Goal: Information Seeking & Learning: Learn about a topic

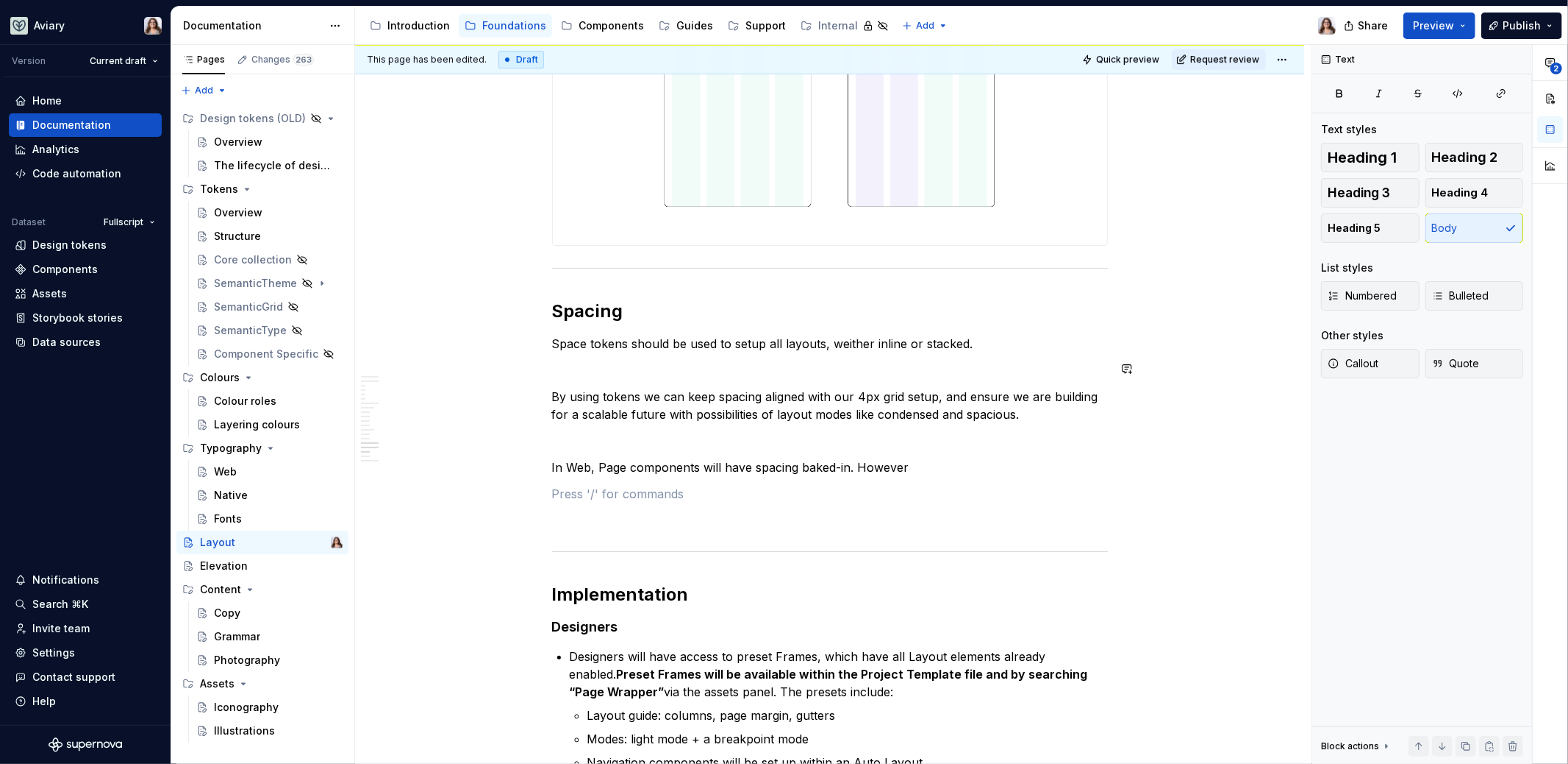
scroll to position [4210, 0]
click at [211, 89] on div "Pages Changes 263 Add Accessibility guide for tree Page tree. Navigate the tree…" at bounding box center [263, 404] width 184 height 719
click at [221, 121] on div "New page" at bounding box center [251, 119] width 96 height 15
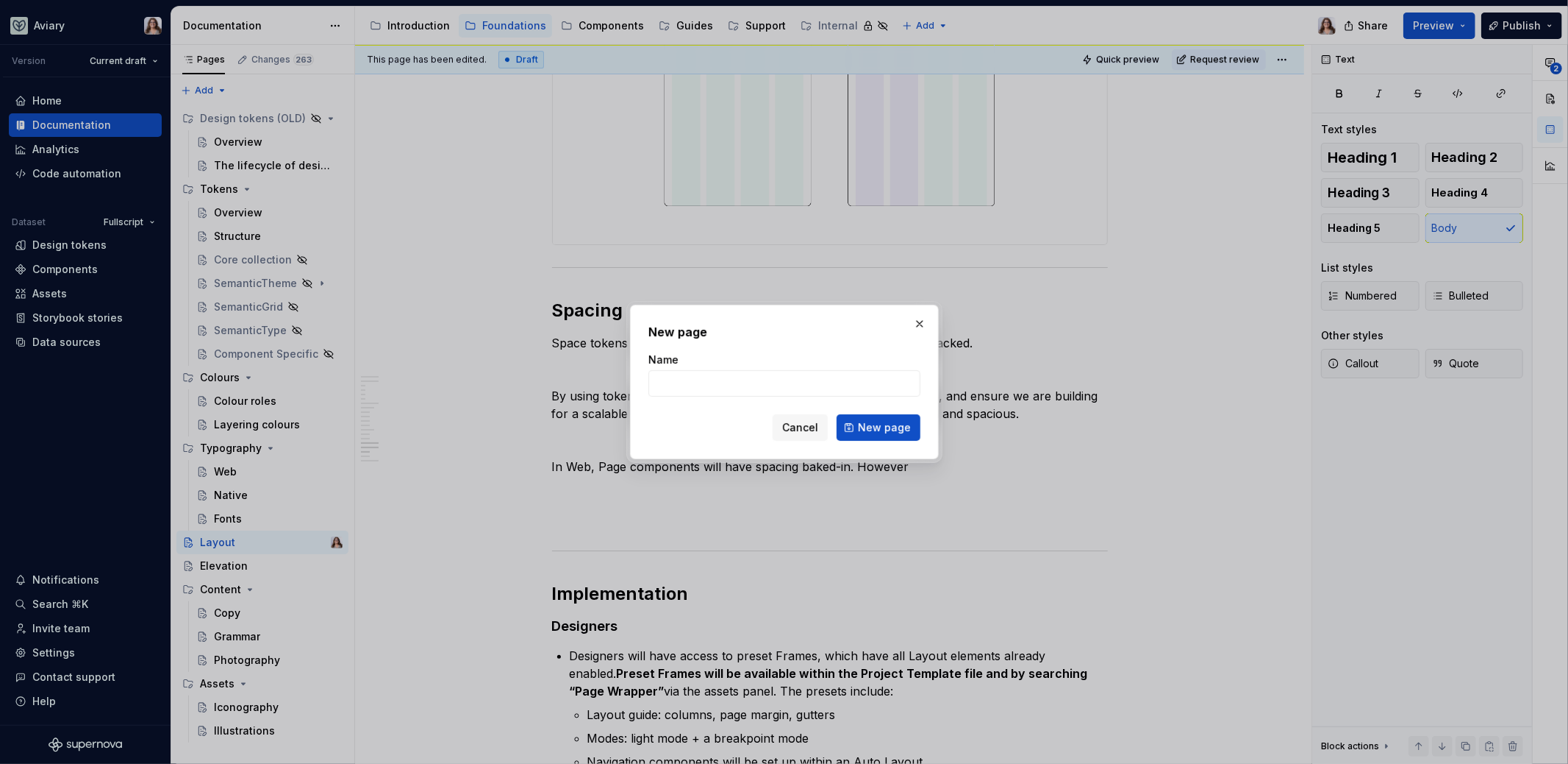
type textarea "*"
type input "Spacing"
click button "New page" at bounding box center [879, 428] width 84 height 26
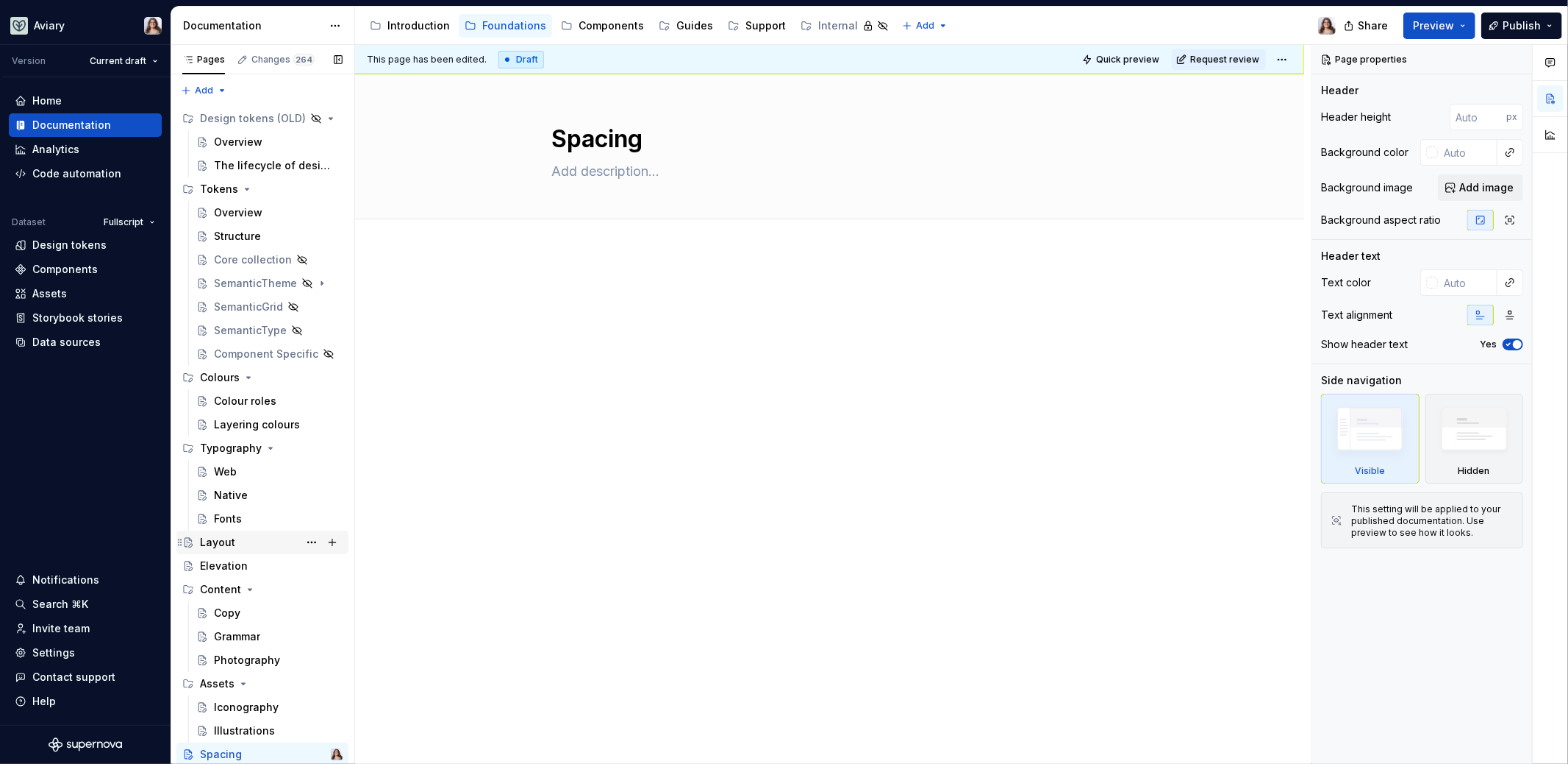
click at [232, 547] on div "Layout" at bounding box center [217, 542] width 35 height 15
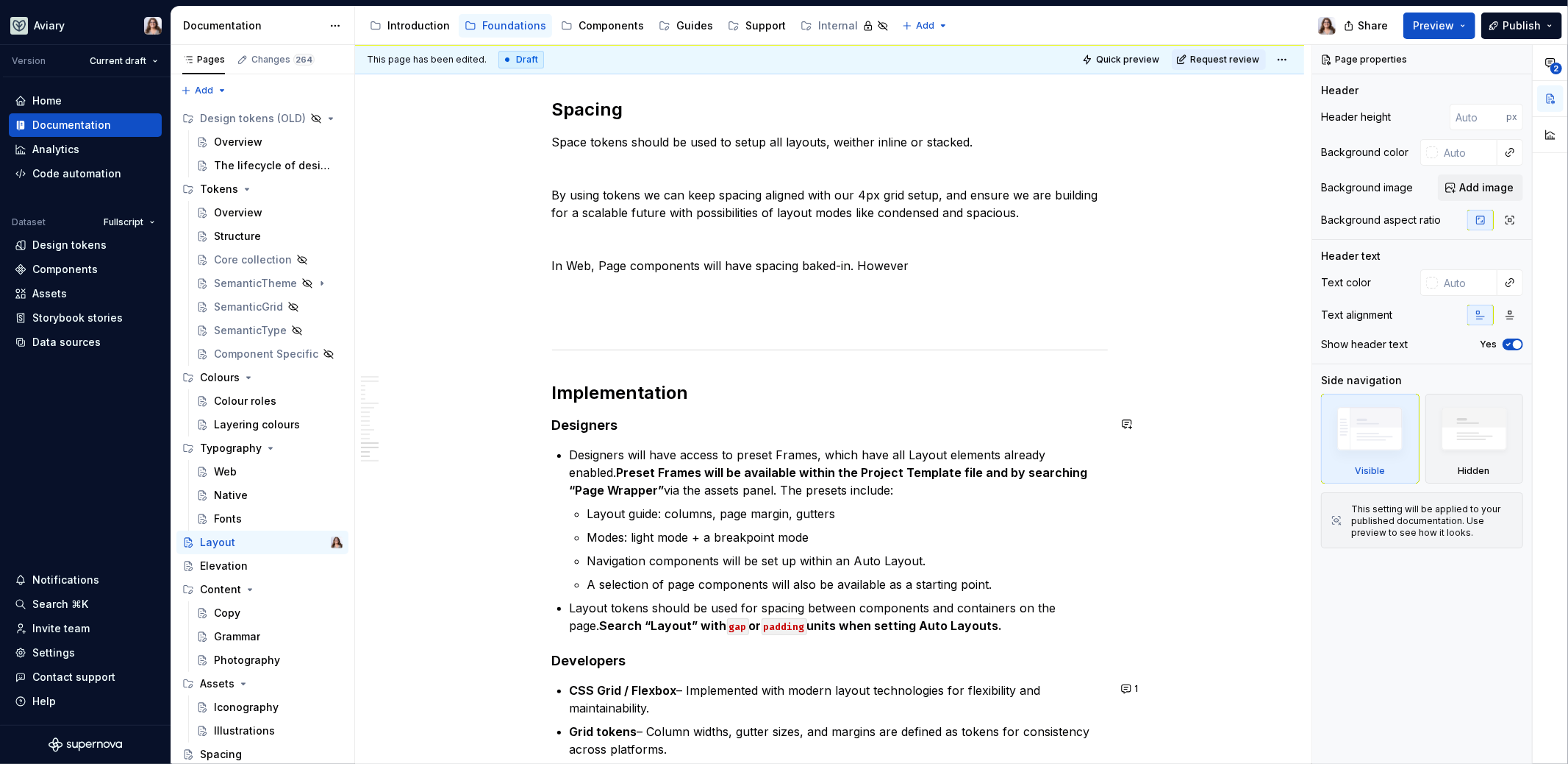
scroll to position [4405, 0]
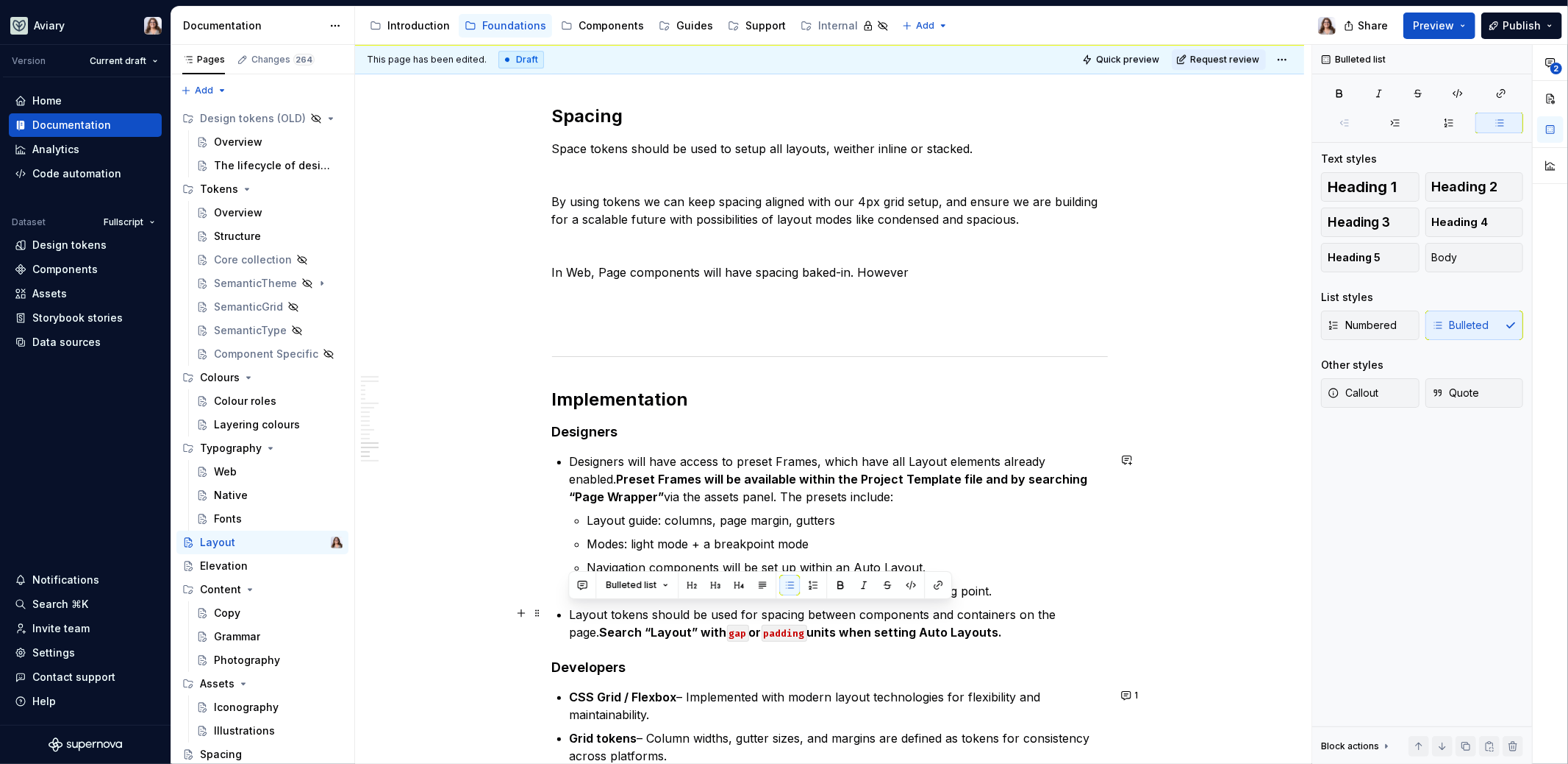
drag, startPoint x: 993, startPoint y: 626, endPoint x: 545, endPoint y: 602, distance: 448.6
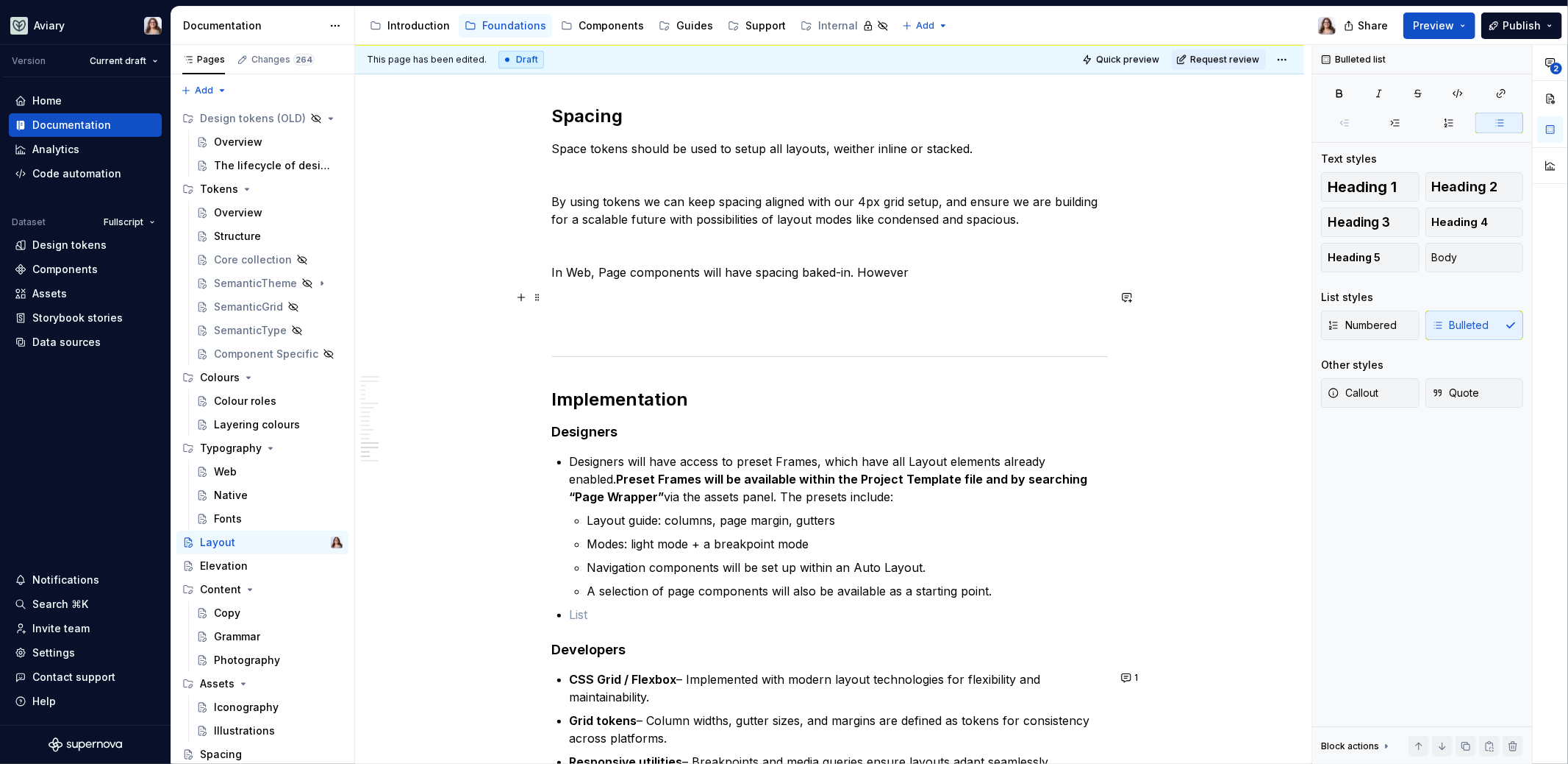
click at [663, 297] on p at bounding box center [830, 298] width 555 height 18
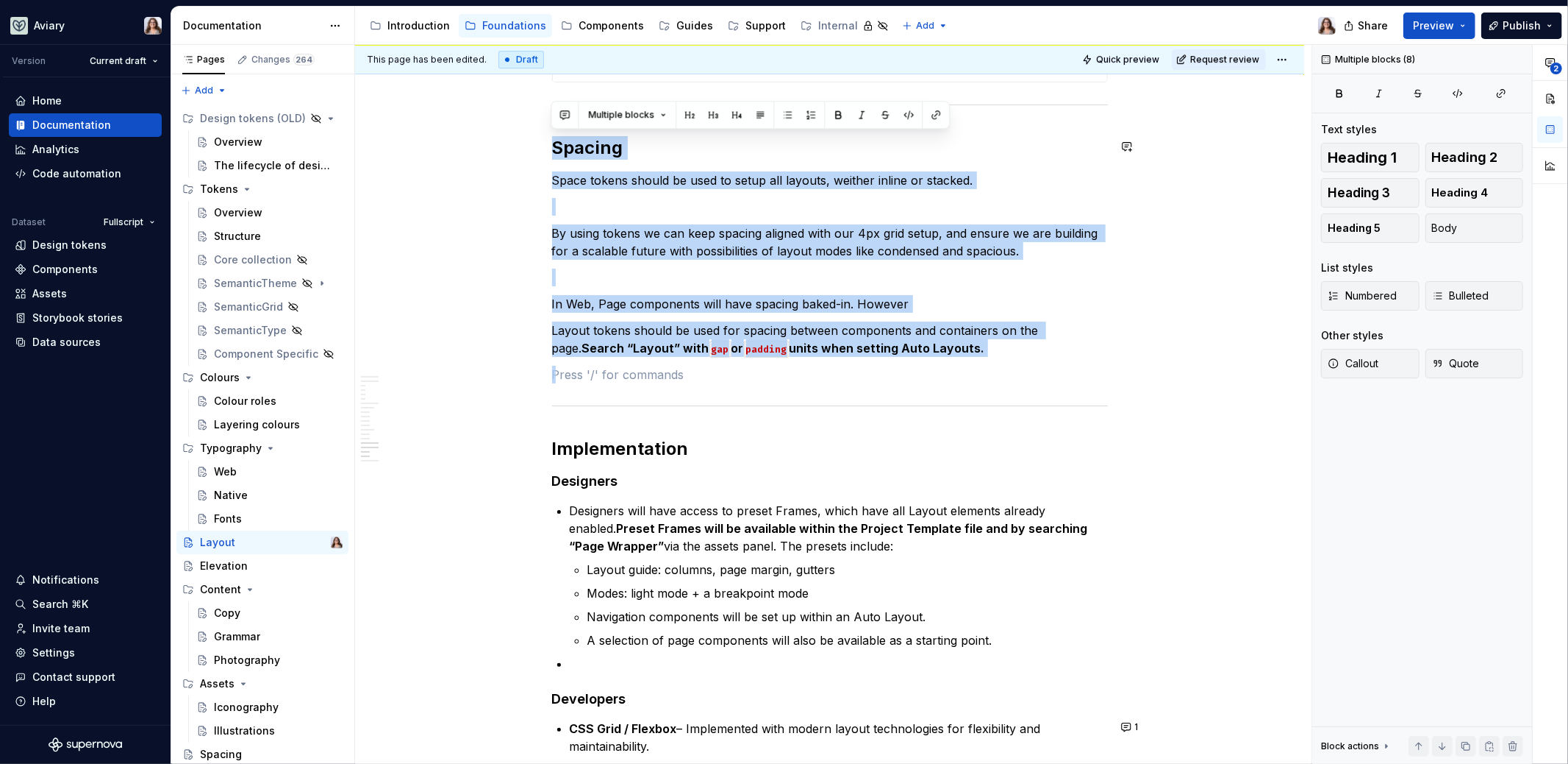
scroll to position [4269, 0]
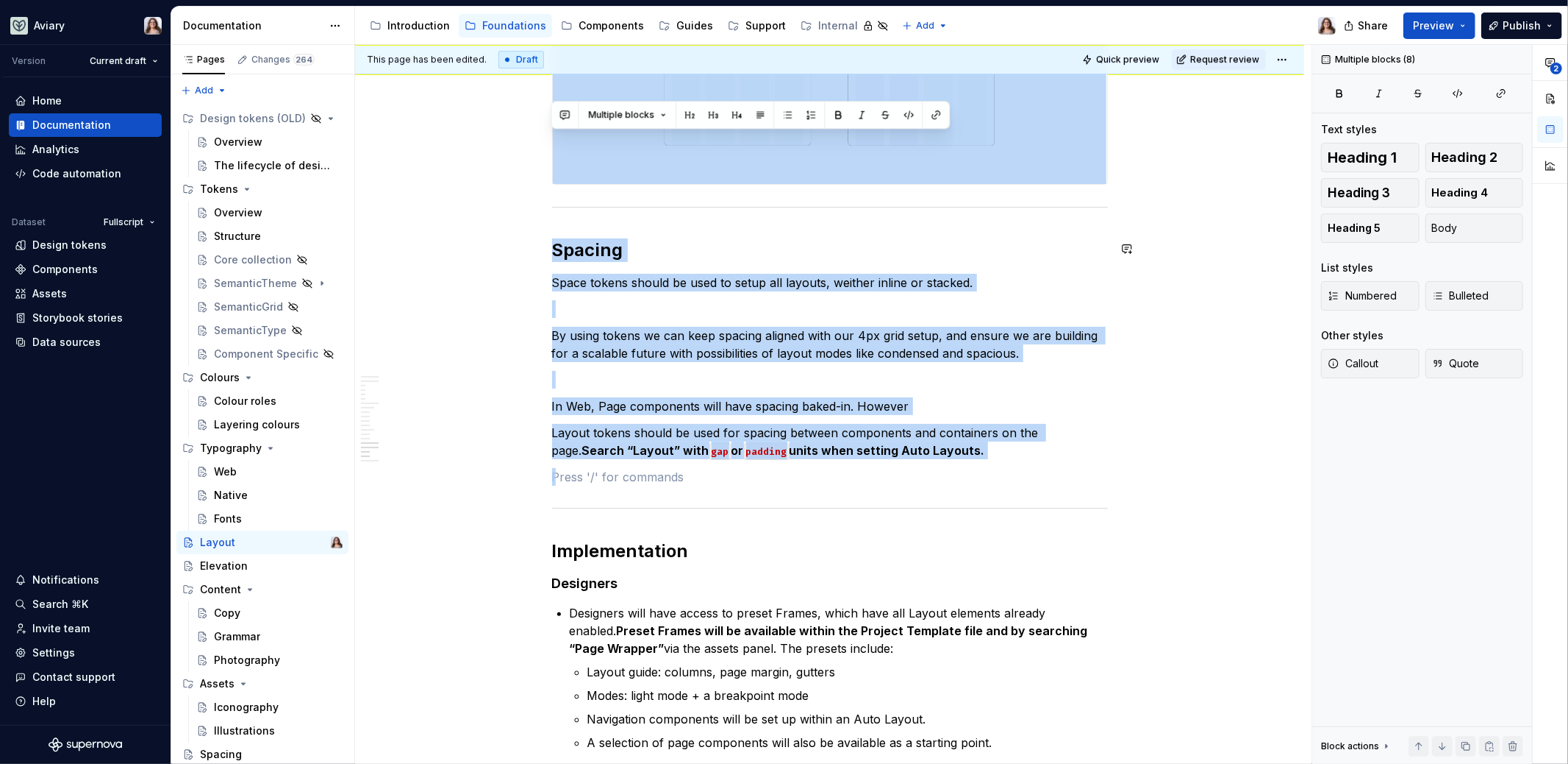
drag, startPoint x: 975, startPoint y: 323, endPoint x: 520, endPoint y: 110, distance: 502.4
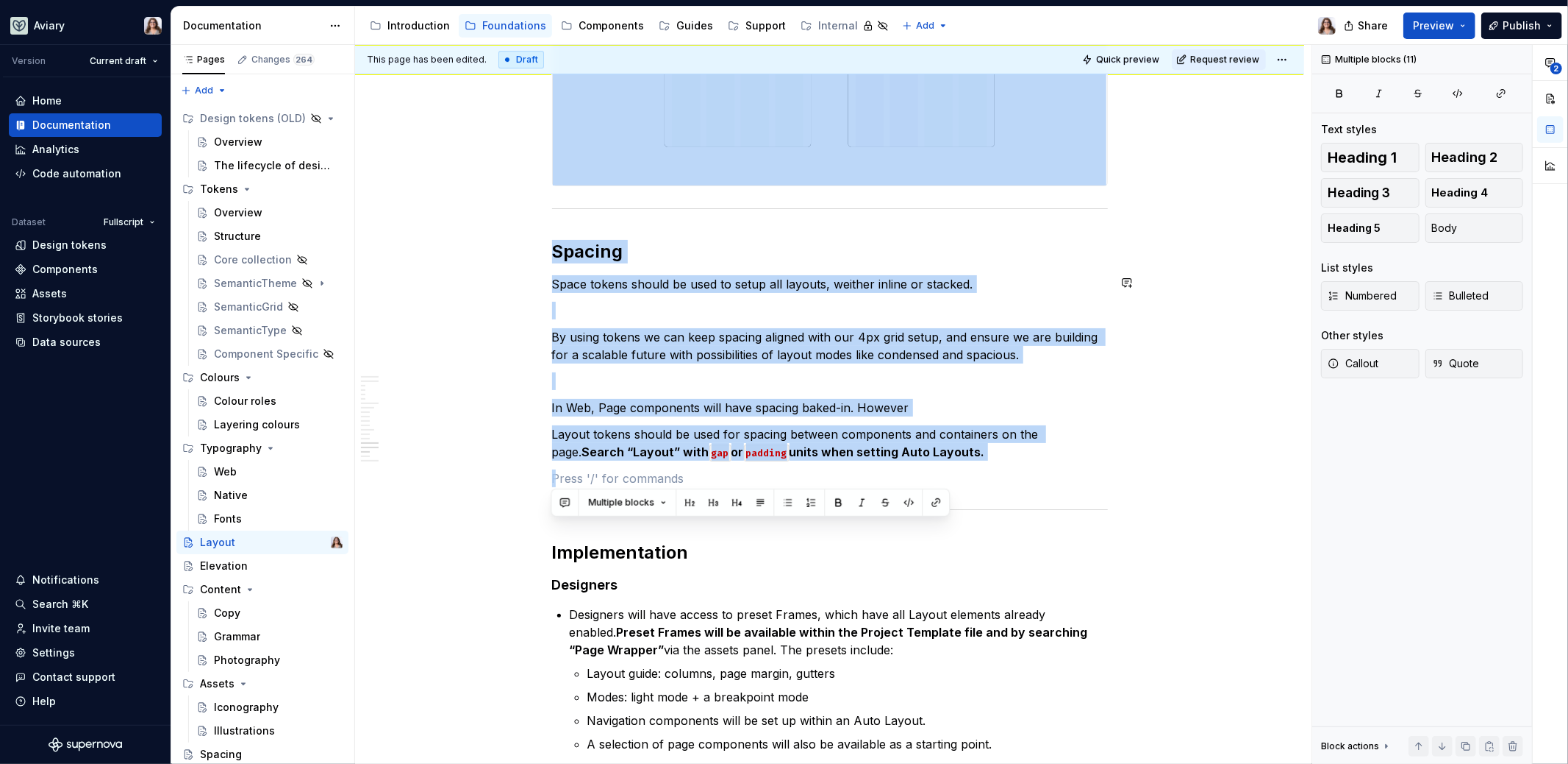
click at [600, 242] on h2 "Spacing" at bounding box center [830, 251] width 555 height 23
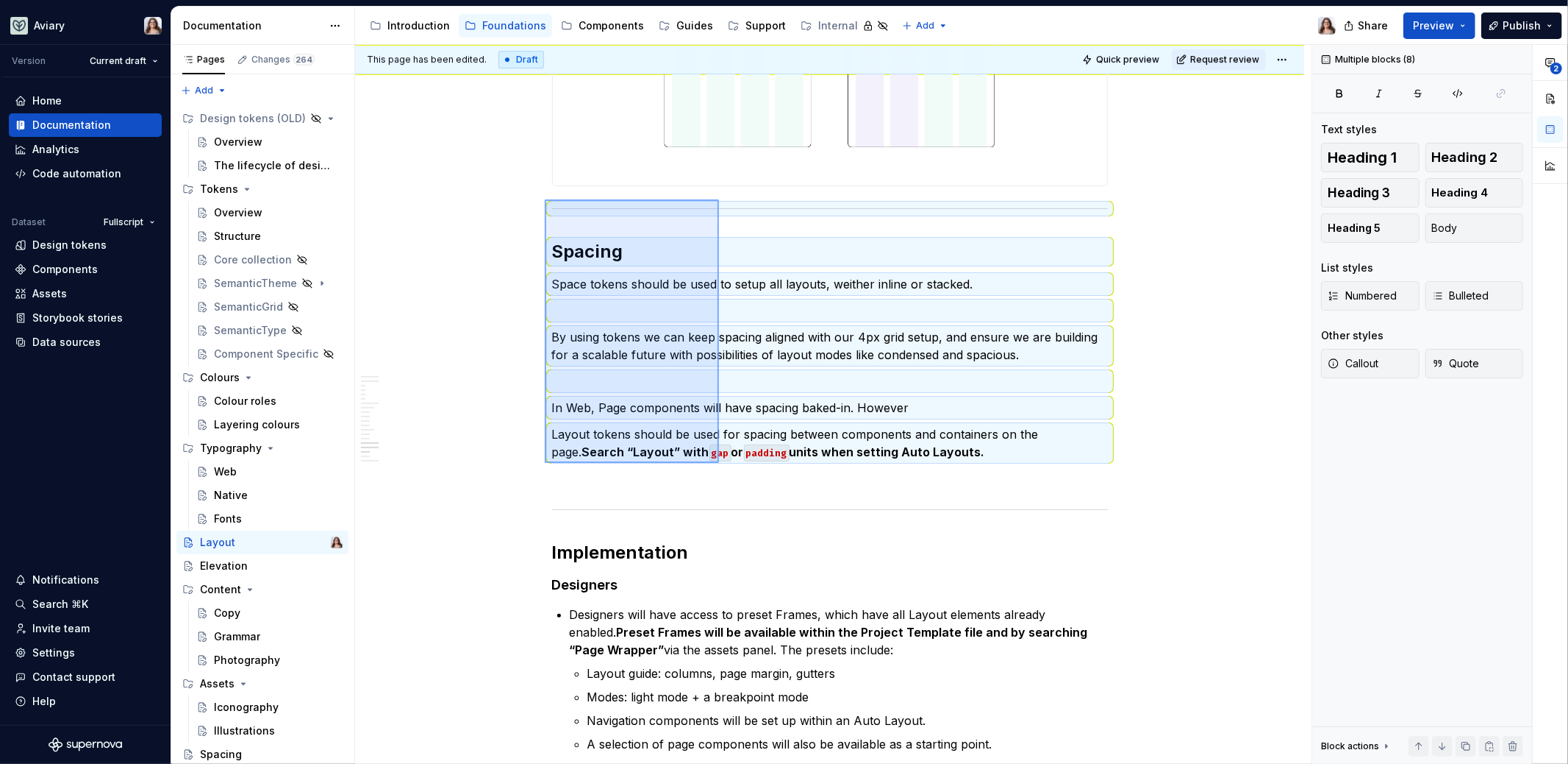
drag, startPoint x: 545, startPoint y: 200, endPoint x: 719, endPoint y: 461, distance: 313.7
click at [720, 463] on div "This page has been edited. Draft Quick preview Request review Layout Invisible …" at bounding box center [833, 404] width 957 height 719
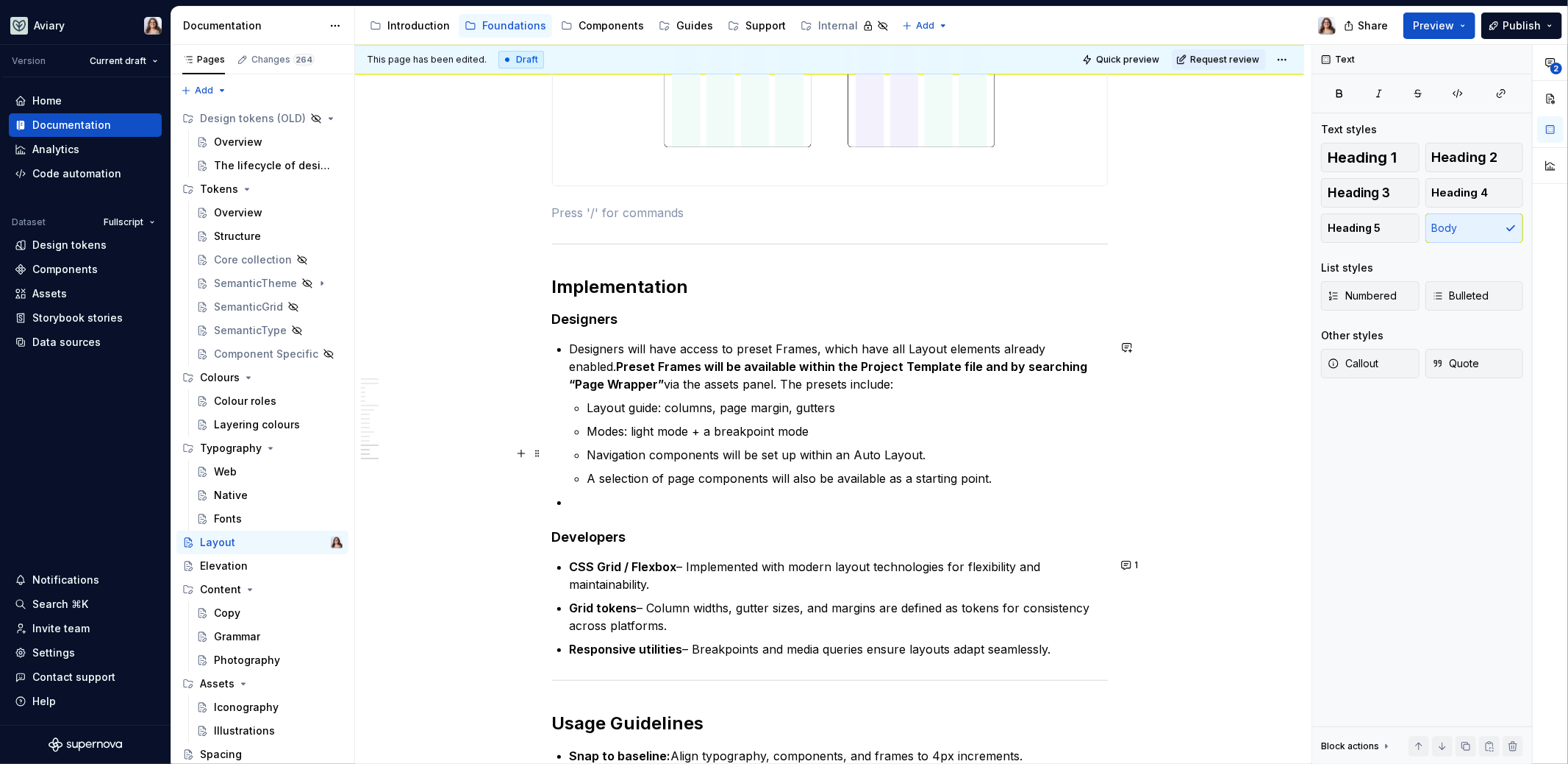
scroll to position [4076, 0]
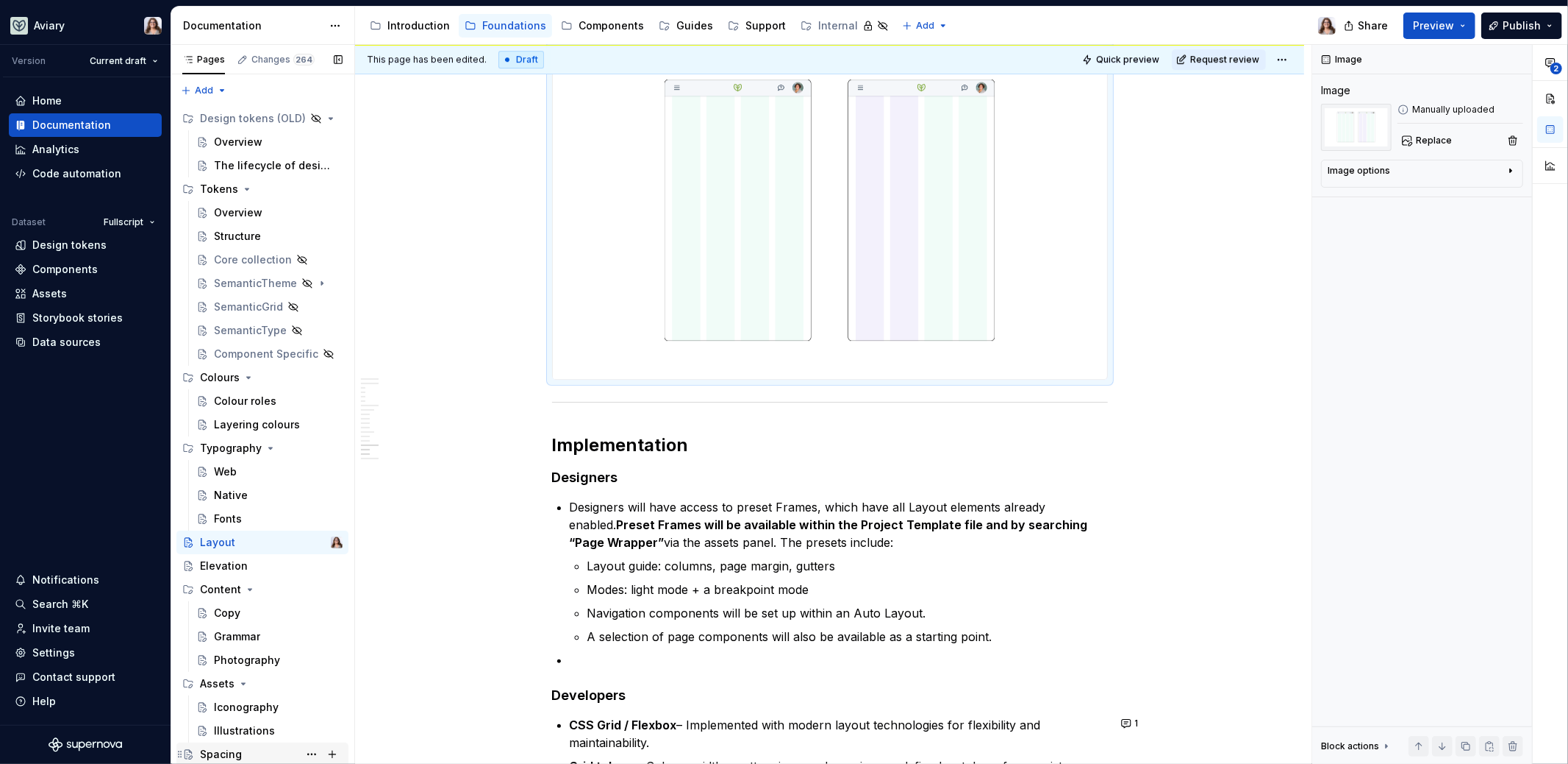
click at [256, 614] on div "Spacing" at bounding box center [271, 754] width 143 height 20
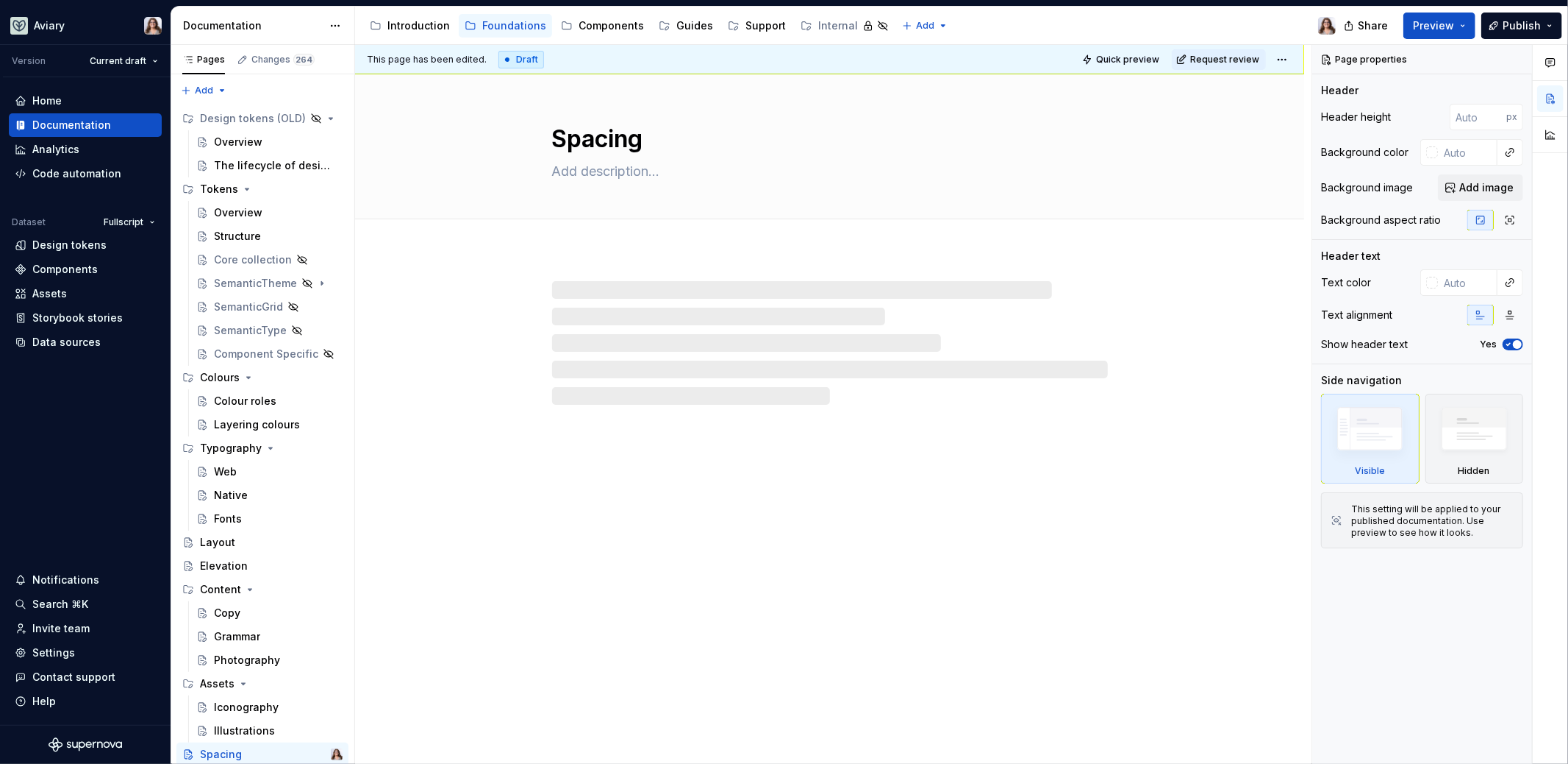
click at [594, 305] on div at bounding box center [830, 342] width 555 height 124
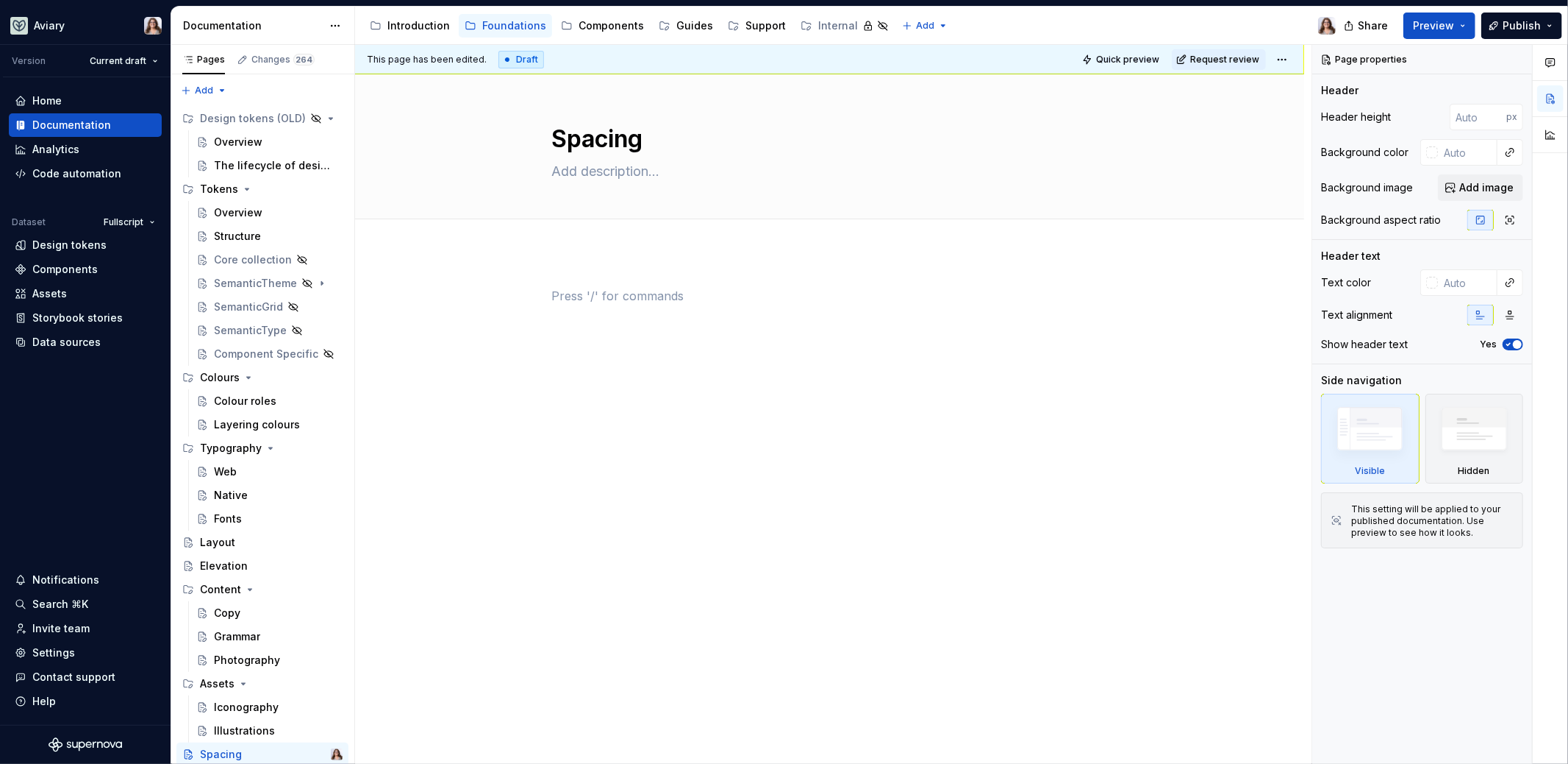
click at [601, 290] on p at bounding box center [830, 296] width 555 height 18
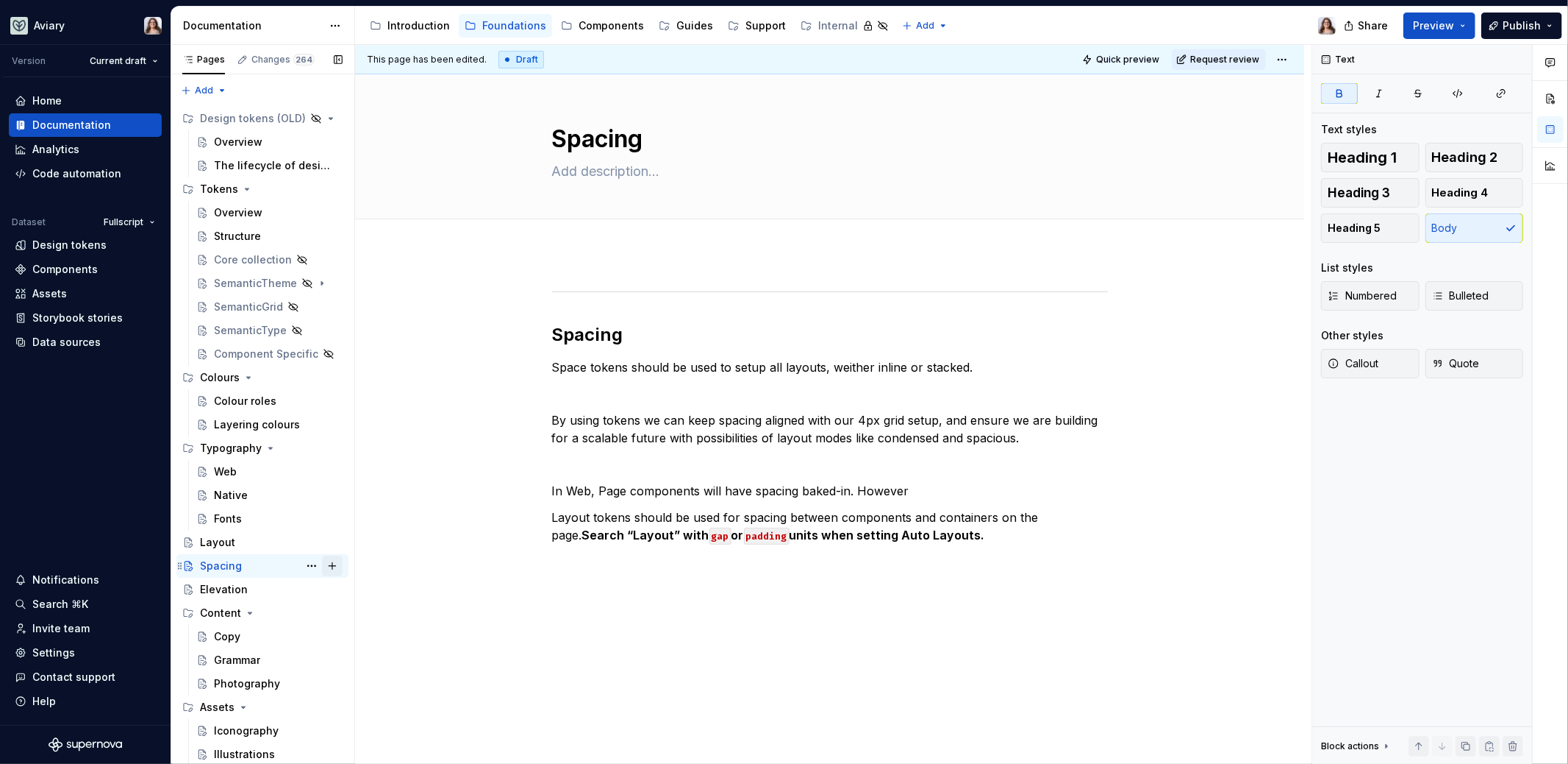
click at [333, 563] on button "Page tree" at bounding box center [333, 566] width 20 height 20
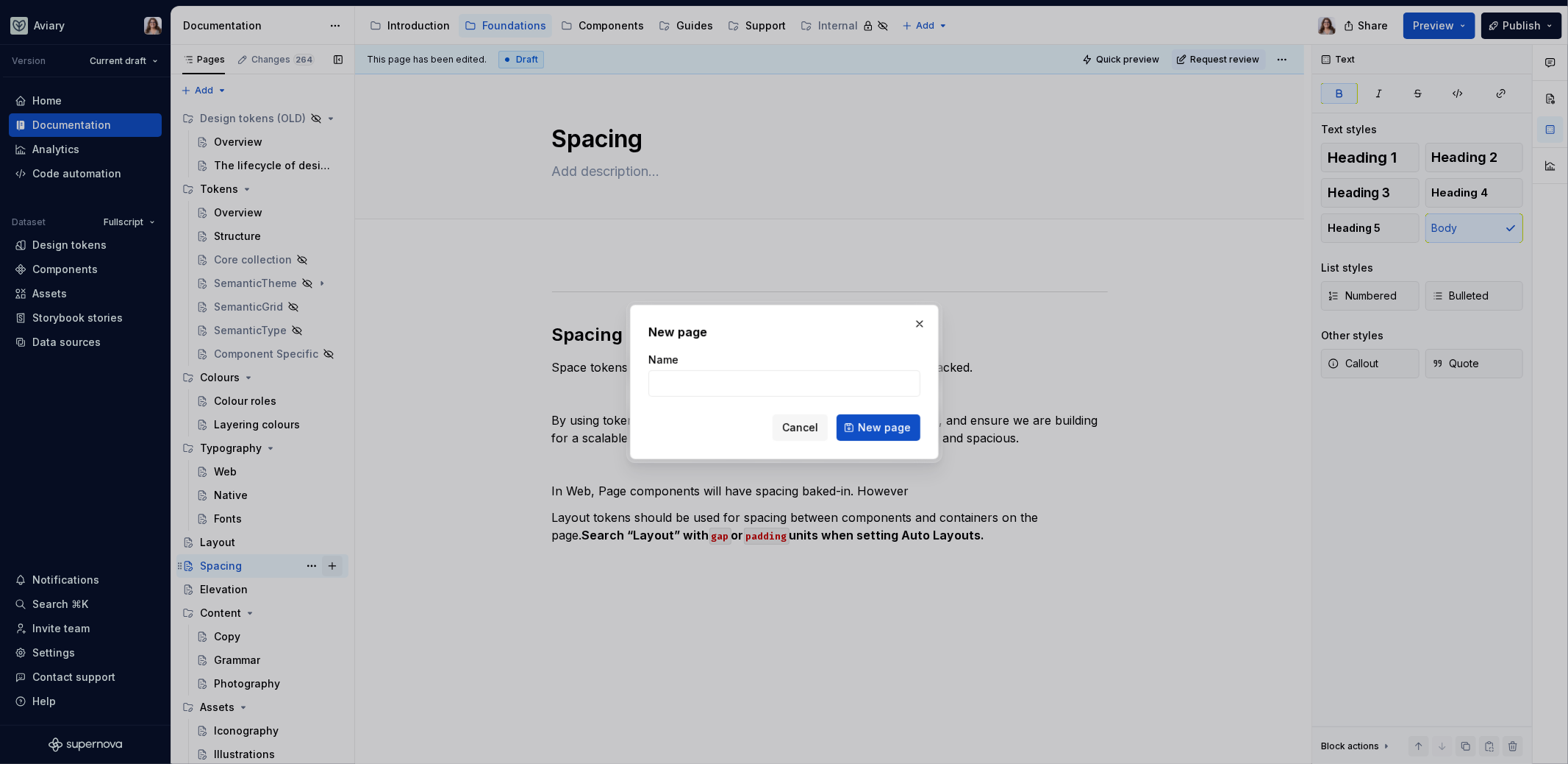
type textarea "*"
type input "Radius"
click button "New page" at bounding box center [879, 428] width 84 height 26
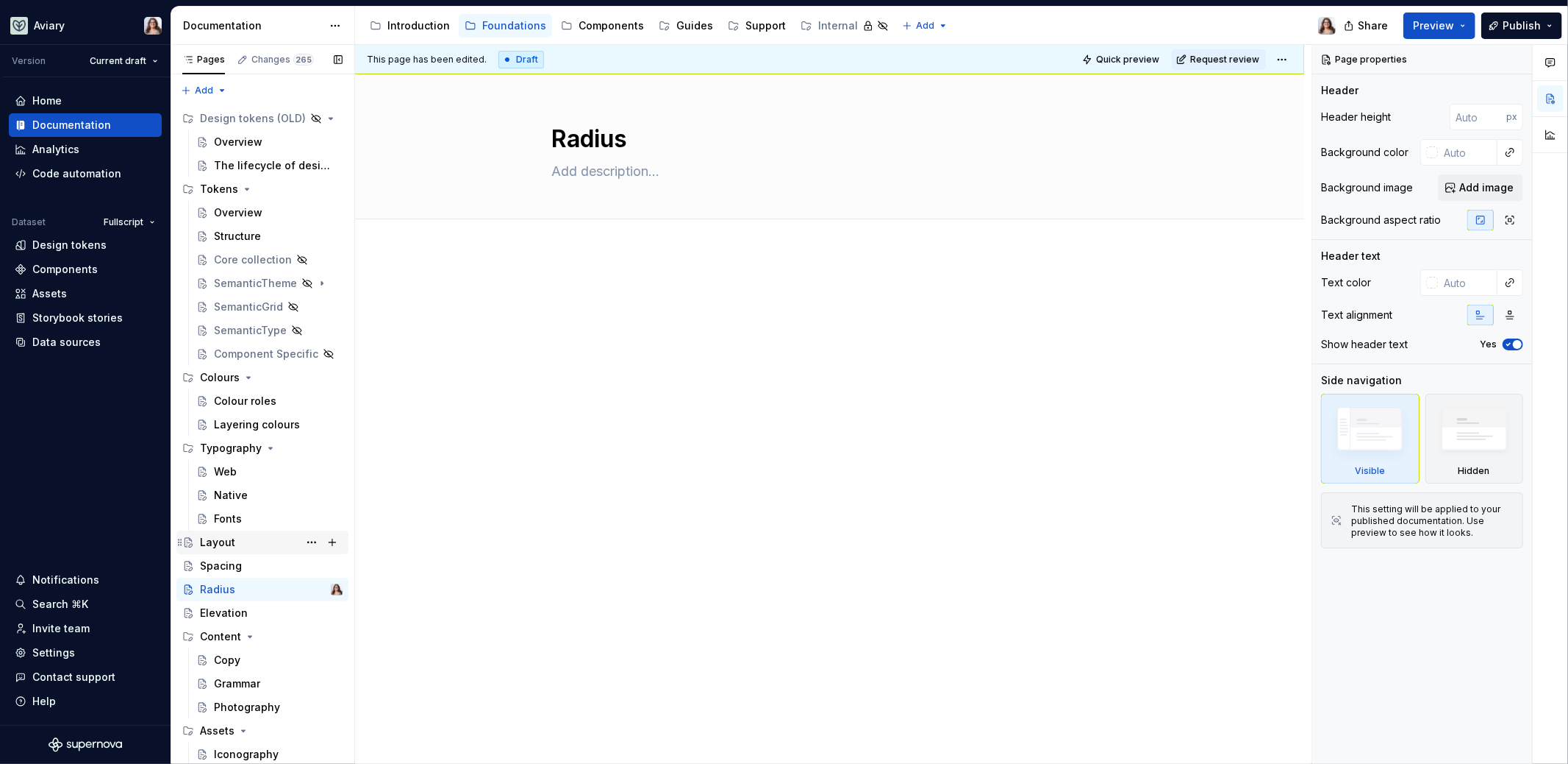
scroll to position [22, 0]
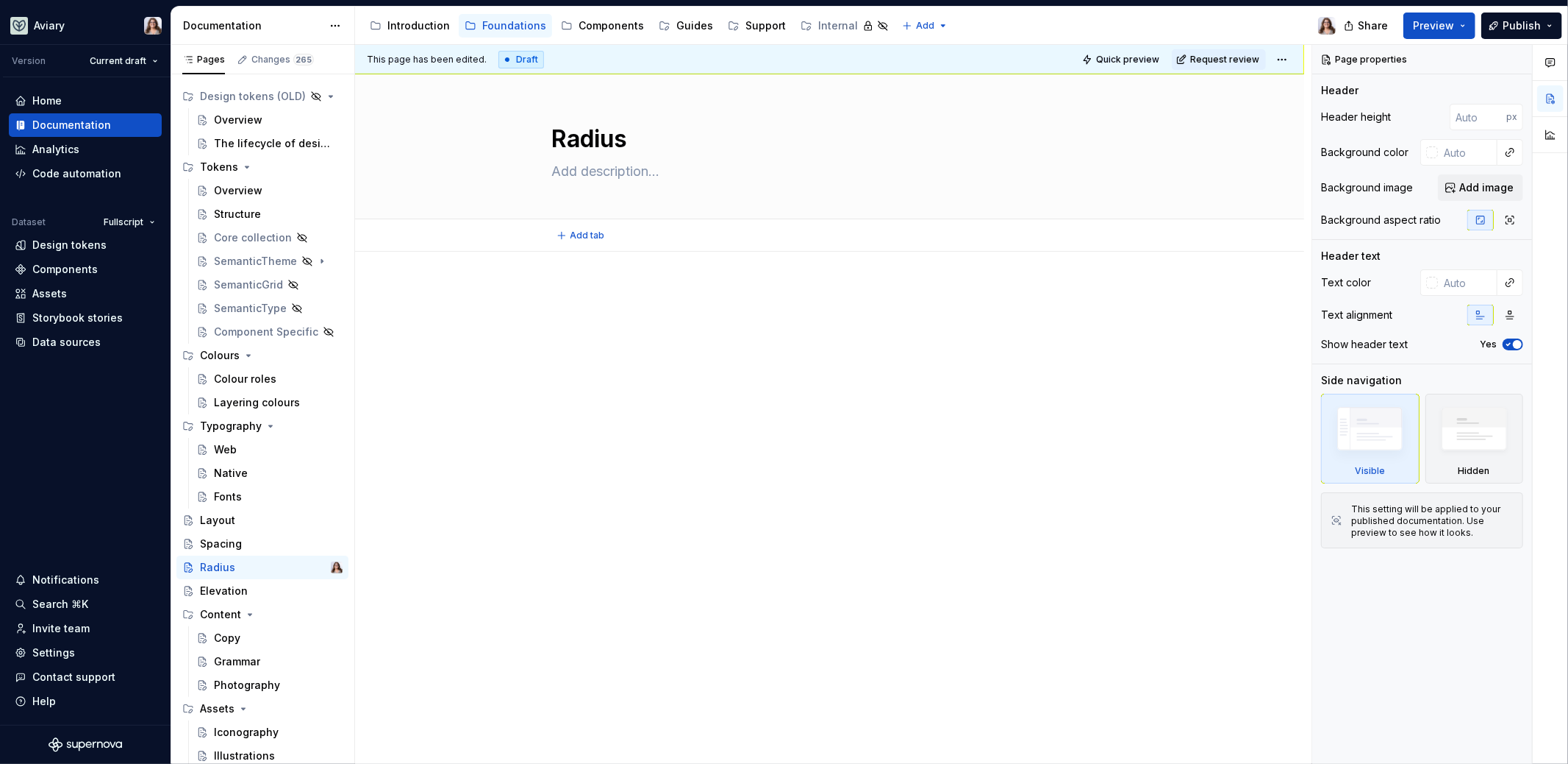
type textarea "*"
click at [569, 325] on div at bounding box center [830, 315] width 555 height 56
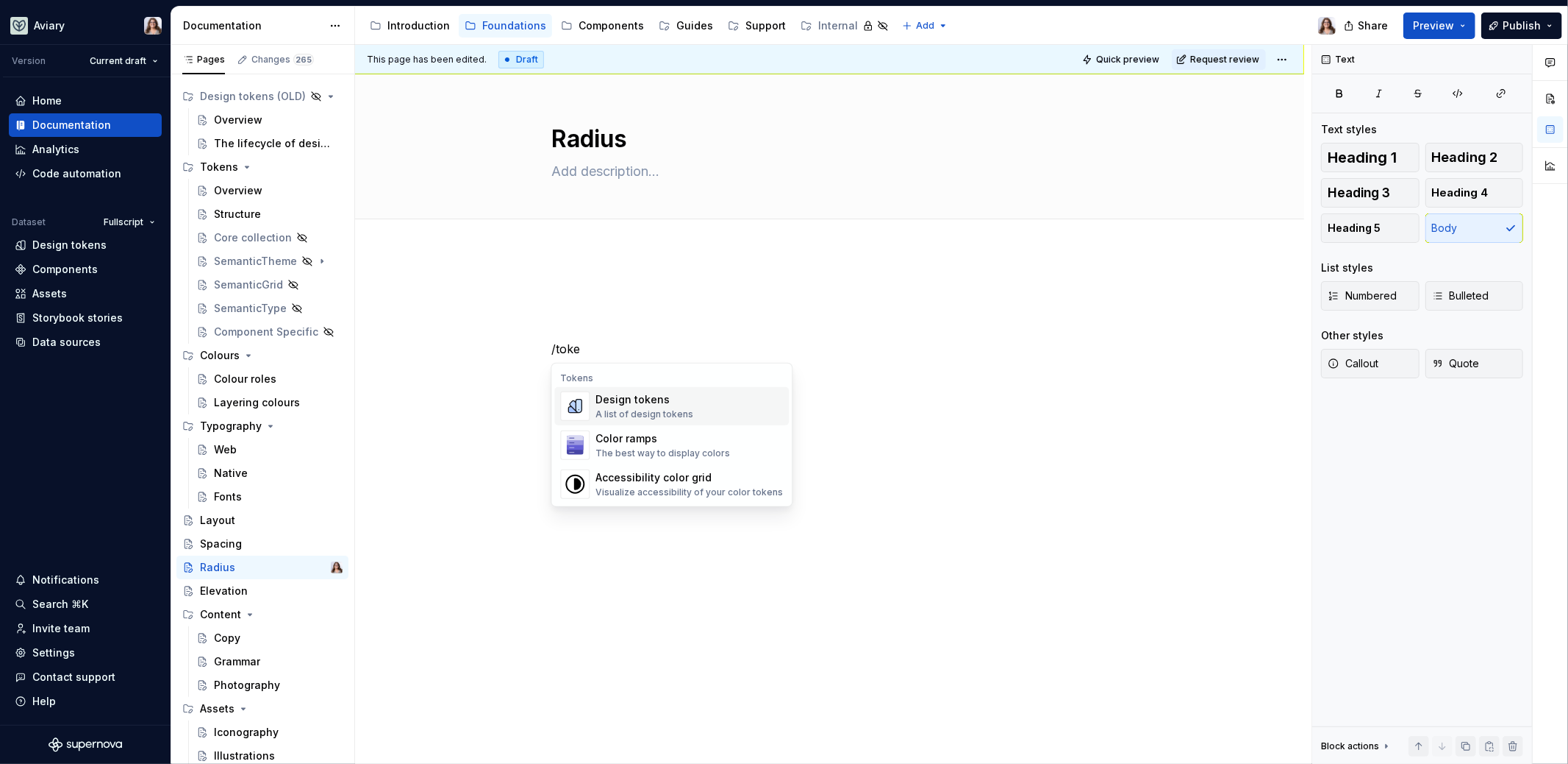
click at [626, 407] on div "Design tokens A list of design tokens" at bounding box center [644, 406] width 98 height 28
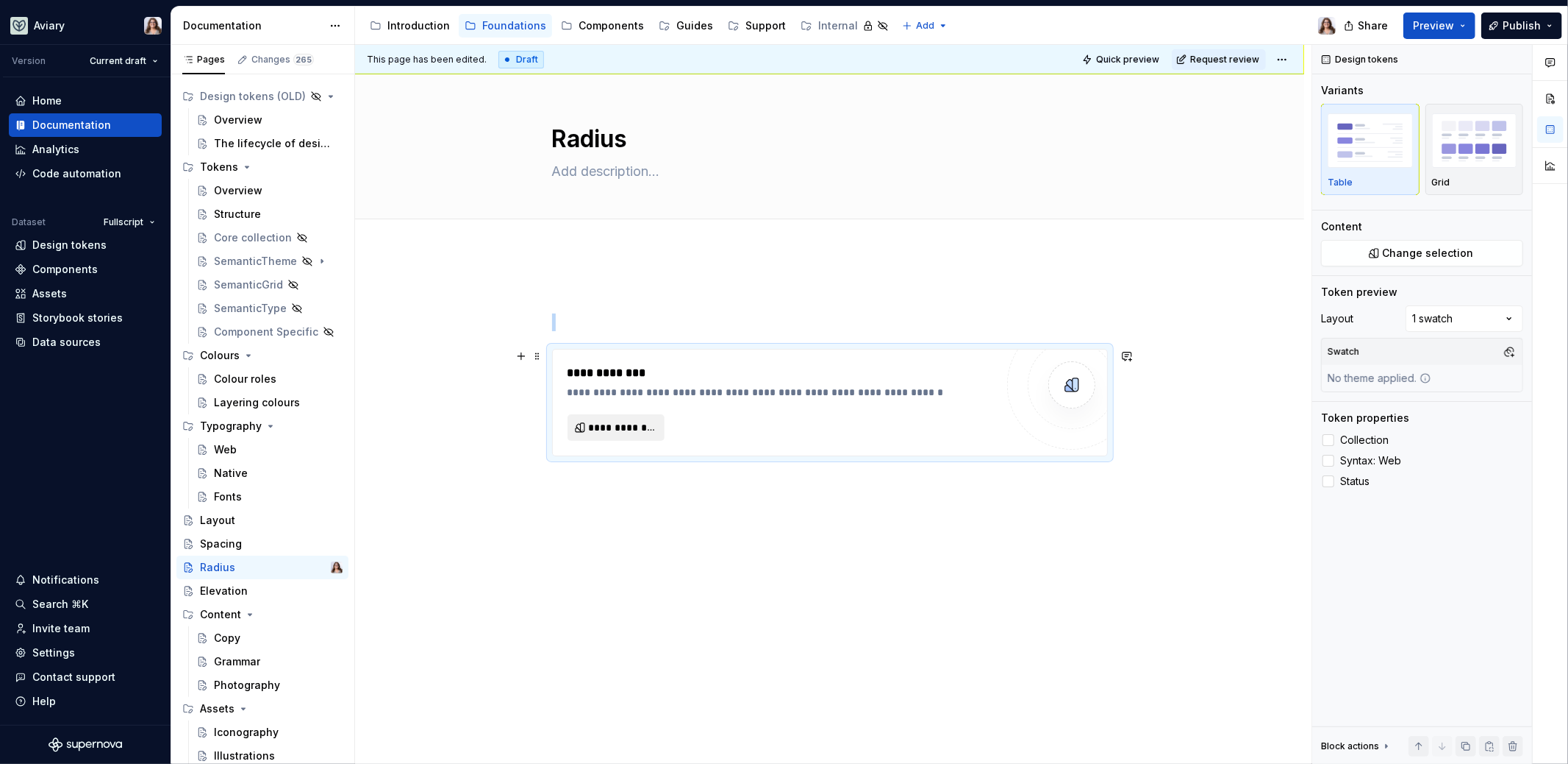
click at [628, 429] on span "**********" at bounding box center [622, 428] width 67 height 15
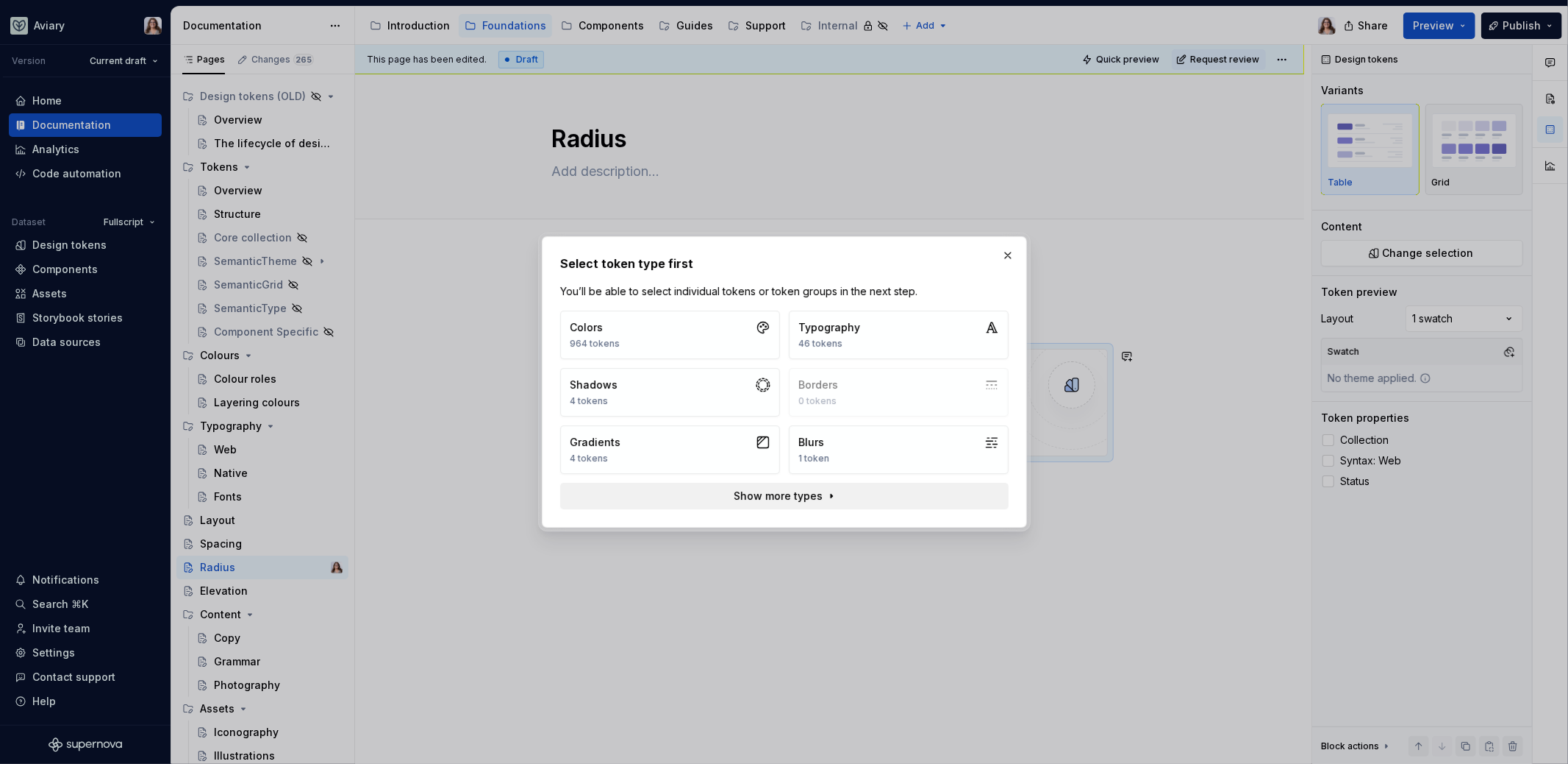
click at [777, 497] on span "Show more types" at bounding box center [778, 496] width 89 height 15
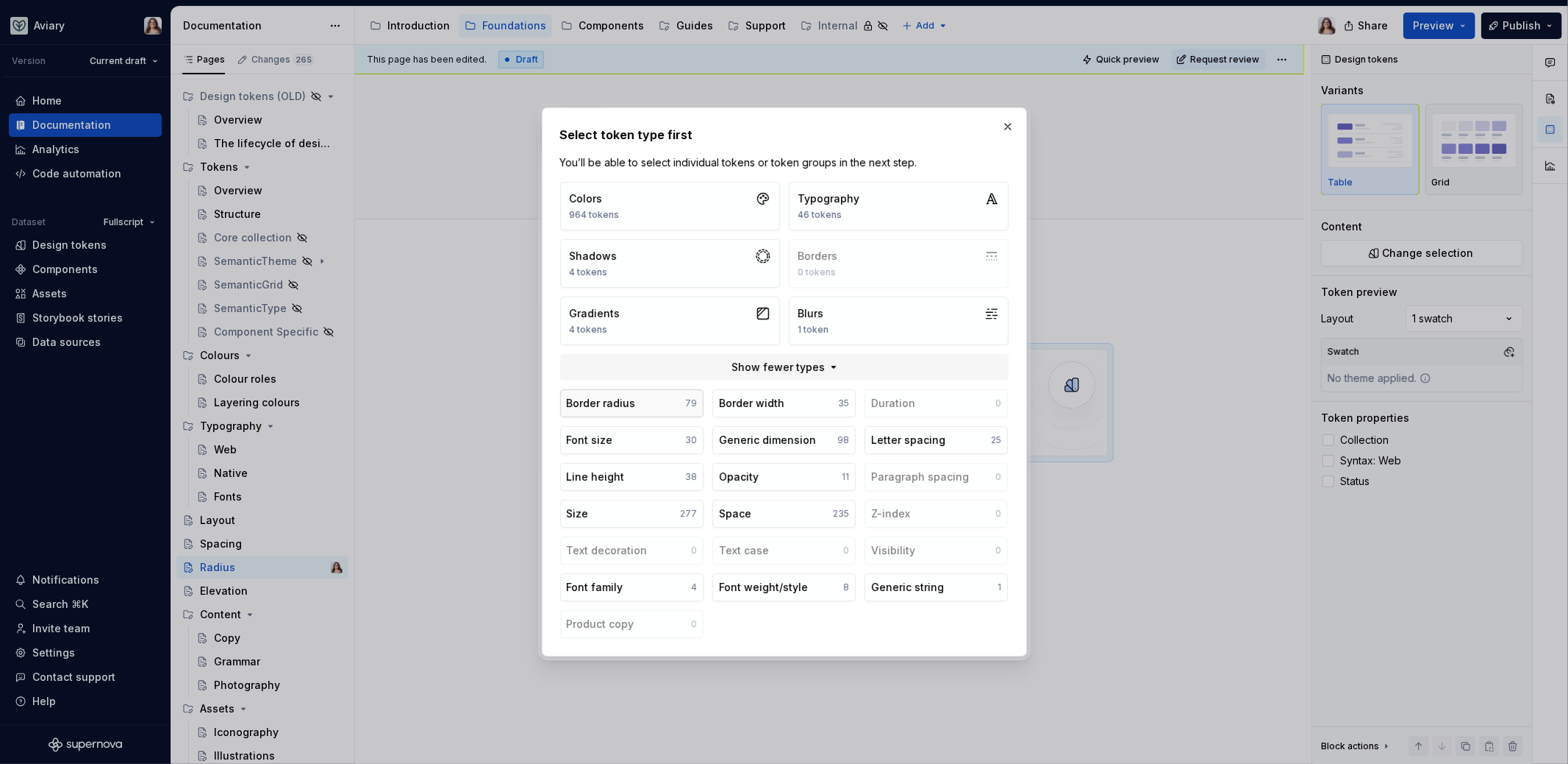
click at [654, 404] on button "Border radius 79" at bounding box center [632, 403] width 143 height 28
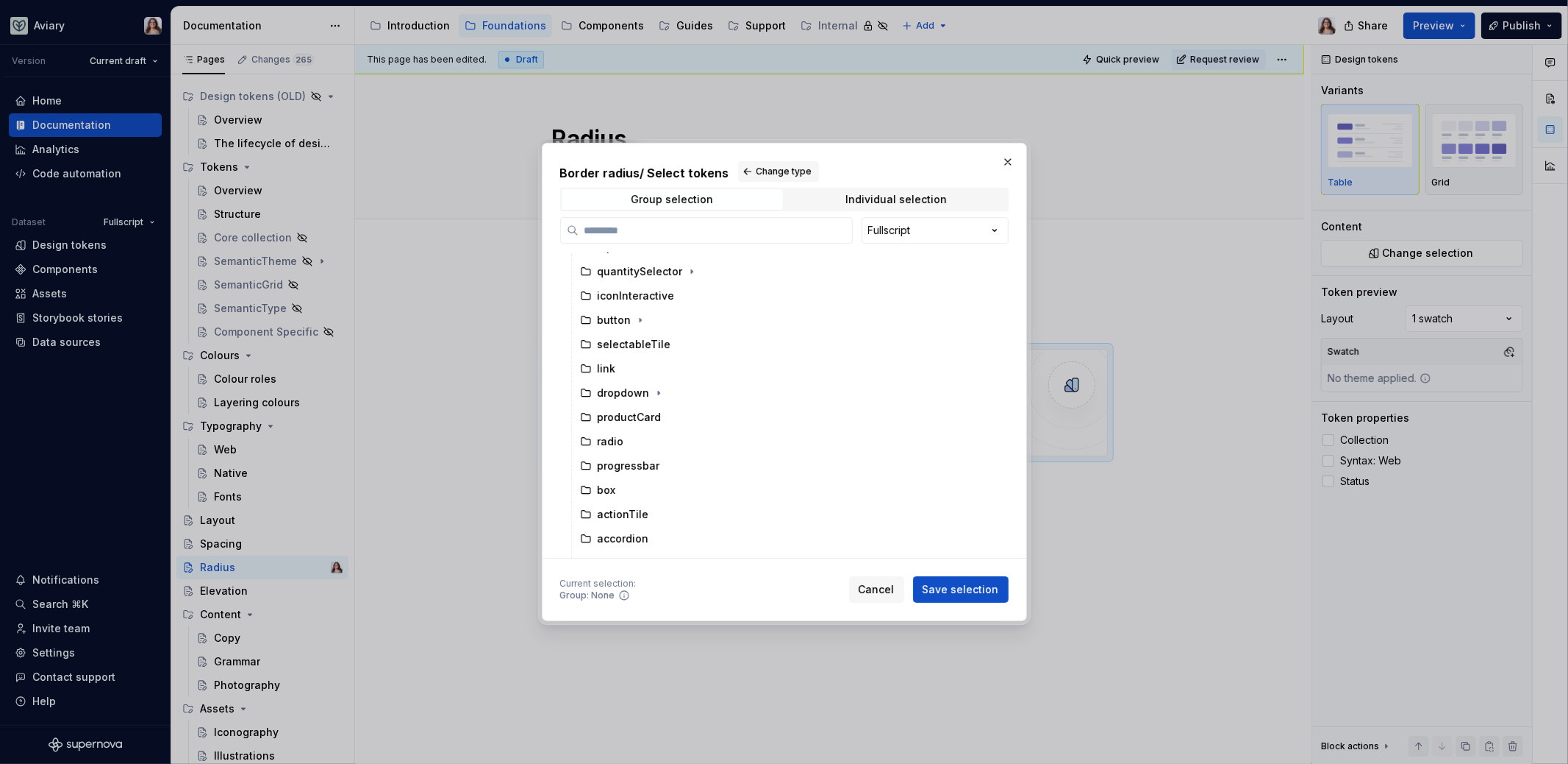
scroll to position [0, 0]
click at [634, 312] on icon "button" at bounding box center [639, 312] width 12 height 12
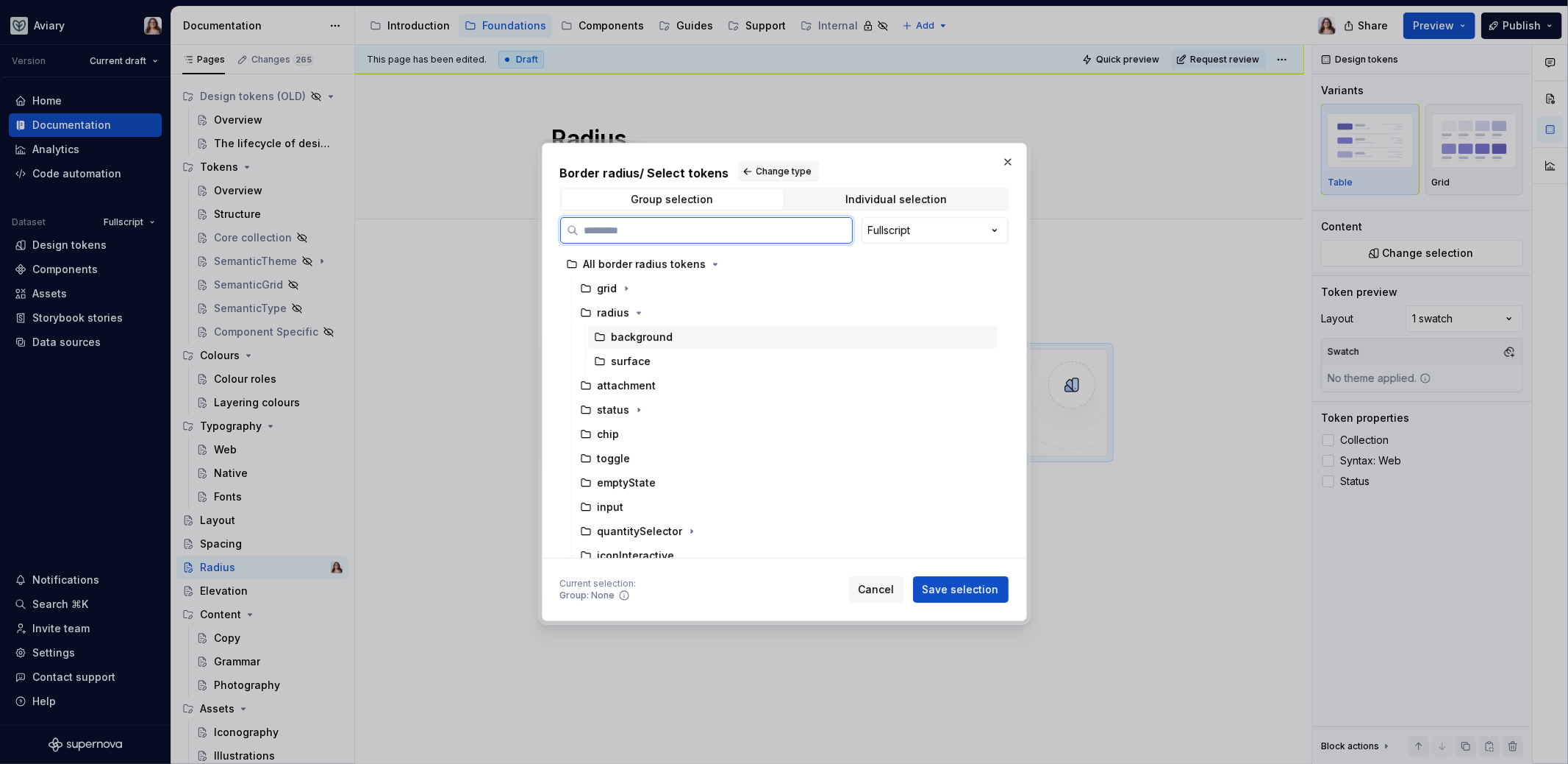
click at [651, 337] on div "background" at bounding box center [643, 337] width 61 height 15
click at [689, 366] on div "surface" at bounding box center [792, 361] width 409 height 23
click at [767, 334] on div "background" at bounding box center [792, 336] width 409 height 23
click at [873, 199] on div "Individual selection" at bounding box center [895, 199] width 101 height 12
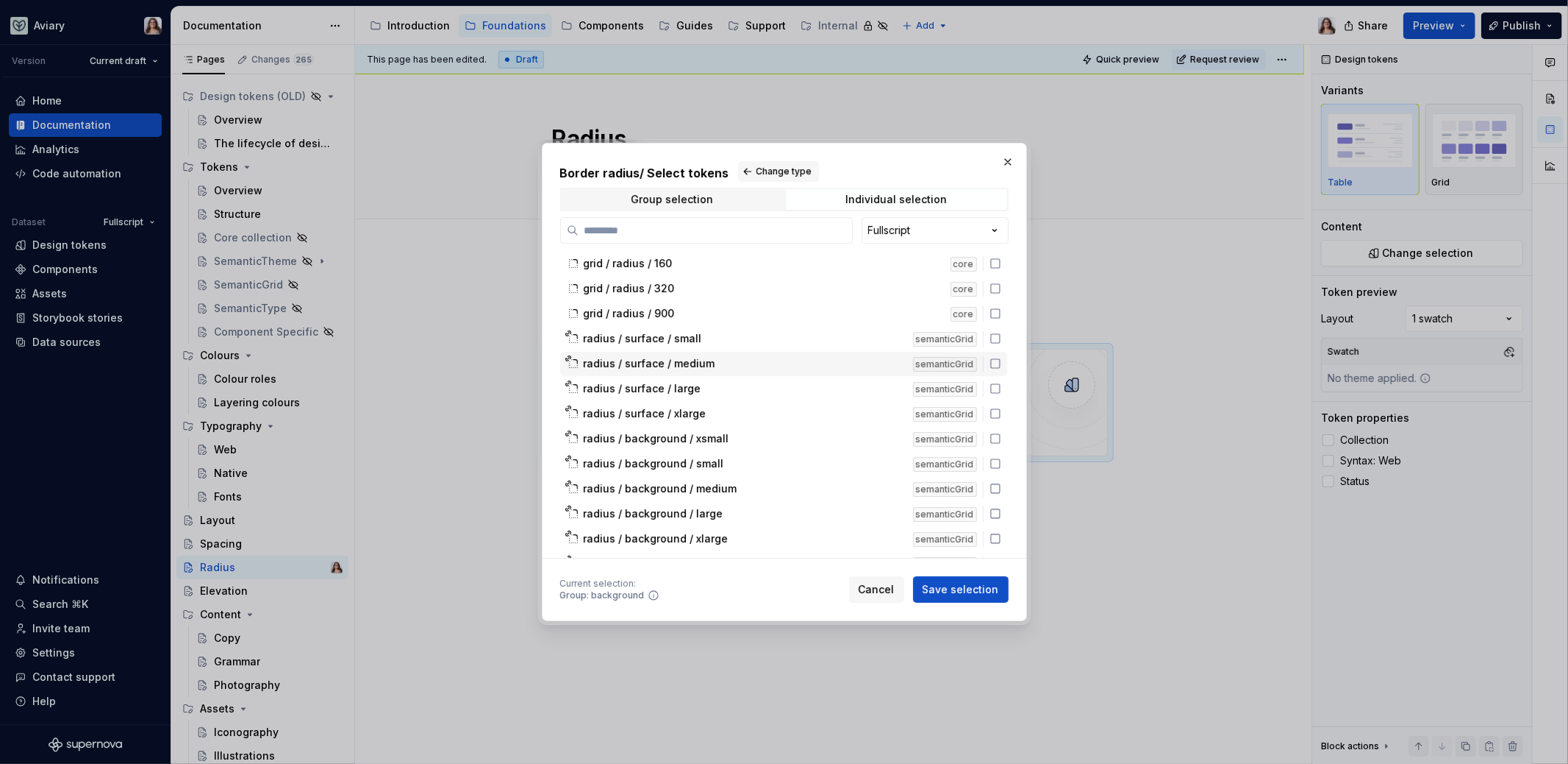
scroll to position [100, 0]
click at [685, 310] on span "radius / surface / small" at bounding box center [642, 314] width 118 height 15
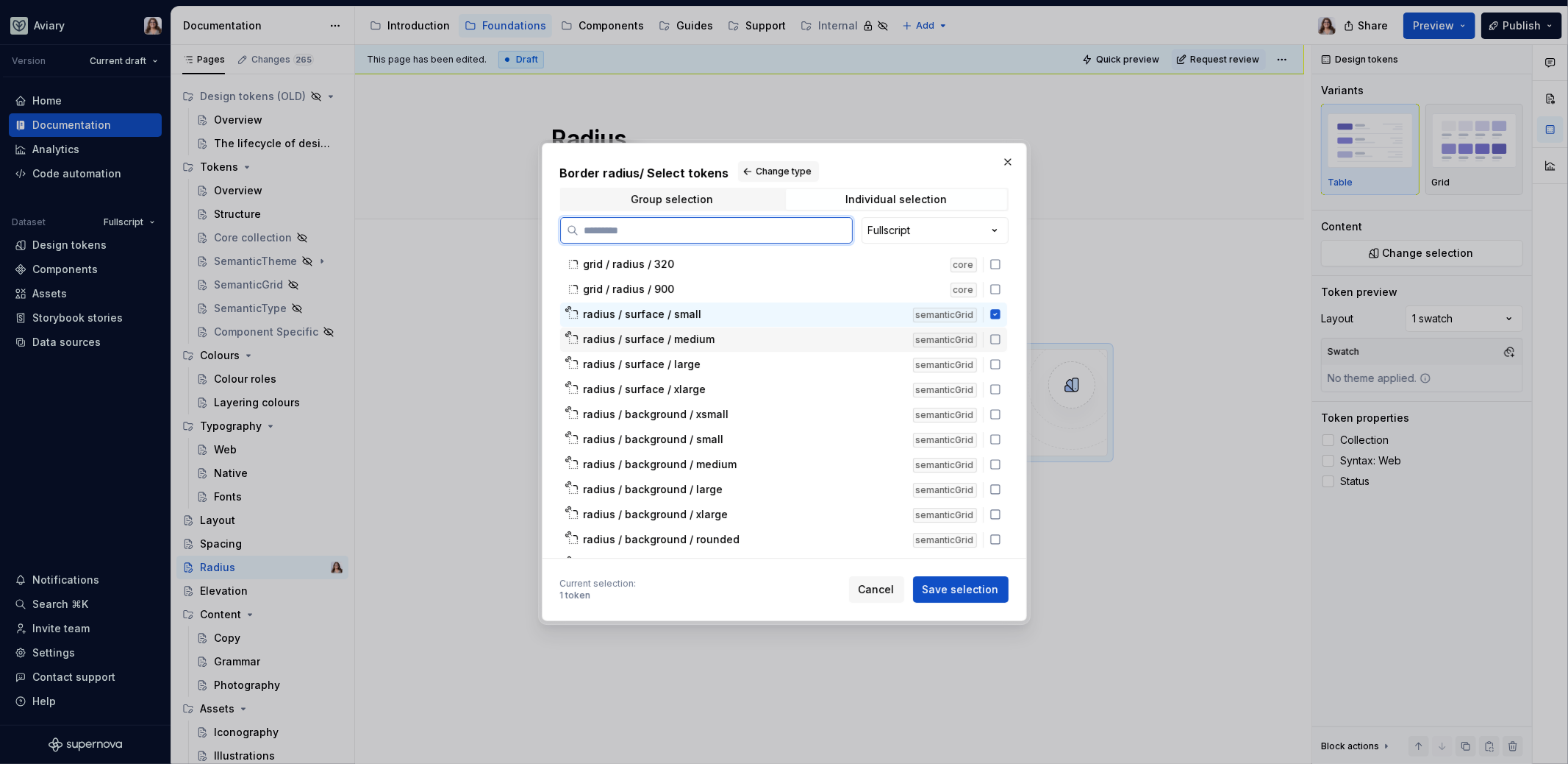
click at [689, 340] on span "radius / surface / medium" at bounding box center [649, 339] width 132 height 15
click at [686, 359] on span "radius / surface / large" at bounding box center [642, 364] width 118 height 15
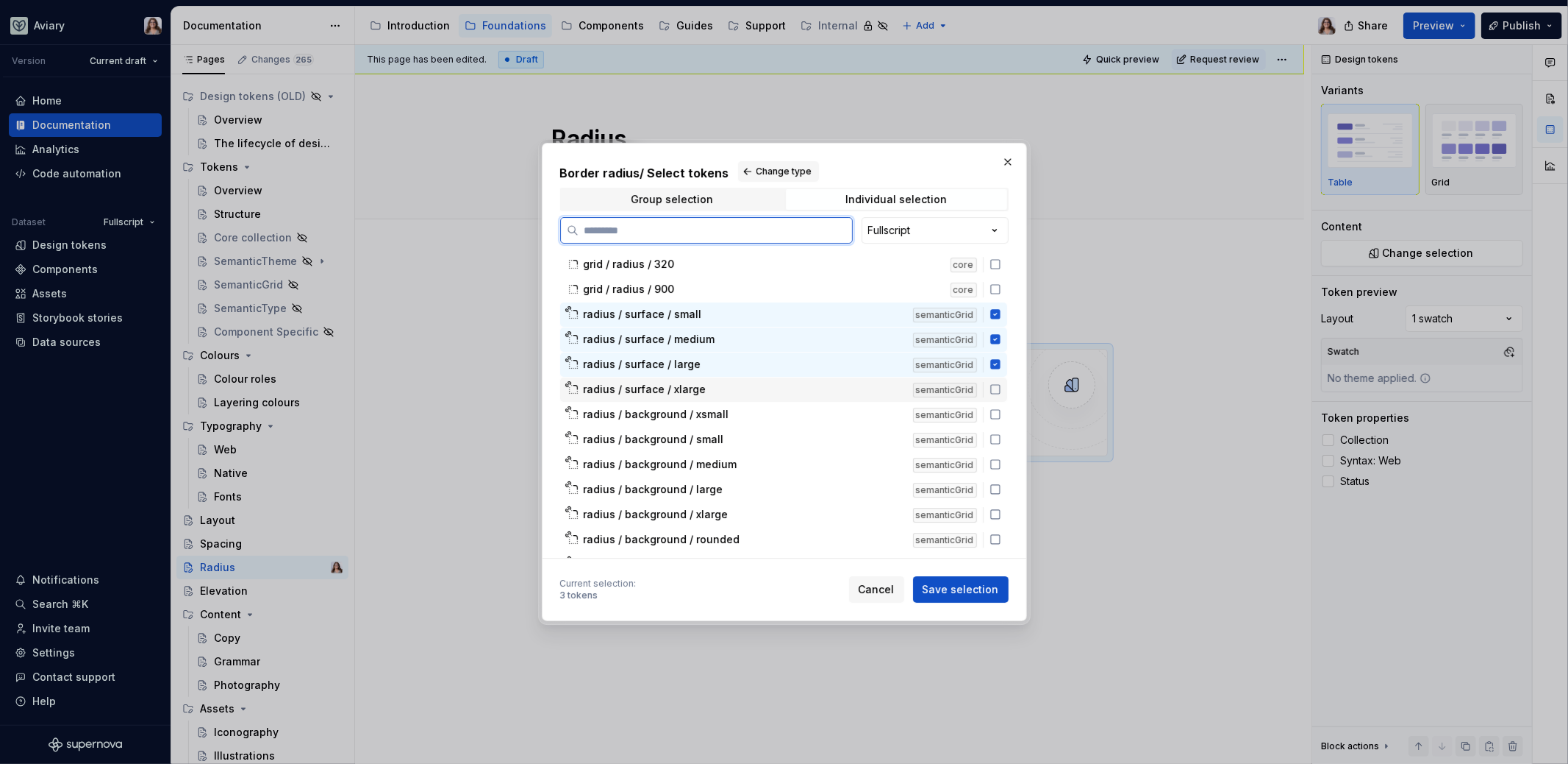
click at [686, 383] on span "radius / surface / xlarge" at bounding box center [645, 389] width 123 height 15
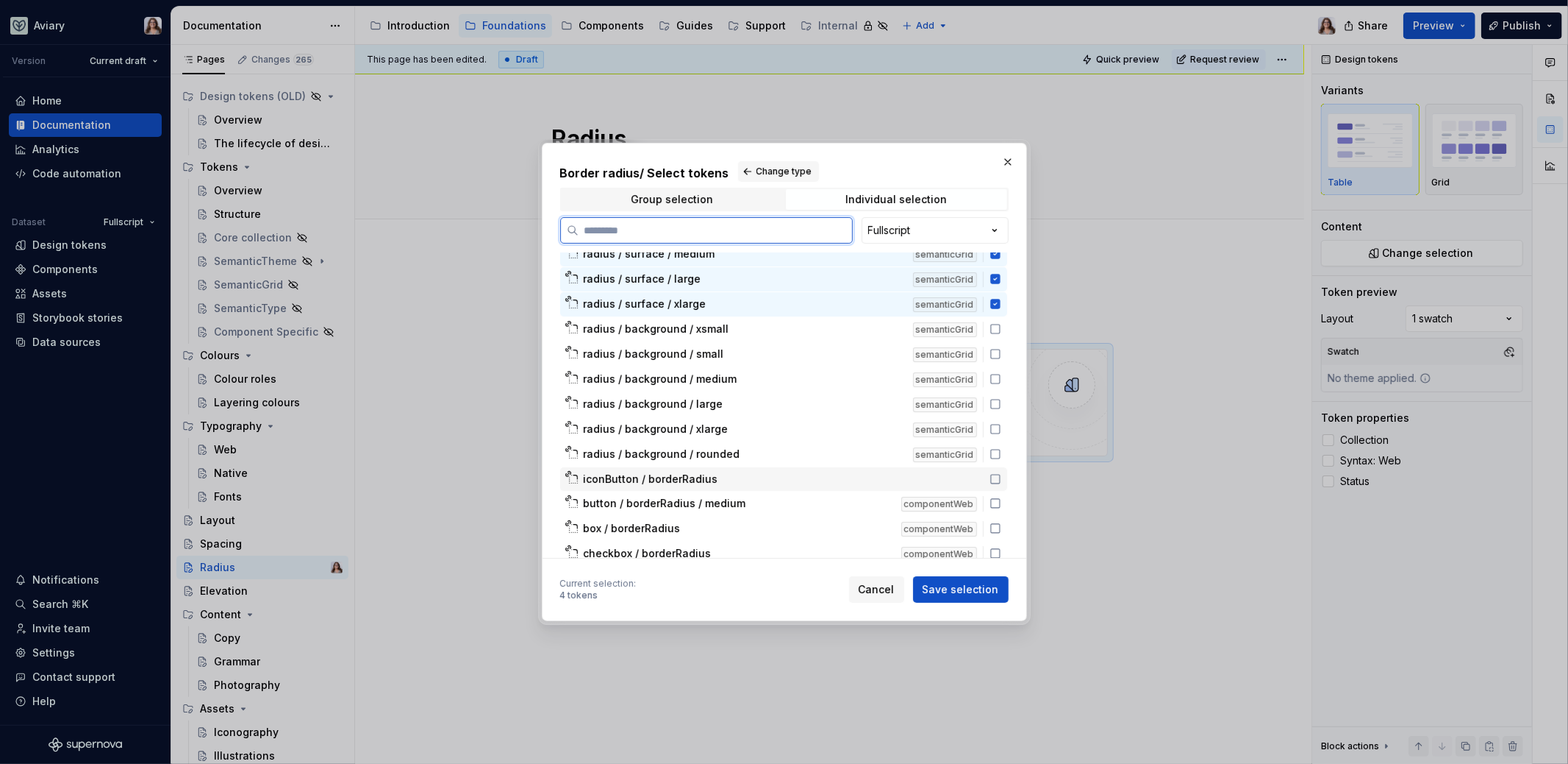
scroll to position [195, 0]
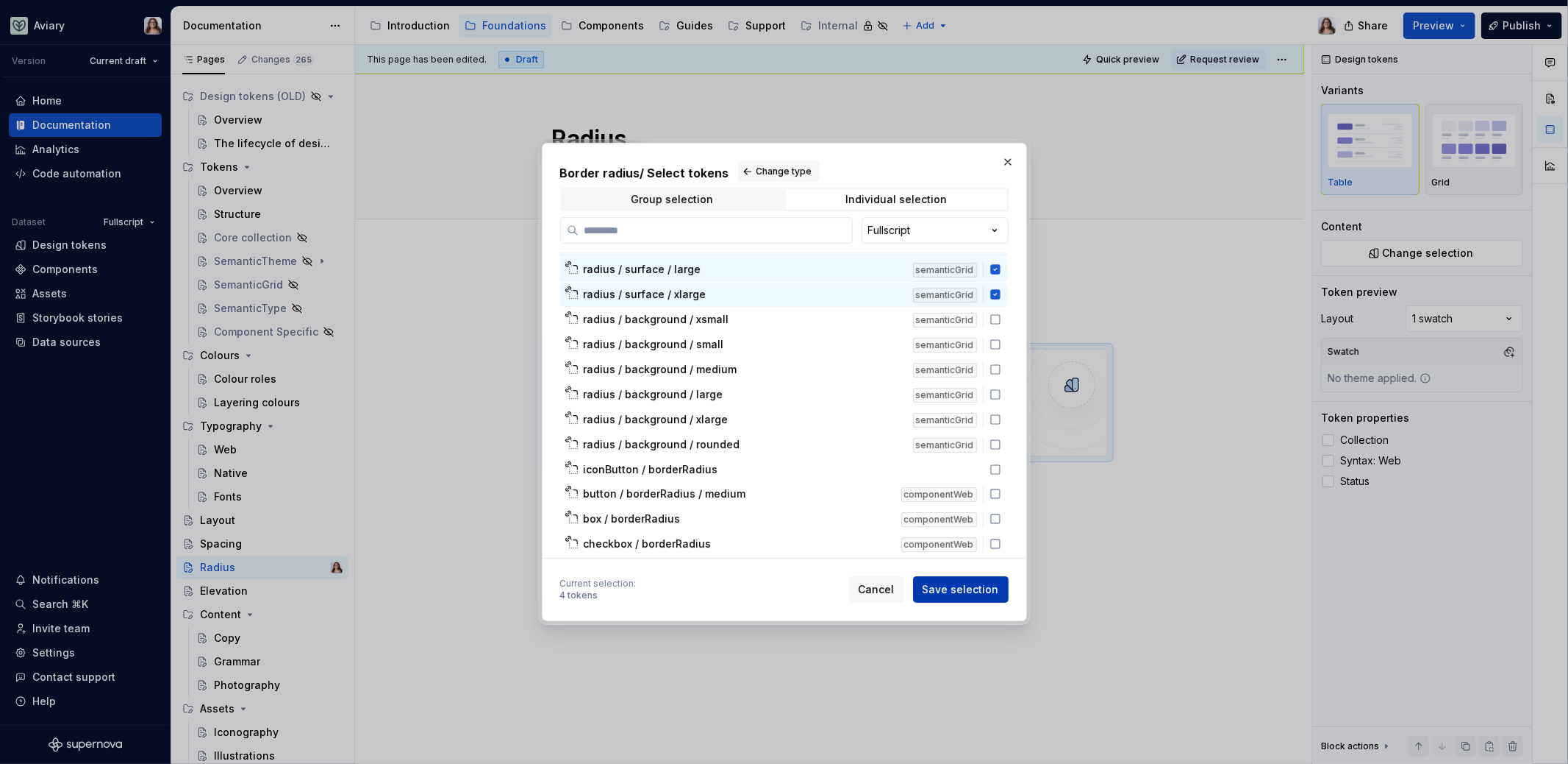
click at [950, 590] on span "Save selection" at bounding box center [960, 589] width 76 height 15
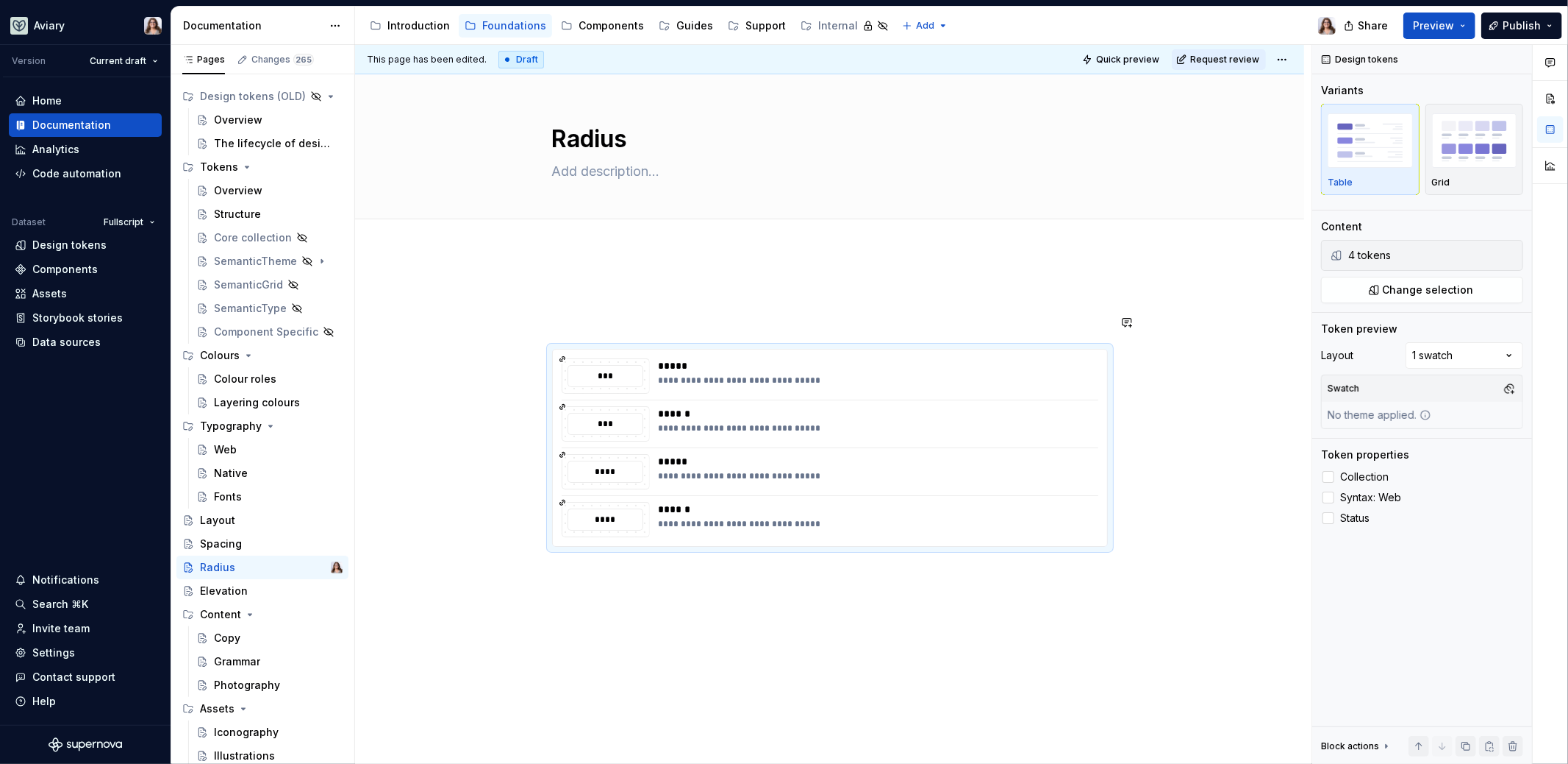
click at [640, 306] on div "**********" at bounding box center [830, 416] width 555 height 259
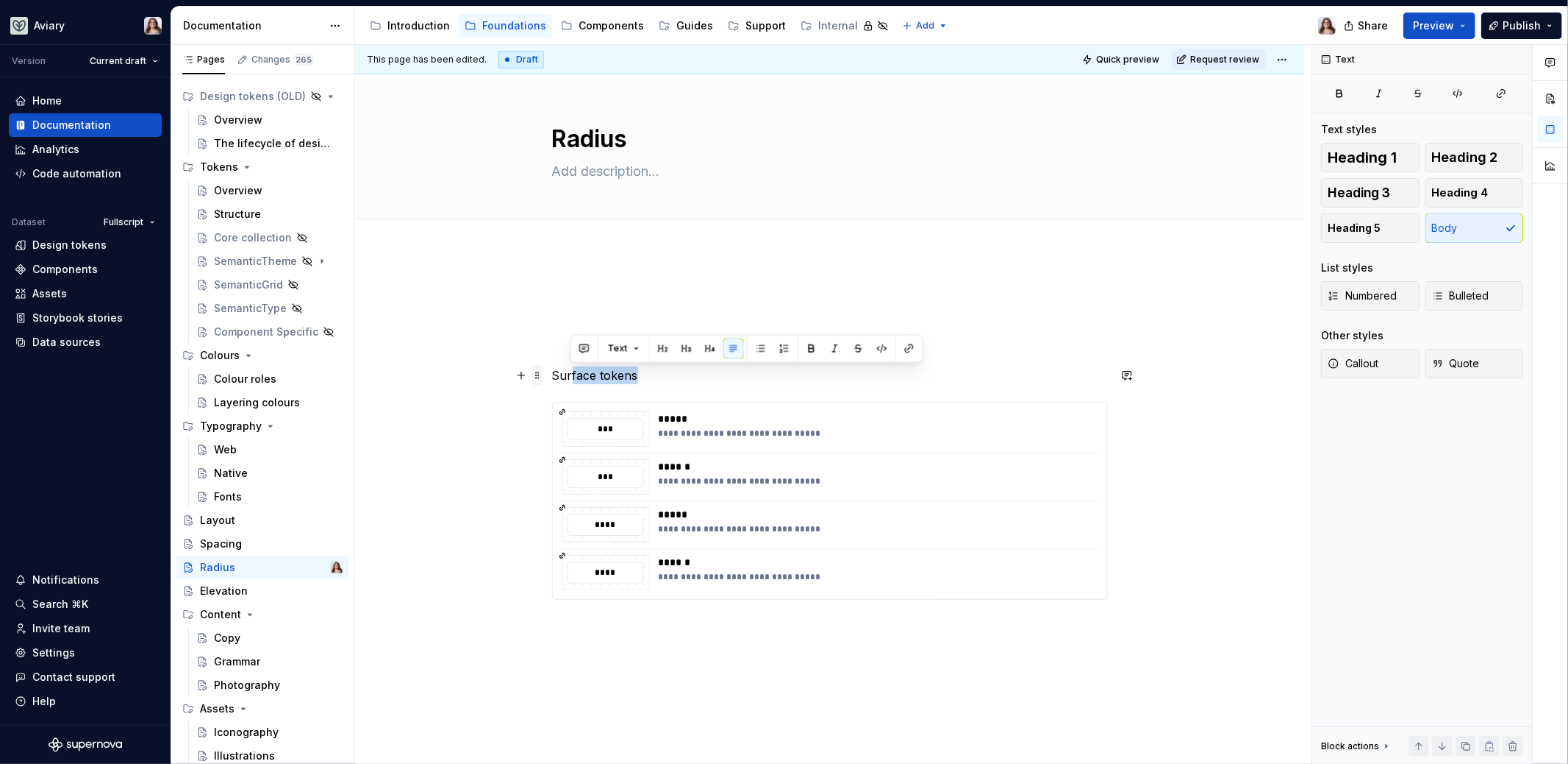
drag, startPoint x: 641, startPoint y: 373, endPoint x: 540, endPoint y: 374, distance: 101.0
click at [552, 373] on div "**********" at bounding box center [830, 452] width 555 height 330
click at [683, 349] on button "button" at bounding box center [686, 348] width 20 height 20
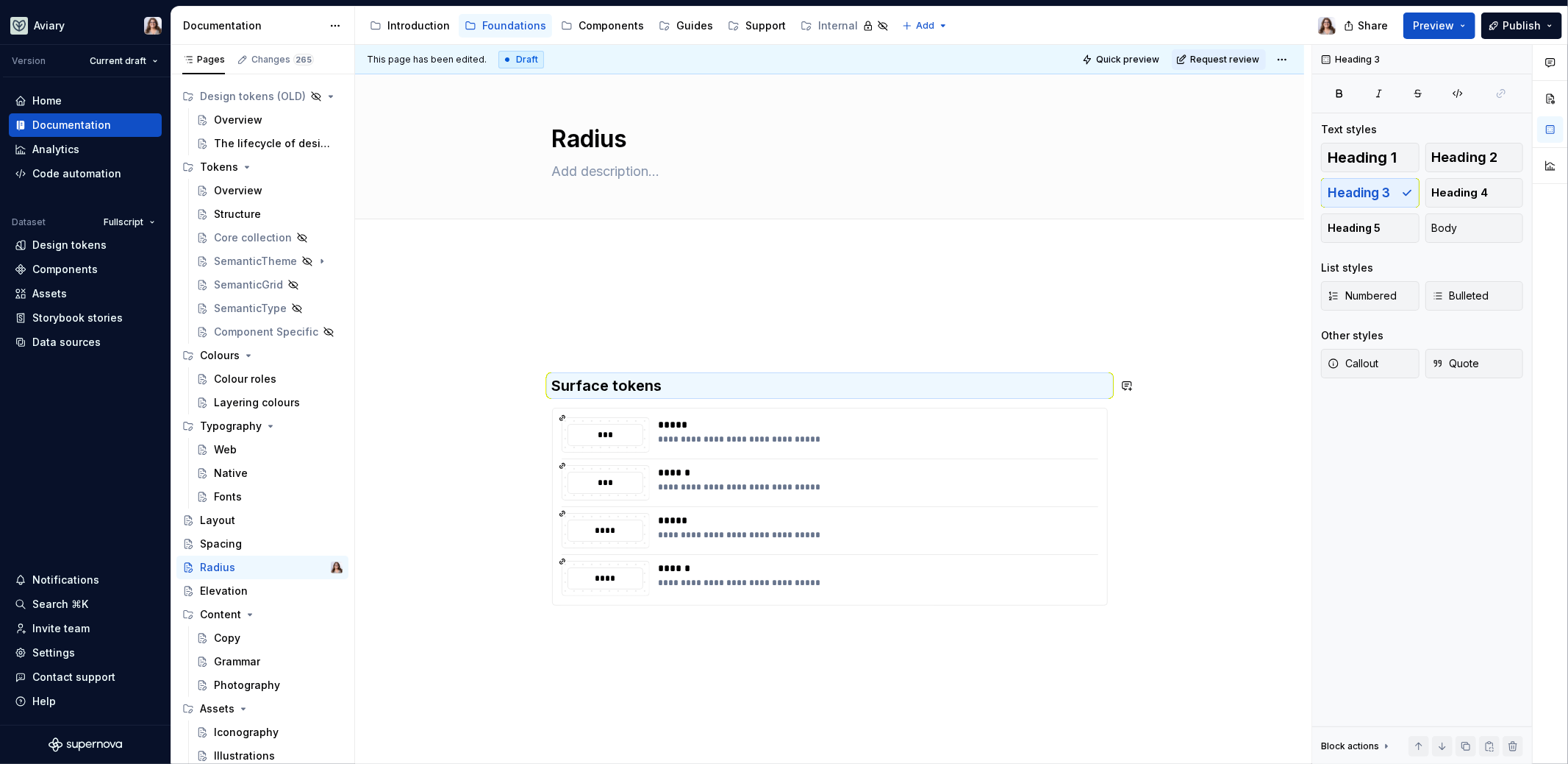
click at [595, 359] on div "**********" at bounding box center [830, 446] width 555 height 319
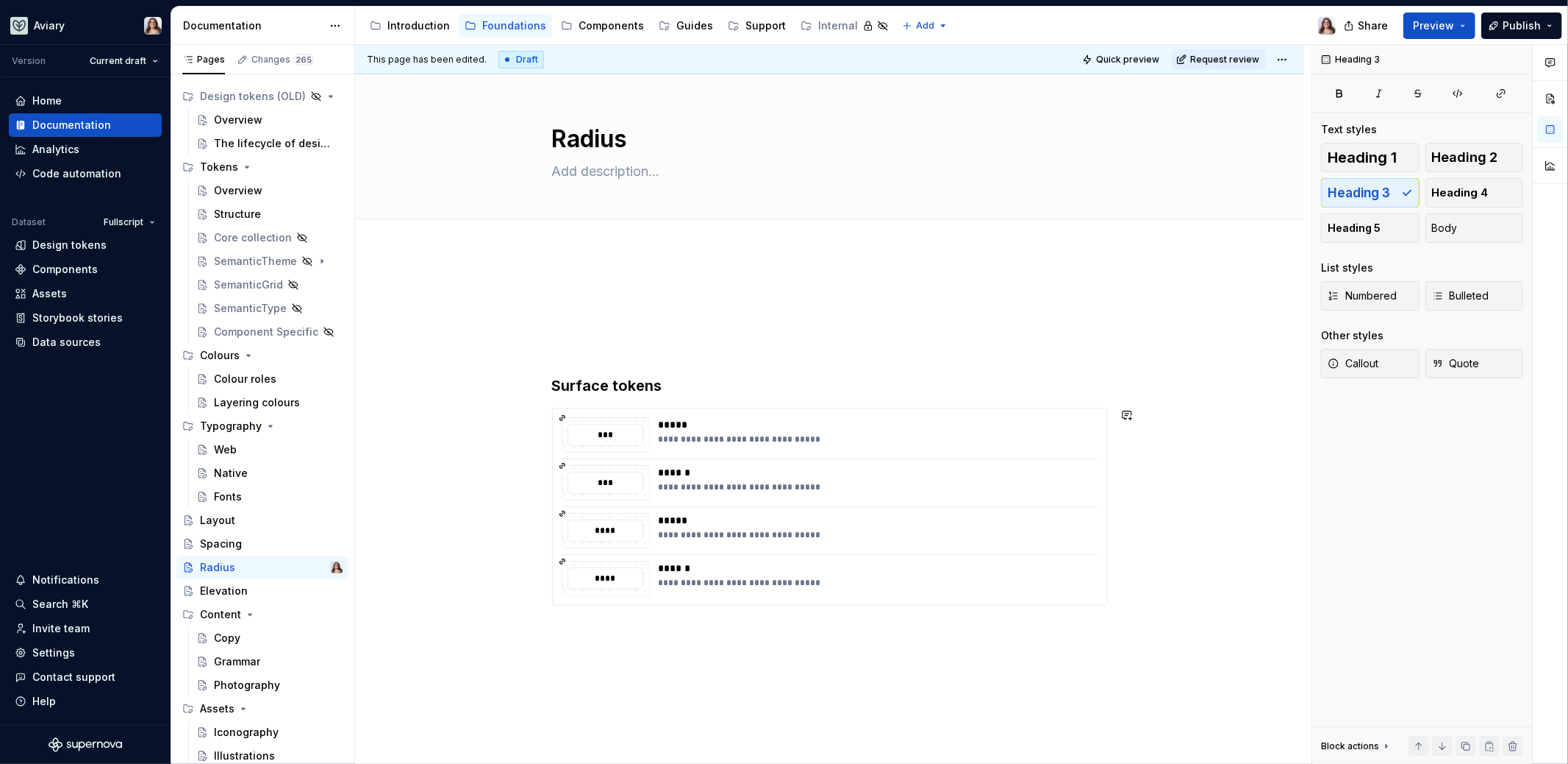
click at [571, 614] on div "**********" at bounding box center [830, 552] width 949 height 600
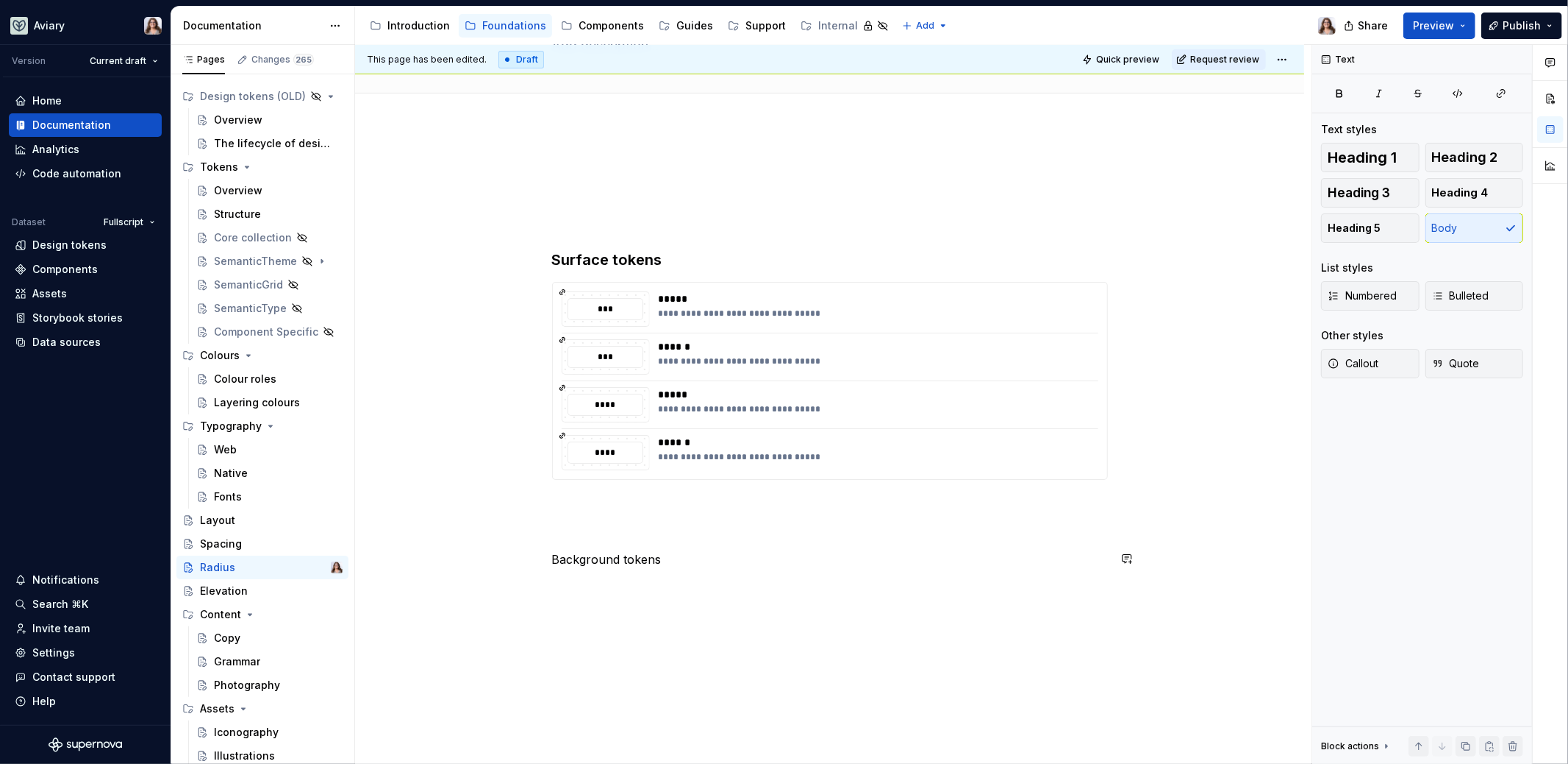
scroll to position [129, 0]
drag, startPoint x: 661, startPoint y: 555, endPoint x: 537, endPoint y: 554, distance: 124.0
click at [552, 554] on div "**********" at bounding box center [830, 369] width 555 height 425
click at [686, 534] on button "button" at bounding box center [688, 527] width 20 height 20
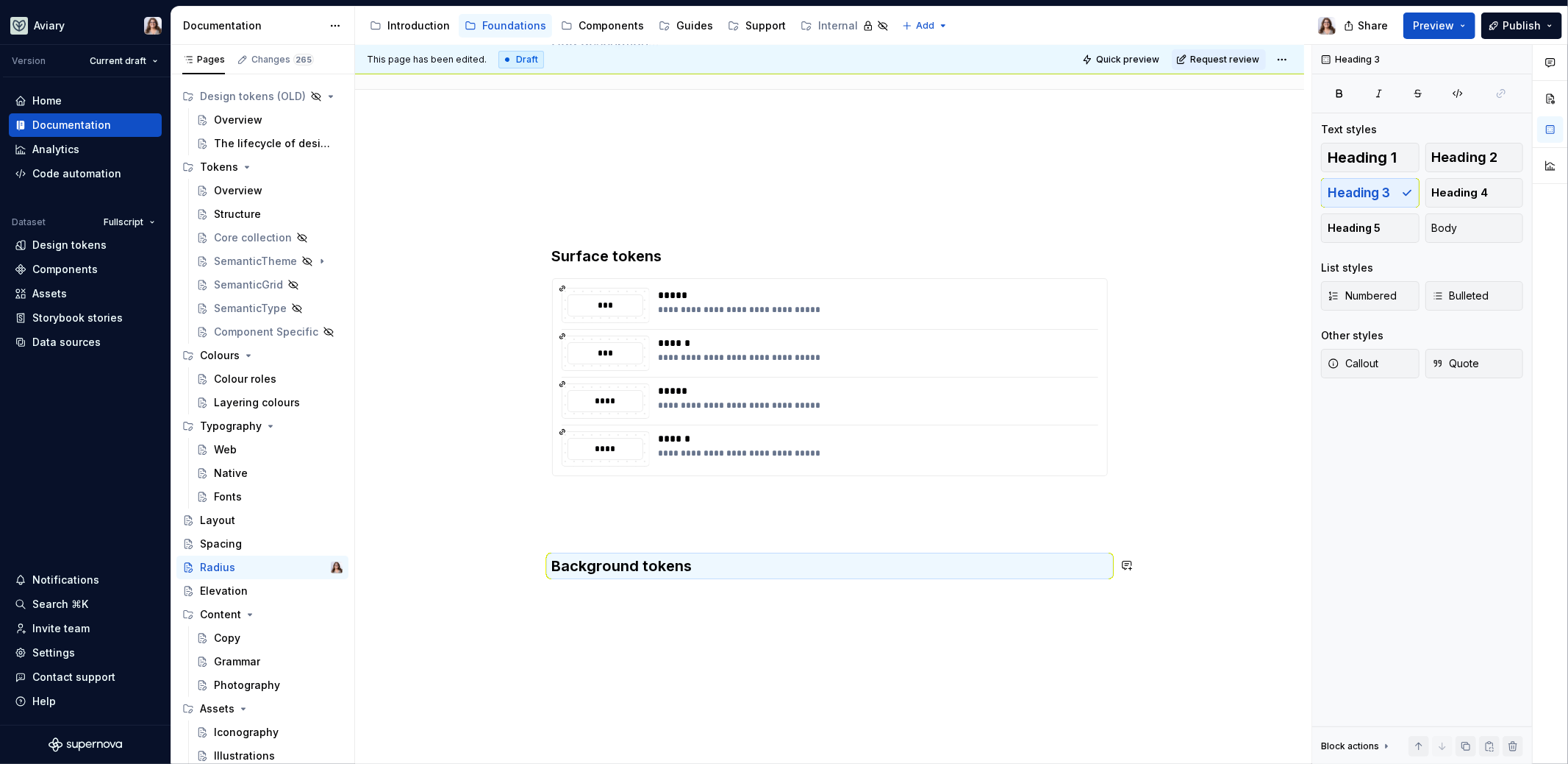
click at [706, 587] on div "**********" at bounding box center [830, 375] width 555 height 436
click at [686, 610] on div "**********" at bounding box center [830, 472] width 949 height 701
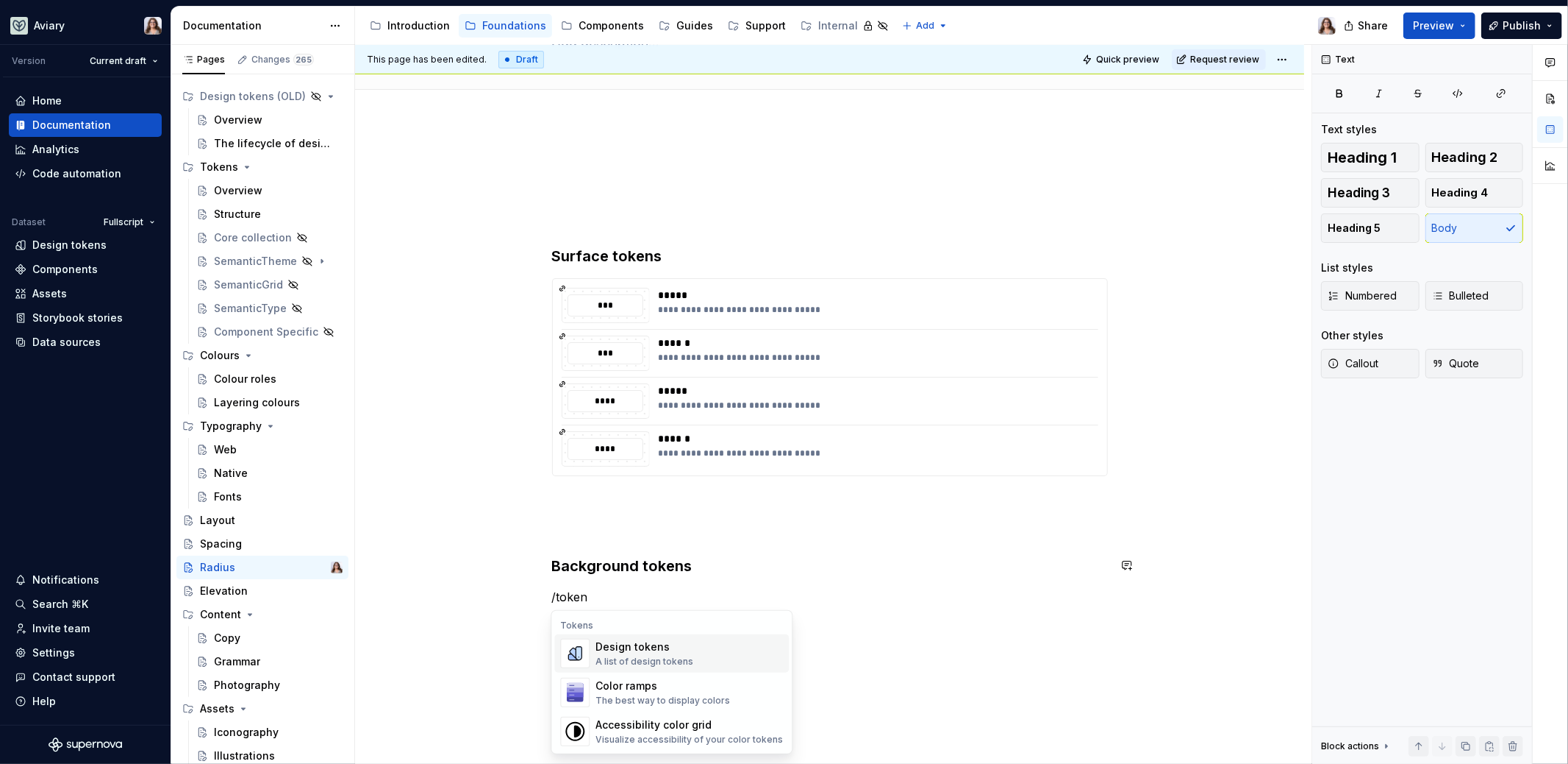
click at [714, 614] on div "Design tokens A list of design tokens" at bounding box center [689, 653] width 188 height 30
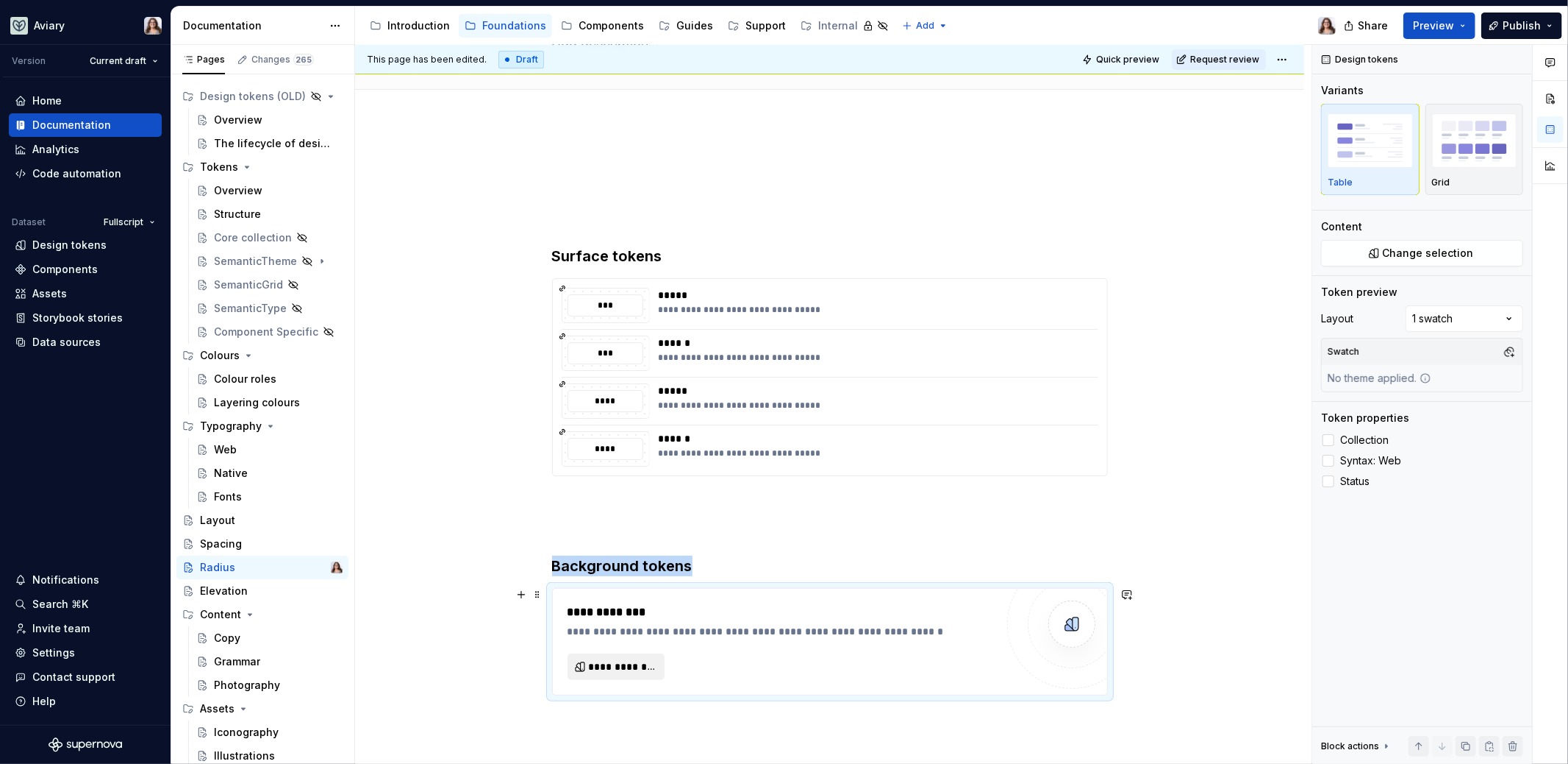
click at [614, 614] on span "**********" at bounding box center [622, 666] width 67 height 15
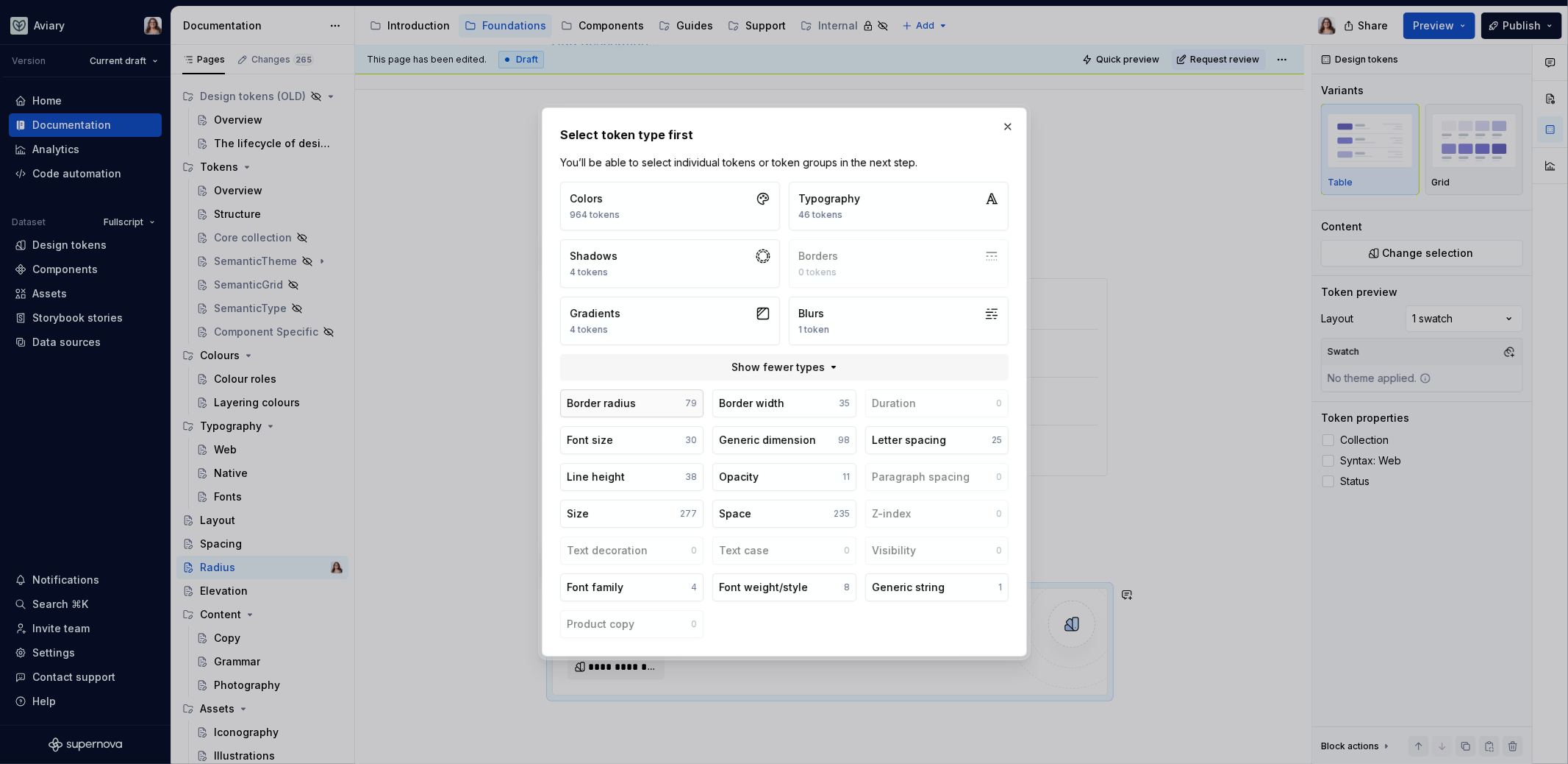
click at [647, 400] on button "Border radius 79" at bounding box center [632, 403] width 143 height 28
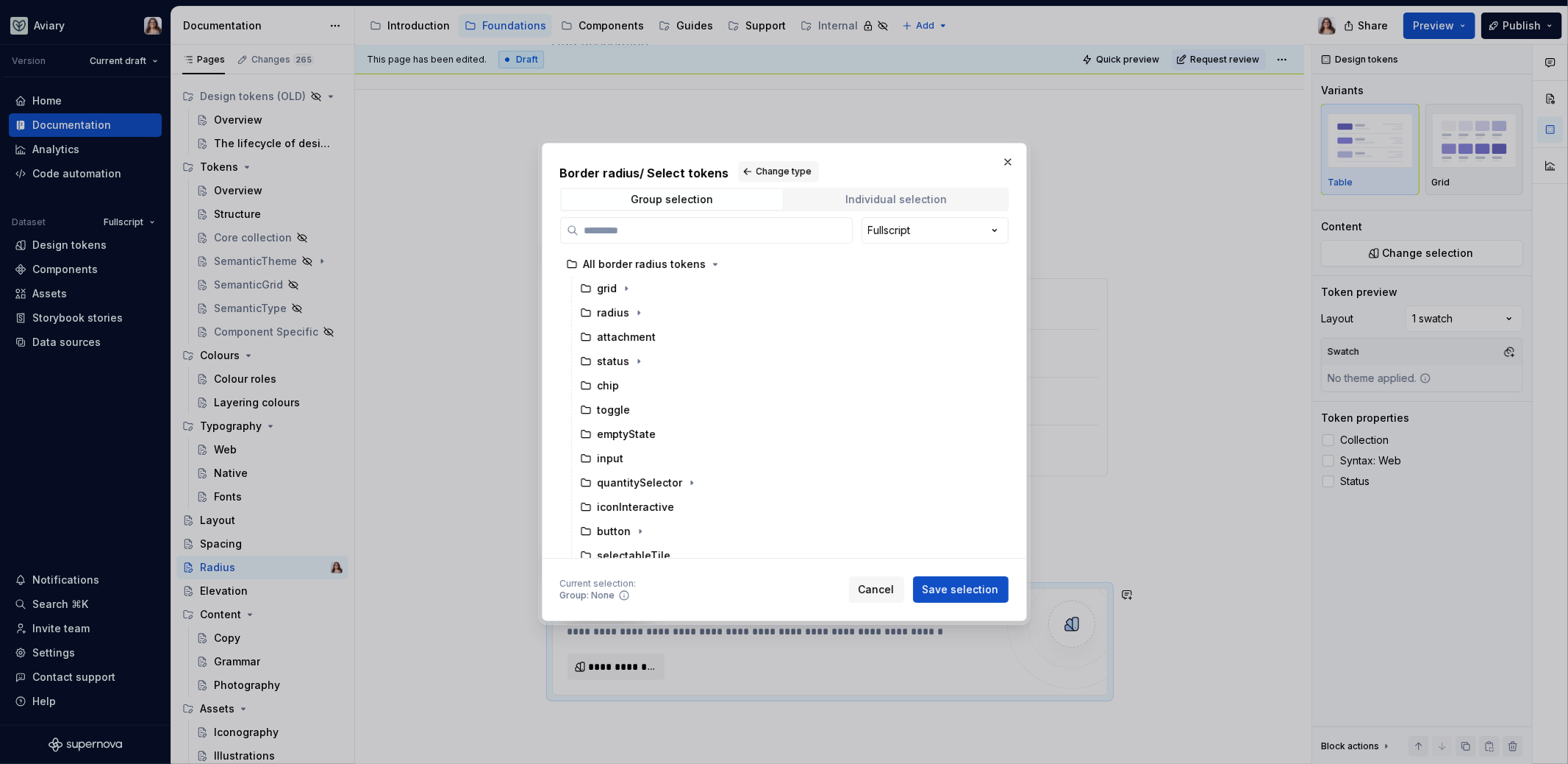
click at [879, 198] on div "Individual selection" at bounding box center [895, 199] width 101 height 12
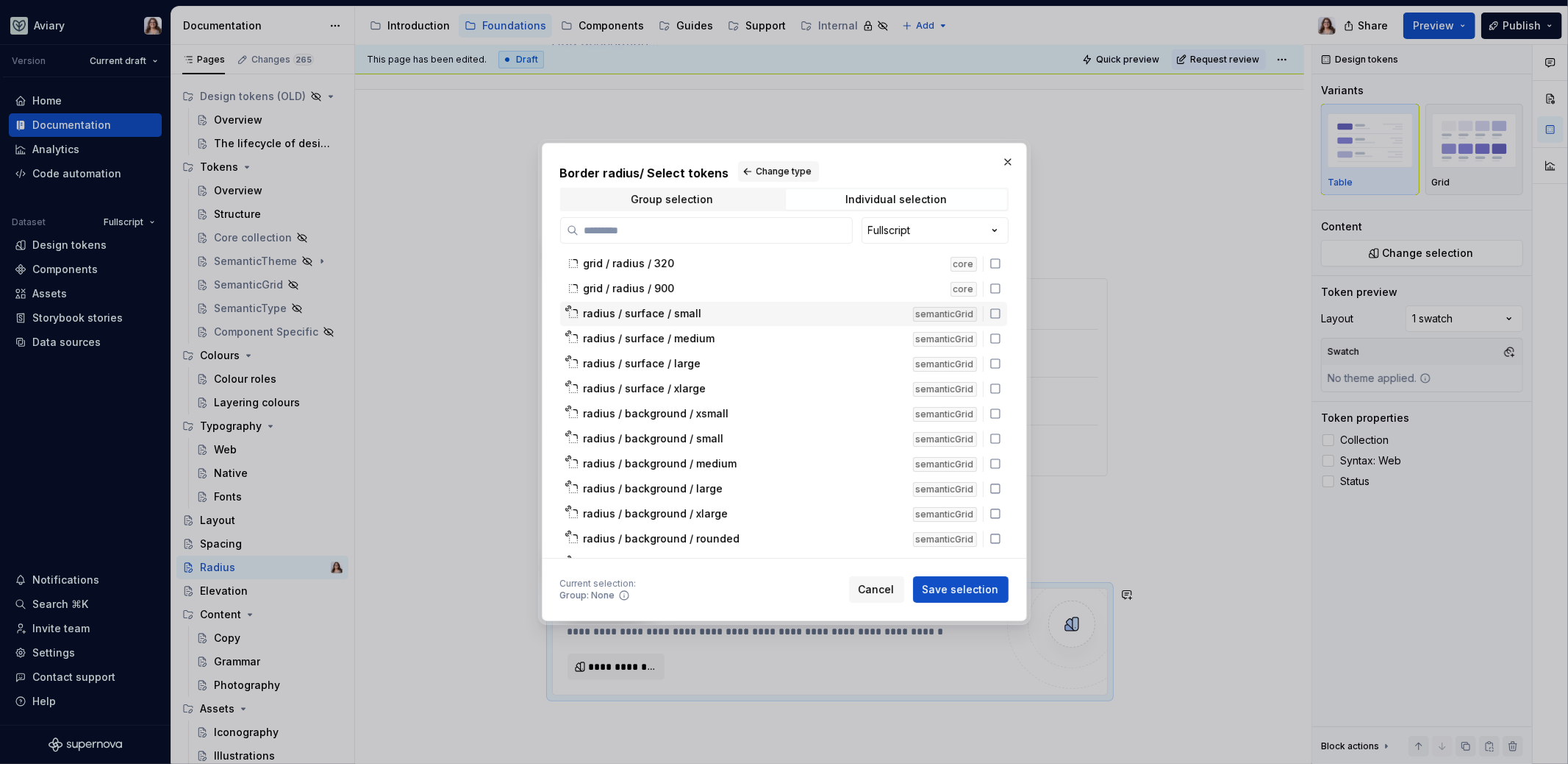
scroll to position [141, 0]
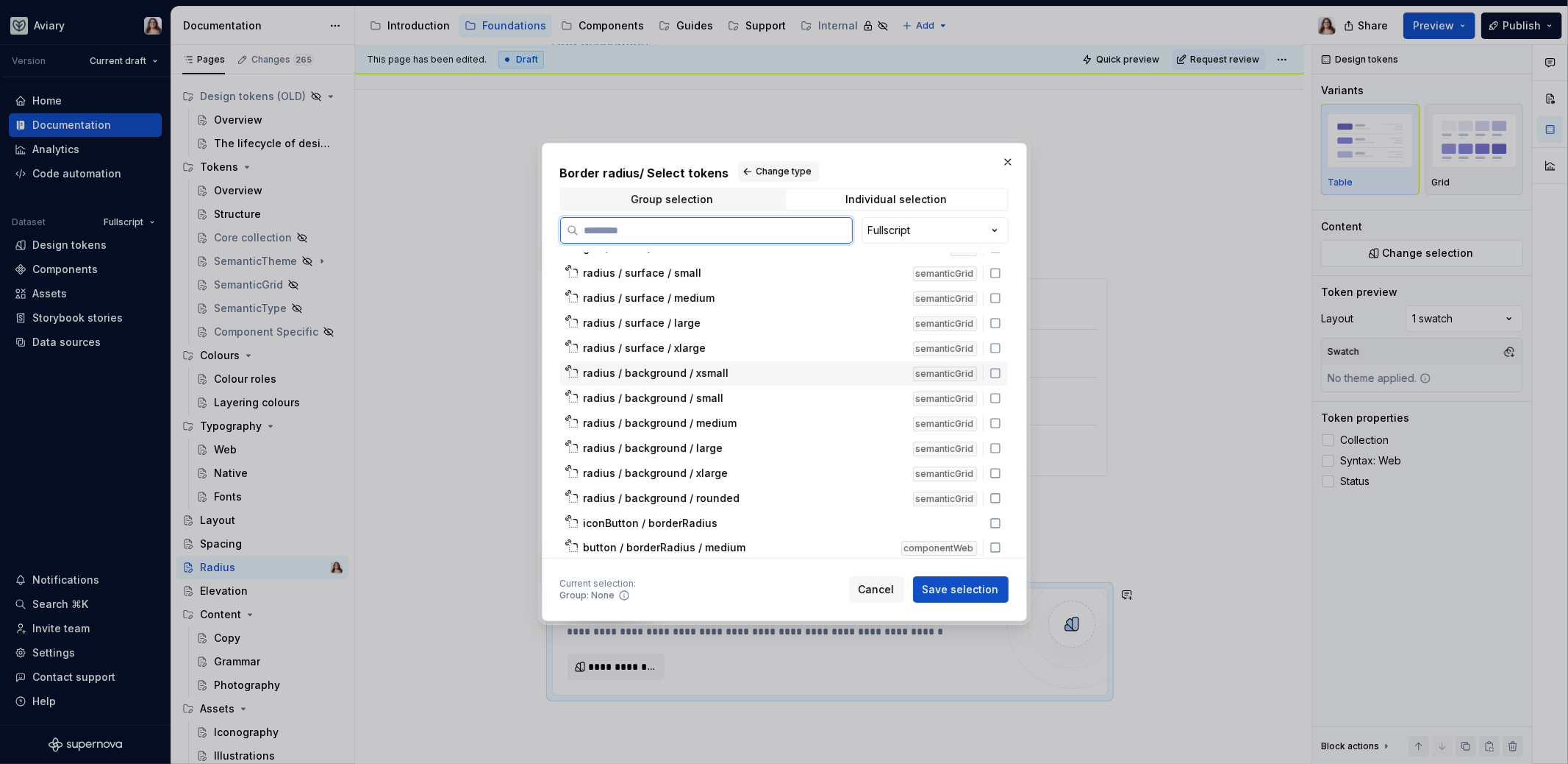
click at [667, 370] on span "radius / background / xsmall" at bounding box center [656, 373] width 146 height 15
click at [662, 395] on span "radius / background / small" at bounding box center [653, 398] width 140 height 15
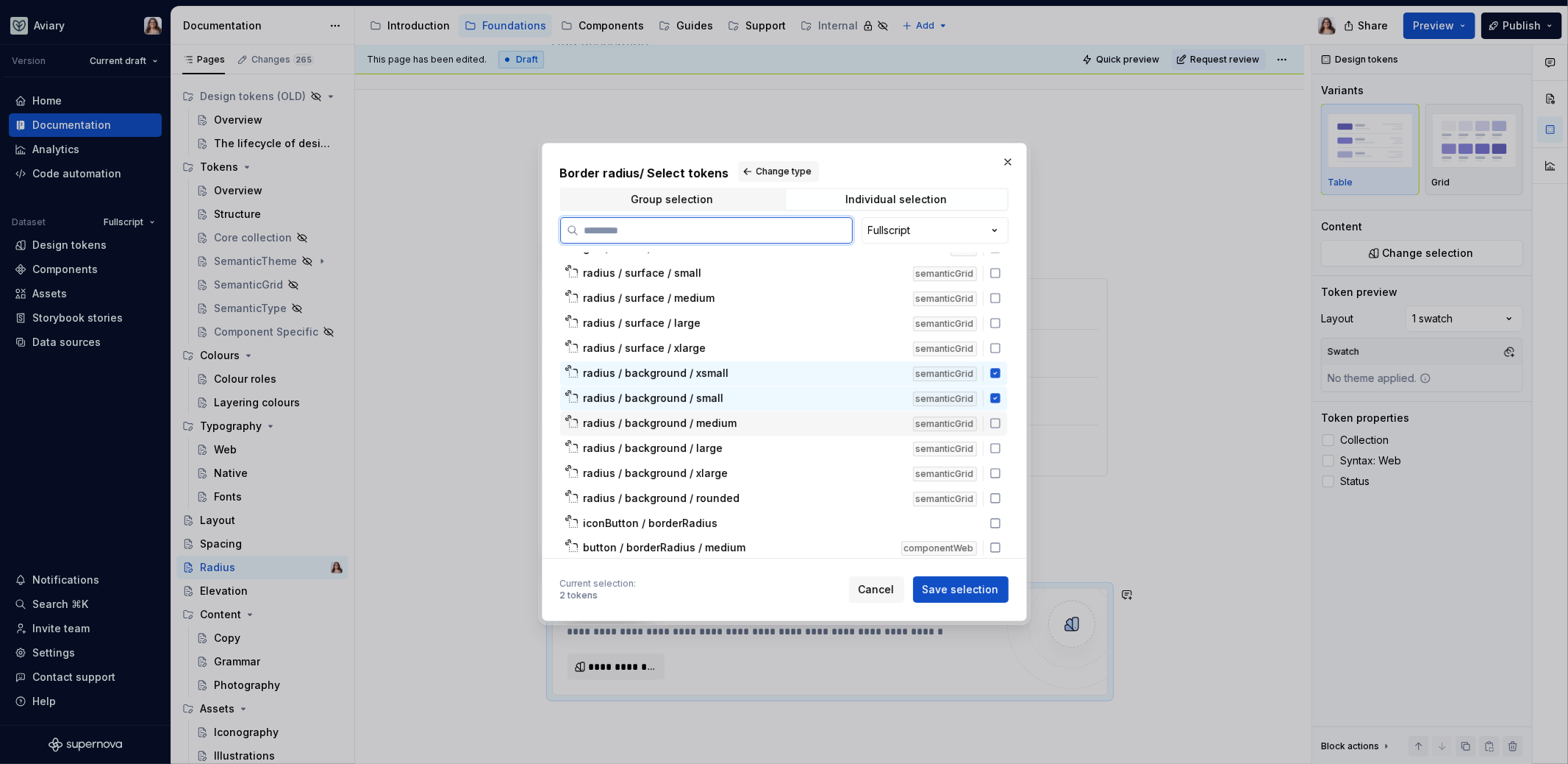
click at [661, 420] on span "radius / background / medium" at bounding box center [660, 423] width 153 height 15
click at [658, 461] on div "radius / background / xlarge semanticGrid" at bounding box center [783, 473] width 447 height 24
click at [654, 443] on span "radius / background / large" at bounding box center [653, 448] width 139 height 15
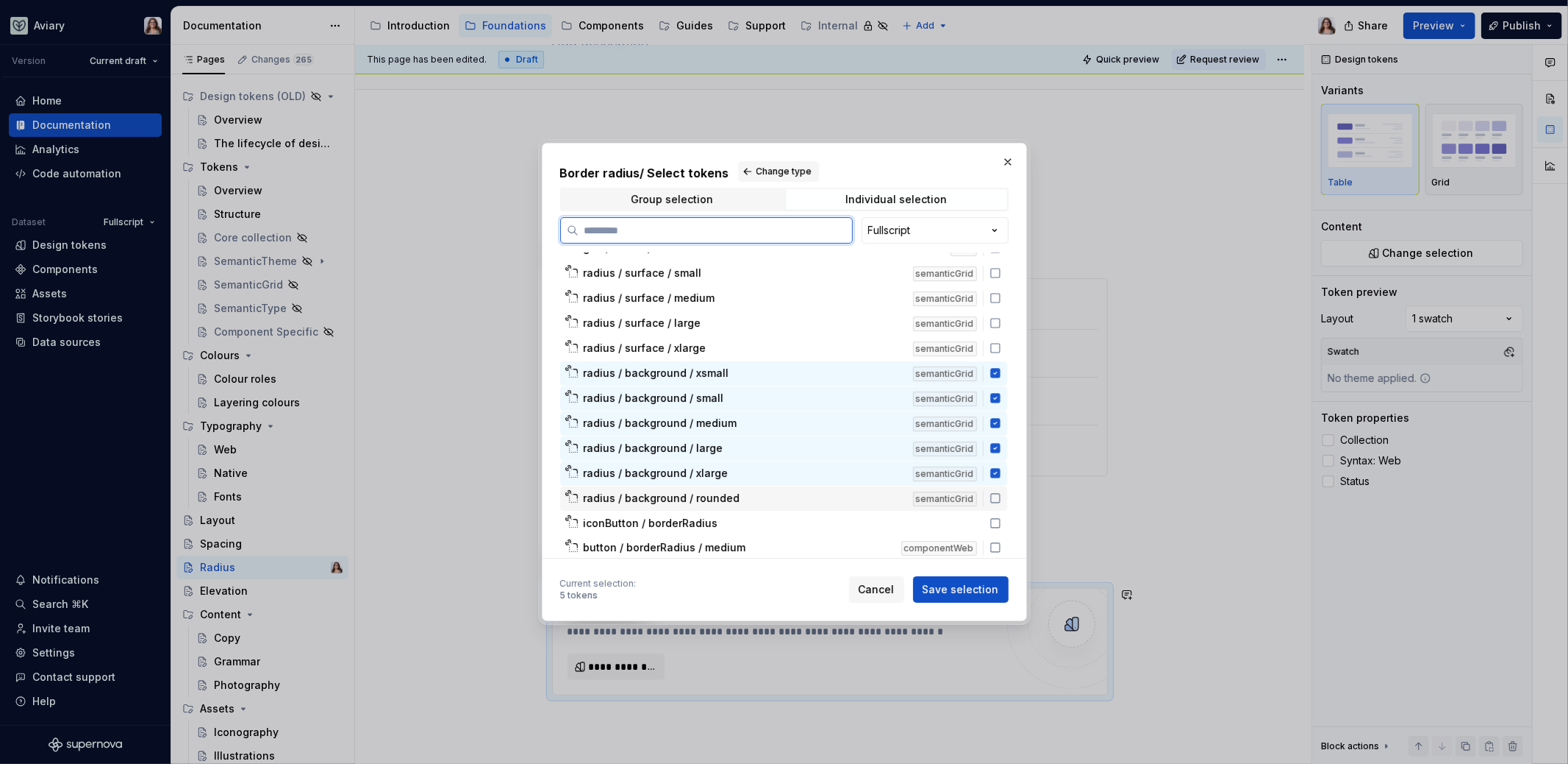
click at [657, 495] on span "radius / background / rounded" at bounding box center [661, 498] width 157 height 15
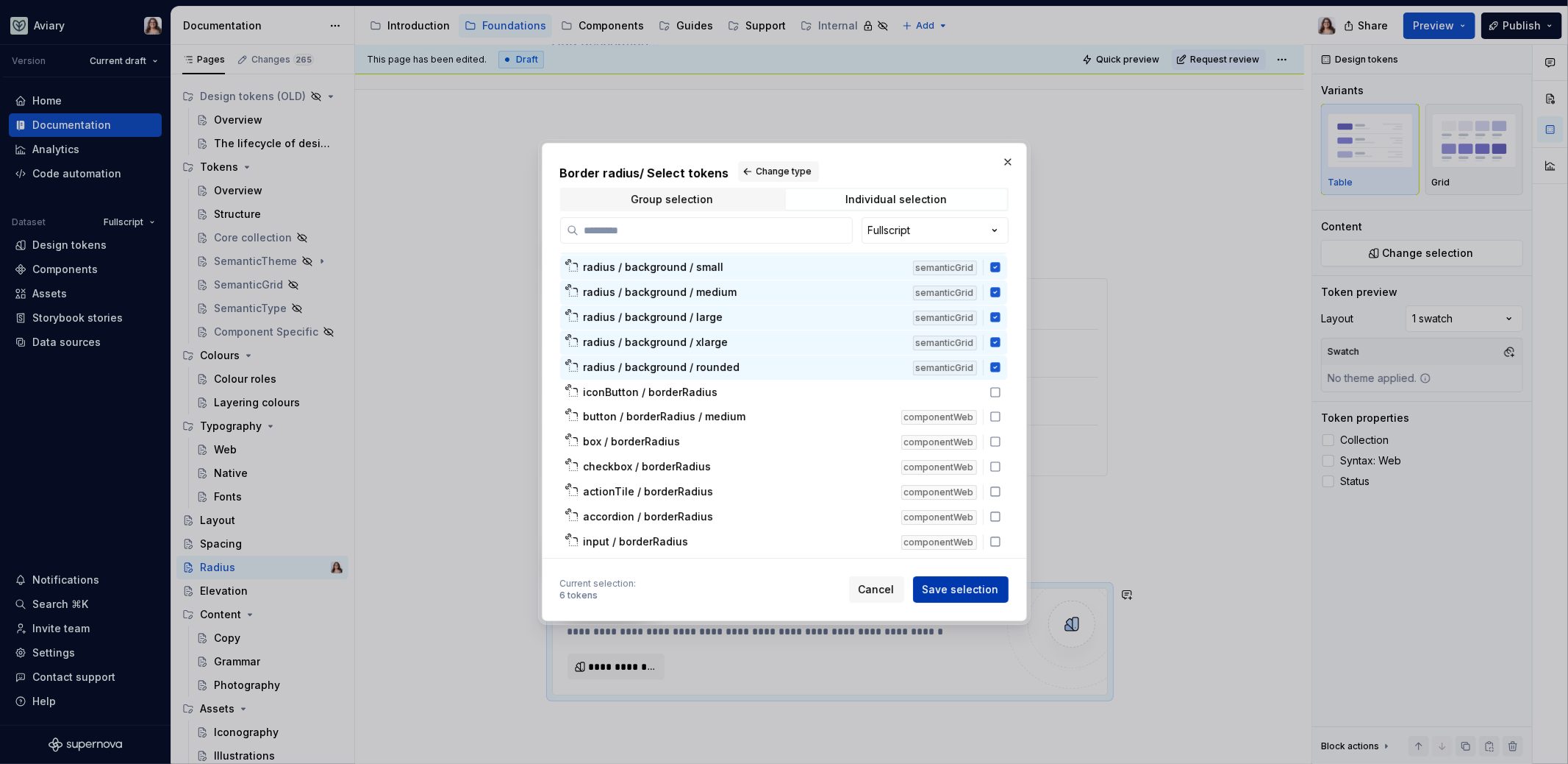
click at [950, 590] on span "Save selection" at bounding box center [960, 589] width 76 height 15
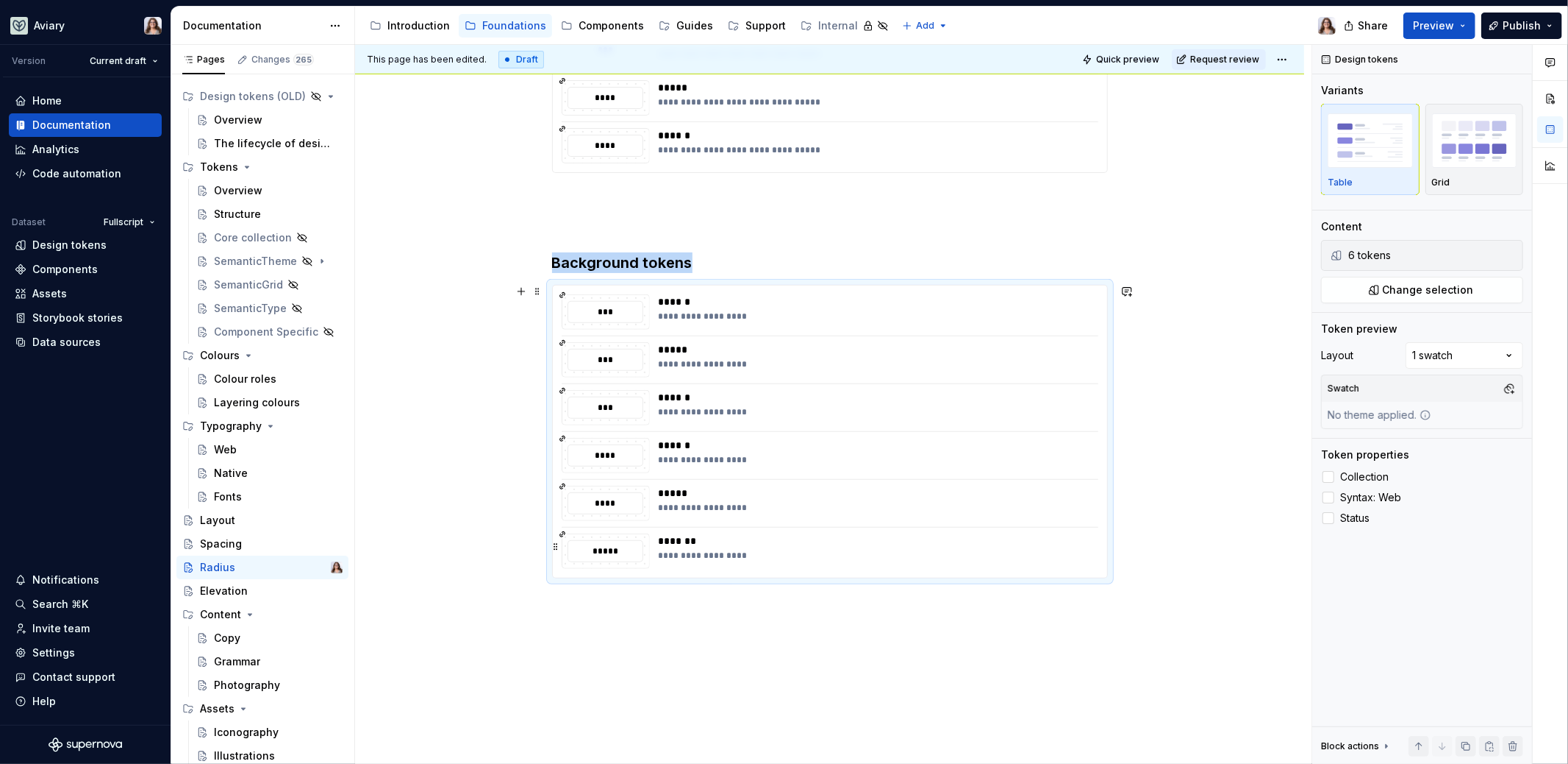
scroll to position [464, 0]
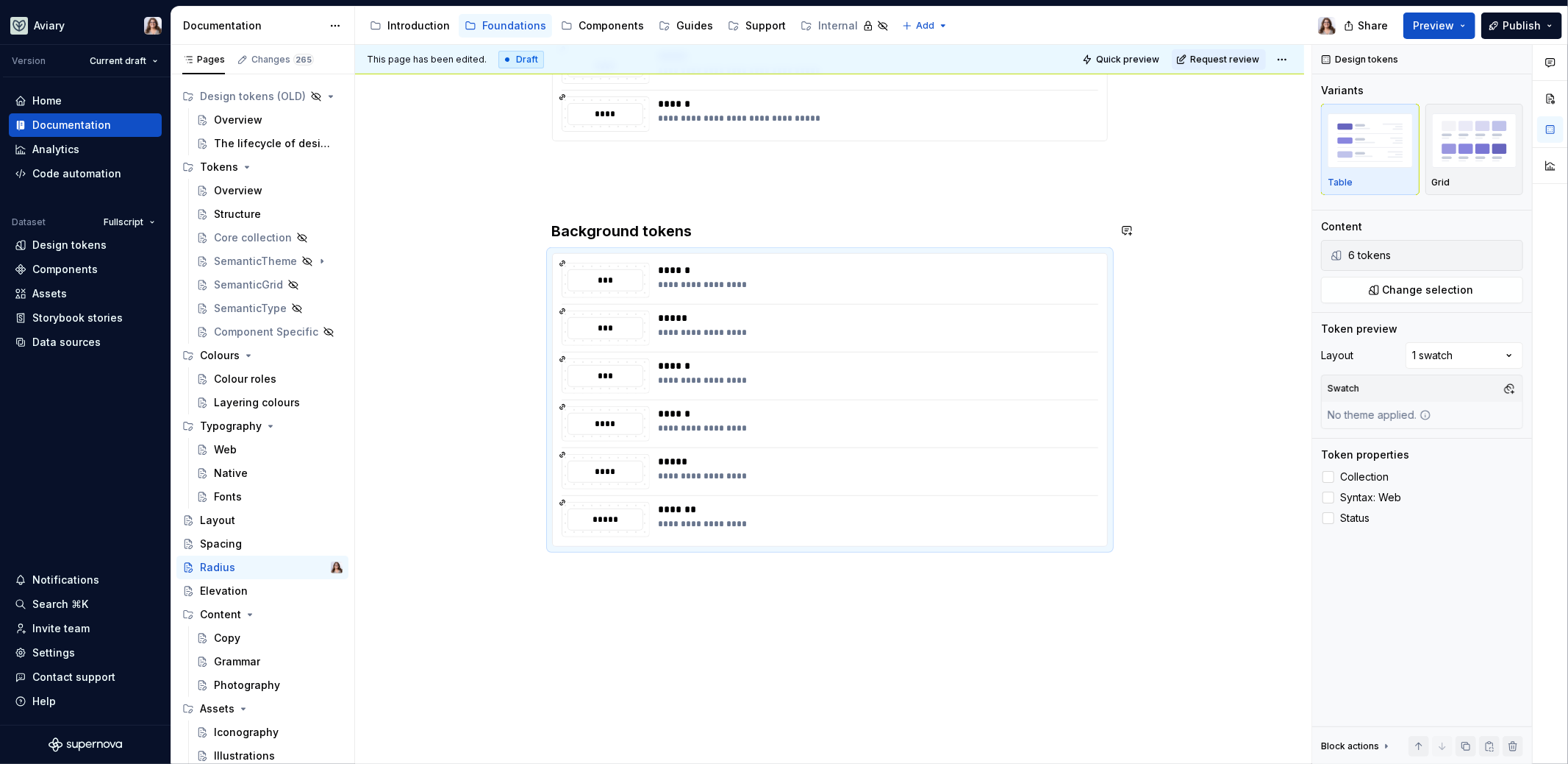
click at [722, 217] on div "**********" at bounding box center [830, 184] width 555 height 724
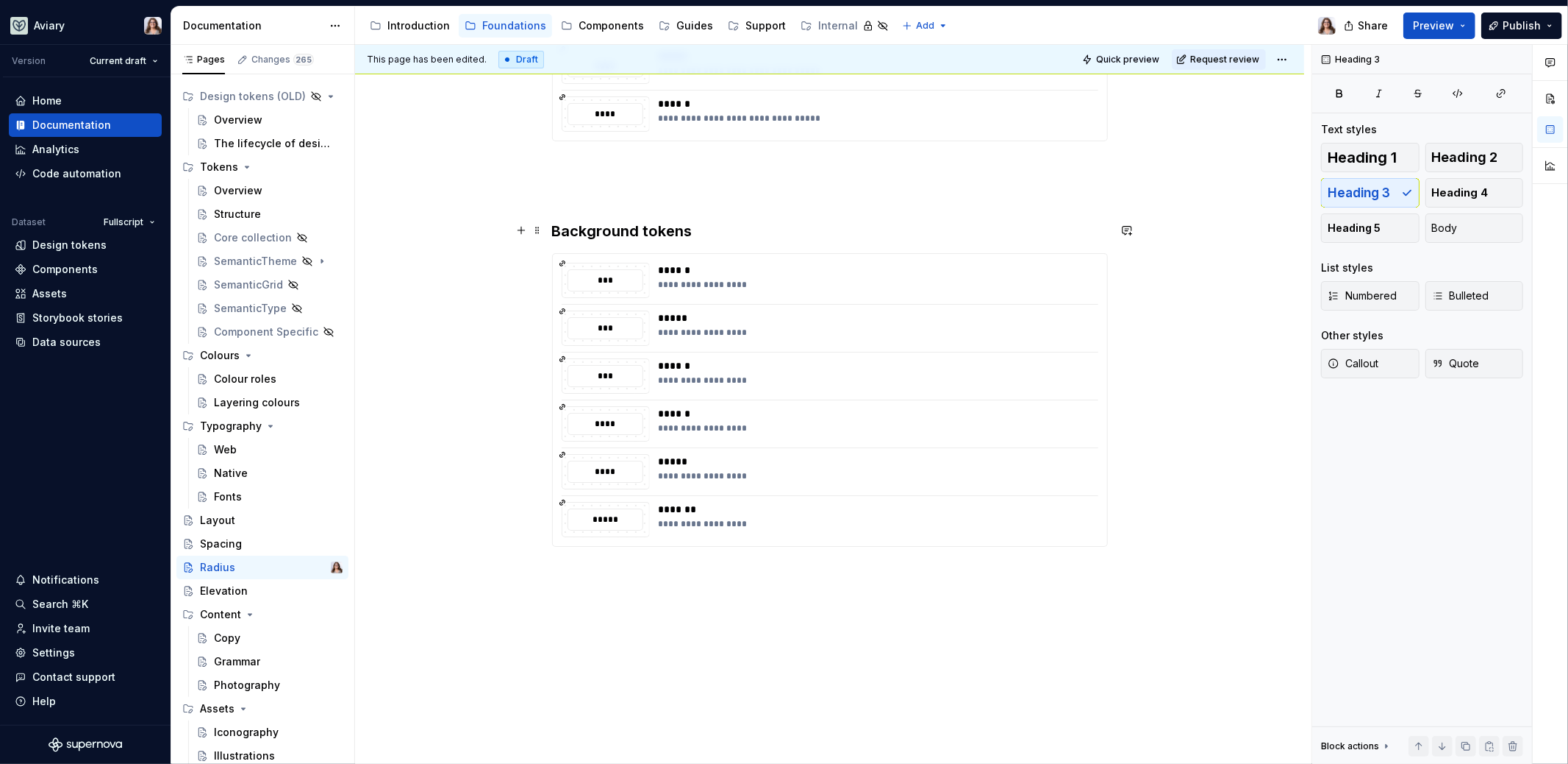
click at [712, 229] on h3 "Background tokens" at bounding box center [830, 231] width 555 height 20
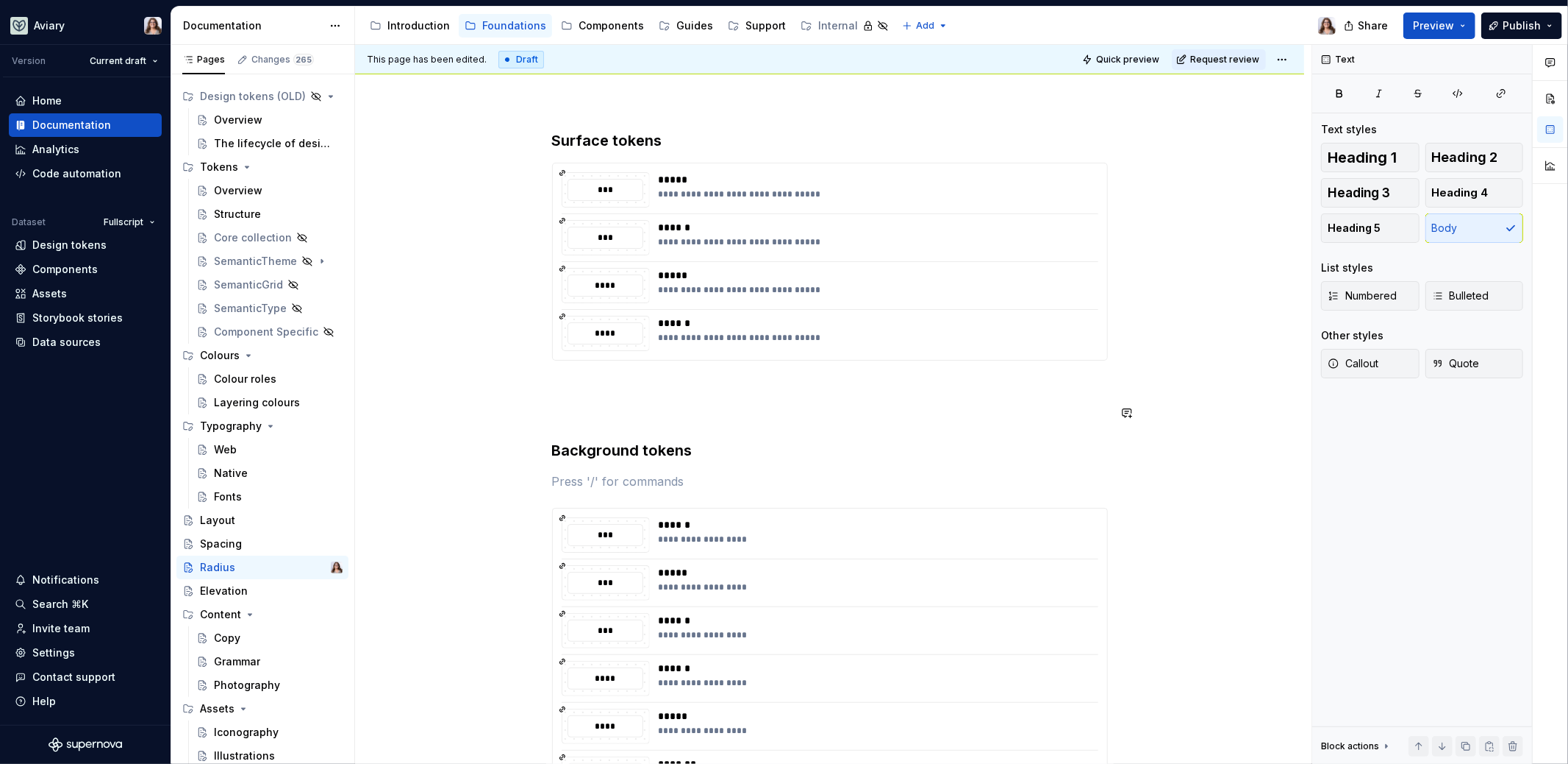
scroll to position [246, 0]
click at [709, 474] on p at bounding box center [830, 480] width 555 height 18
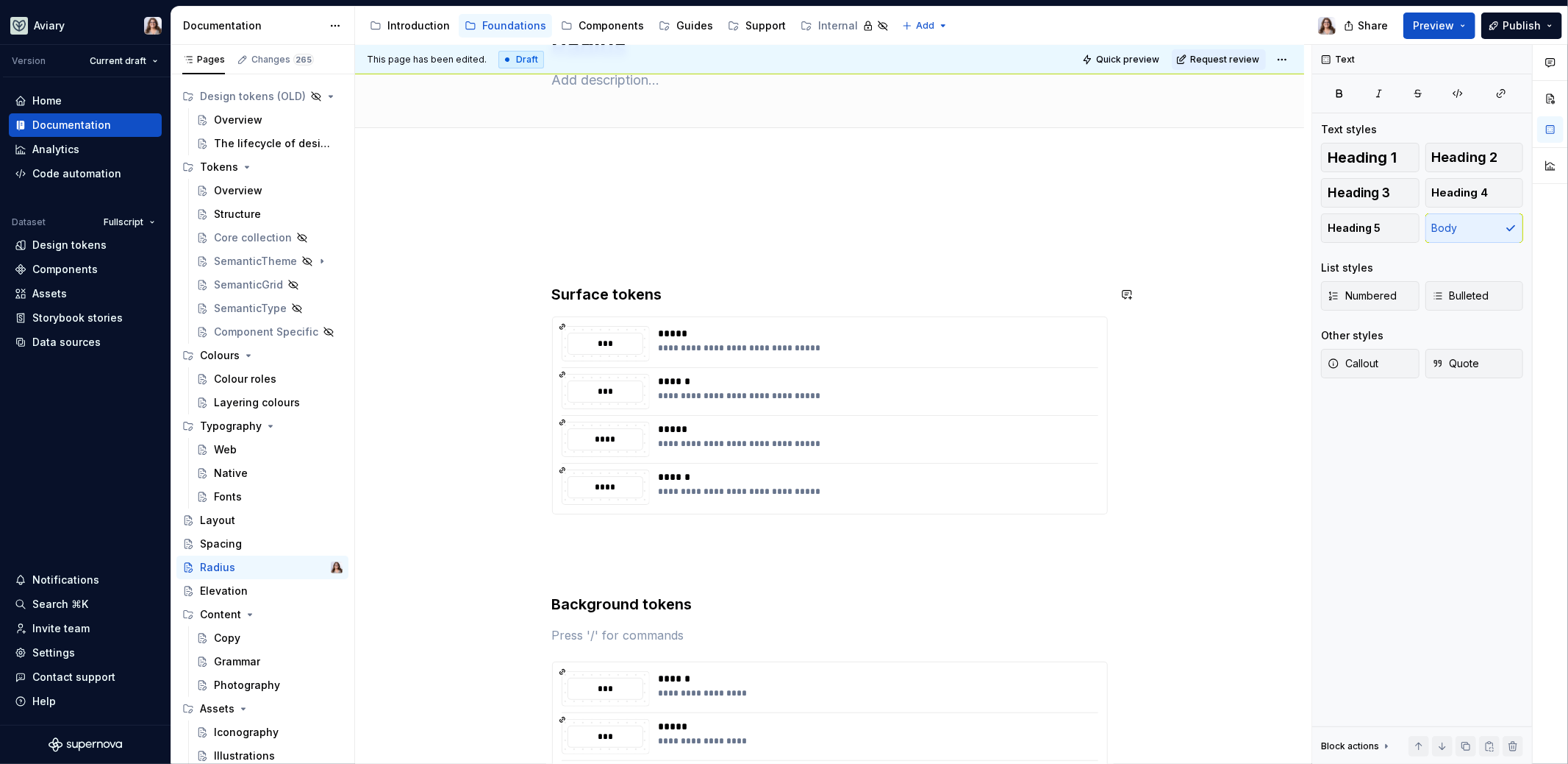
scroll to position [122, 0]
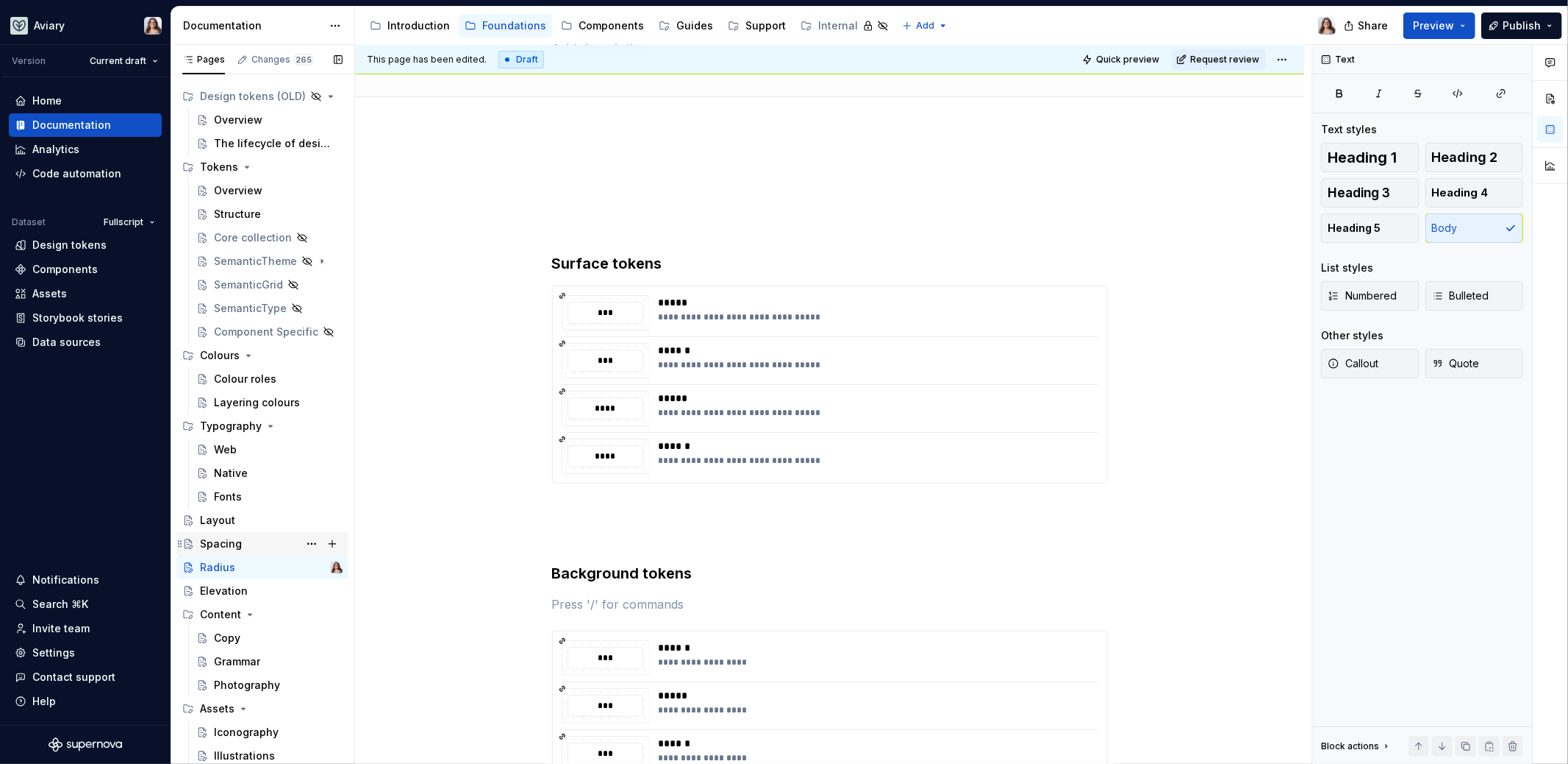
click at [229, 544] on div "Spacing" at bounding box center [220, 544] width 42 height 15
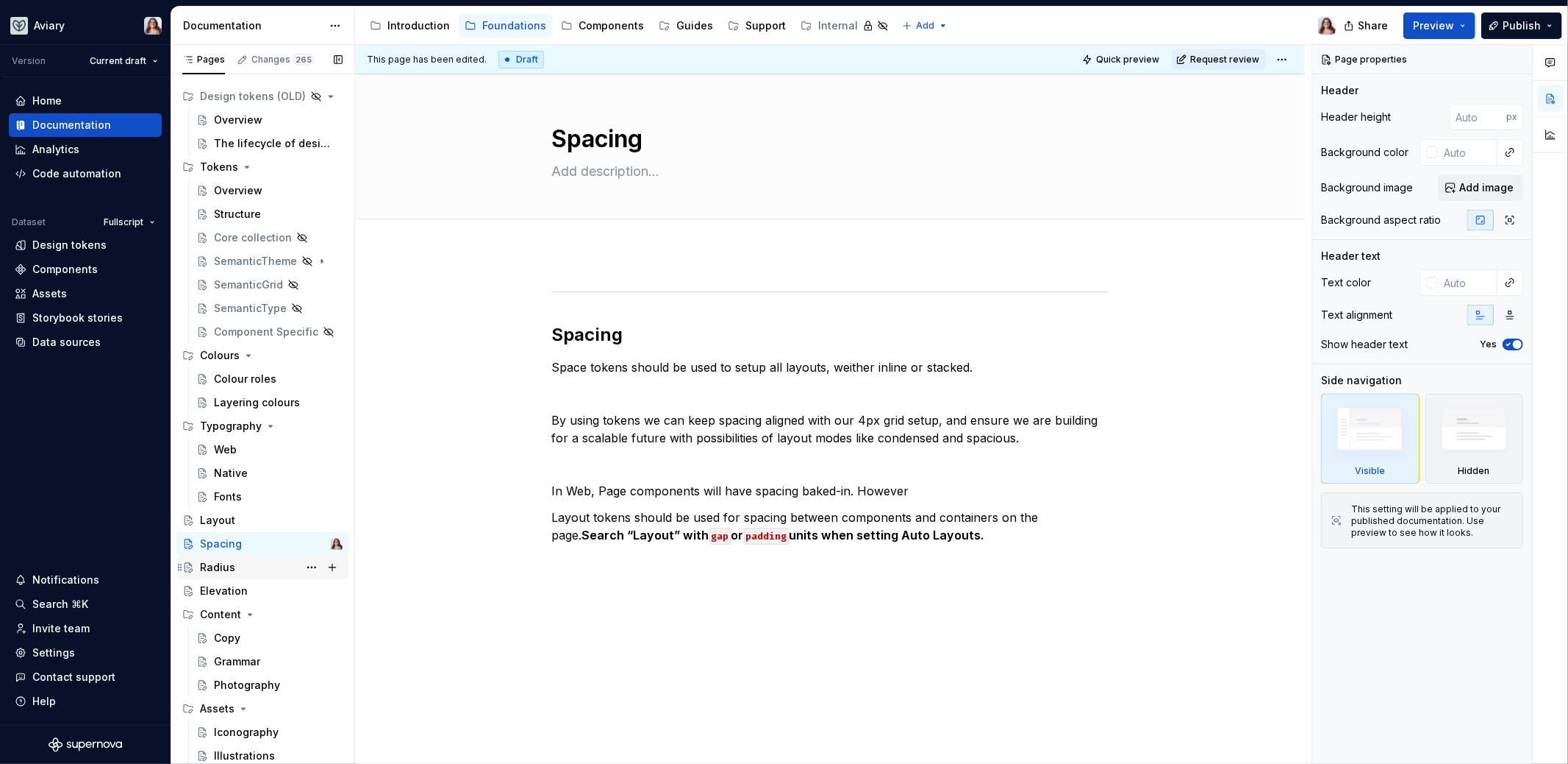
click at [228, 564] on div "Radius" at bounding box center [217, 567] width 35 height 15
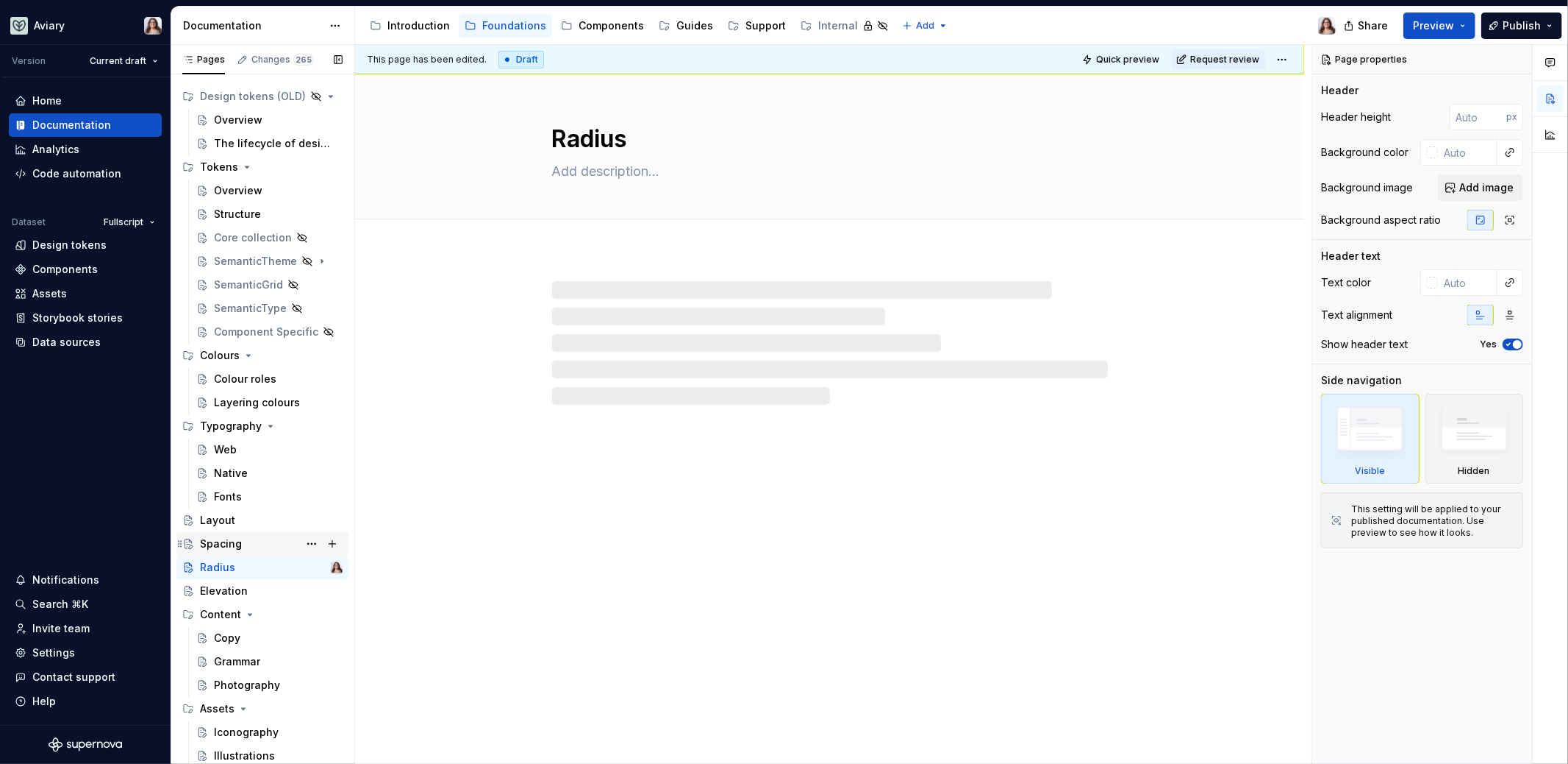
click at [237, 545] on div "Spacing" at bounding box center [220, 544] width 42 height 15
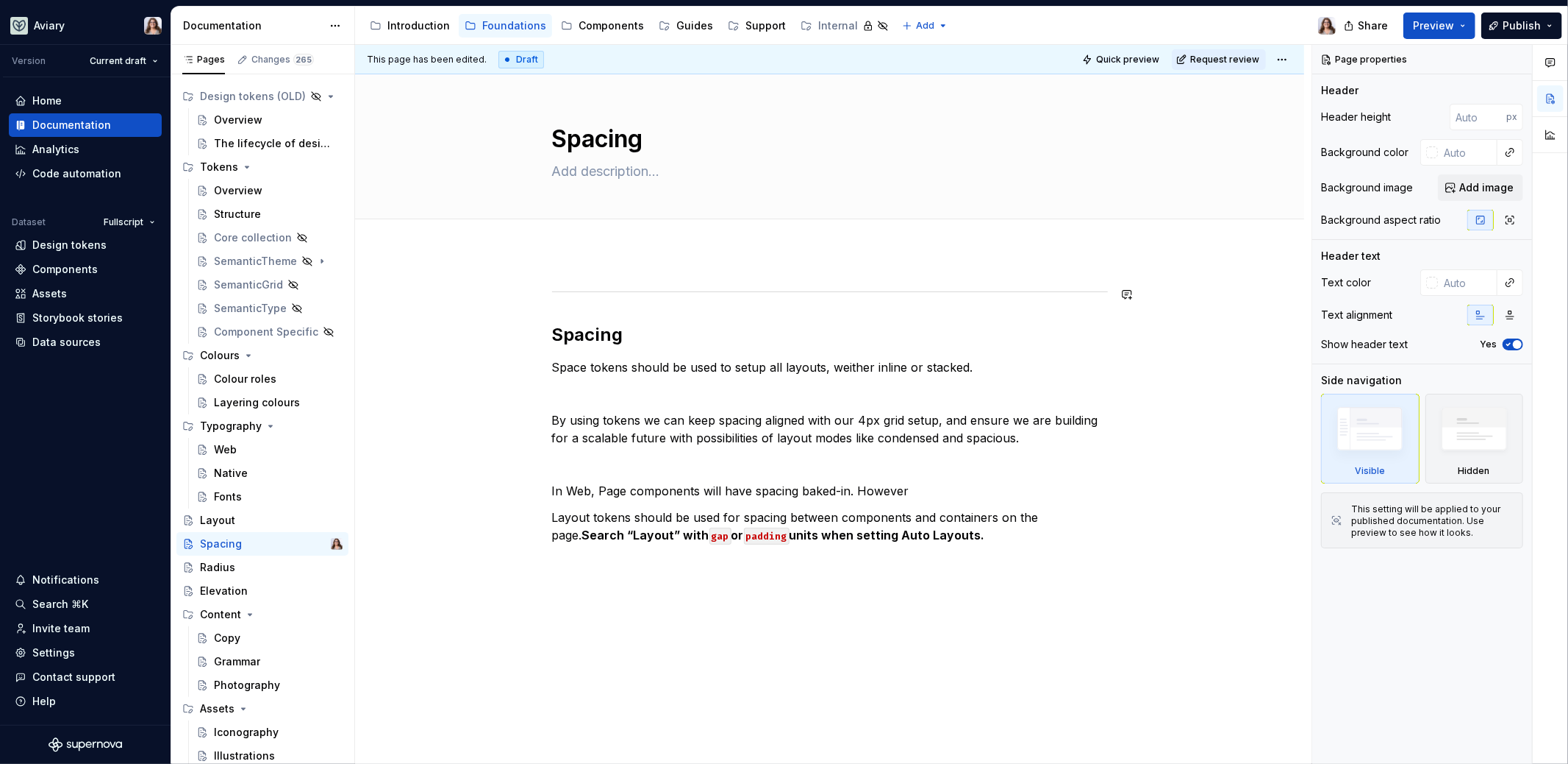
type textarea "*"
click at [619, 296] on div "Spacing Space tokens should be used to setup all layouts, weither inline or sta…" at bounding box center [830, 415] width 555 height 257
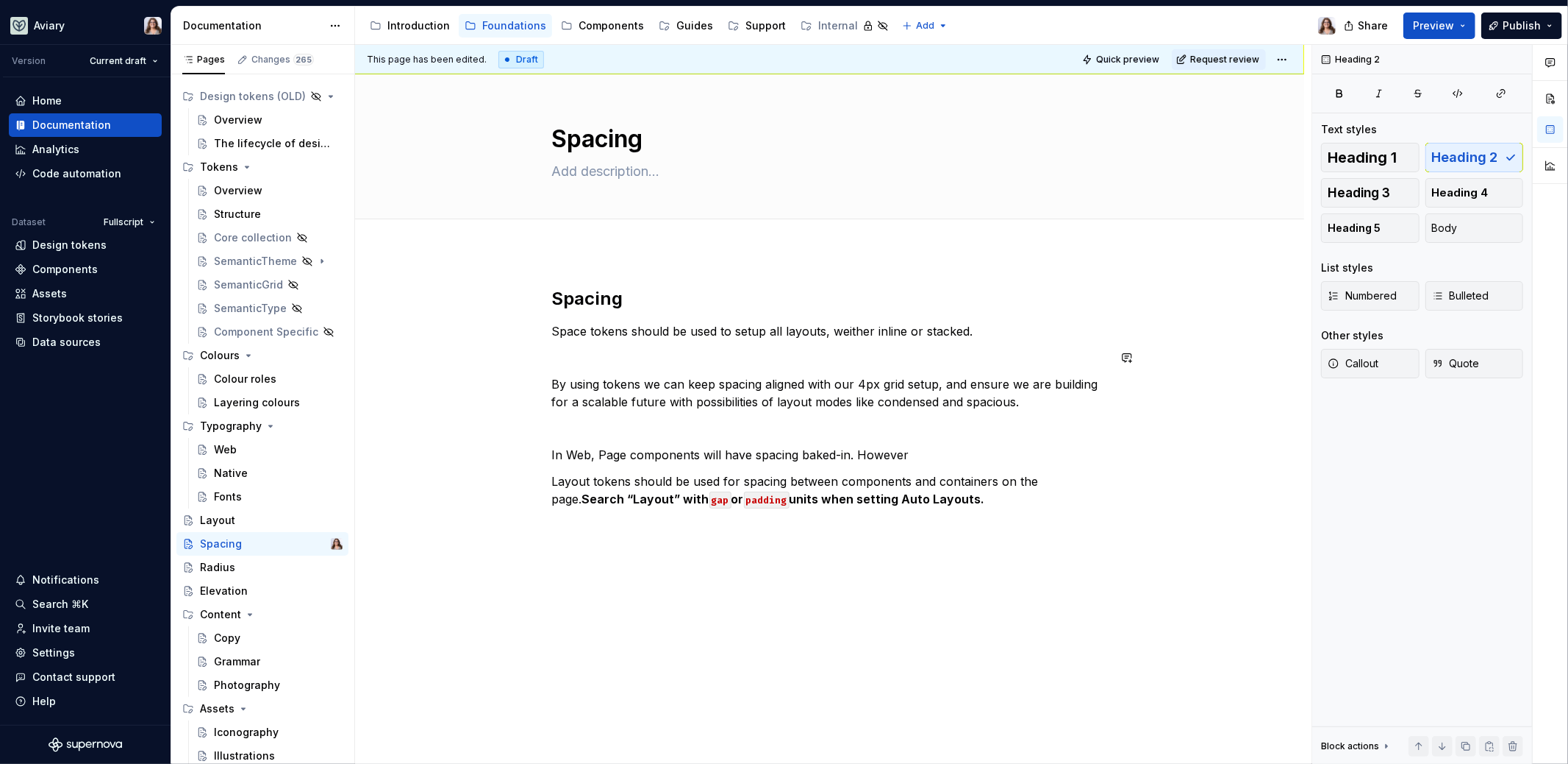
click at [691, 346] on div "Spacing Space tokens should be used to setup all layouts, weither inline or sta…" at bounding box center [830, 397] width 555 height 220
click at [646, 426] on p at bounding box center [830, 428] width 555 height 18
click at [907, 454] on p "In Web, Page components will have spacing baked-in. However" at bounding box center [830, 454] width 555 height 18
click at [908, 454] on p "In Web, Page components will have spacing baked in. However" at bounding box center [830, 454] width 555 height 18
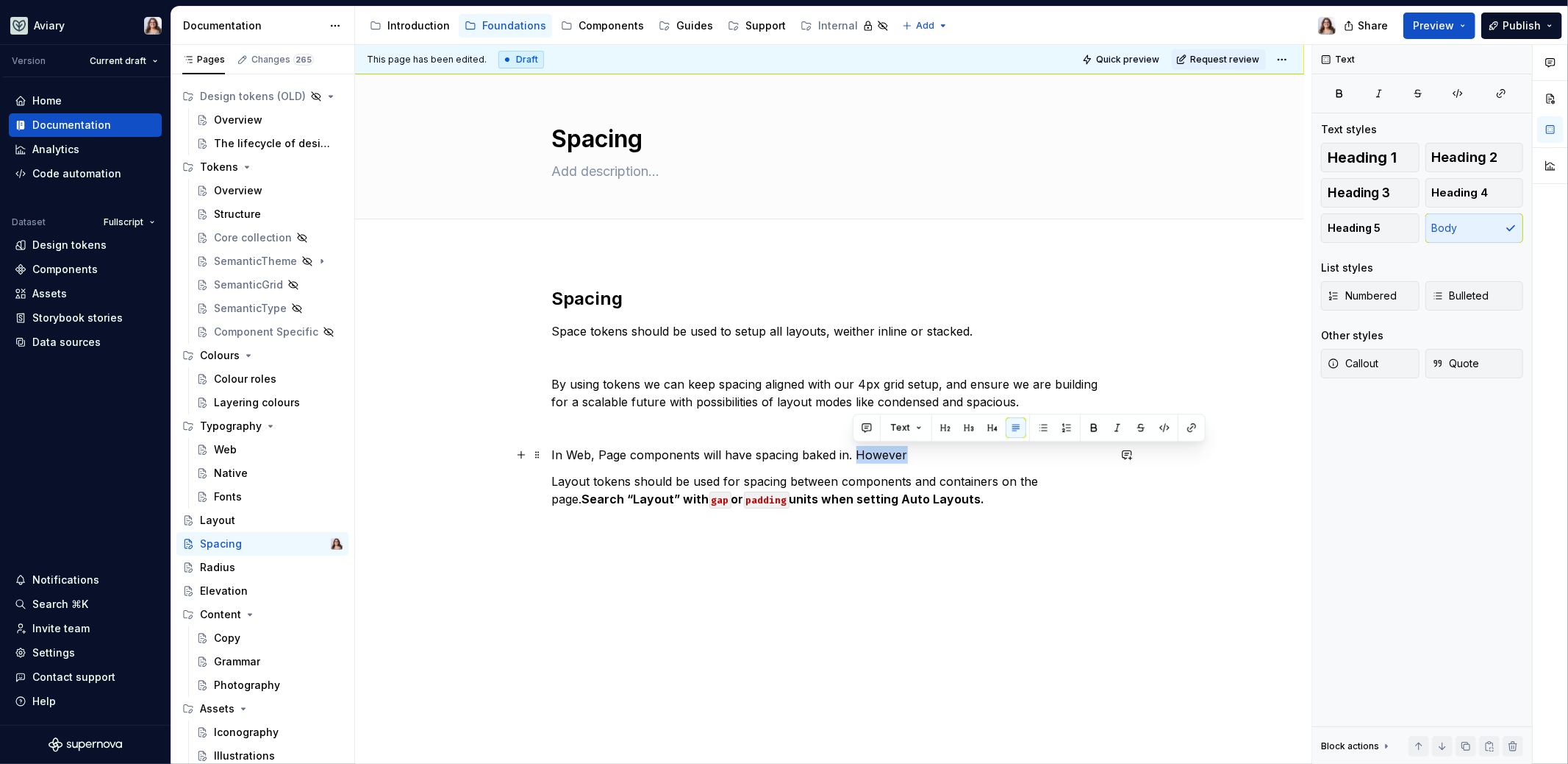
drag, startPoint x: 855, startPoint y: 454, endPoint x: 901, endPoint y: 454, distance: 46.0
click at [901, 454] on p "In Web, Page components will have spacing baked in. However" at bounding box center [830, 454] width 555 height 18
click at [558, 431] on p at bounding box center [830, 428] width 555 height 18
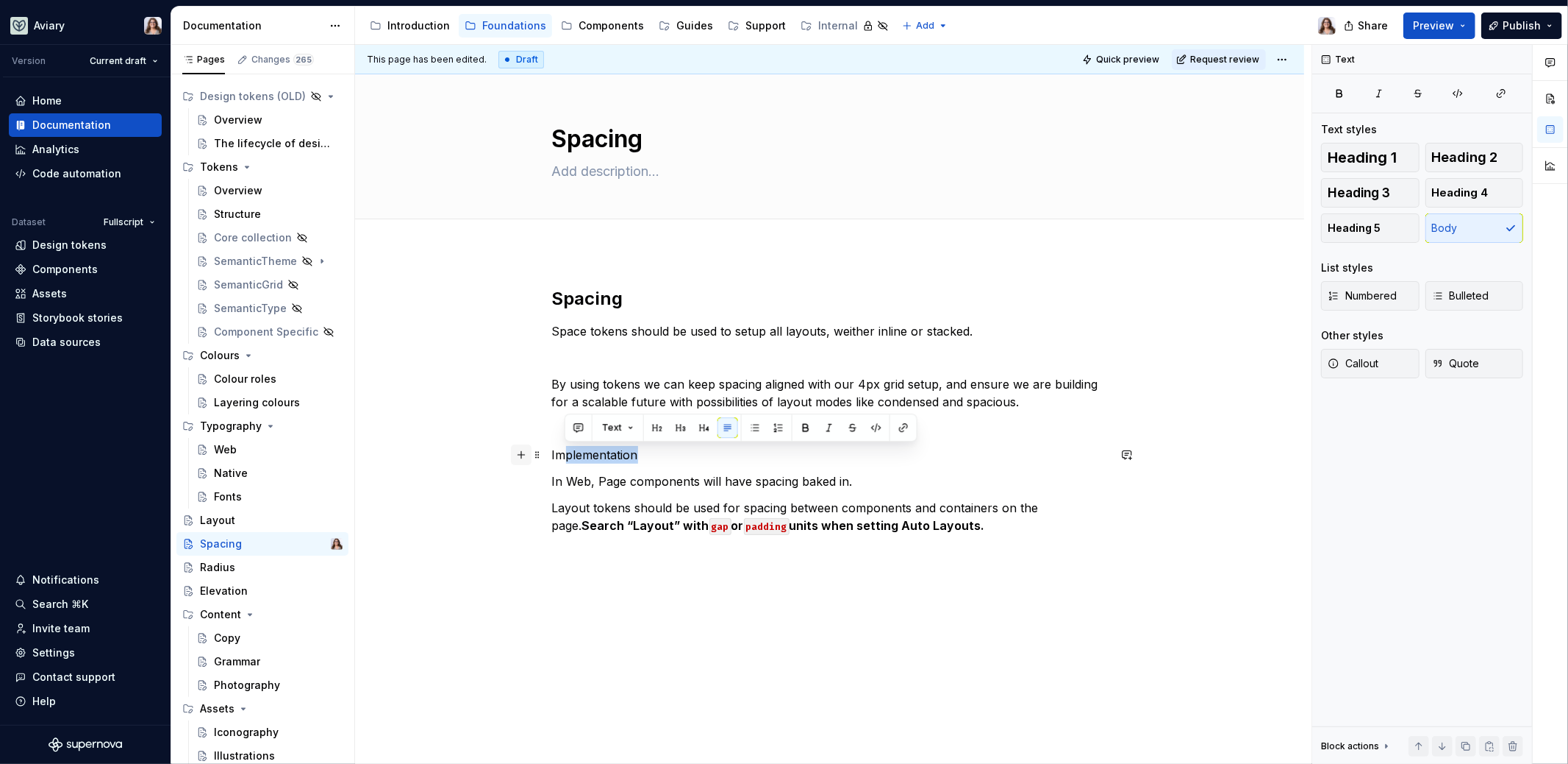
drag, startPoint x: 639, startPoint y: 457, endPoint x: 529, endPoint y: 456, distance: 110.0
click at [552, 456] on div "Spacing Space tokens should be used to setup all layouts, weither inline or sta…" at bounding box center [830, 419] width 555 height 265
click at [680, 426] on button "button" at bounding box center [681, 428] width 20 height 20
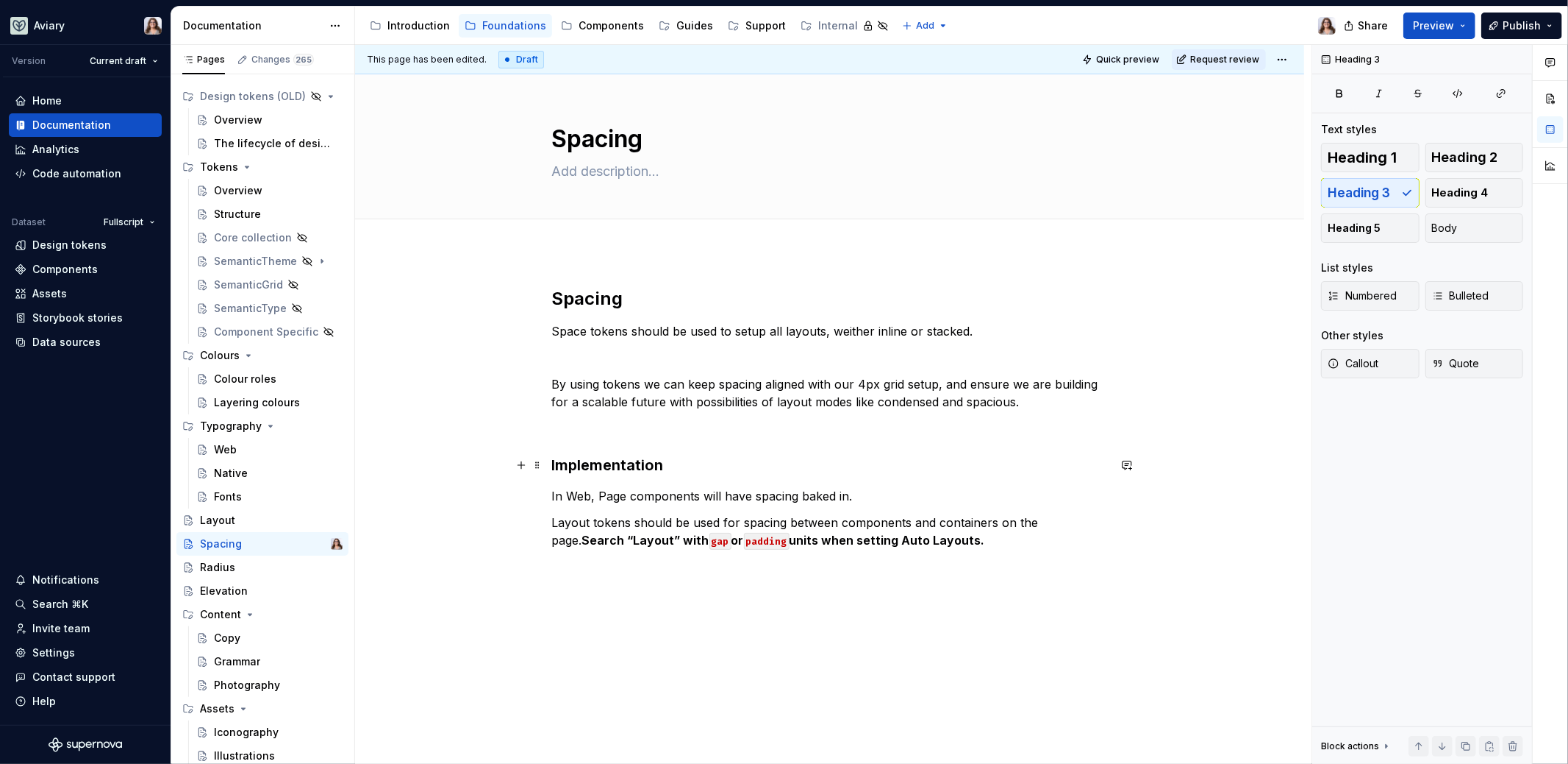
click at [674, 463] on h3 "Implementation" at bounding box center [830, 465] width 555 height 20
click at [552, 521] on p "Layout tokens should be used for spacing between components and containers on t…" at bounding box center [830, 531] width 555 height 35
drag, startPoint x: 588, startPoint y: 522, endPoint x: 551, endPoint y: 522, distance: 37.0
click at [552, 522] on p "Layout tokens should be used for spacing between components and containers on t…" at bounding box center [830, 531] width 555 height 35
drag, startPoint x: 638, startPoint y: 541, endPoint x: 600, endPoint y: 539, distance: 38.1
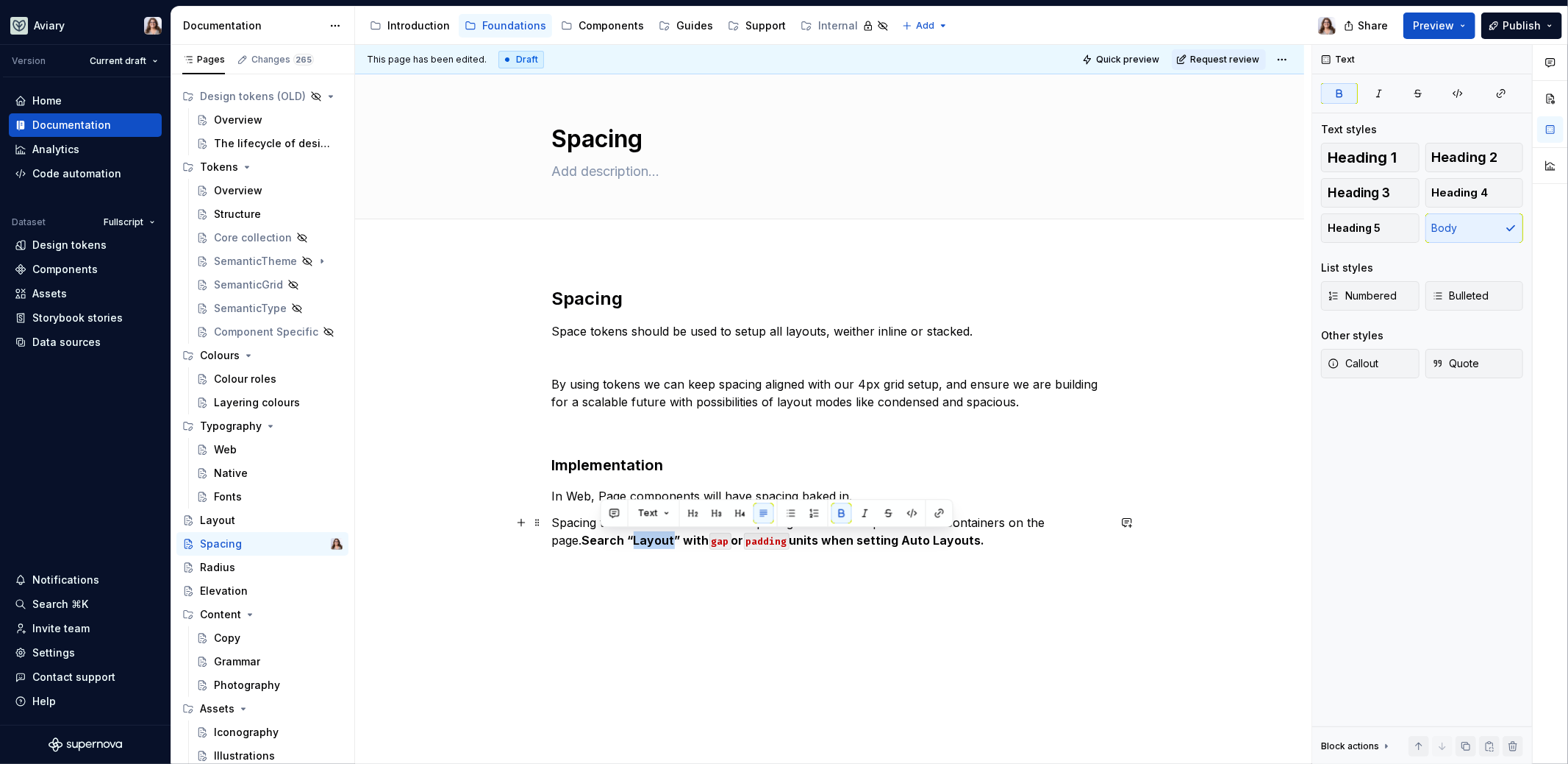
click at [601, 540] on strong "Search “Layout” with" at bounding box center [646, 540] width 127 height 15
click at [965, 542] on p "Spacing tokens should be used for spacing between components and containers on …" at bounding box center [830, 531] width 555 height 35
click at [613, 426] on p at bounding box center [830, 428] width 555 height 18
click at [627, 349] on p at bounding box center [830, 357] width 555 height 18
click at [229, 521] on div "Layout" at bounding box center [217, 520] width 35 height 15
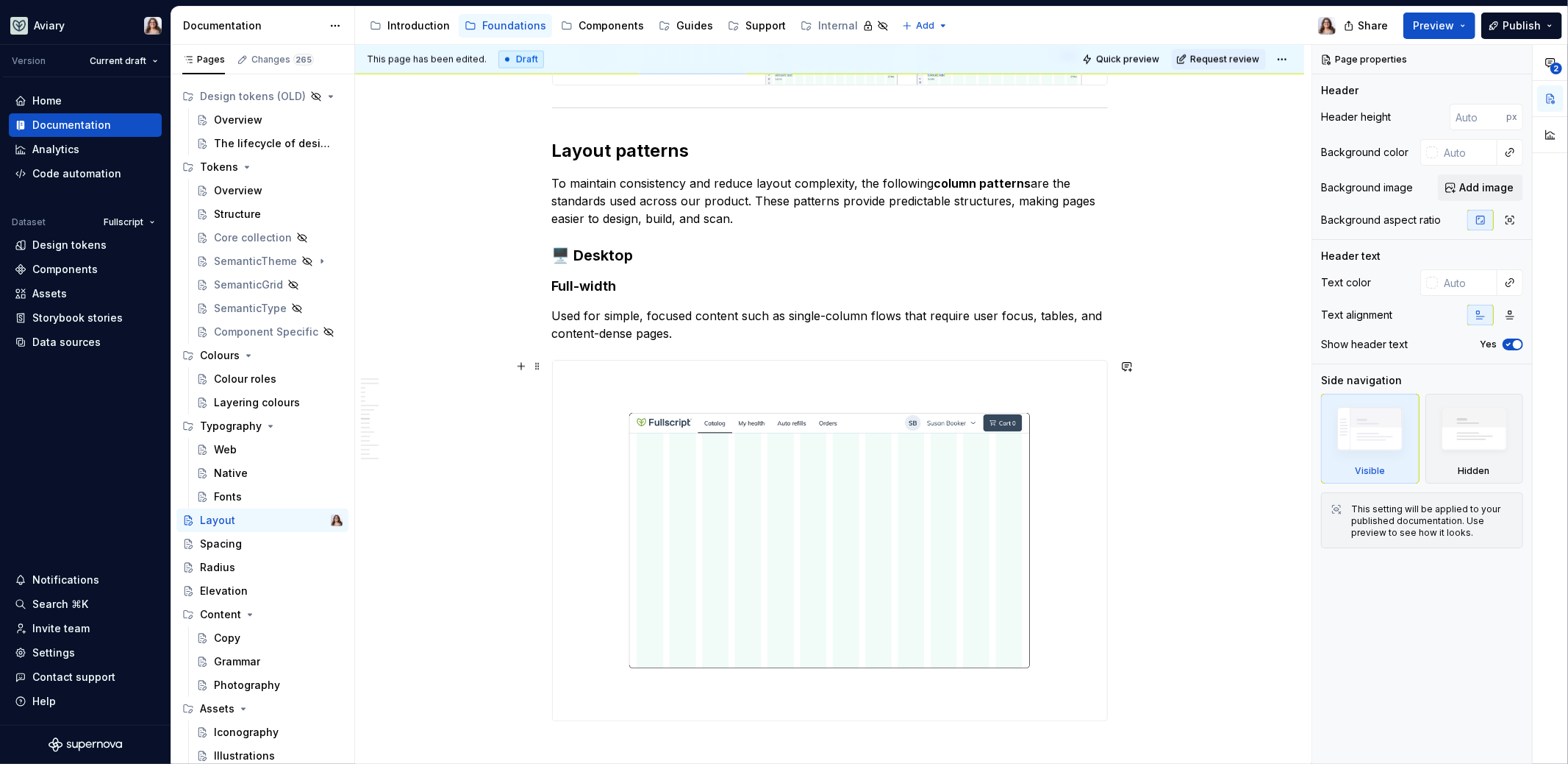
scroll to position [2074, 0]
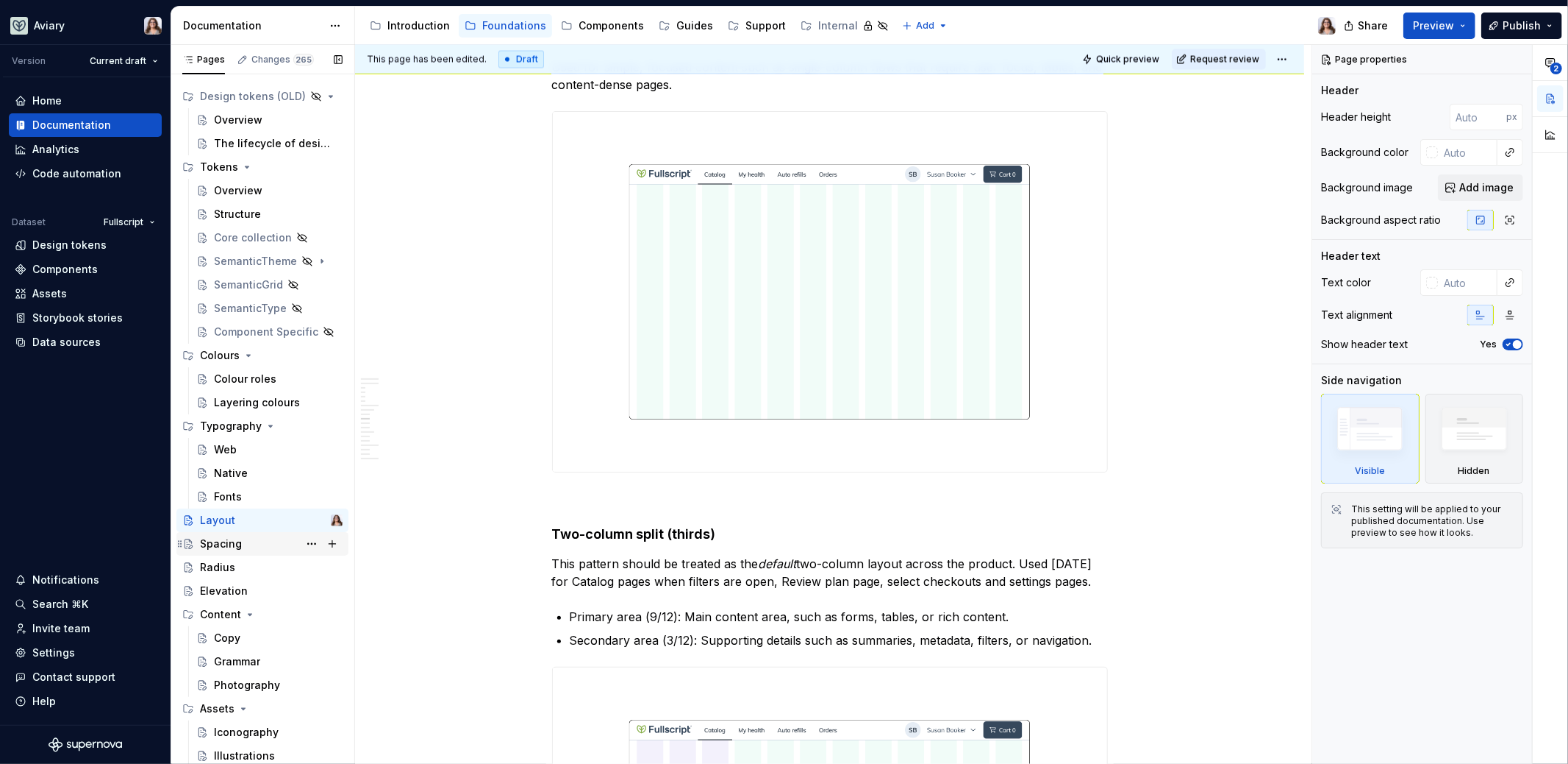
click at [224, 544] on div "Spacing" at bounding box center [220, 544] width 42 height 15
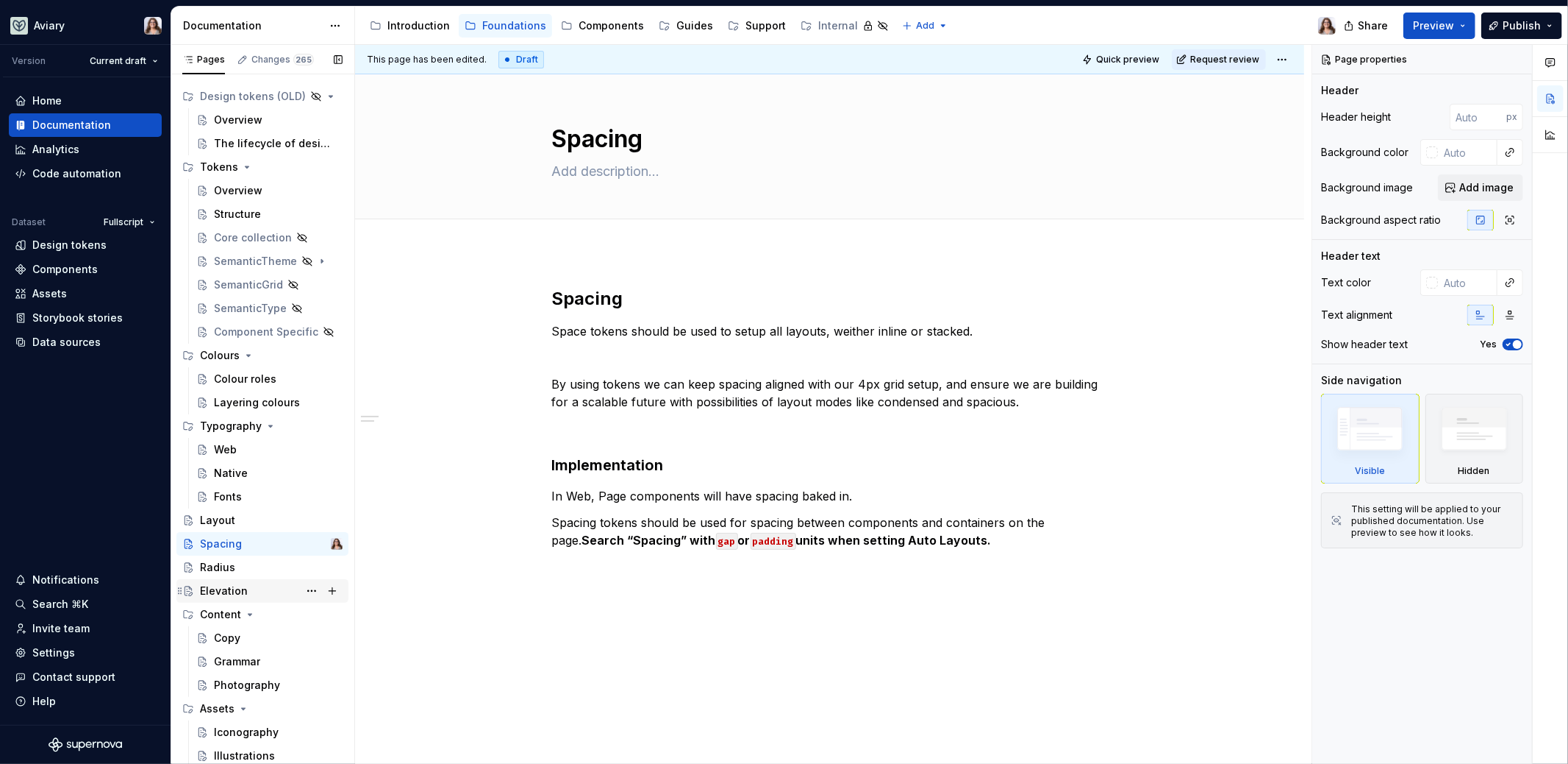
click at [241, 588] on div "Elevation" at bounding box center [223, 591] width 47 height 15
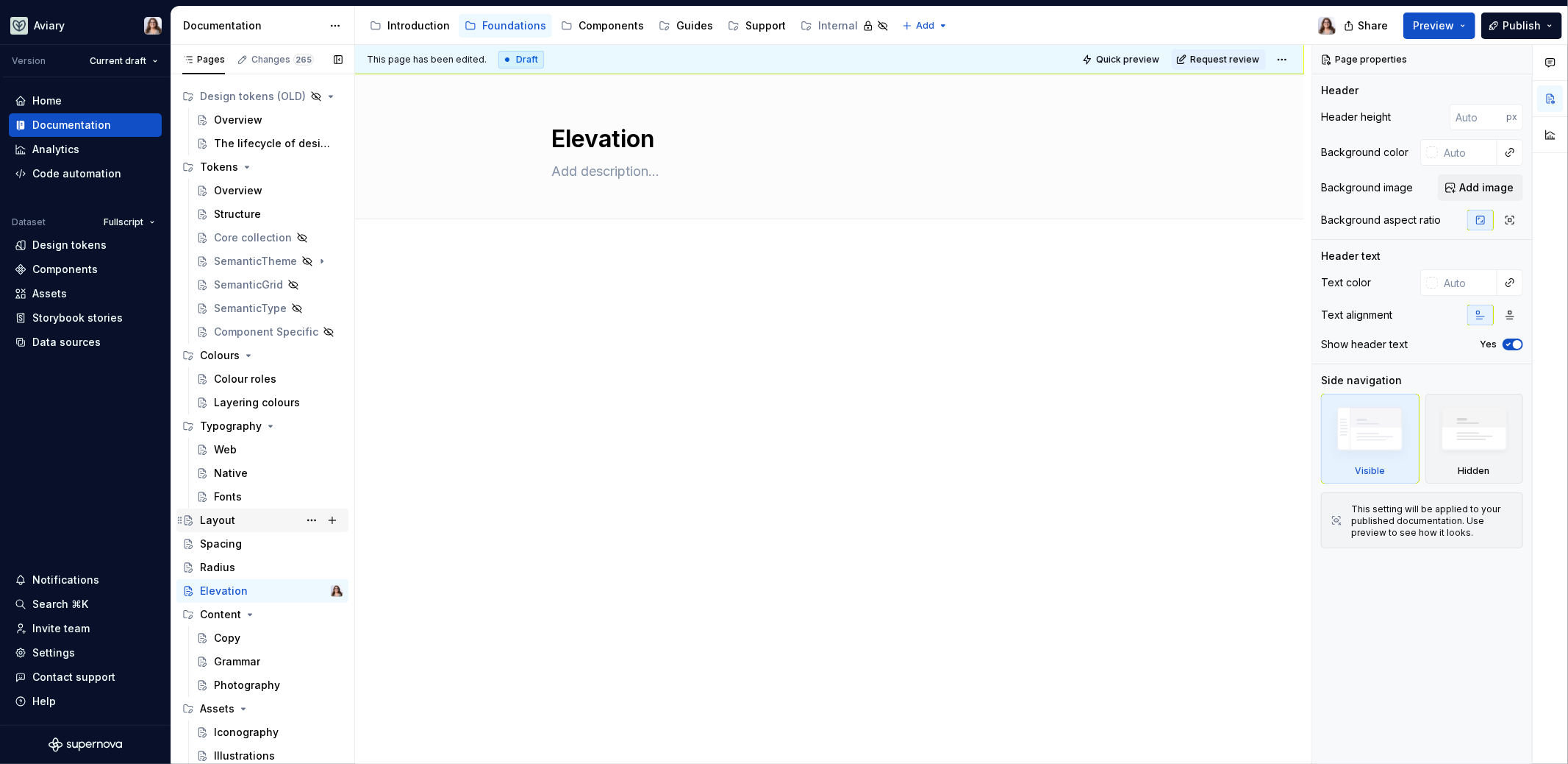
click at [223, 520] on div "Layout" at bounding box center [217, 520] width 35 height 15
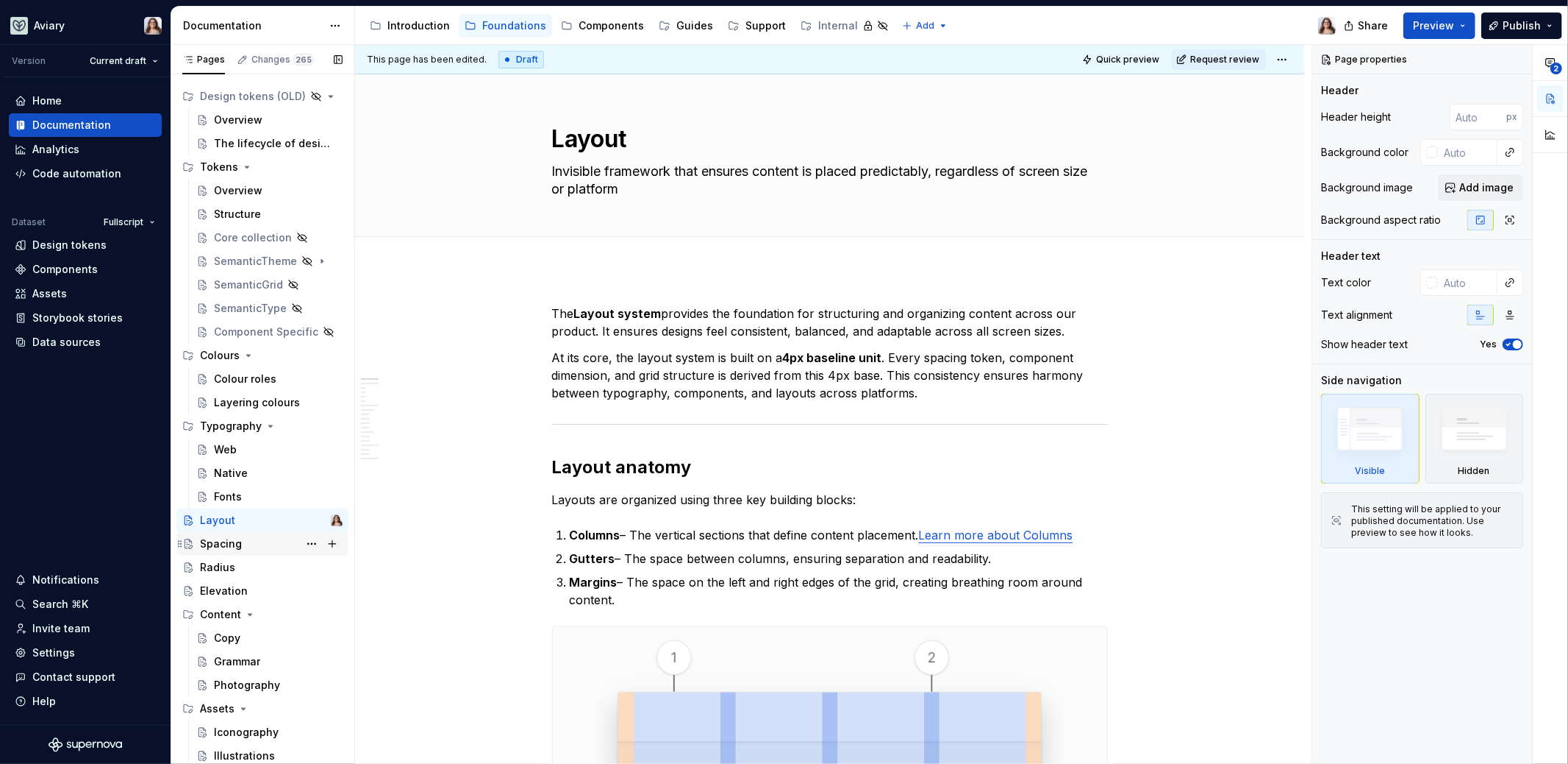
click at [250, 545] on div "Spacing" at bounding box center [271, 544] width 143 height 20
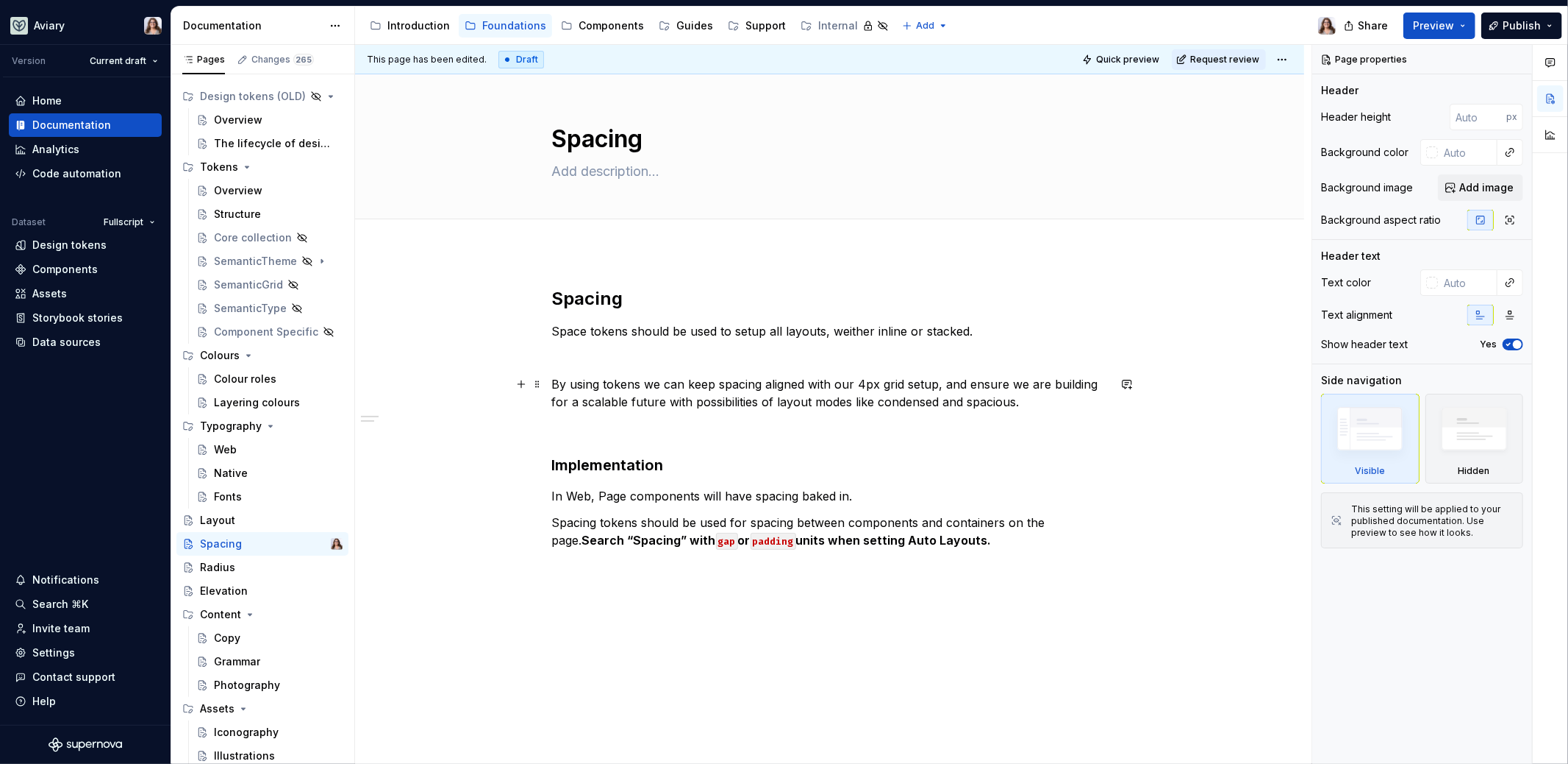
scroll to position [31, 0]
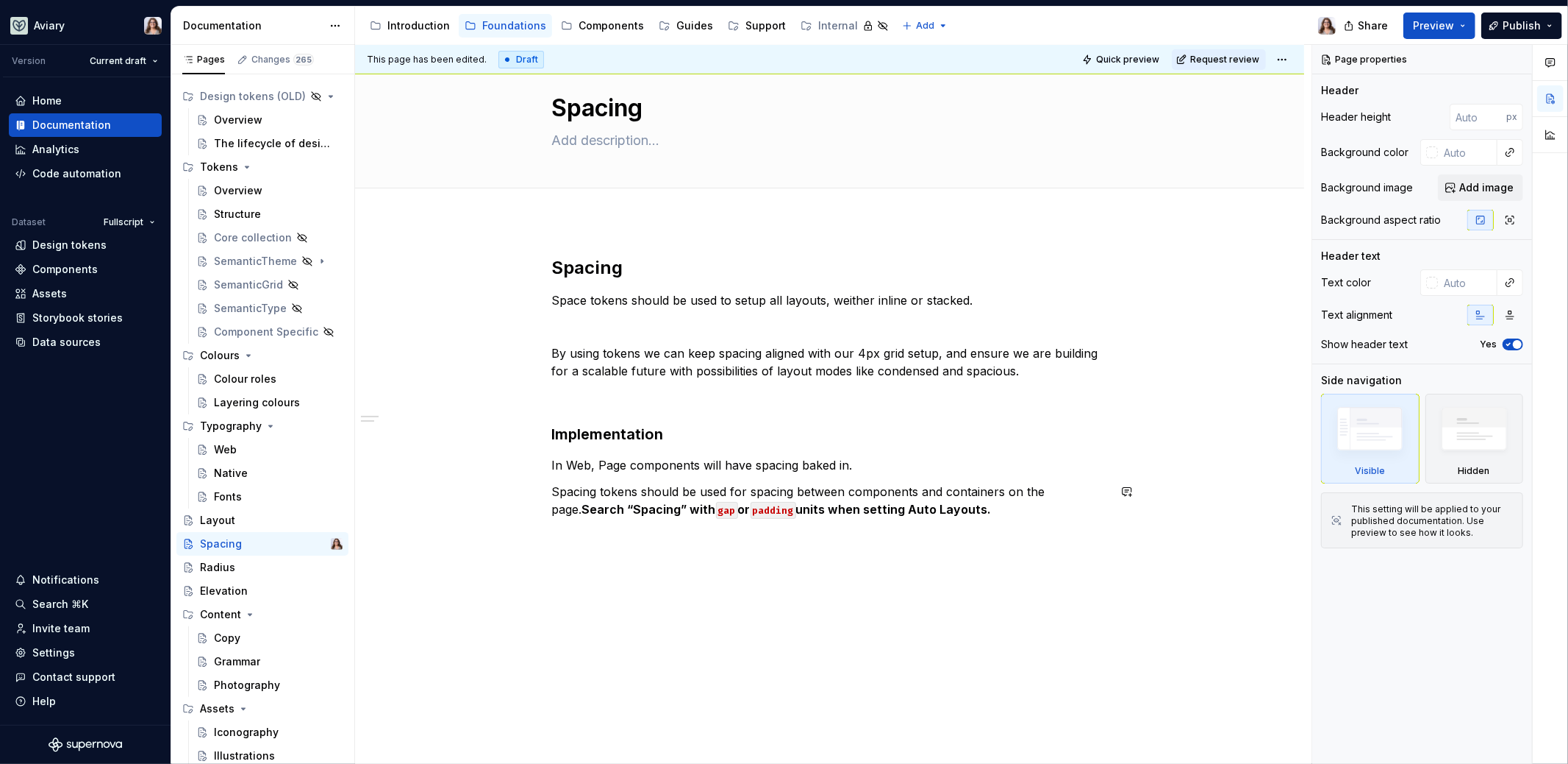
click at [657, 546] on div "Spacing Space tokens should be used to setup all layouts, weither inline or sta…" at bounding box center [830, 492] width 949 height 544
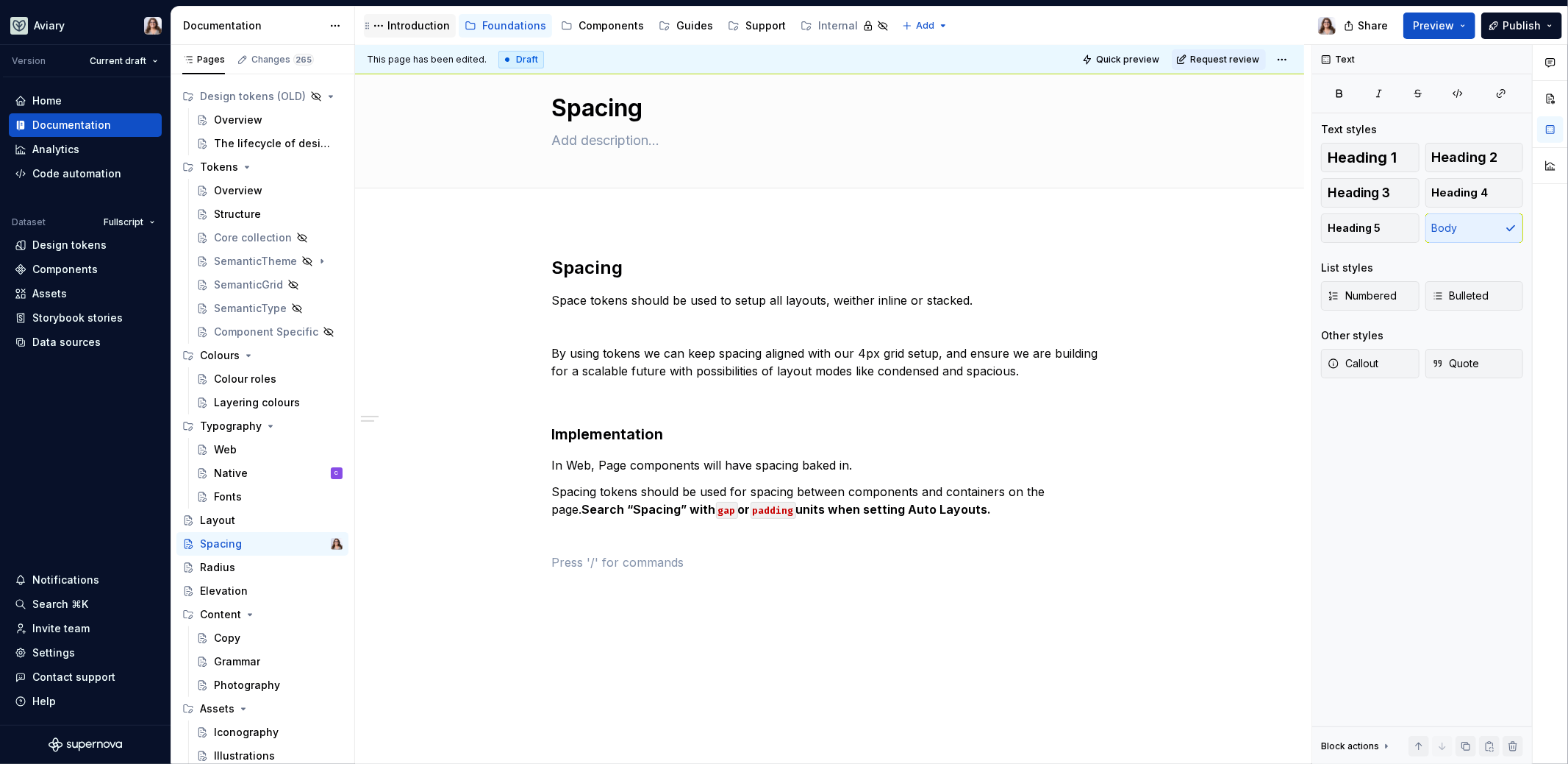
drag, startPoint x: 425, startPoint y: 29, endPoint x: 409, endPoint y: 58, distance: 33.1
click at [425, 28] on div "Introduction" at bounding box center [418, 26] width 62 height 15
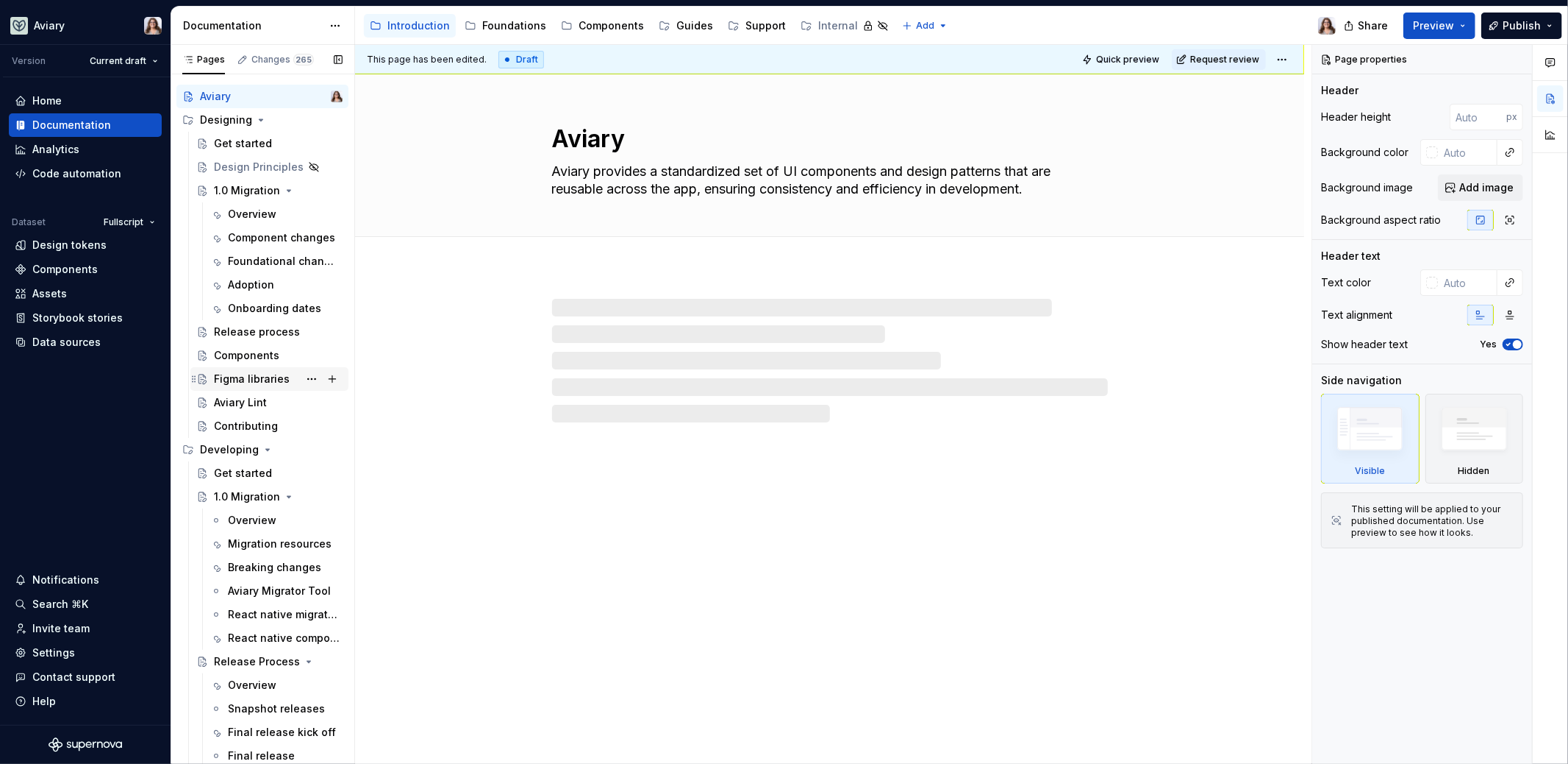
click at [244, 381] on div "Figma libraries" at bounding box center [252, 379] width 76 height 15
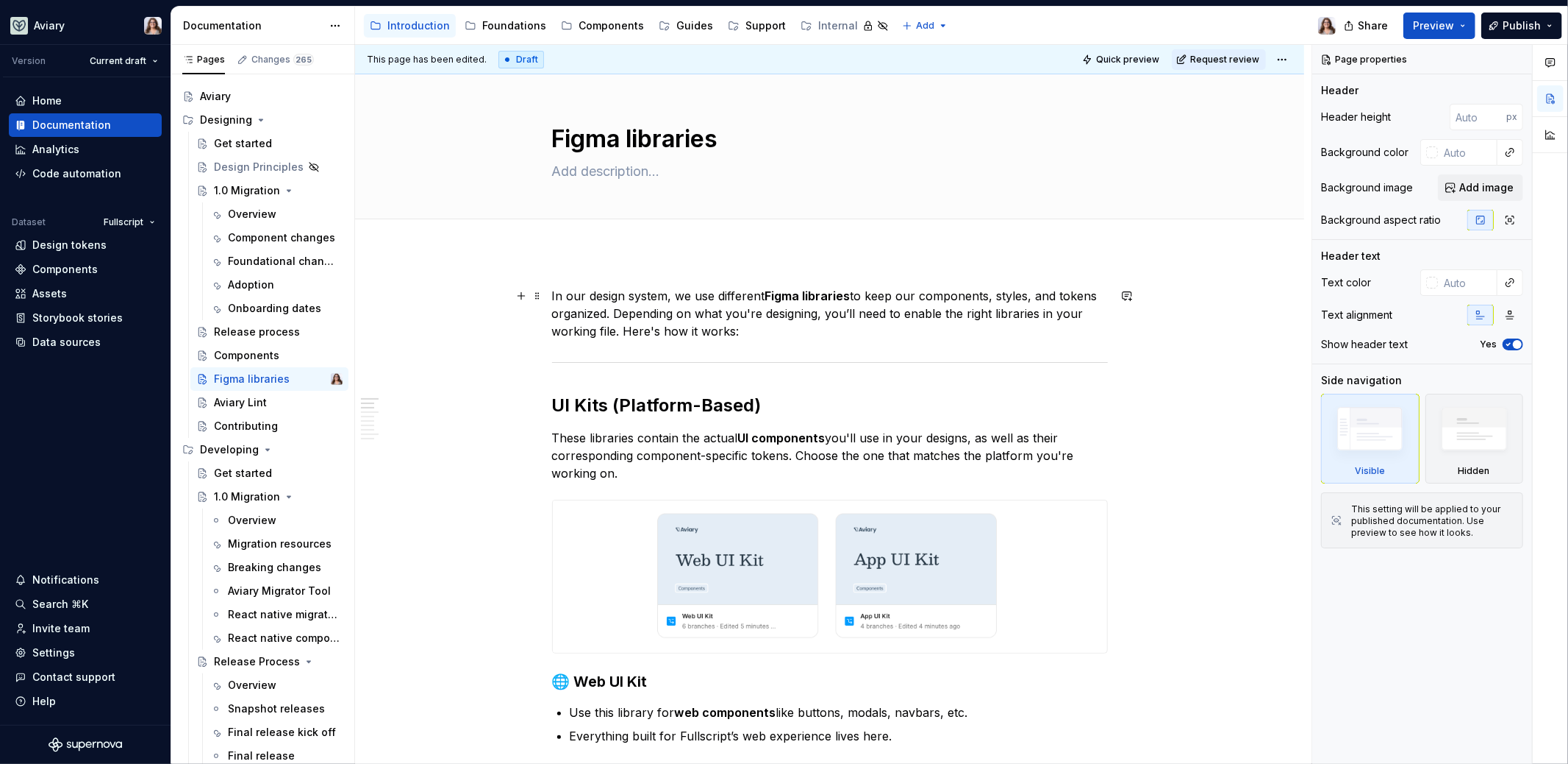
click at [750, 333] on p "In our design system, we use different Figma libraries to keep our components, …" at bounding box center [830, 313] width 555 height 53
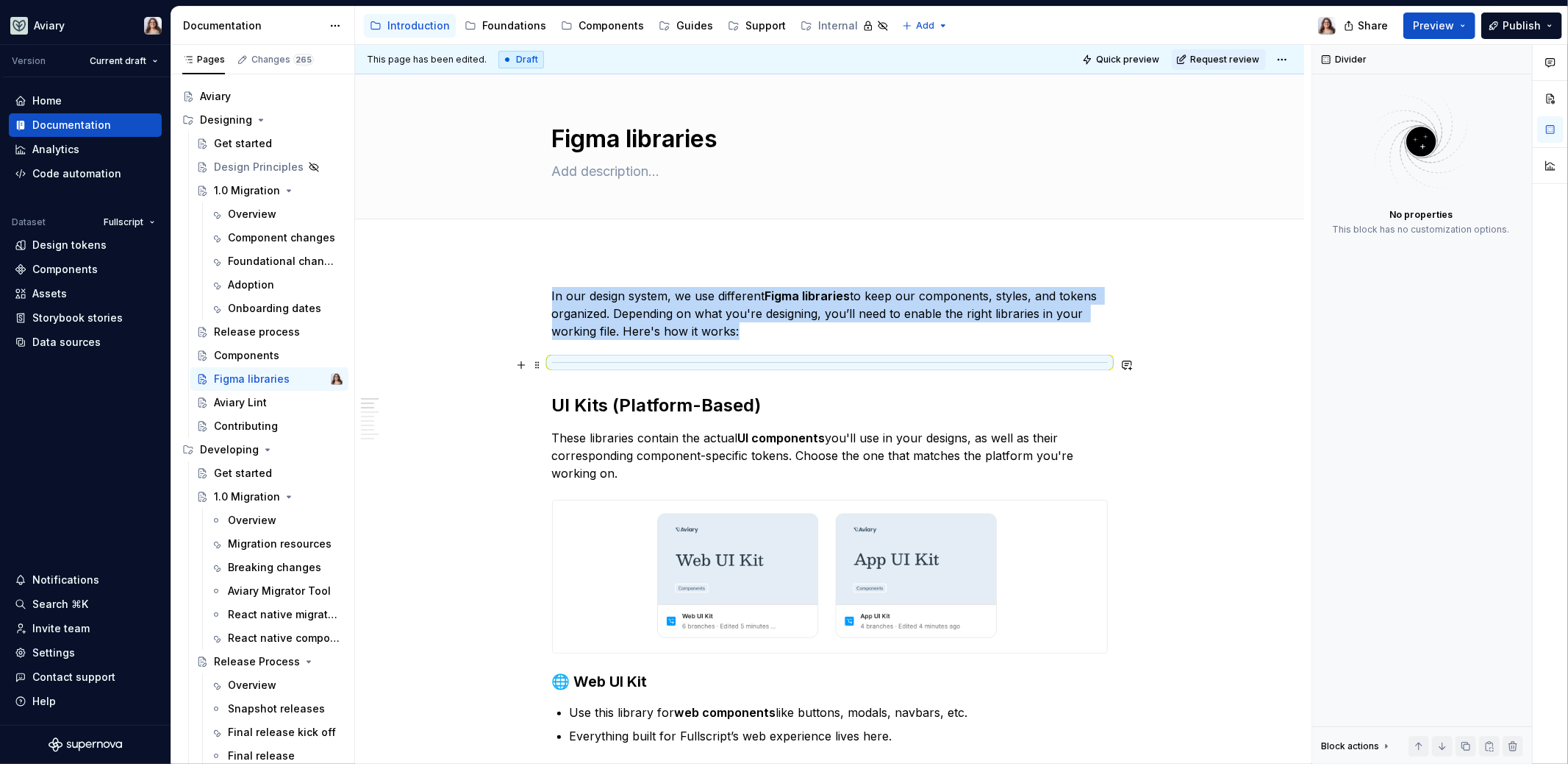
click at [732, 360] on div at bounding box center [830, 362] width 555 height 9
click at [744, 332] on p "In our design system, we use different Figma libraries to keep our components, …" at bounding box center [830, 313] width 555 height 53
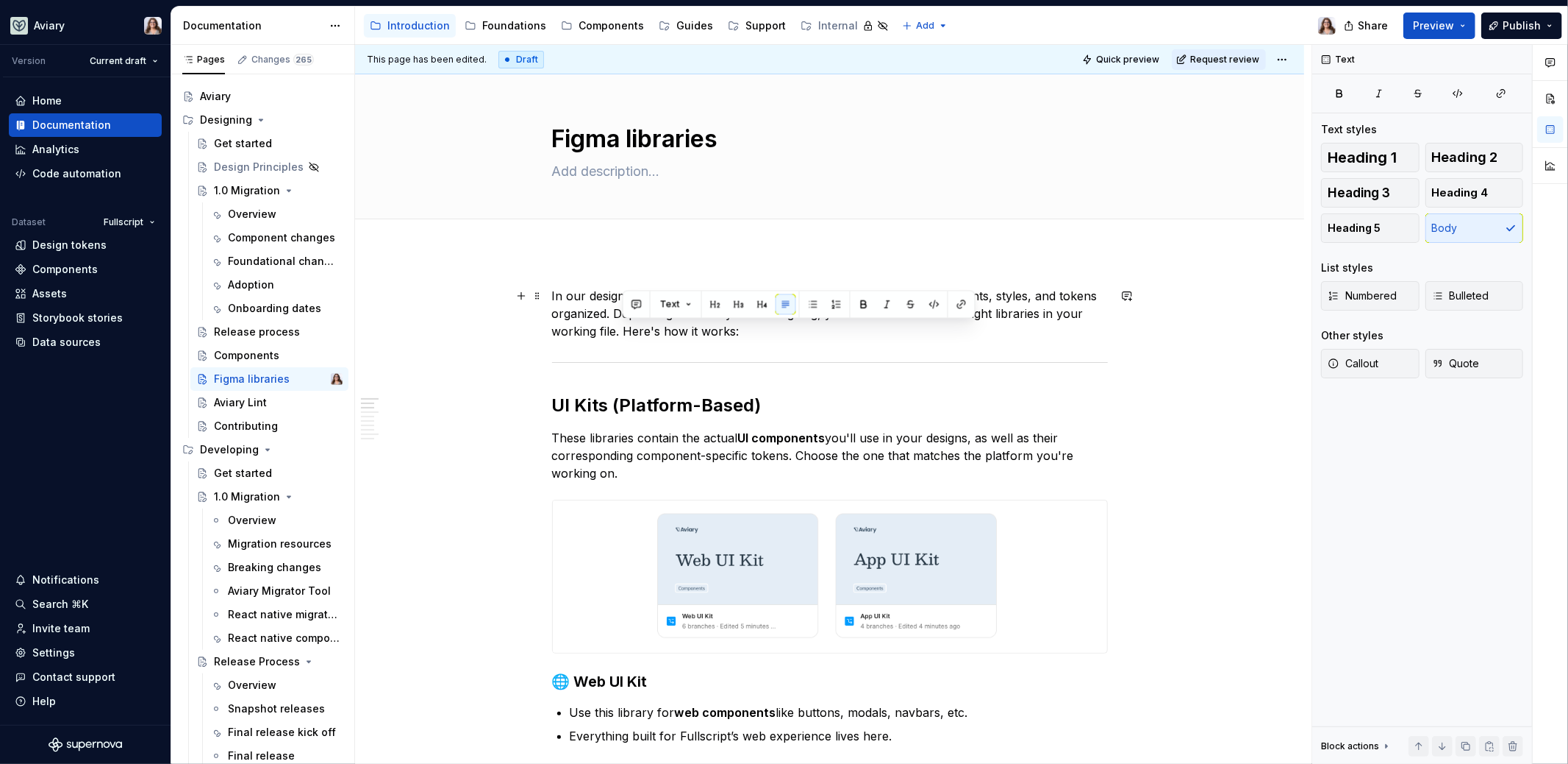
drag, startPoint x: 764, startPoint y: 326, endPoint x: 626, endPoint y: 327, distance: 138.0
click at [626, 327] on p "In our design system, we use different Figma libraries to keep our components, …" at bounding box center [830, 313] width 555 height 53
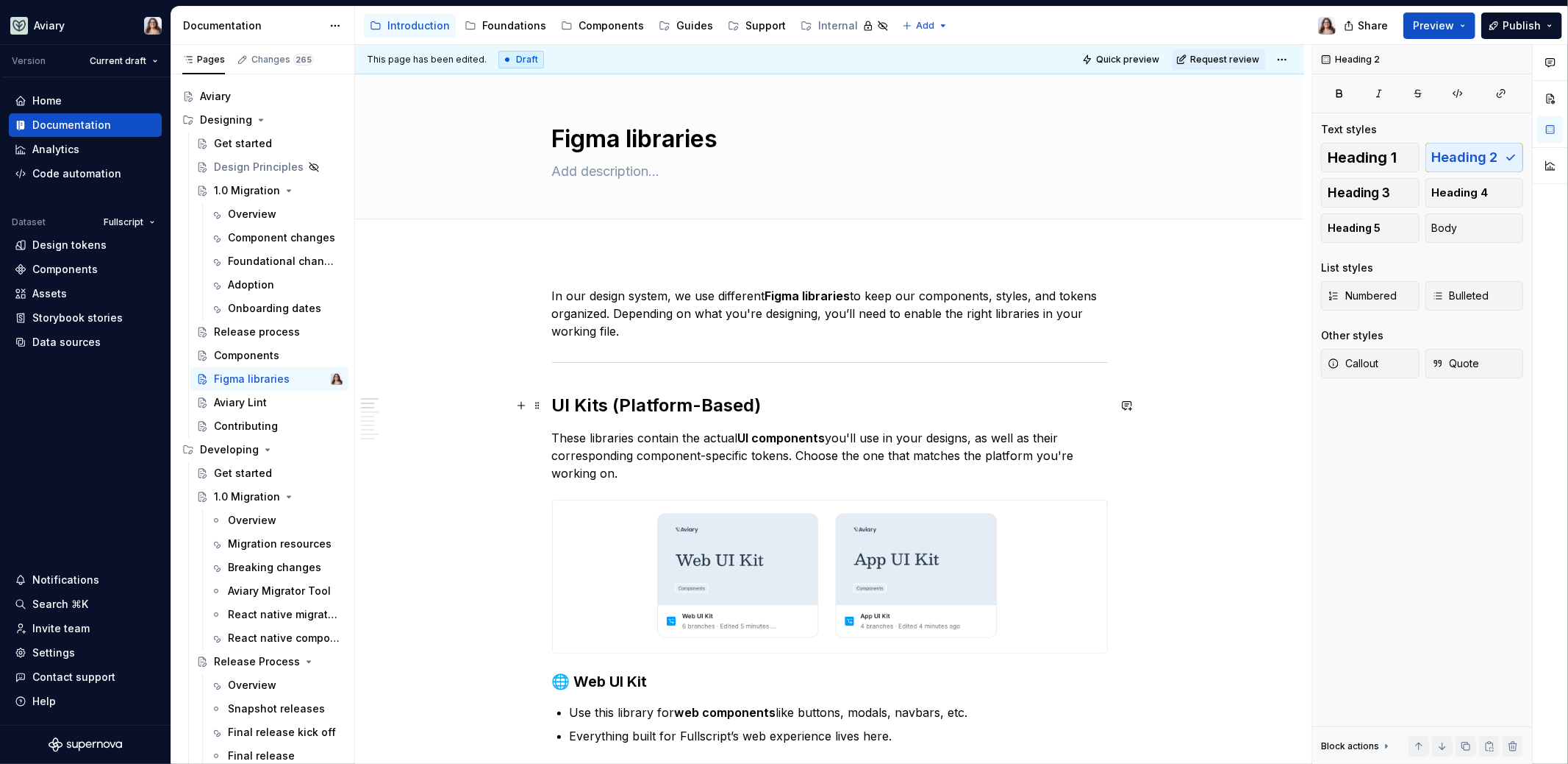
click at [767, 401] on h2 "UI Kits (Platform-Based)" at bounding box center [830, 404] width 555 height 23
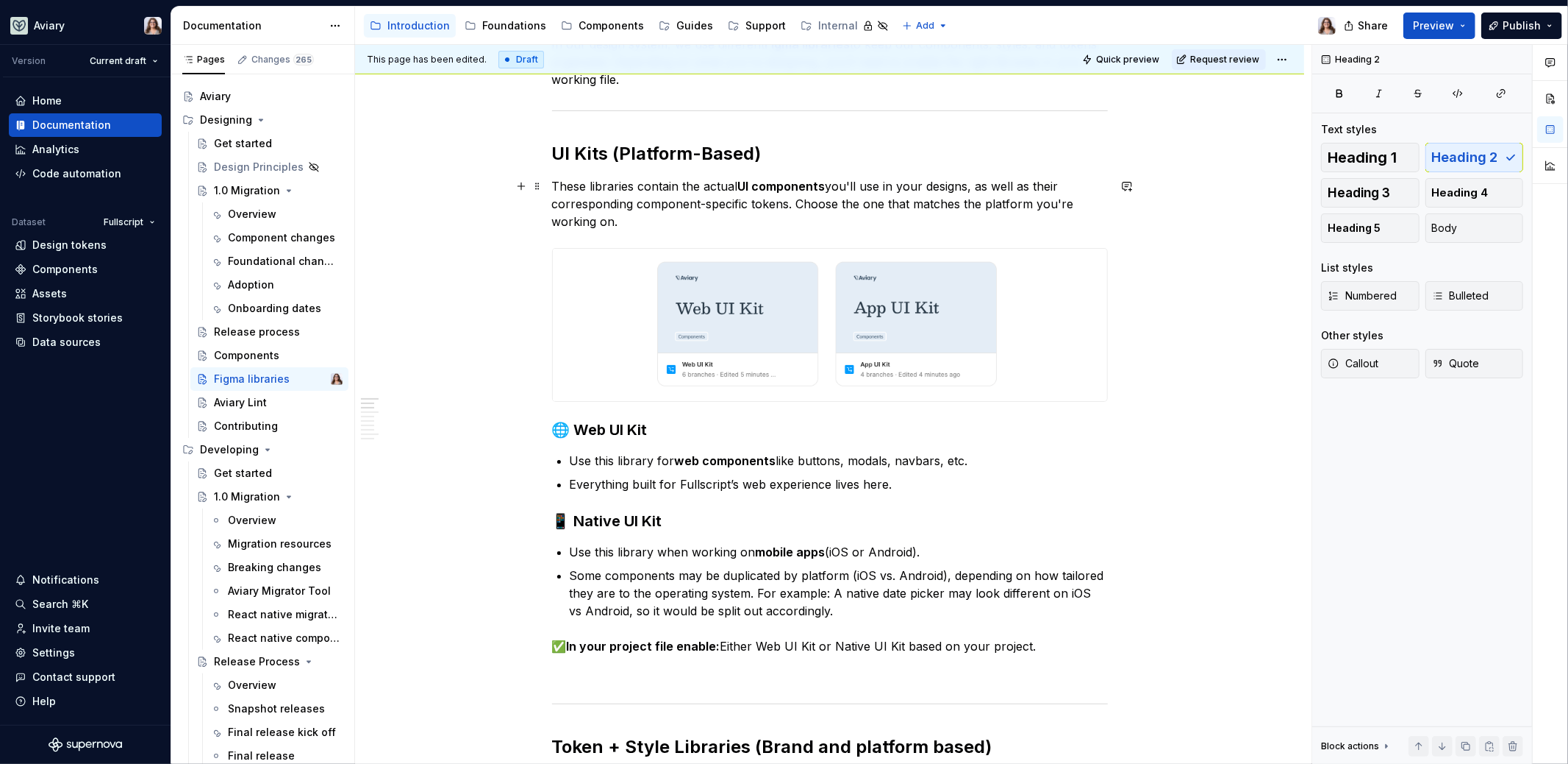
scroll to position [47, 0]
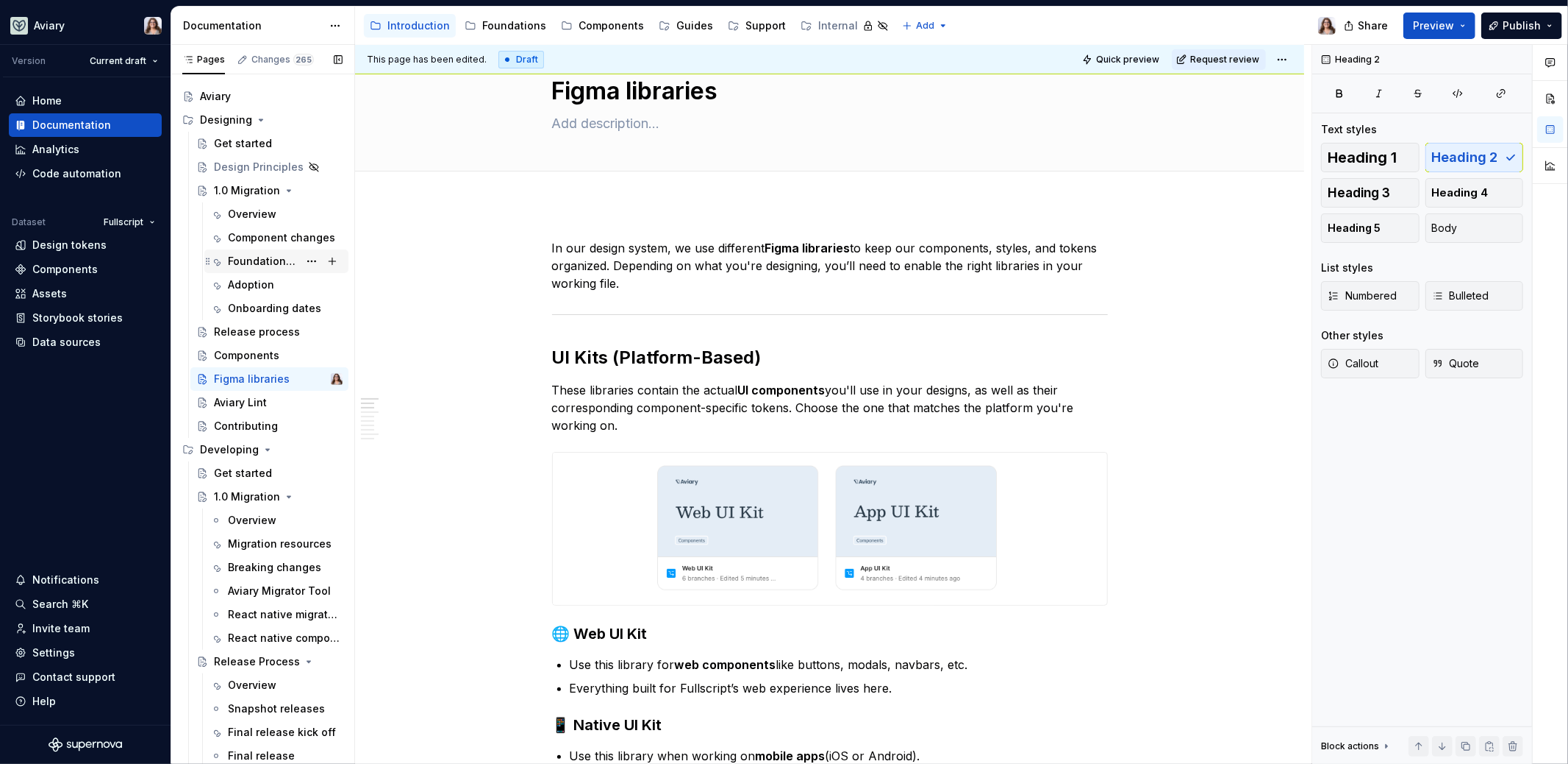
click at [256, 257] on div "Foundational changes" at bounding box center [263, 261] width 71 height 15
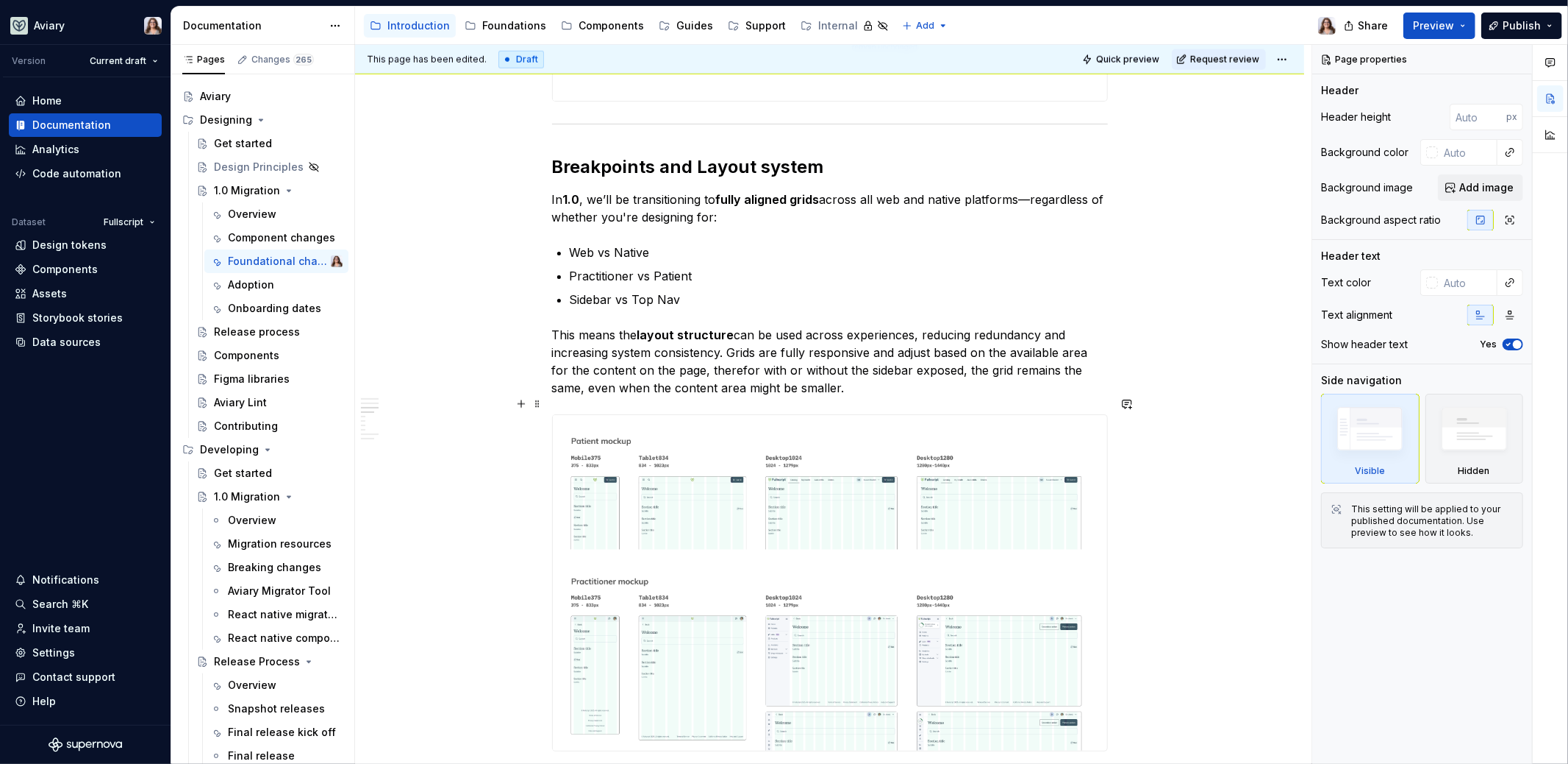
scroll to position [1403, 0]
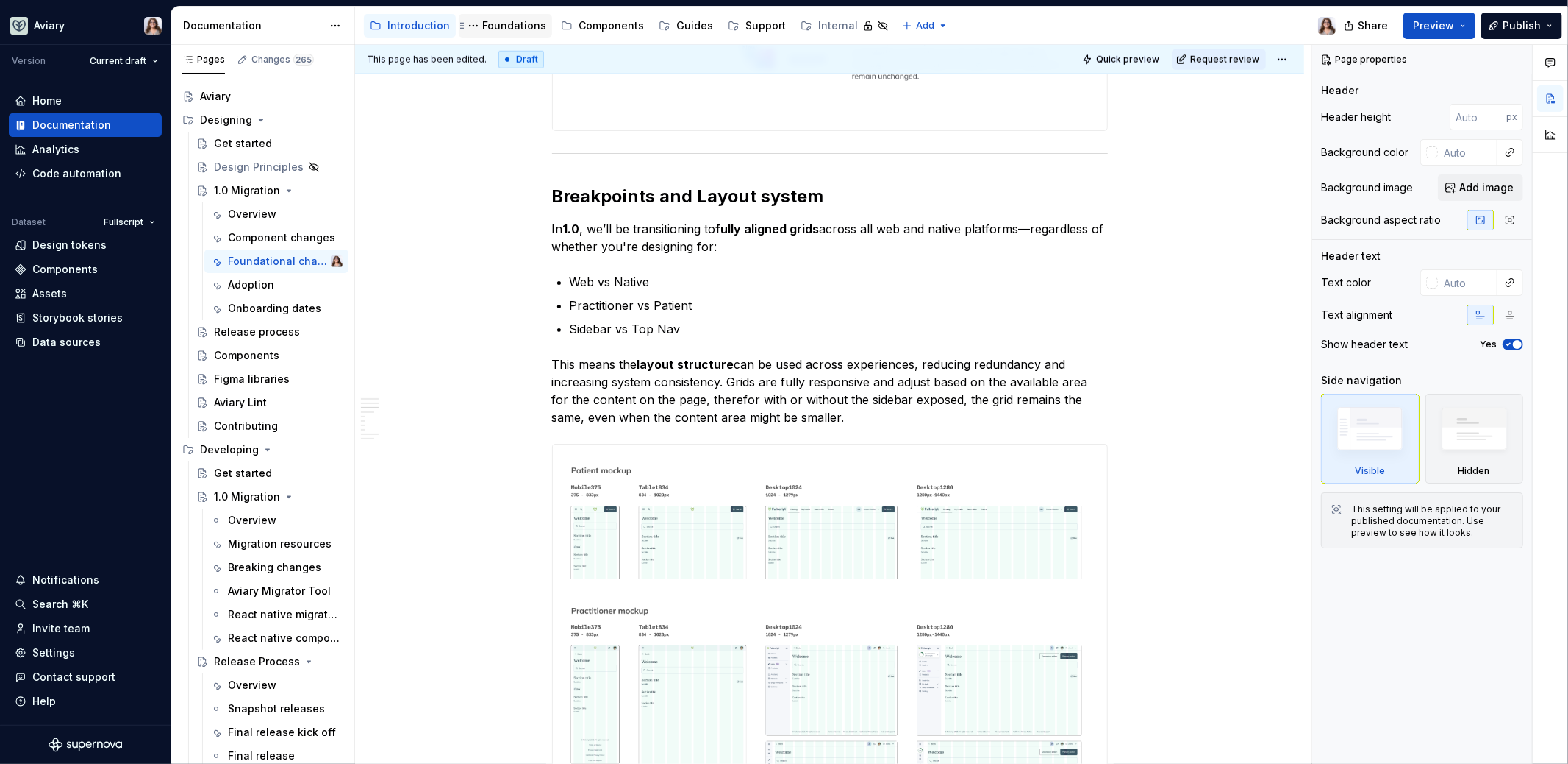
click at [511, 19] on div "Foundations" at bounding box center [514, 26] width 64 height 15
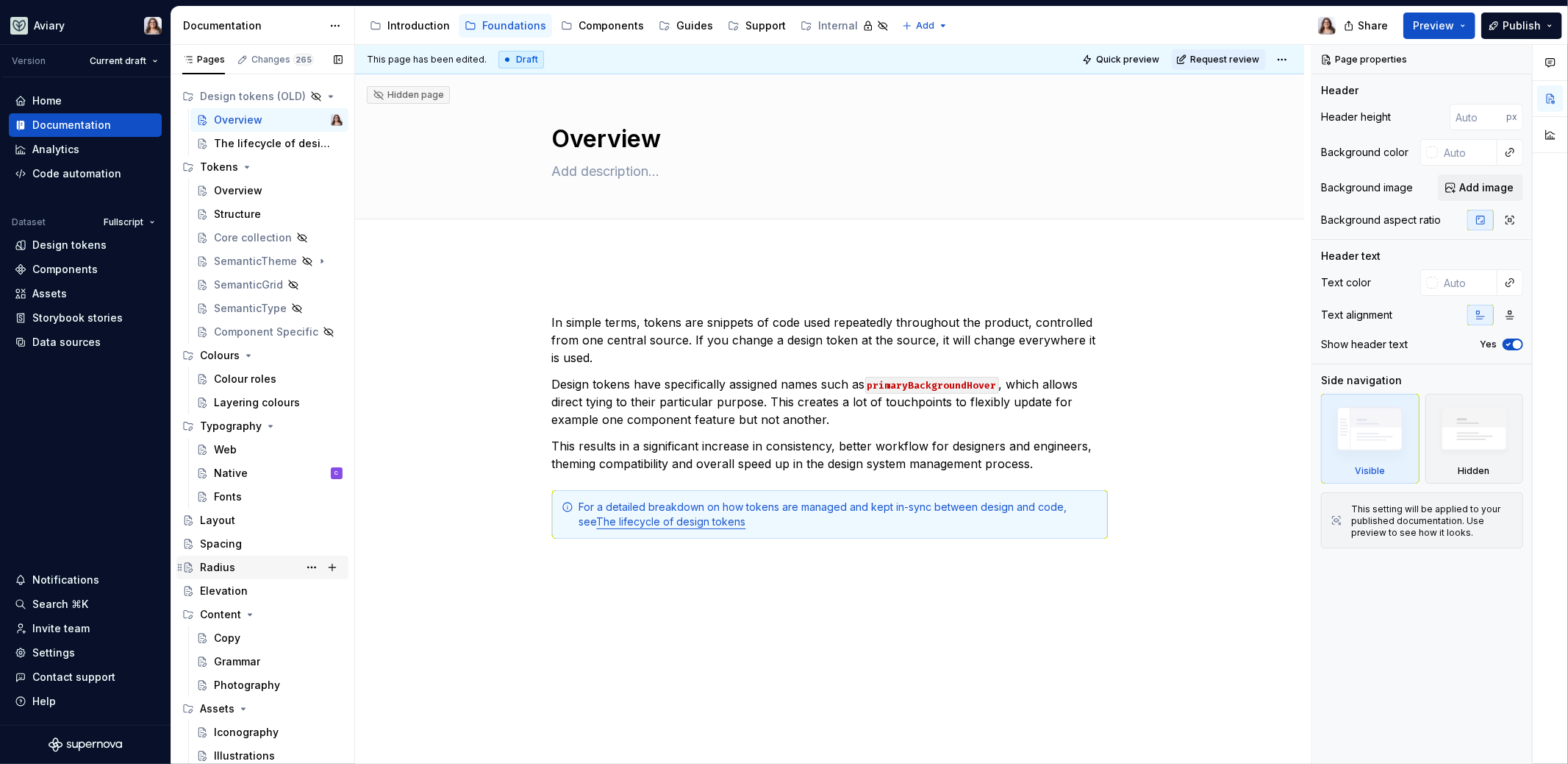
click at [231, 566] on div "Radius" at bounding box center [217, 567] width 35 height 15
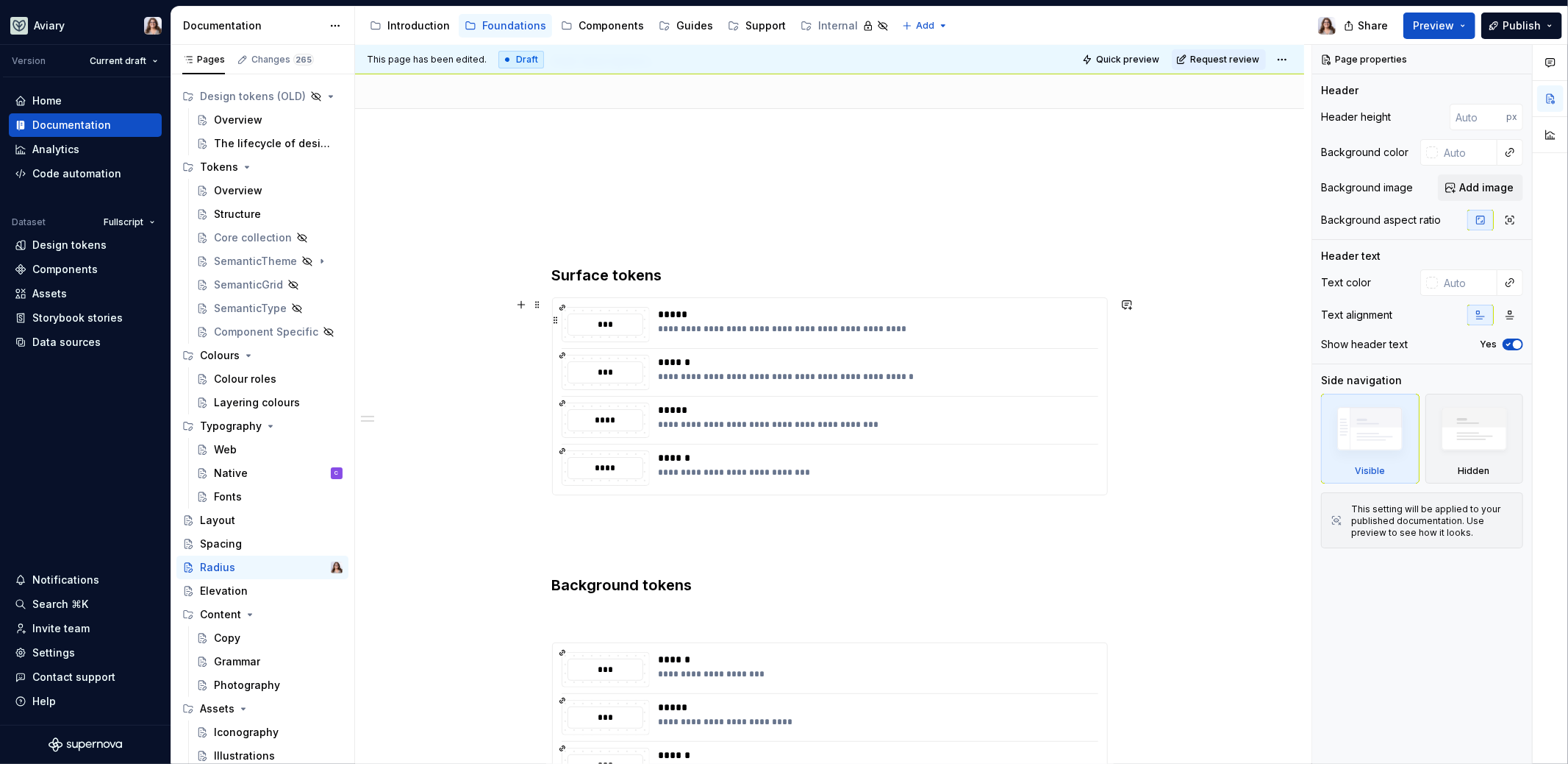
scroll to position [112, 0]
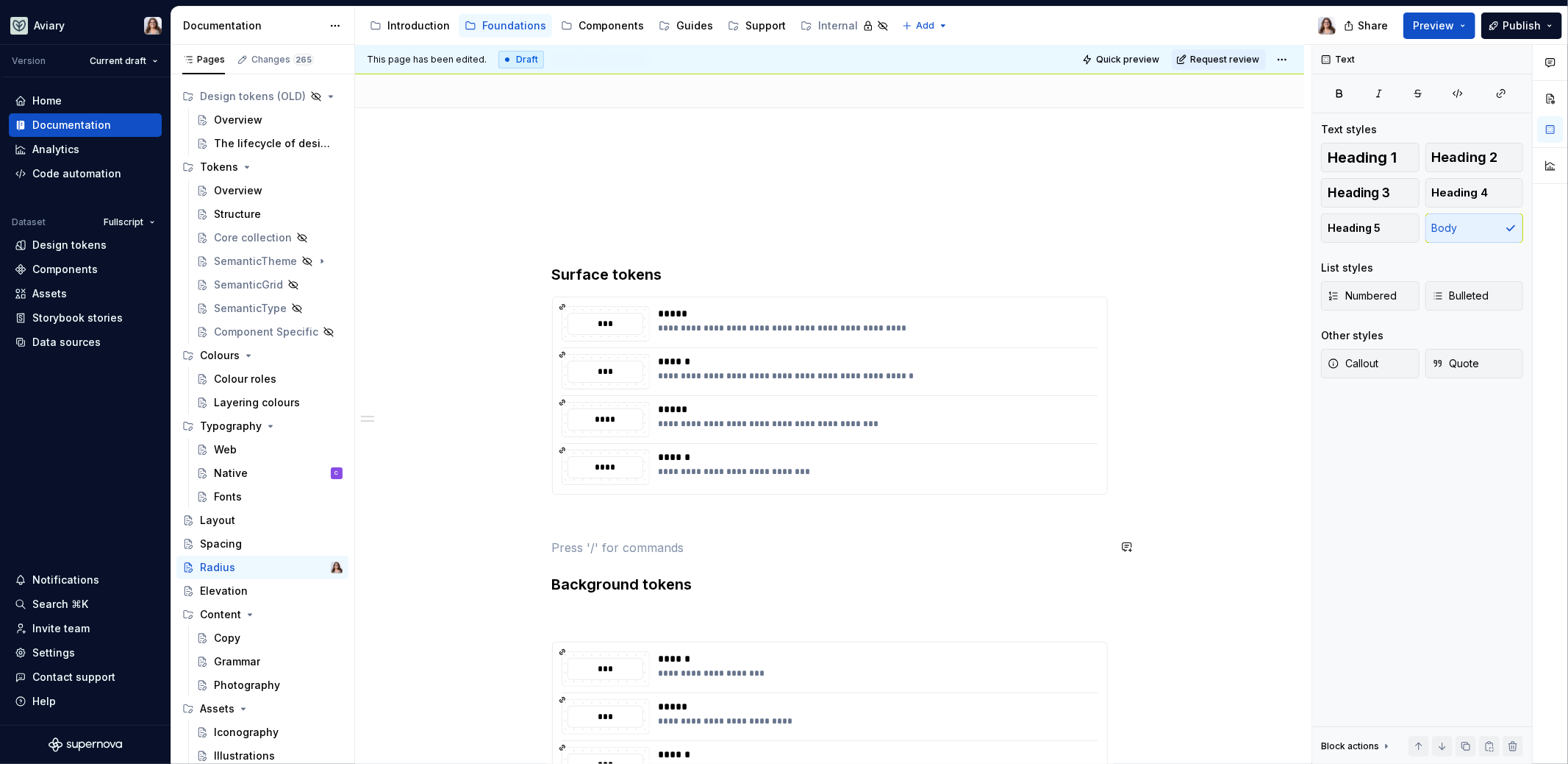
click at [679, 533] on div "**********" at bounding box center [830, 555] width 555 height 759
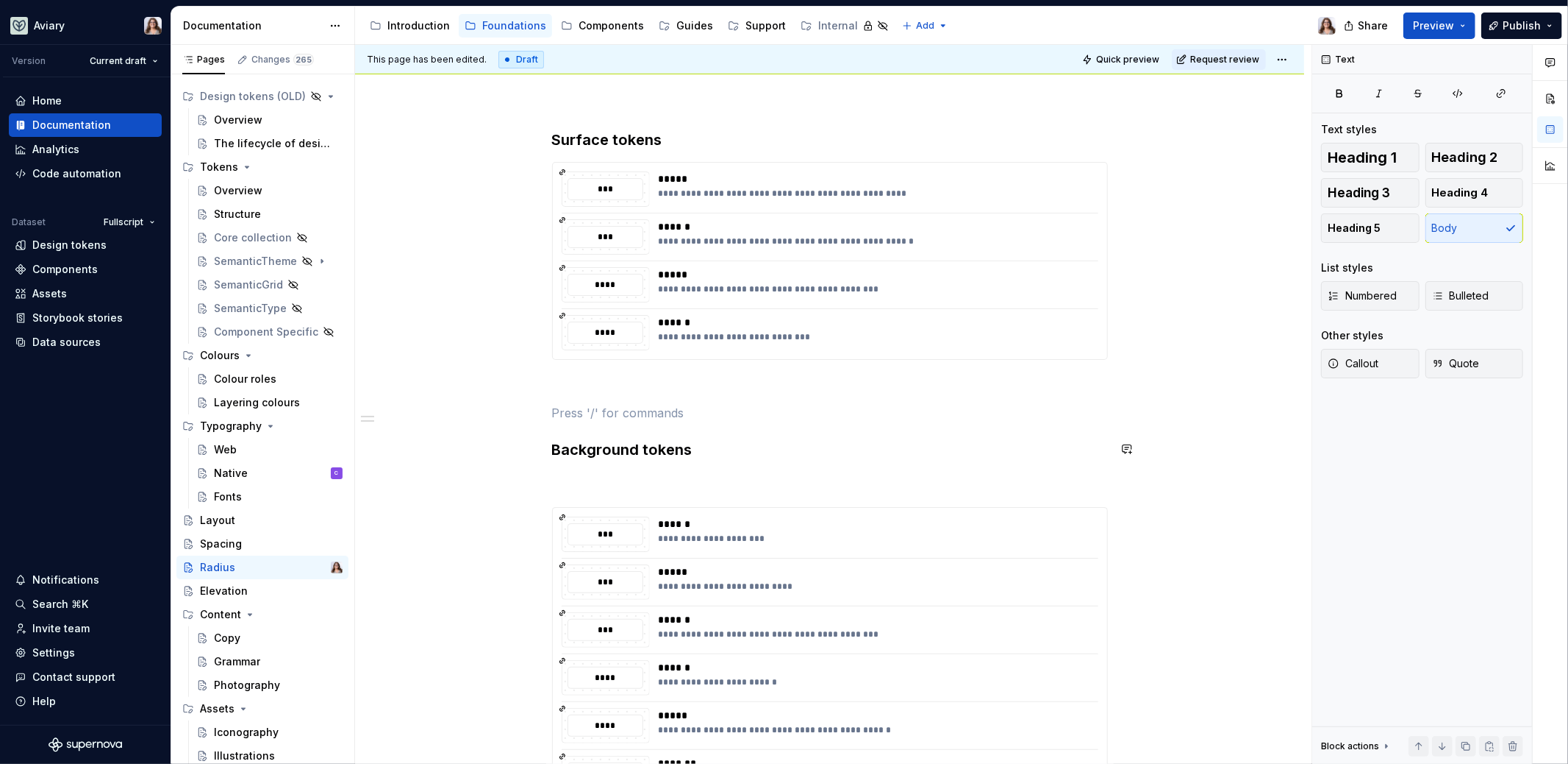
scroll to position [220, 0]
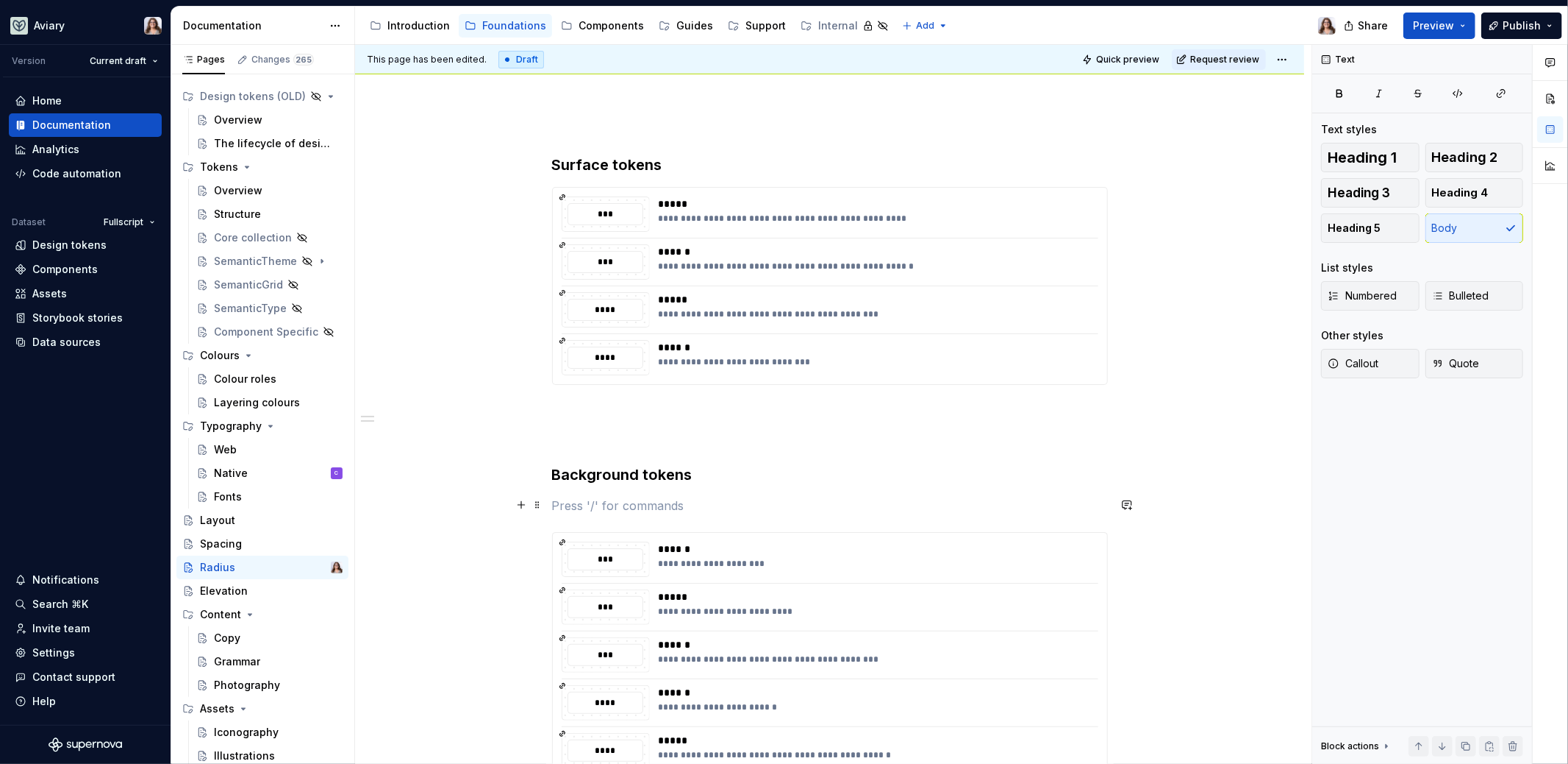
click at [642, 496] on p at bounding box center [830, 505] width 555 height 18
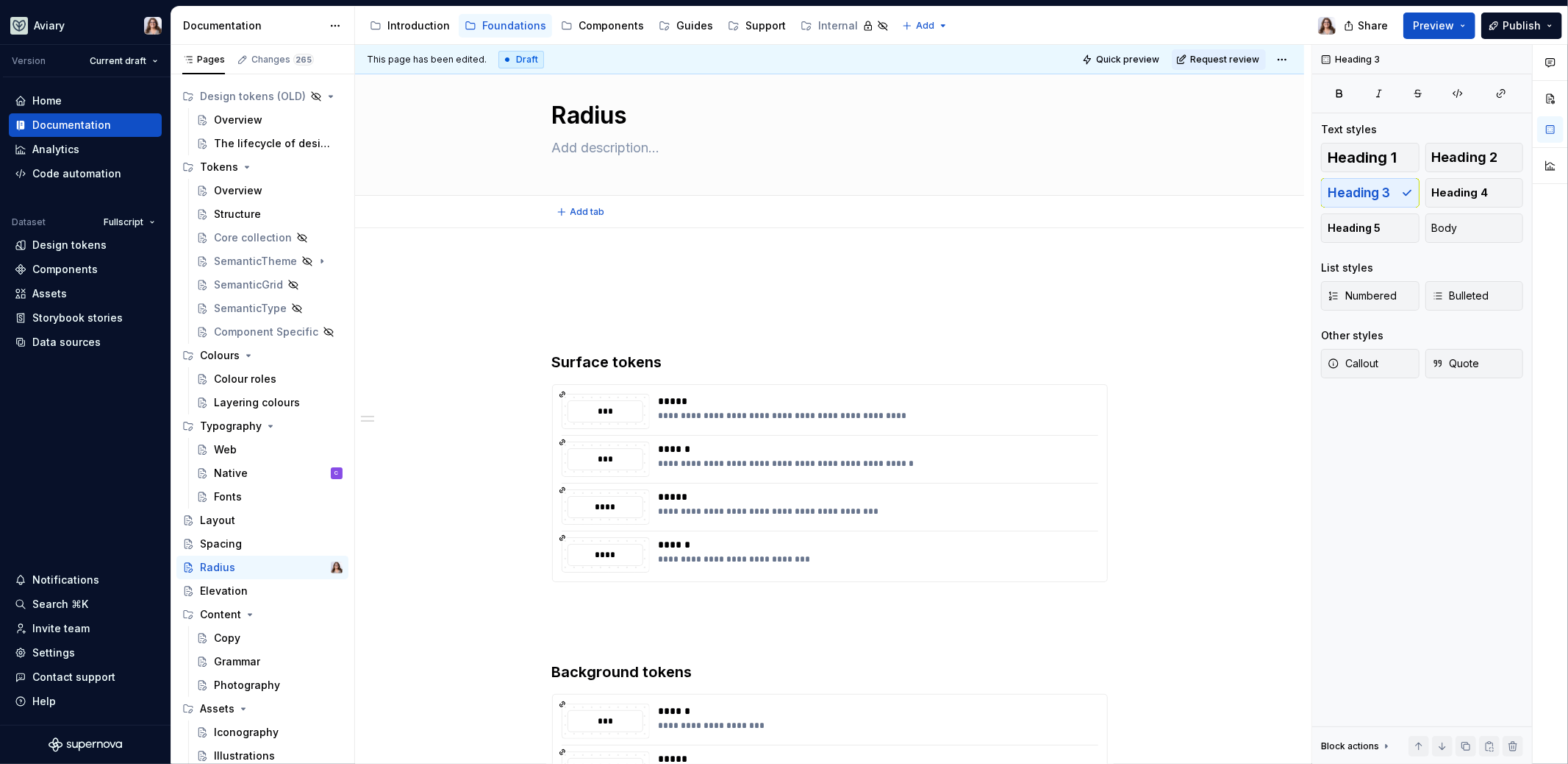
scroll to position [0, 0]
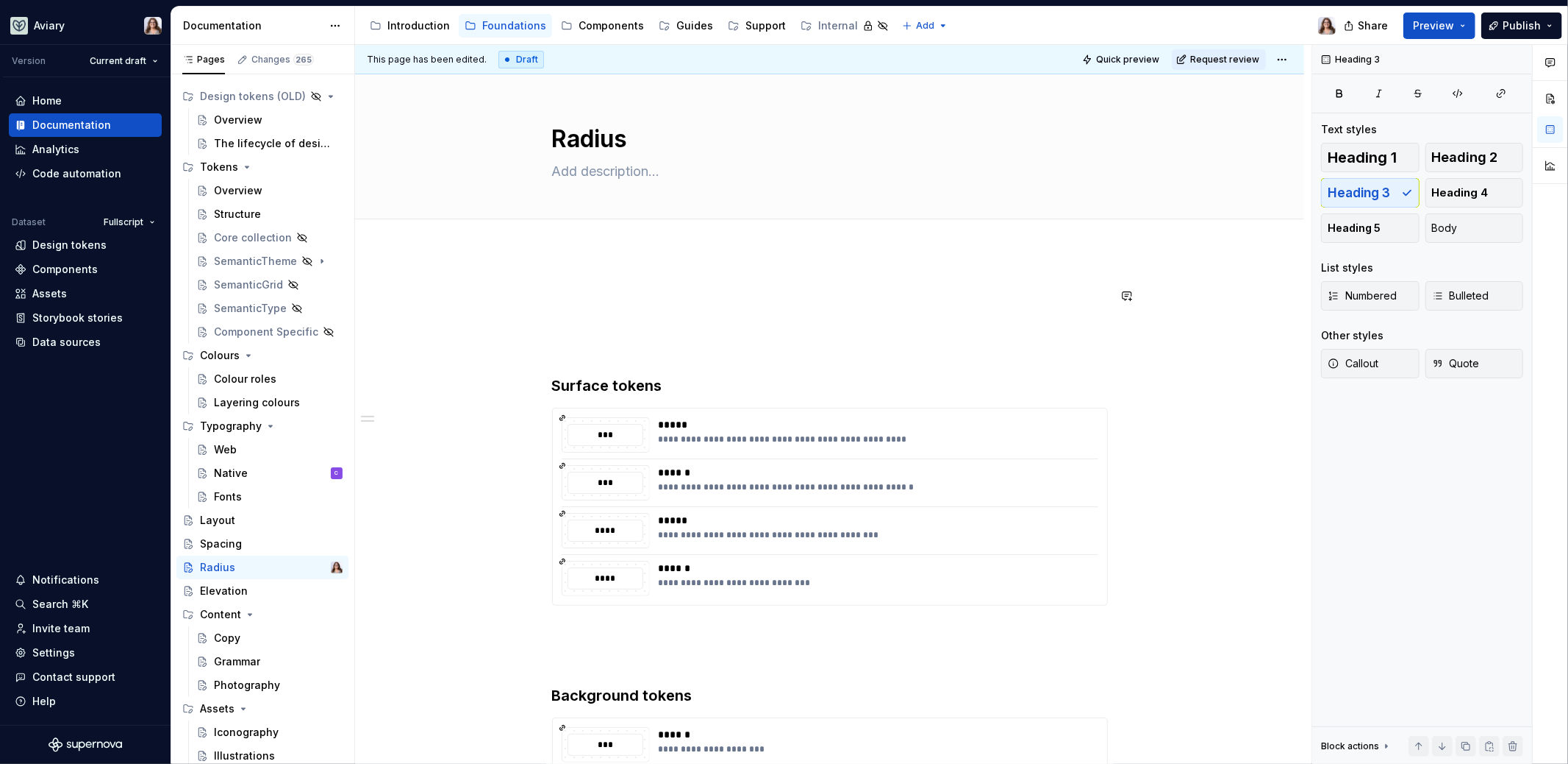
click at [571, 317] on p at bounding box center [830, 322] width 555 height 18
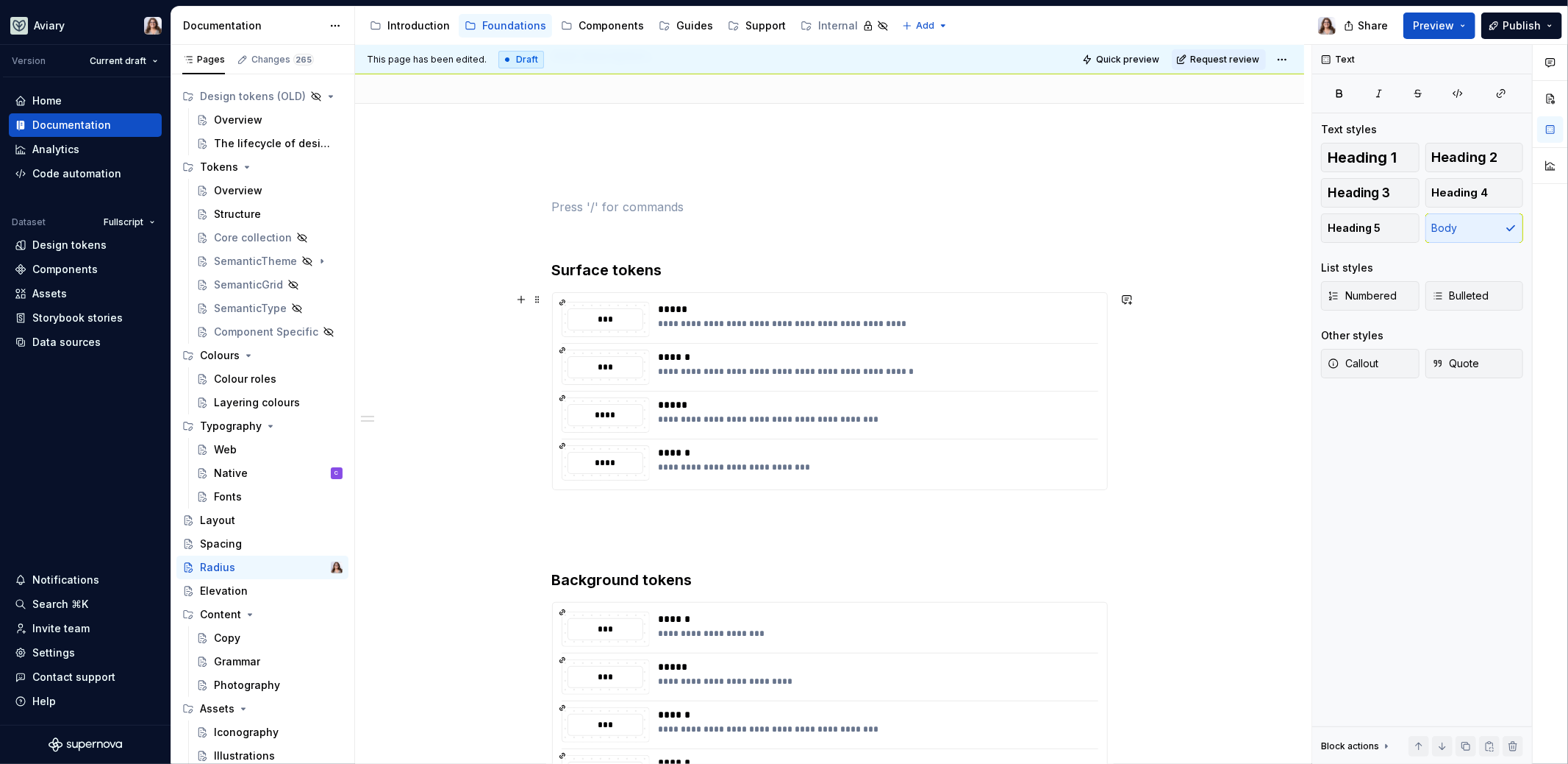
scroll to position [129, 0]
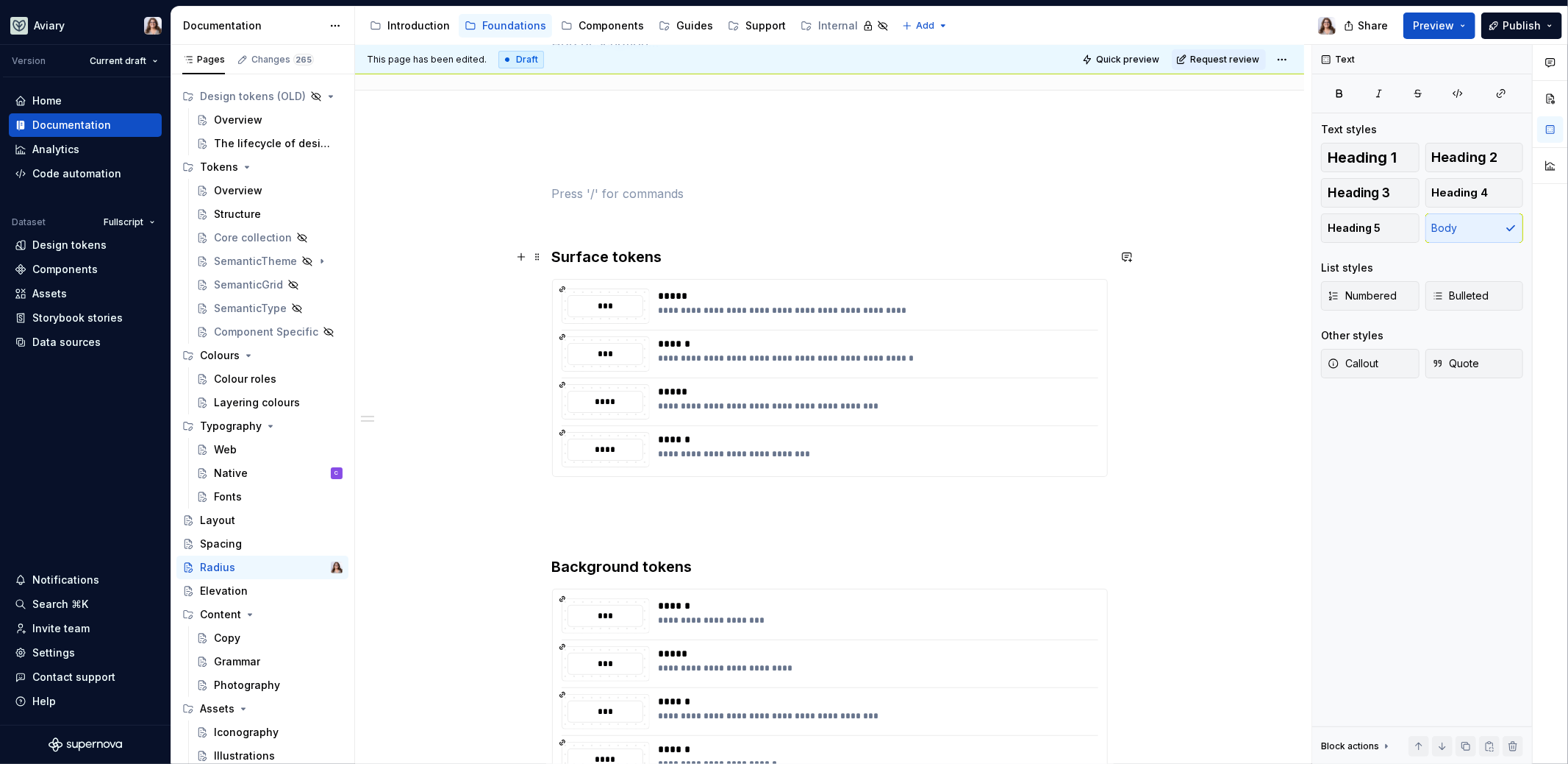
click at [675, 260] on h3 "Surface tokens" at bounding box center [830, 257] width 555 height 20
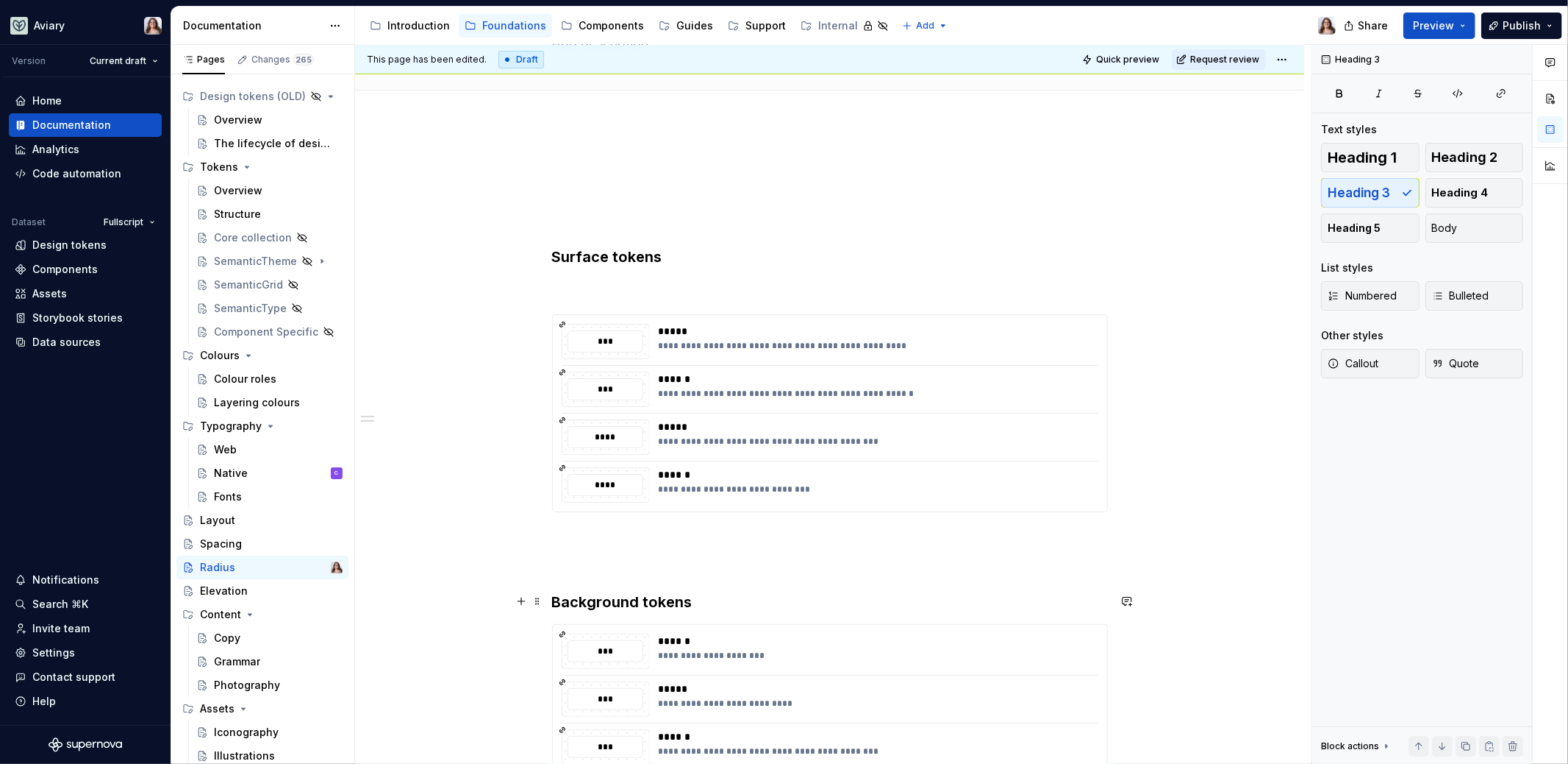
click at [693, 598] on h3 "Background tokens" at bounding box center [830, 601] width 555 height 20
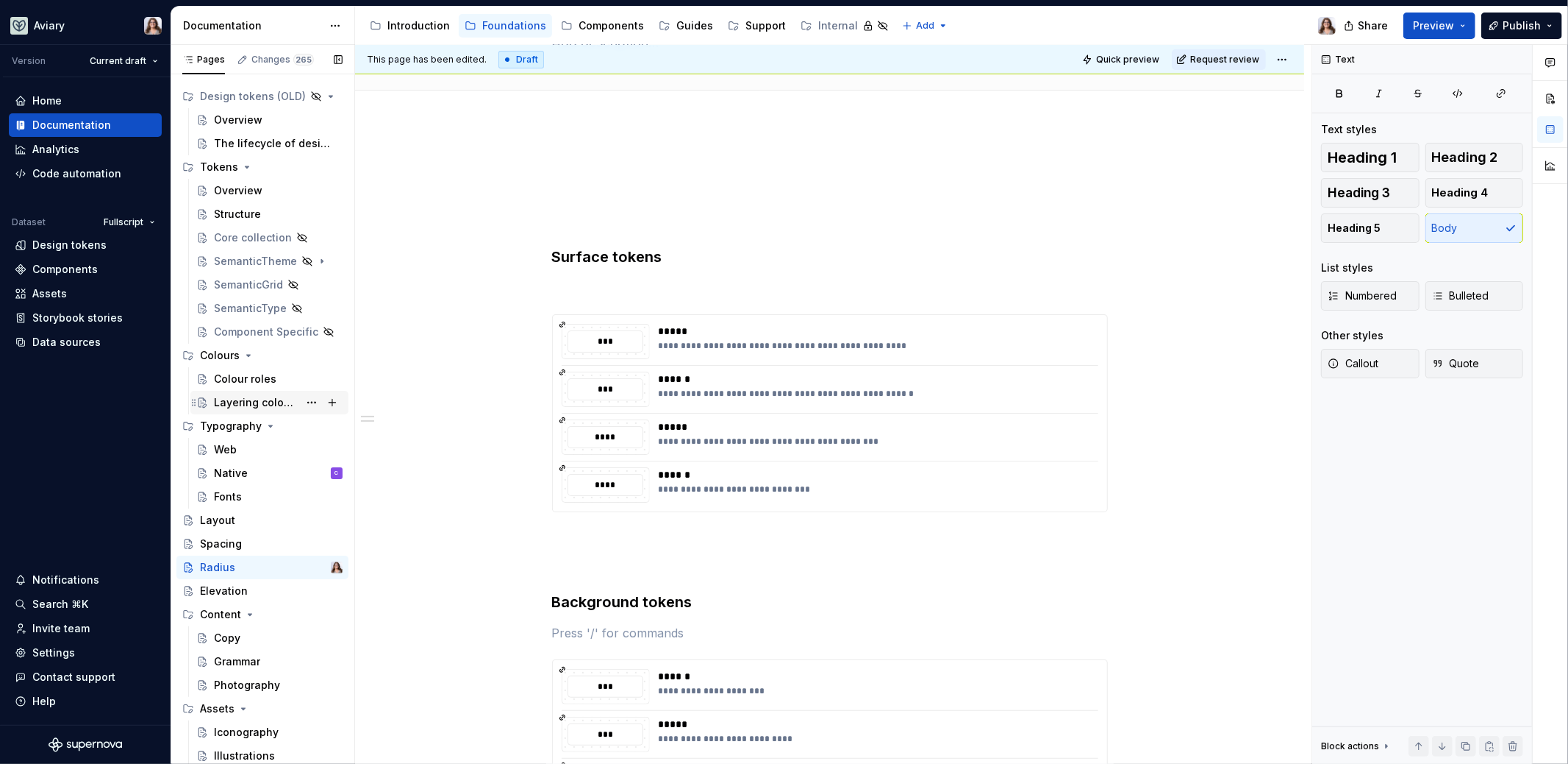
click at [239, 401] on div "Layering colours" at bounding box center [255, 402] width 85 height 15
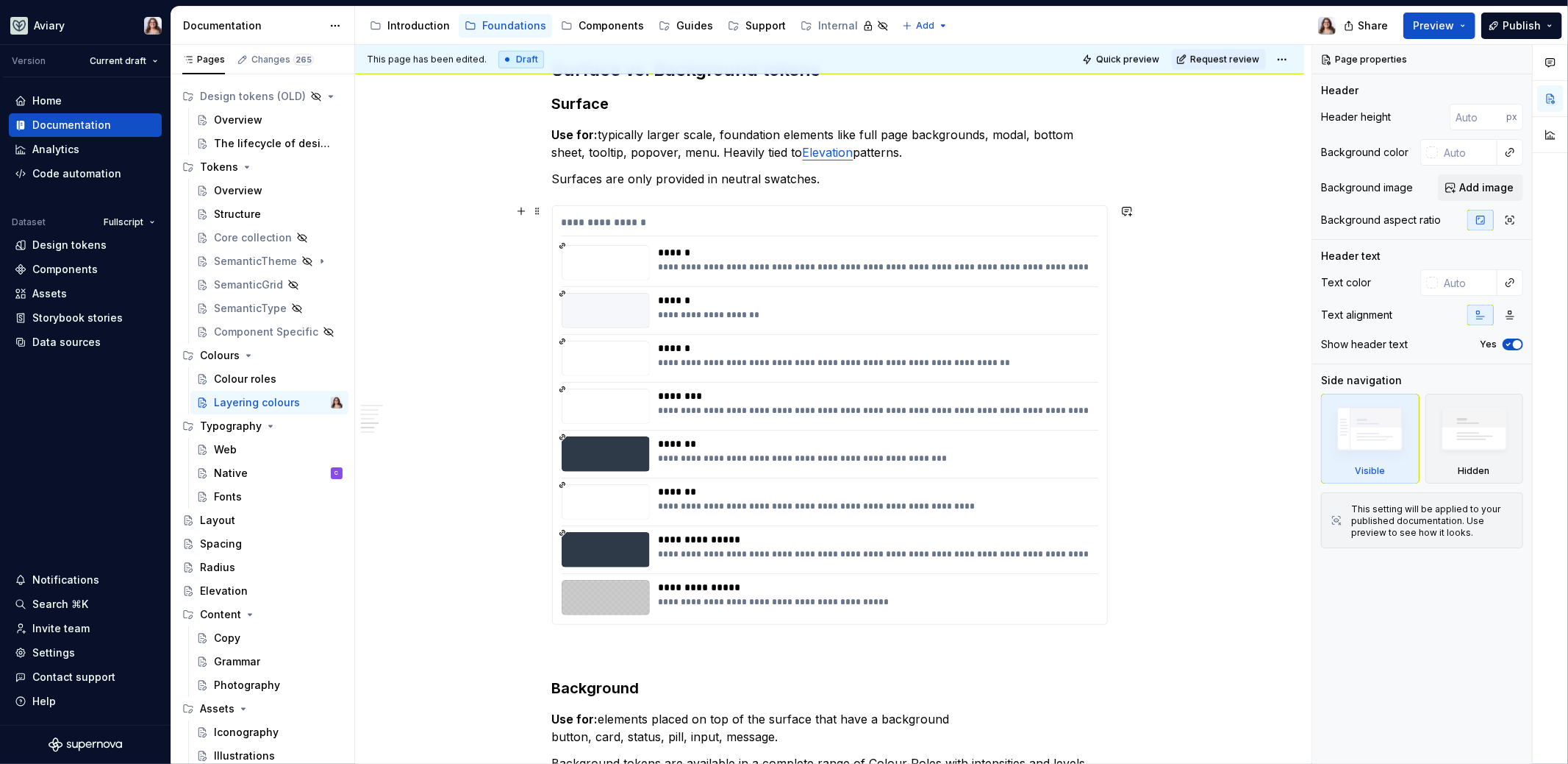
scroll to position [768, 0]
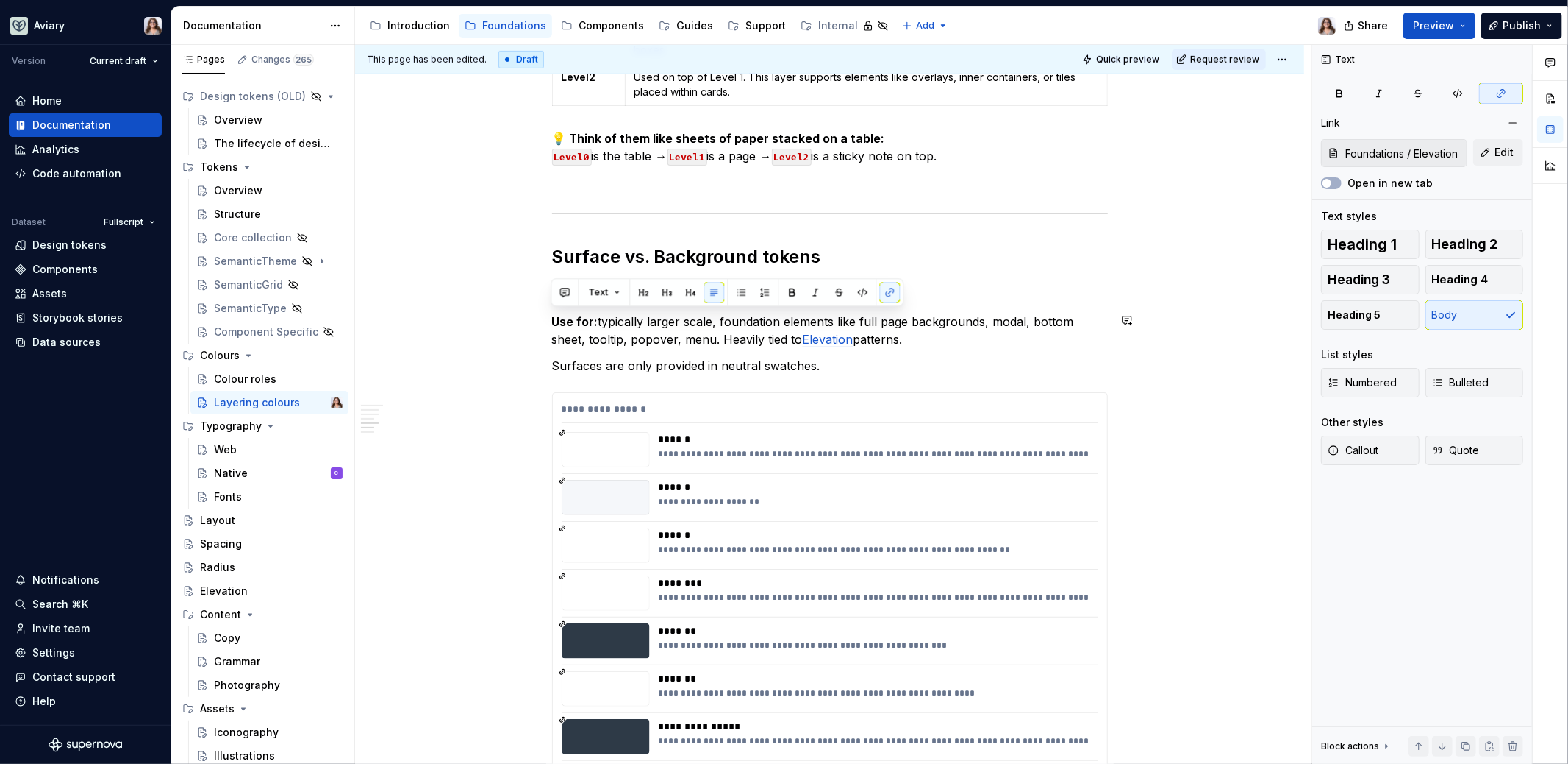
drag, startPoint x: 918, startPoint y: 337, endPoint x: 540, endPoint y: 309, distance: 379.0
copy p "Use for: typically larger scale, foundation elements like full page backgrounds…"
click at [232, 567] on div "Radius" at bounding box center [217, 567] width 35 height 15
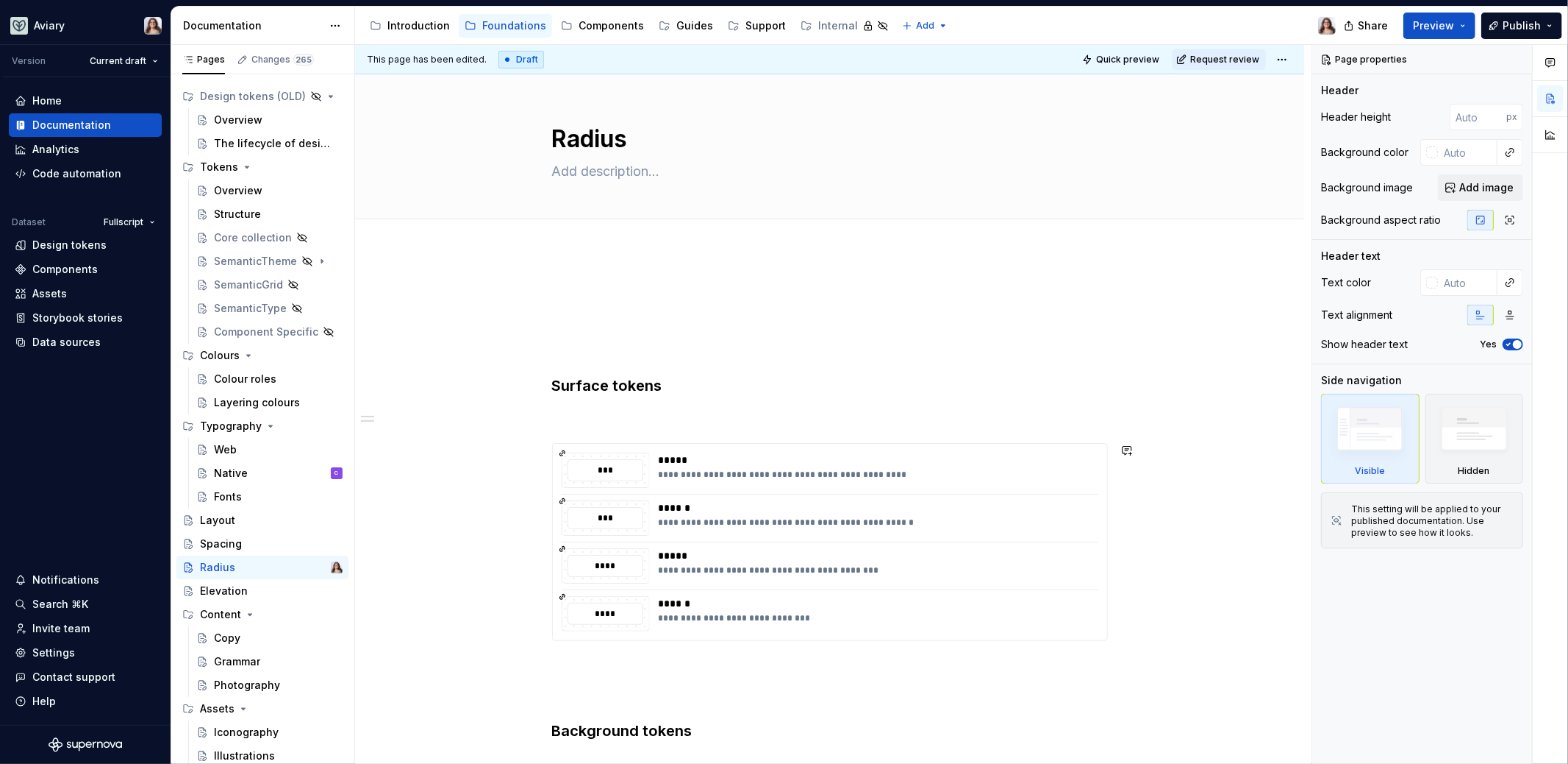
type textarea "*"
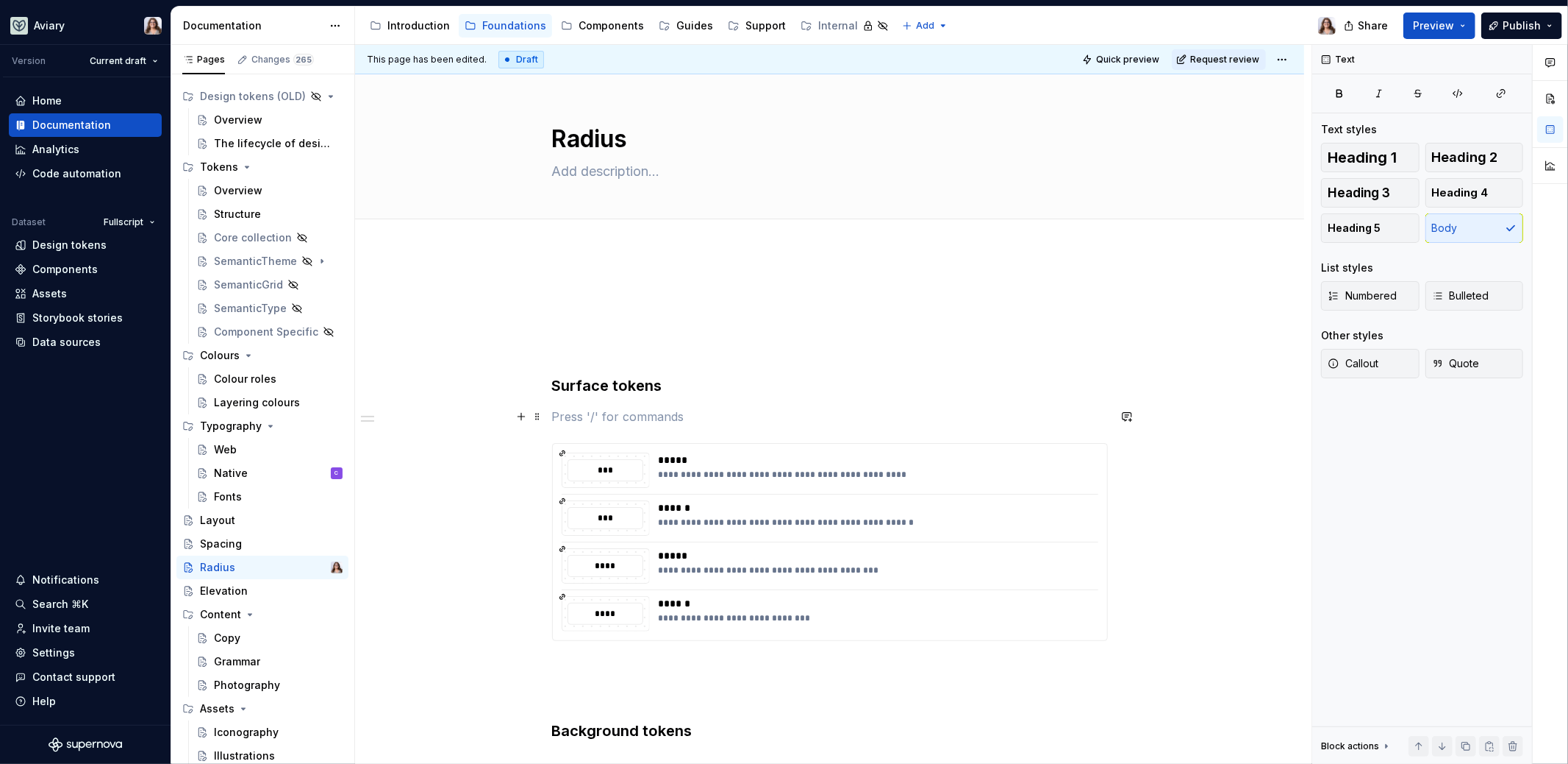
click at [625, 413] on p at bounding box center [830, 416] width 555 height 18
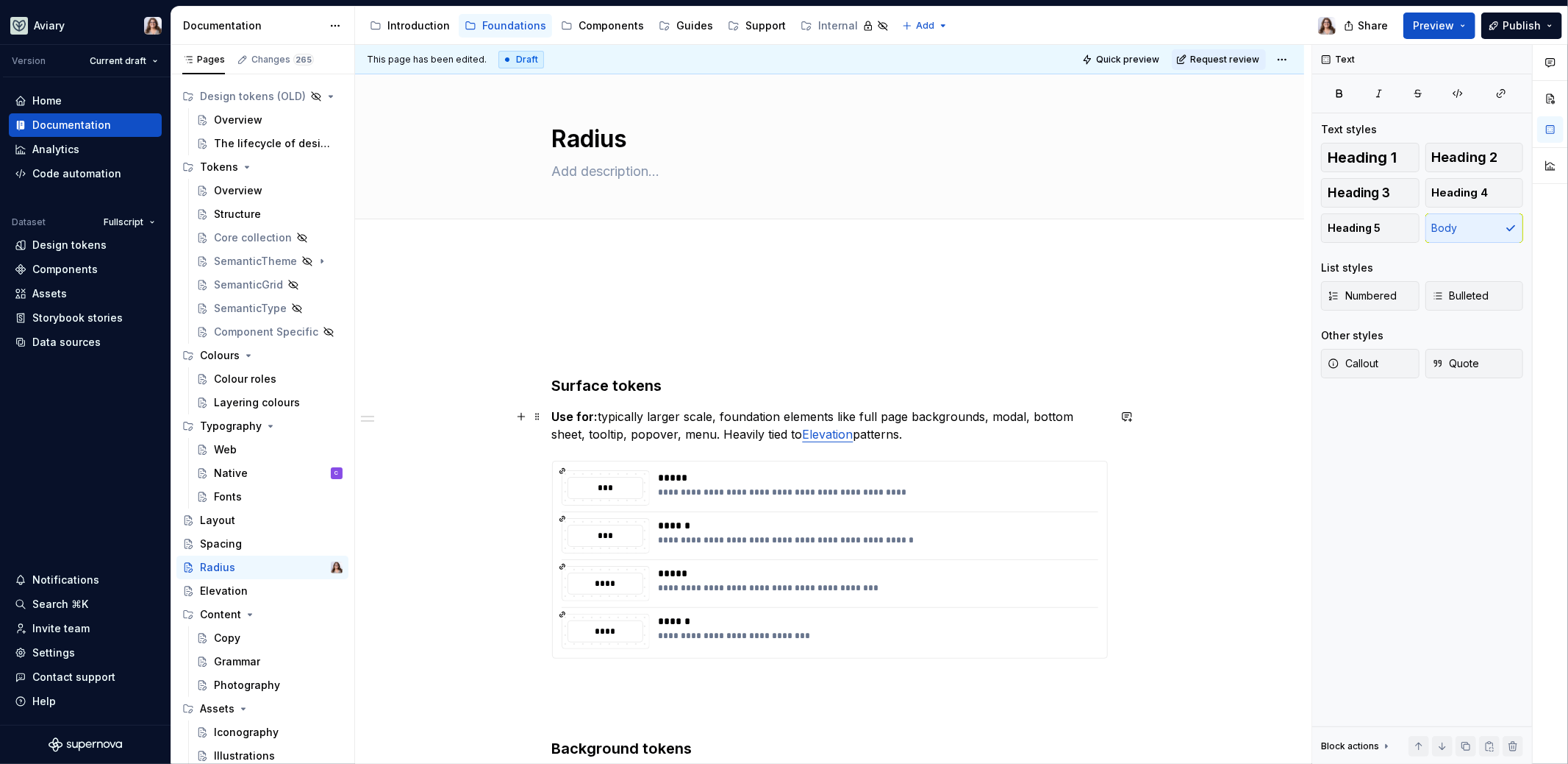
click at [837, 436] on link "Elevation" at bounding box center [828, 434] width 51 height 15
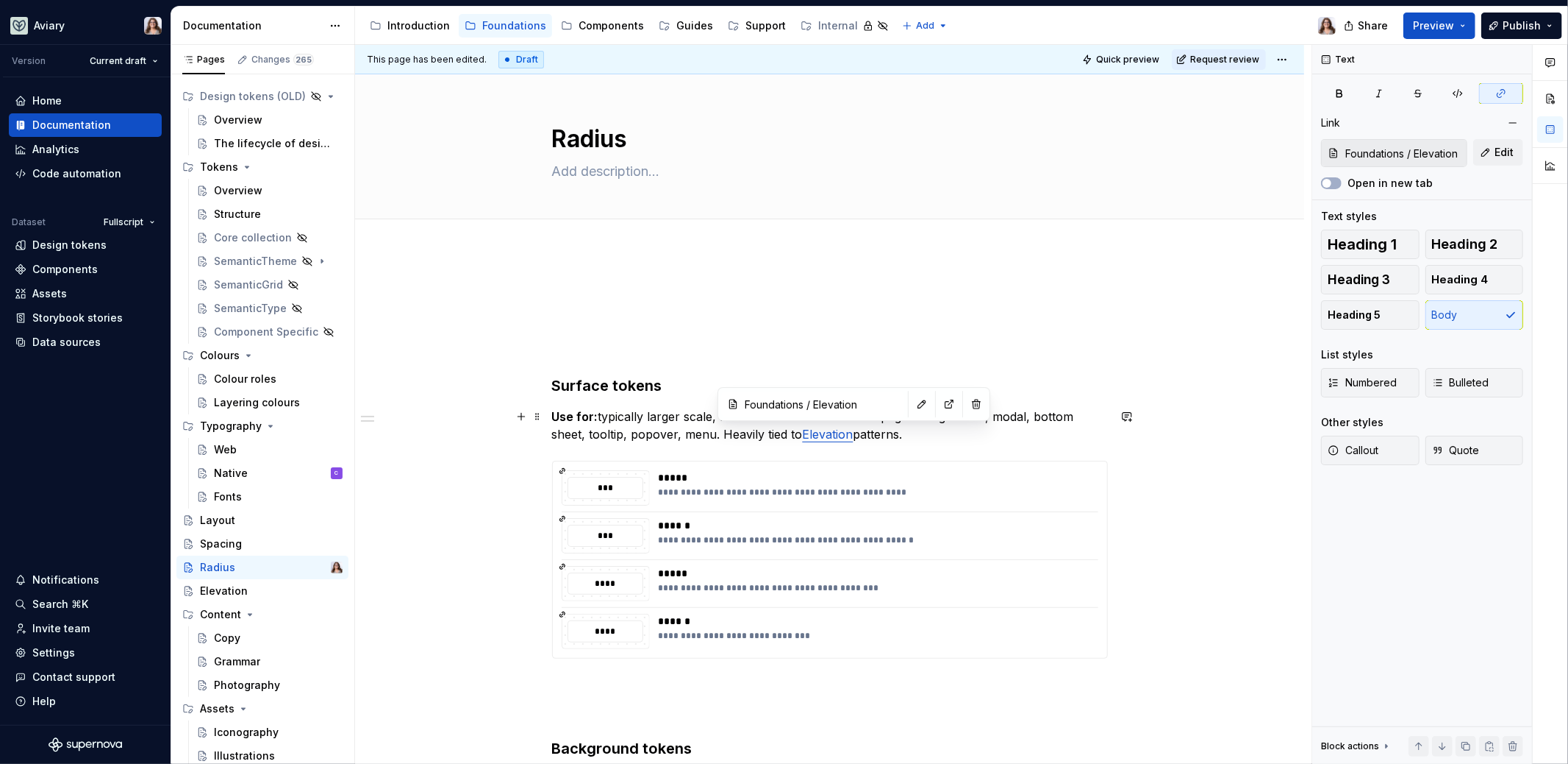
click at [909, 425] on p "Use for: typically larger scale, foundation elements like full page backgrounds…" at bounding box center [830, 426] width 555 height 35
drag, startPoint x: 908, startPoint y: 439, endPoint x: 724, endPoint y: 438, distance: 184.0
click at [724, 438] on p "Use for: typically larger scale, foundation elements like full page backgrounds…" at bounding box center [830, 426] width 555 height 35
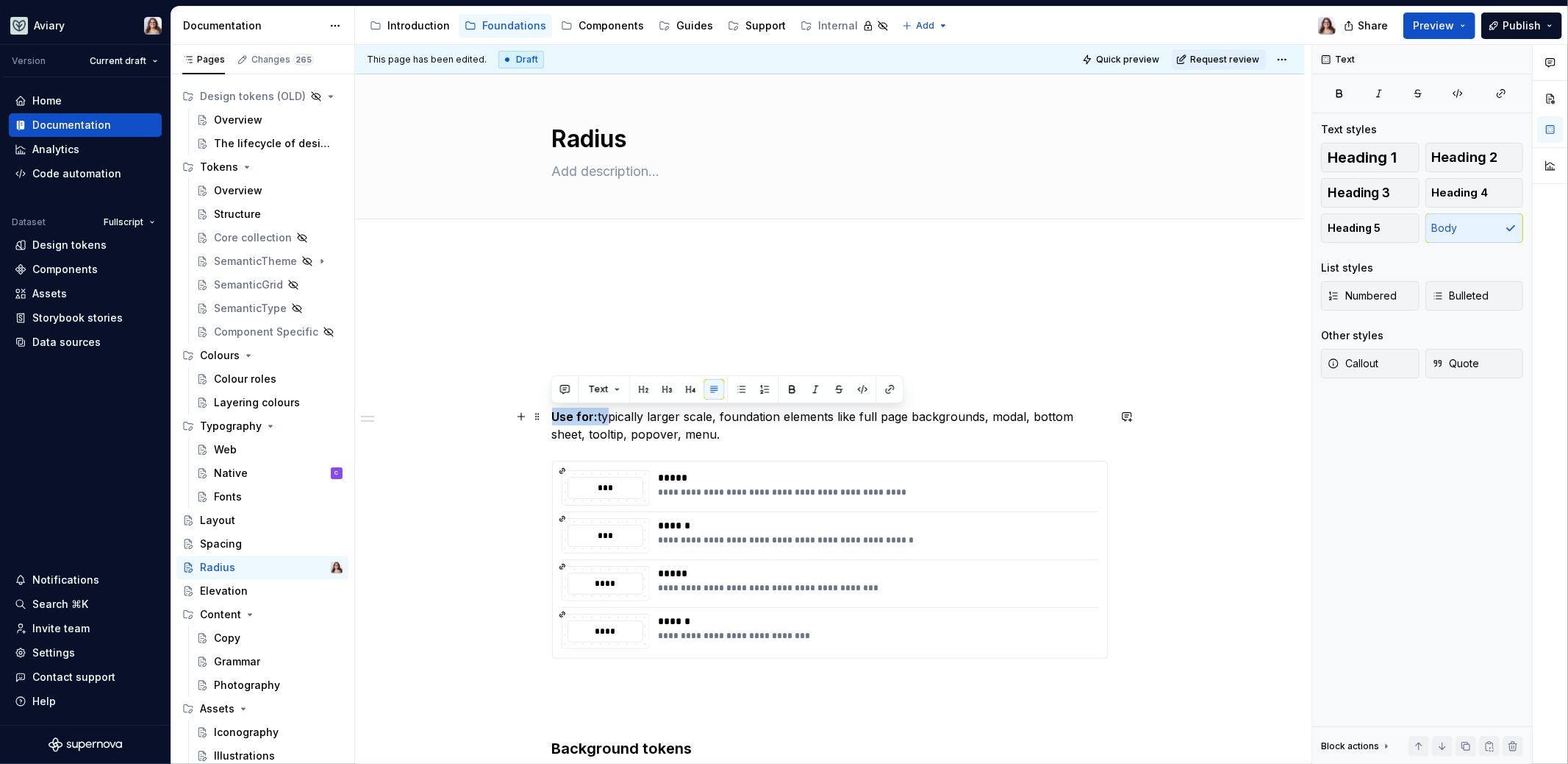
drag, startPoint x: 602, startPoint y: 418, endPoint x: 545, endPoint y: 415, distance: 57.1
click at [665, 415] on strong "Surface tokens are t" at bounding box center [612, 416] width 122 height 15
click at [807, 444] on div "**********" at bounding box center [830, 693] width 555 height 812
drag, startPoint x: 775, startPoint y: 437, endPoint x: 640, endPoint y: 411, distance: 137.5
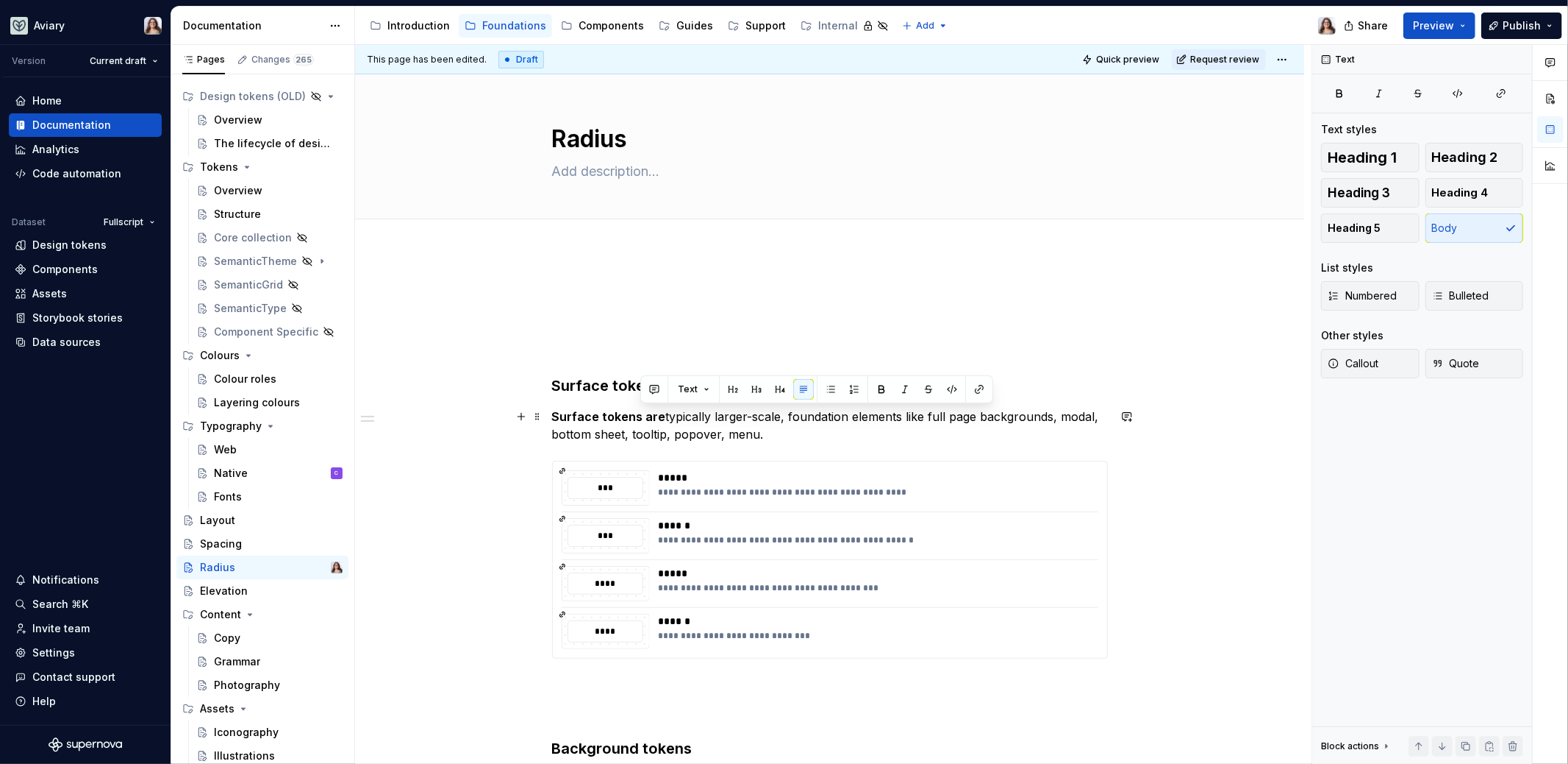
click at [640, 412] on p "Surface tokens are typically larger-scale, foundation elements like full page b…" at bounding box center [830, 426] width 555 height 35
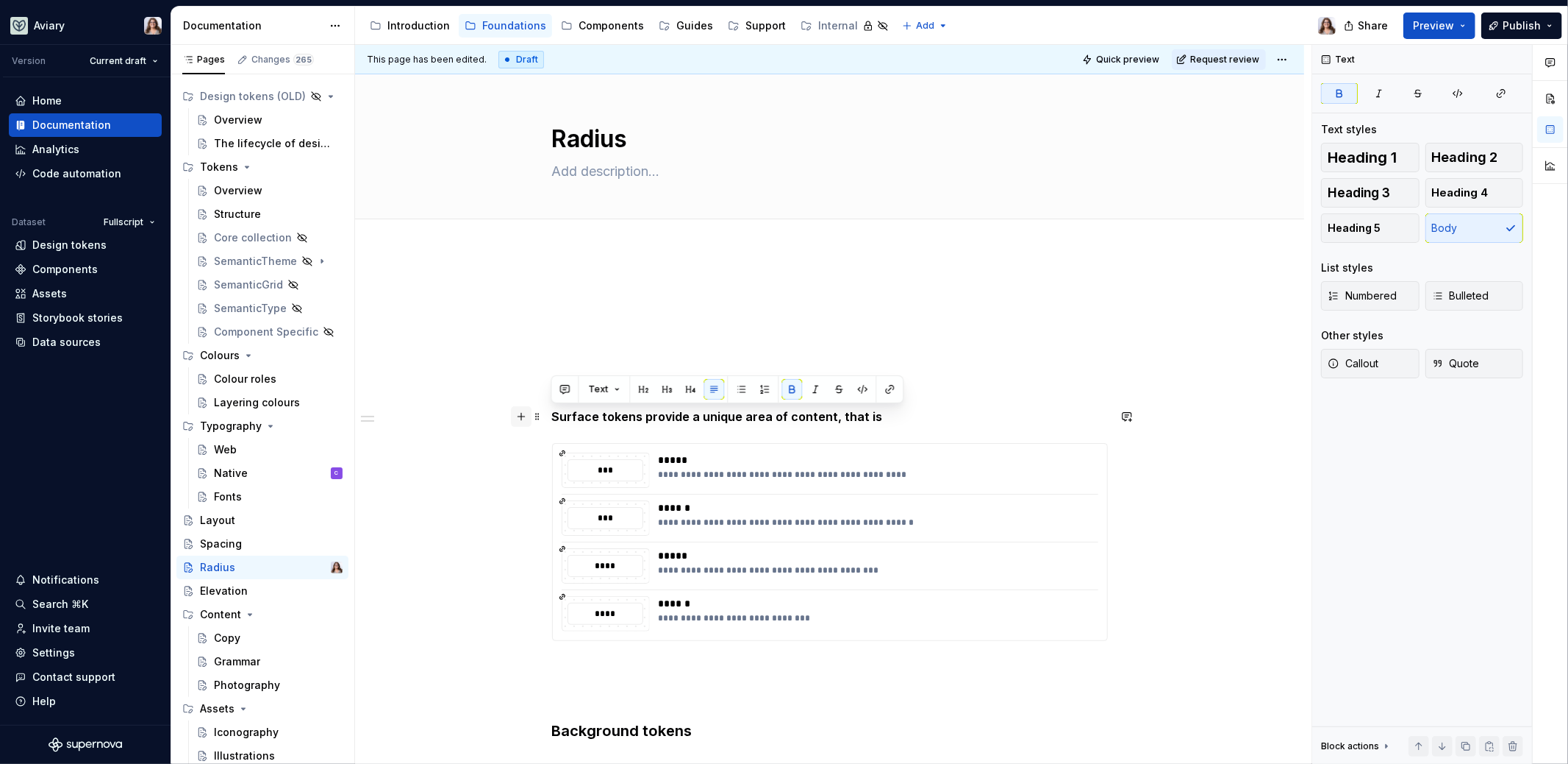
drag, startPoint x: 861, startPoint y: 416, endPoint x: 513, endPoint y: 415, distance: 348.0
click at [552, 415] on div "**********" at bounding box center [830, 693] width 555 height 812
click at [881, 415] on p "Surface tokens provide a unique area of content, that is" at bounding box center [830, 416] width 555 height 18
click at [866, 415] on p "Surface tokens provide a unique area of content, that is" at bounding box center [830, 416] width 555 height 18
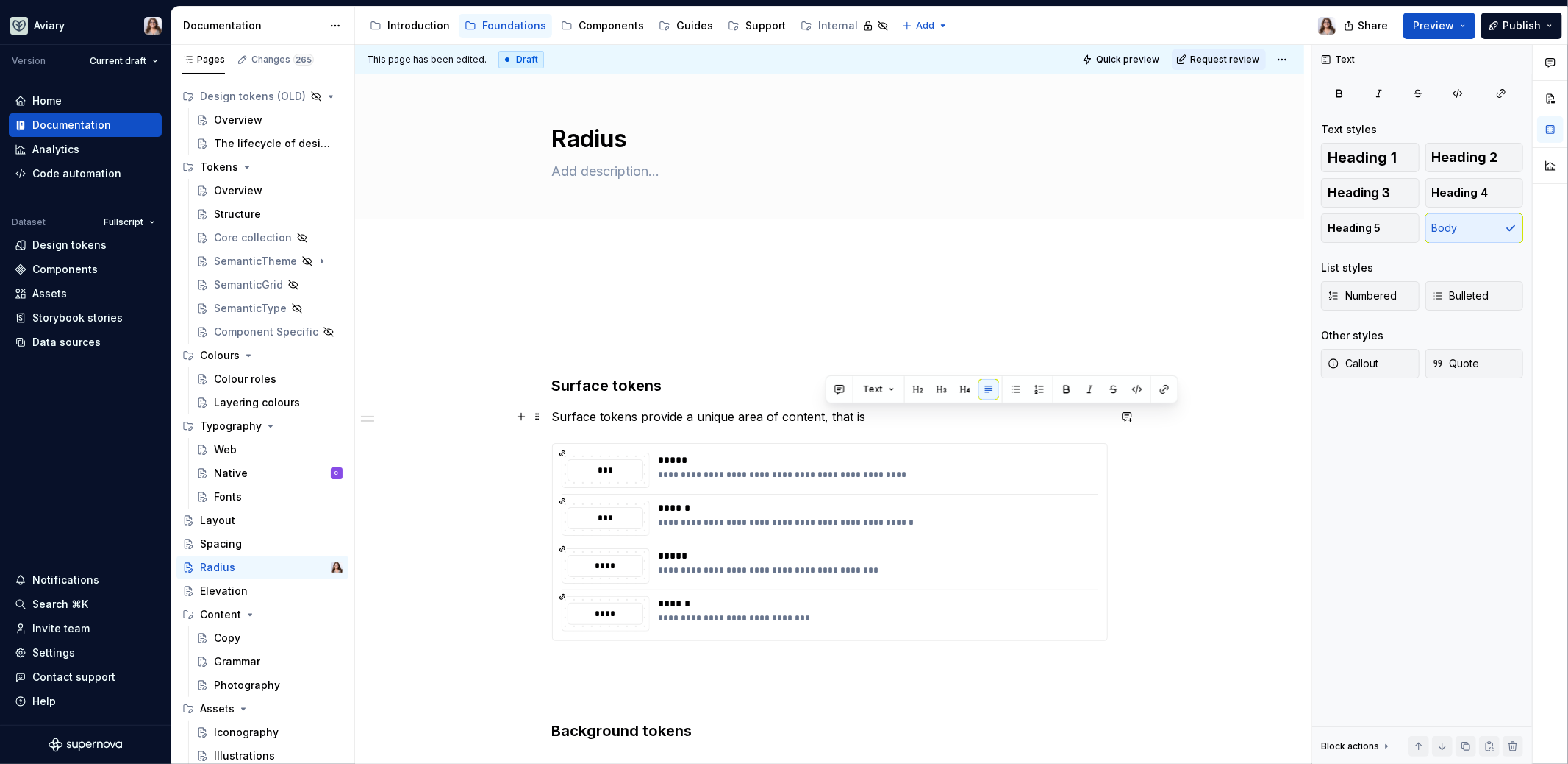
drag, startPoint x: 866, startPoint y: 415, endPoint x: 824, endPoint y: 415, distance: 42.0
click at [824, 415] on p "Surface tokens provide a unique area of content, that is" at bounding box center [830, 416] width 555 height 18
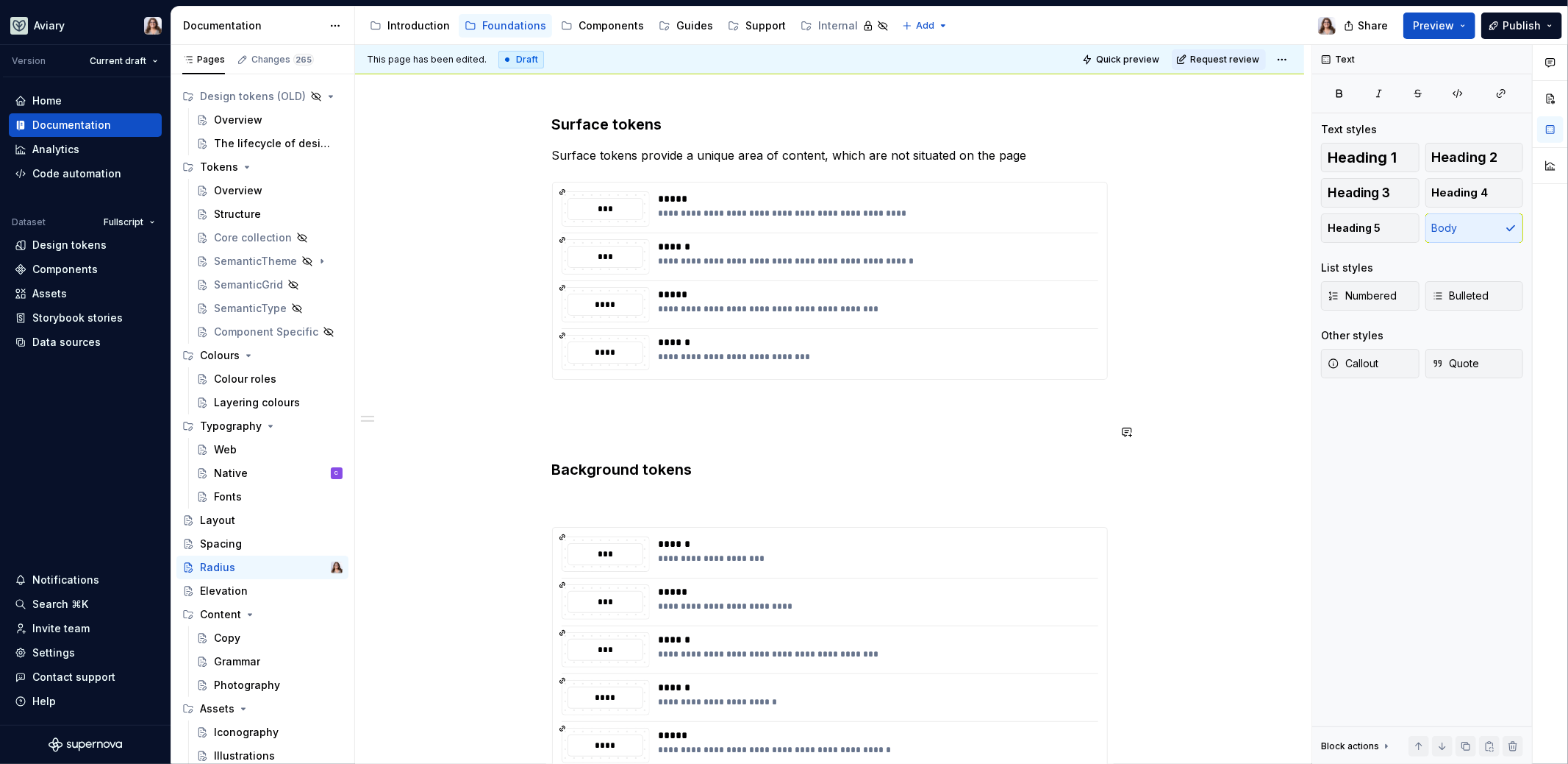
scroll to position [269, 0]
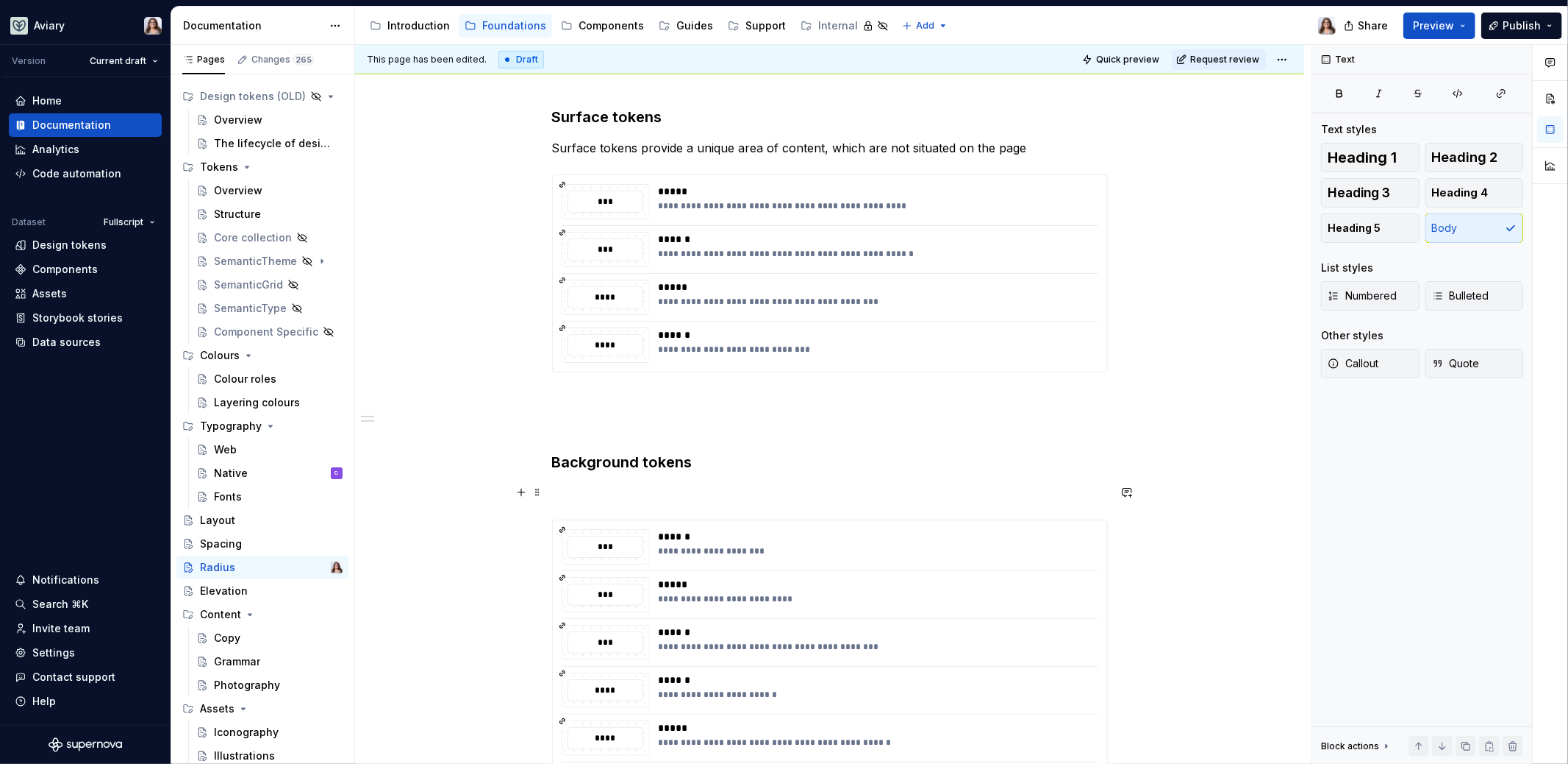
click at [637, 489] on p at bounding box center [830, 493] width 555 height 18
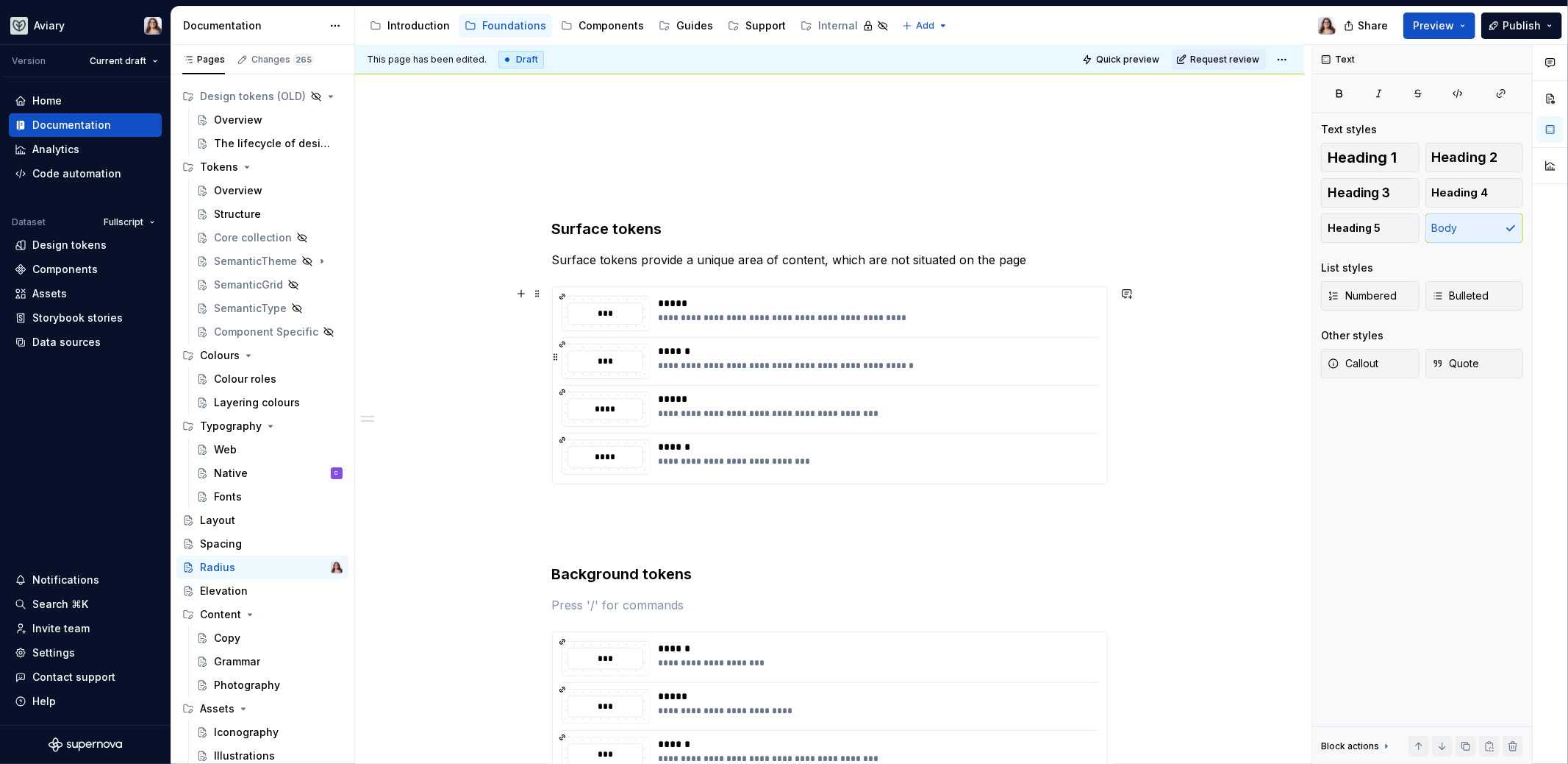
scroll to position [143, 0]
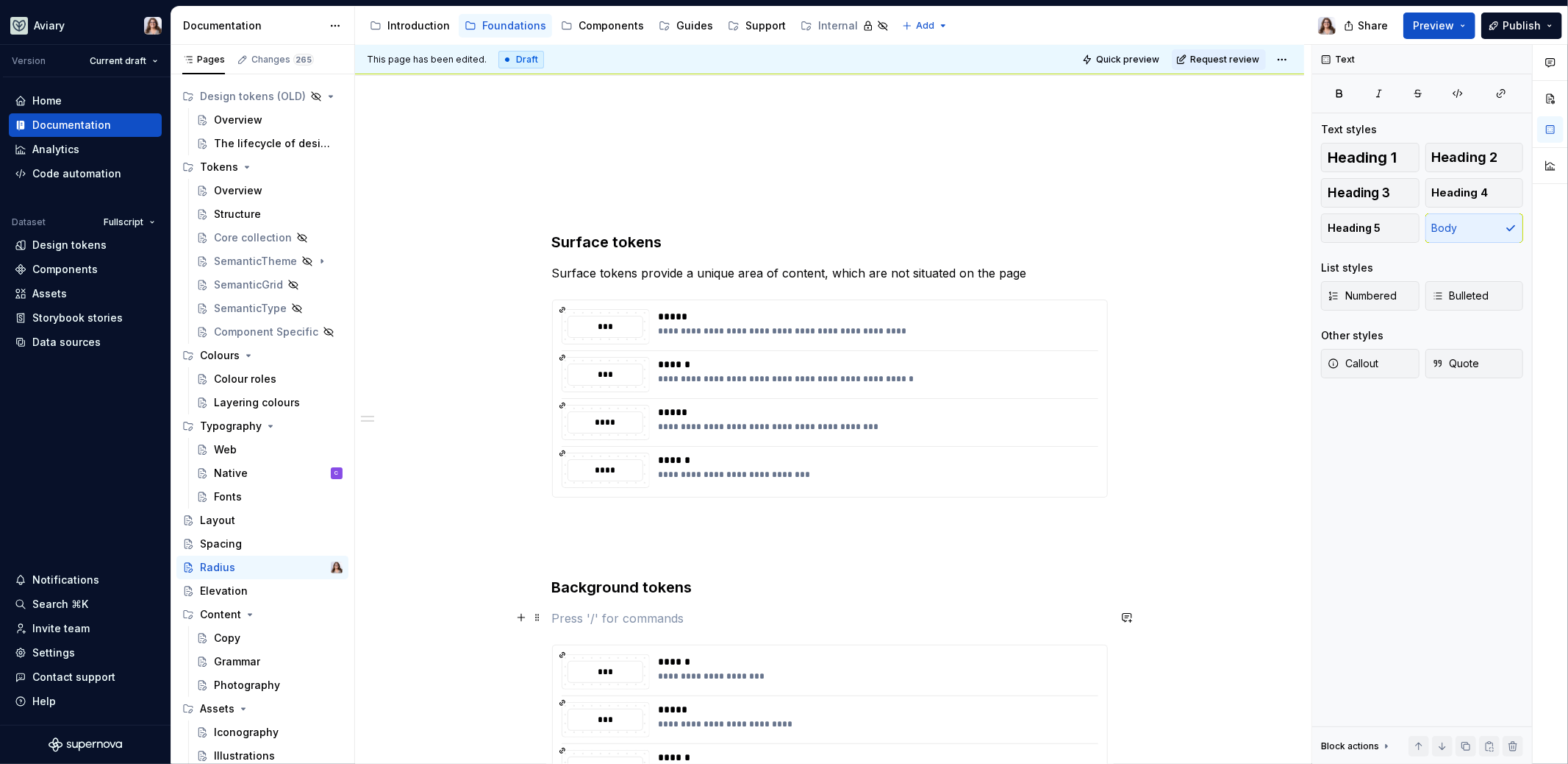
click at [699, 613] on p at bounding box center [830, 617] width 555 height 18
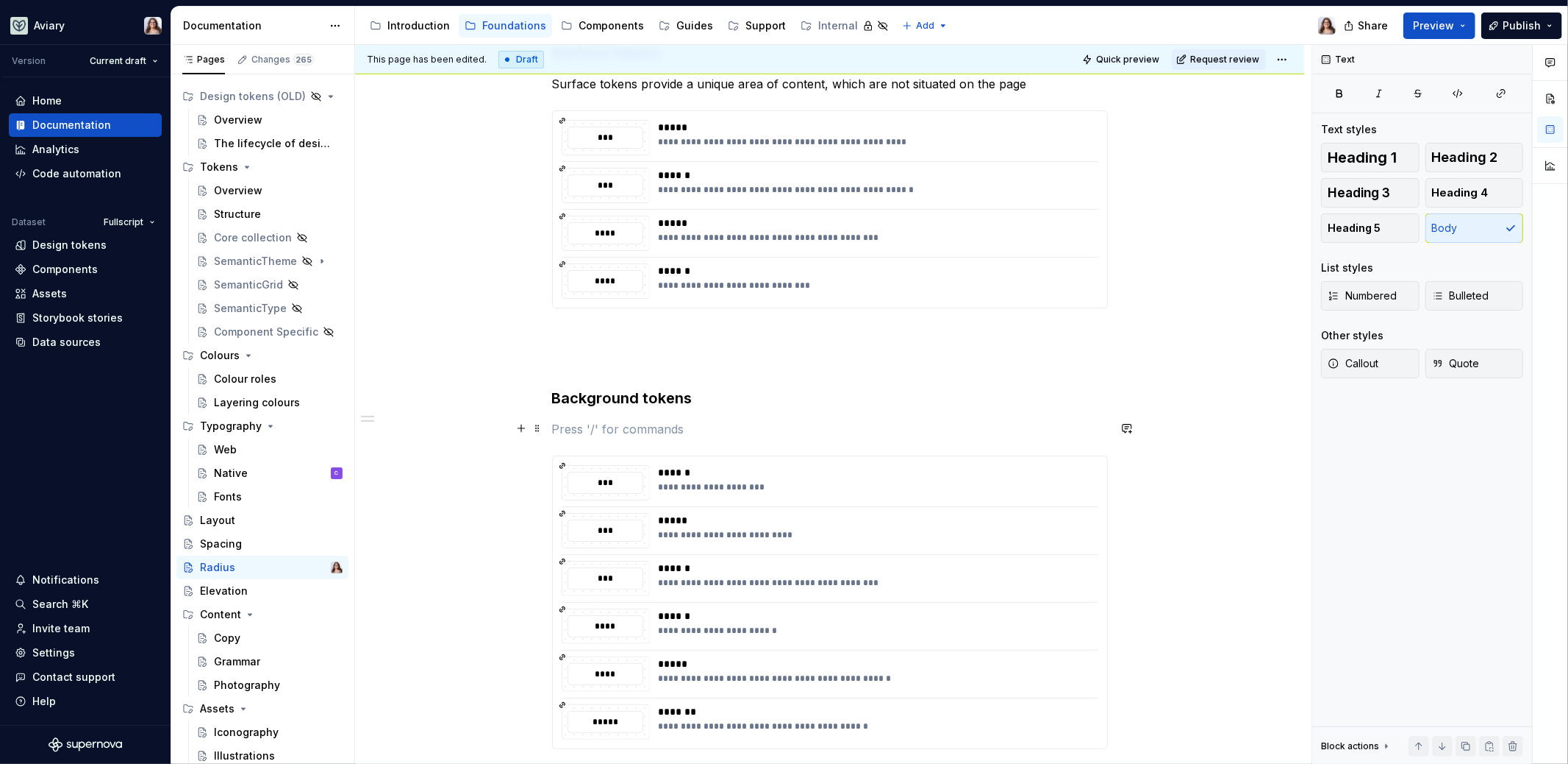
click at [603, 428] on p at bounding box center [830, 428] width 555 height 18
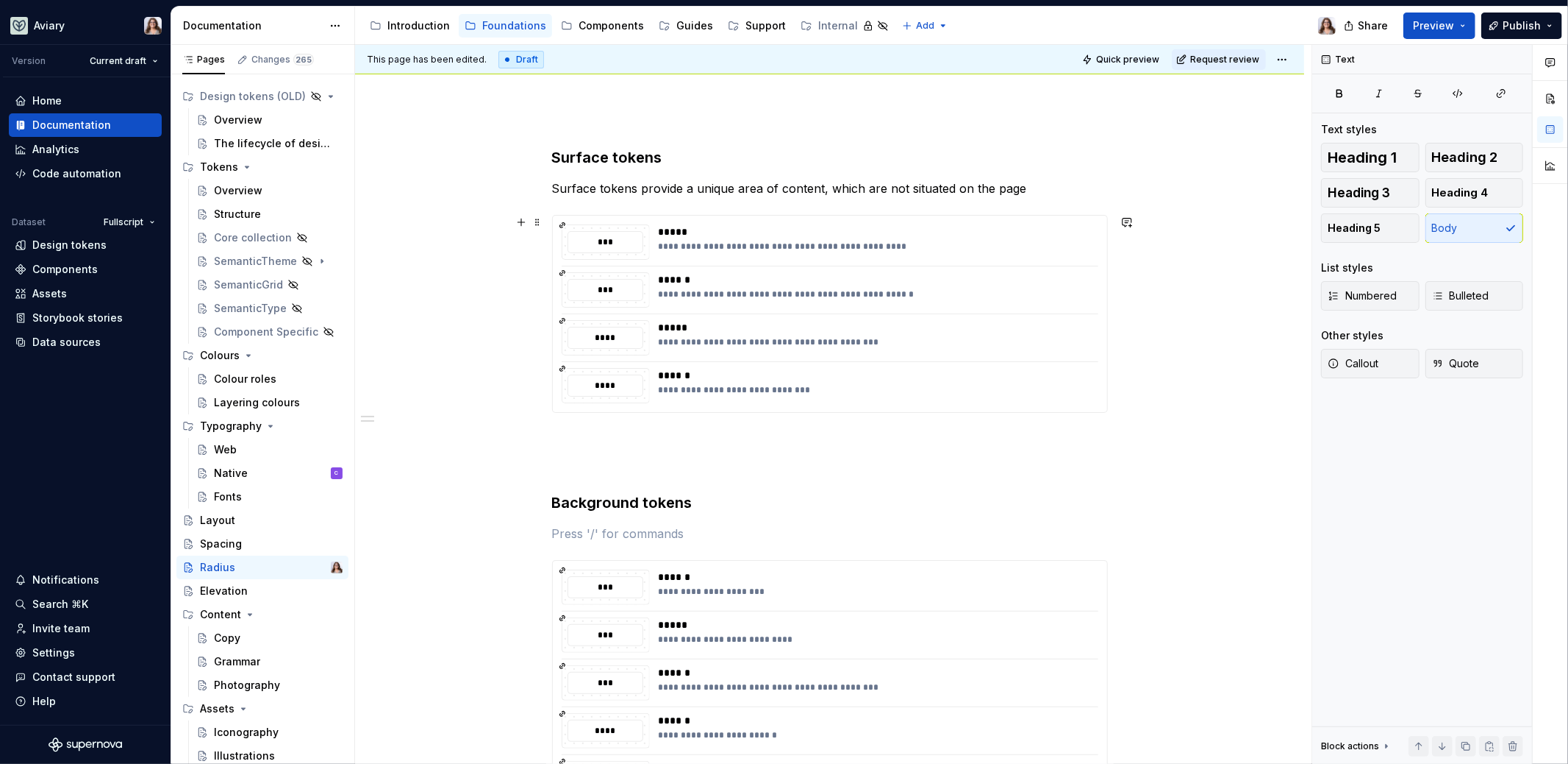
scroll to position [214, 0]
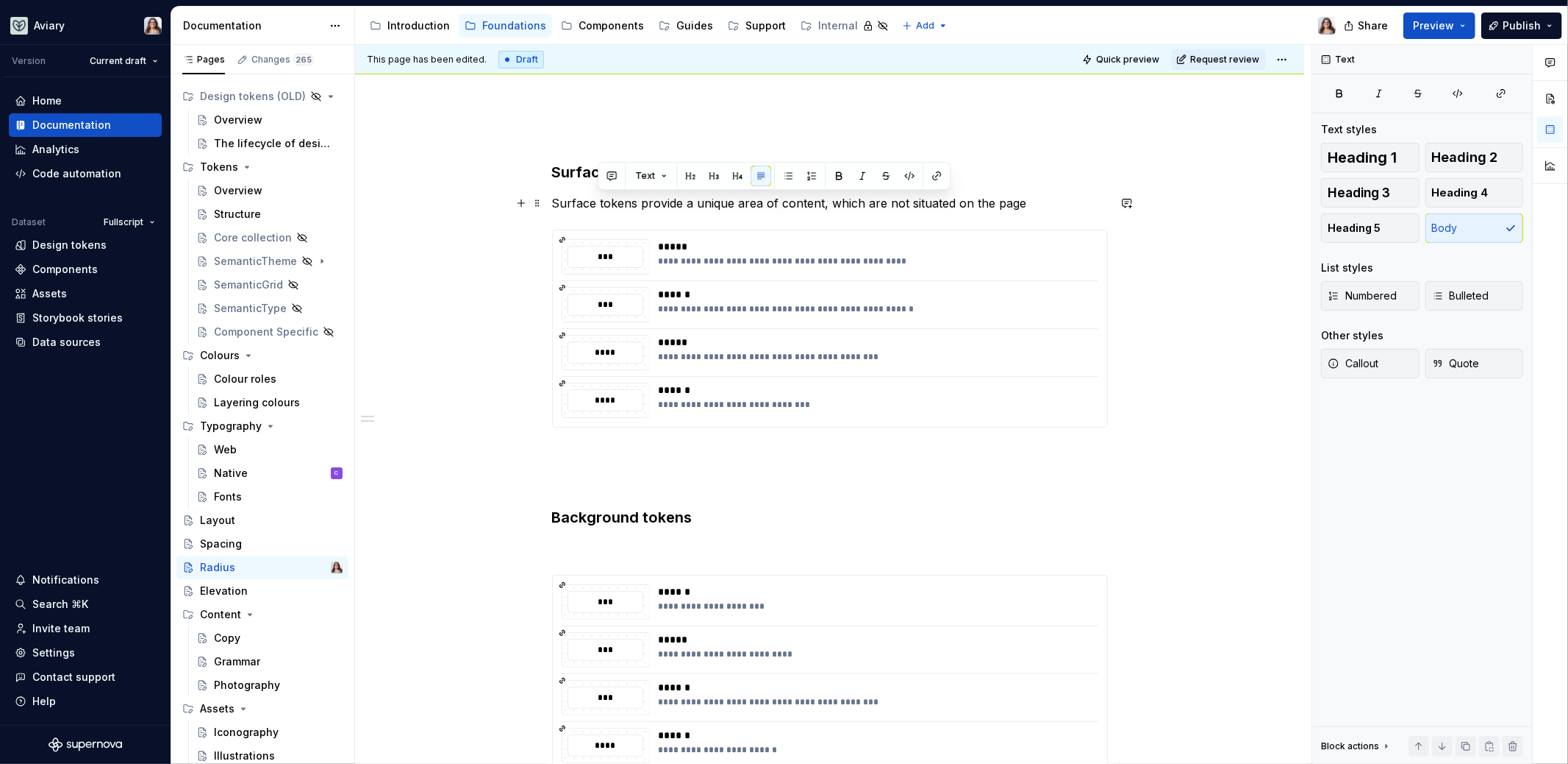
drag, startPoint x: 597, startPoint y: 203, endPoint x: 1025, endPoint y: 210, distance: 428.1
click at [1025, 210] on p "Surface tokens provide a unique area of content, which are not situated on the …" at bounding box center [830, 203] width 555 height 18
click at [608, 532] on div "**********" at bounding box center [830, 470] width 555 height 795
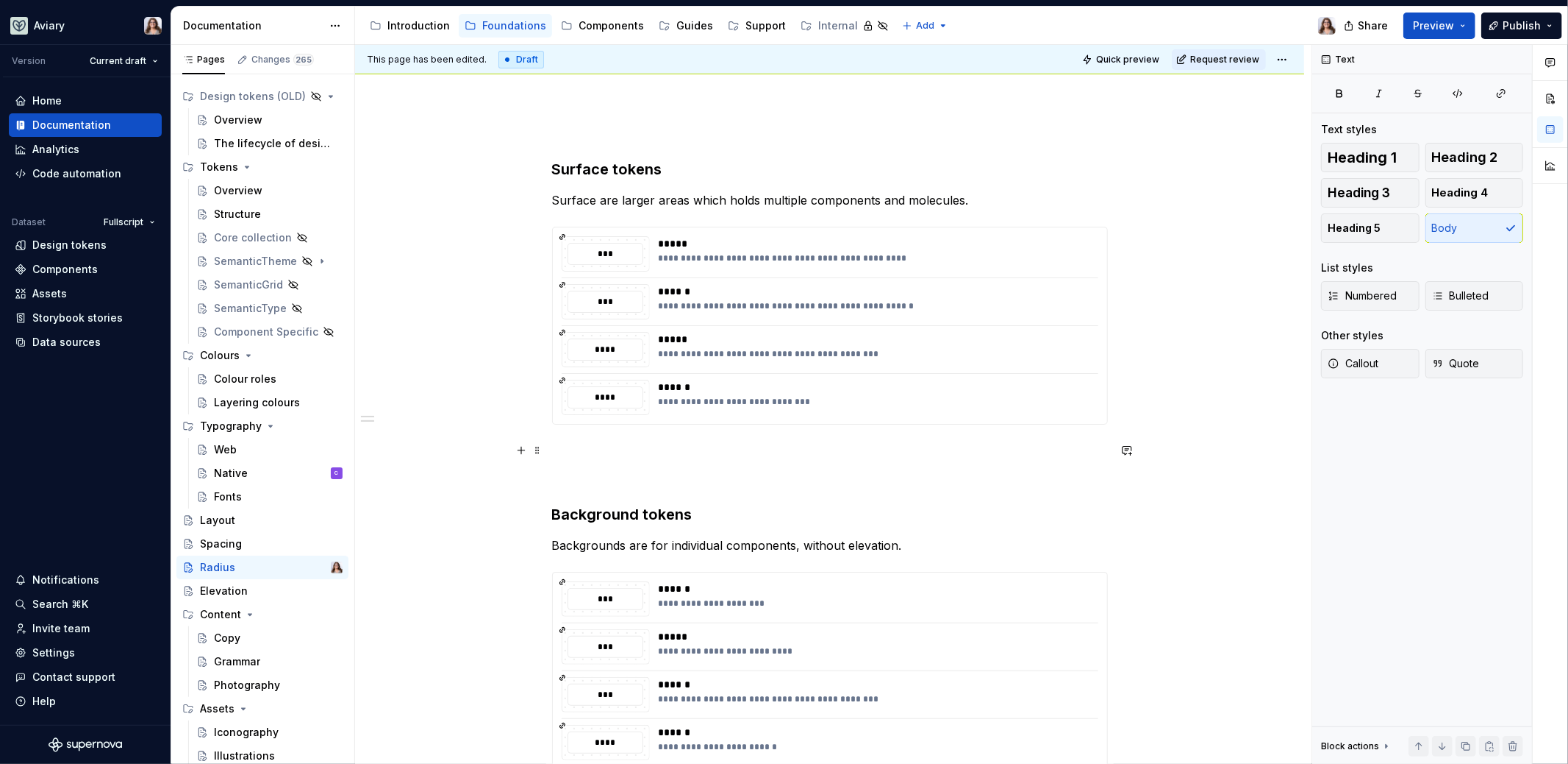
scroll to position [204, 0]
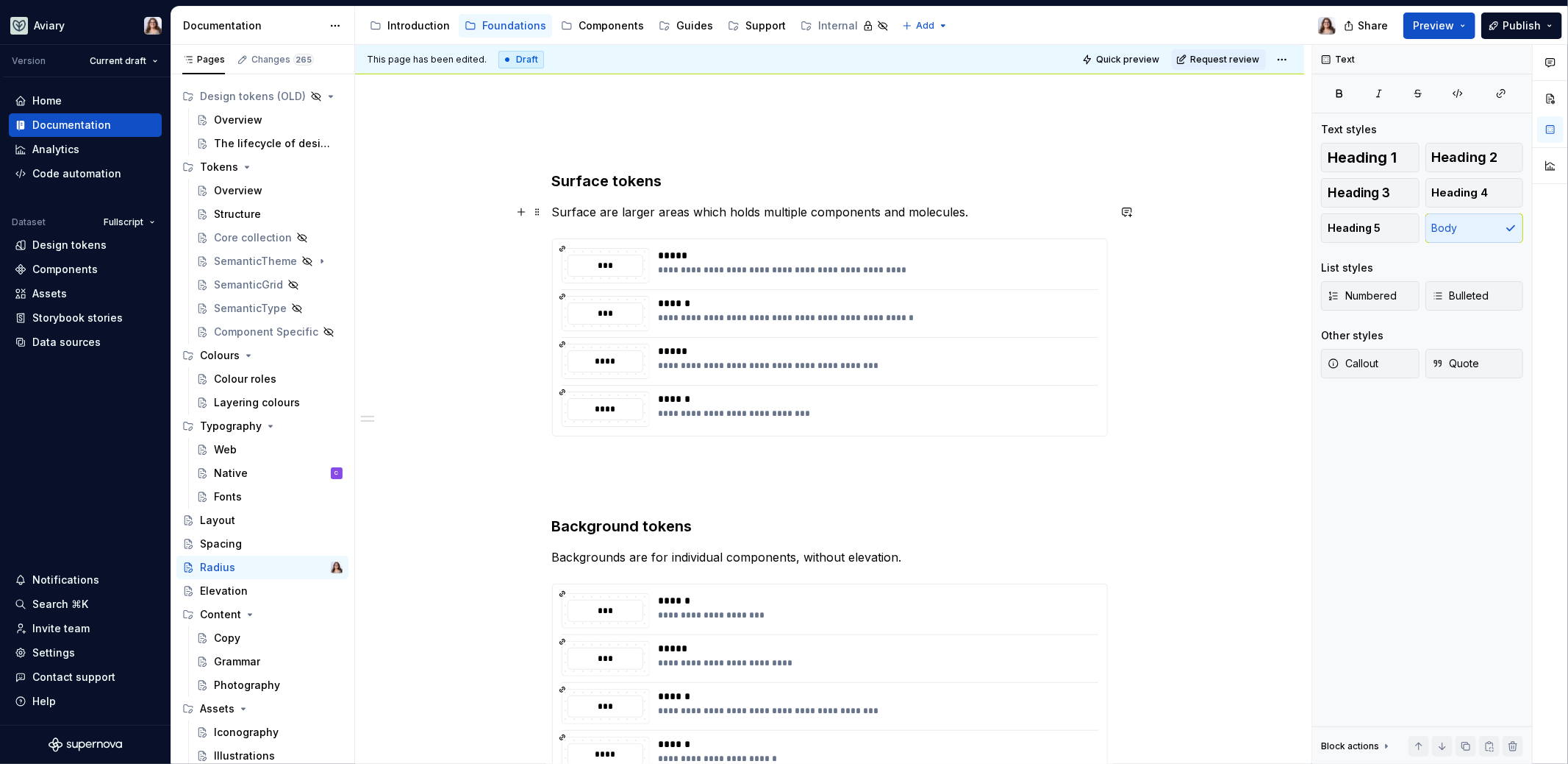
click at [969, 209] on p "Surface are larger areas which holds multiple components and molecules." at bounding box center [830, 211] width 555 height 18
click at [684, 210] on p "Surface are larger areas which holds multiple components and molecules." at bounding box center [830, 211] width 555 height 18
click at [733, 206] on p "Surface are larger areas which holds multiple components and molecules." at bounding box center [830, 211] width 555 height 18
drag, startPoint x: 725, startPoint y: 209, endPoint x: 757, endPoint y: 206, distance: 32.1
click at [757, 206] on p "Surface are larger areas which holds multiple components and molecules." at bounding box center [830, 211] width 555 height 18
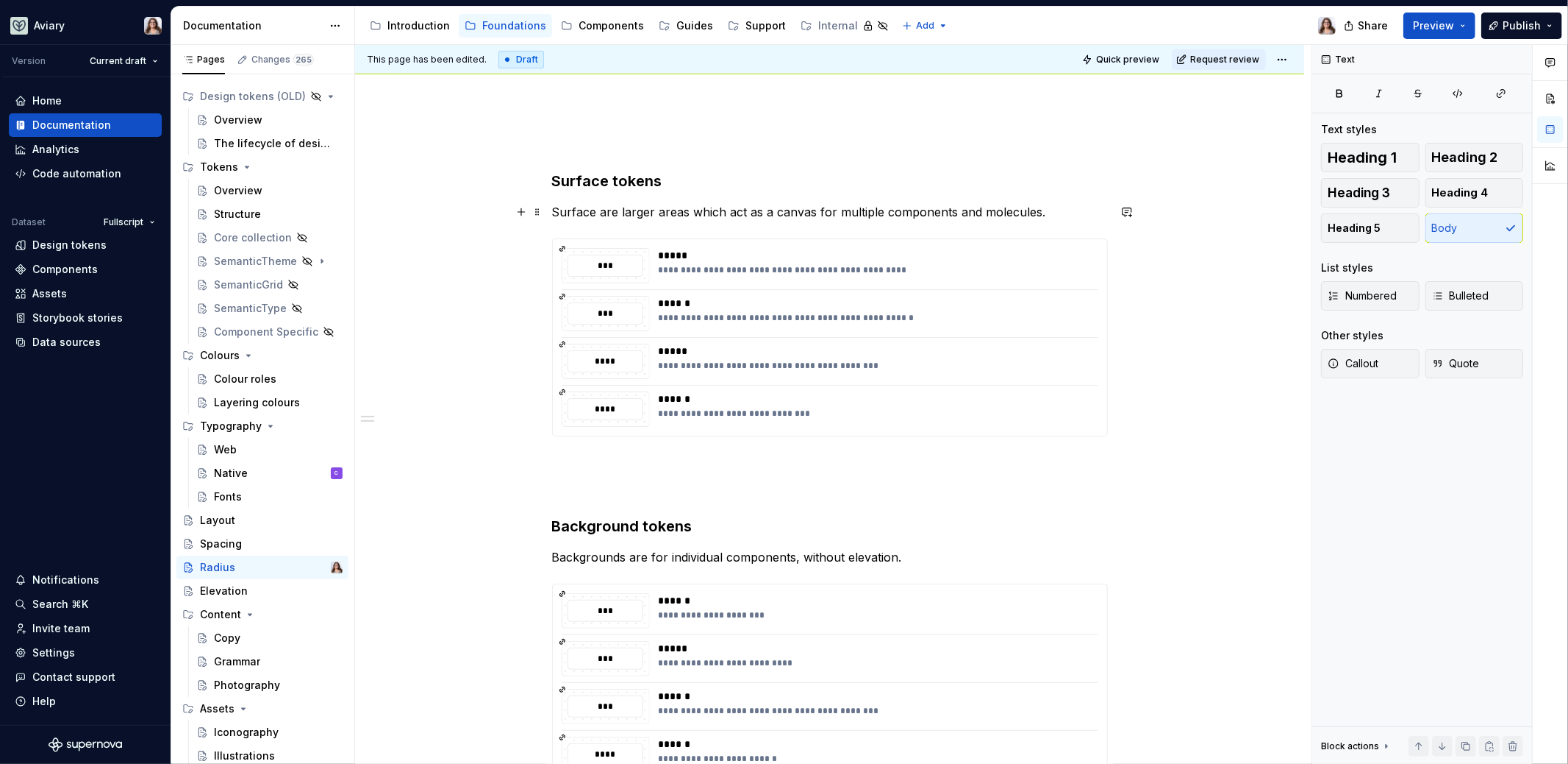
click at [1043, 214] on p "Surface are larger areas which act as a canvas for multiple components and mole…" at bounding box center [830, 211] width 555 height 18
drag, startPoint x: 1052, startPoint y: 216, endPoint x: 542, endPoint y: 208, distance: 510.1
click at [552, 208] on div "**********" at bounding box center [830, 489] width 555 height 812
click at [513, 208] on button "button" at bounding box center [521, 212] width 20 height 20
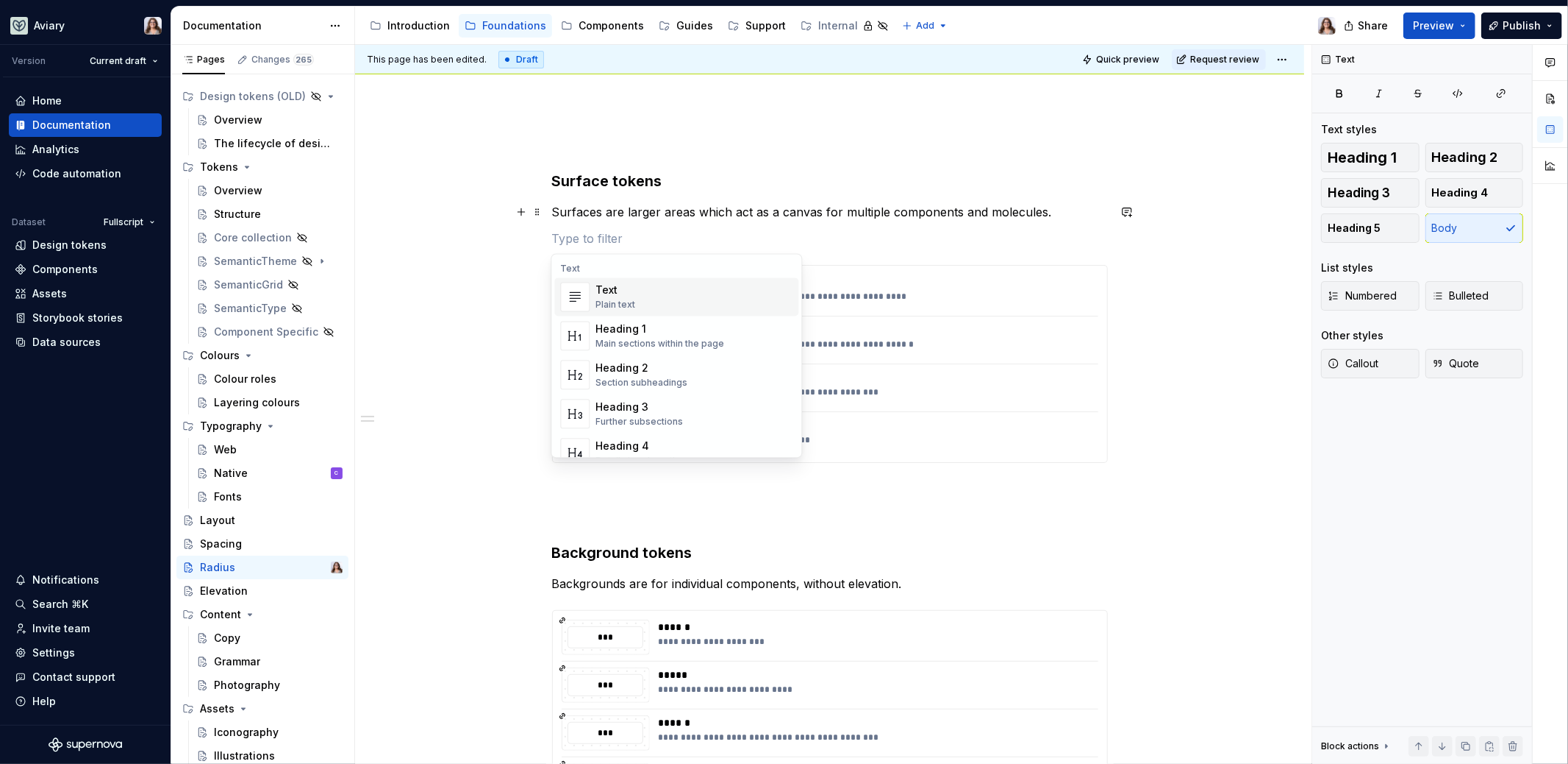
click at [665, 223] on div "**********" at bounding box center [830, 493] width 555 height 821
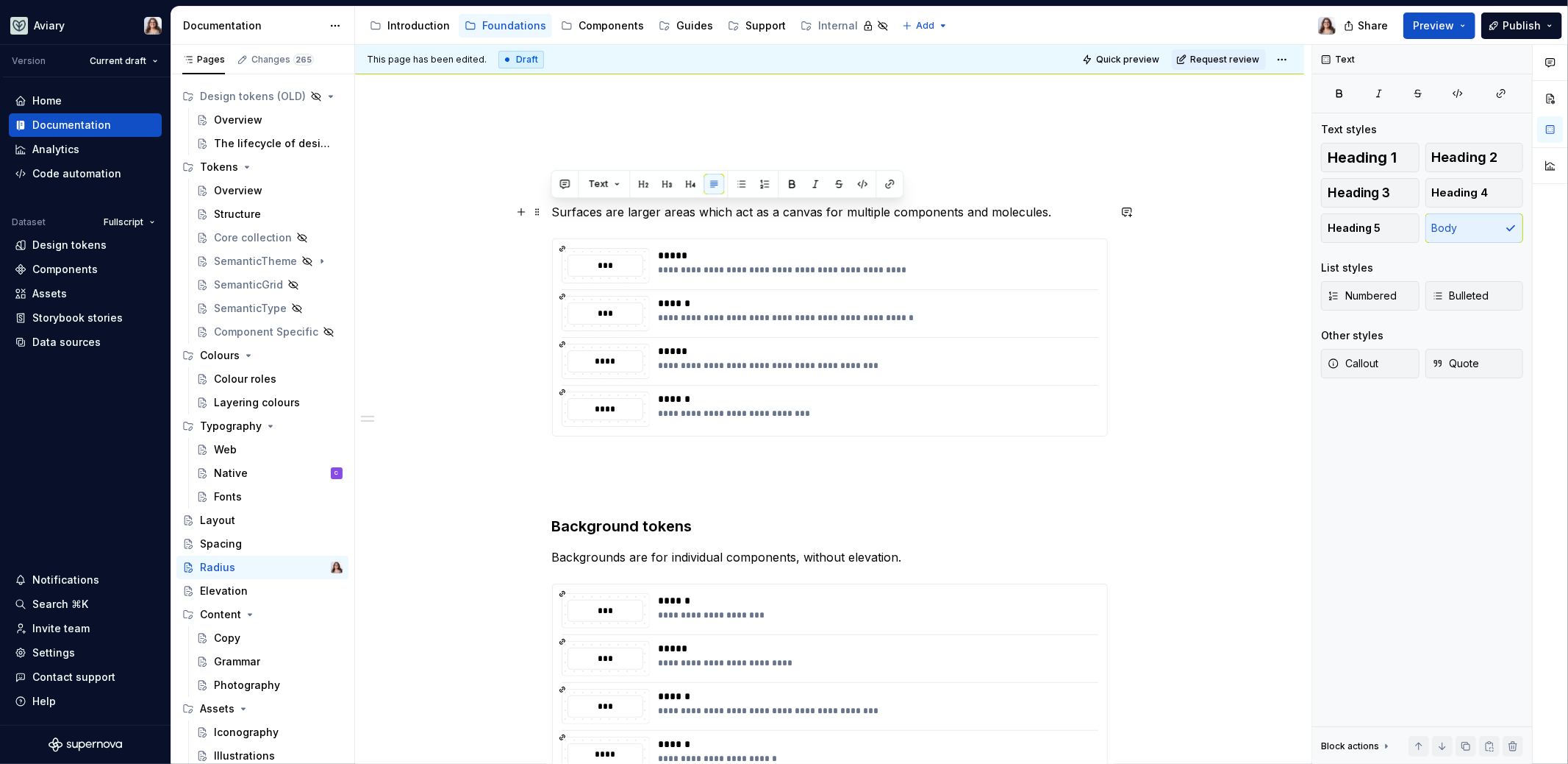
drag, startPoint x: 1063, startPoint y: 210, endPoint x: 549, endPoint y: 206, distance: 514.0
click at [549, 206] on div "**********" at bounding box center [830, 586] width 949 height 1076
copy p "Surfaces are larger areas which act as a canvas for multiple components and mol…"
click at [240, 399] on div "Layering colours" at bounding box center [255, 402] width 85 height 15
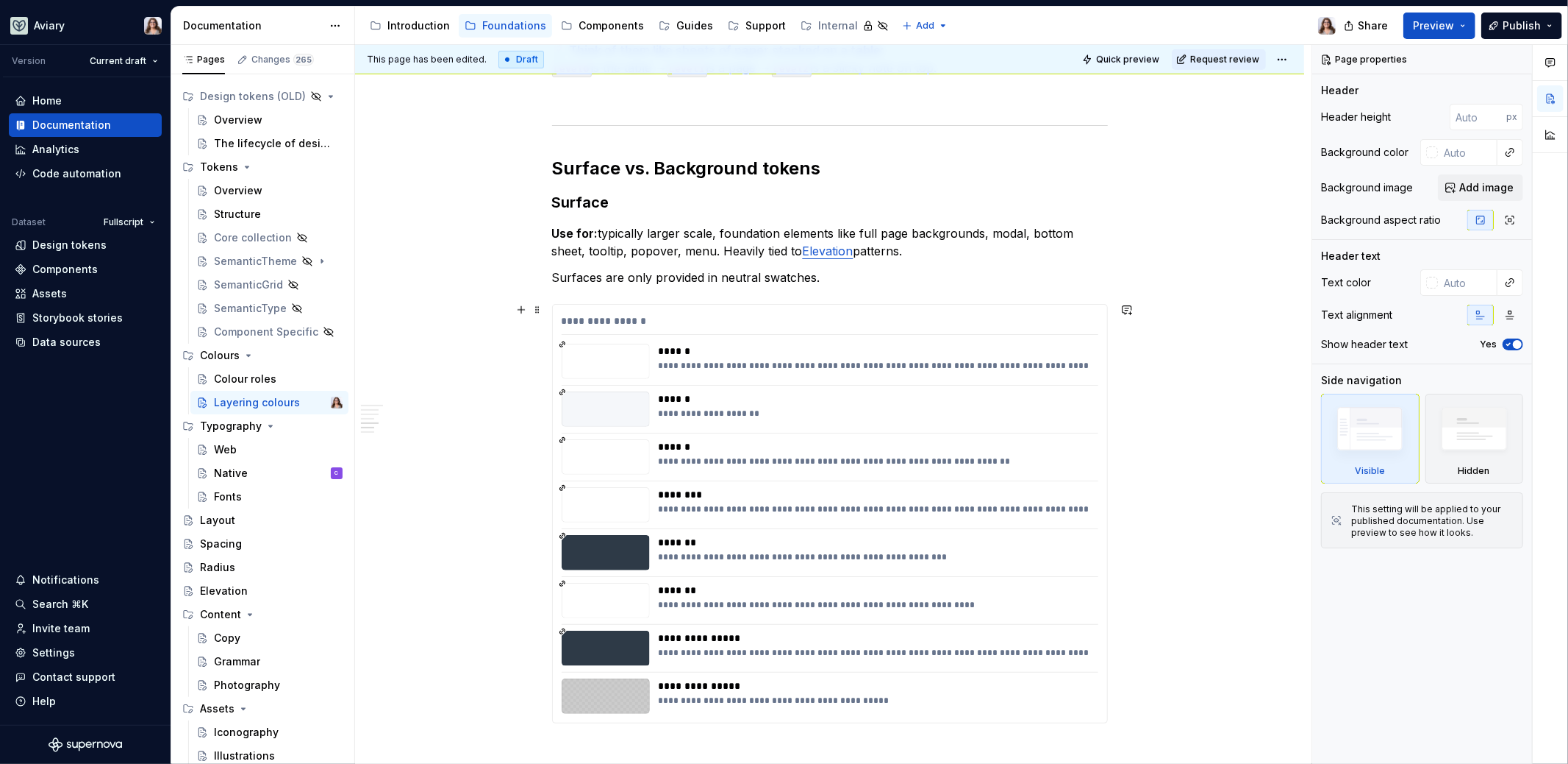
scroll to position [856, 0]
type textarea "*"
click at [601, 229] on p "Use for: typically larger scale, foundation elements like full page backgrounds…" at bounding box center [830, 242] width 555 height 35
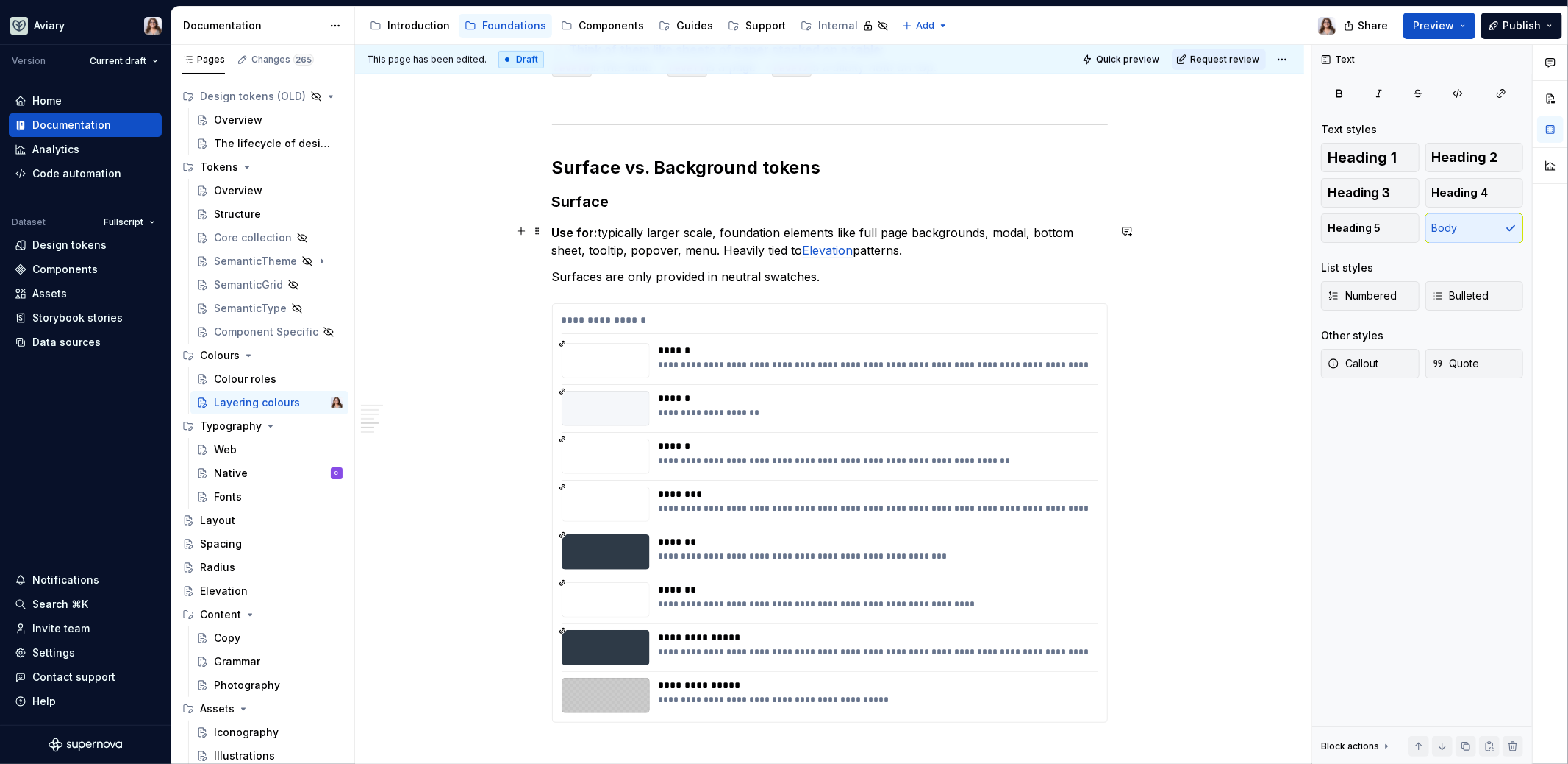
paste div
click at [598, 210] on div "How to Layer Background Tokens To keep components accessible and easy to use, i…" at bounding box center [830, 738] width 555 height 2581
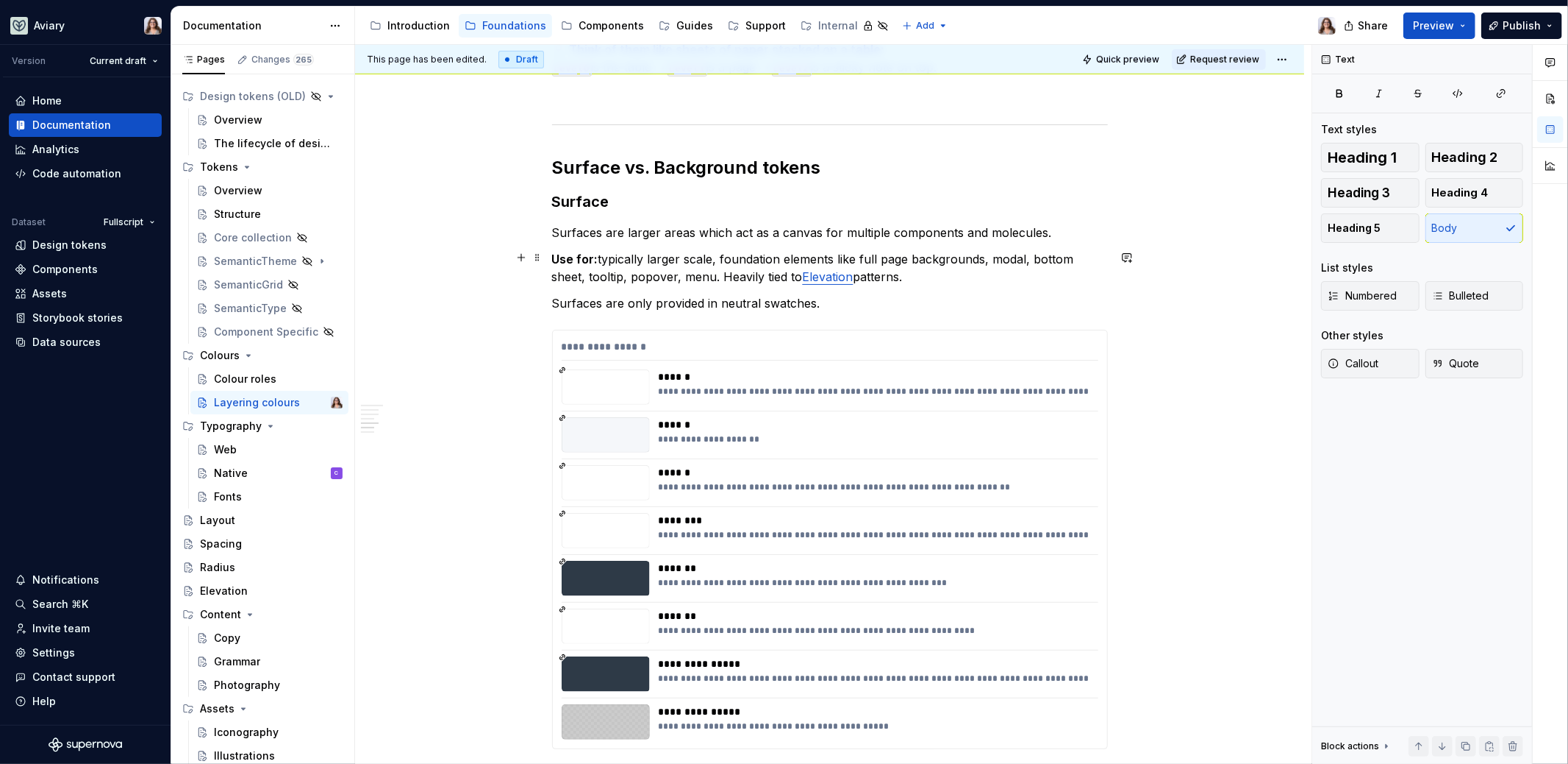
click at [969, 270] on p "Use for: typically larger scale, foundation elements like full page backgrounds…" at bounding box center [830, 268] width 555 height 35
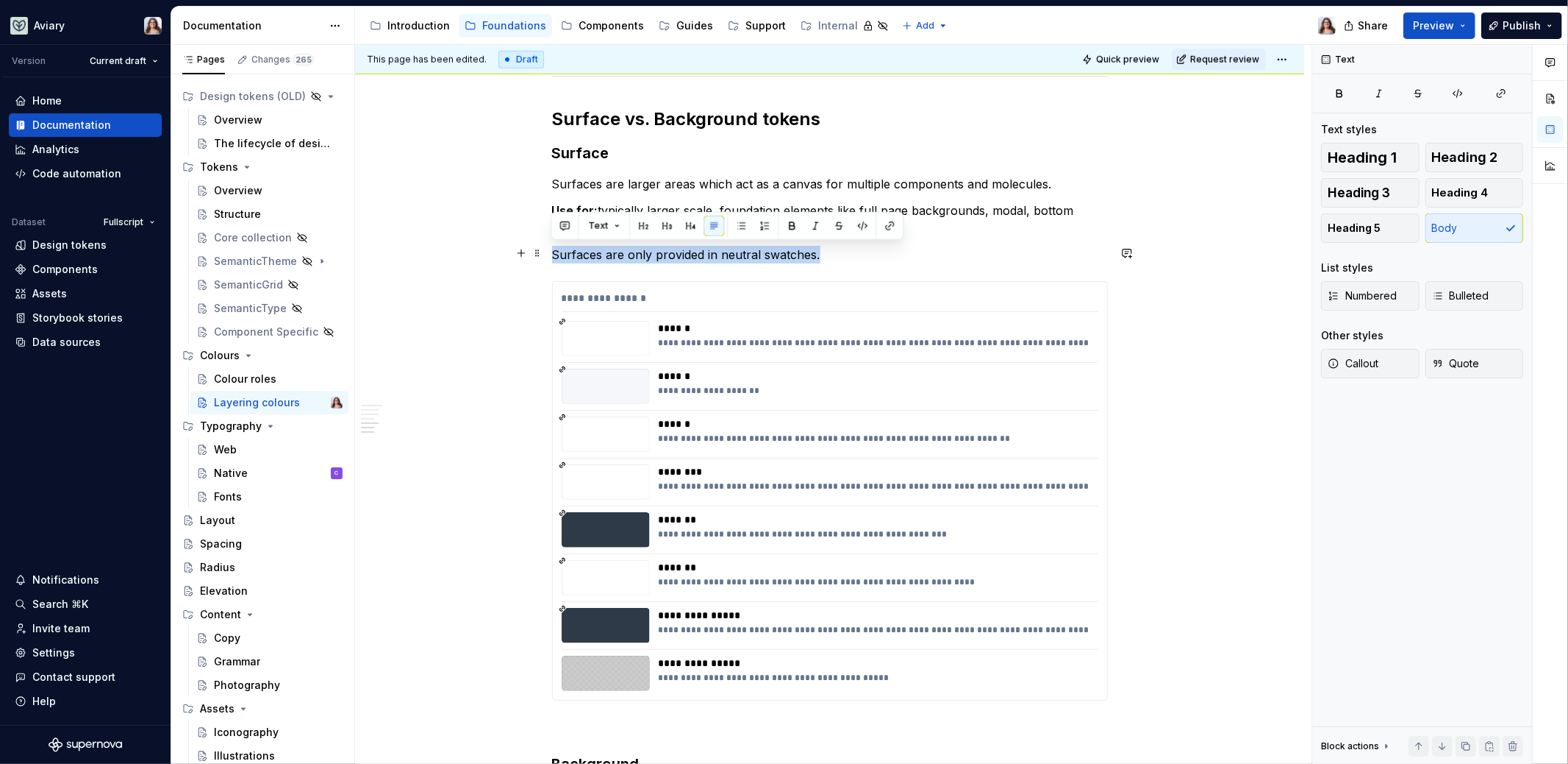
drag, startPoint x: 835, startPoint y: 253, endPoint x: 503, endPoint y: 251, distance: 332.0
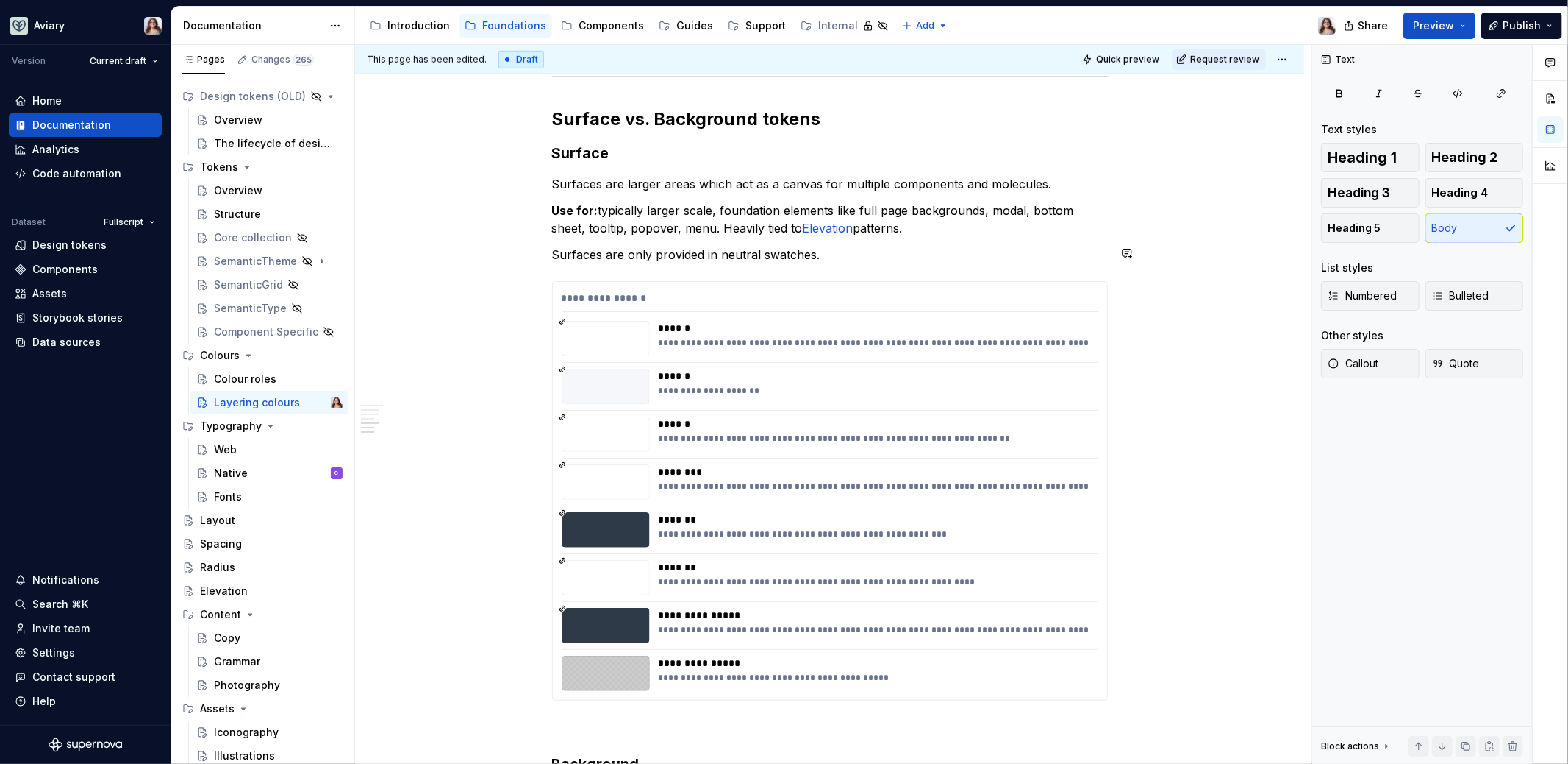
click at [950, 239] on div "How to Layer Background Tokens To keep components accessible and easy to use, i…" at bounding box center [830, 703] width 555 height 2607
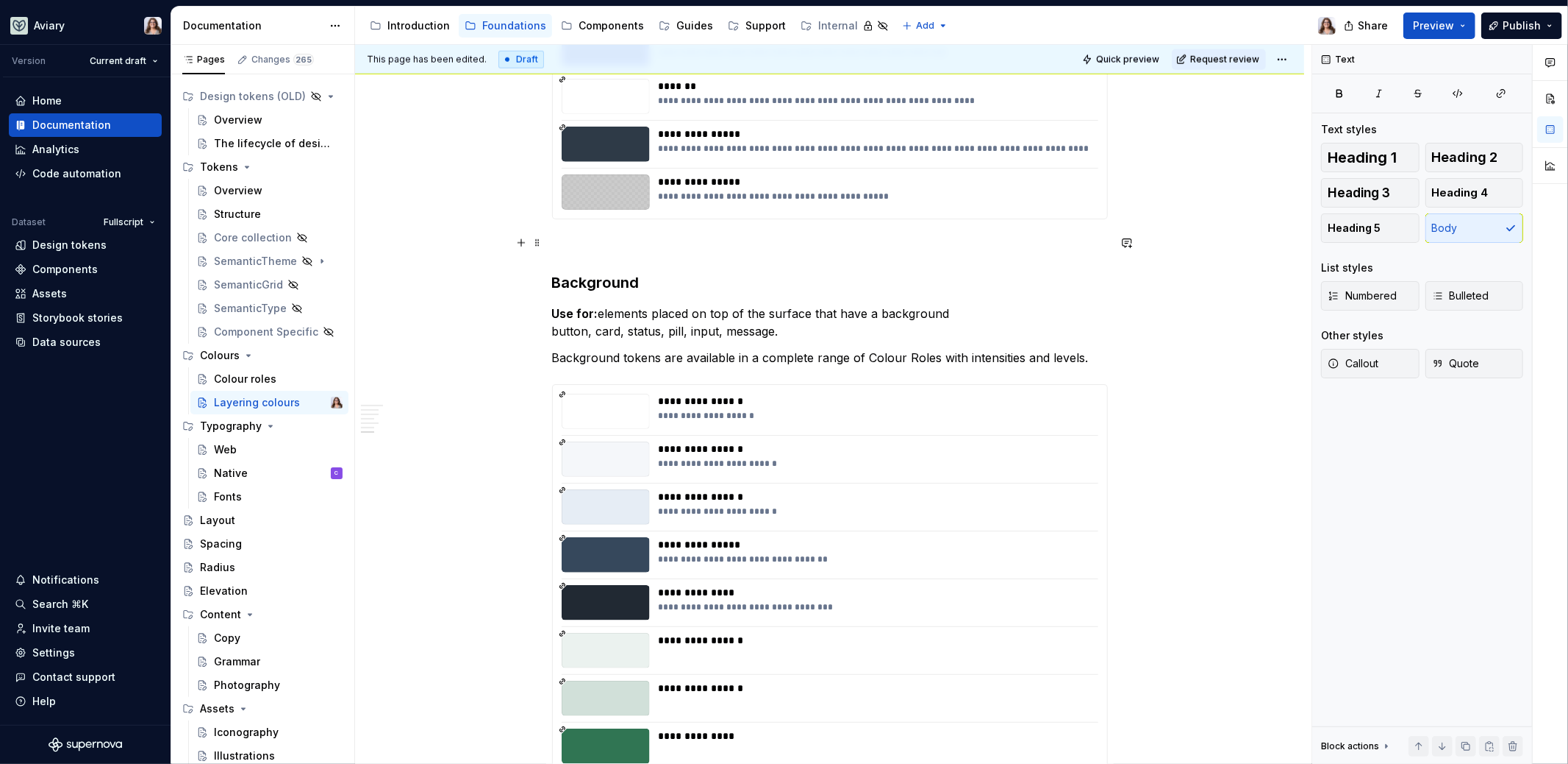
scroll to position [1385, 0]
click at [554, 310] on strong "Use for:" at bounding box center [575, 314] width 46 height 15
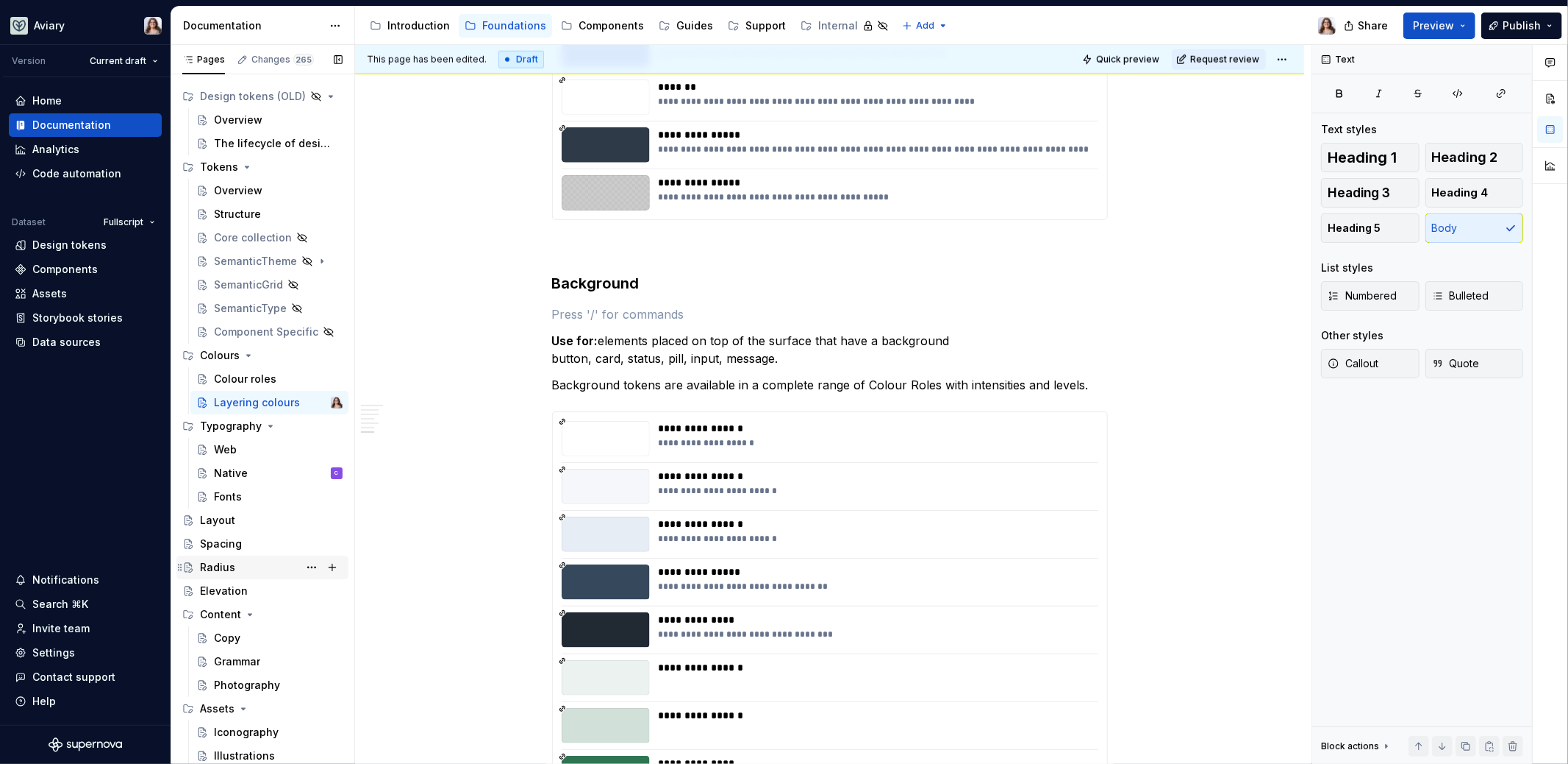
click at [233, 569] on div "Radius" at bounding box center [271, 567] width 143 height 20
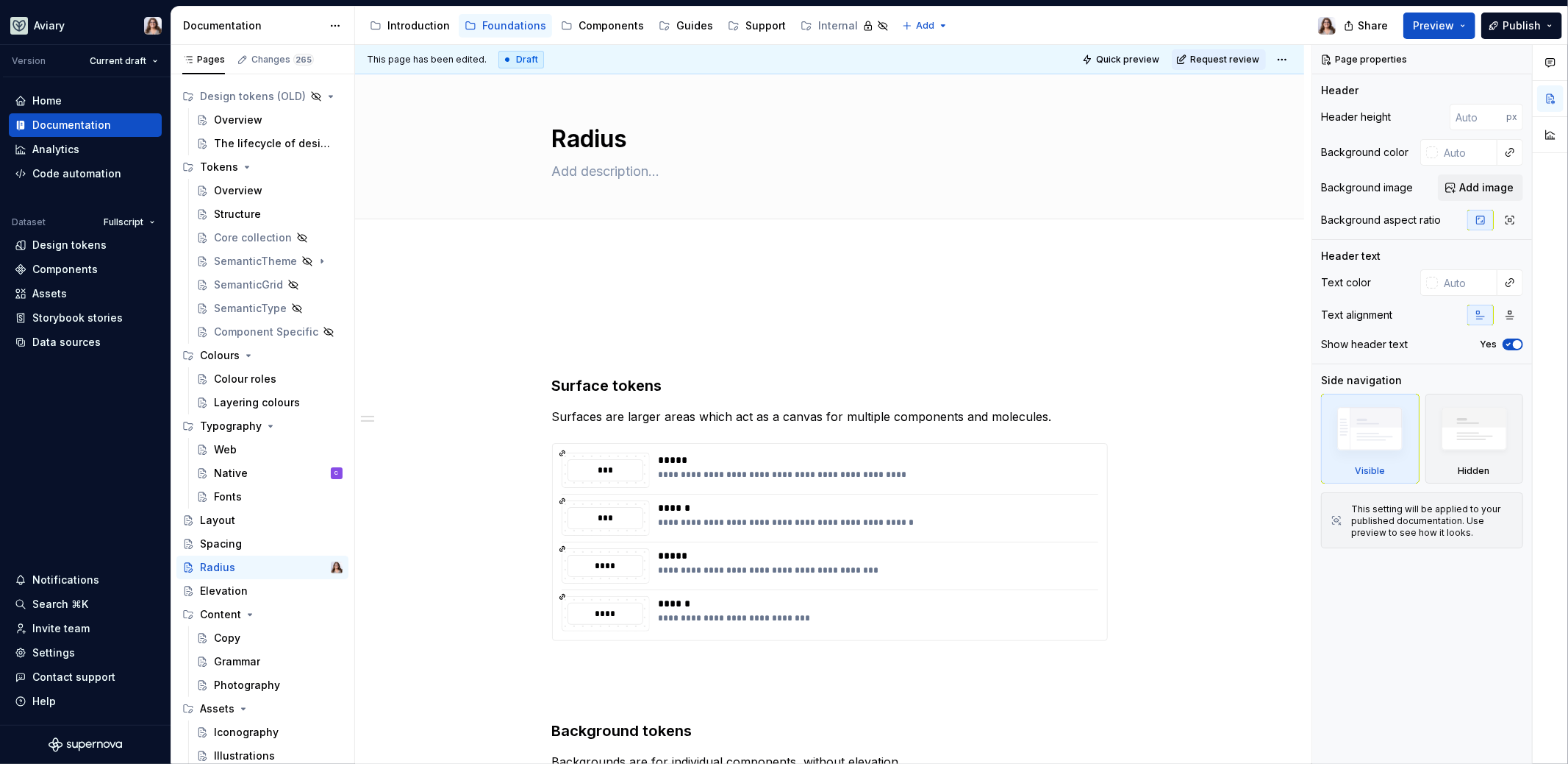
scroll to position [199, 0]
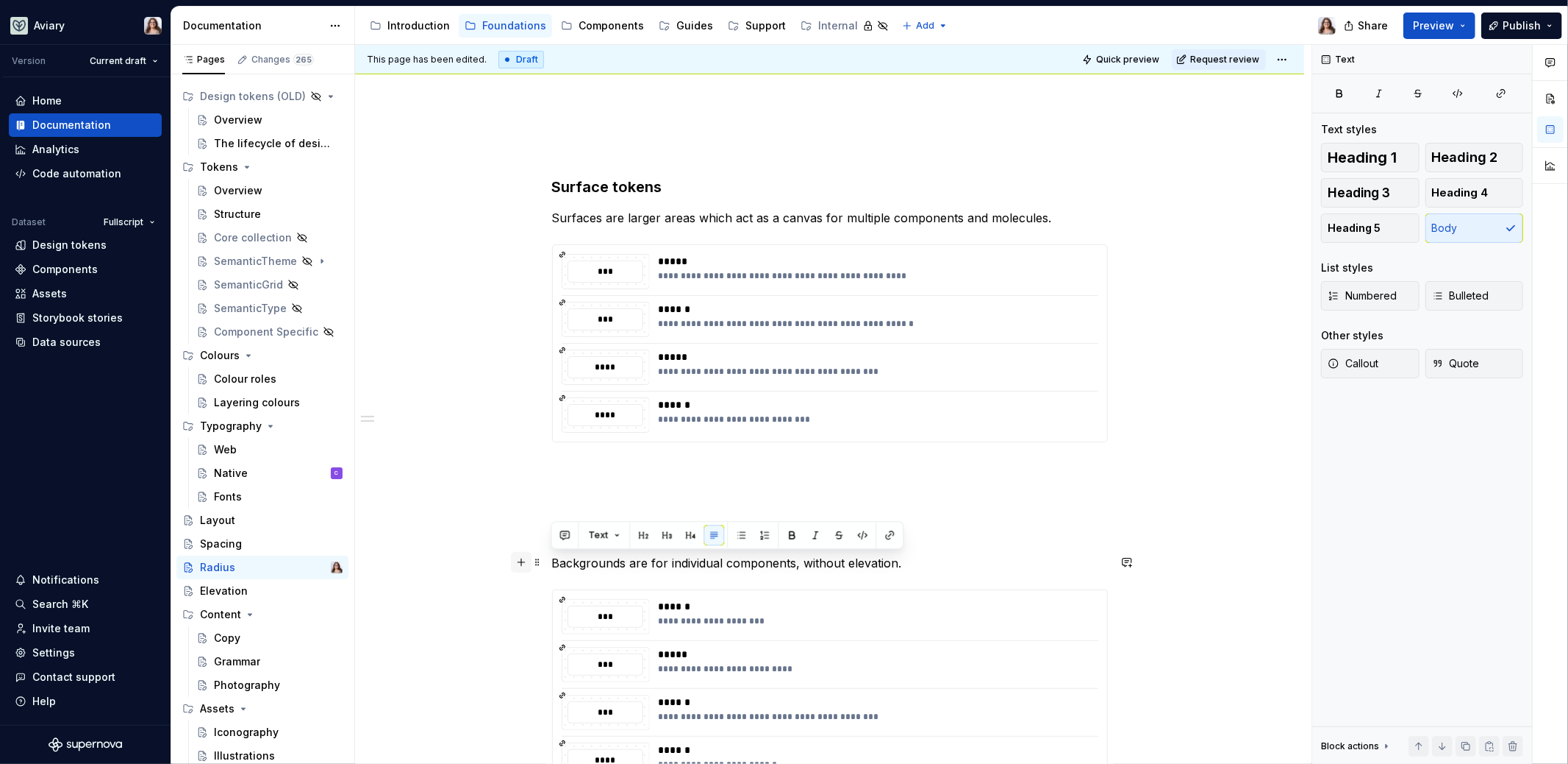
drag, startPoint x: 909, startPoint y: 561, endPoint x: 521, endPoint y: 560, distance: 388.0
click at [552, 560] on div "**********" at bounding box center [830, 494] width 555 height 812
copy p "Backgrounds are for individual components, without elevation."
click at [237, 404] on div "Layering colours" at bounding box center [255, 402] width 85 height 15
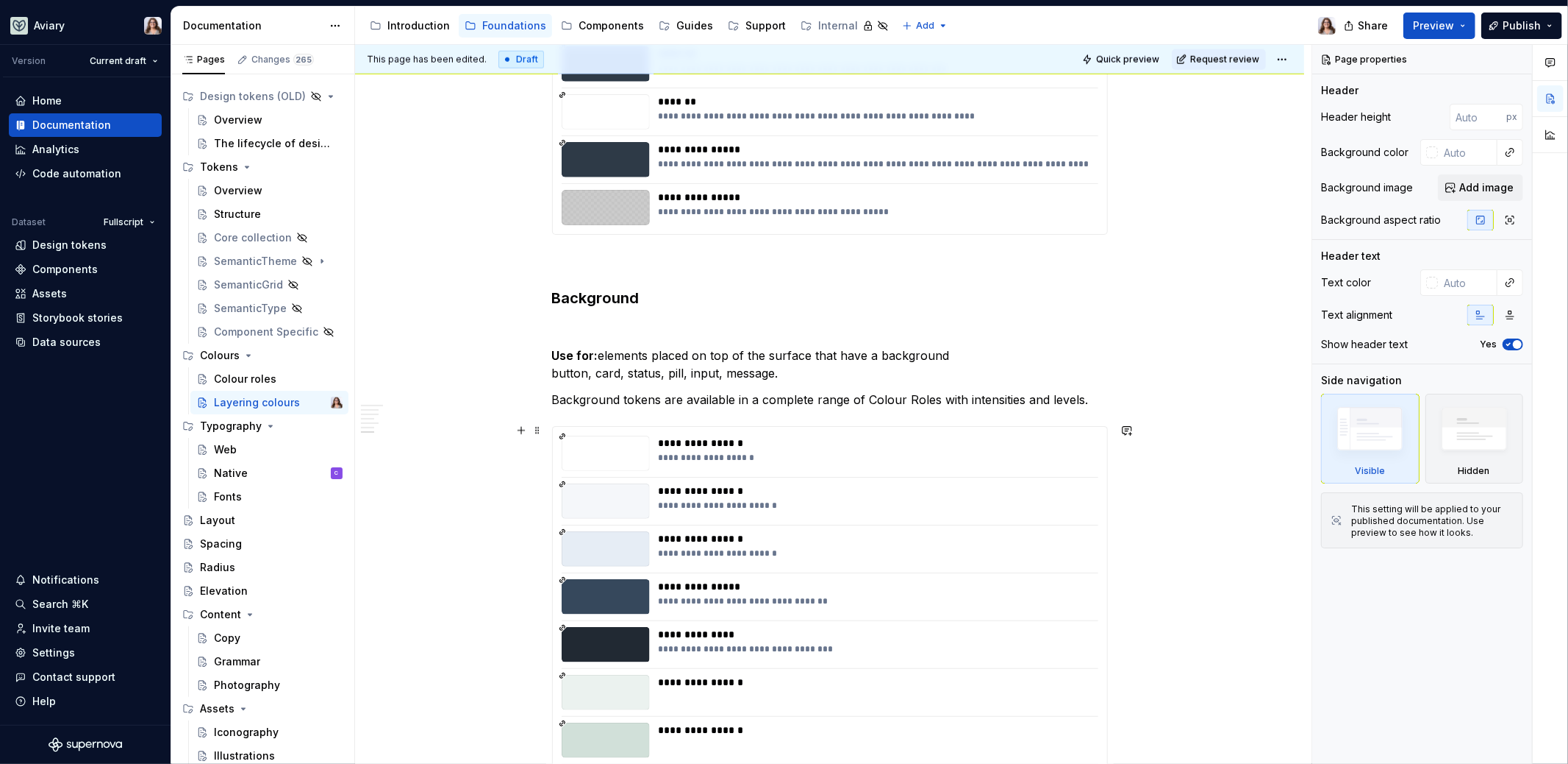
scroll to position [1382, 0]
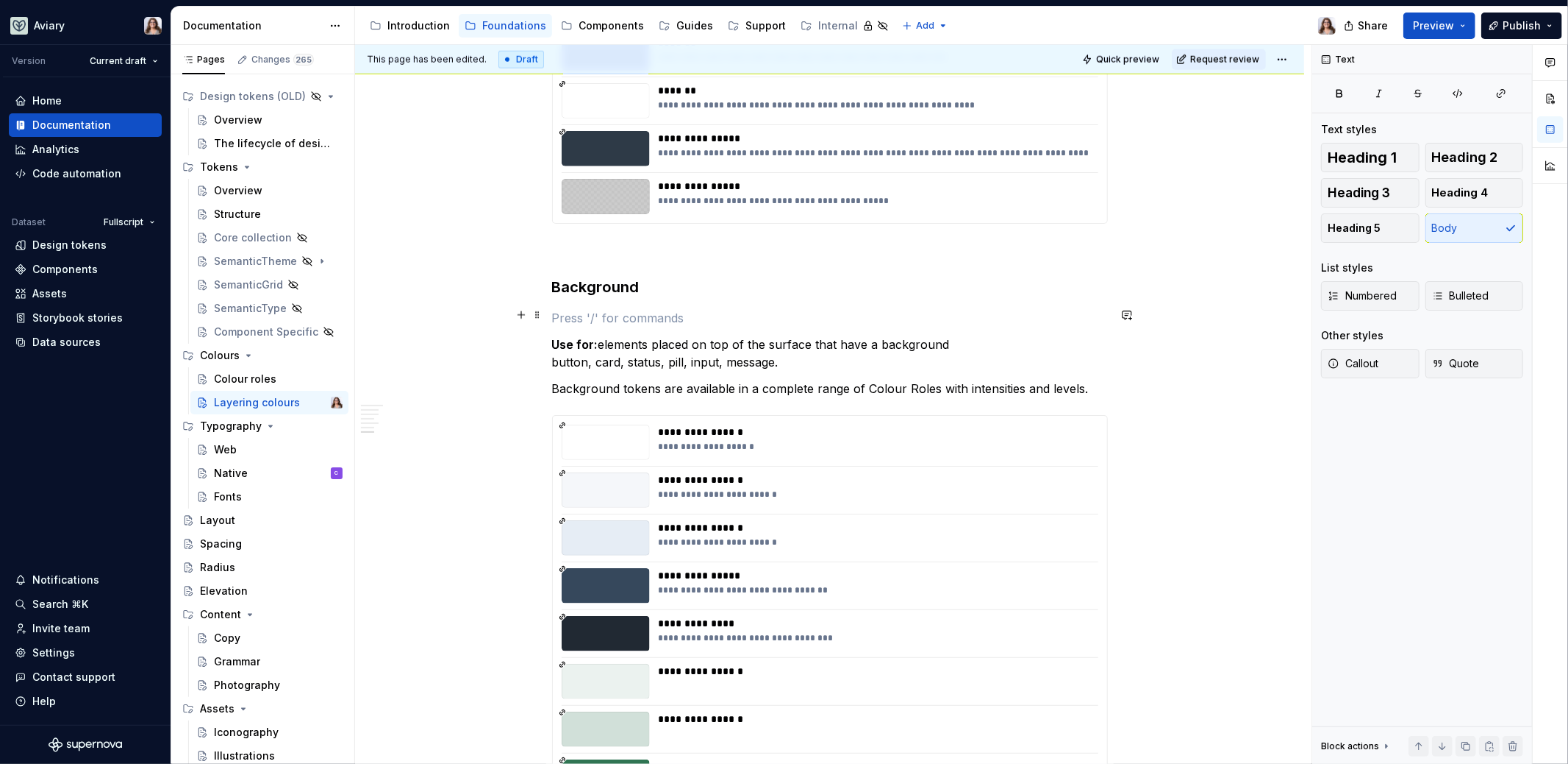
click at [605, 316] on p at bounding box center [830, 317] width 555 height 18
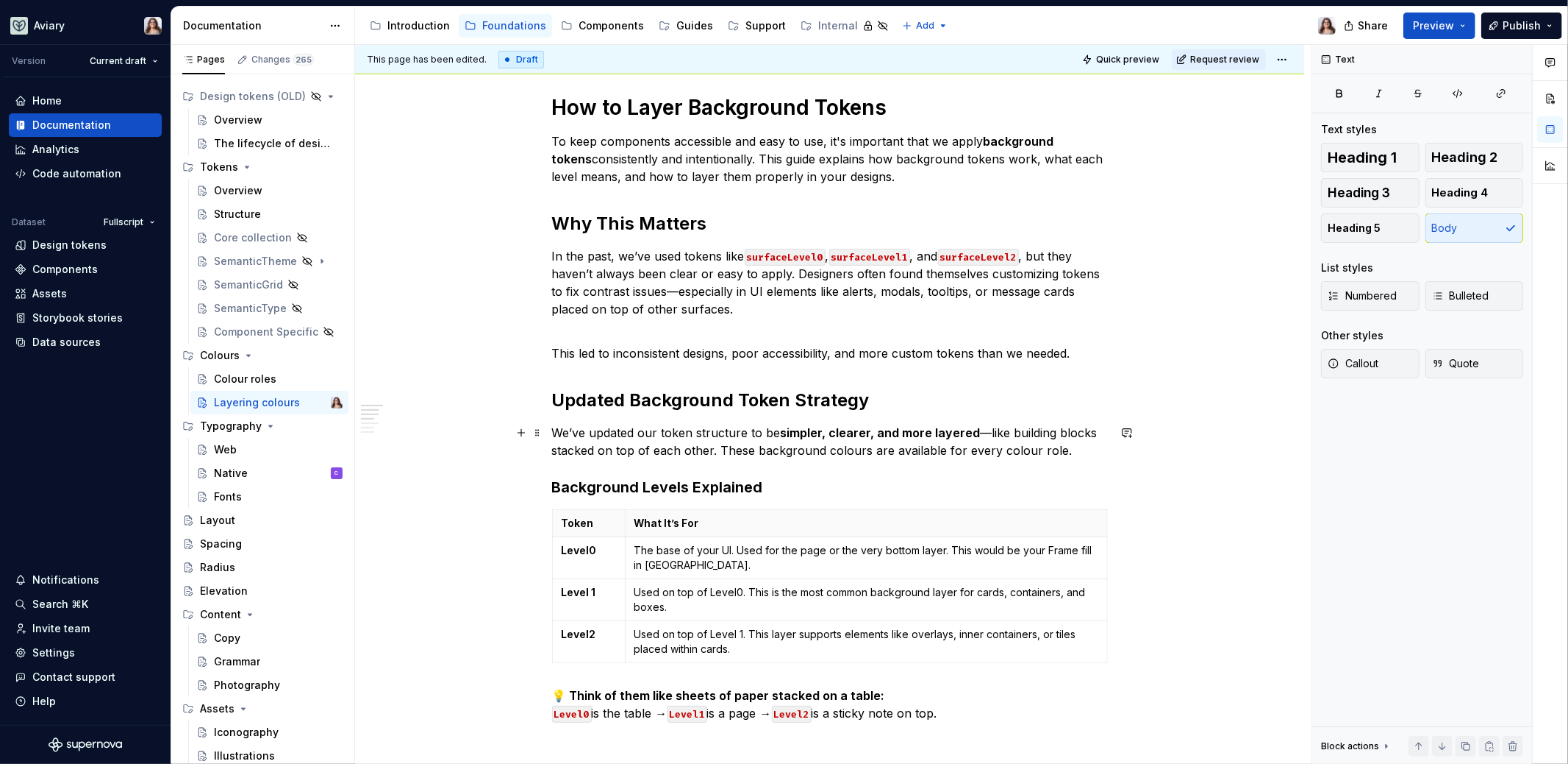
scroll to position [217, 0]
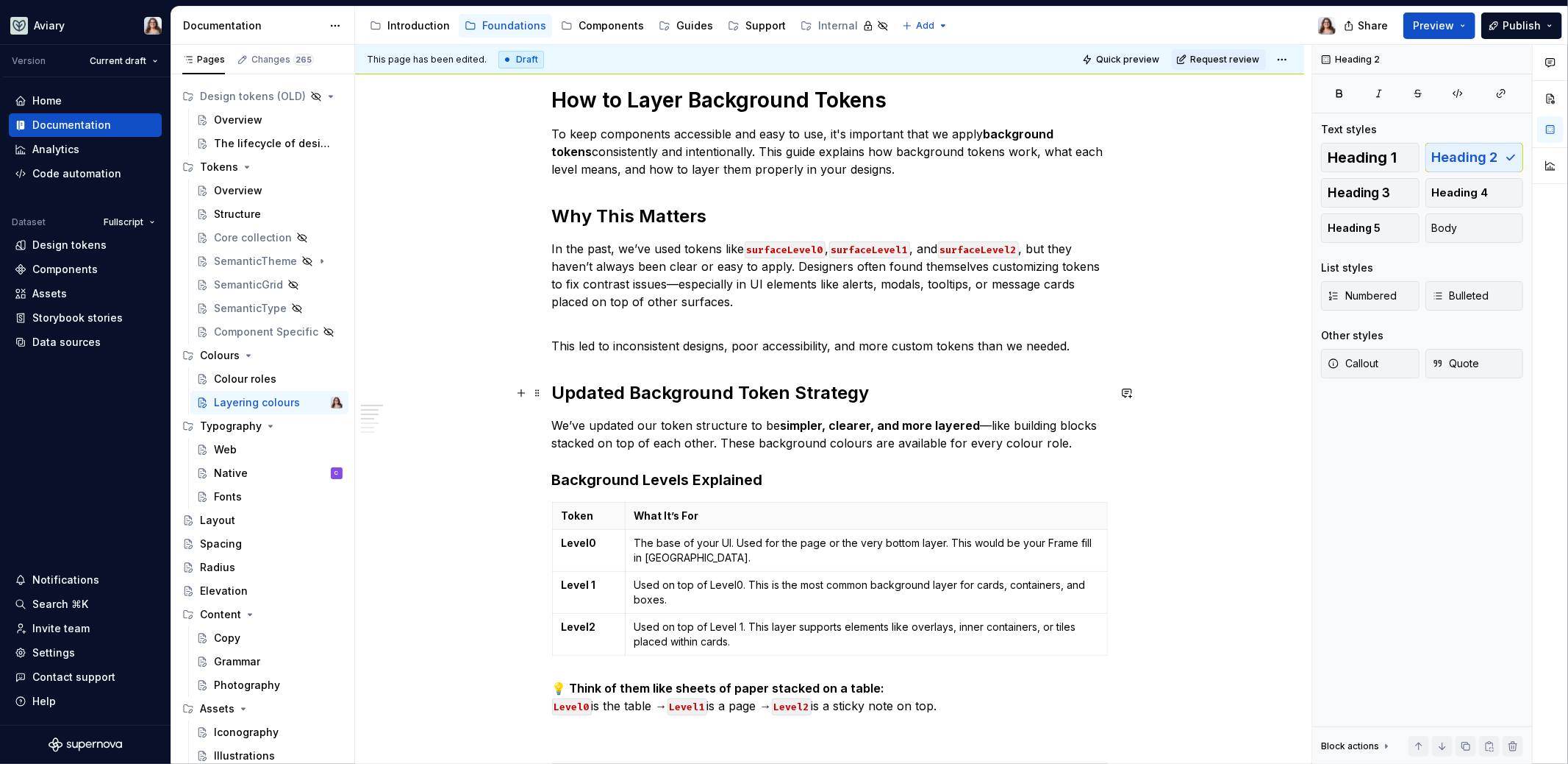
click at [555, 390] on h2 "Updated Background Token Strategy" at bounding box center [830, 392] width 555 height 23
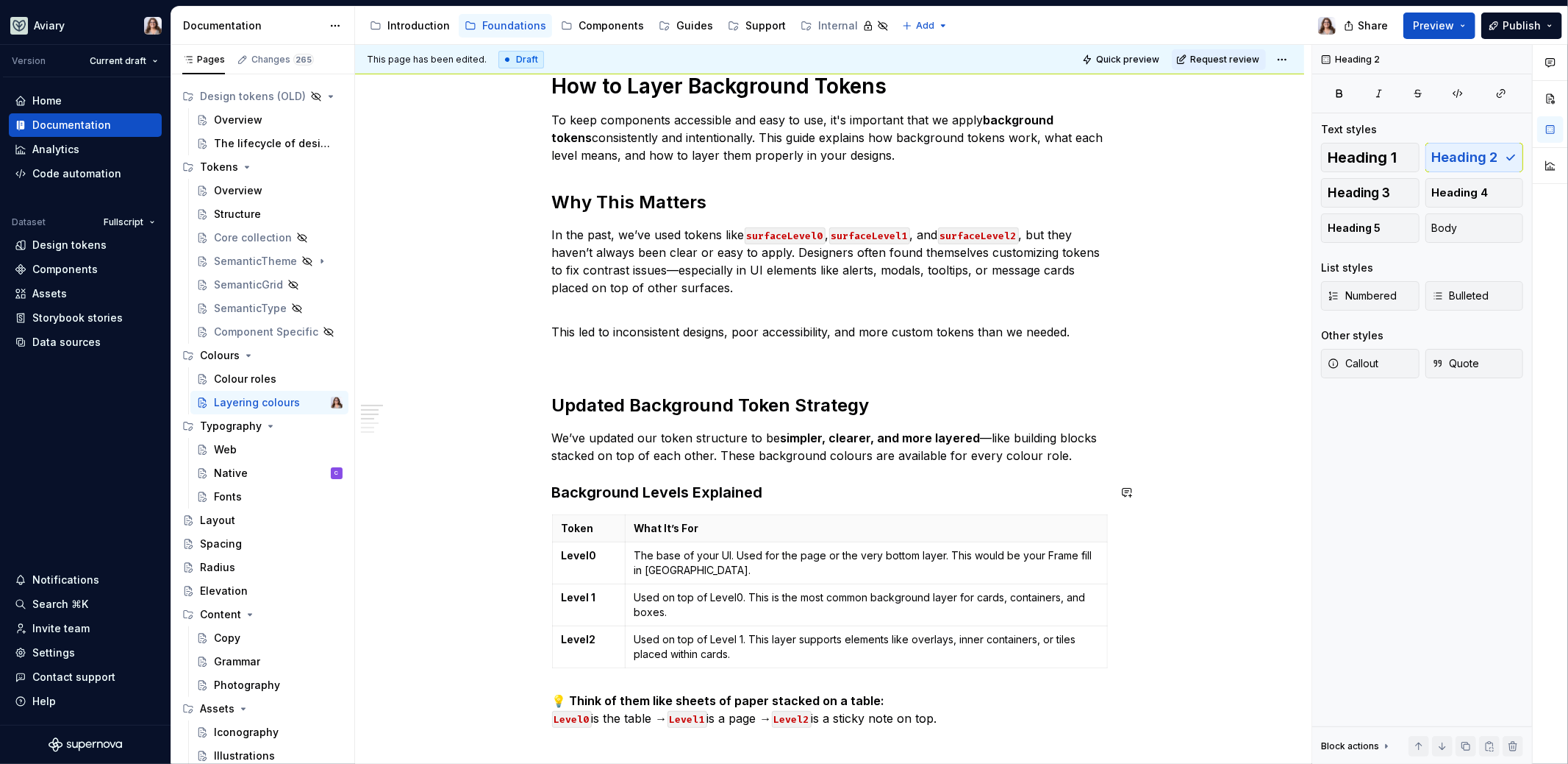
scroll to position [231, 0]
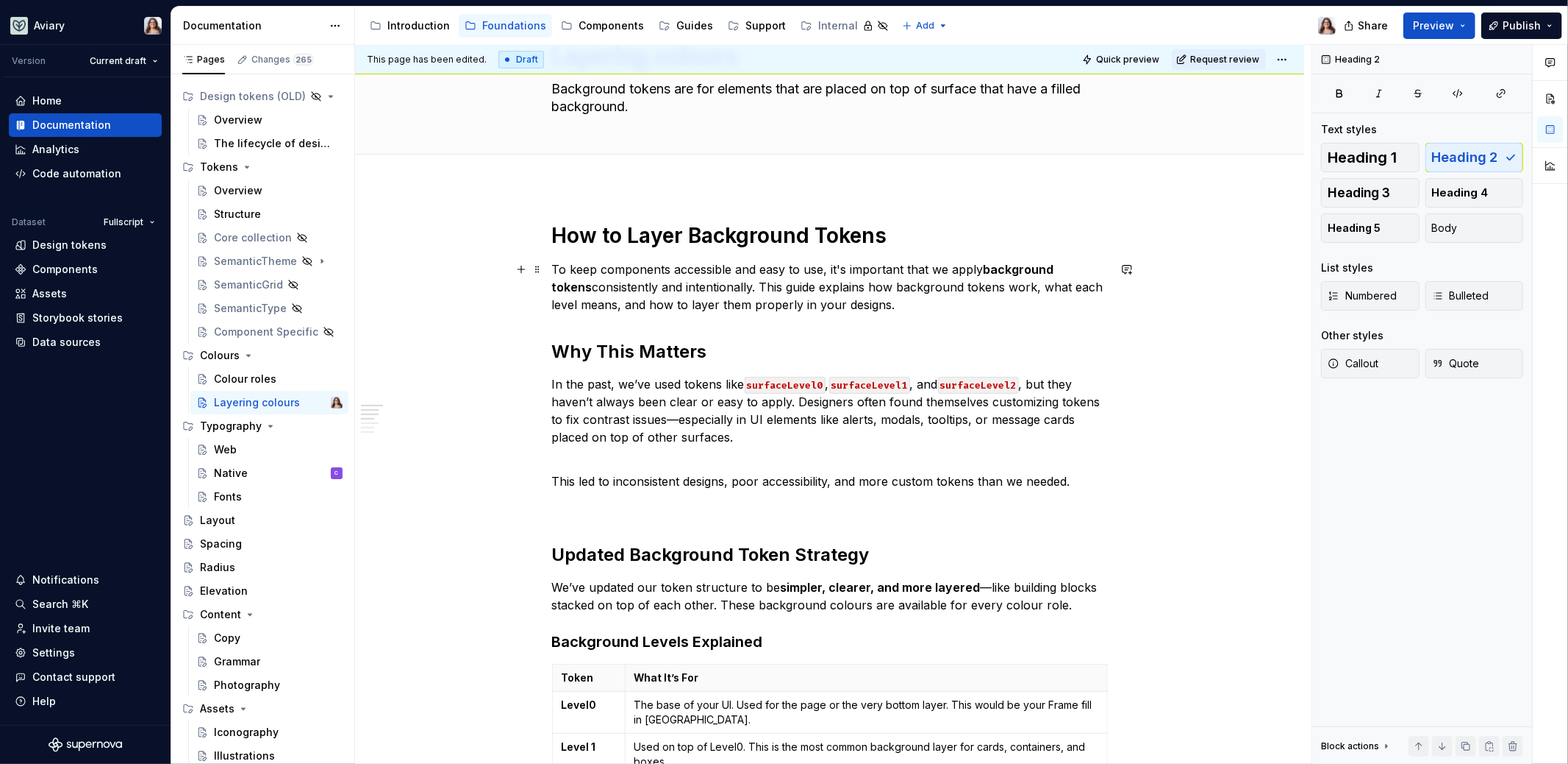
scroll to position [78, 0]
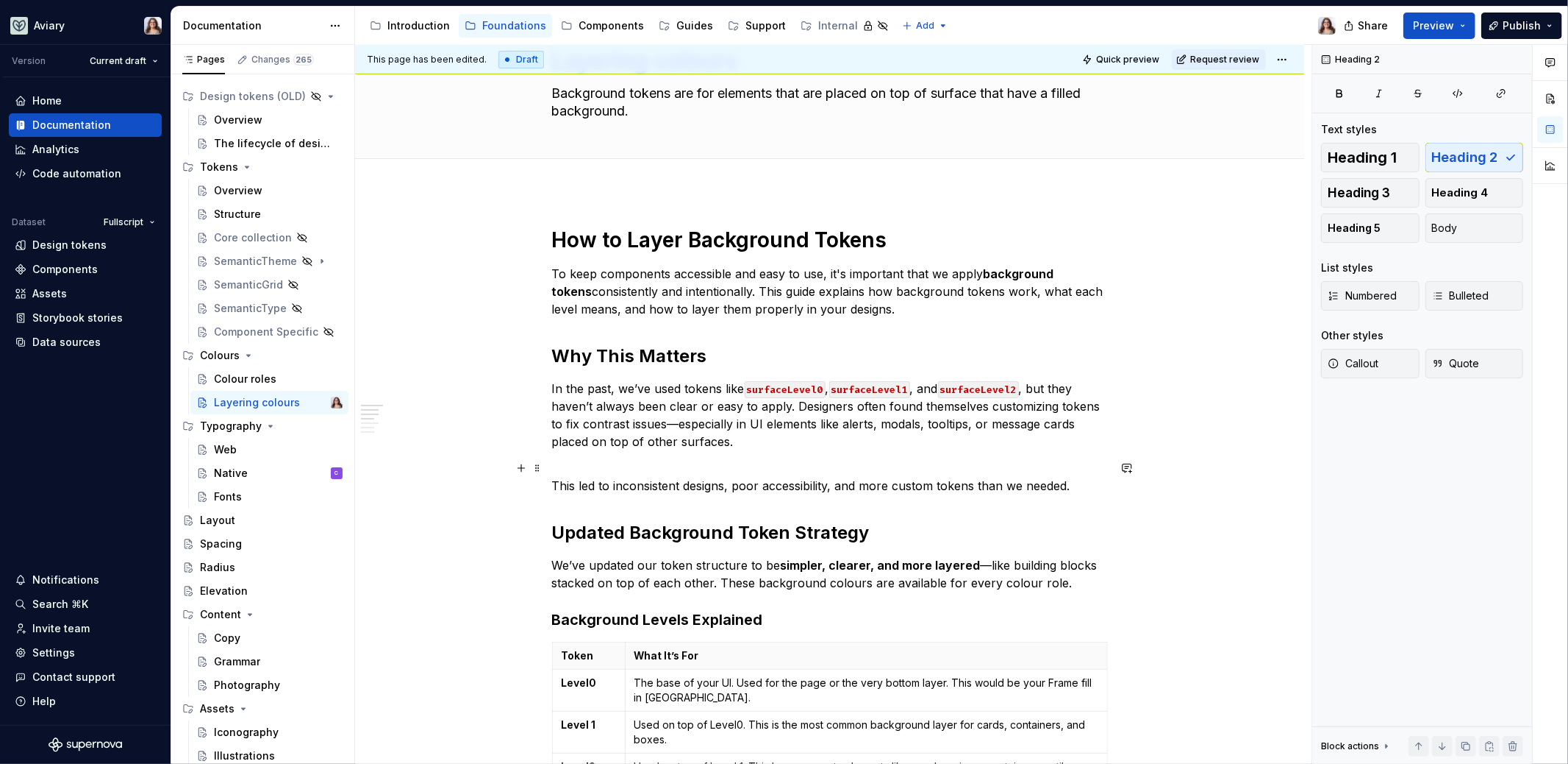
click at [581, 459] on p "This led to inconsistent designs, poor accessibility, and more custom tokens th…" at bounding box center [830, 477] width 555 height 35
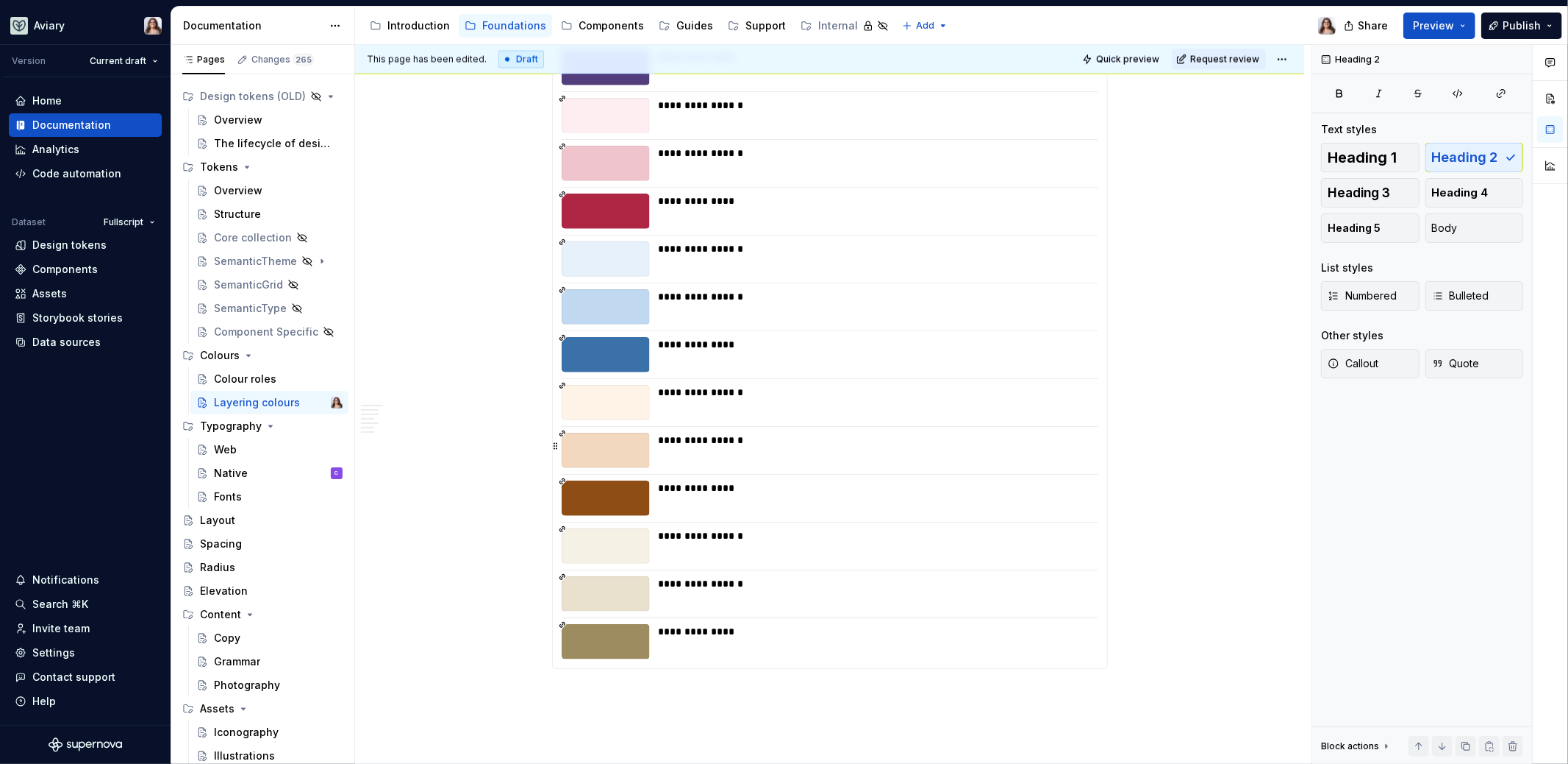
scroll to position [2260, 0]
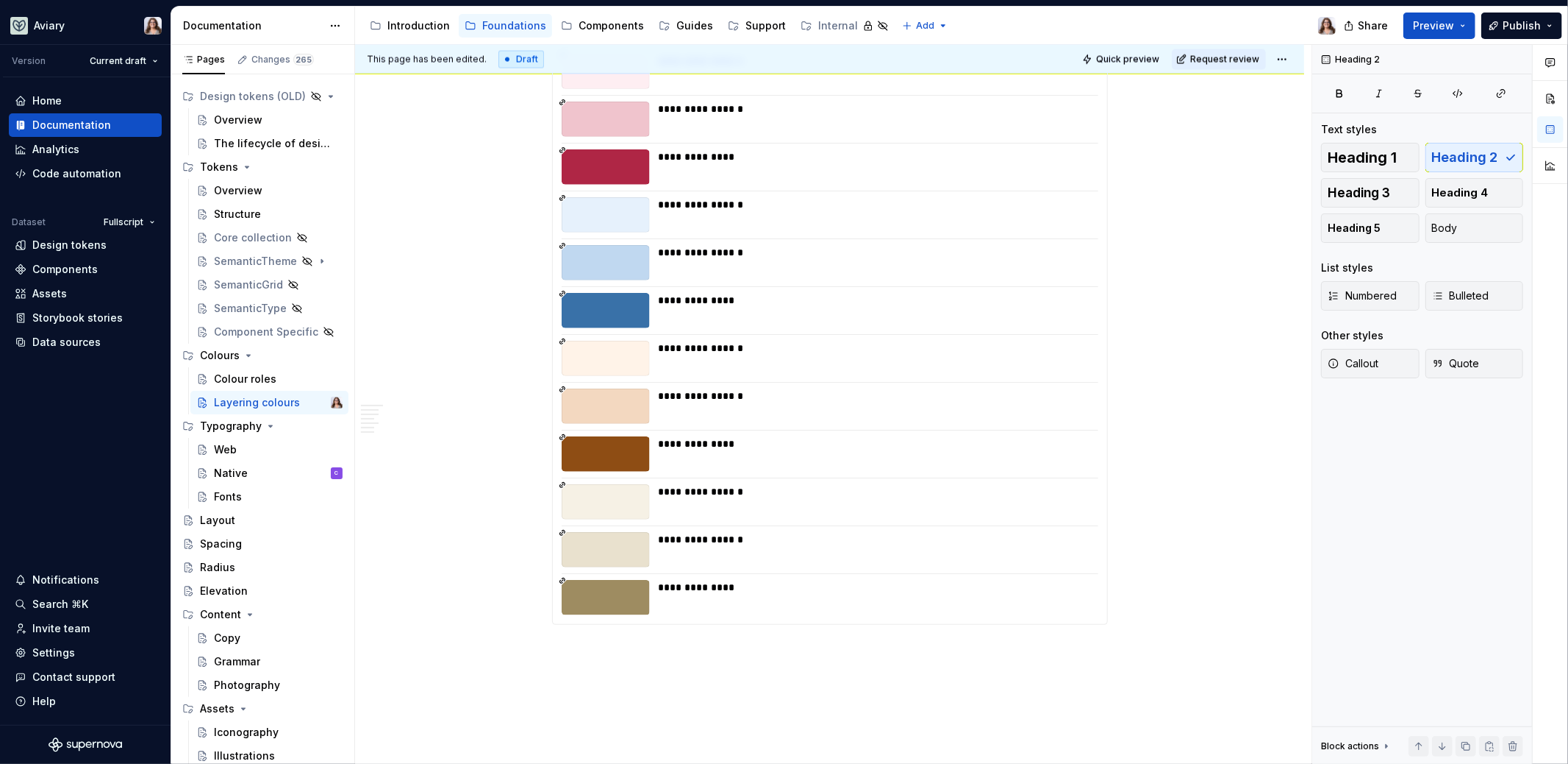
click at [825, 431] on div "**********" at bounding box center [830, 71] width 555 height 1105
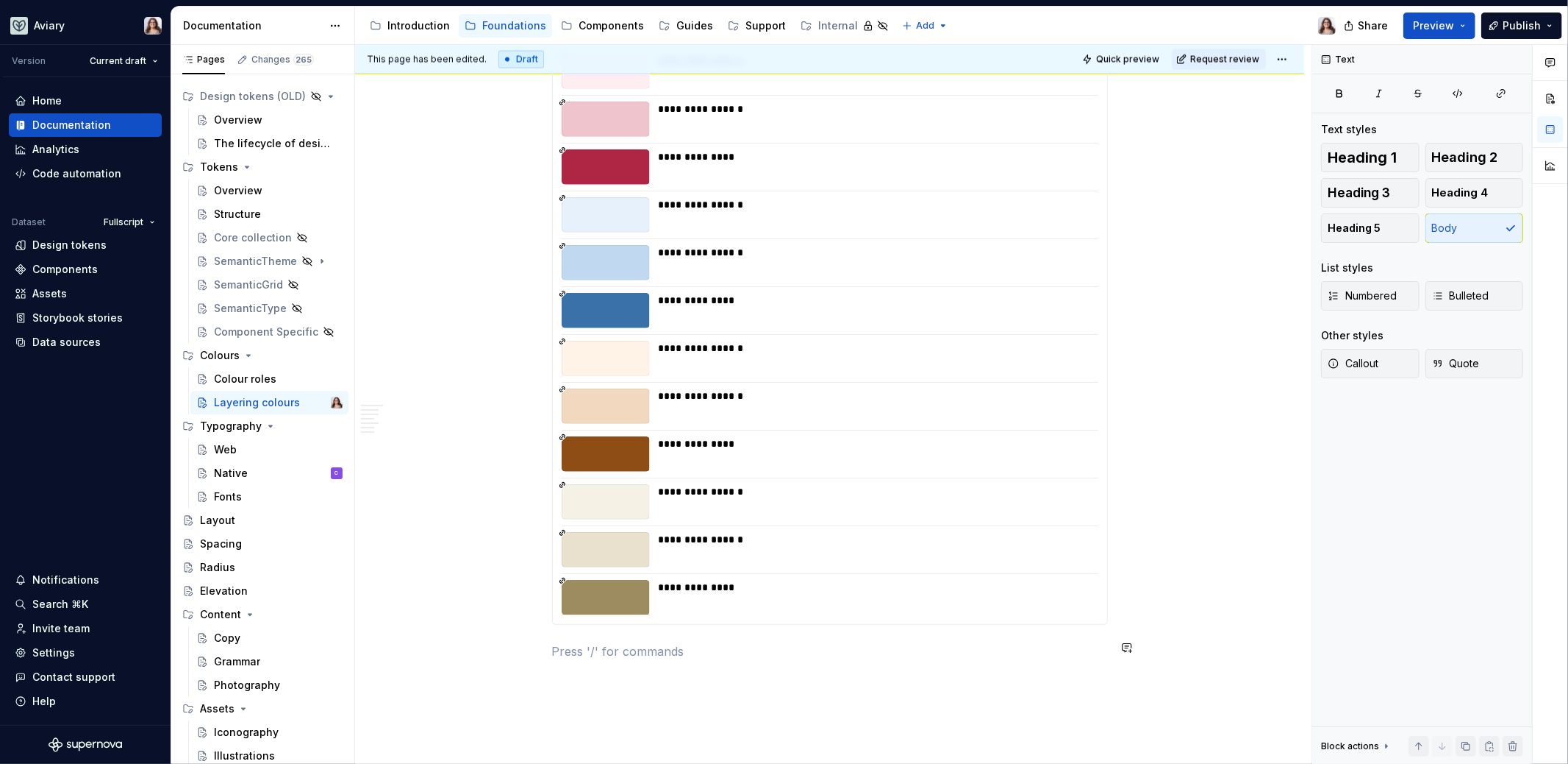
type textarea "*"
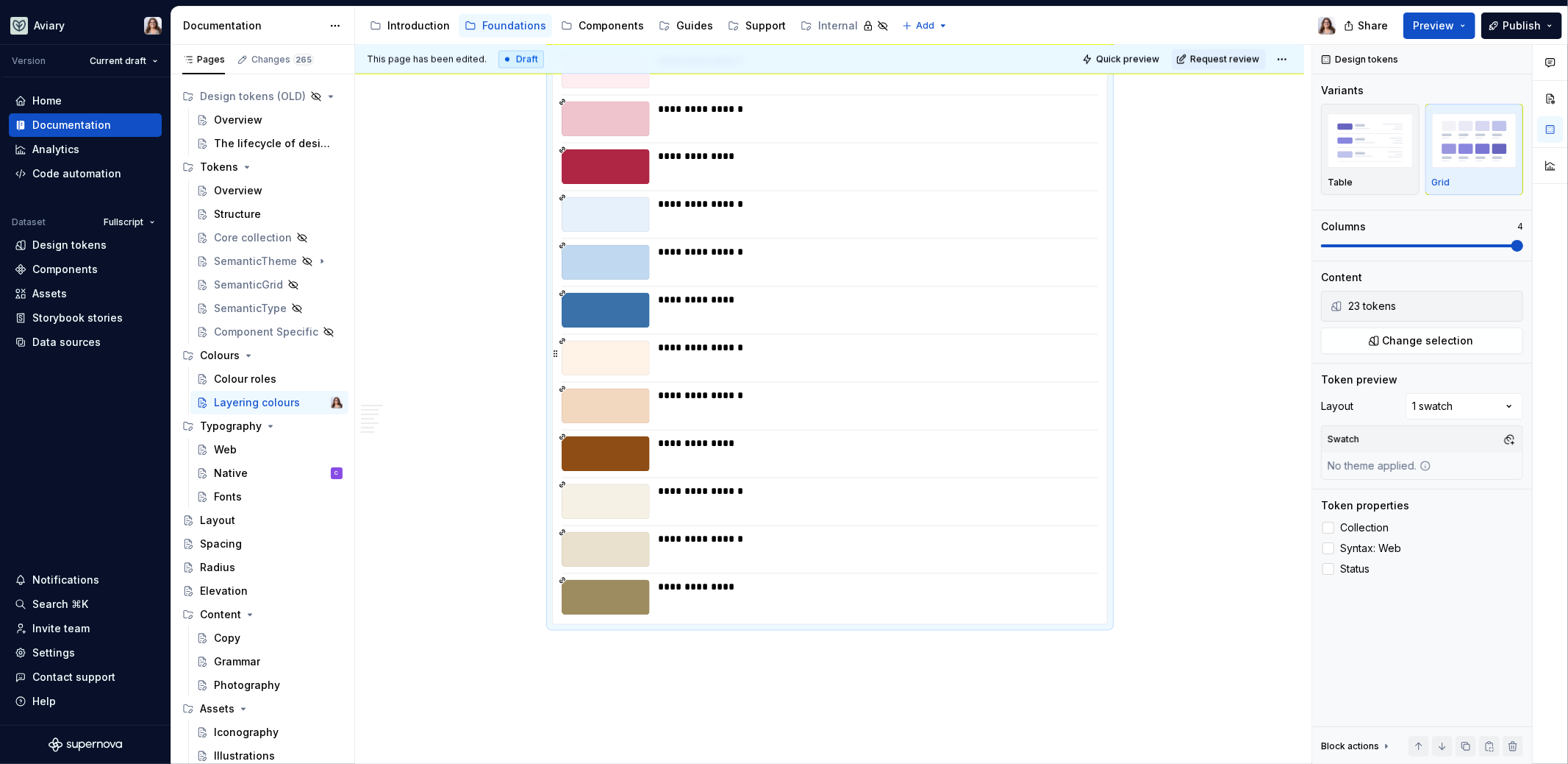
click at [877, 348] on div "**********" at bounding box center [874, 348] width 432 height 15
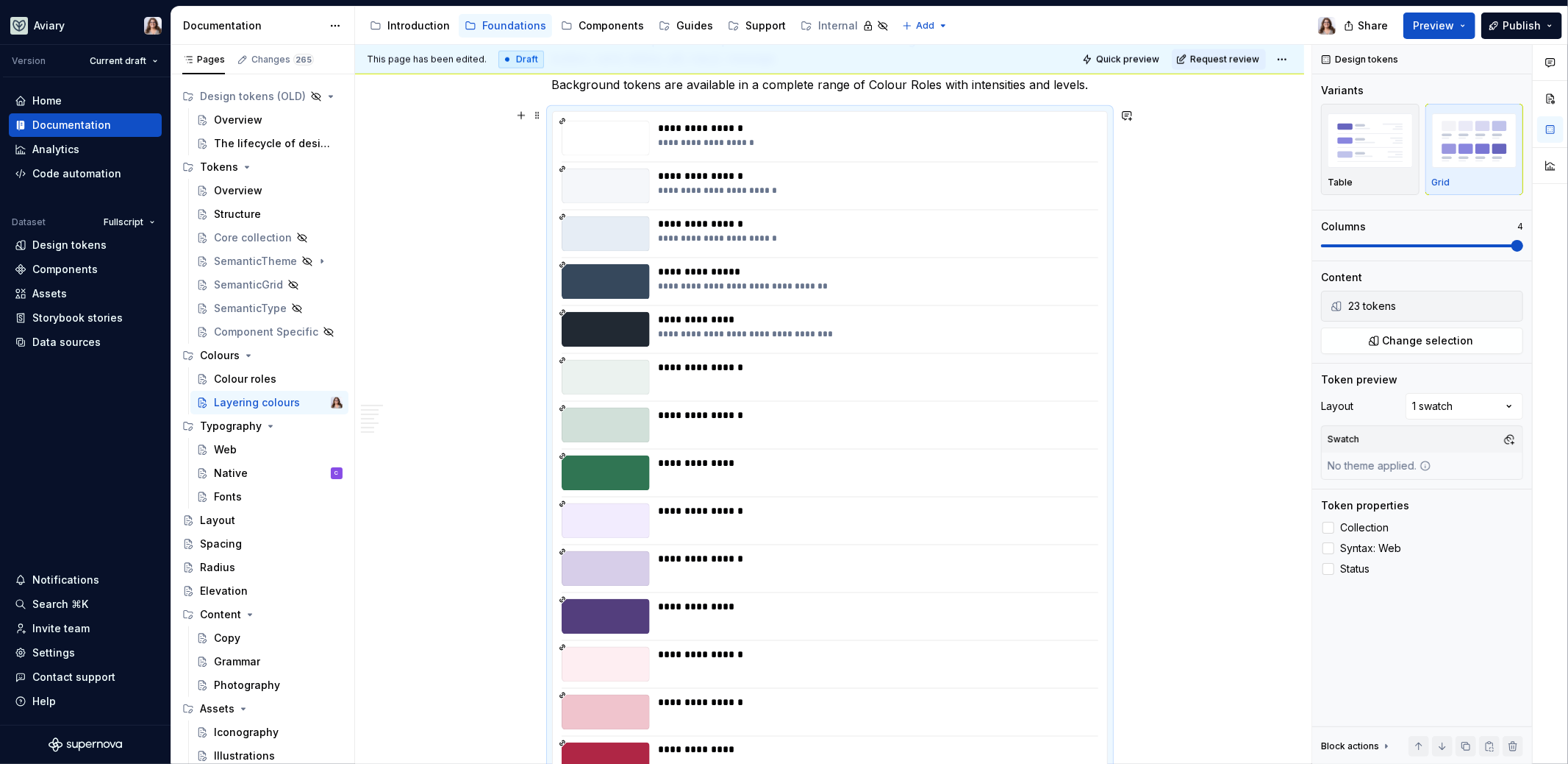
scroll to position [1618, 0]
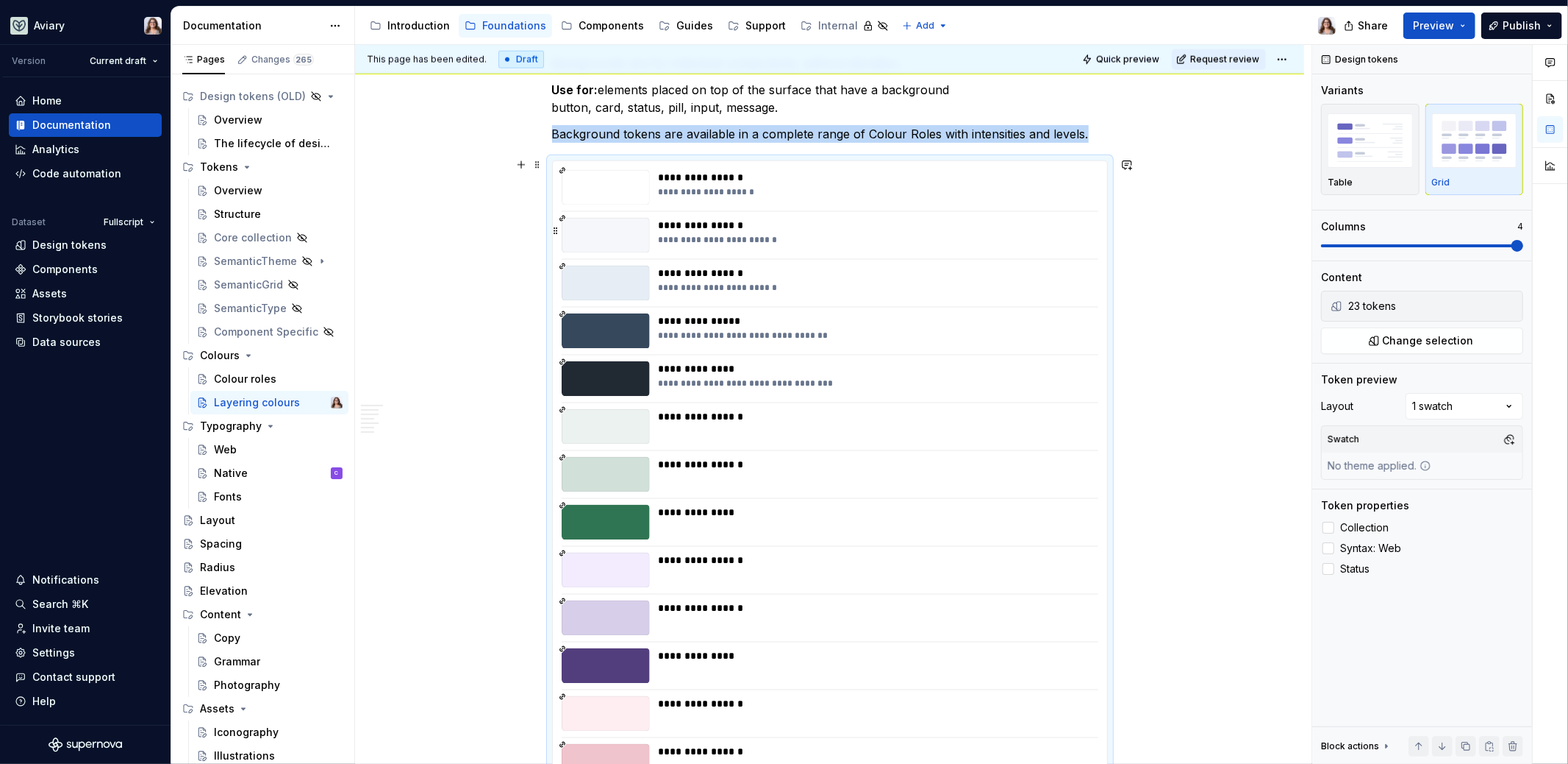
click at [1002, 224] on div "**********" at bounding box center [874, 225] width 432 height 15
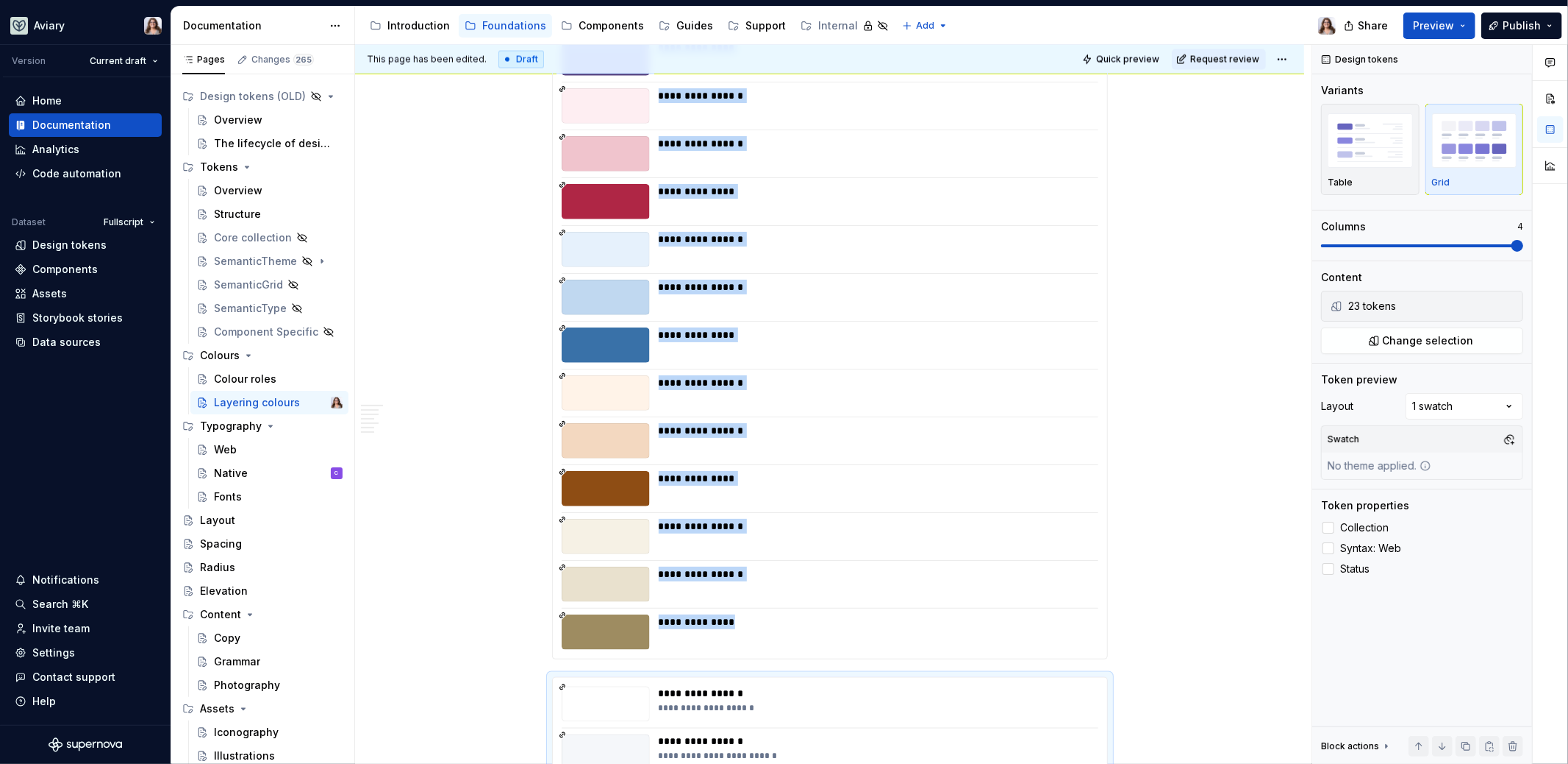
scroll to position [1759, 0]
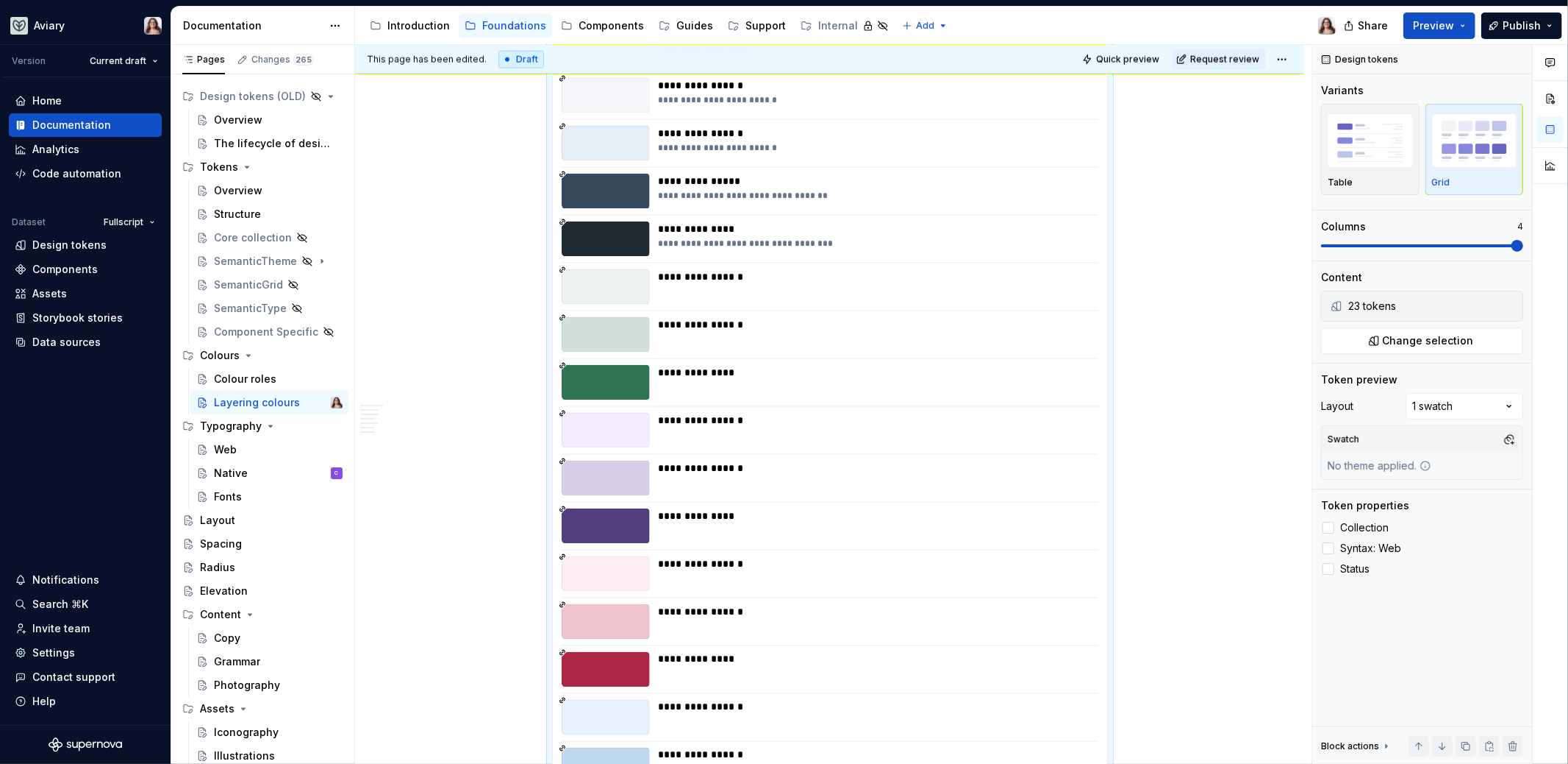
click at [867, 351] on div "**********" at bounding box center [830, 573] width 555 height 1105
click at [1235, 340] on span "Change selection" at bounding box center [1429, 341] width 91 height 15
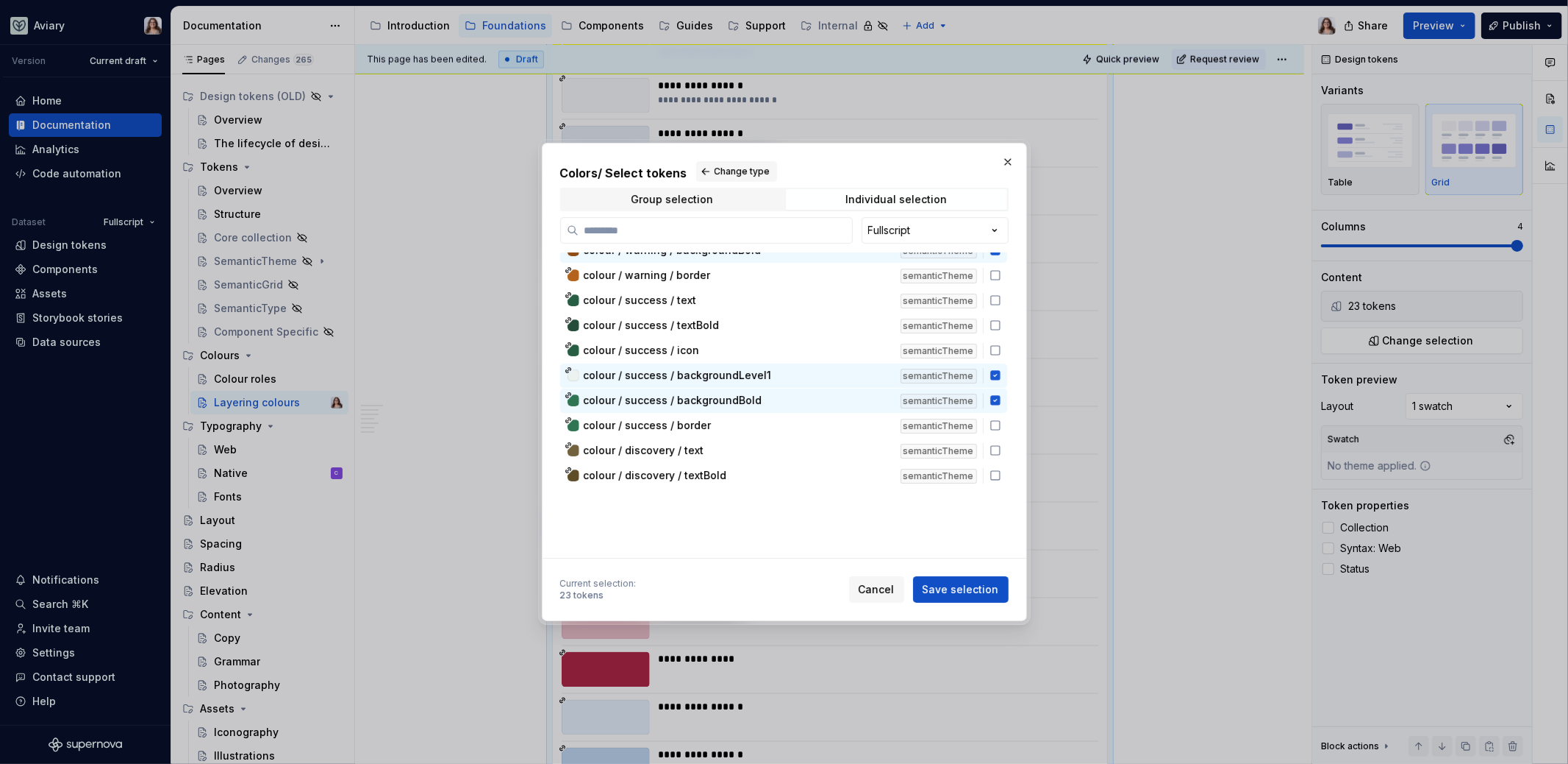
scroll to position [5565, 0]
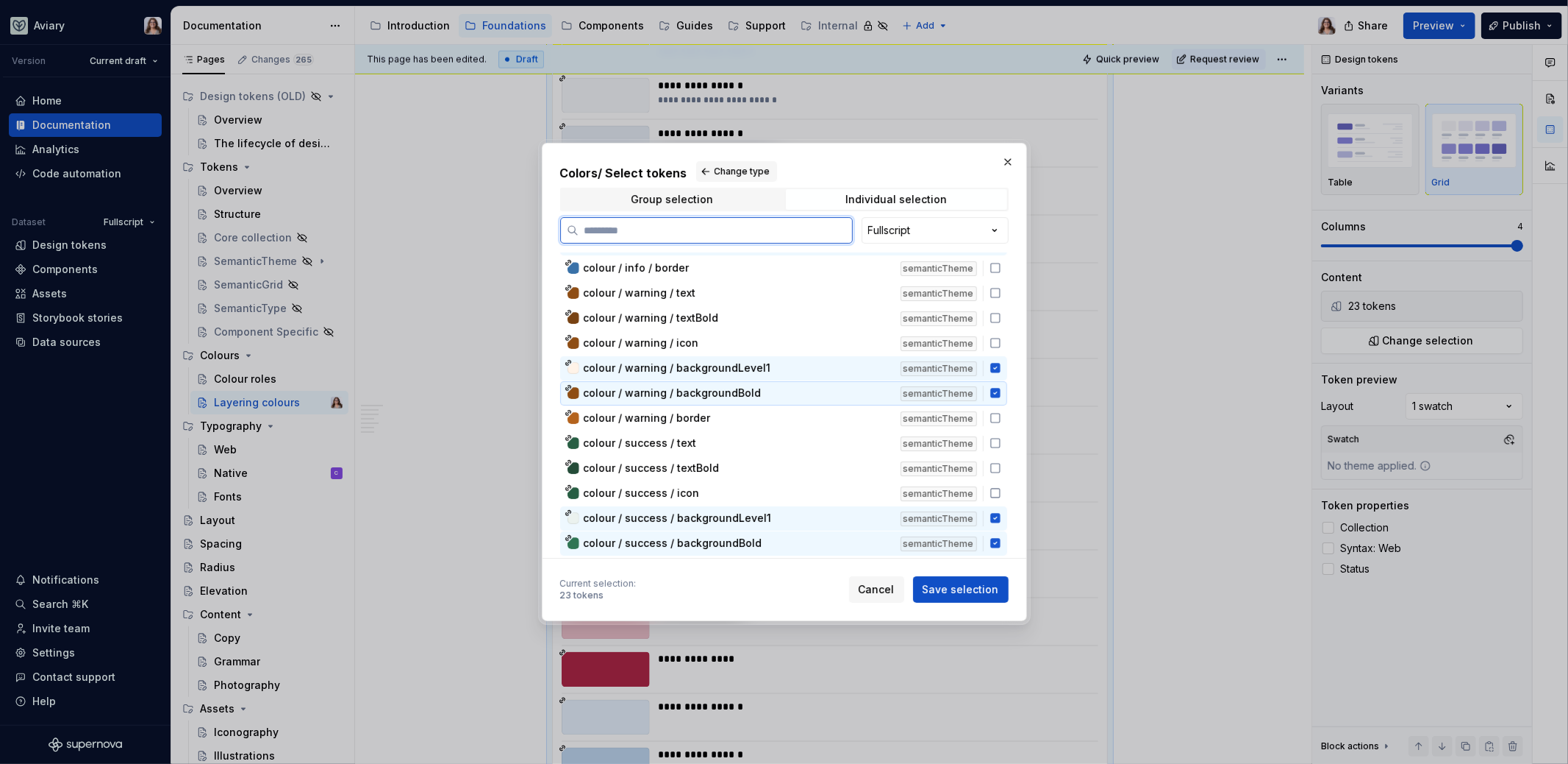
click at [996, 389] on icon at bounding box center [995, 393] width 9 height 9
click at [995, 366] on icon at bounding box center [995, 368] width 9 height 9
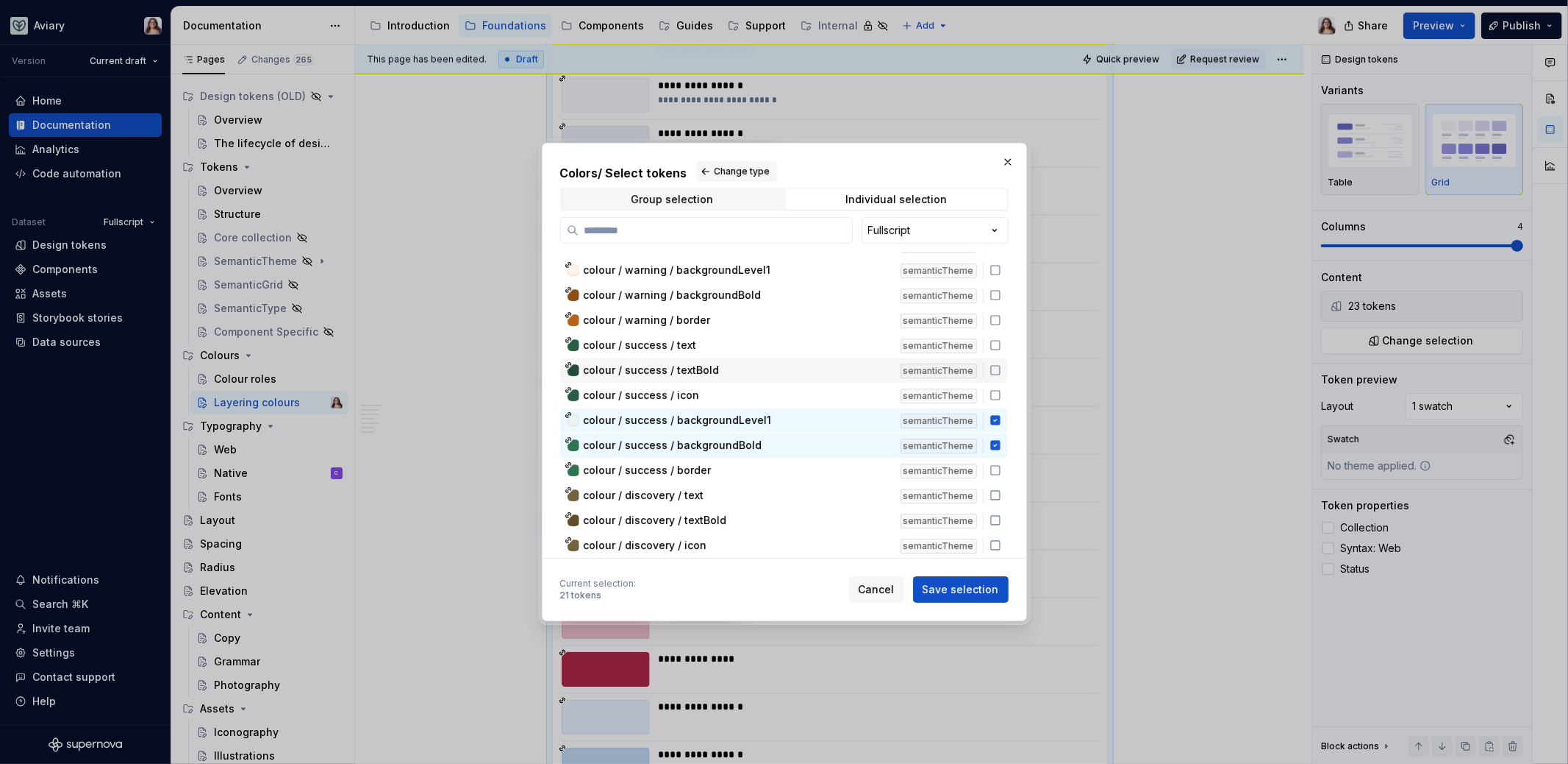
scroll to position [5656, 0]
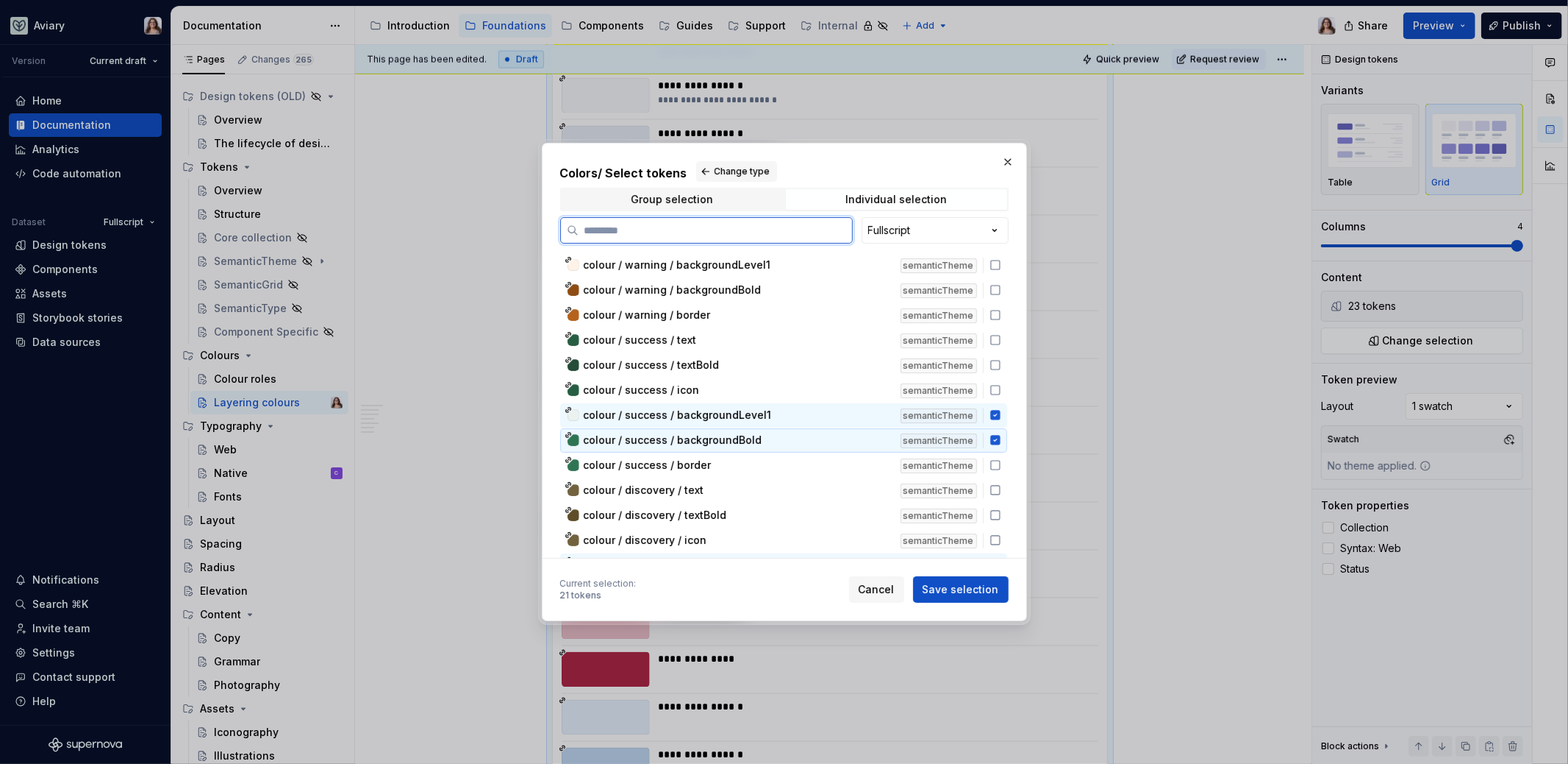
click at [835, 446] on div "colour / success / backgroundBold semanticTheme" at bounding box center [783, 441] width 447 height 24
click at [835, 408] on div "colour / success / backgroundLevel1" at bounding box center [738, 415] width 308 height 15
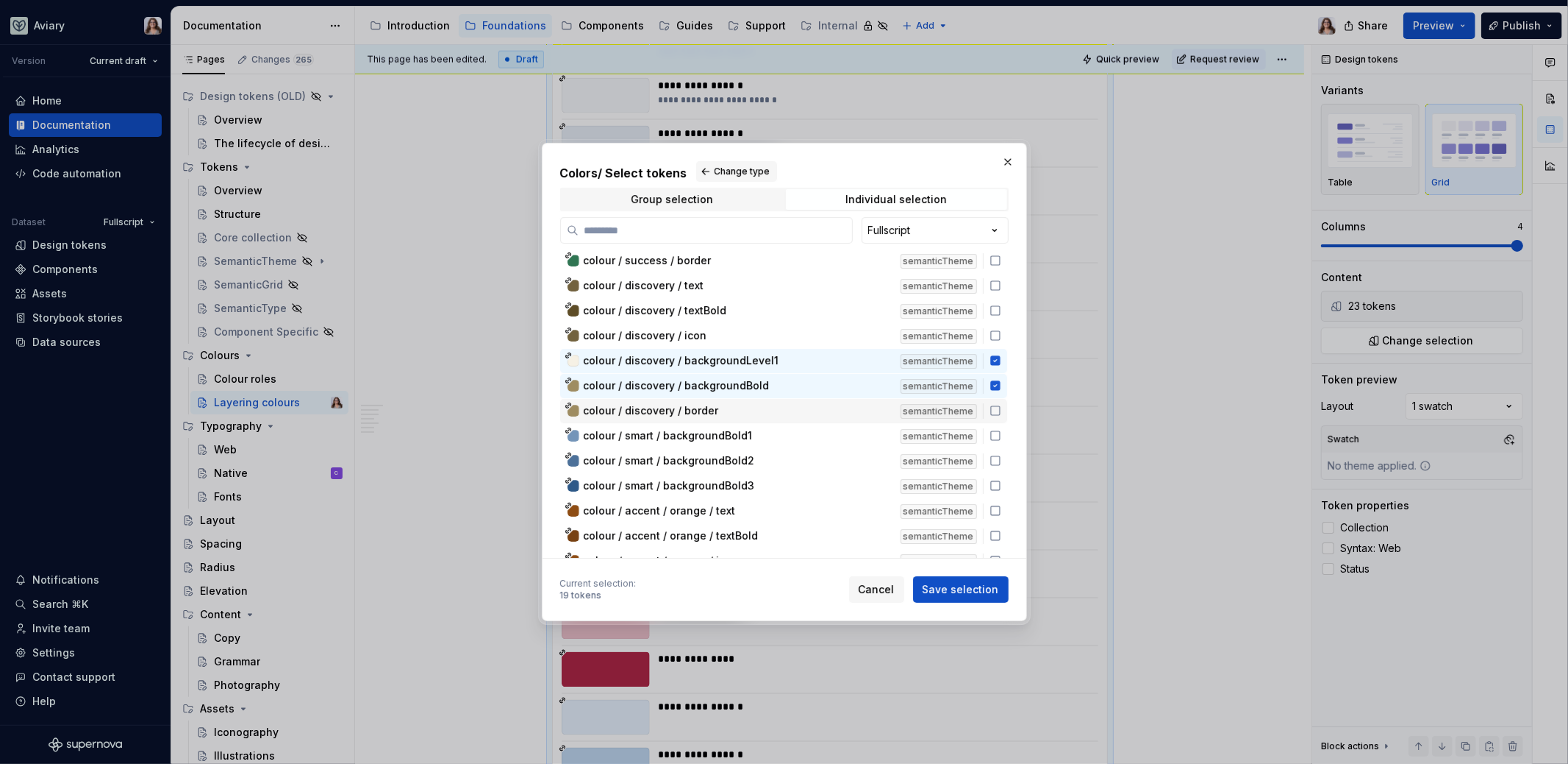
scroll to position [5866, 0]
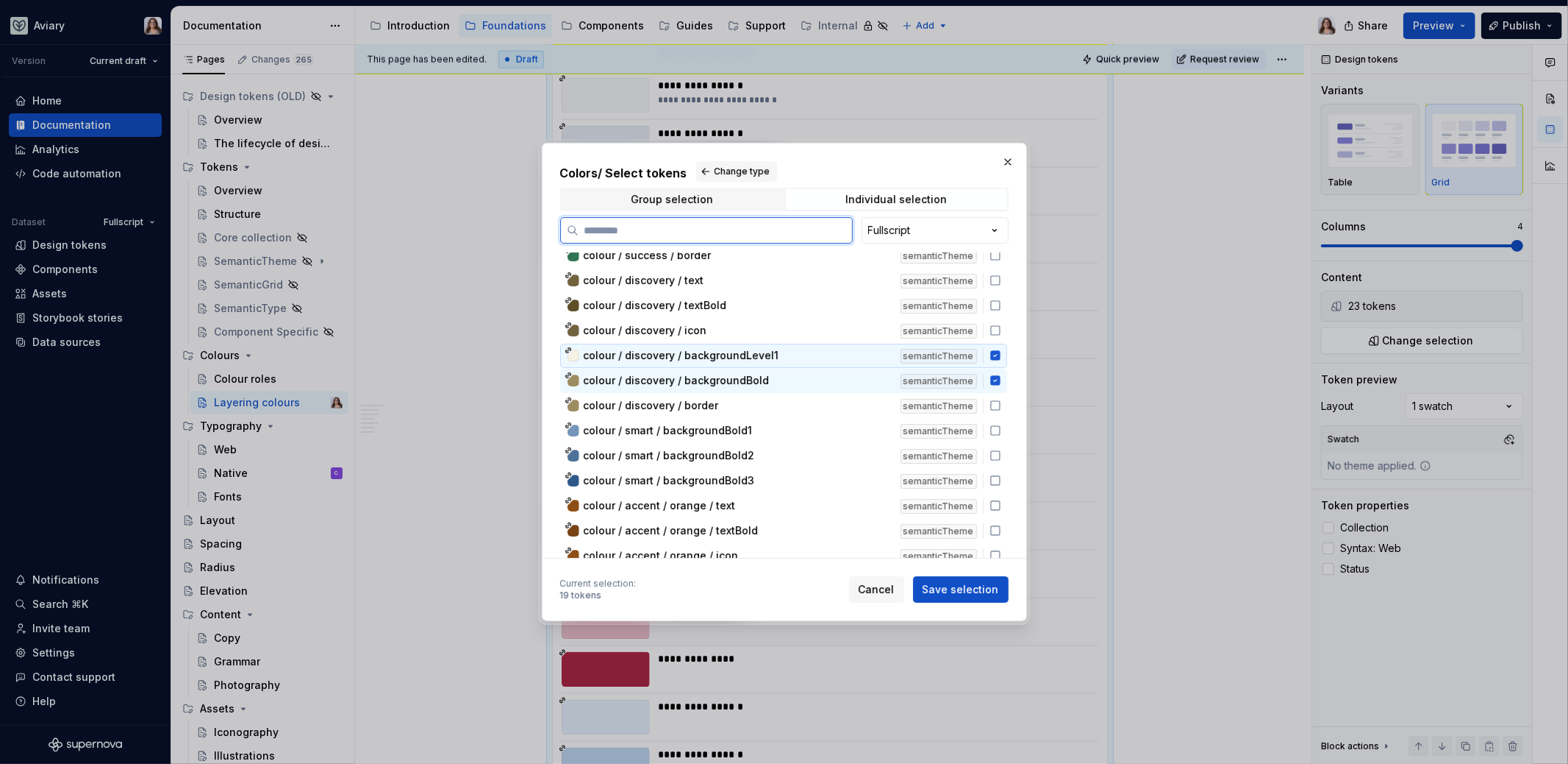
click at [777, 364] on div "colour / discovery / backgroundLevel1 semanticTheme" at bounding box center [783, 356] width 447 height 24
click at [778, 377] on div "colour / discovery / backgroundBold" at bounding box center [738, 380] width 308 height 15
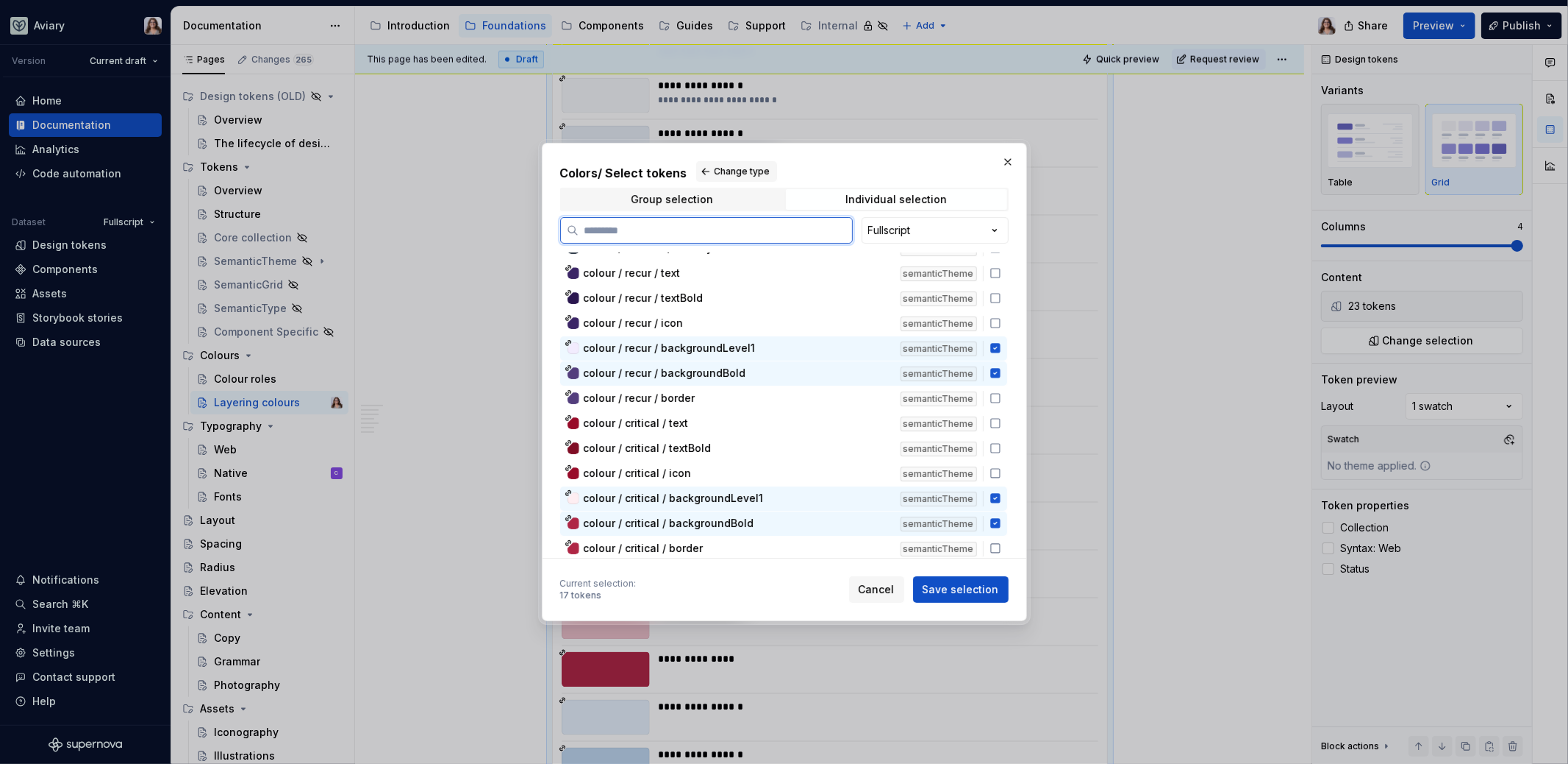
scroll to position [5144, 0]
click at [777, 362] on div "colour / recur / backgroundBold" at bounding box center [738, 368] width 308 height 15
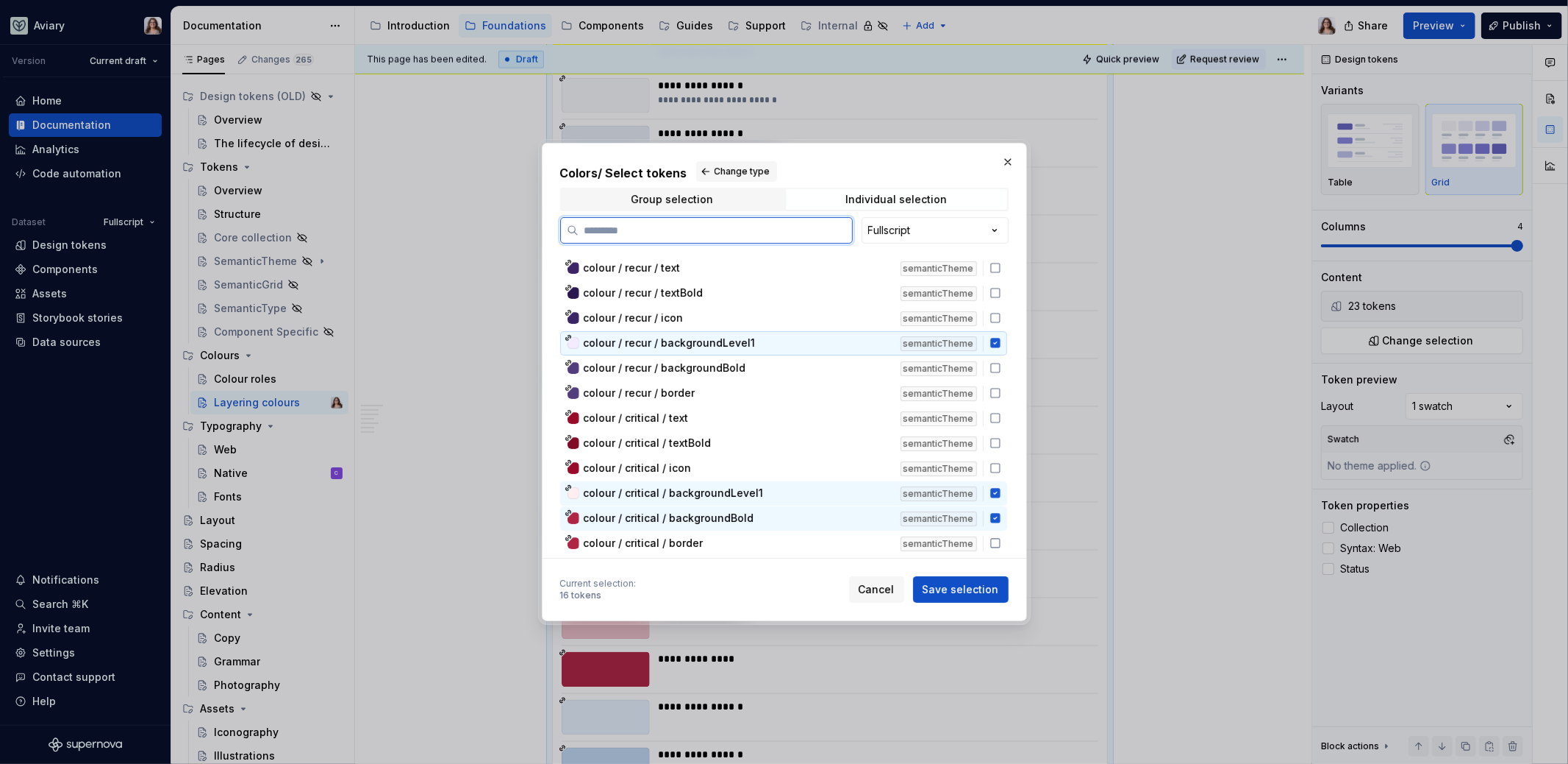
click at [774, 344] on div "colour / recur / backgroundLevel1" at bounding box center [738, 343] width 308 height 15
click at [759, 489] on div "colour / critical / backgroundLevel1" at bounding box center [738, 493] width 308 height 15
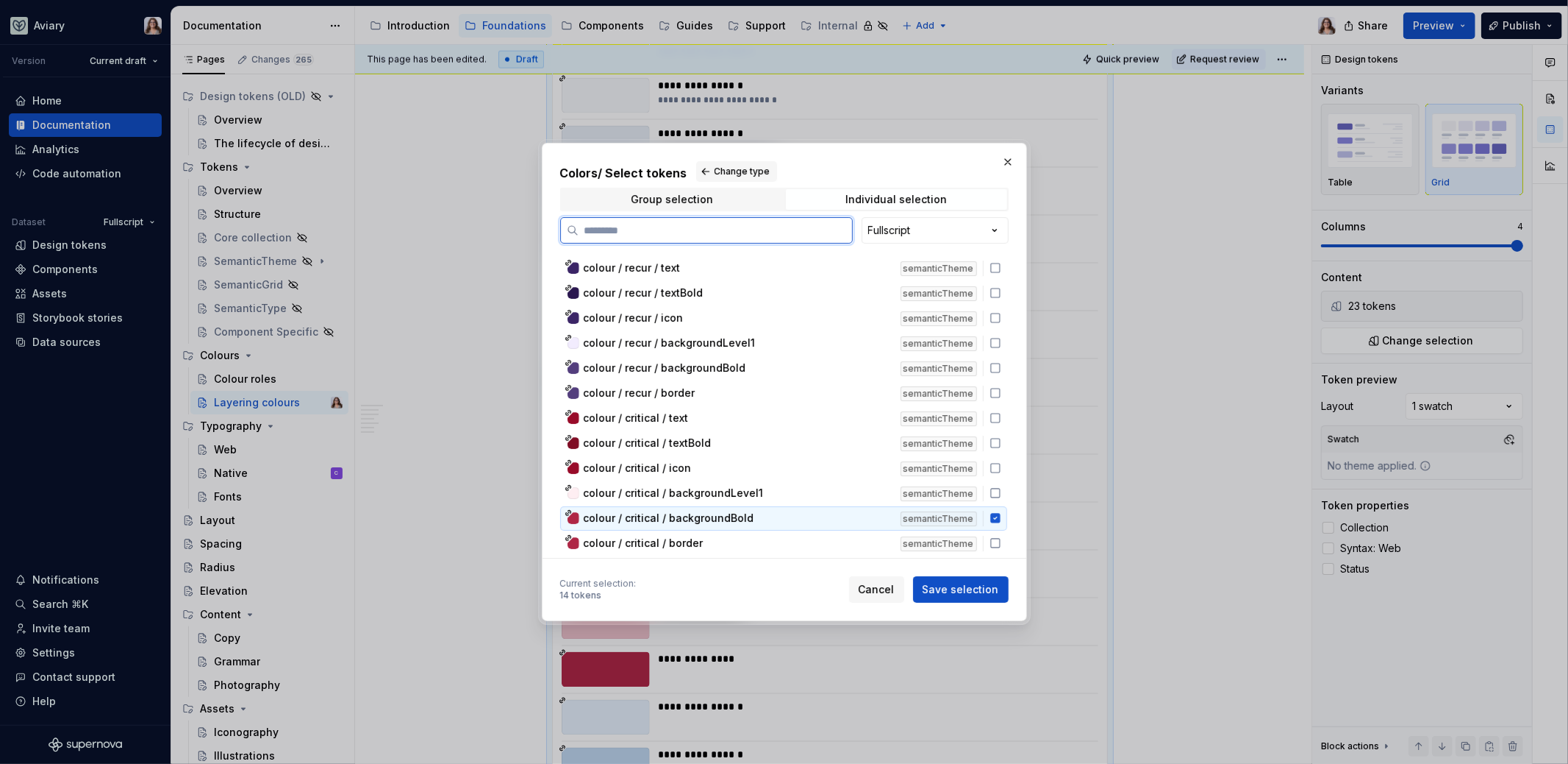
click at [763, 513] on div "colour / critical / backgroundBold" at bounding box center [738, 518] width 308 height 15
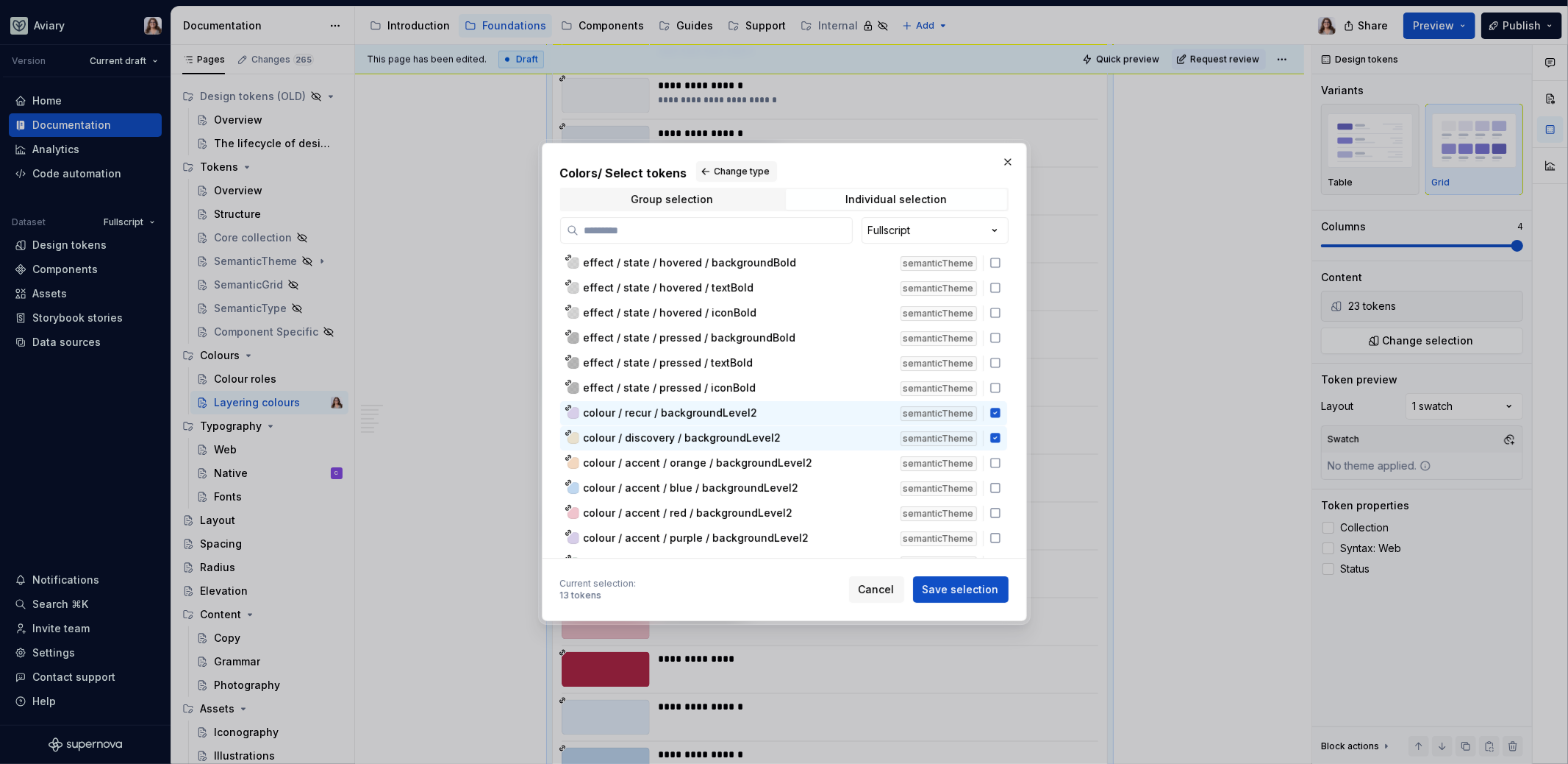
scroll to position [12991, 0]
click at [764, 436] on span "colour / discovery / backgroundLevel2" at bounding box center [682, 437] width 198 height 15
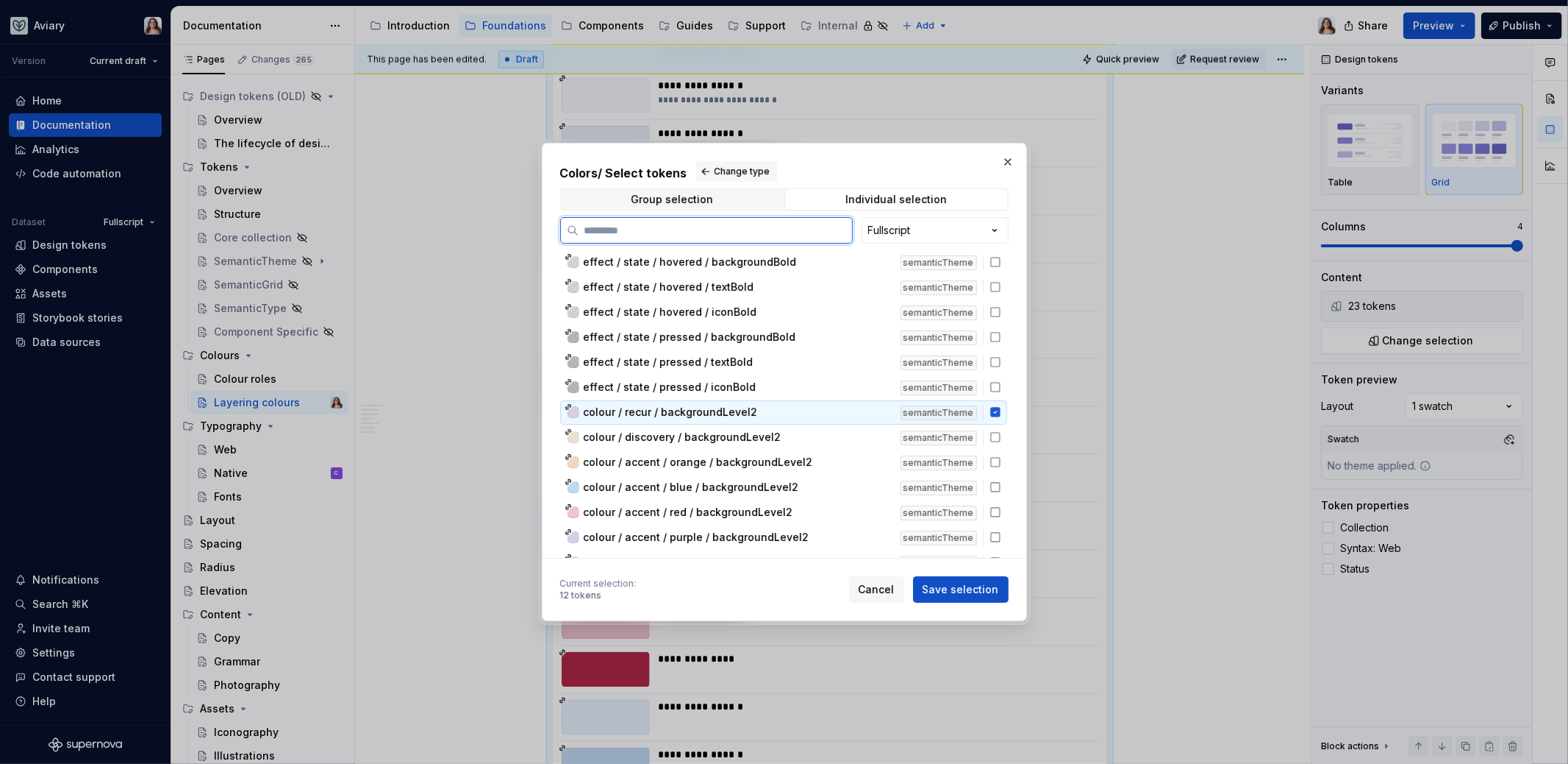
click at [764, 409] on div "colour / recur / backgroundLevel2" at bounding box center [738, 412] width 308 height 15
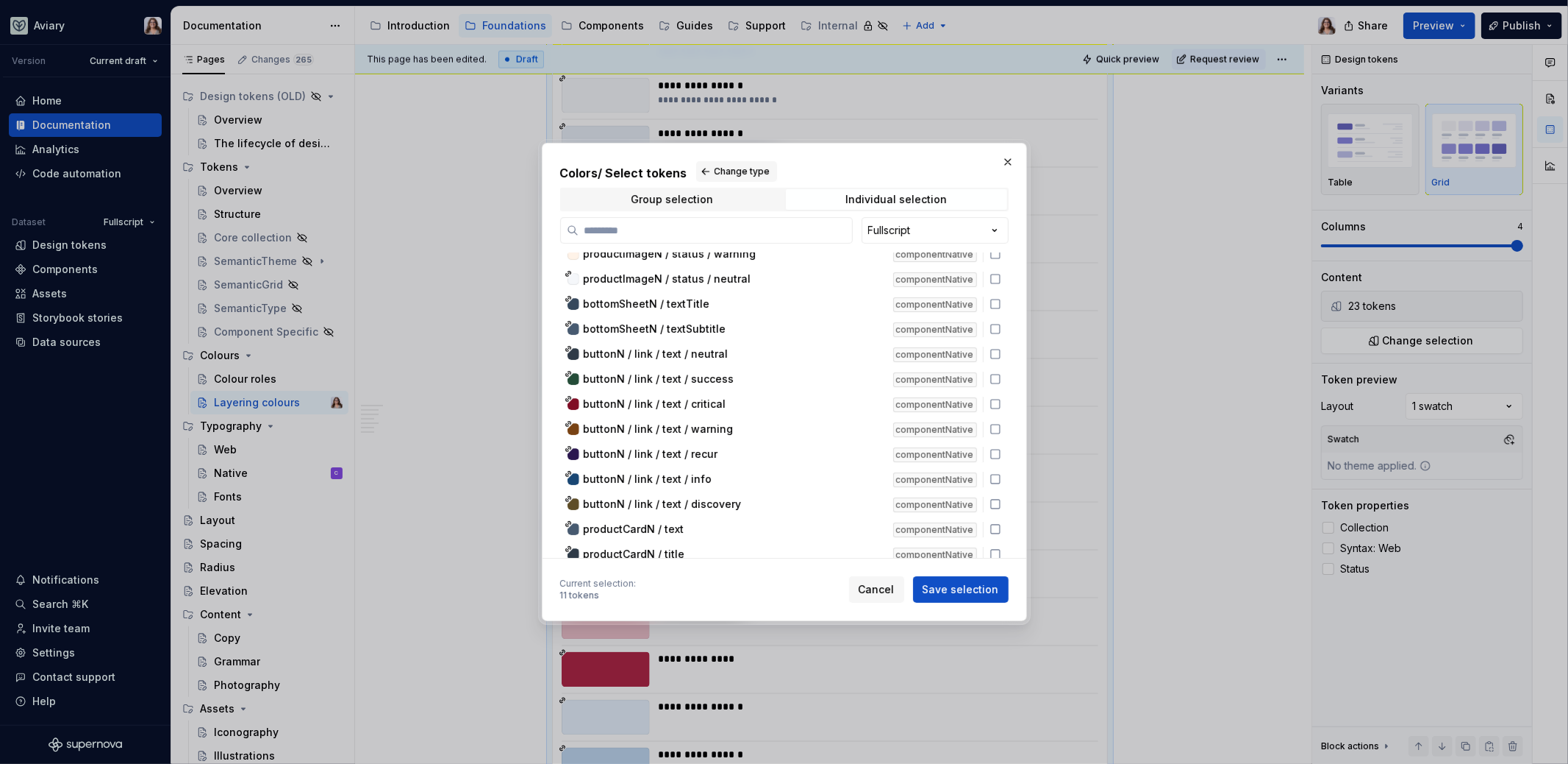
scroll to position [23042, 0]
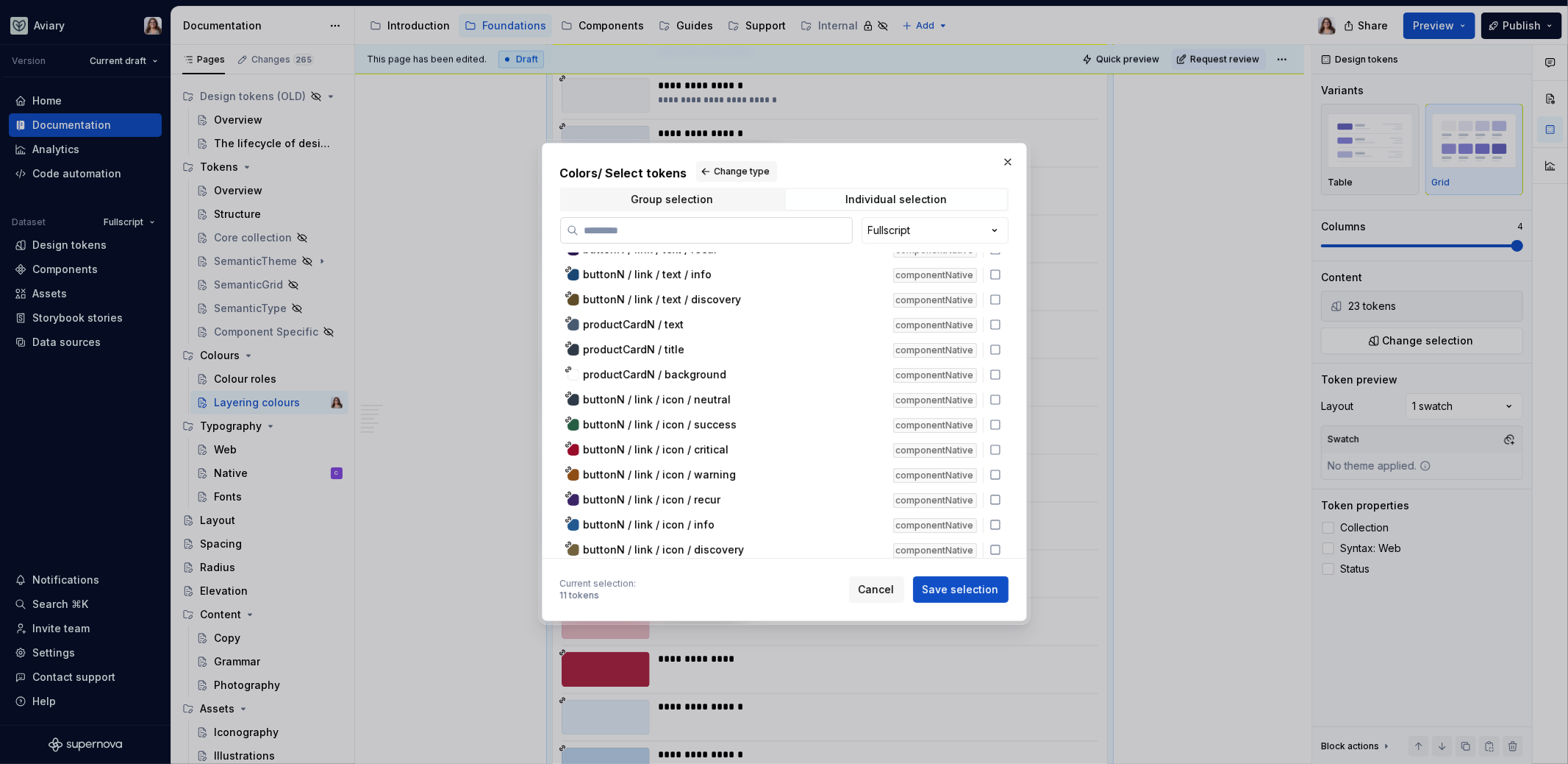
click at [723, 226] on input "search" at bounding box center [715, 231] width 273 height 15
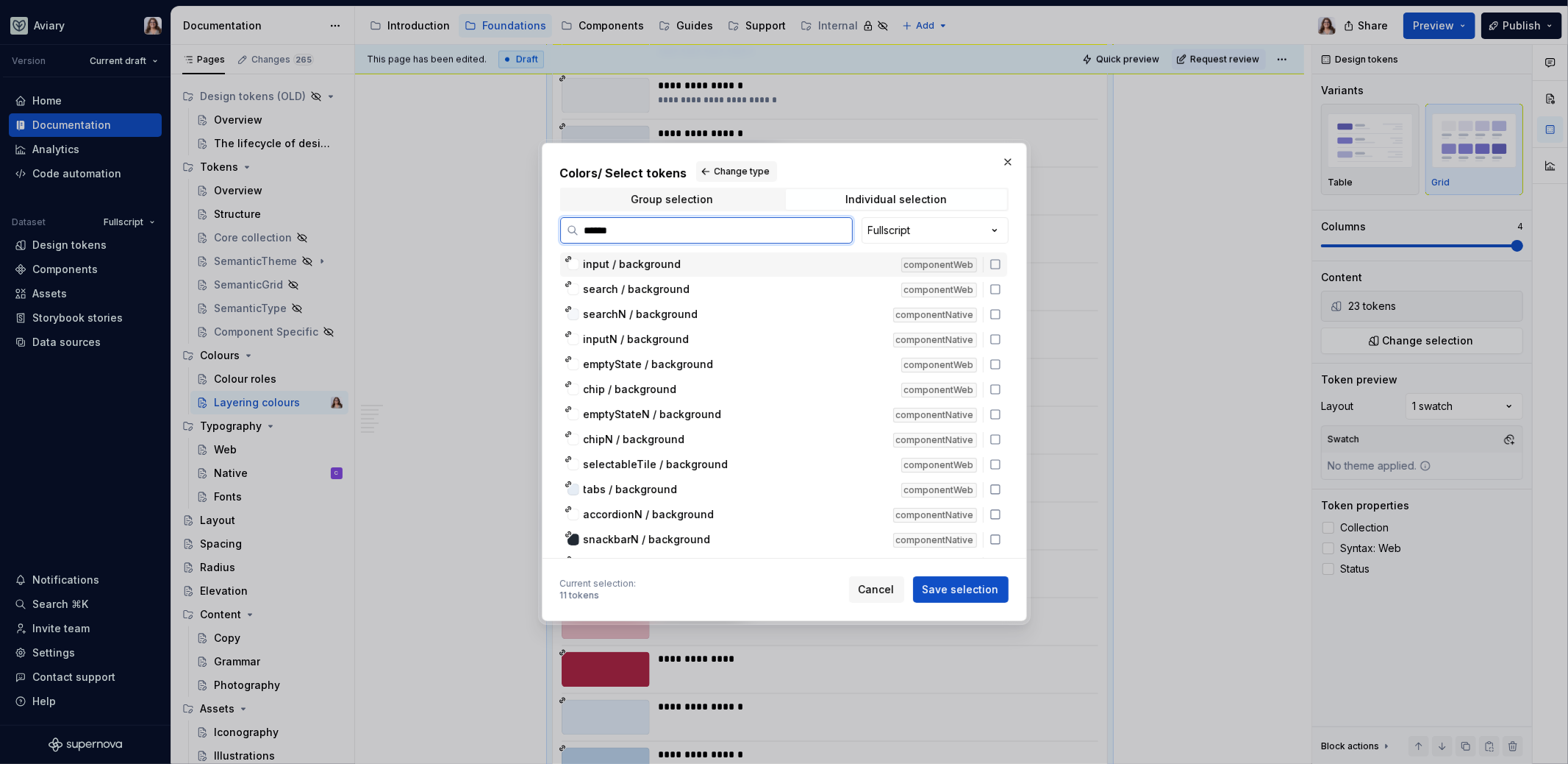
scroll to position [0, 0]
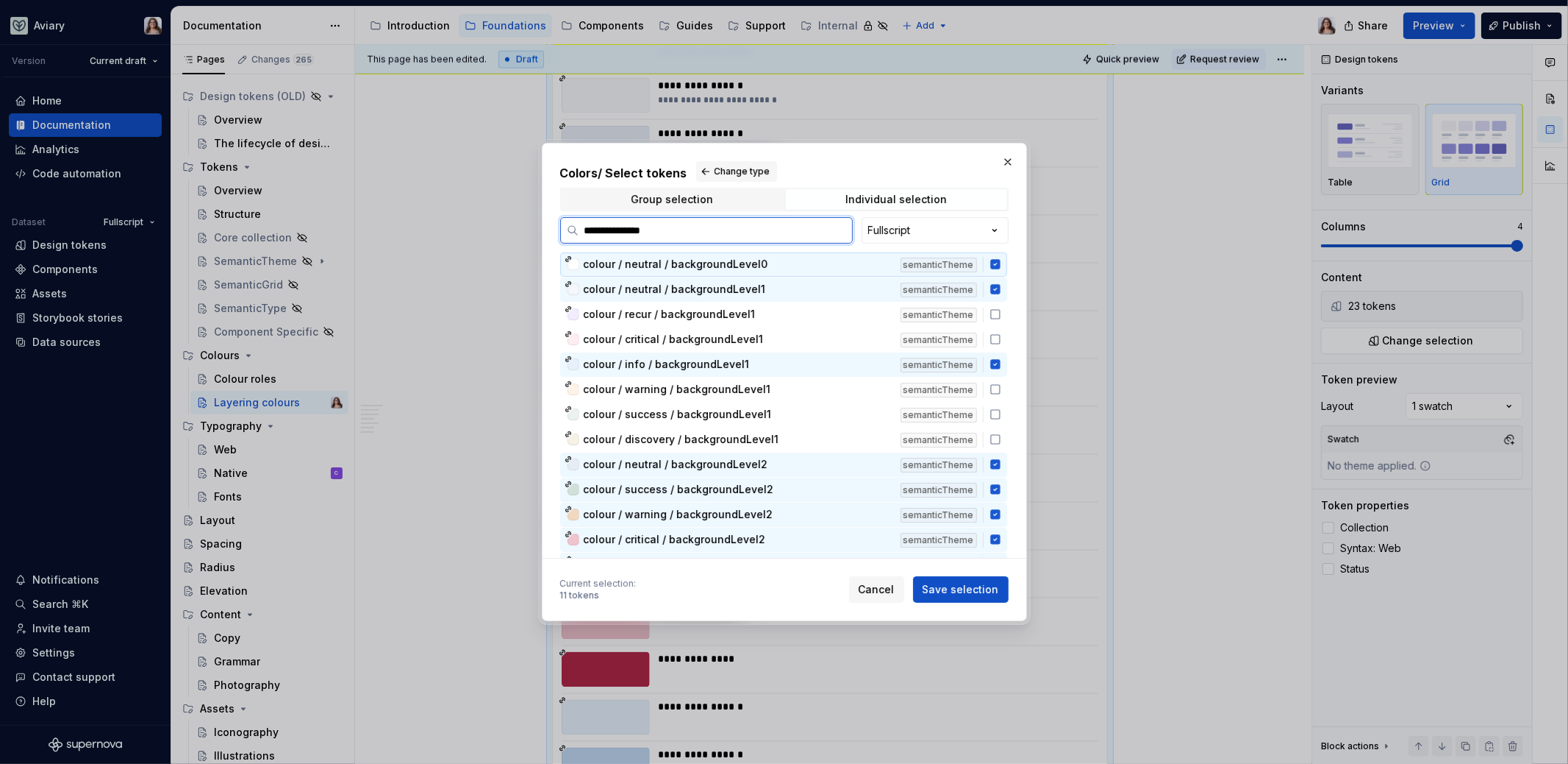
type input "**********"
click at [767, 358] on div "colour / info / backgroundLevel1" at bounding box center [738, 364] width 308 height 15
click at [775, 459] on div "colour / neutral / backgroundLevel2" at bounding box center [738, 465] width 308 height 15
click at [777, 496] on div "colour / success / backgroundLevel2 semanticTheme" at bounding box center [783, 490] width 447 height 24
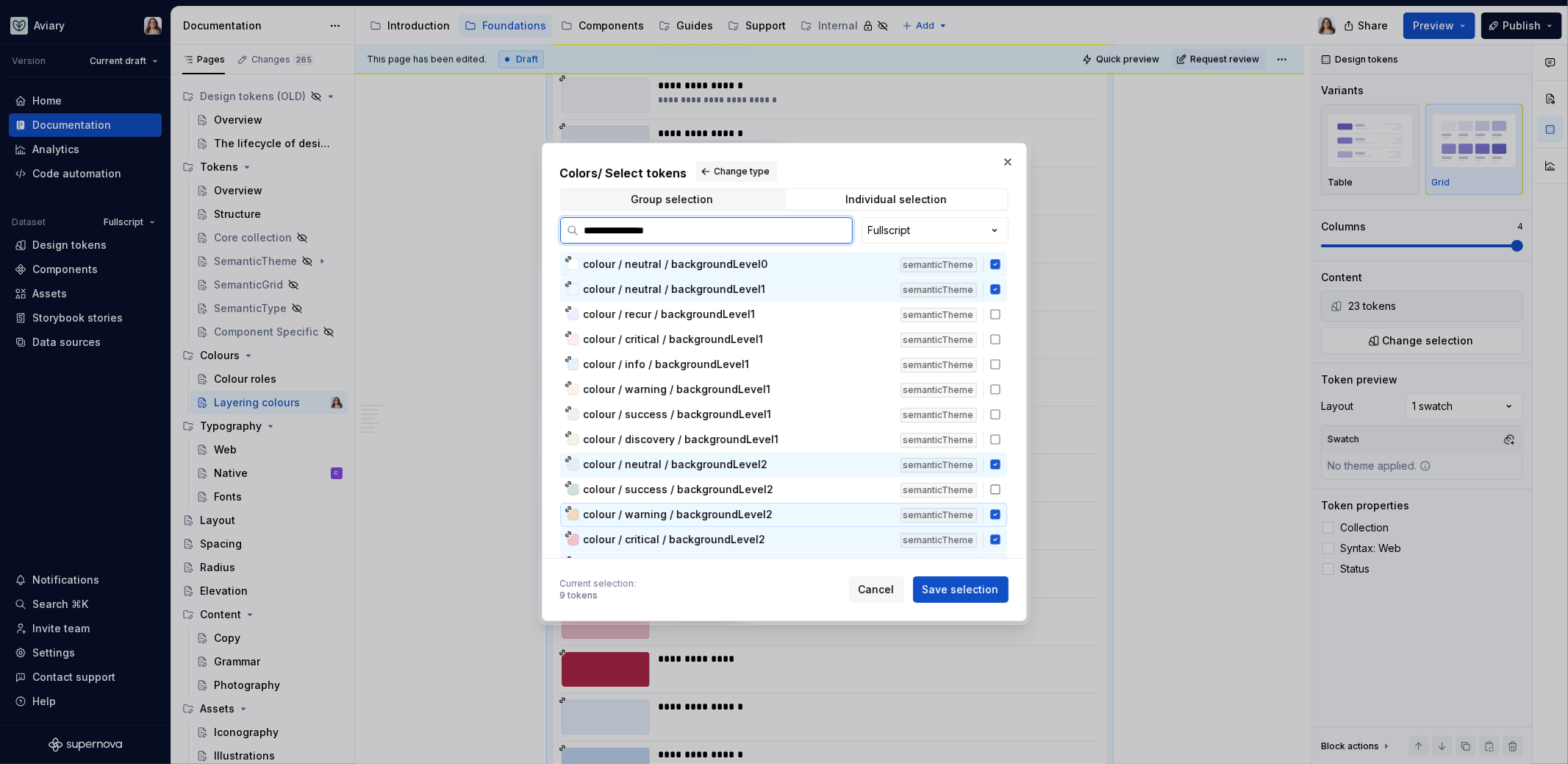
click at [777, 515] on div "colour / warning / backgroundLevel2" at bounding box center [738, 514] width 308 height 15
click at [775, 534] on div "colour / critical / backgroundLevel2" at bounding box center [738, 539] width 308 height 15
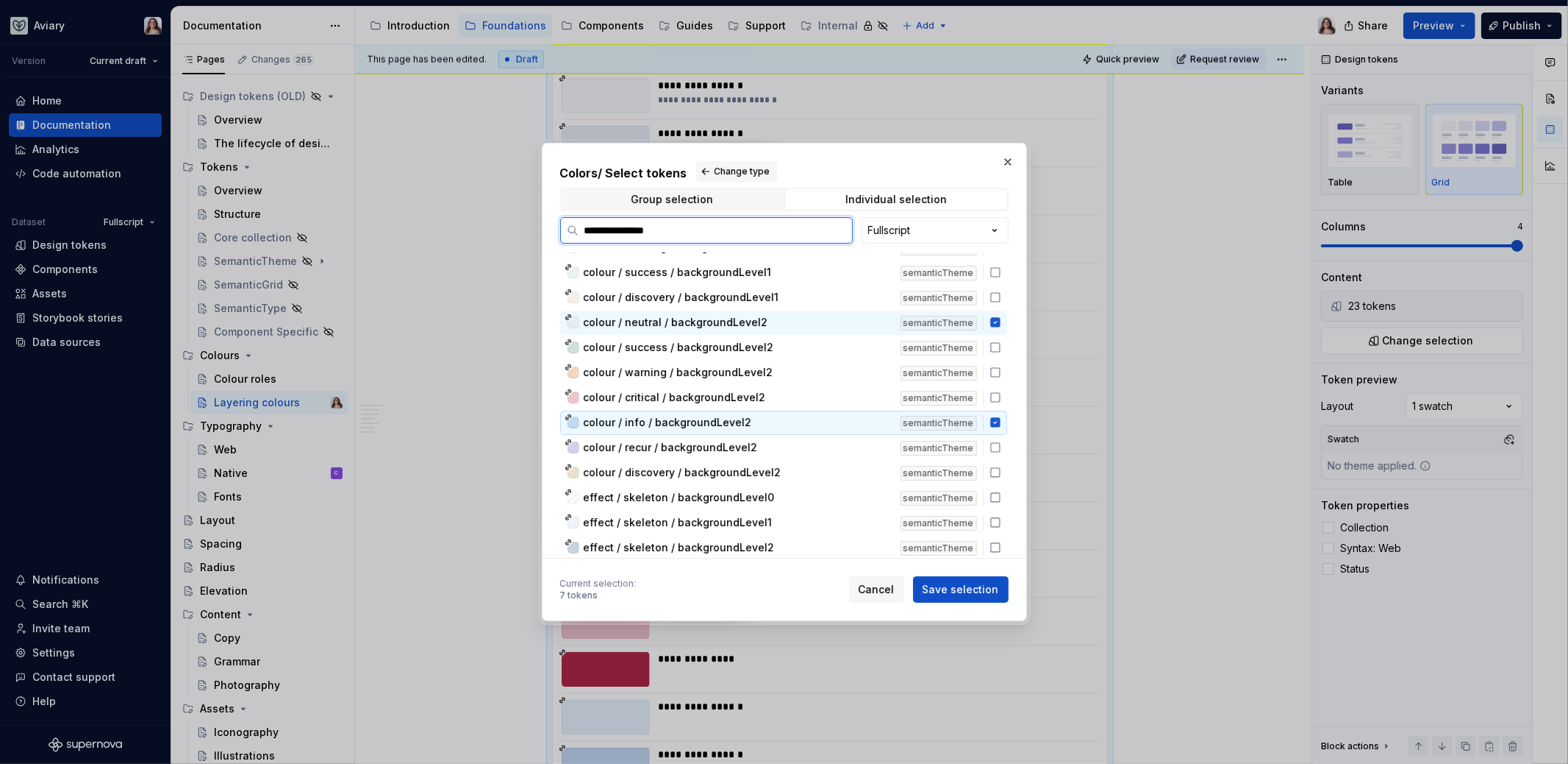
click at [765, 426] on div "colour / info / backgroundLevel2" at bounding box center [738, 422] width 308 height 15
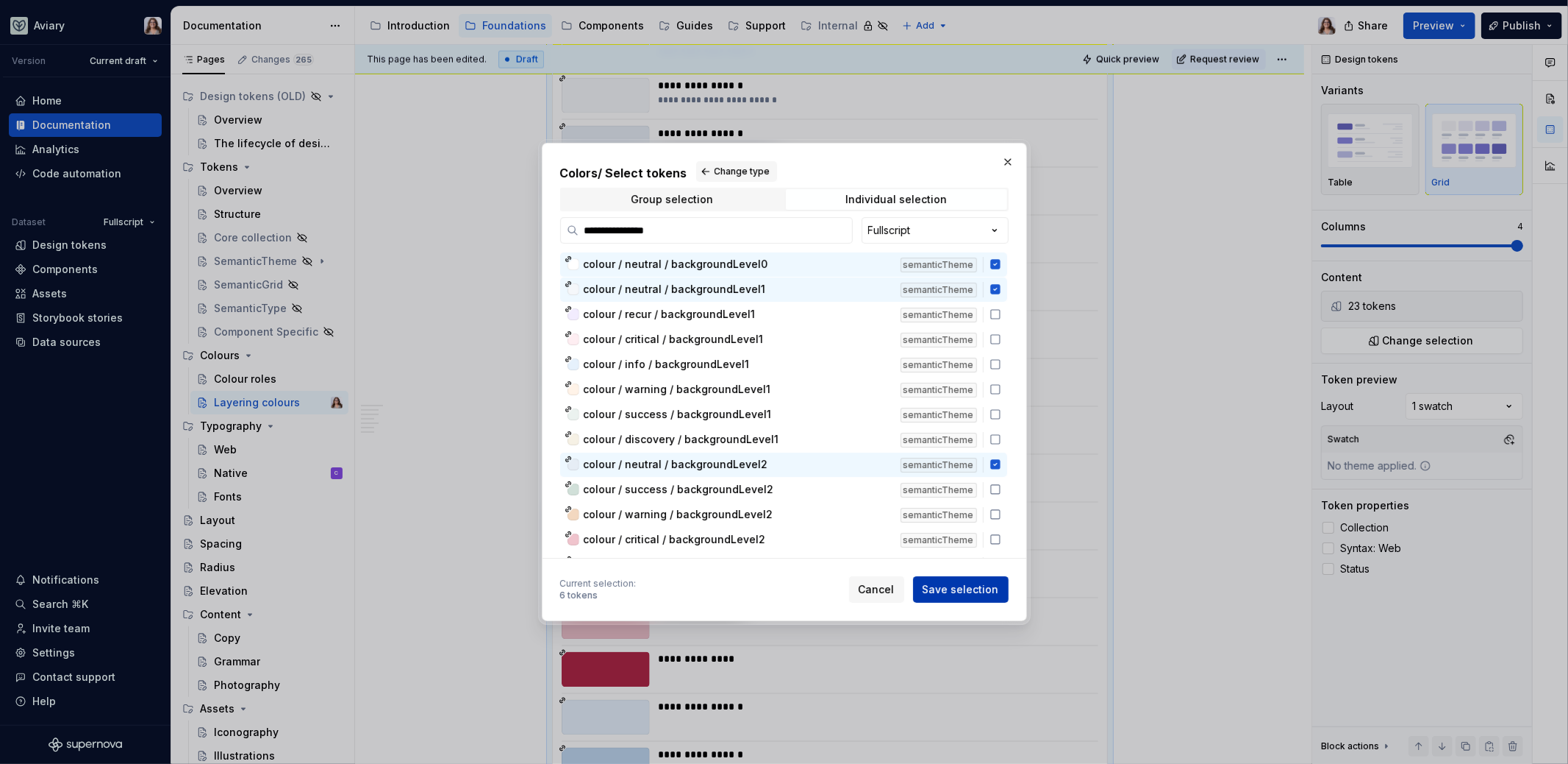
click at [951, 591] on span "Save selection" at bounding box center [960, 589] width 76 height 15
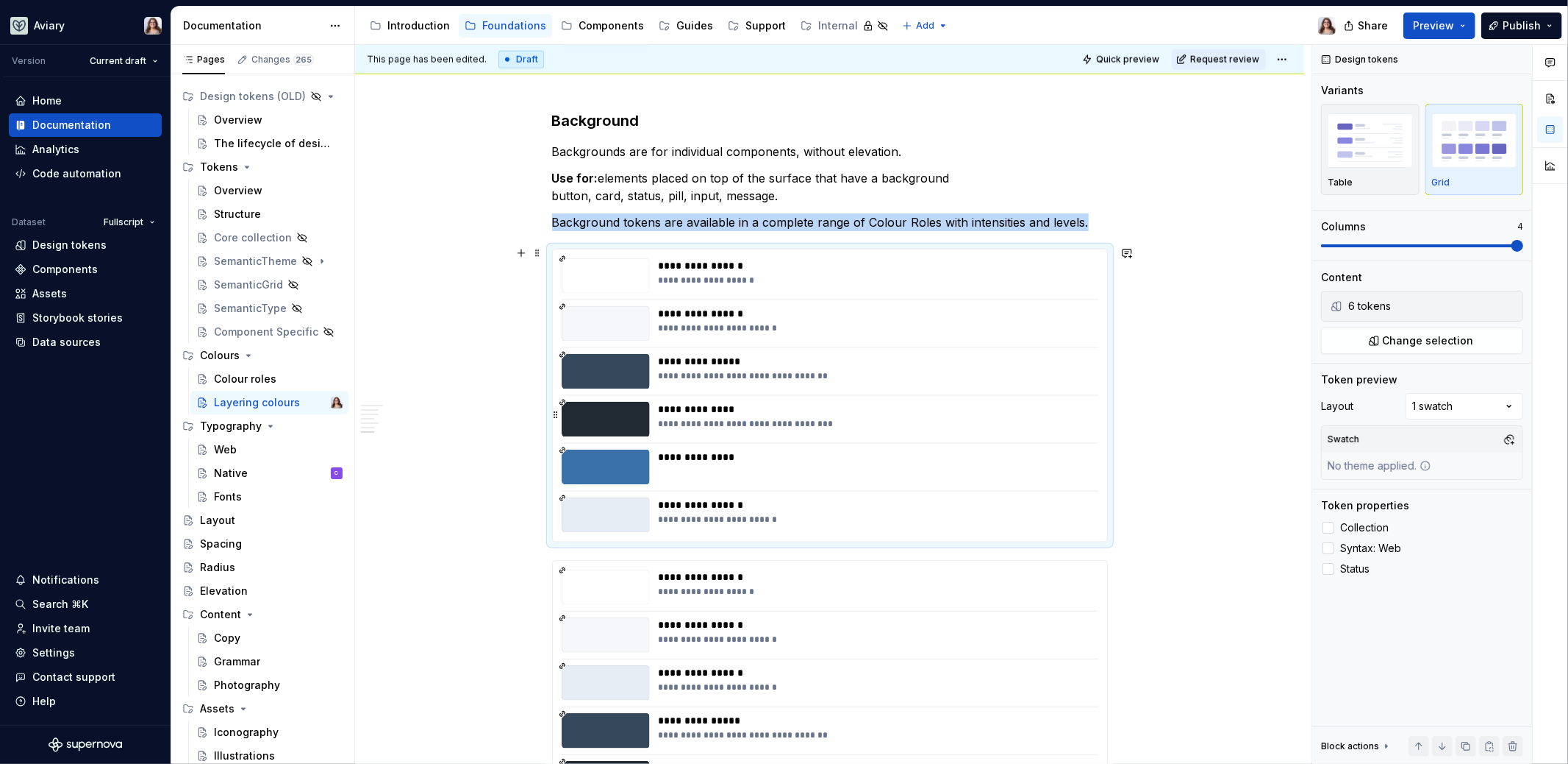
scroll to position [1531, 0]
click at [765, 420] on div "**********" at bounding box center [874, 423] width 432 height 12
click at [1235, 340] on span "Change selection" at bounding box center [1429, 341] width 91 height 15
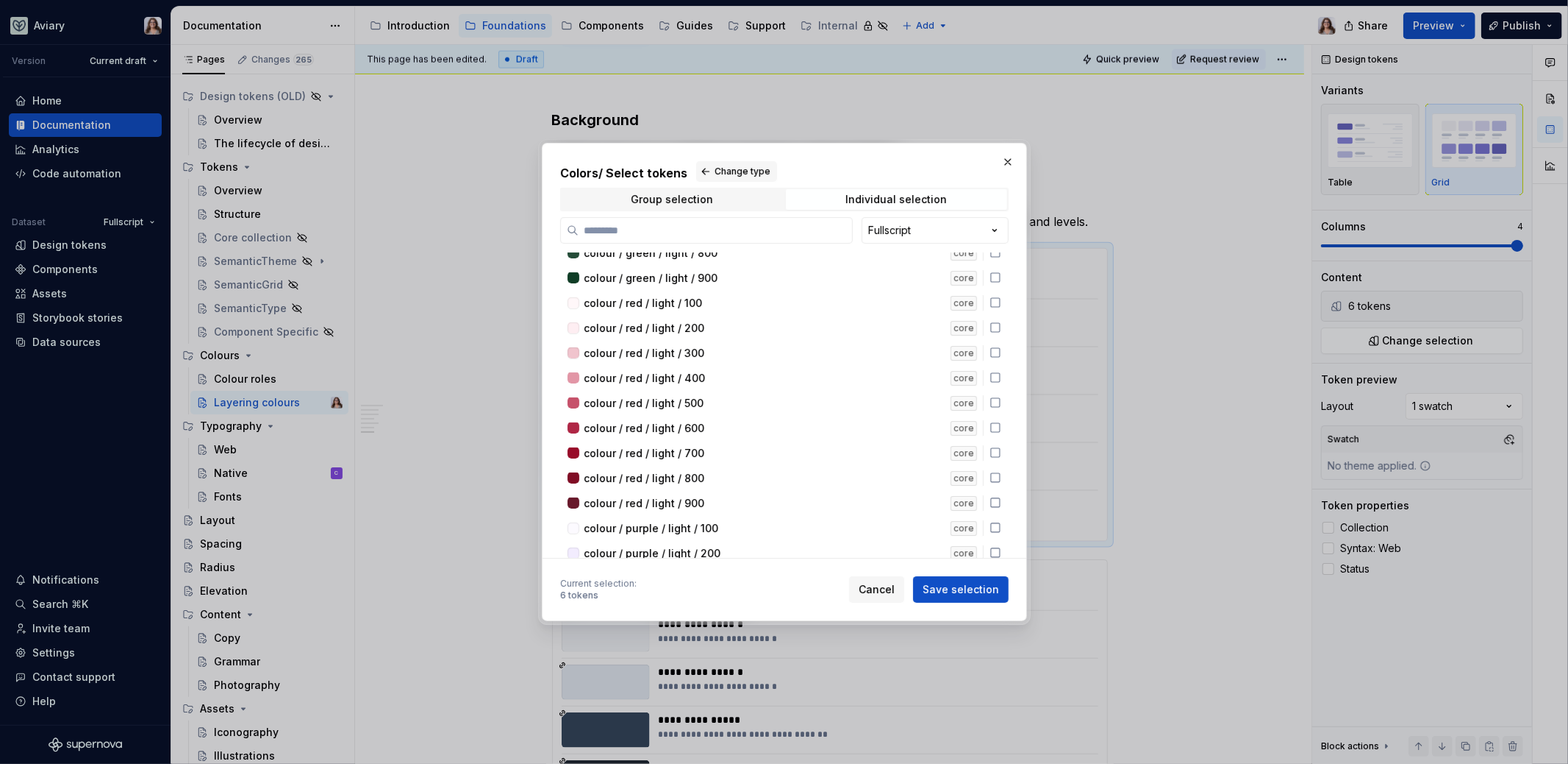
scroll to position [188, 0]
click at [887, 224] on div "Fullscript" at bounding box center [890, 231] width 43 height 15
click at [889, 234] on div "Colors / Select tokens Change type Group selection Individual selection Fullscr…" at bounding box center [784, 382] width 1568 height 764
click at [887, 159] on div "Colors / Select tokens Change type Group selection Individual selection Fullscr…" at bounding box center [784, 382] width 1568 height 764
click at [868, 193] on div "Individual selection" at bounding box center [895, 199] width 101 height 12
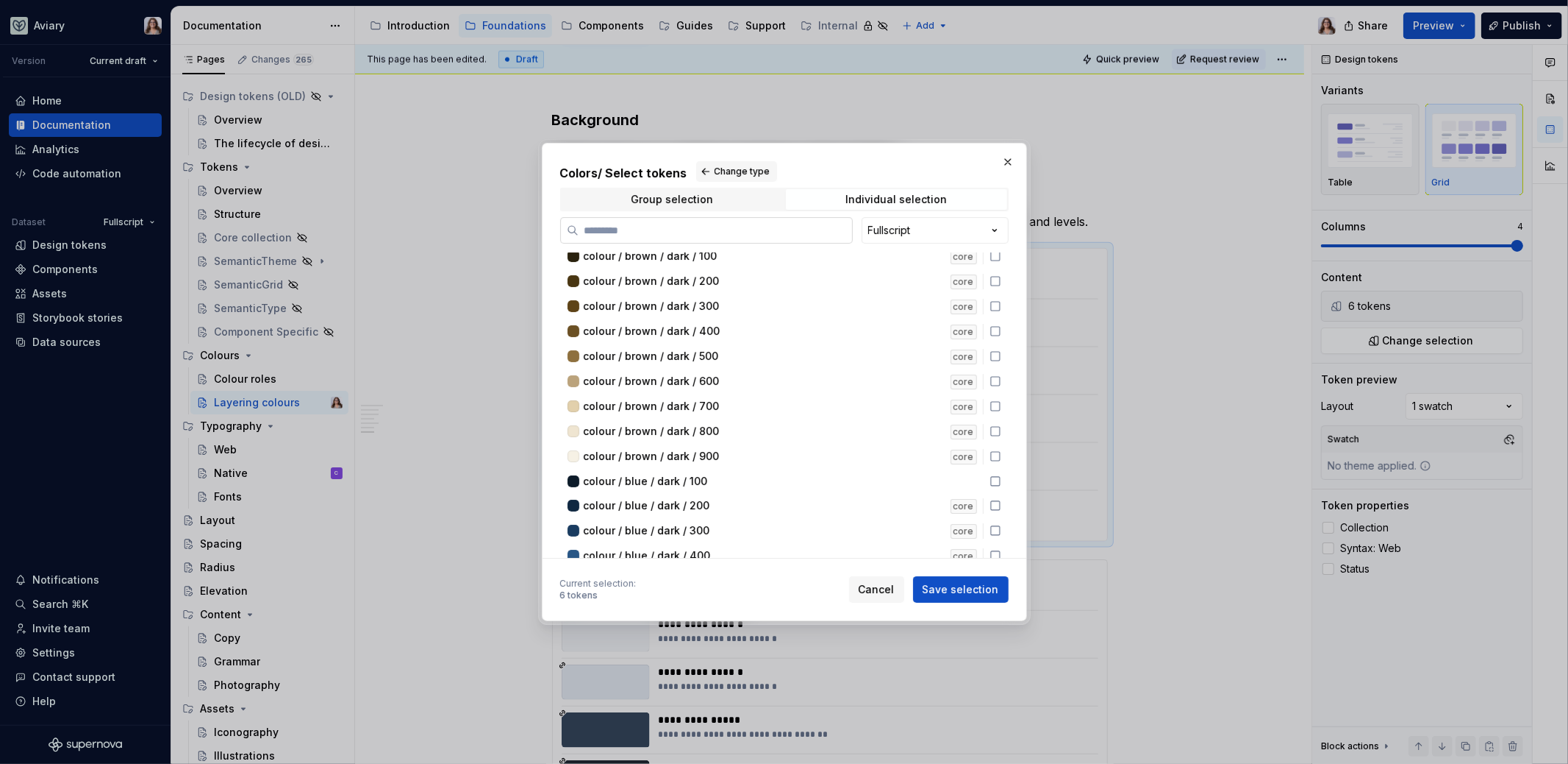
scroll to position [2289, 0]
click at [581, 596] on div "6 tokens" at bounding box center [579, 595] width 38 height 12
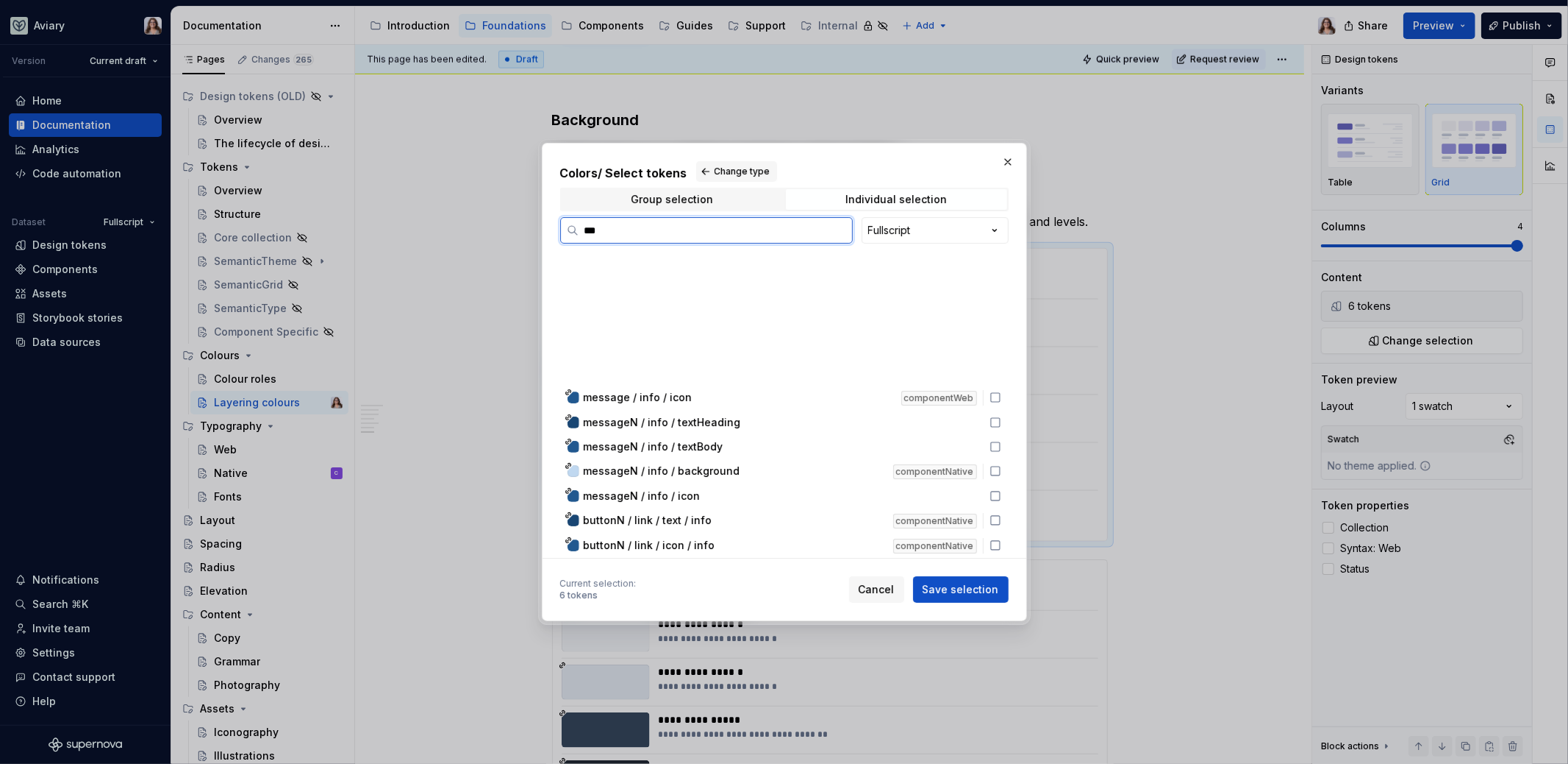
scroll to position [104, 0]
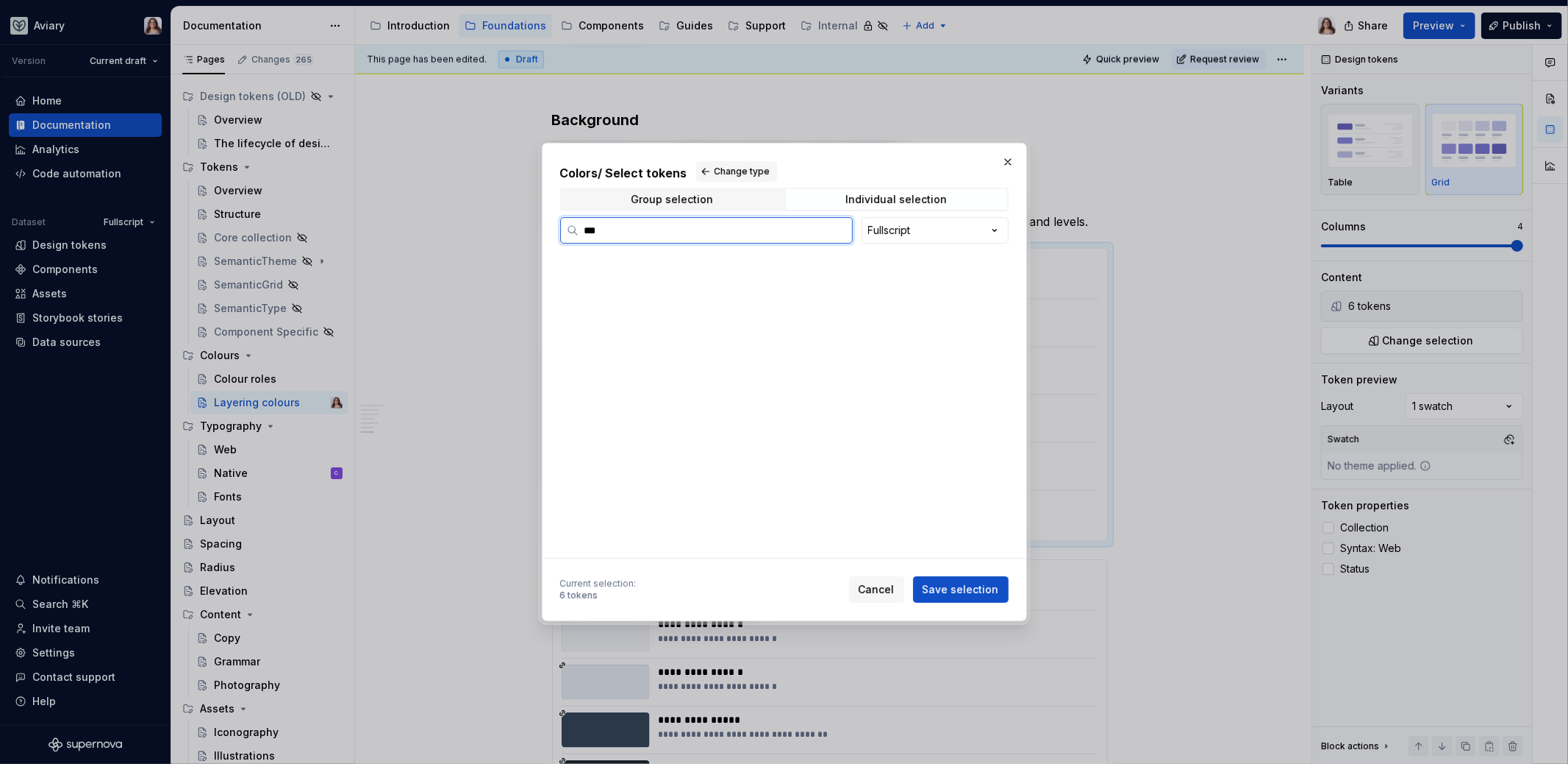
type input "****"
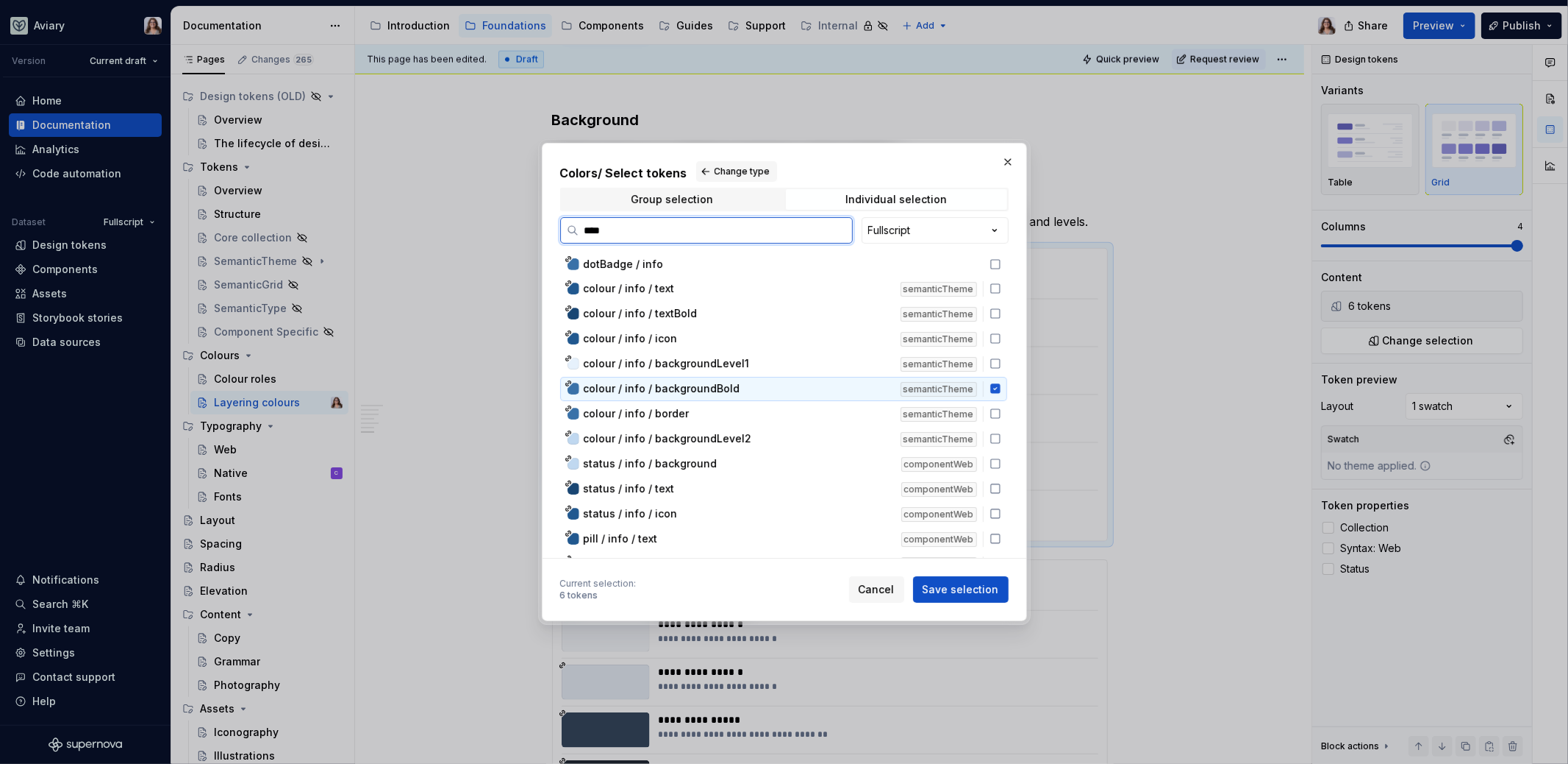
click at [725, 390] on span "colour / info / backgroundBold" at bounding box center [661, 389] width 157 height 15
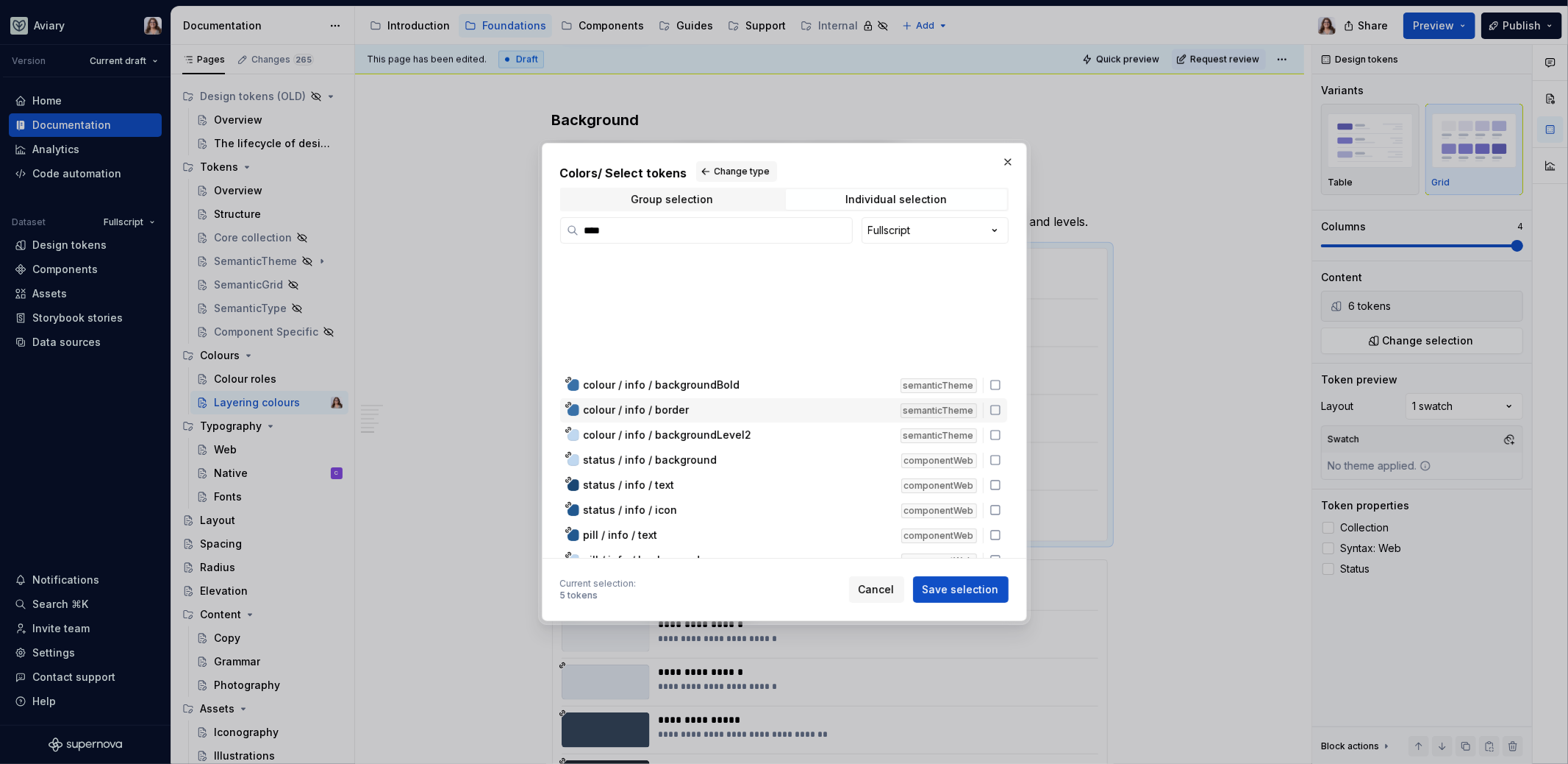
scroll to position [174, 0]
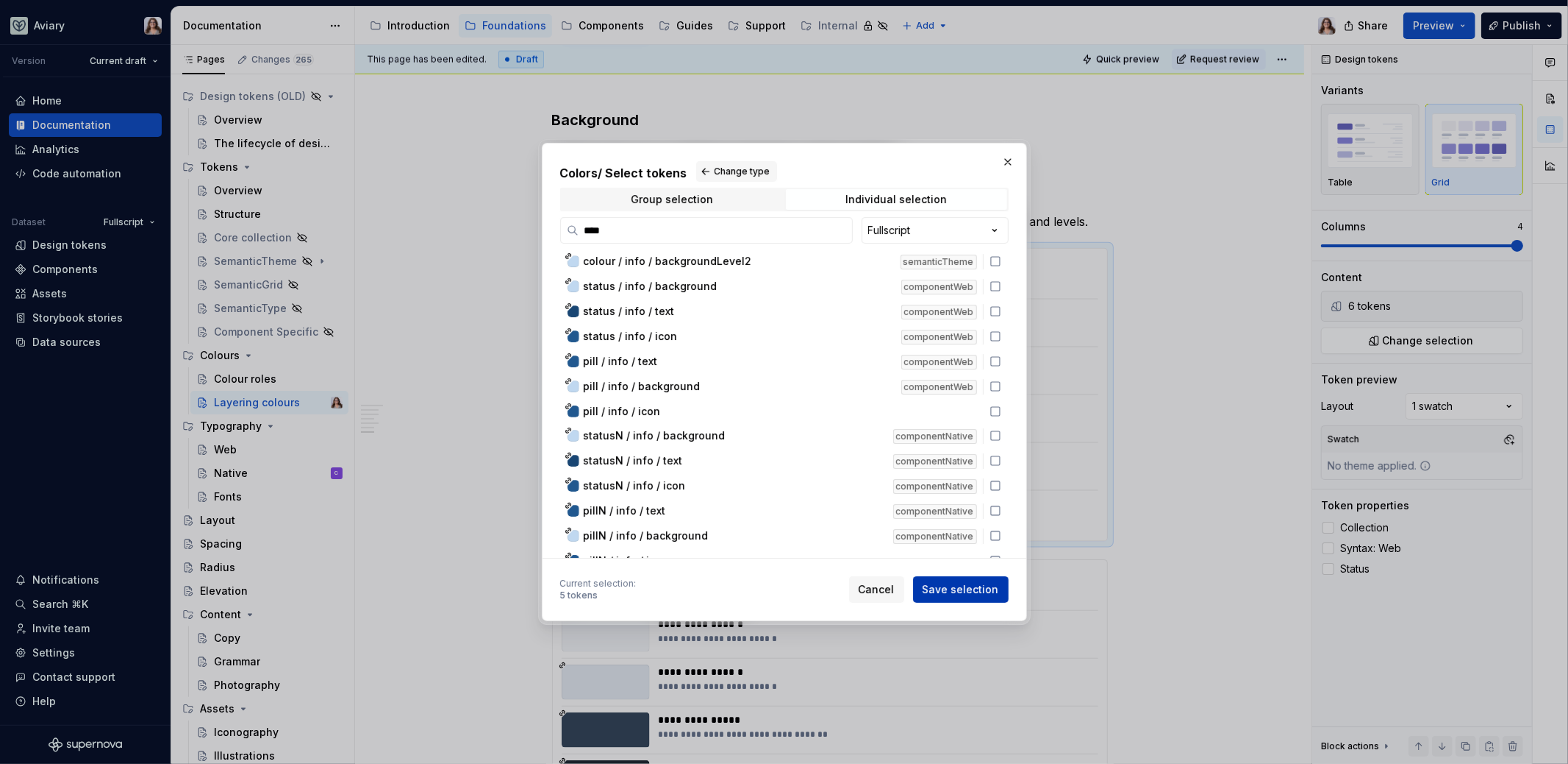
click at [947, 584] on span "Save selection" at bounding box center [960, 589] width 76 height 15
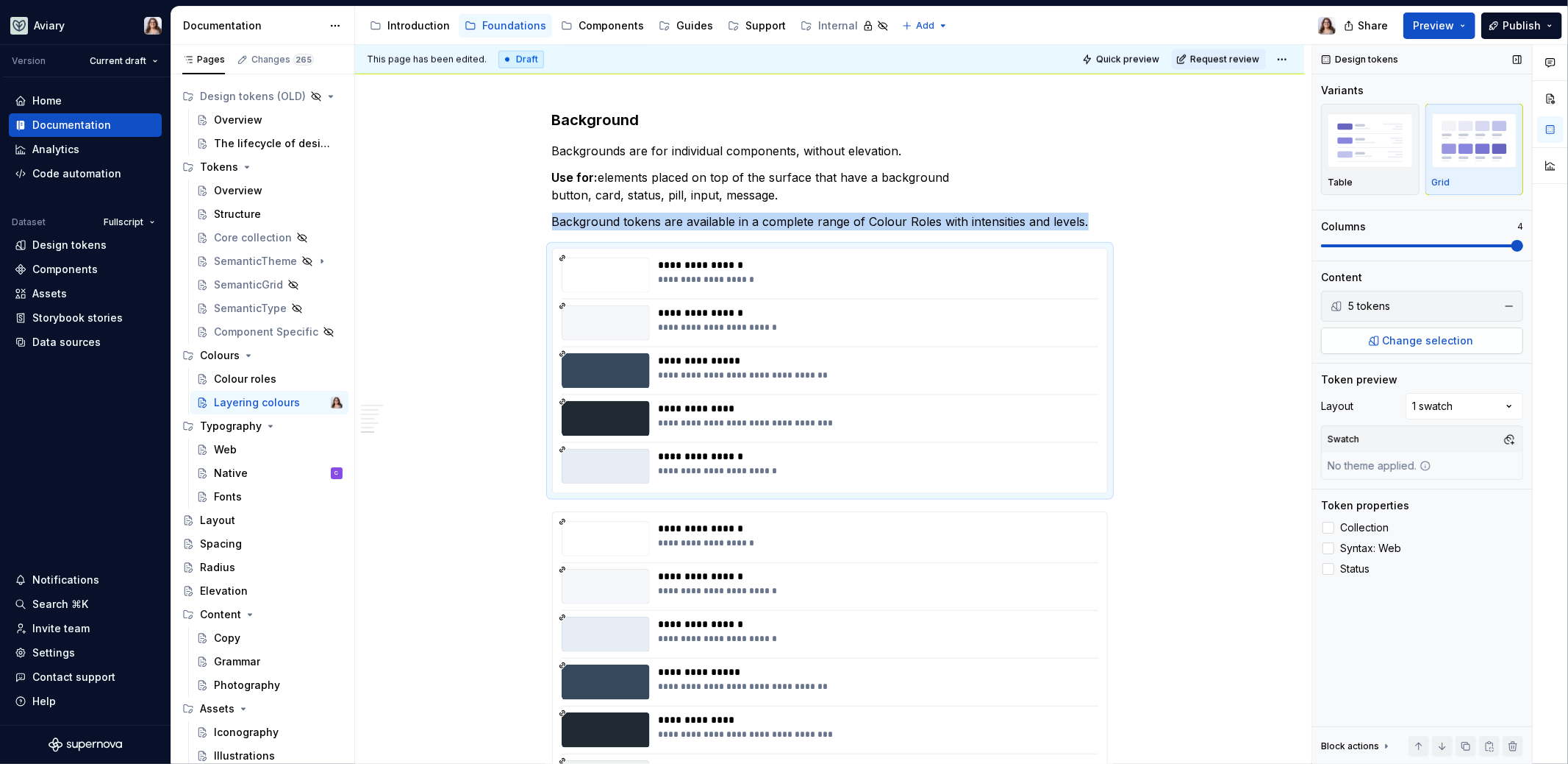
click at [1235, 340] on span "Change selection" at bounding box center [1429, 341] width 91 height 15
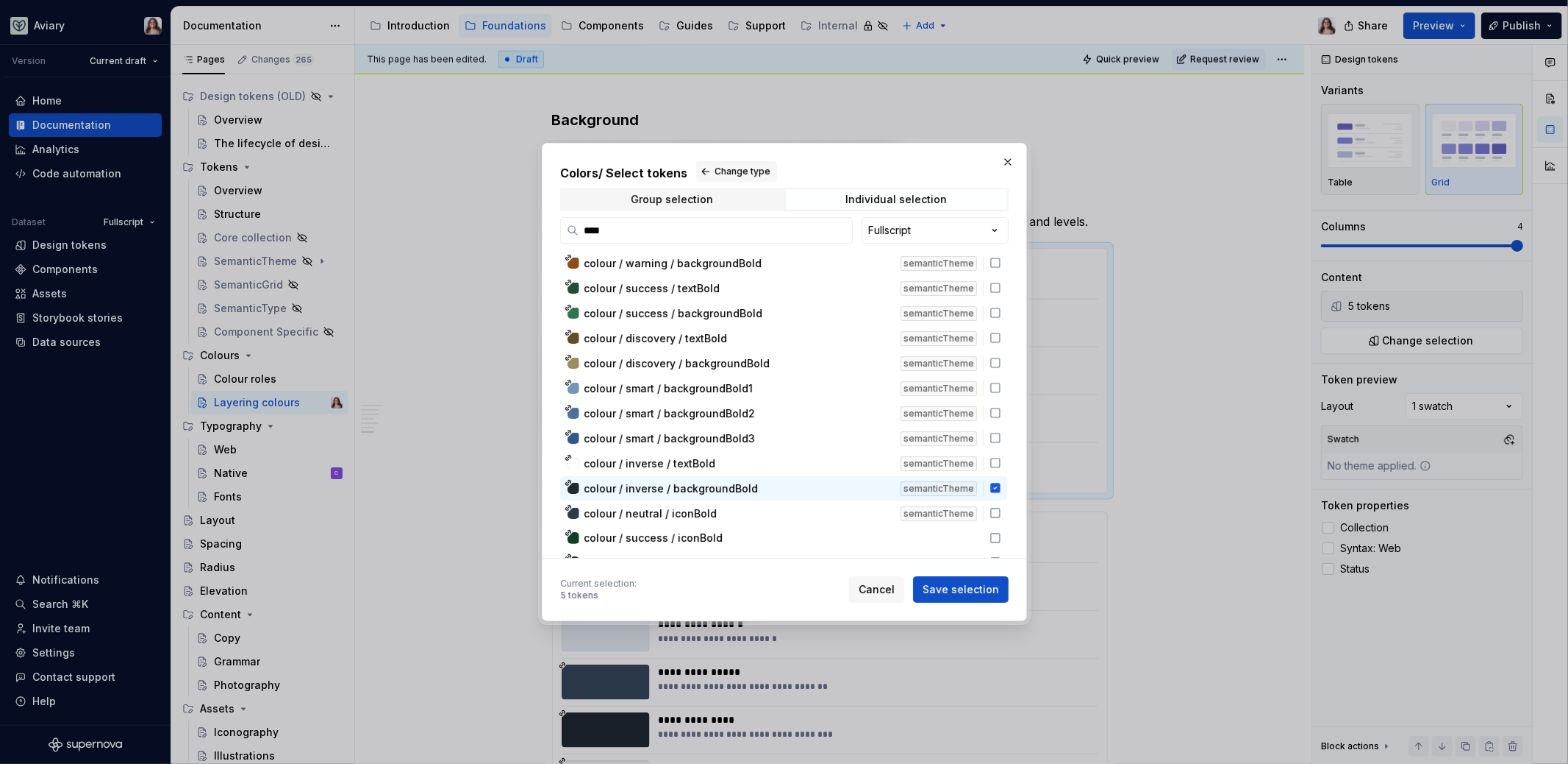
scroll to position [233, 0]
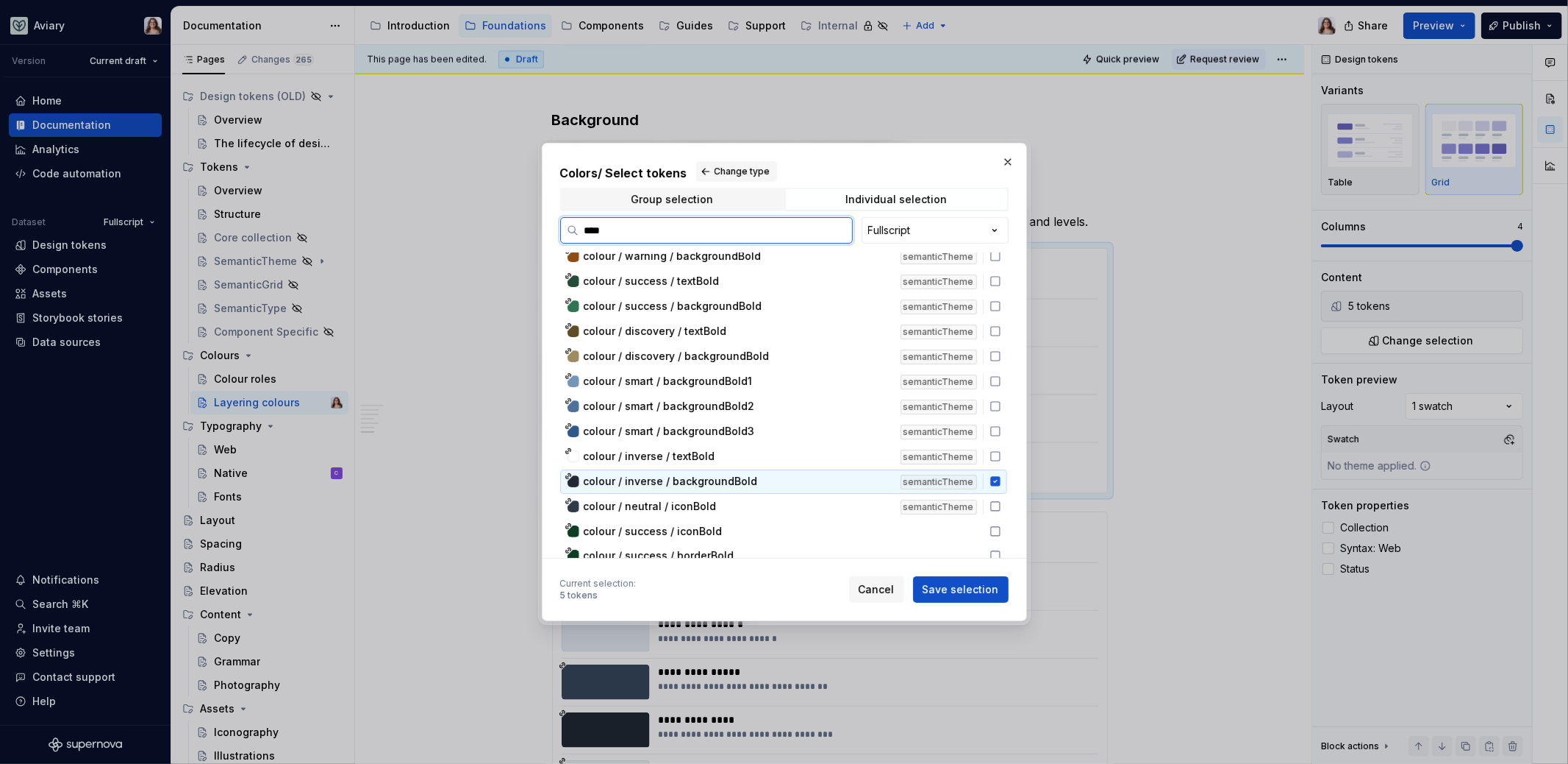
click at [740, 474] on span "colour / inverse / backgroundBold" at bounding box center [671, 481] width 175 height 15
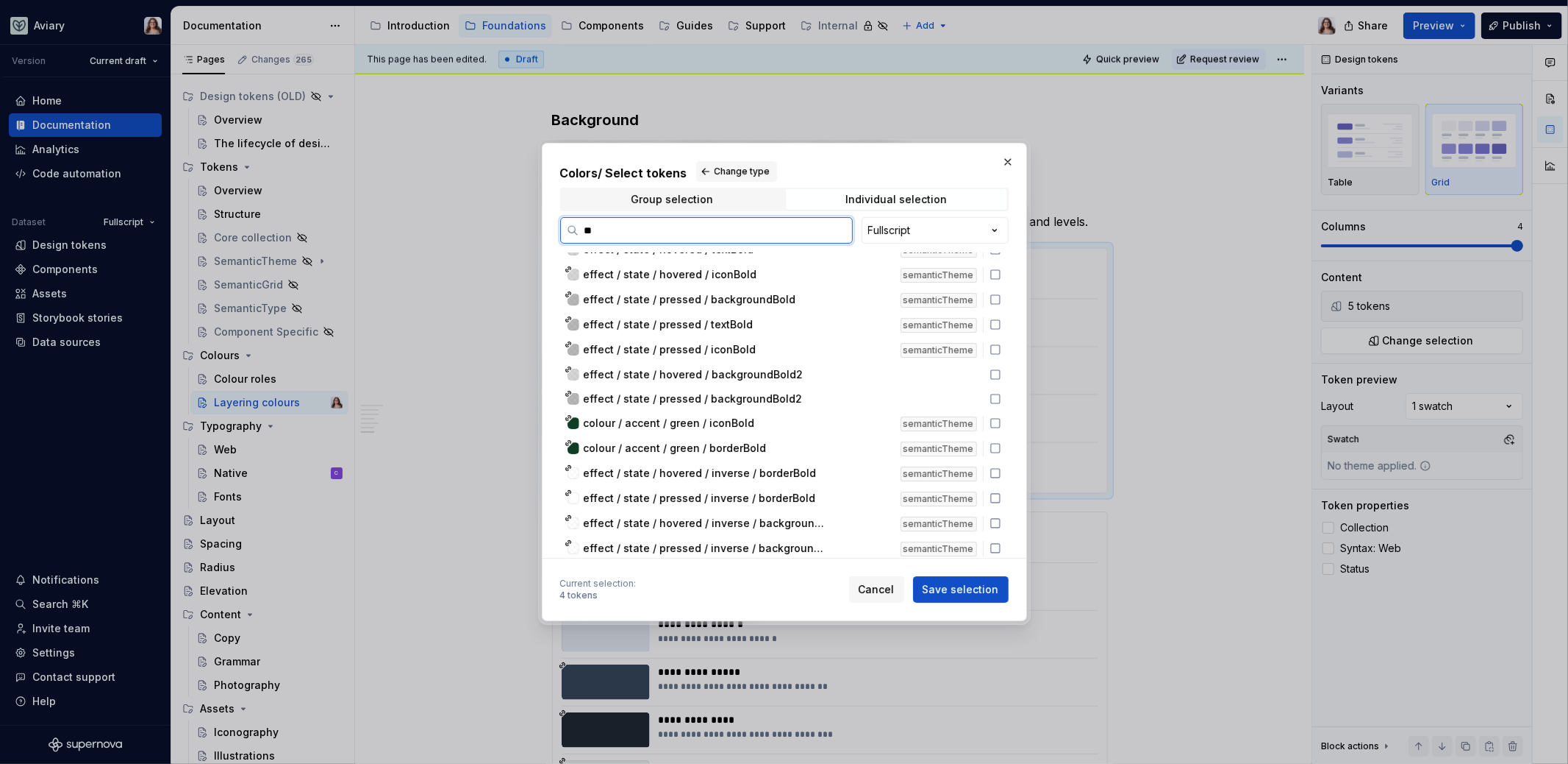
scroll to position [0, 0]
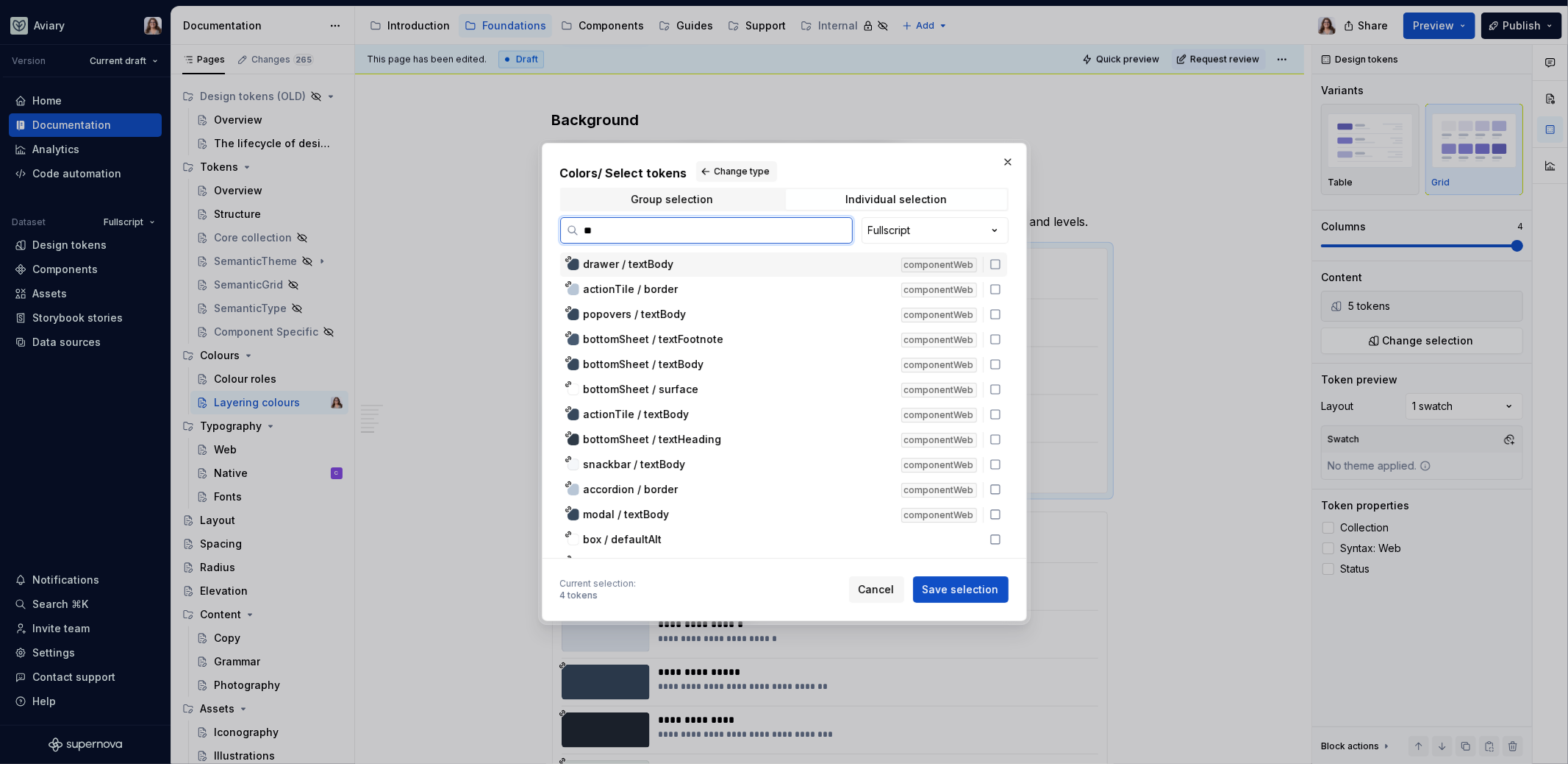
type input "*"
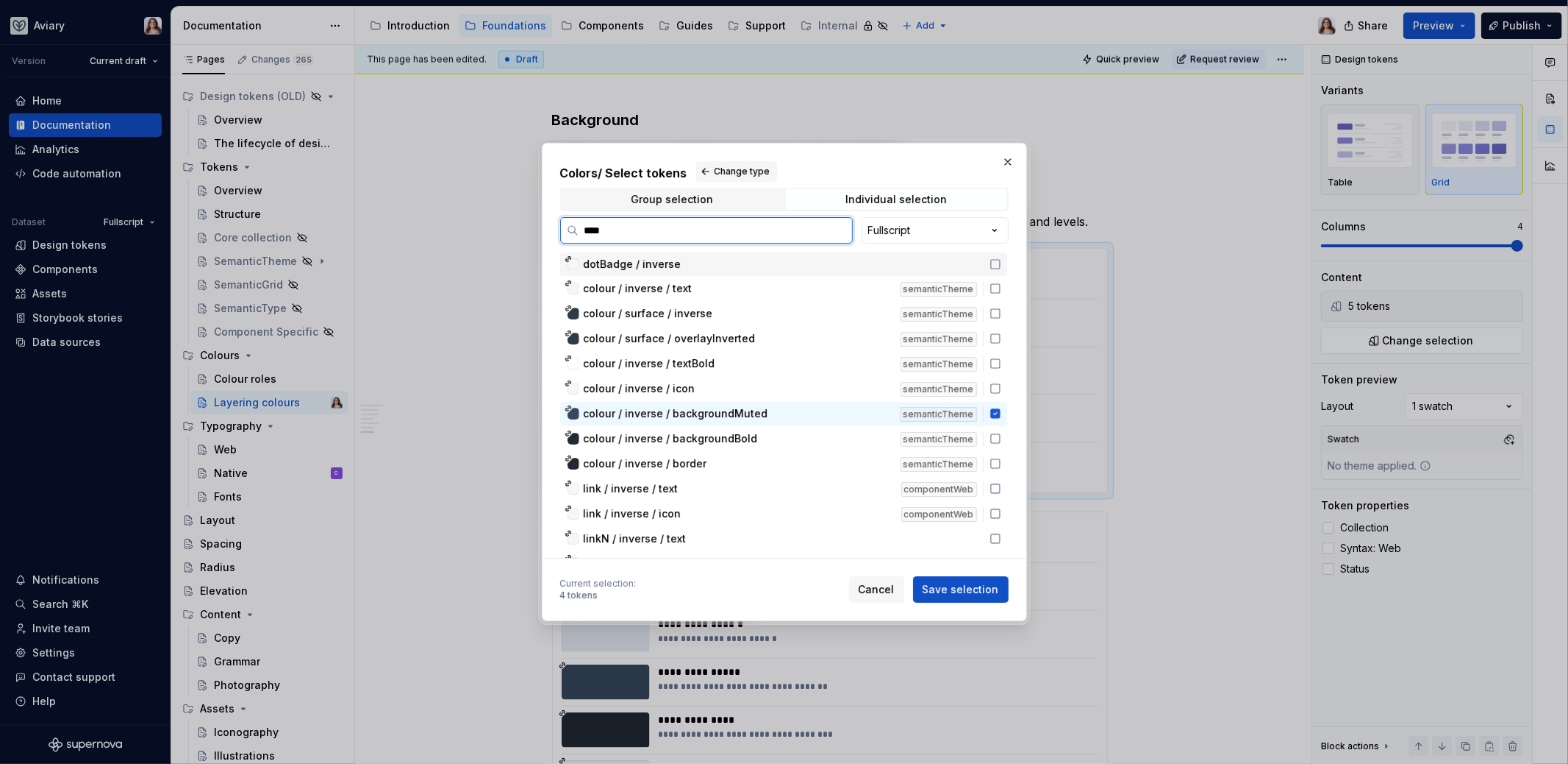
type input "*****"
click at [766, 410] on div "colour / inverse / backgroundMuted" at bounding box center [738, 414] width 308 height 15
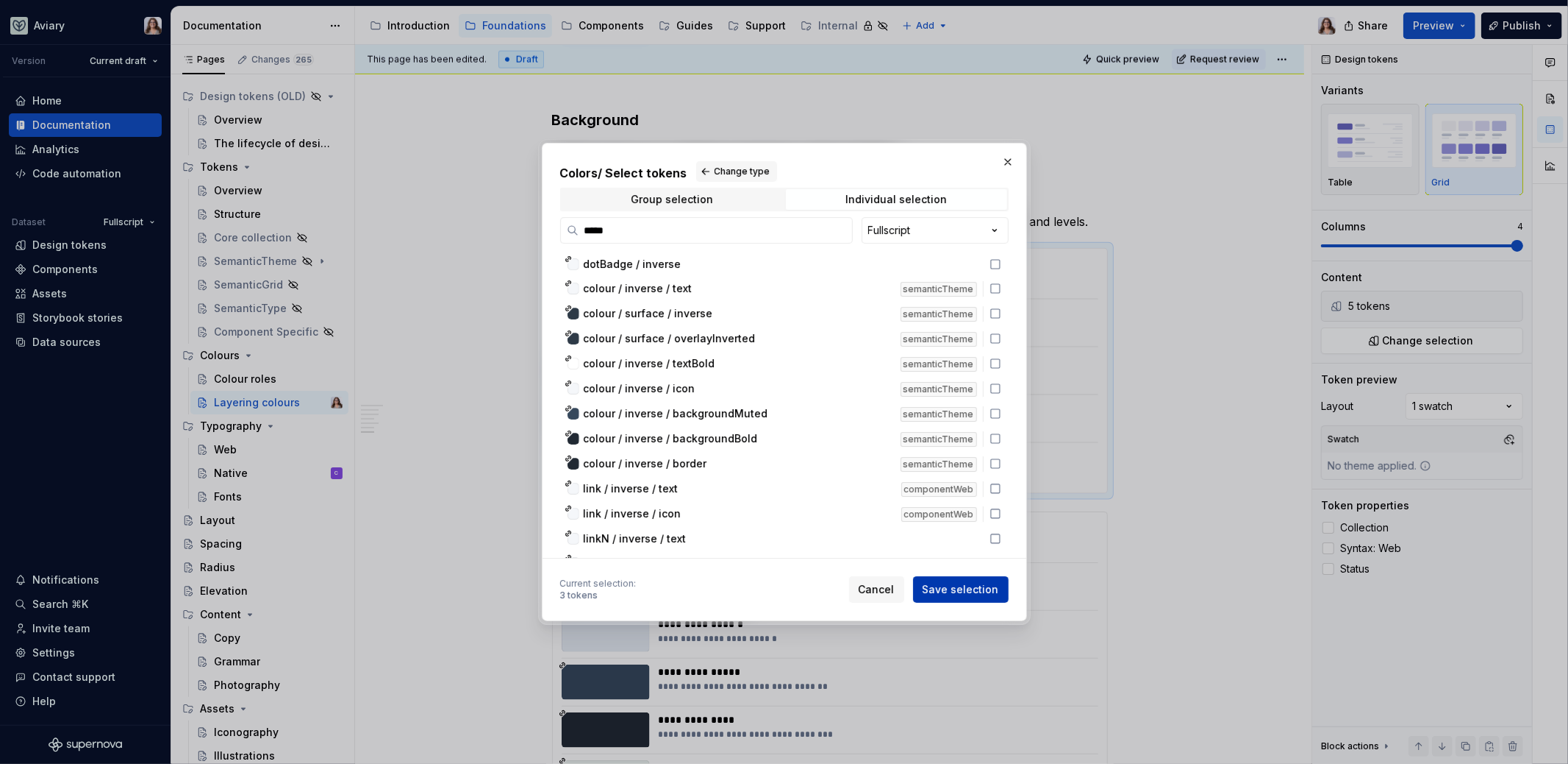
click at [969, 587] on span "Save selection" at bounding box center [960, 589] width 76 height 15
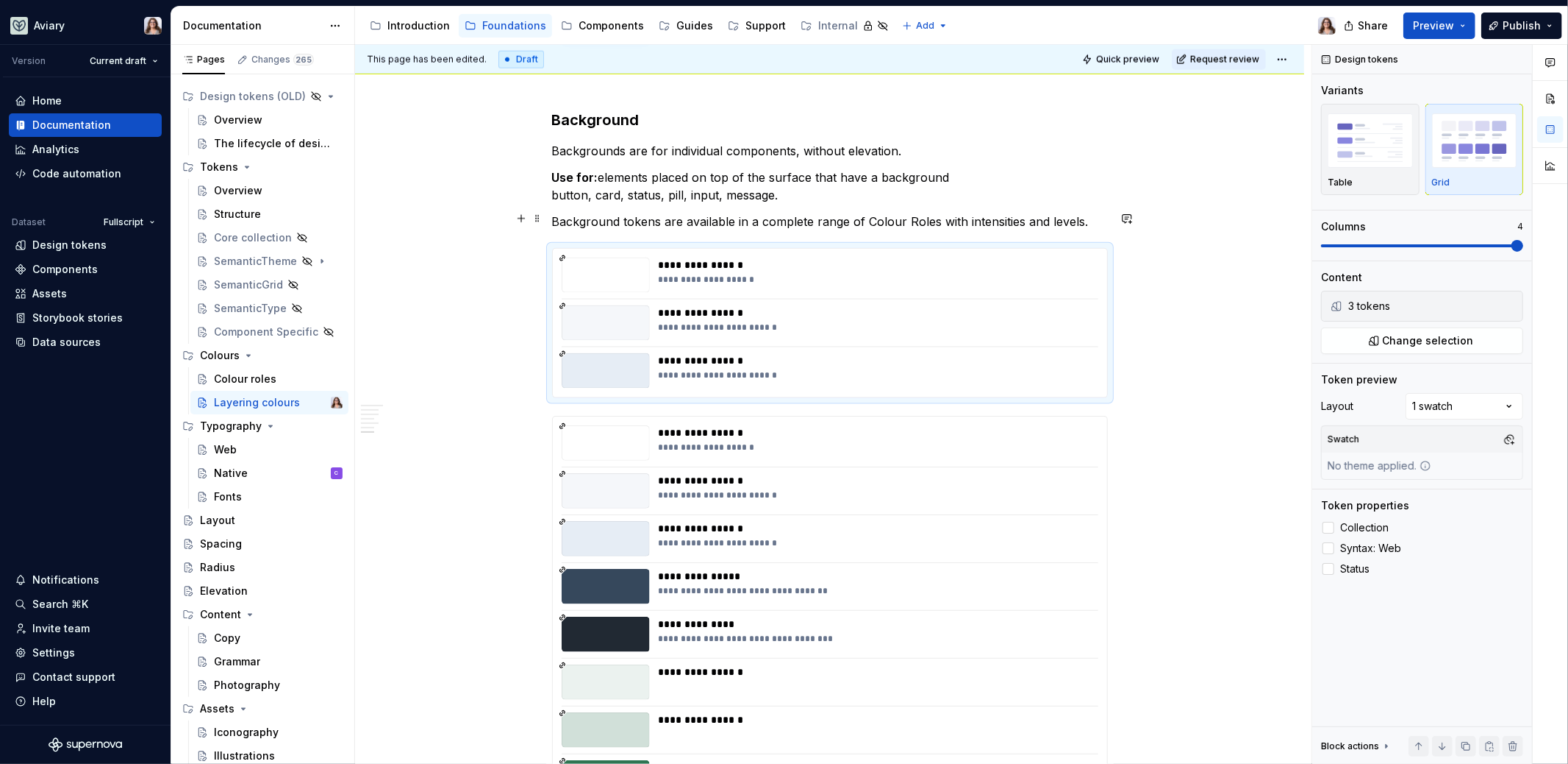
click at [1082, 223] on p "Background tokens are available in a complete range of Colour Roles with intens…" at bounding box center [830, 221] width 555 height 18
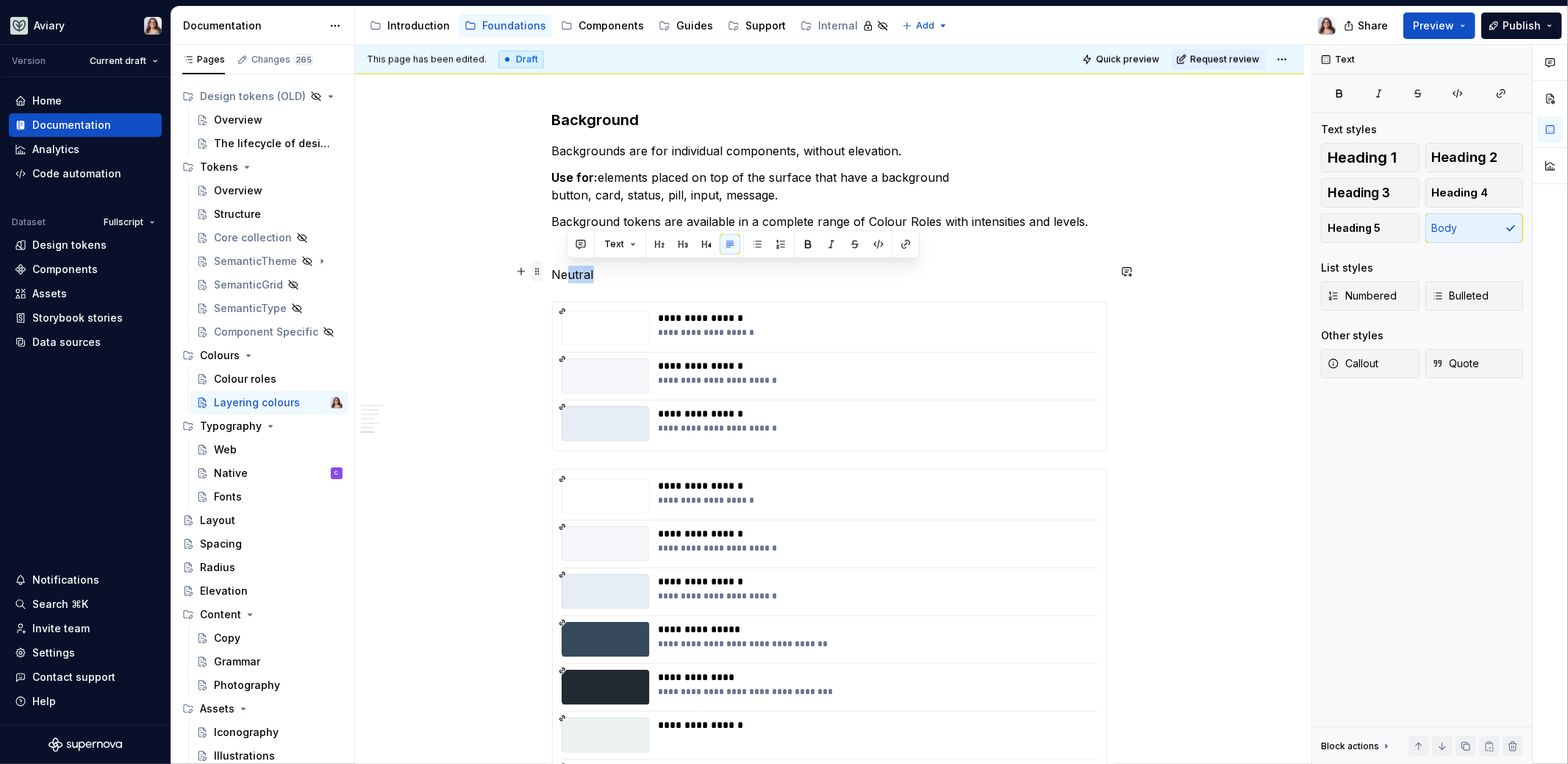
drag, startPoint x: 593, startPoint y: 270, endPoint x: 534, endPoint y: 268, distance: 59.0
click at [552, 268] on div "How to Layer Background Tokens To keep components accessible and easy to use, i…" at bounding box center [830, 200] width 555 height 2854
click at [707, 244] on button "button" at bounding box center [707, 244] width 20 height 20
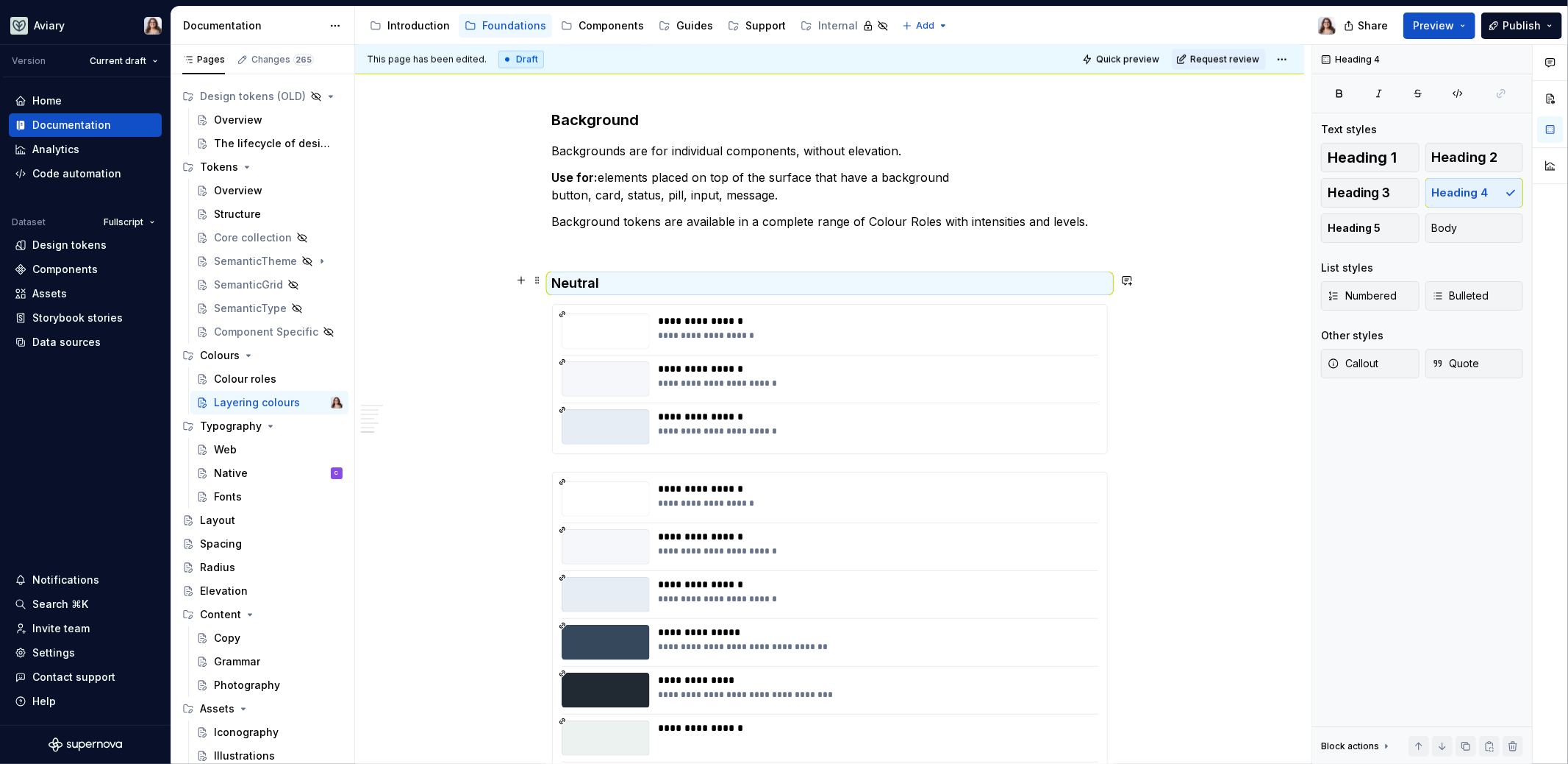
click at [634, 277] on h4 "Neutral" at bounding box center [830, 283] width 555 height 18
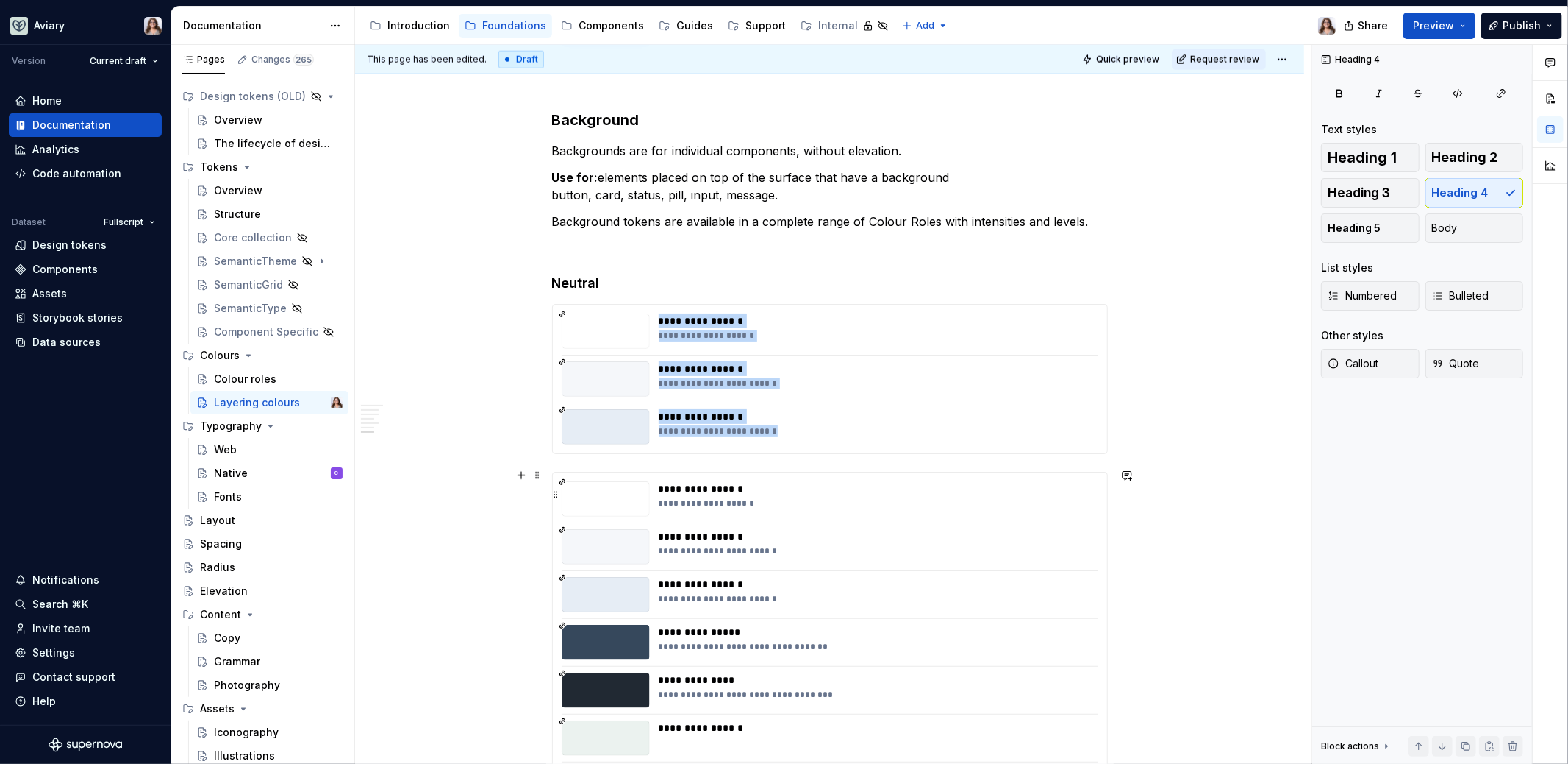
click at [637, 510] on div at bounding box center [606, 499] width 88 height 35
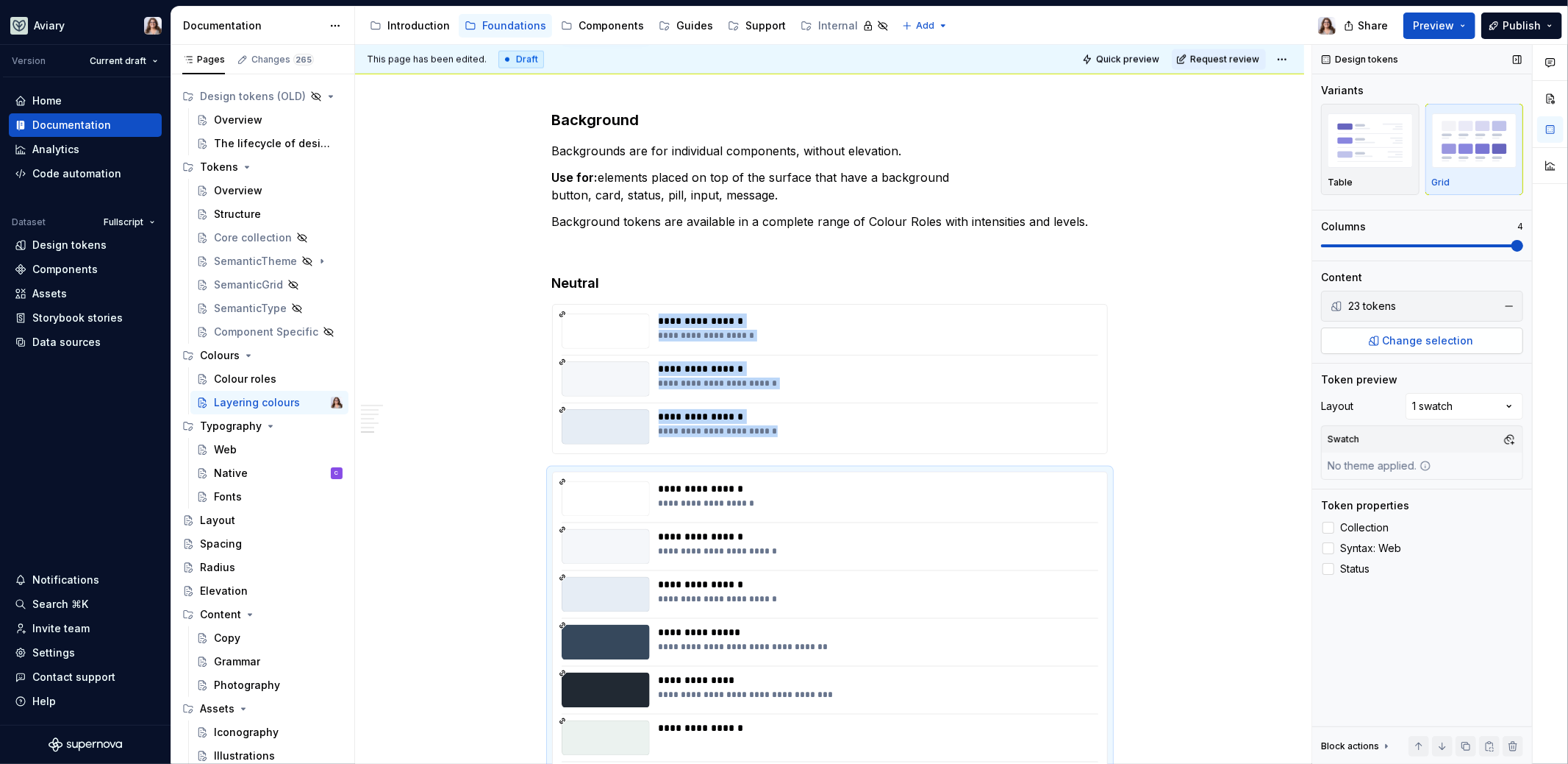
type textarea "*"
click at [1235, 337] on span "Change selection" at bounding box center [1429, 341] width 91 height 15
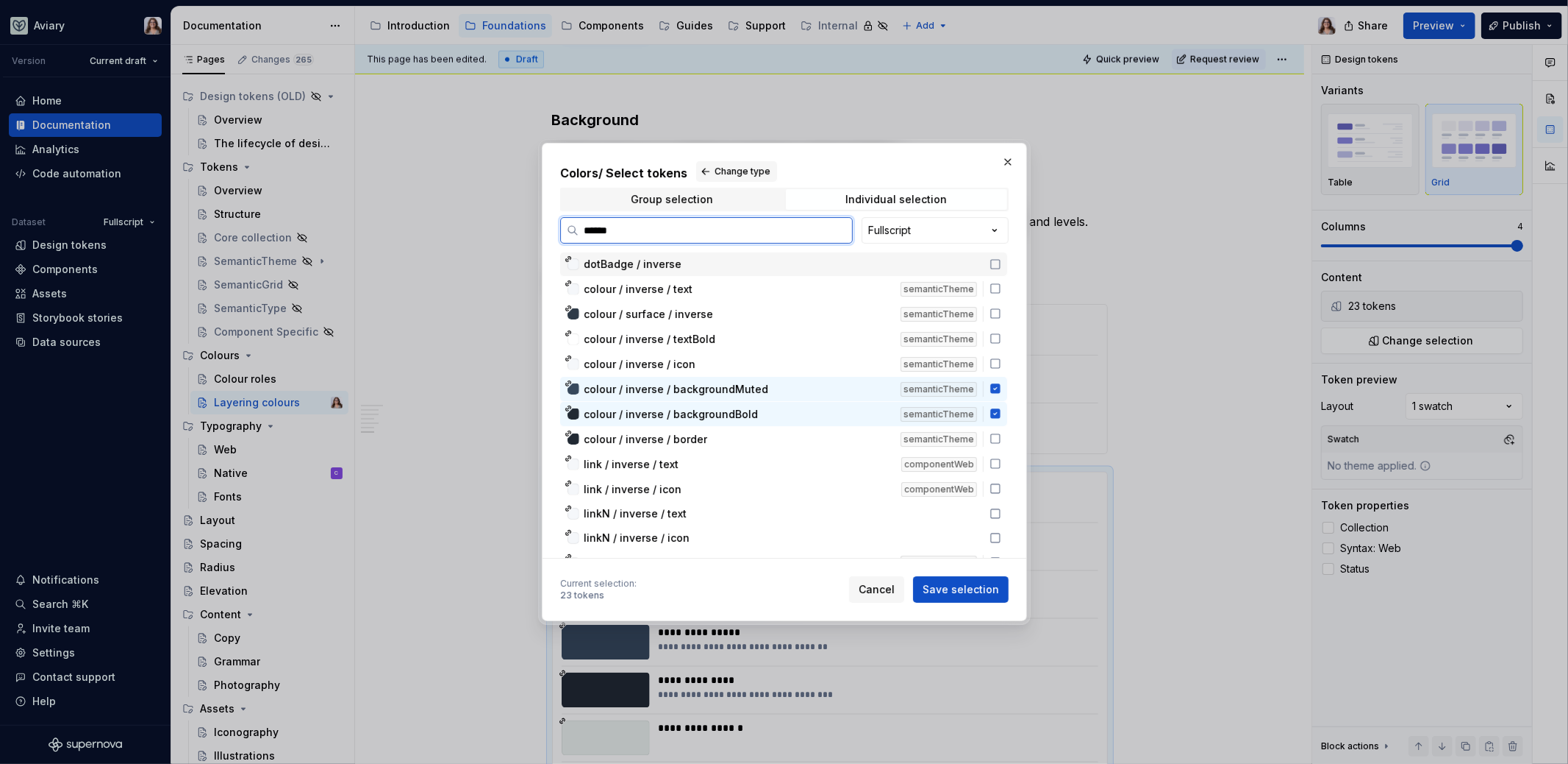
type input "*******"
click at [580, 591] on div "23 tokens" at bounding box center [581, 595] width 44 height 12
click at [725, 204] on span "Group selection" at bounding box center [673, 199] width 221 height 20
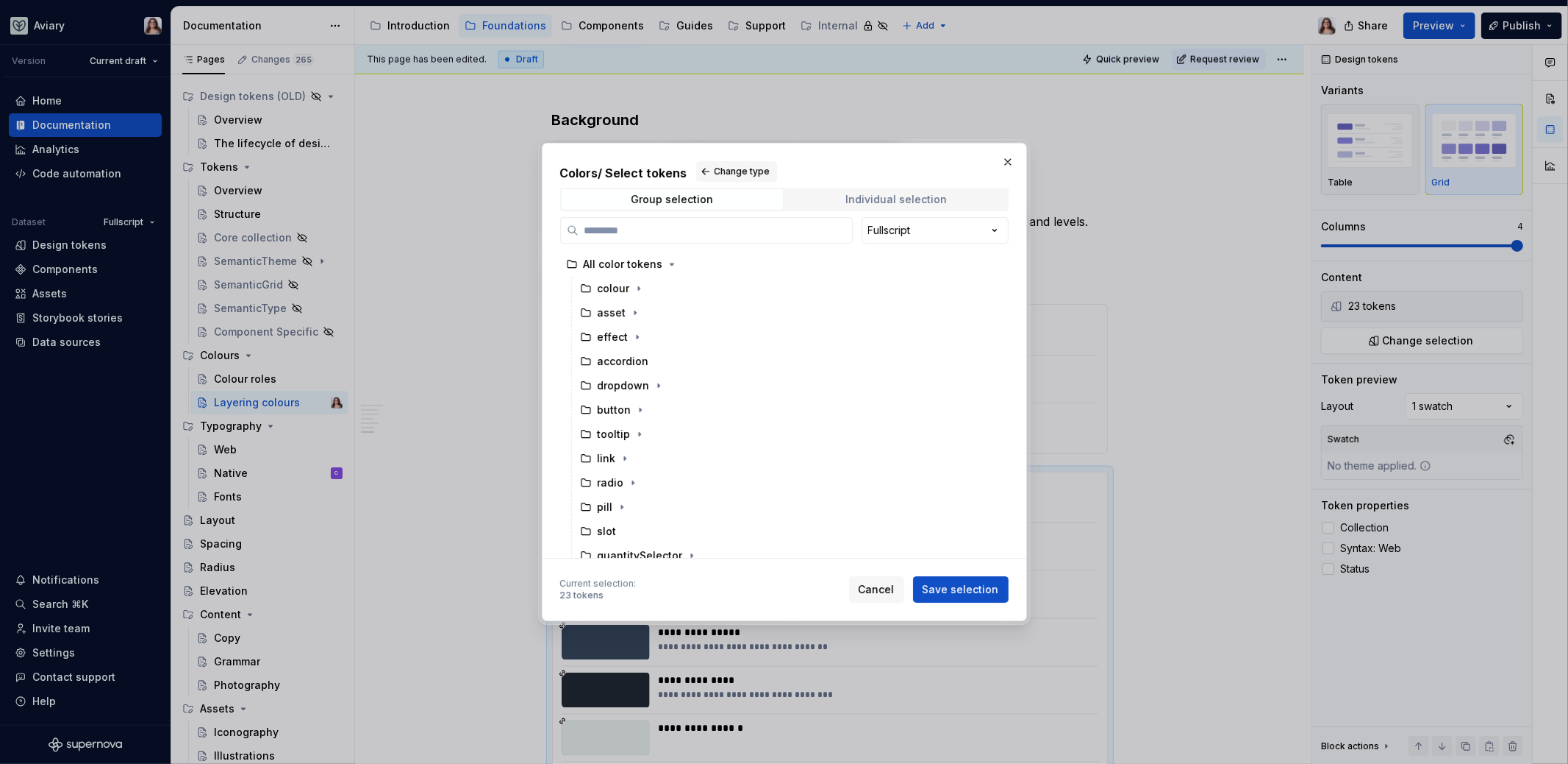
click at [854, 195] on div "Individual selection" at bounding box center [895, 199] width 101 height 12
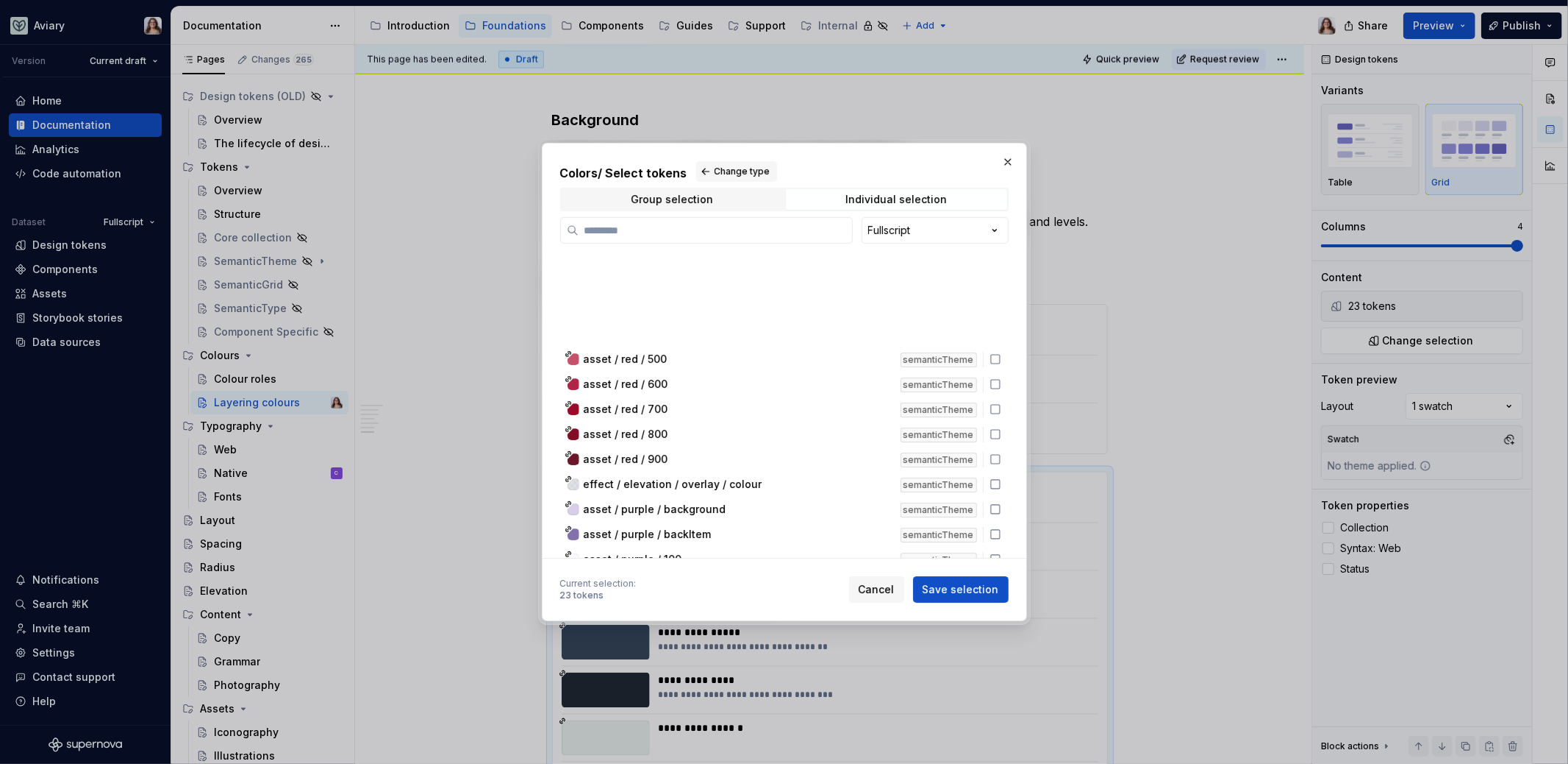
scroll to position [8505, 0]
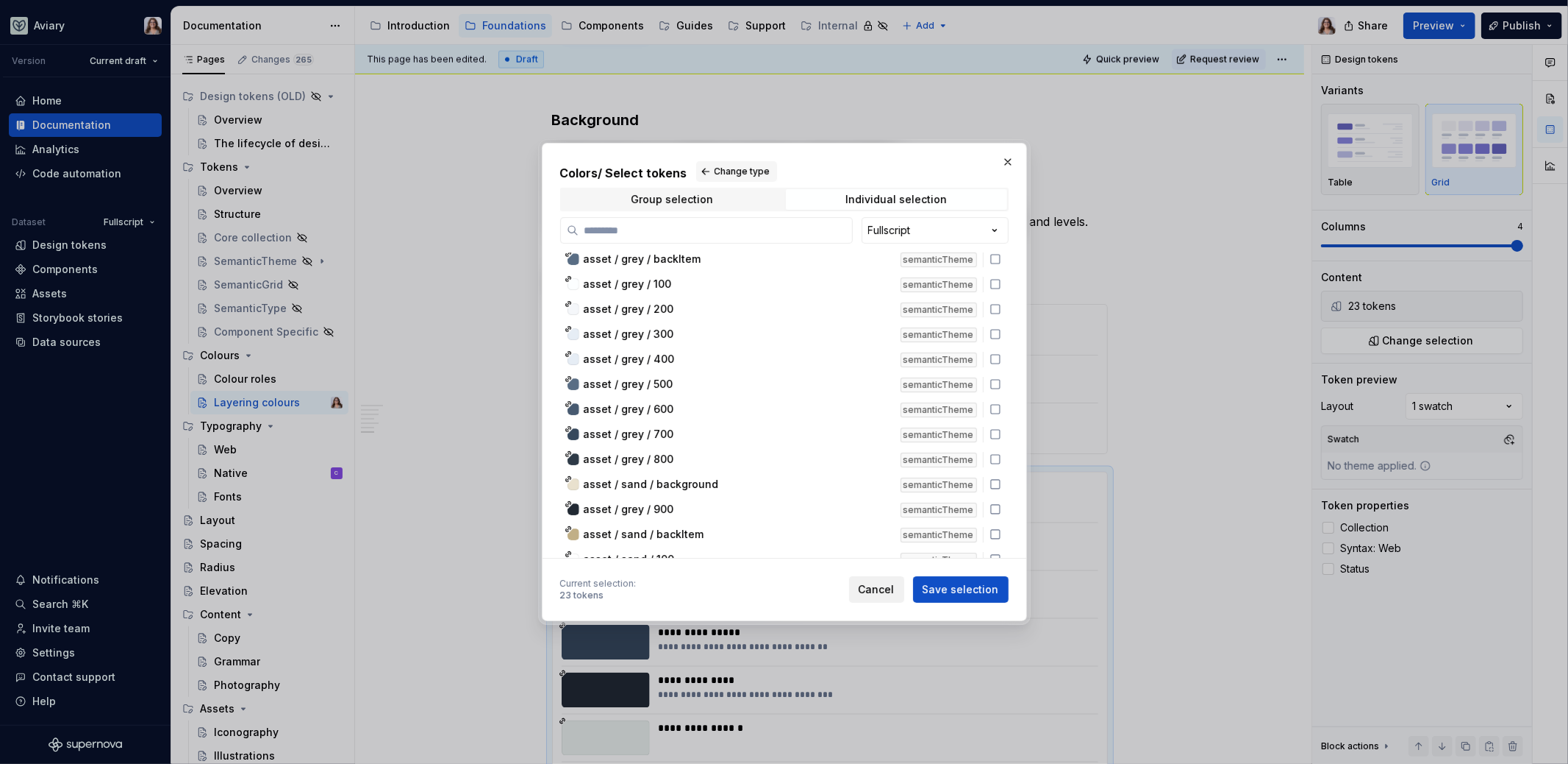
click at [878, 588] on span "Cancel" at bounding box center [877, 589] width 36 height 15
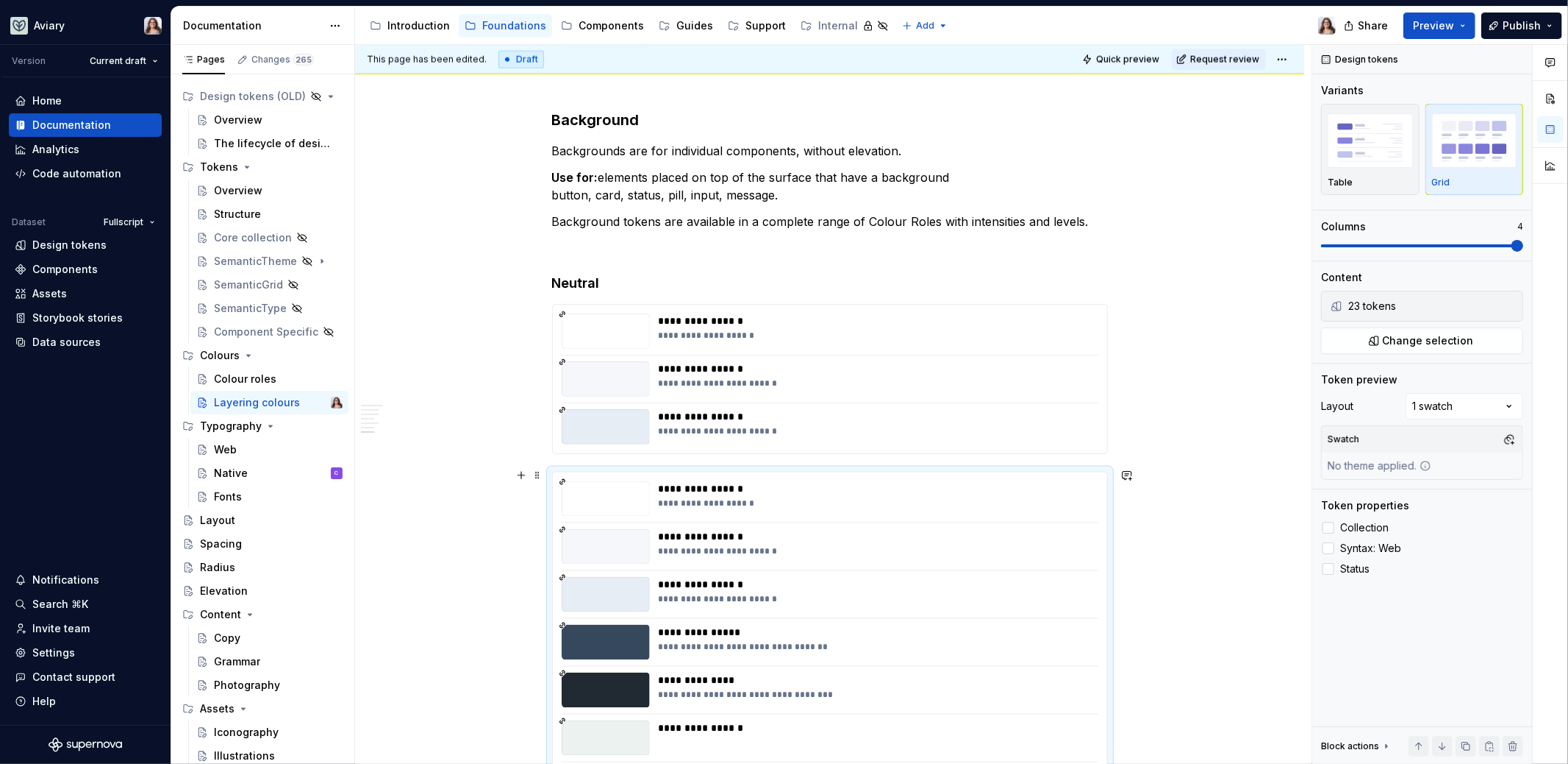
click at [1155, 535] on div "This page has been edited. Draft Quick preview Request review Layering colours …" at bounding box center [833, 404] width 957 height 719
click at [959, 535] on div "**********" at bounding box center [874, 536] width 432 height 15
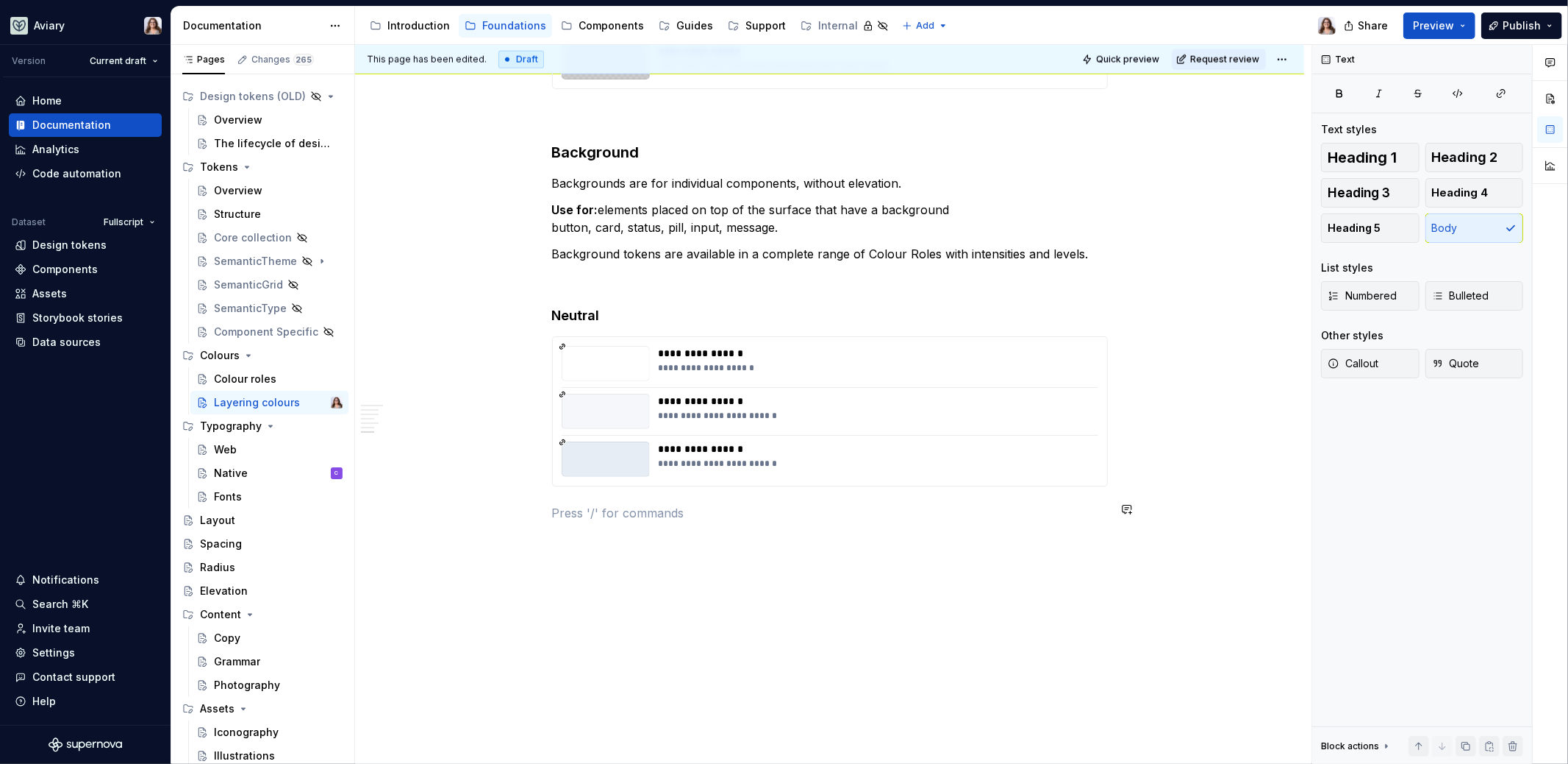
click at [871, 393] on div "**********" at bounding box center [874, 401] width 432 height 15
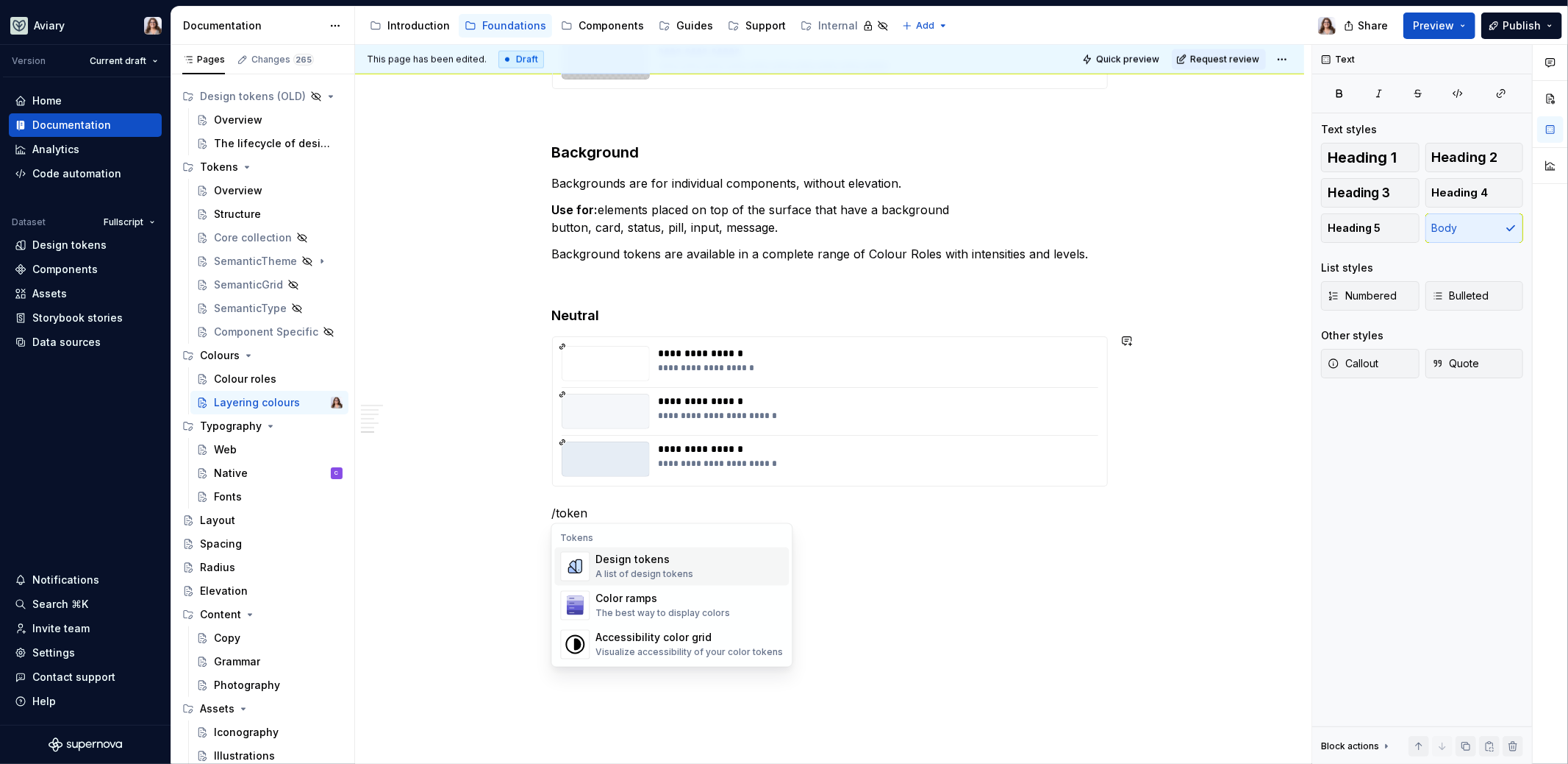
click at [633, 552] on div "Design tokens A list of design tokens" at bounding box center [689, 567] width 188 height 30
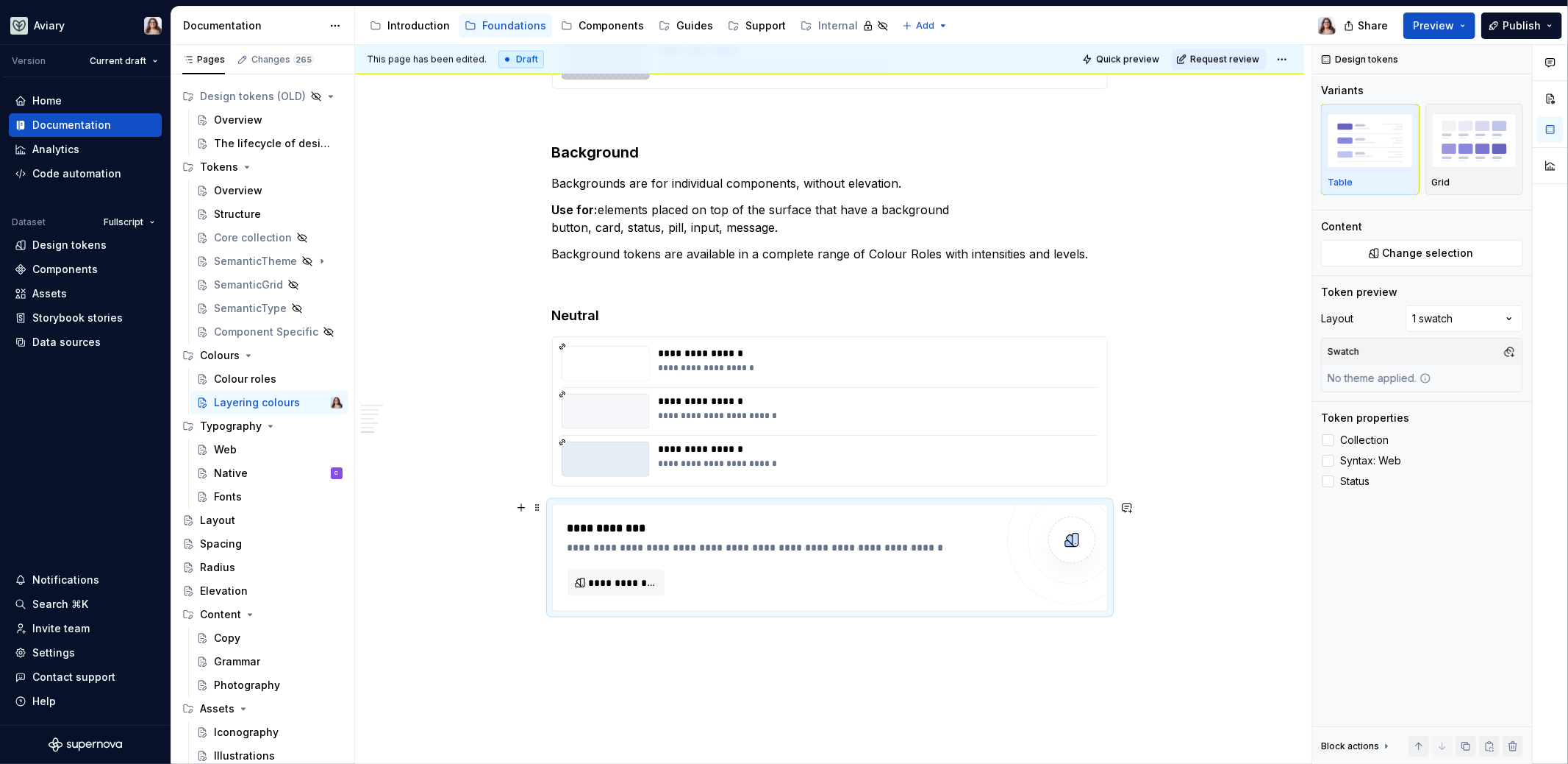
type textarea "*"
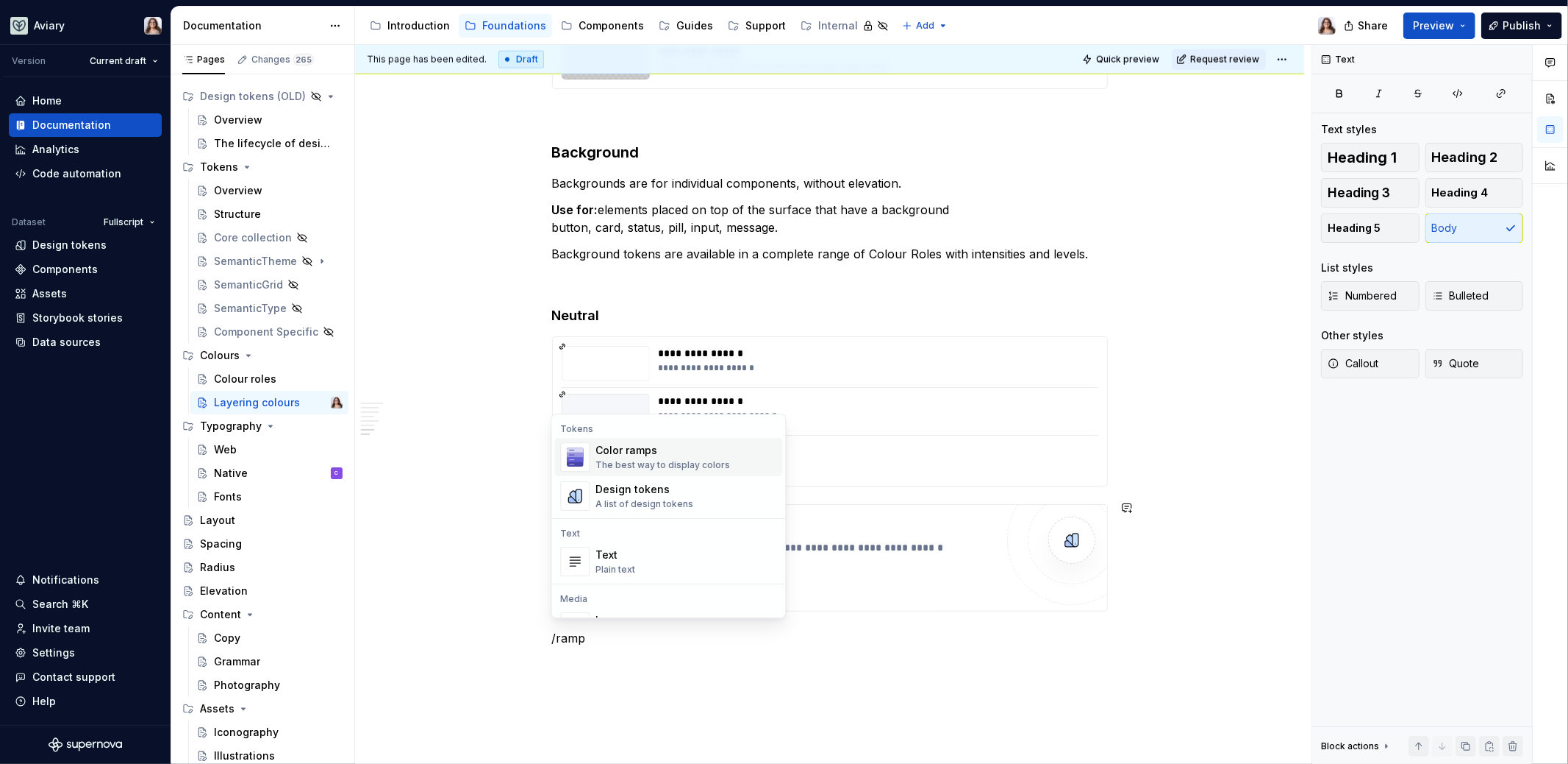
click at [649, 457] on div "Color ramps The best way to display colors" at bounding box center [662, 457] width 135 height 28
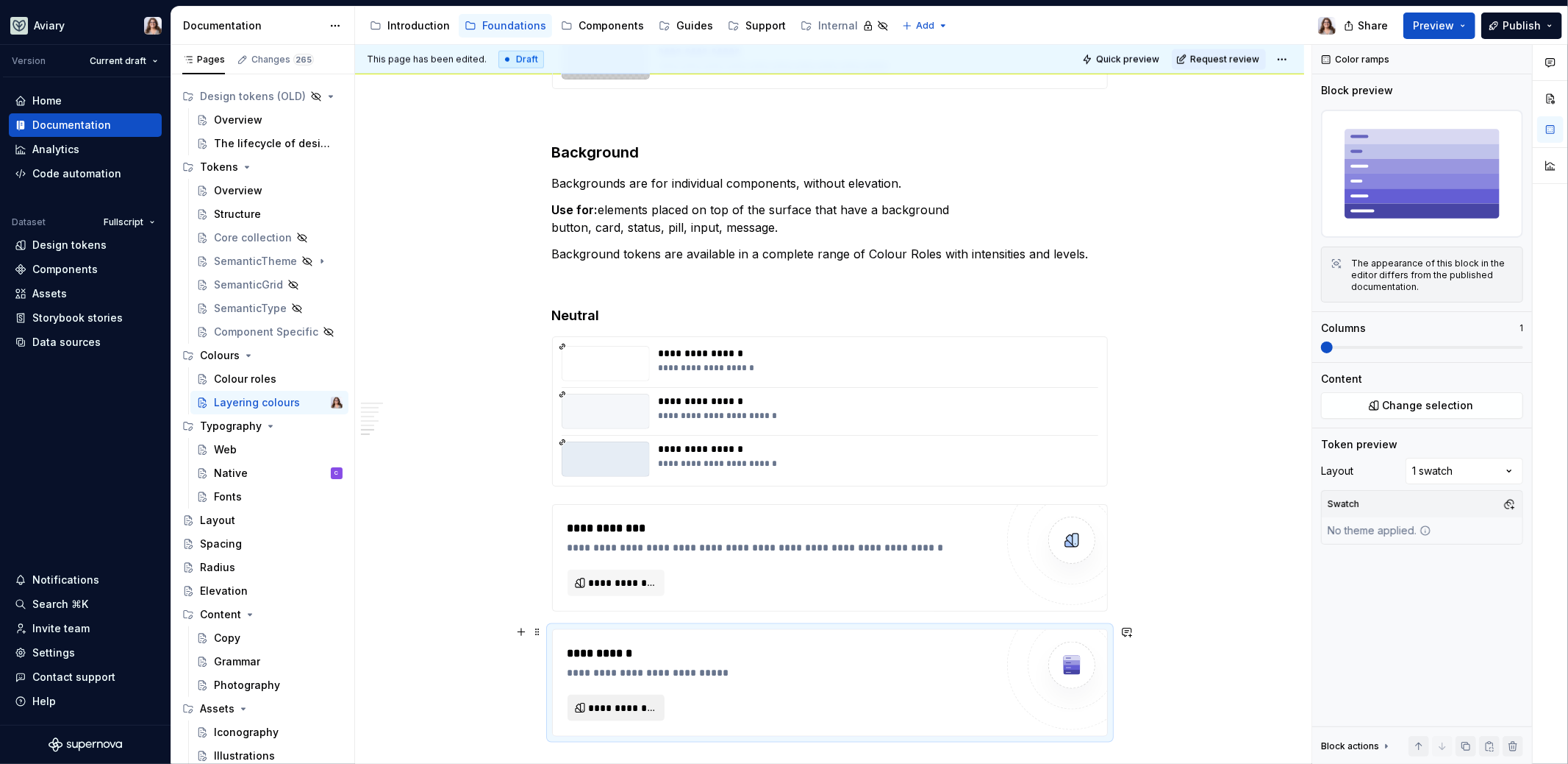
click at [639, 614] on span "**********" at bounding box center [622, 708] width 67 height 15
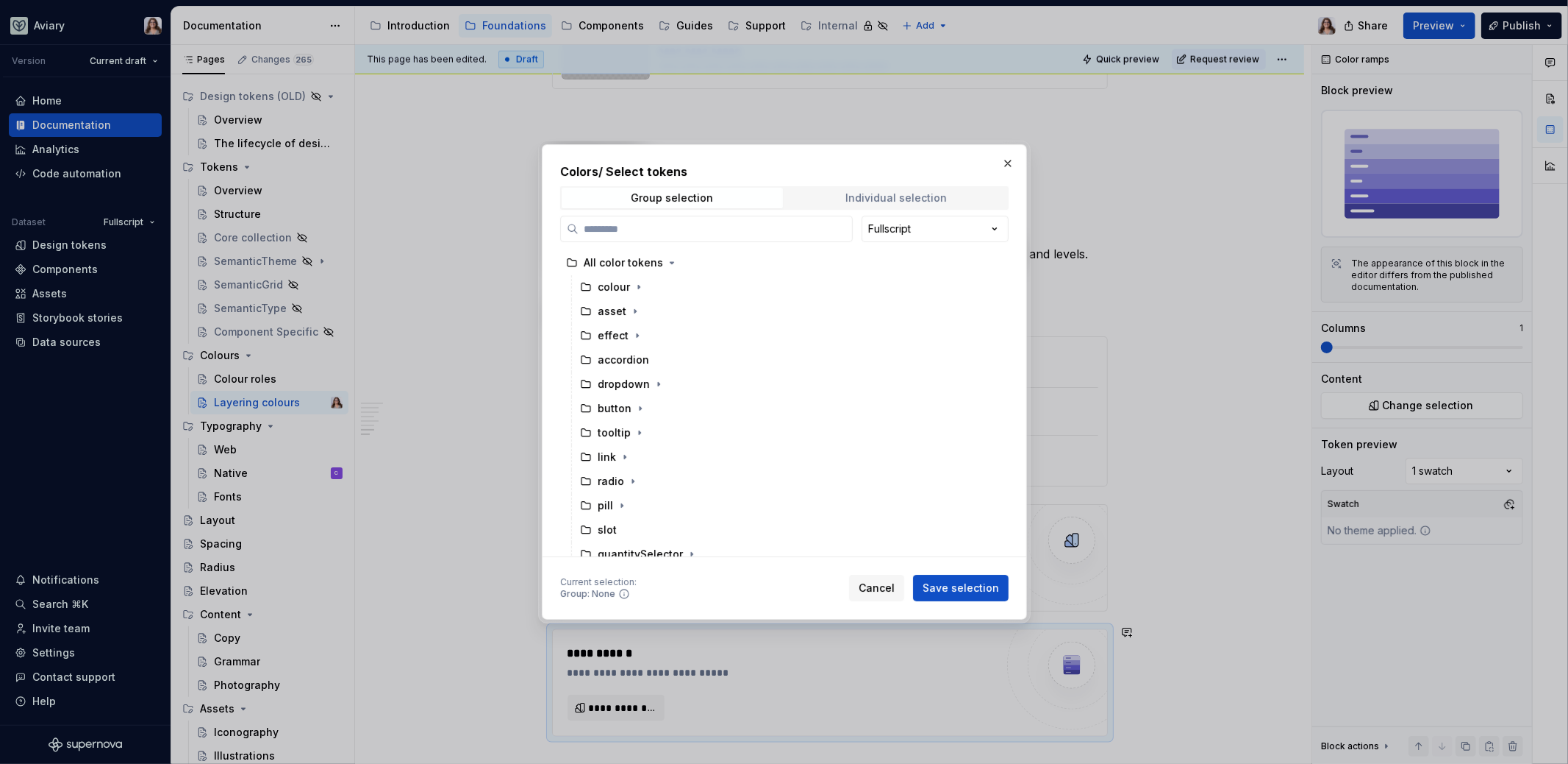
click at [872, 196] on div "Individual selection" at bounding box center [895, 198] width 101 height 12
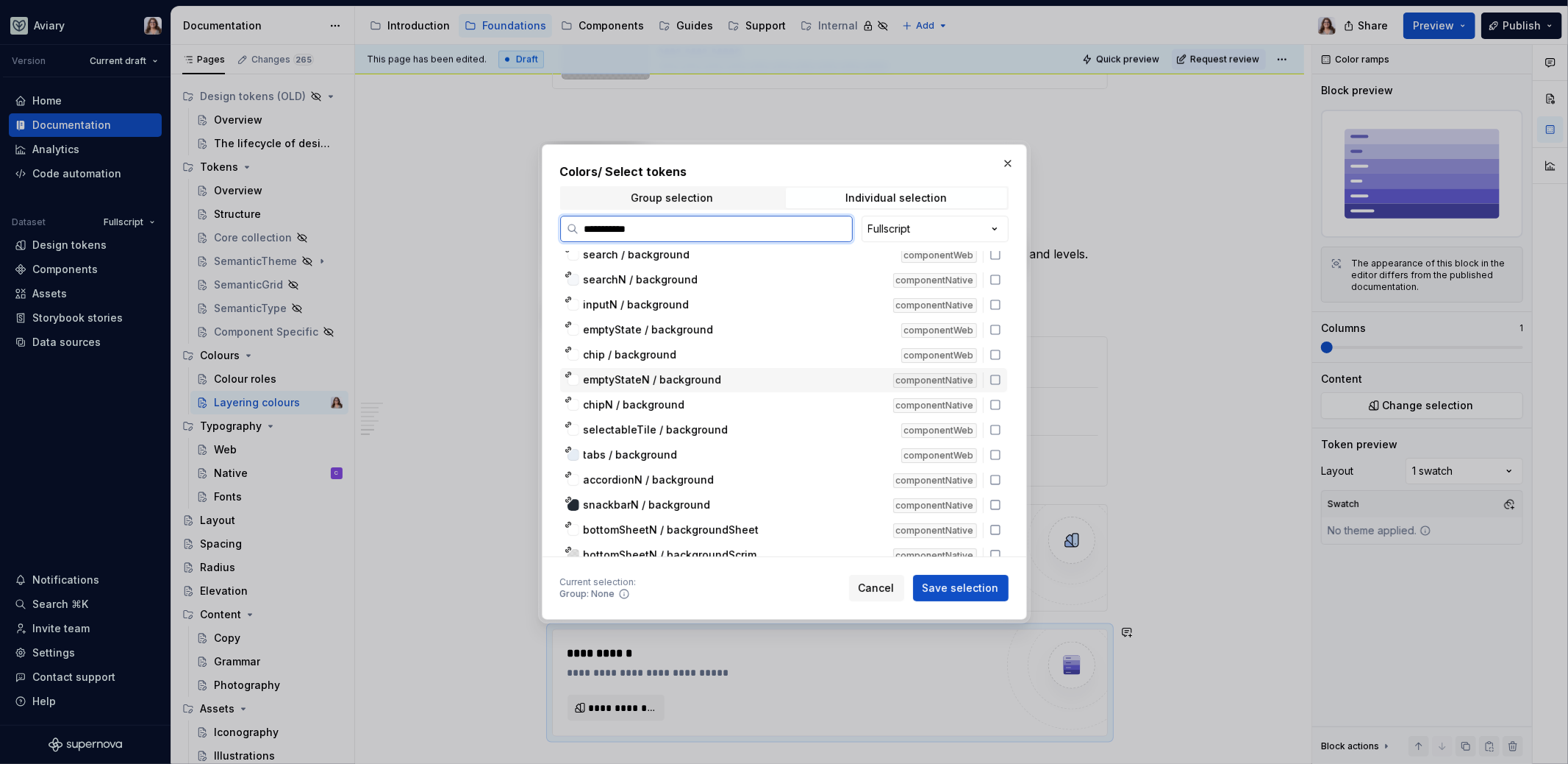
scroll to position [0, 0]
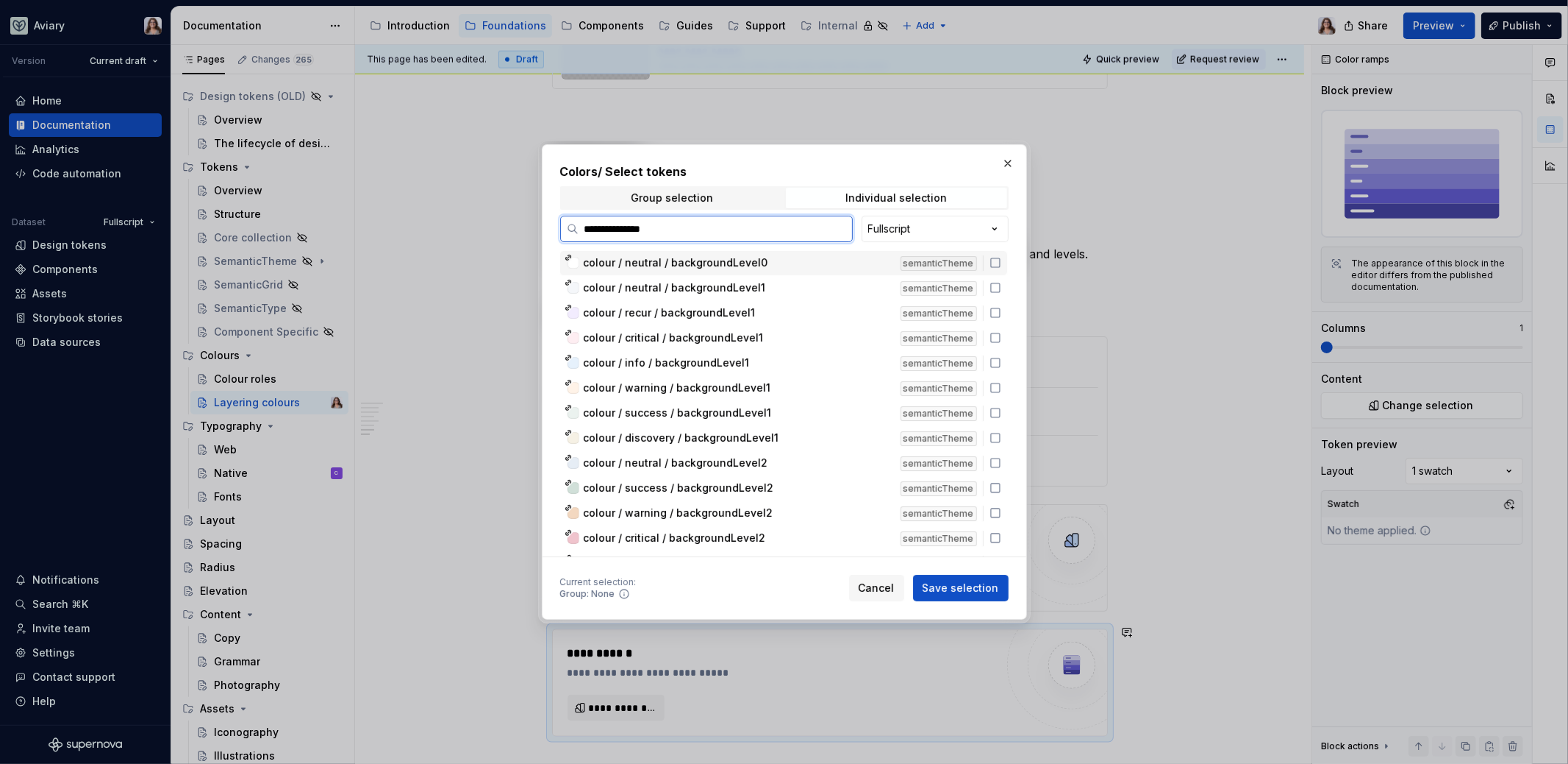
type input "**********"
click at [747, 267] on span "colour / neutral / backgroundLevel0" at bounding box center [675, 263] width 185 height 15
click at [746, 284] on span "colour / neutral / backgroundLevel1" at bounding box center [674, 288] width 182 height 15
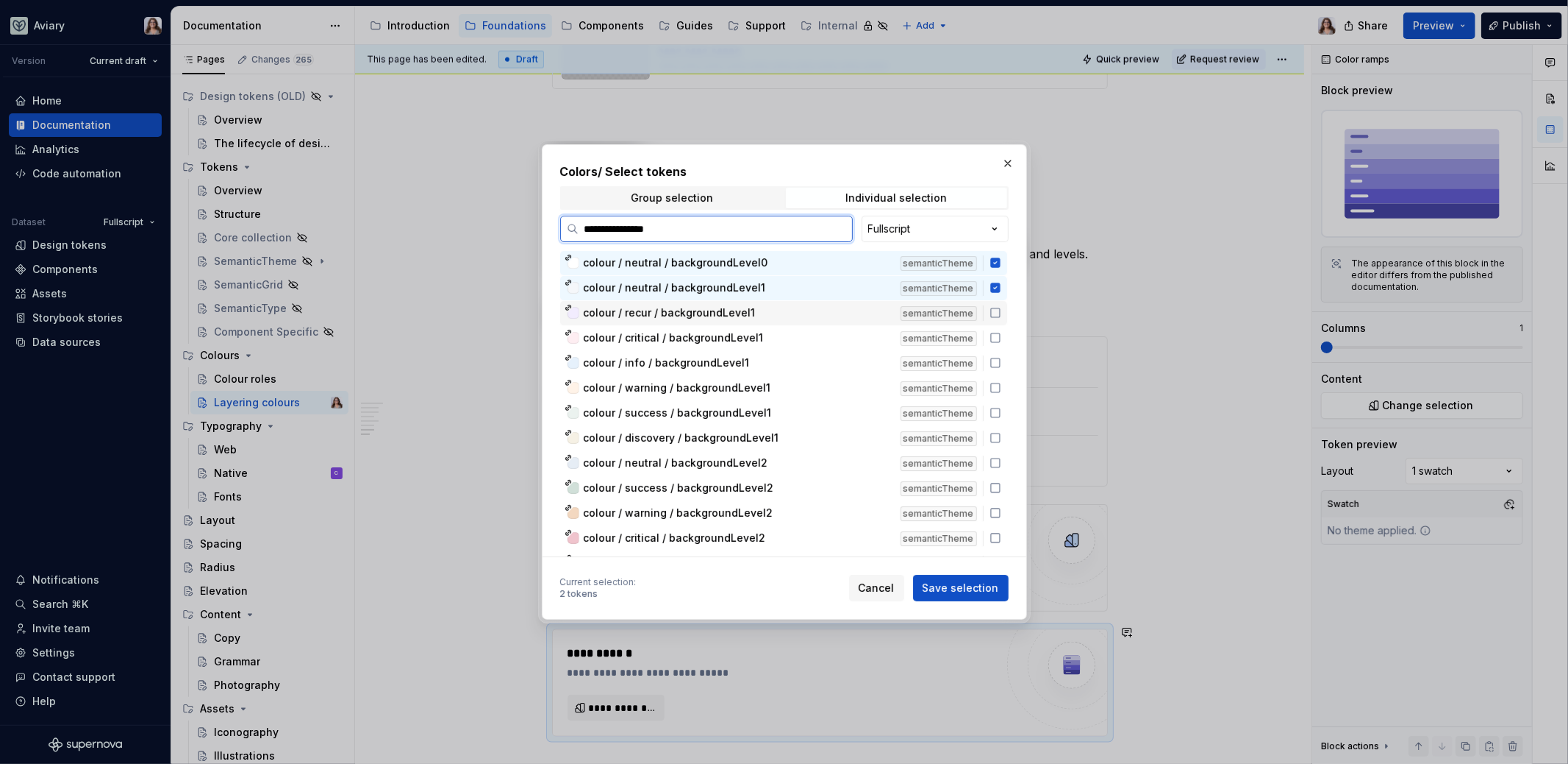
click at [737, 308] on span "colour / recur / backgroundLevel1" at bounding box center [669, 312] width 172 height 15
click at [734, 334] on span "colour / critical / backgroundLevel1" at bounding box center [673, 337] width 180 height 15
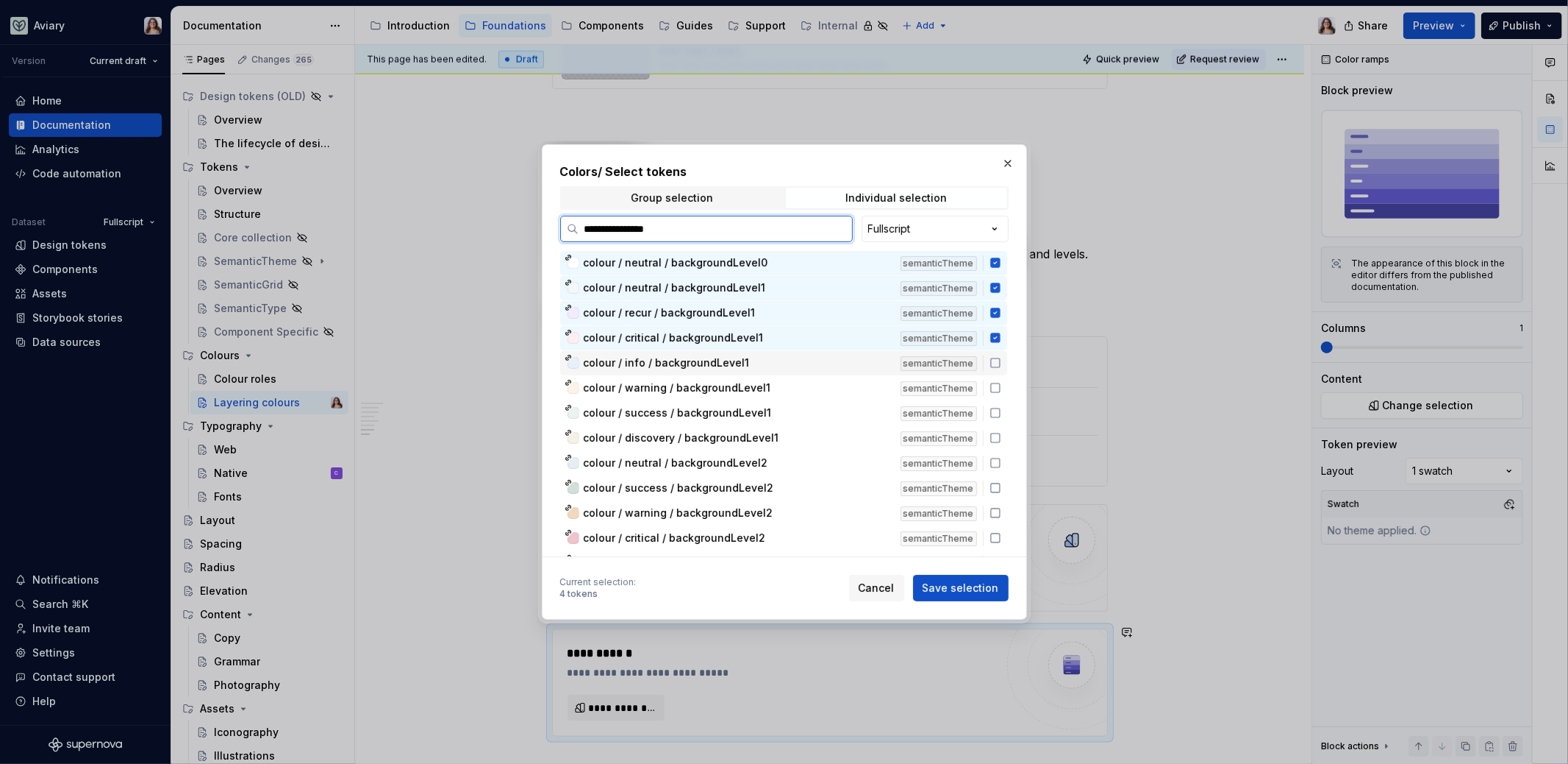
click at [722, 360] on span "colour / info / backgroundLevel1" at bounding box center [666, 362] width 166 height 15
click at [720, 385] on span "colour / warning / backgroundLevel1" at bounding box center [677, 388] width 188 height 15
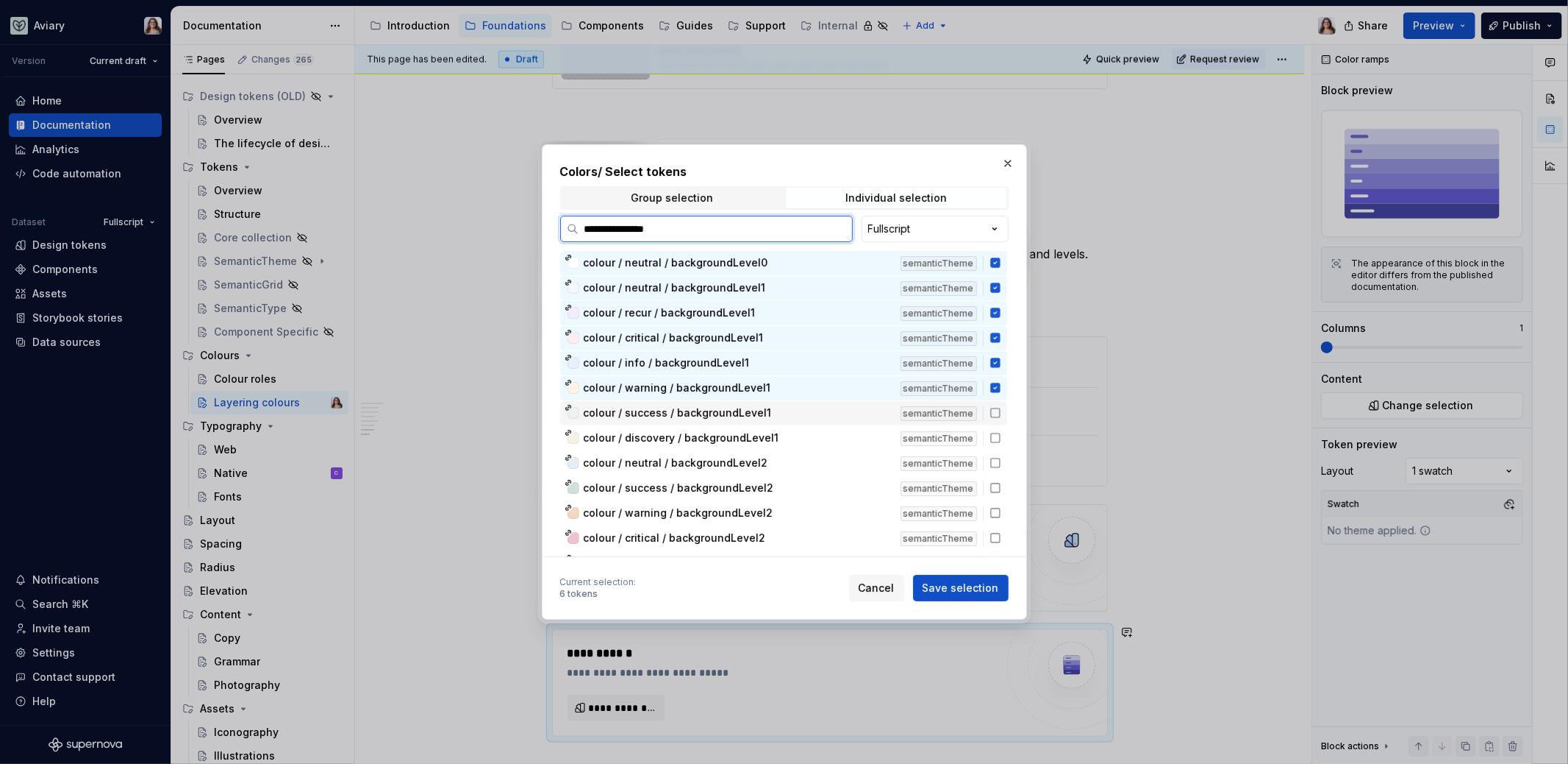
click at [717, 413] on span "colour / success / backgroundLevel1" at bounding box center [677, 413] width 189 height 15
click at [714, 439] on span "colour / discovery / backgroundLevel1" at bounding box center [681, 438] width 196 height 15
click at [714, 468] on span "colour / neutral / backgroundLevel2" at bounding box center [675, 463] width 185 height 15
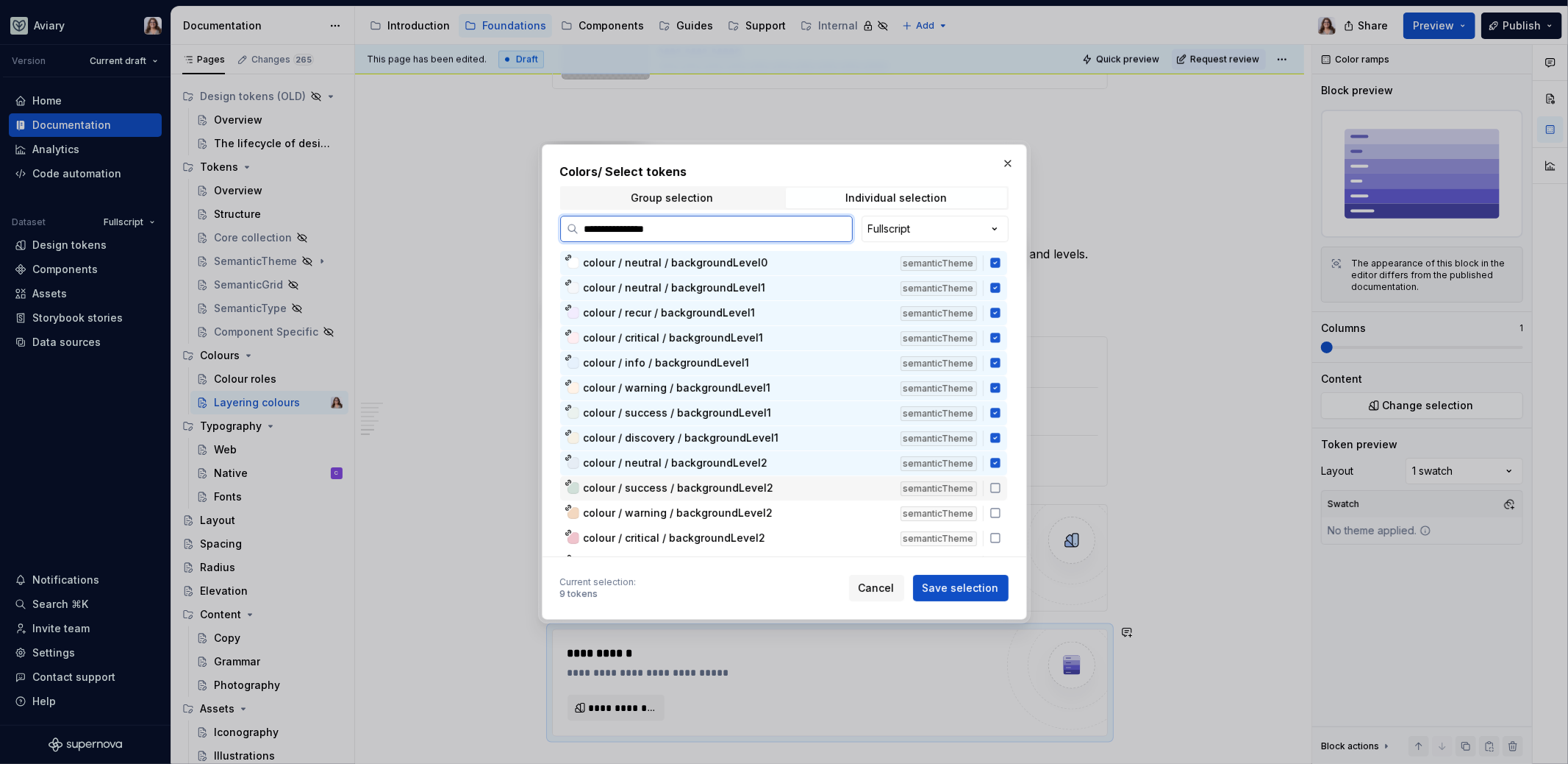
click at [714, 485] on span "colour / success / backgroundLevel2" at bounding box center [678, 488] width 190 height 15
click at [714, 503] on div "colour / warning / backgroundLevel2 semanticTheme" at bounding box center [783, 513] width 447 height 24
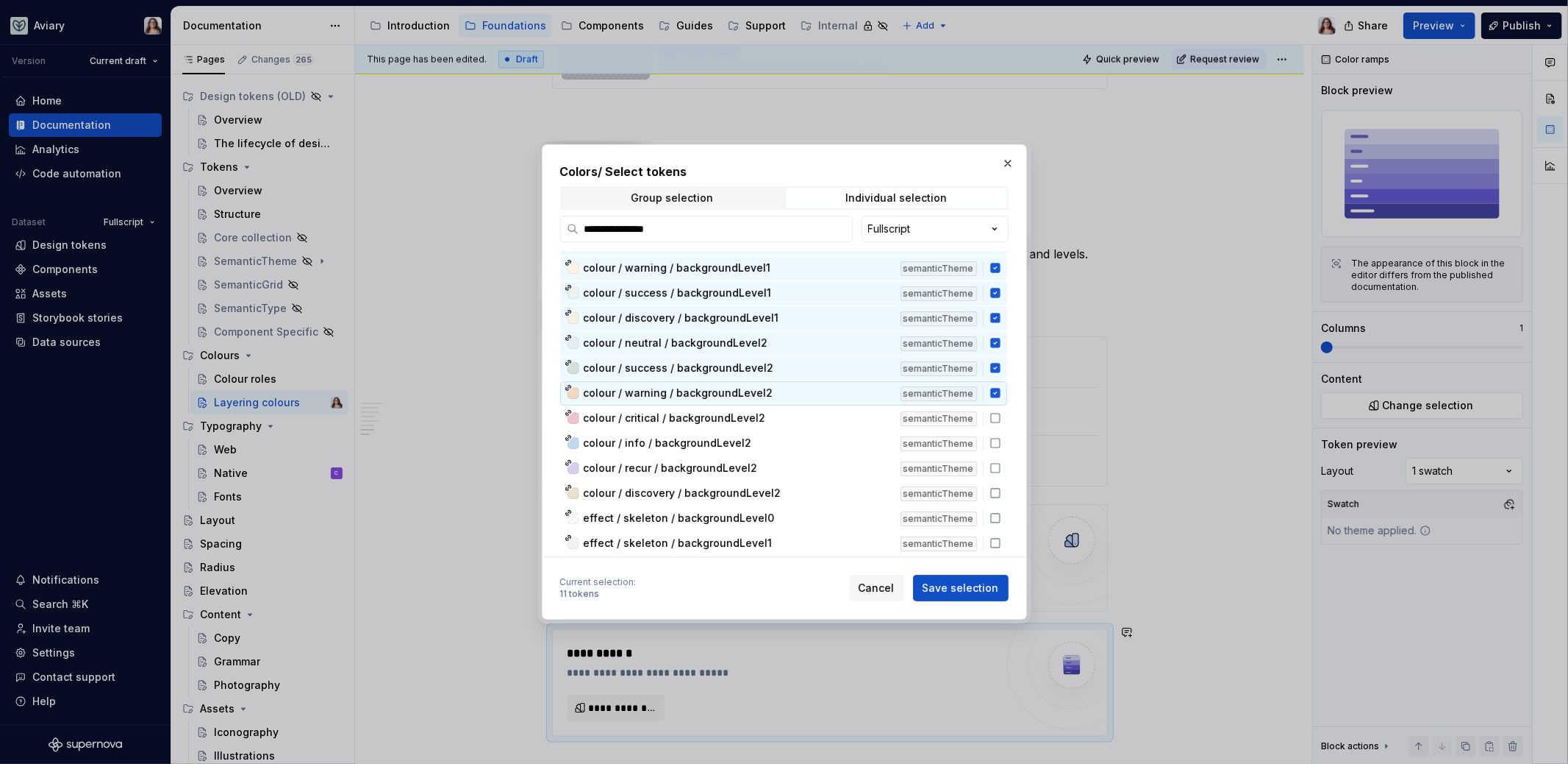
scroll to position [129, 0]
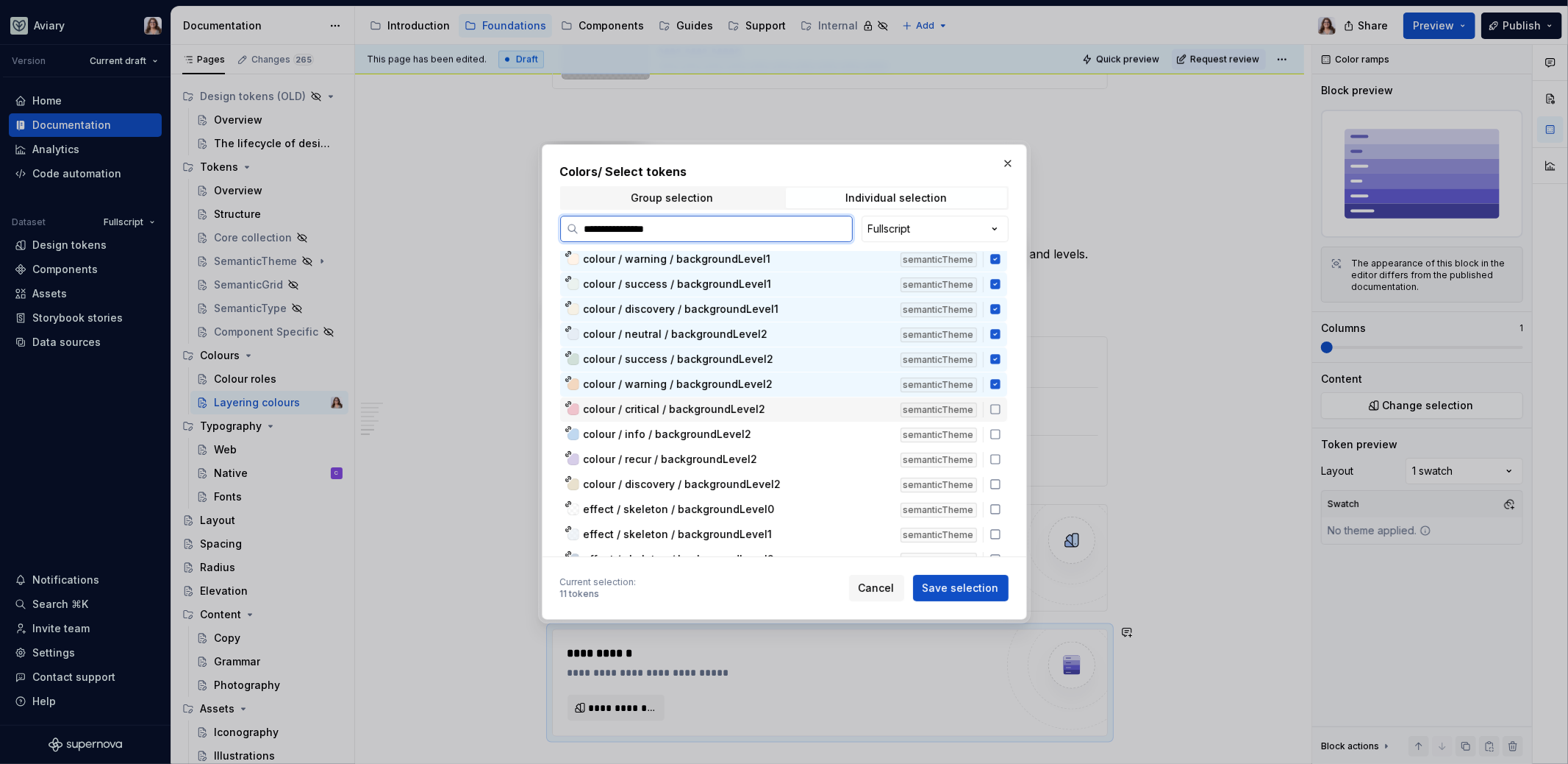
click at [718, 417] on div "colour / critical / backgroundLevel2 semanticTheme" at bounding box center [783, 409] width 447 height 24
click at [715, 429] on span "colour / info / backgroundLevel2" at bounding box center [667, 434] width 168 height 15
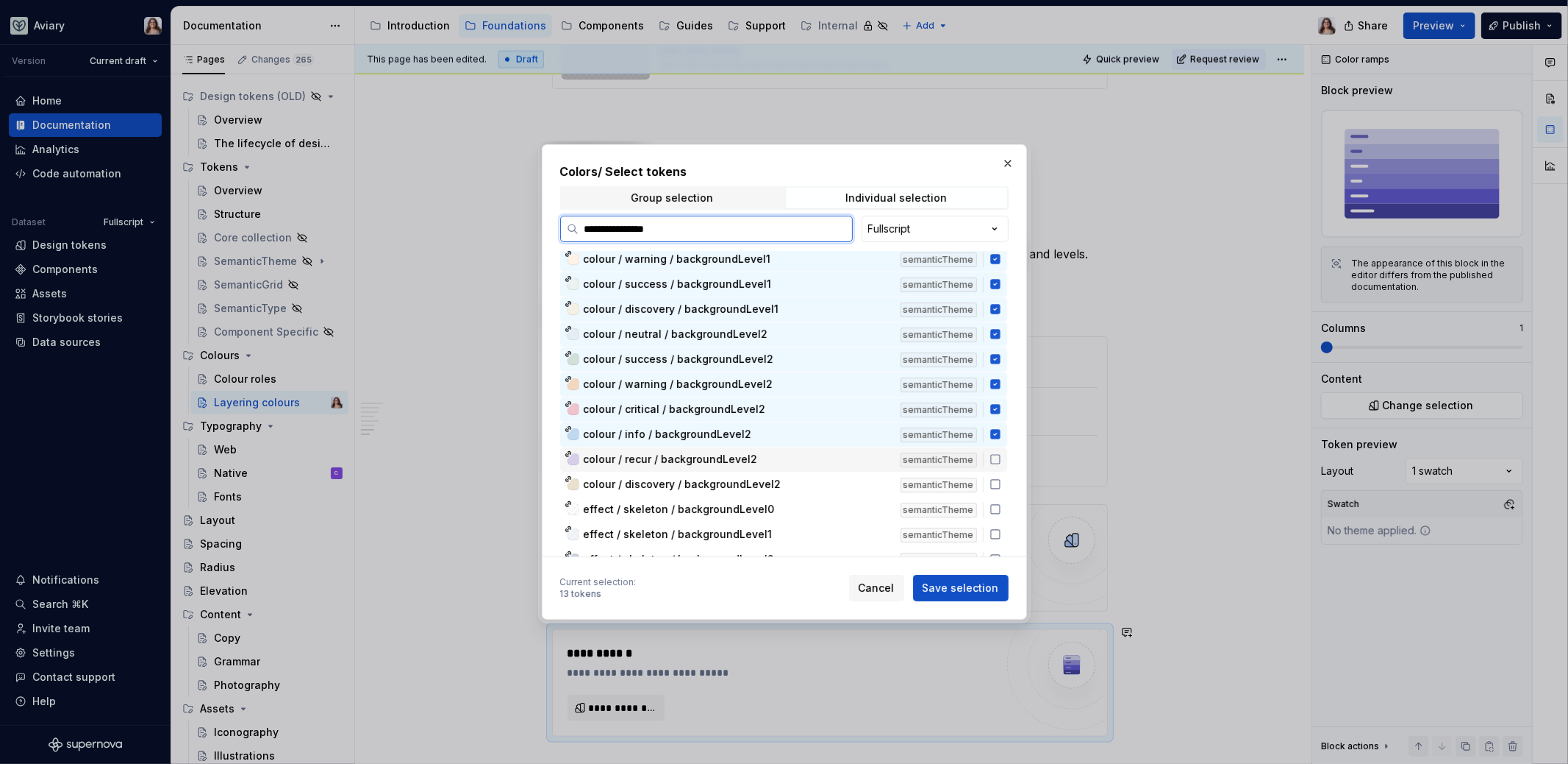
click at [715, 447] on div "colour / recur / backgroundLevel2 semanticTheme" at bounding box center [783, 459] width 447 height 24
click at [714, 472] on div "colour / discovery / backgroundLevel2 semanticTheme" at bounding box center [783, 484] width 447 height 24
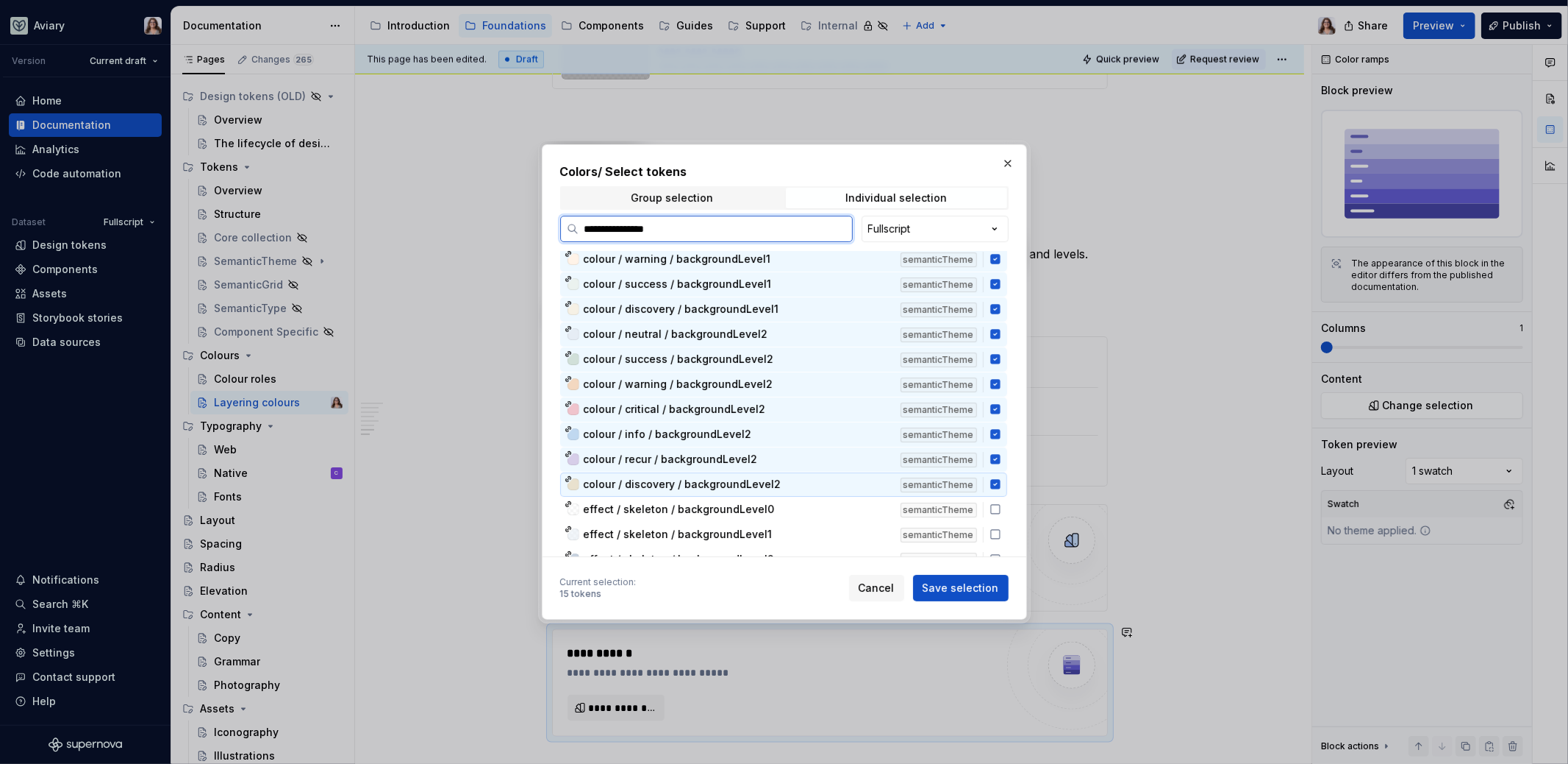
click at [714, 497] on div "effect / skeleton / backgroundLevel0 semanticTheme" at bounding box center [783, 509] width 447 height 24
click at [700, 552] on span "effect / skeleton / backgroundLevel2" at bounding box center [679, 560] width 191 height 15
click at [702, 497] on div "effect / skeleton / backgroundLevel0 semanticTheme" at bounding box center [783, 509] width 447 height 24
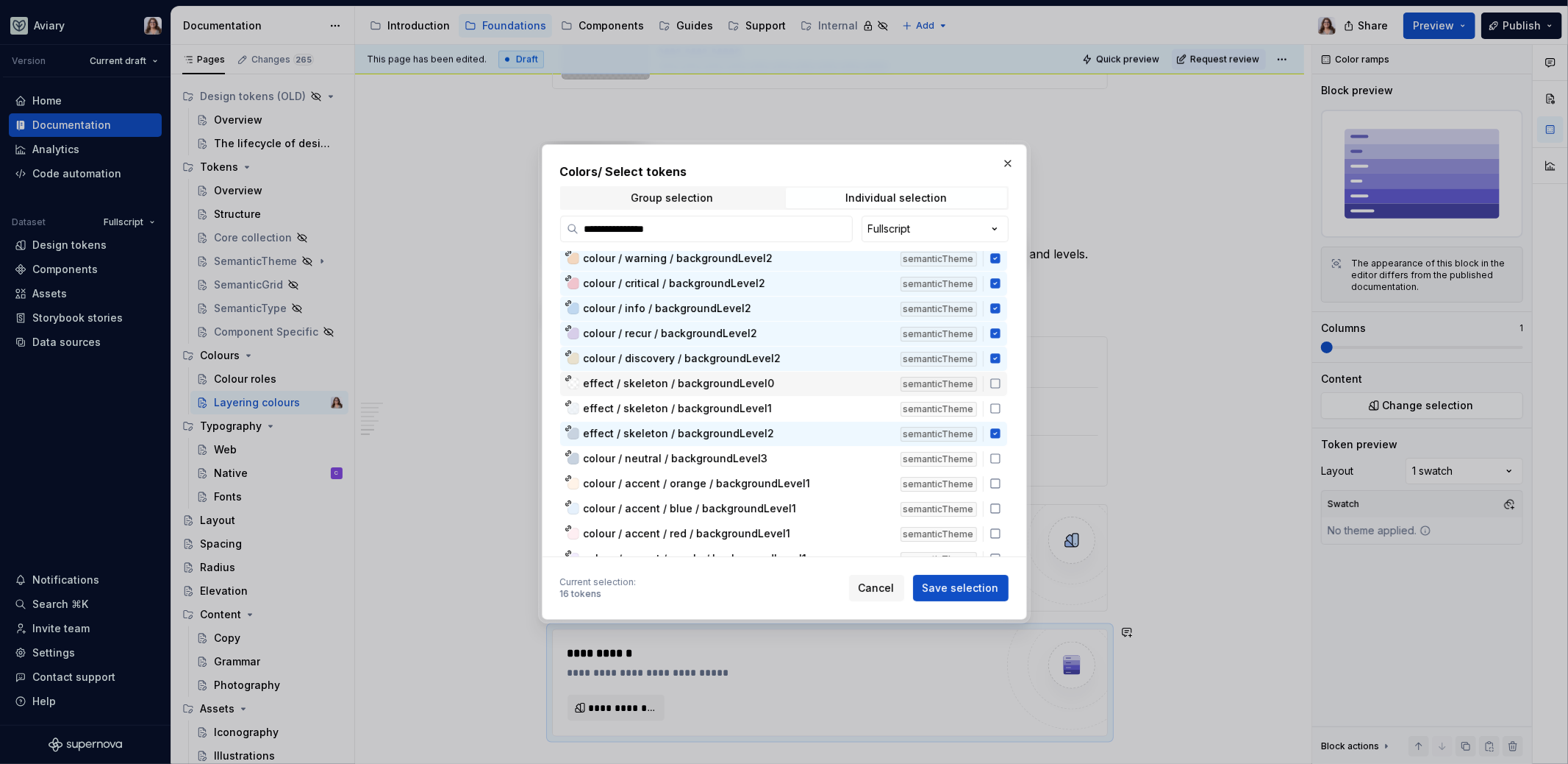
scroll to position [263, 0]
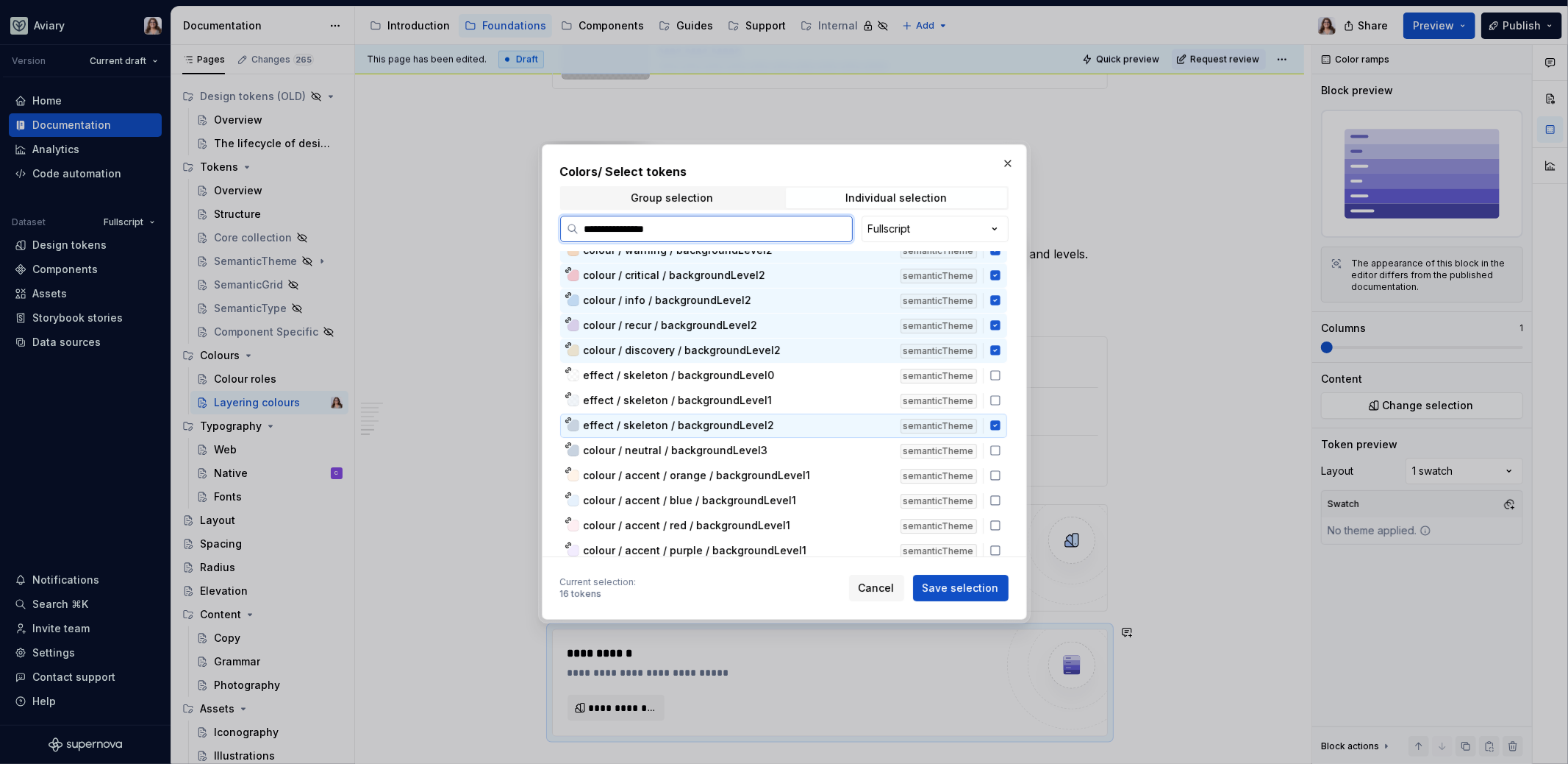
click at [696, 424] on span "effect / skeleton / backgroundLevel2" at bounding box center [679, 426] width 191 height 15
click at [700, 443] on span "colour / neutral / backgroundLevel3" at bounding box center [675, 451] width 185 height 15
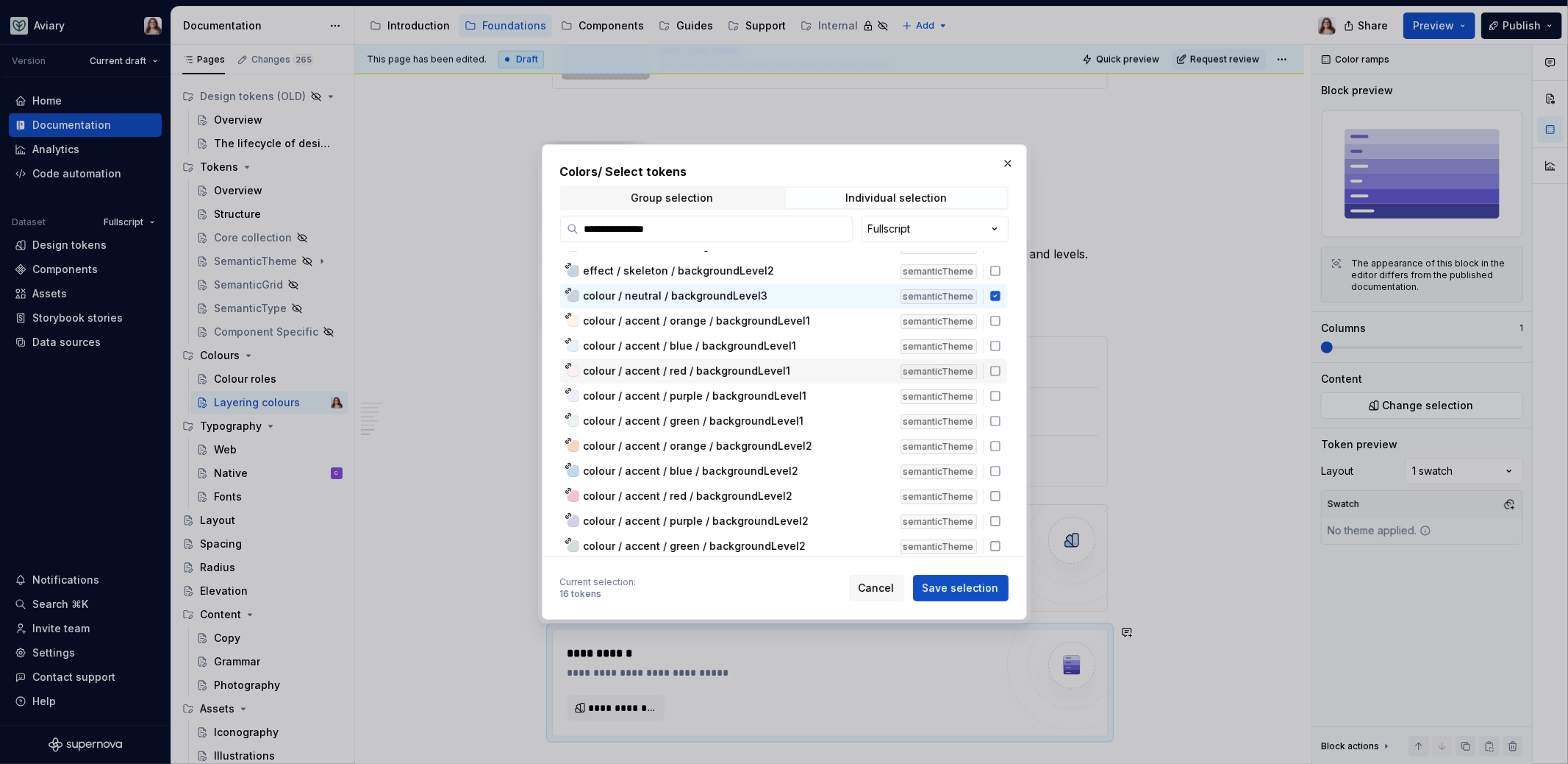
scroll to position [0, 0]
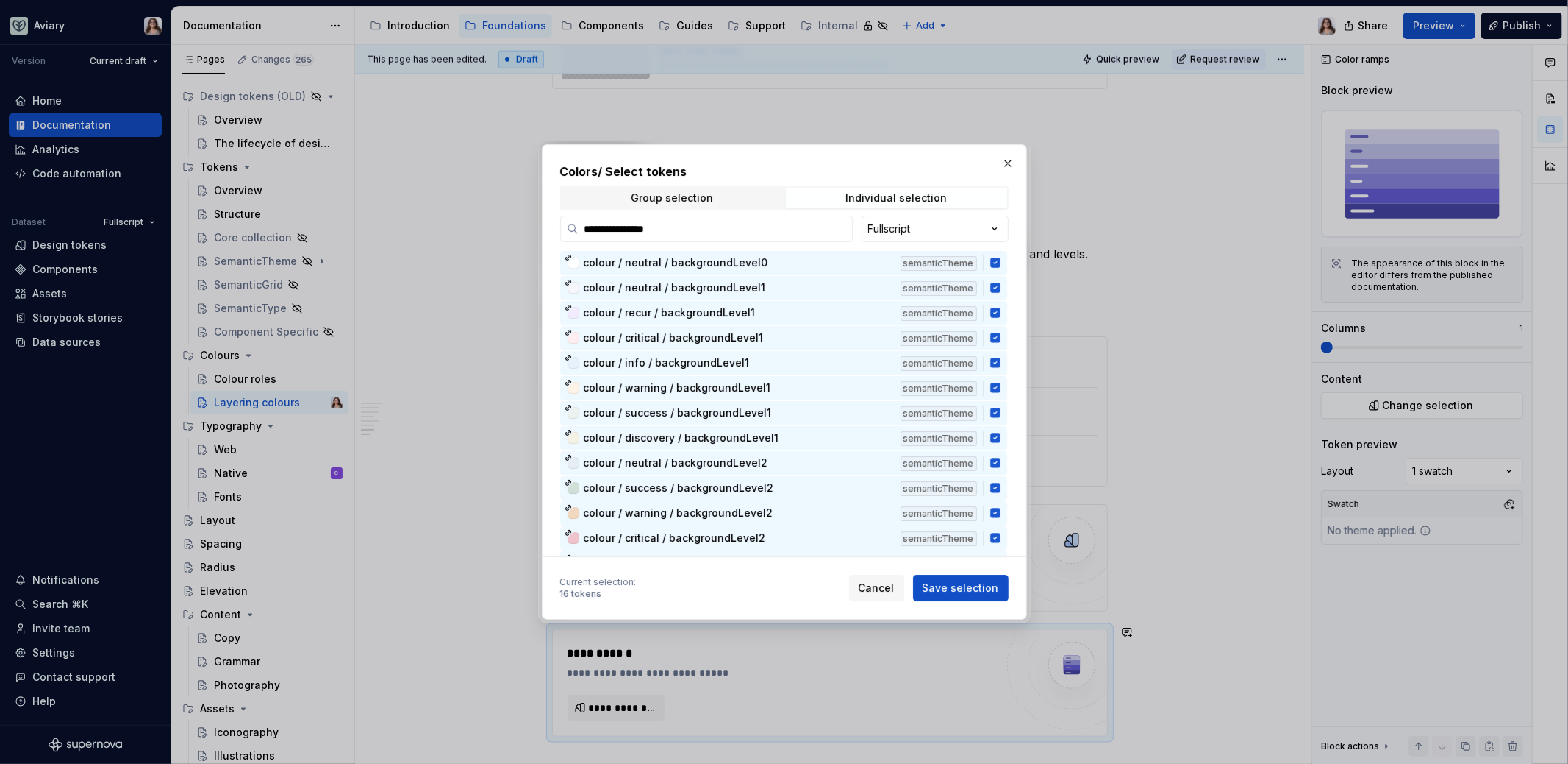
click at [946, 593] on span "Save selection" at bounding box center [960, 588] width 76 height 15
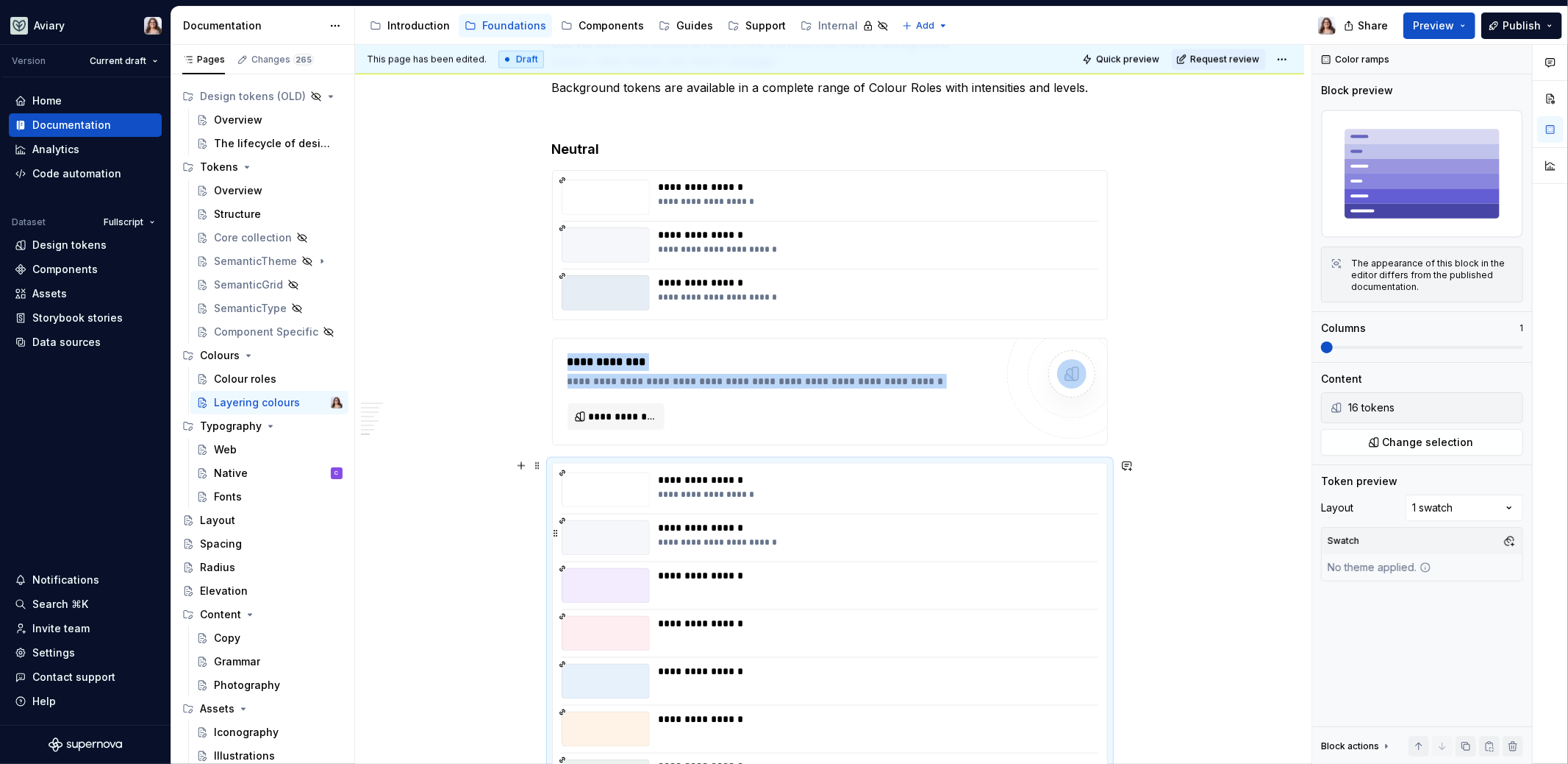
scroll to position [1667, 0]
click at [755, 573] on div "**********" at bounding box center [874, 573] width 432 height 15
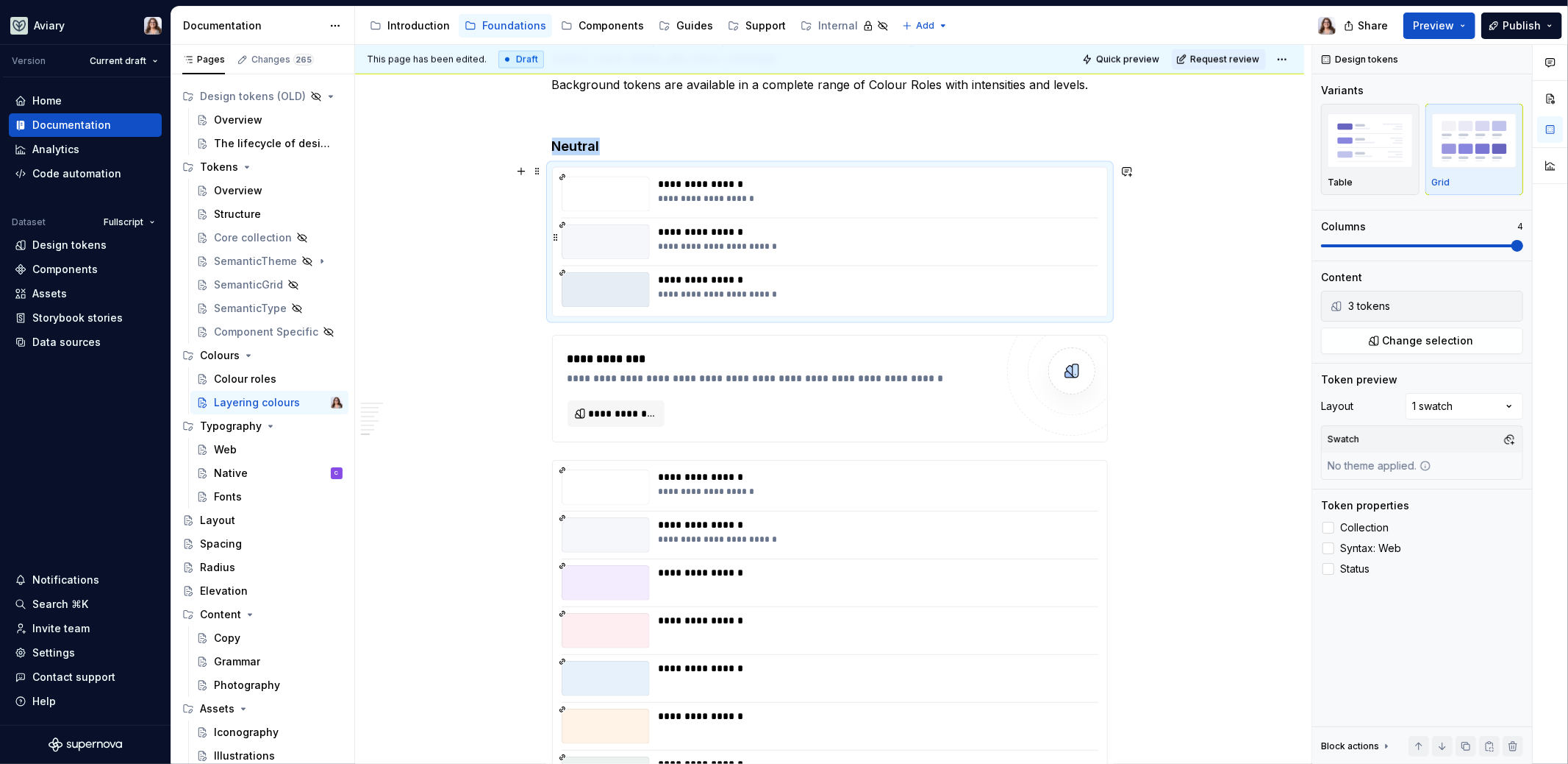
click at [812, 232] on div "**********" at bounding box center [874, 231] width 432 height 15
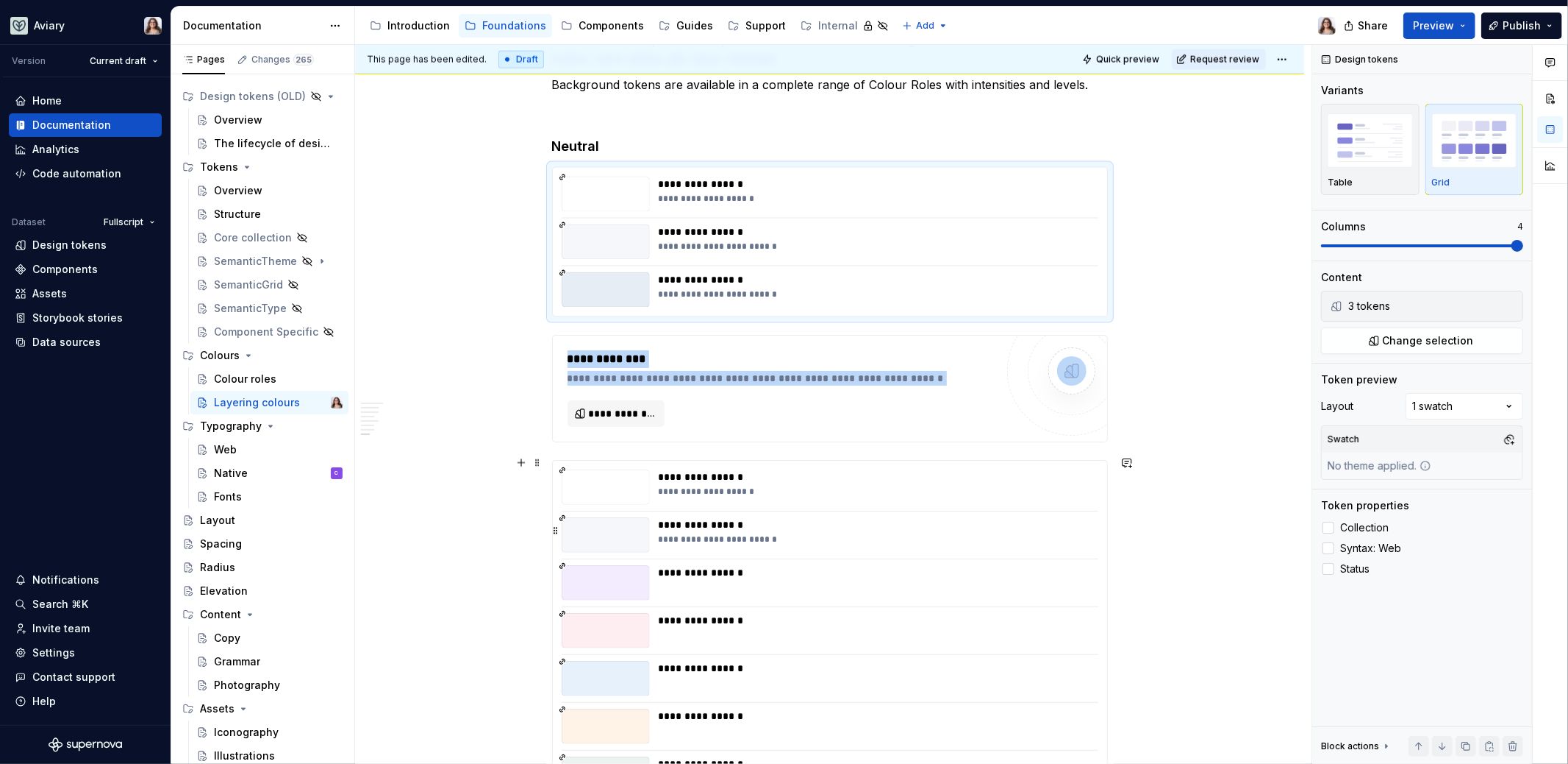
click at [806, 535] on div "**********" at bounding box center [874, 539] width 432 height 12
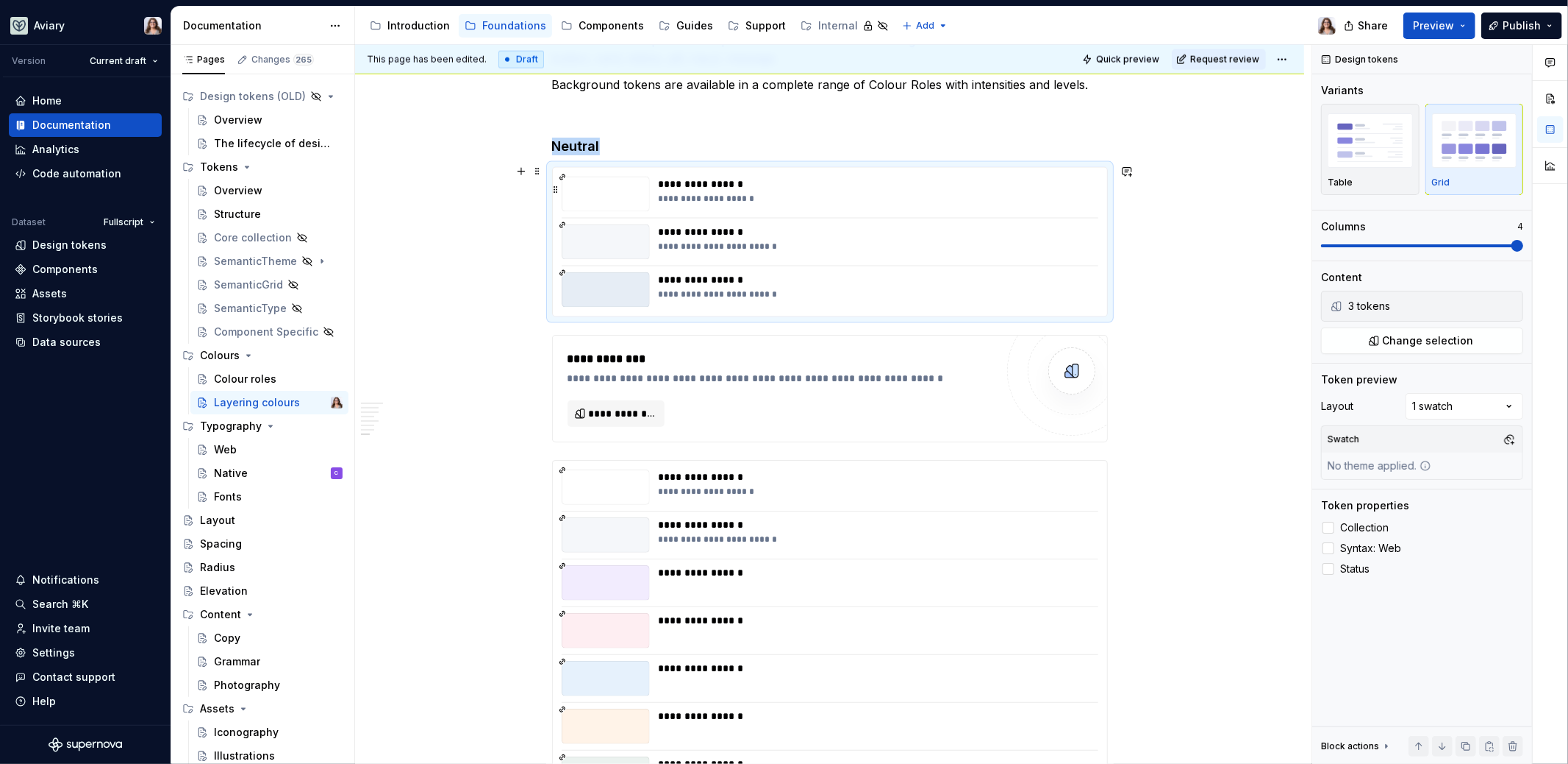
click at [933, 206] on div "**********" at bounding box center [874, 194] width 431 height 35
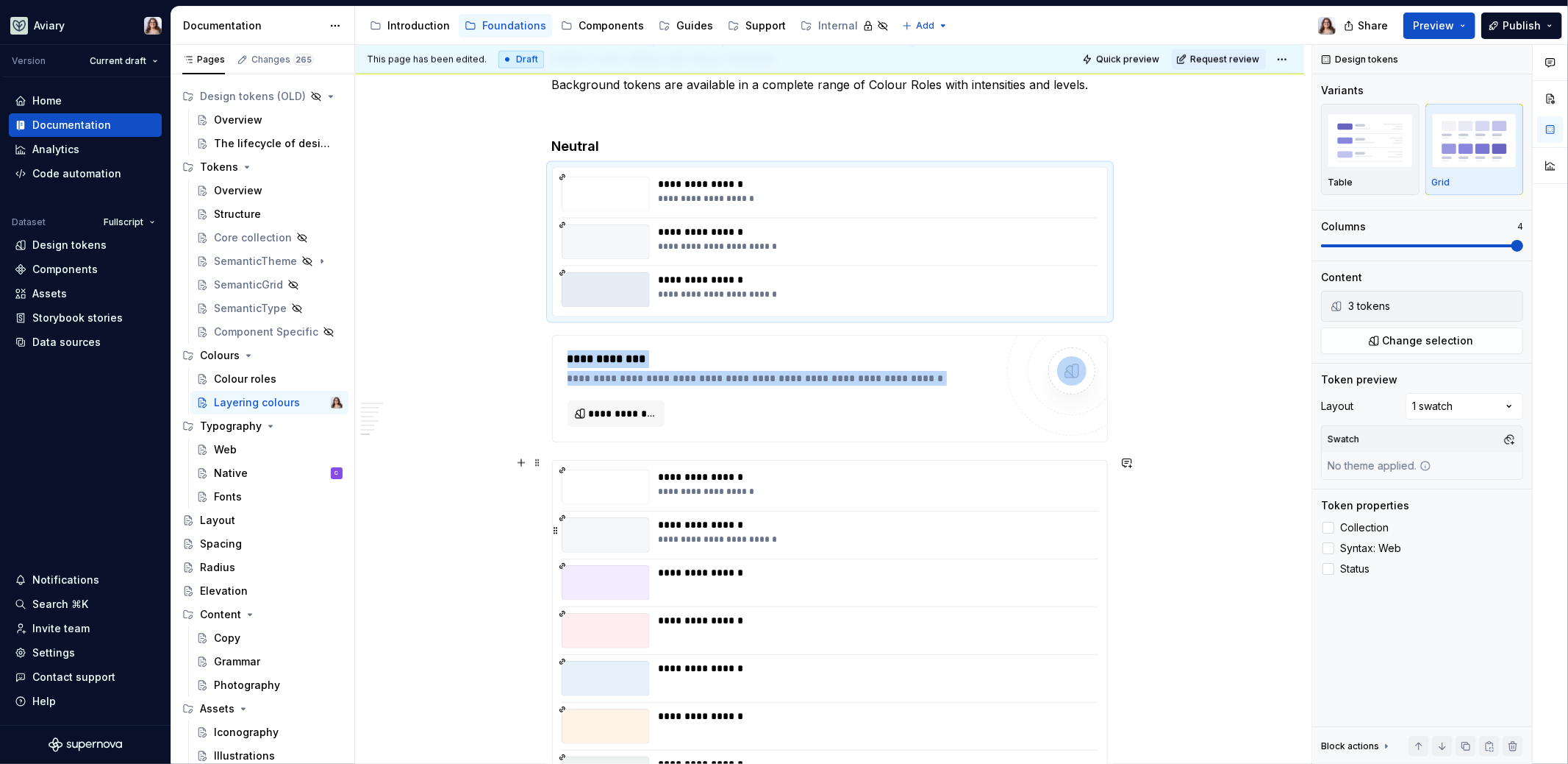
click at [876, 533] on div "**********" at bounding box center [874, 539] width 432 height 12
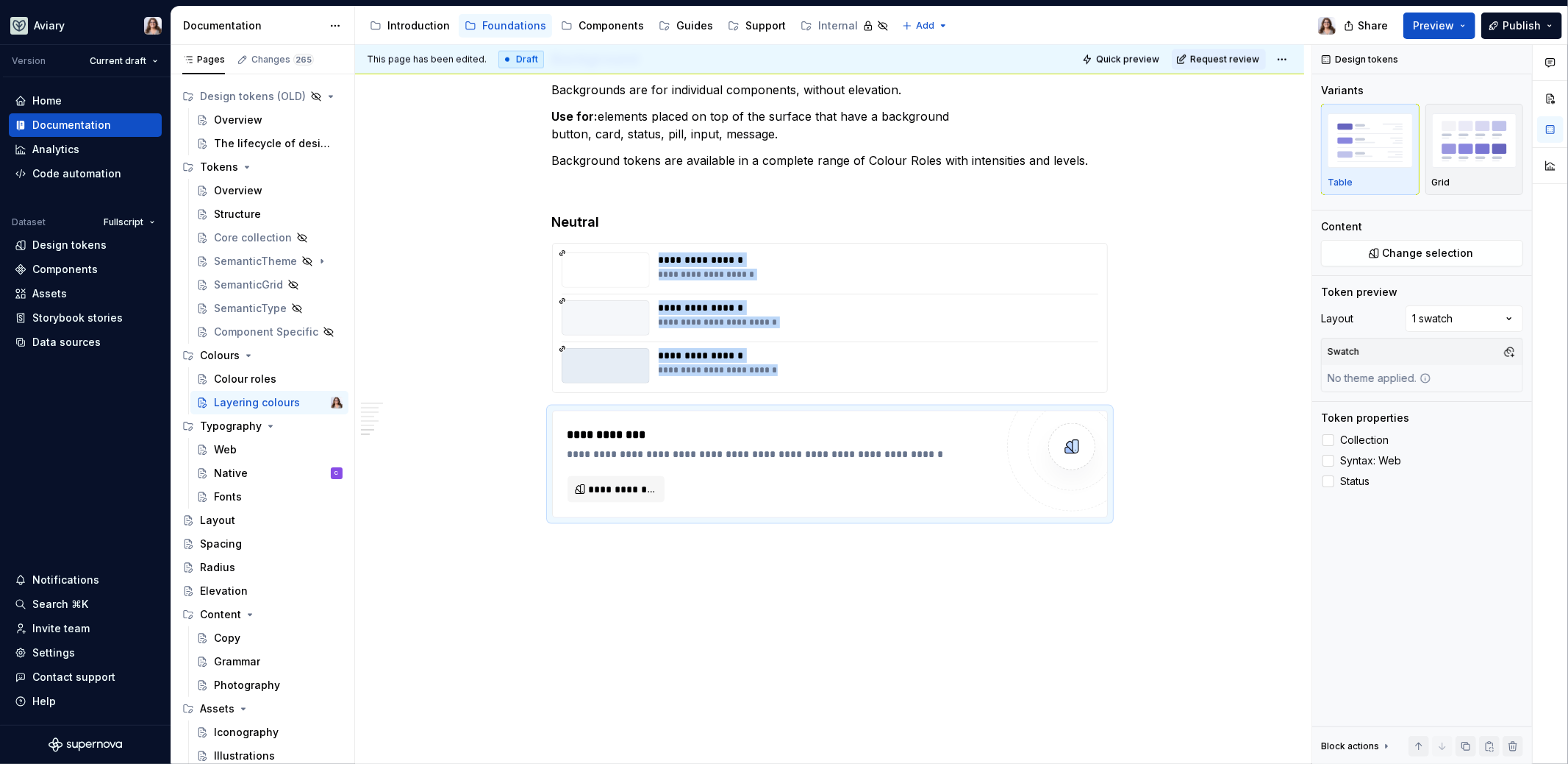
scroll to position [1587, 0]
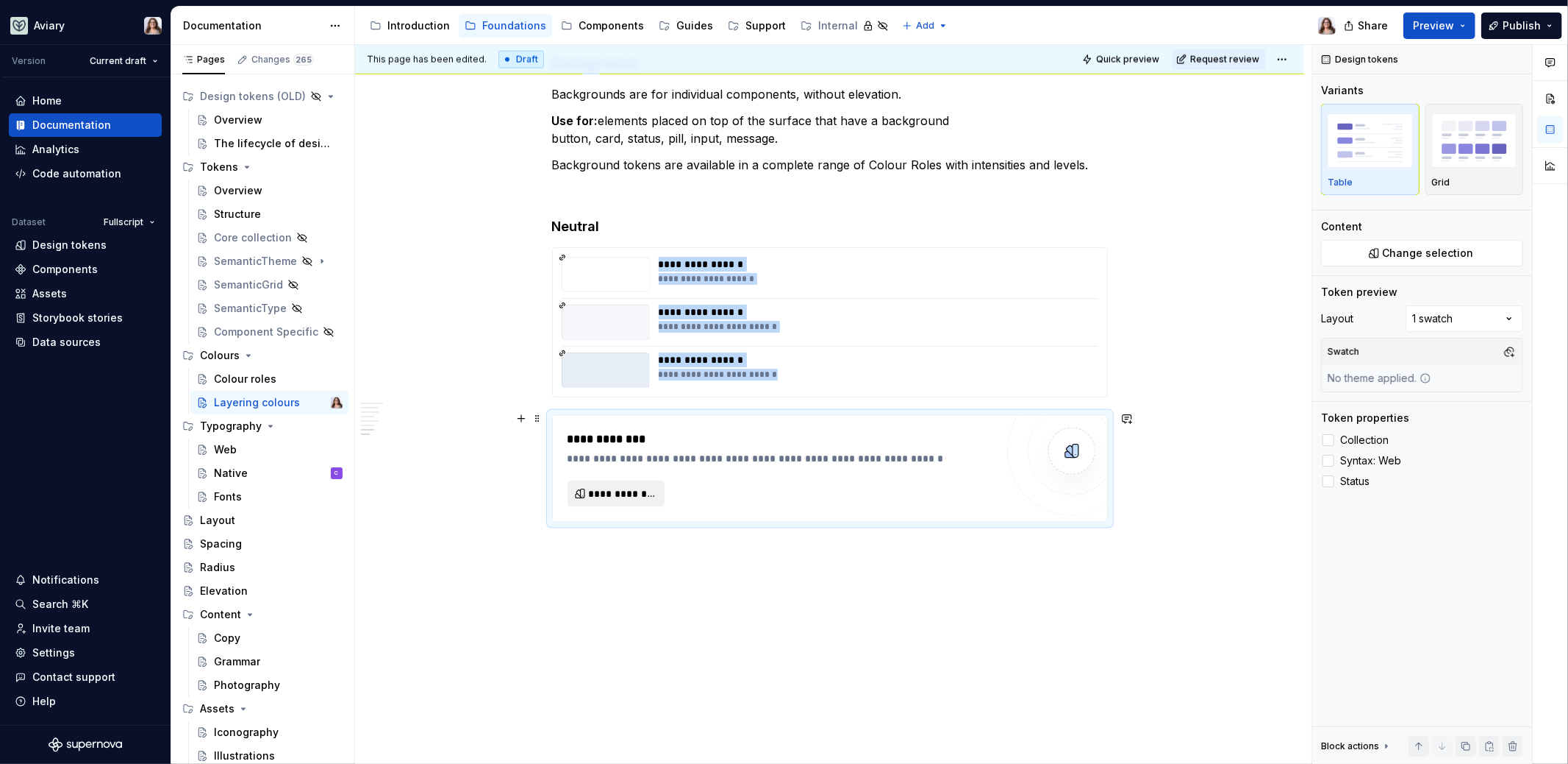
click at [644, 486] on span "**********" at bounding box center [622, 494] width 67 height 15
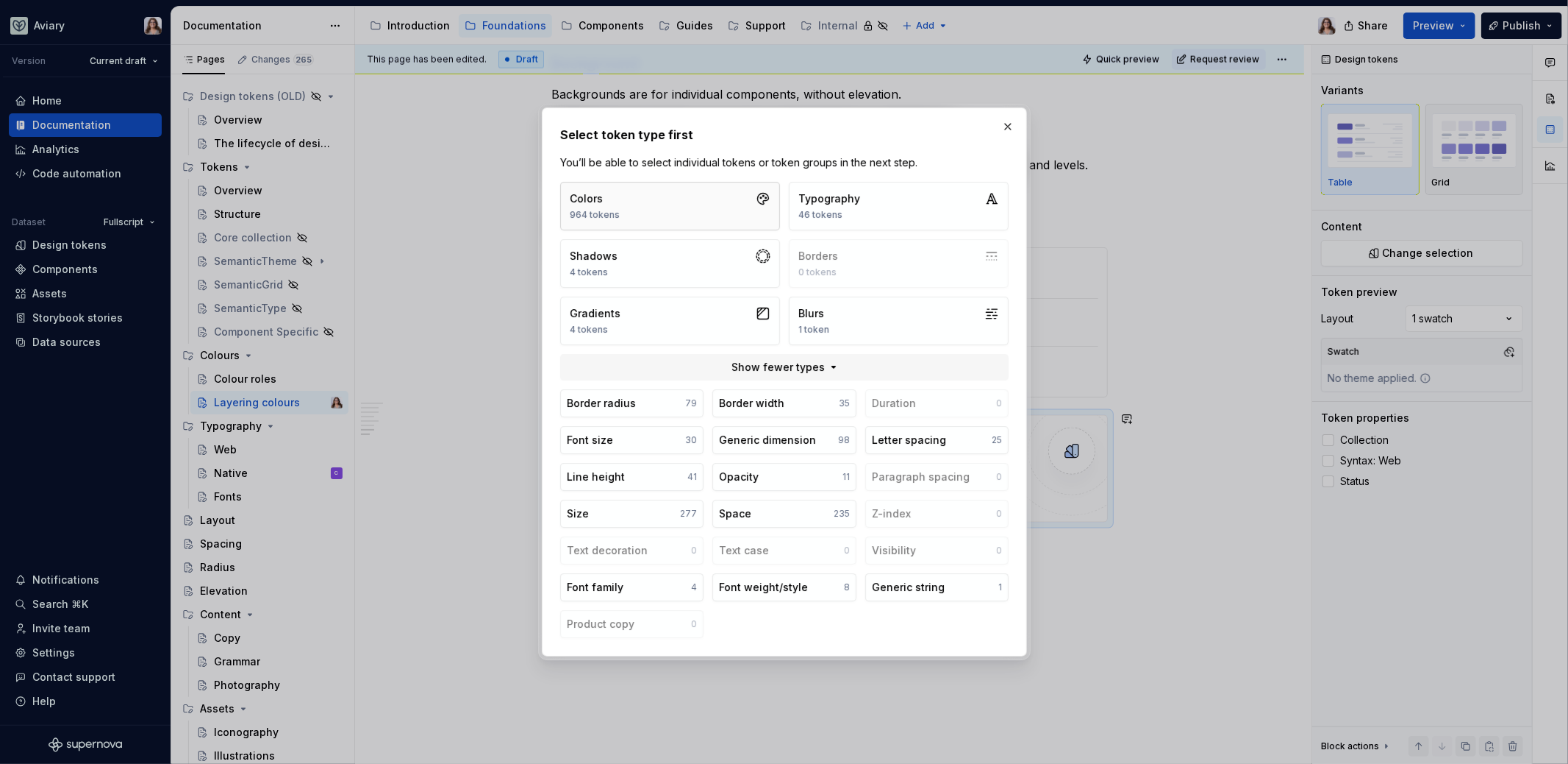
click at [661, 209] on button "Colors 964 tokens" at bounding box center [670, 206] width 220 height 48
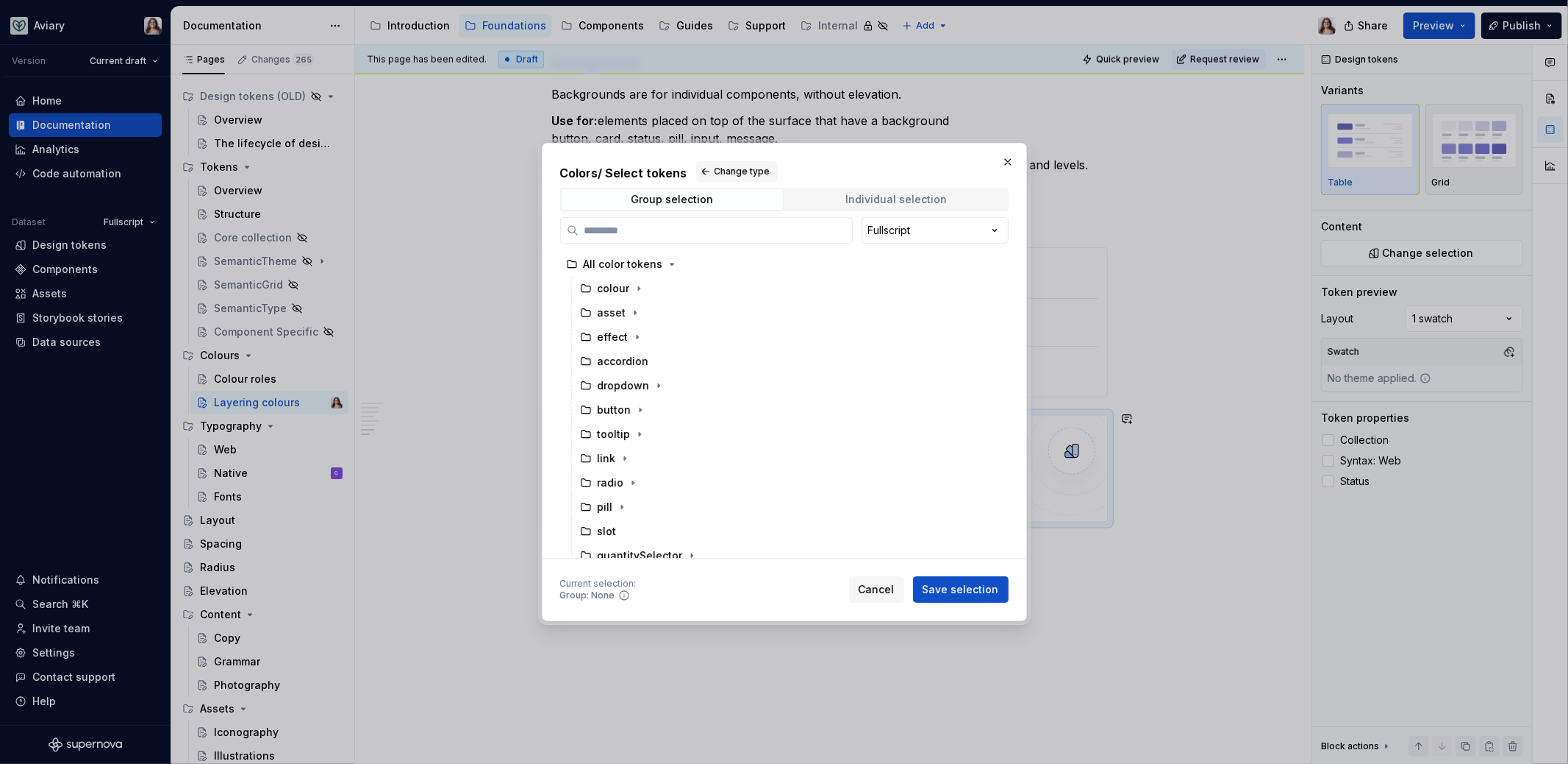
click at [861, 192] on span "Individual selection" at bounding box center [896, 199] width 221 height 20
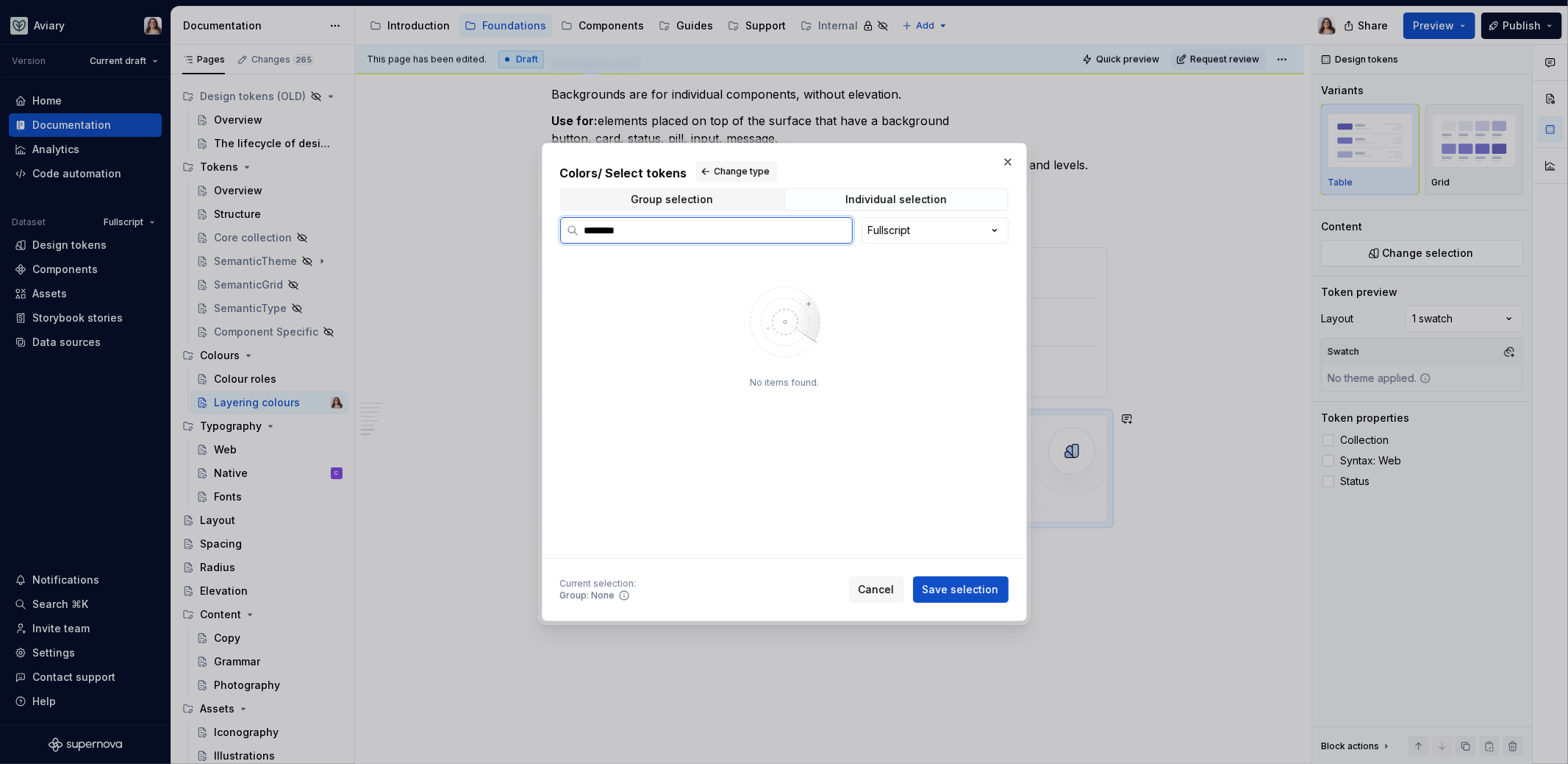
type input "*******"
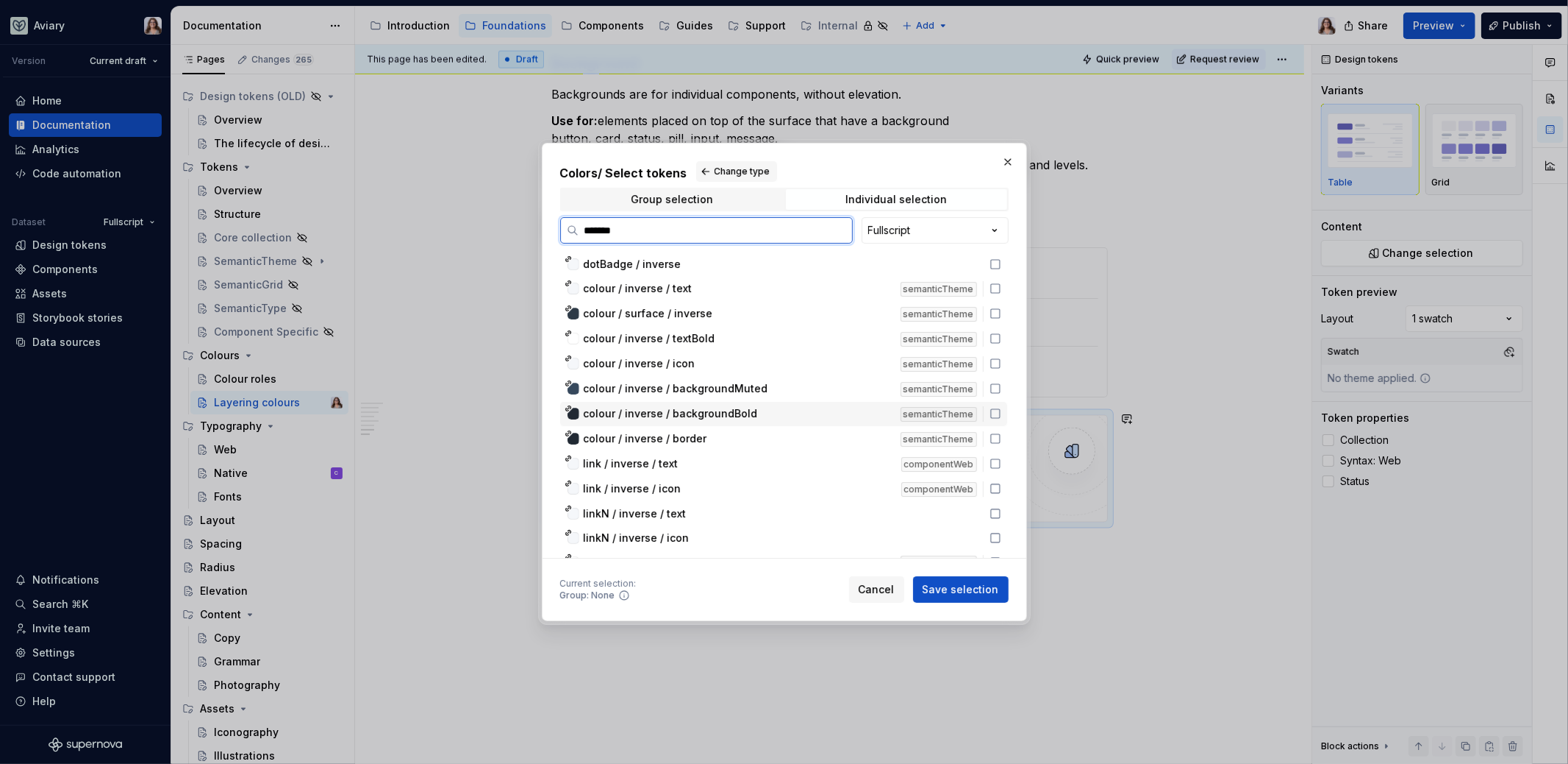
click at [737, 415] on span "colour / inverse / backgroundBold" at bounding box center [671, 414] width 175 height 15
click at [728, 391] on span "colour / inverse / backgroundMuted" at bounding box center [675, 389] width 185 height 15
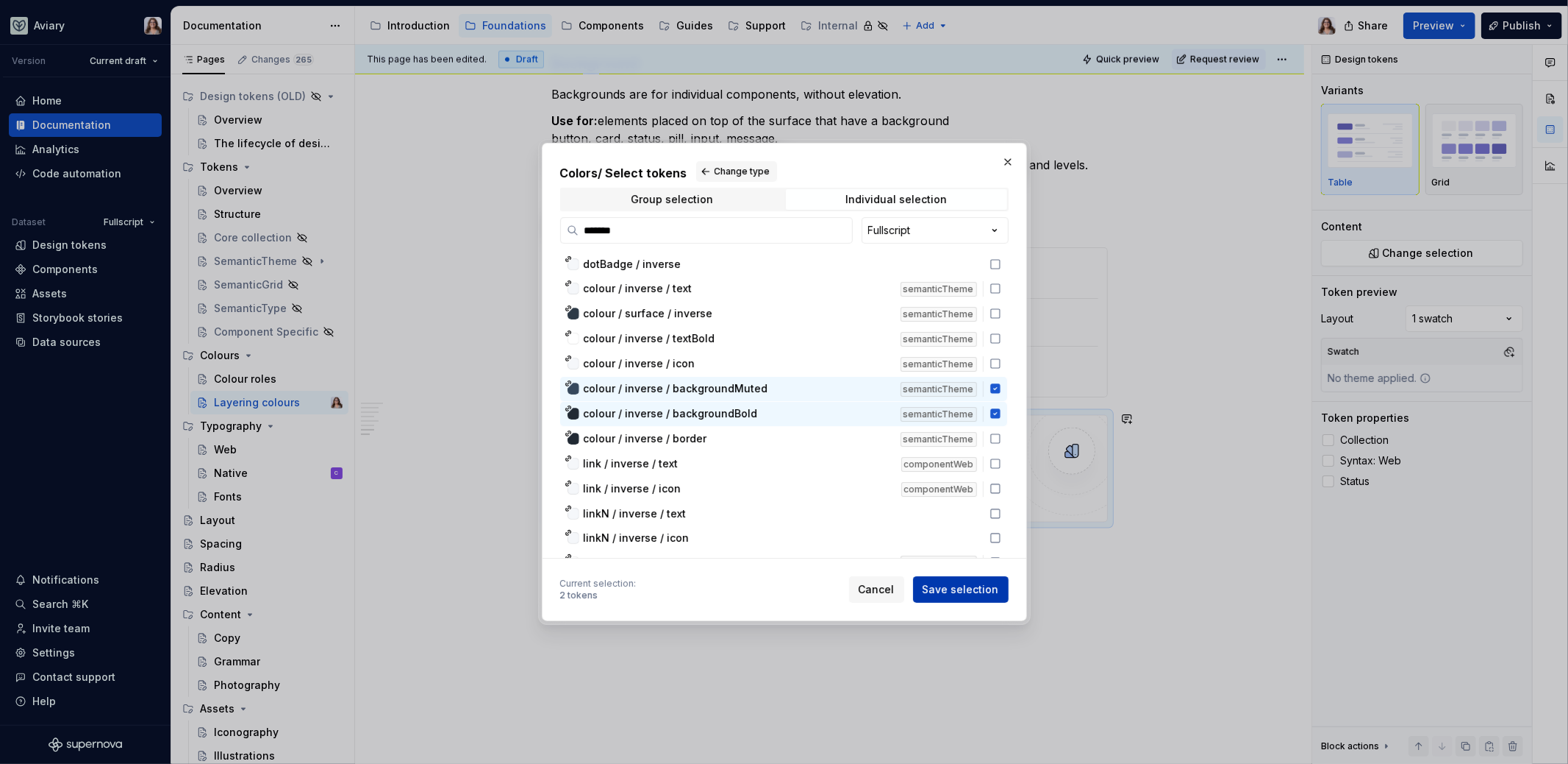
click at [938, 581] on button "Save selection" at bounding box center [960, 589] width 96 height 26
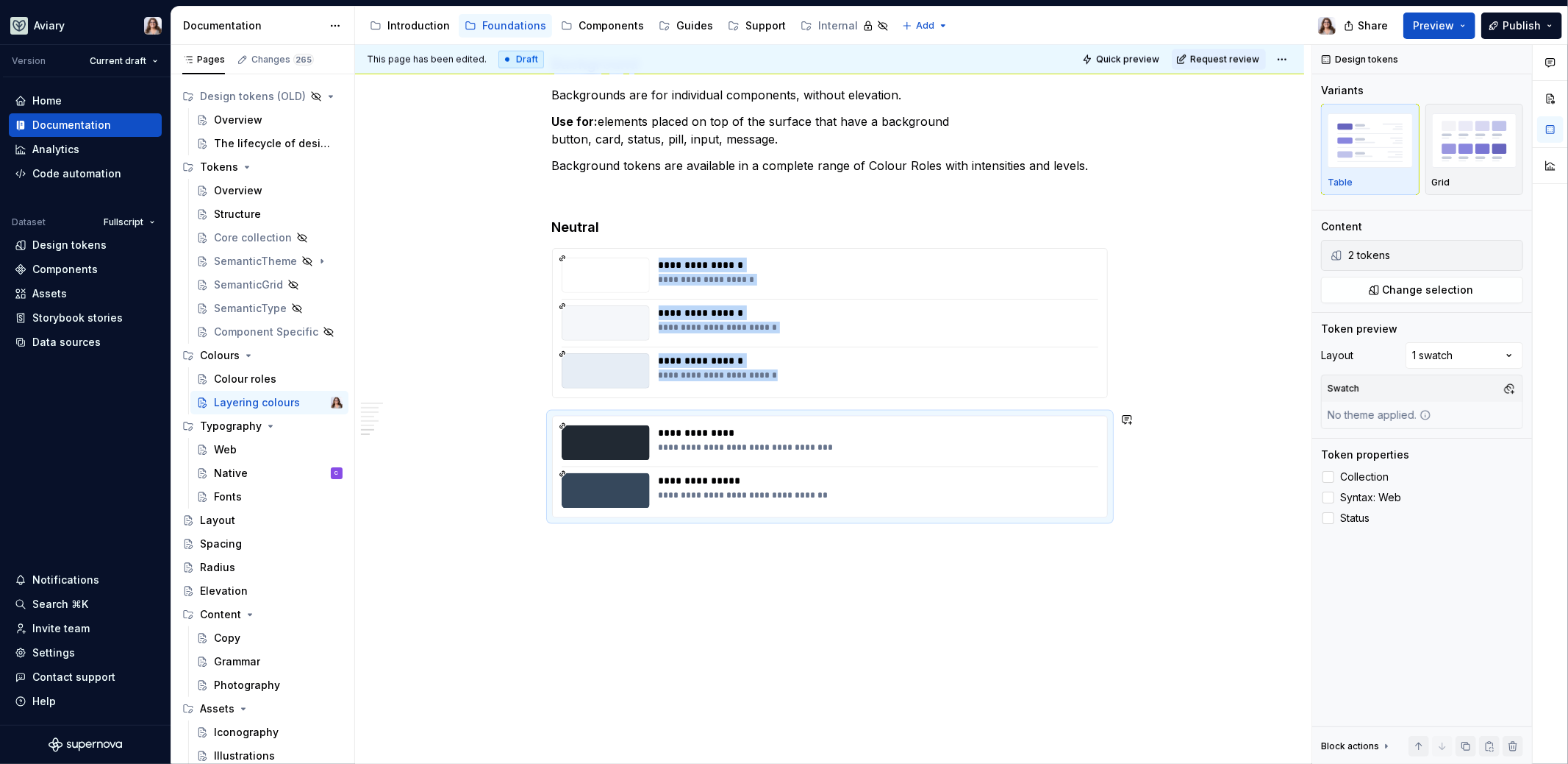
scroll to position [1583, 0]
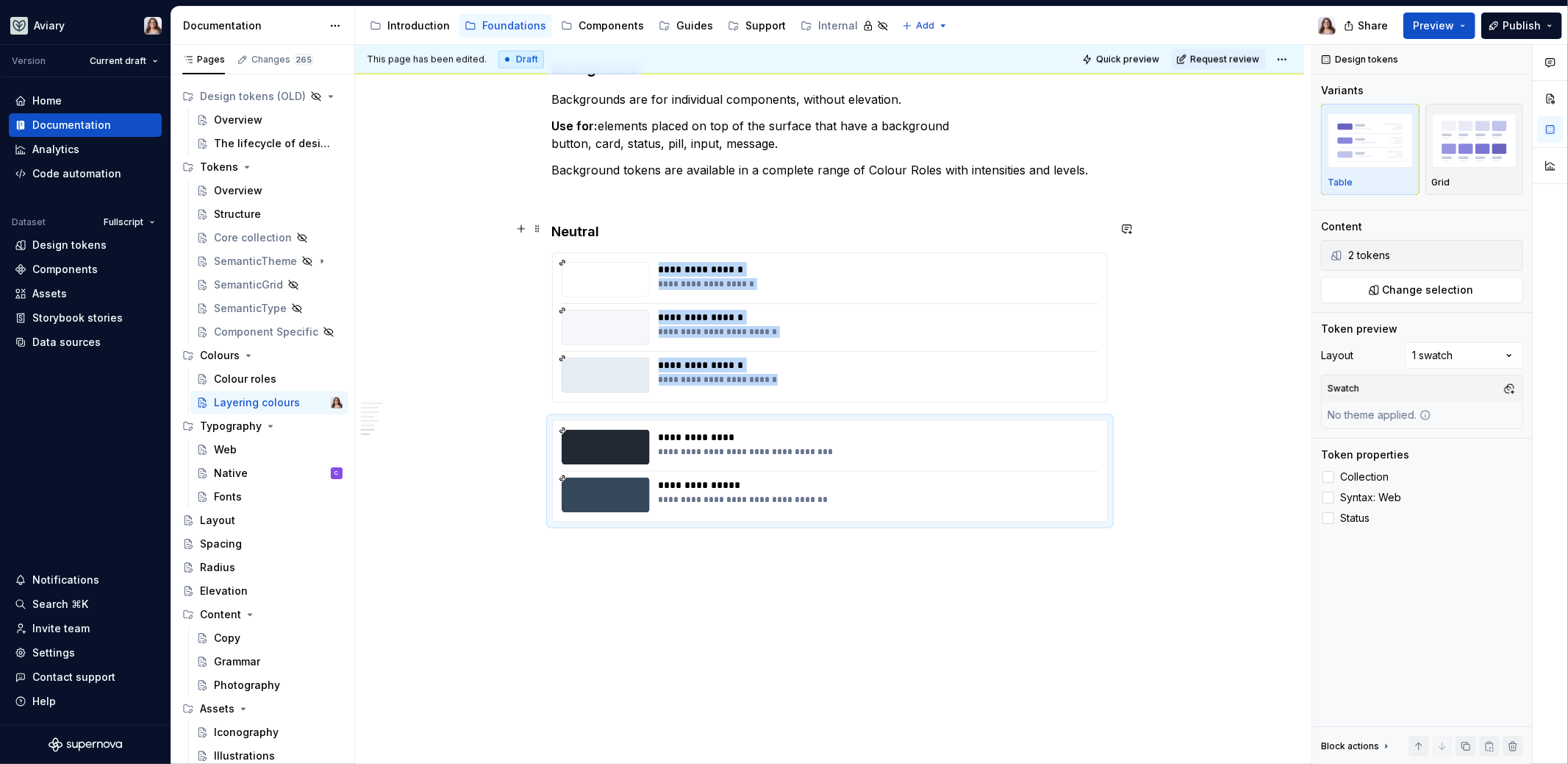
click at [638, 226] on h4 "Neutral" at bounding box center [830, 231] width 555 height 18
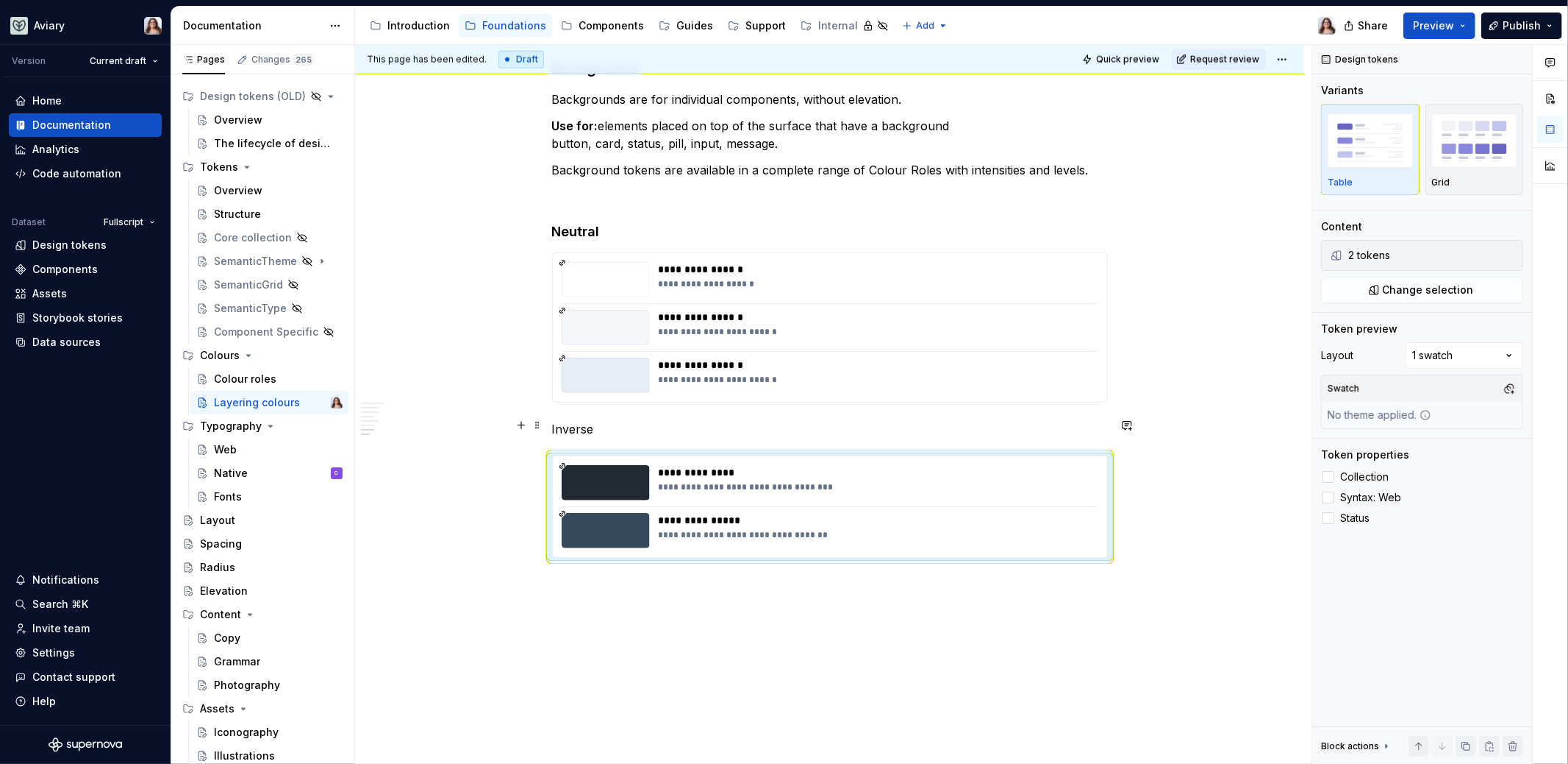
click at [598, 426] on p "Inverse" at bounding box center [830, 428] width 555 height 18
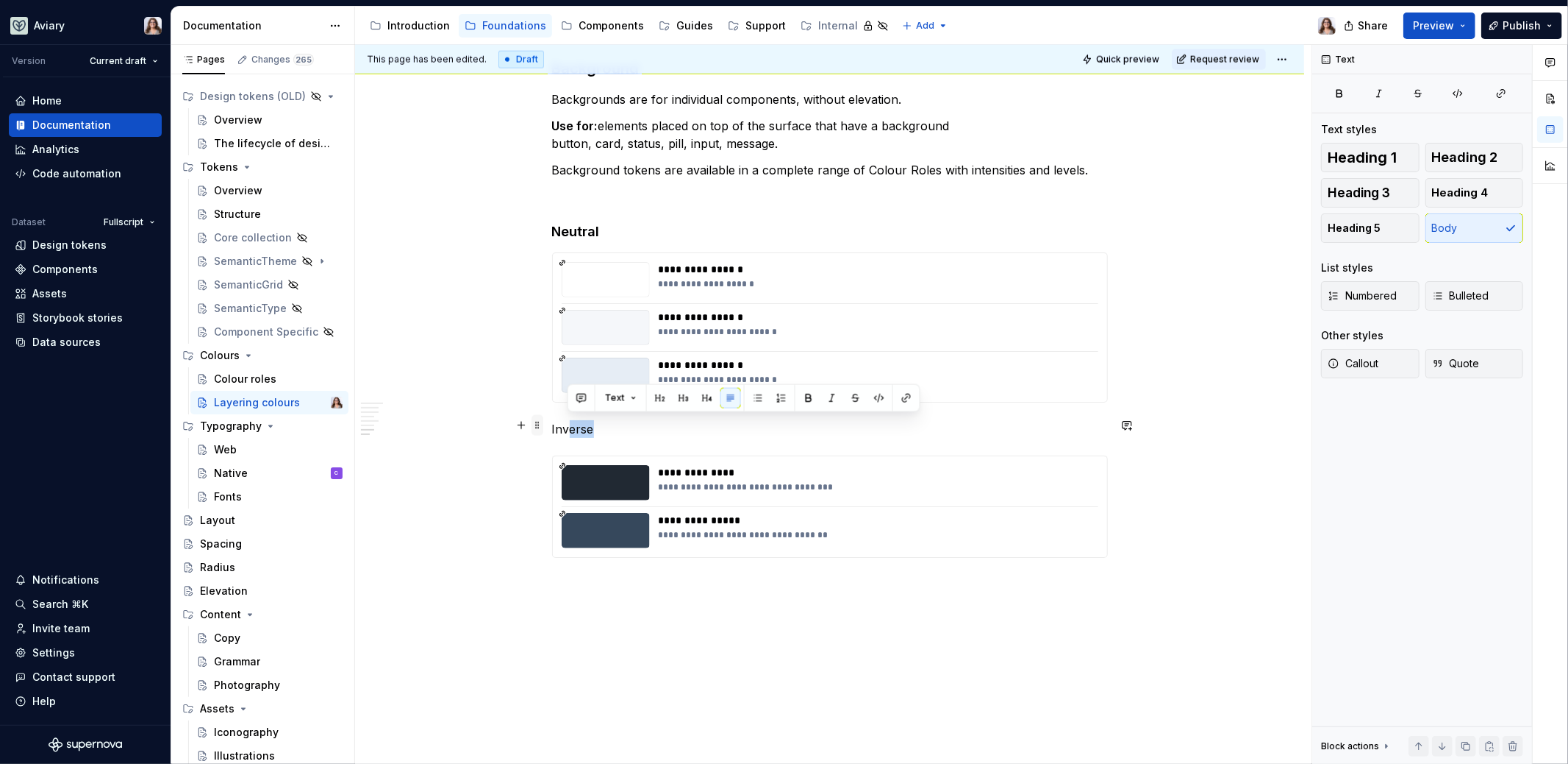
drag, startPoint x: 601, startPoint y: 423, endPoint x: 533, endPoint y: 423, distance: 68.0
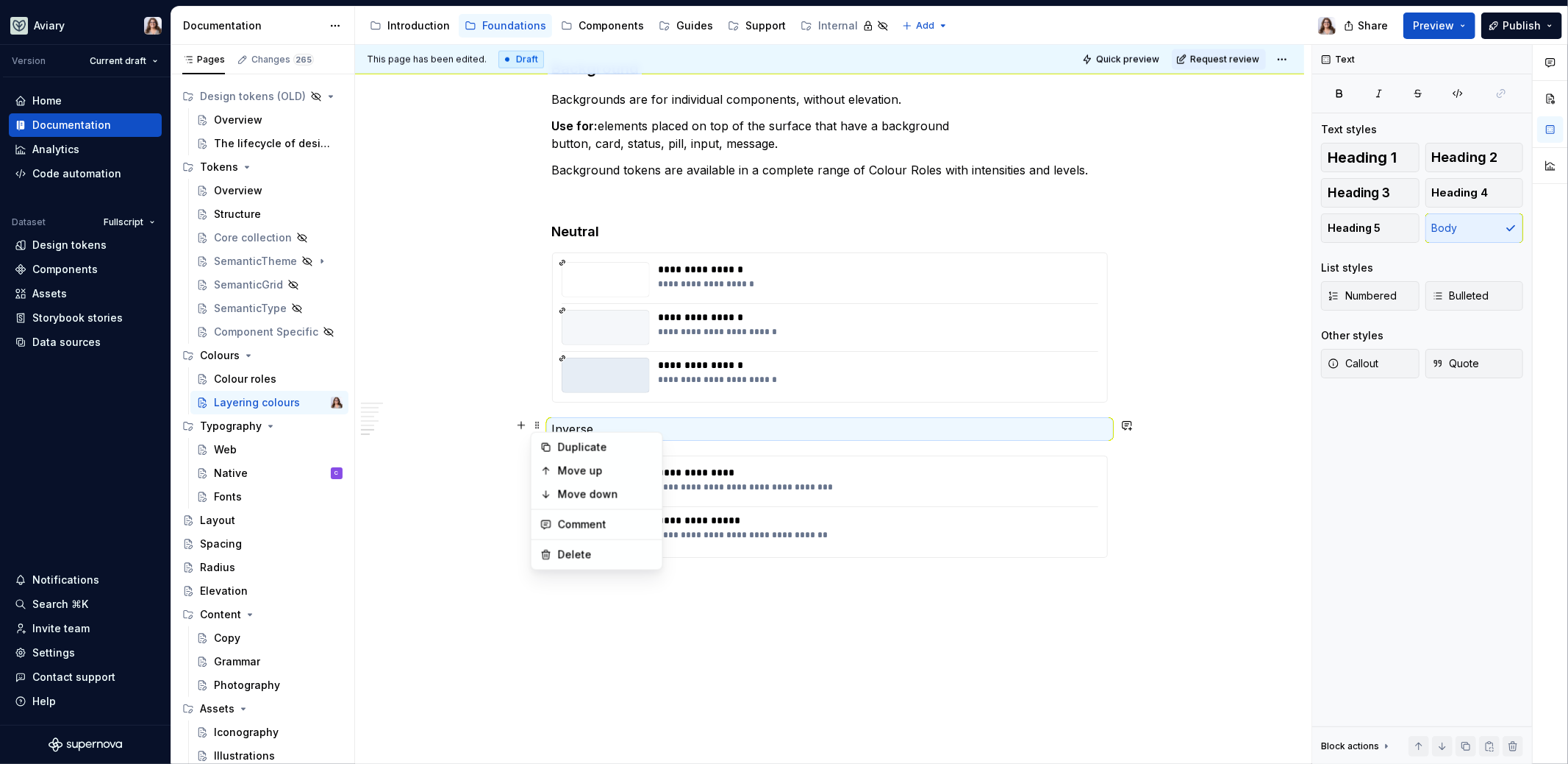
click at [601, 425] on p "Inverse" at bounding box center [830, 428] width 555 height 18
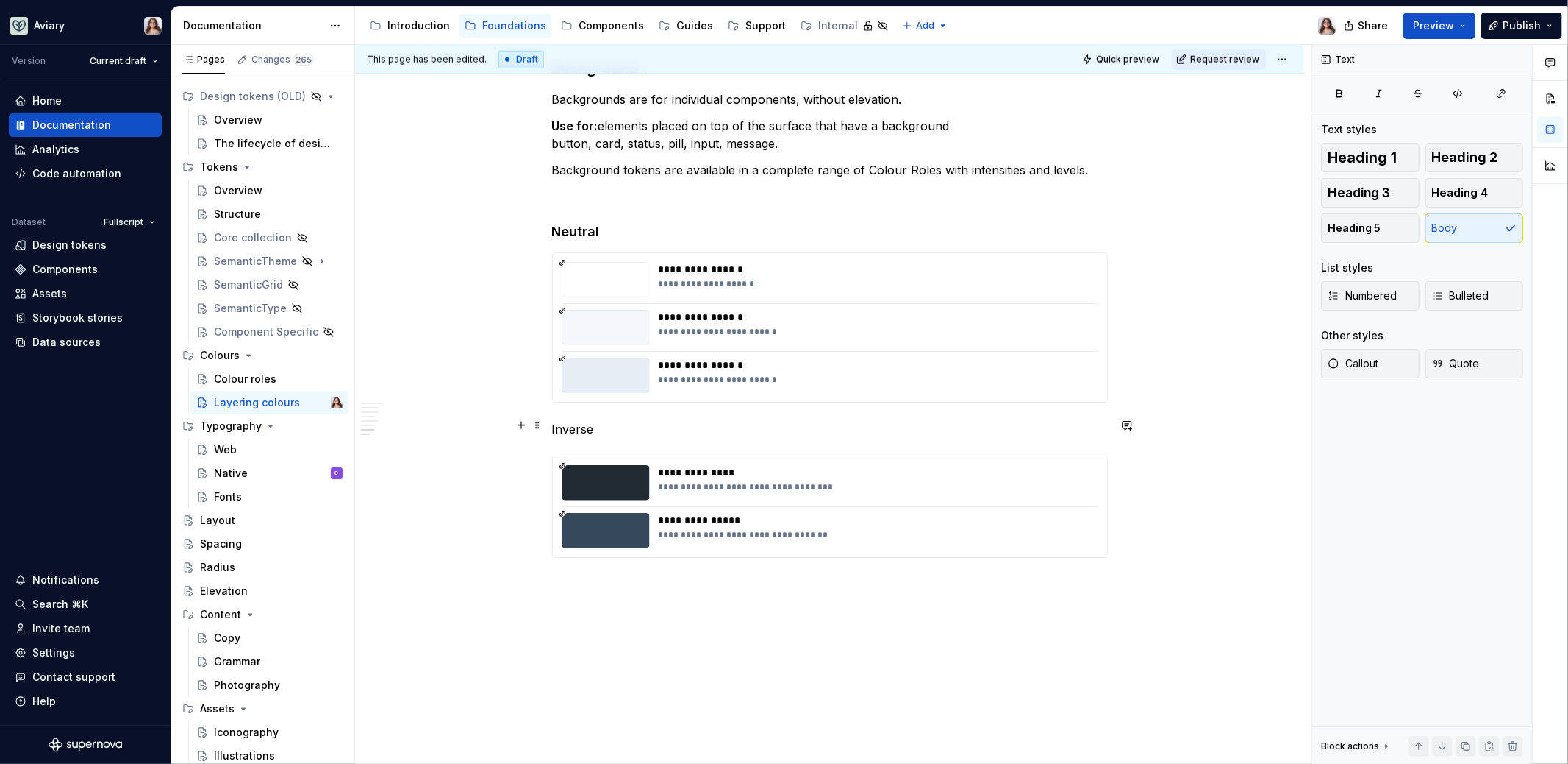
click at [577, 424] on p "Inverse" at bounding box center [830, 428] width 555 height 18
click at [687, 396] on button "button" at bounding box center [690, 398] width 20 height 20
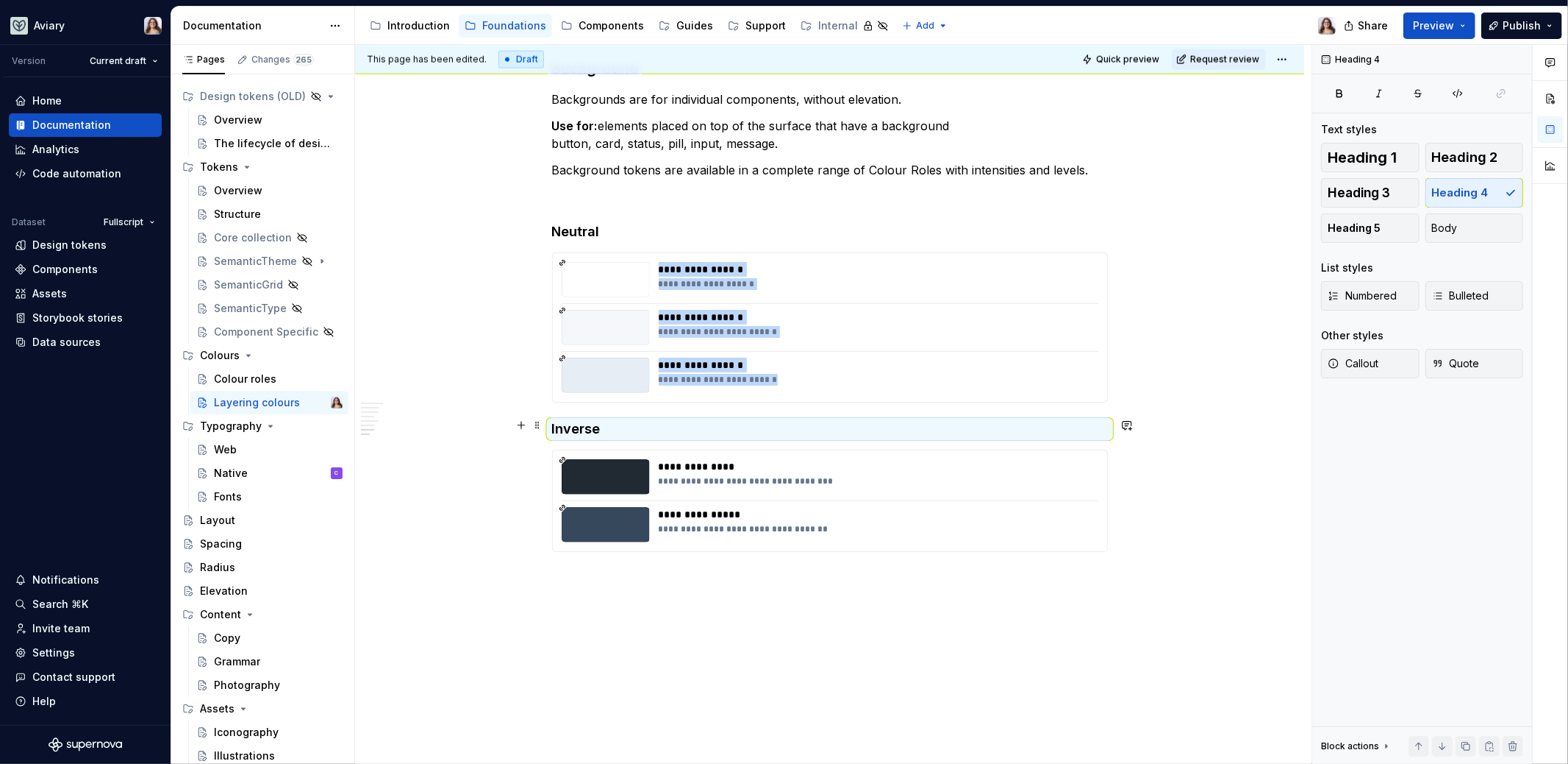
click at [612, 423] on h4 "Inverse" at bounding box center [830, 428] width 555 height 18
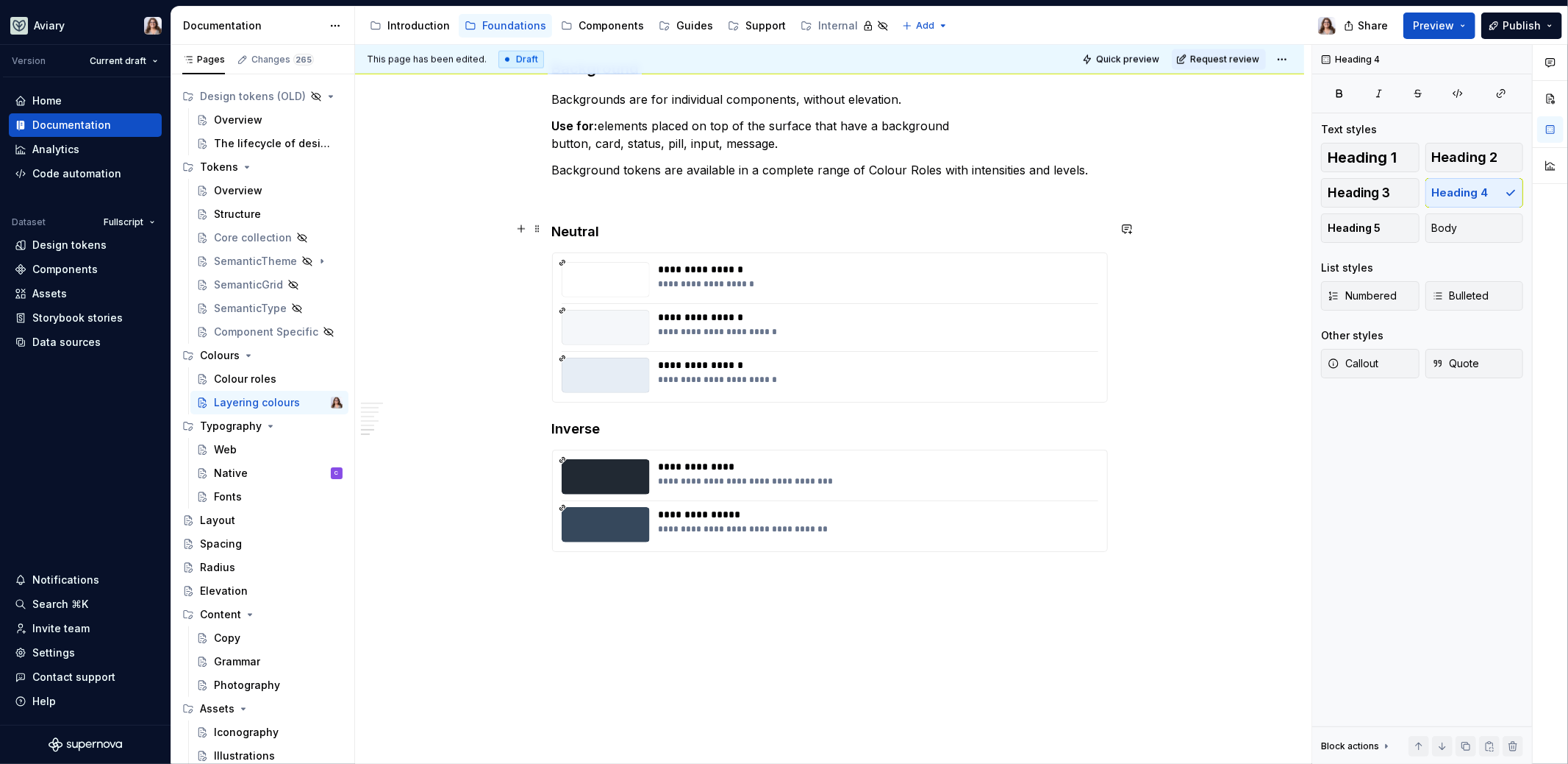
click at [583, 226] on h4 "Neutral" at bounding box center [830, 231] width 555 height 18
click at [601, 421] on h4 "Inverse" at bounding box center [830, 428] width 555 height 18
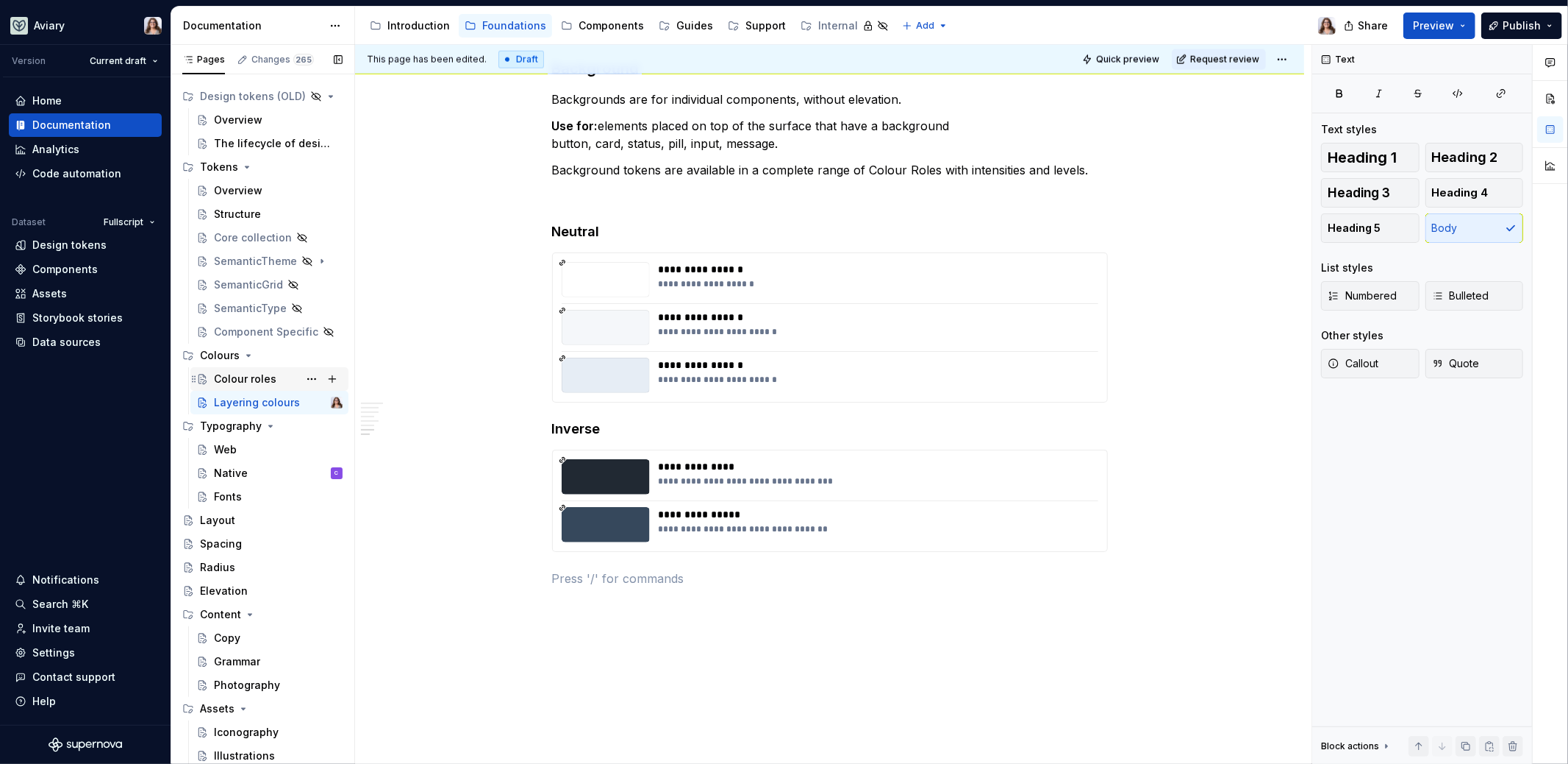
click at [258, 373] on div "Colour roles" at bounding box center [244, 379] width 62 height 15
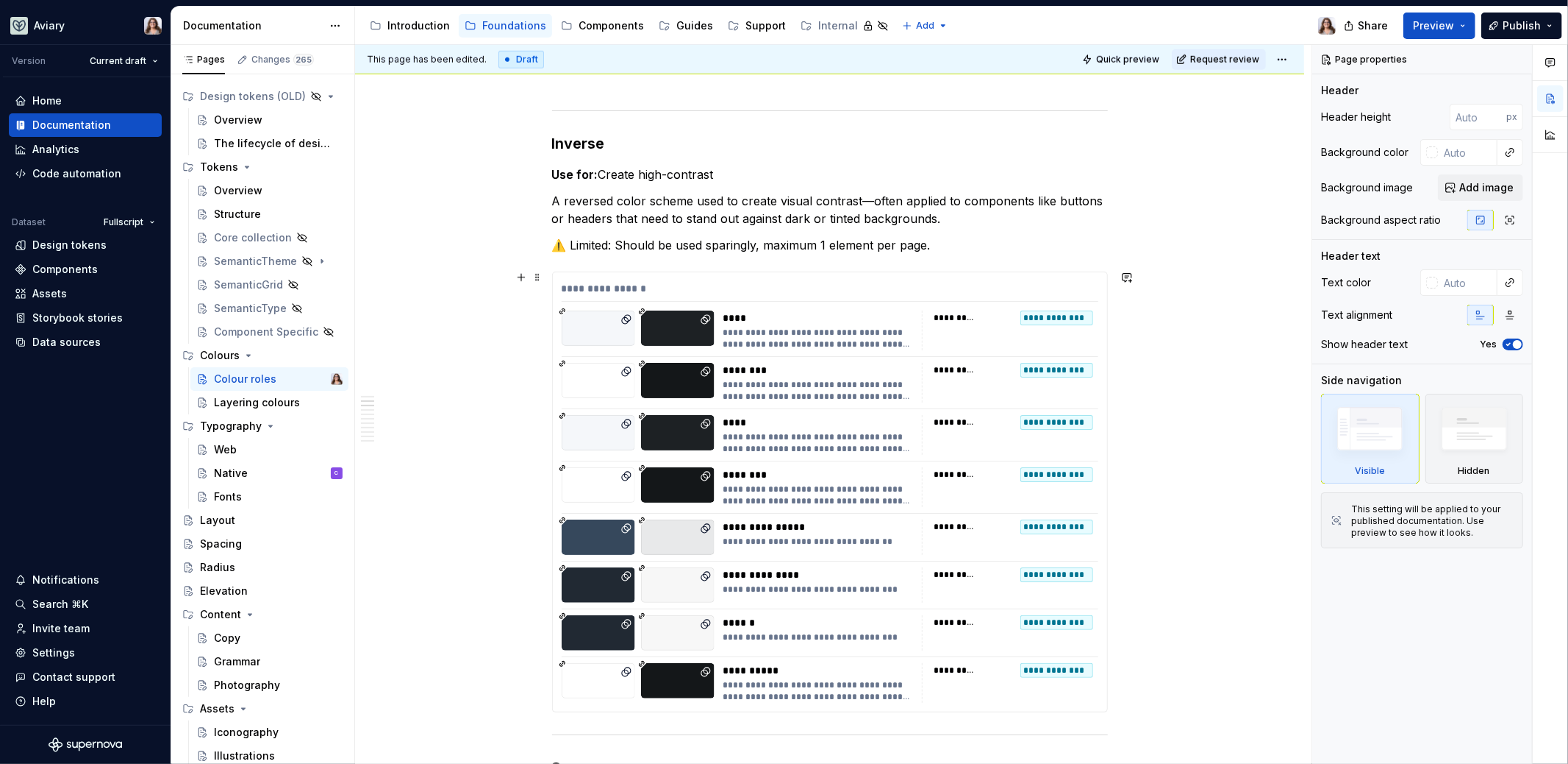
scroll to position [1099, 0]
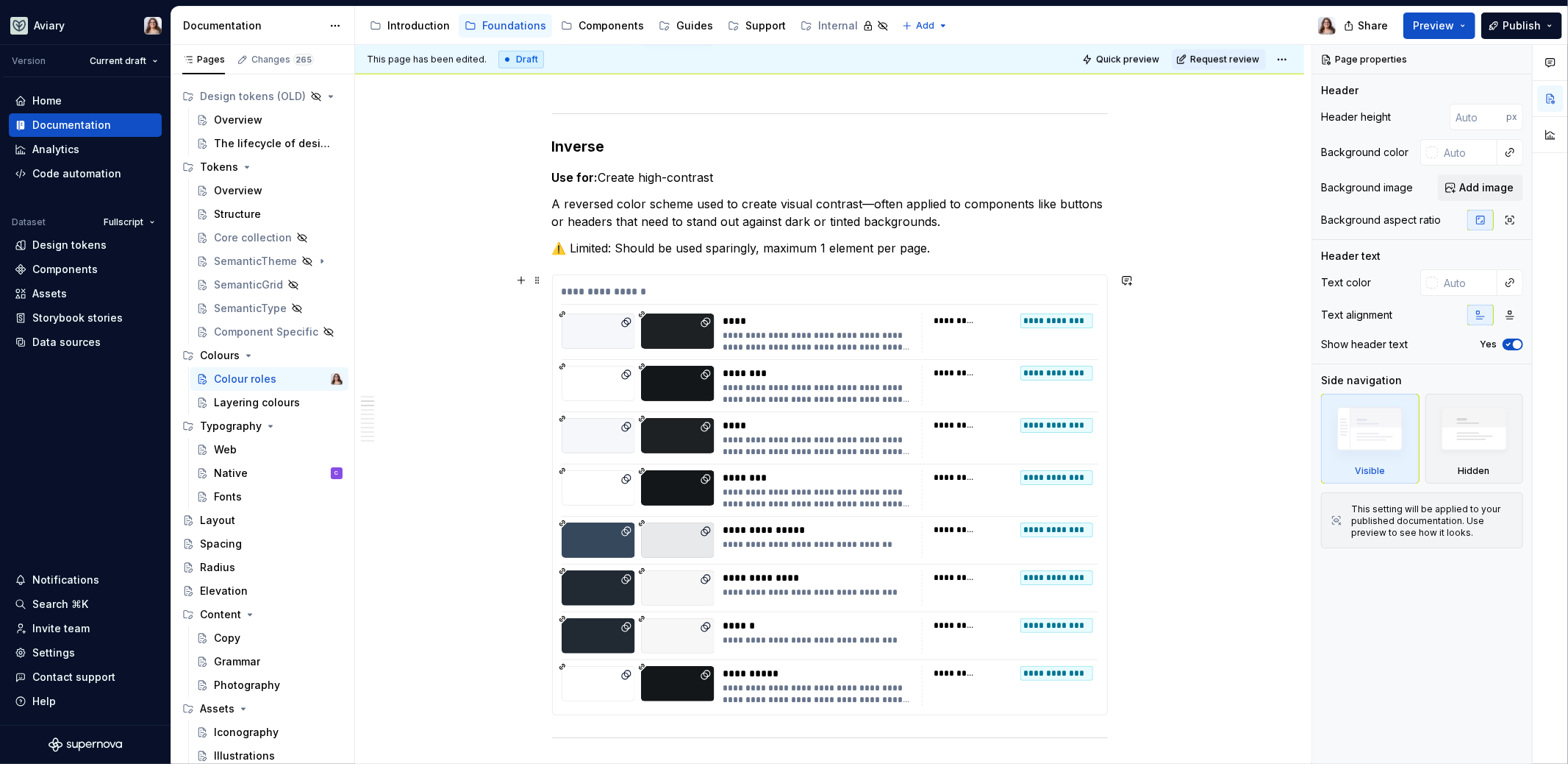
click at [837, 365] on div "********" at bounding box center [818, 373] width 190 height 15
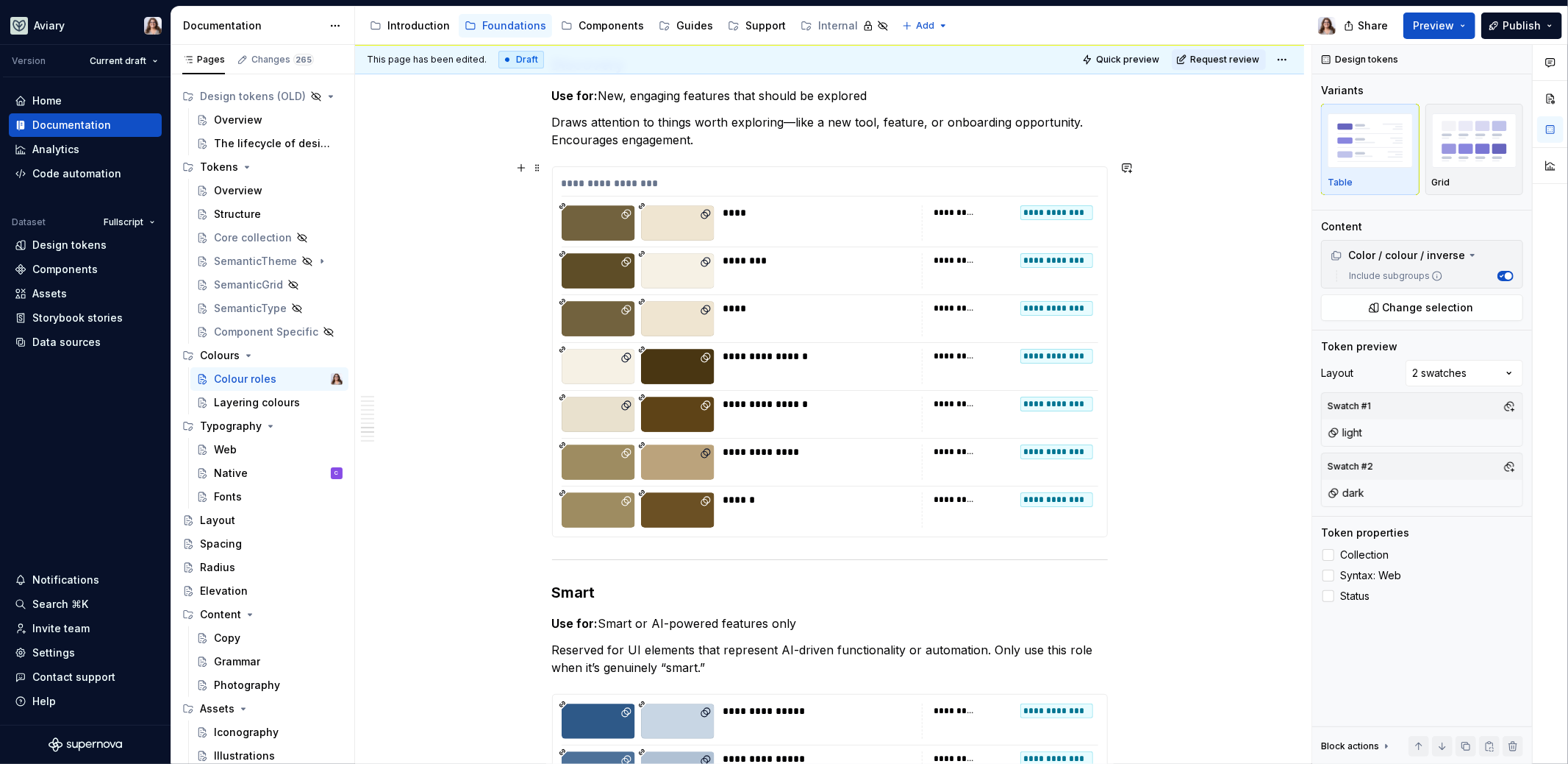
scroll to position [4475, 0]
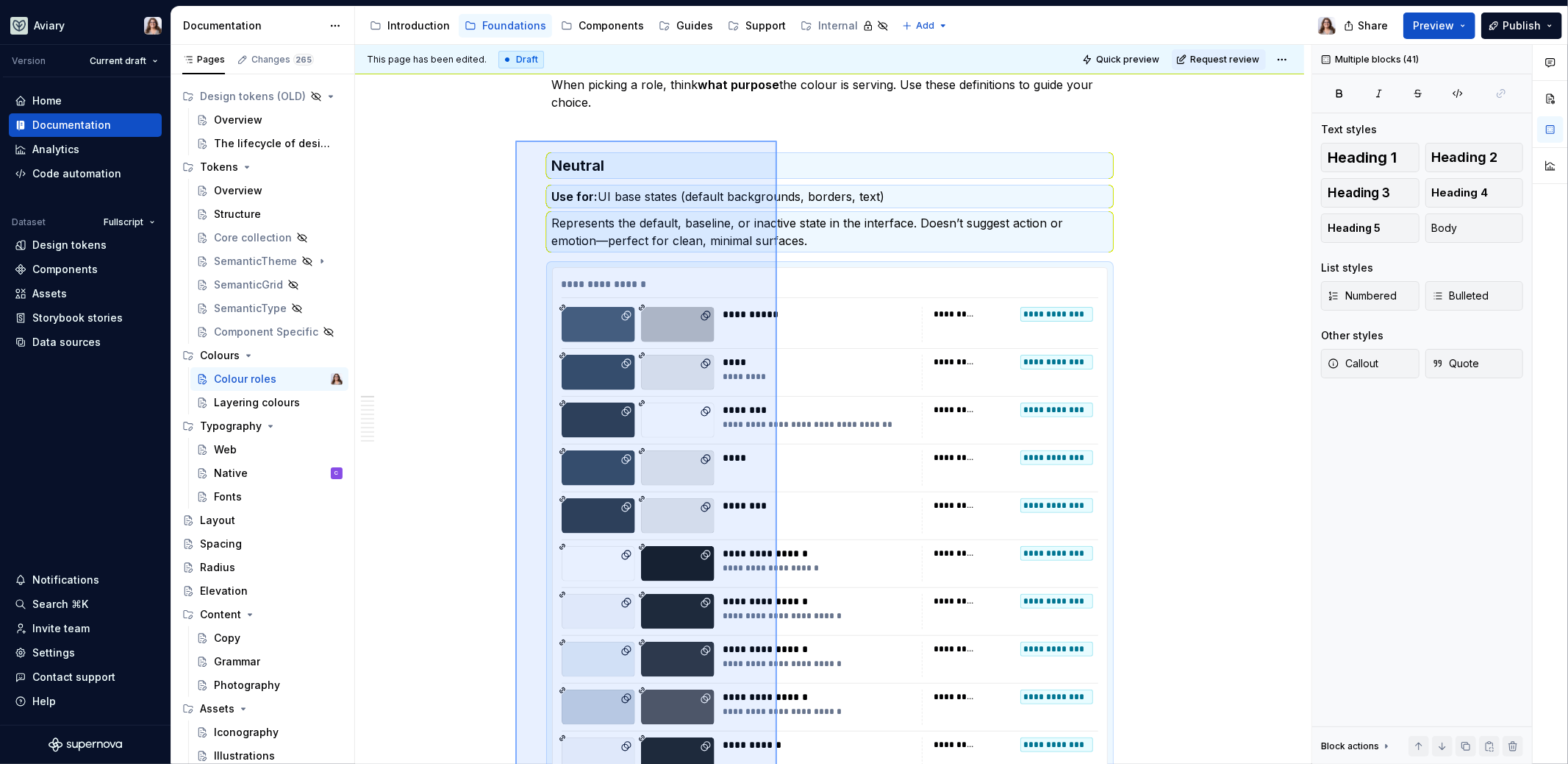
drag, startPoint x: 545, startPoint y: 556, endPoint x: 777, endPoint y: 138, distance: 478.1
click at [777, 139] on div "**********" at bounding box center [833, 404] width 957 height 719
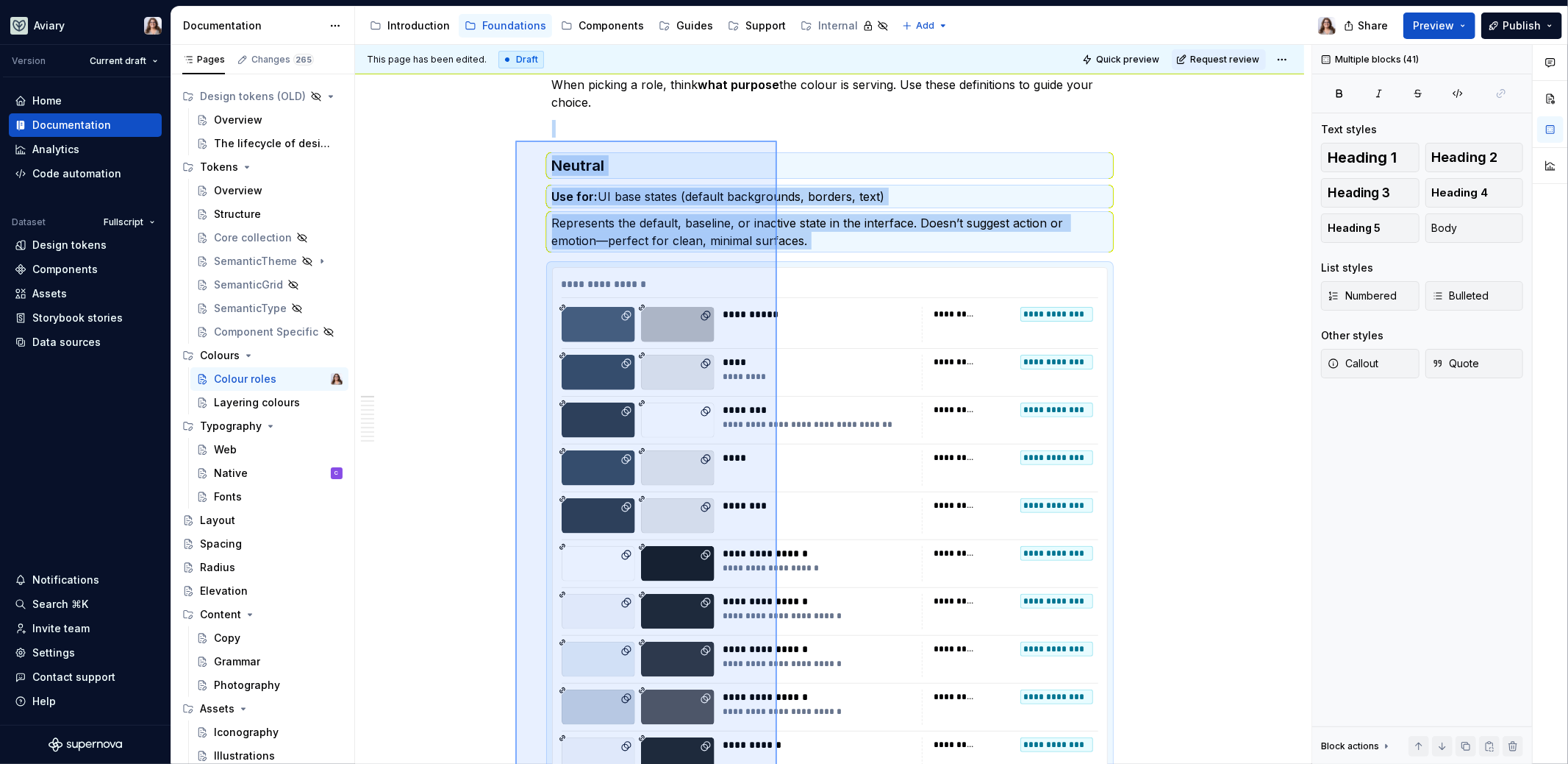
scroll to position [4288, 0]
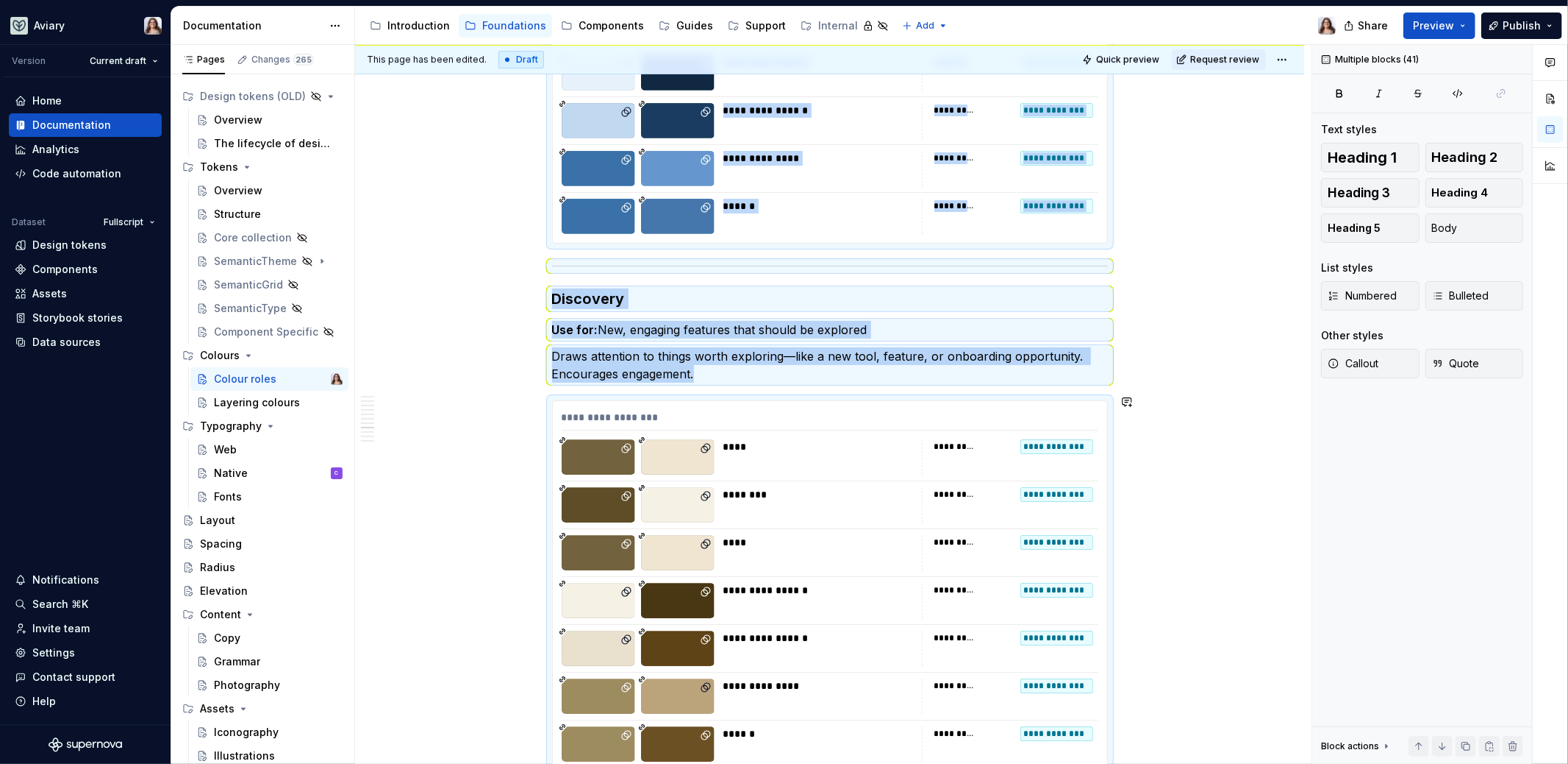
copy div "**********"
click at [252, 404] on div "Layering colours" at bounding box center [255, 402] width 85 height 15
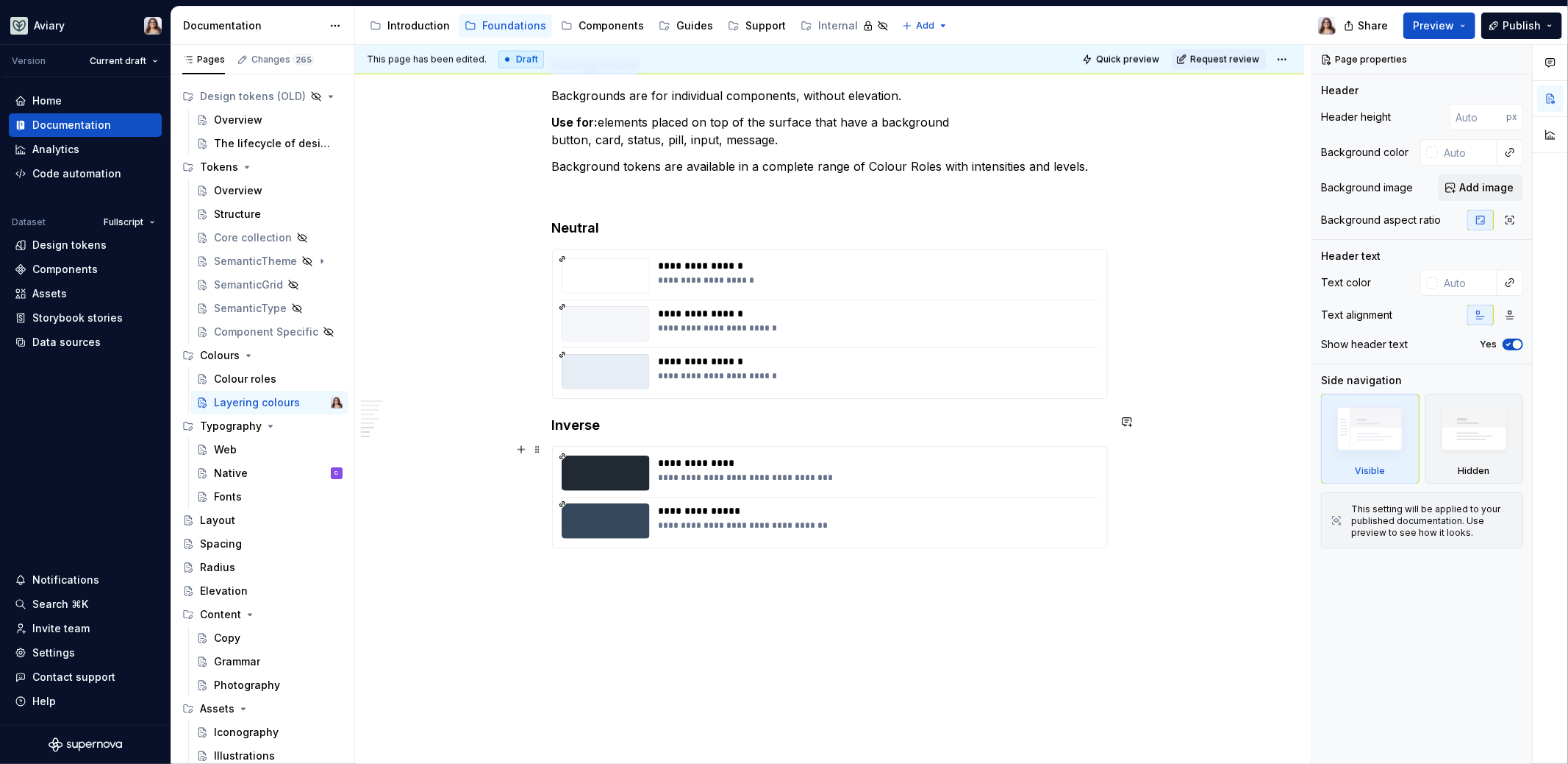
scroll to position [1647, 0]
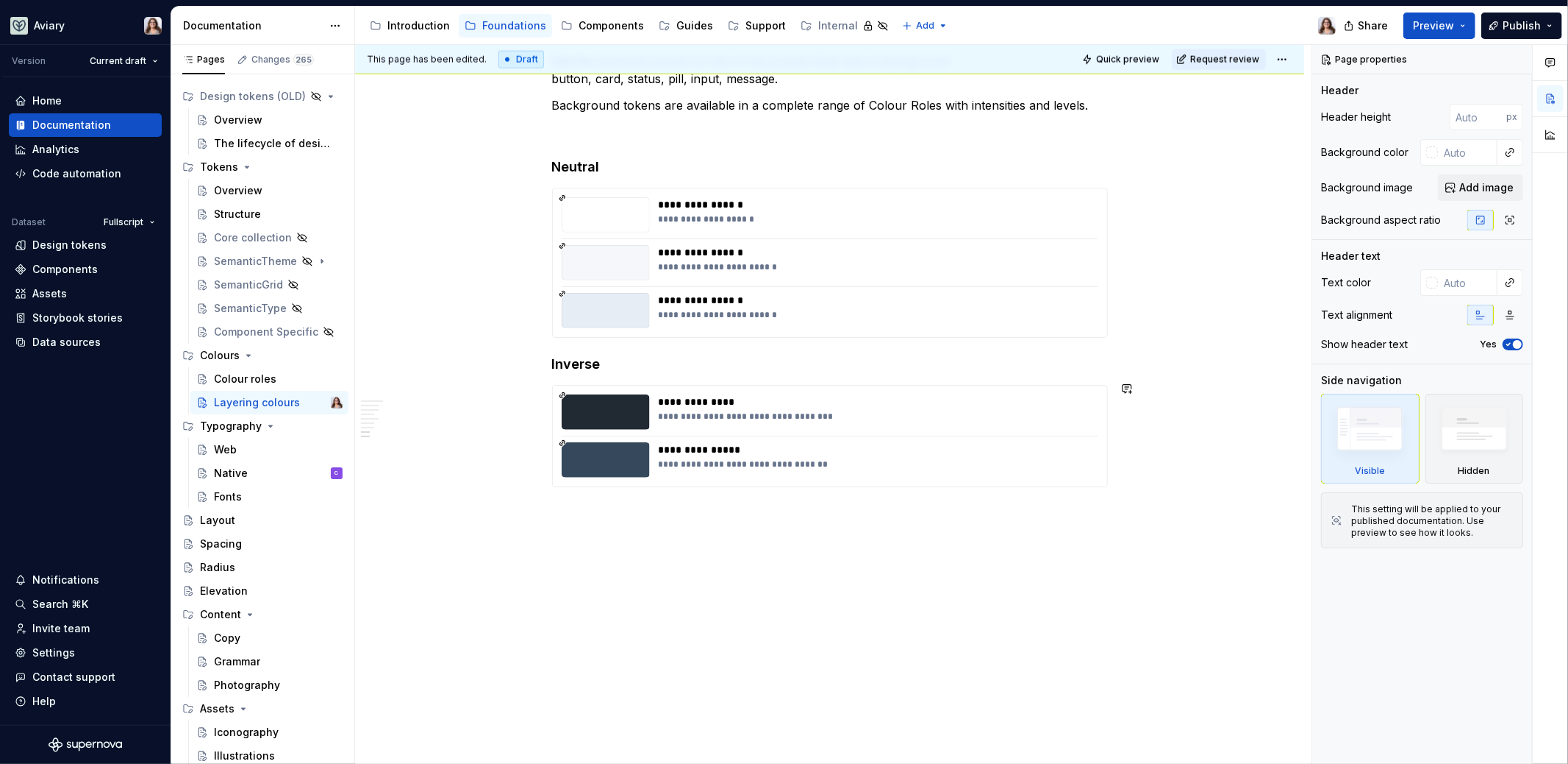
type textarea "*"
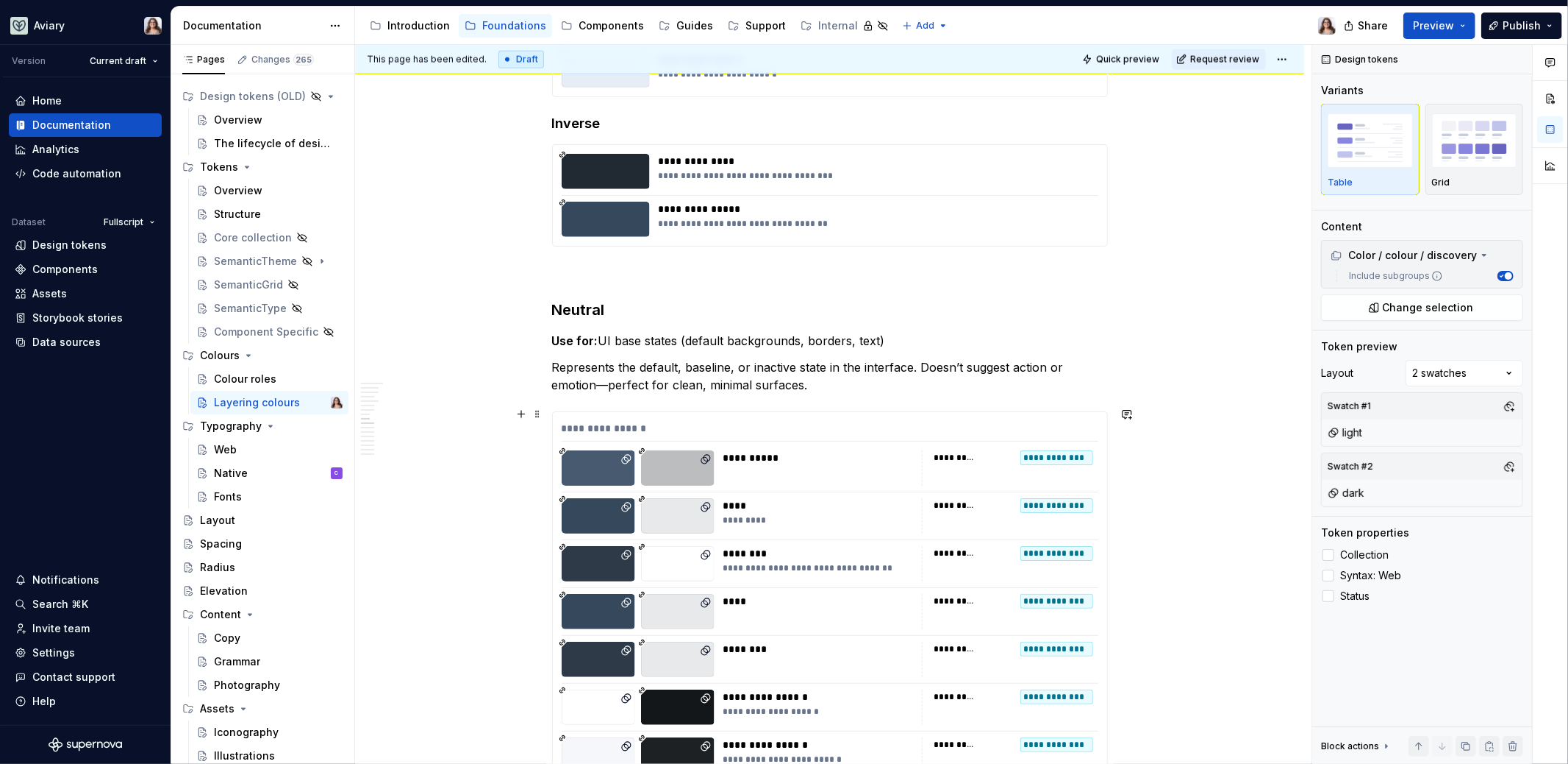
scroll to position [1901, 0]
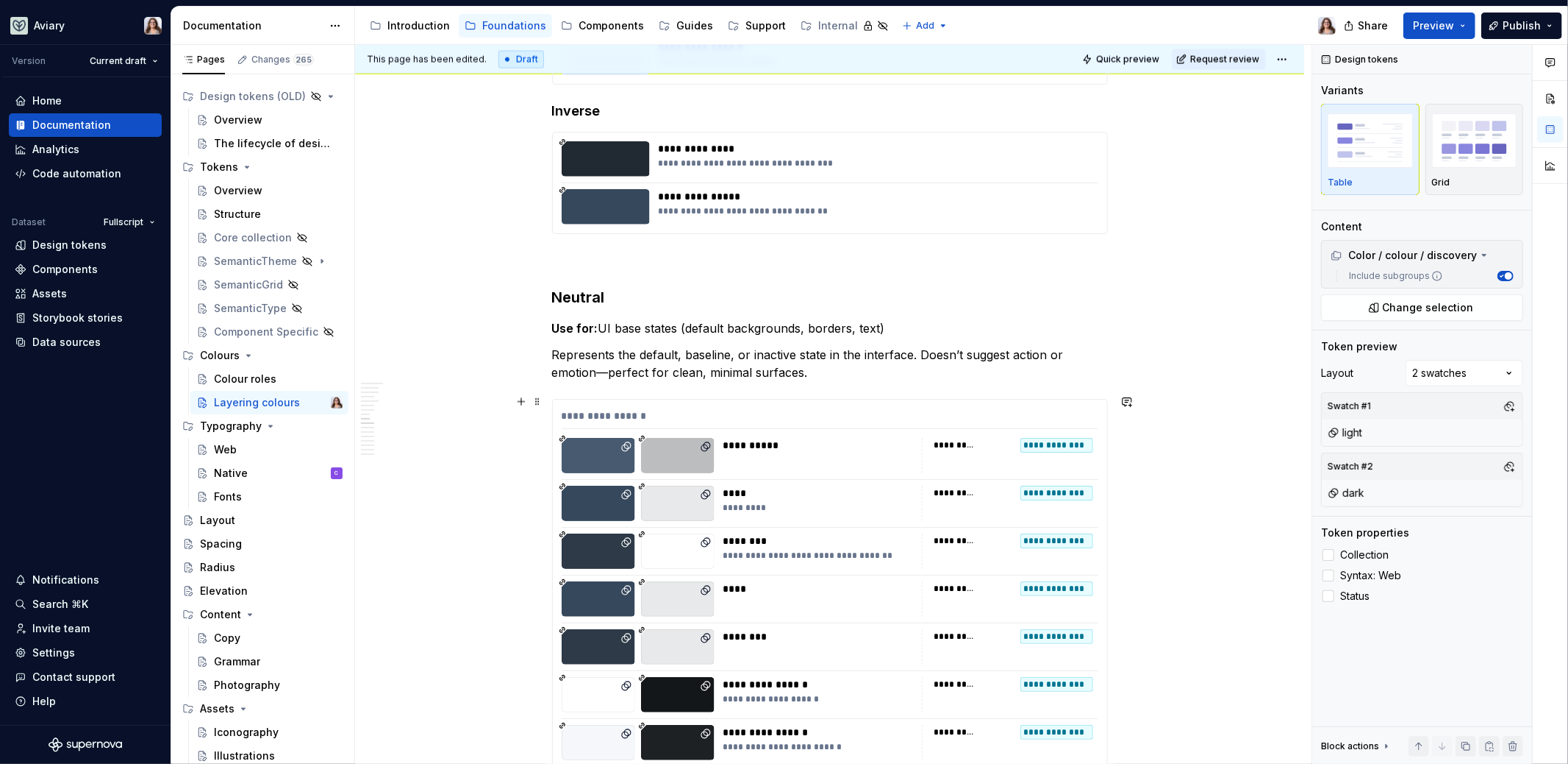
click at [781, 502] on div "*********" at bounding box center [818, 507] width 190 height 12
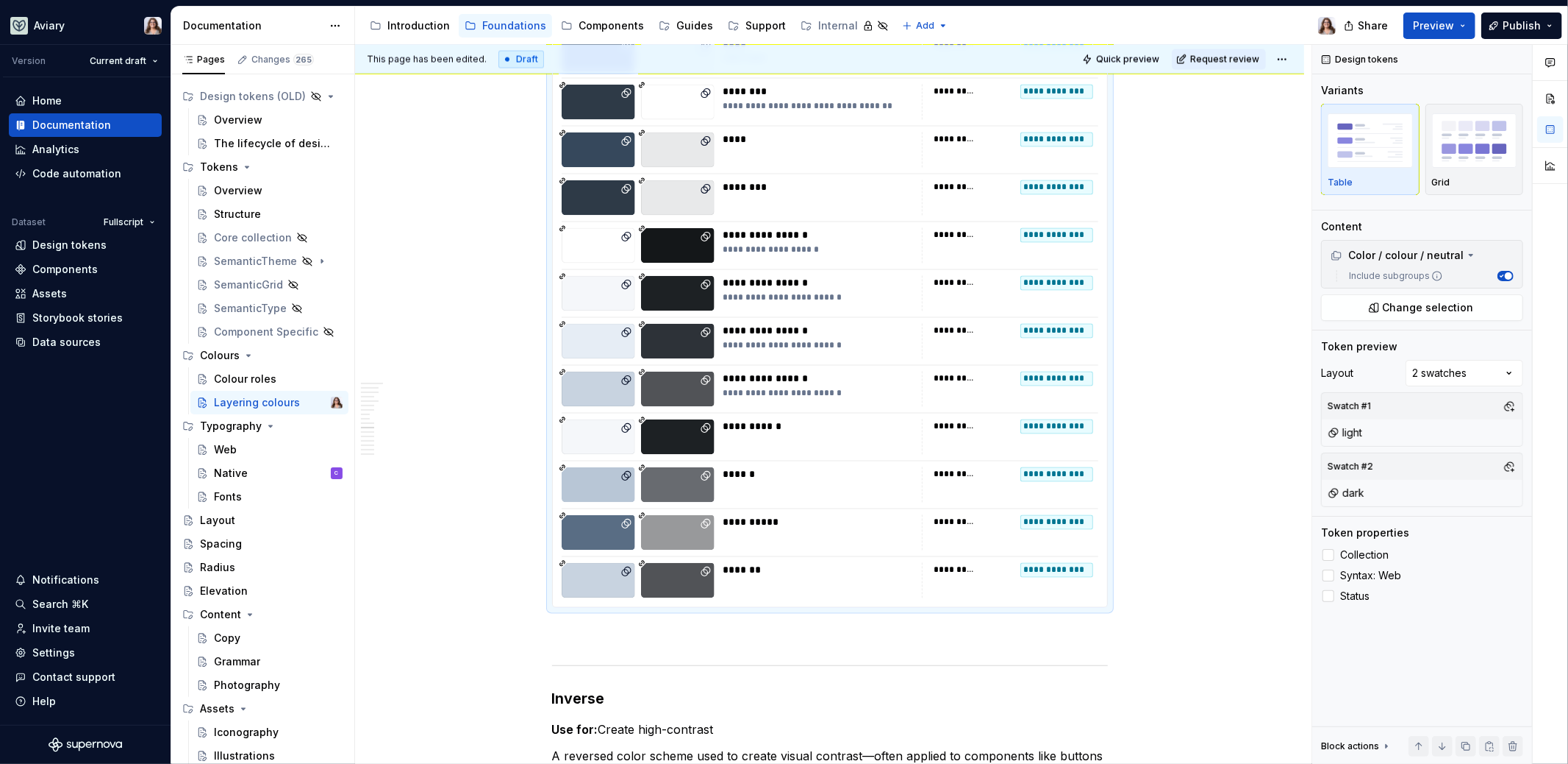
scroll to position [2226, 0]
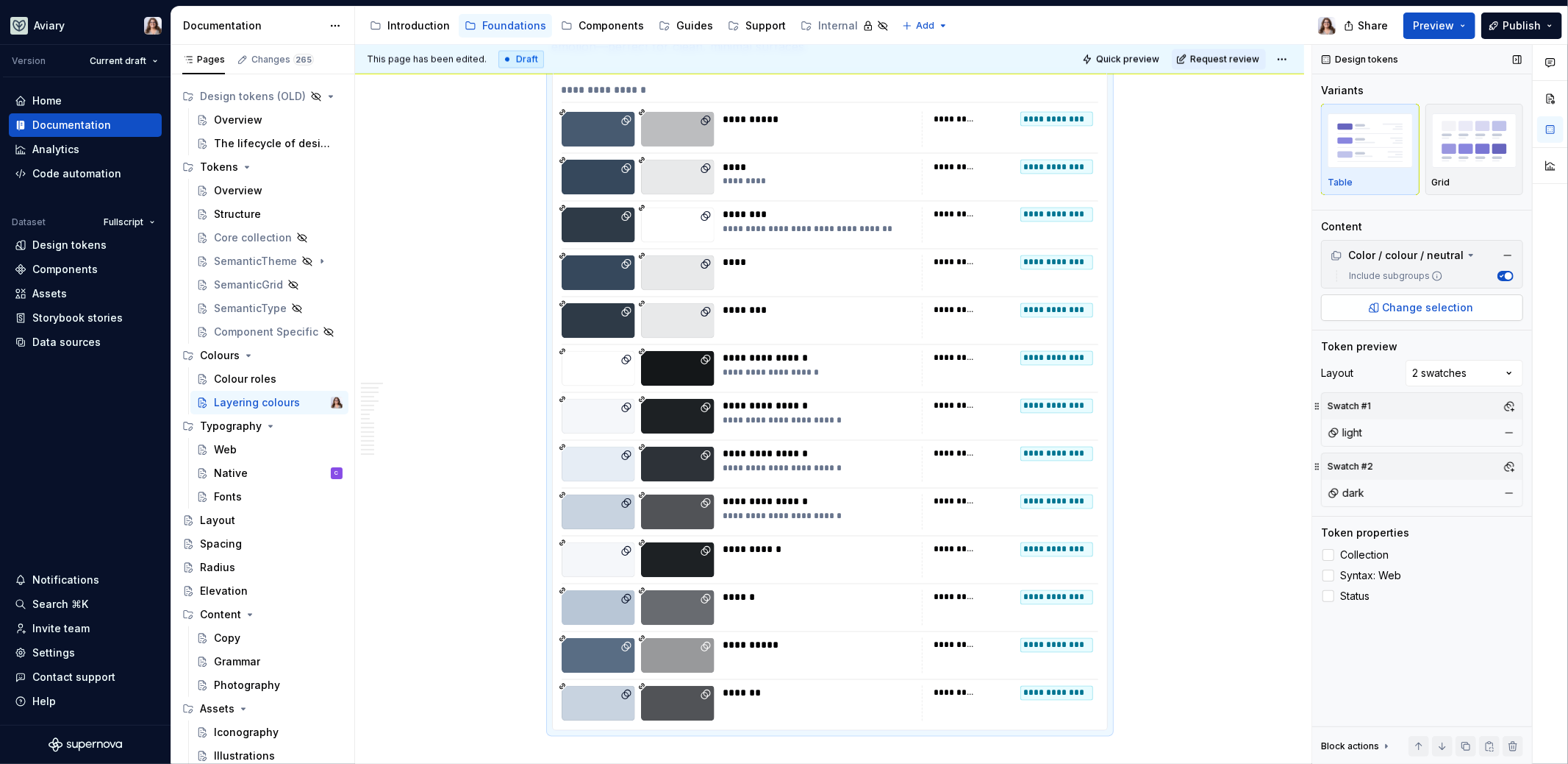
click at [1235, 307] on span "Change selection" at bounding box center [1429, 308] width 91 height 15
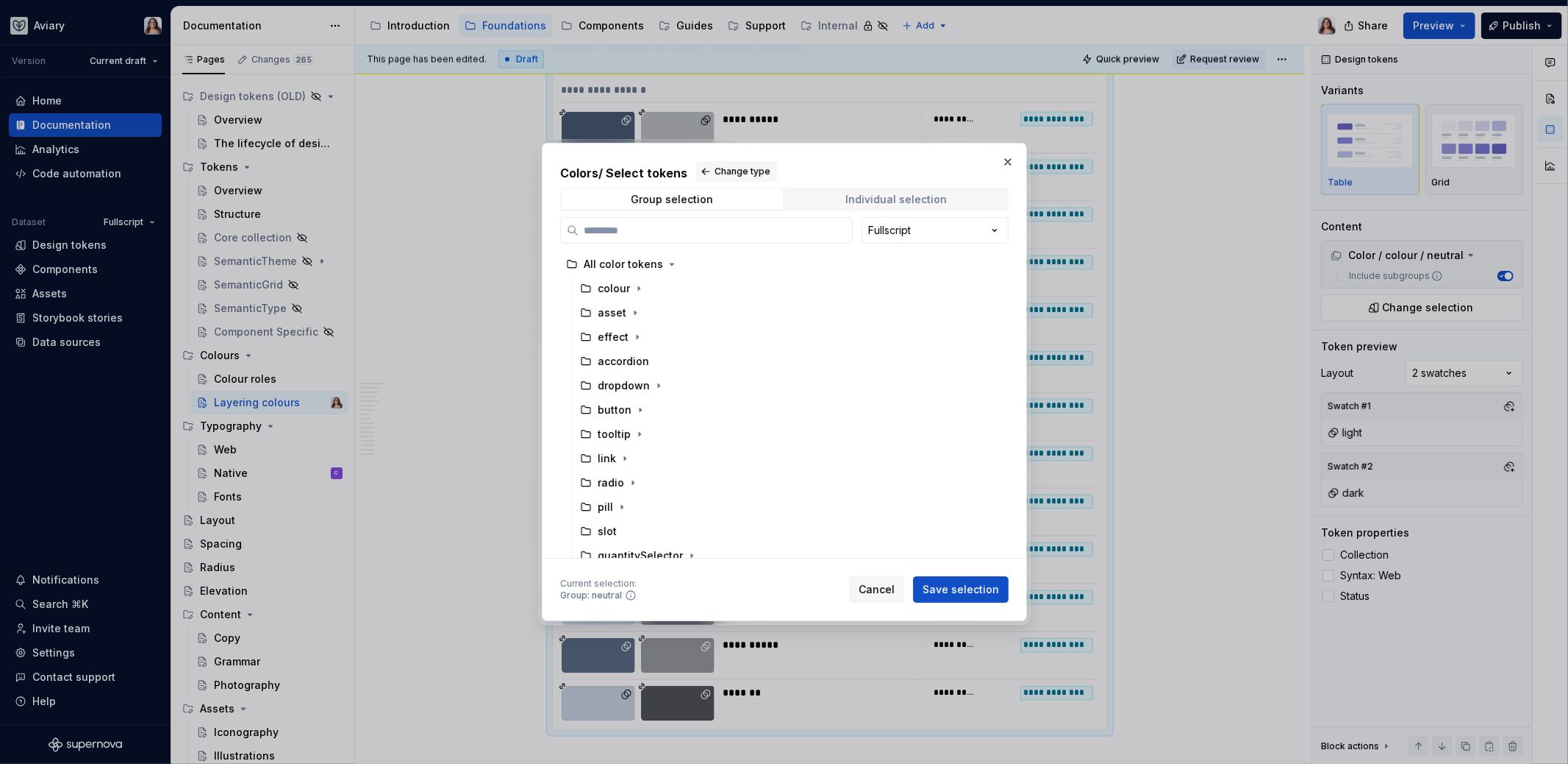
click at [889, 202] on div "Individual selection" at bounding box center [895, 199] width 101 height 12
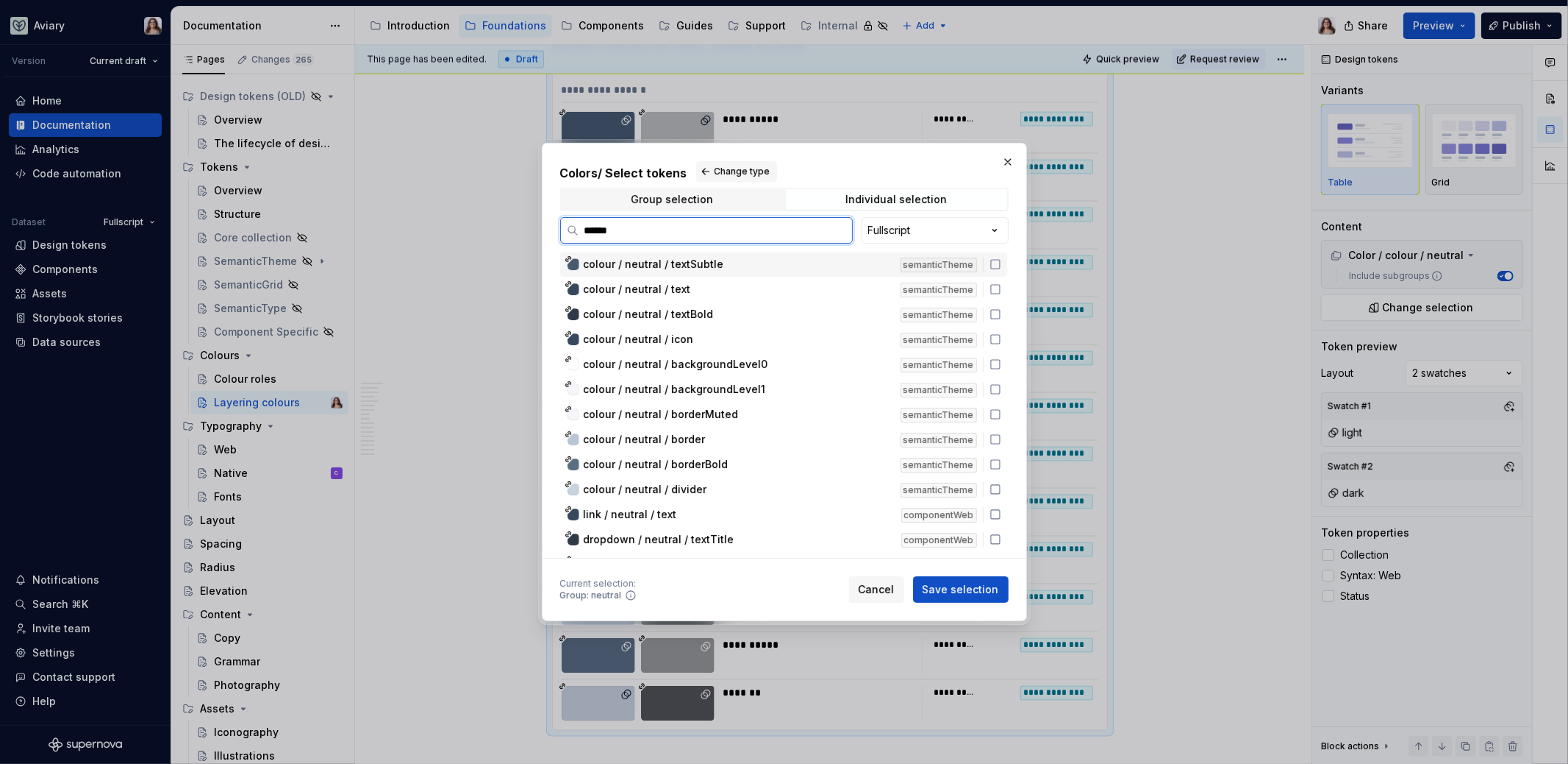
type input "*******"
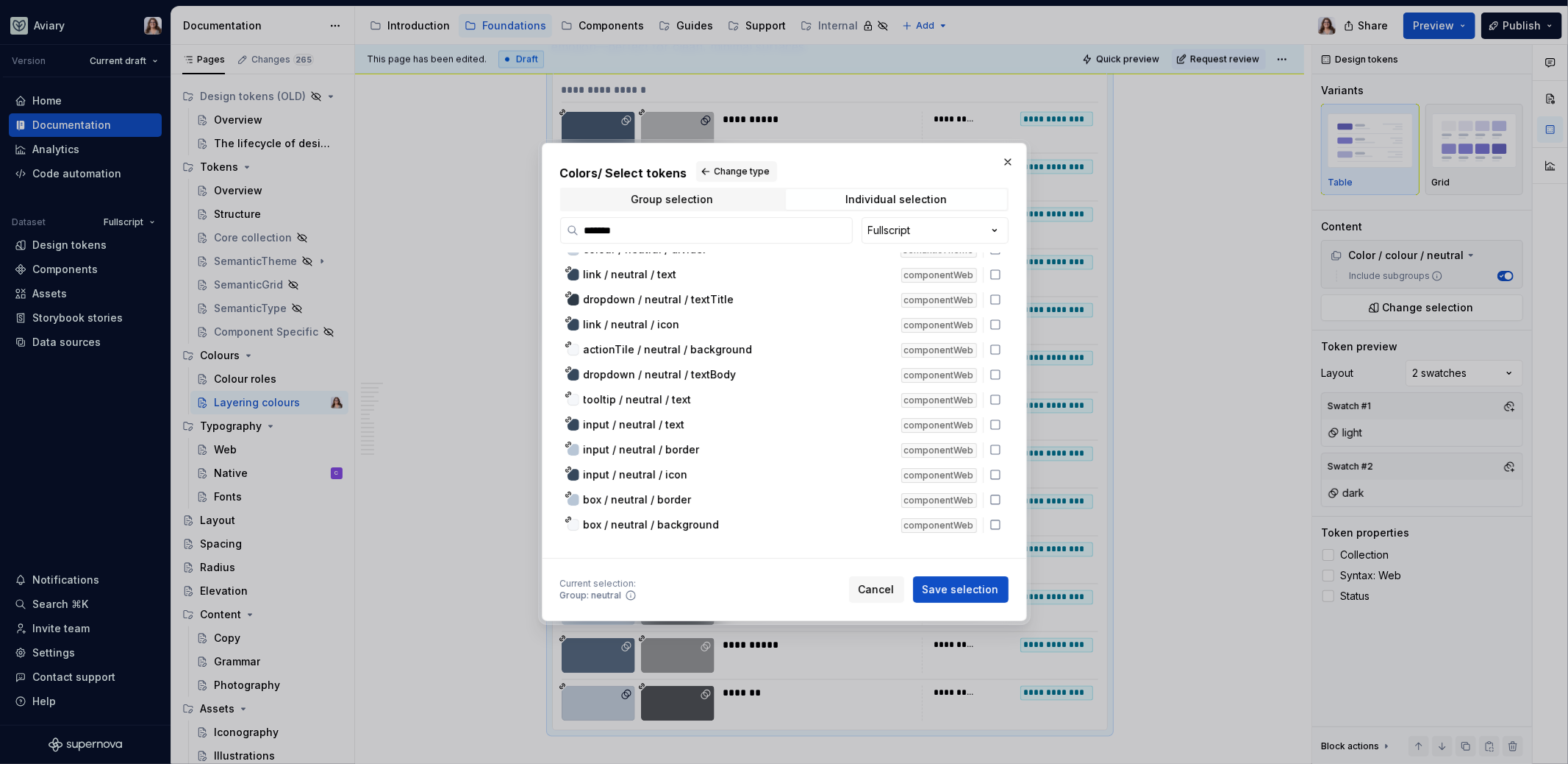
scroll to position [0, 0]
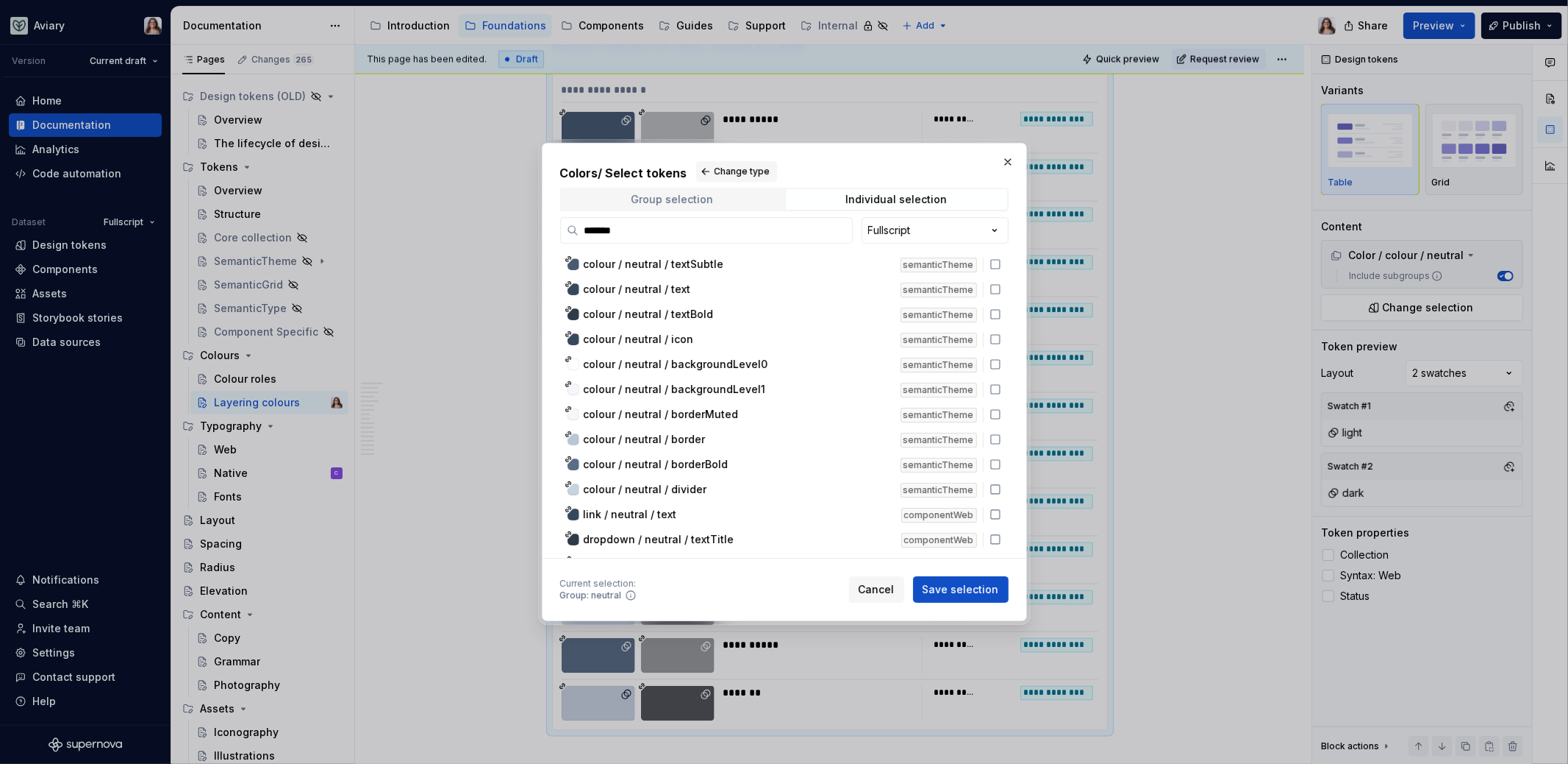
click at [717, 203] on span "Group selection" at bounding box center [673, 199] width 221 height 20
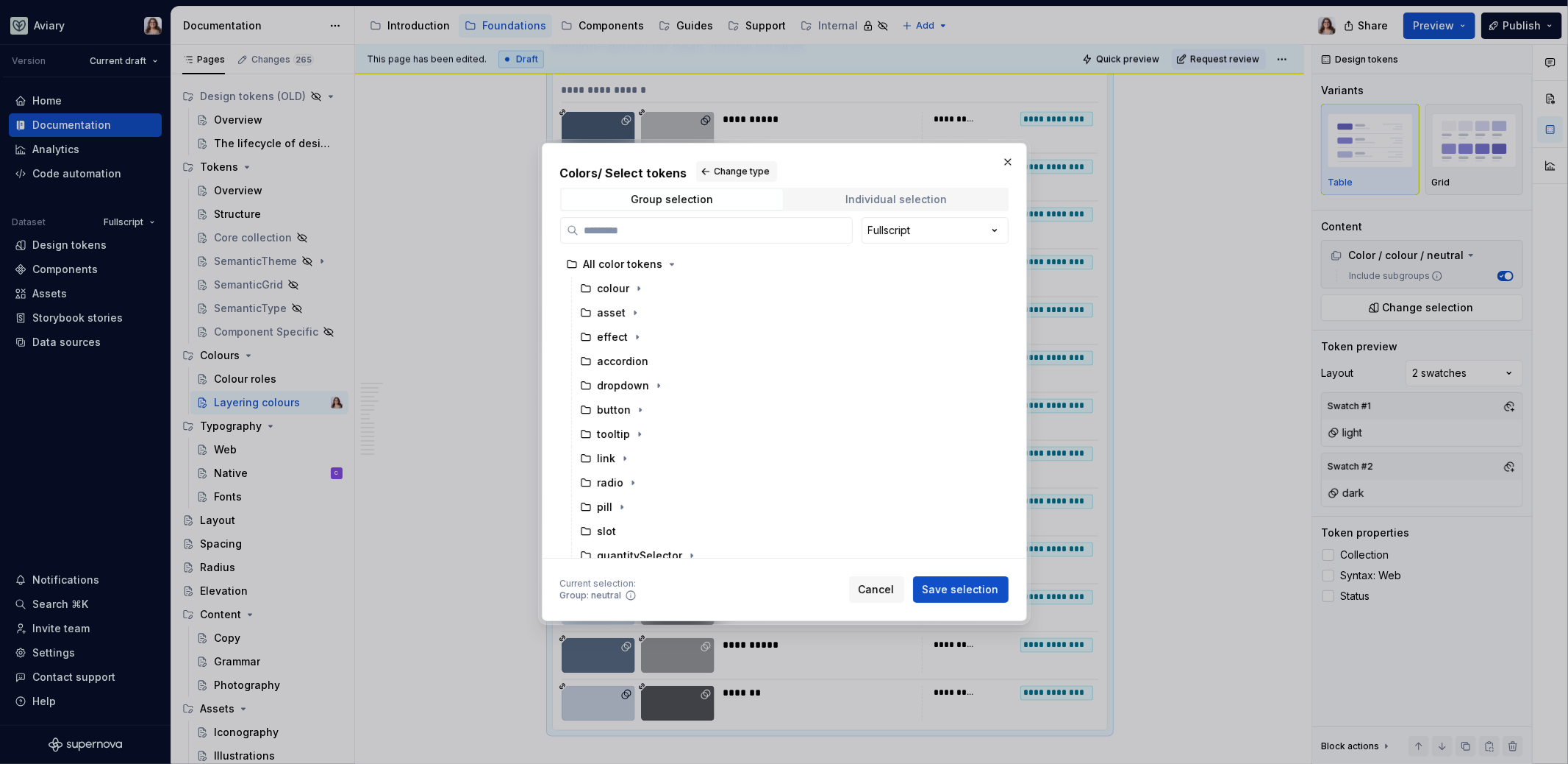
click at [898, 193] on div "Individual selection" at bounding box center [895, 199] width 101 height 12
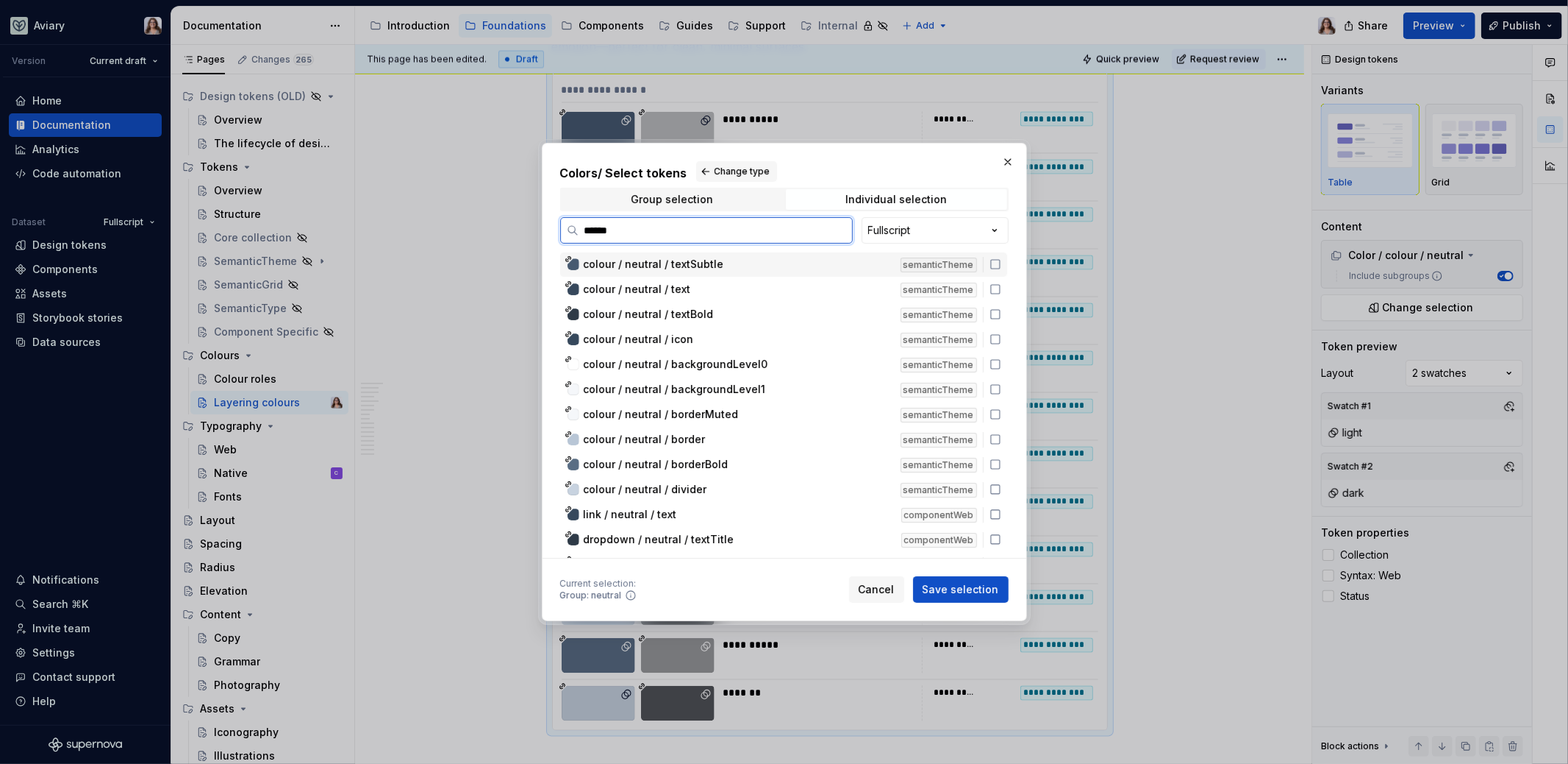
type input "*******"
click at [721, 367] on span "colour / neutral / backgroundLevel0" at bounding box center [675, 364] width 185 height 15
click at [720, 390] on span "colour / neutral / backgroundLevel1" at bounding box center [674, 389] width 182 height 15
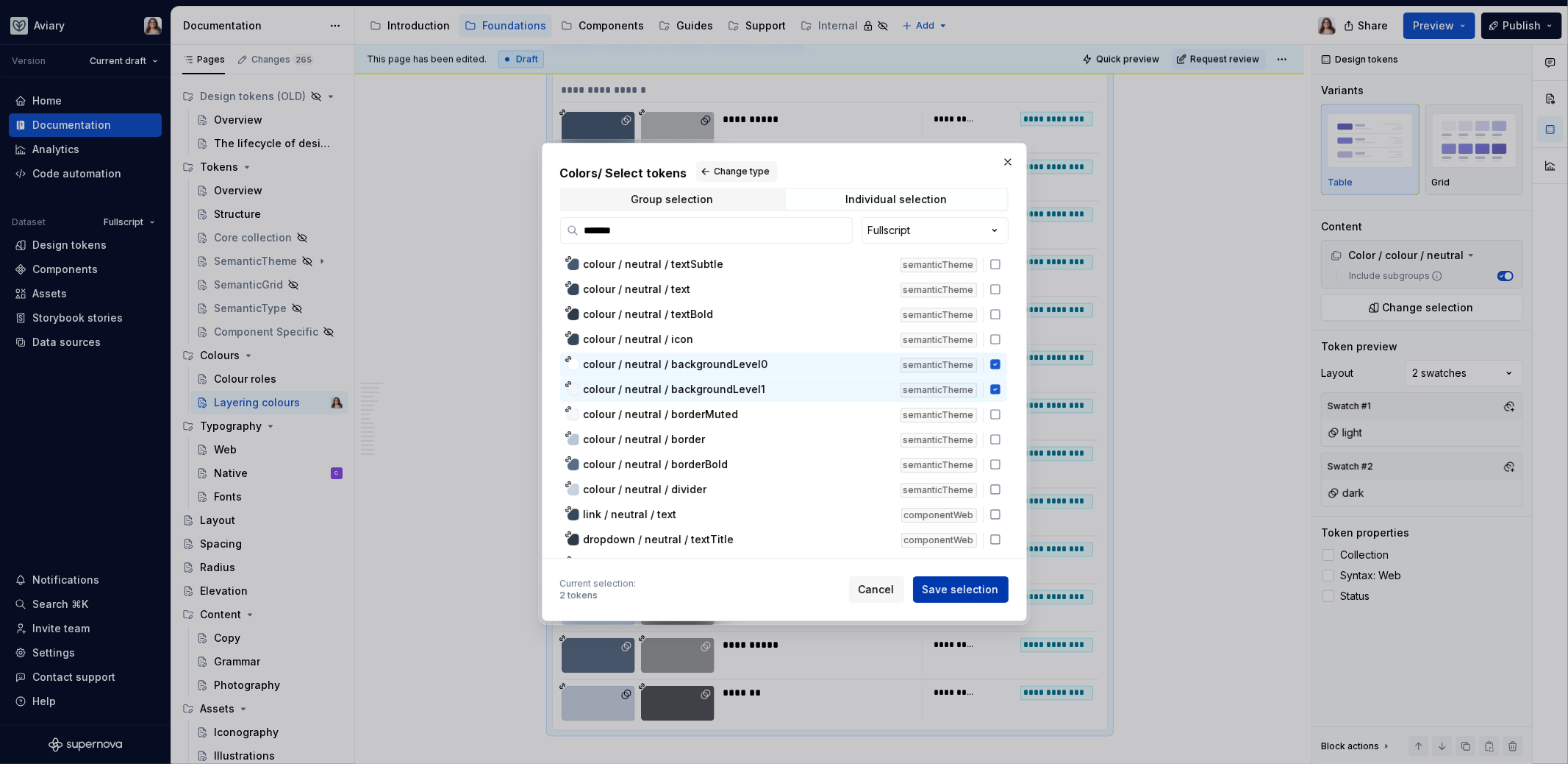
click at [963, 585] on span "Save selection" at bounding box center [960, 589] width 76 height 15
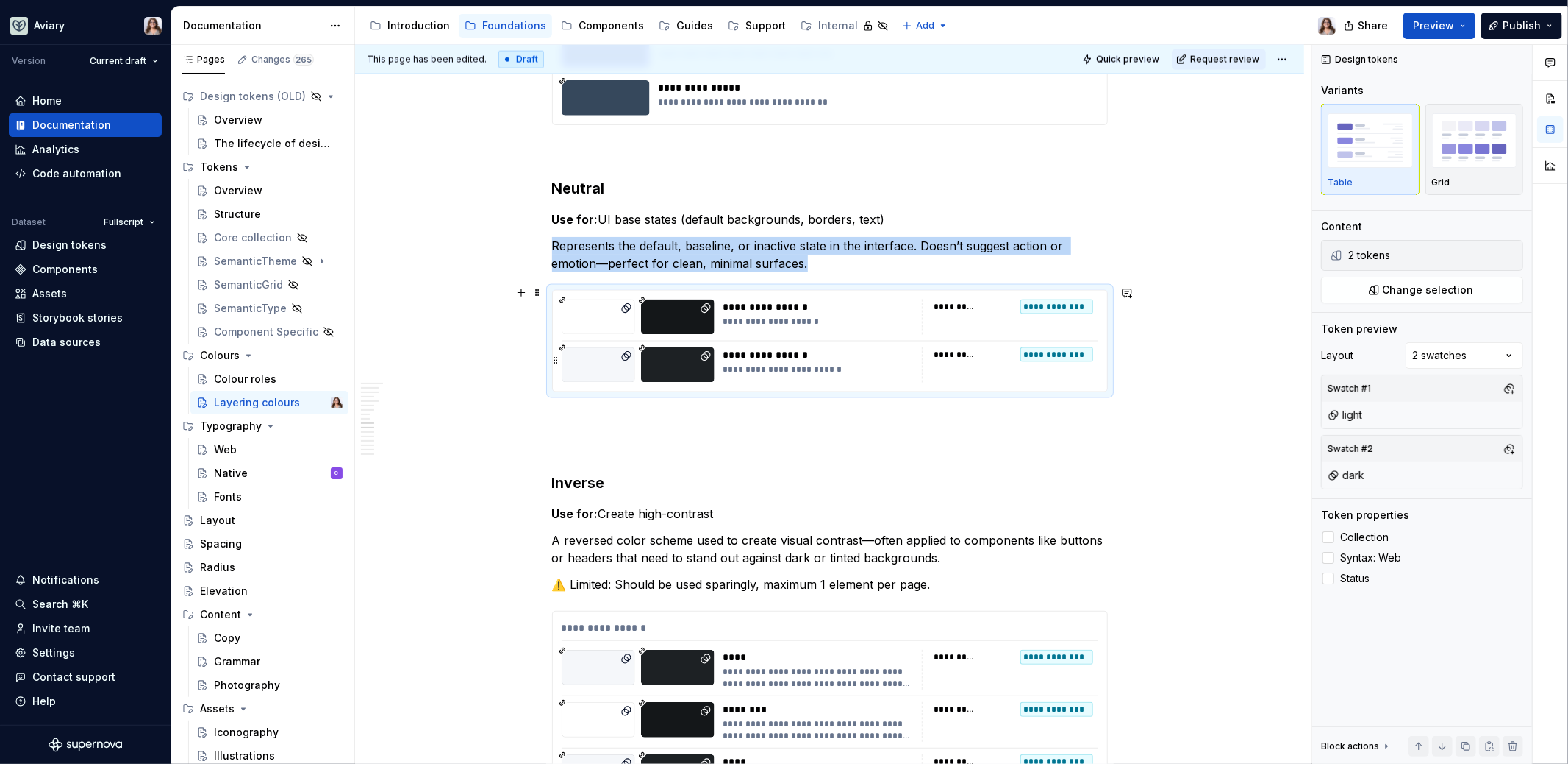
scroll to position [1982, 0]
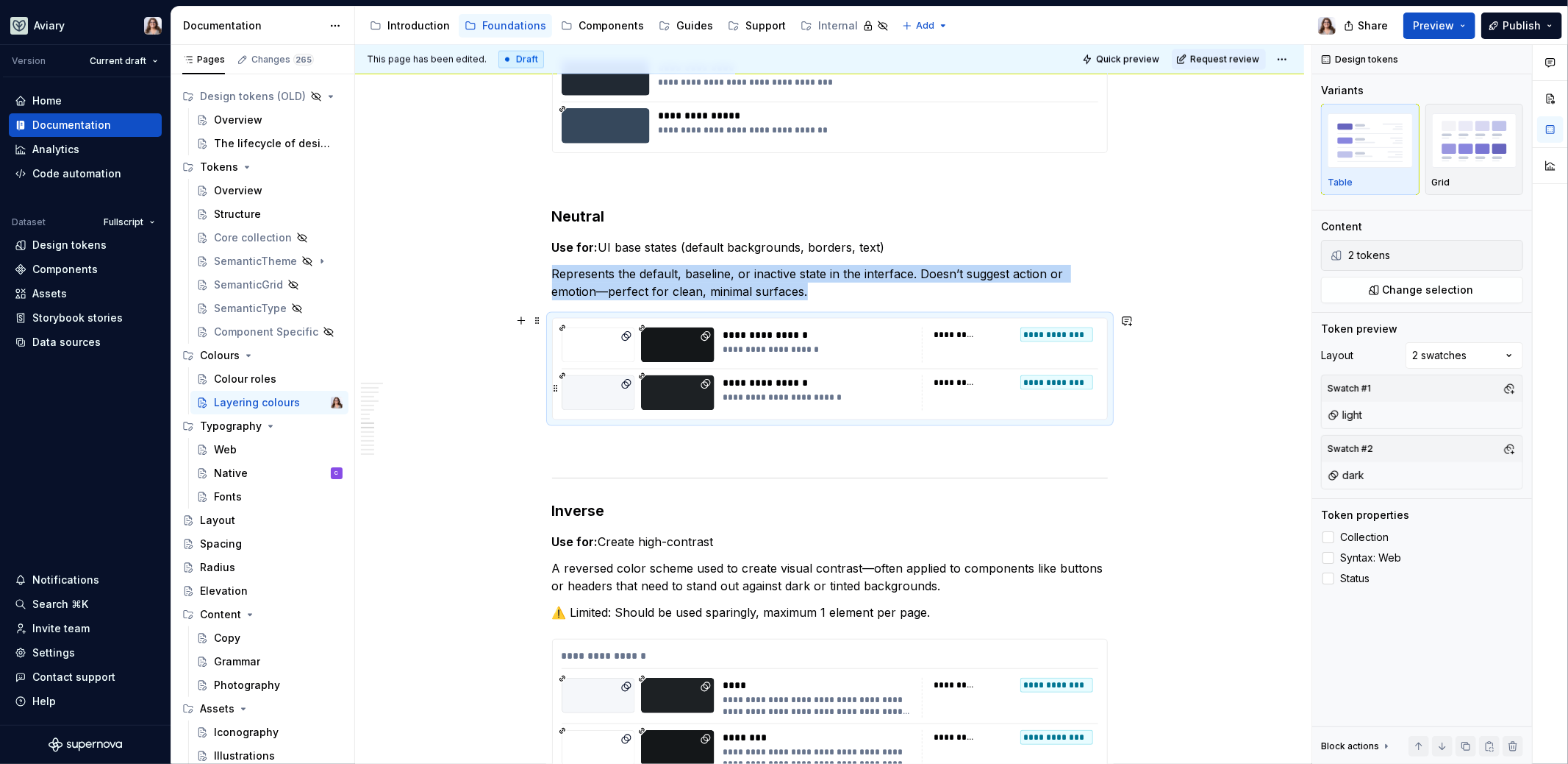
click at [777, 443] on p at bounding box center [830, 446] width 555 height 18
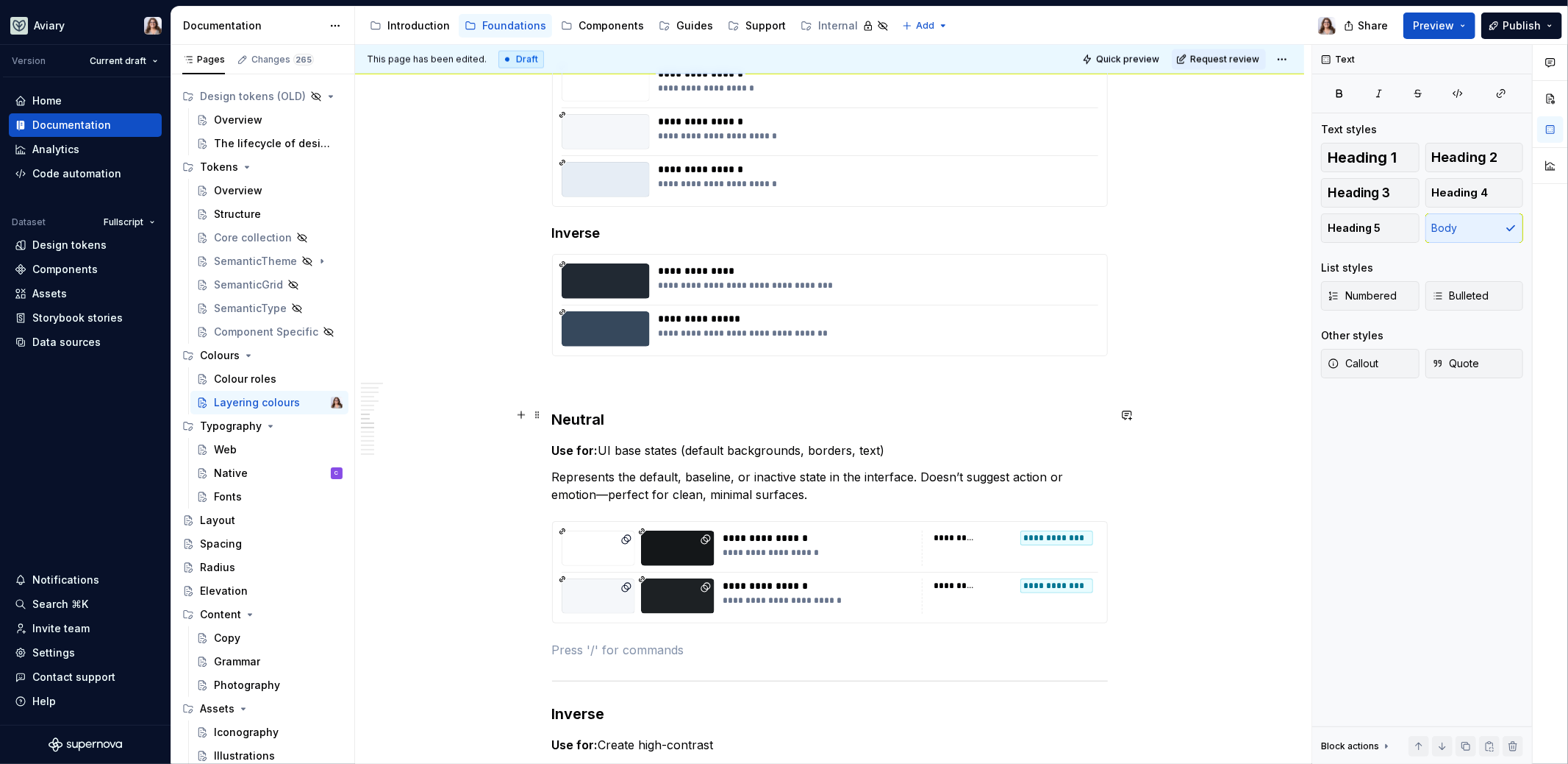
scroll to position [1745, 0]
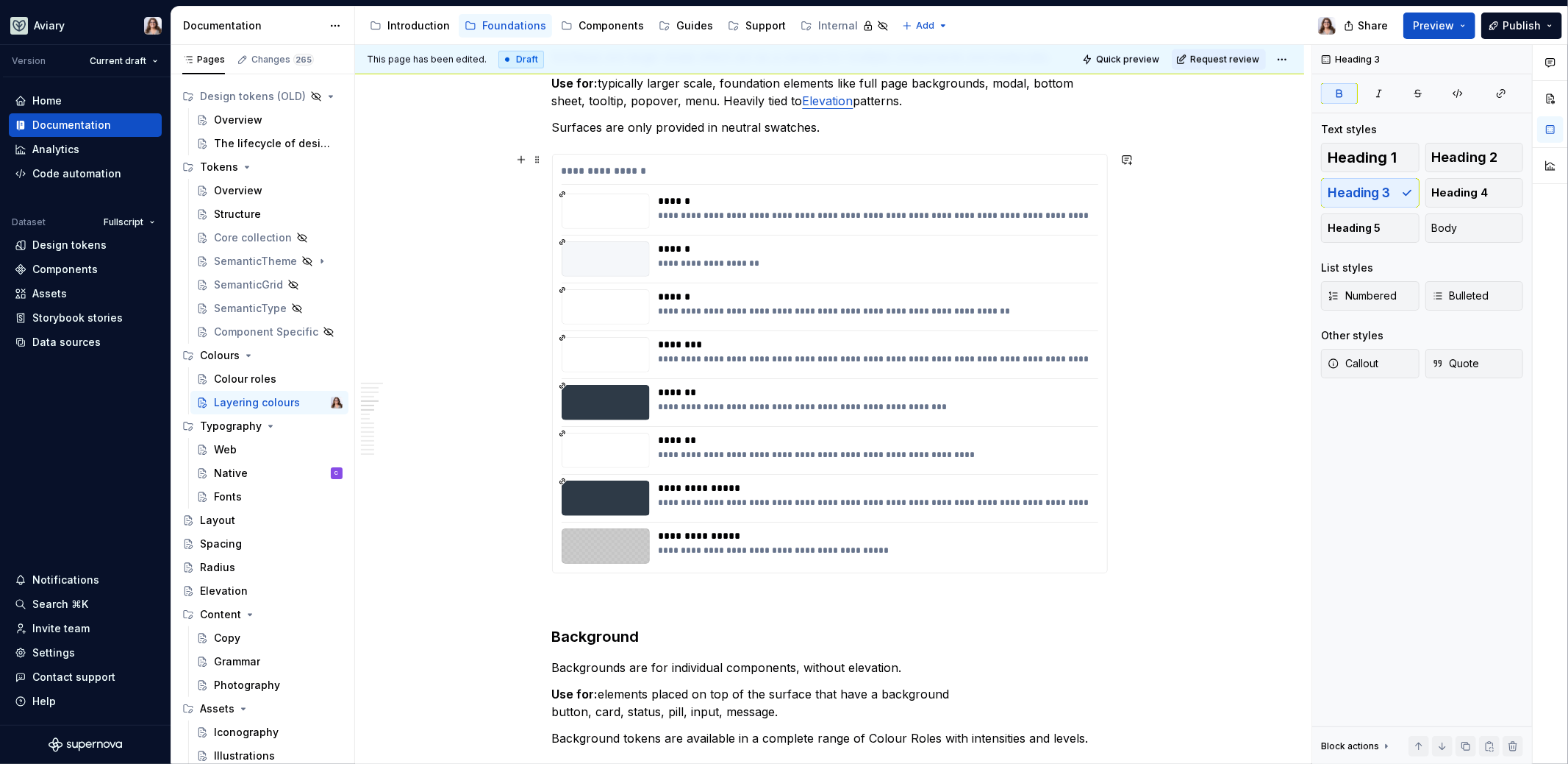
scroll to position [951, 0]
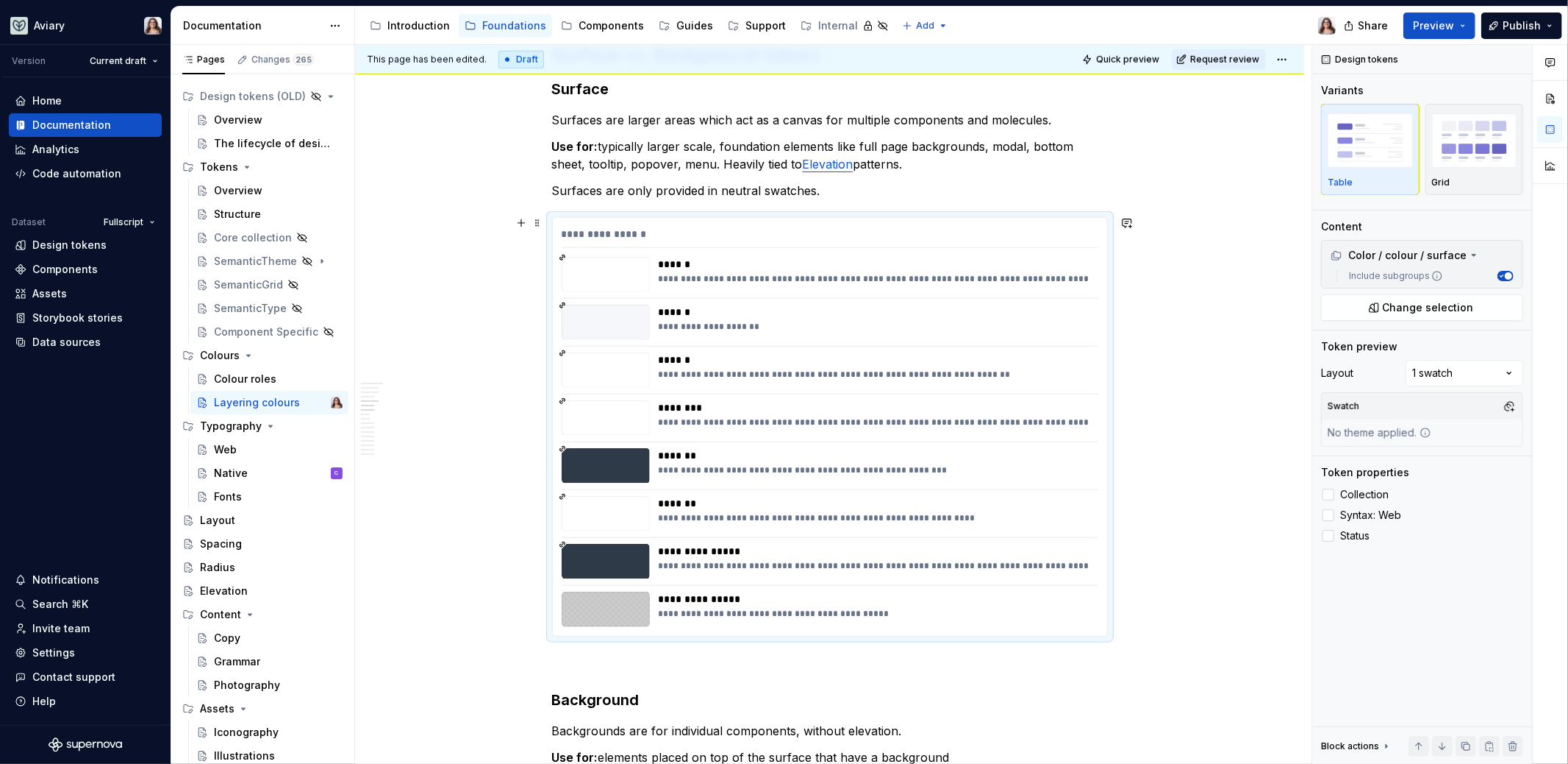
click at [789, 321] on div "**********" at bounding box center [874, 326] width 432 height 12
click at [1235, 369] on div "Comments Open comments No comments yet Select ‘Comment’ from the block context …" at bounding box center [1440, 404] width 255 height 719
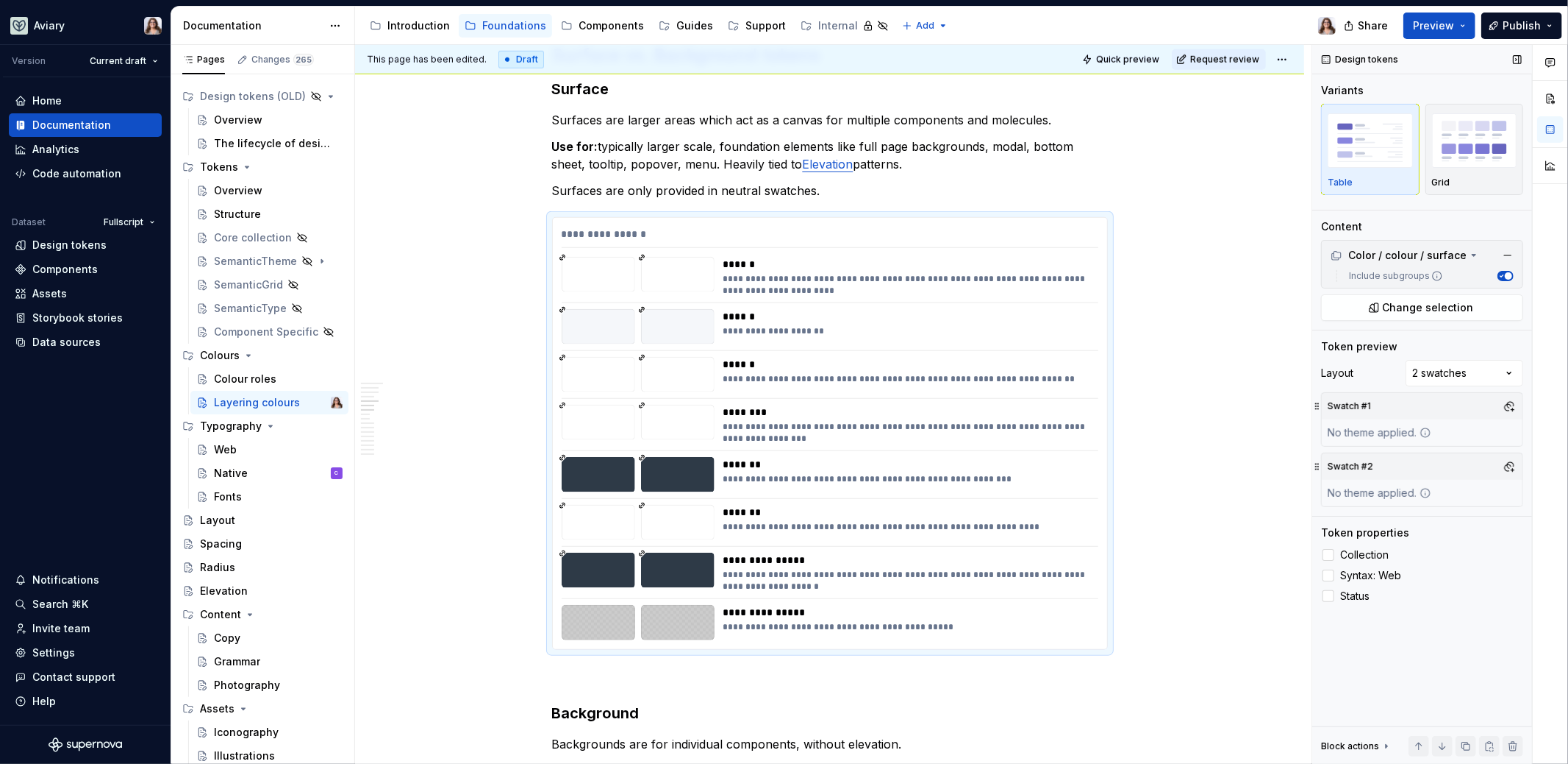
click at [1235, 493] on div "No theme applied." at bounding box center [1379, 493] width 115 height 26
click at [1235, 459] on button "button" at bounding box center [1509, 467] width 20 height 20
click at [1235, 520] on div "dark" at bounding box center [1382, 520] width 23 height 15
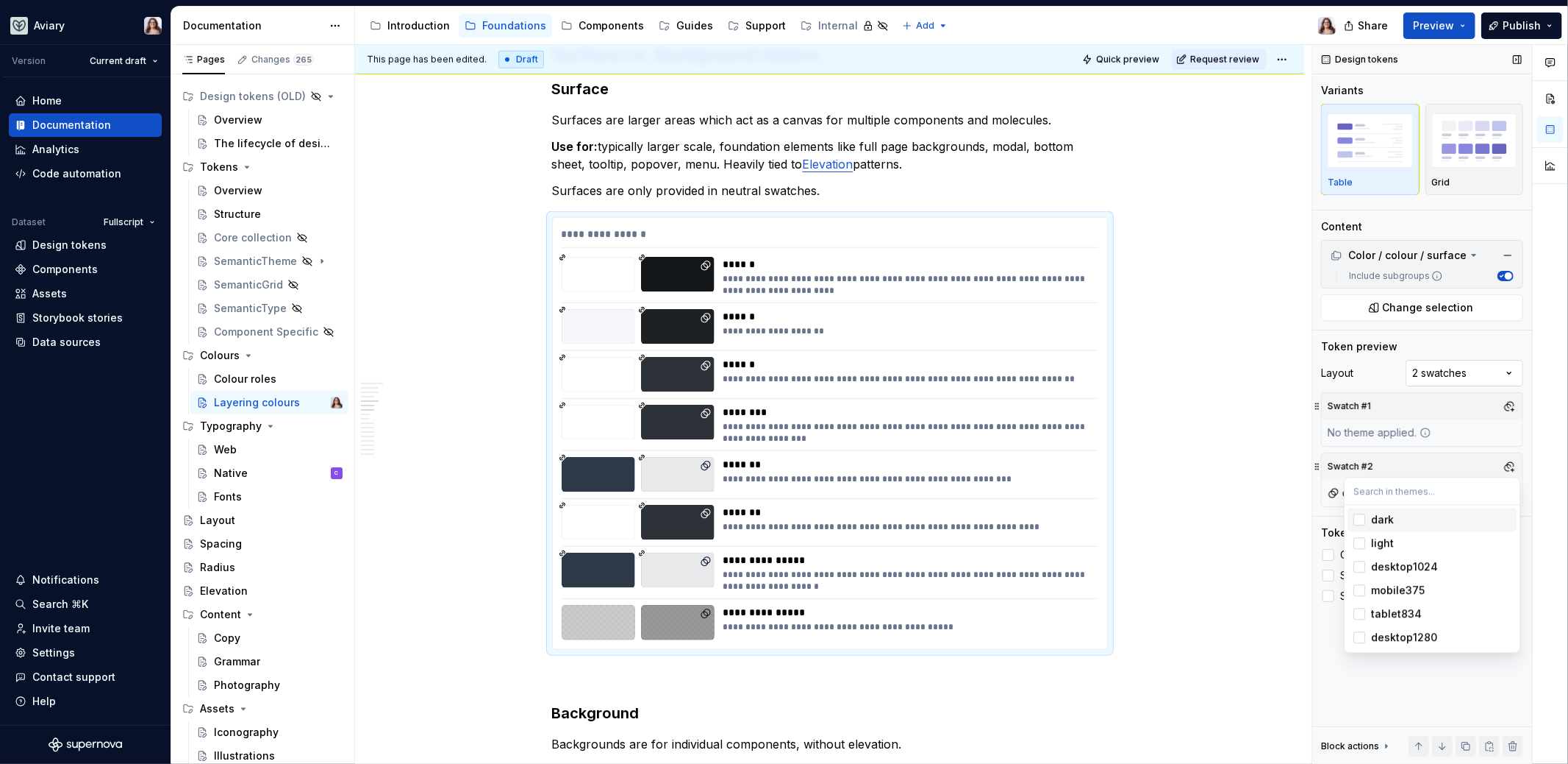
click at [1235, 362] on div "Comments Open comments No comments yet Select ‘Comment’ from the block context …" at bounding box center [1440, 404] width 255 height 719
click at [1235, 396] on button "button" at bounding box center [1509, 406] width 20 height 20
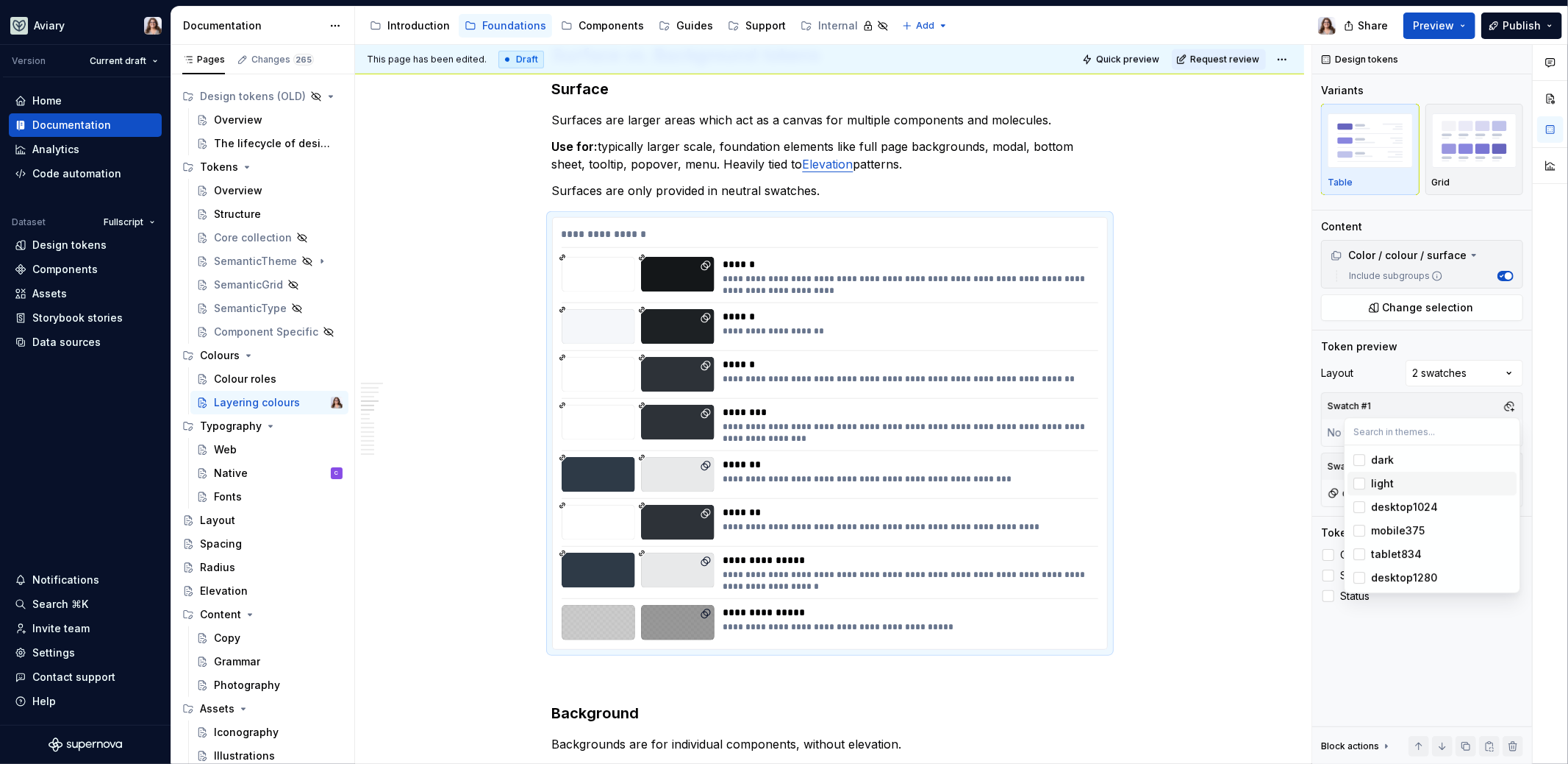
click at [1235, 480] on div "light" at bounding box center [1441, 483] width 139 height 15
click at [1197, 454] on html "Aviary Version Current draft Home Documentation Analytics Code automation Datas…" at bounding box center [784, 382] width 1568 height 764
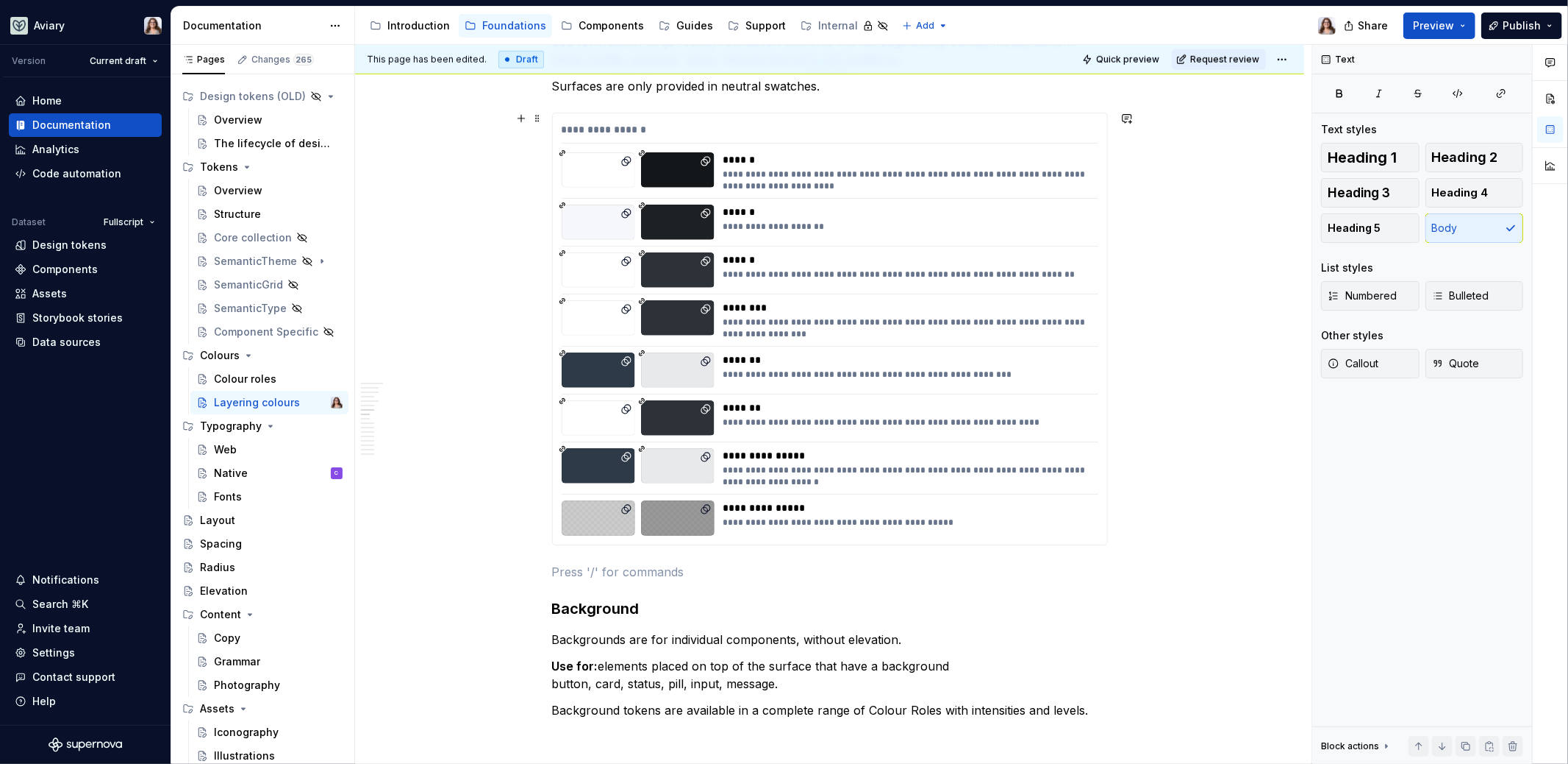
scroll to position [1064, 0]
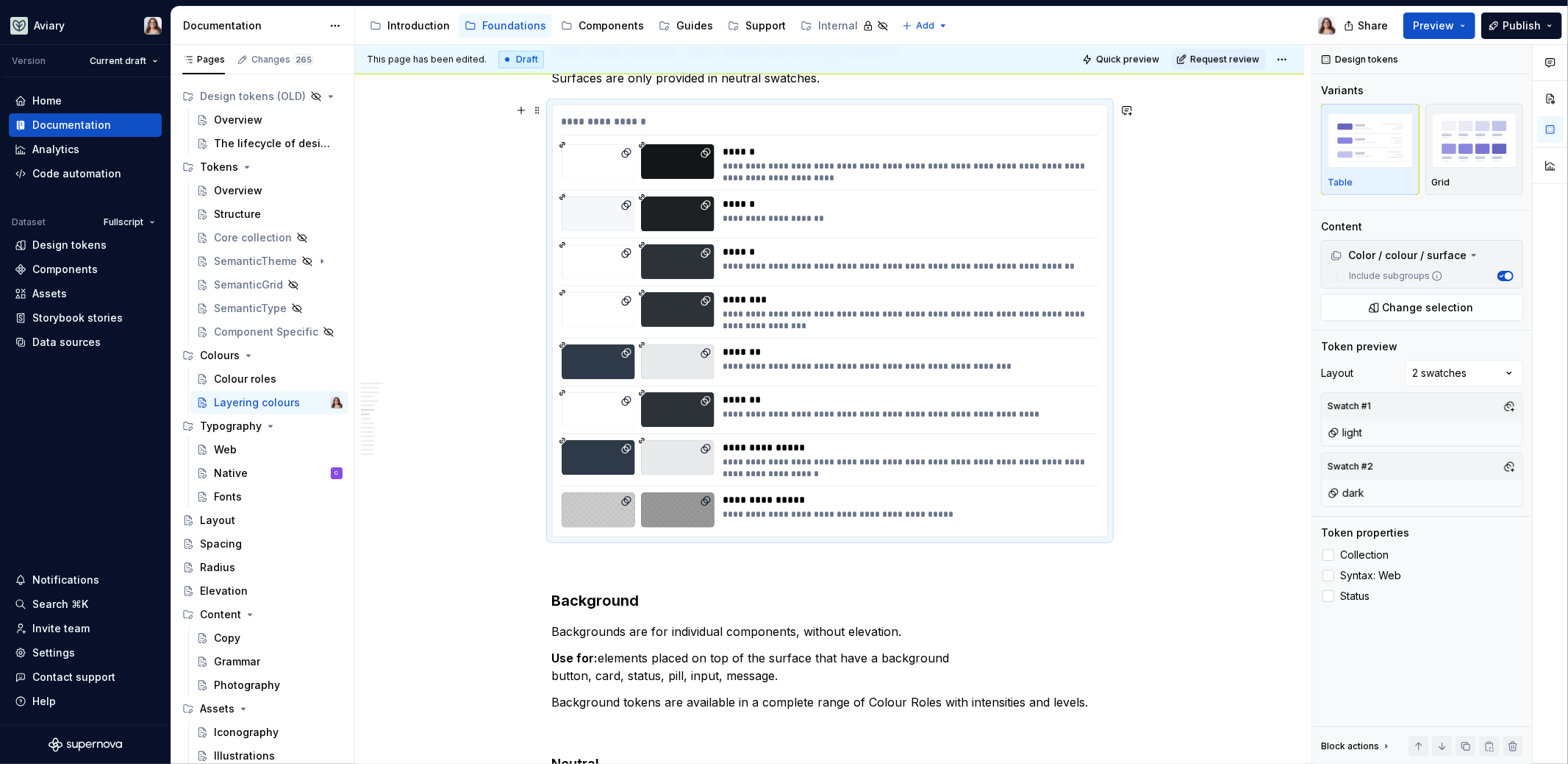
click at [841, 365] on div "**********" at bounding box center [907, 366] width 367 height 12
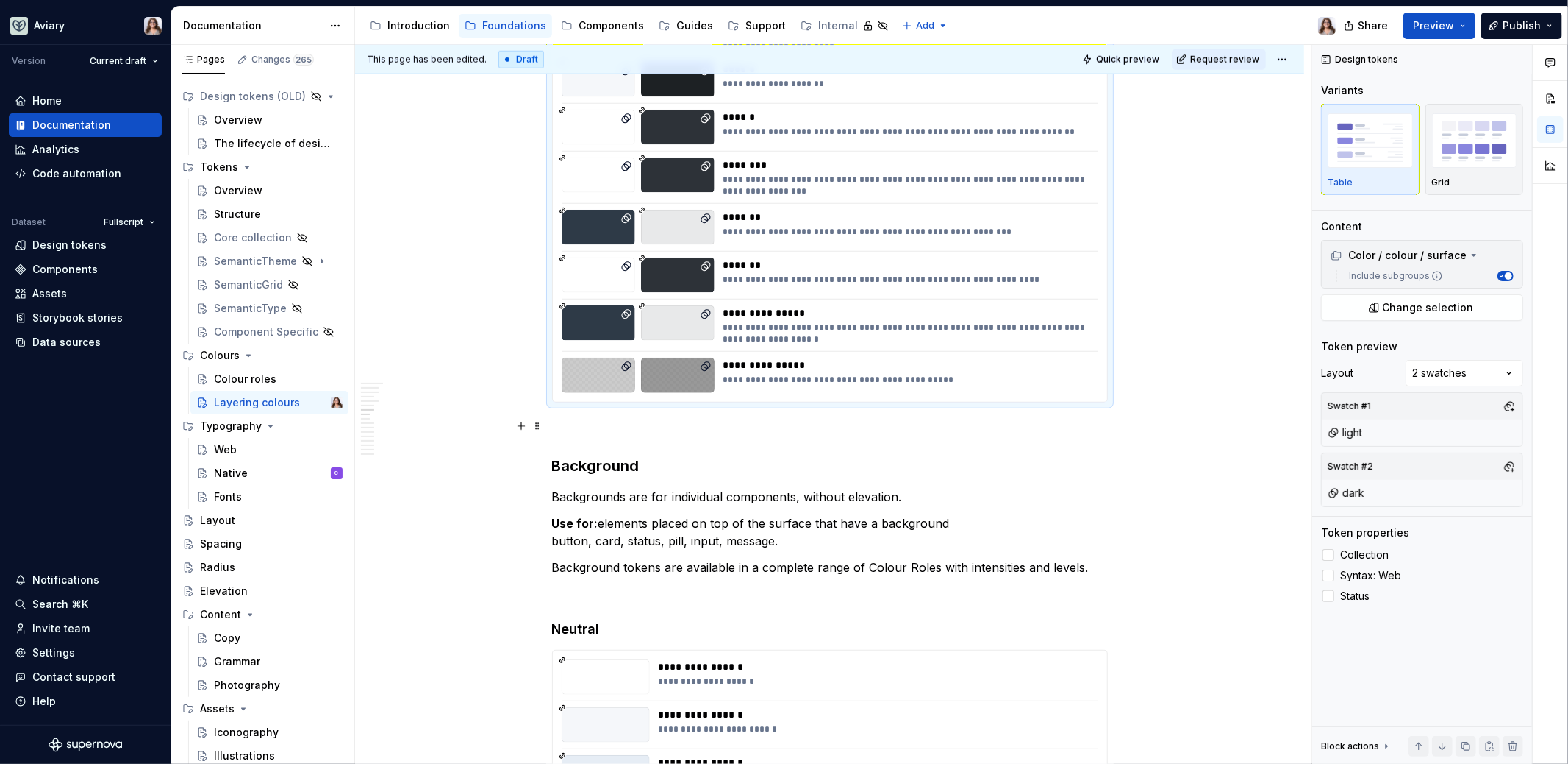
scroll to position [1218, 0]
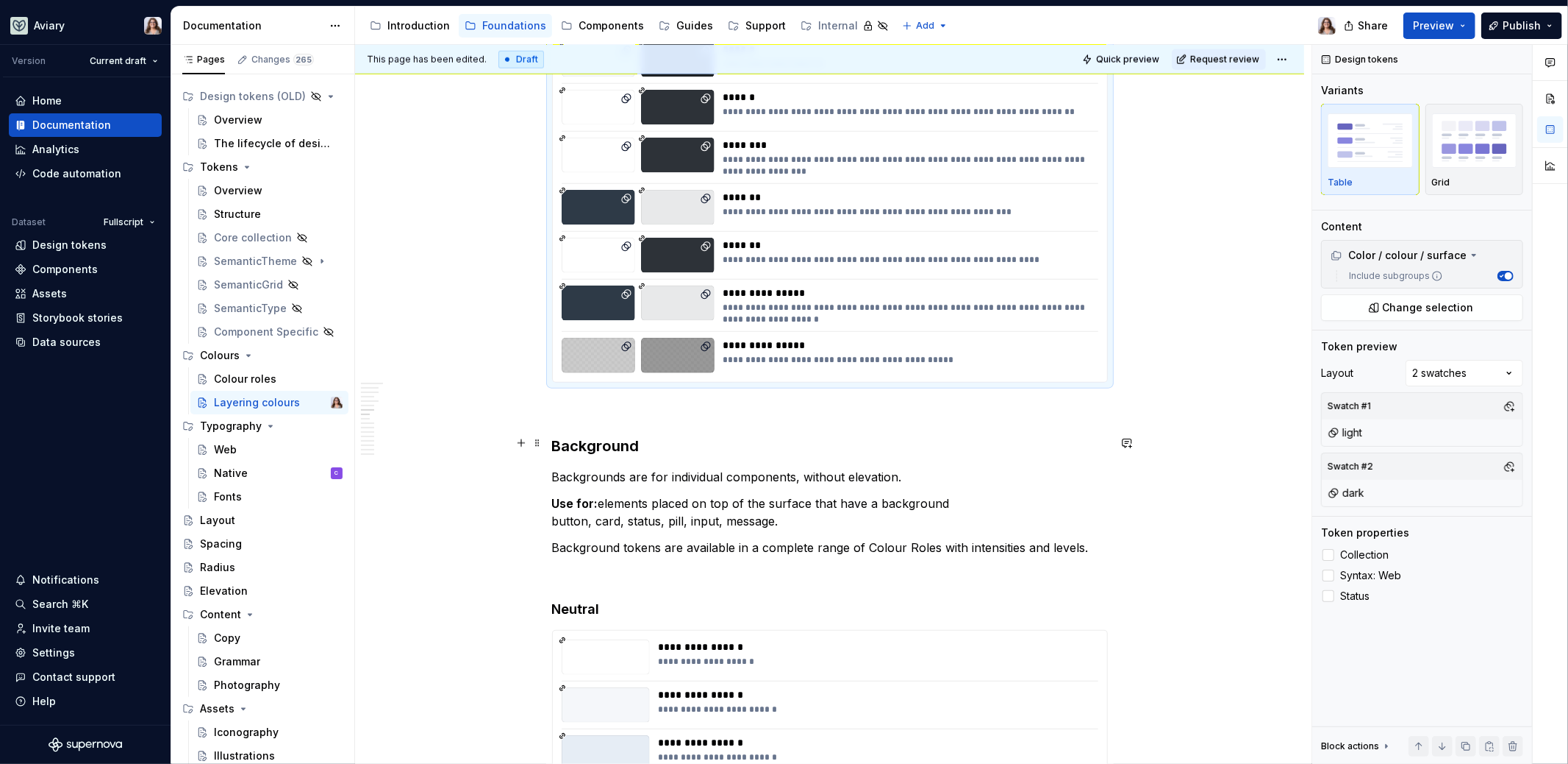
click at [680, 436] on h3 "Background" at bounding box center [830, 446] width 555 height 20
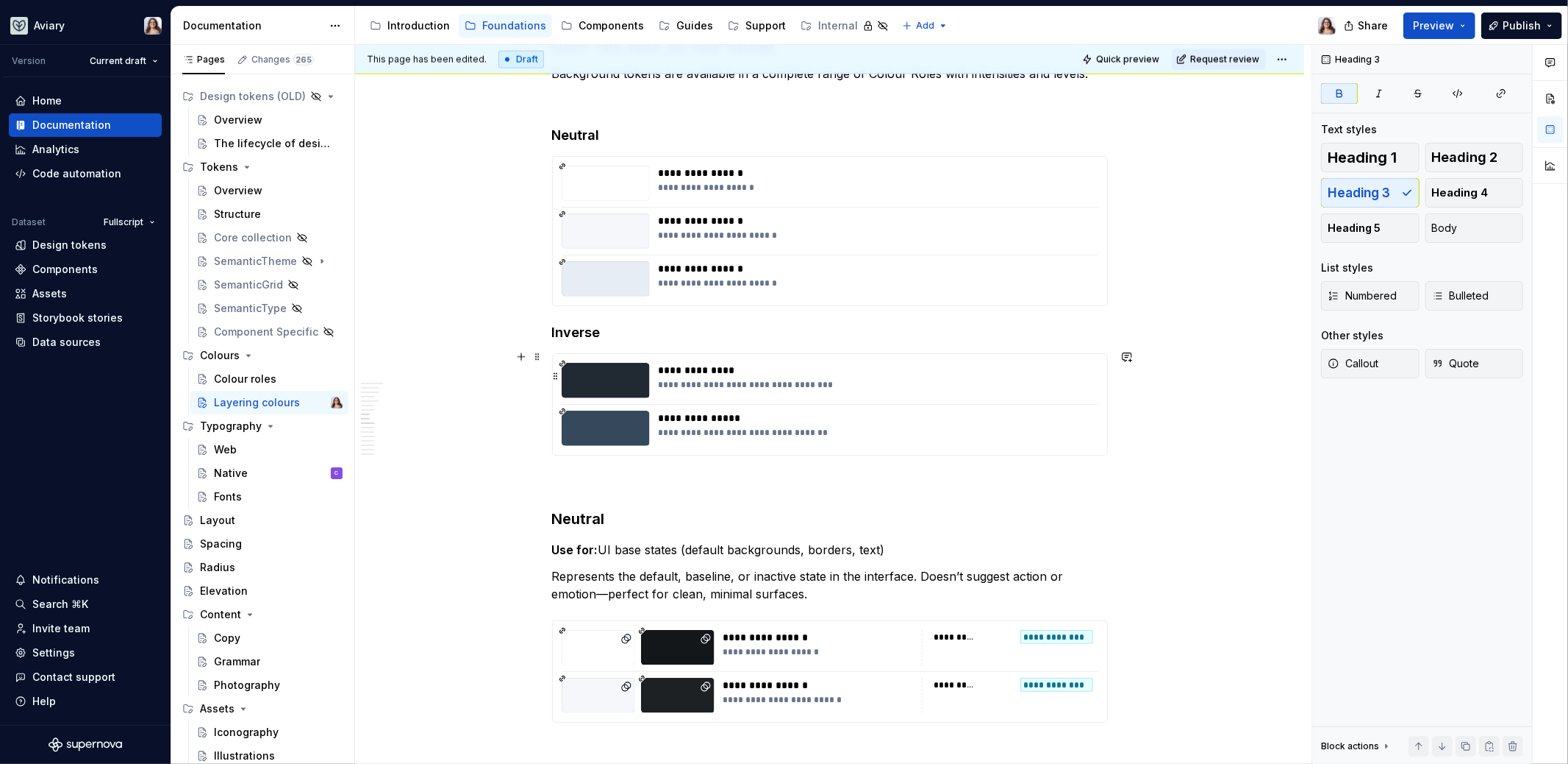
scroll to position [1733, 0]
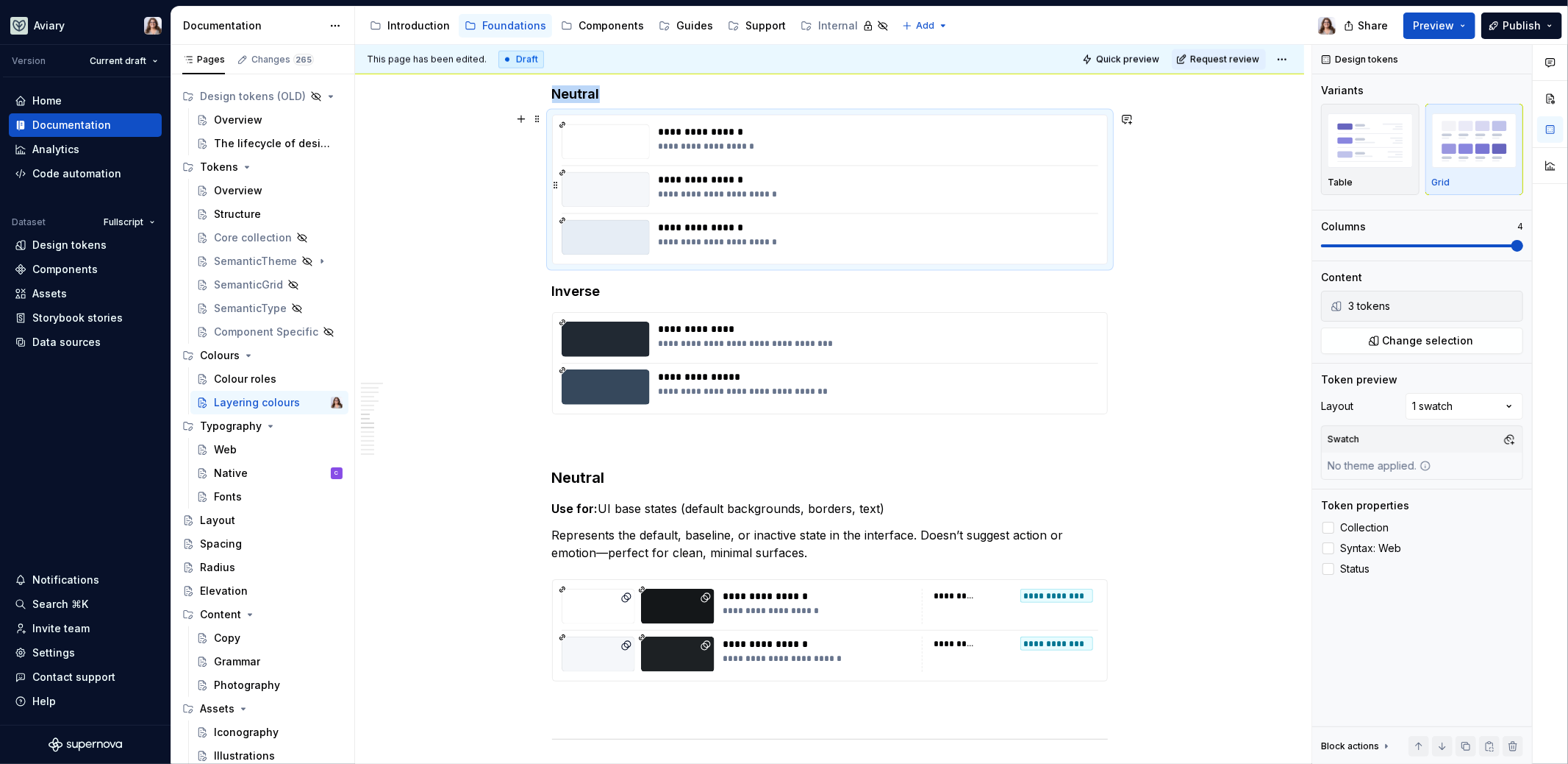
click at [814, 200] on div "**********" at bounding box center [874, 190] width 431 height 35
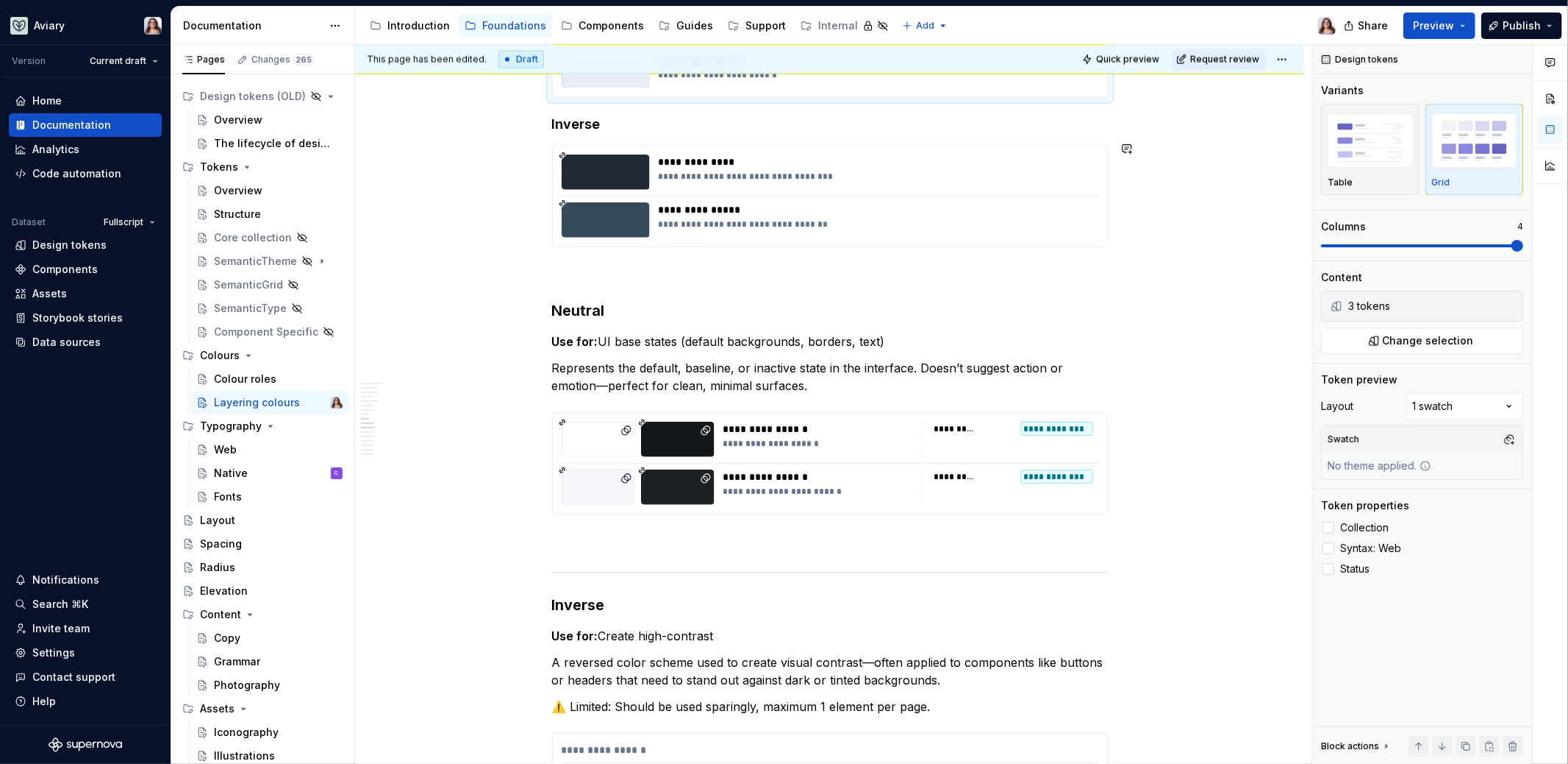
scroll to position [1911, 0]
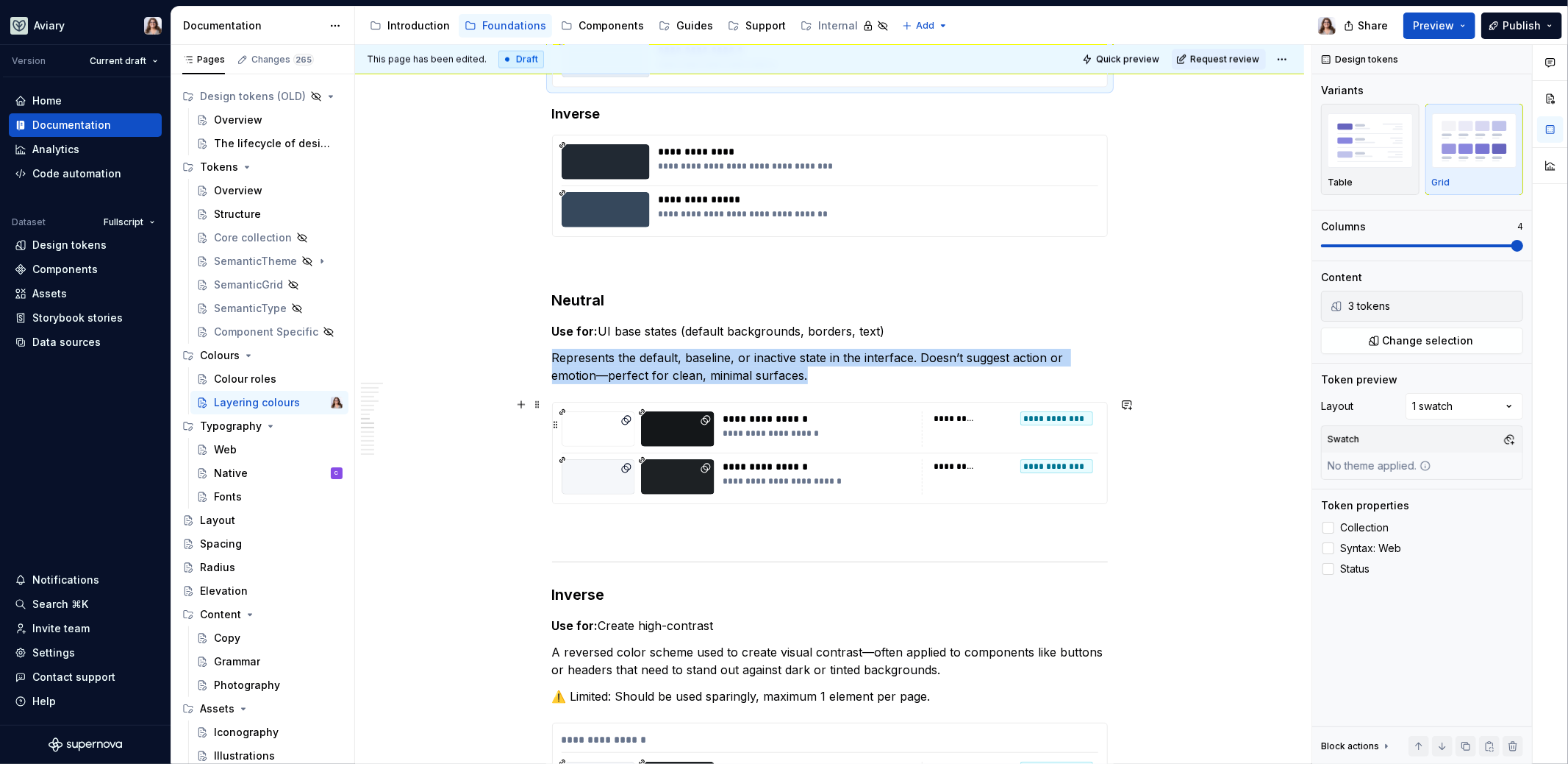
click at [789, 438] on div "**********" at bounding box center [818, 428] width 189 height 35
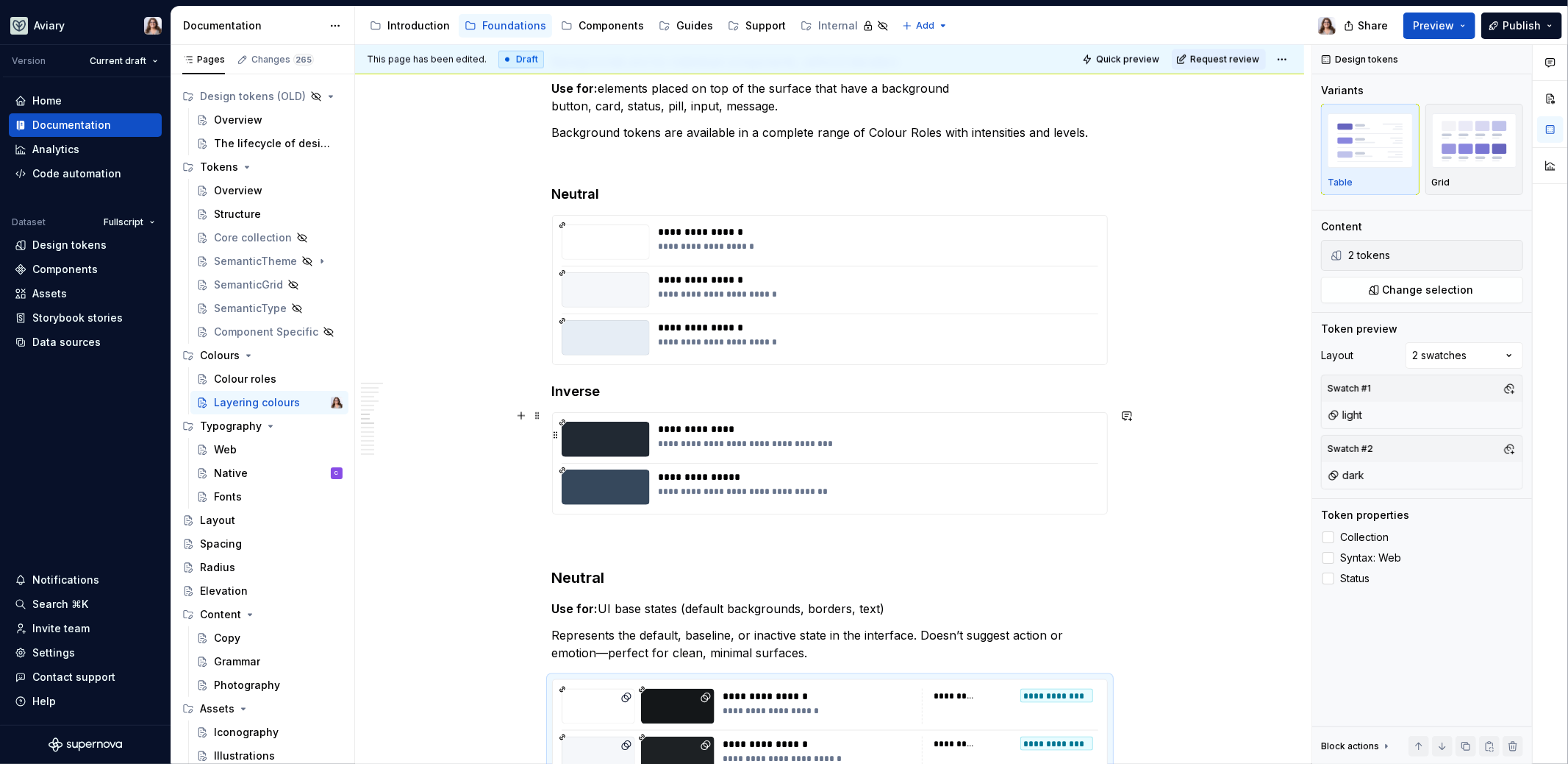
scroll to position [1629, 0]
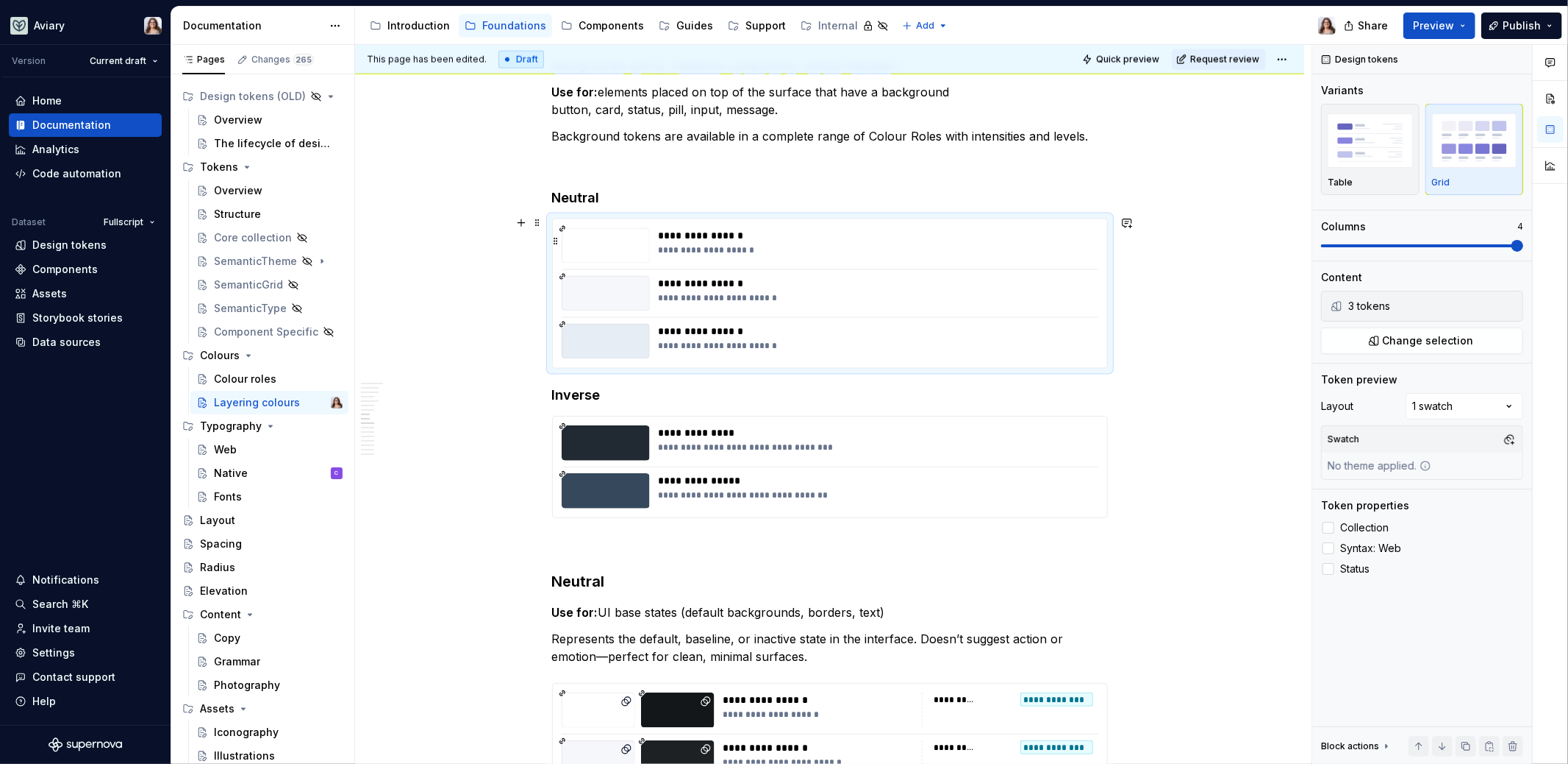
click at [791, 245] on div "**********" at bounding box center [874, 250] width 432 height 12
click at [1235, 403] on div "Comments Open comments No comments yet Select ‘Comment’ from the block context …" at bounding box center [1440, 404] width 255 height 719
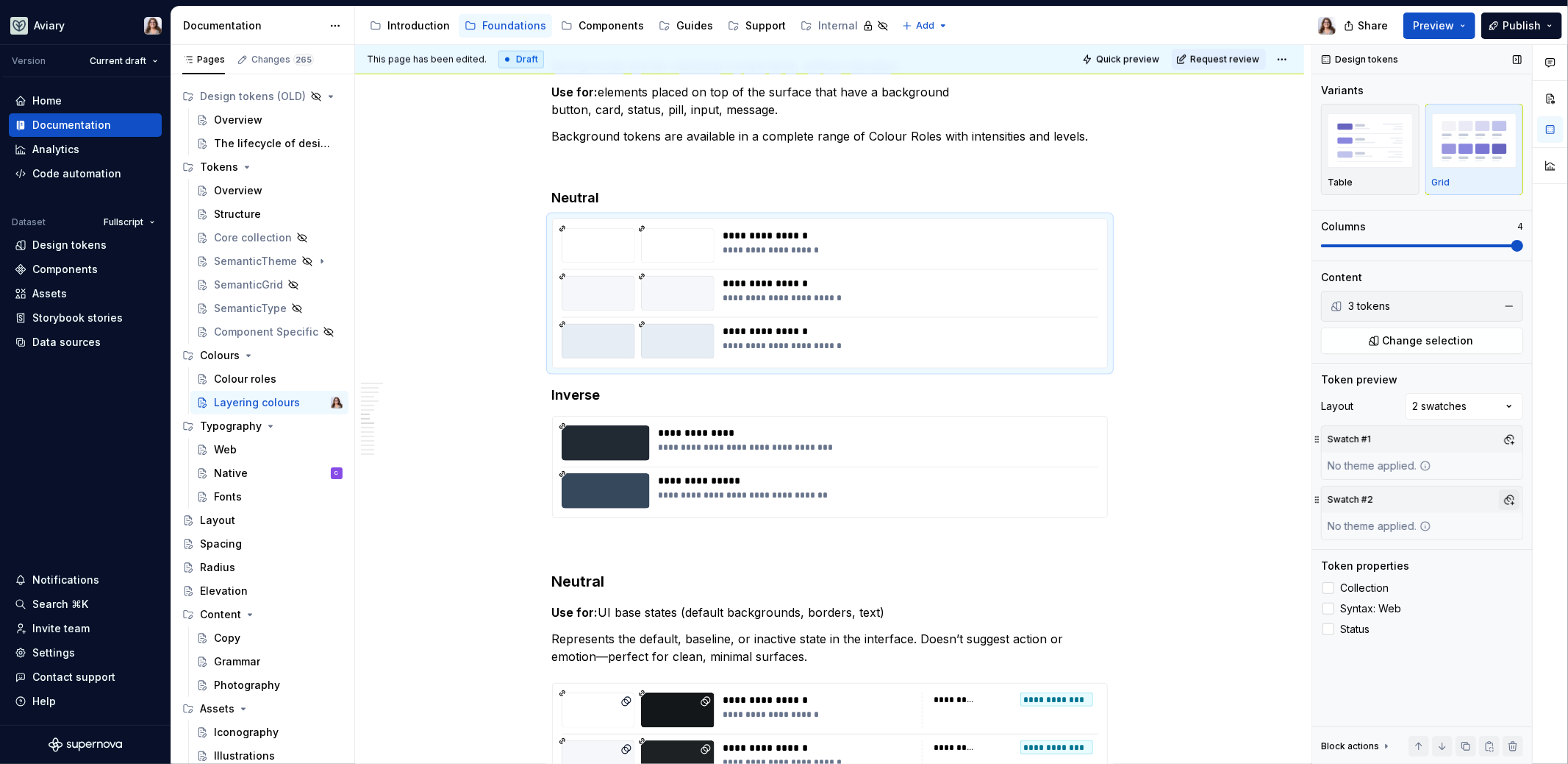
click at [1235, 500] on button "button" at bounding box center [1509, 499] width 20 height 20
click at [1235, 560] on div "dark" at bounding box center [1382, 553] width 23 height 15
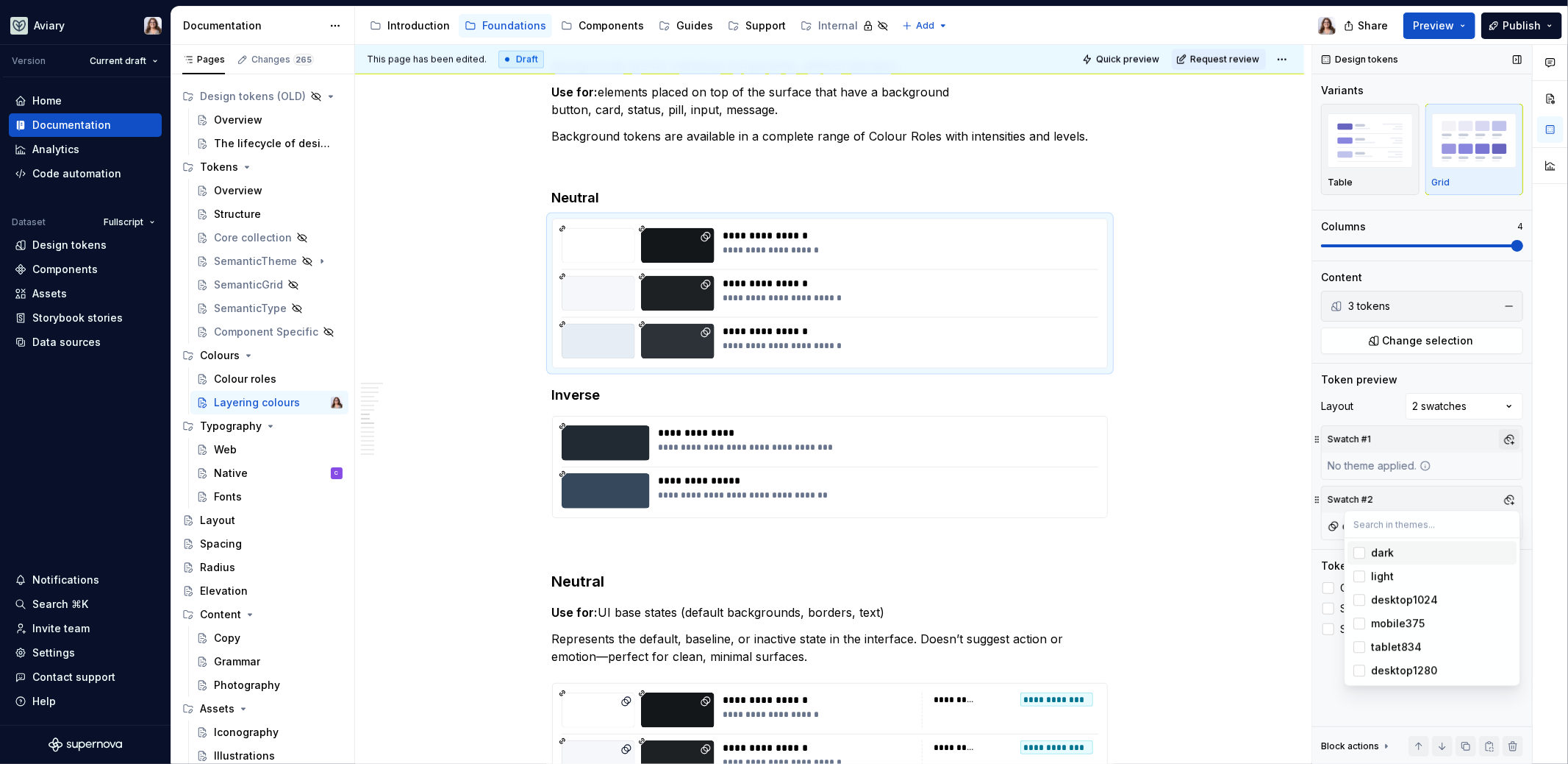
click at [1235, 440] on div "Comments Open comments No comments yet Select ‘Comment’ from the block context …" at bounding box center [1440, 404] width 255 height 719
click at [1235, 441] on button "button" at bounding box center [1509, 439] width 20 height 20
click at [1235, 517] on div "light" at bounding box center [1382, 517] width 23 height 15
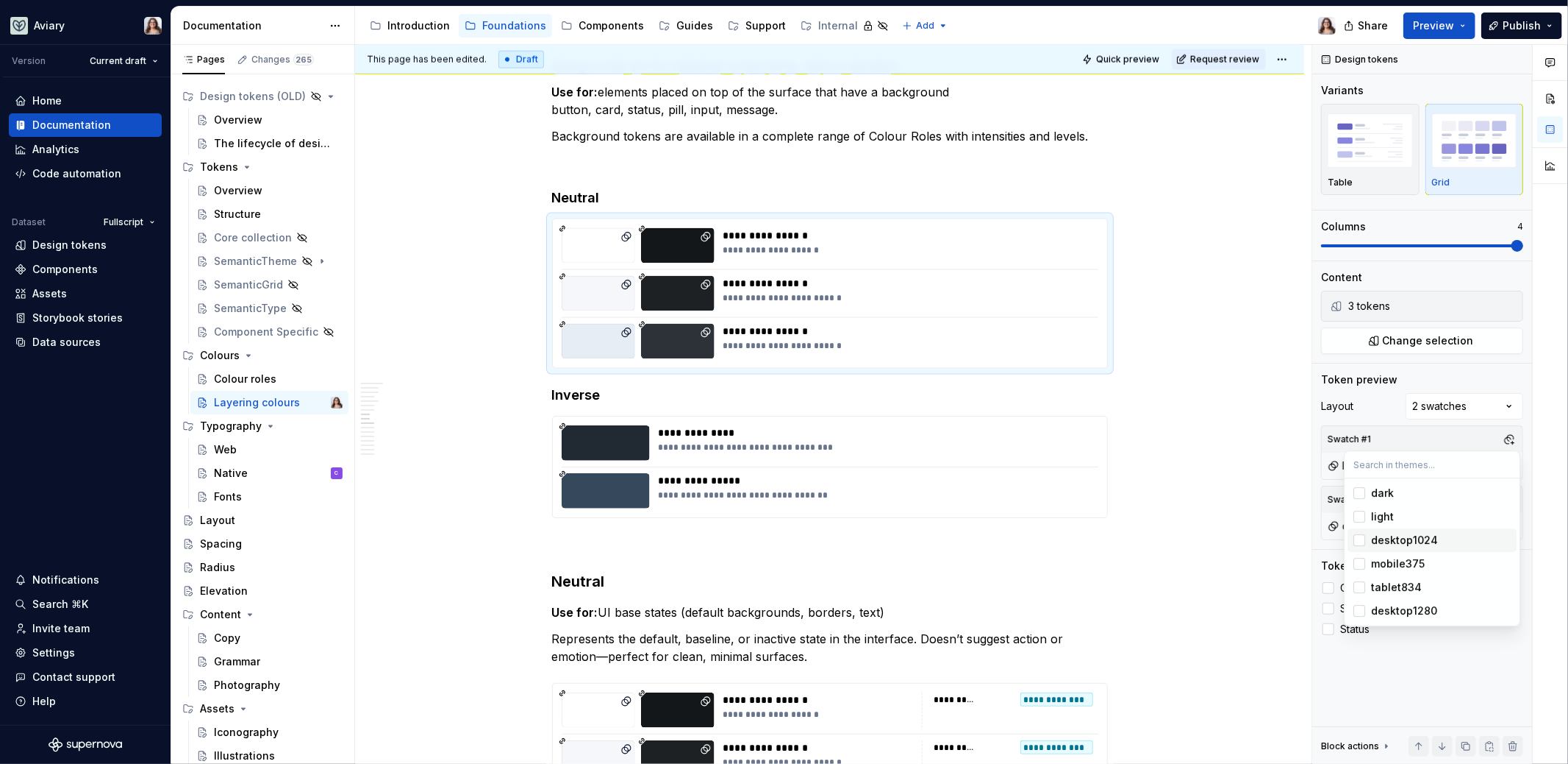
click at [805, 411] on html "Aviary Version Current draft Home Documentation Analytics Code automation Datas…" at bounding box center [784, 382] width 1568 height 764
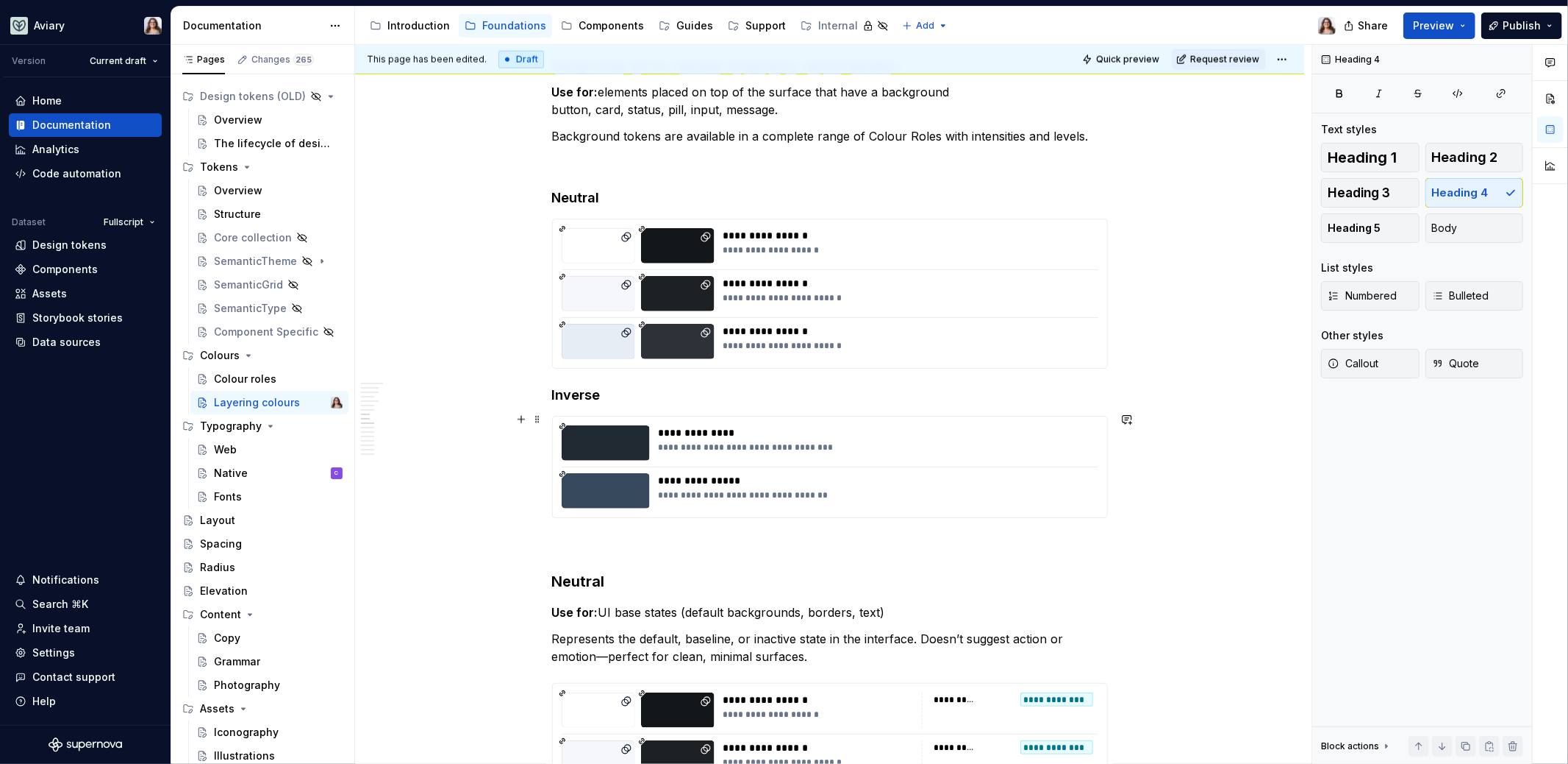
click at [774, 456] on div "**********" at bounding box center [830, 467] width 555 height 100
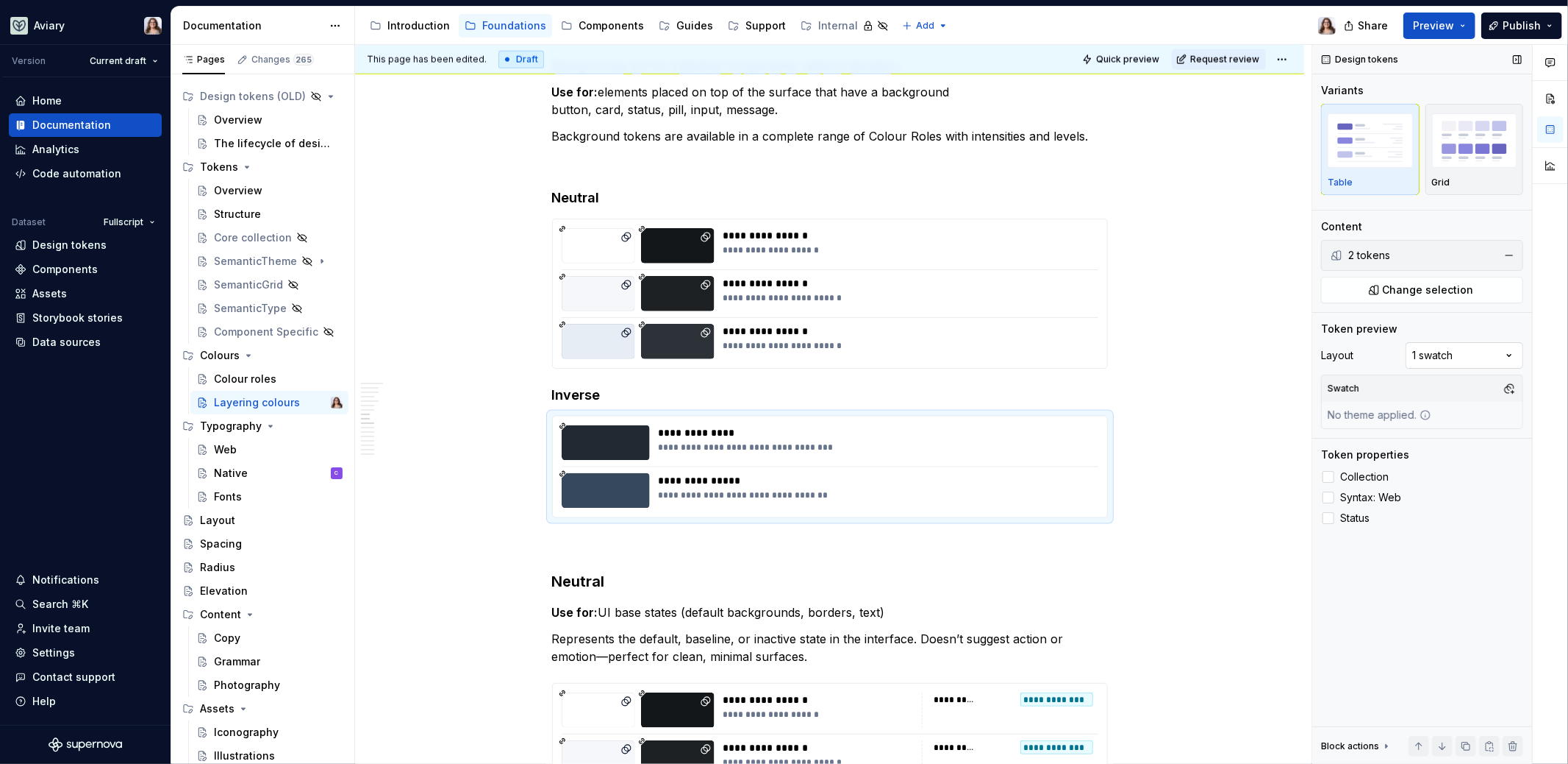
click at [1235, 352] on div "Comments Open comments No comments yet Select ‘Comment’ from the block context …" at bounding box center [1440, 404] width 255 height 719
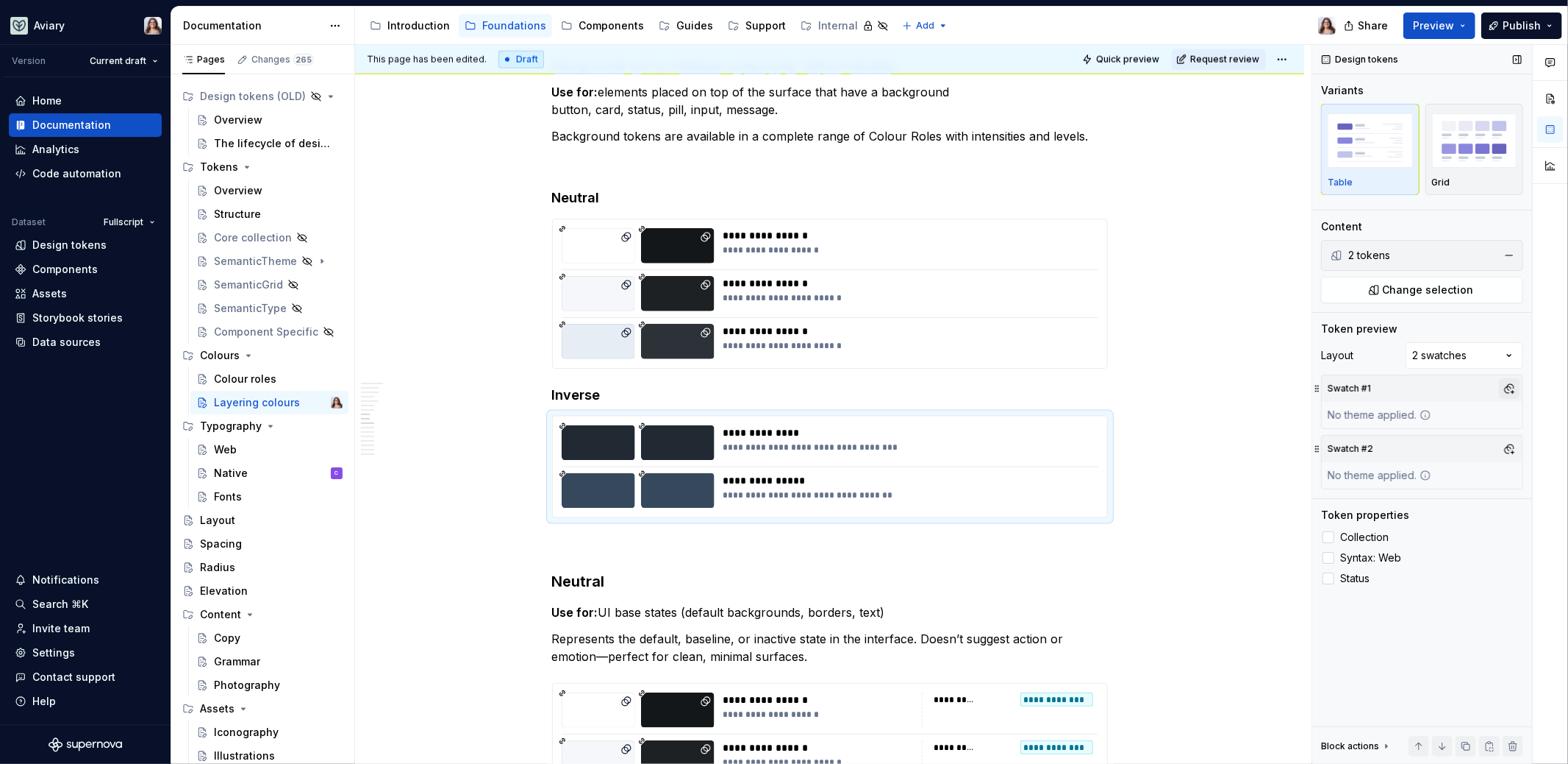
click at [1235, 385] on button "button" at bounding box center [1509, 389] width 20 height 20
click at [1235, 464] on div "light" at bounding box center [1441, 466] width 139 height 15
click at [1235, 461] on div "Comments Open comments No comments yet Select ‘Comment’ from the block context …" at bounding box center [1440, 404] width 255 height 719
click at [1235, 449] on button "button" at bounding box center [1509, 449] width 20 height 20
click at [1235, 499] on div "dark" at bounding box center [1441, 502] width 139 height 15
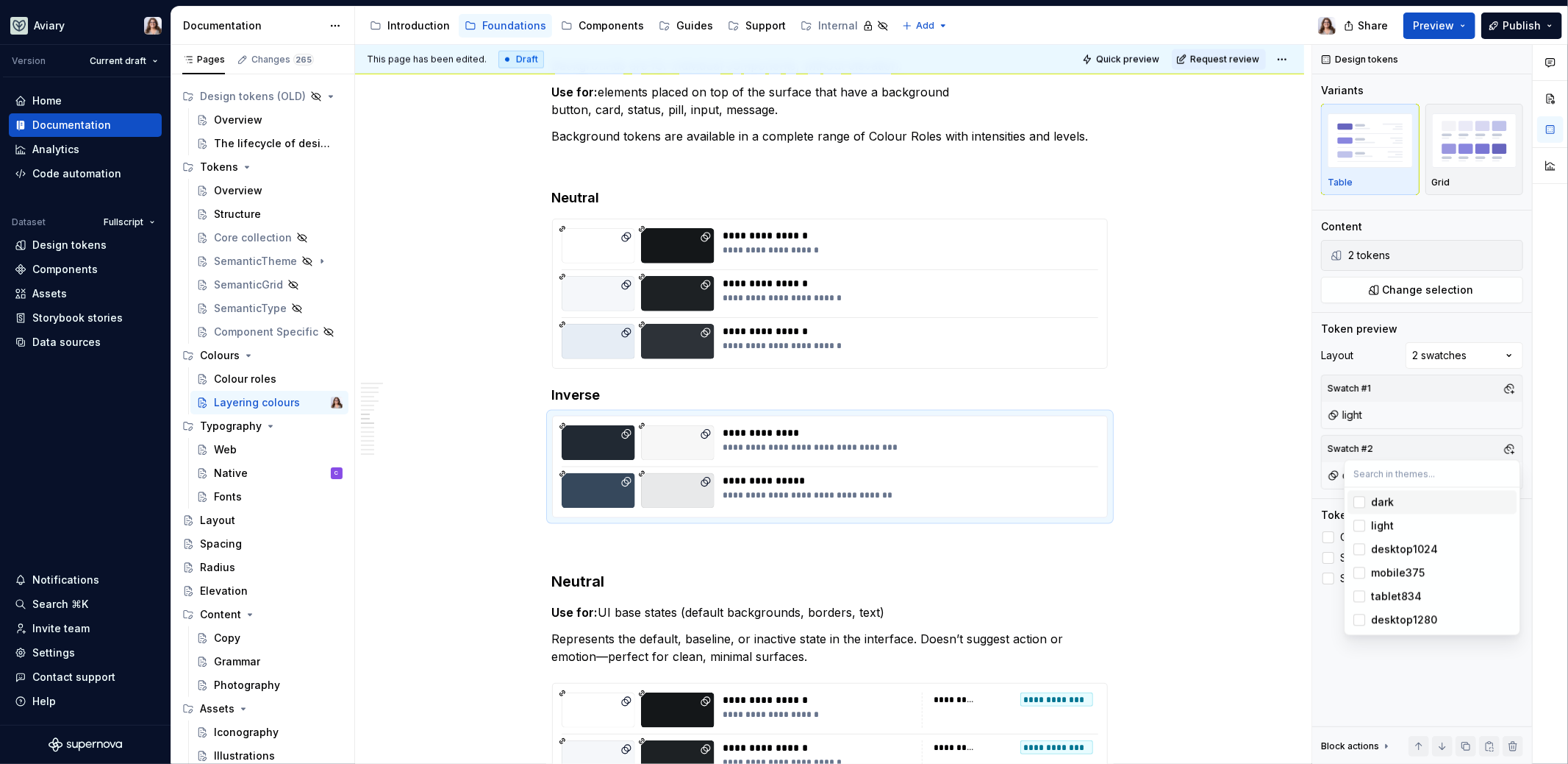
click at [854, 542] on html "Aviary Version Current draft Home Documentation Analytics Code automation Datas…" at bounding box center [784, 382] width 1568 height 764
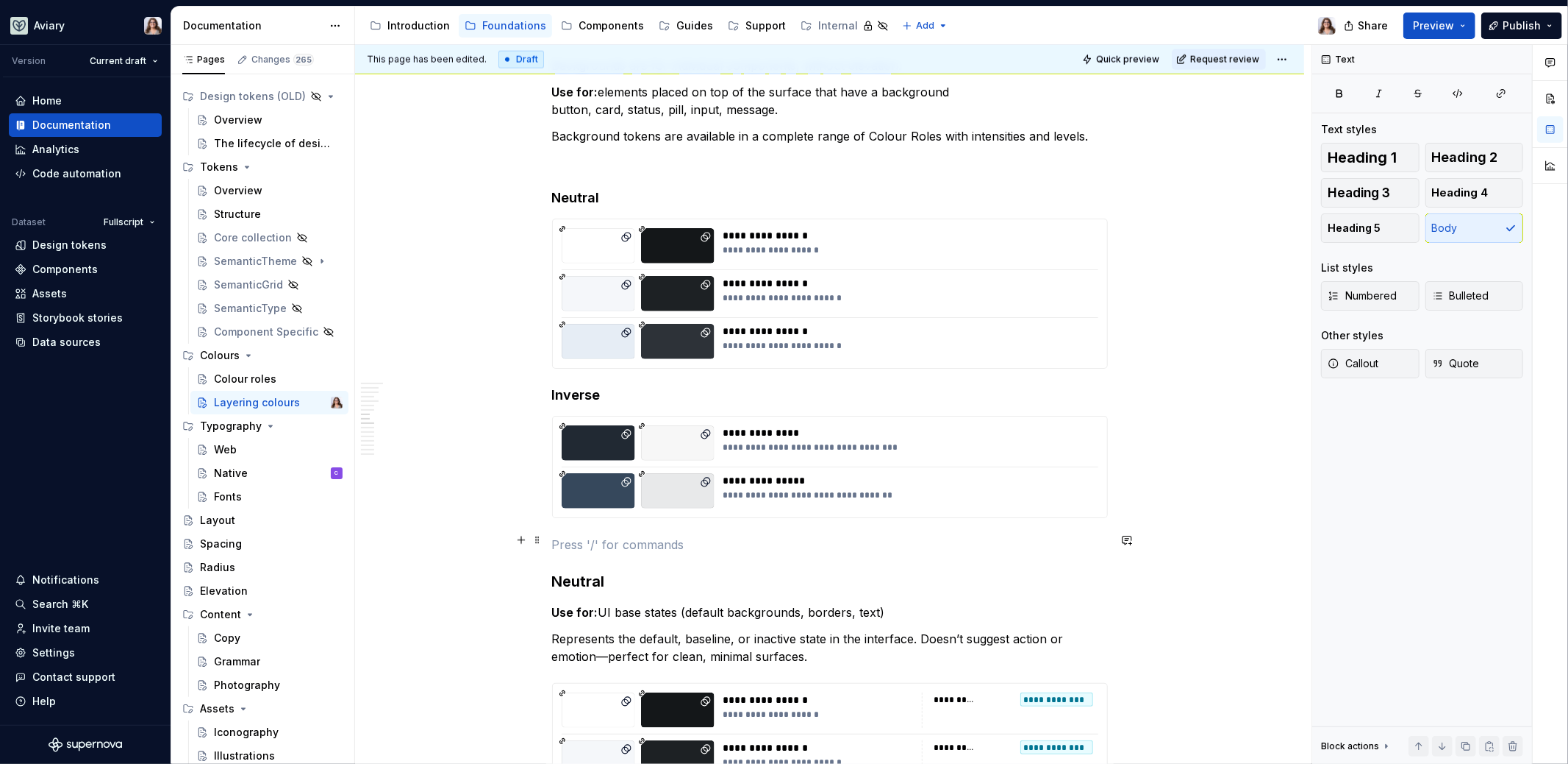
click at [672, 547] on p at bounding box center [830, 544] width 555 height 18
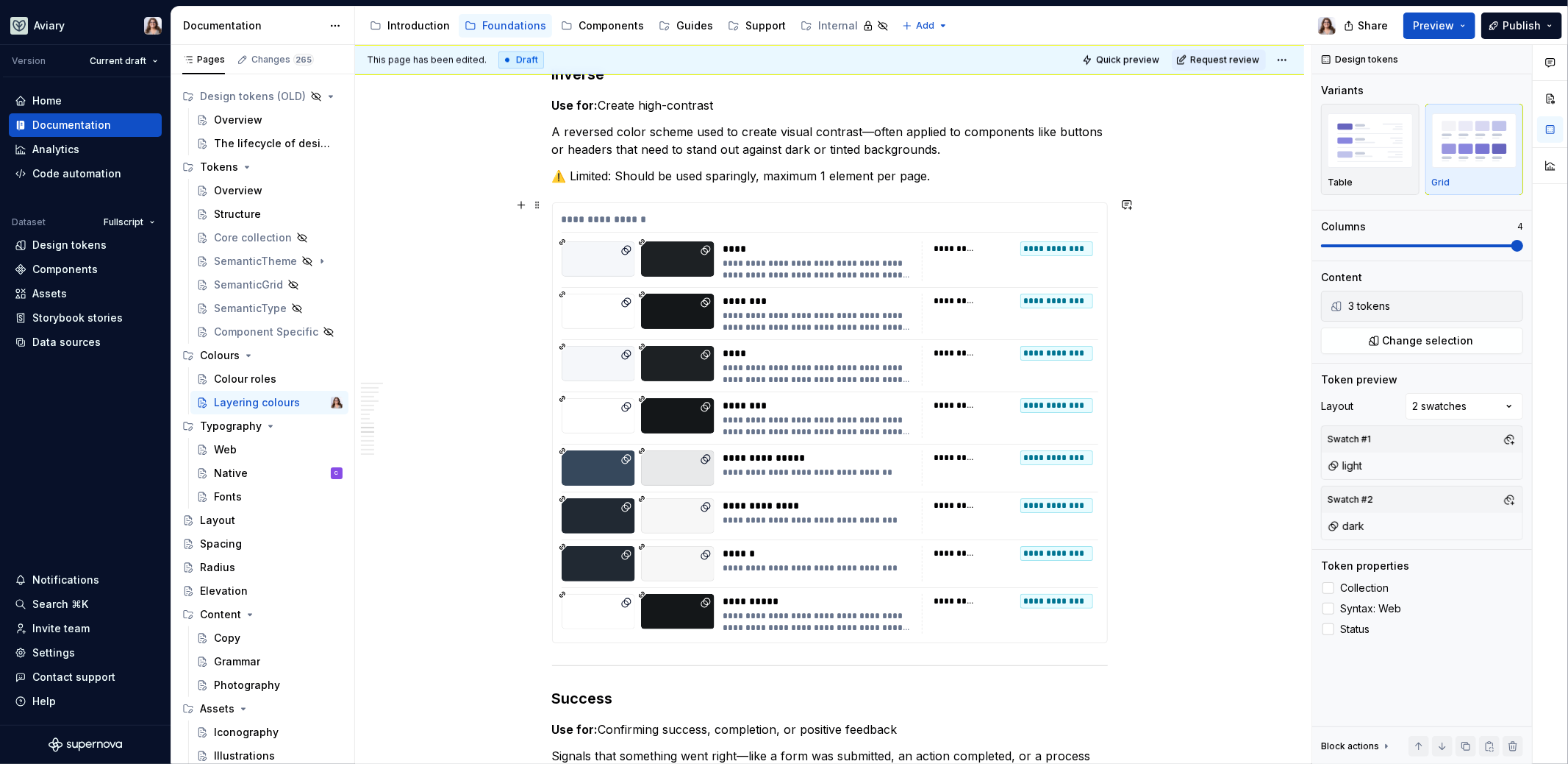
scroll to position [2431, 0]
click at [813, 507] on div "**********" at bounding box center [818, 515] width 189 height 35
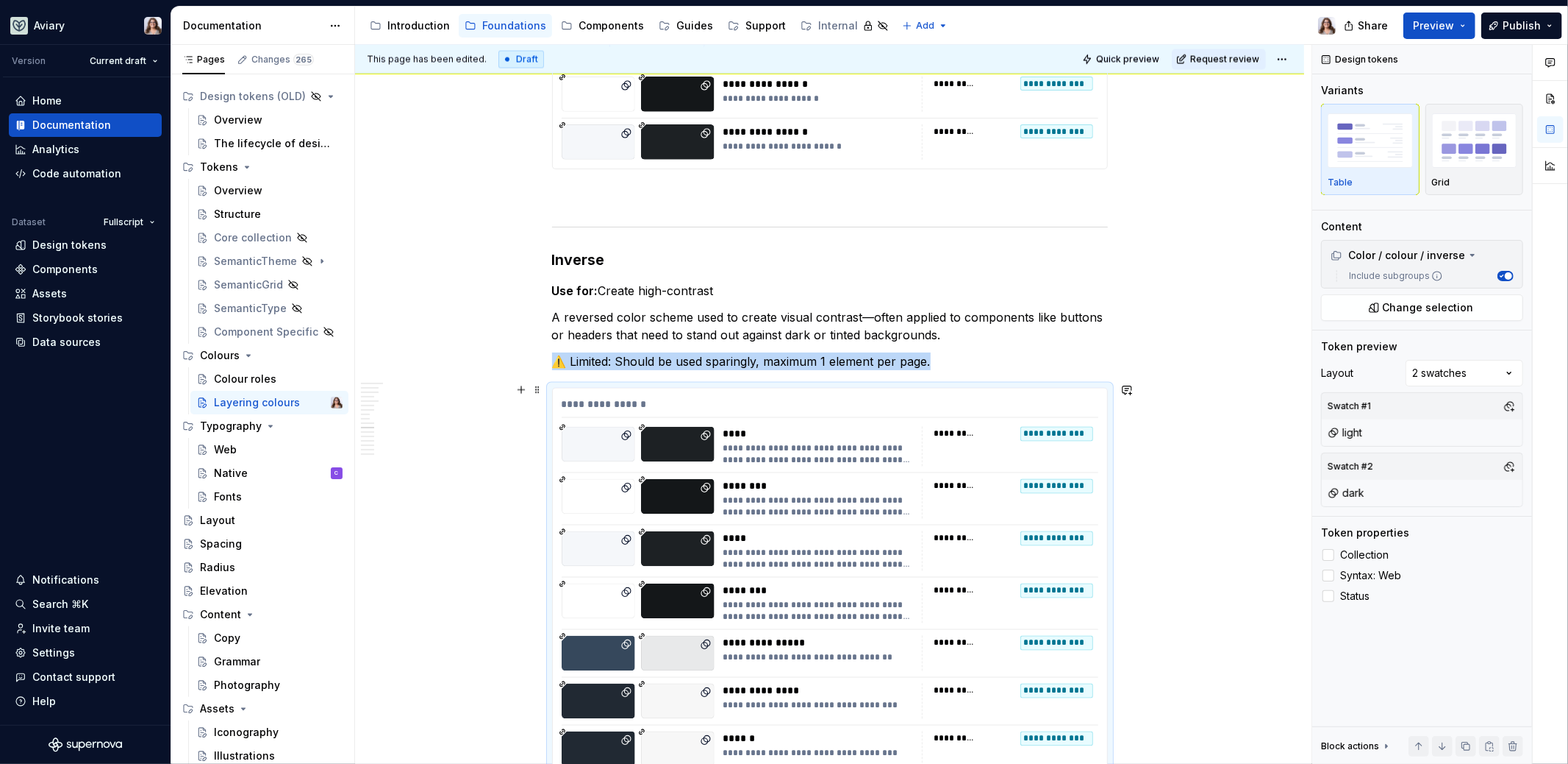
scroll to position [2244, 0]
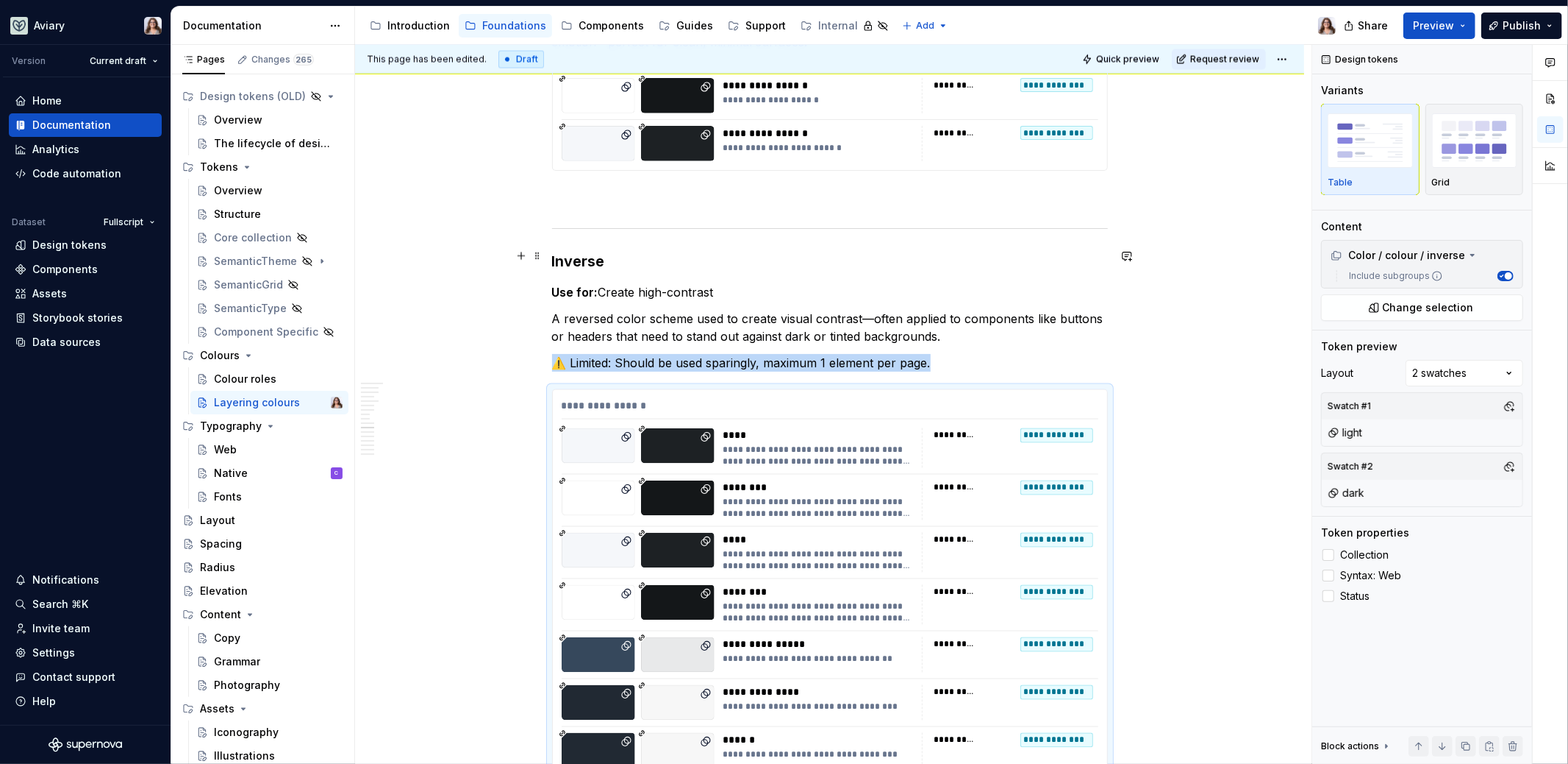
click at [729, 255] on h3 "Inverse" at bounding box center [830, 261] width 555 height 20
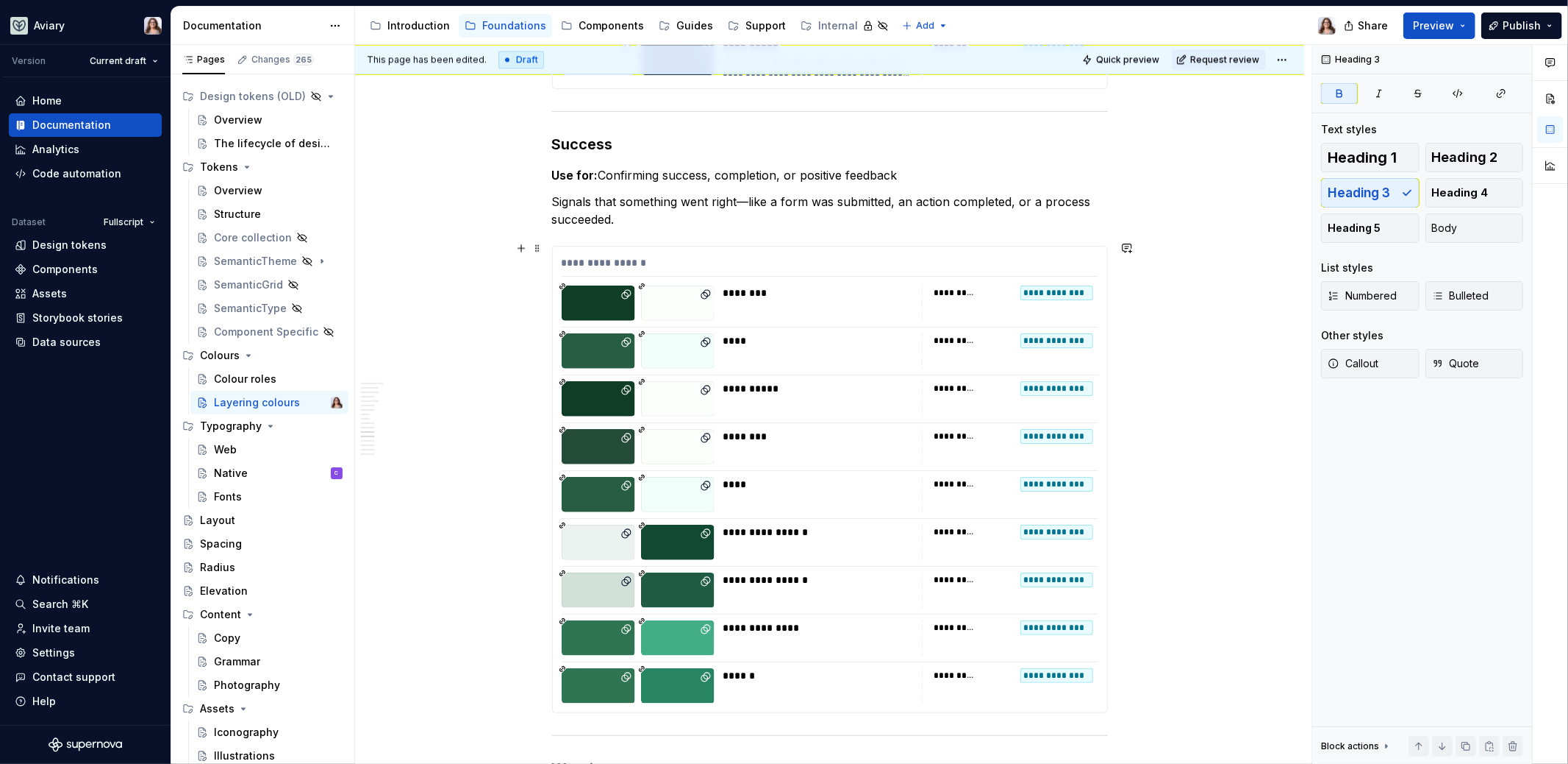
scroll to position [3040, 0]
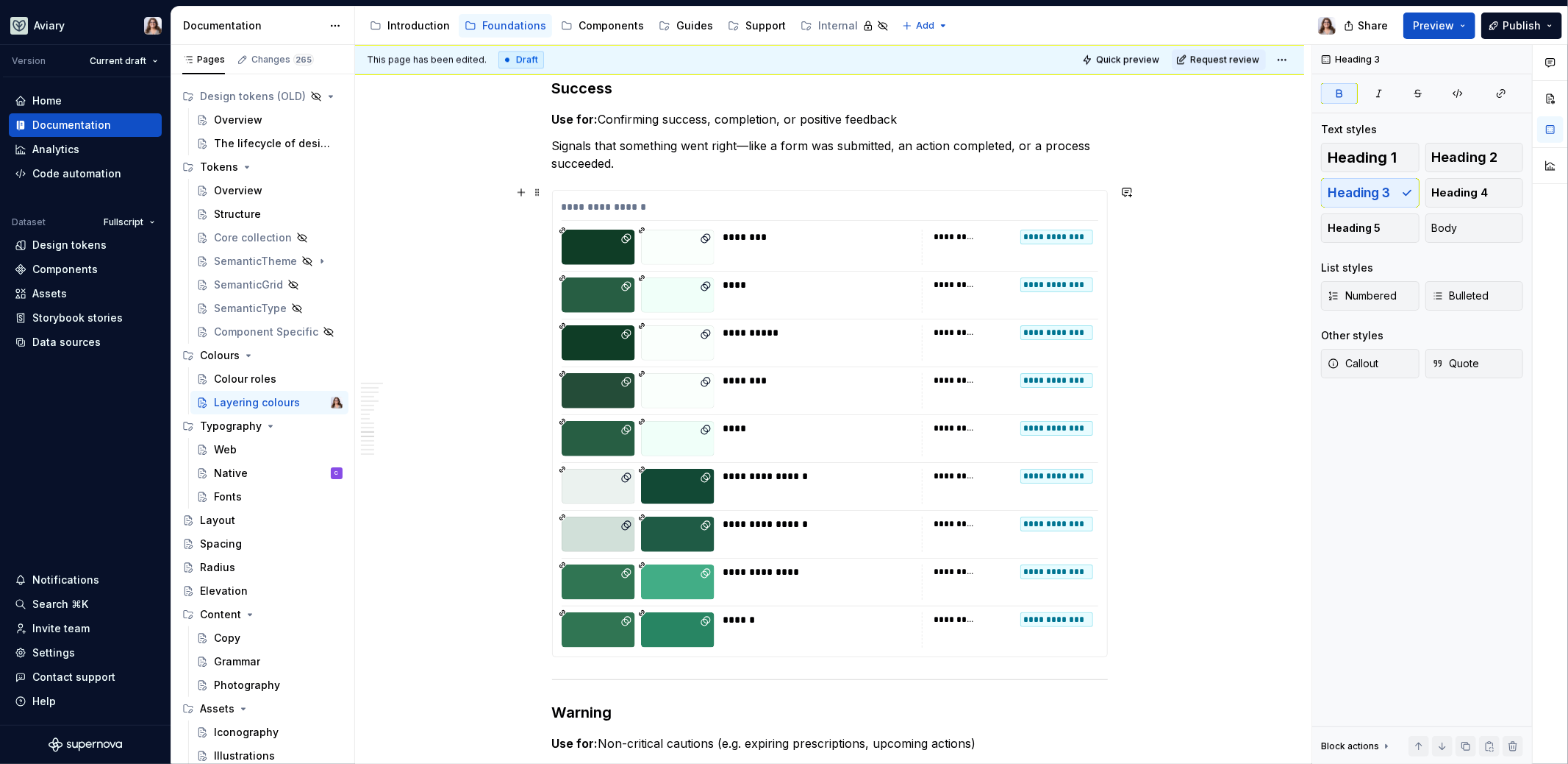
click at [809, 373] on div "********" at bounding box center [818, 380] width 190 height 15
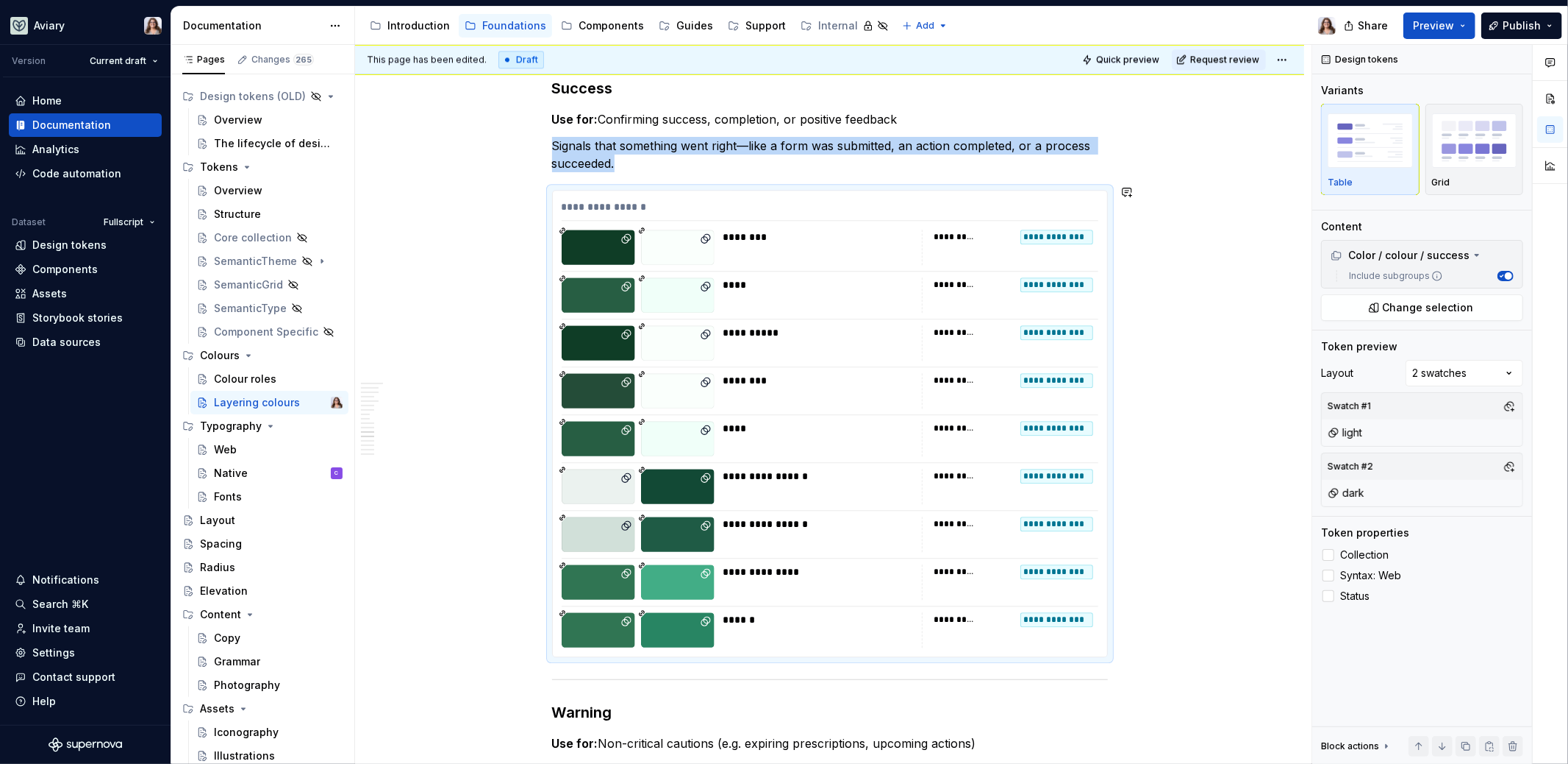
click at [816, 152] on p "Signals that something went right—like a form was submitted, an action complete…" at bounding box center [830, 154] width 555 height 35
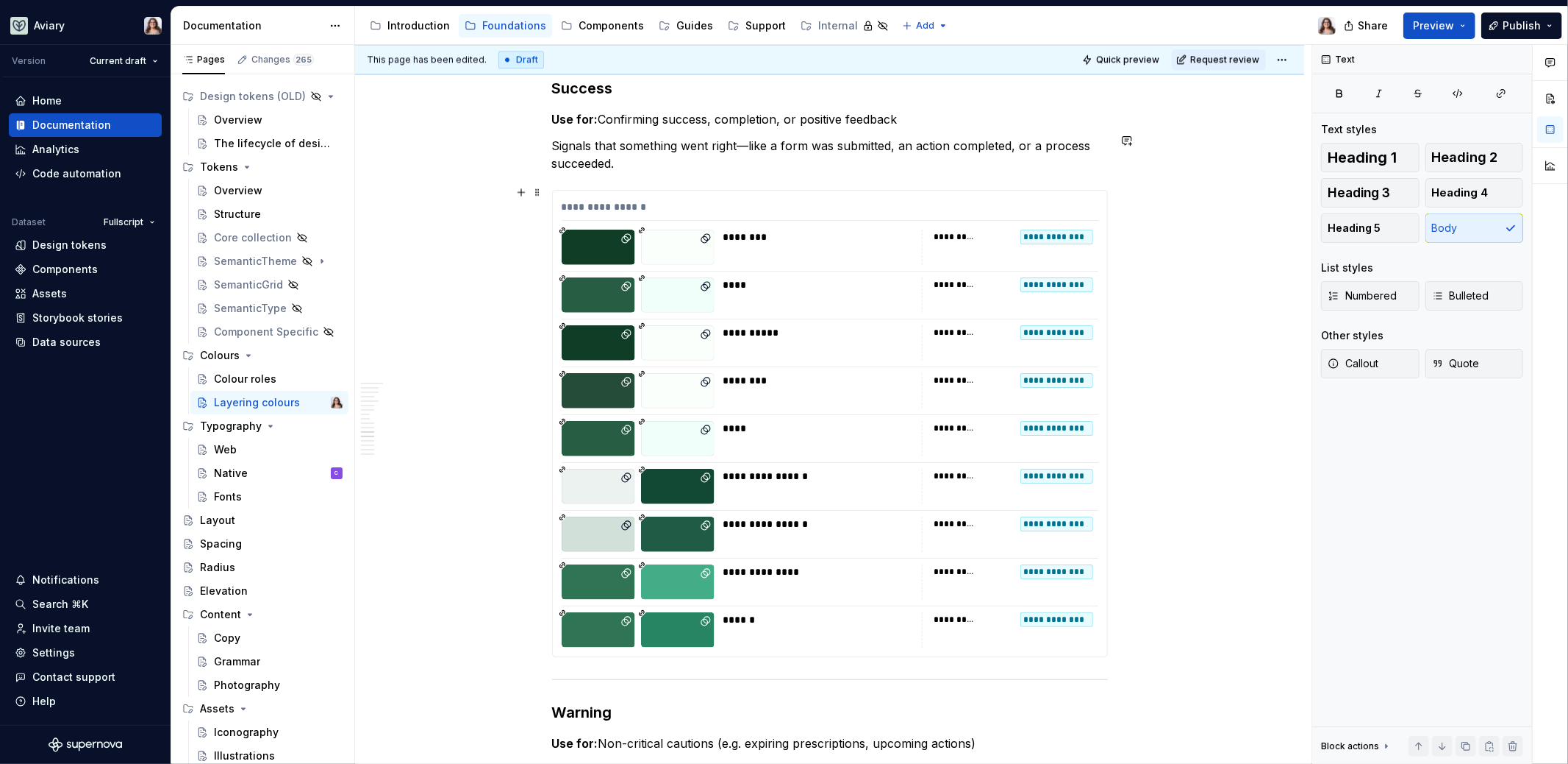
type textarea "*"
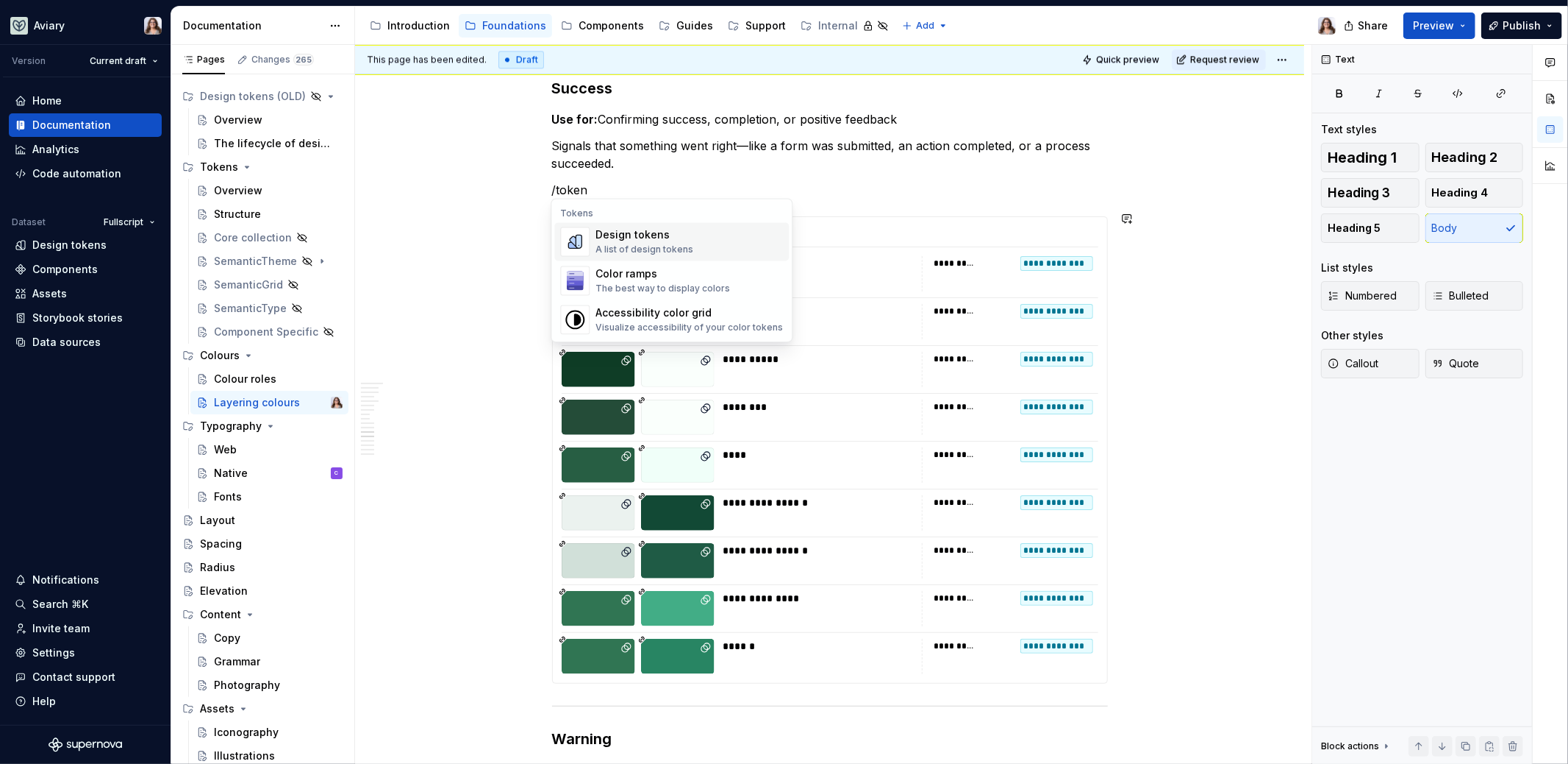
click at [695, 248] on div "Design tokens A list of design tokens" at bounding box center [689, 242] width 188 height 30
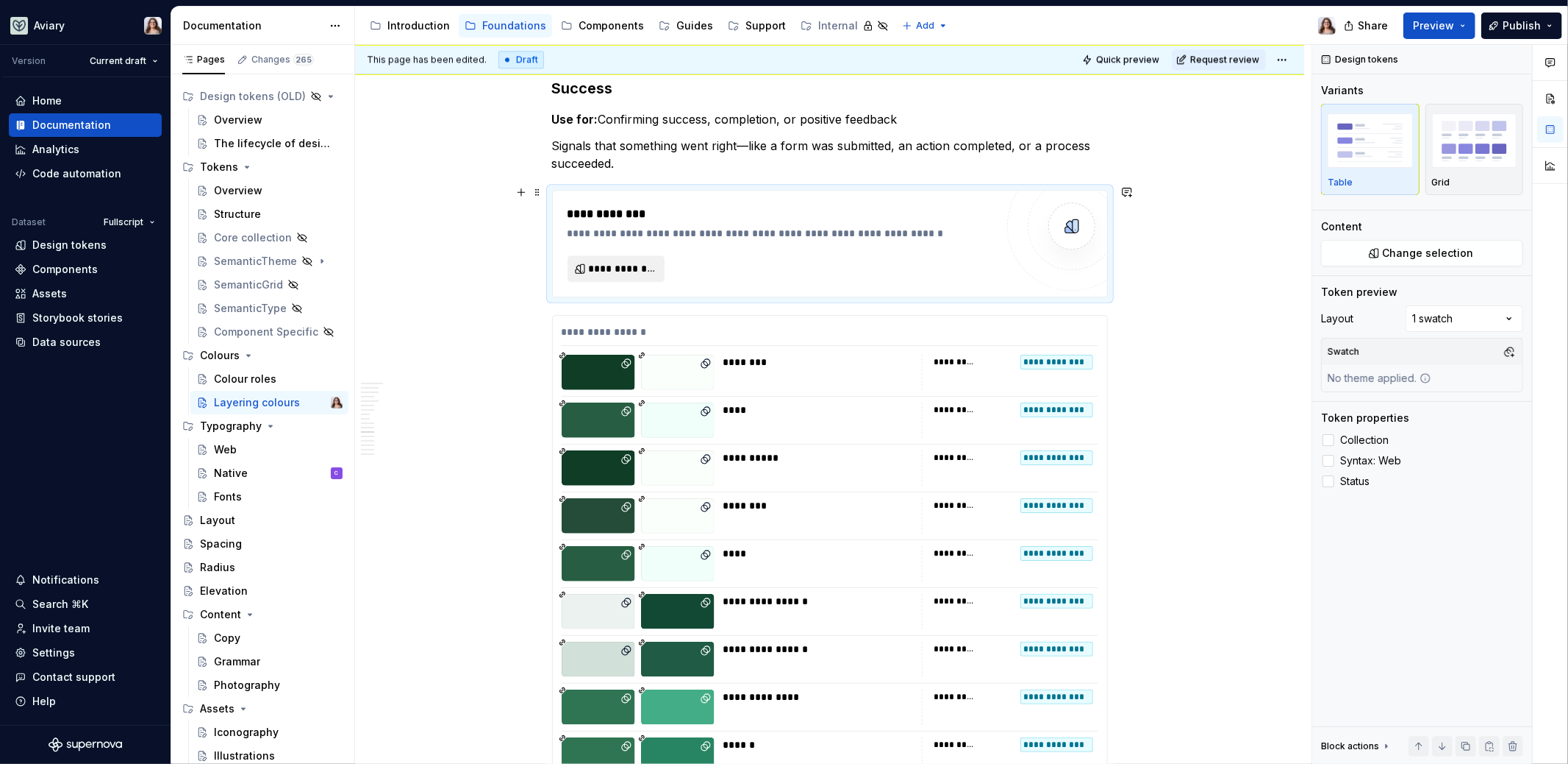
type textarea "*"
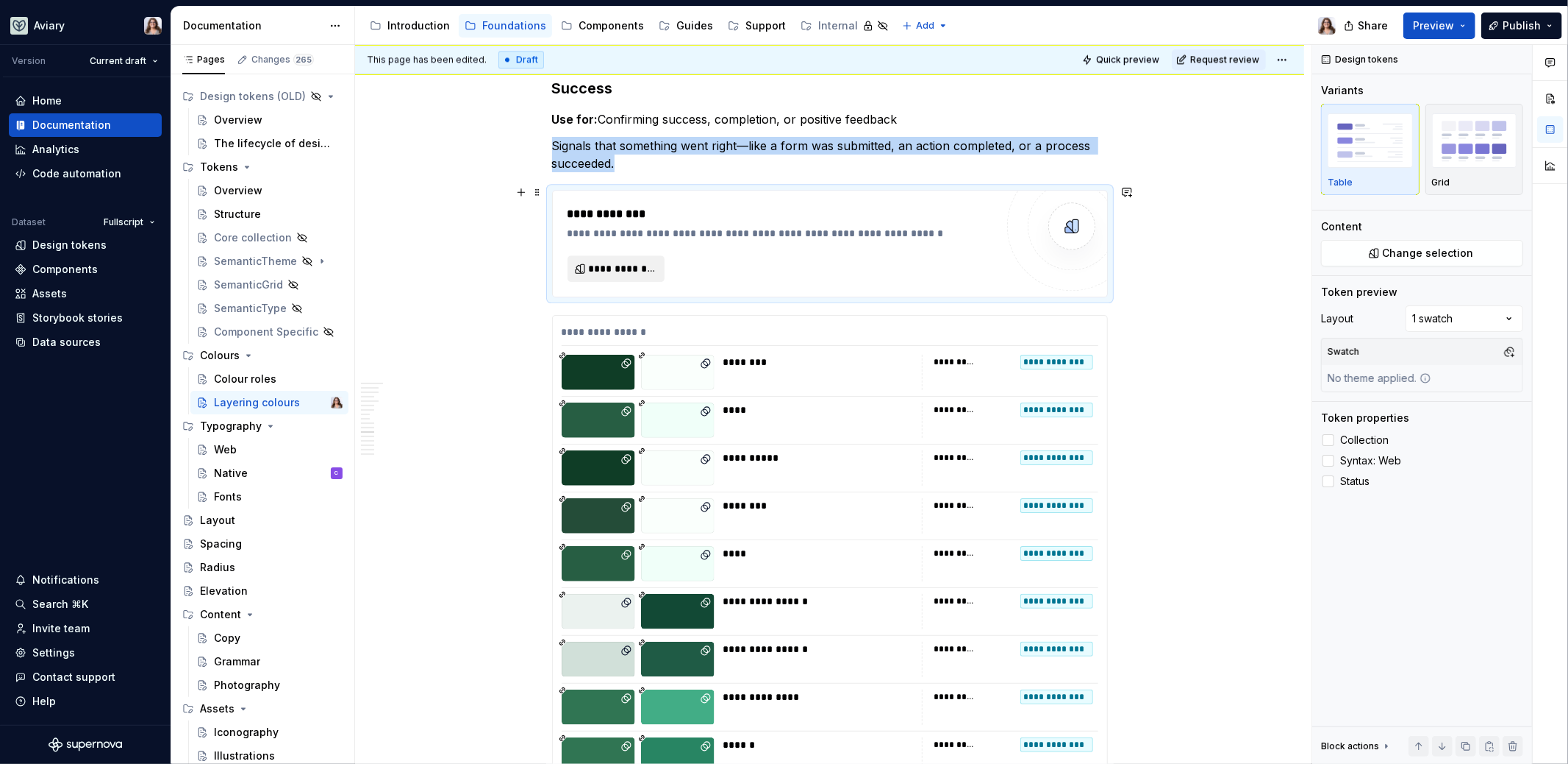
click at [639, 261] on span "**********" at bounding box center [622, 269] width 67 height 15
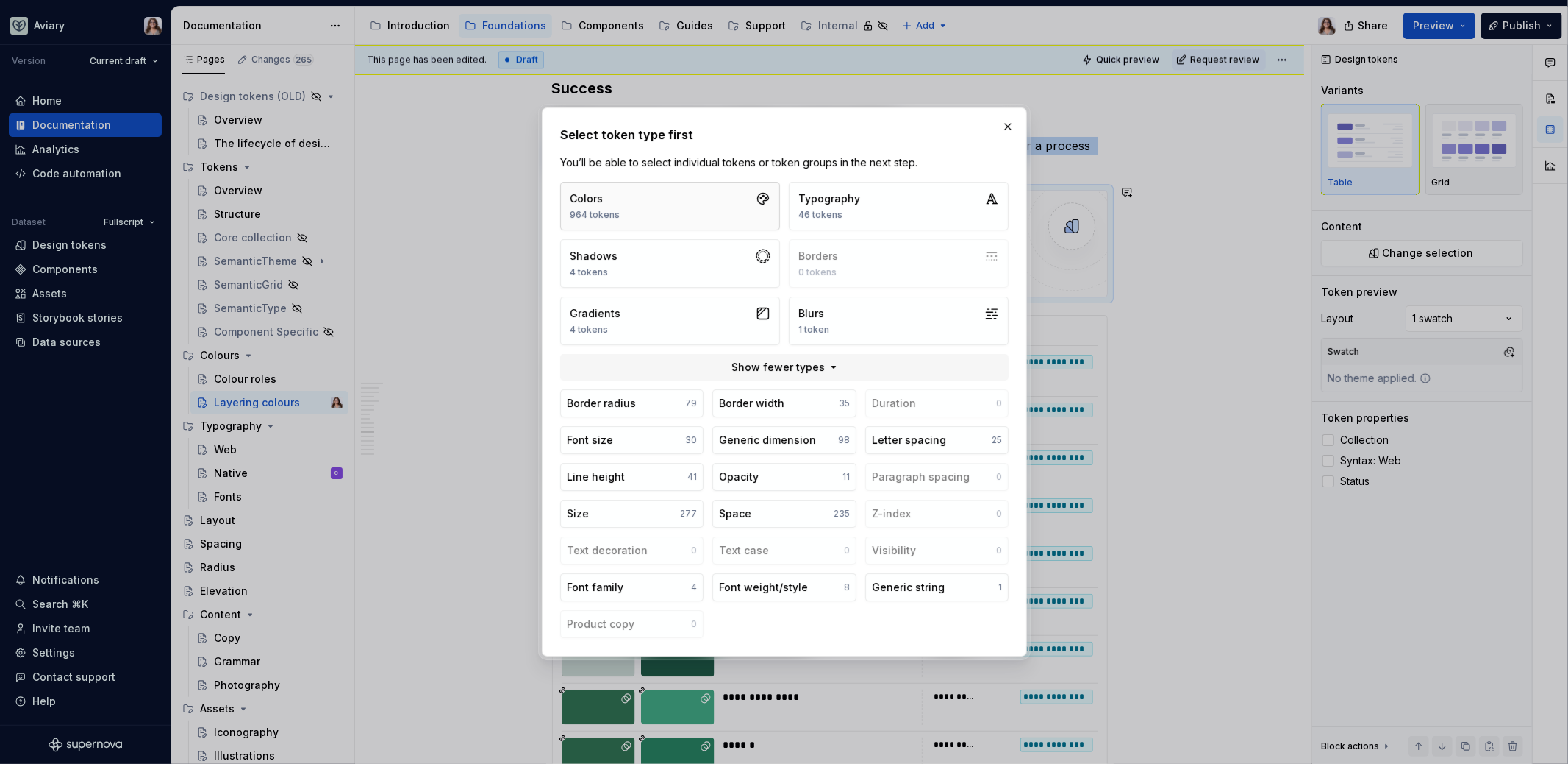
click at [714, 207] on button "Colors 964 tokens" at bounding box center [670, 206] width 220 height 48
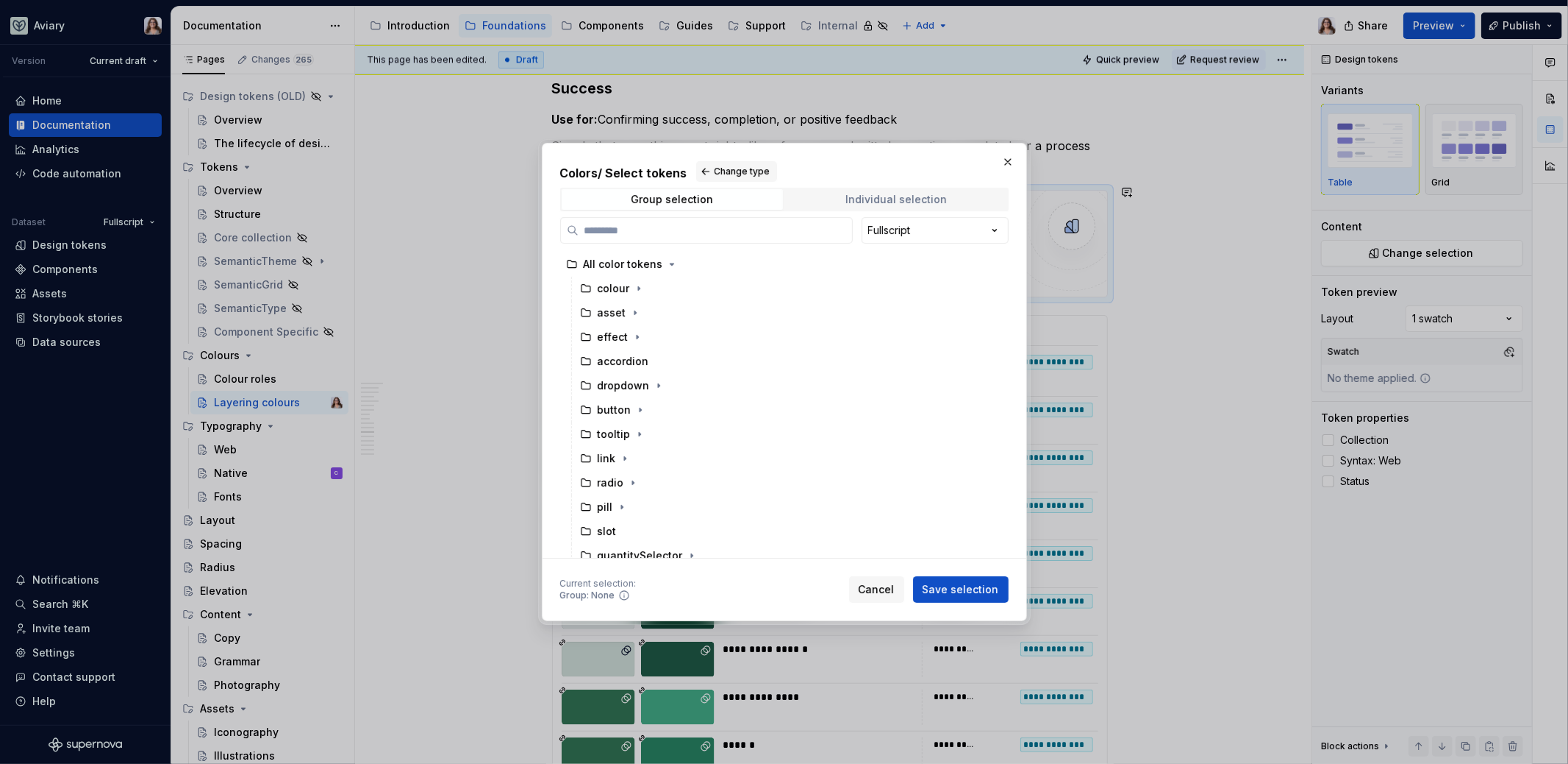
click at [843, 195] on span "Individual selection" at bounding box center [896, 199] width 221 height 20
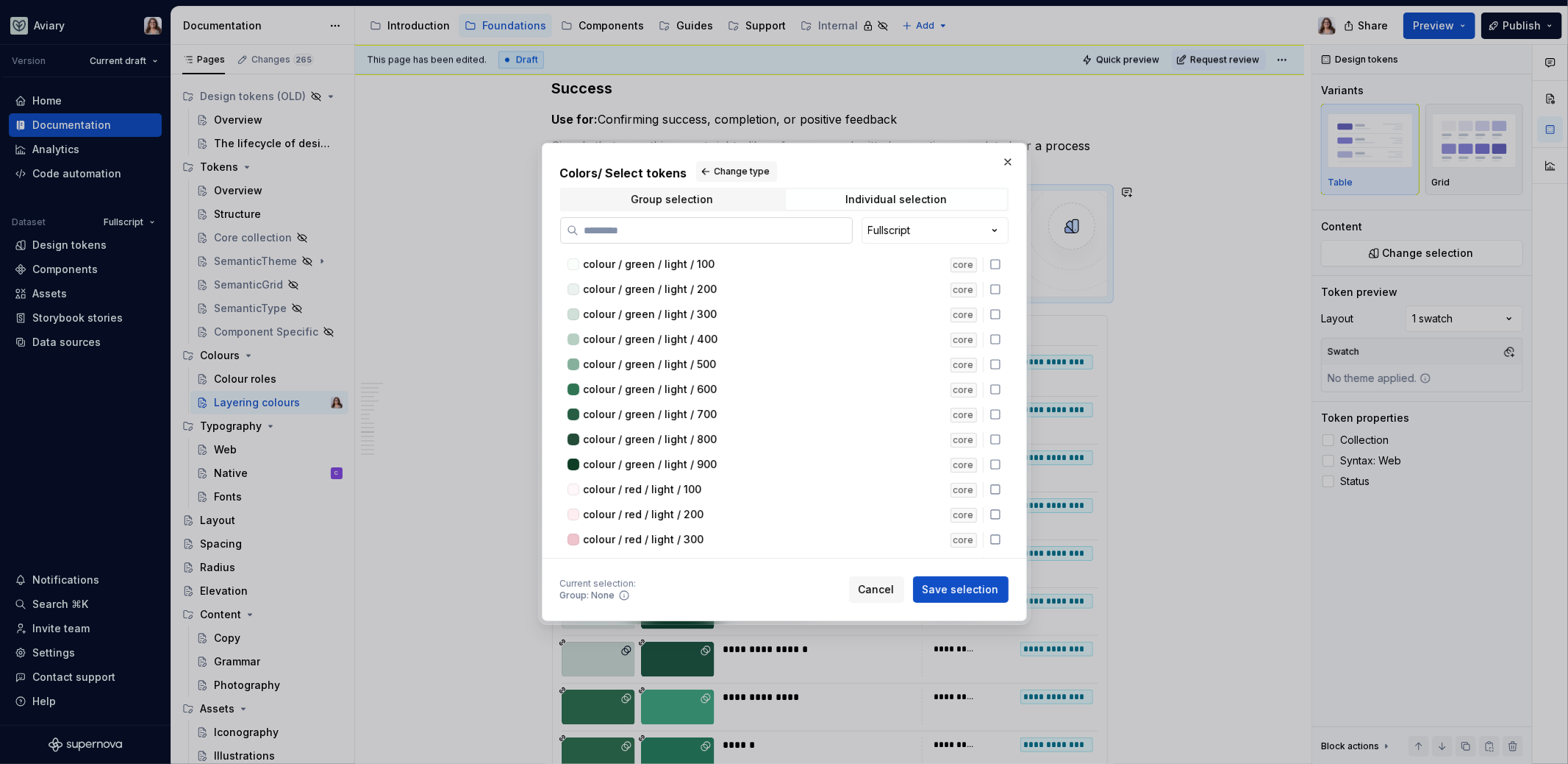
click at [732, 224] on input "search" at bounding box center [715, 231] width 273 height 15
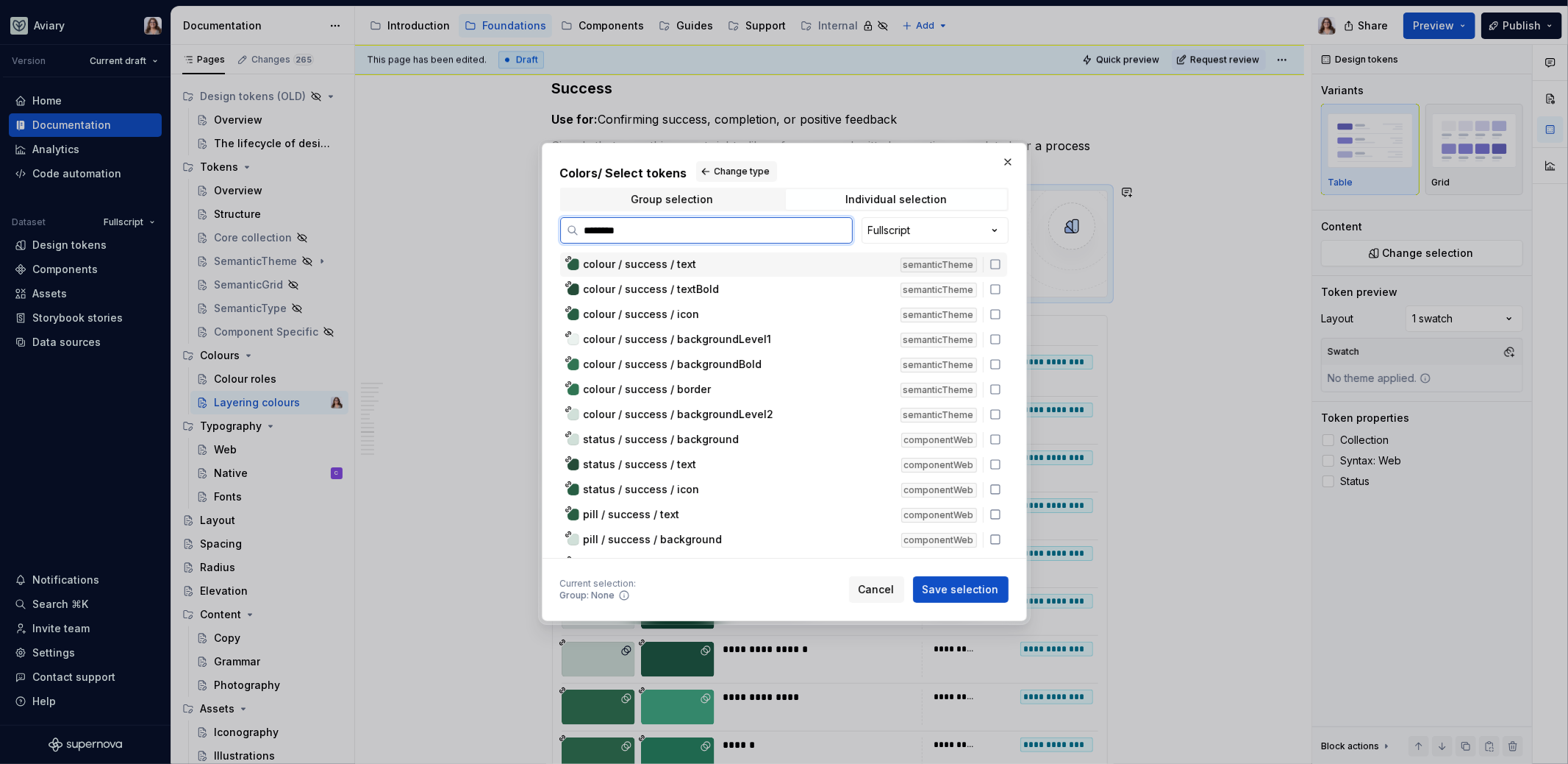
type input "*******"
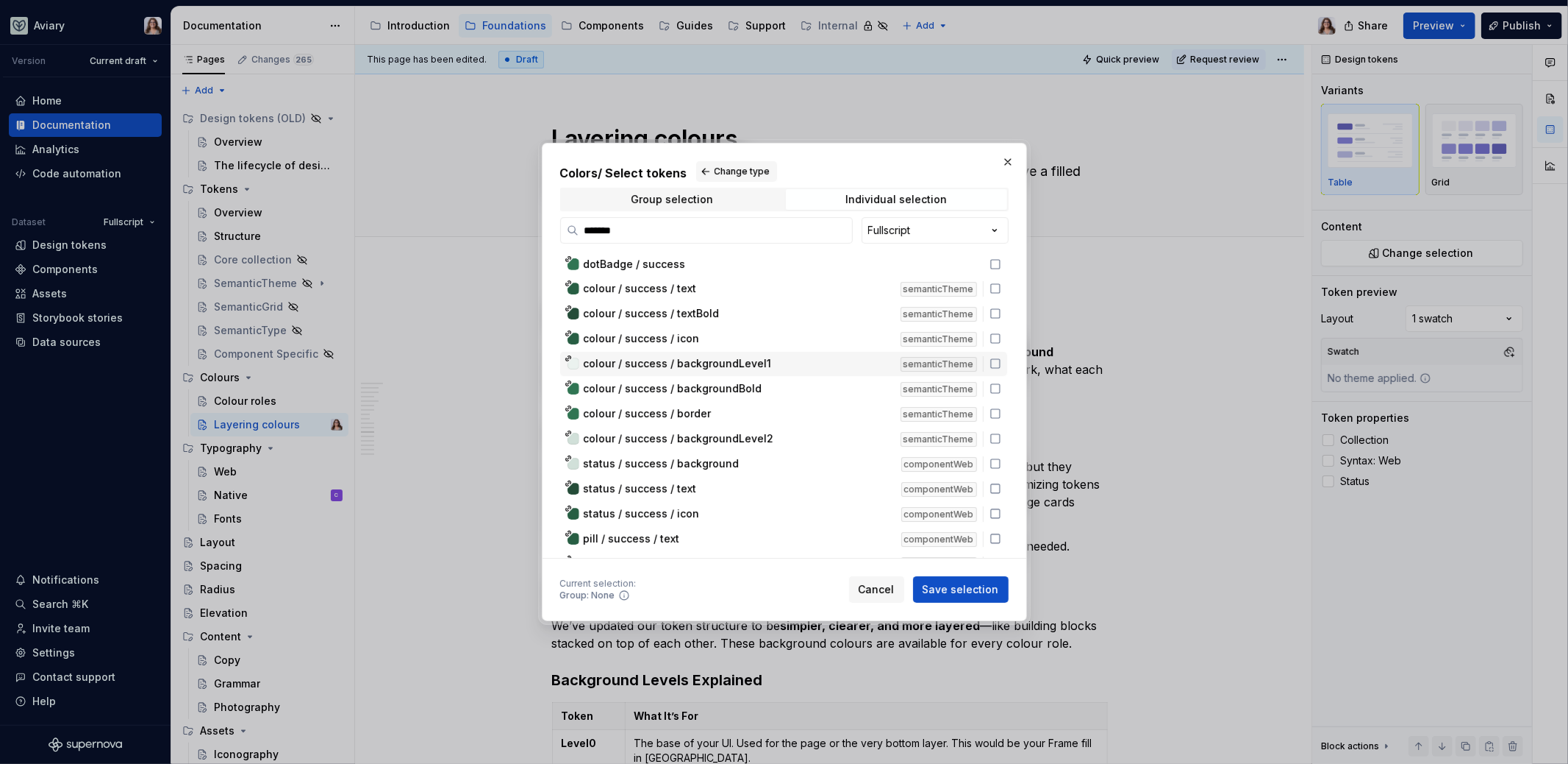
scroll to position [3040, 0]
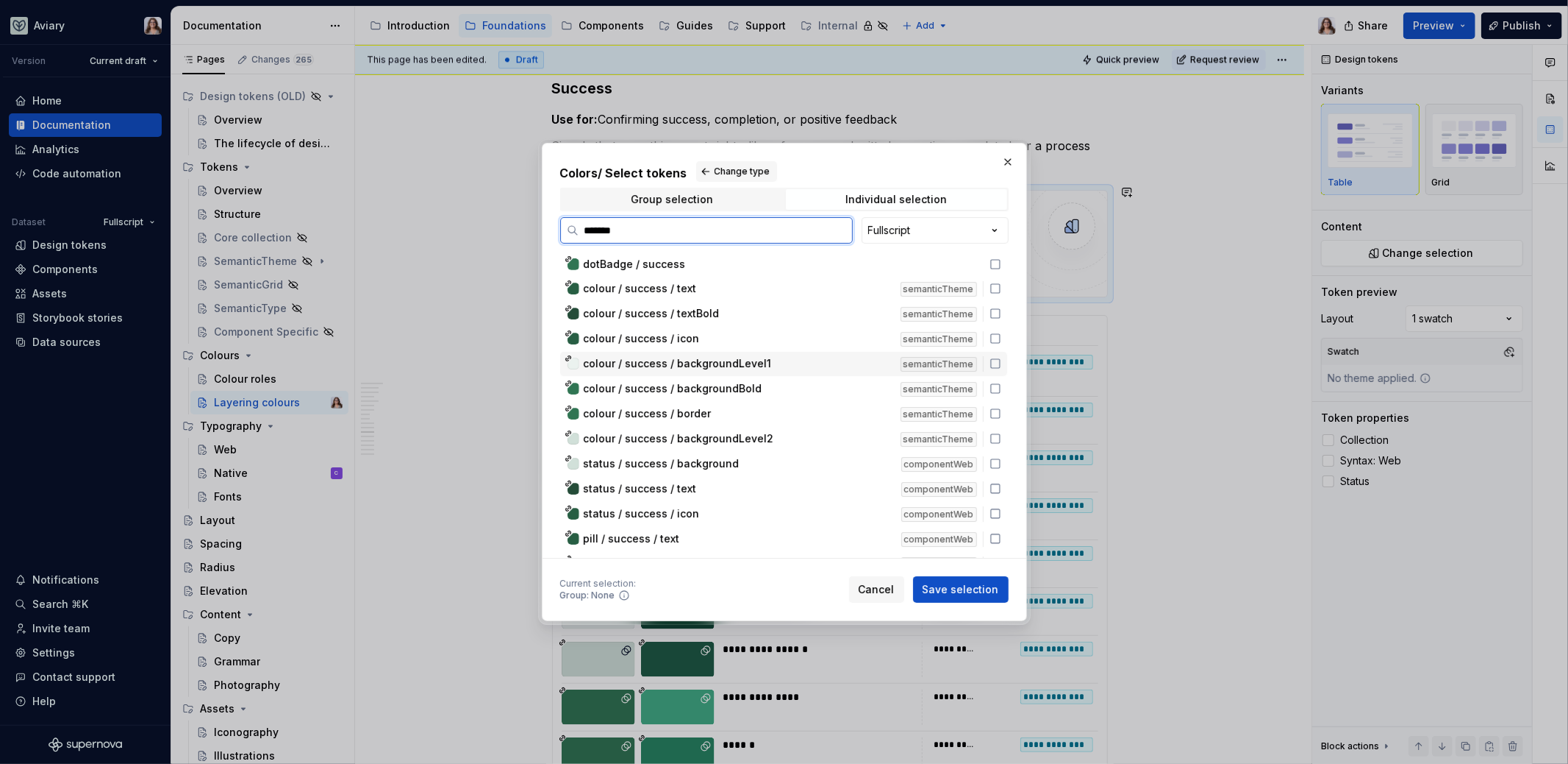
click at [683, 367] on span "colour / success / backgroundLevel1" at bounding box center [677, 363] width 189 height 15
click at [685, 386] on span "colour / success / backgroundBold" at bounding box center [673, 389] width 178 height 15
click at [700, 440] on span "colour / success / backgroundLevel2" at bounding box center [678, 439] width 190 height 15
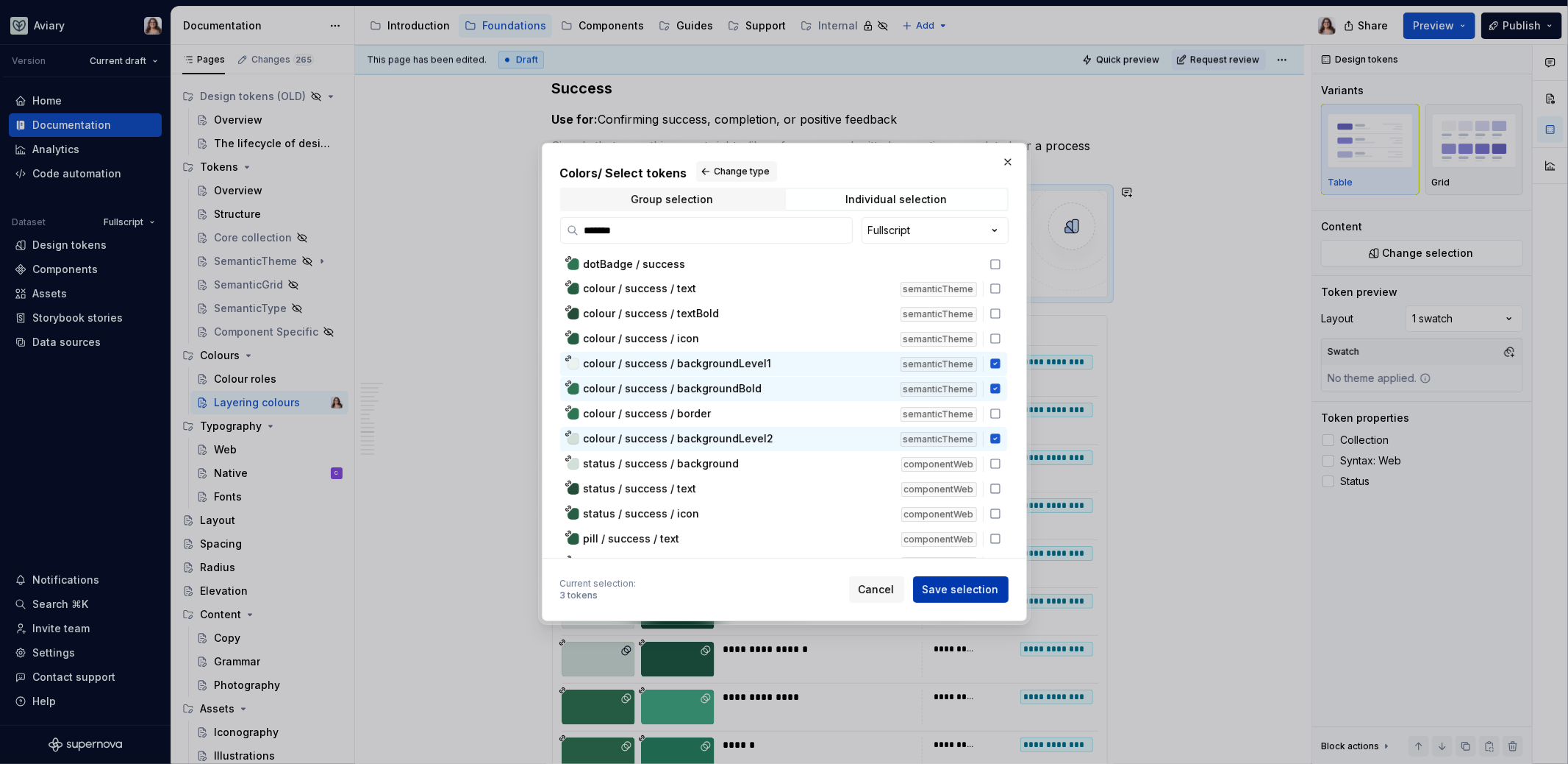
click at [961, 587] on span "Save selection" at bounding box center [960, 589] width 76 height 15
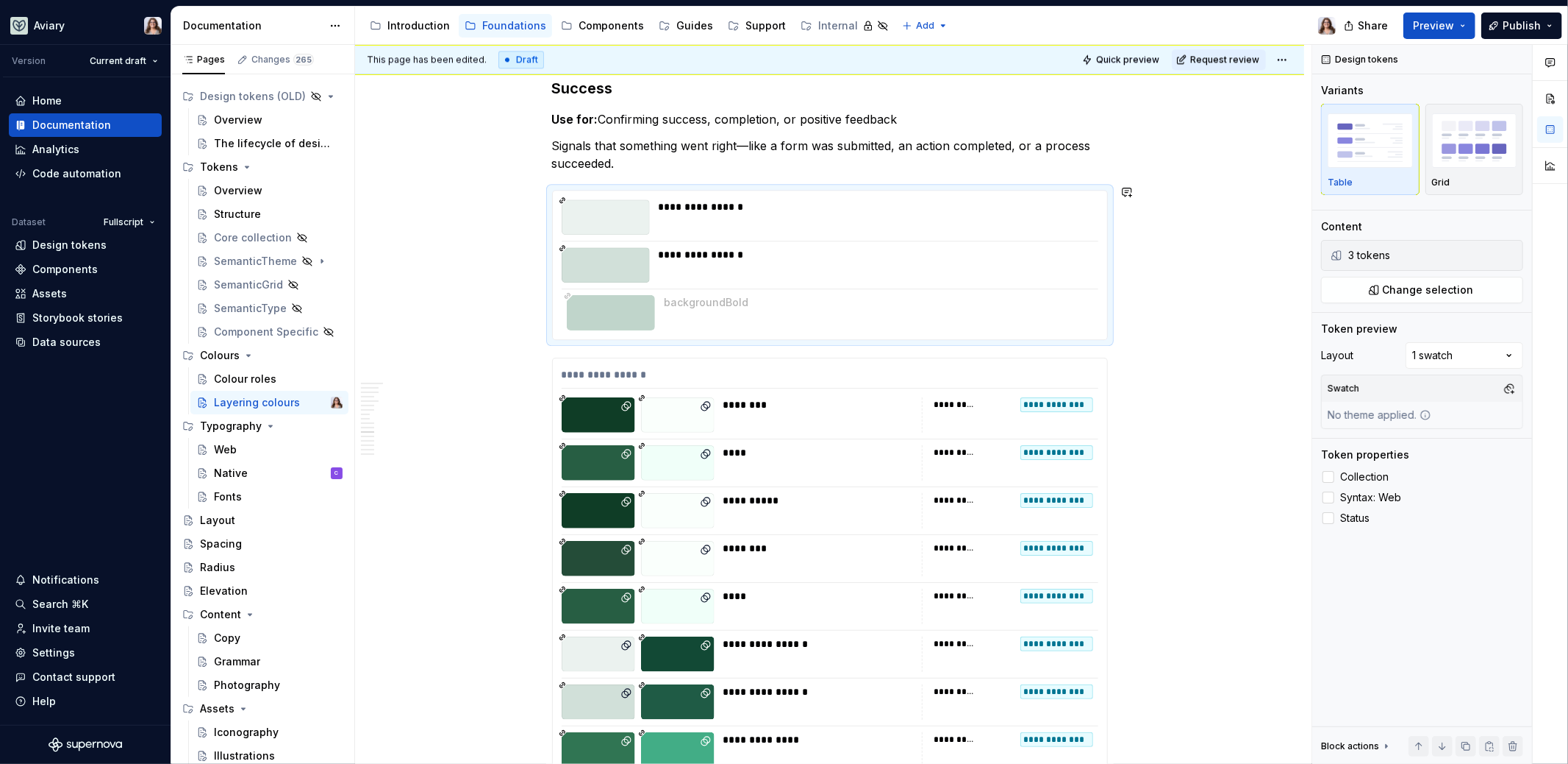
drag, startPoint x: 555, startPoint y: 253, endPoint x: 561, endPoint y: 302, distance: 49.4
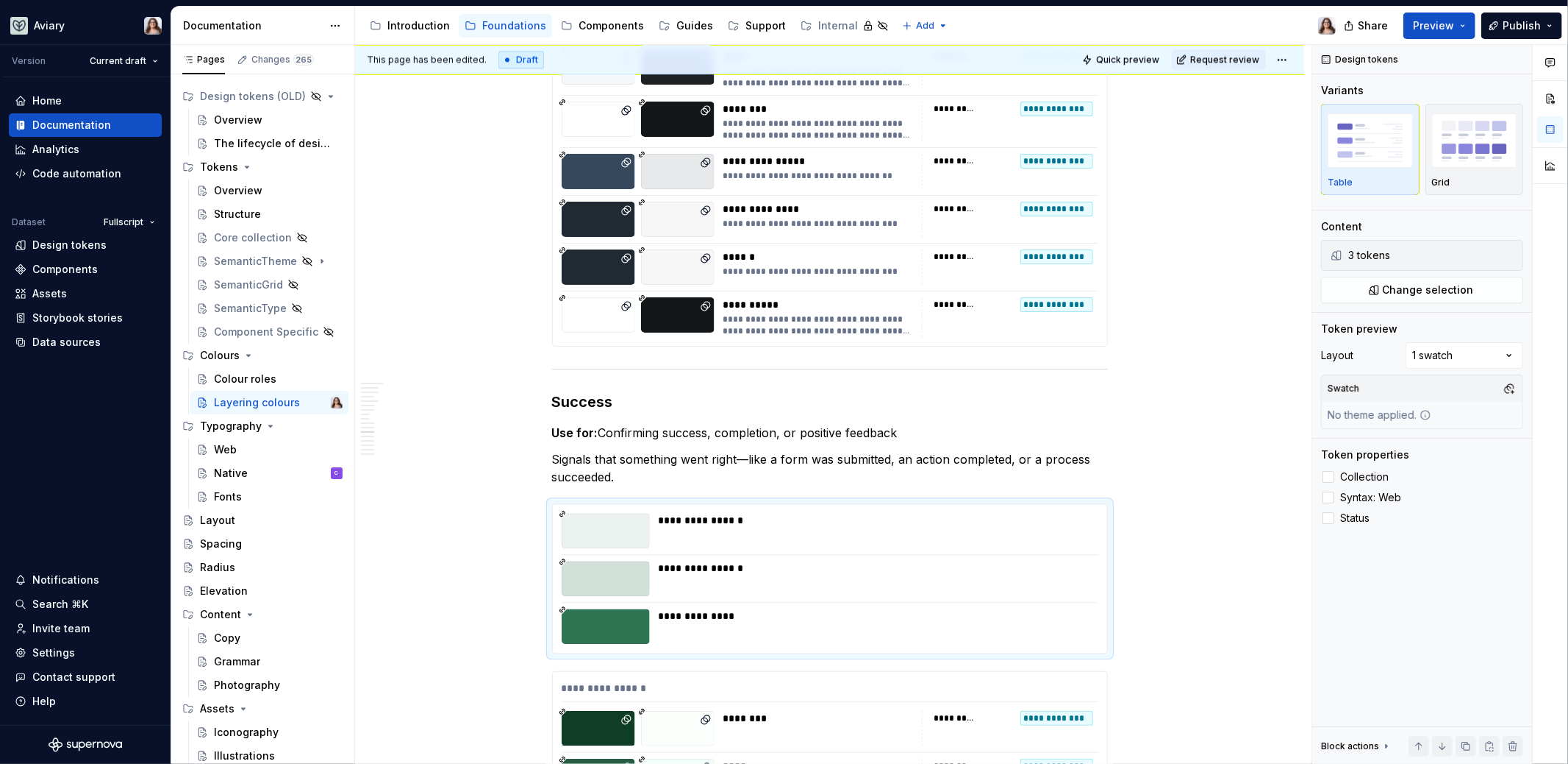
scroll to position [2992, 0]
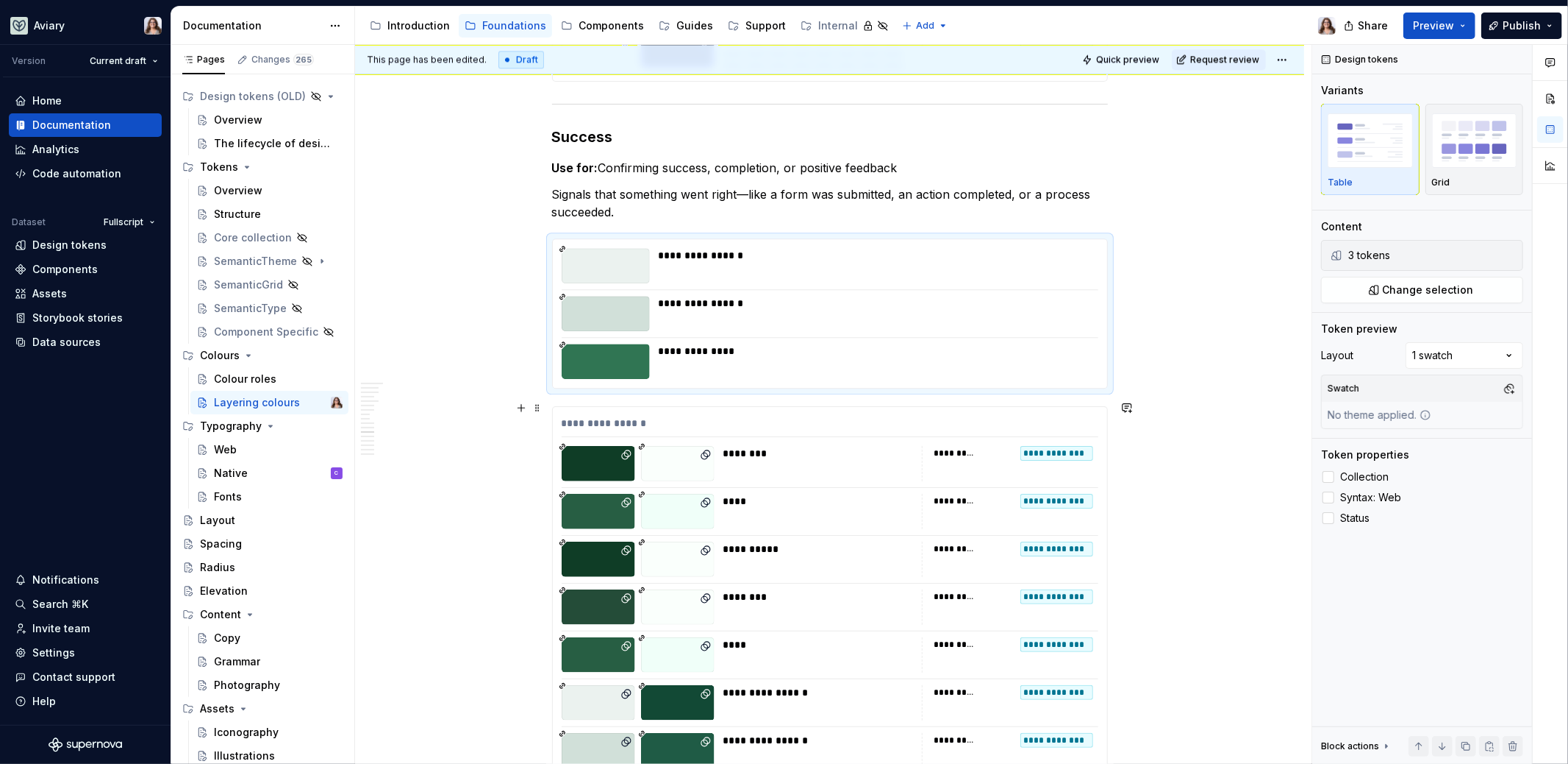
click at [714, 475] on div "**********" at bounding box center [830, 639] width 555 height 466
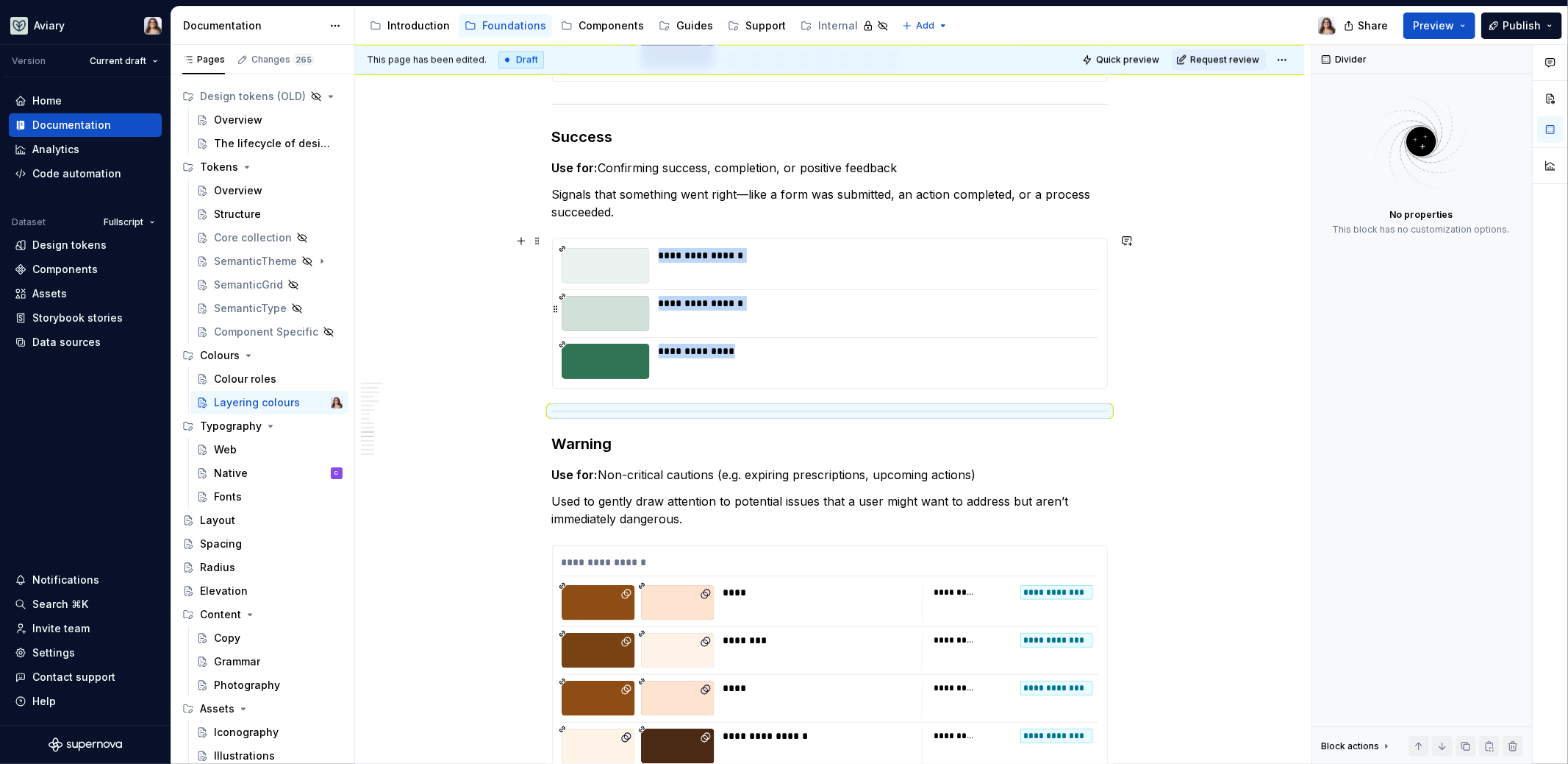
click at [755, 316] on div "**********" at bounding box center [874, 313] width 431 height 35
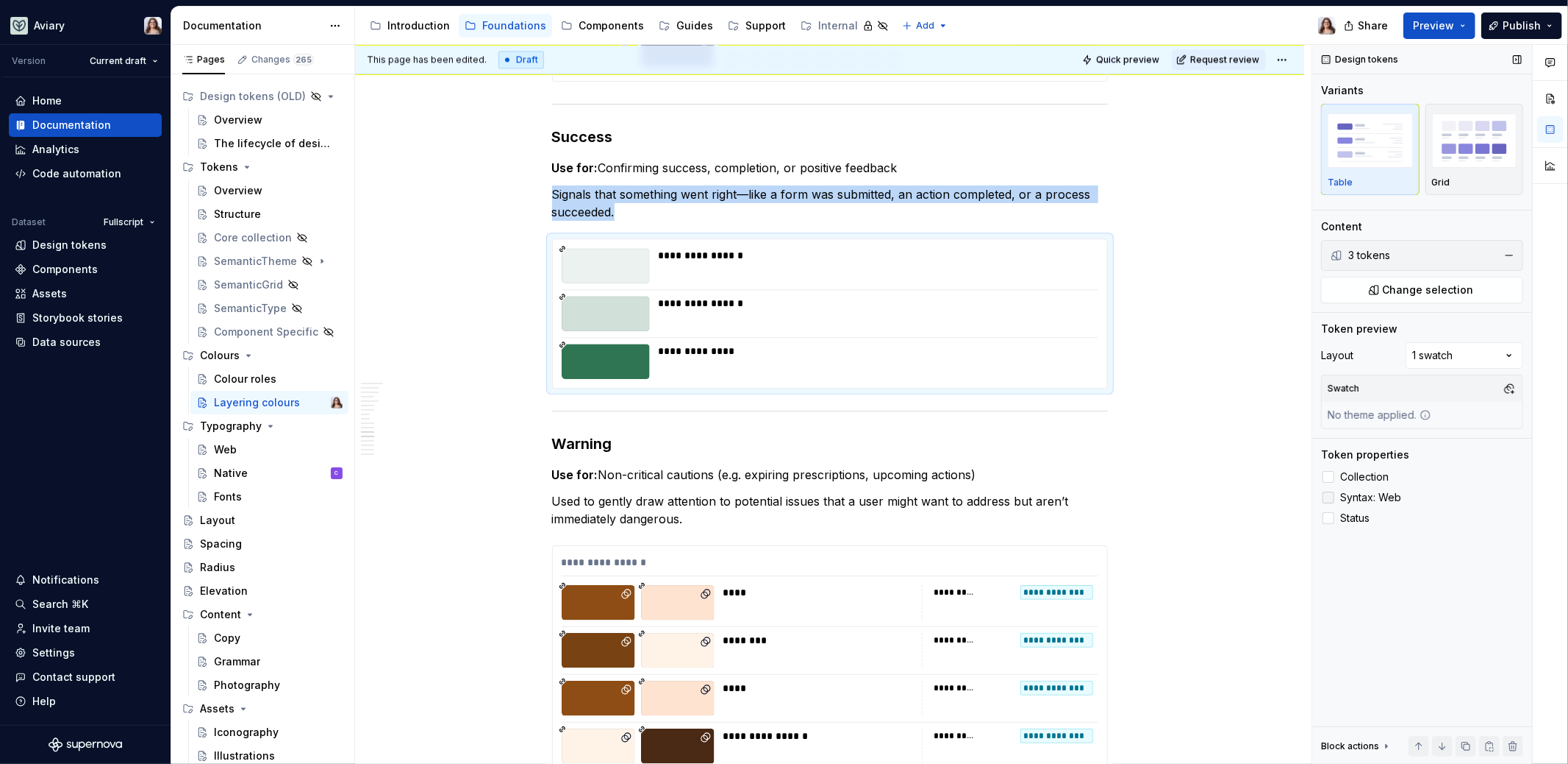
click at [1330, 492] on div at bounding box center [1328, 497] width 12 height 12
click at [1330, 473] on div at bounding box center [1328, 477] width 12 height 12
click at [1328, 477] on polyline at bounding box center [1328, 477] width 0 height 0
click at [1328, 497] on icon at bounding box center [1328, 497] width 0 height 0
click at [1330, 519] on div at bounding box center [1328, 518] width 12 height 12
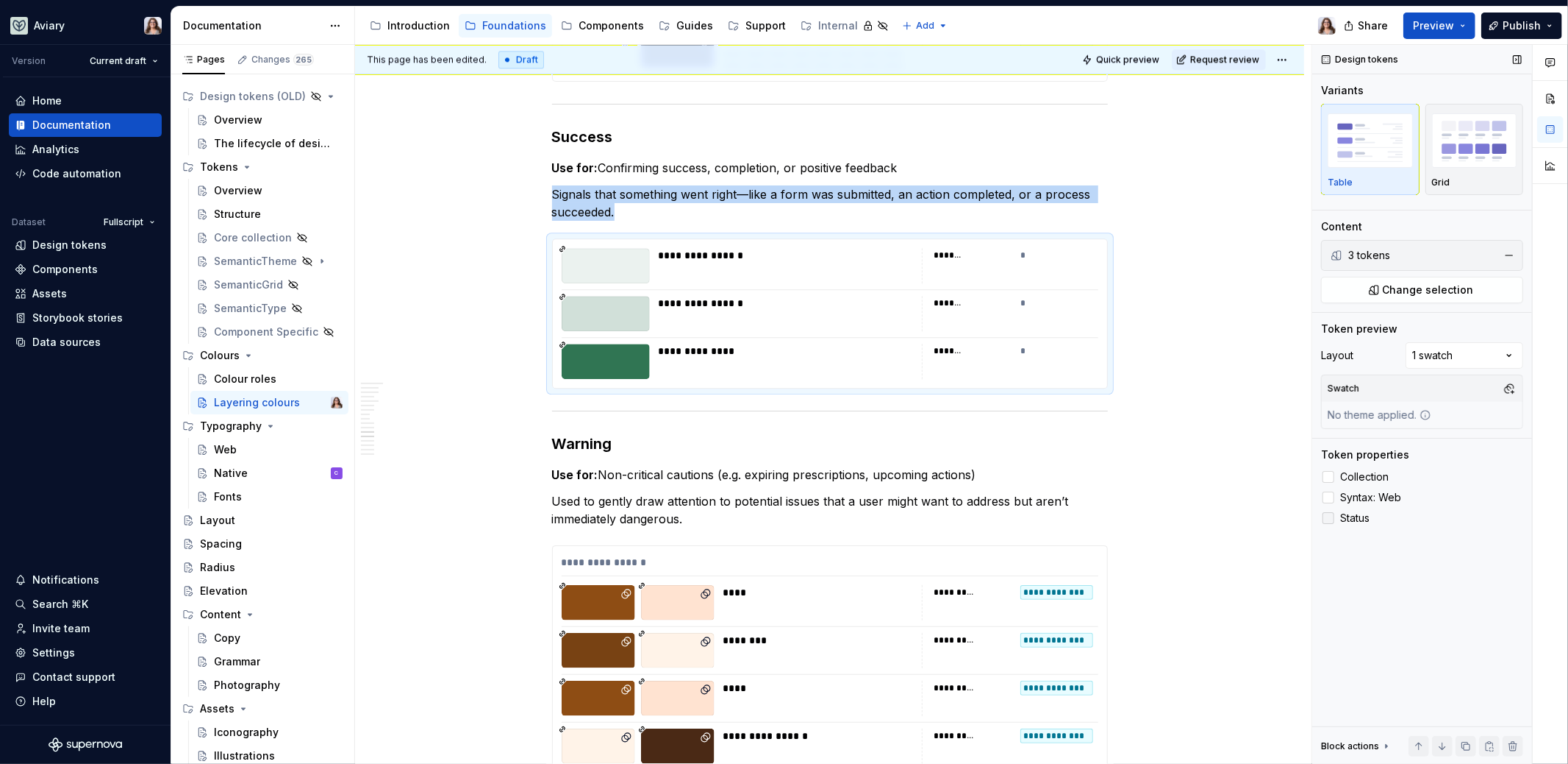
click at [1328, 518] on icon at bounding box center [1328, 518] width 0 height 0
click at [1450, 348] on div "Comments Open comments No comments yet Select ‘Comment’ from the block context …" at bounding box center [1440, 404] width 255 height 719
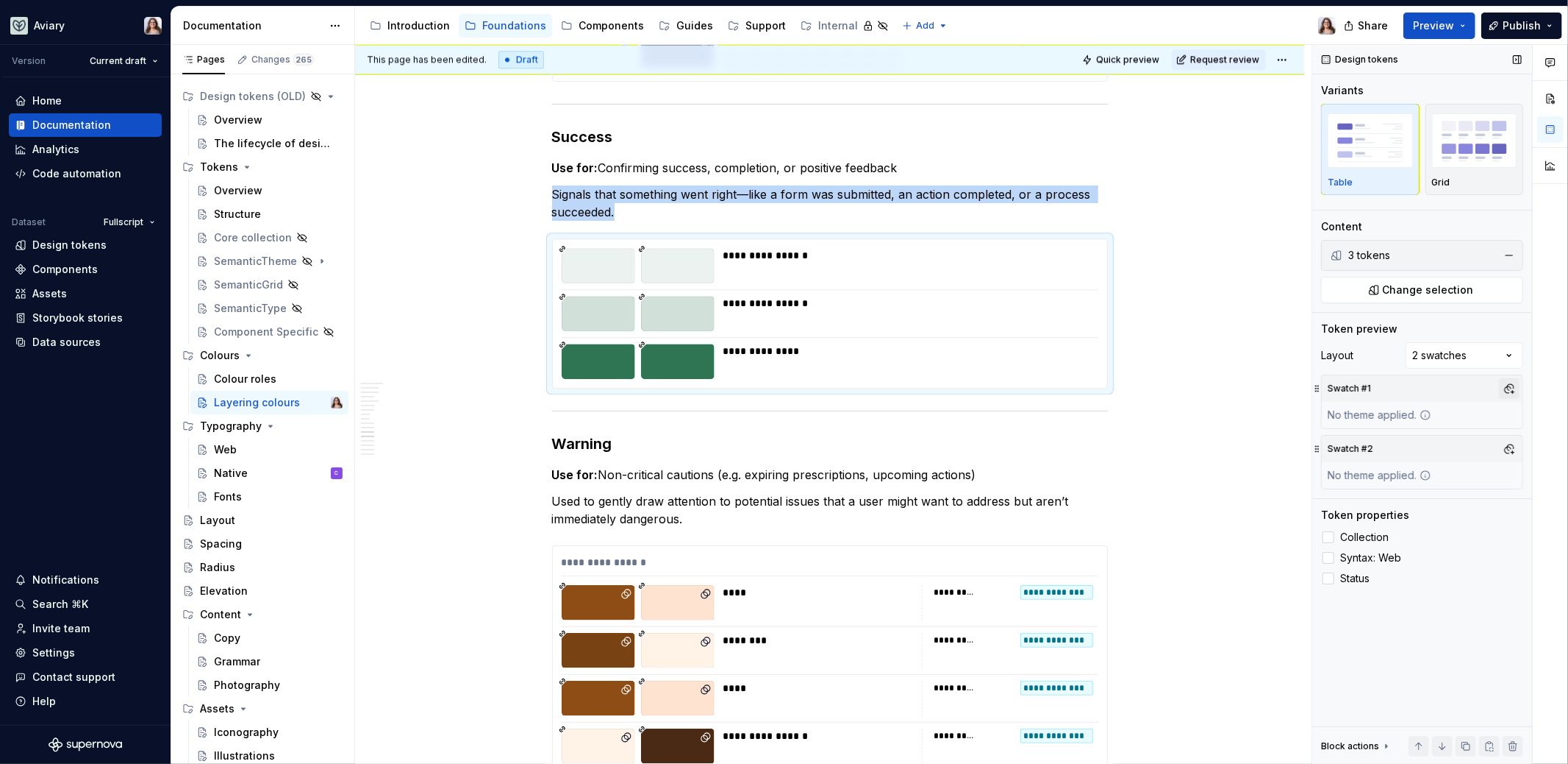
click at [1514, 390] on button "button" at bounding box center [1509, 389] width 20 height 20
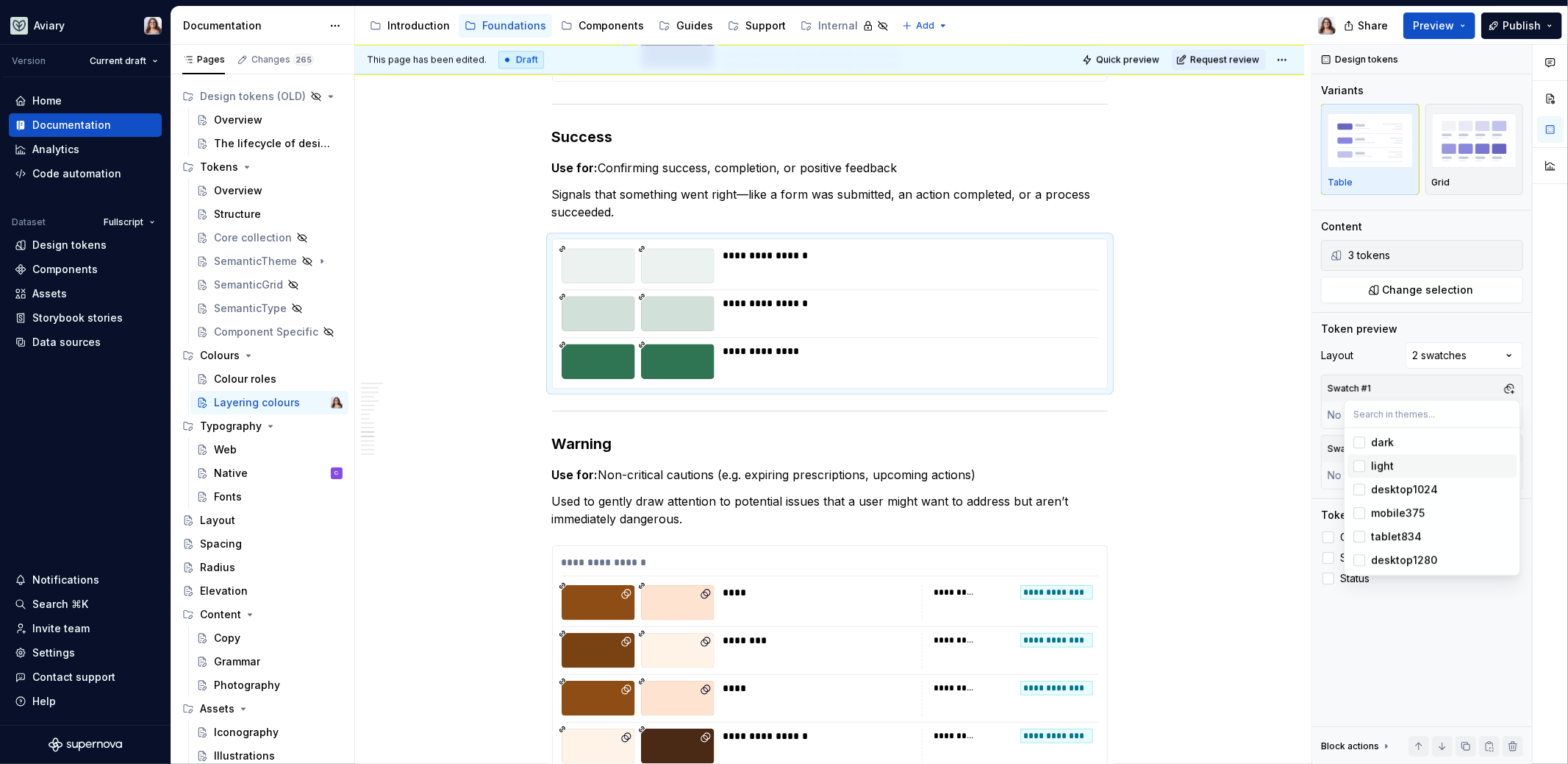
click at [1409, 461] on div "light" at bounding box center [1441, 466] width 139 height 15
click at [1535, 454] on div at bounding box center [1550, 404] width 35 height 719
click at [1510, 447] on button "button" at bounding box center [1509, 449] width 20 height 20
click at [1388, 508] on span "dark" at bounding box center [1432, 501] width 169 height 23
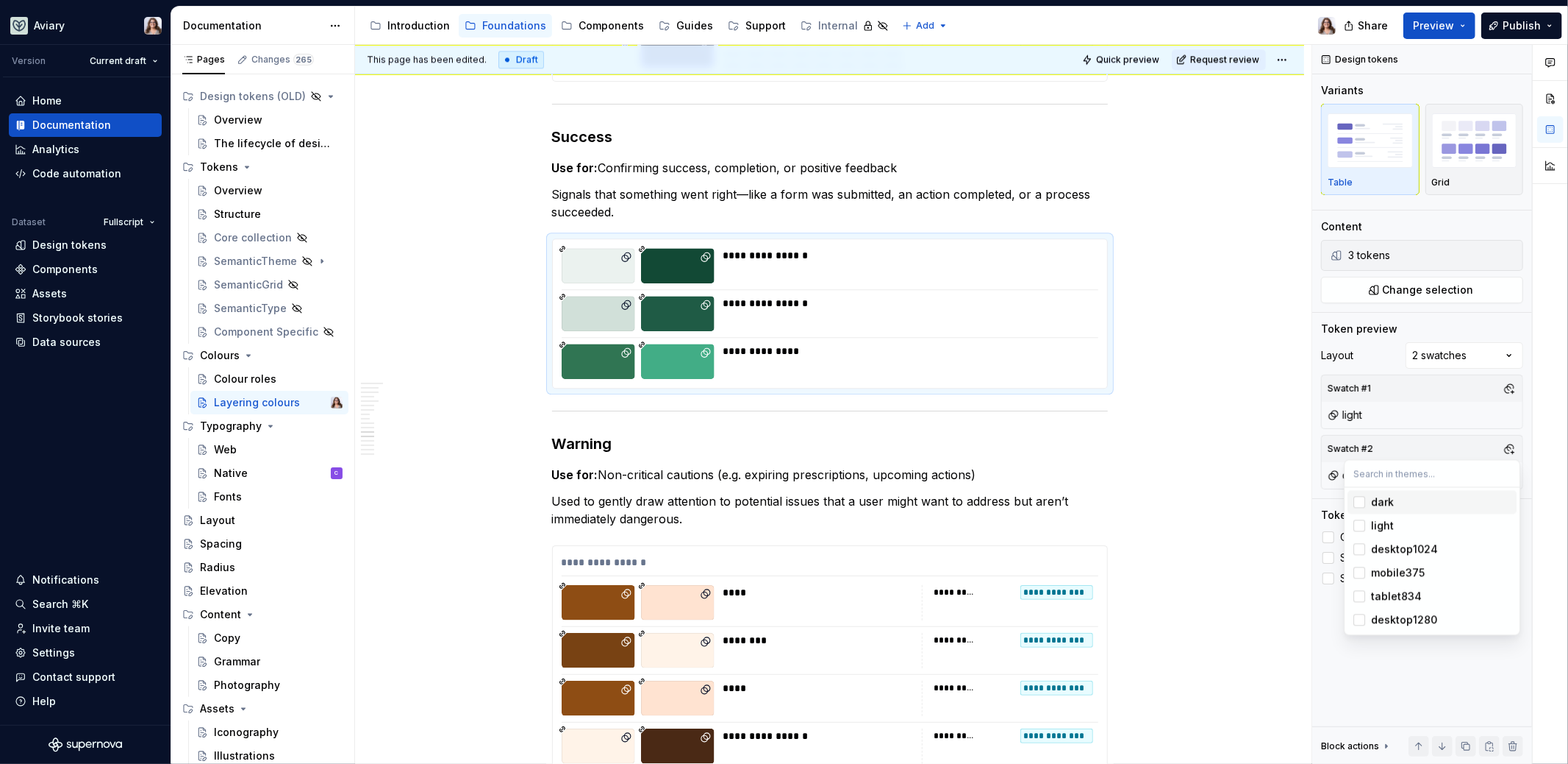
click at [811, 409] on html "Aviary Version Current draft Home Documentation Analytics Code automation Datas…" at bounding box center [784, 382] width 1568 height 764
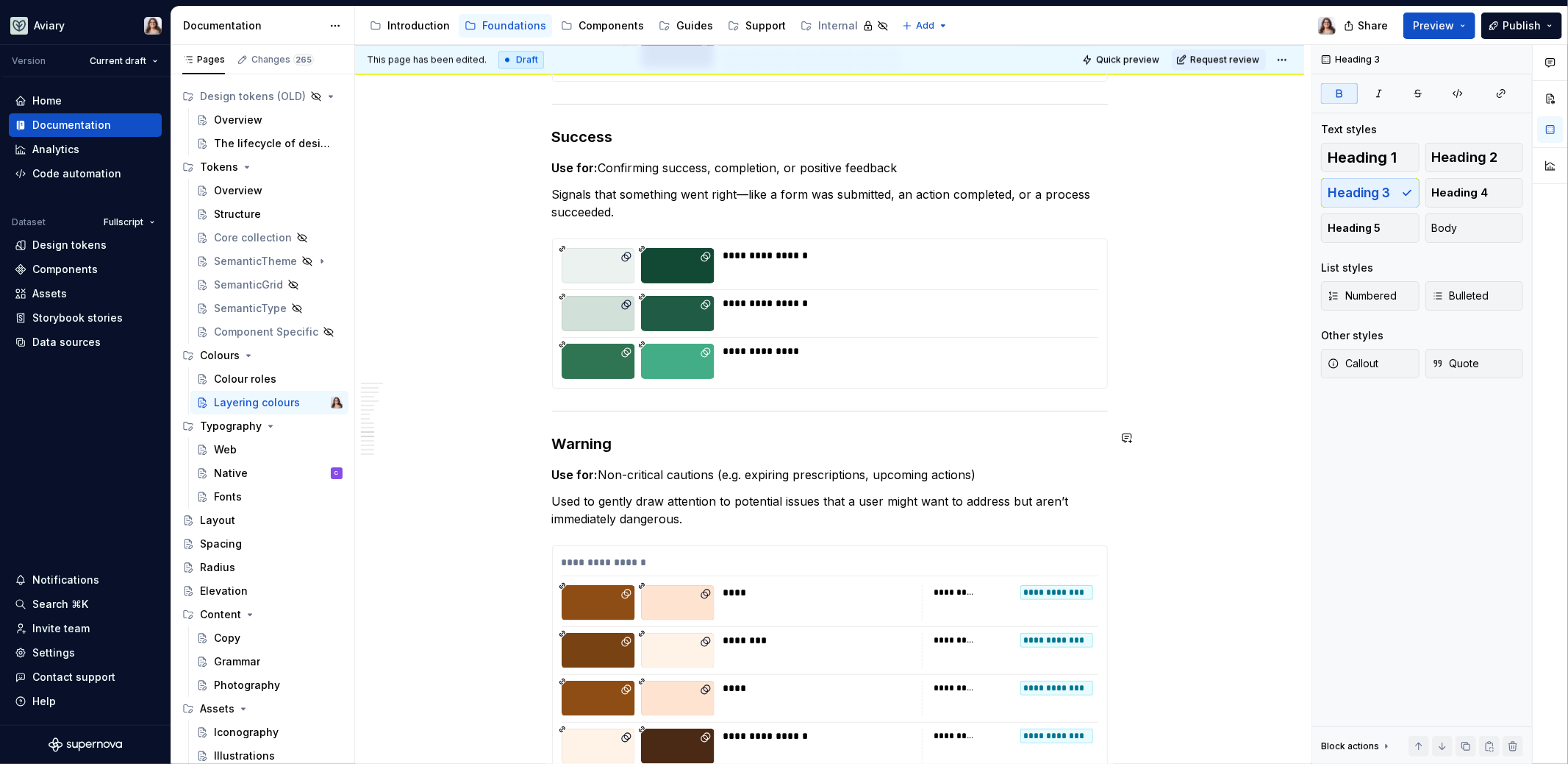
click at [646, 424] on div "How to Layer Background Tokens To keep components accessible and easy to use, i…" at bounding box center [830, 161] width 555 height 5698
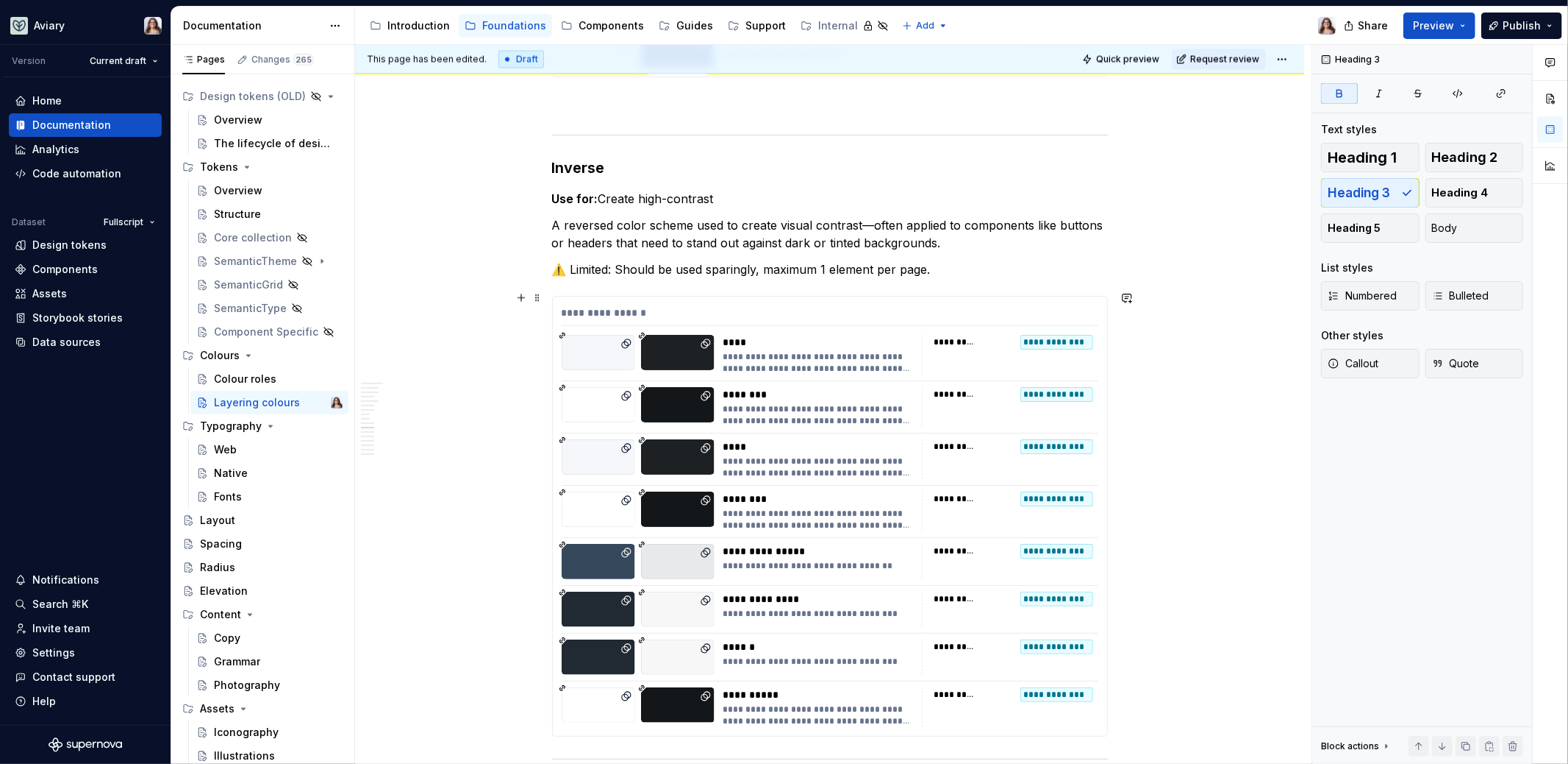
scroll to position [2312, 0]
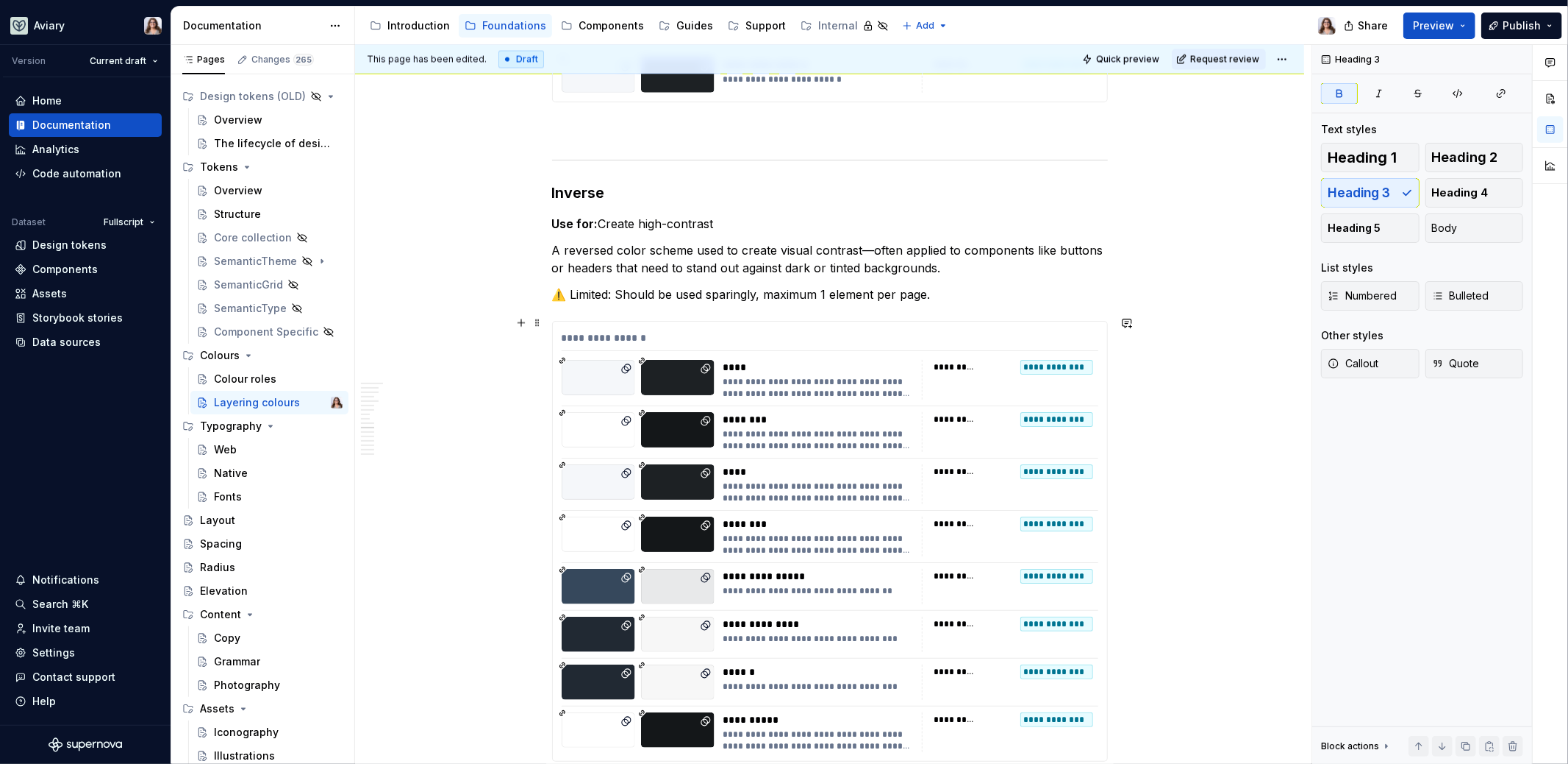
click at [780, 399] on div "**********" at bounding box center [830, 541] width 555 height 440
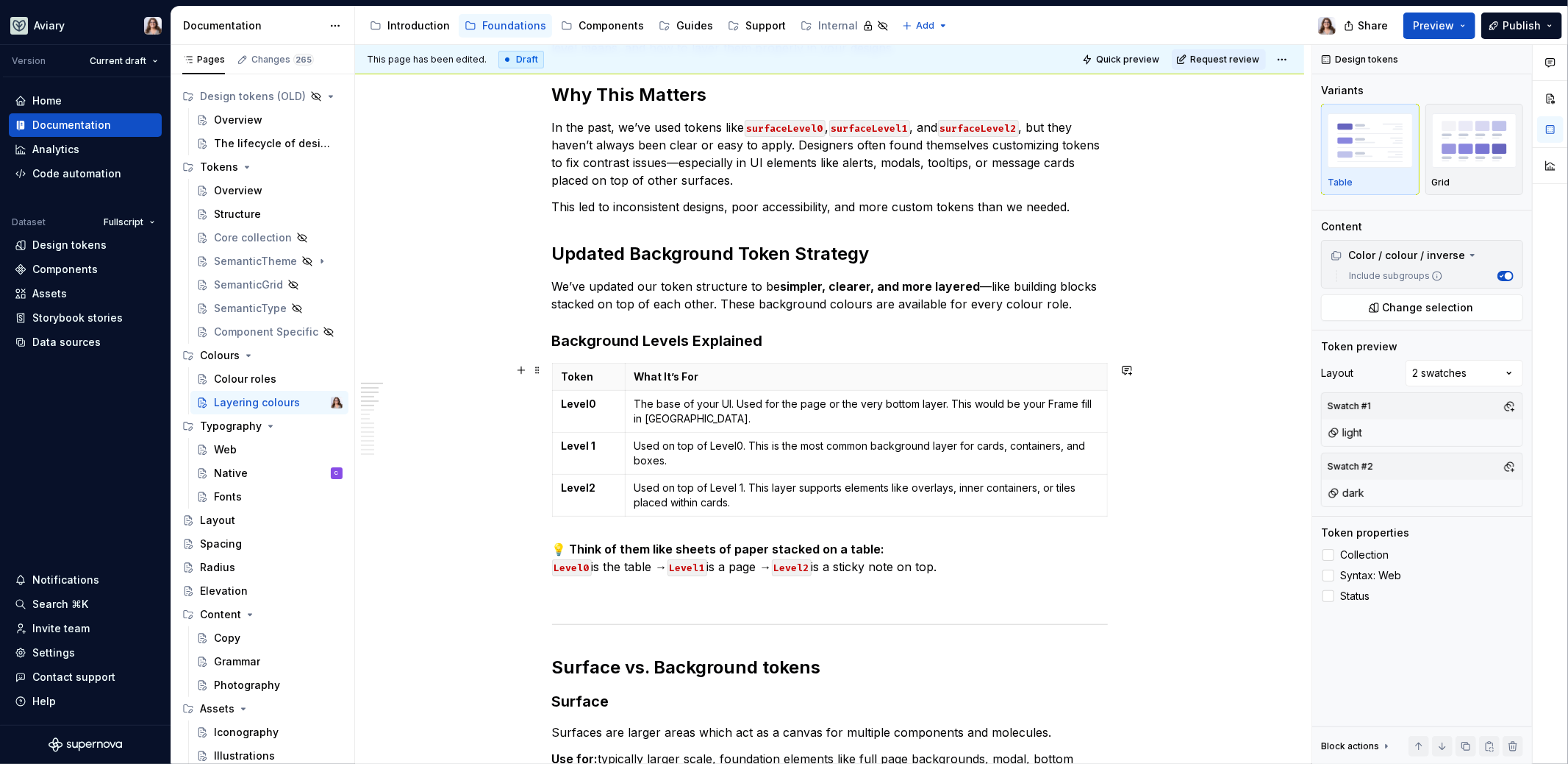
scroll to position [428, 0]
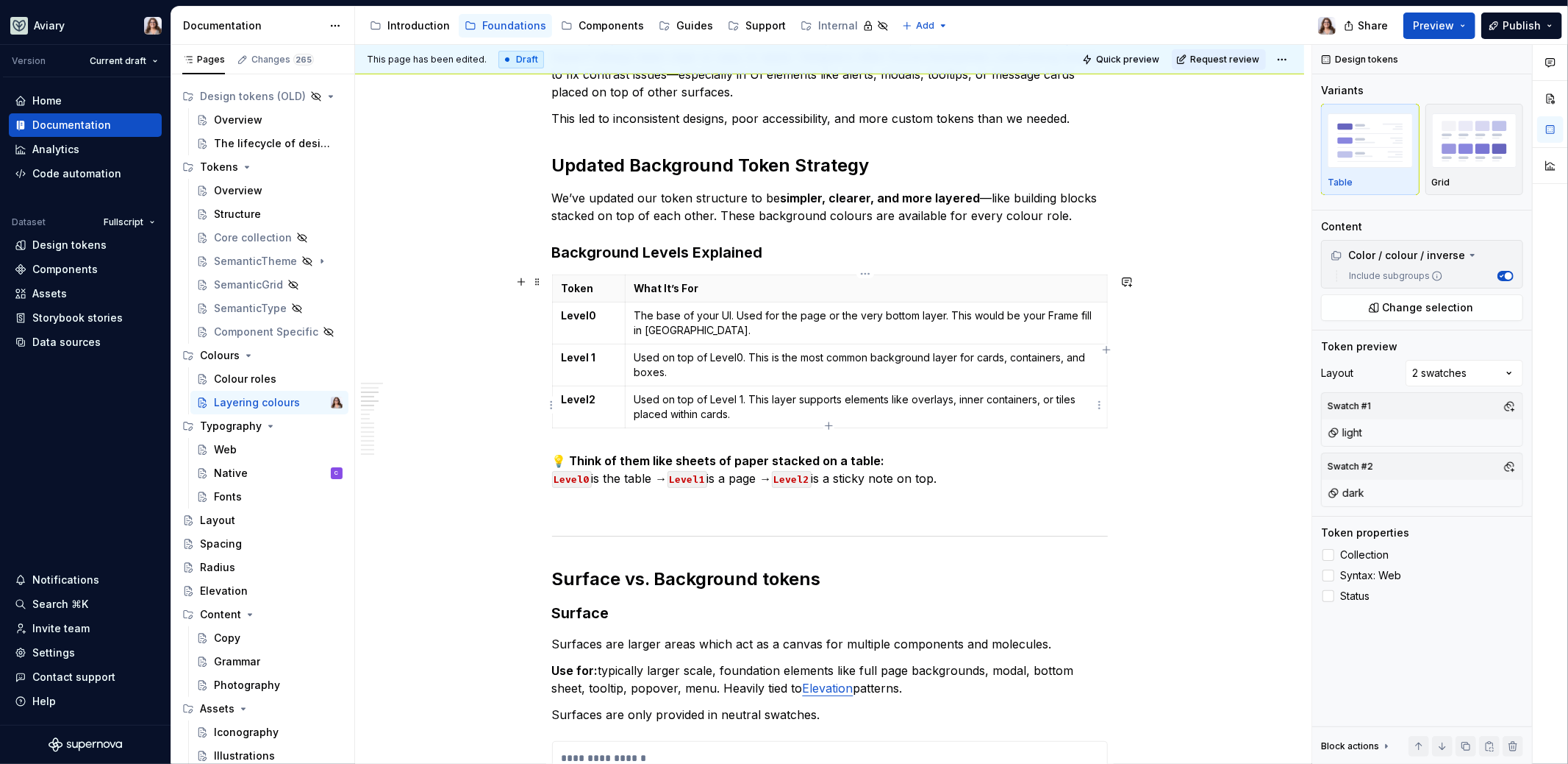
click at [747, 410] on p "Used on top of Level 1. This layer supports elements like overlays, inner conta…" at bounding box center [866, 407] width 464 height 30
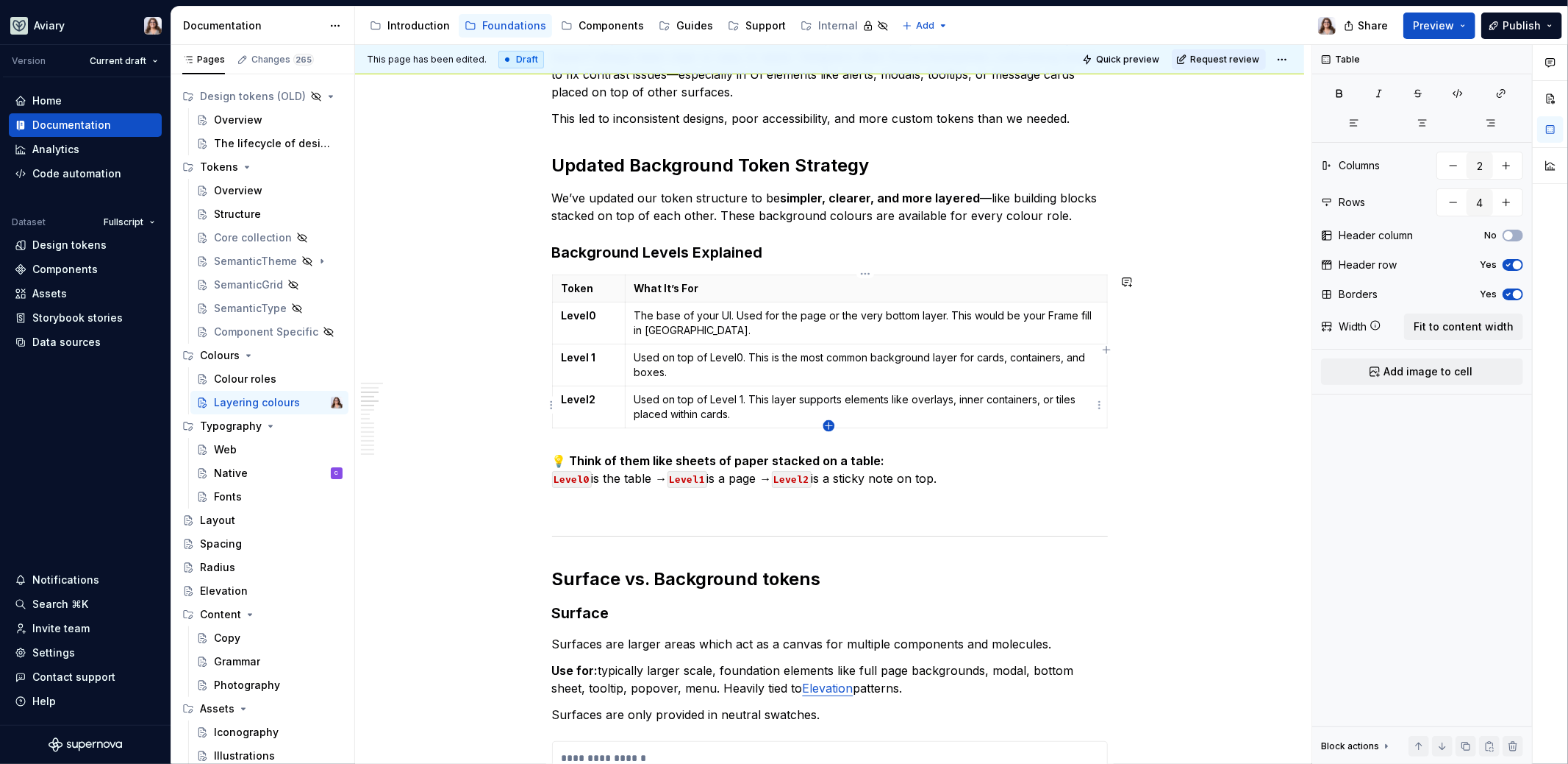
click at [827, 426] on icon "button" at bounding box center [829, 426] width 12 height 12
type input "5"
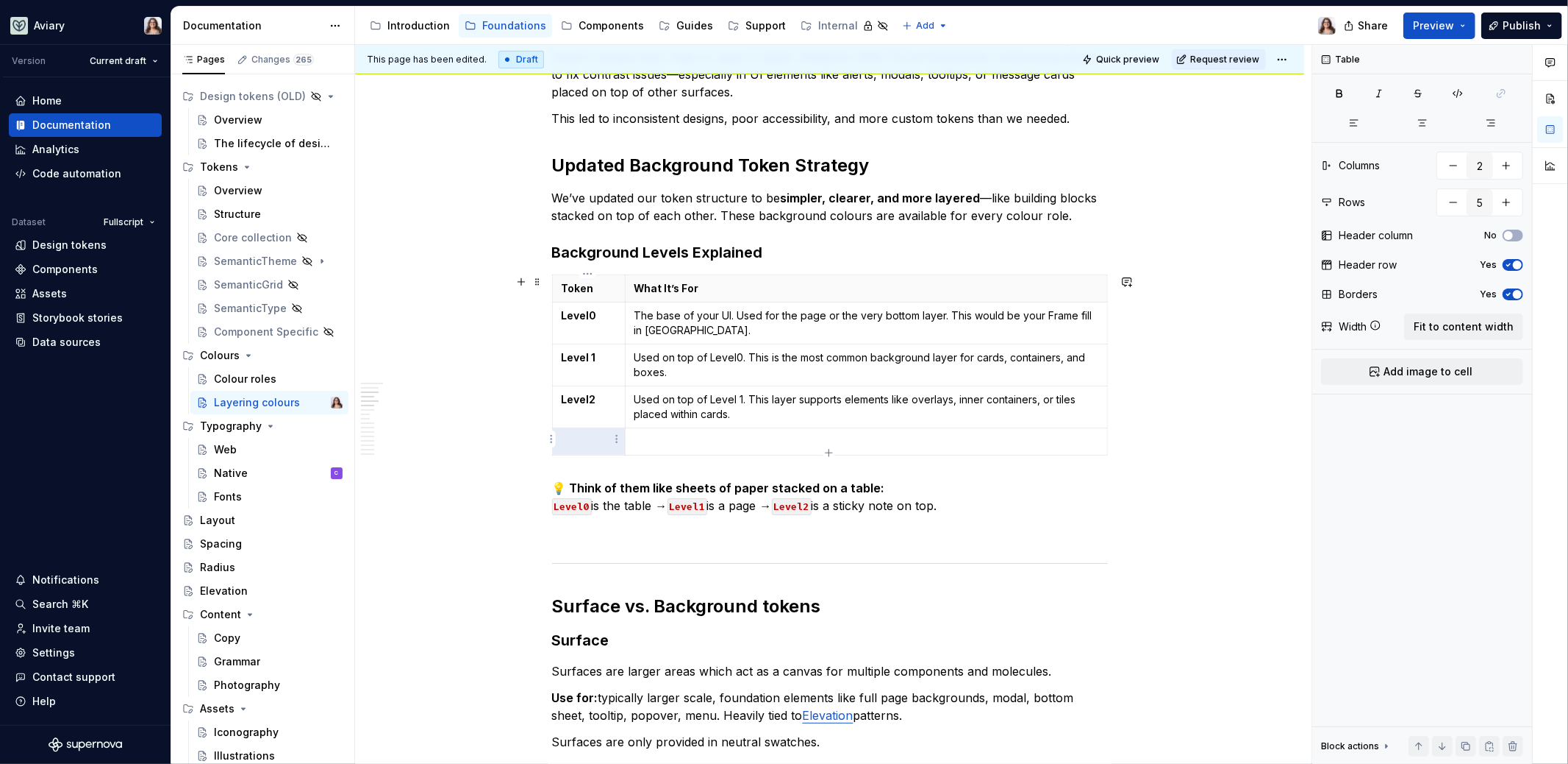
click at [576, 441] on p at bounding box center [589, 441] width 55 height 15
drag, startPoint x: 590, startPoint y: 440, endPoint x: 555, endPoint y: 440, distance: 35.0
click at [555, 440] on body "Aviary Version Current draft Home Documentation Analytics Code automation Datas…" at bounding box center [784, 382] width 1568 height 764
click at [653, 440] on p at bounding box center [866, 441] width 464 height 15
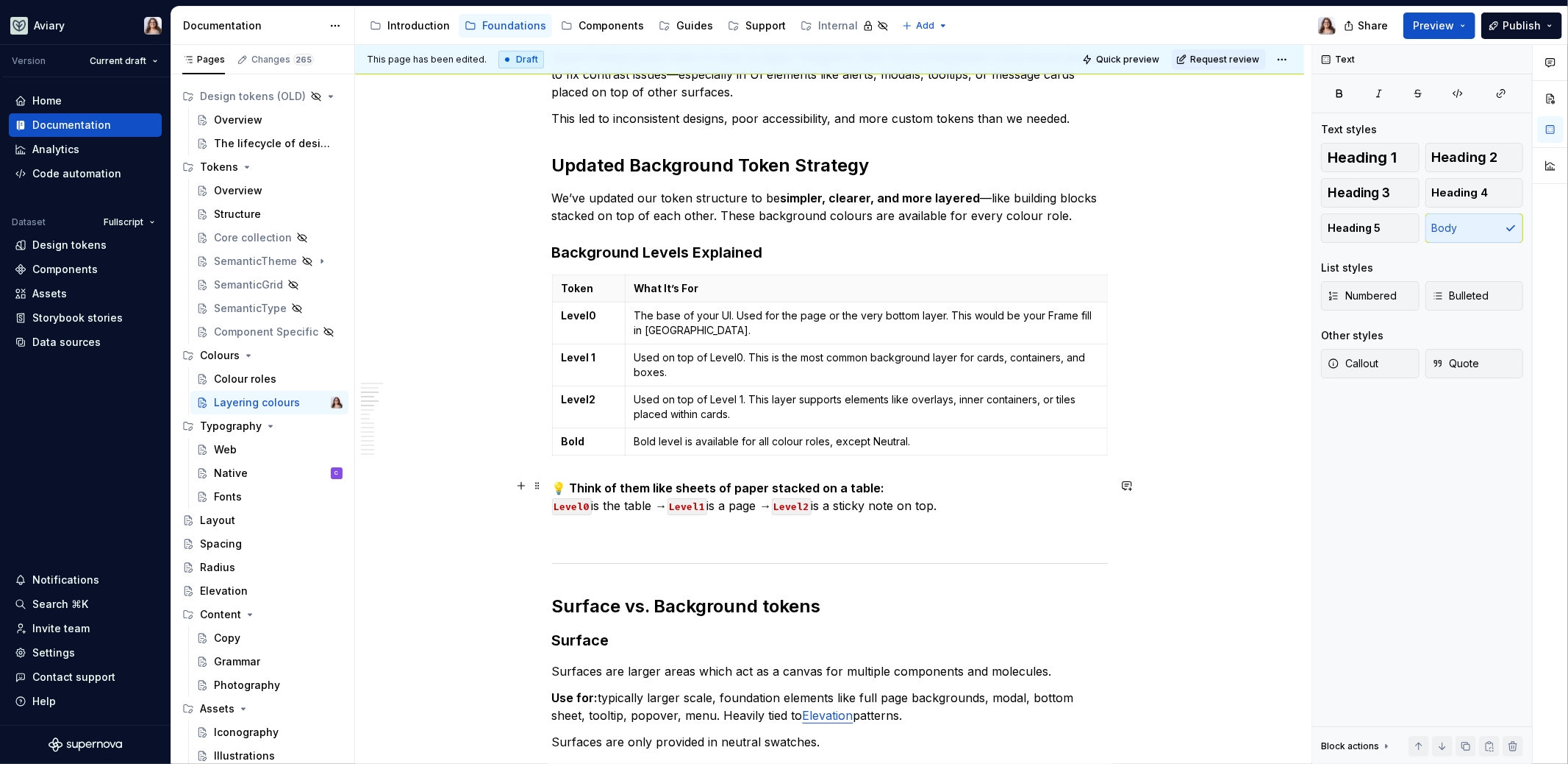
click at [957, 504] on p "💡 Think of them like sheets of paper stacked on a table: Level0 is the table → …" at bounding box center [830, 496] width 555 height 35
click at [916, 436] on p "Bold level is available for all colour roles, except Neutral." at bounding box center [866, 441] width 464 height 15
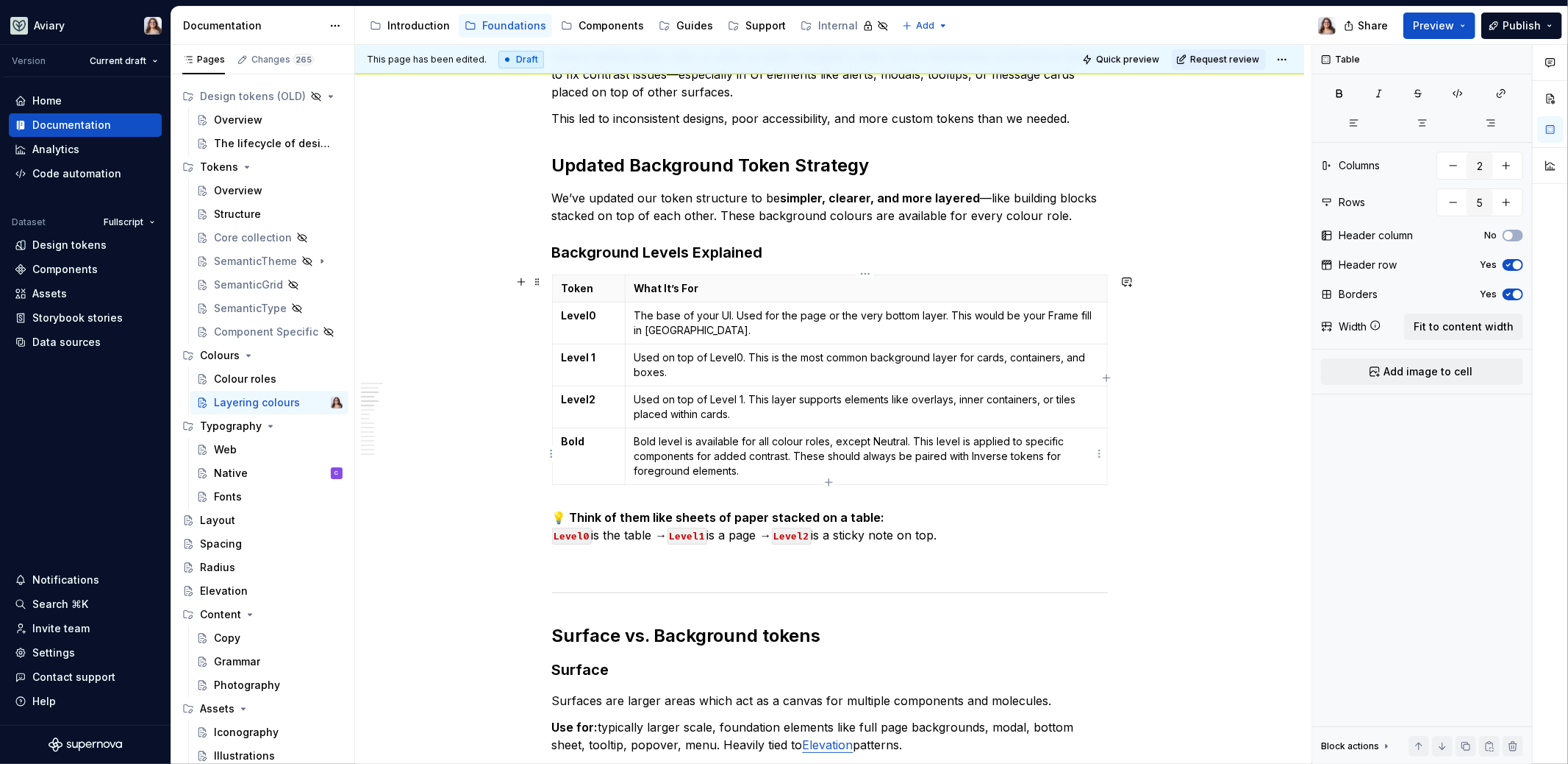
click at [659, 467] on p "Bold level is available for all colour roles, except Neutral. This level is app…" at bounding box center [866, 455] width 464 height 44
click at [745, 474] on p "Bold level is available for all colour roles, except Neutral. This level is app…" at bounding box center [866, 455] width 464 height 44
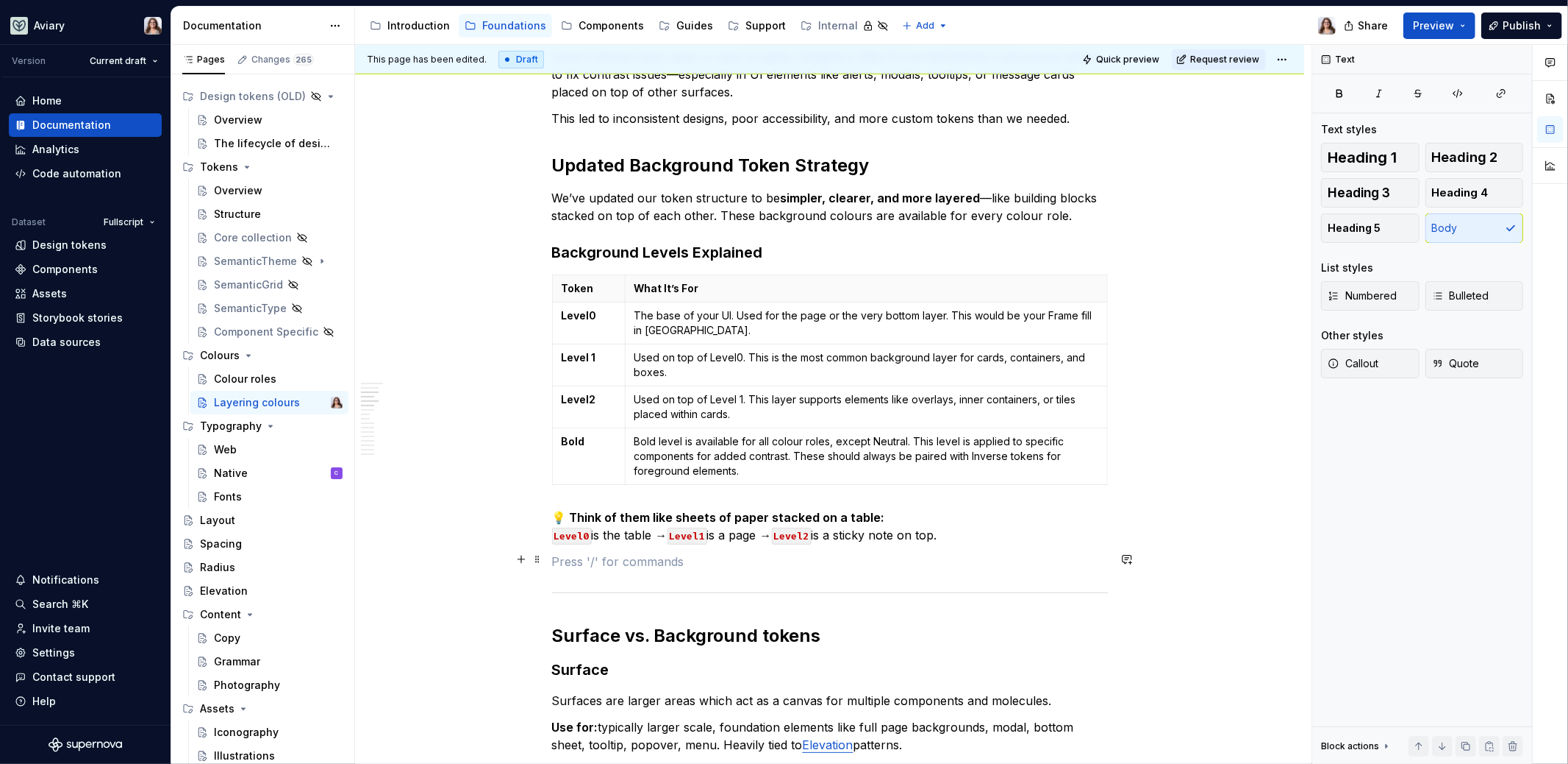
click at [722, 557] on p at bounding box center [830, 560] width 555 height 18
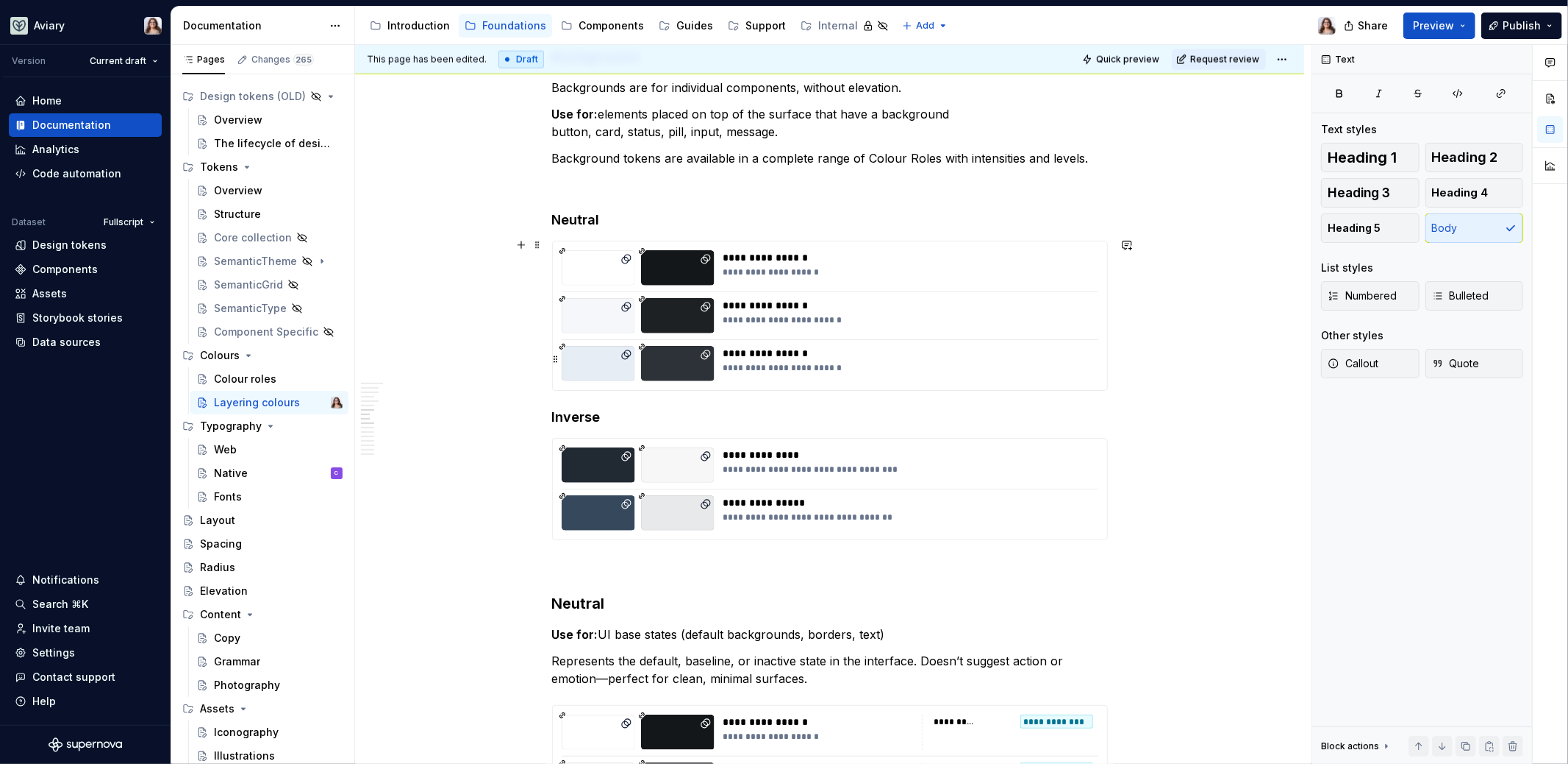
scroll to position [1665, 0]
click at [906, 367] on div "**********" at bounding box center [907, 367] width 367 height 12
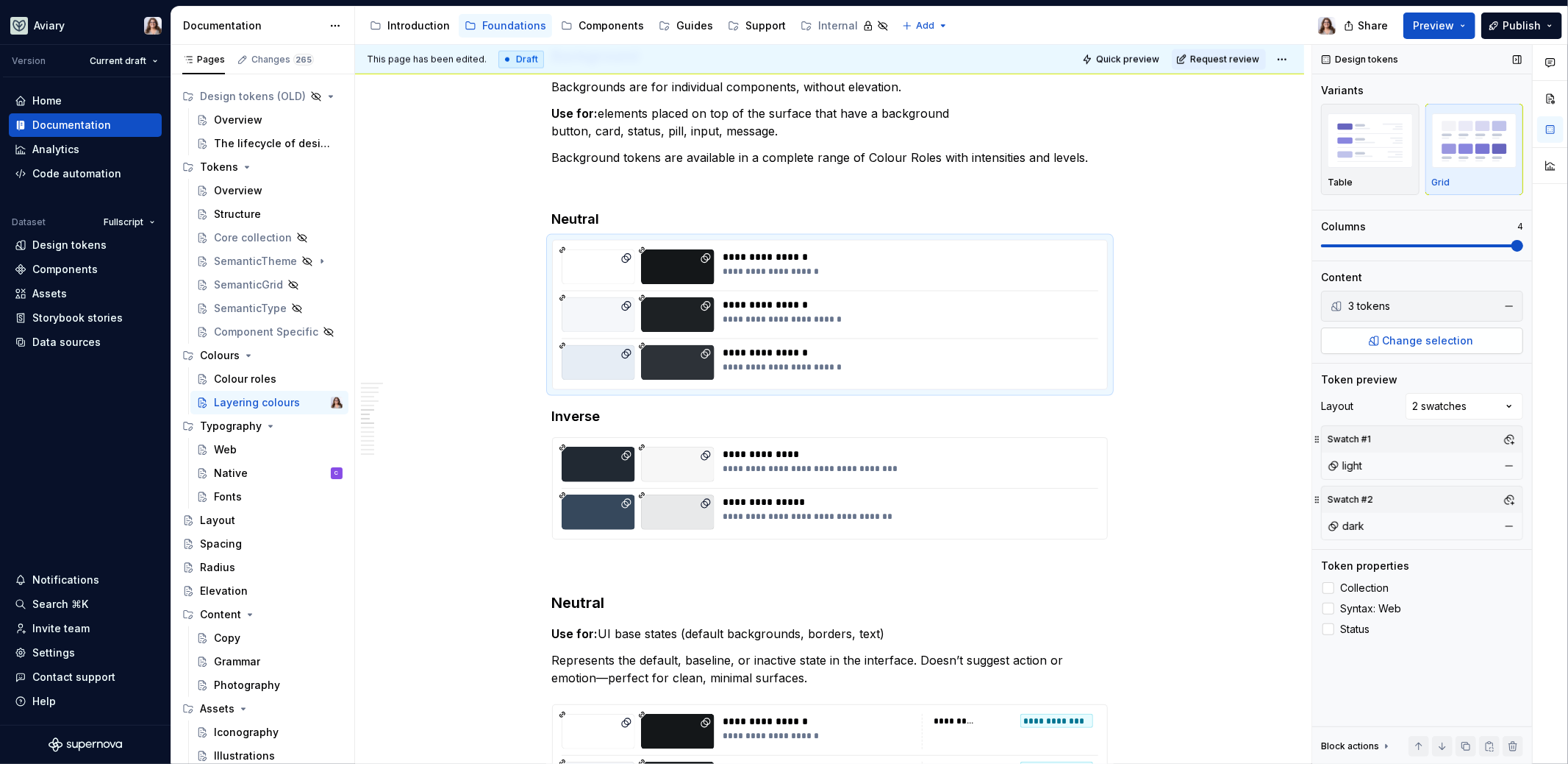
type textarea "*"
click at [1415, 336] on span "Change selection" at bounding box center [1429, 341] width 91 height 15
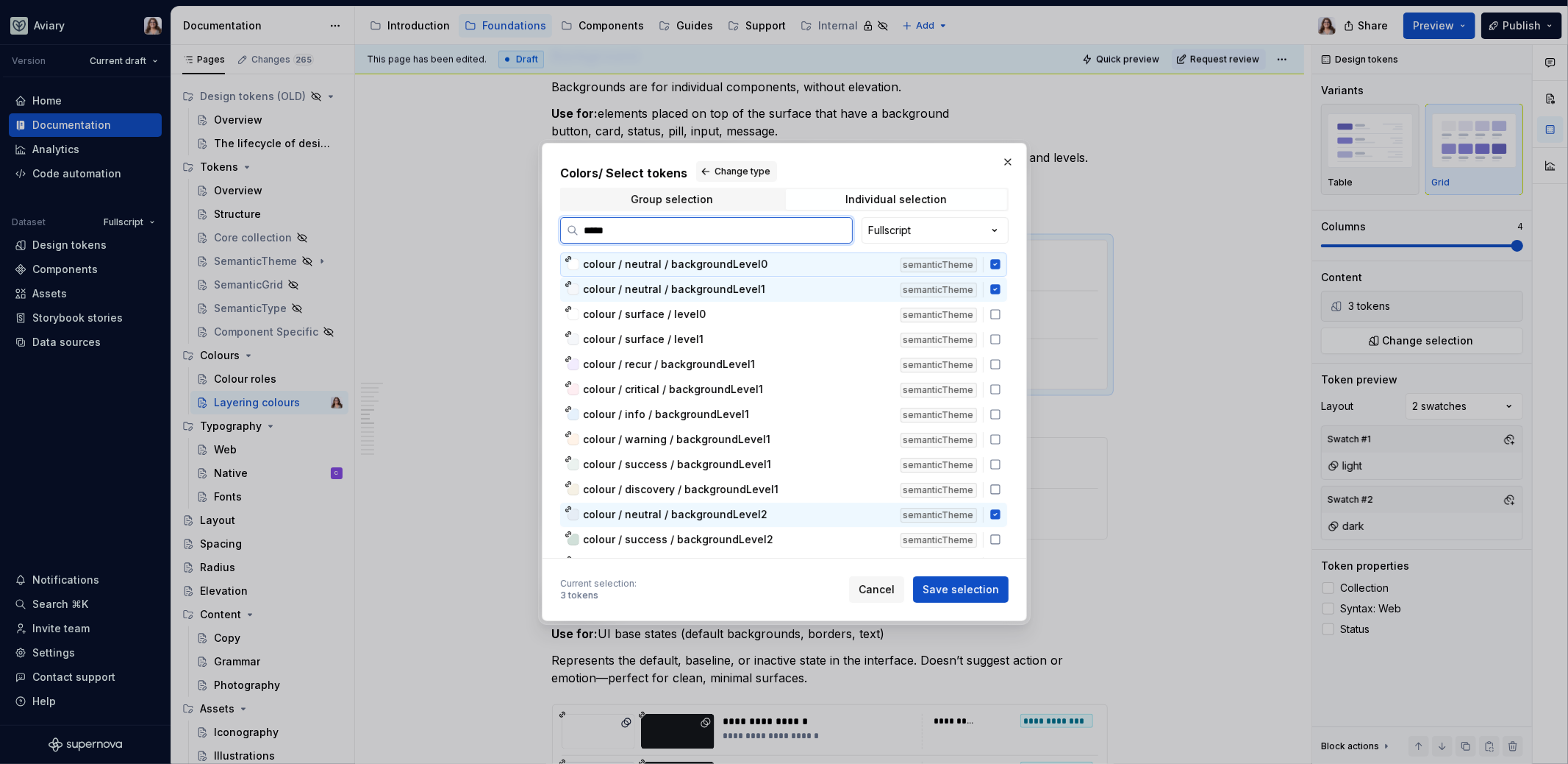
type input "******"
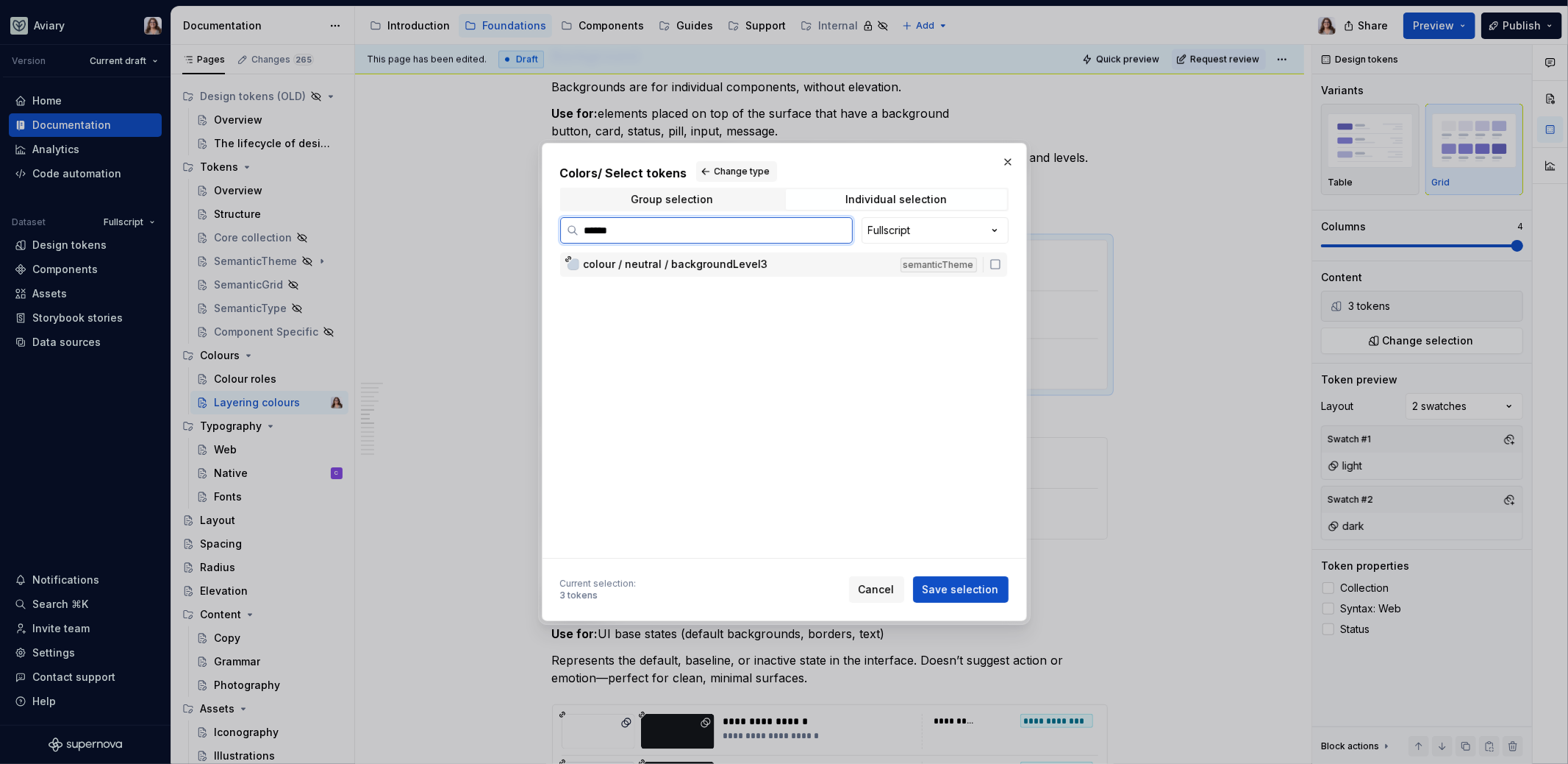
click at [702, 261] on span "colour / neutral / backgroundLevel3" at bounding box center [675, 264] width 185 height 15
click at [950, 588] on span "Save selection" at bounding box center [960, 589] width 76 height 15
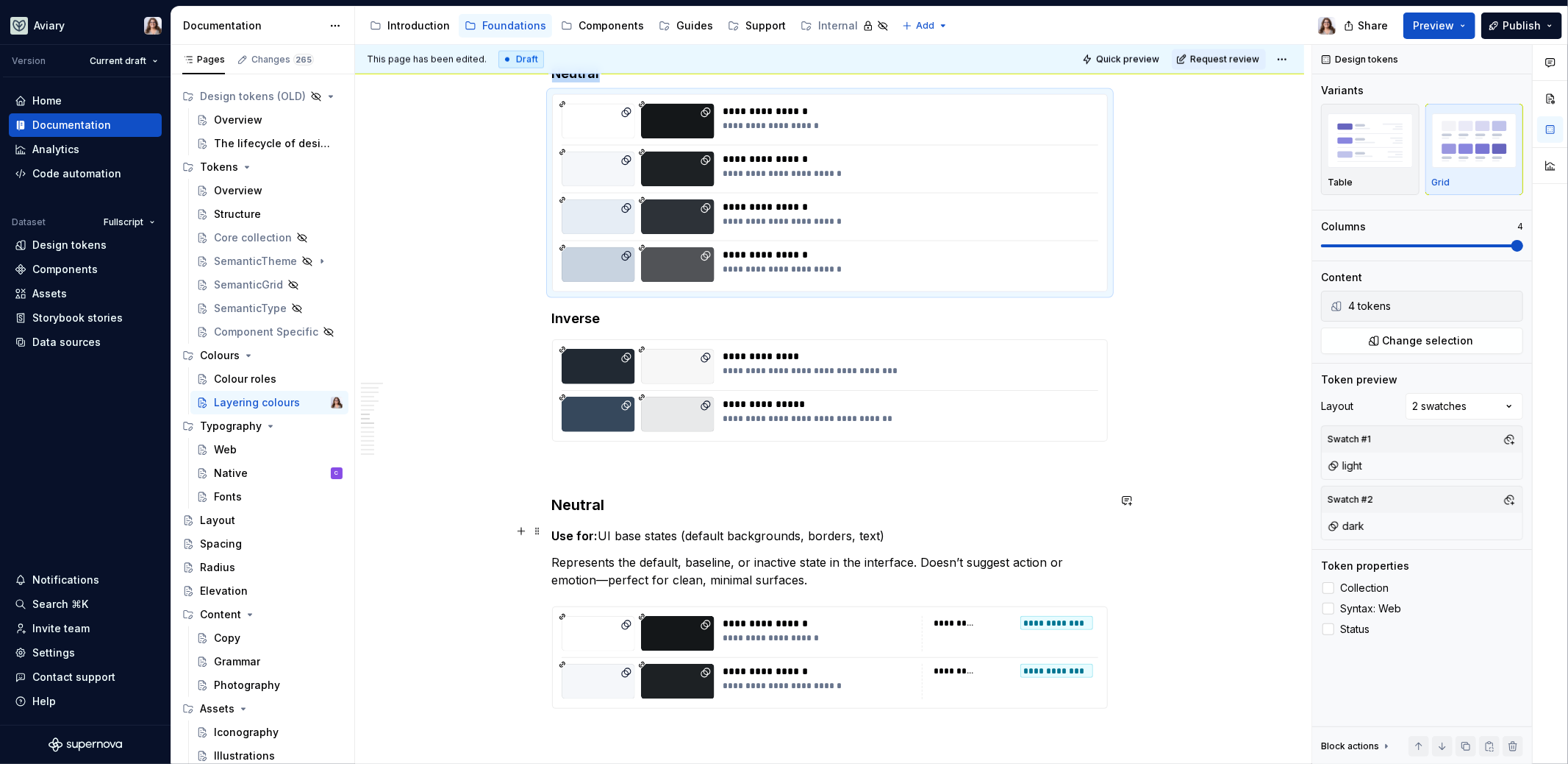
scroll to position [1823, 0]
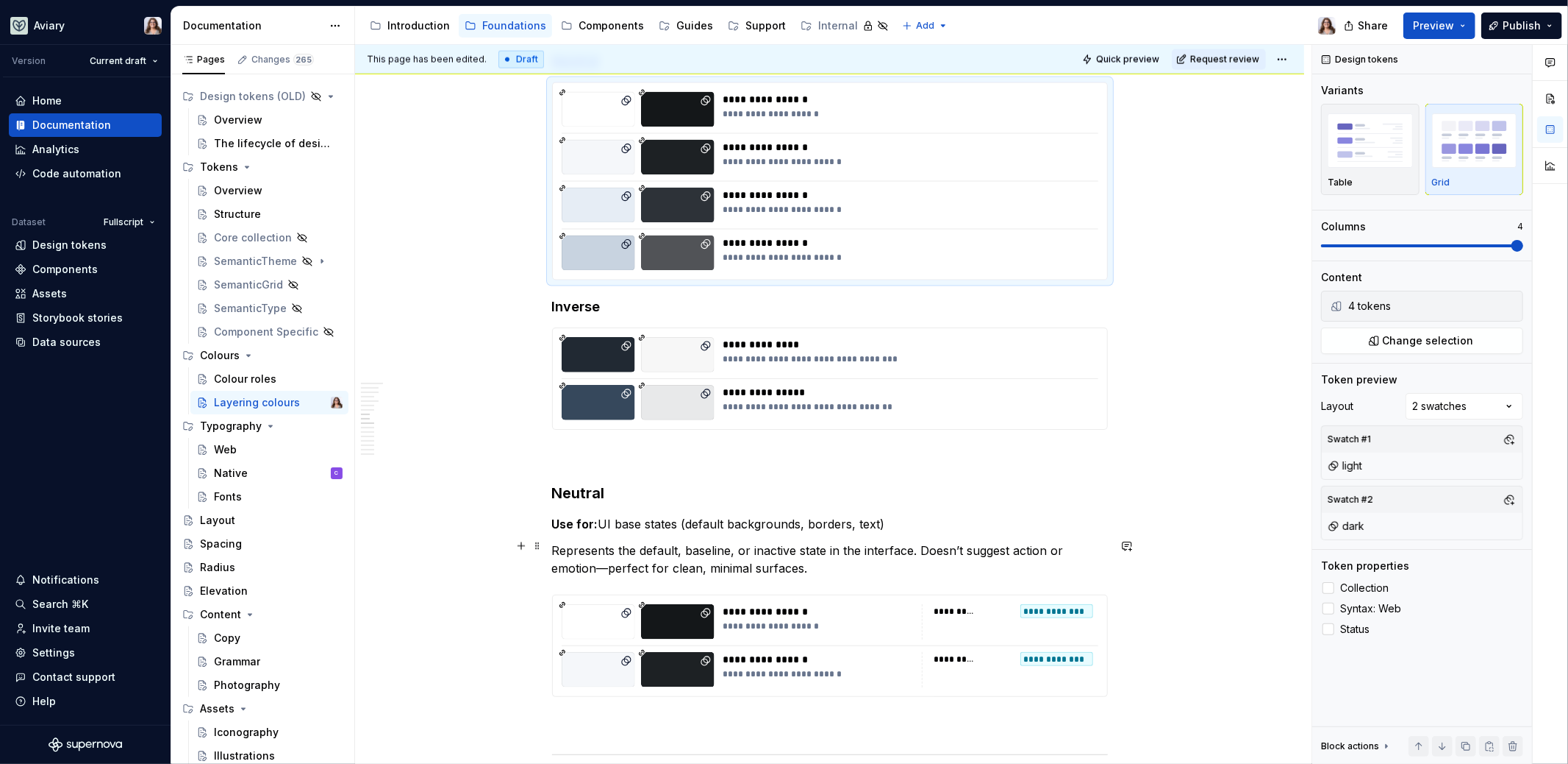
click at [816, 562] on p "Represents the default, baseline, or inactive state in the interface. Doesn’t s…" at bounding box center [830, 560] width 555 height 35
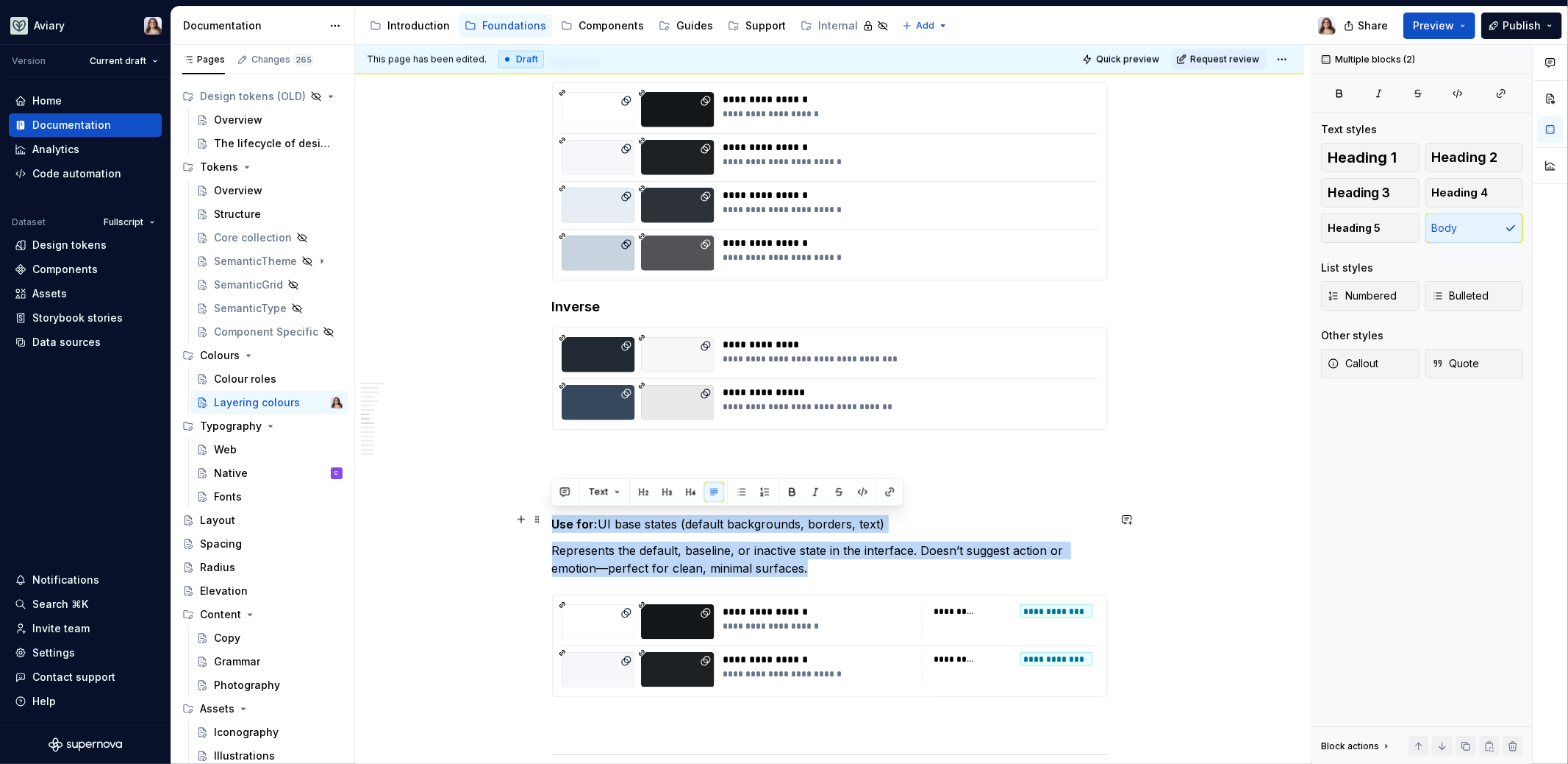
drag, startPoint x: 817, startPoint y: 563, endPoint x: 552, endPoint y: 520, distance: 268.5
click at [827, 566] on p "Represents the default, baseline, or inactive state in the interface. Doesn’t s…" at bounding box center [830, 560] width 555 height 35
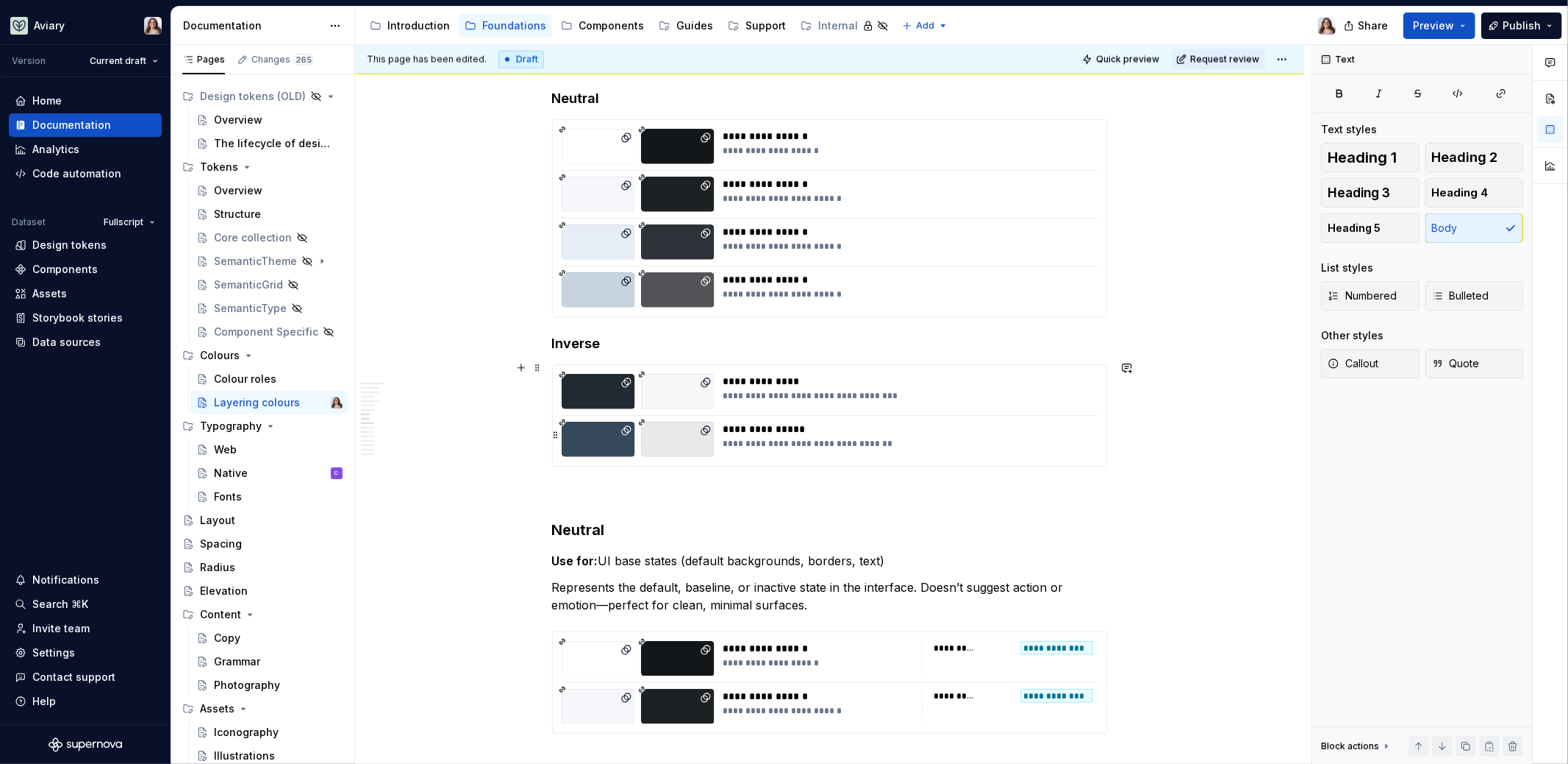
scroll to position [1787, 0]
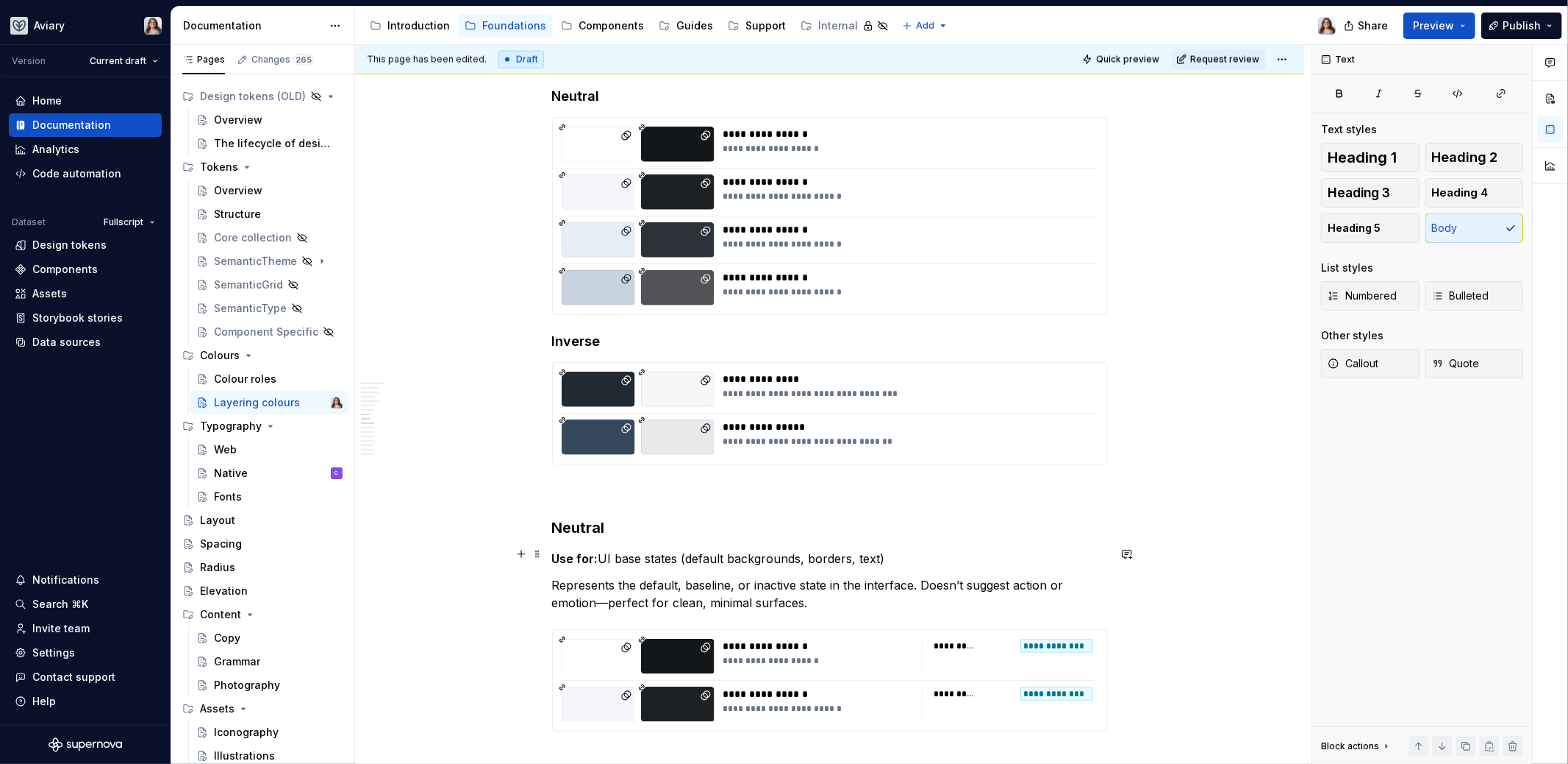
click at [679, 552] on p "Use for: UI base states (default backgrounds, borders, text)" at bounding box center [830, 558] width 555 height 18
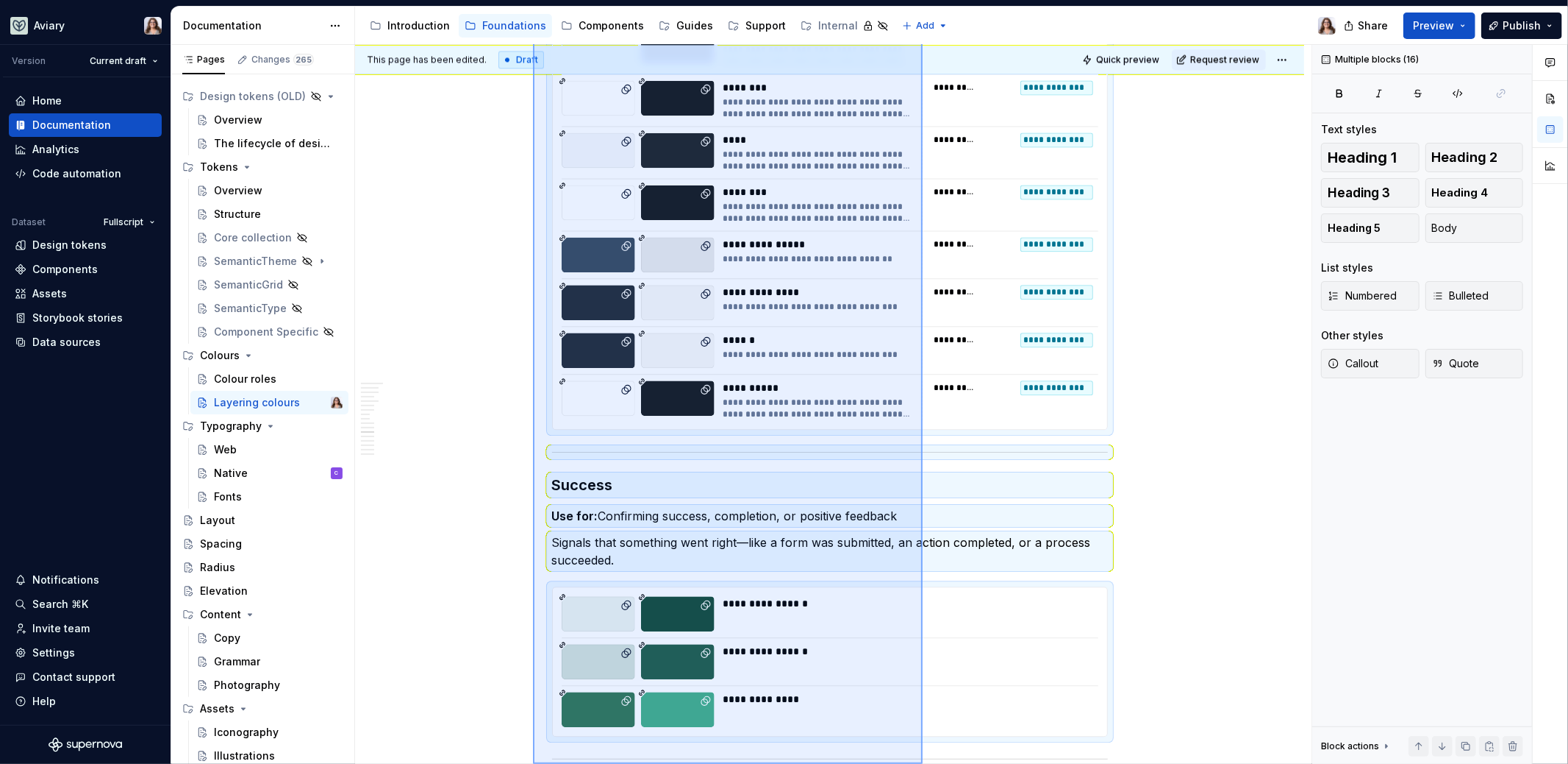
scroll to position [2761, 0]
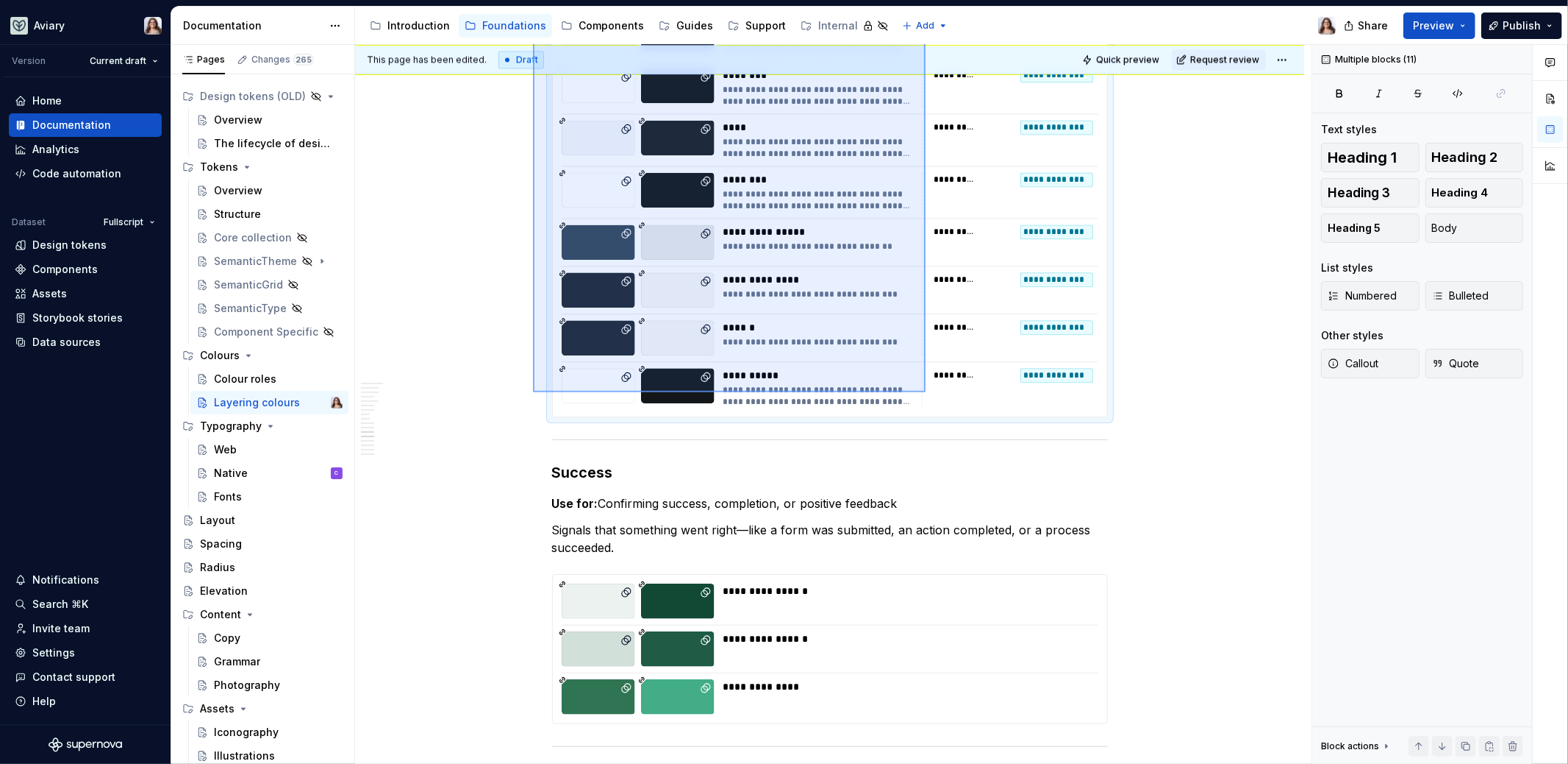
drag, startPoint x: 533, startPoint y: 196, endPoint x: 930, endPoint y: 410, distance: 451.0
click at [930, 410] on div "This page has been edited. Draft Quick preview Request review Layering colours …" at bounding box center [833, 404] width 957 height 719
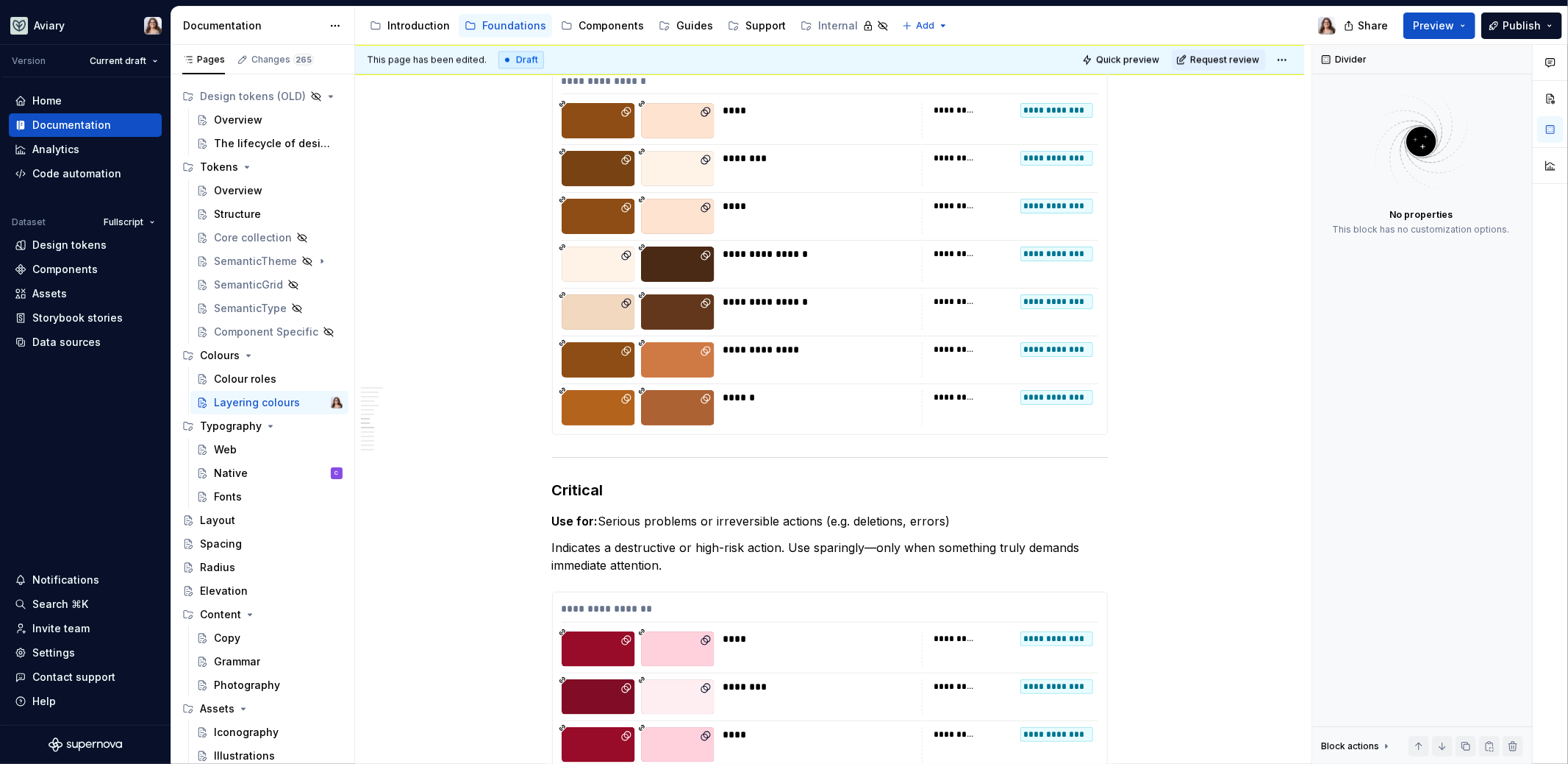
scroll to position [1797, 0]
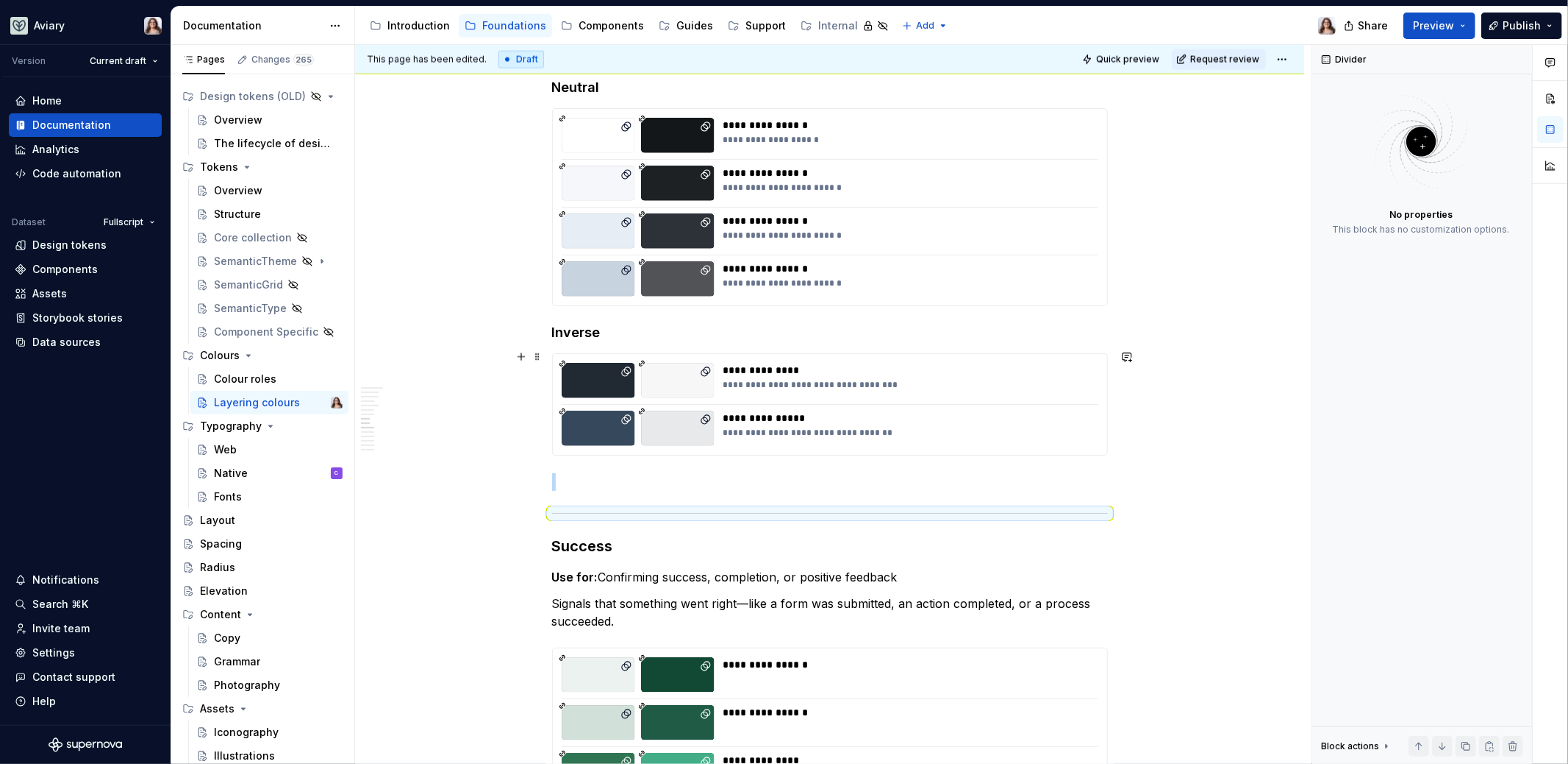
click at [653, 473] on p at bounding box center [830, 481] width 555 height 18
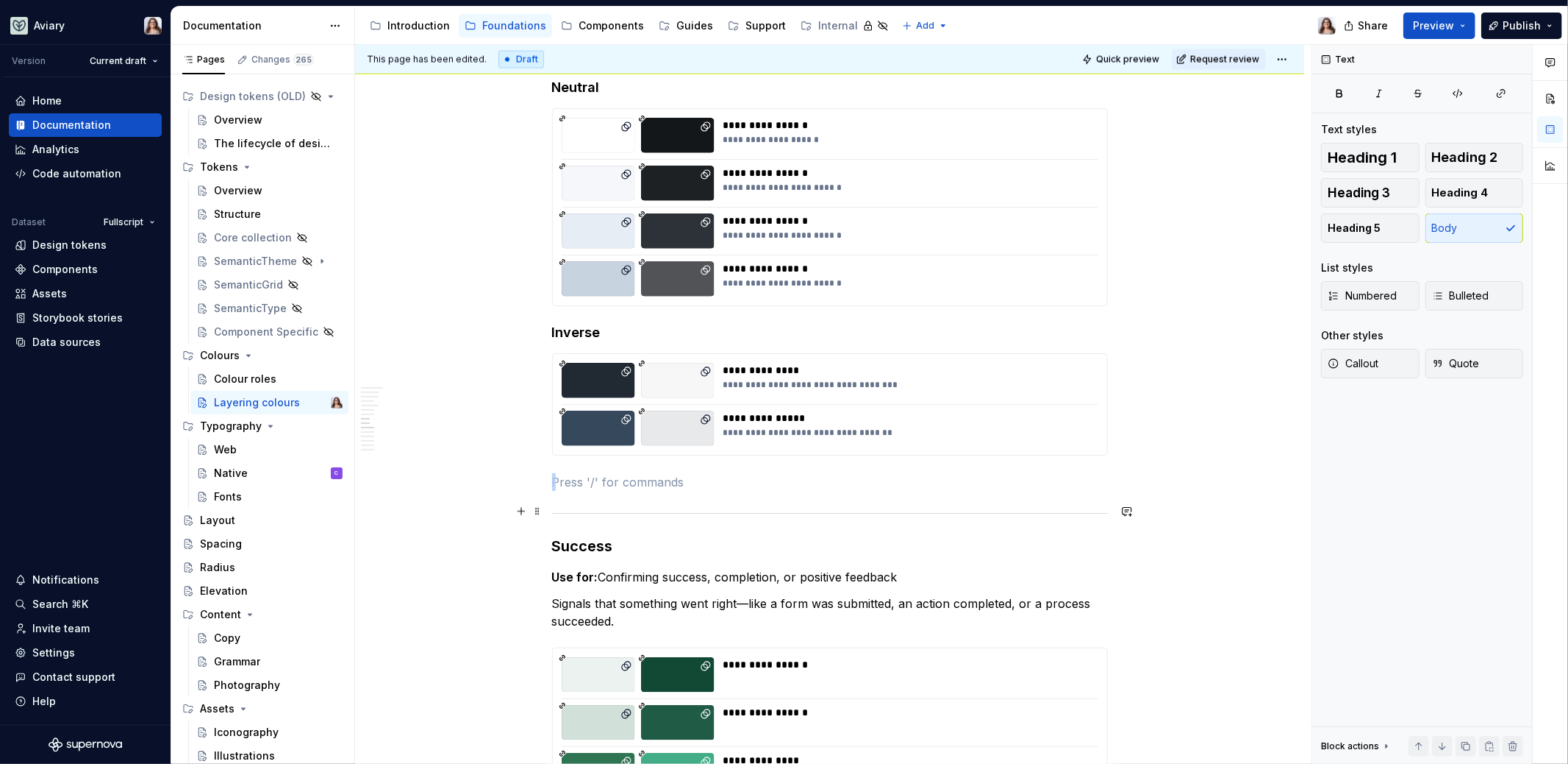
click at [630, 508] on div at bounding box center [830, 513] width 555 height 9
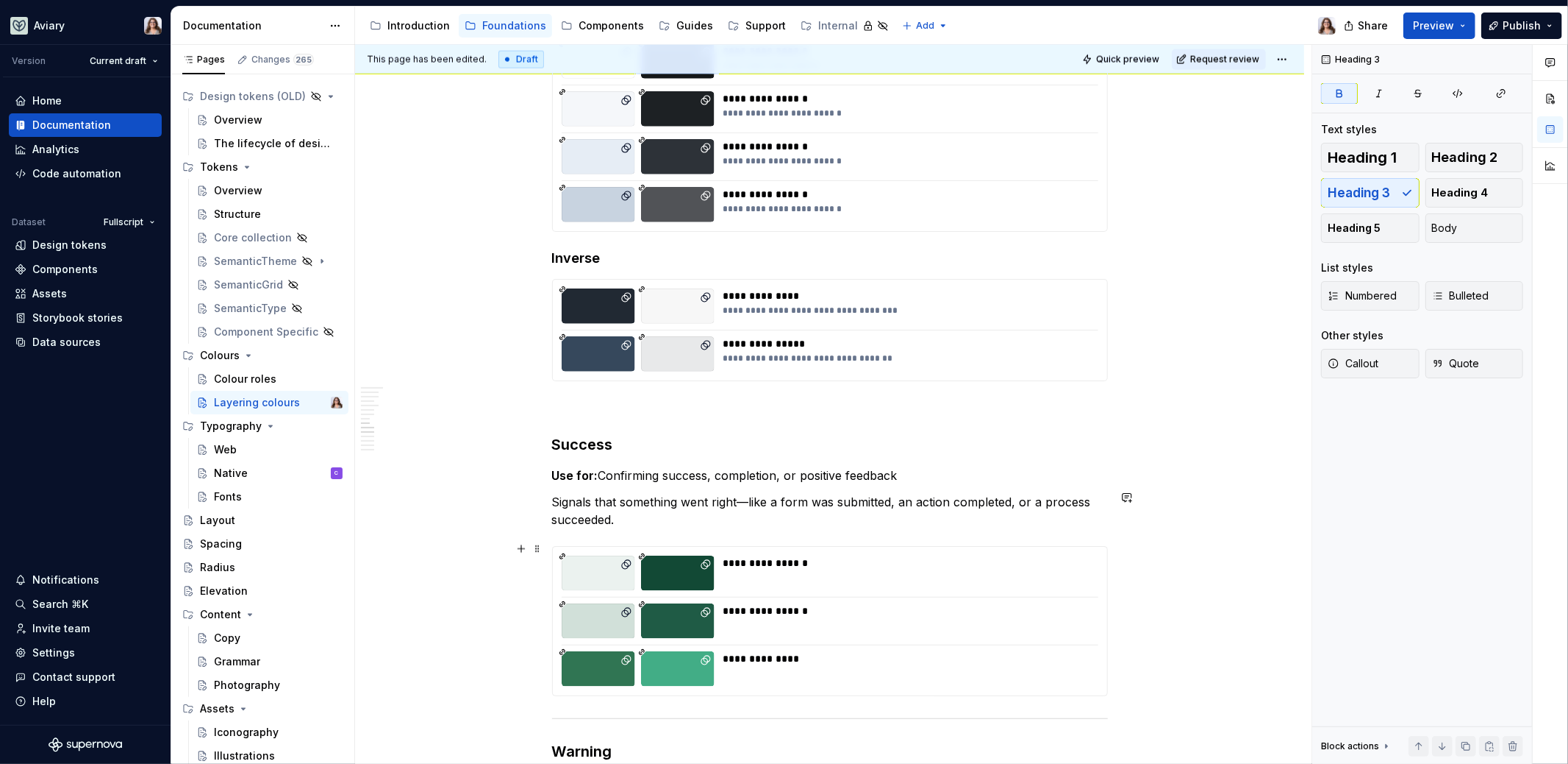
scroll to position [1876, 0]
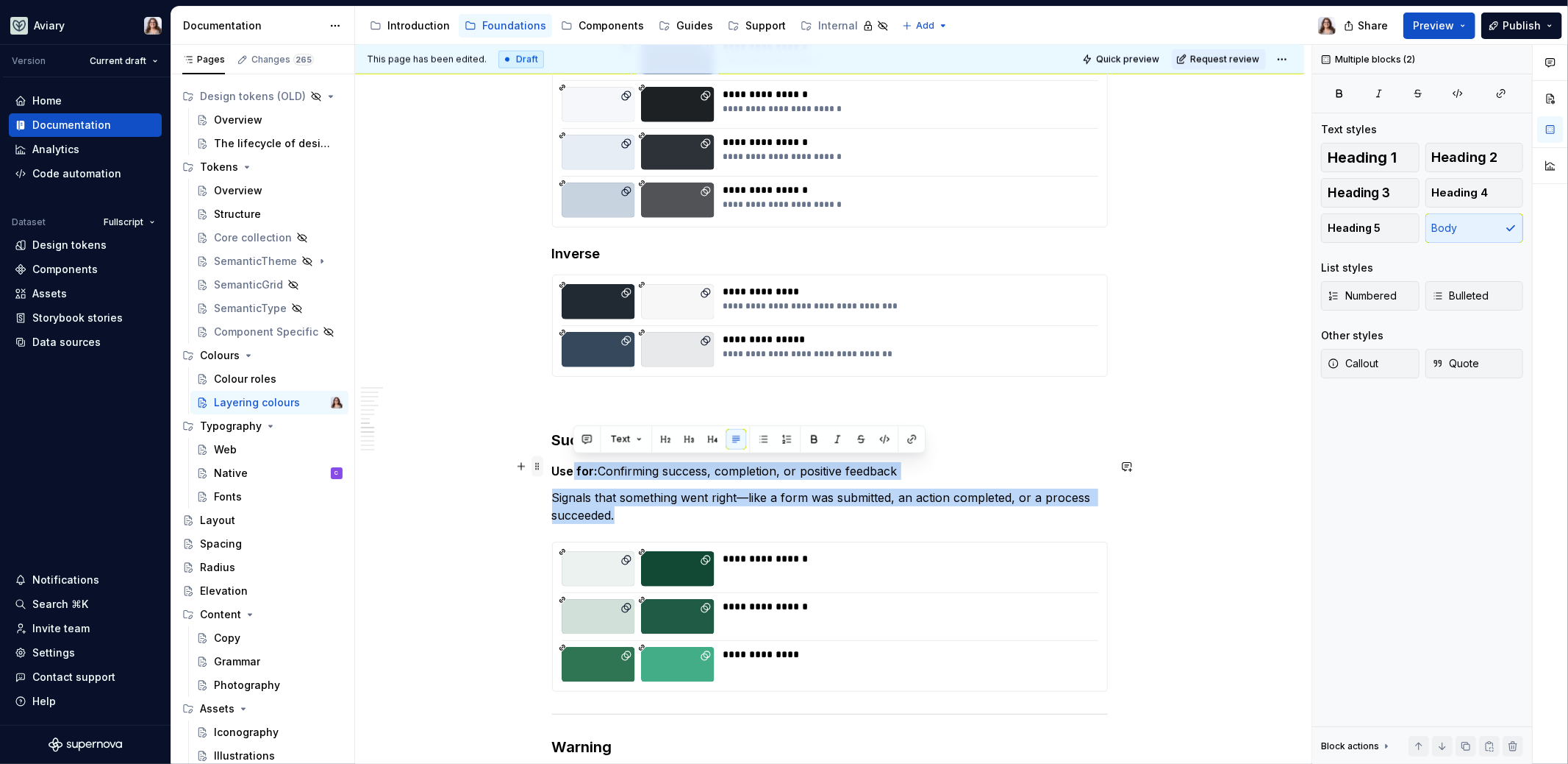
drag, startPoint x: 634, startPoint y: 510, endPoint x: 542, endPoint y: 465, distance: 102.4
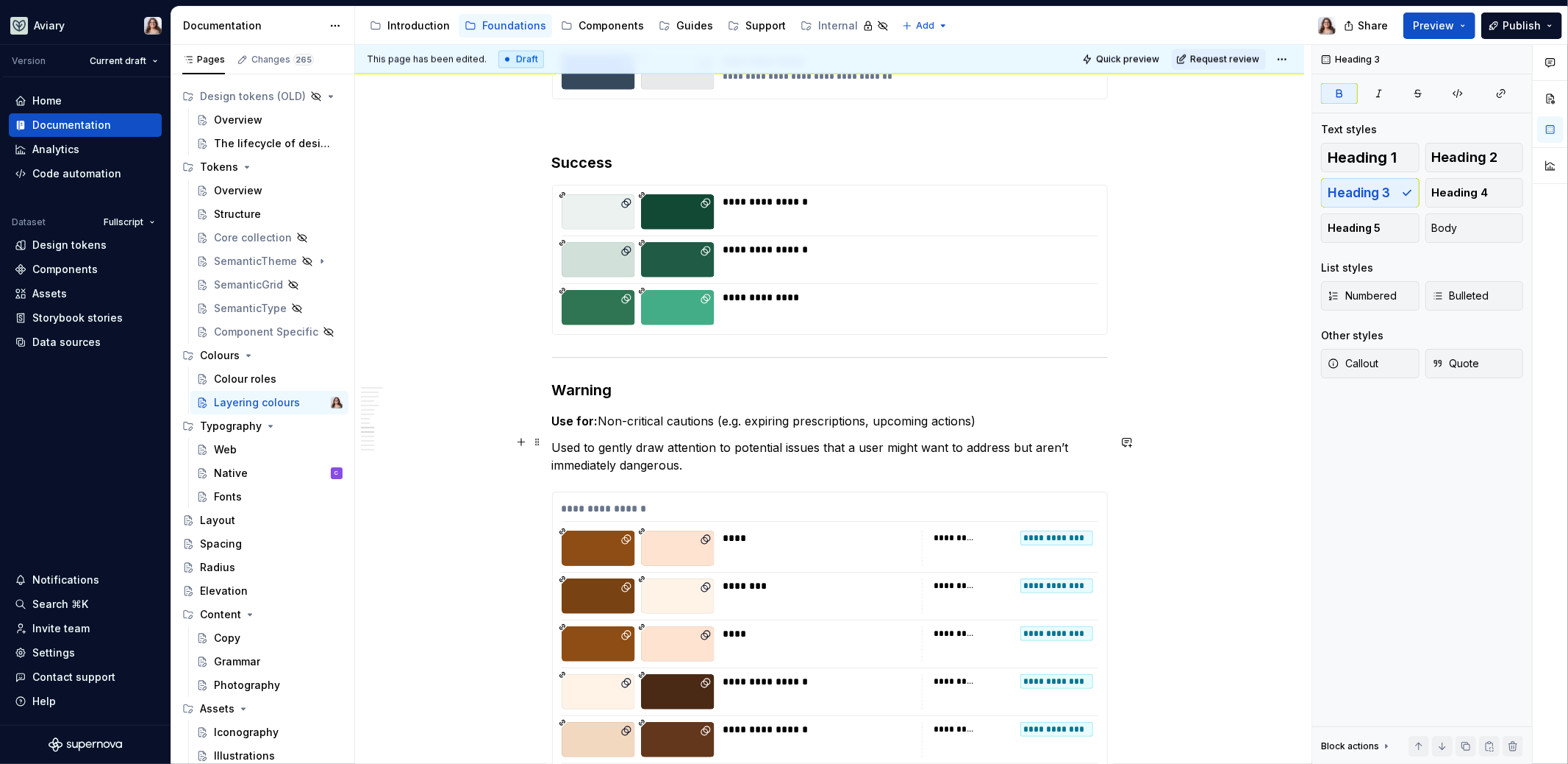
scroll to position [2154, 0]
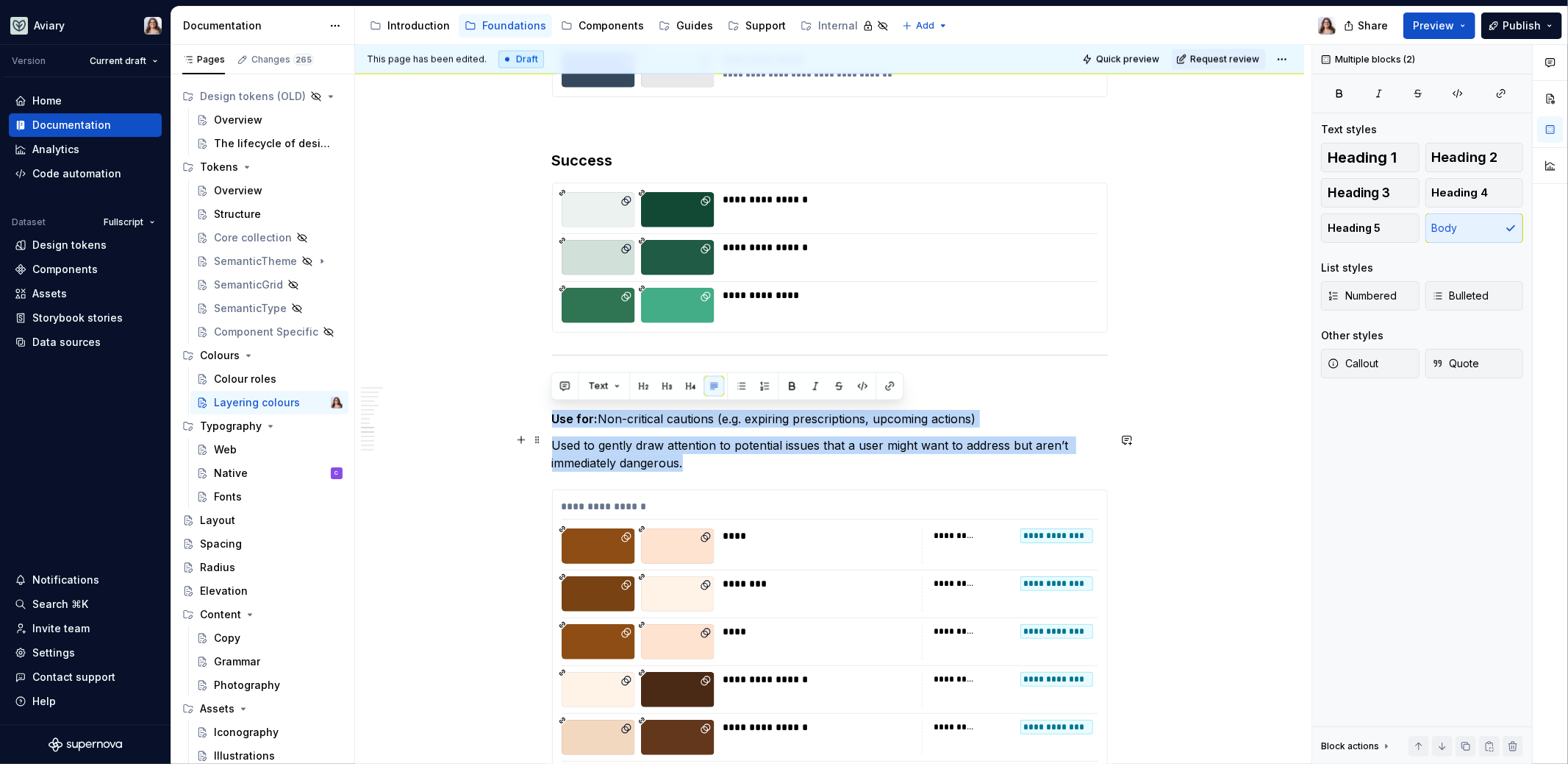
drag, startPoint x: 551, startPoint y: 411, endPoint x: 715, endPoint y: 454, distance: 169.5
click at [715, 455] on div "How to Layer Background Tokens To keep components accessible and easy to use, i…" at bounding box center [830, 551] width 555 height 4804
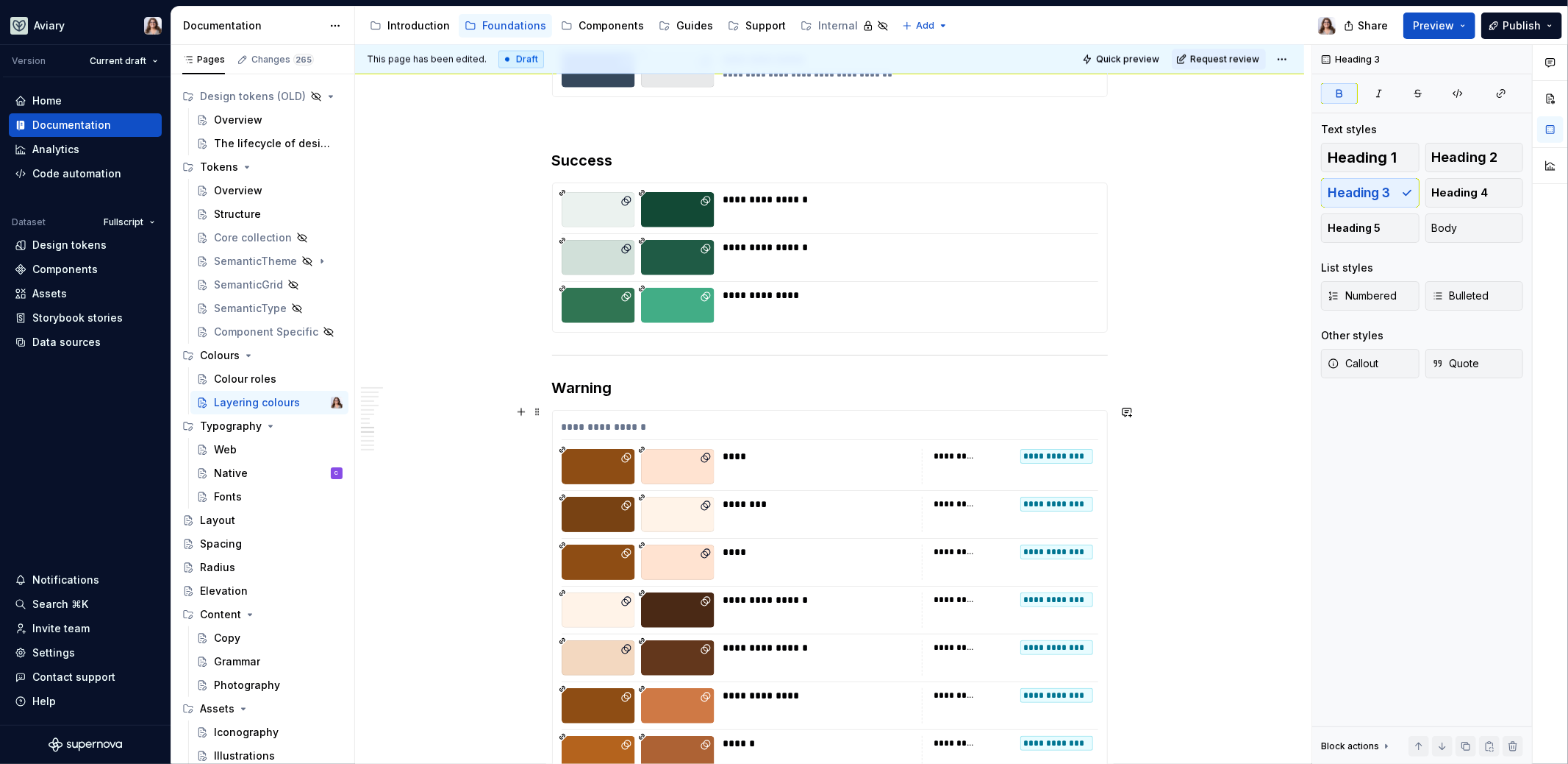
click at [830, 505] on div "********" at bounding box center [818, 514] width 189 height 35
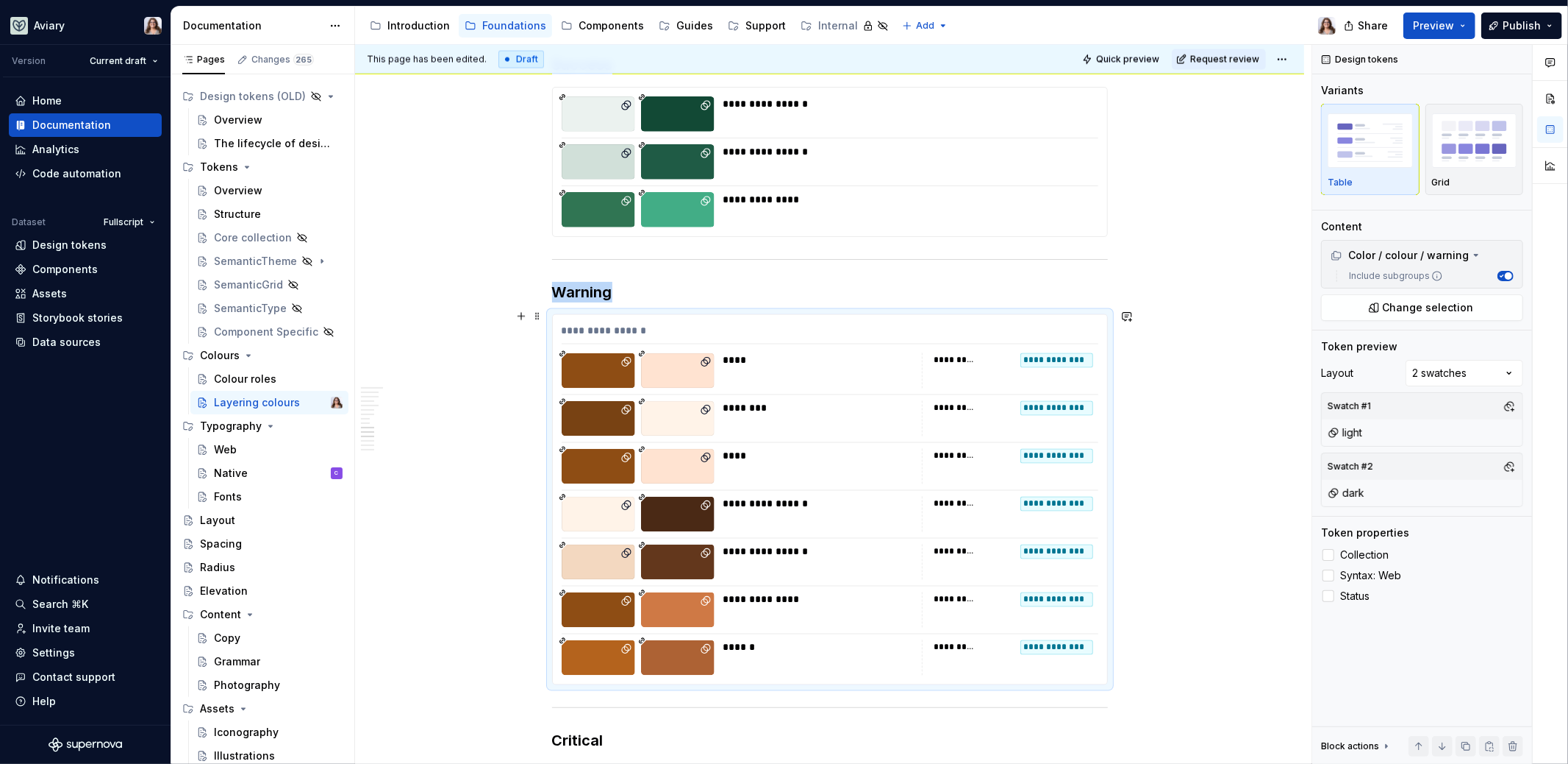
scroll to position [2255, 0]
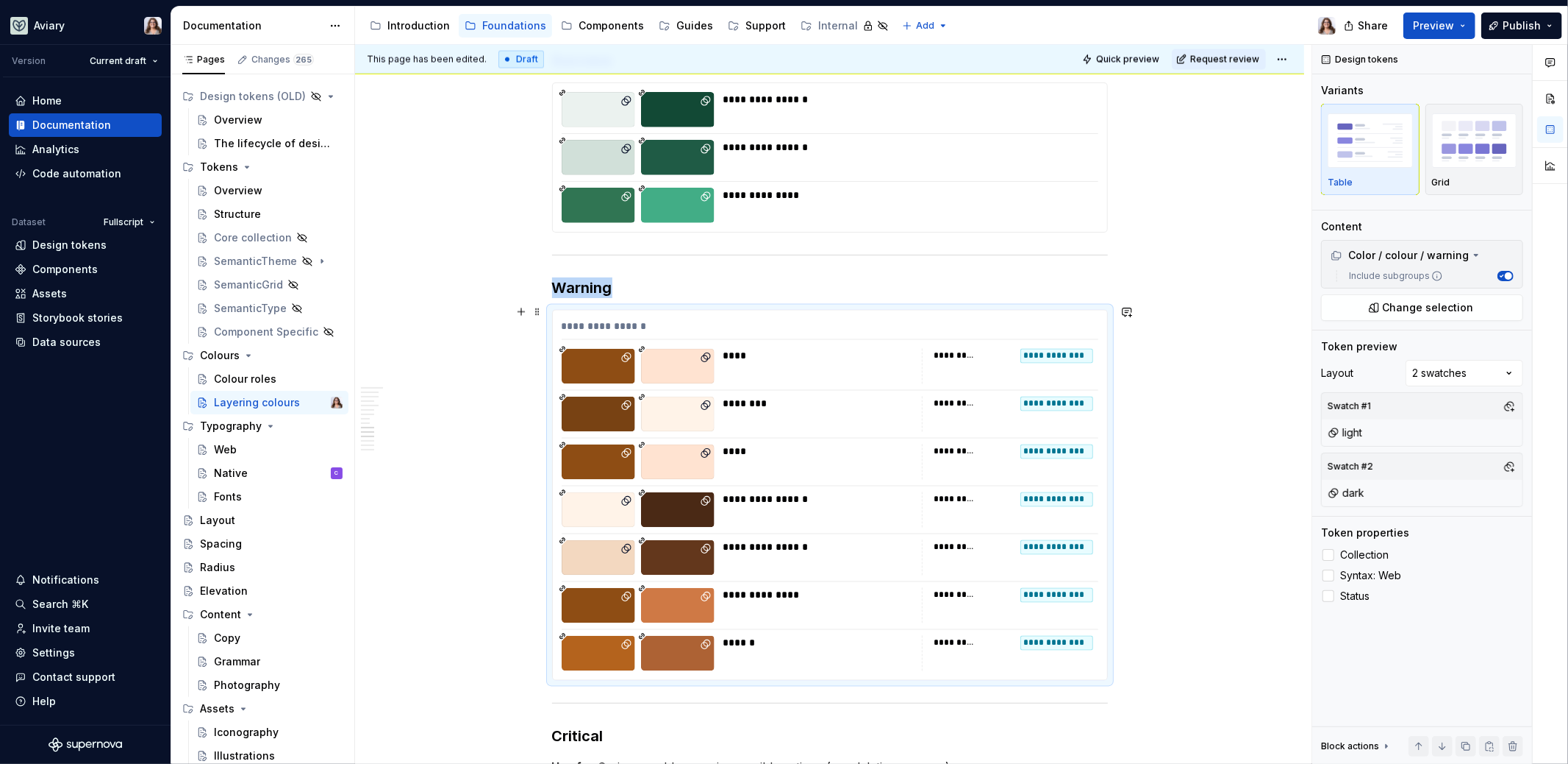
type textarea "*"
click at [644, 285] on h3 "Warning" at bounding box center [830, 287] width 555 height 20
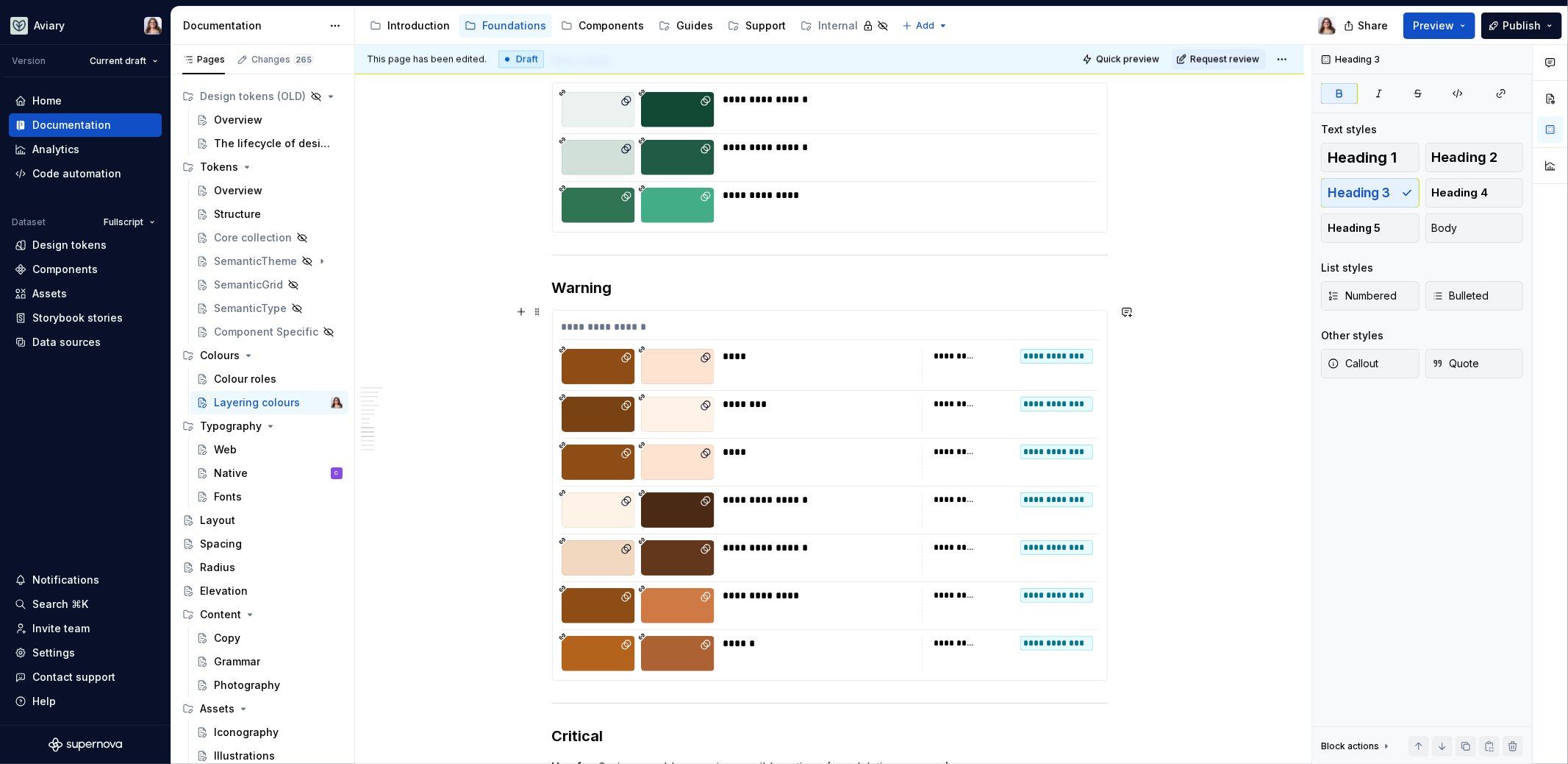
click at [691, 421] on div at bounding box center [677, 415] width 73 height 35
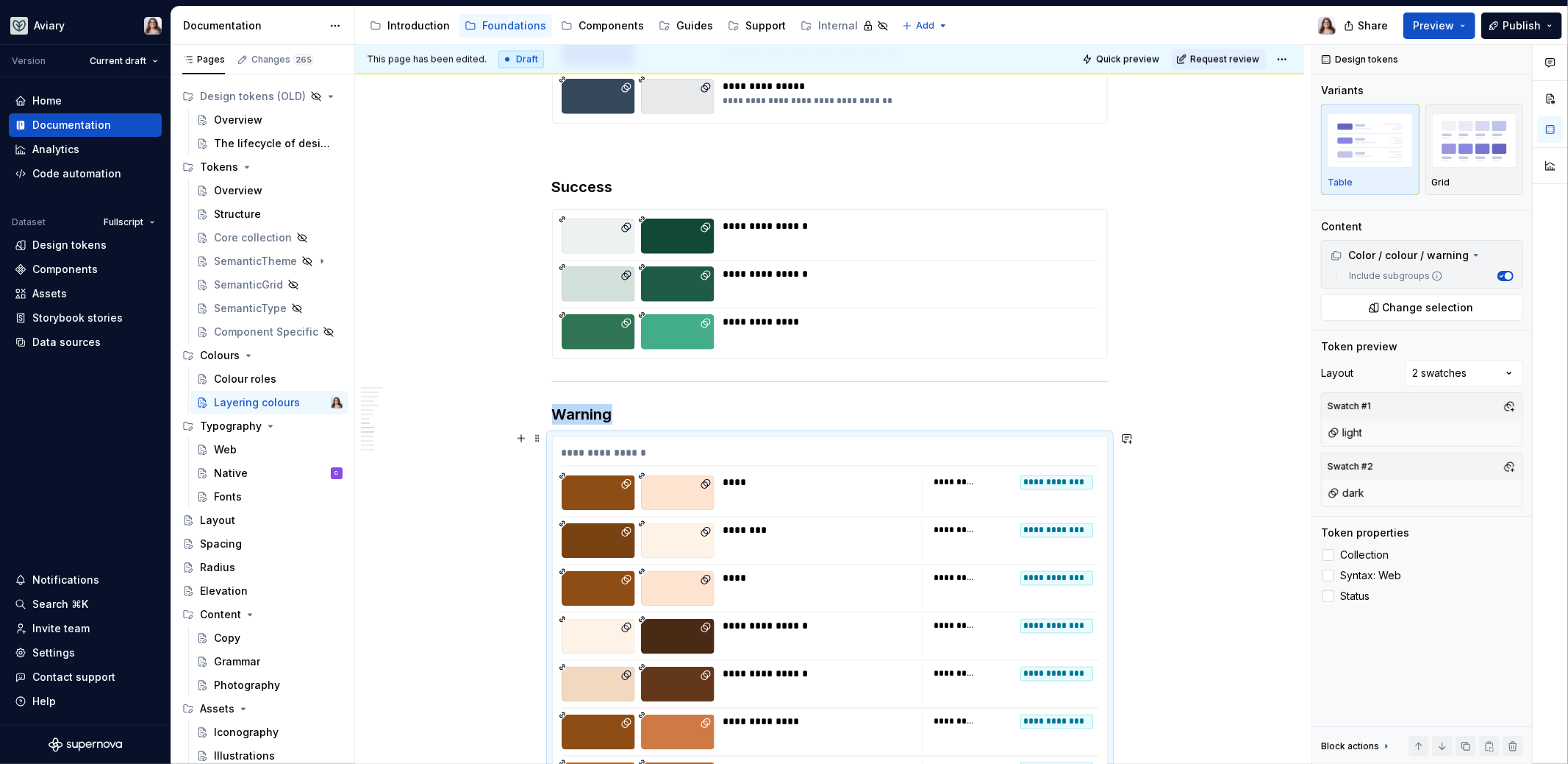
scroll to position [2158, 0]
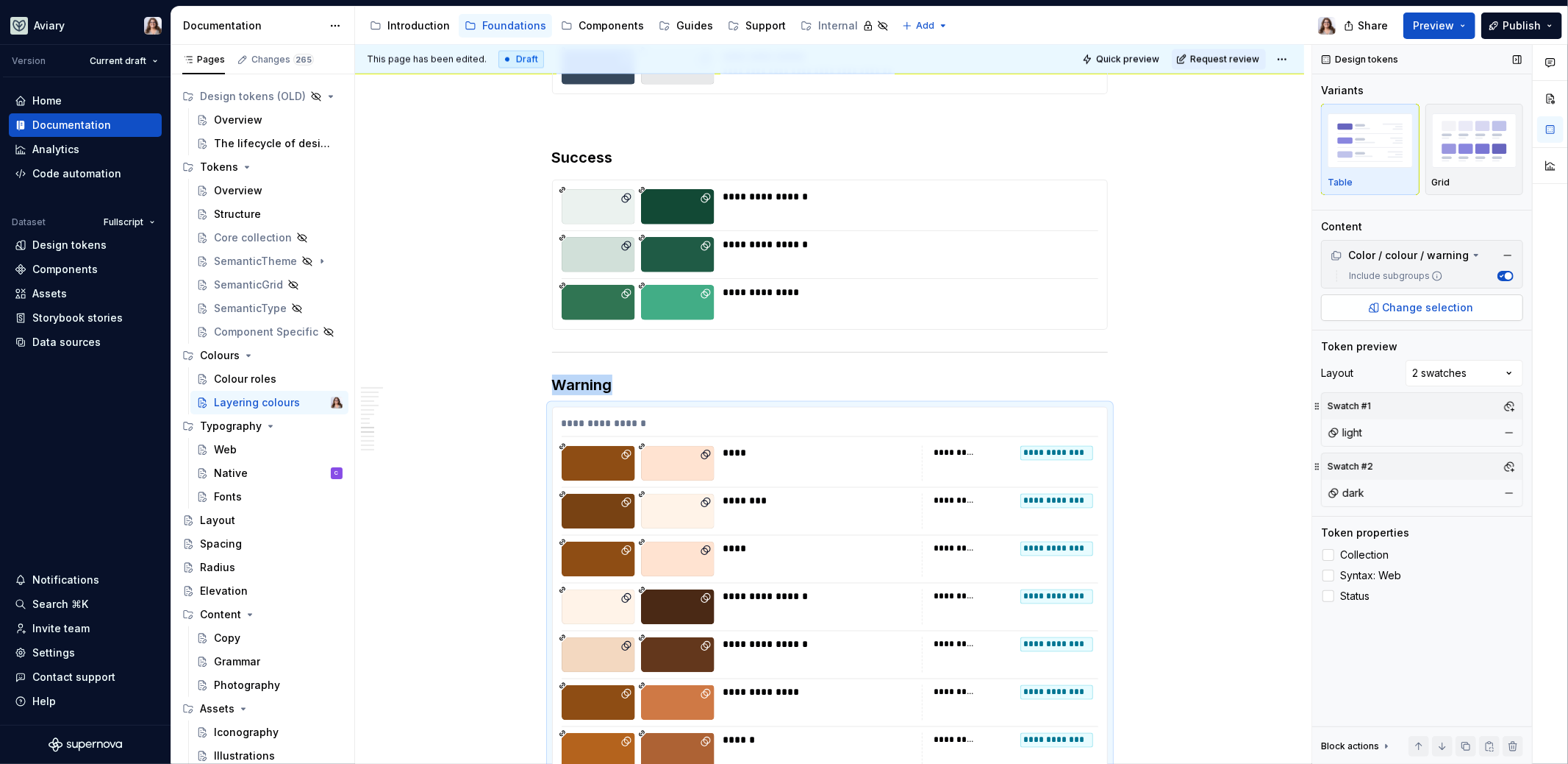
click at [1388, 309] on span "Change selection" at bounding box center [1429, 308] width 91 height 15
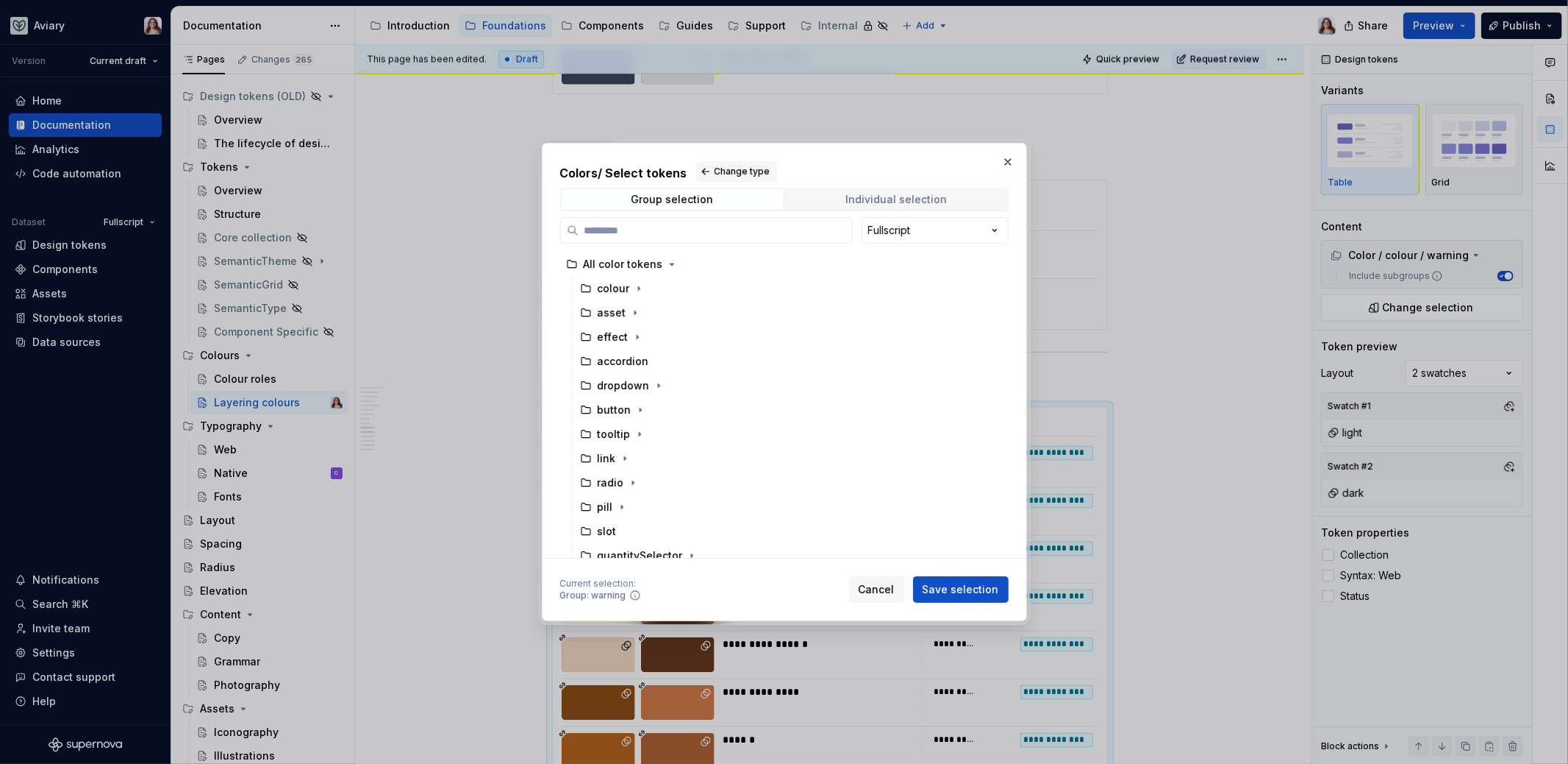
click at [865, 201] on div "Individual selection" at bounding box center [895, 199] width 101 height 12
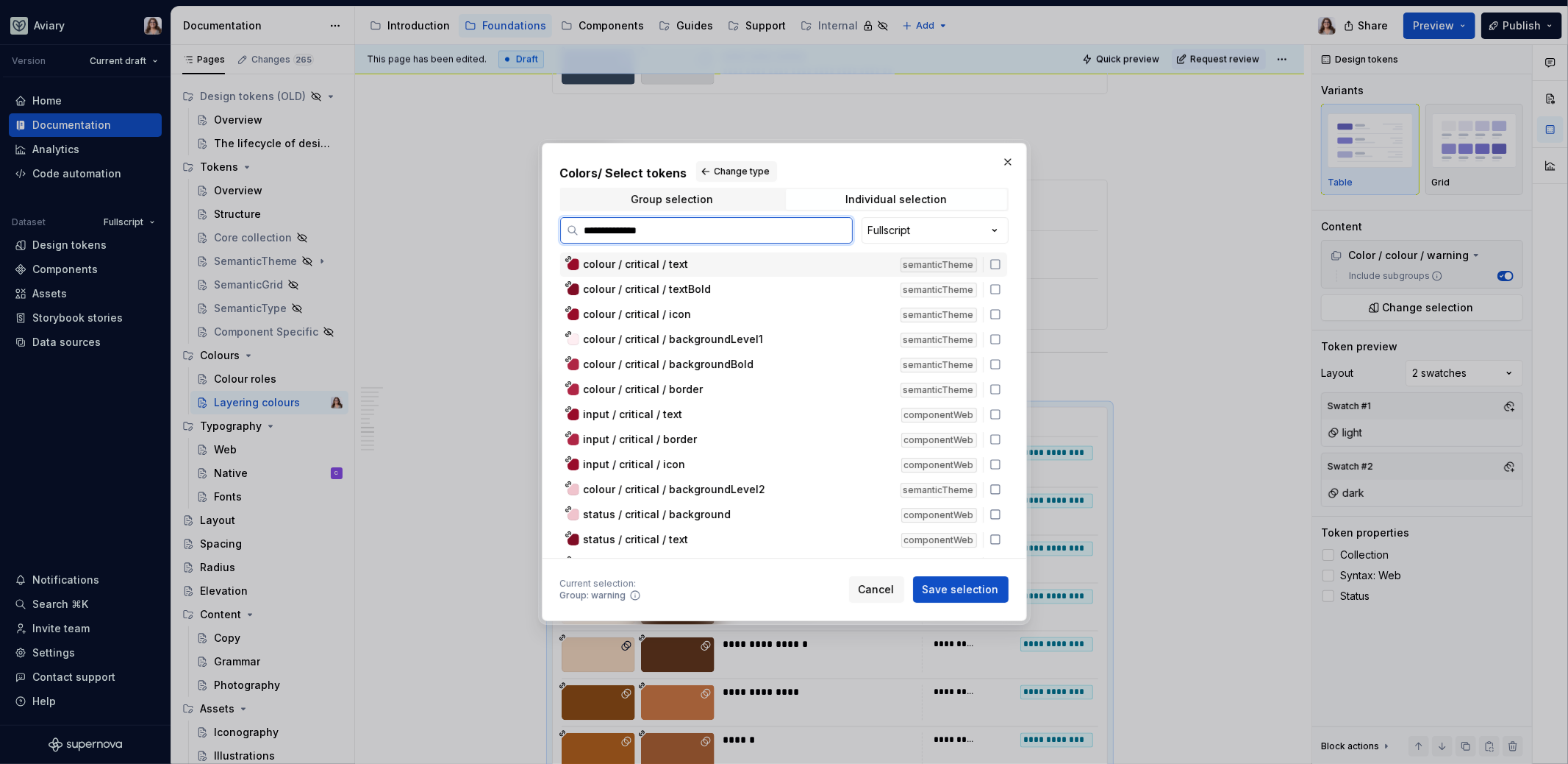
type input "**********"
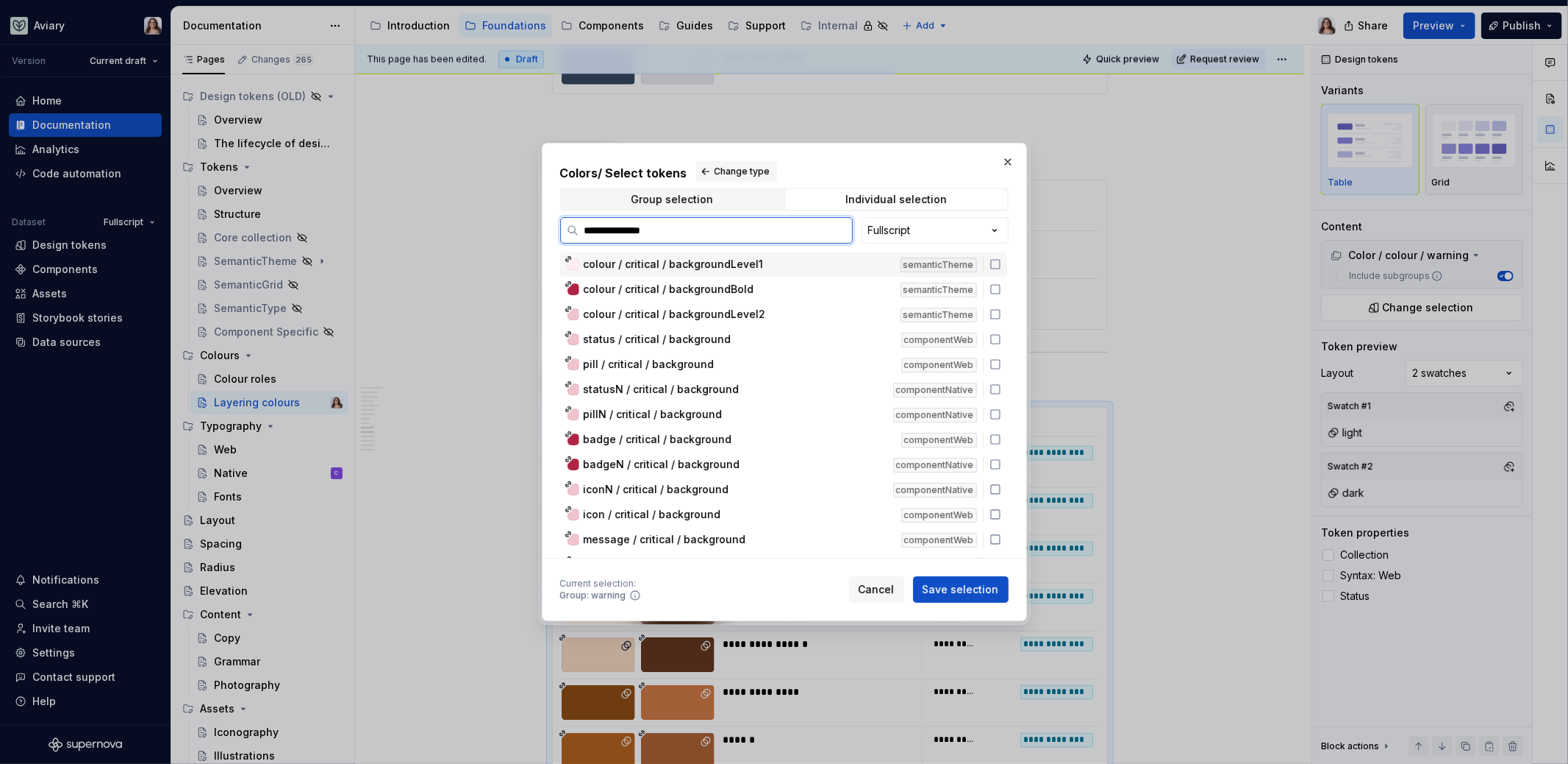
click at [731, 266] on span "colour / critical / backgroundLevel1" at bounding box center [673, 264] width 180 height 15
click at [726, 292] on span "colour / critical / backgroundBold" at bounding box center [669, 289] width 171 height 15
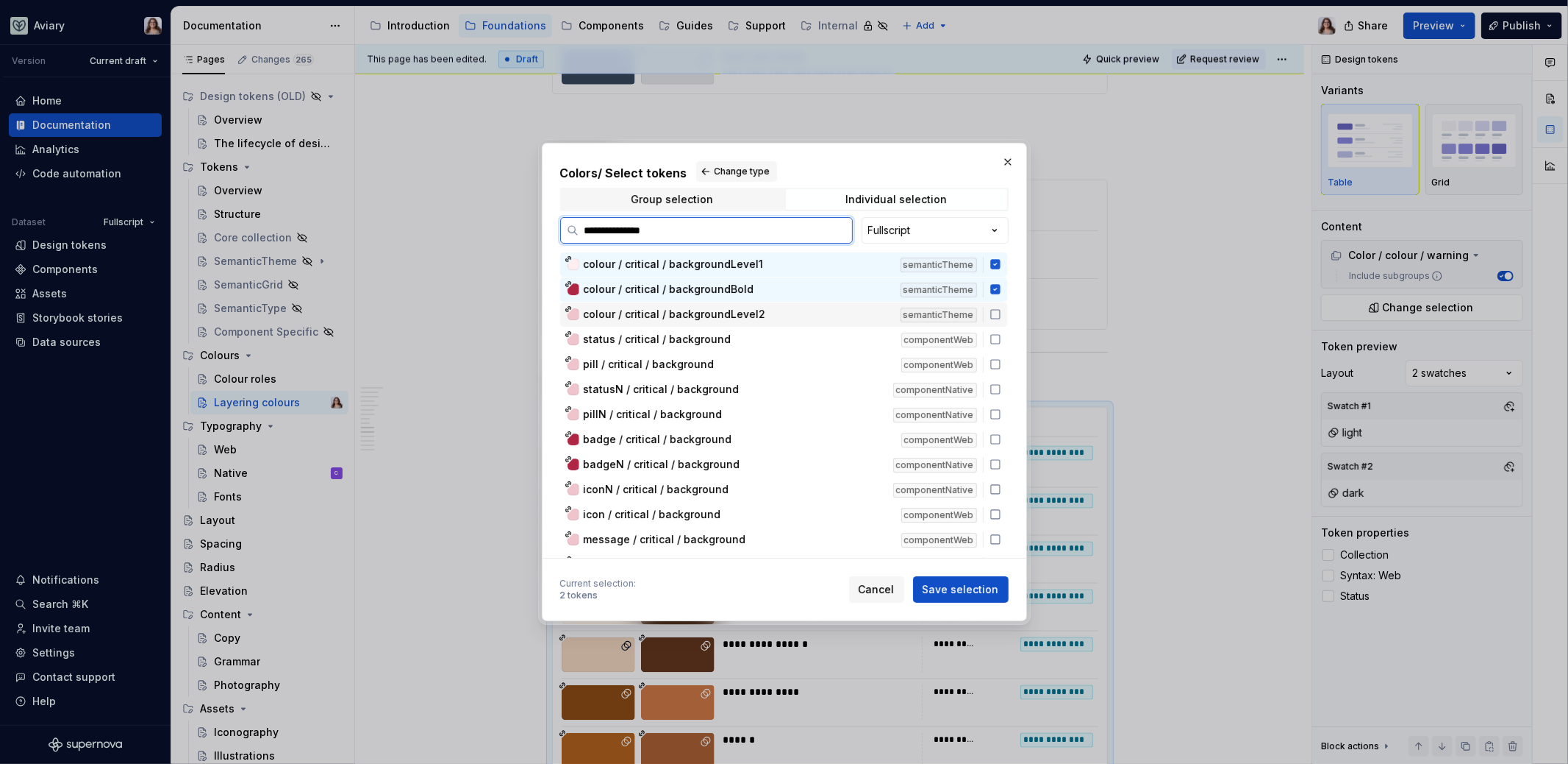
click at [726, 313] on span "colour / critical / backgroundLevel2" at bounding box center [674, 314] width 182 height 15
click at [978, 593] on span "Save selection" at bounding box center [960, 589] width 76 height 15
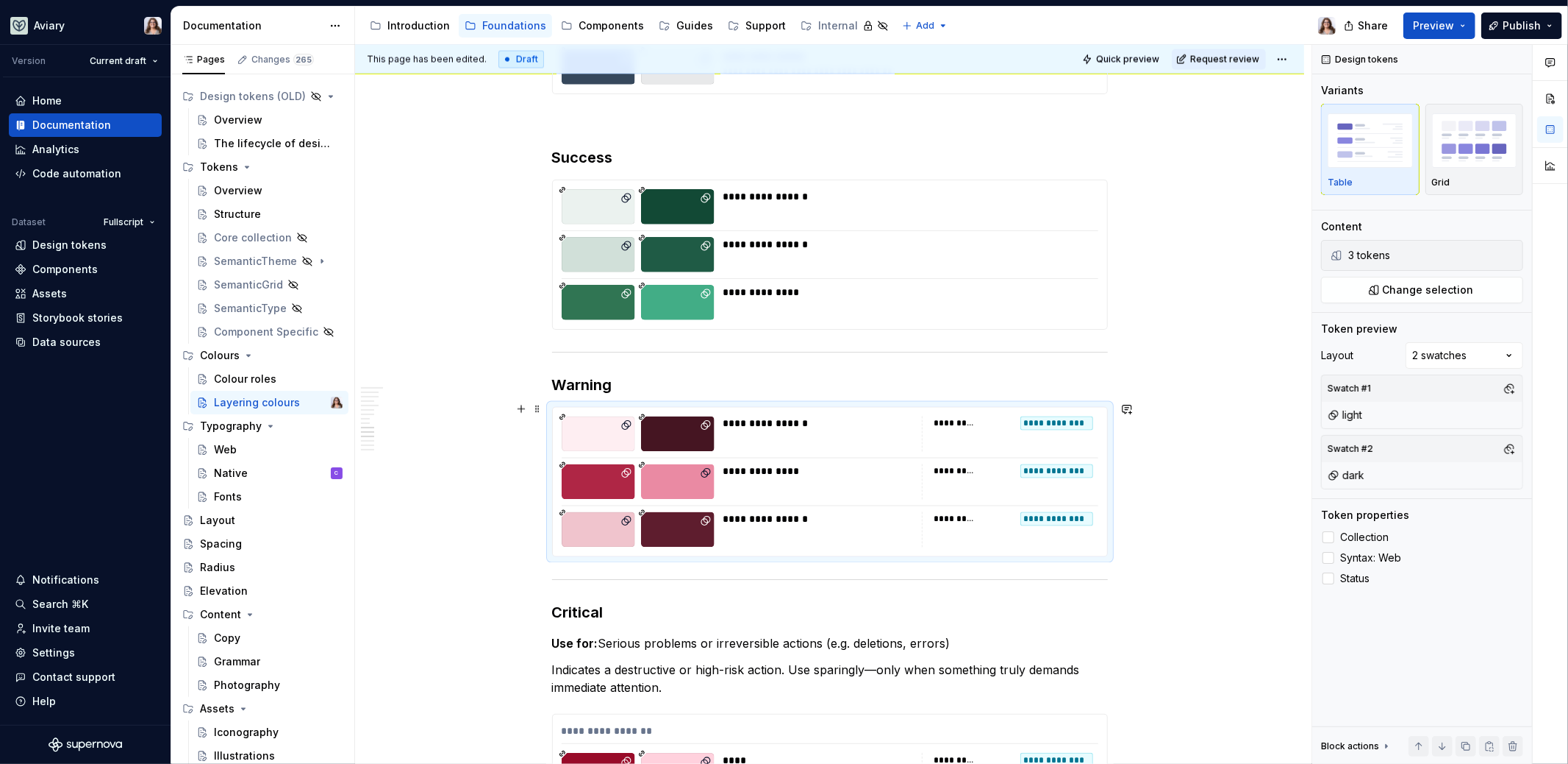
click at [555, 468] on div "**********" at bounding box center [830, 482] width 555 height 149
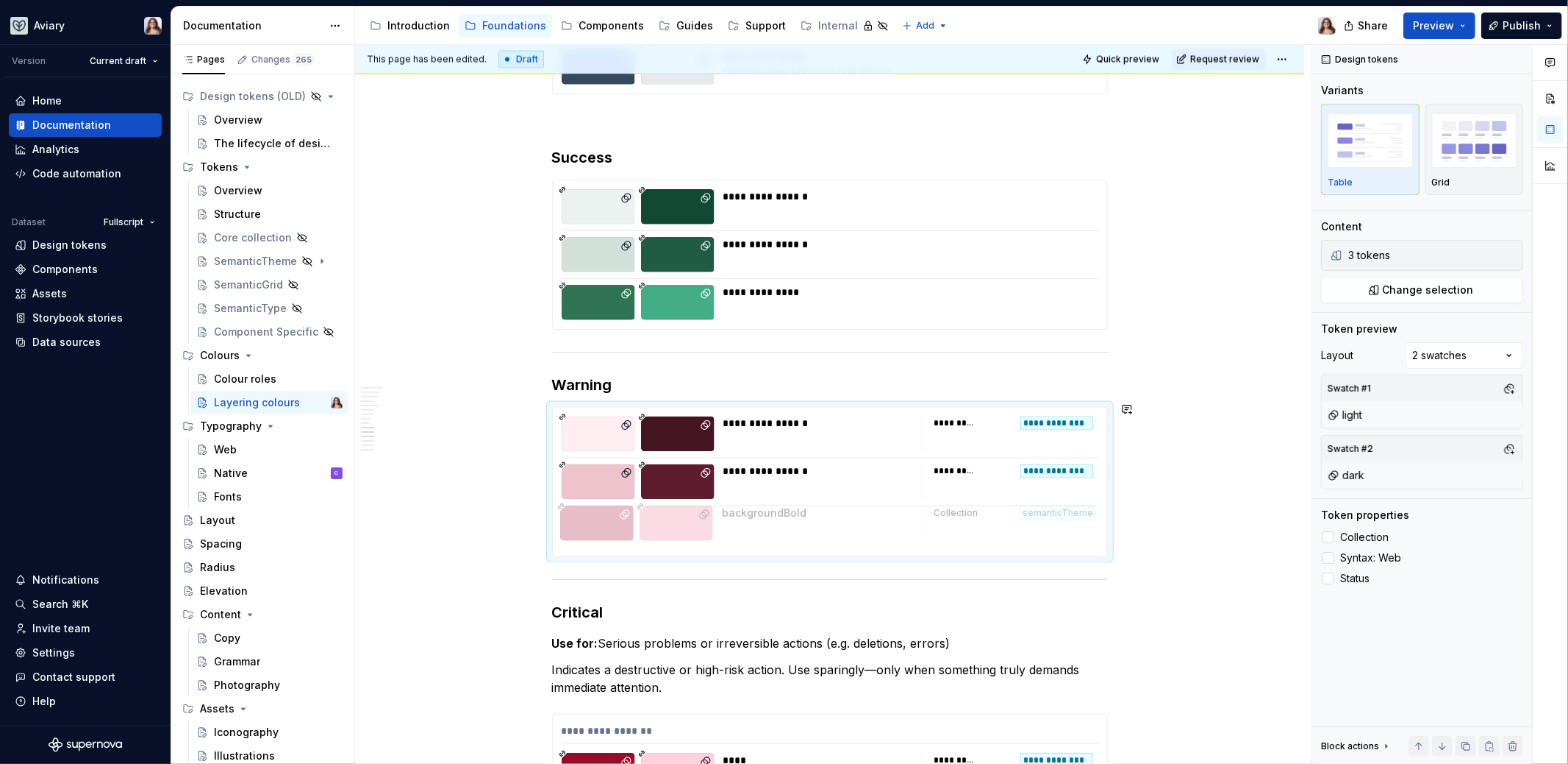
drag, startPoint x: 557, startPoint y: 468, endPoint x: 558, endPoint y: 520, distance: 52.0
click at [654, 375] on h3 "Warning" at bounding box center [830, 385] width 555 height 20
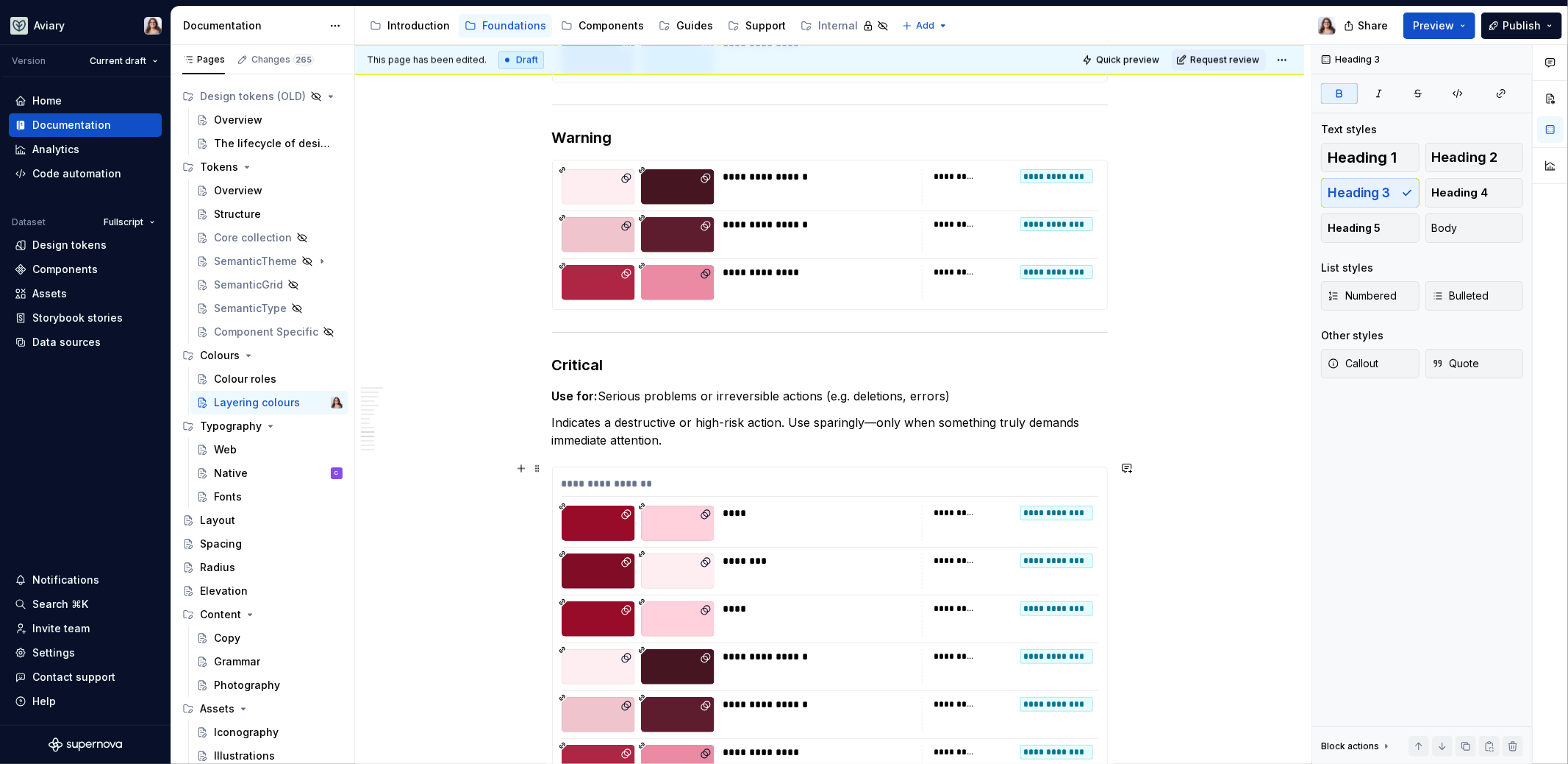
scroll to position [2292, 0]
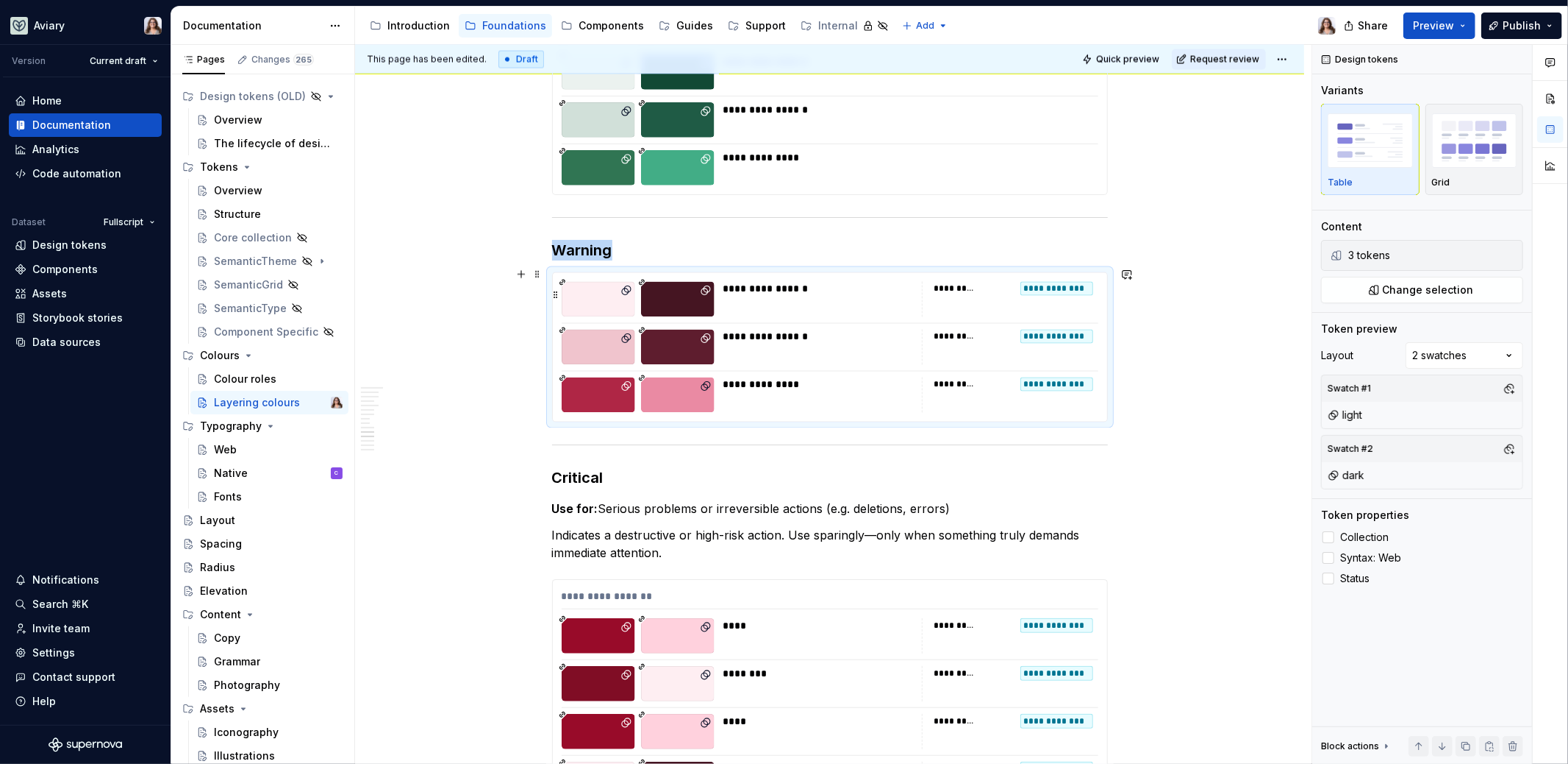
click at [824, 298] on div "**********" at bounding box center [818, 299] width 189 height 35
click at [1395, 293] on span "Change selection" at bounding box center [1429, 290] width 91 height 15
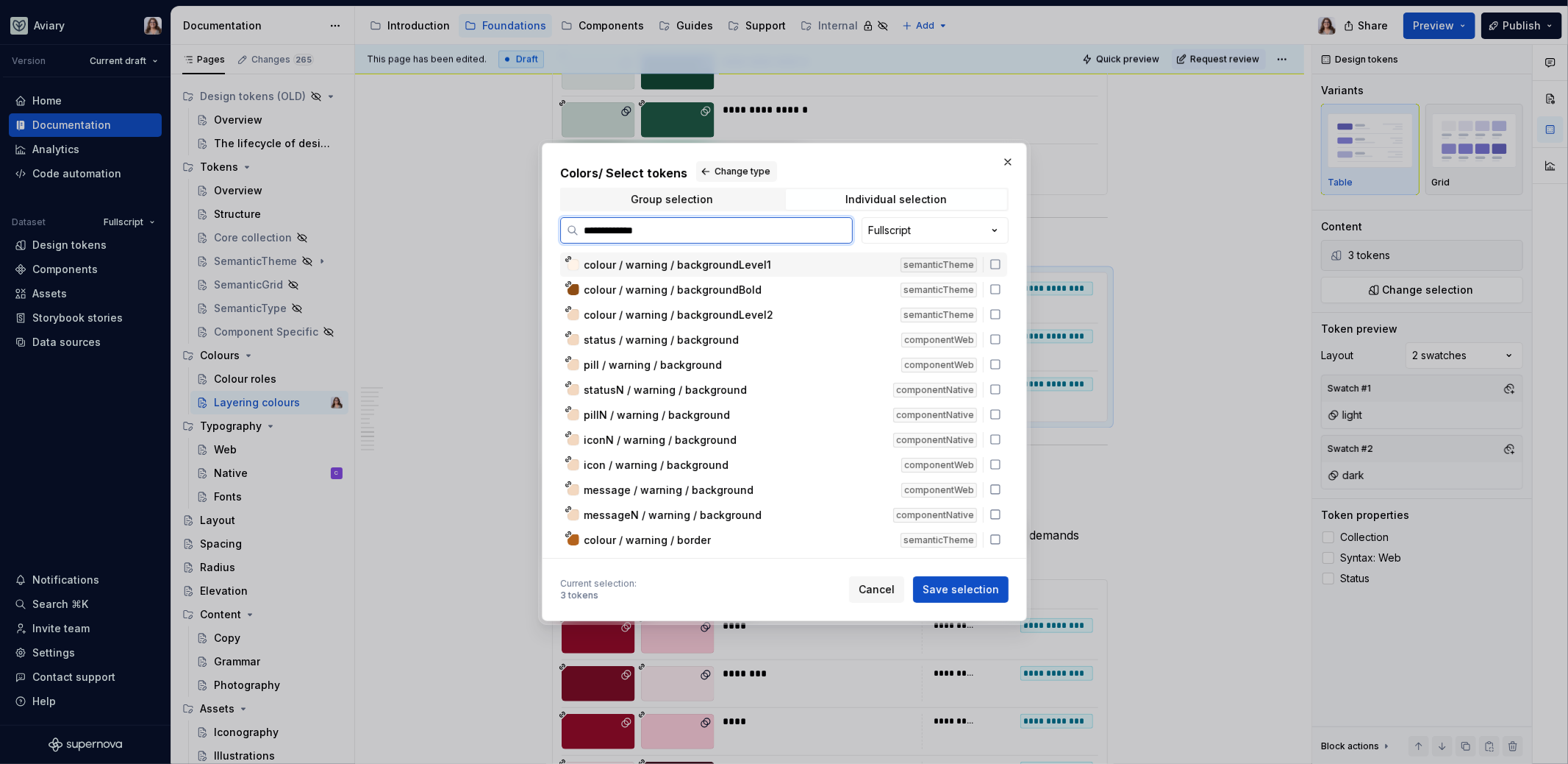
type input "**********"
click at [697, 265] on span "colour / warning / backgroundLevel1" at bounding box center [677, 264] width 188 height 15
click at [699, 294] on span "colour / warning / backgroundBold" at bounding box center [673, 289] width 178 height 15
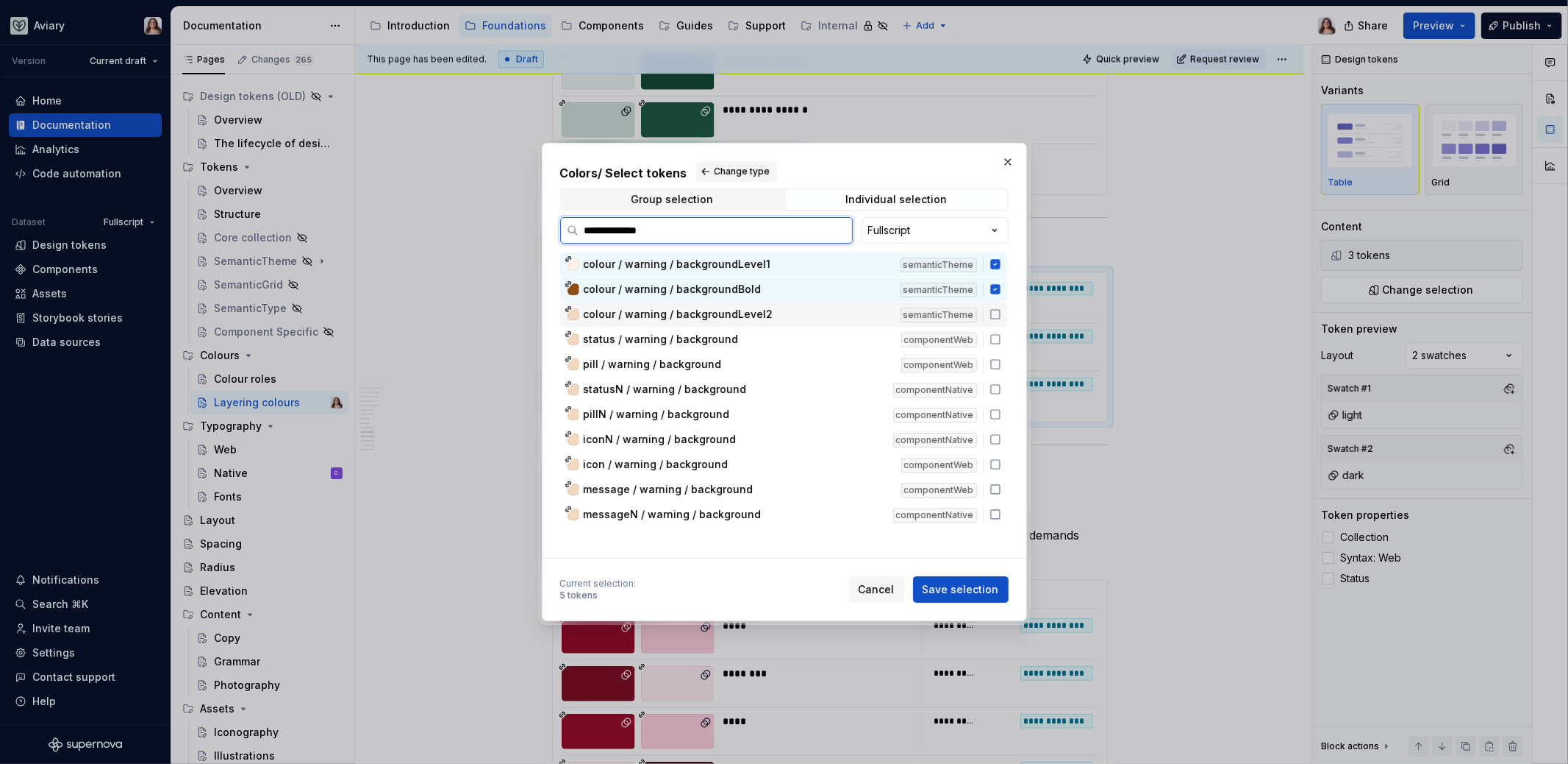
click at [699, 309] on span "colour / warning / backgroundLevel2" at bounding box center [678, 314] width 189 height 15
click at [964, 585] on span "Save selection" at bounding box center [960, 589] width 76 height 15
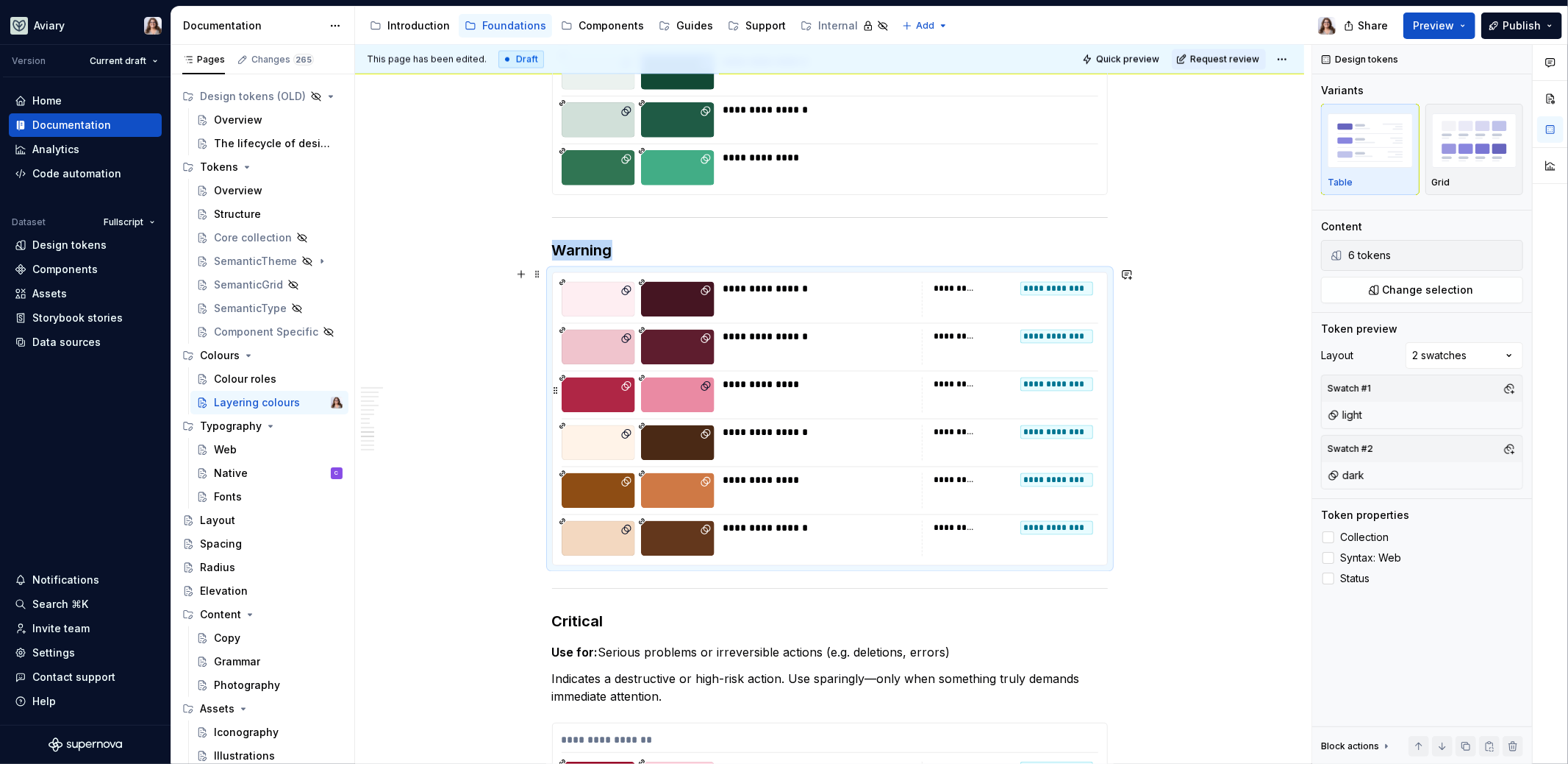
click at [742, 389] on div "**********" at bounding box center [818, 395] width 189 height 35
click at [1411, 287] on span "Change selection" at bounding box center [1429, 290] width 91 height 15
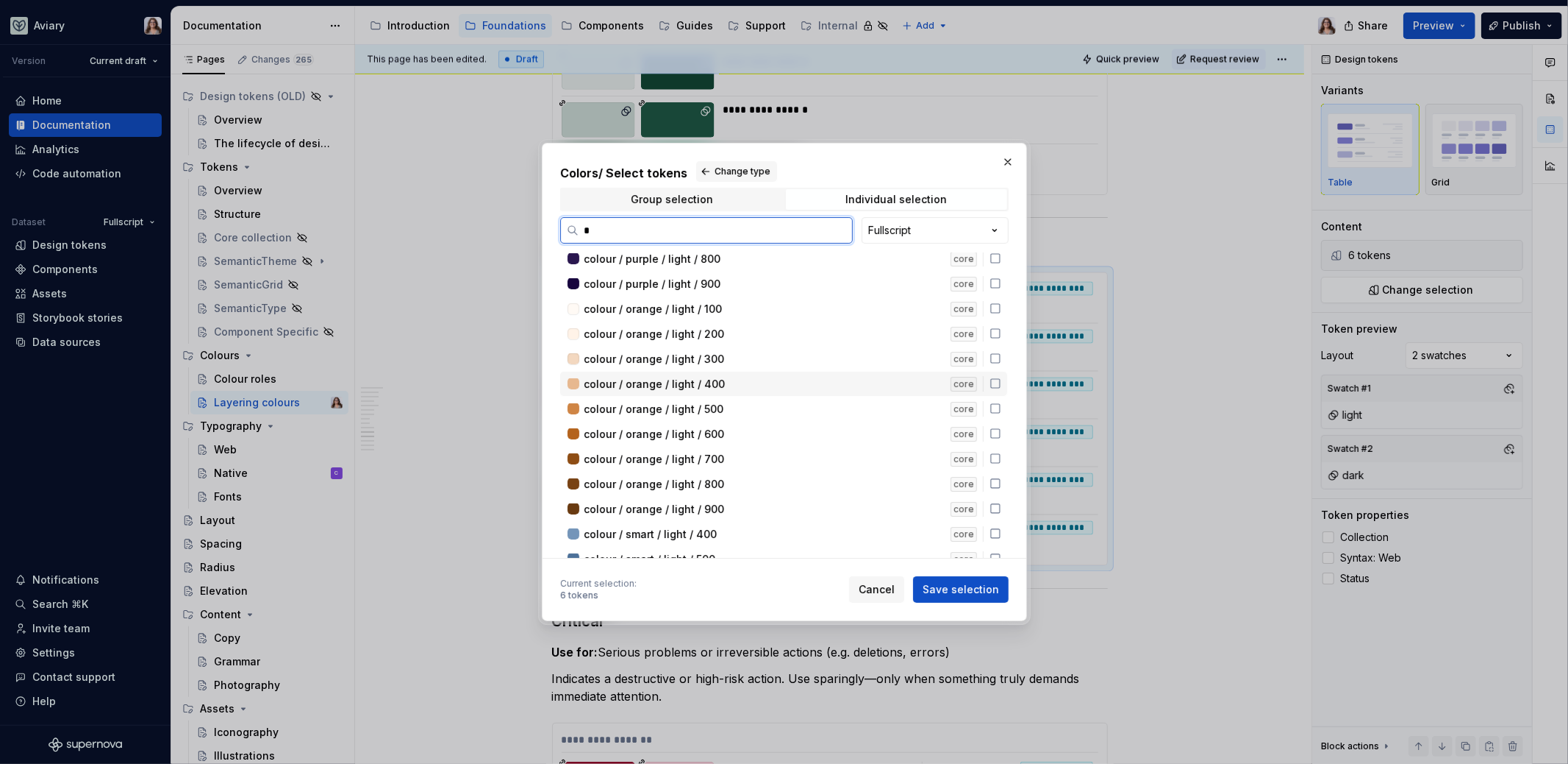
scroll to position [0, 0]
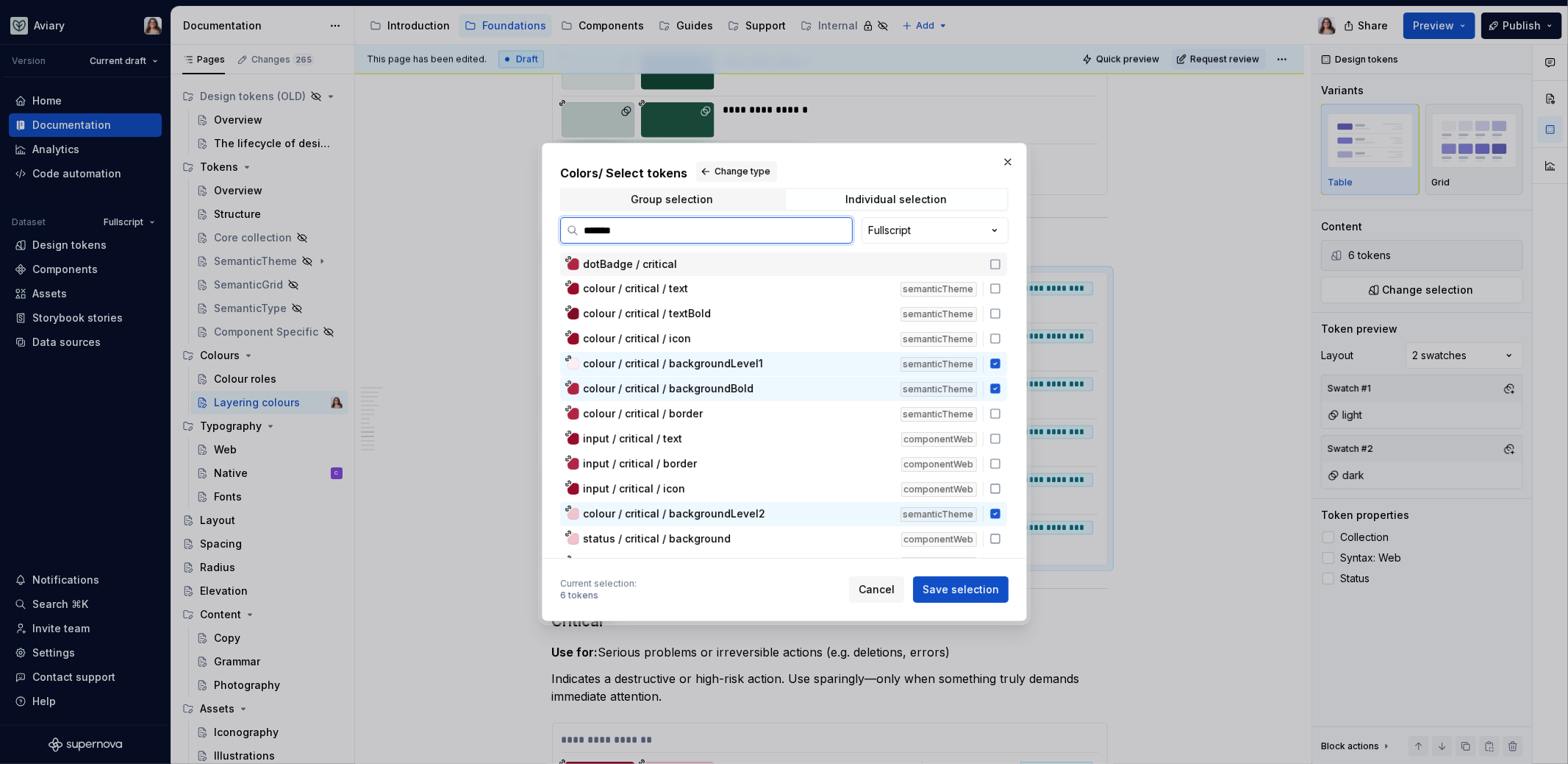
type input "********"
click at [740, 386] on span "colour / critical / backgroundBold" at bounding box center [669, 389] width 171 height 15
click at [740, 371] on div "colour / critical / backgroundLevel1 semanticTheme" at bounding box center [783, 363] width 447 height 24
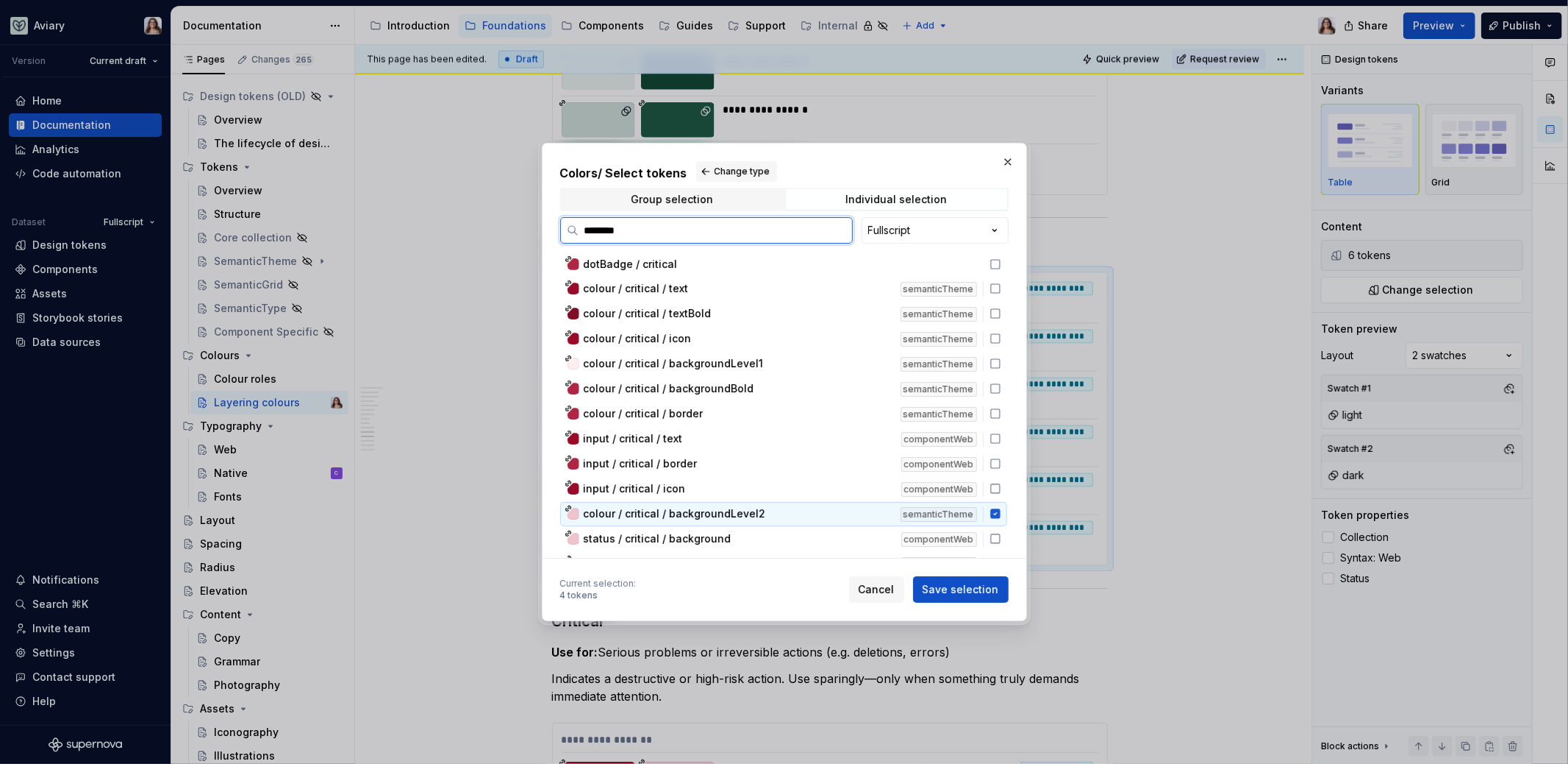
click at [741, 517] on span "colour / critical / backgroundLevel2" at bounding box center [674, 514] width 182 height 15
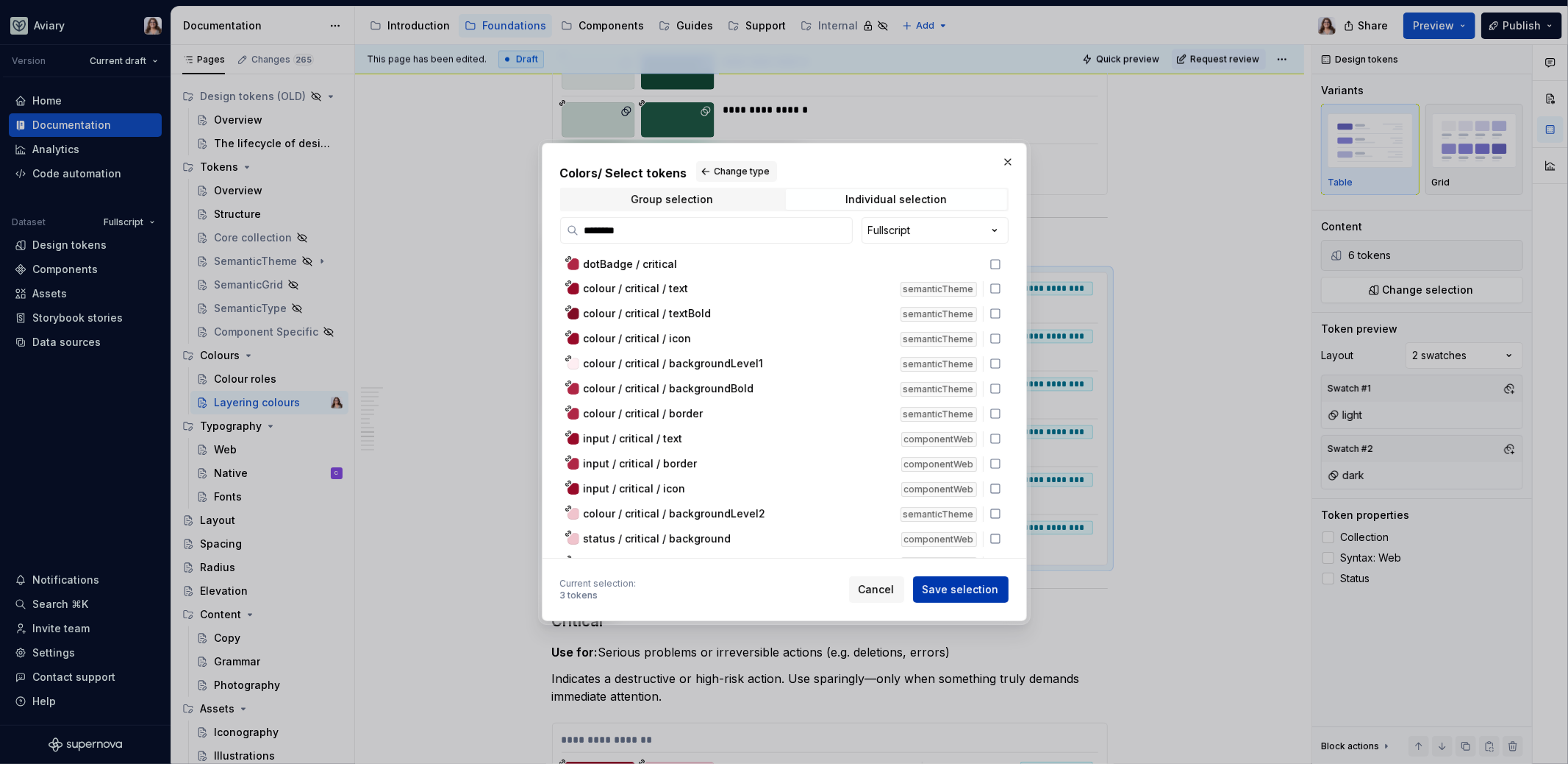
click at [944, 588] on span "Save selection" at bounding box center [960, 589] width 76 height 15
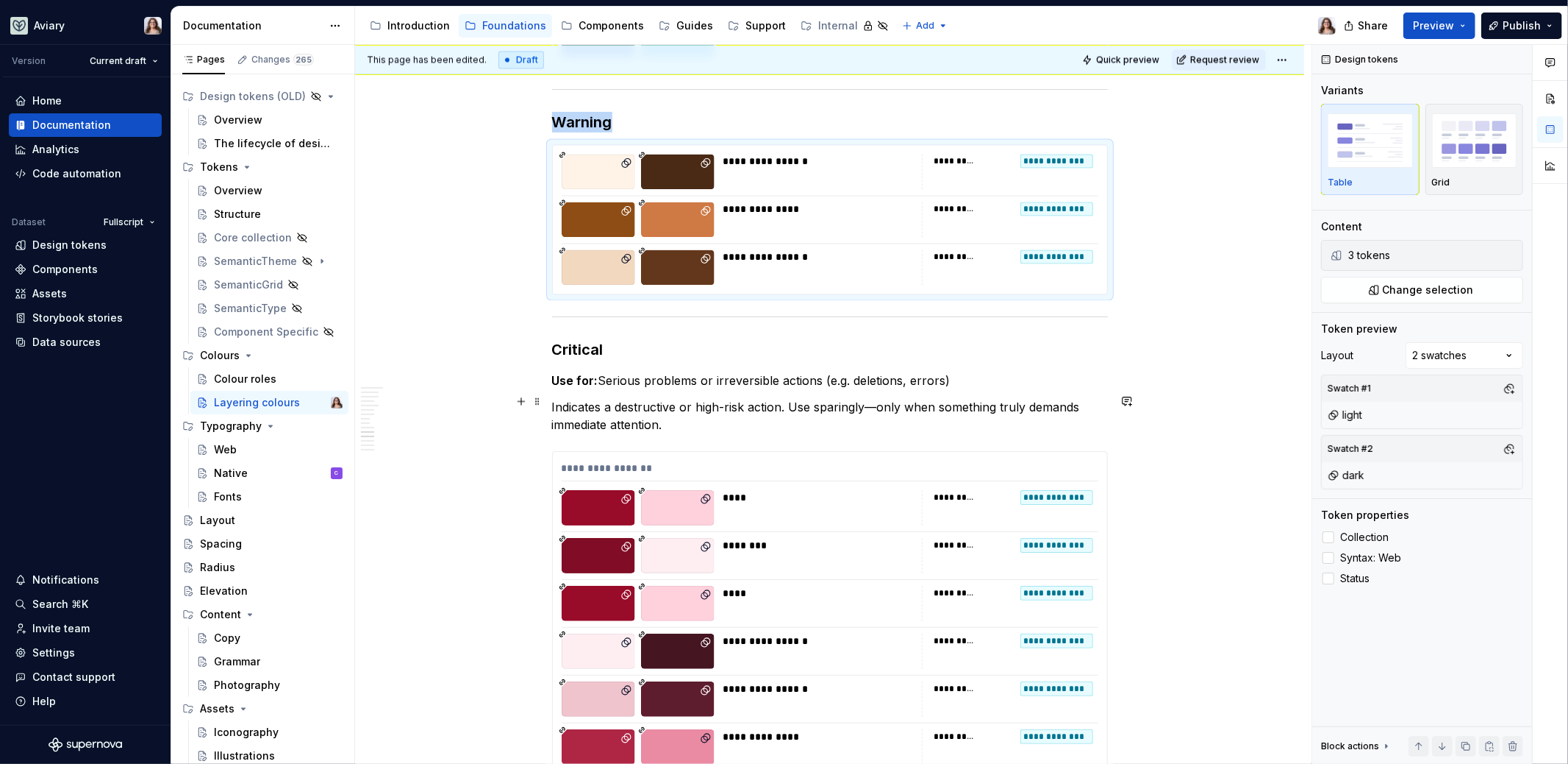
scroll to position [2439, 0]
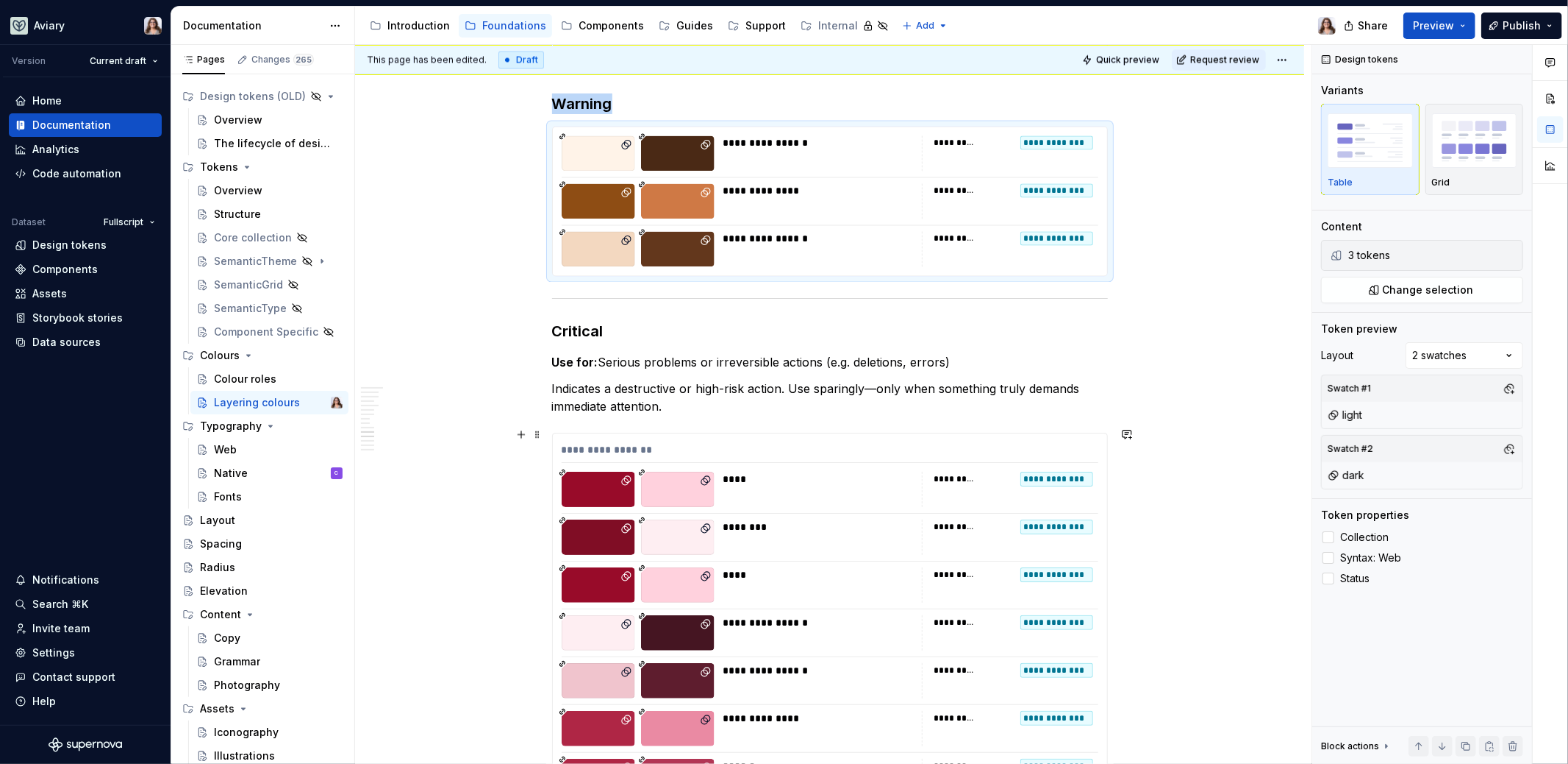
click at [753, 522] on div "********" at bounding box center [818, 527] width 190 height 15
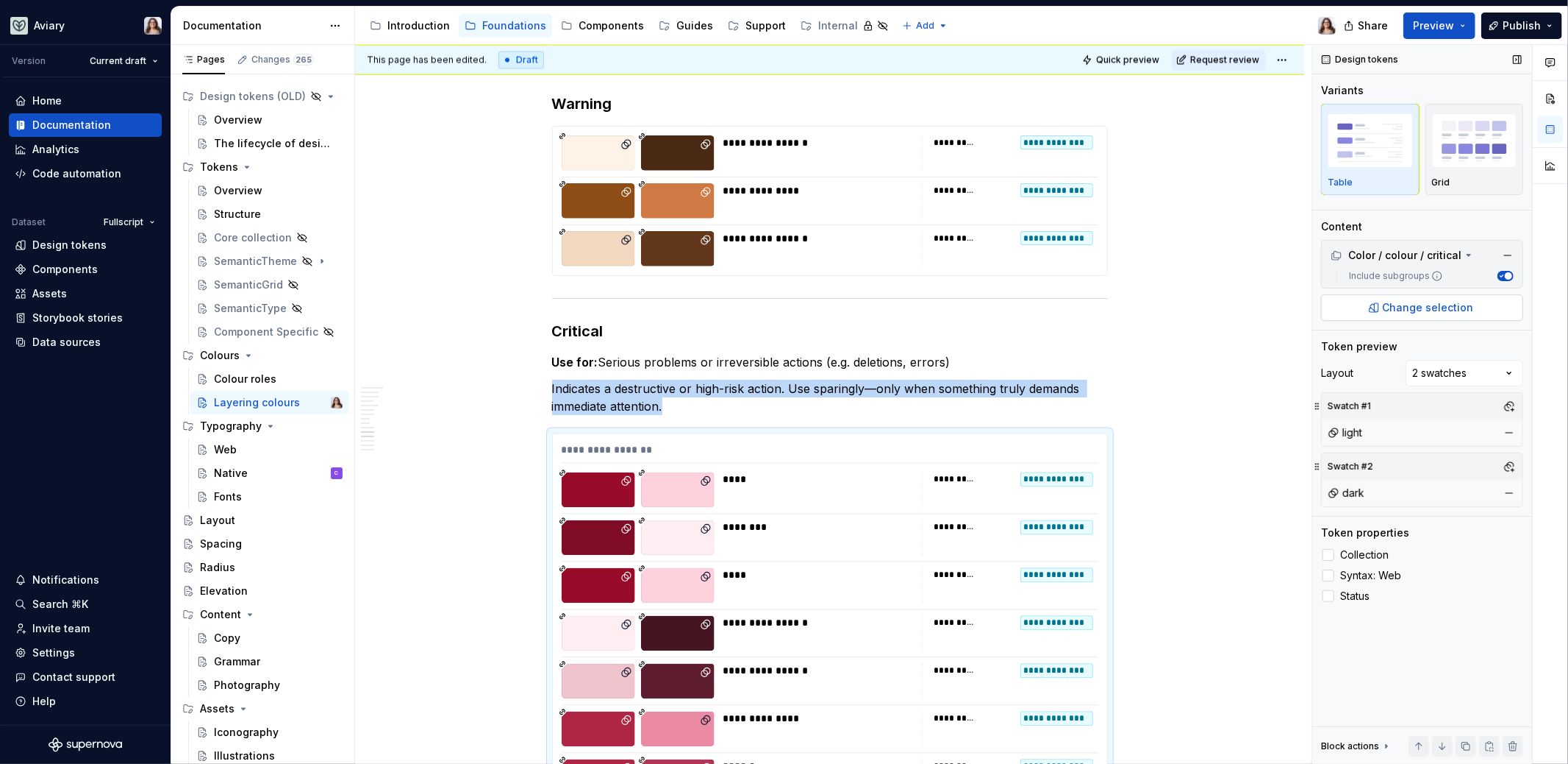
click at [1439, 308] on span "Change selection" at bounding box center [1429, 308] width 91 height 15
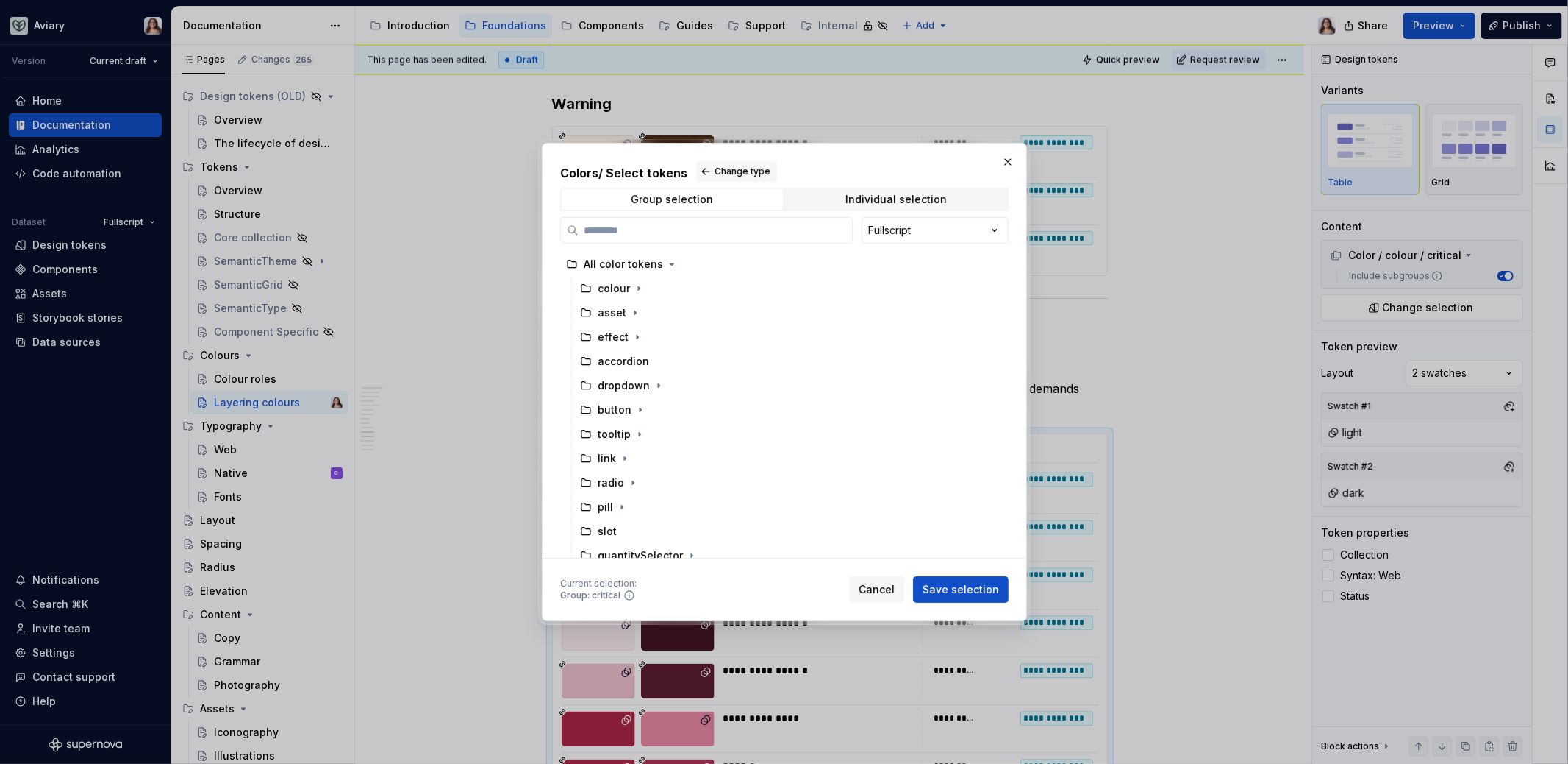
click at [859, 183] on div "Colors / Select tokens Change type Group selection Individual selection Fullscr…" at bounding box center [784, 359] width 449 height 397
click at [859, 189] on div "Individual selection" at bounding box center [896, 199] width 221 height 20
click at [859, 199] on div "Individual selection" at bounding box center [895, 199] width 101 height 12
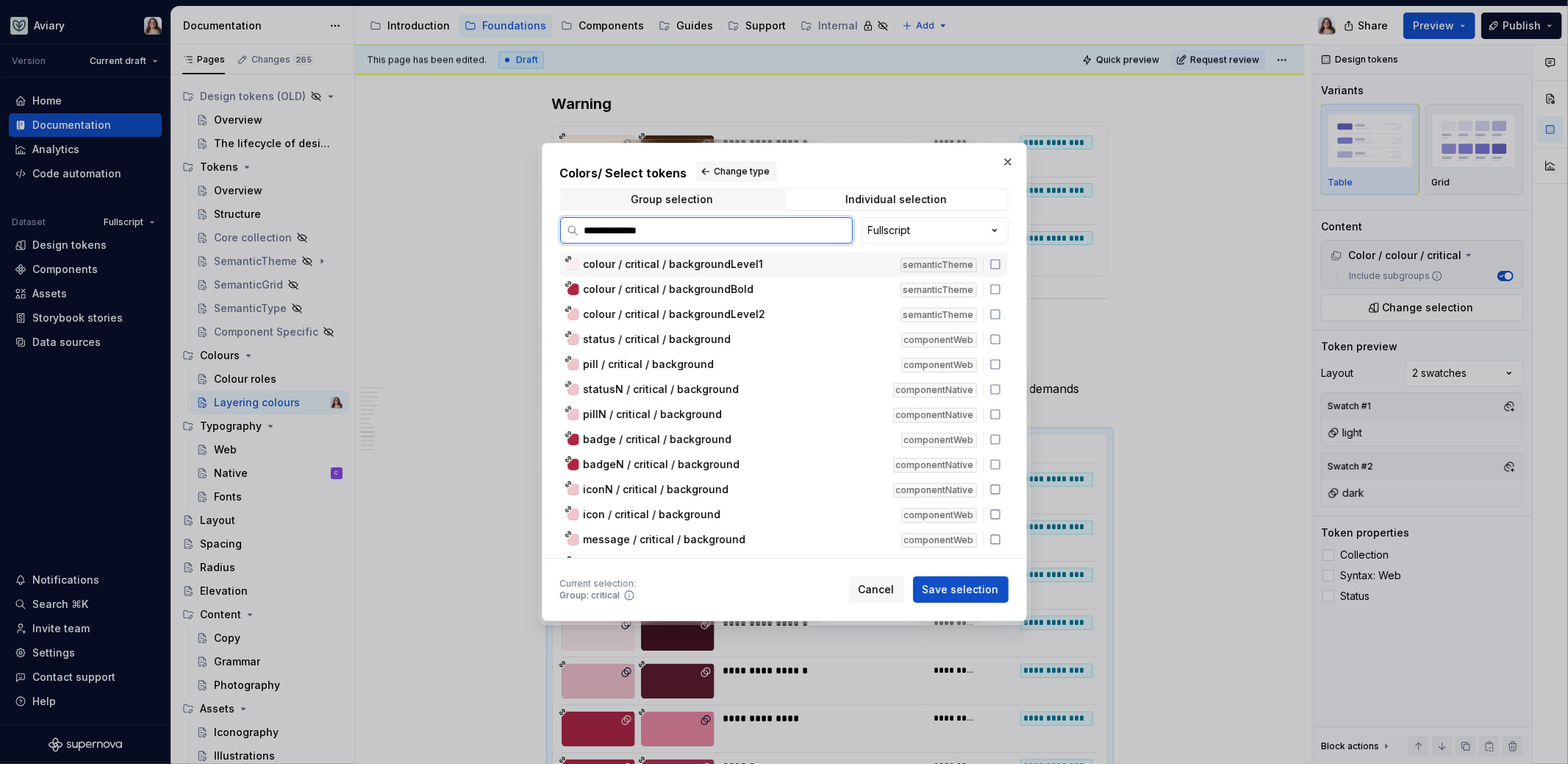
type input "**********"
click at [718, 320] on span "colour / critical / backgroundLevel2" at bounding box center [674, 314] width 182 height 15
click at [710, 298] on div "colour / critical / backgroundBold semanticTheme" at bounding box center [783, 289] width 447 height 24
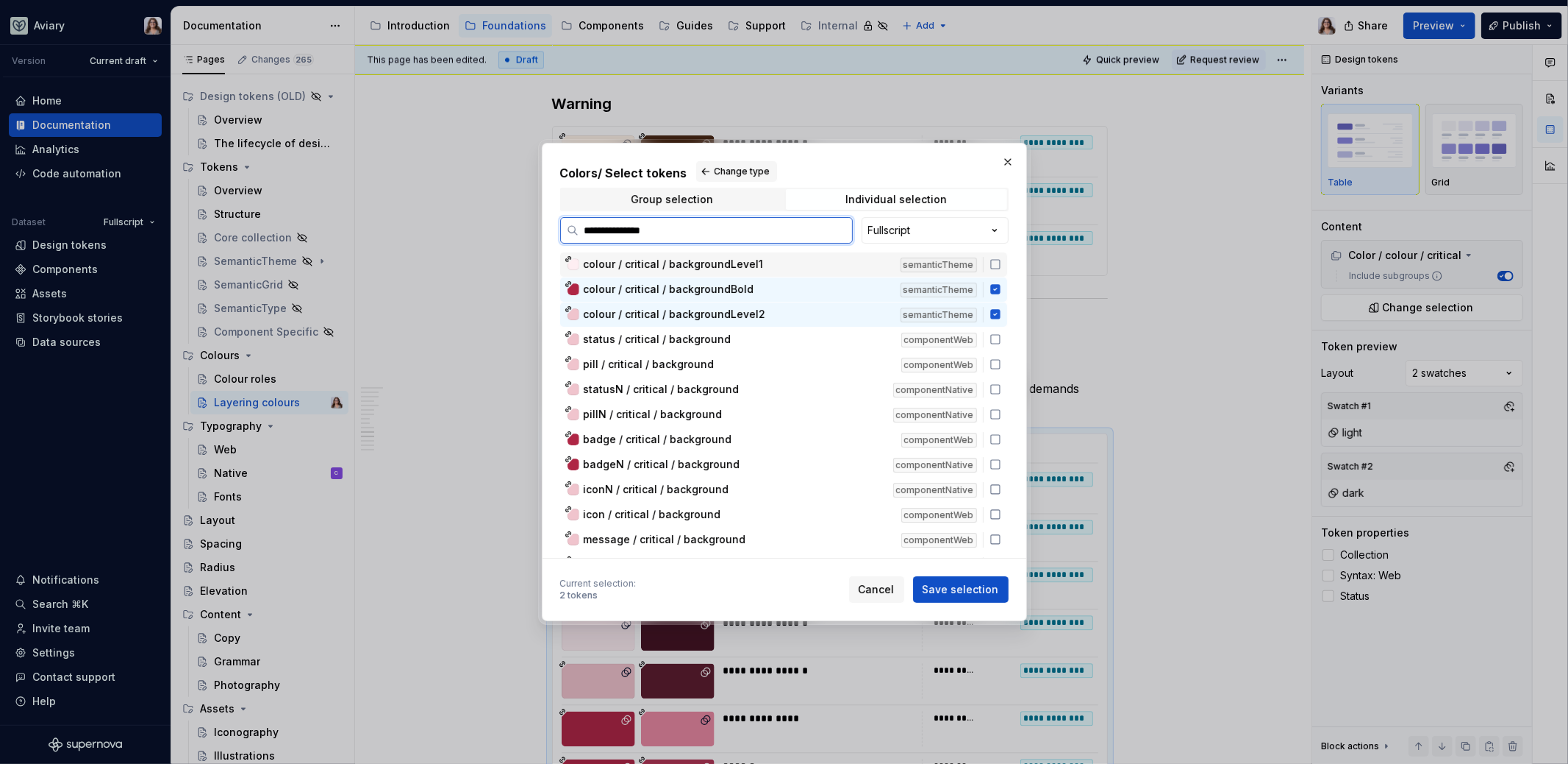
click at [710, 273] on div "colour / critical / backgroundLevel1 semanticTheme" at bounding box center [783, 265] width 447 height 24
click at [994, 584] on span "Save selection" at bounding box center [960, 589] width 76 height 15
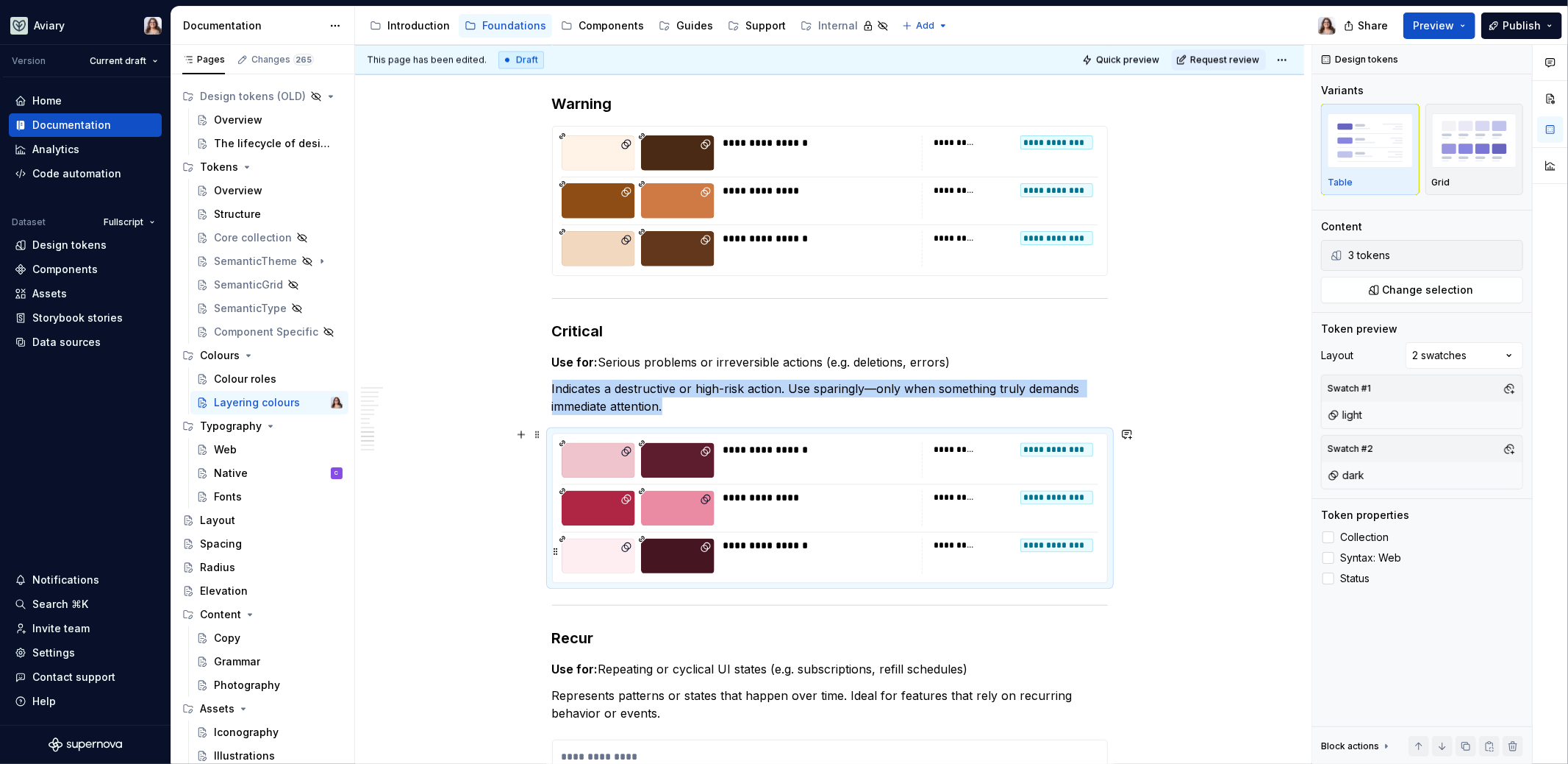
scroll to position [2457, 0]
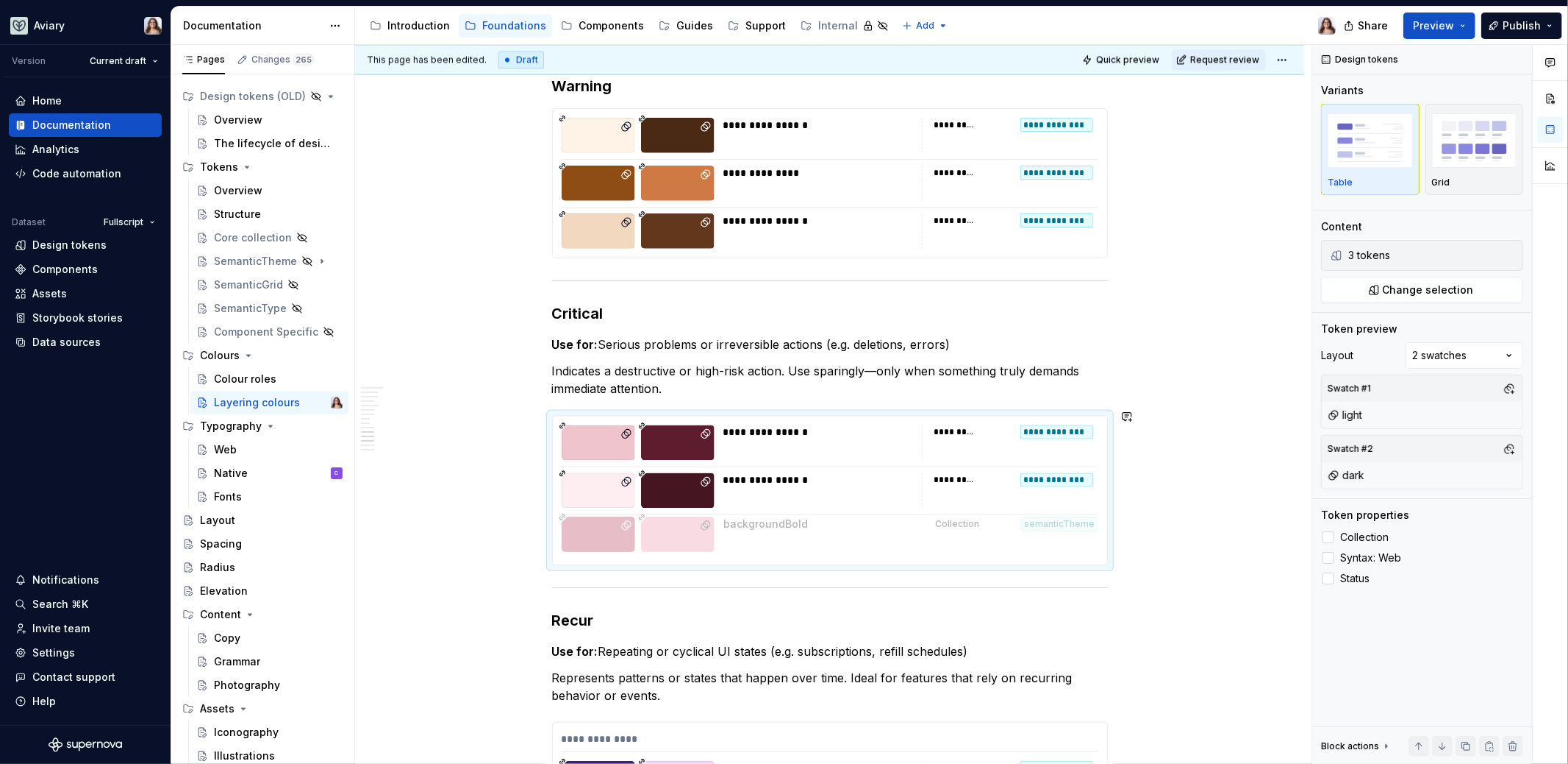
drag, startPoint x: 556, startPoint y: 479, endPoint x: 558, endPoint y: 528, distance: 49.0
click at [555, 165] on div "**********" at bounding box center [830, 183] width 555 height 149
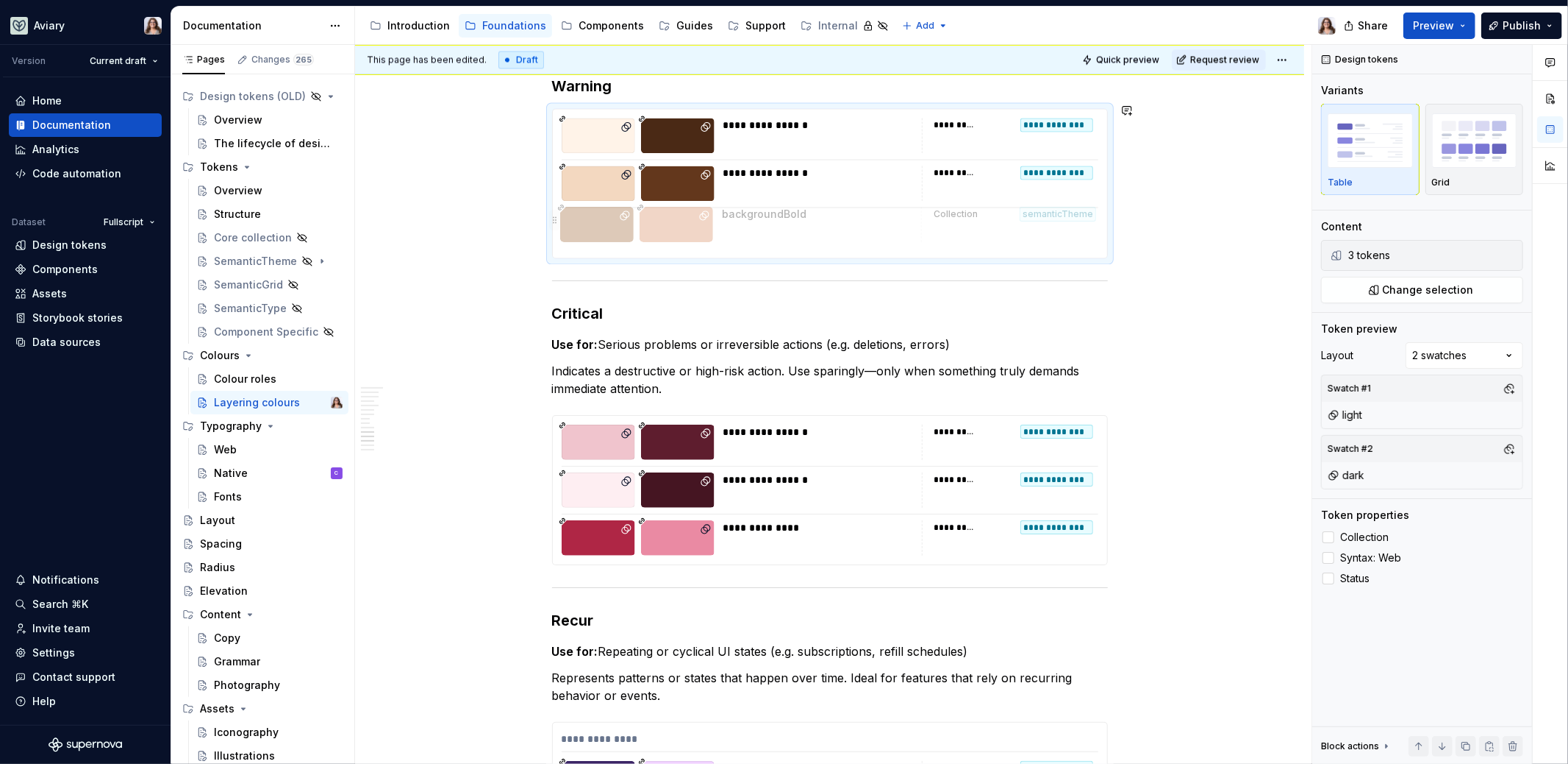
drag, startPoint x: 560, startPoint y: 171, endPoint x: 562, endPoint y: 226, distance: 55.0
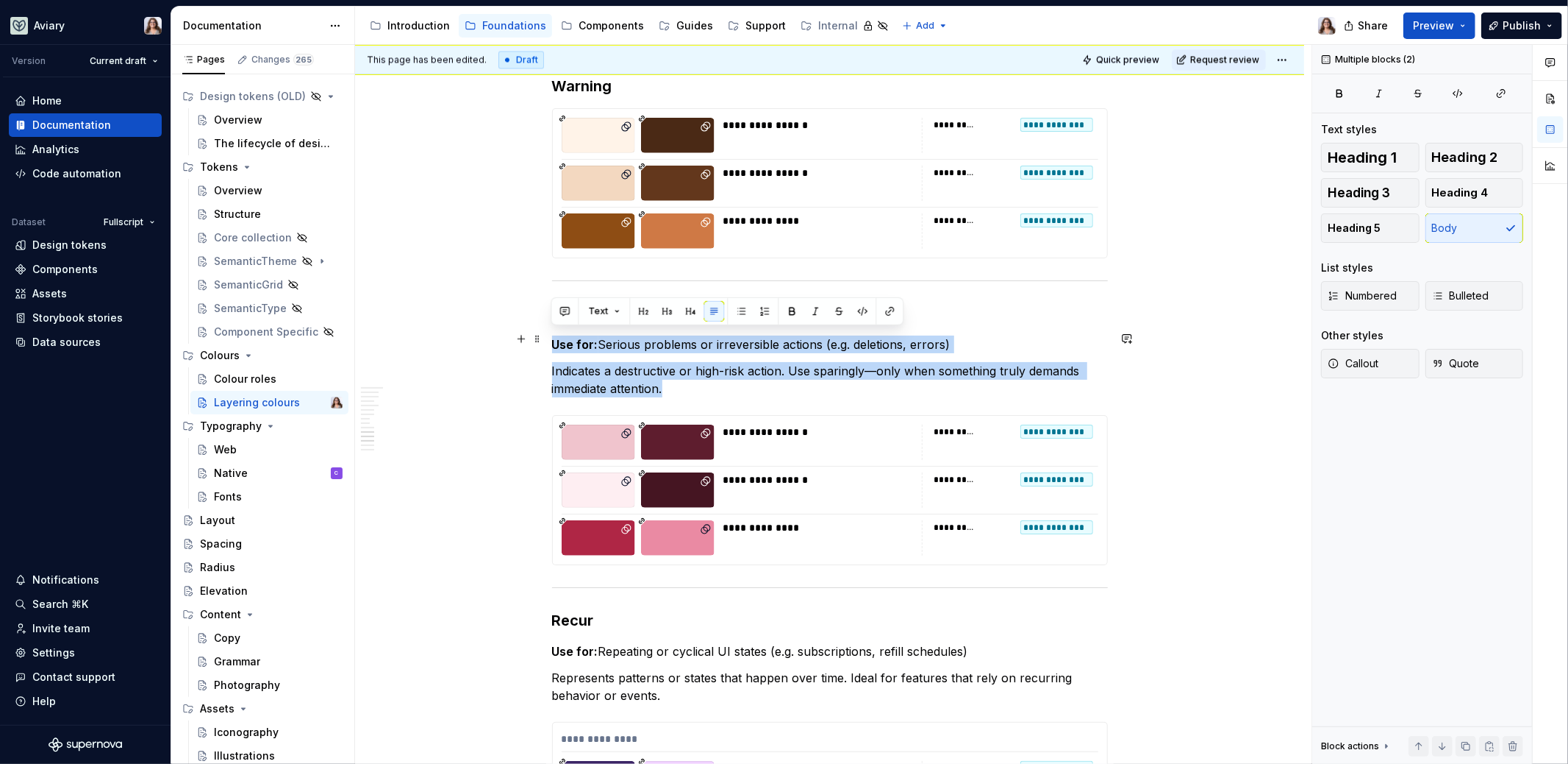
drag, startPoint x: 691, startPoint y: 387, endPoint x: 550, endPoint y: 338, distance: 149.3
click at [550, 338] on div "How to Layer Background Tokens To keep components accessible and easy to use, i…" at bounding box center [830, 96] width 949 height 4565
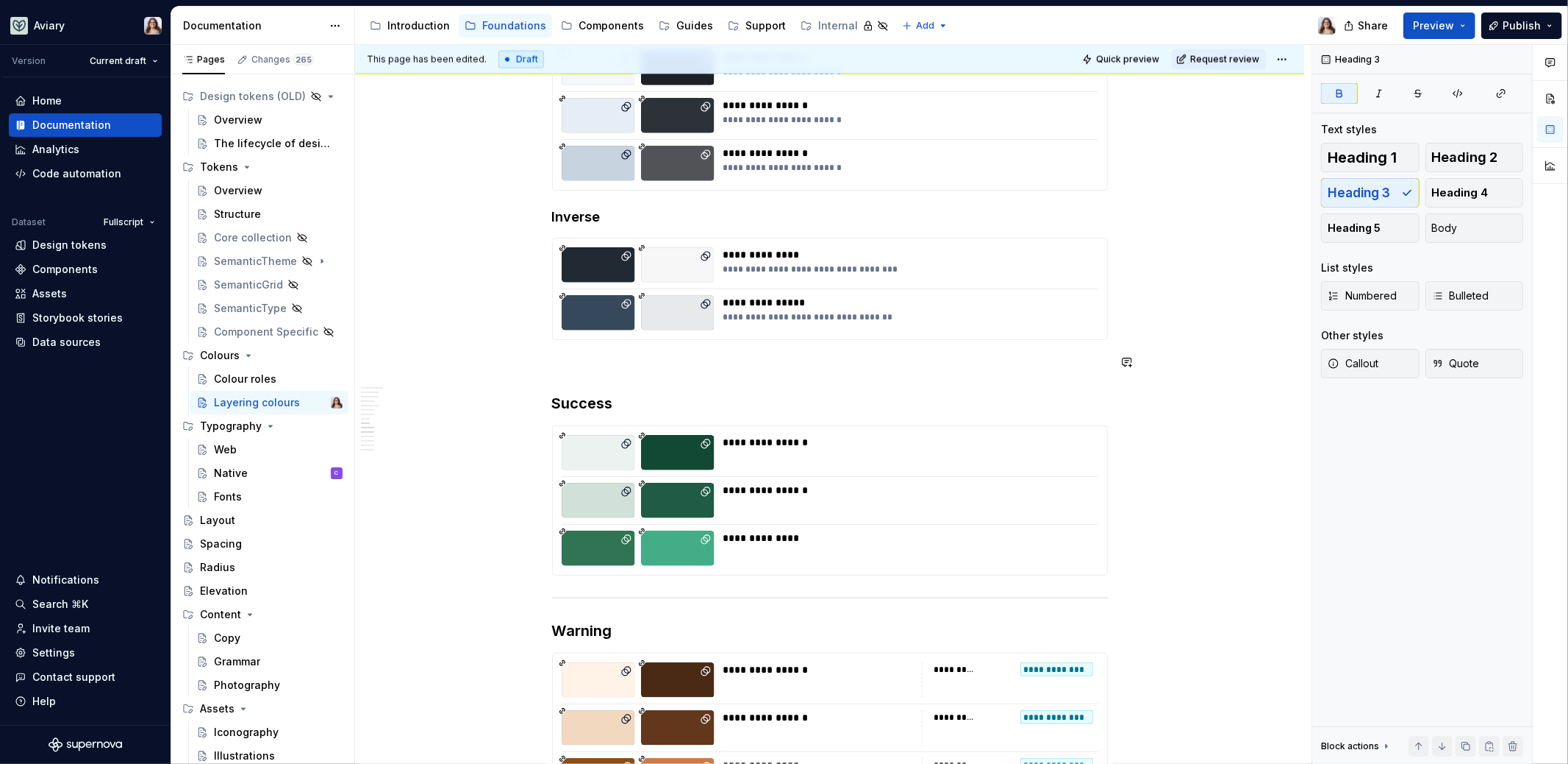
scroll to position [1897, 0]
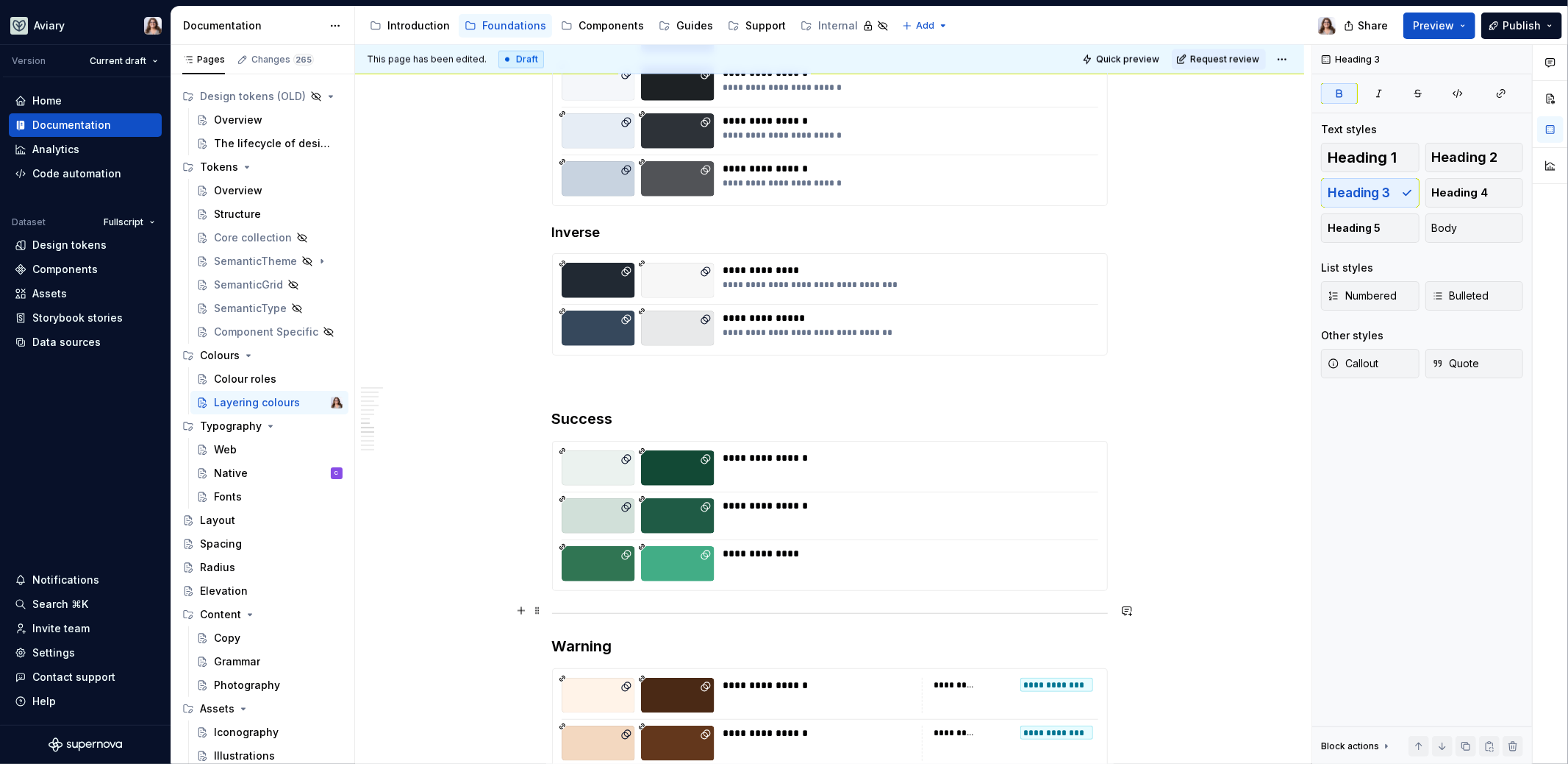
click at [636, 613] on hr at bounding box center [830, 613] width 555 height 1
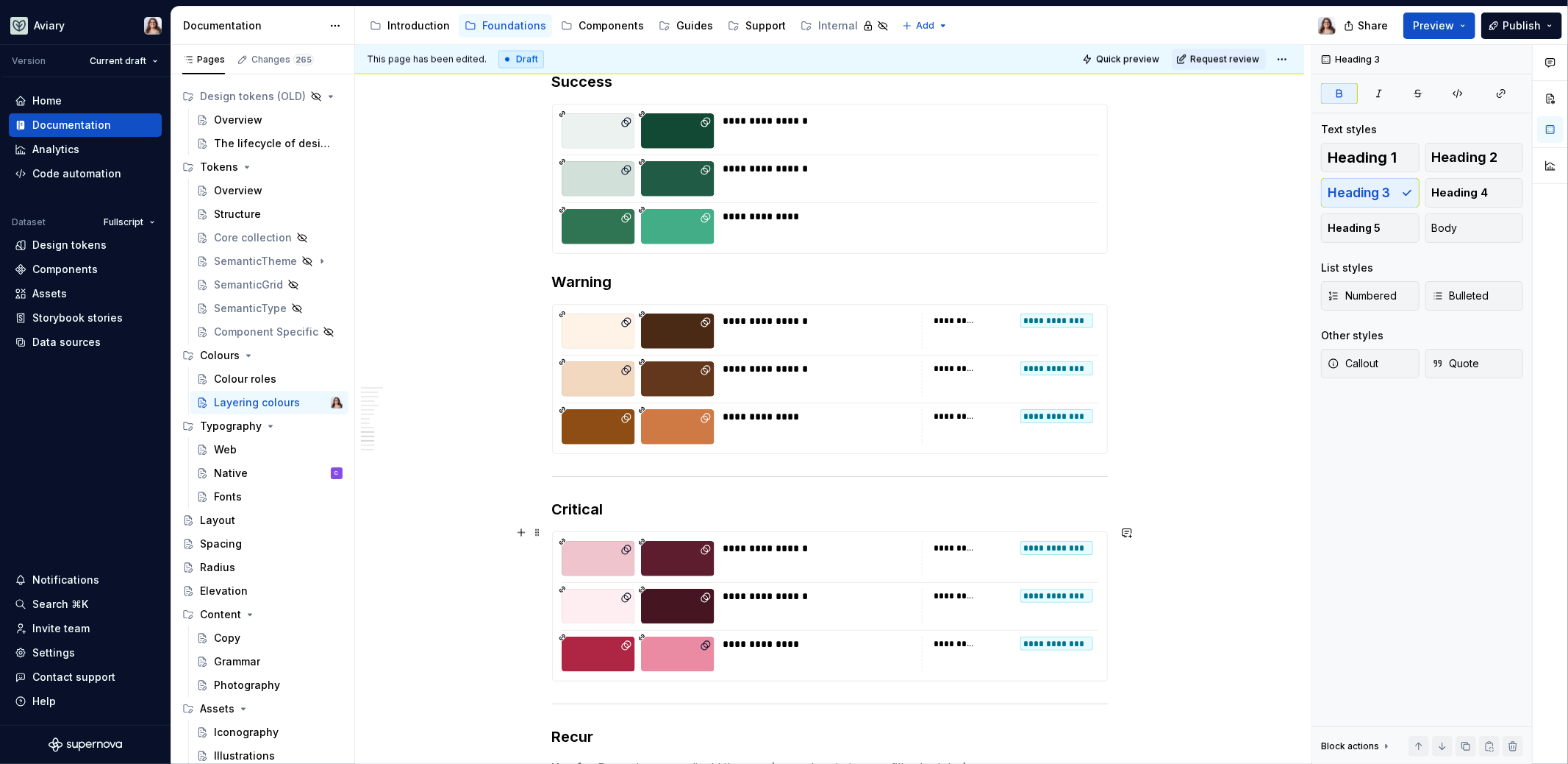
scroll to position [2292, 0]
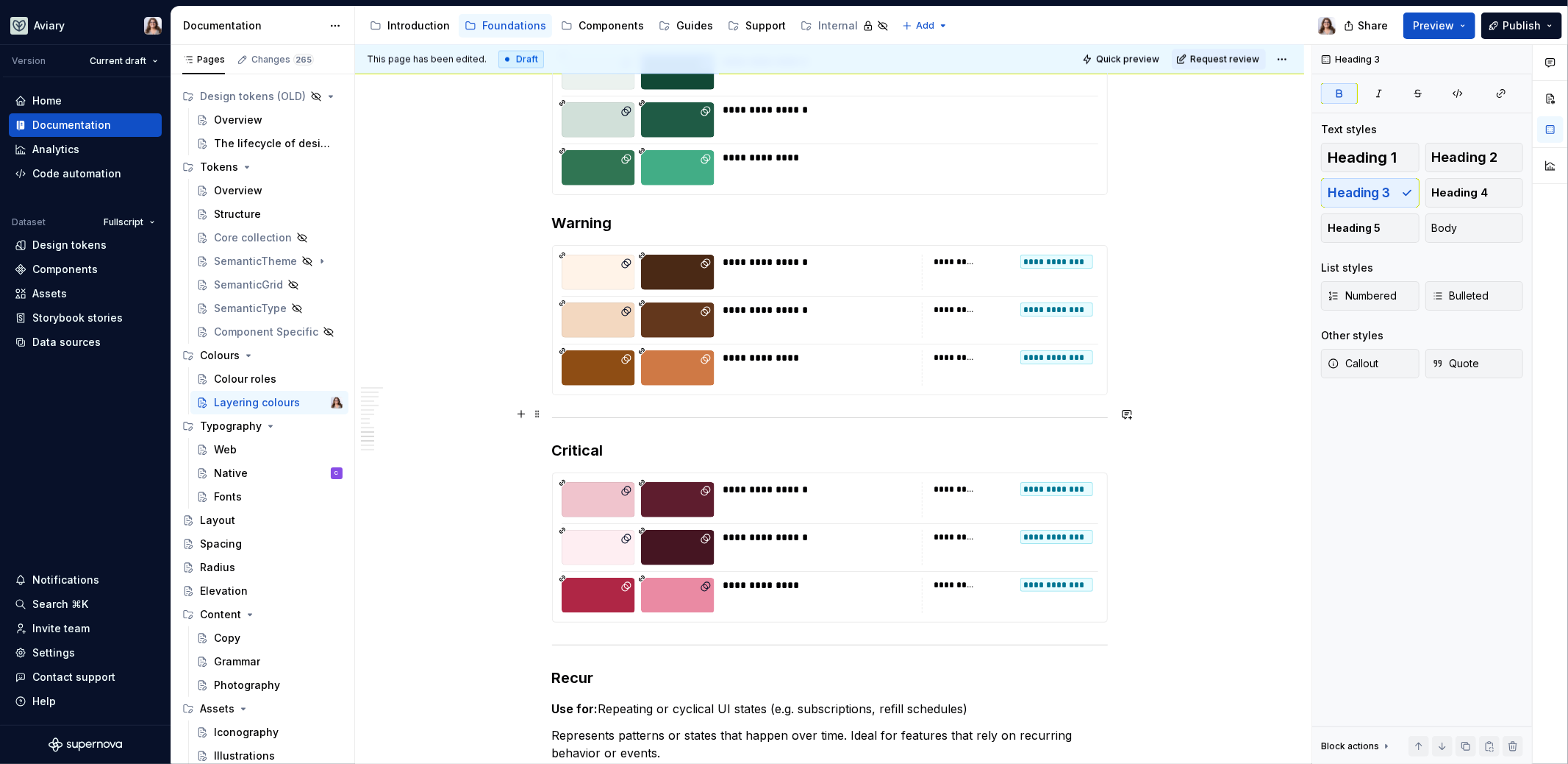
click at [654, 413] on div at bounding box center [830, 417] width 555 height 9
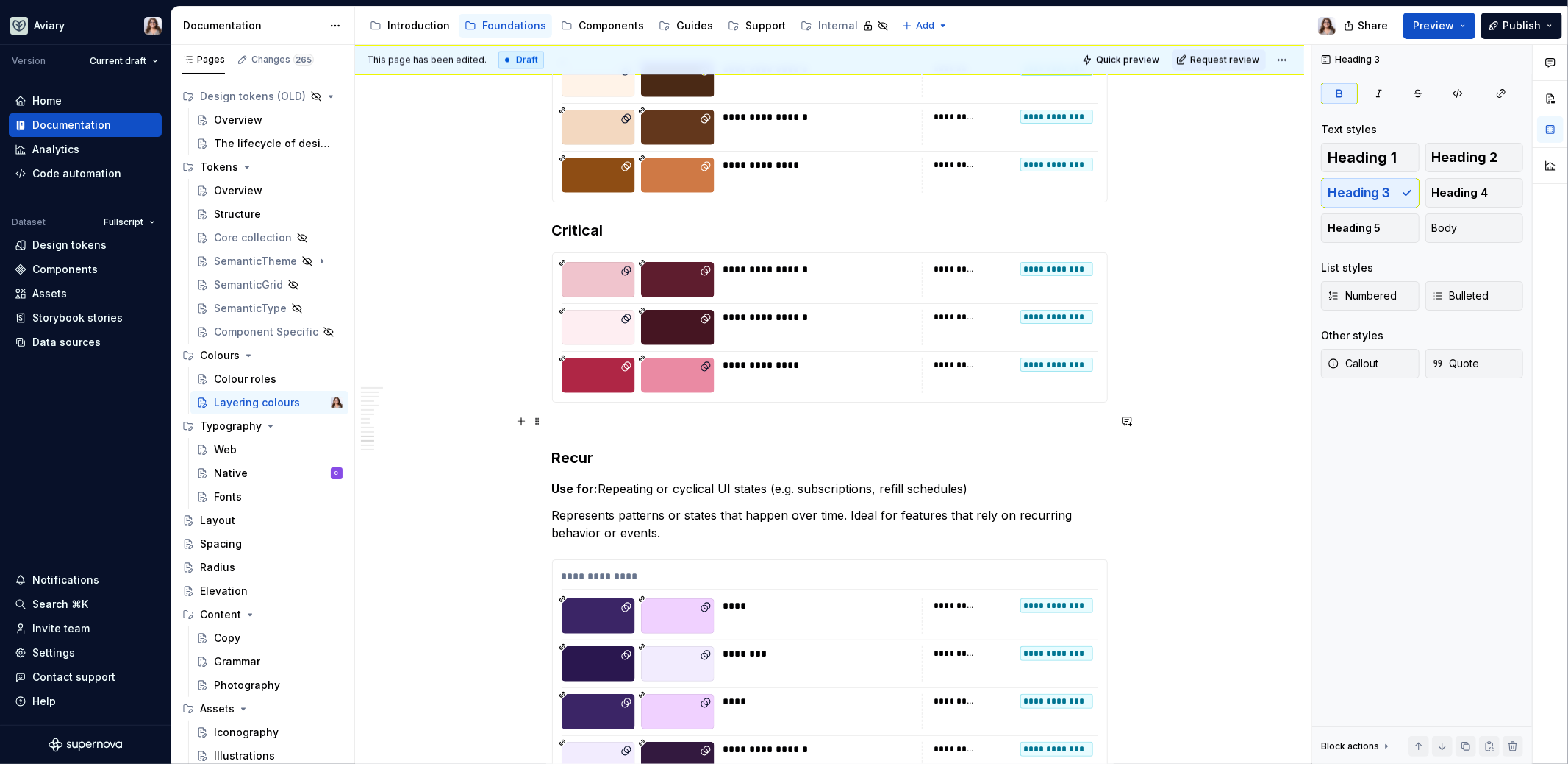
scroll to position [2496, 0]
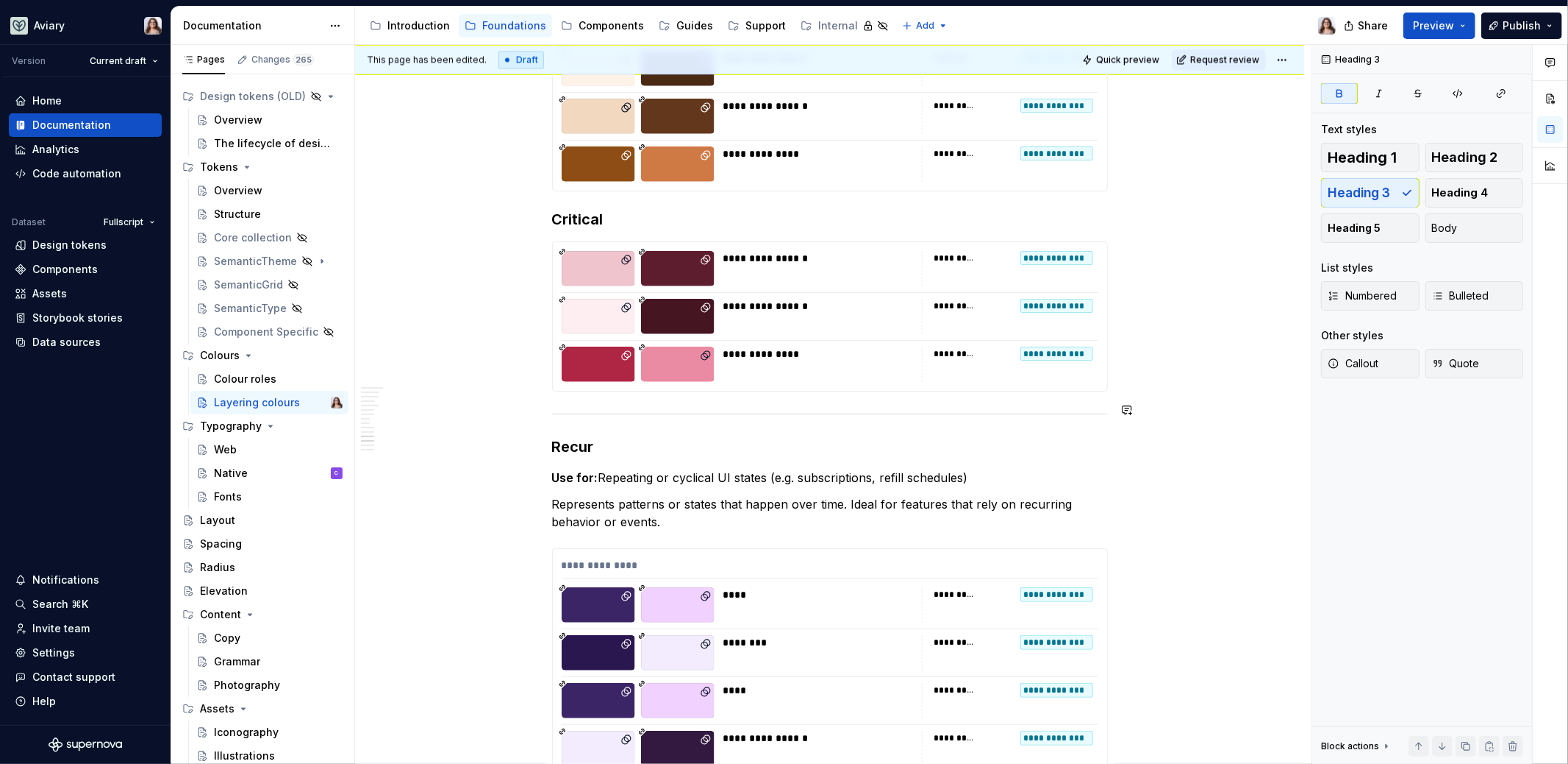
click at [649, 411] on div at bounding box center [830, 414] width 555 height 9
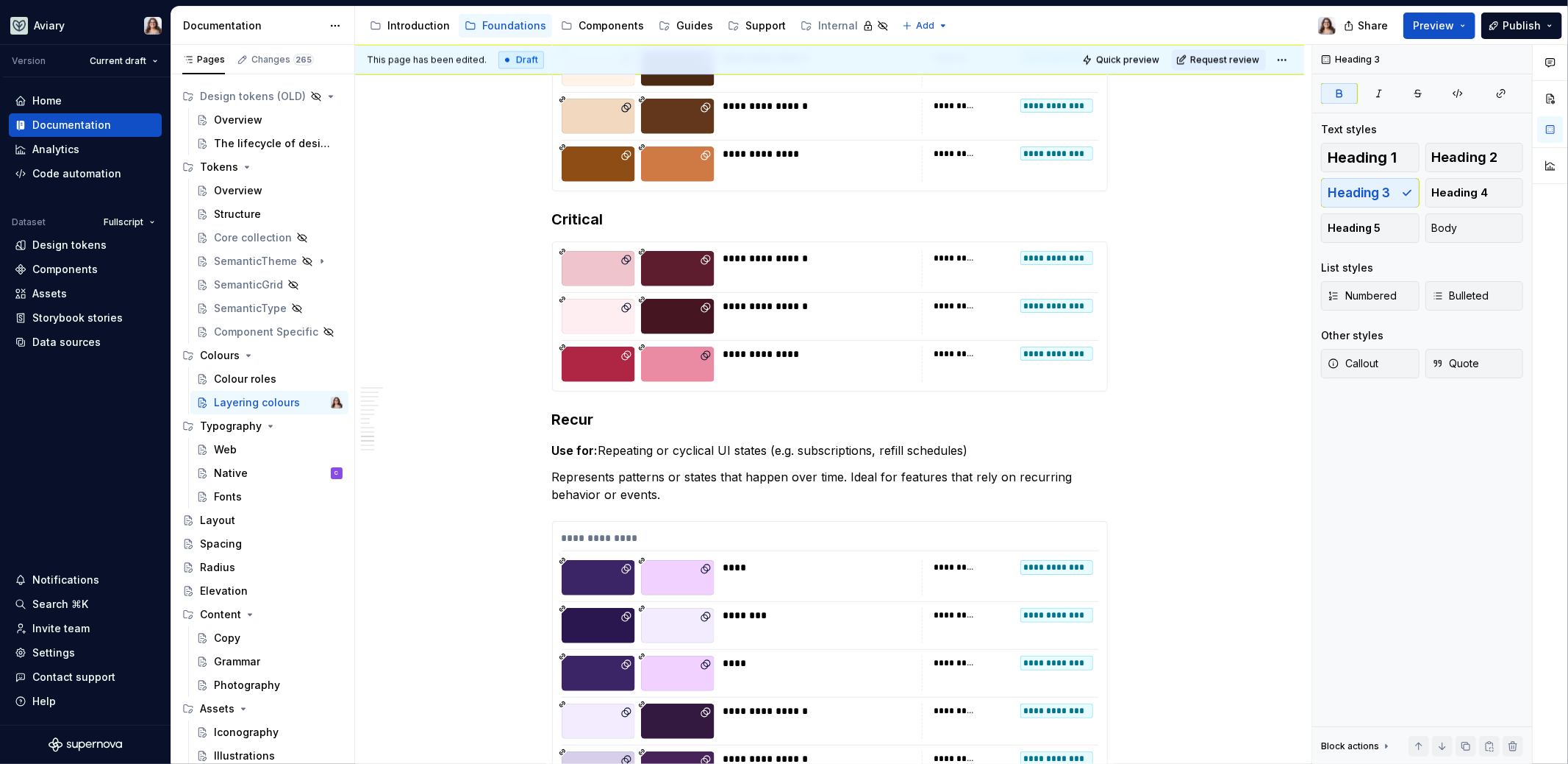
scroll to position [2518, 0]
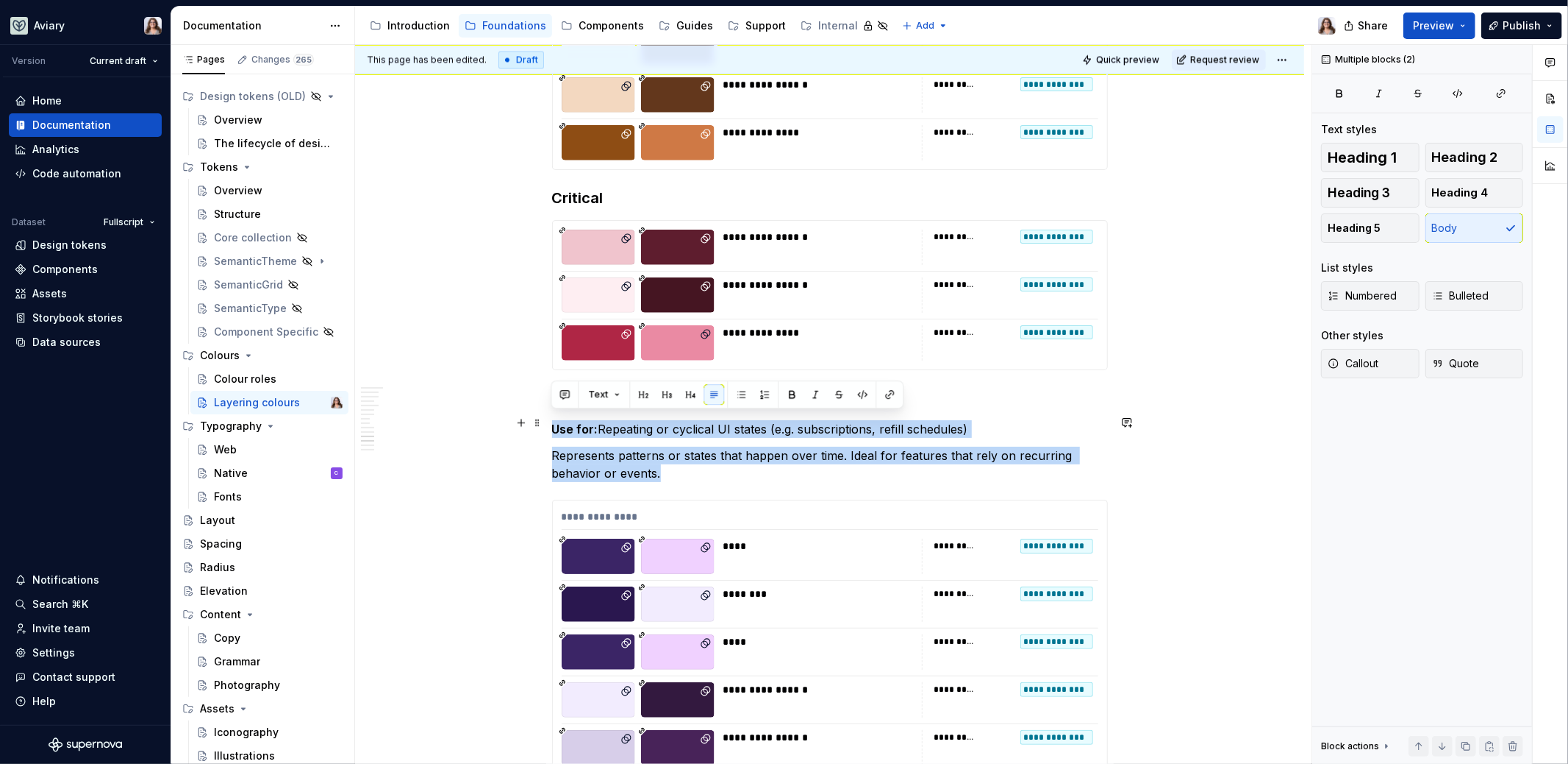
drag, startPoint x: 672, startPoint y: 463, endPoint x: 554, endPoint y: 424, distance: 124.3
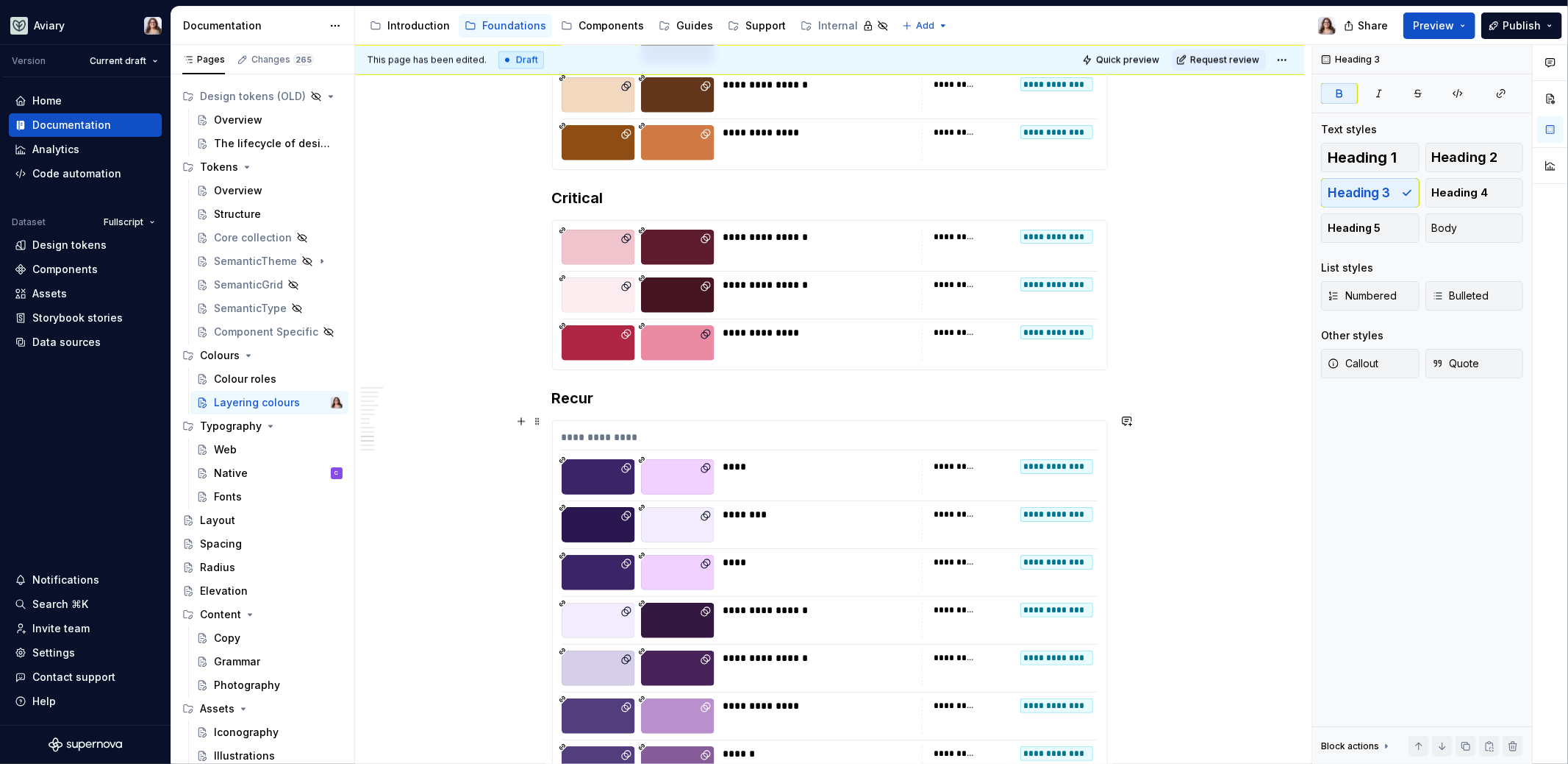
click at [848, 440] on div "**********" at bounding box center [830, 440] width 538 height 21
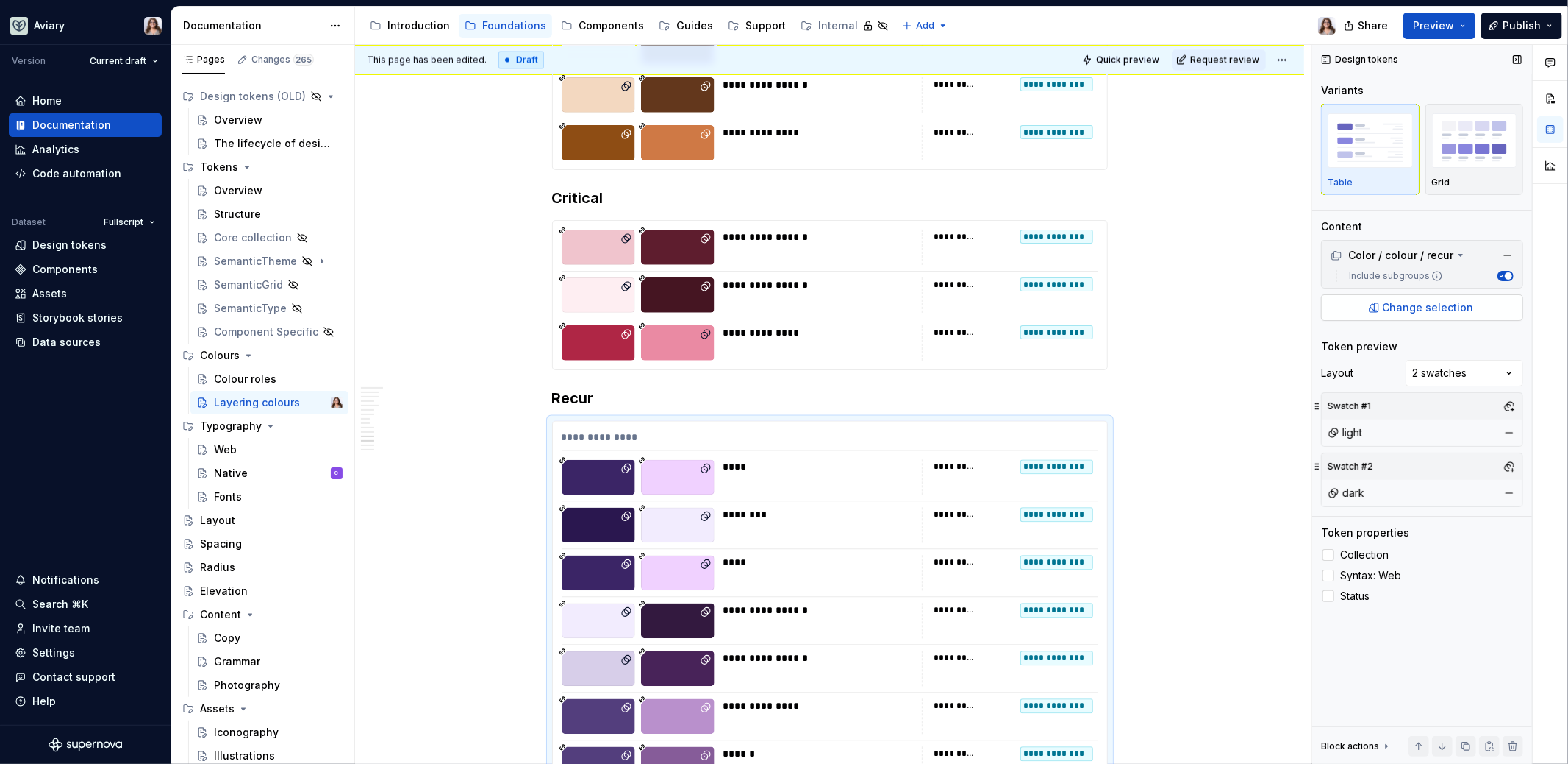
click at [1425, 301] on span "Change selection" at bounding box center [1429, 308] width 91 height 15
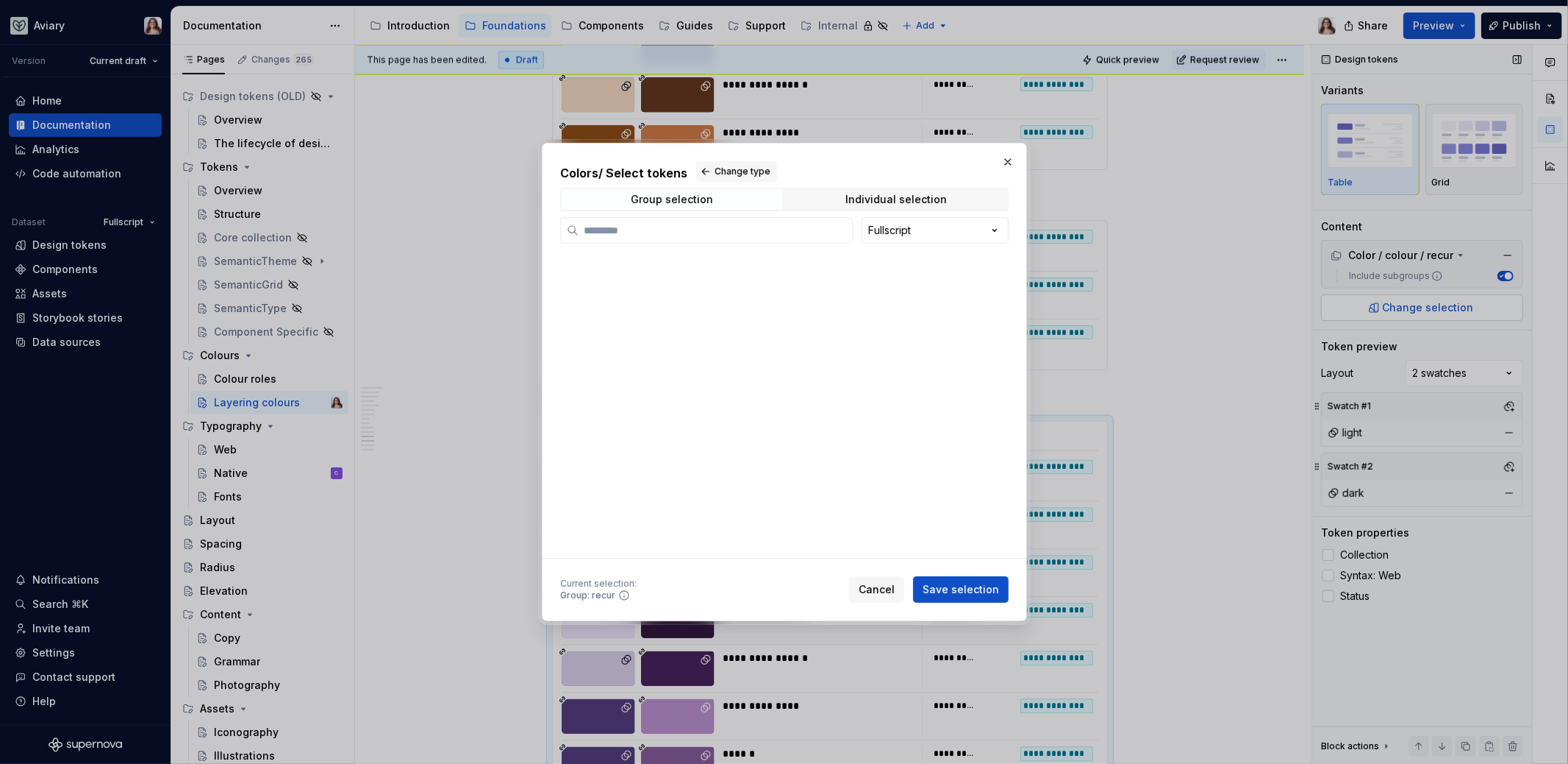
type textarea "*"
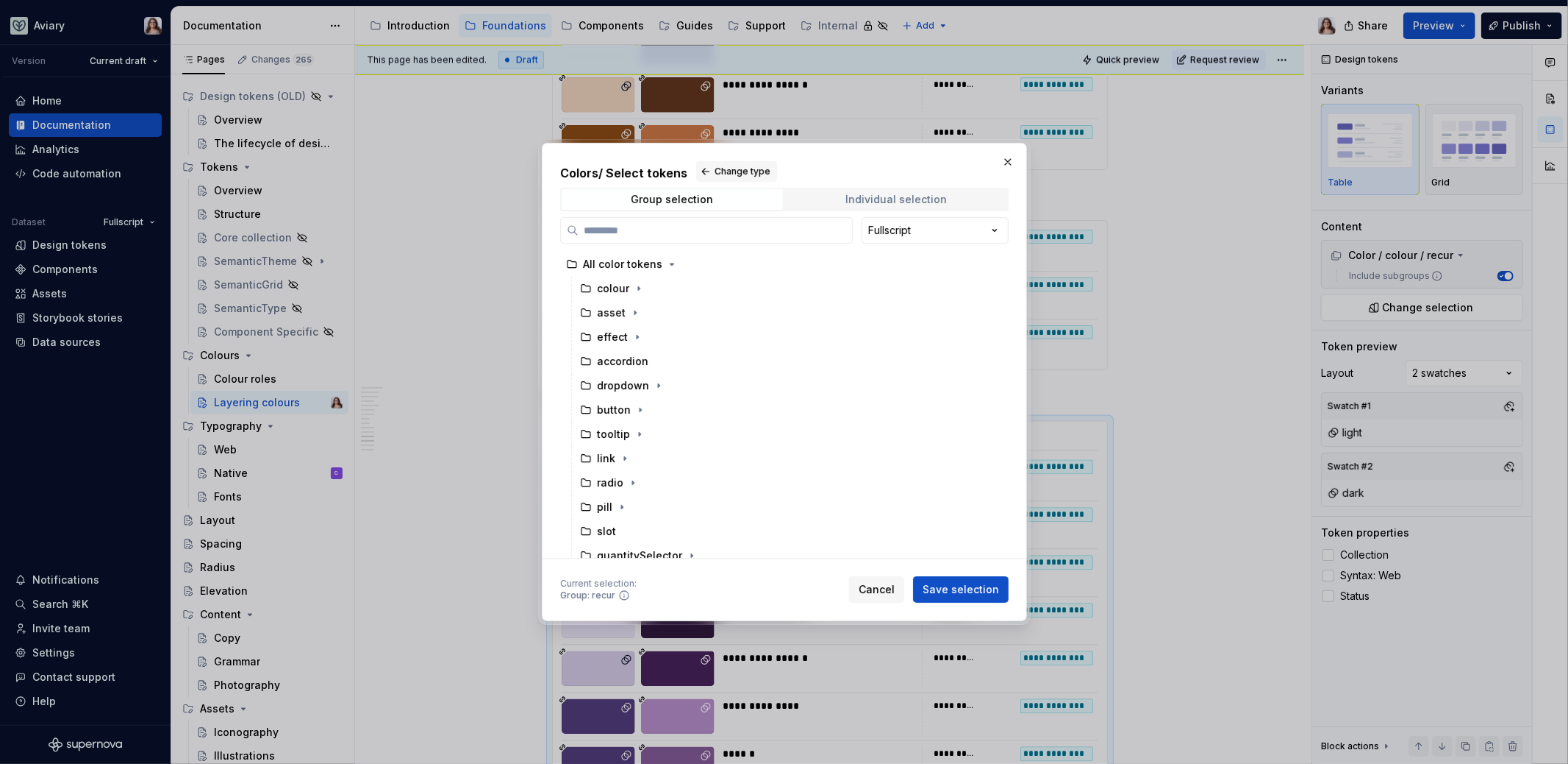
click at [825, 192] on span "Individual selection" at bounding box center [896, 199] width 221 height 20
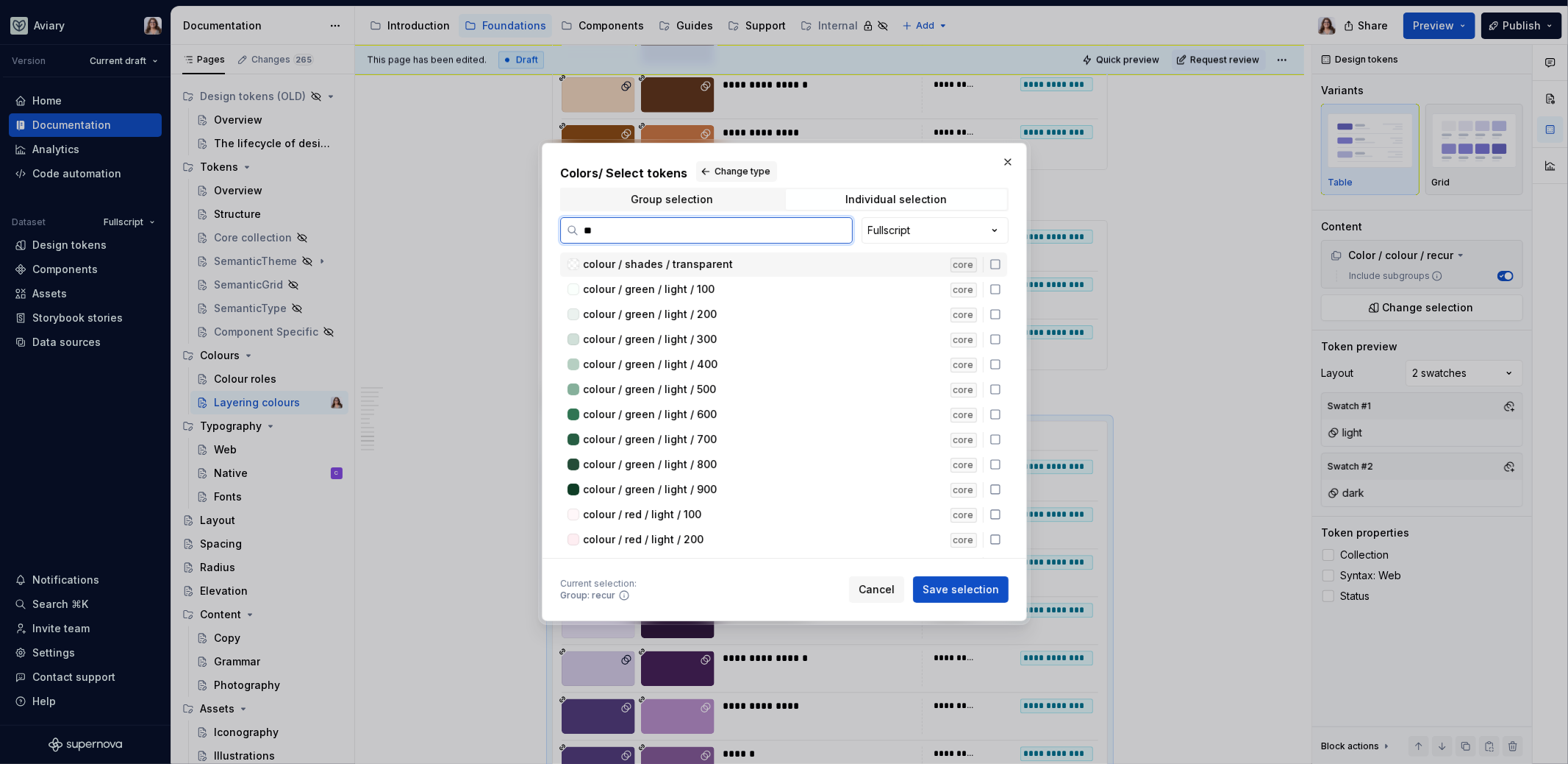
scroll to position [0, 0]
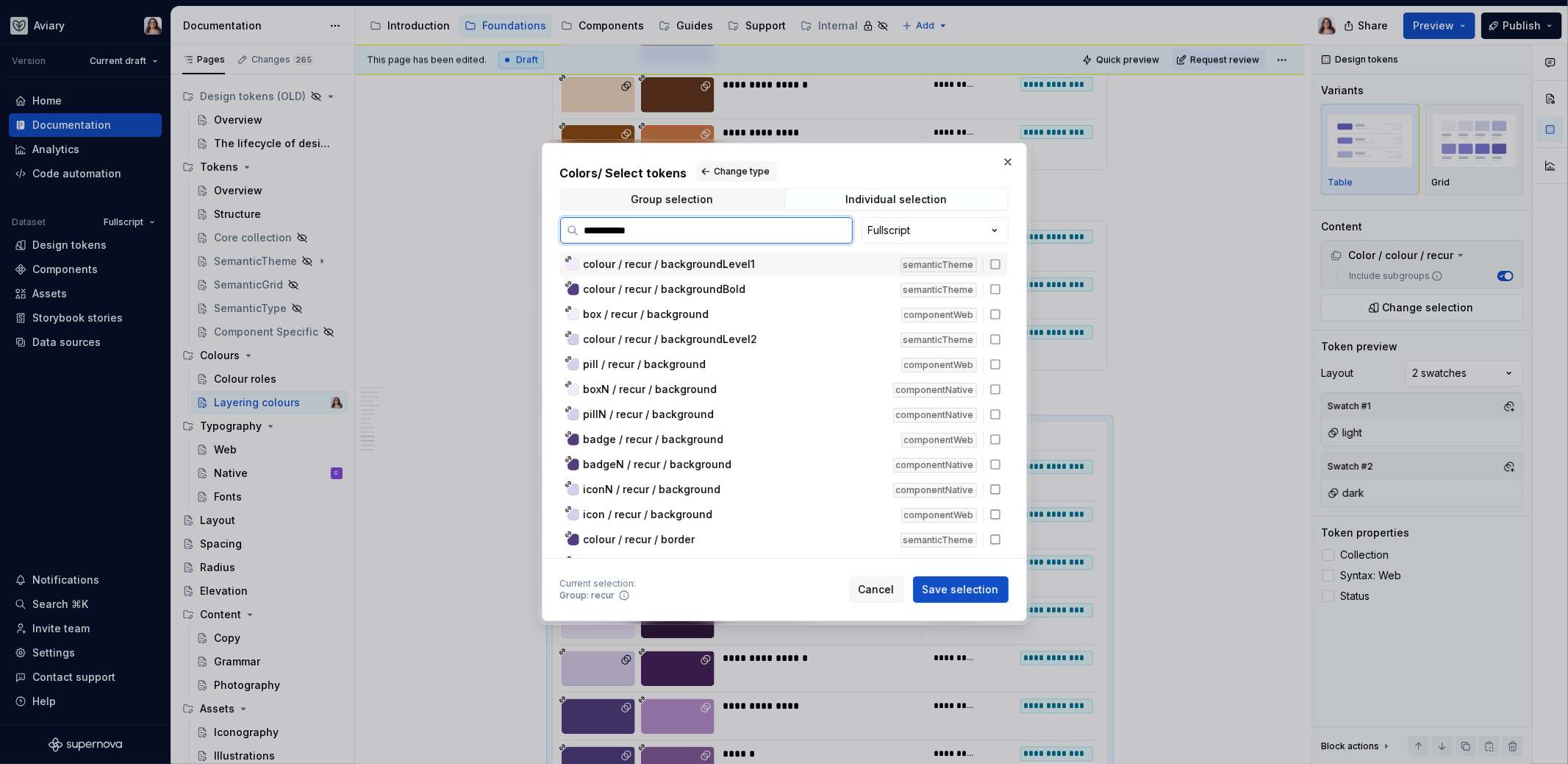
type input "**********"
click at [746, 261] on span "colour / recur / backgroundLevel1" at bounding box center [669, 264] width 172 height 15
click at [732, 291] on span "colour / recur / backgroundBold" at bounding box center [664, 289] width 163 height 15
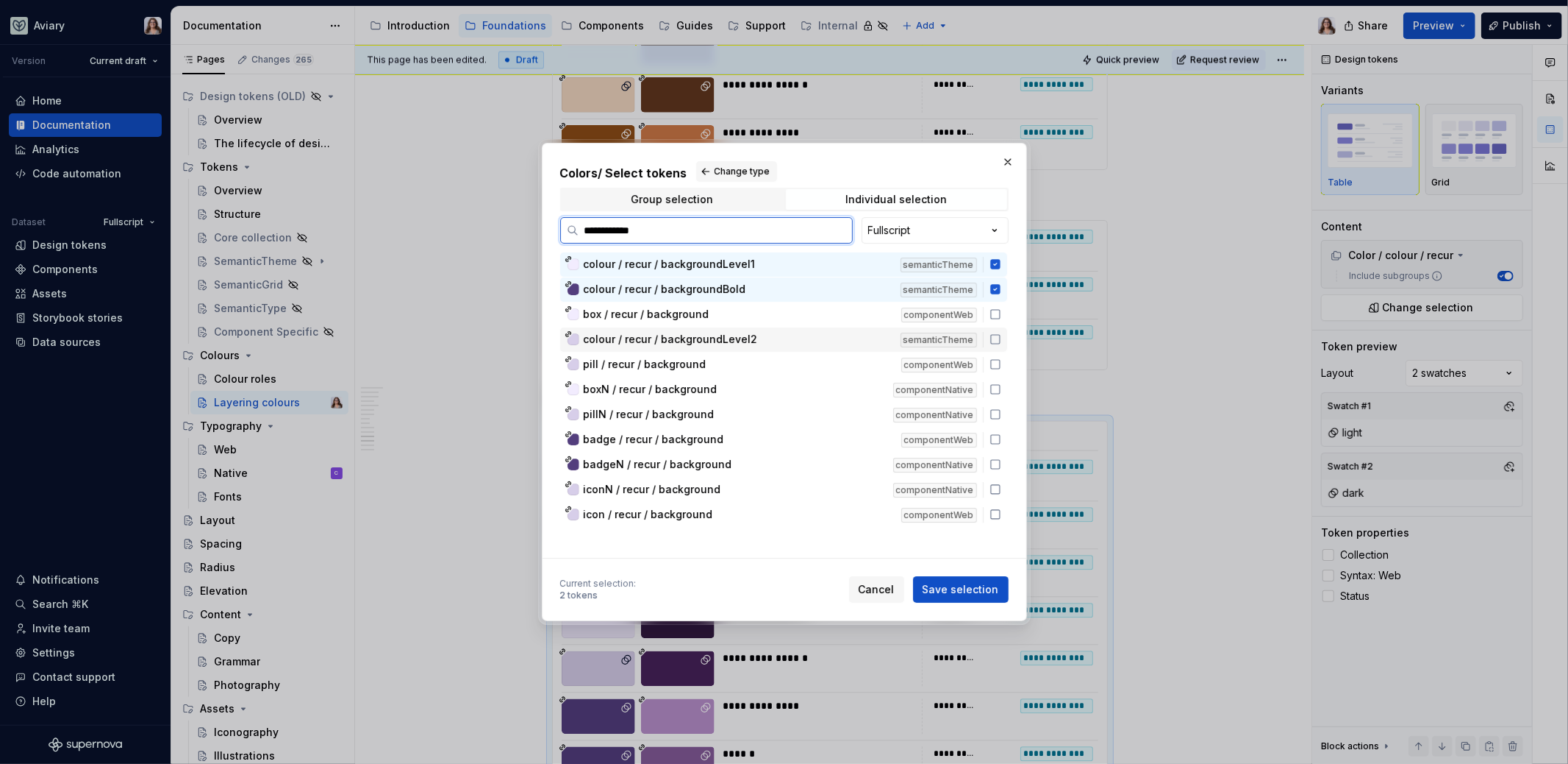
click at [732, 336] on span "colour / recur / backgroundLevel2" at bounding box center [671, 339] width 175 height 15
click at [973, 592] on span "Save selection" at bounding box center [960, 589] width 76 height 15
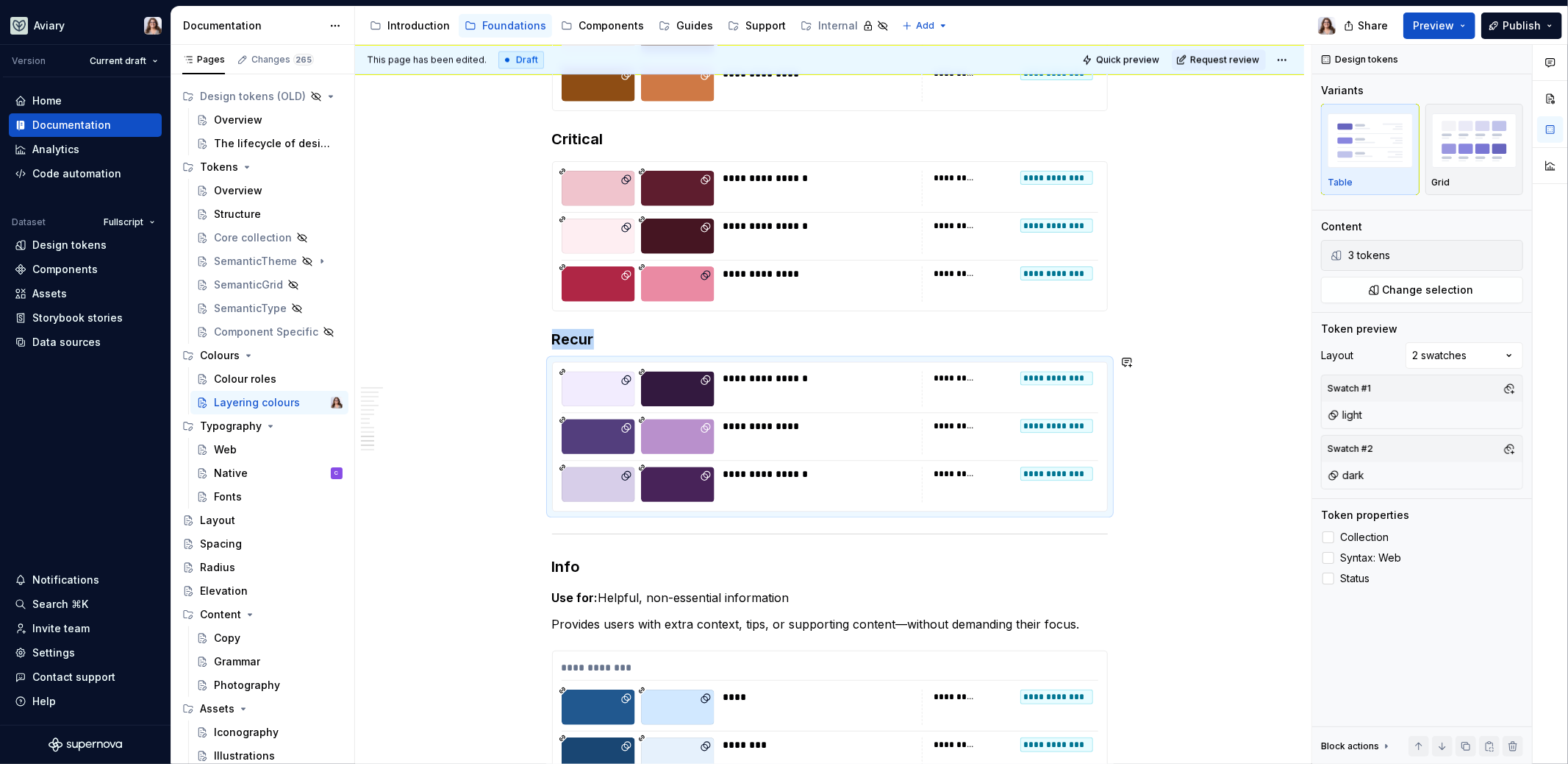
scroll to position [2577, 0]
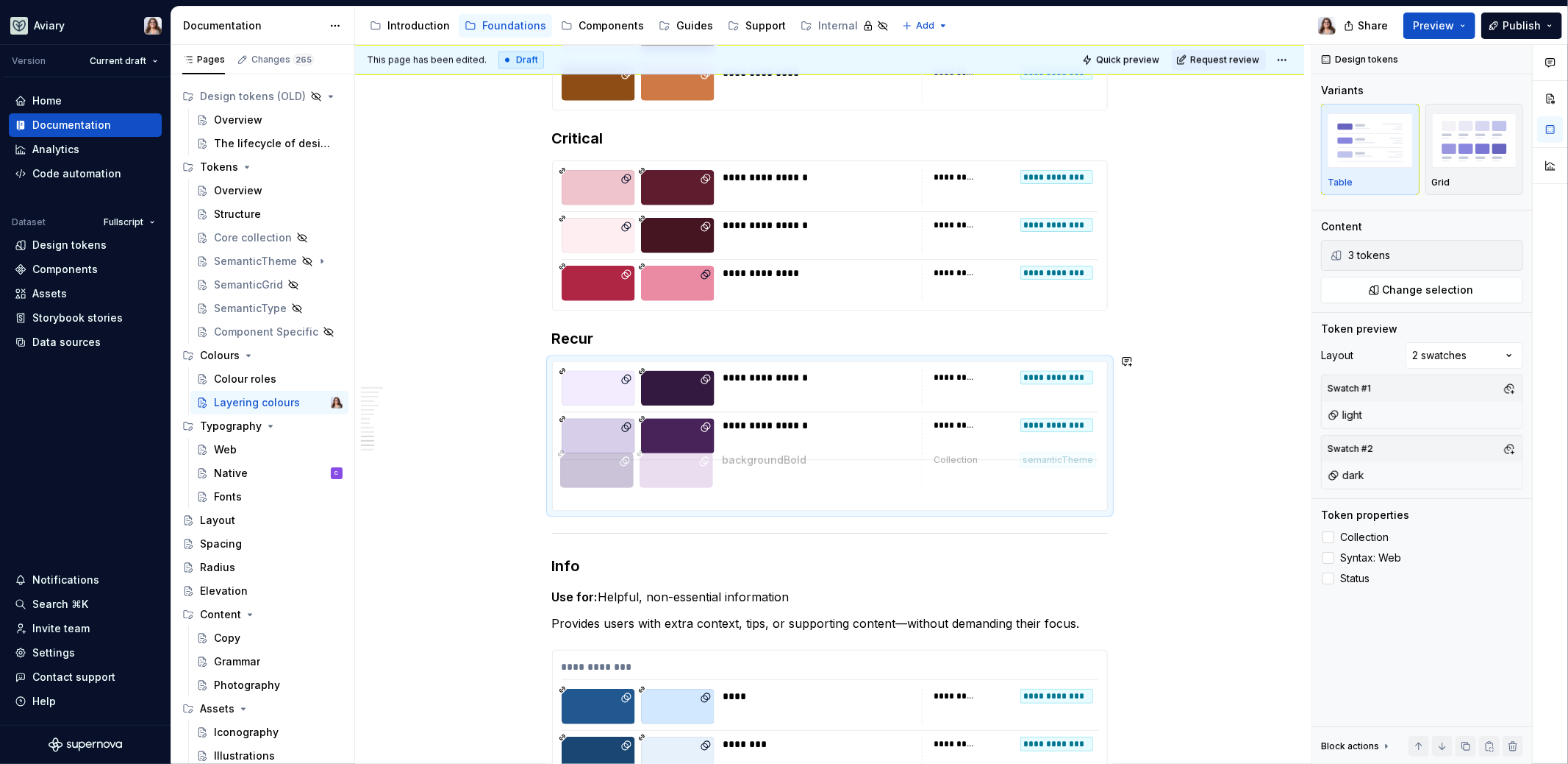
drag, startPoint x: 556, startPoint y: 422, endPoint x: 556, endPoint y: 463, distance: 41.0
click at [607, 334] on h3 "Recur" at bounding box center [830, 338] width 555 height 20
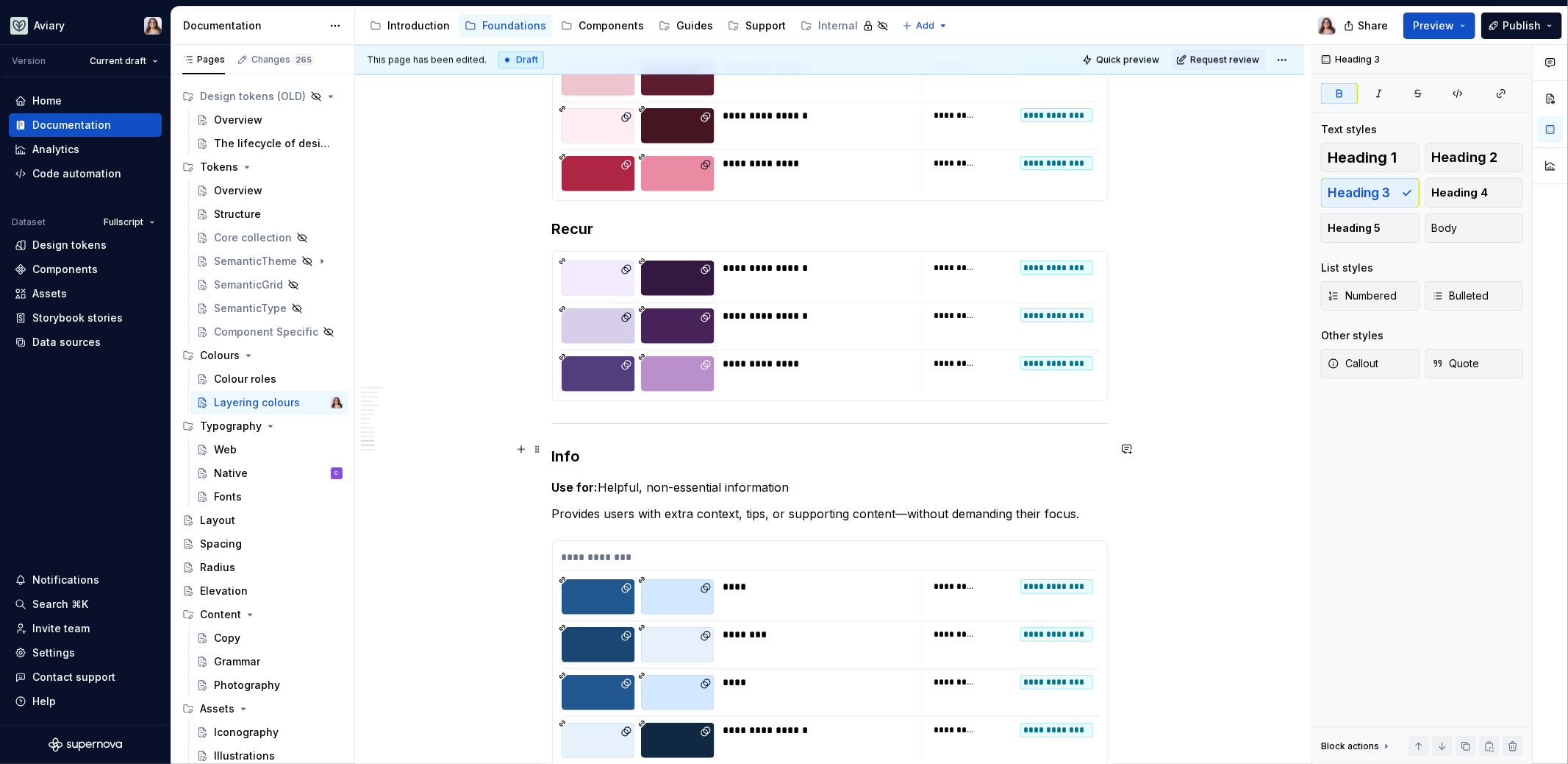
scroll to position [2696, 0]
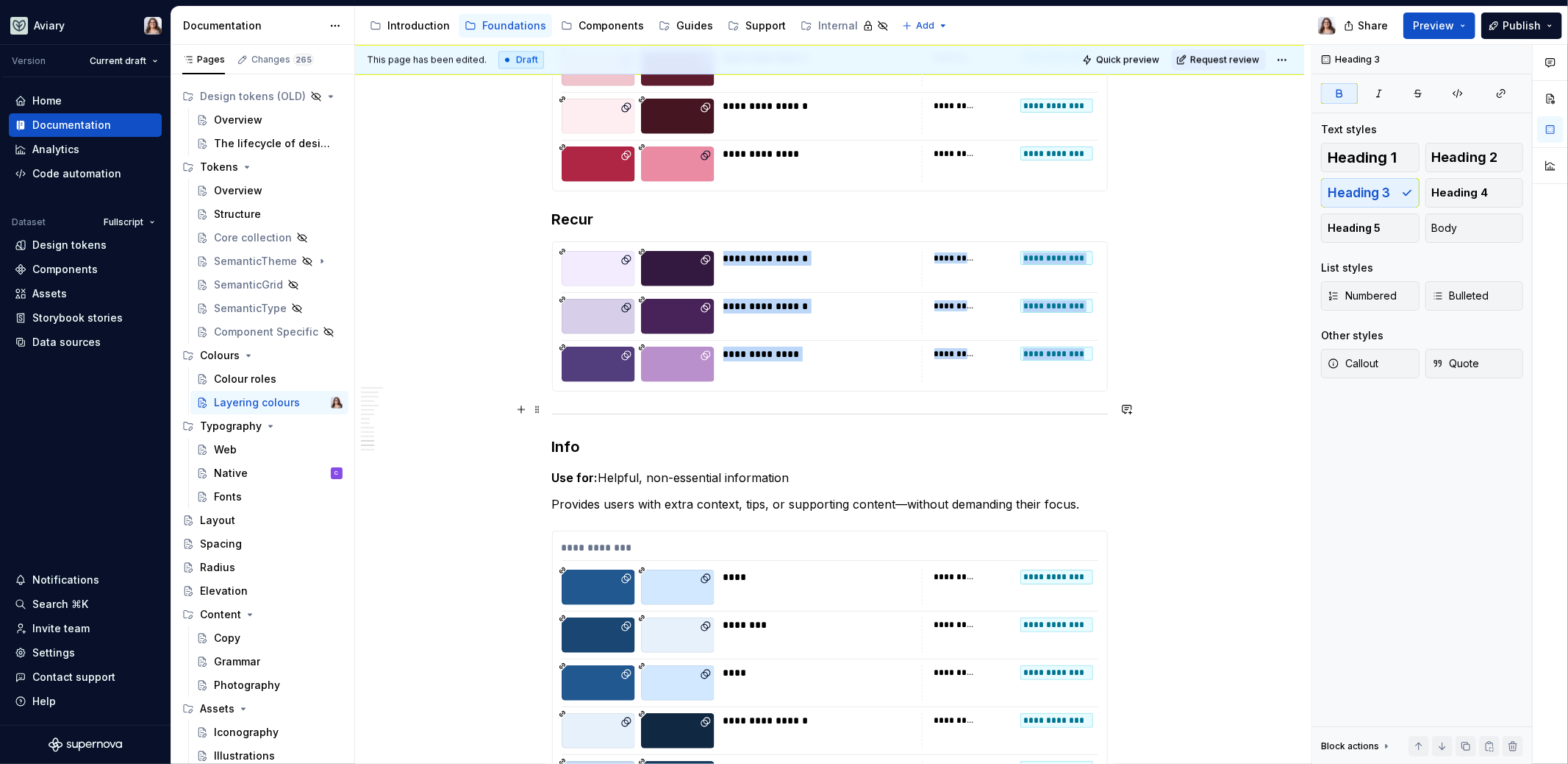
click at [628, 414] on hr at bounding box center [830, 414] width 555 height 1
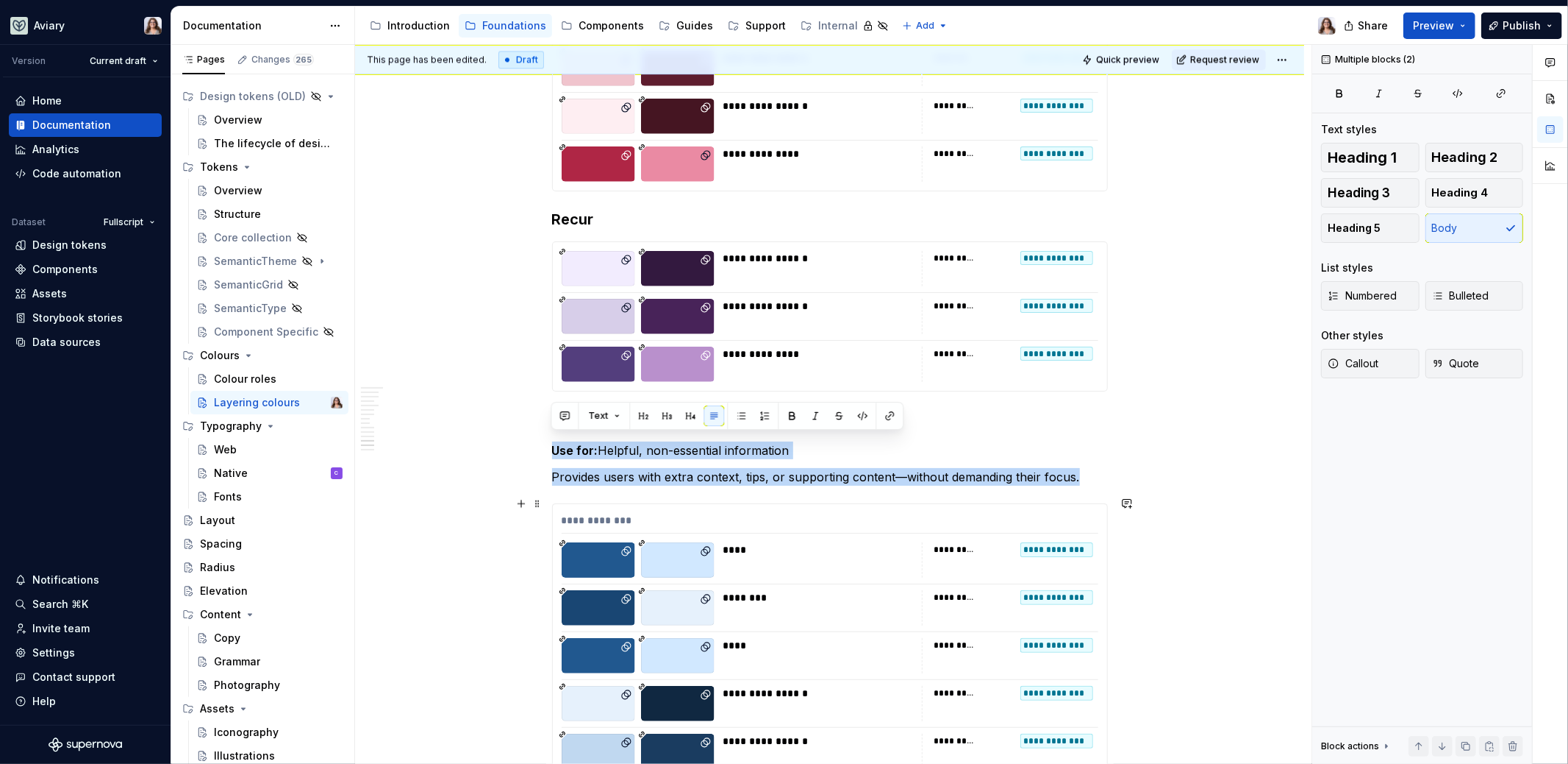
drag, startPoint x: 554, startPoint y: 440, endPoint x: 1090, endPoint y: 507, distance: 540.2
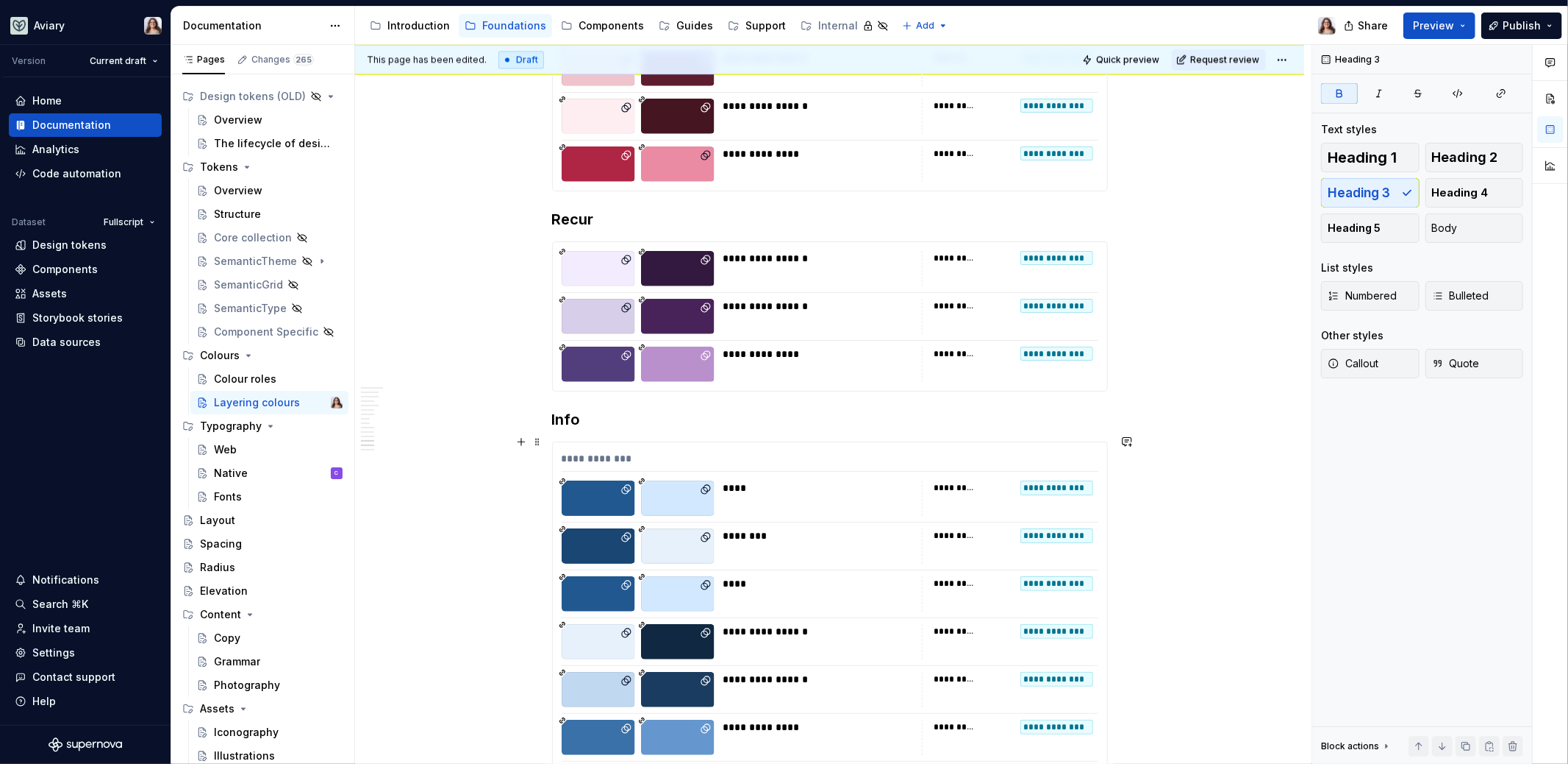
click at [752, 488] on div "****" at bounding box center [818, 498] width 189 height 35
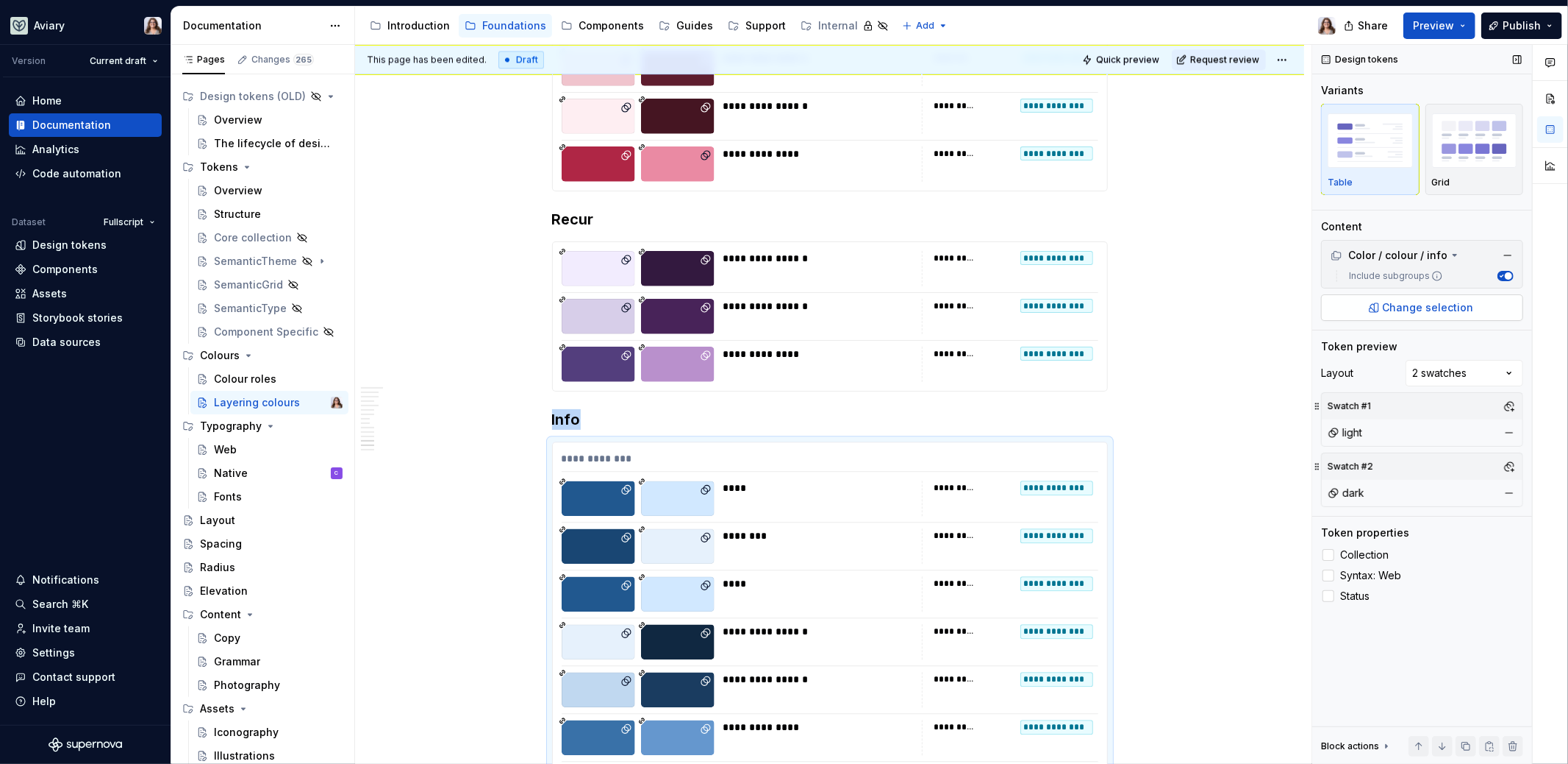
click at [1430, 305] on span "Change selection" at bounding box center [1429, 308] width 91 height 15
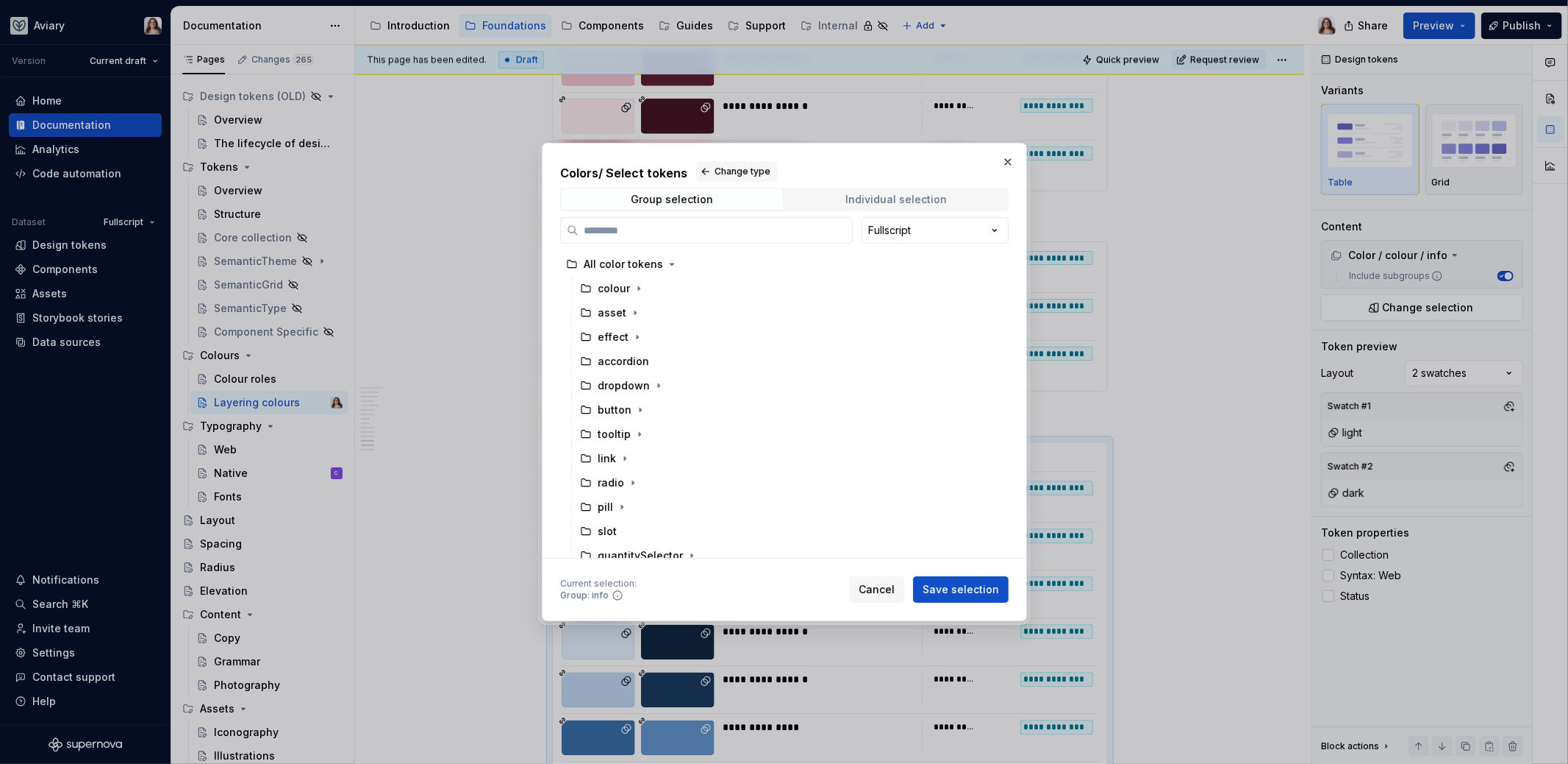
click at [903, 200] on div "Individual selection" at bounding box center [895, 199] width 101 height 12
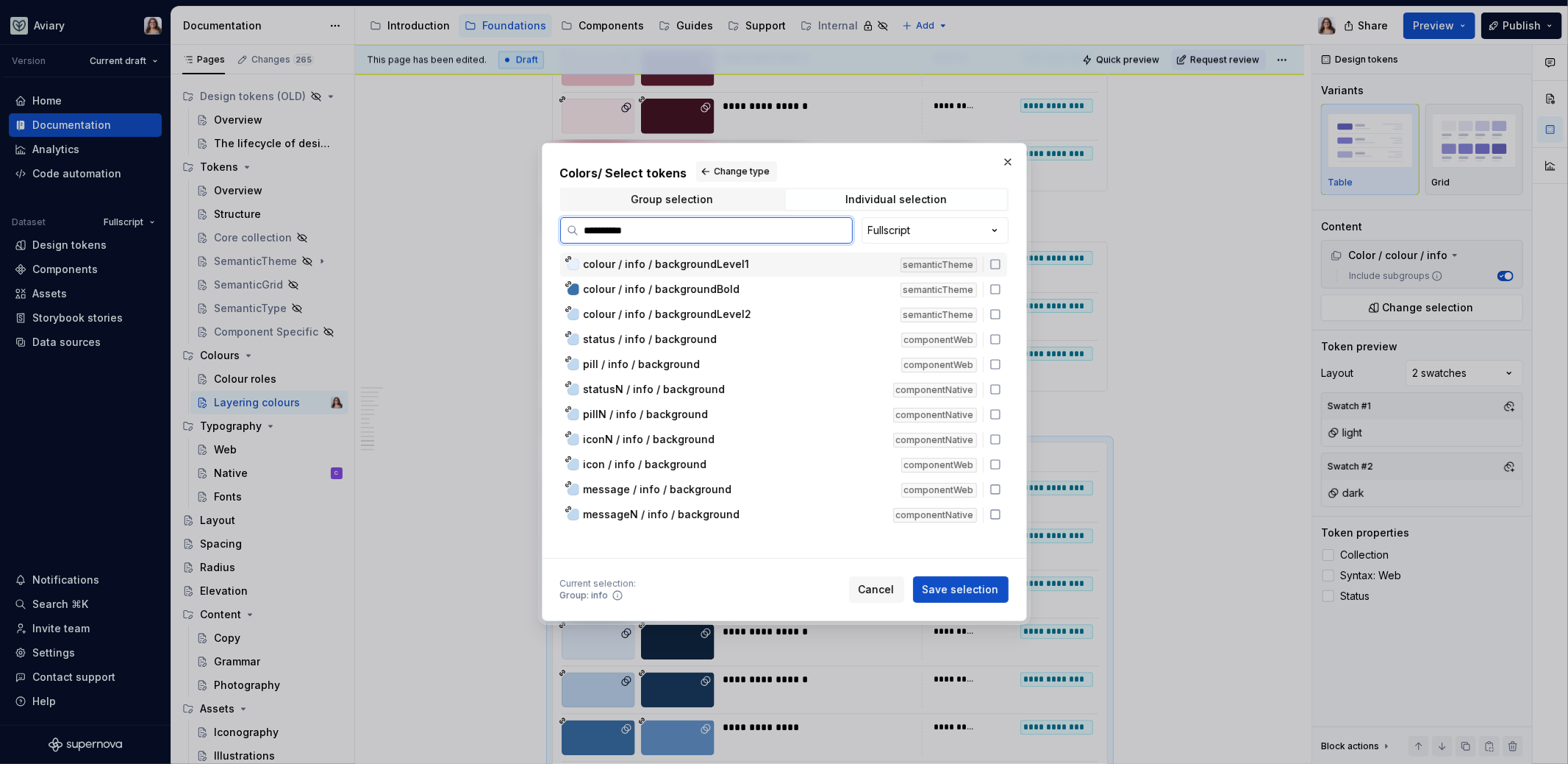
type input "**********"
click at [647, 263] on span "colour / info / backgroundLevel1" at bounding box center [666, 264] width 166 height 15
click at [653, 286] on span "colour / info / backgroundBold" at bounding box center [661, 289] width 157 height 15
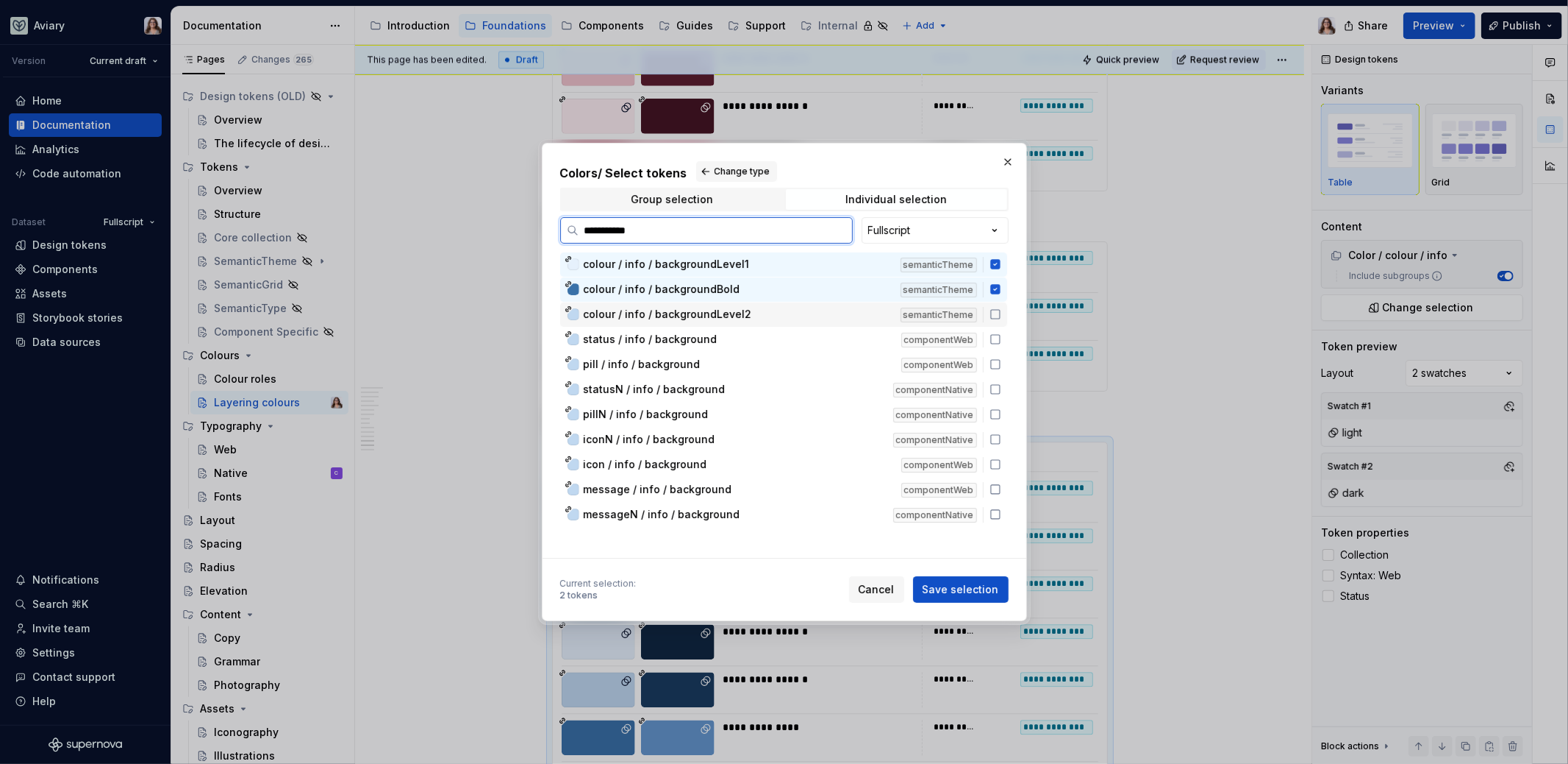
click at [654, 311] on span "colour / info / backgroundLevel2" at bounding box center [667, 314] width 168 height 15
click at [947, 593] on span "Save selection" at bounding box center [960, 589] width 76 height 15
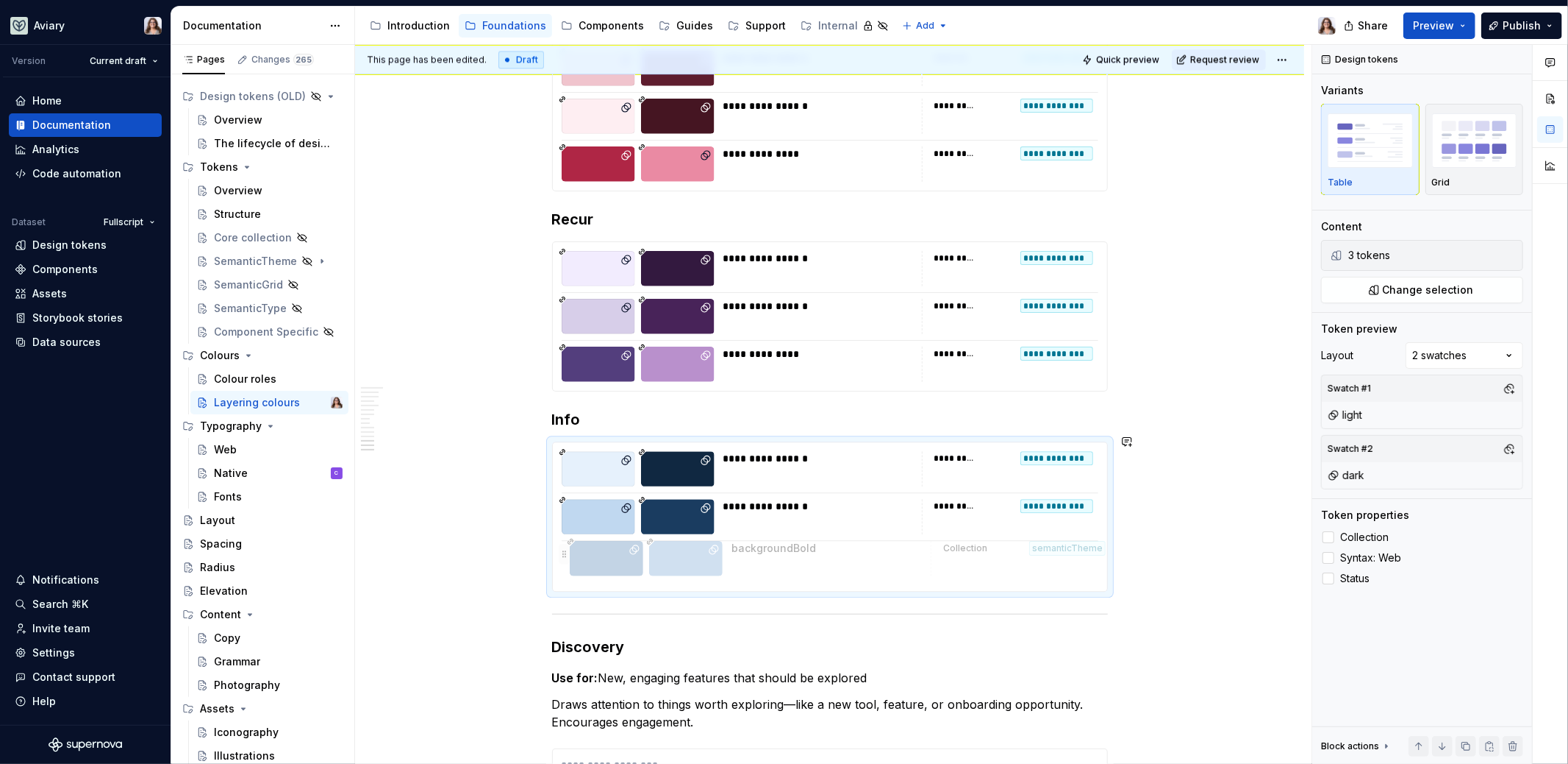
drag, startPoint x: 558, startPoint y: 505, endPoint x: 566, endPoint y: 555, distance: 50.6
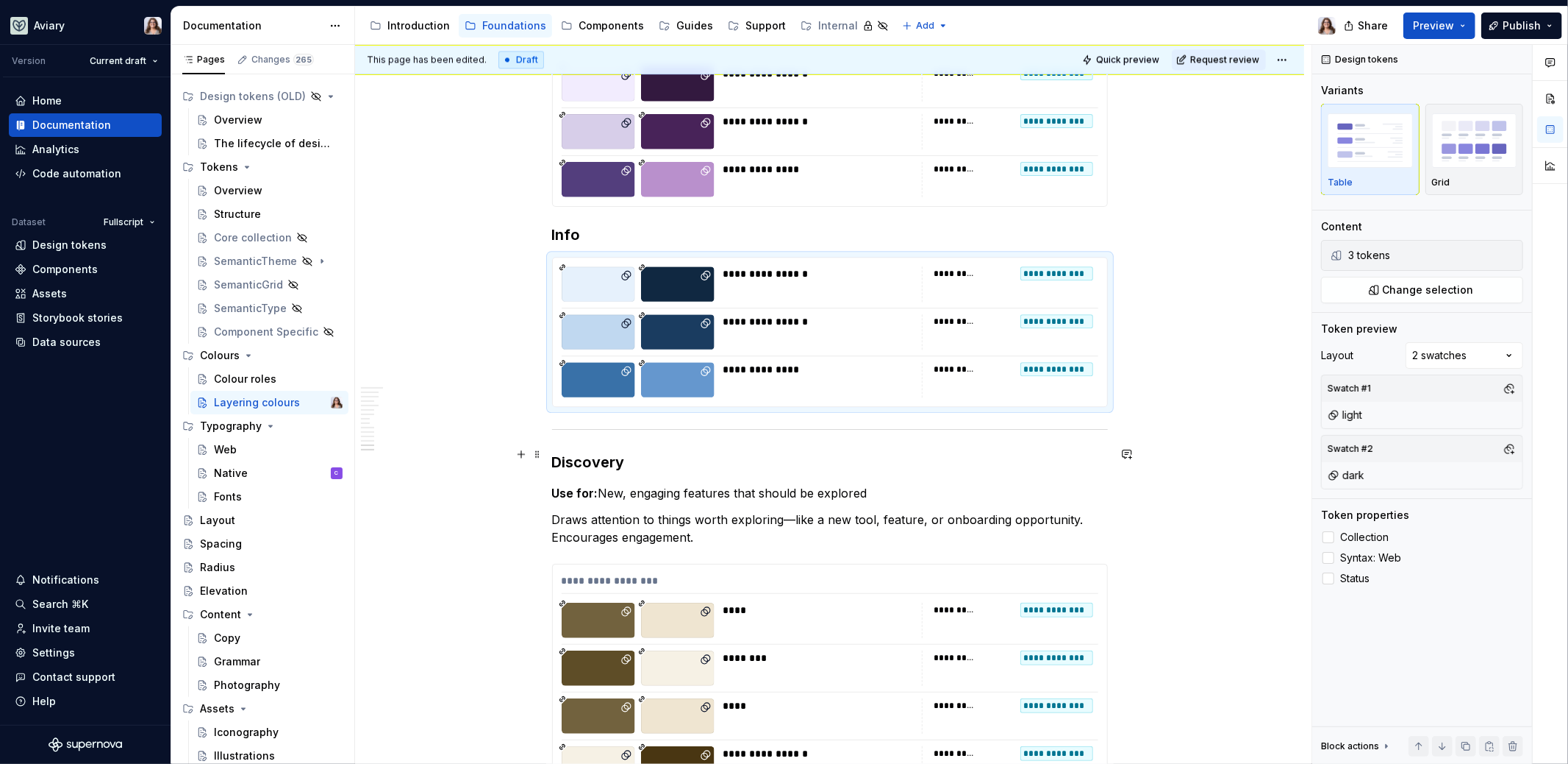
click at [636, 452] on h3 "Discovery" at bounding box center [830, 462] width 555 height 20
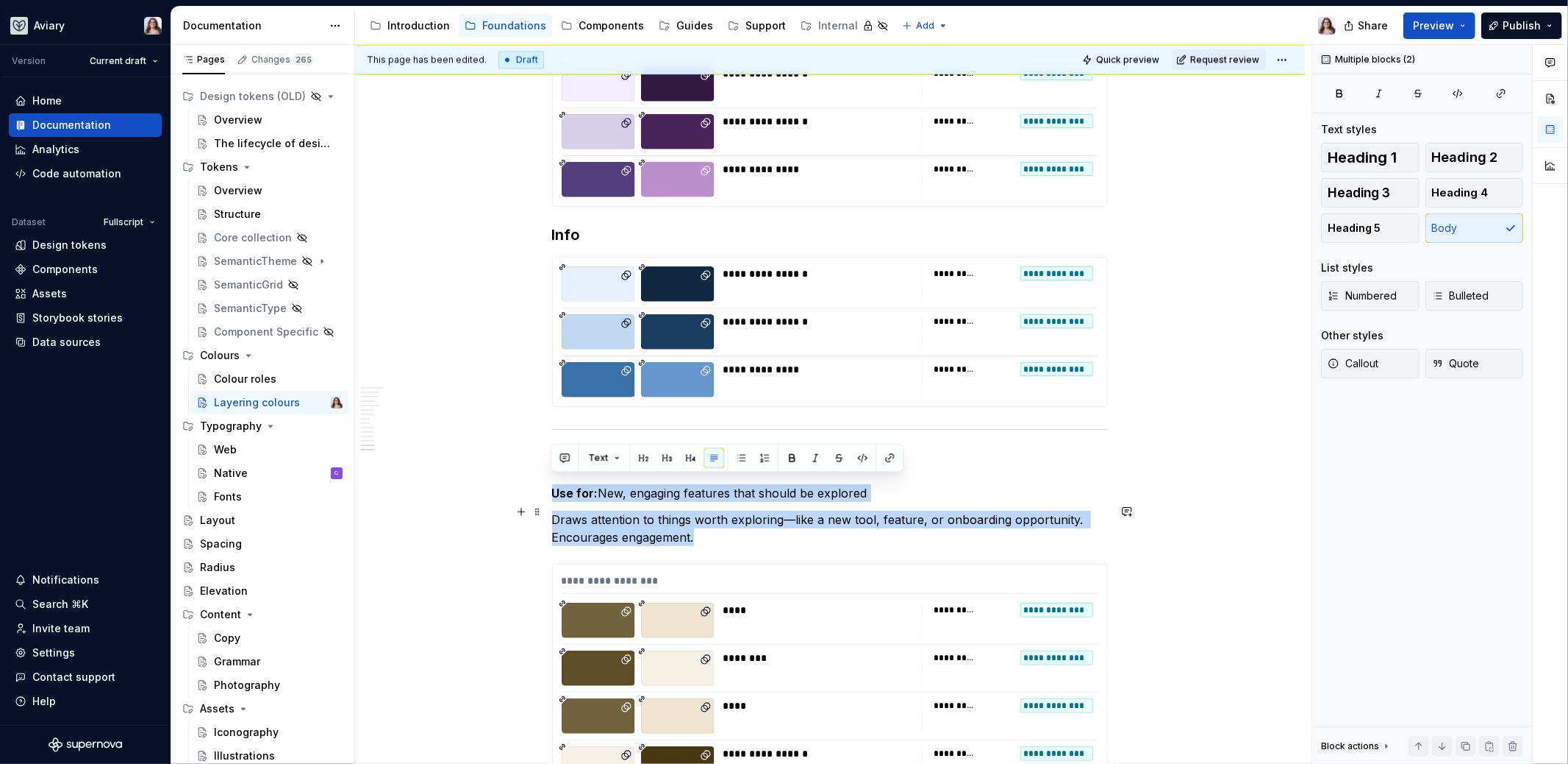
drag, startPoint x: 553, startPoint y: 481, endPoint x: 725, endPoint y: 532, distance: 179.4
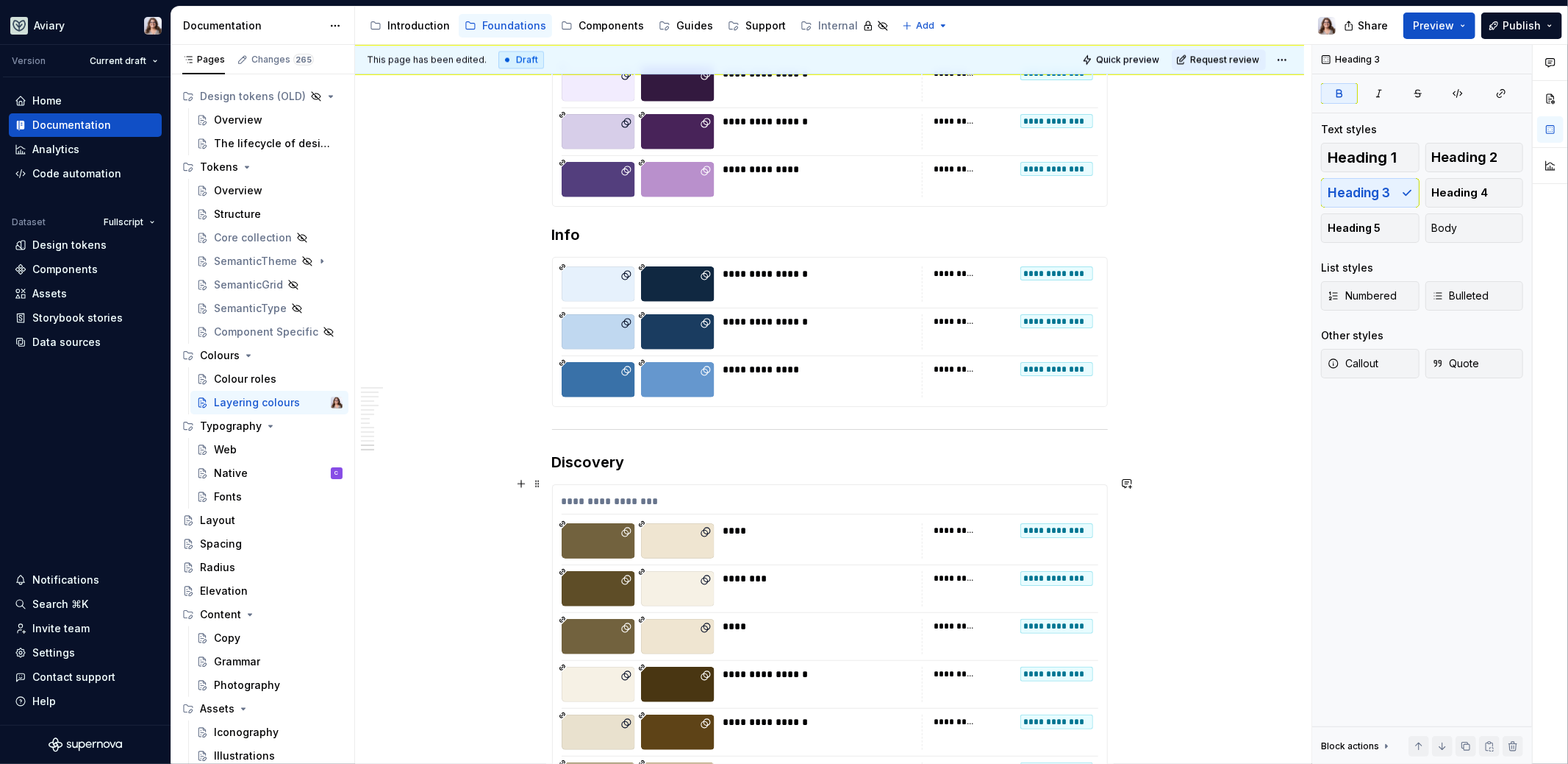
click at [817, 597] on div "********" at bounding box center [818, 588] width 189 height 35
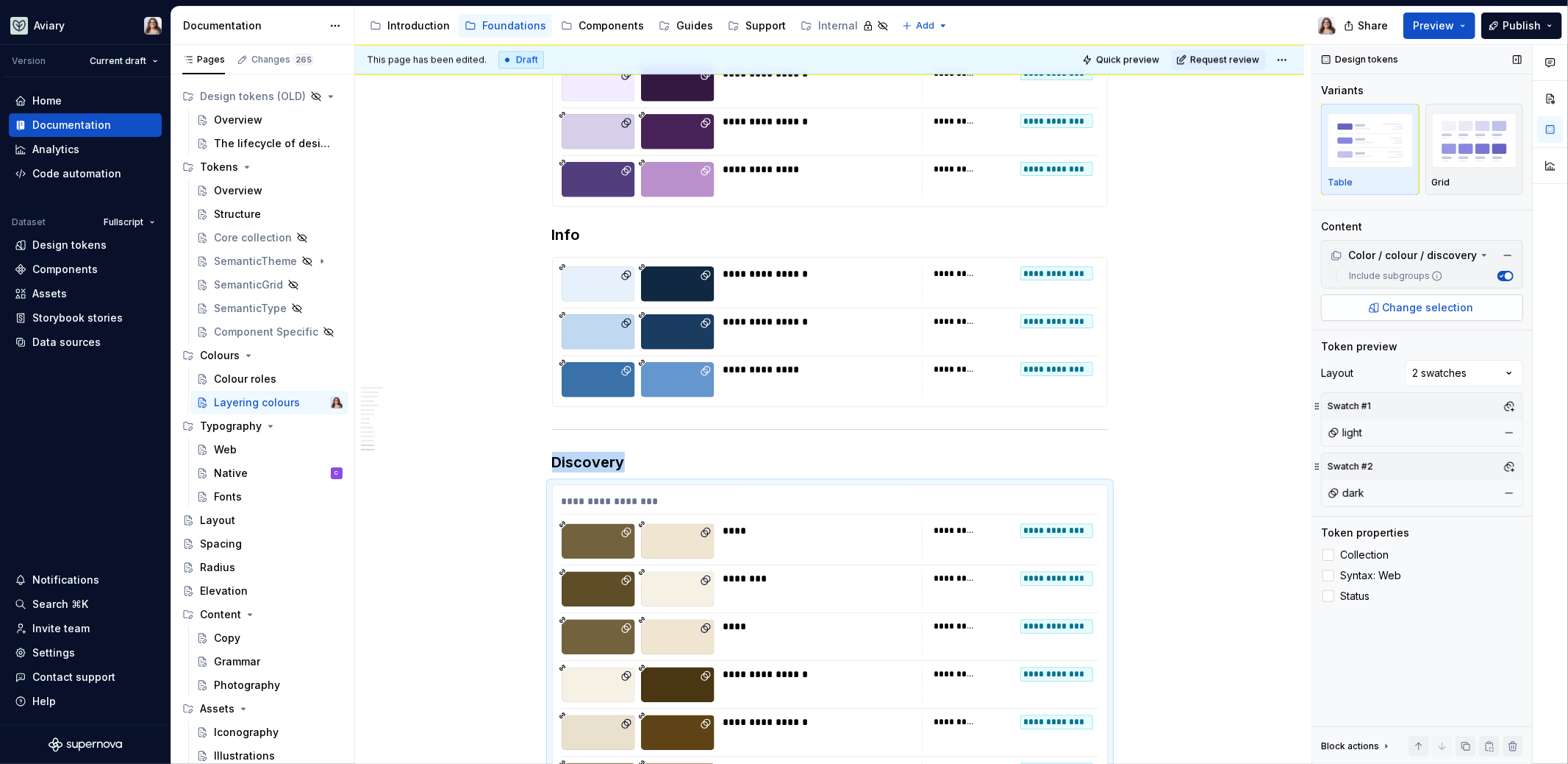
click at [1421, 300] on span "Change selection" at bounding box center [1429, 308] width 91 height 15
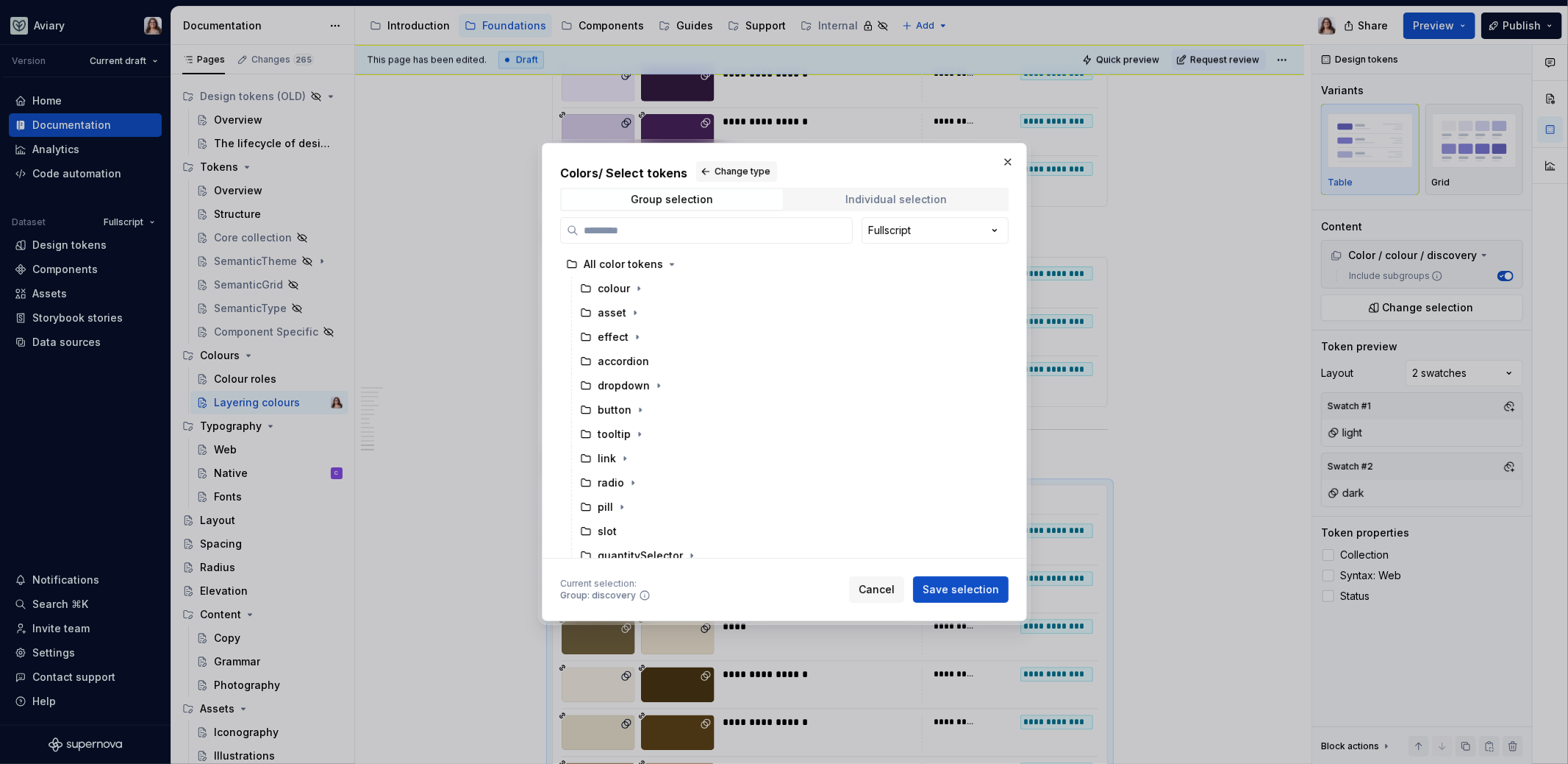
click at [857, 196] on div "Individual selection" at bounding box center [895, 199] width 101 height 12
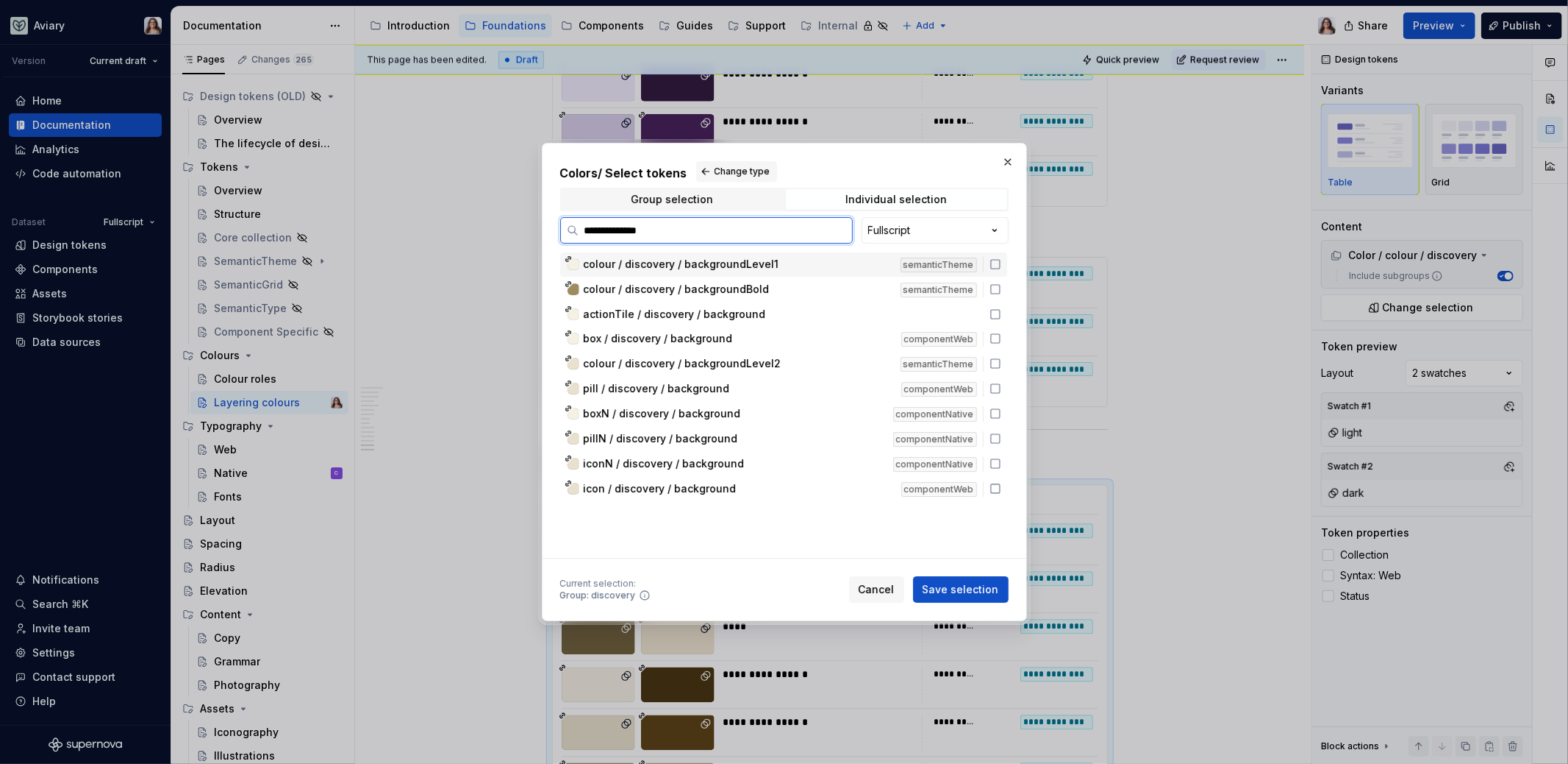
type input "**********"
click at [777, 263] on div "colour / discovery / backgroundLevel1" at bounding box center [738, 264] width 308 height 15
click at [746, 288] on span "colour / discovery / backgroundBold" at bounding box center [676, 289] width 186 height 15
click at [744, 360] on span "colour / discovery / backgroundLevel2" at bounding box center [682, 363] width 198 height 15
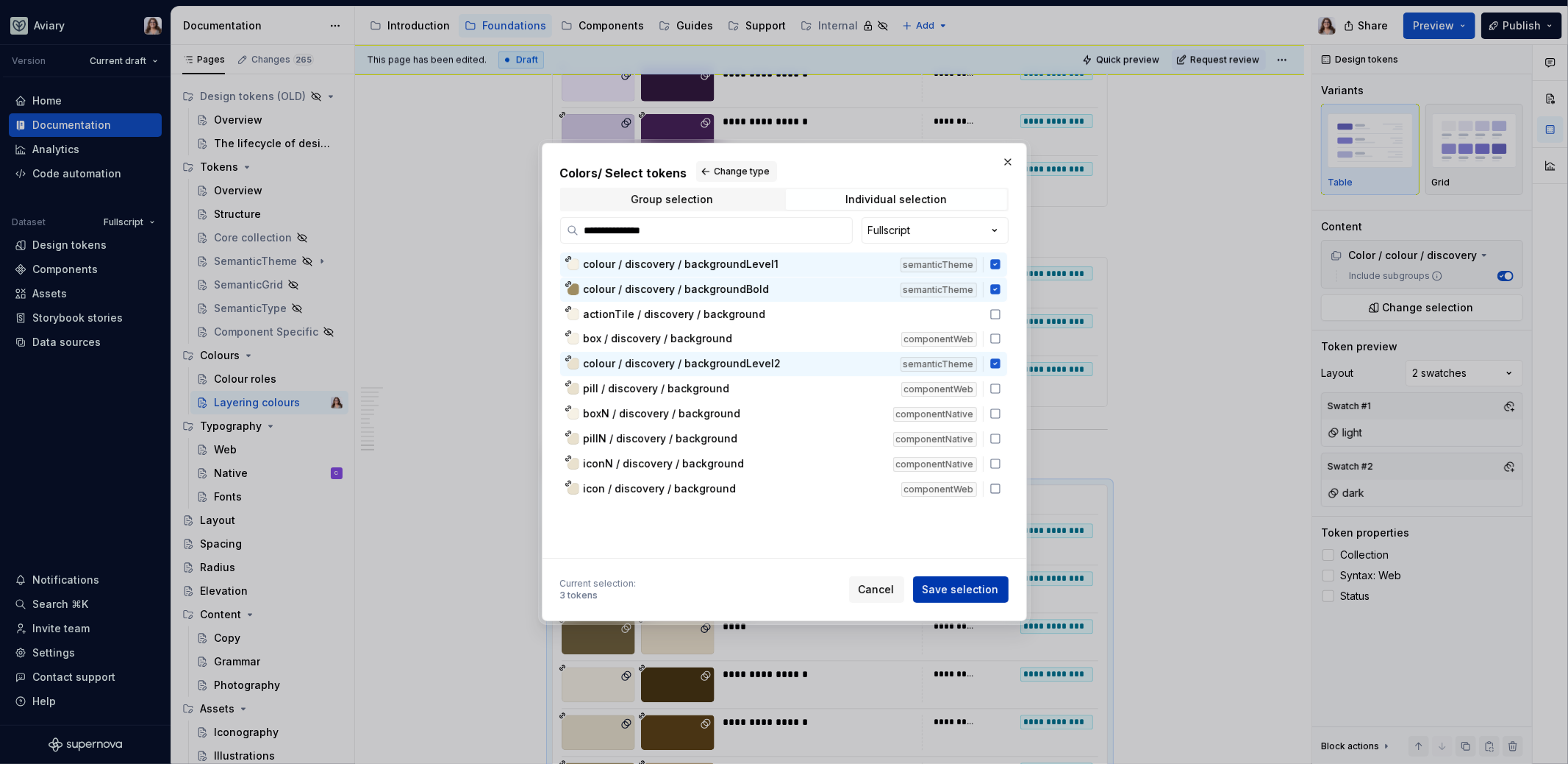
click at [945, 588] on span "Save selection" at bounding box center [960, 589] width 76 height 15
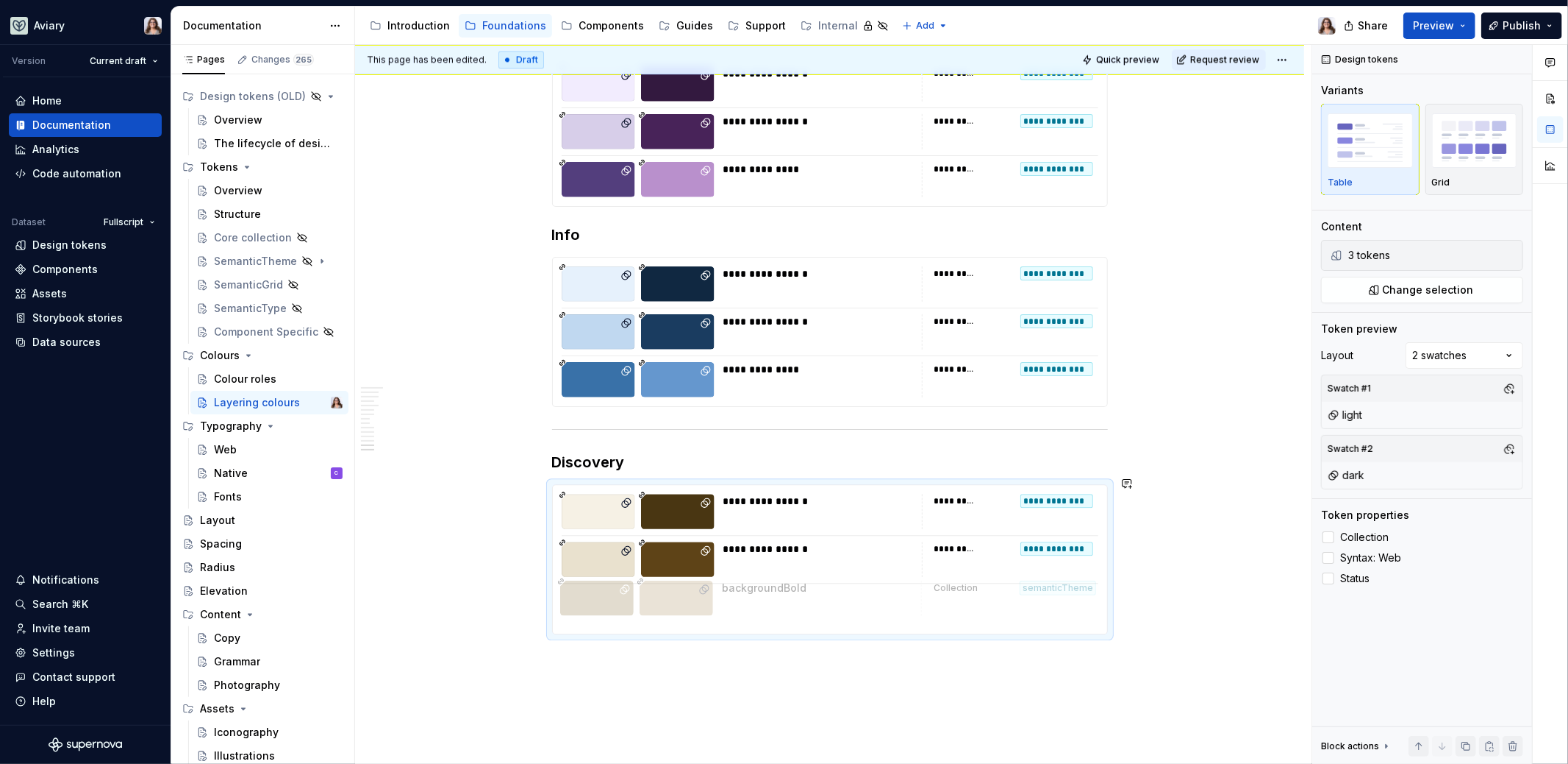
drag, startPoint x: 557, startPoint y: 546, endPoint x: 556, endPoint y: 592, distance: 46.0
click at [646, 457] on h3 "Discovery" at bounding box center [830, 462] width 555 height 20
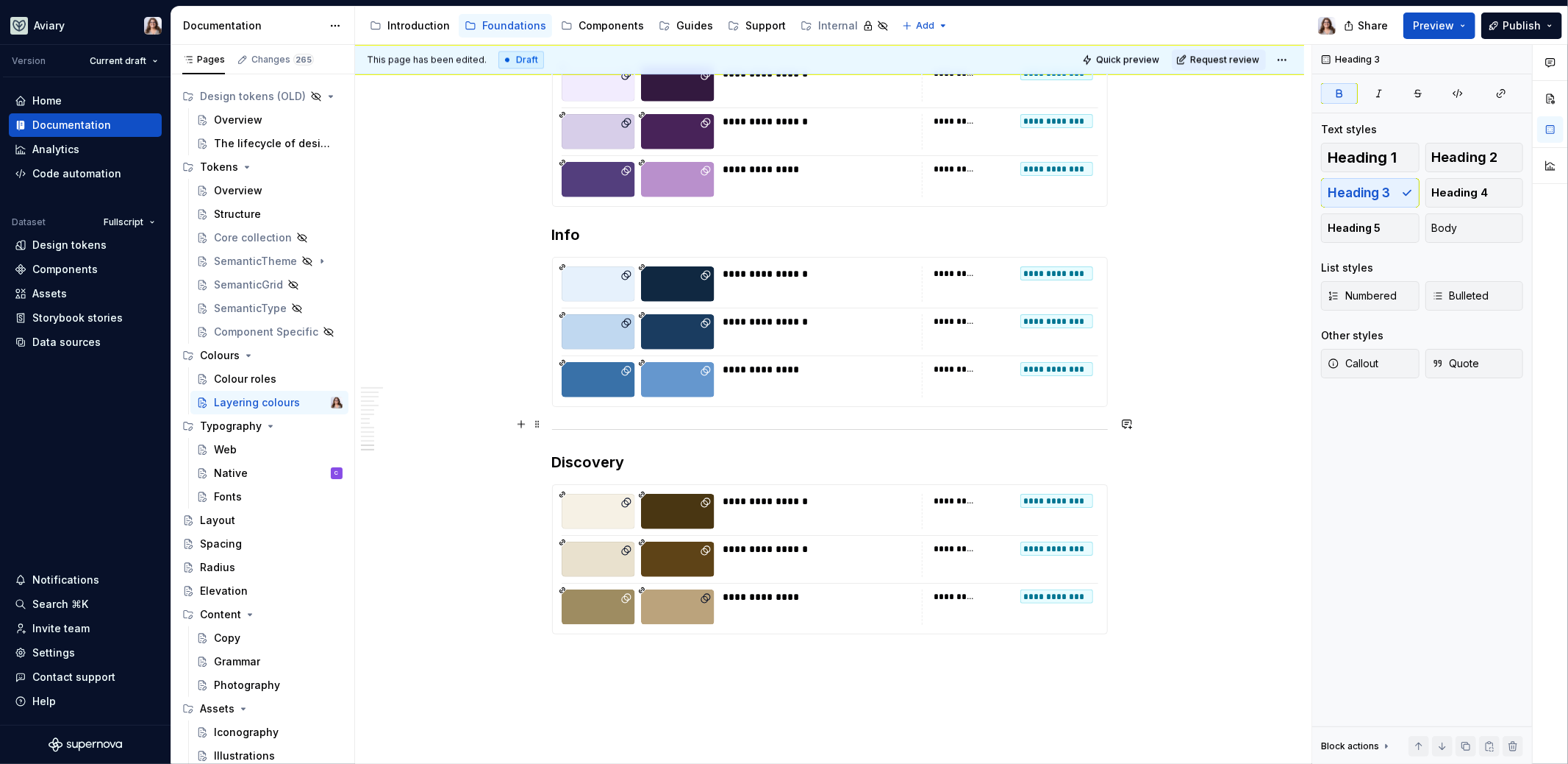
click at [654, 425] on div at bounding box center [830, 429] width 555 height 9
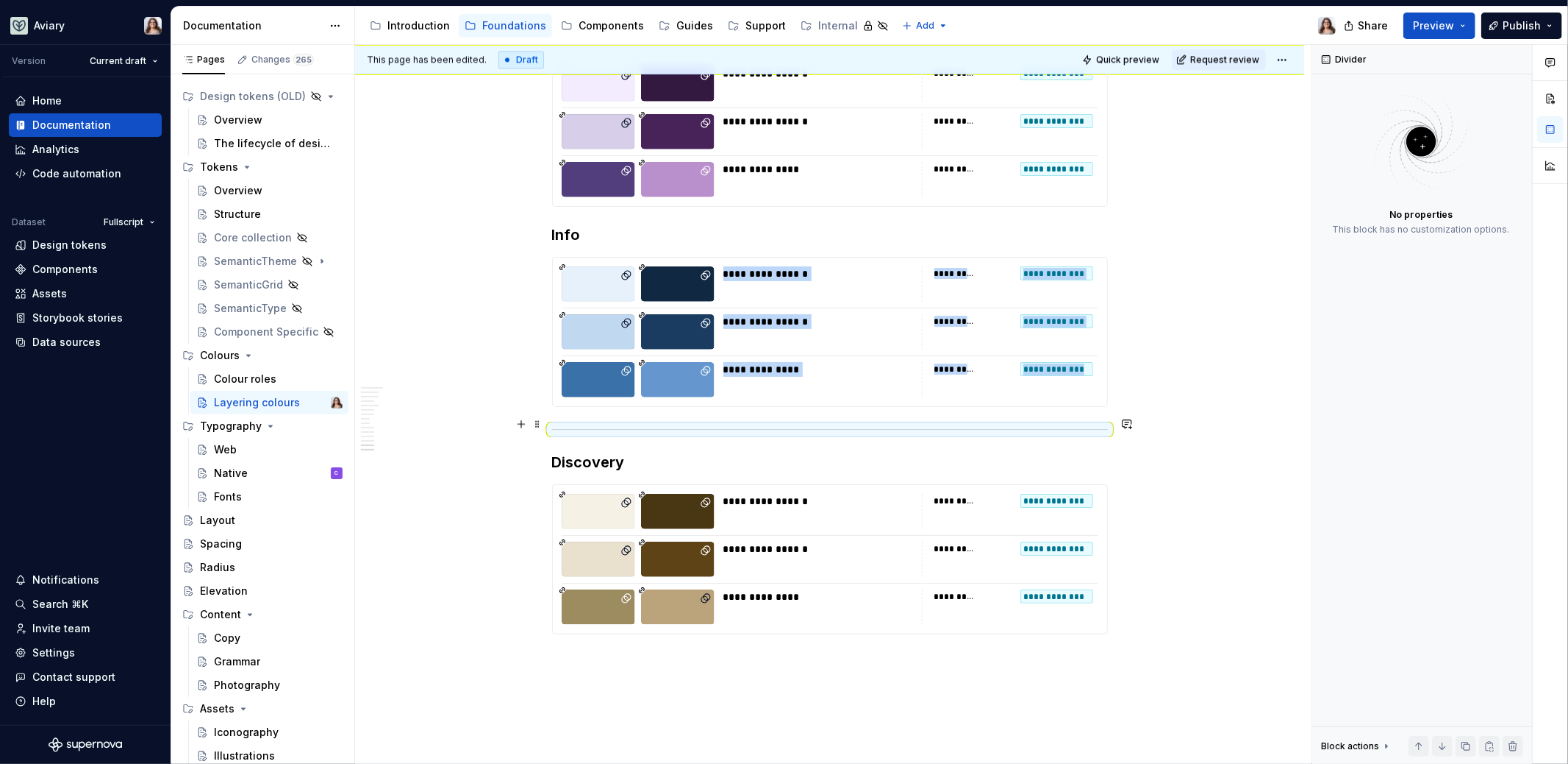
click at [654, 425] on div at bounding box center [830, 429] width 555 height 9
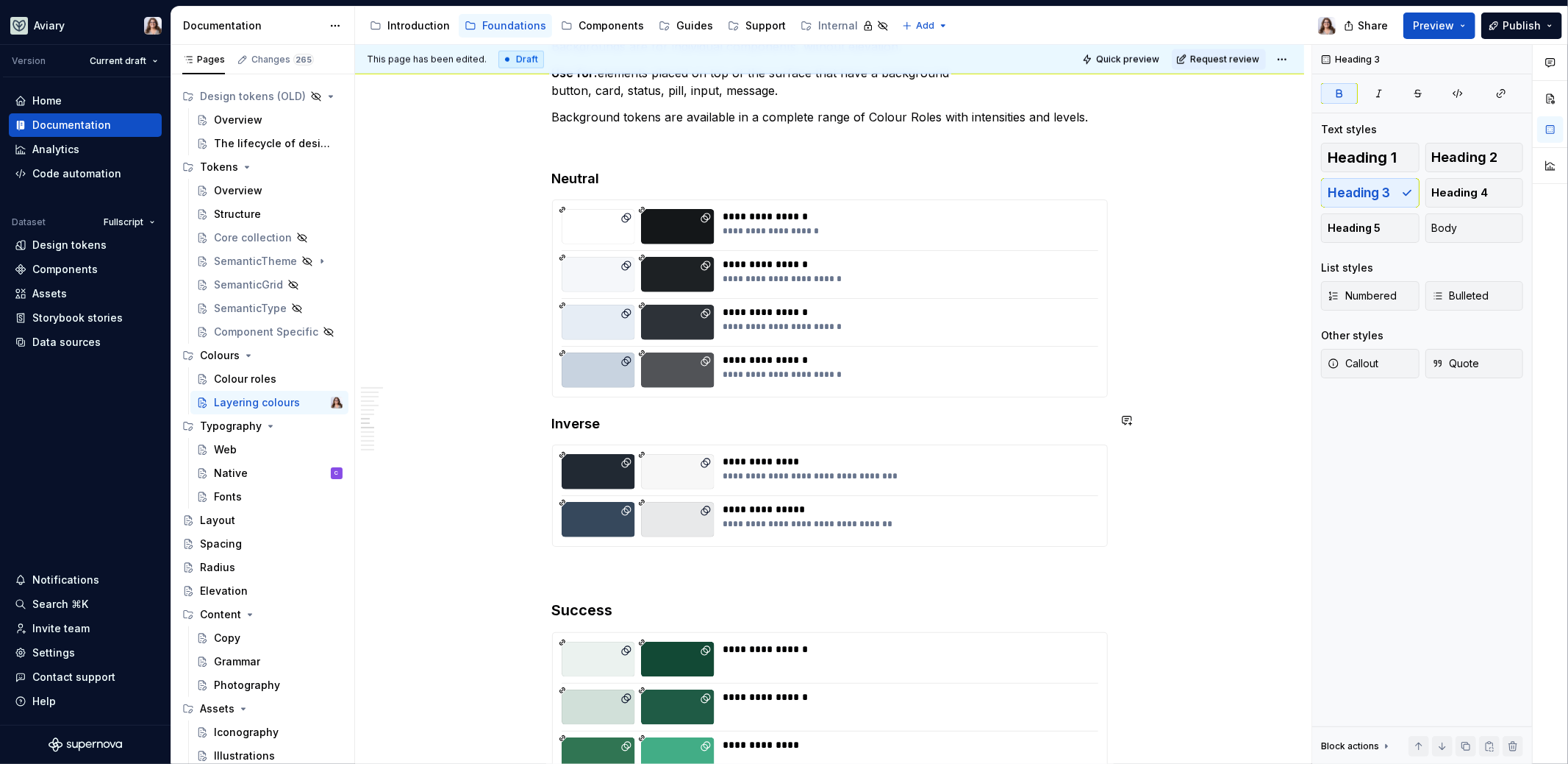
scroll to position [1706, 0]
click at [634, 563] on p at bounding box center [830, 572] width 555 height 18
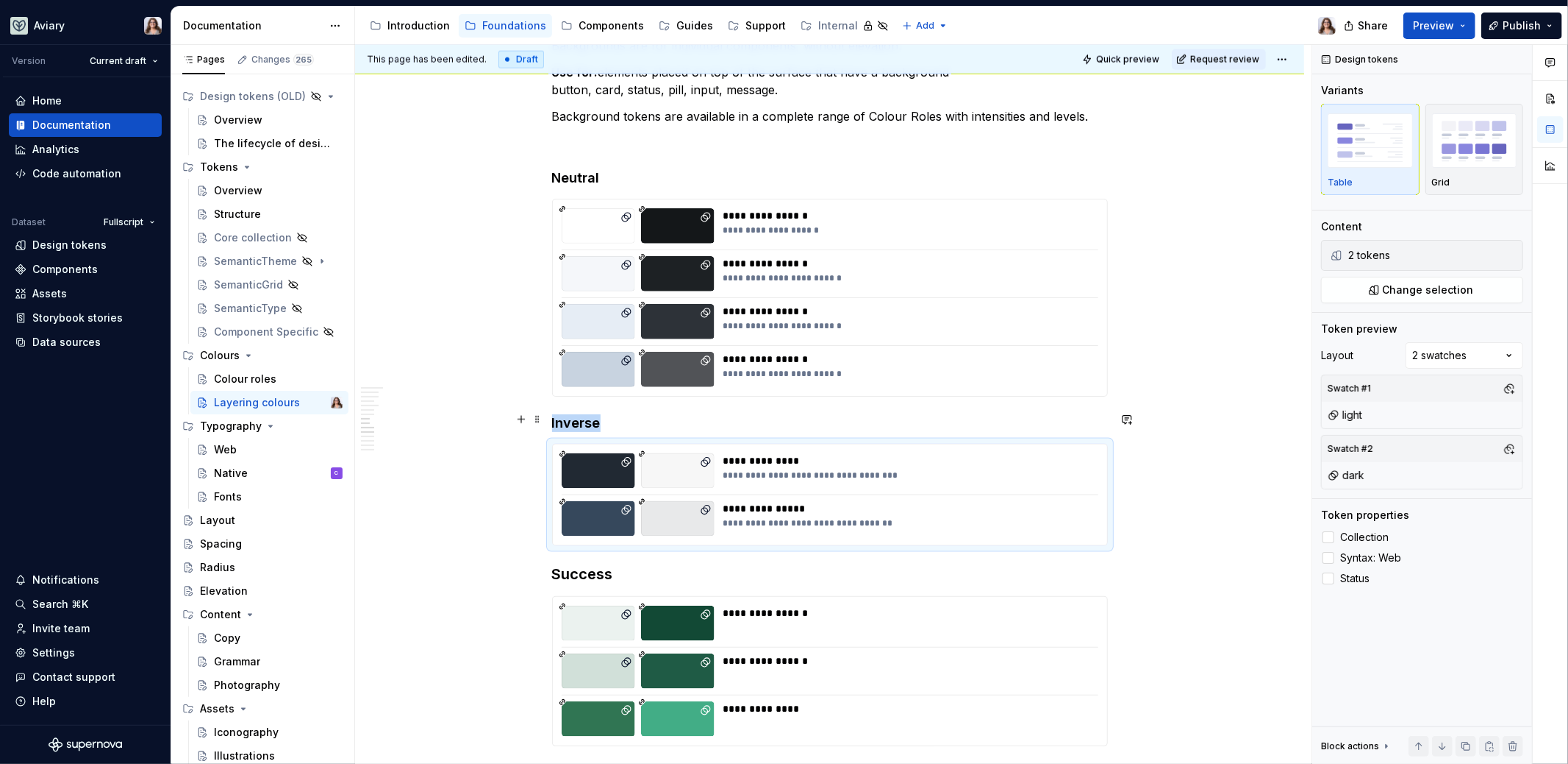
click at [686, 415] on h4 "Inverse" at bounding box center [830, 423] width 555 height 18
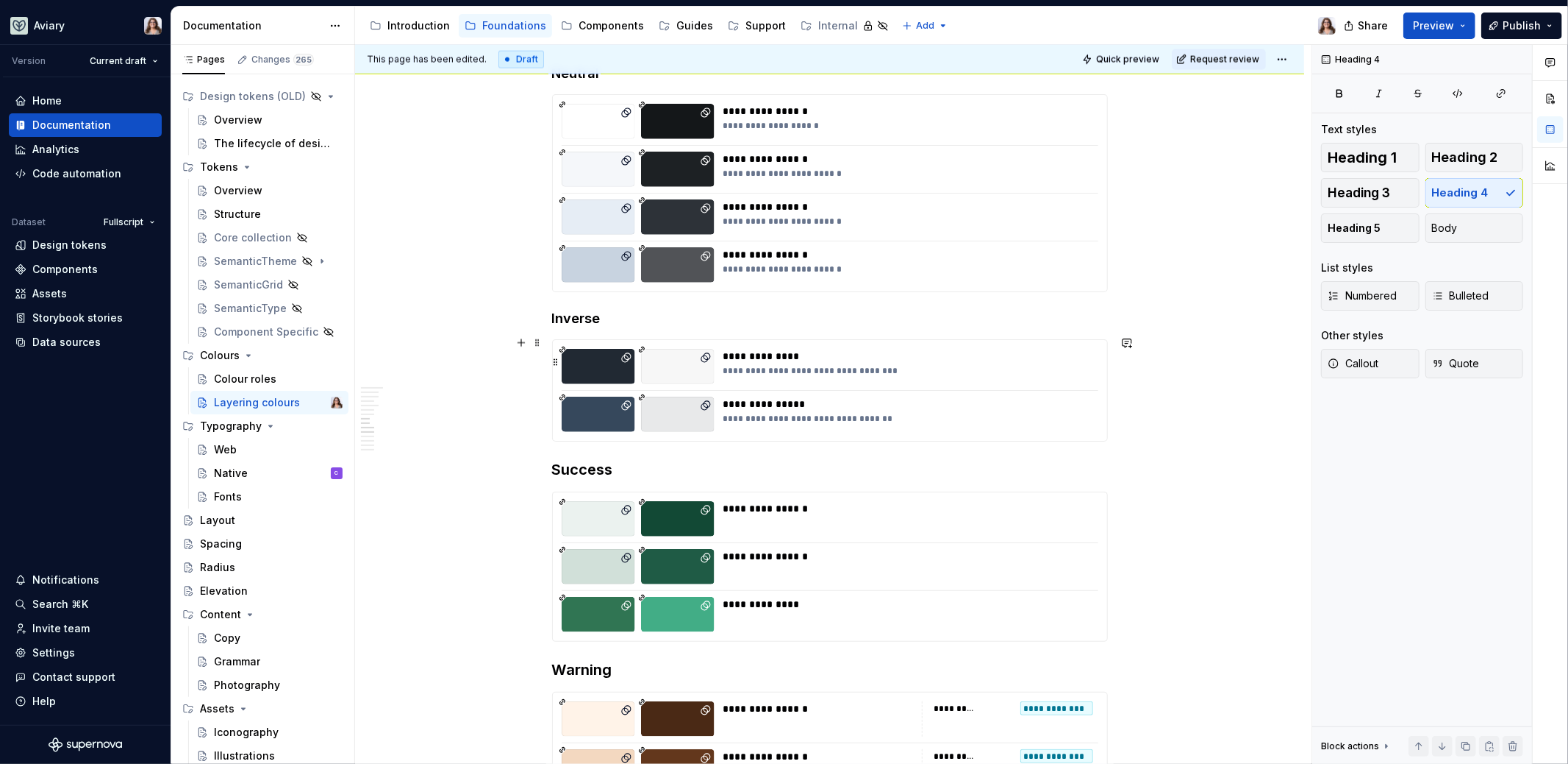
scroll to position [1813, 0]
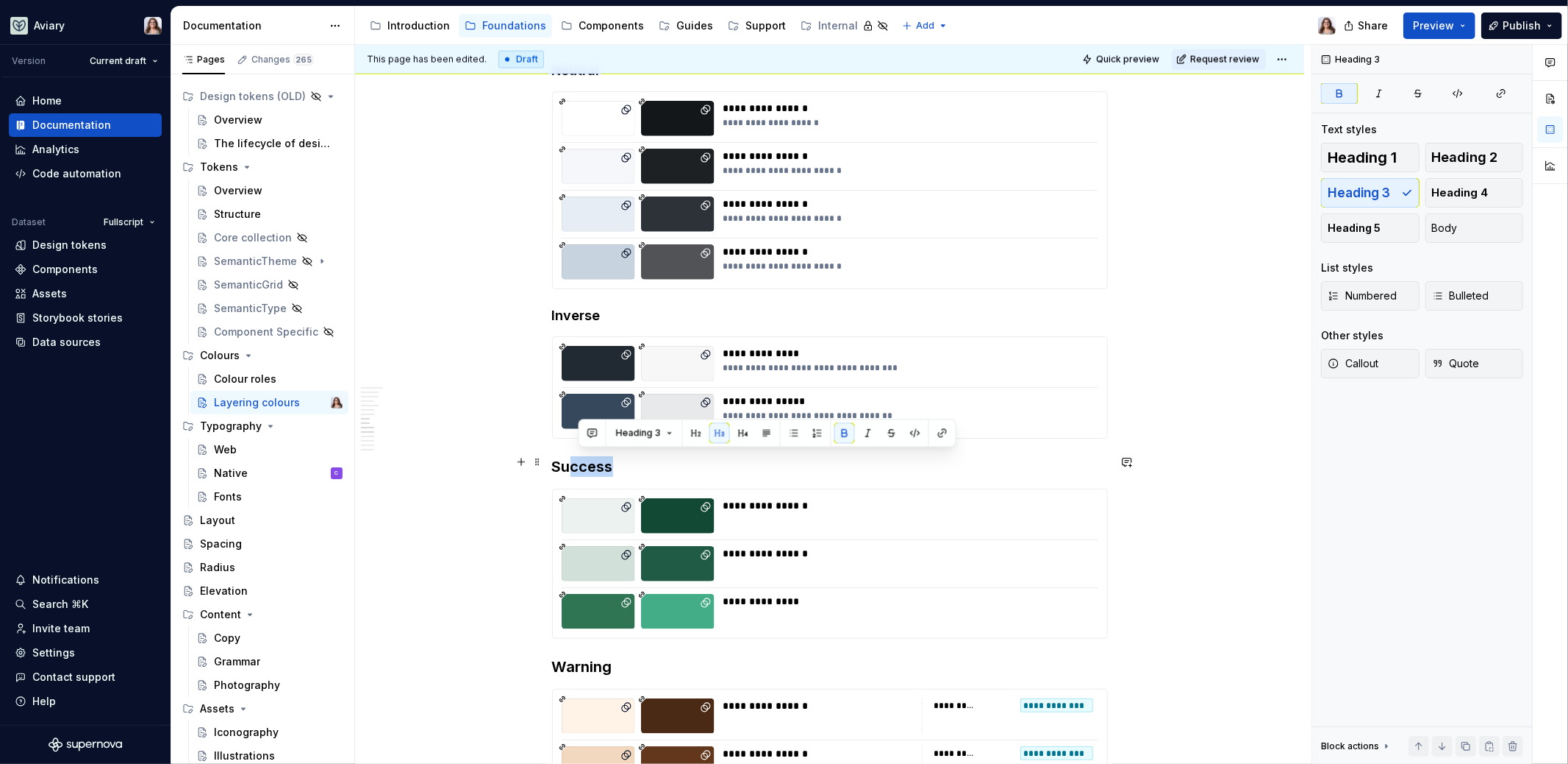
drag, startPoint x: 609, startPoint y: 463, endPoint x: 571, endPoint y: 462, distance: 38.0
click at [571, 462] on strong "Success" at bounding box center [582, 466] width 61 height 18
click at [728, 431] on button "button" at bounding box center [735, 432] width 20 height 20
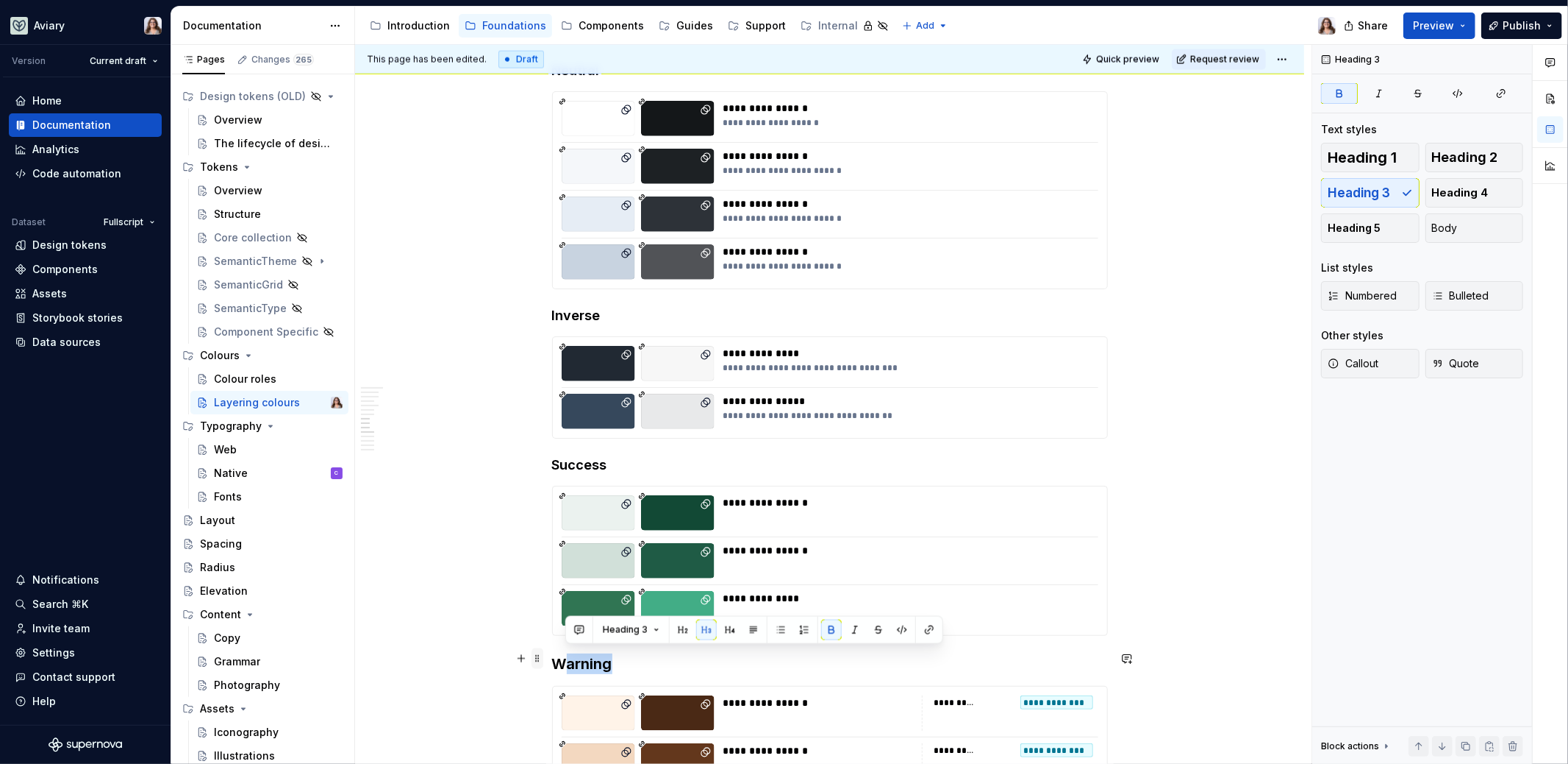
drag, startPoint x: 616, startPoint y: 656, endPoint x: 538, endPoint y: 656, distance: 78.0
click at [552, 656] on div "How to Layer Background Tokens To keep components accessible and easy to use, i…" at bounding box center [830, 72] width 555 height 3163
click at [736, 626] on button "button" at bounding box center [738, 629] width 20 height 20
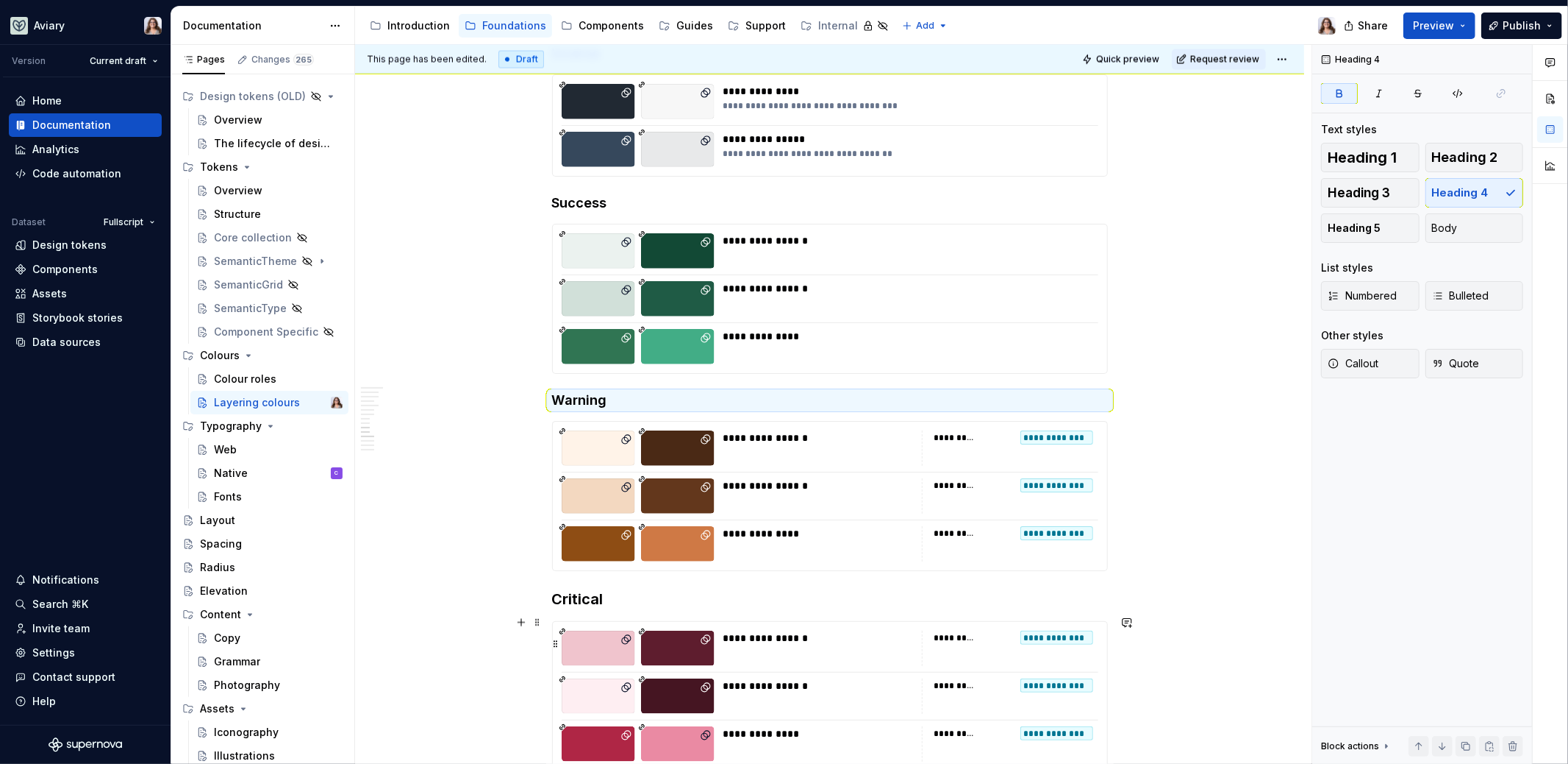
scroll to position [2097, 0]
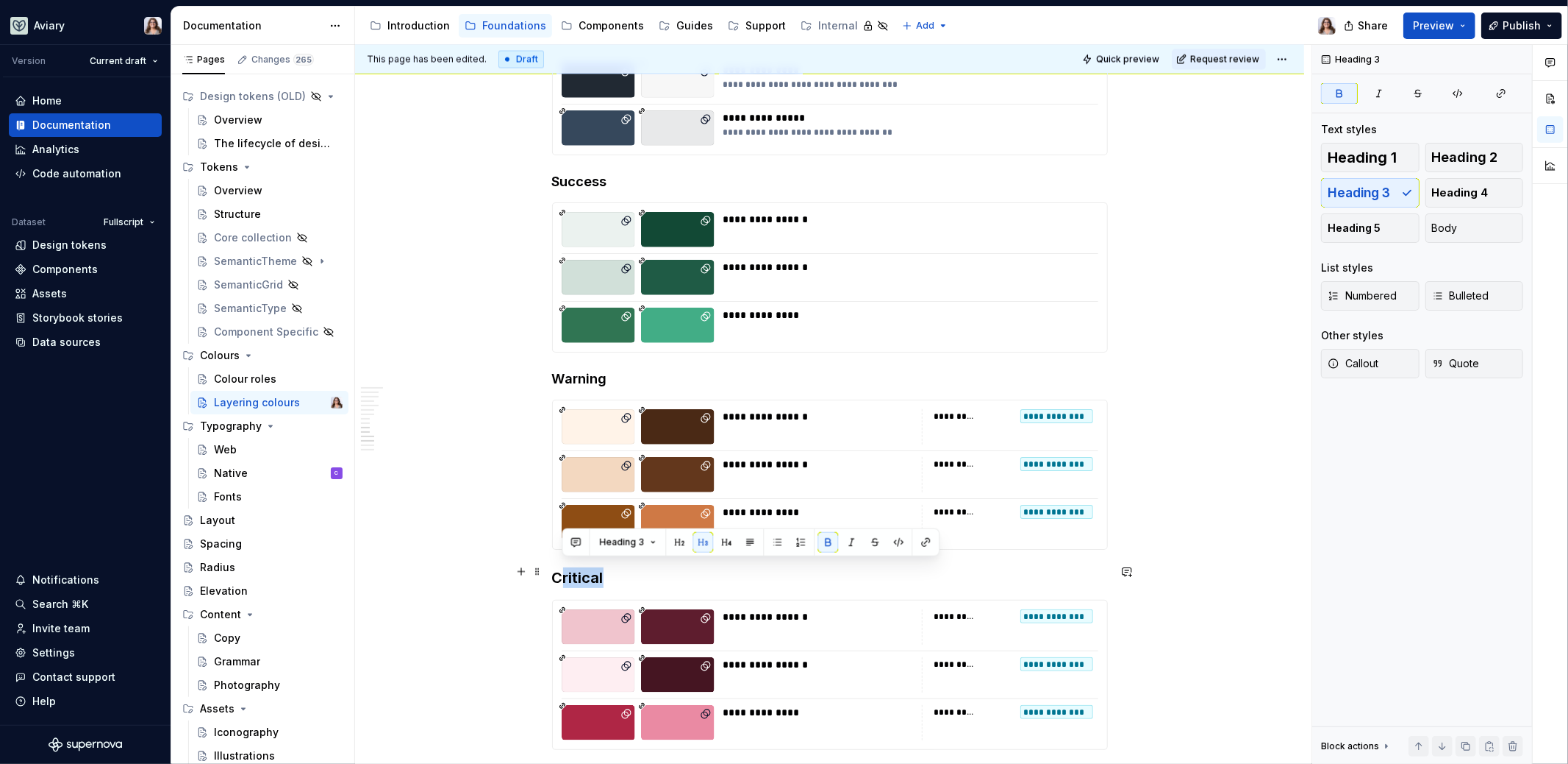
drag, startPoint x: 613, startPoint y: 578, endPoint x: 568, endPoint y: 575, distance: 45.1
click at [557, 575] on h3 "Critical" at bounding box center [830, 577] width 555 height 20
click at [722, 548] on button "button" at bounding box center [726, 542] width 20 height 20
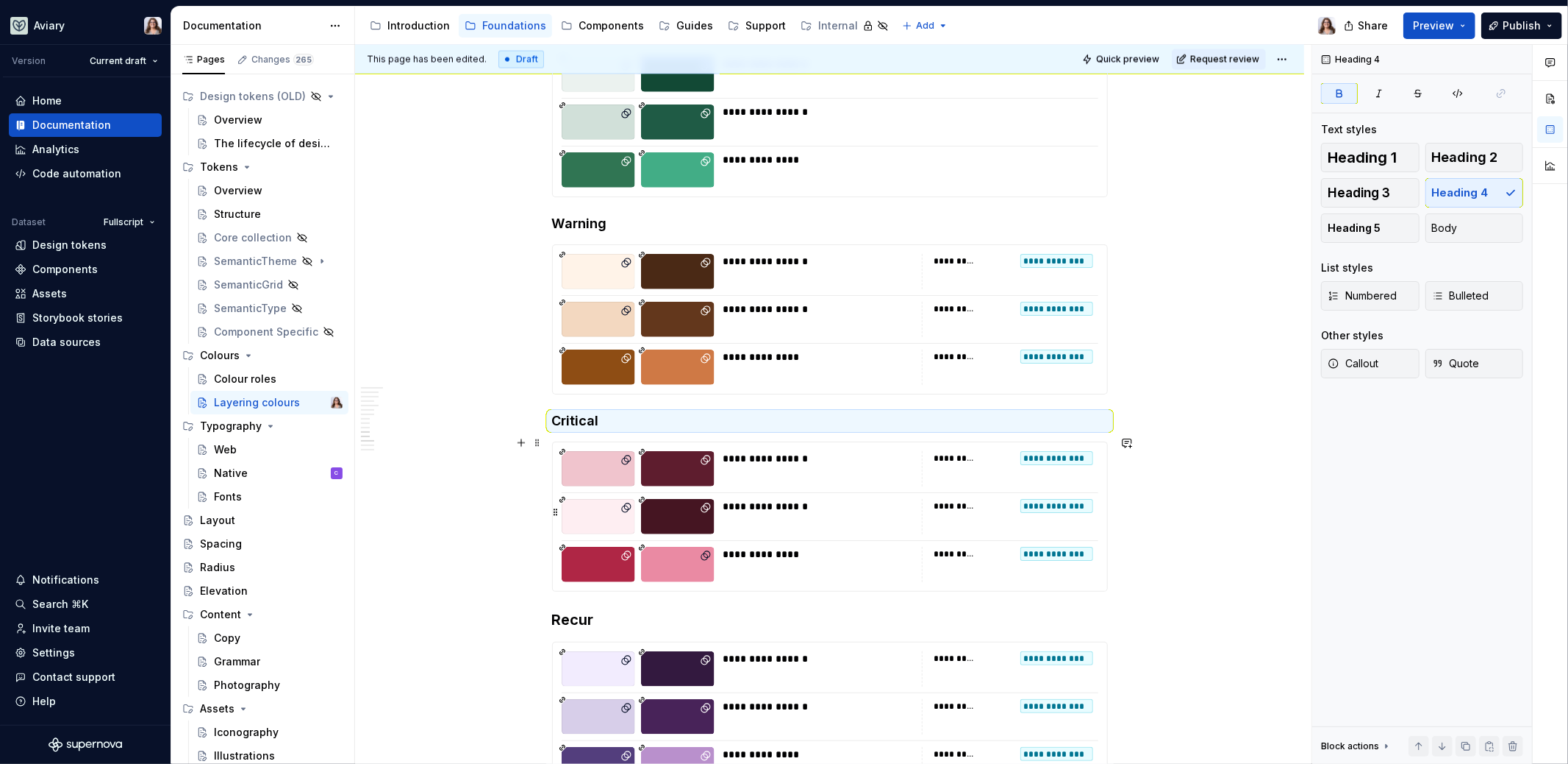
scroll to position [2288, 0]
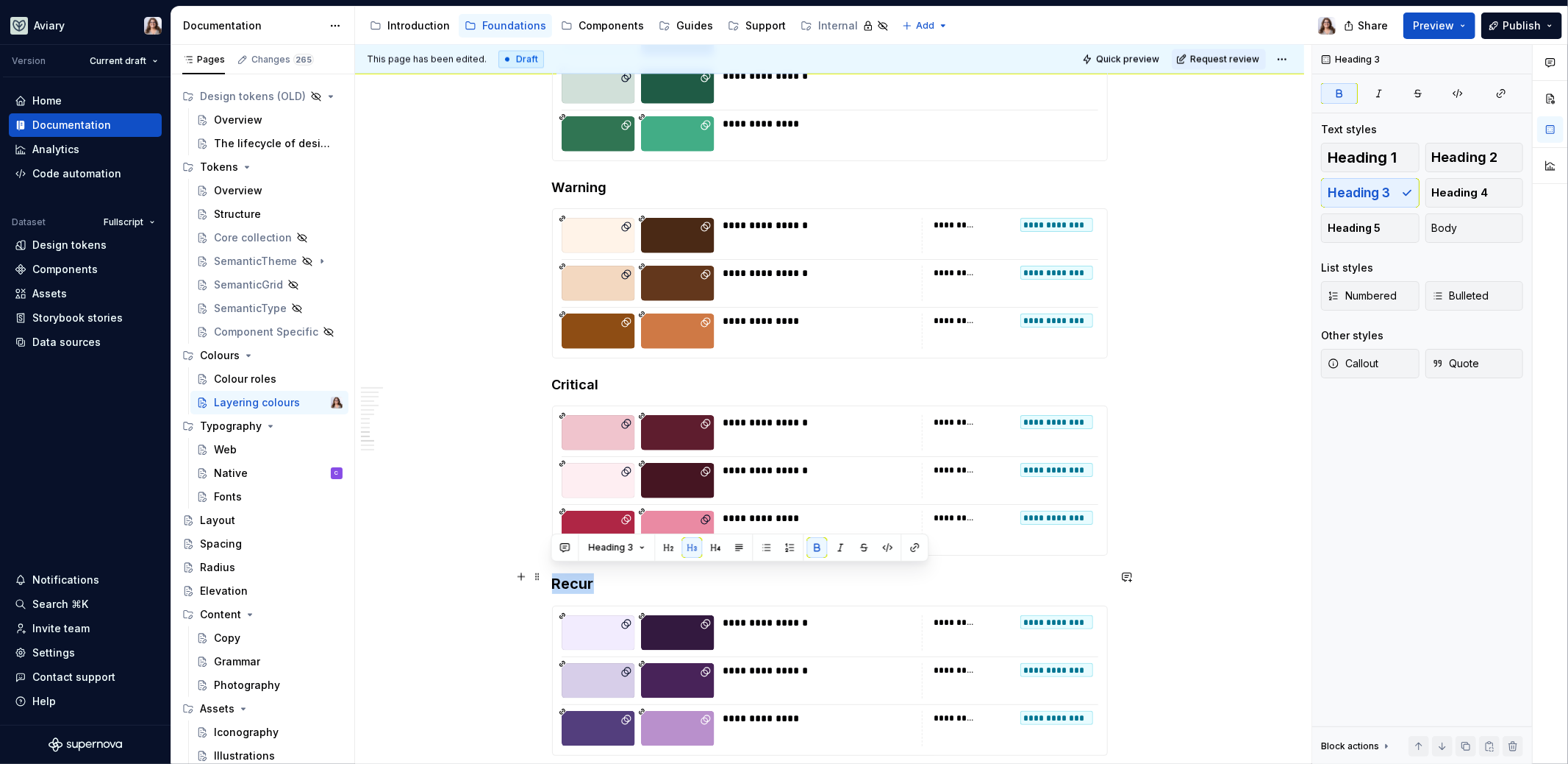
drag, startPoint x: 595, startPoint y: 573, endPoint x: 542, endPoint y: 573, distance: 53.0
click at [712, 548] on button "button" at bounding box center [715, 547] width 20 height 20
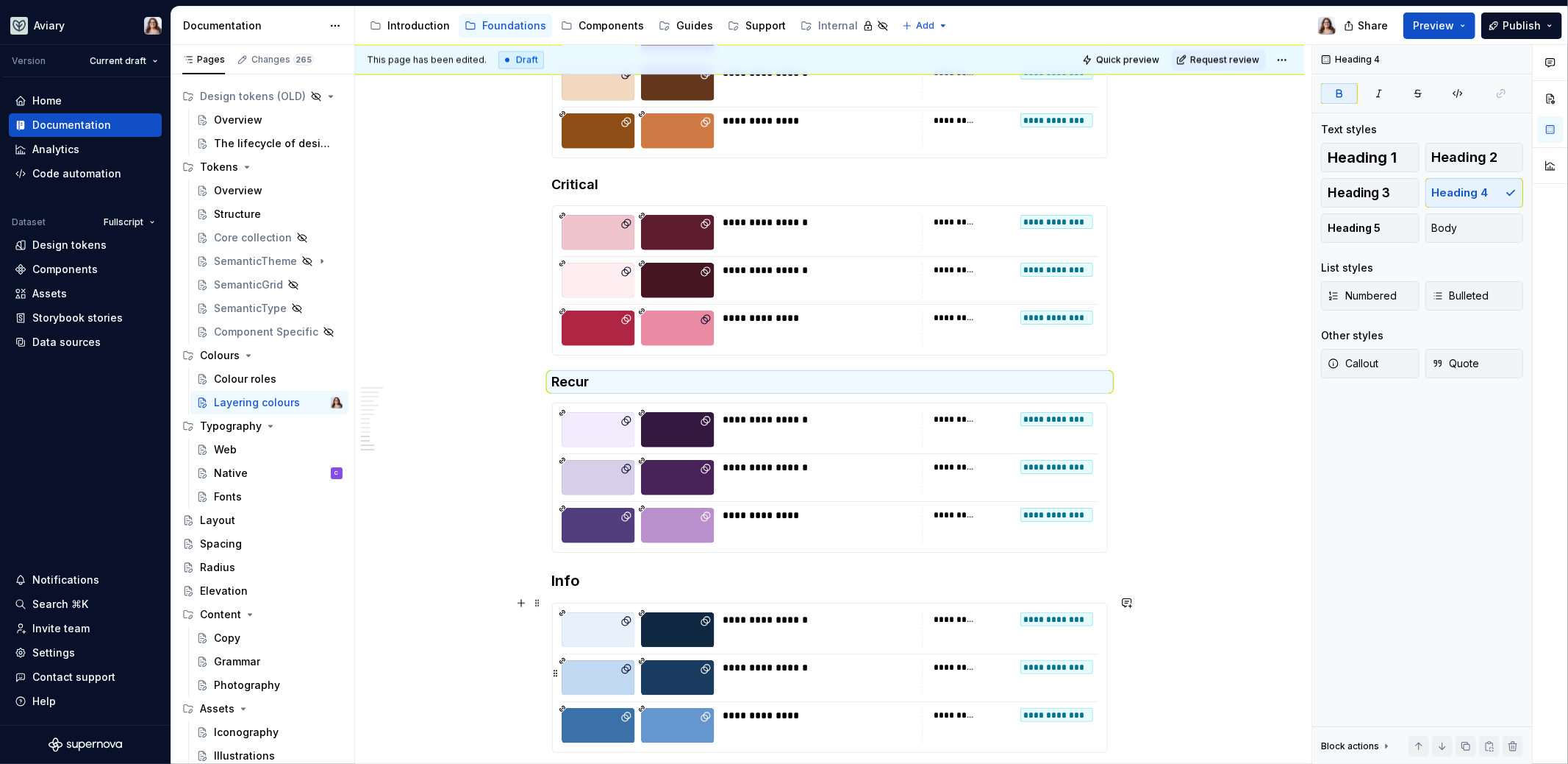
scroll to position [2550, 0]
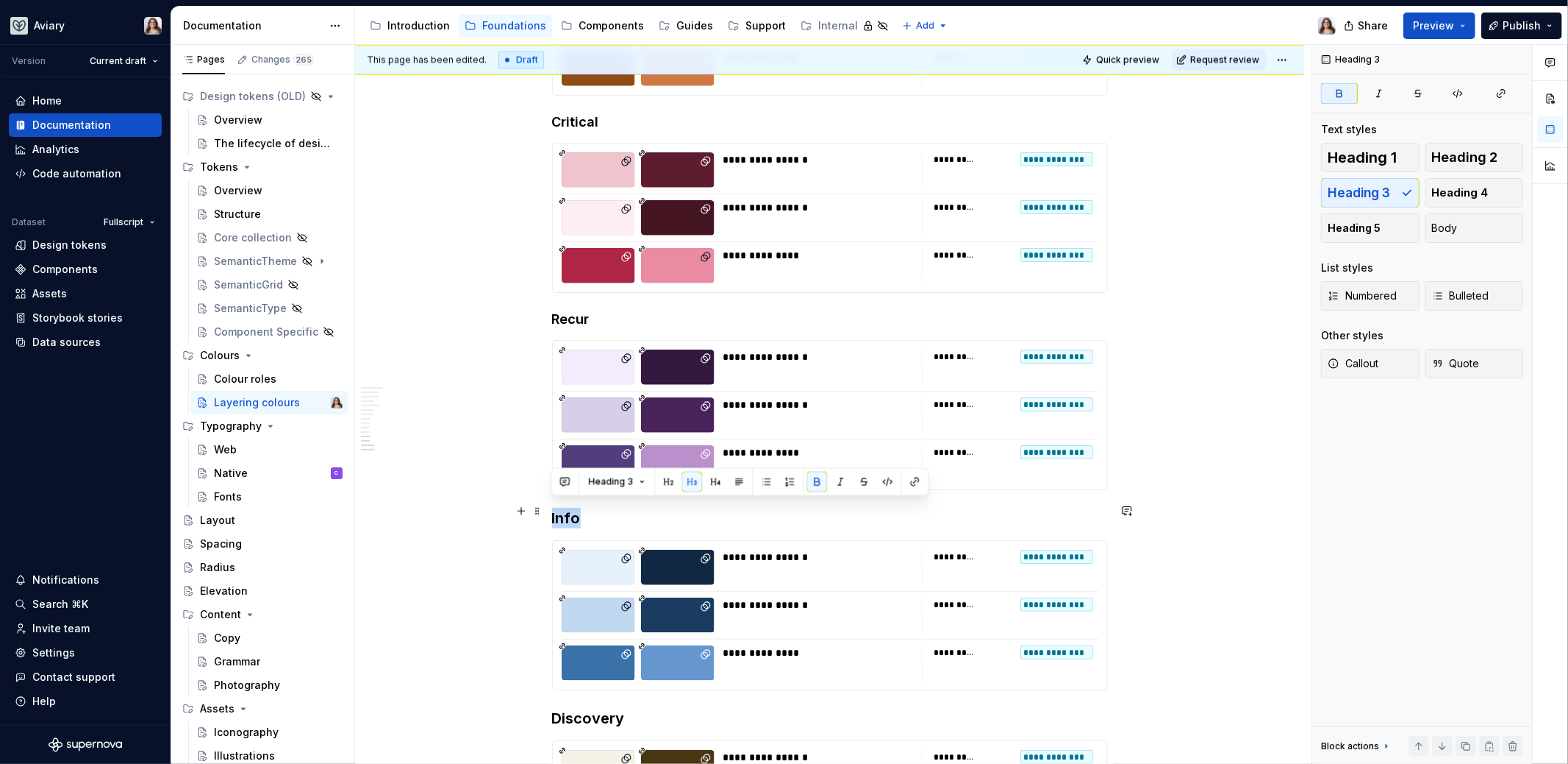
drag, startPoint x: 582, startPoint y: 511, endPoint x: 552, endPoint y: 510, distance: 30.0
click at [552, 510] on h3 "Info" at bounding box center [830, 518] width 555 height 20
click at [712, 483] on button "button" at bounding box center [715, 481] width 20 height 20
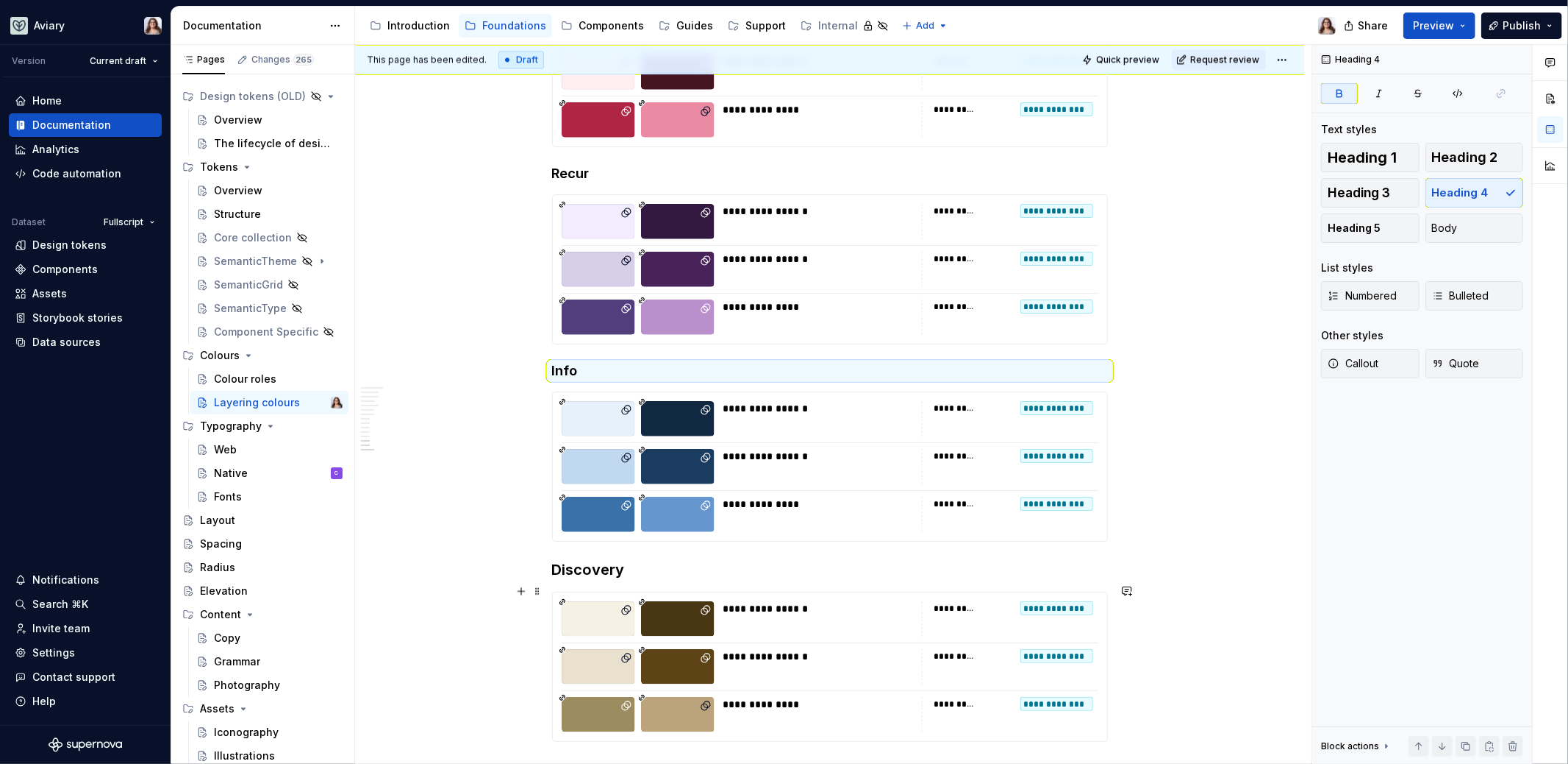
scroll to position [2708, 0]
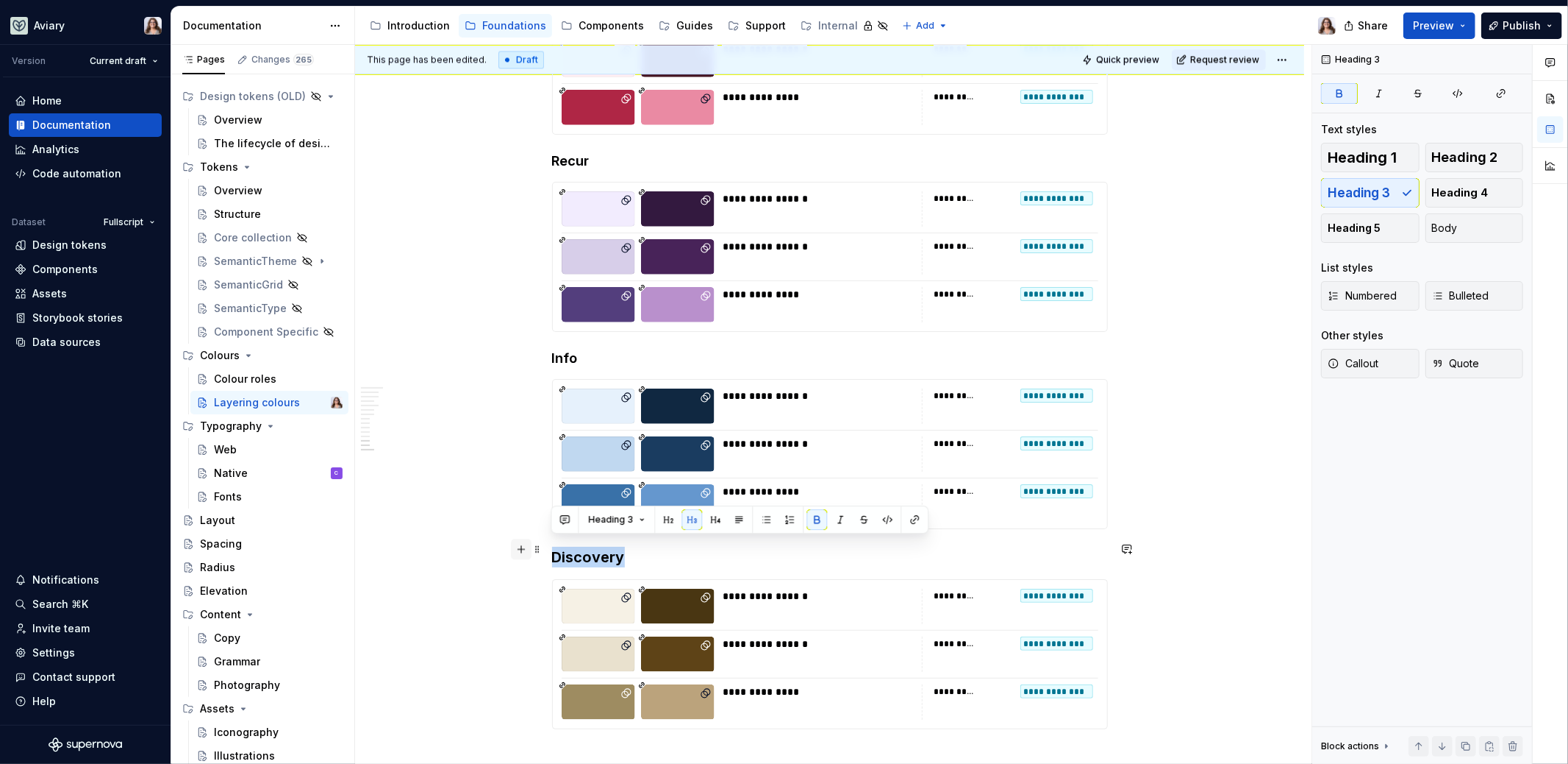
drag, startPoint x: 630, startPoint y: 543, endPoint x: 524, endPoint y: 543, distance: 106.0
click at [719, 520] on button "button" at bounding box center [715, 520] width 20 height 20
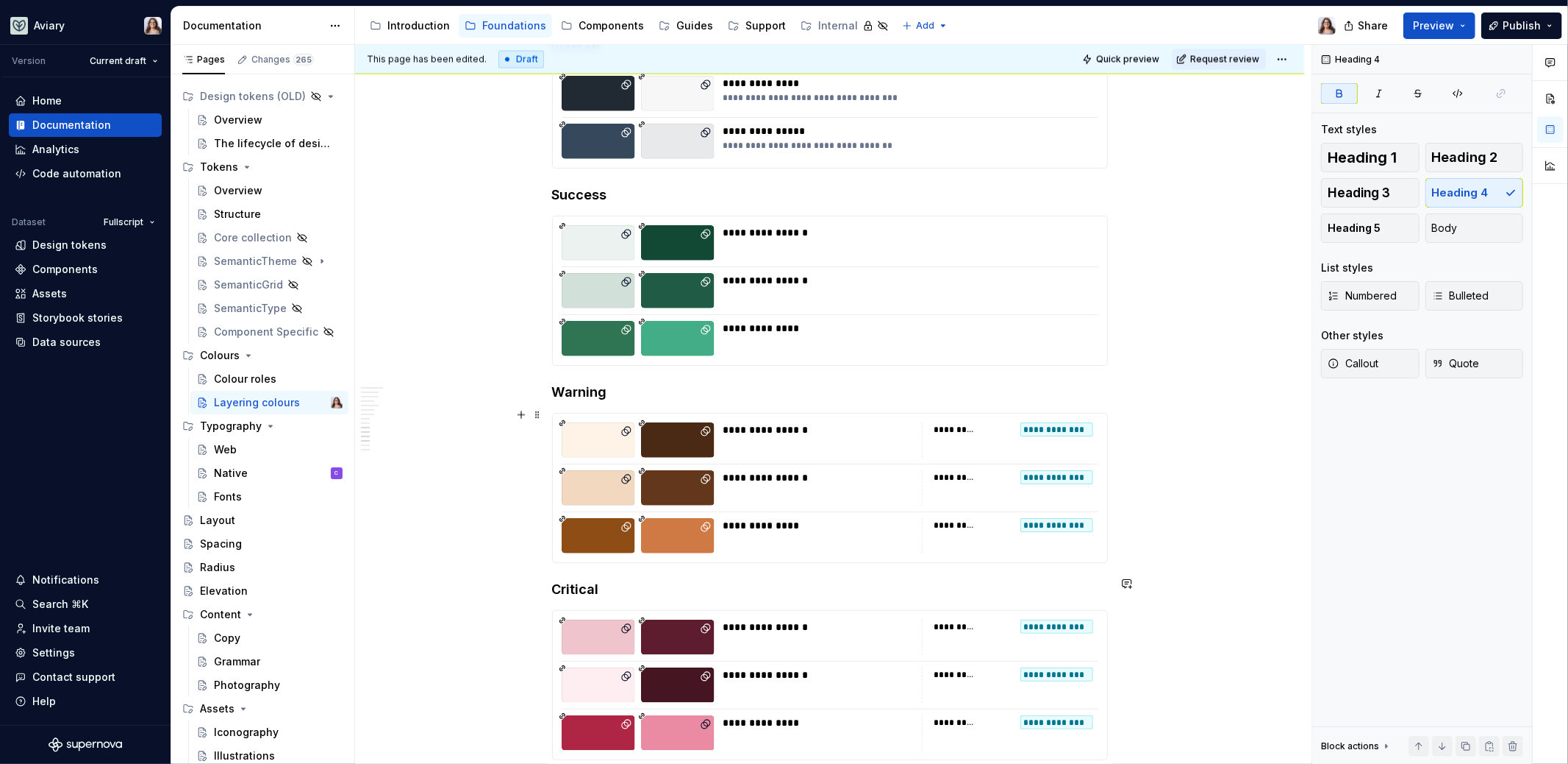
scroll to position [2042, 0]
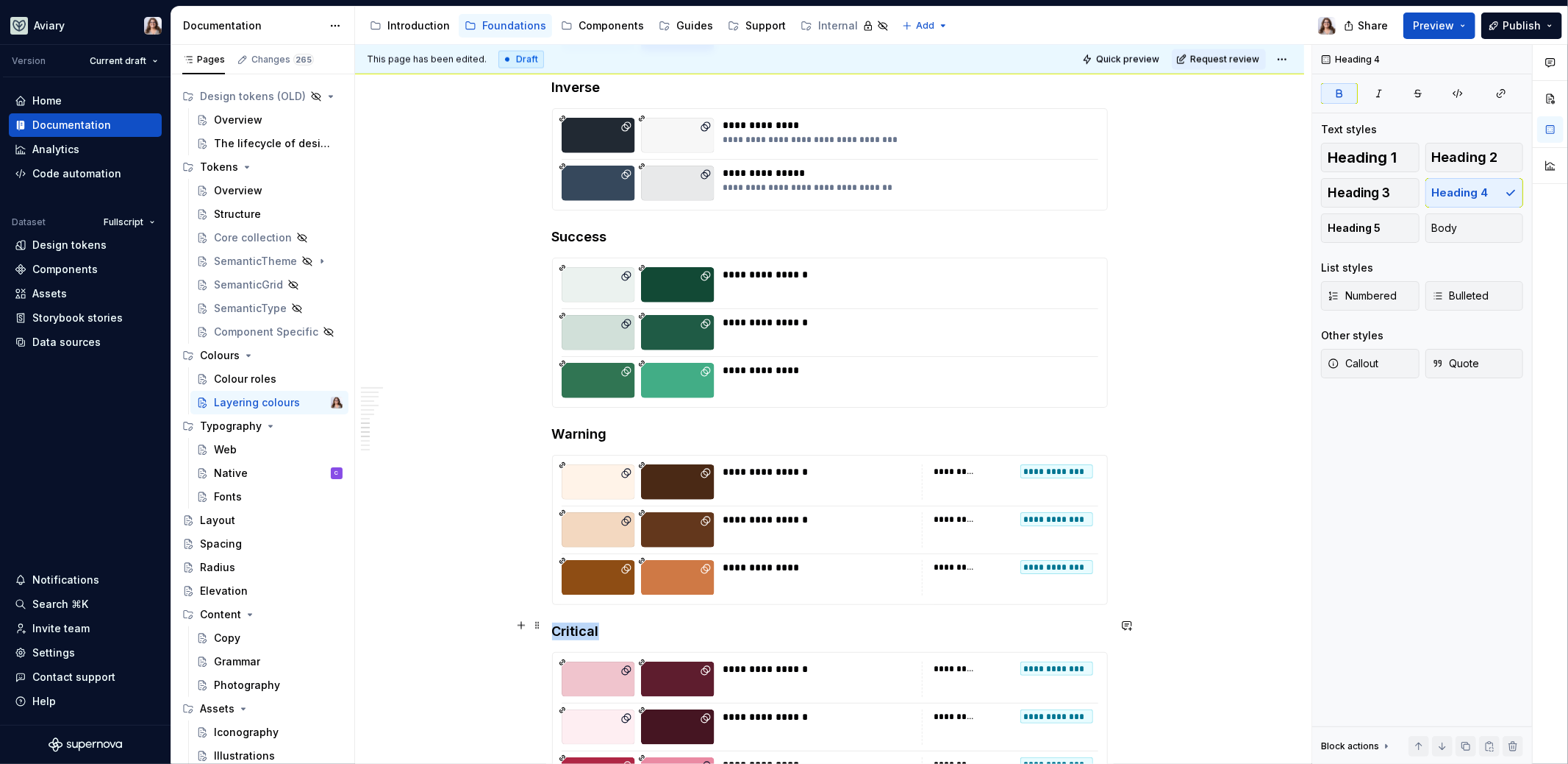
drag, startPoint x: 608, startPoint y: 624, endPoint x: 552, endPoint y: 624, distance: 56.0
click at [552, 624] on h4 "Critical" at bounding box center [830, 631] width 555 height 18
drag, startPoint x: 598, startPoint y: 230, endPoint x: 554, endPoint y: 230, distance: 44.0
click at [554, 230] on strong "Success" at bounding box center [579, 236] width 55 height 16
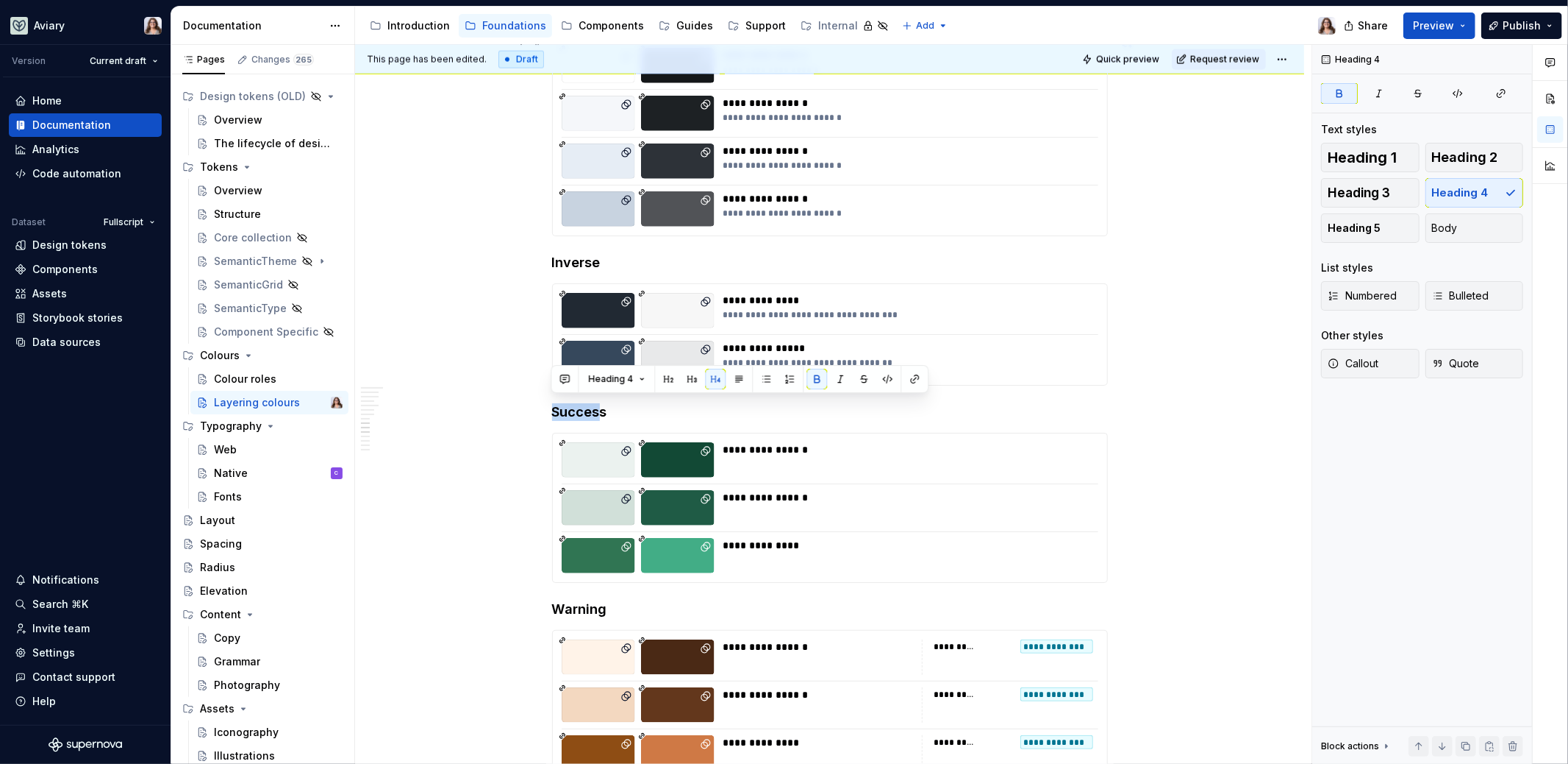
scroll to position [1864, 0]
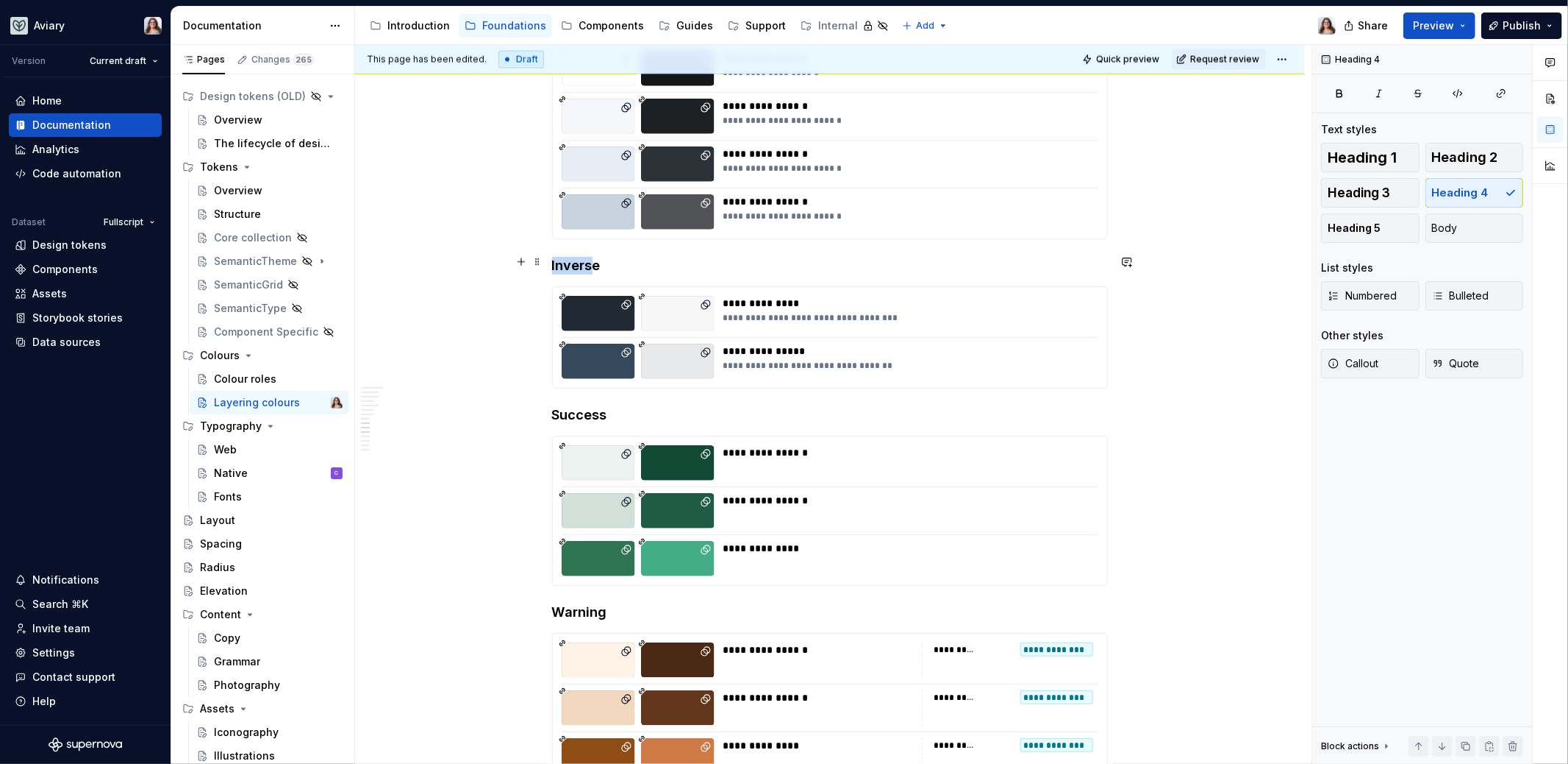
drag, startPoint x: 595, startPoint y: 266, endPoint x: 542, endPoint y: 266, distance: 53.0
click at [542, 266] on div "How to Layer Background Tokens To keep components accessible and easy to use, i…" at bounding box center [830, 112] width 949 height 3412
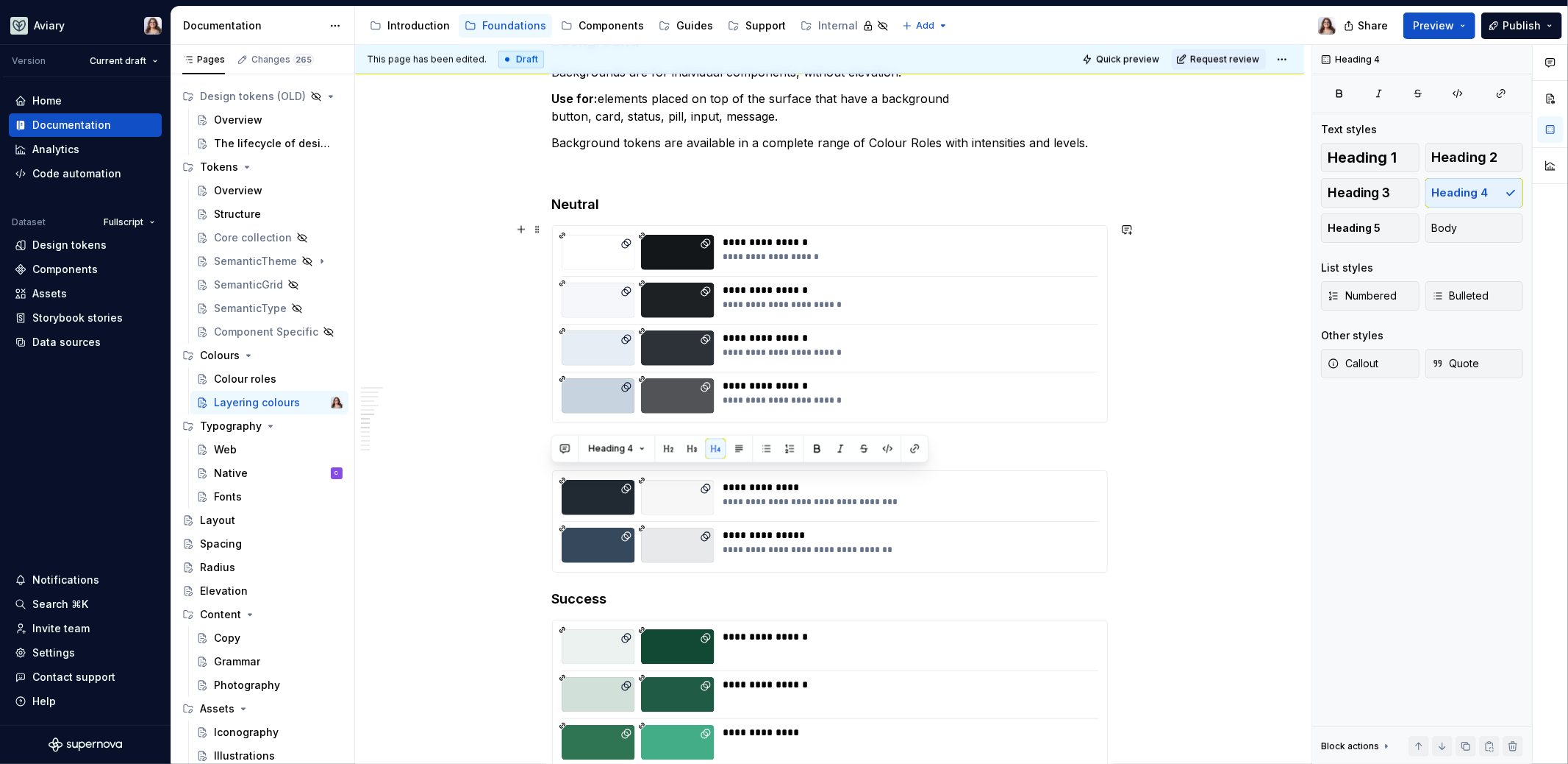
scroll to position [1649, 0]
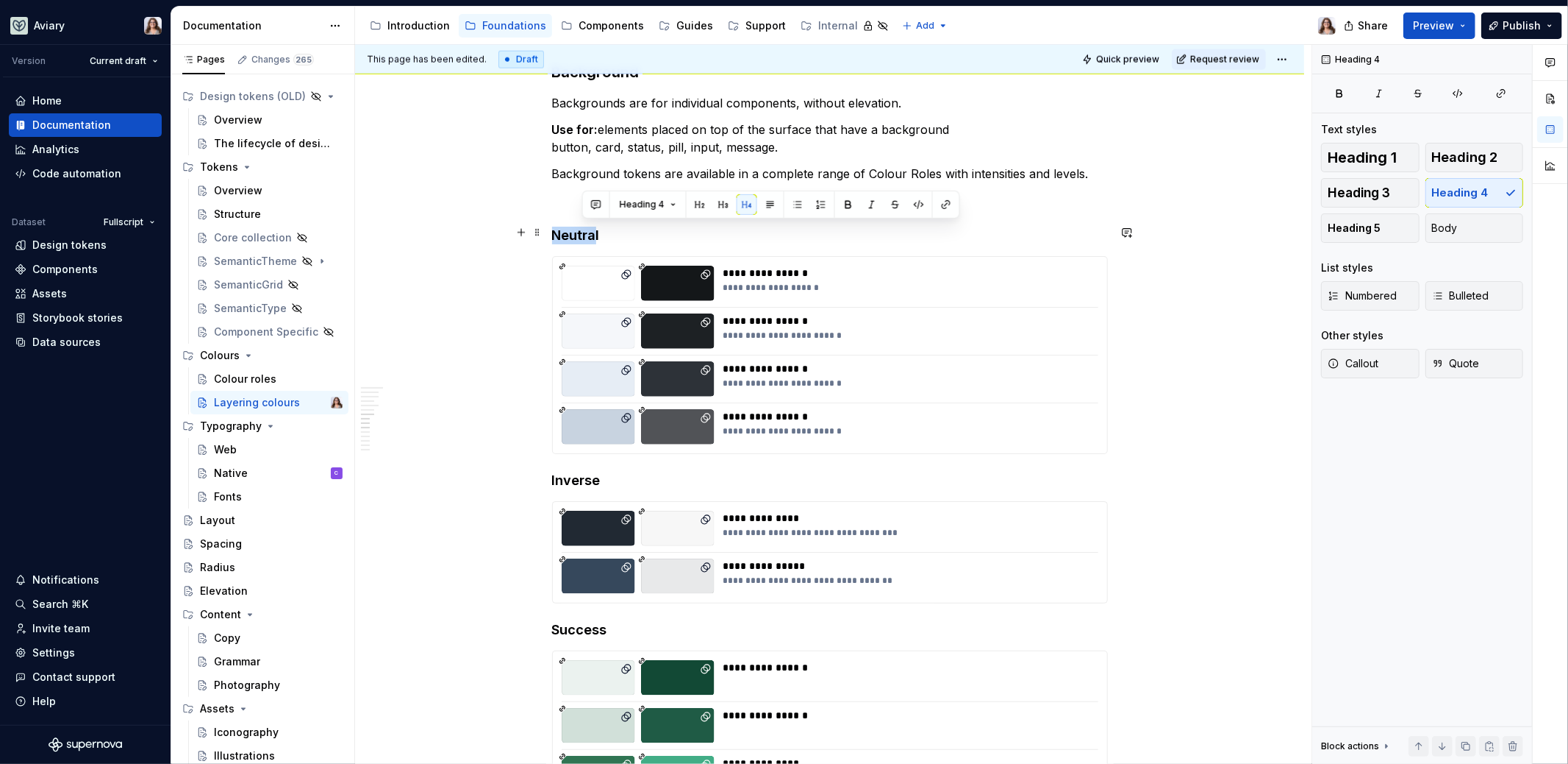
drag, startPoint x: 591, startPoint y: 229, endPoint x: 554, endPoint y: 229, distance: 37.0
click at [554, 229] on h4 "Neutral" at bounding box center [830, 235] width 555 height 18
click at [648, 231] on h4 "Neutral" at bounding box center [830, 235] width 555 height 18
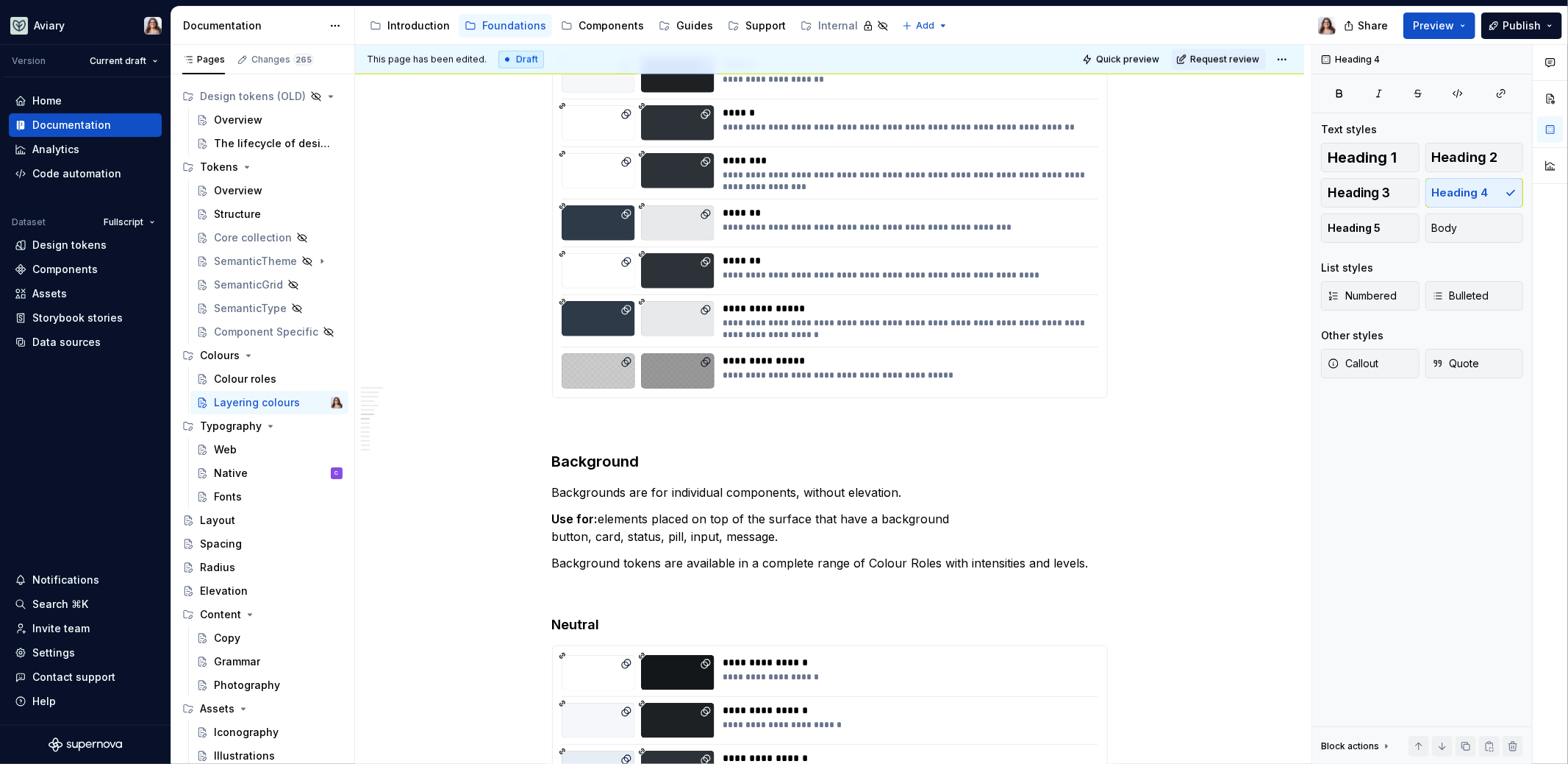
scroll to position [1247, 0]
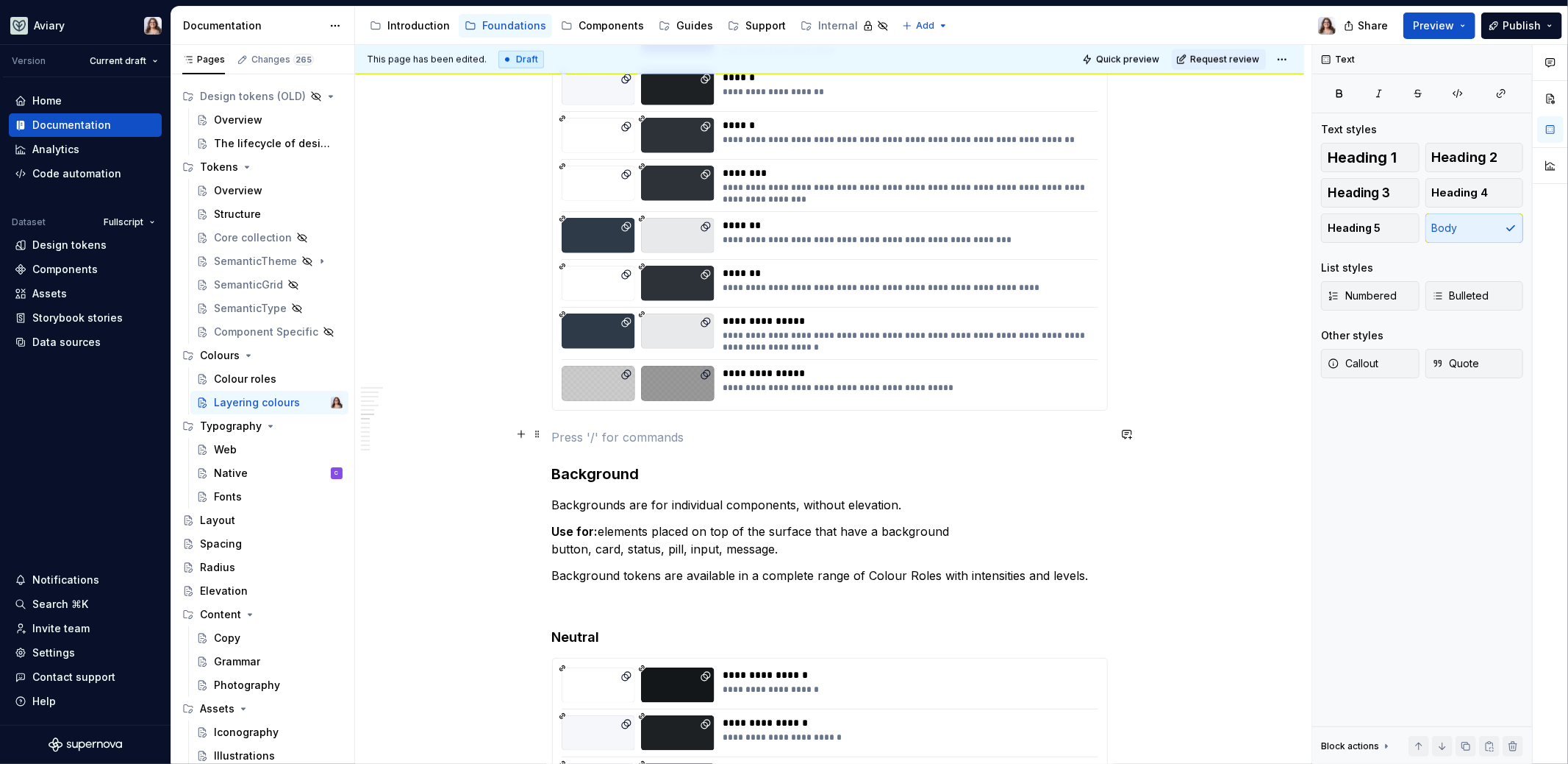
click at [591, 432] on p at bounding box center [830, 437] width 555 height 18
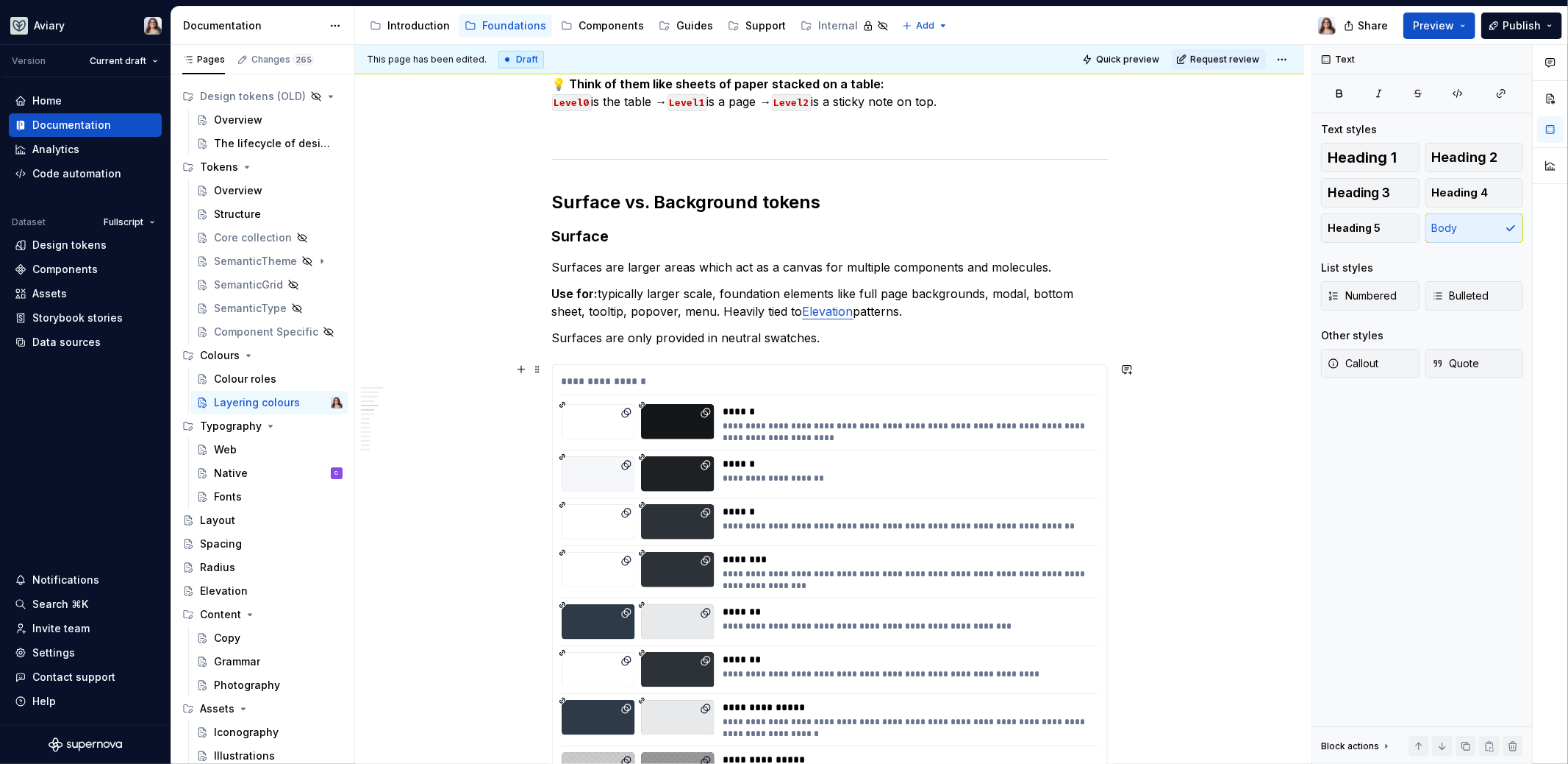
scroll to position [863, 0]
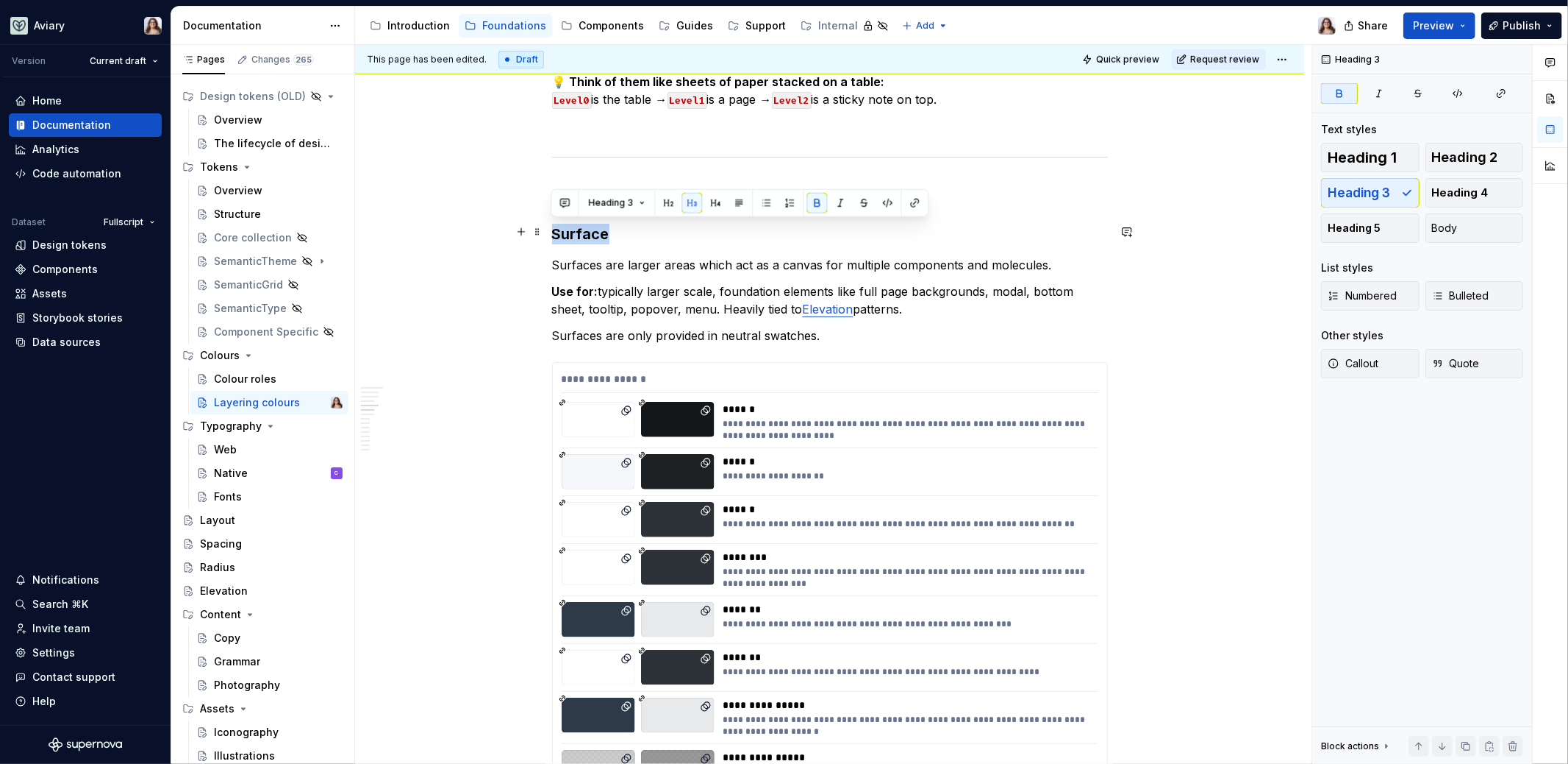
drag, startPoint x: 607, startPoint y: 231, endPoint x: 552, endPoint y: 234, distance: 55.1
click at [552, 234] on strong "Surface" at bounding box center [581, 233] width 58 height 18
click at [621, 234] on h3 "Surface" at bounding box center [830, 234] width 555 height 20
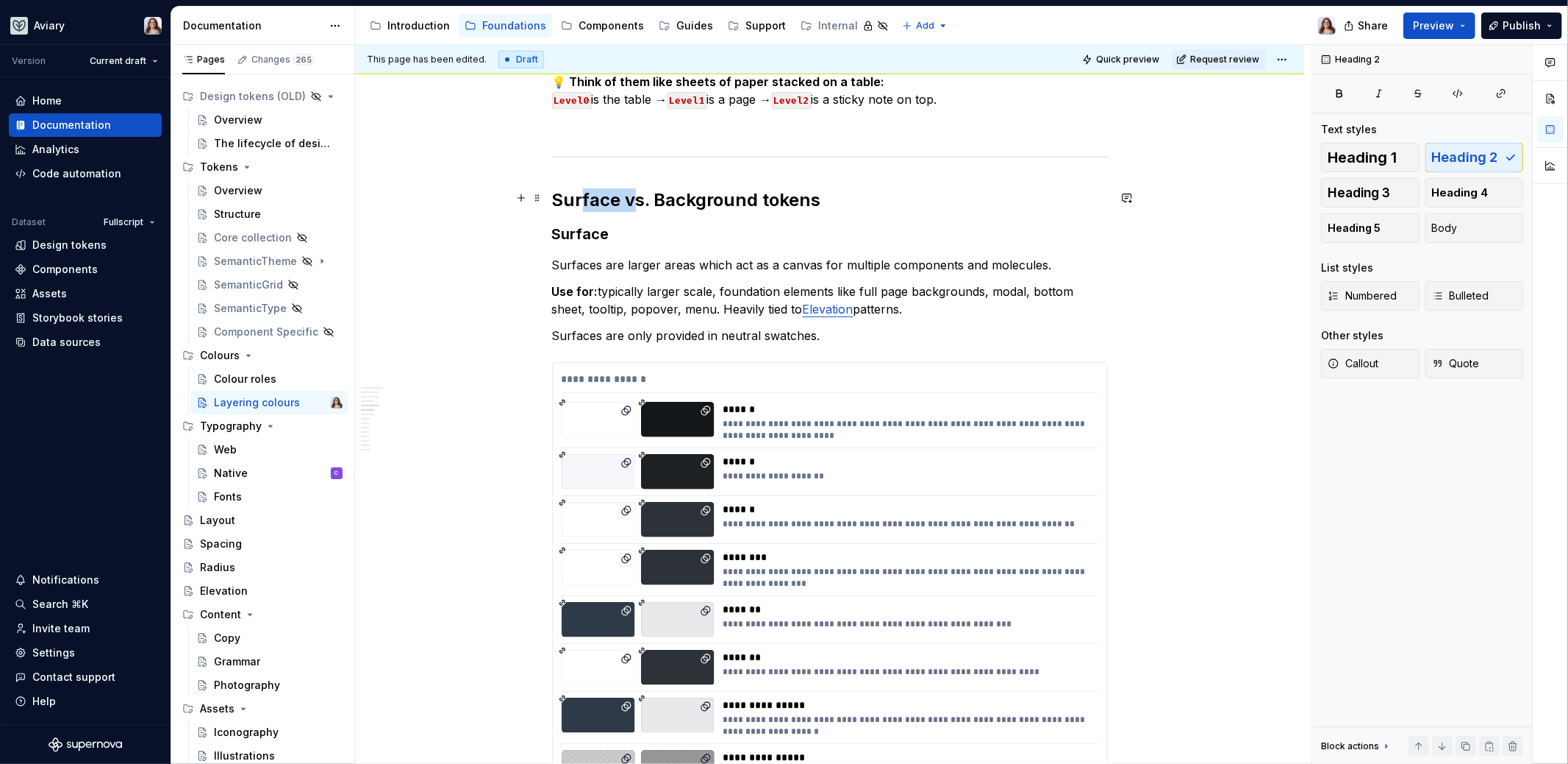
drag, startPoint x: 629, startPoint y: 200, endPoint x: 574, endPoint y: 200, distance: 55.0
click at [574, 200] on h2 "Surface vs. Background tokens" at bounding box center [830, 200] width 555 height 23
click at [616, 228] on h3 "Surface" at bounding box center [830, 234] width 555 height 20
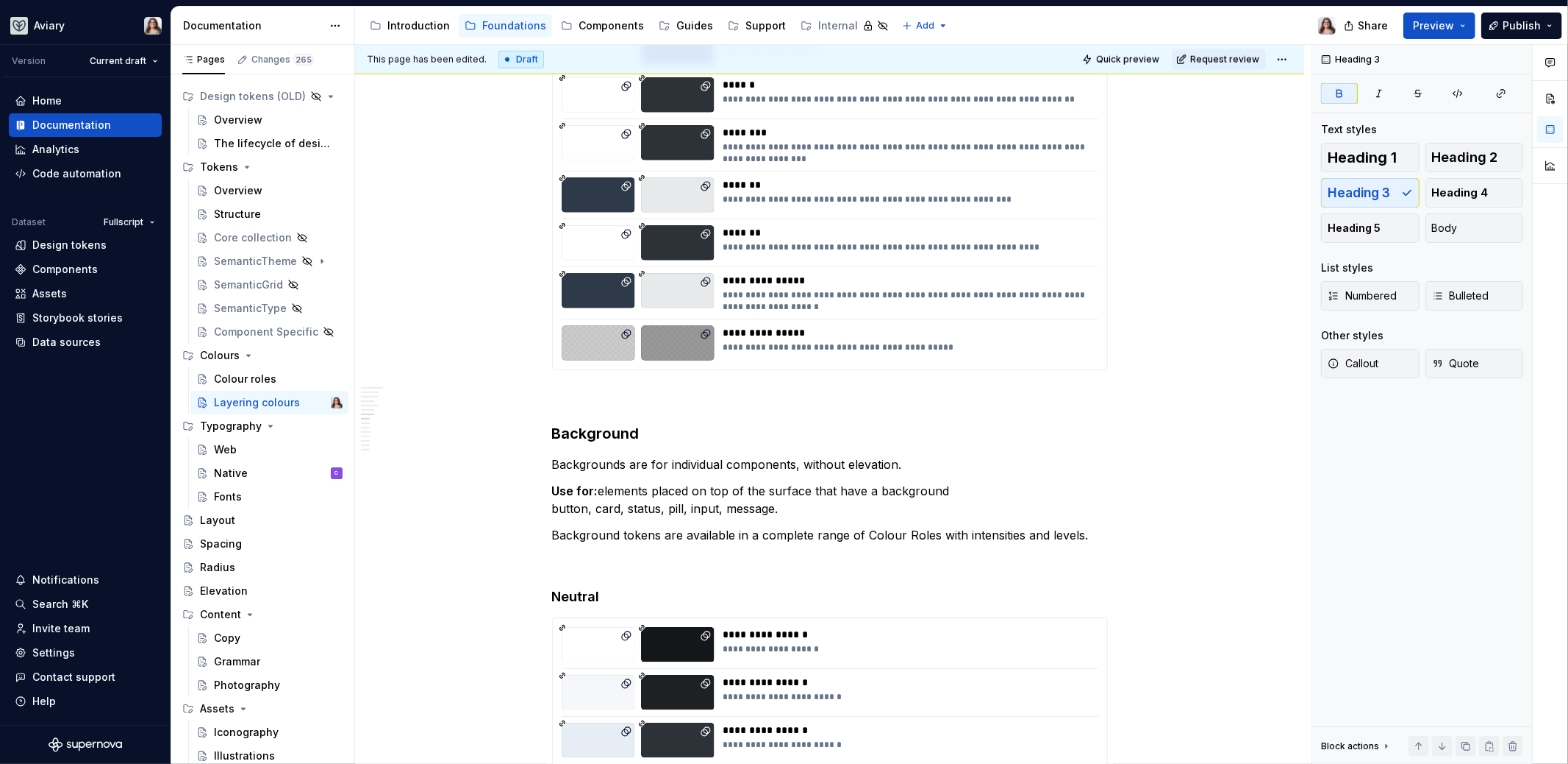
scroll to position [1306, 0]
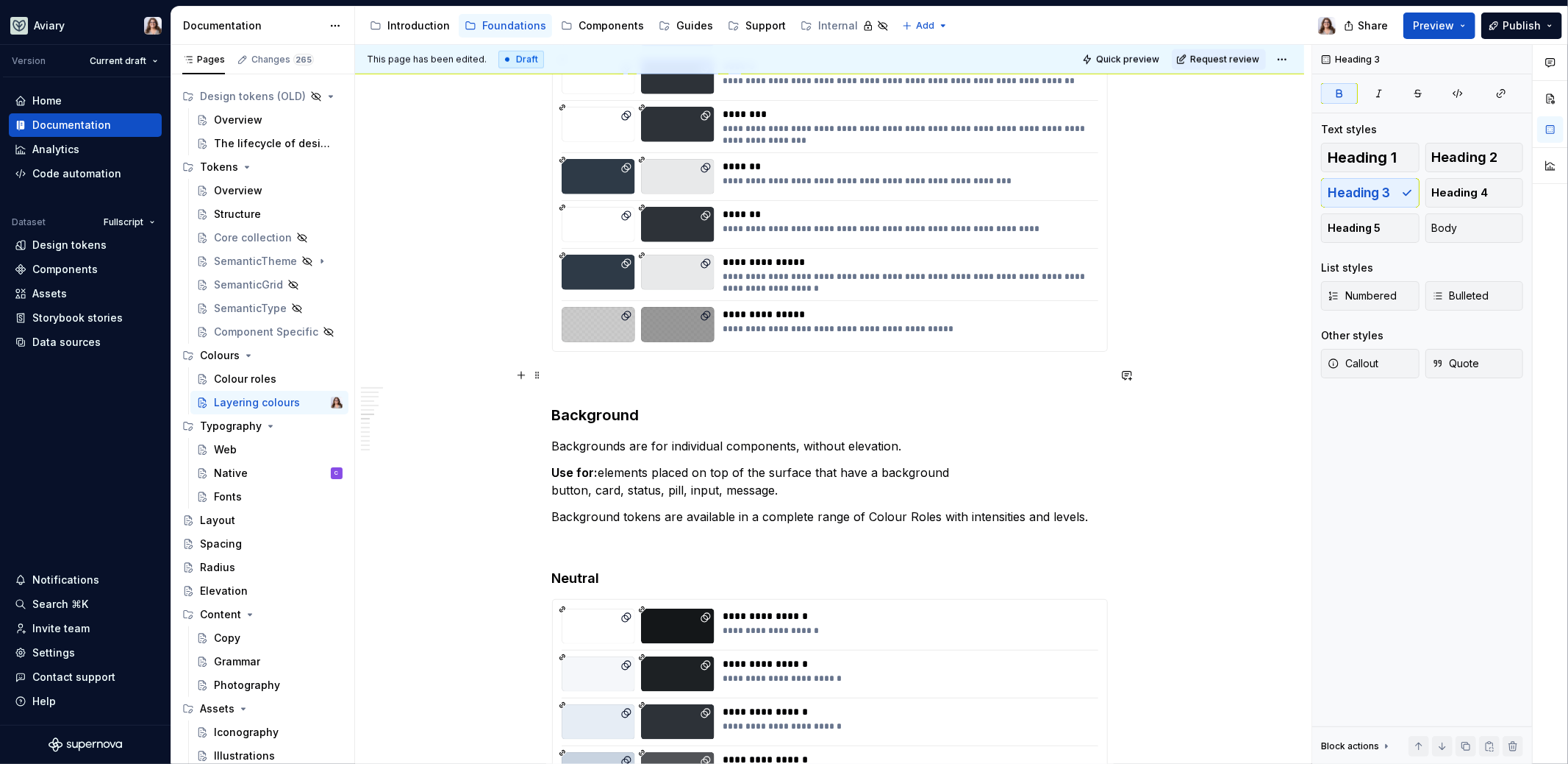
click at [580, 382] on p at bounding box center [830, 377] width 555 height 18
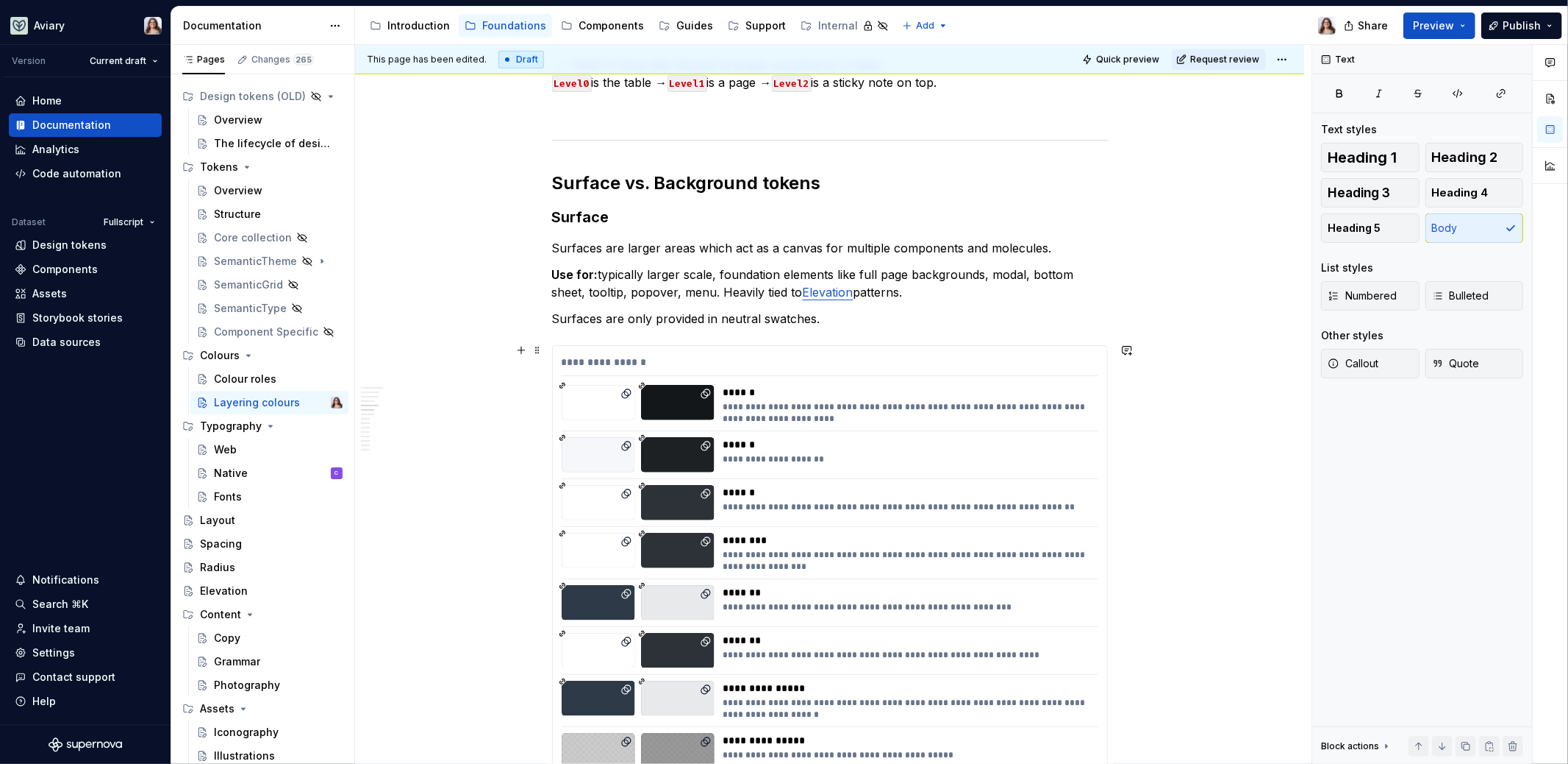
scroll to position [885, 0]
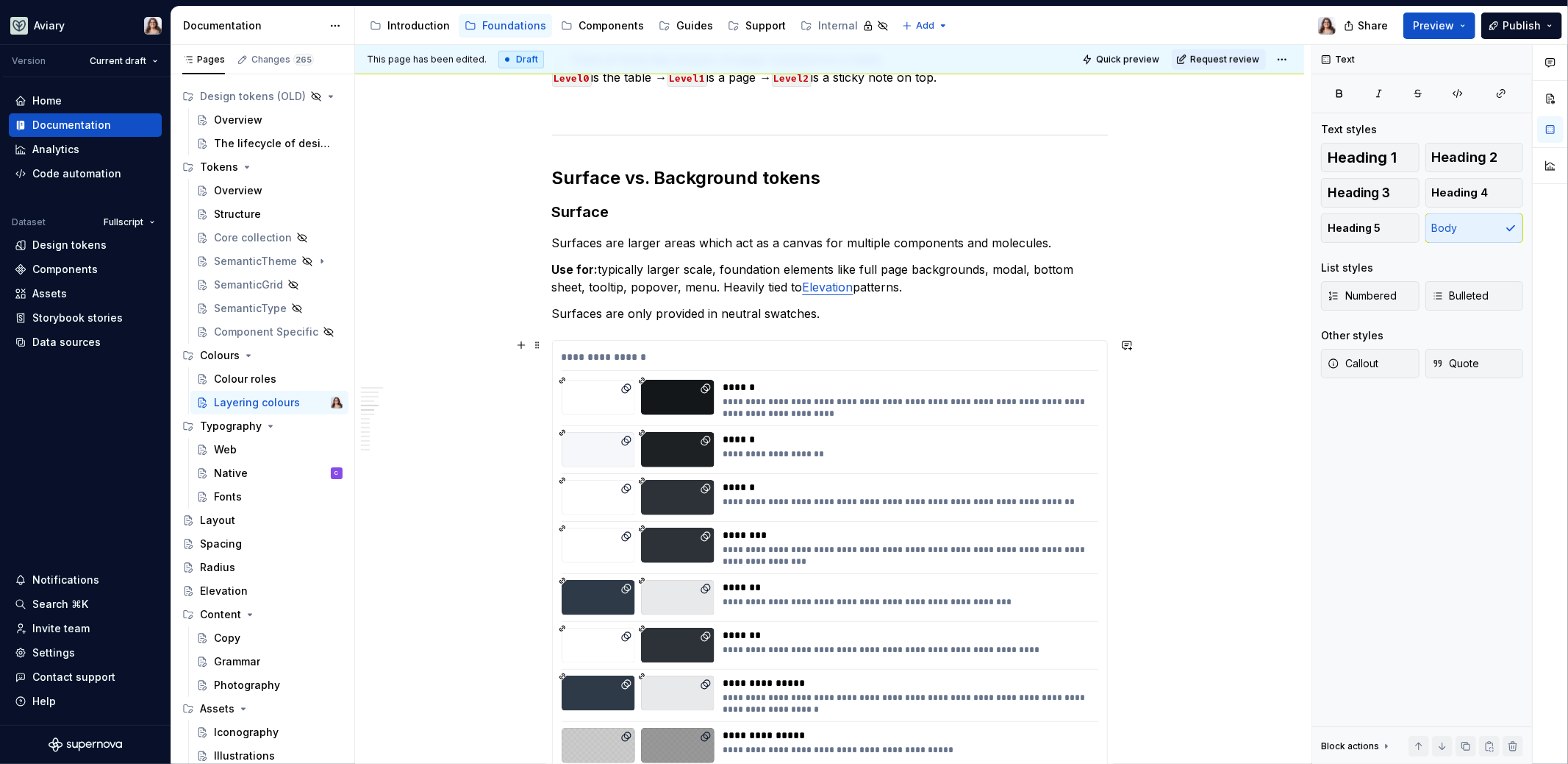
click at [781, 544] on div "**********" at bounding box center [907, 555] width 367 height 23
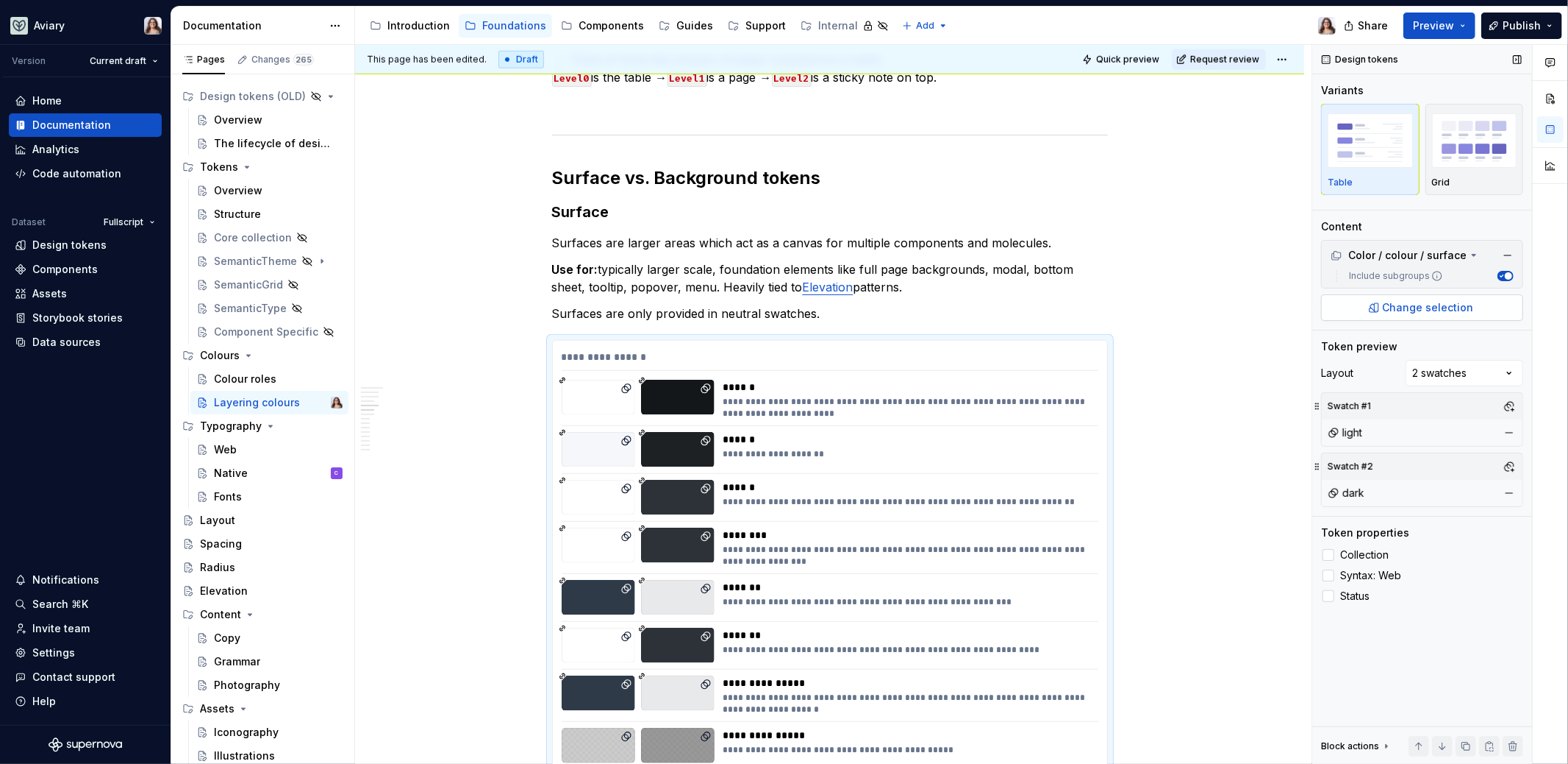
click at [1389, 311] on span "Change selection" at bounding box center [1429, 308] width 91 height 15
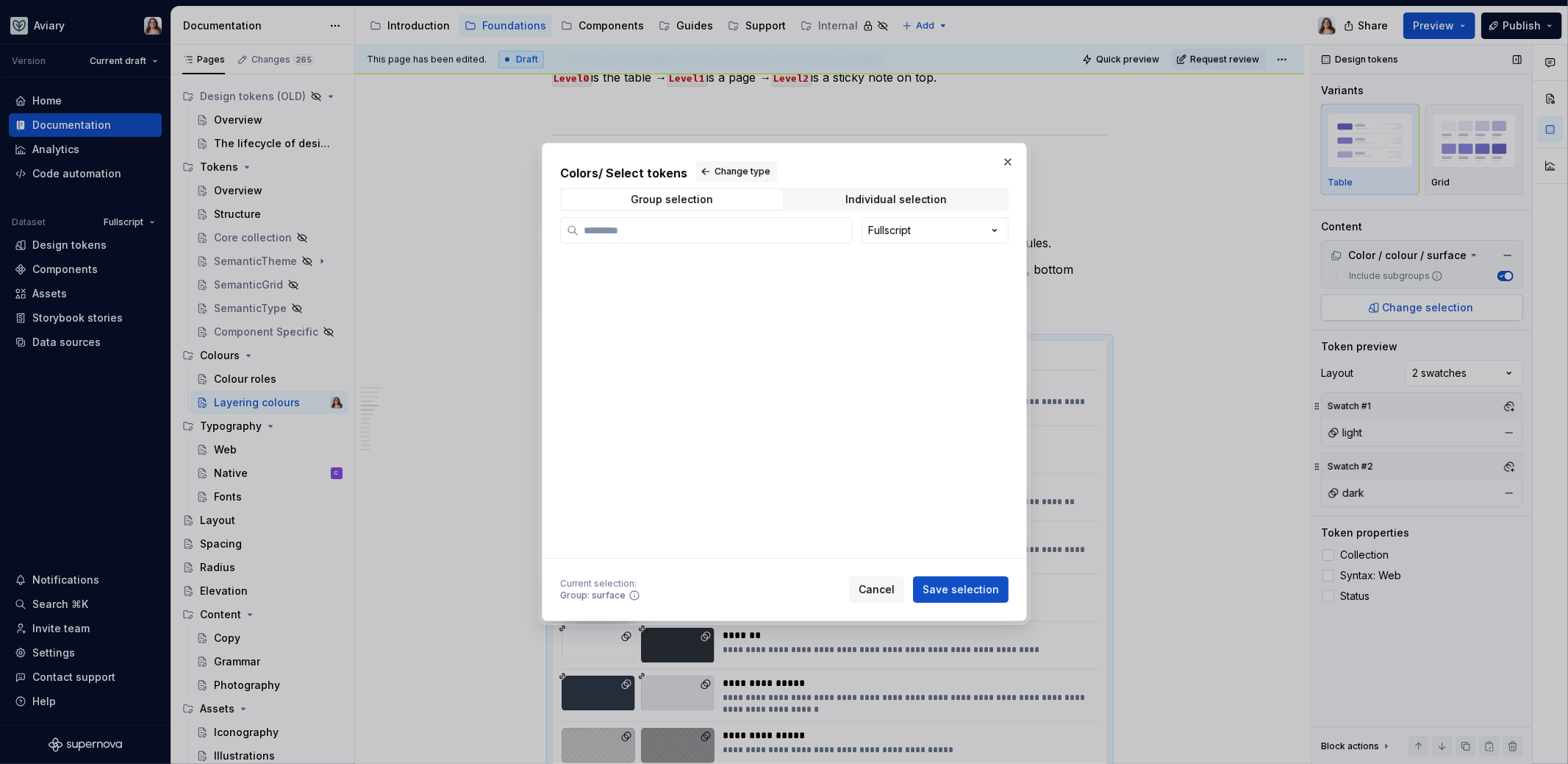
type textarea "*"
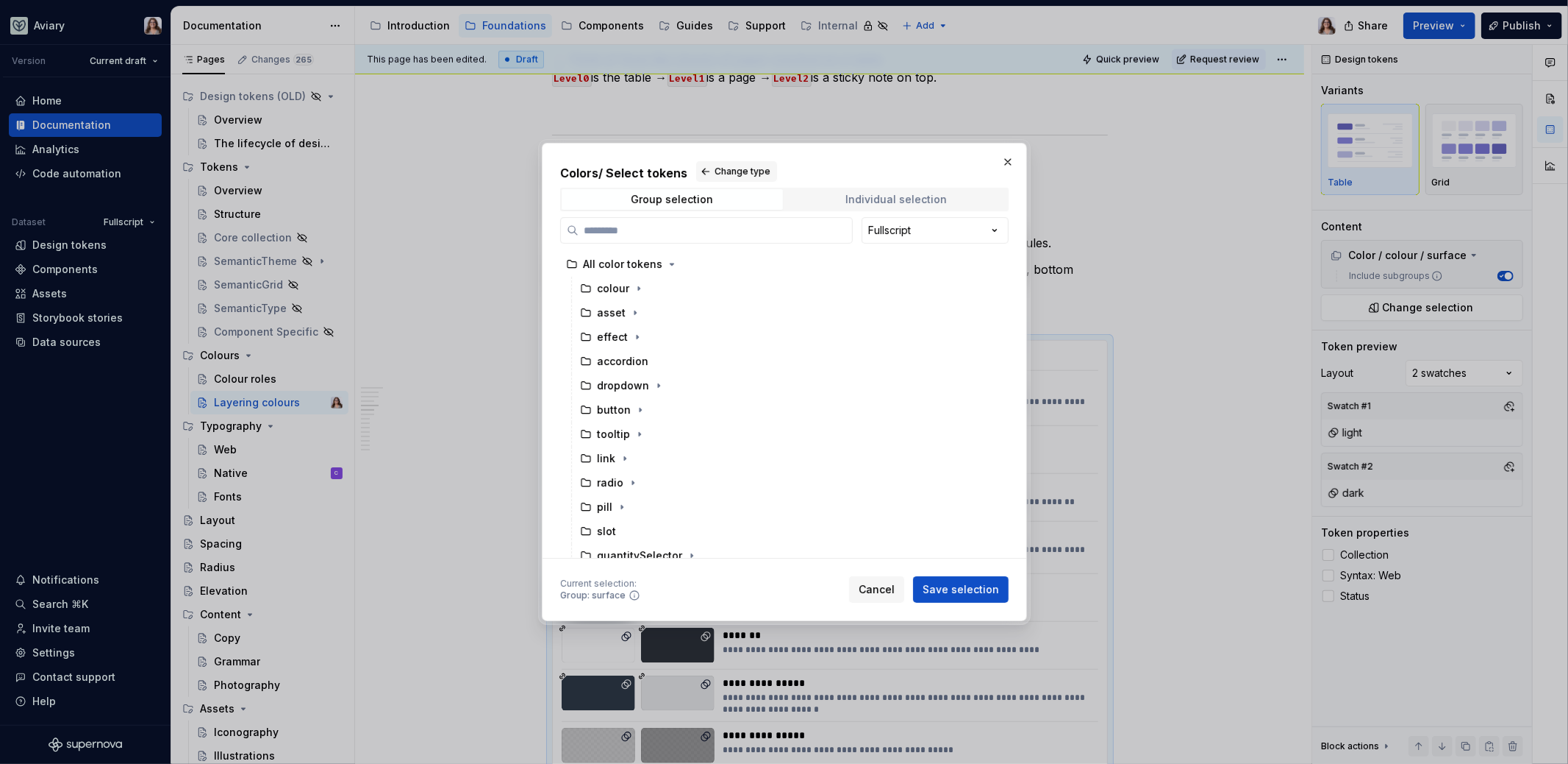
click at [862, 197] on div "Individual selection" at bounding box center [895, 199] width 101 height 12
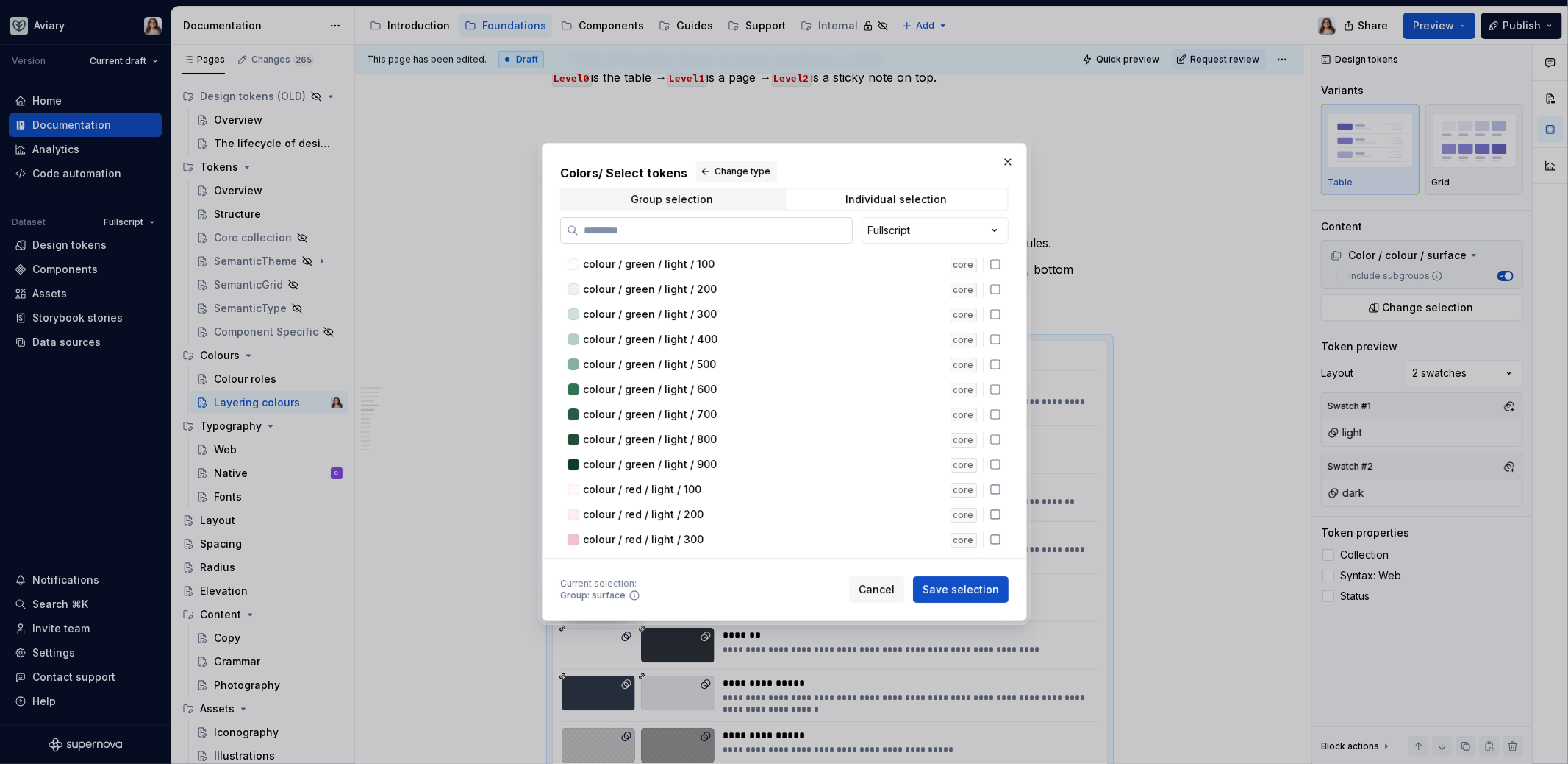
click at [647, 228] on input "search" at bounding box center [715, 231] width 273 height 15
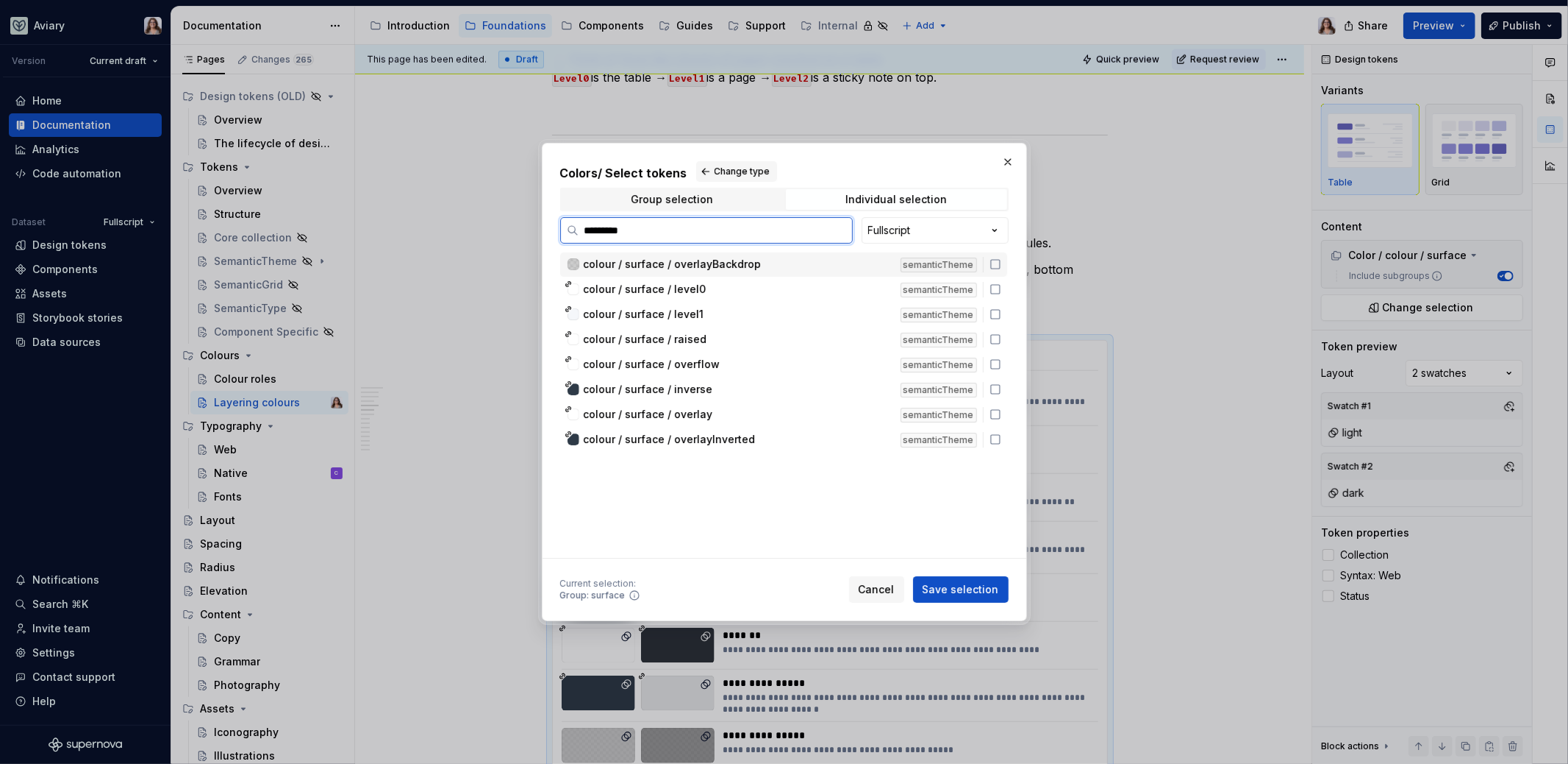
type input "*********"
click at [693, 295] on span "colour / surface / level0" at bounding box center [645, 289] width 123 height 15
click at [692, 312] on span "colour / surface / level1" at bounding box center [644, 314] width 121 height 15
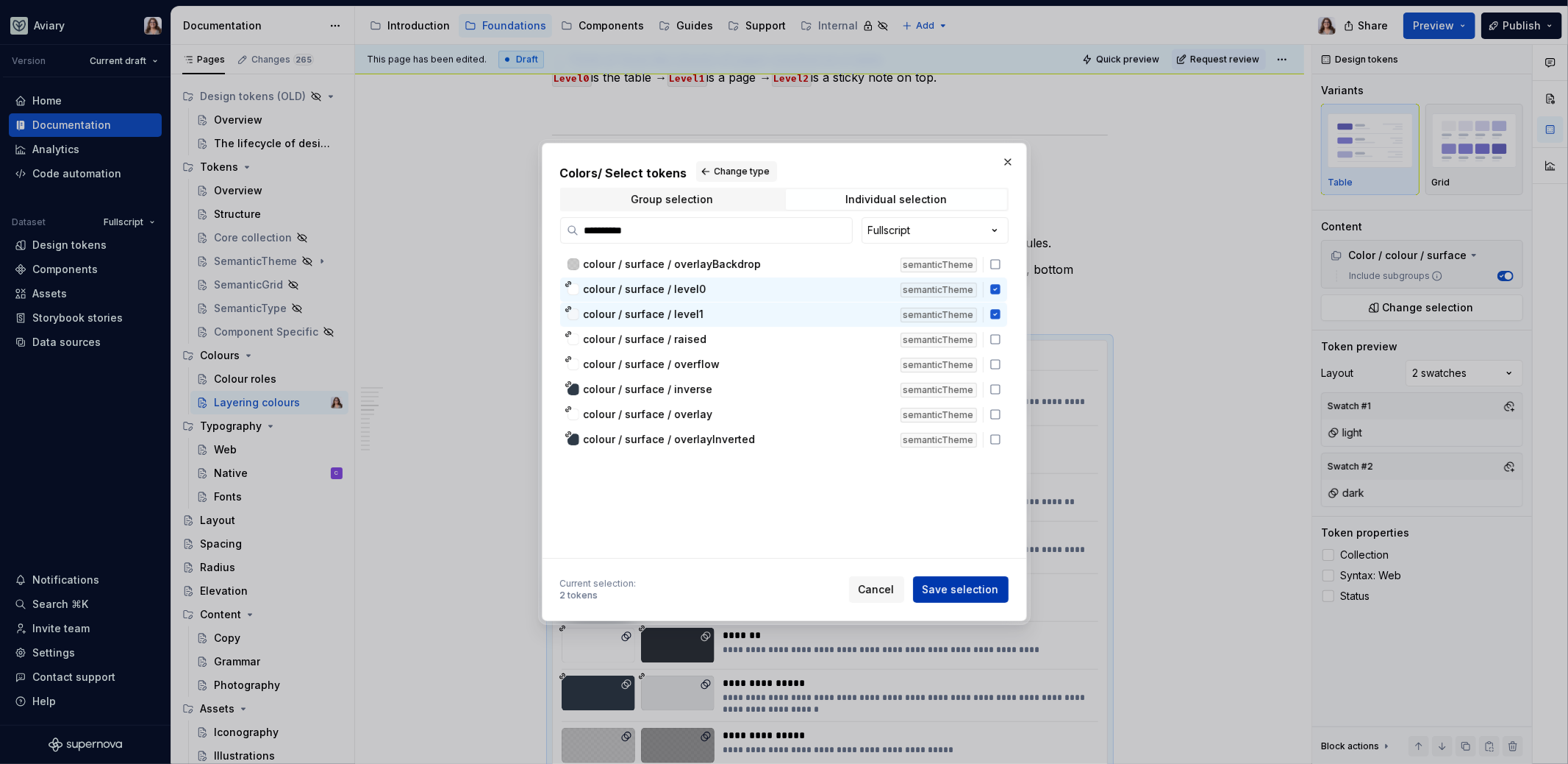
click at [946, 587] on span "Save selection" at bounding box center [960, 589] width 76 height 15
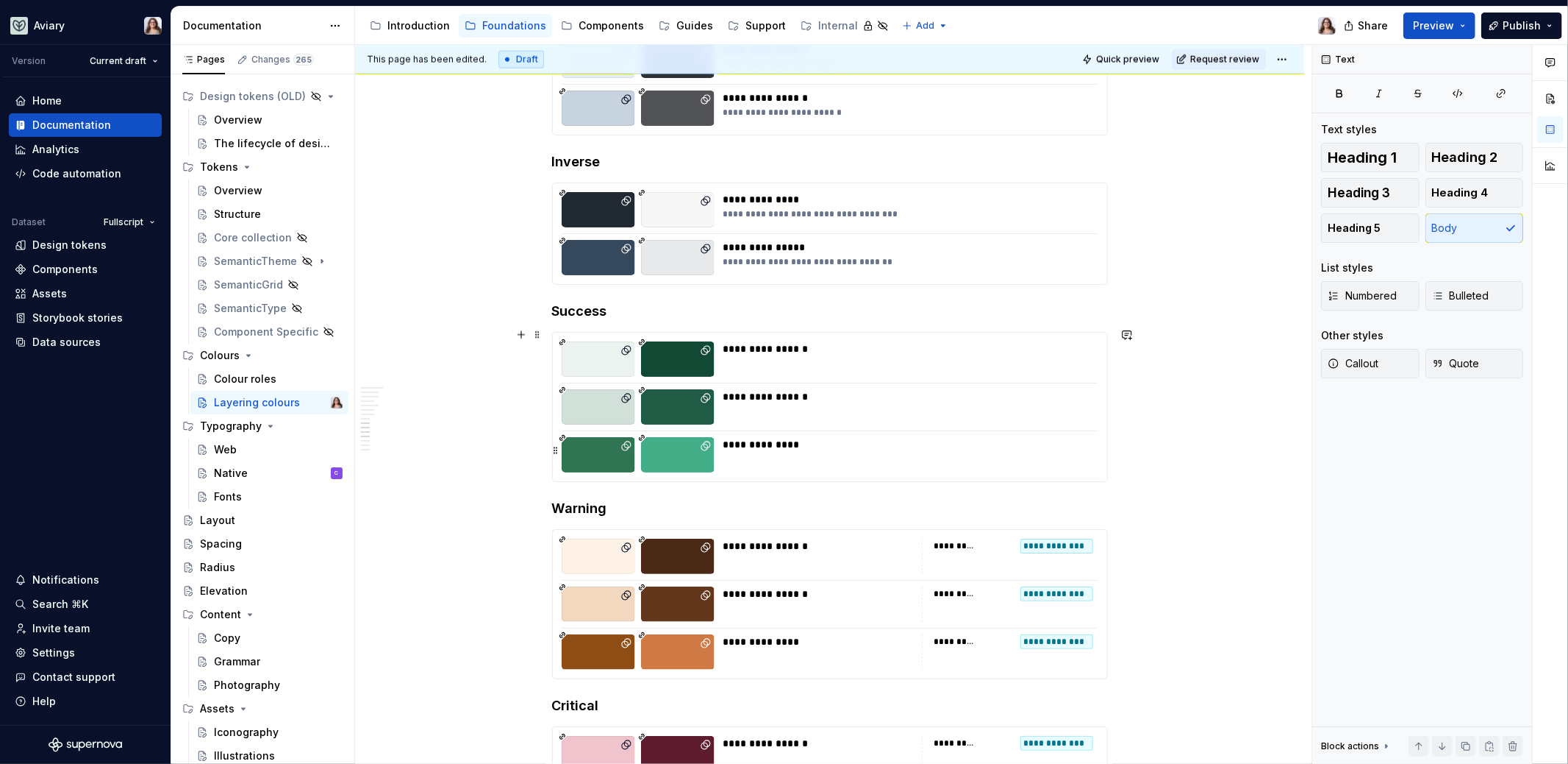
scroll to position [1705, 0]
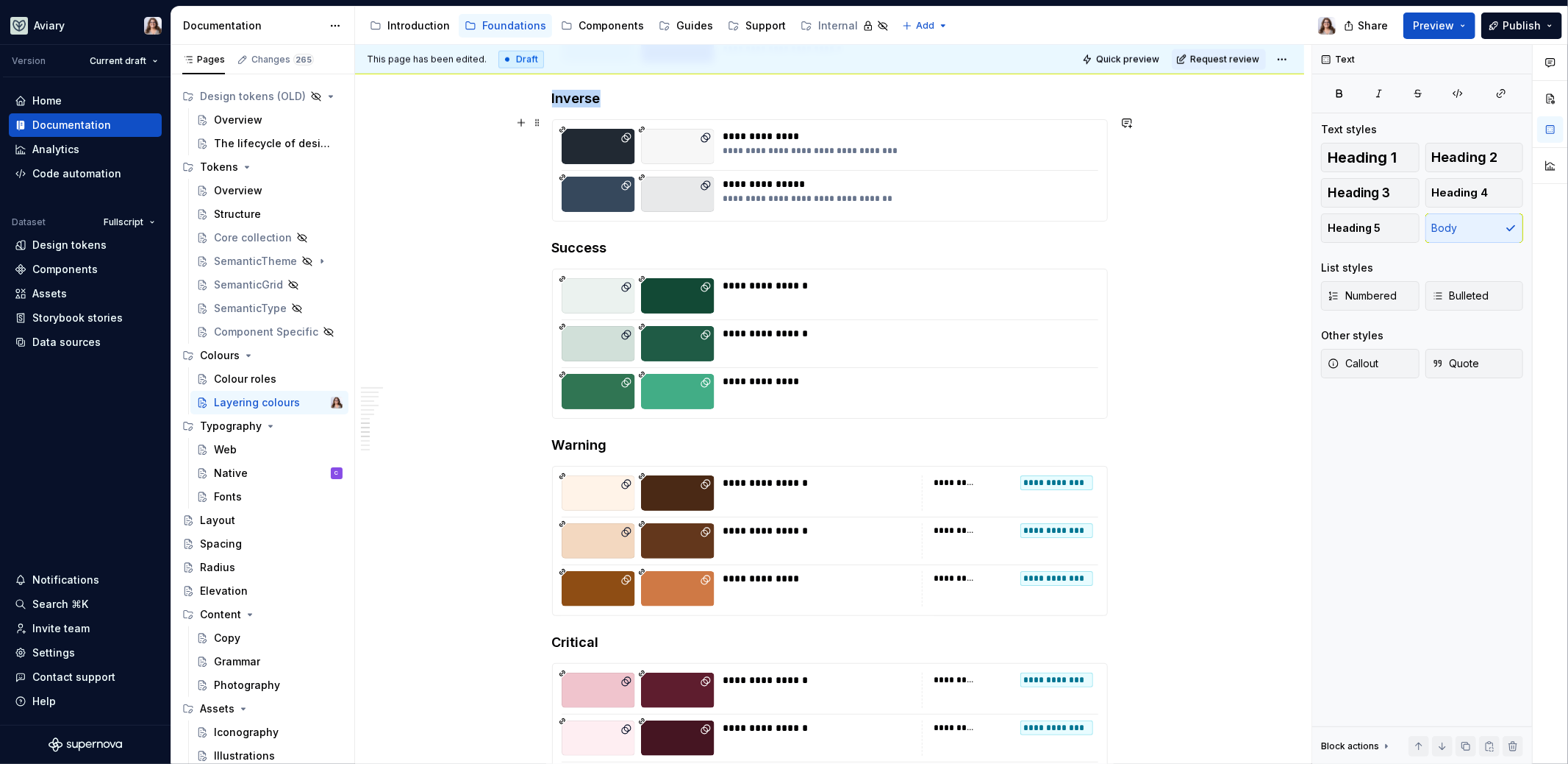
click at [555, 135] on div "**********" at bounding box center [830, 170] width 555 height 100
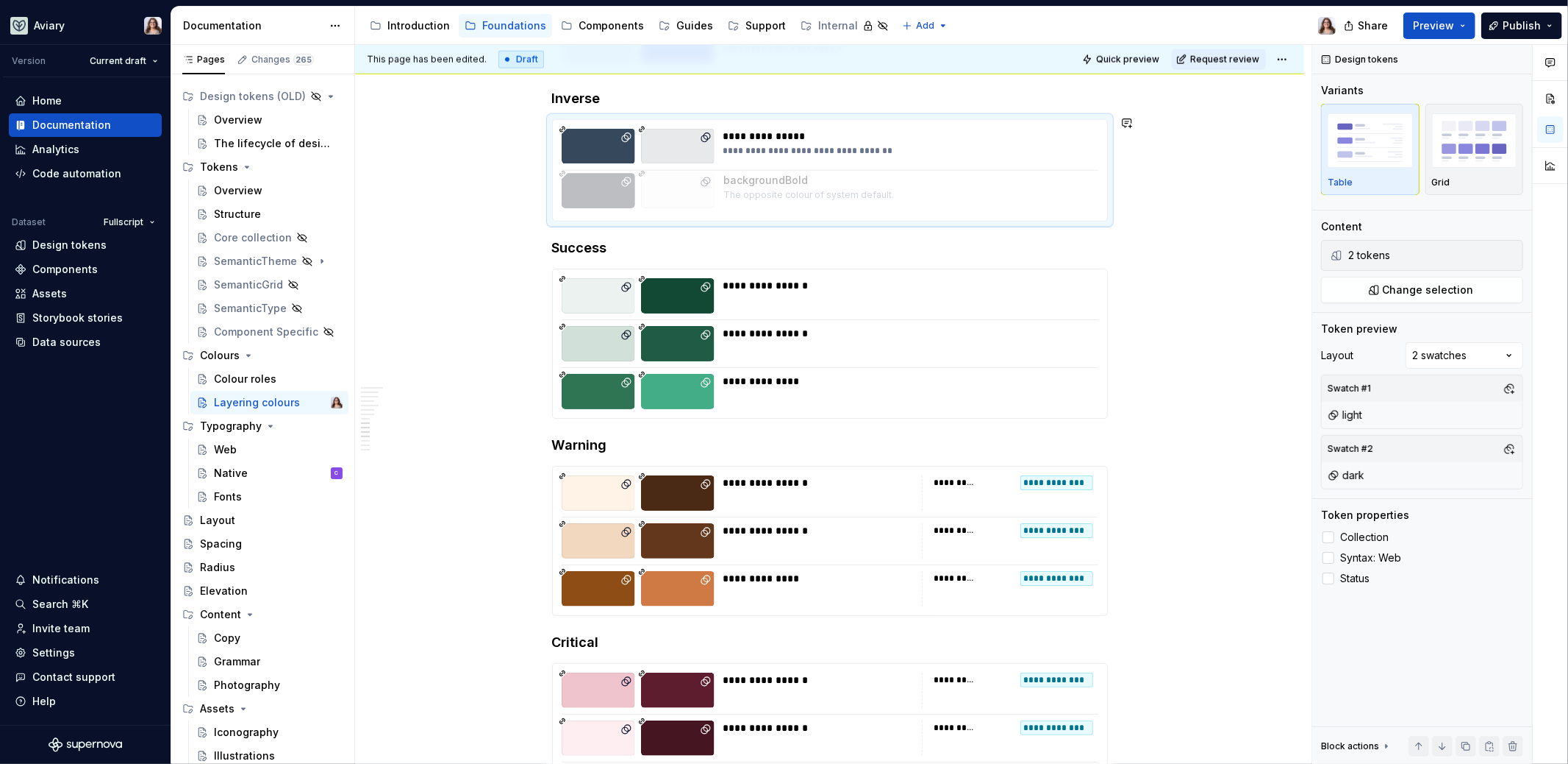
scroll to position [1695, 0]
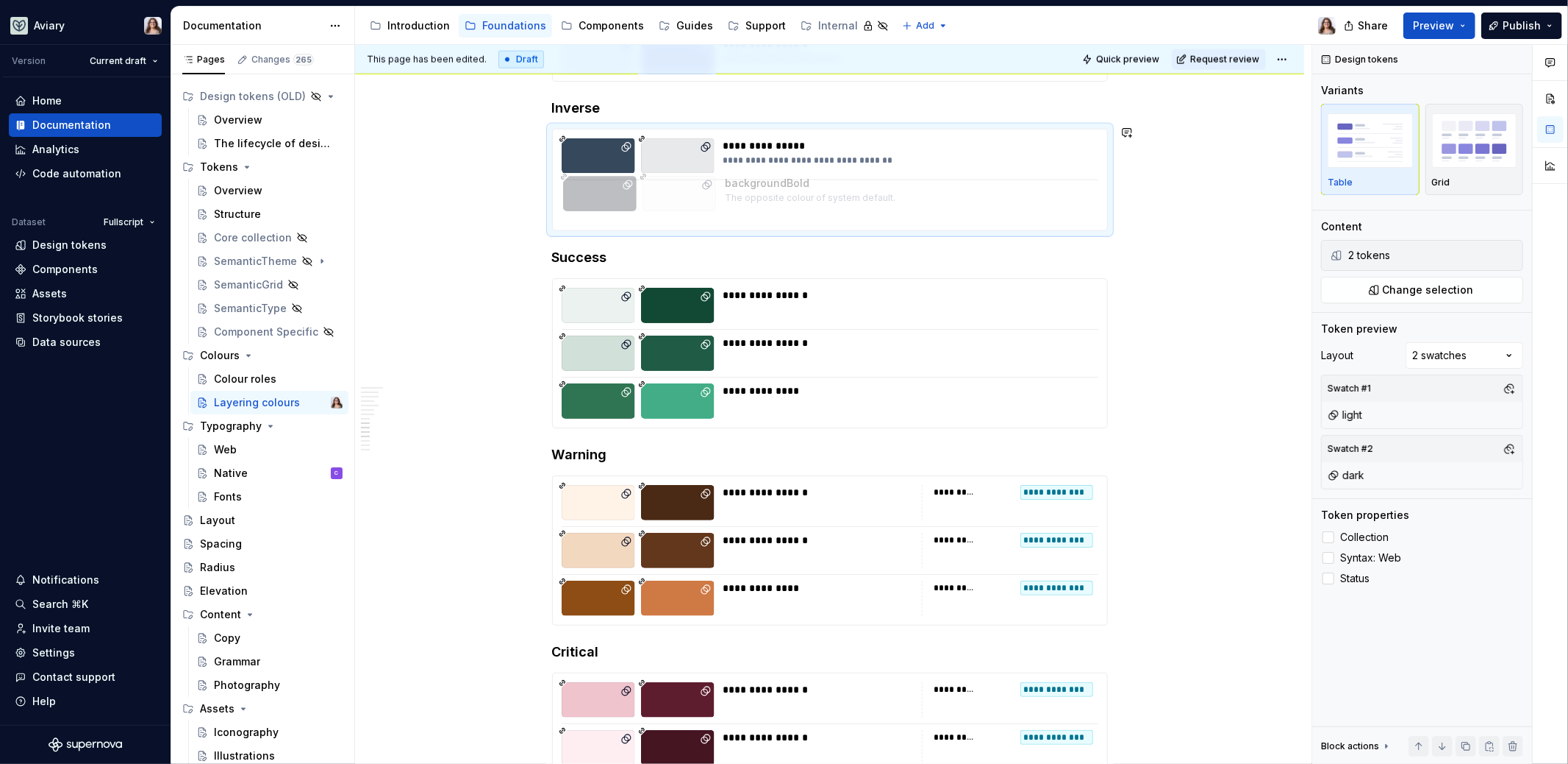
drag, startPoint x: 555, startPoint y: 135, endPoint x: 559, endPoint y: 186, distance: 51.2
click at [787, 236] on div "How to Layer Background Tokens To keep components accessible and easy to use, i…" at bounding box center [830, 11] width 555 height 2804
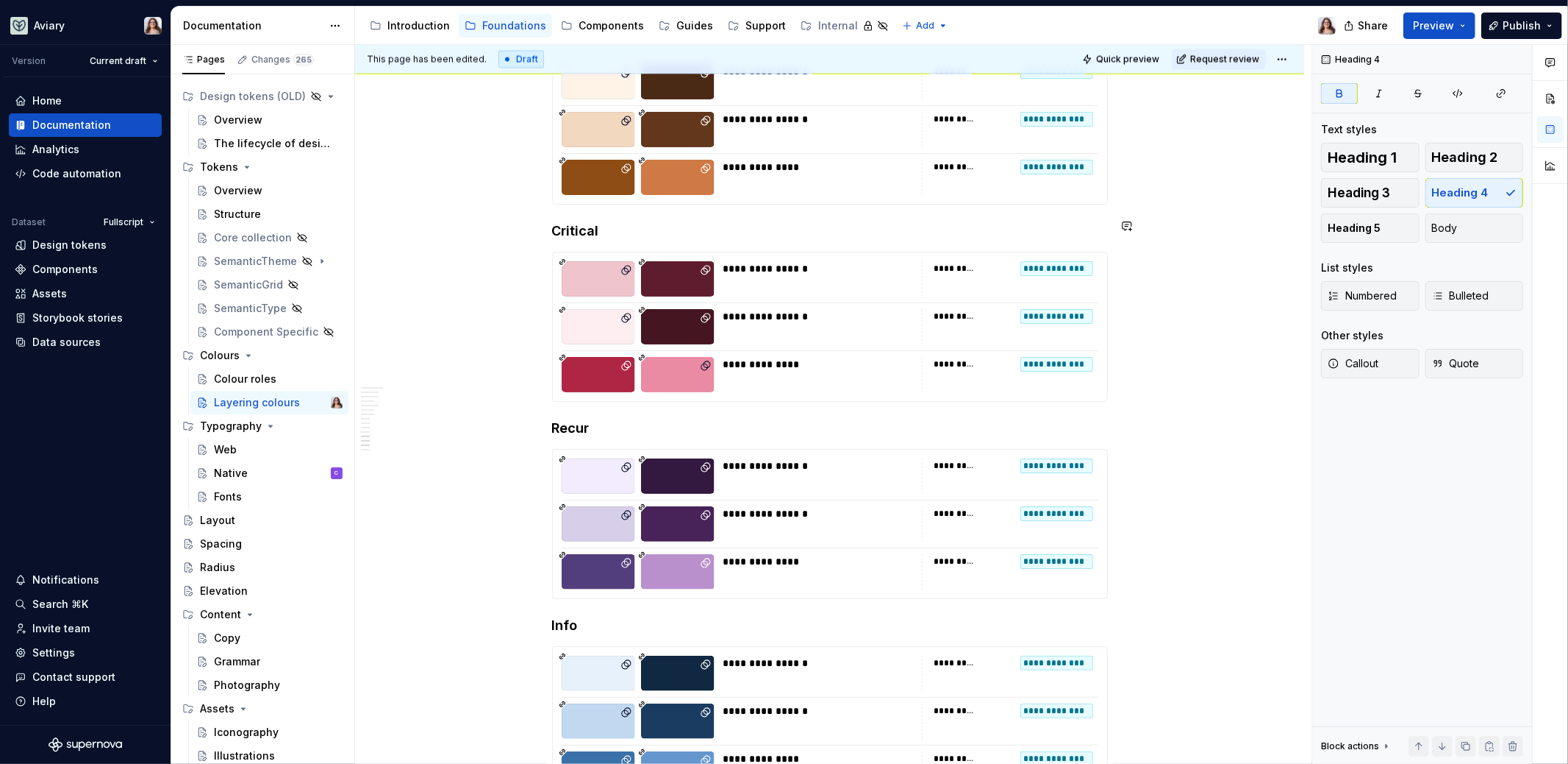
scroll to position [2116, 0]
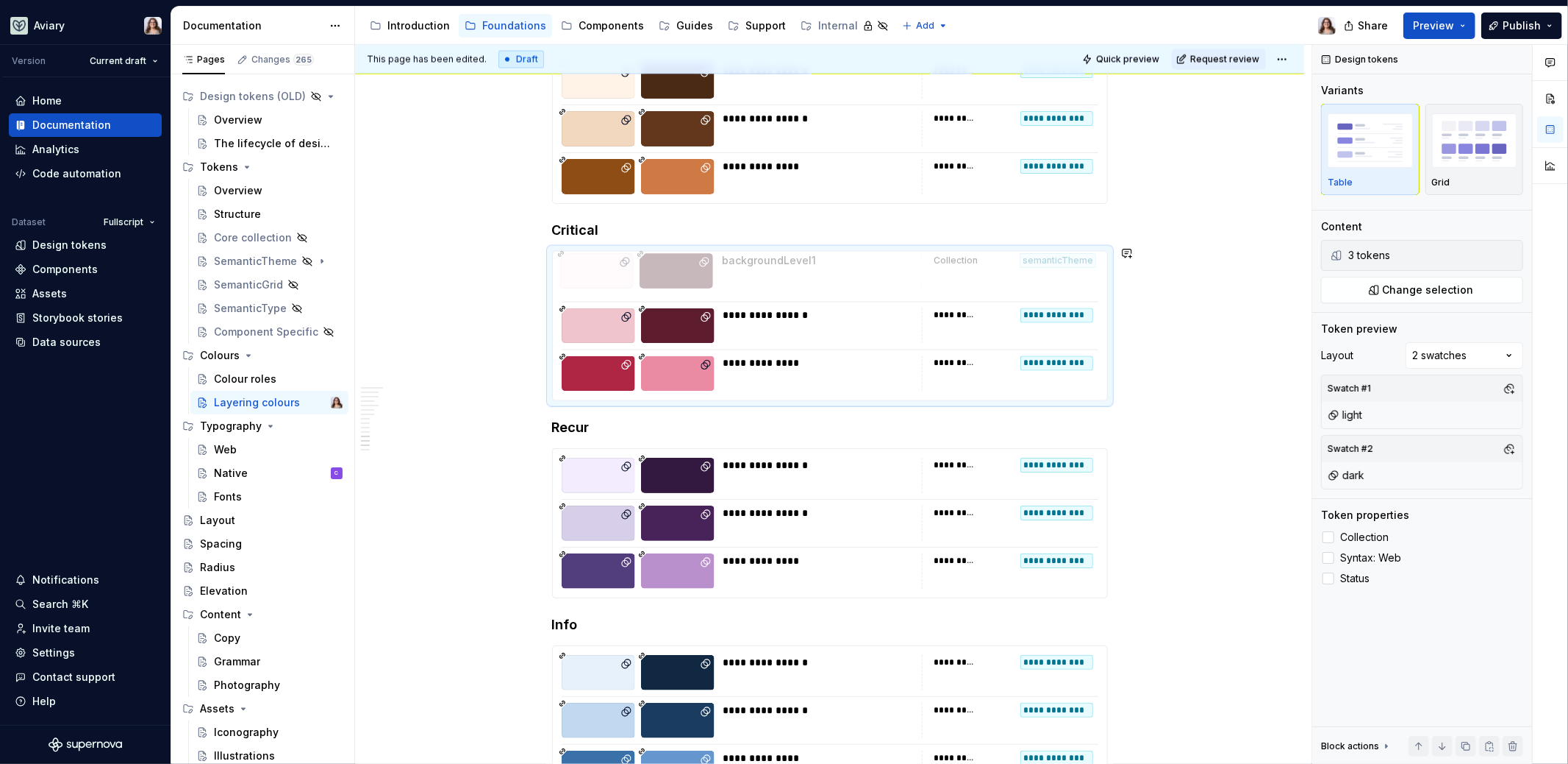
drag, startPoint x: 555, startPoint y: 310, endPoint x: 555, endPoint y: 270, distance: 40.0
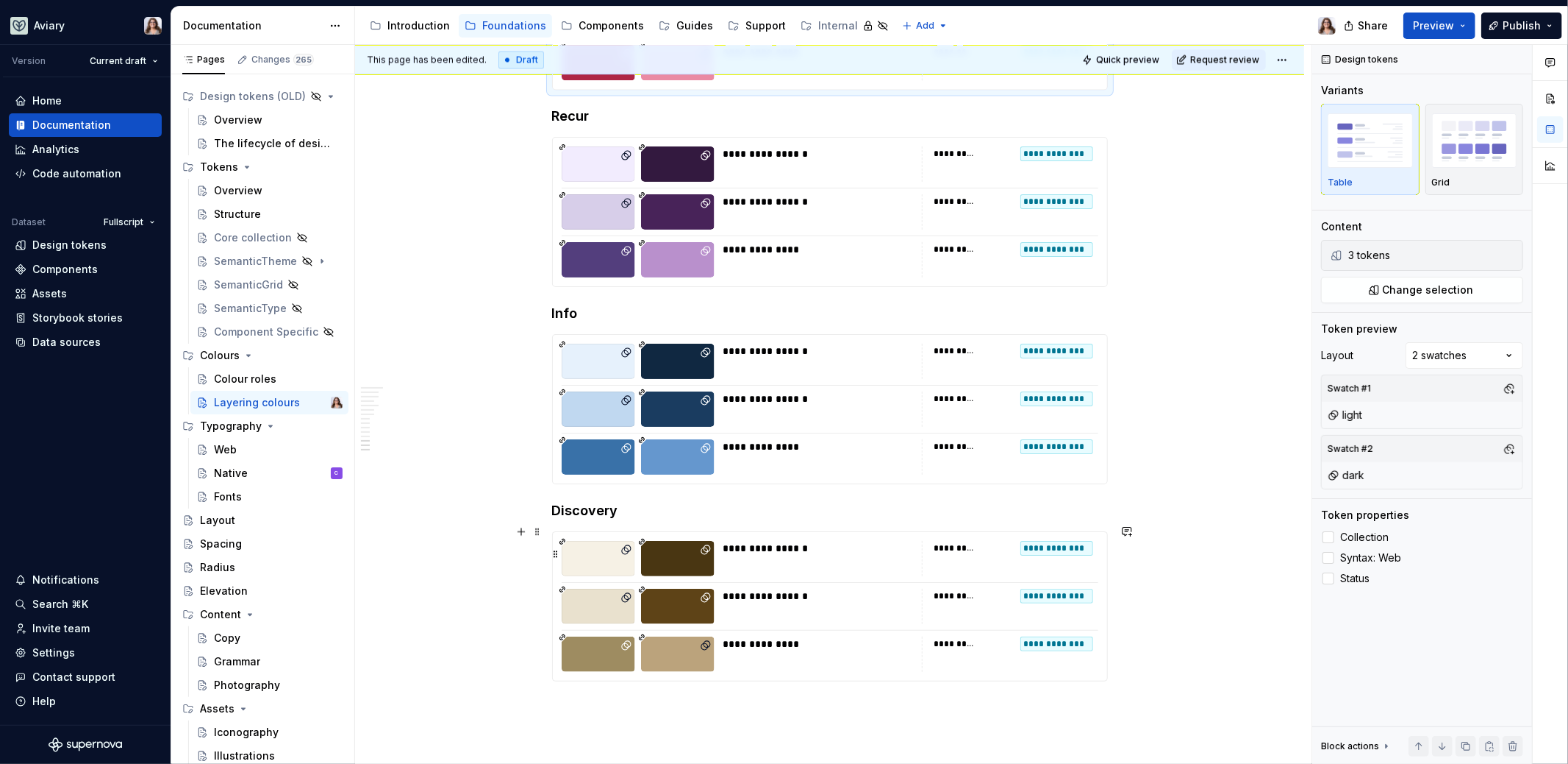
scroll to position [2582, 0]
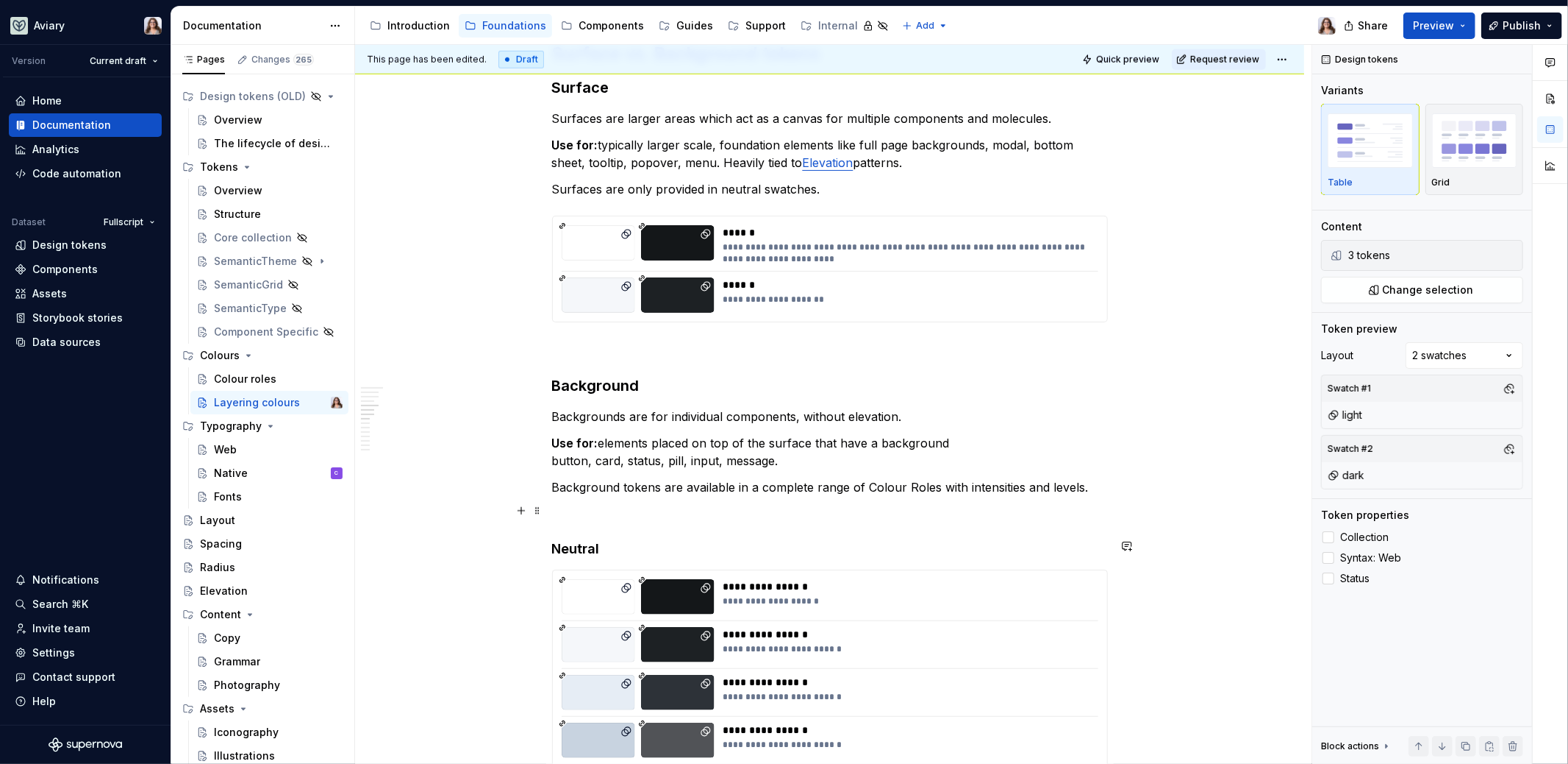
scroll to position [1003, 0]
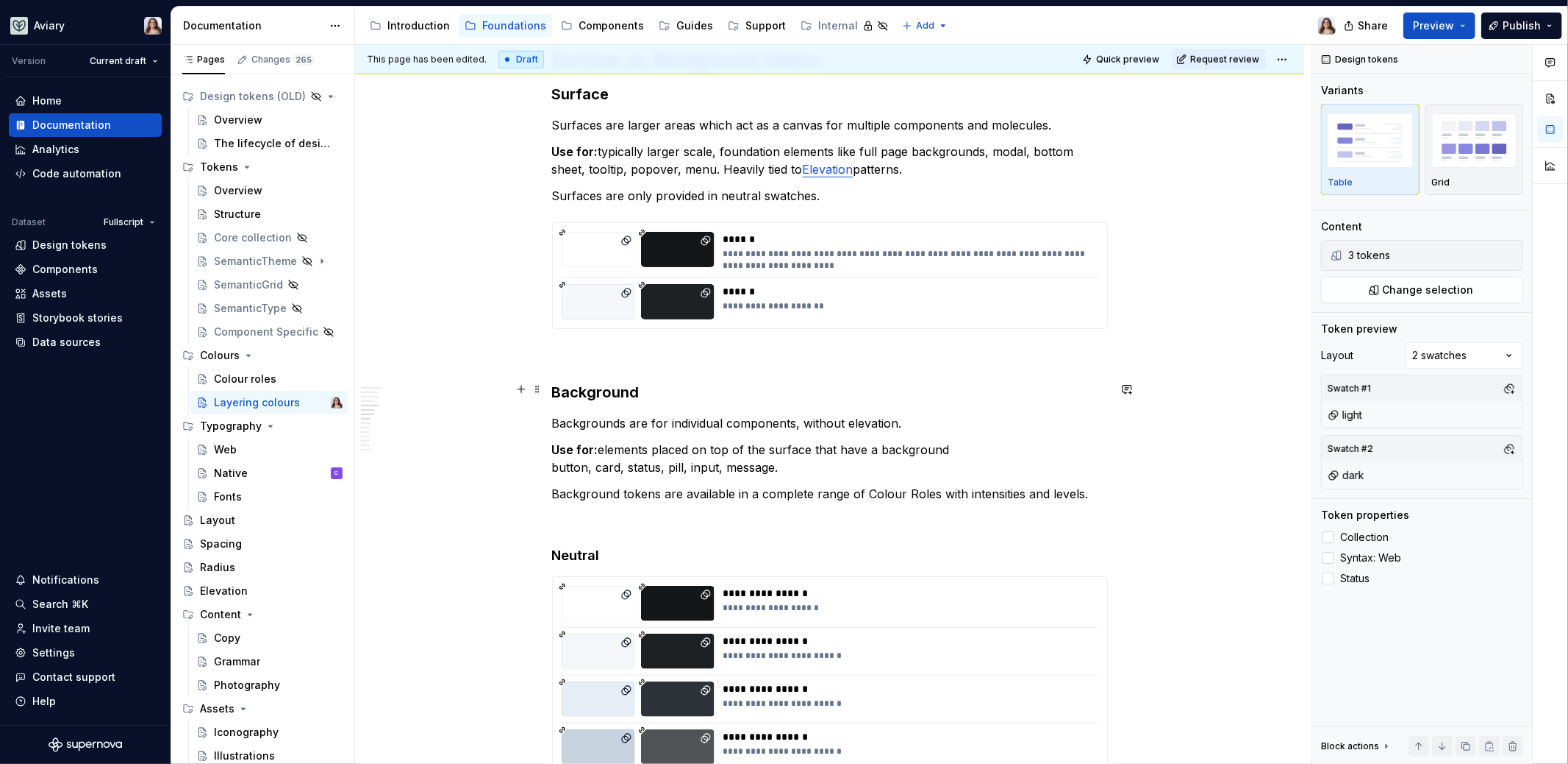
click at [685, 383] on h3 "Background" at bounding box center [830, 392] width 555 height 20
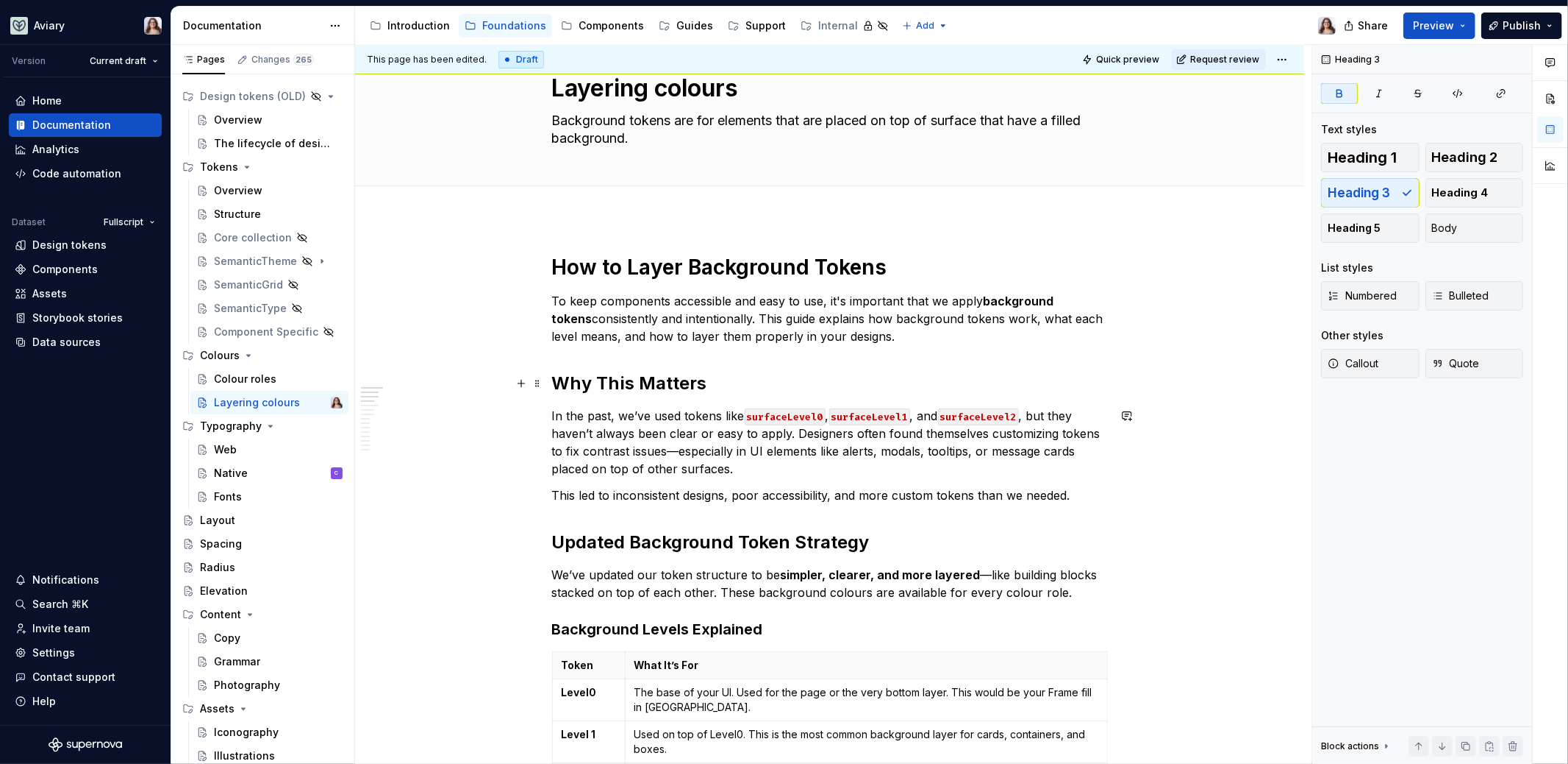
scroll to position [36, 0]
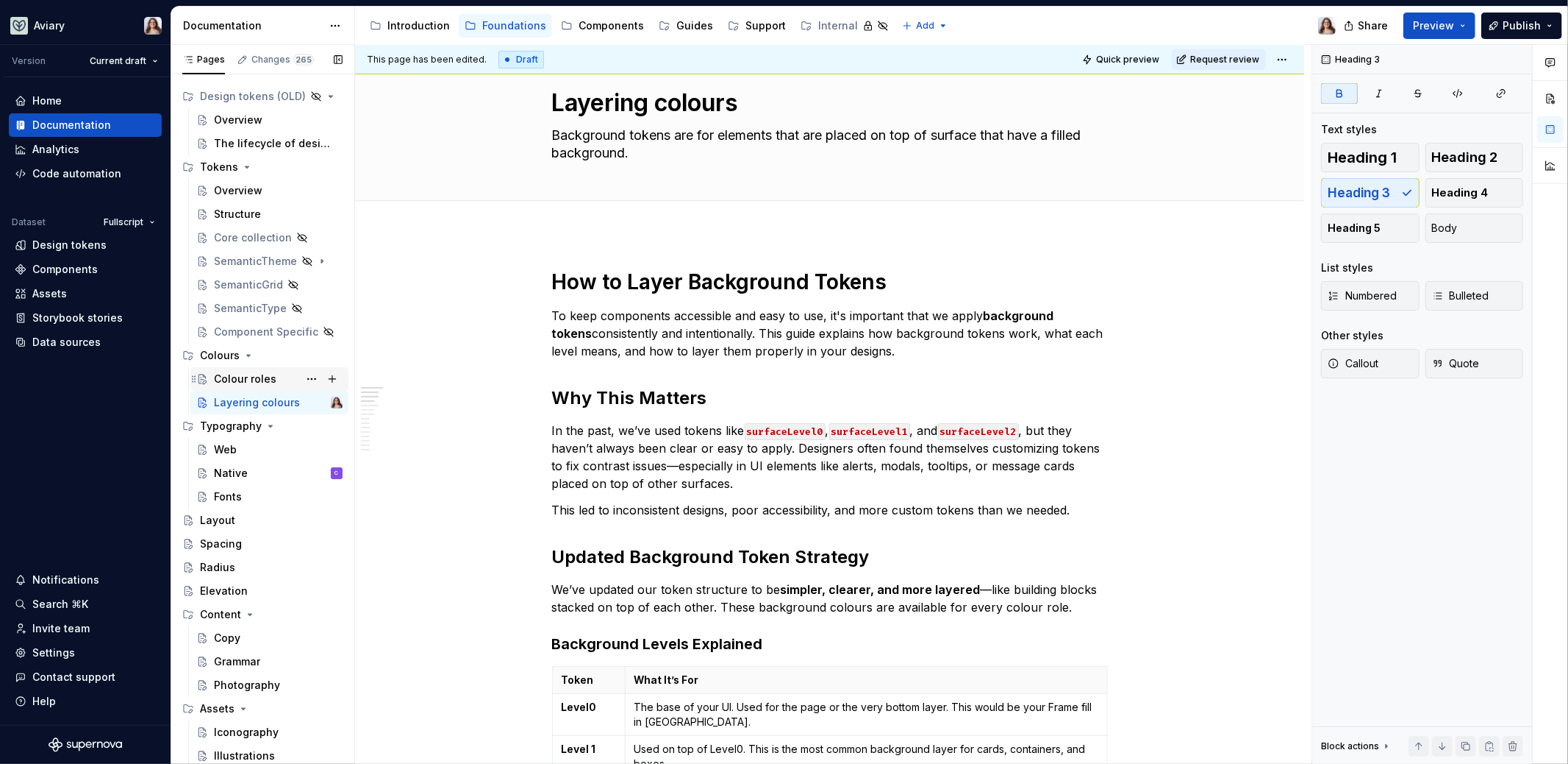
click at [268, 378] on div "Colour roles" at bounding box center [244, 379] width 62 height 15
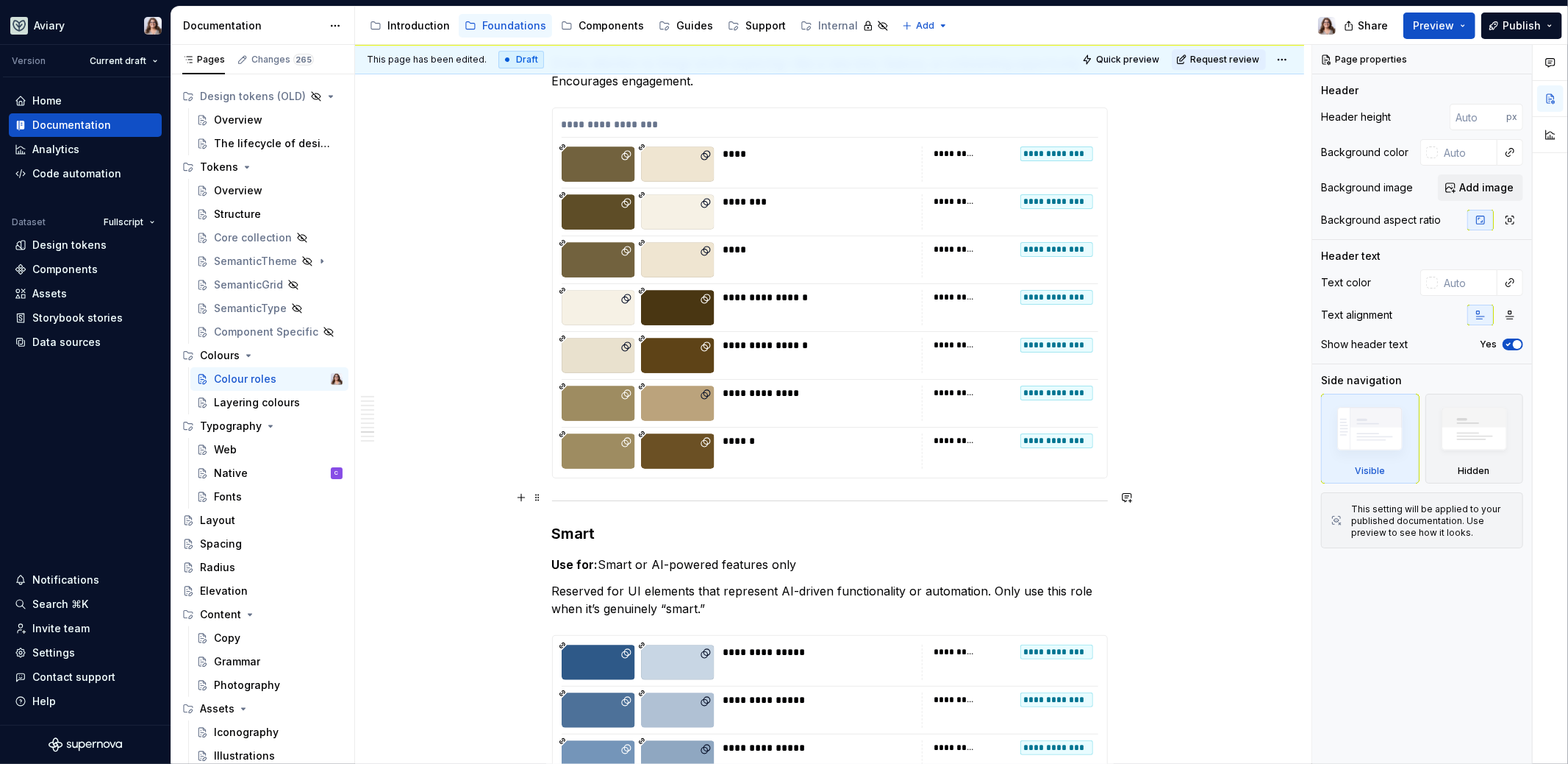
scroll to position [4654, 0]
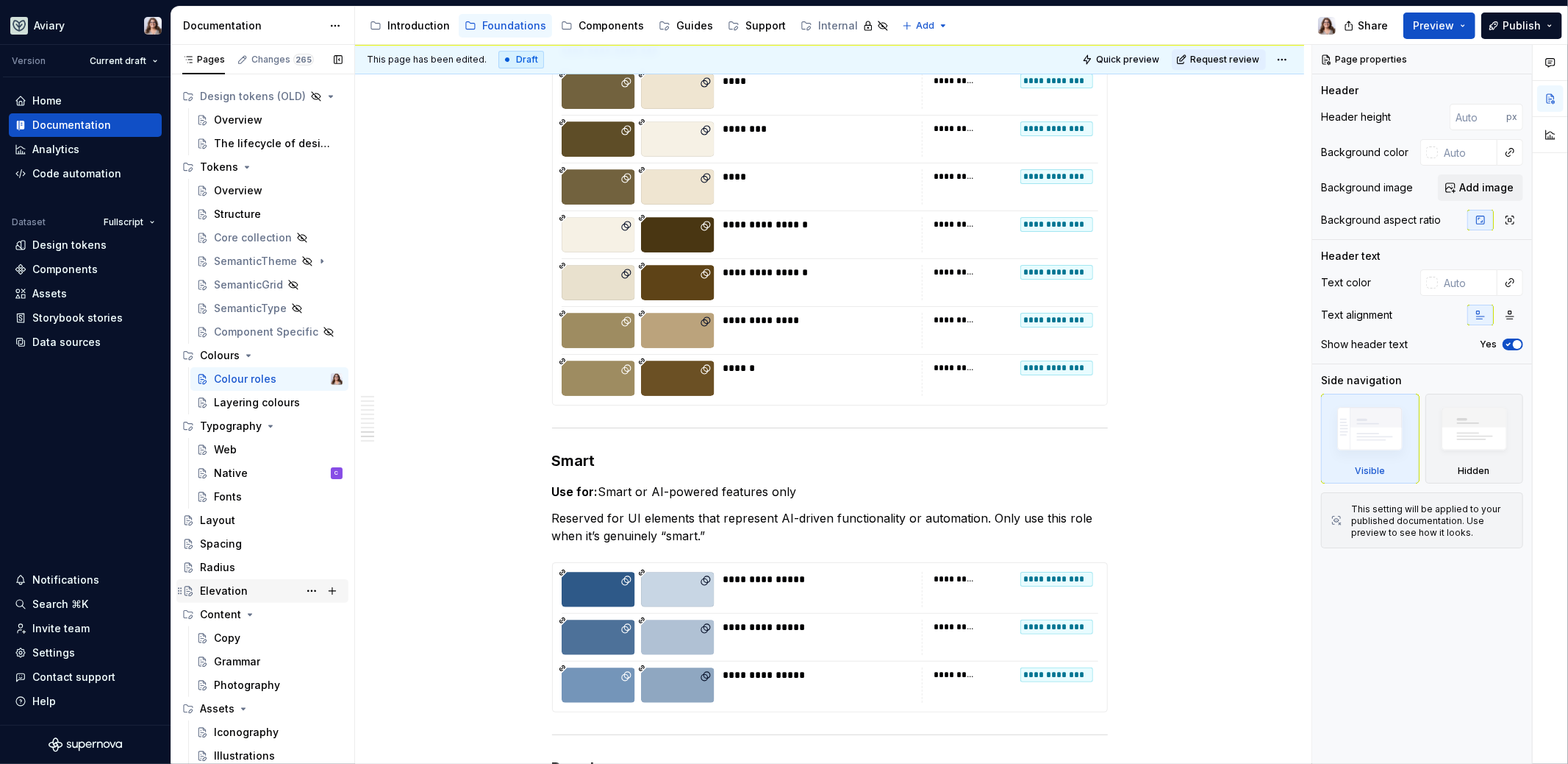
click at [248, 597] on div "Elevation" at bounding box center [271, 591] width 143 height 20
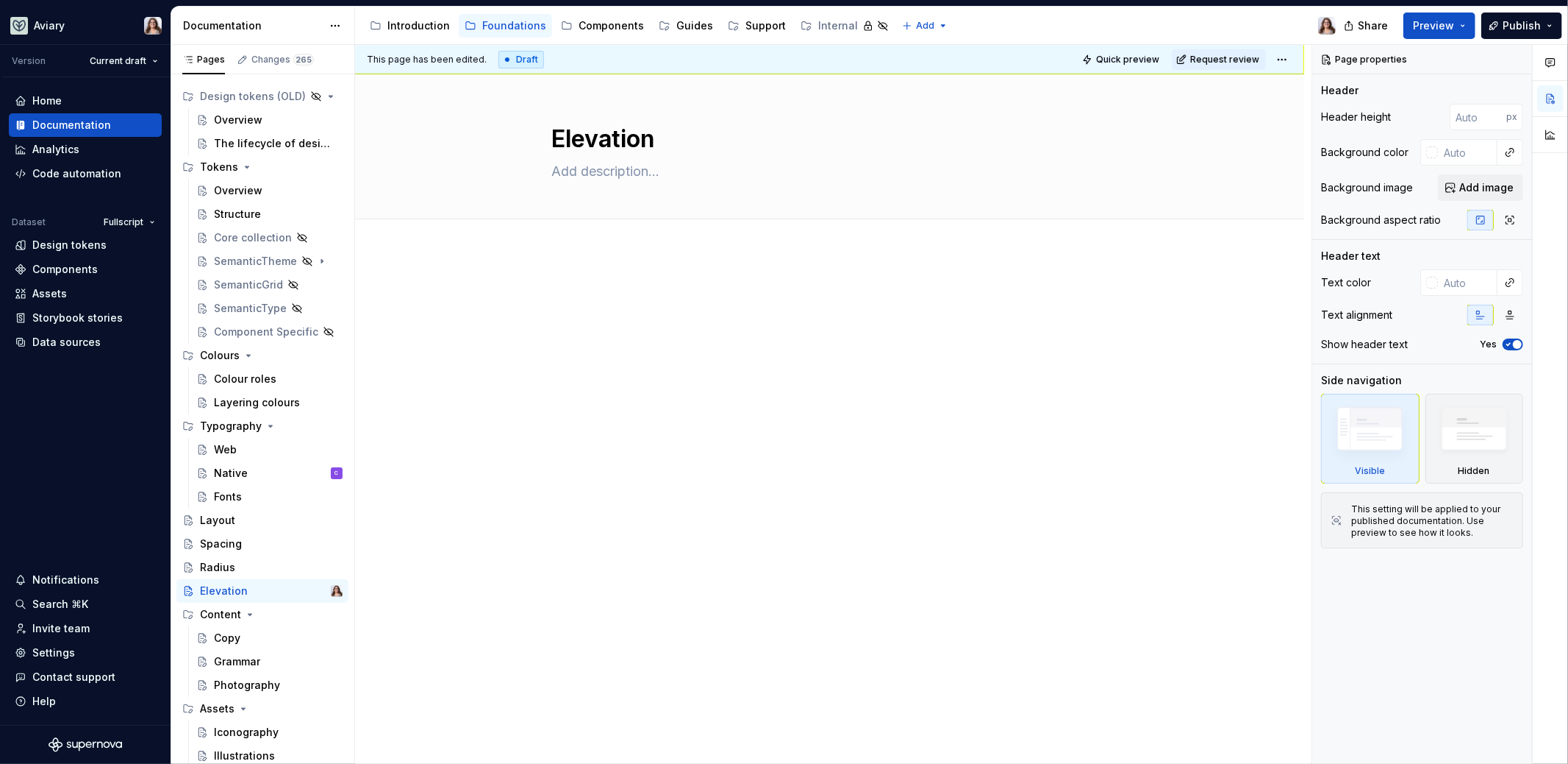
type textarea "*"
click at [621, 323] on div at bounding box center [830, 315] width 555 height 56
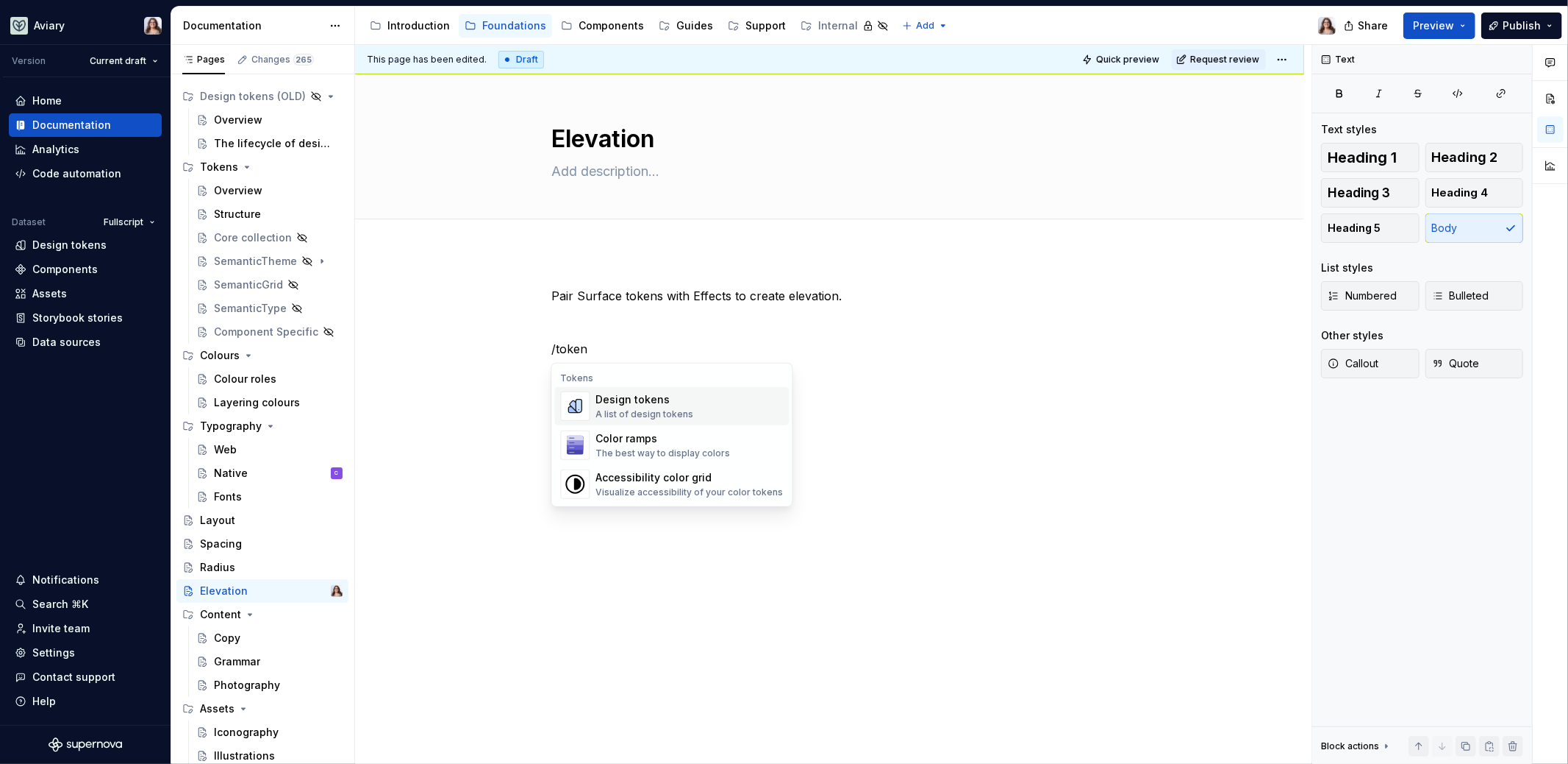
click at [621, 410] on div "A list of design tokens" at bounding box center [644, 414] width 98 height 12
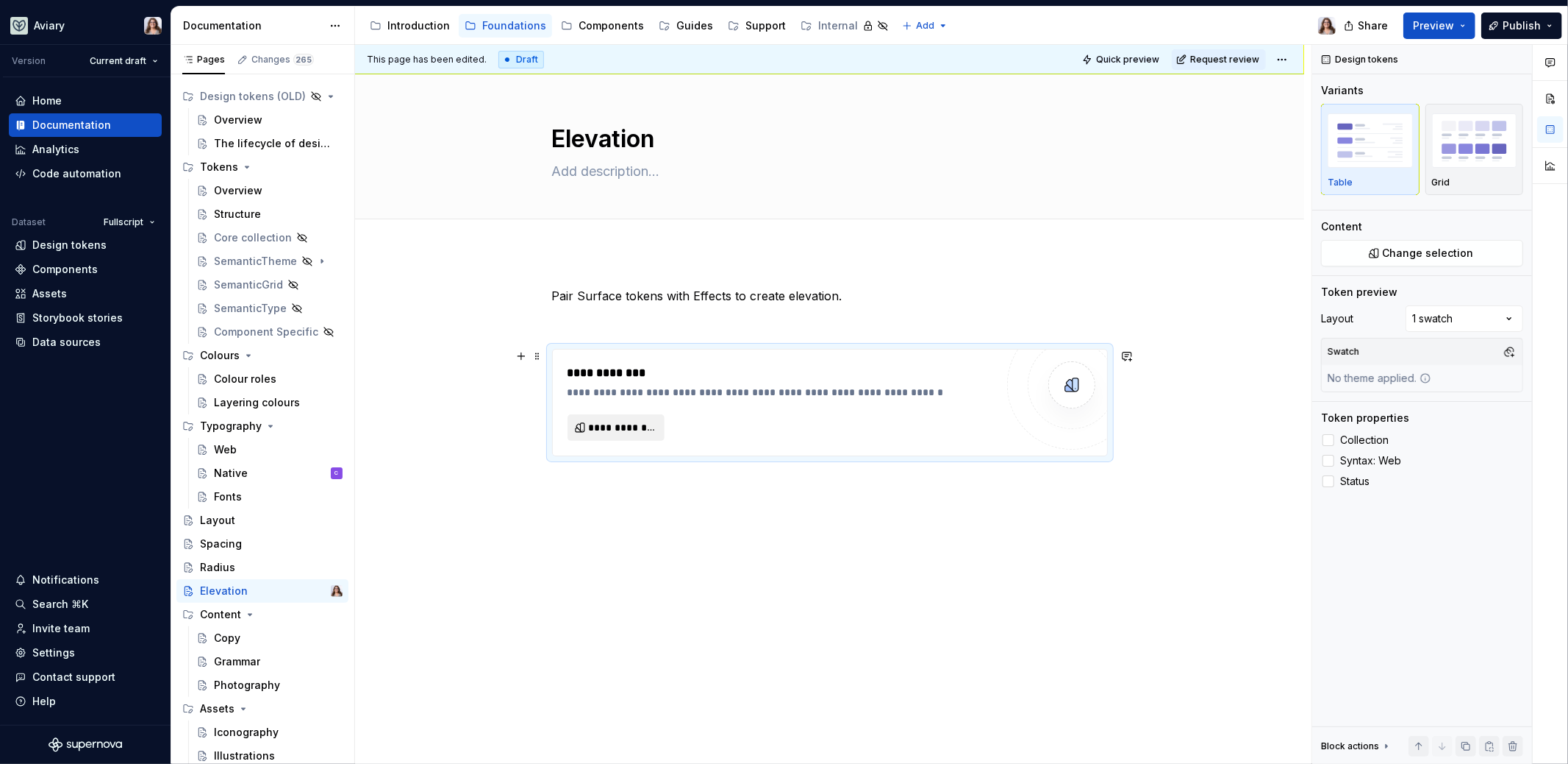
click at [641, 418] on button "**********" at bounding box center [616, 428] width 98 height 26
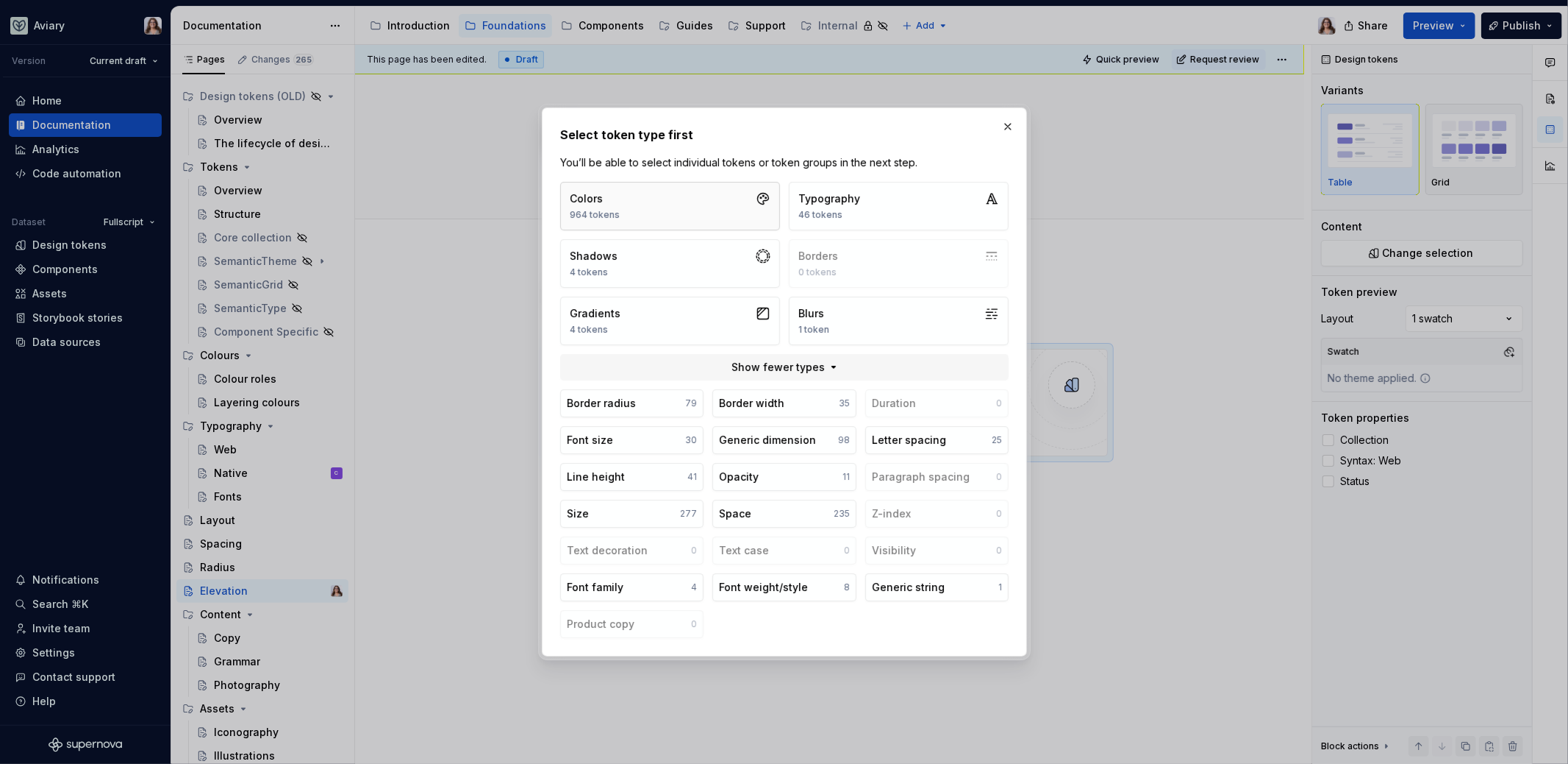
click at [698, 204] on button "Colors 964 tokens" at bounding box center [670, 206] width 220 height 48
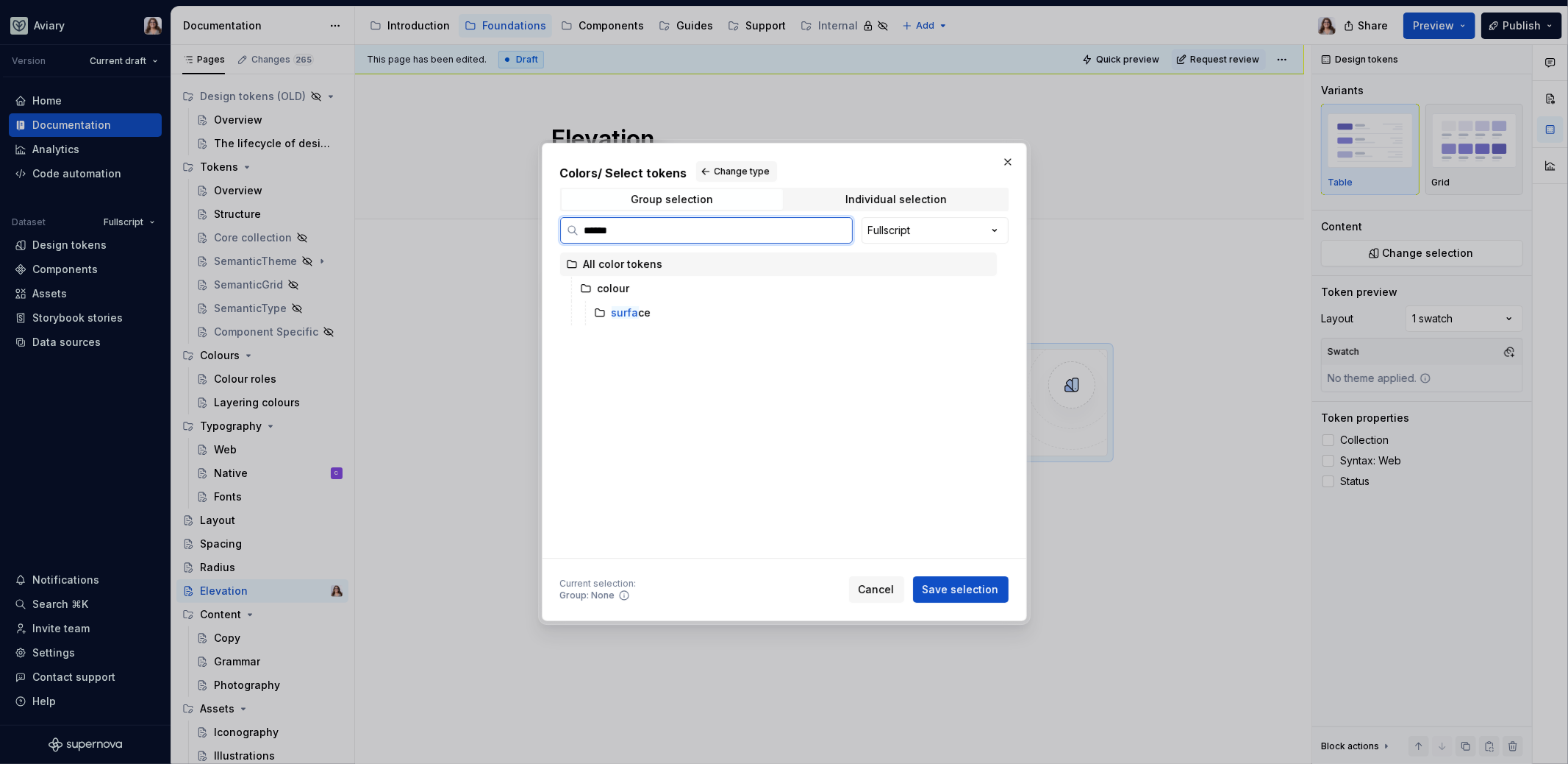
type input "*******"
click at [652, 310] on div "surface" at bounding box center [792, 312] width 409 height 23
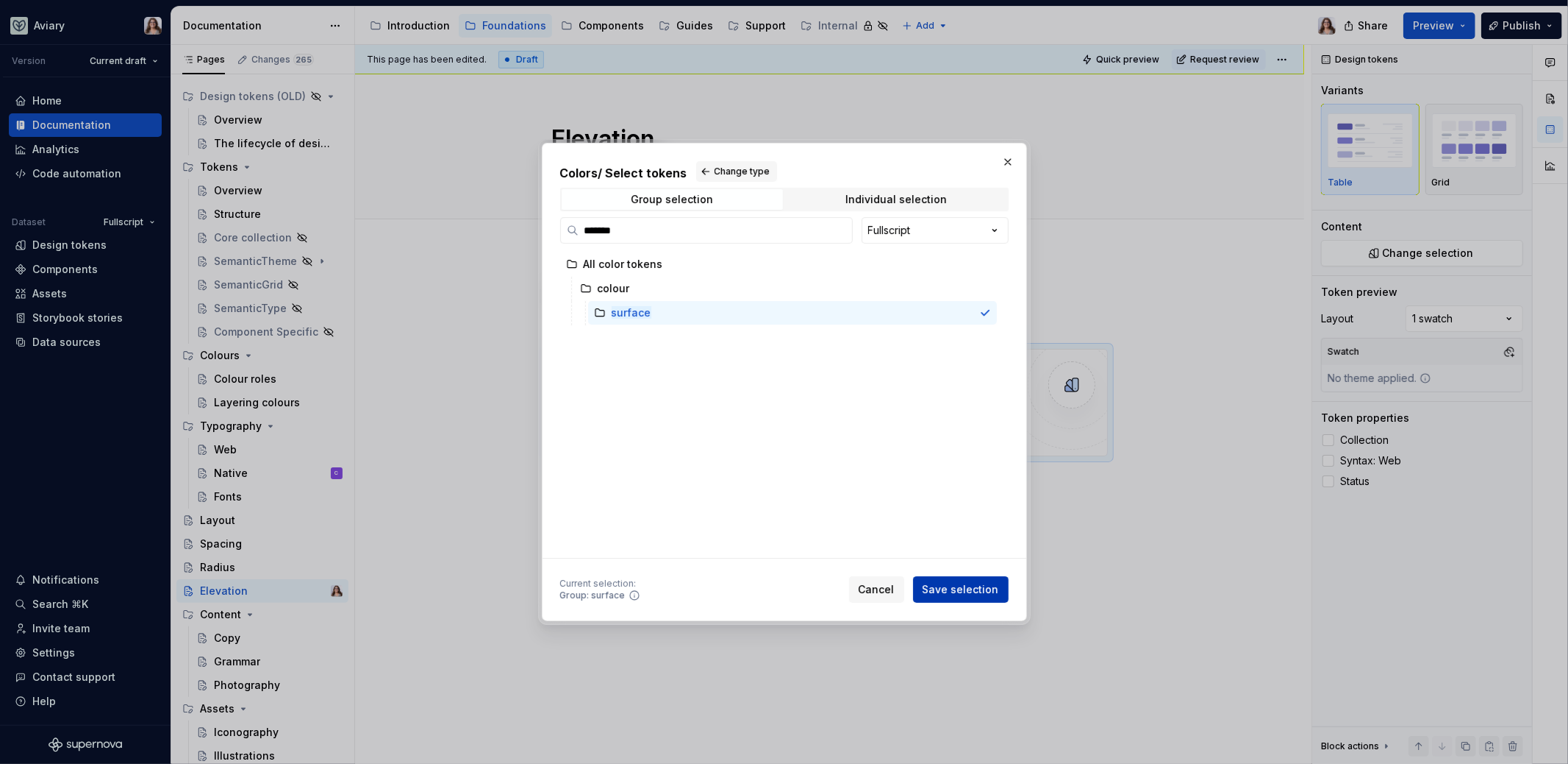
click at [937, 588] on span "Save selection" at bounding box center [960, 589] width 76 height 15
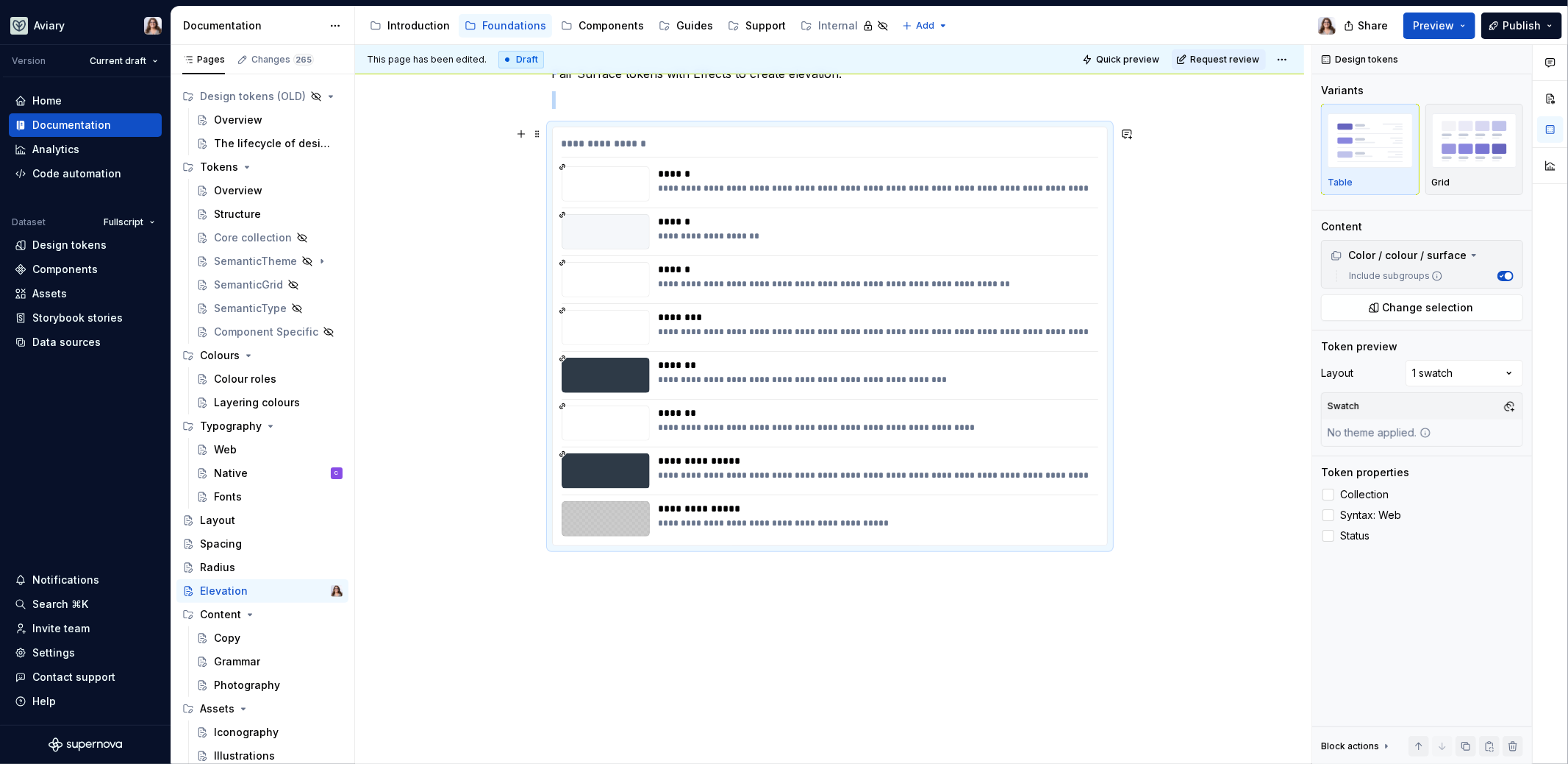
scroll to position [225, 0]
click at [736, 421] on div "**********" at bounding box center [874, 424] width 432 height 12
click at [1484, 365] on div "Comments Open comments No comments yet Select ‘Comment’ from the block context …" at bounding box center [1440, 404] width 255 height 719
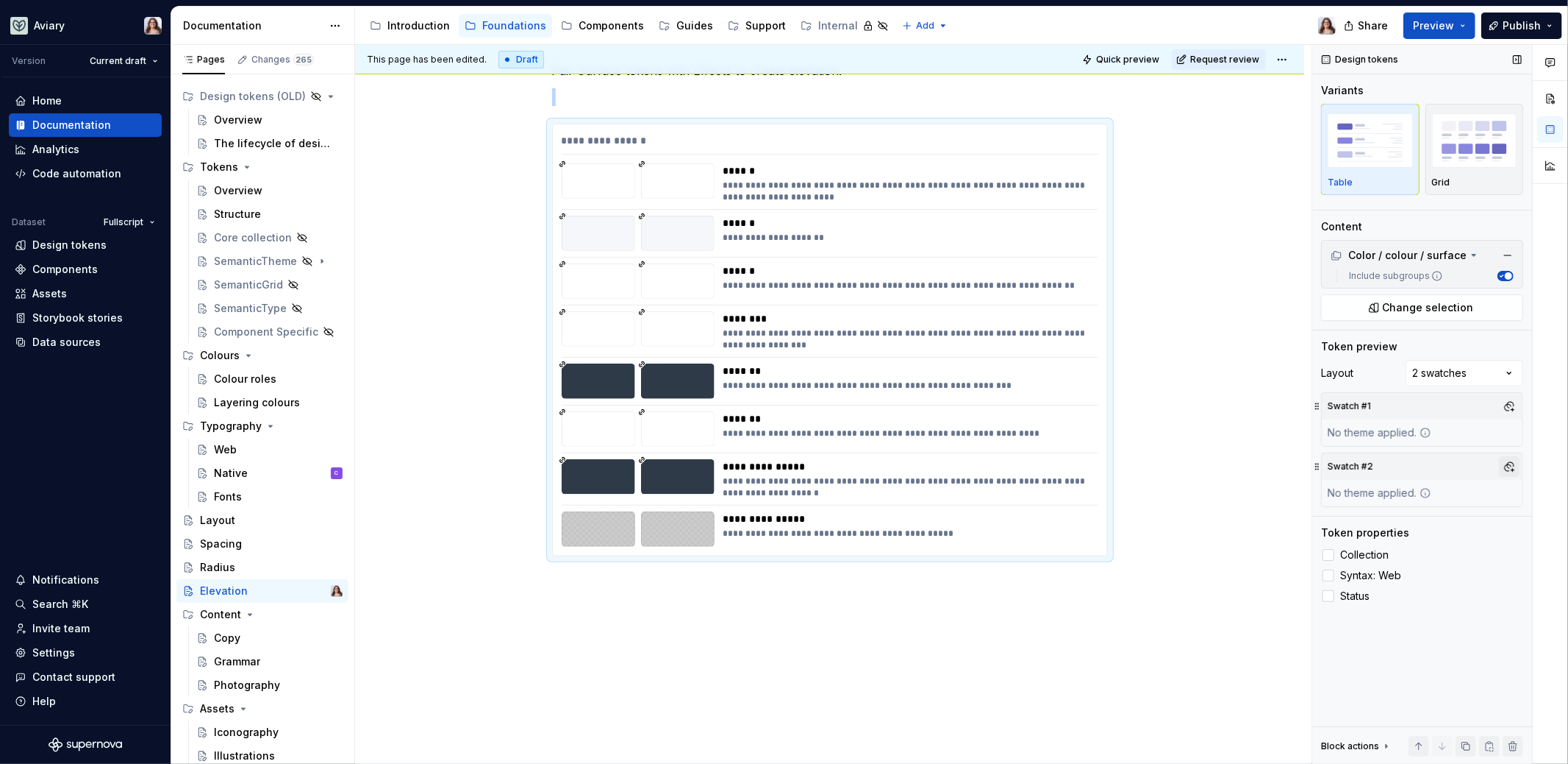
click at [1509, 466] on button "button" at bounding box center [1509, 467] width 20 height 20
click at [1384, 513] on div "dark" at bounding box center [1382, 520] width 23 height 15
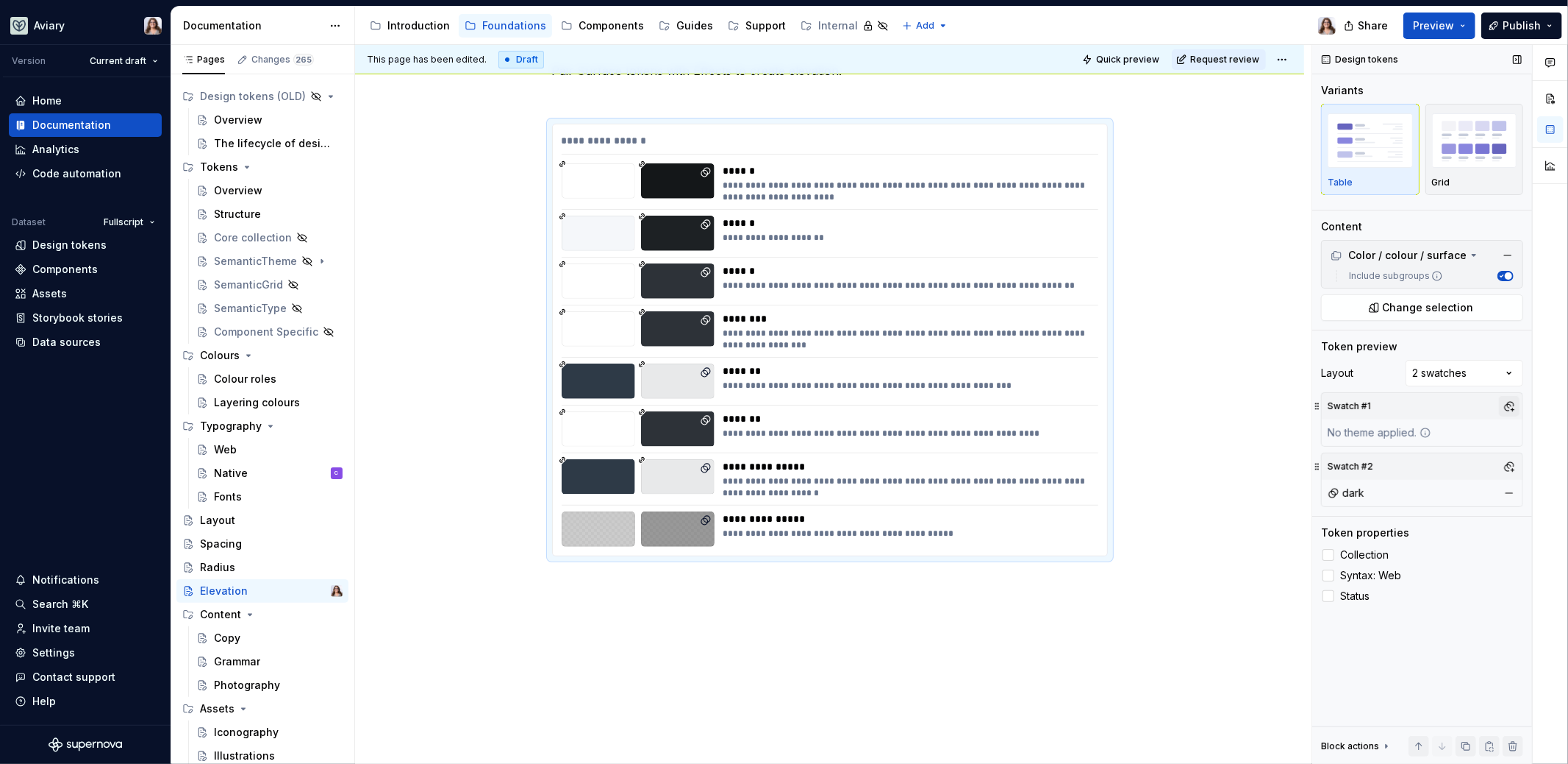
click at [1506, 401] on div "Comments Open comments No comments yet Select ‘Comment’ from the block context …" at bounding box center [1440, 404] width 255 height 719
click at [1509, 402] on button "button" at bounding box center [1509, 406] width 20 height 20
click at [1398, 481] on div "light" at bounding box center [1441, 483] width 139 height 15
click at [756, 609] on html "Aviary Version Current draft Home Documentation Analytics Code automation Datas…" at bounding box center [784, 382] width 1568 height 764
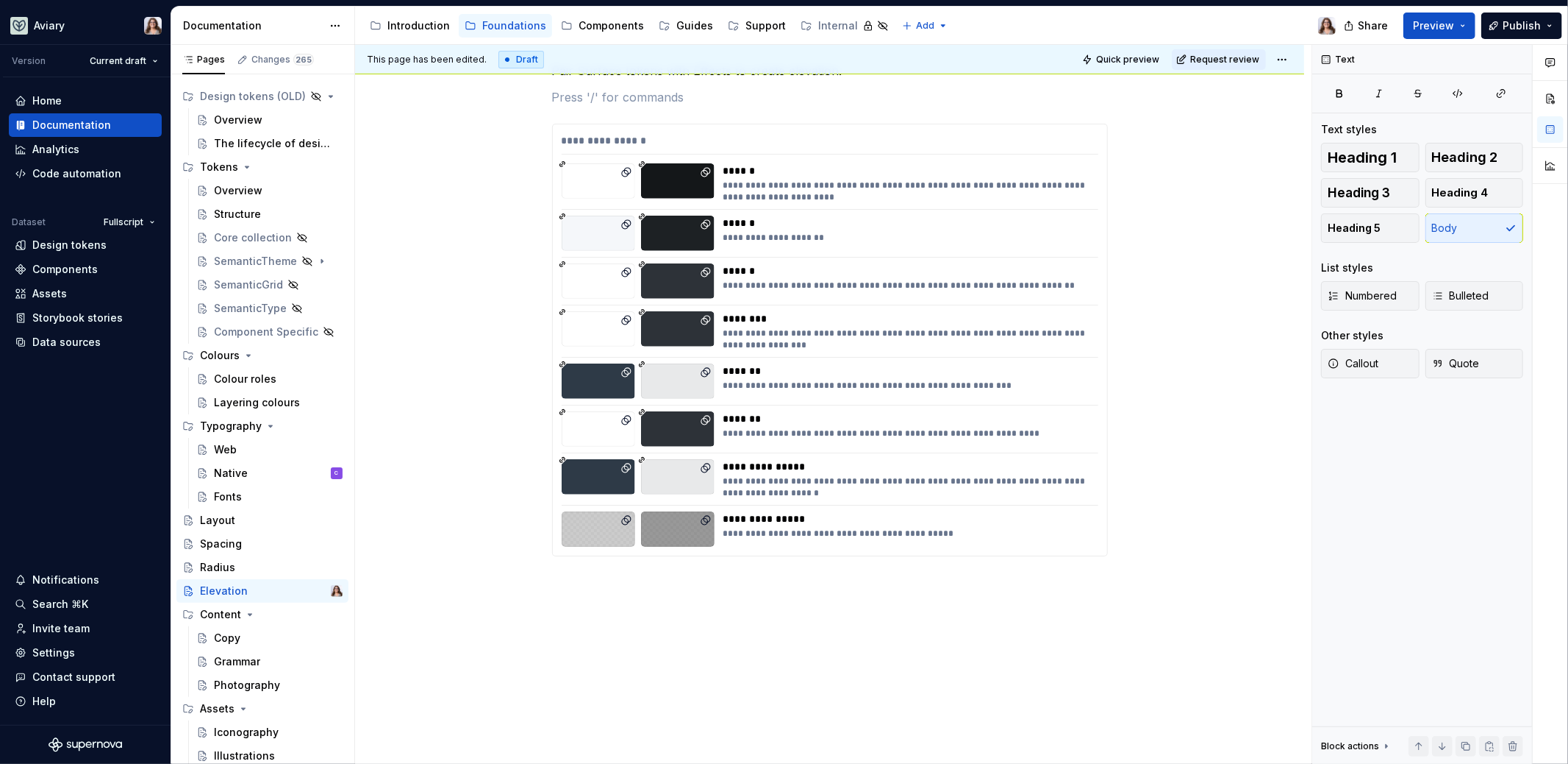
click at [711, 594] on div "**********" at bounding box center [830, 414] width 949 height 776
click at [1078, 577] on div "**********" at bounding box center [830, 414] width 949 height 776
click at [1050, 587] on p at bounding box center [830, 582] width 555 height 18
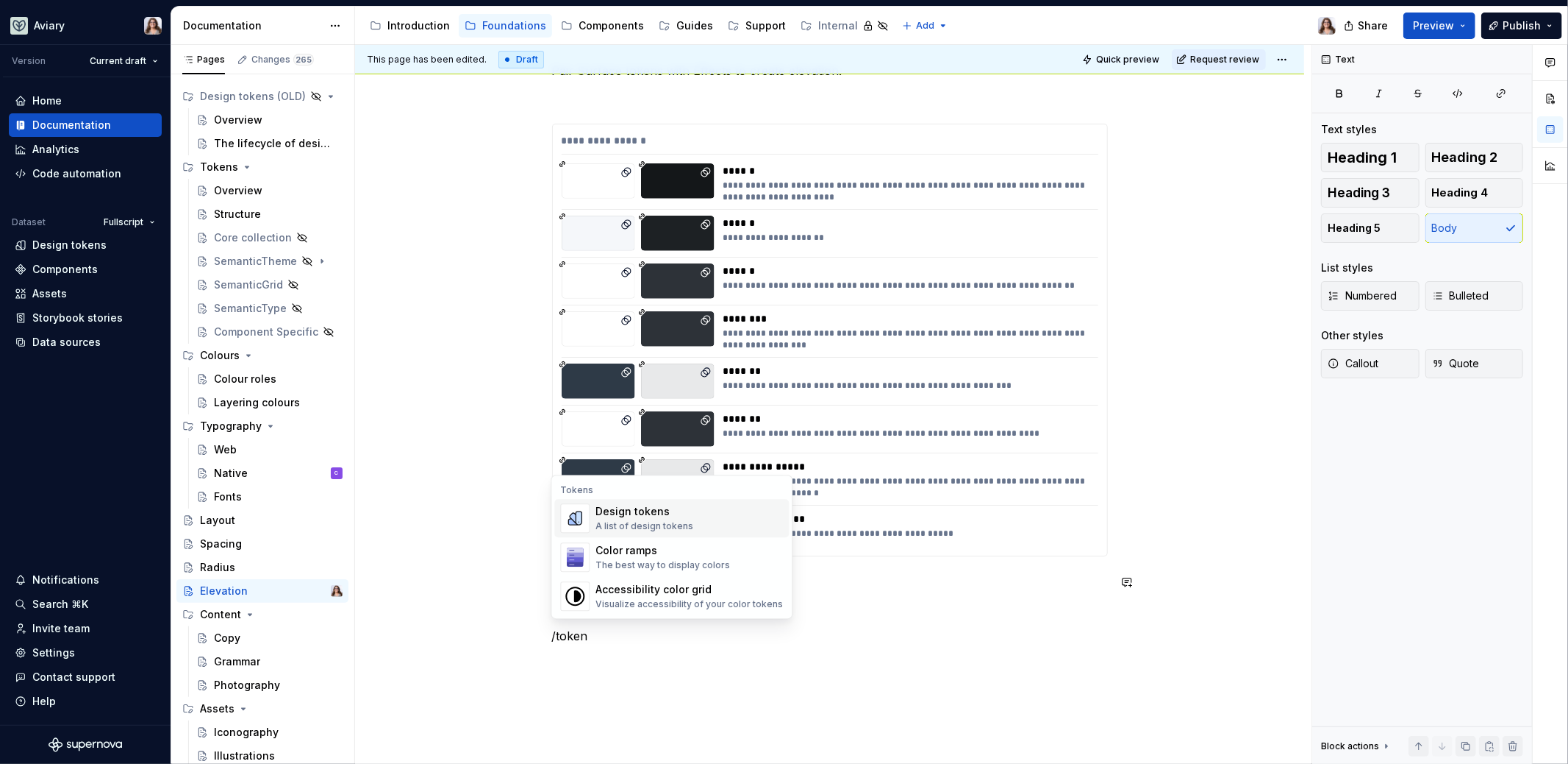
click at [697, 514] on div "Design tokens A list of design tokens" at bounding box center [689, 518] width 188 height 30
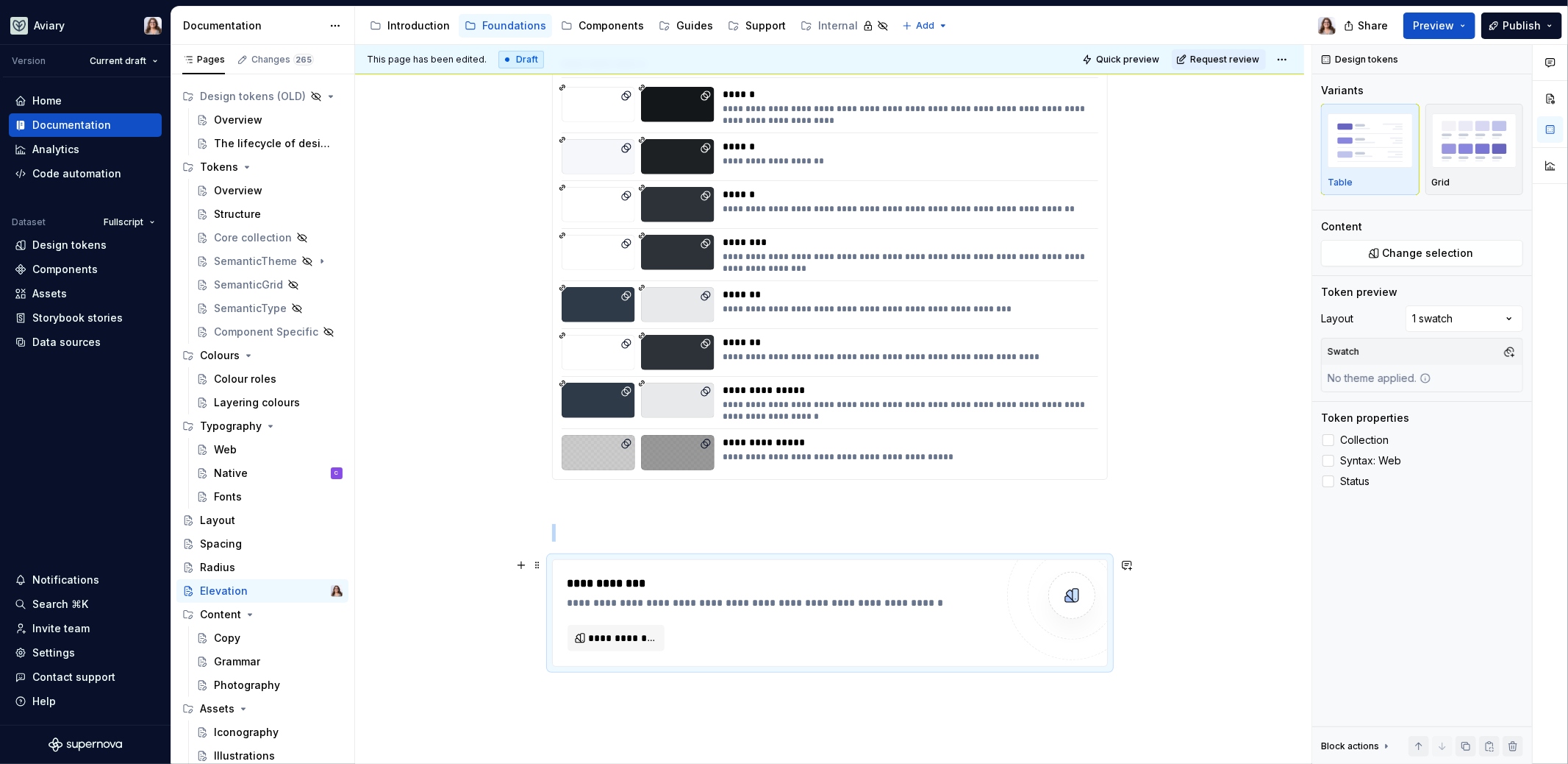
scroll to position [331, 0]
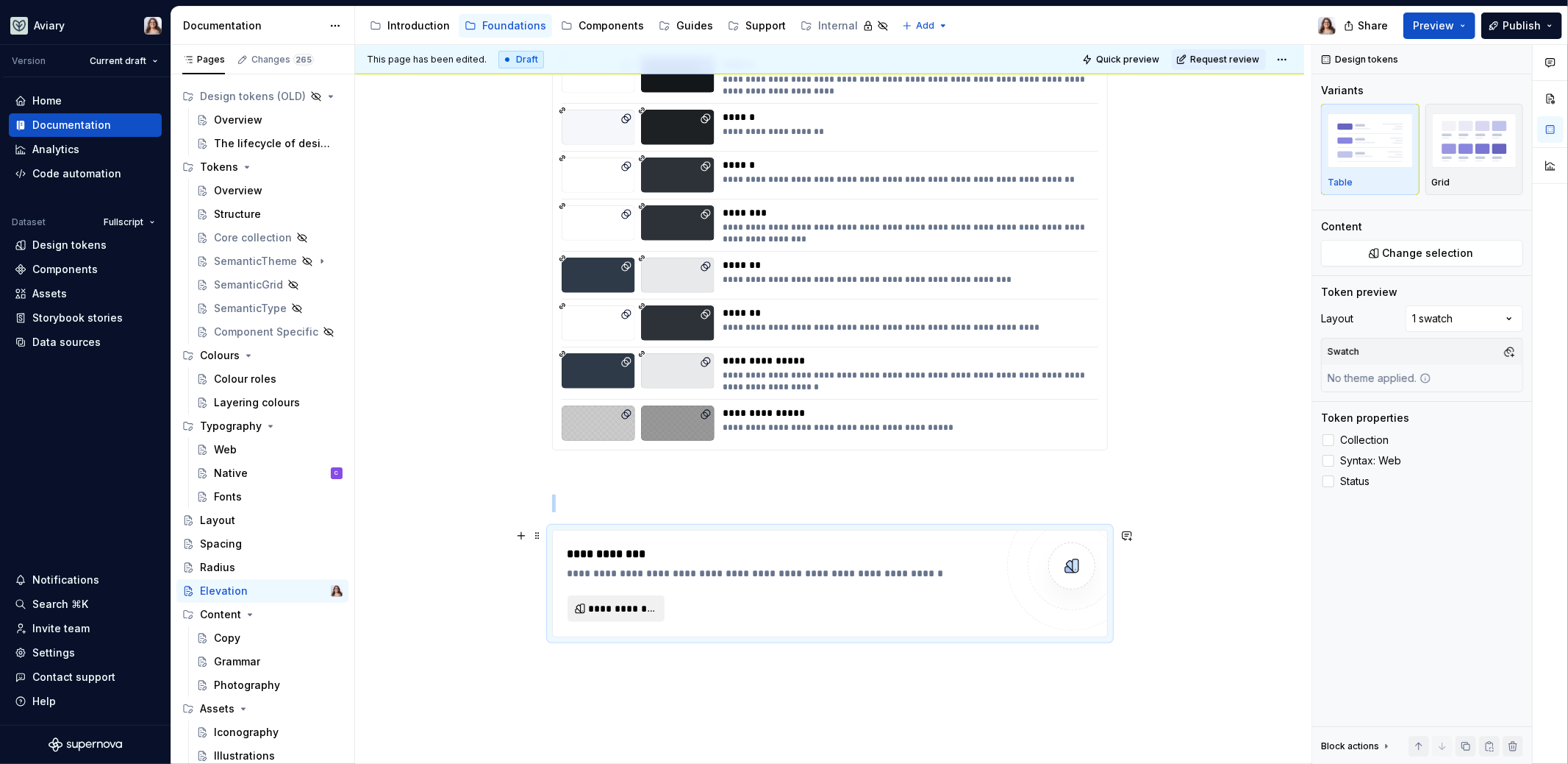
click at [618, 609] on span "**********" at bounding box center [622, 609] width 67 height 15
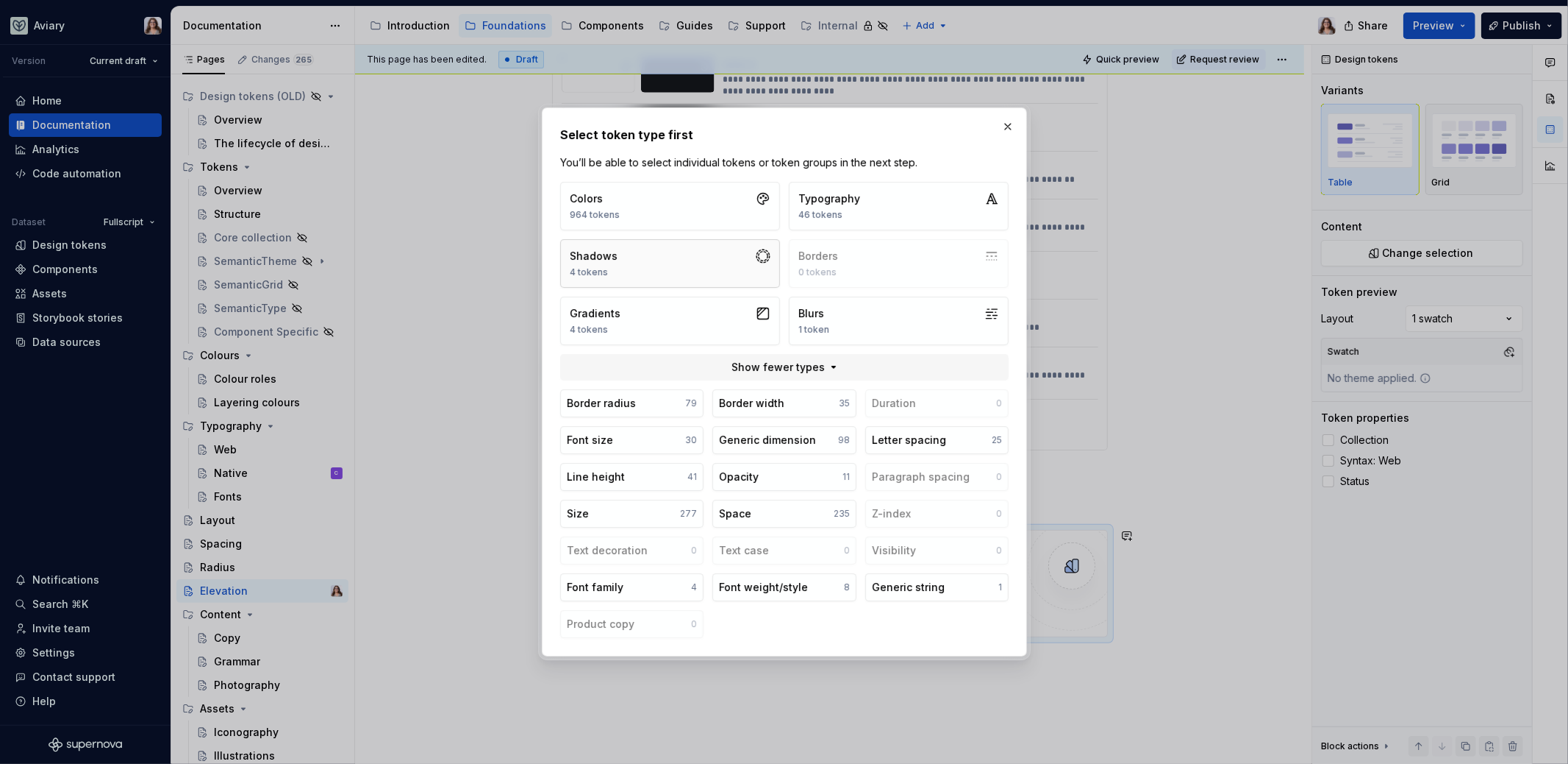
click at [712, 263] on button "Shadows 4 tokens" at bounding box center [670, 263] width 220 height 48
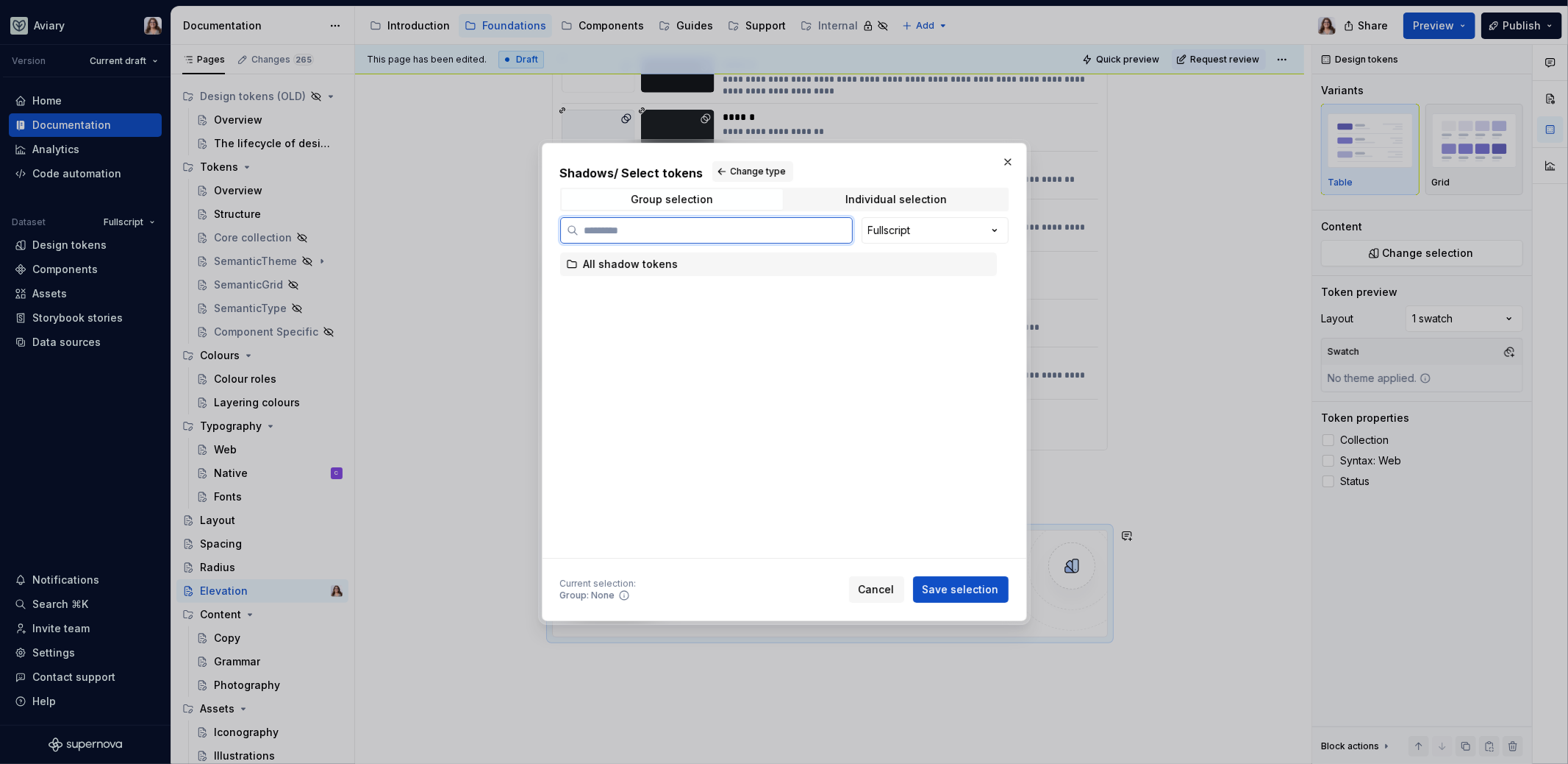
click at [692, 264] on div "All shadow tokens" at bounding box center [778, 264] width 437 height 23
click at [939, 586] on span "Save selection" at bounding box center [960, 589] width 76 height 15
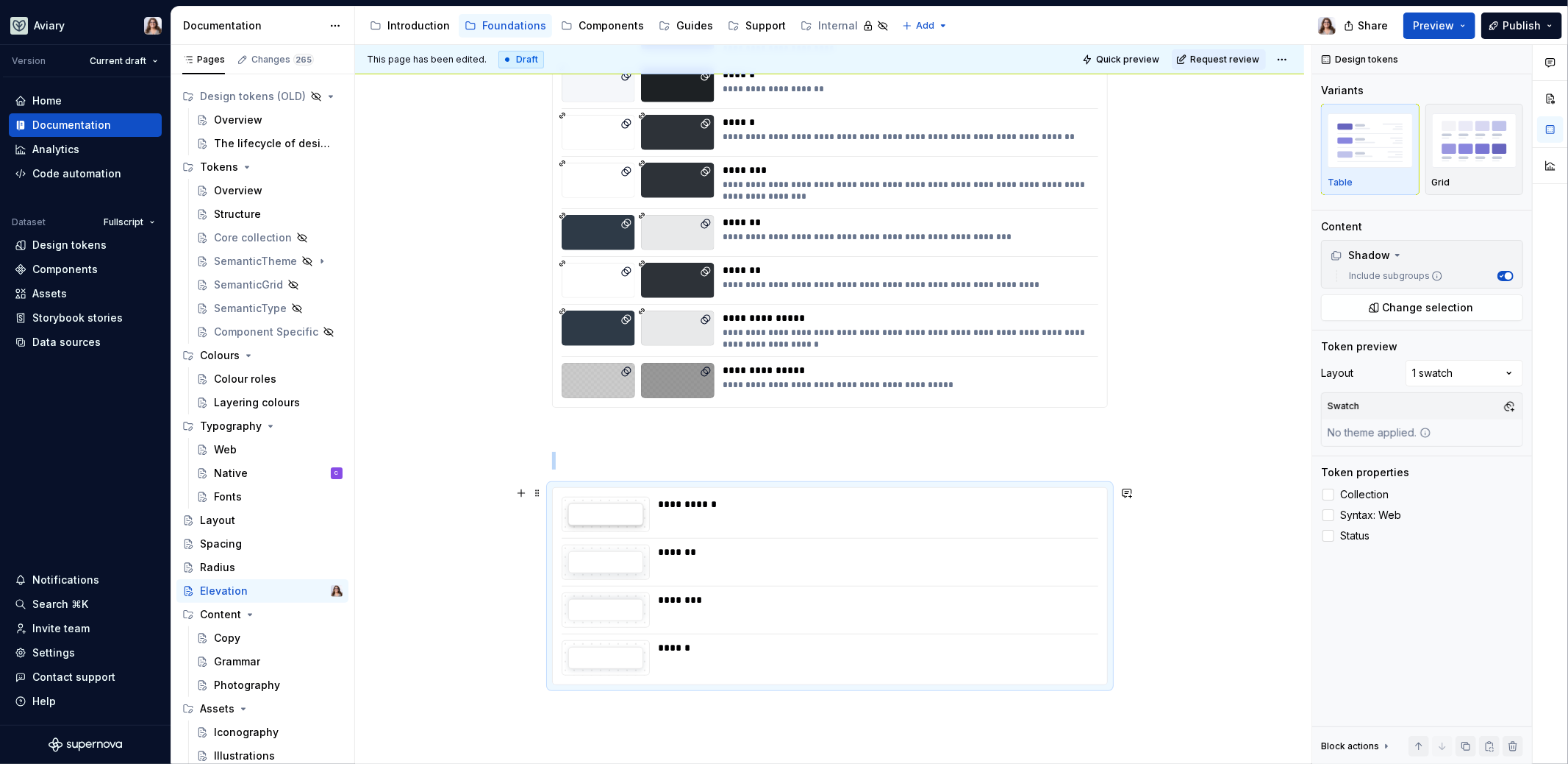
scroll to position [377, 0]
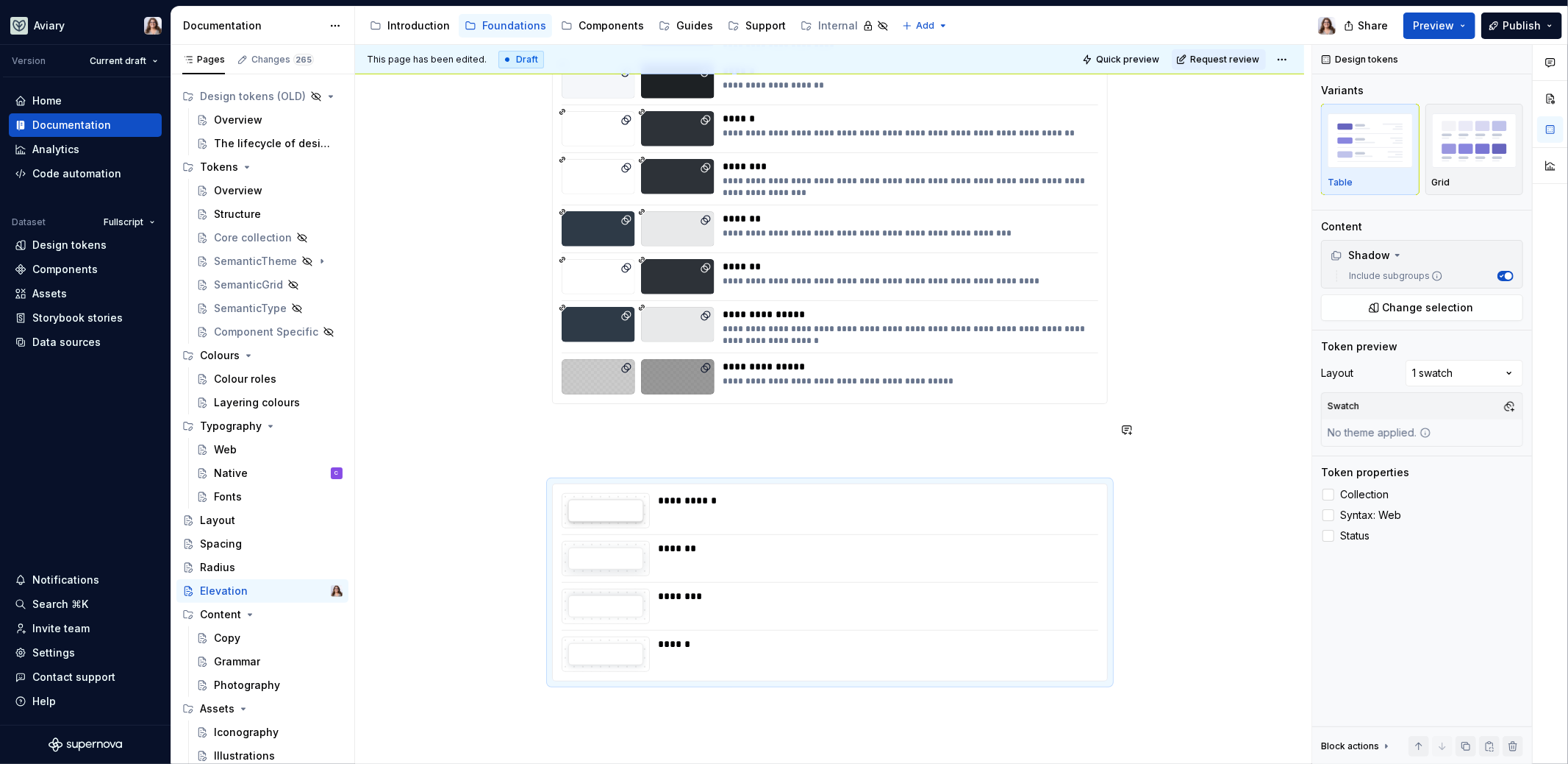
click at [699, 439] on div "**********" at bounding box center [830, 296] width 555 height 771
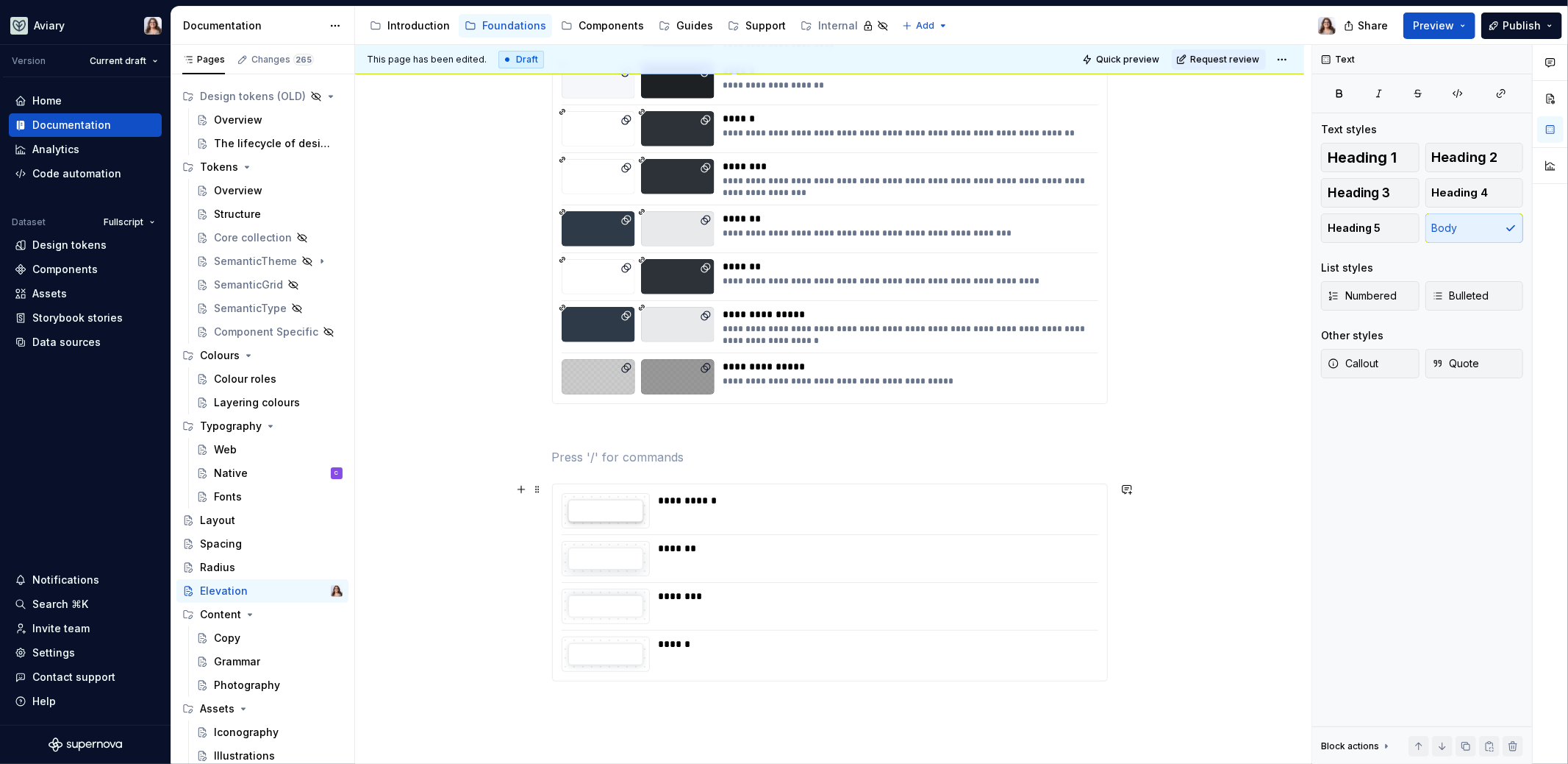
click at [739, 524] on div "**********" at bounding box center [874, 510] width 431 height 35
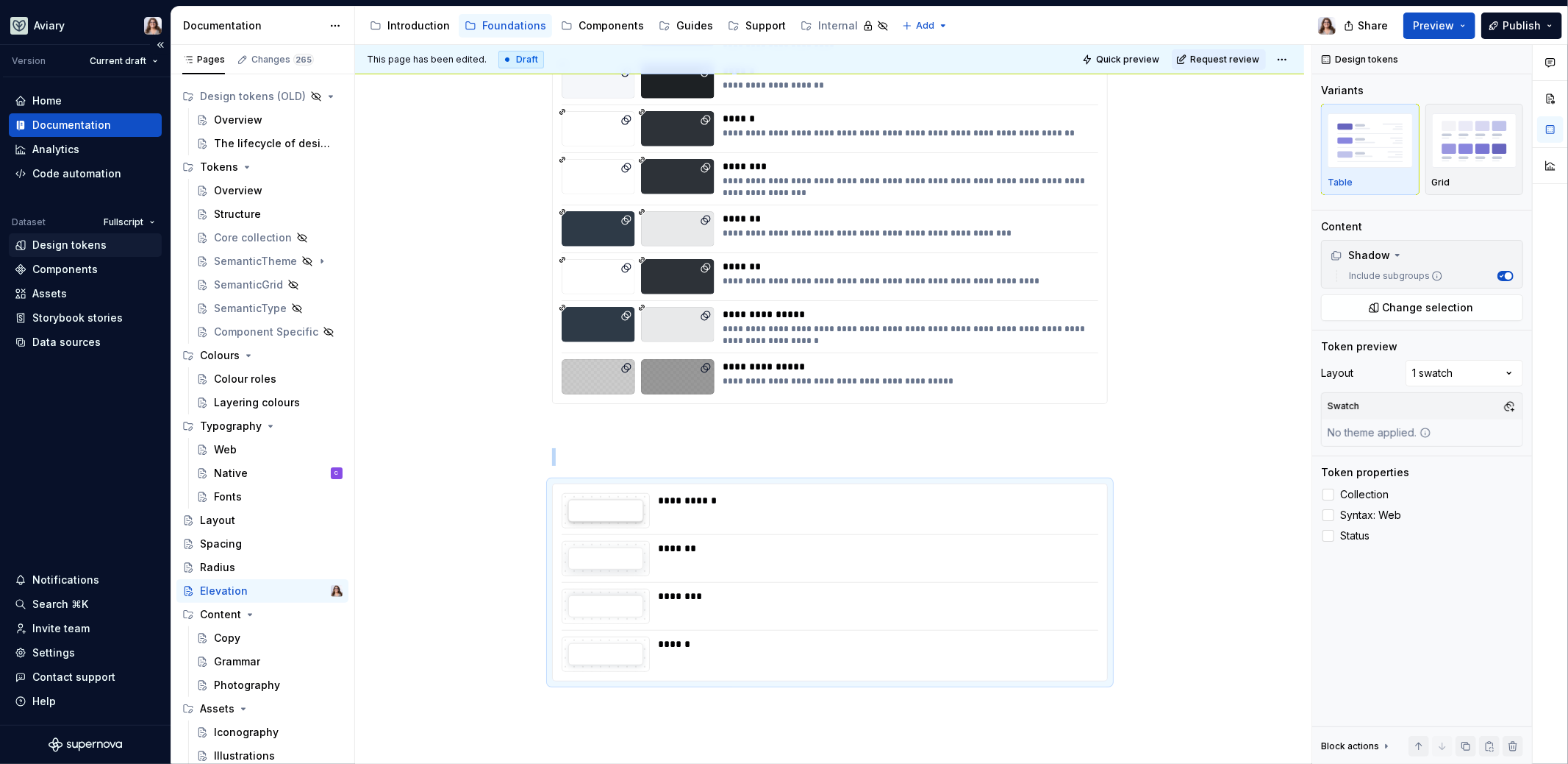
click at [79, 245] on div "Design tokens" at bounding box center [70, 245] width 74 height 15
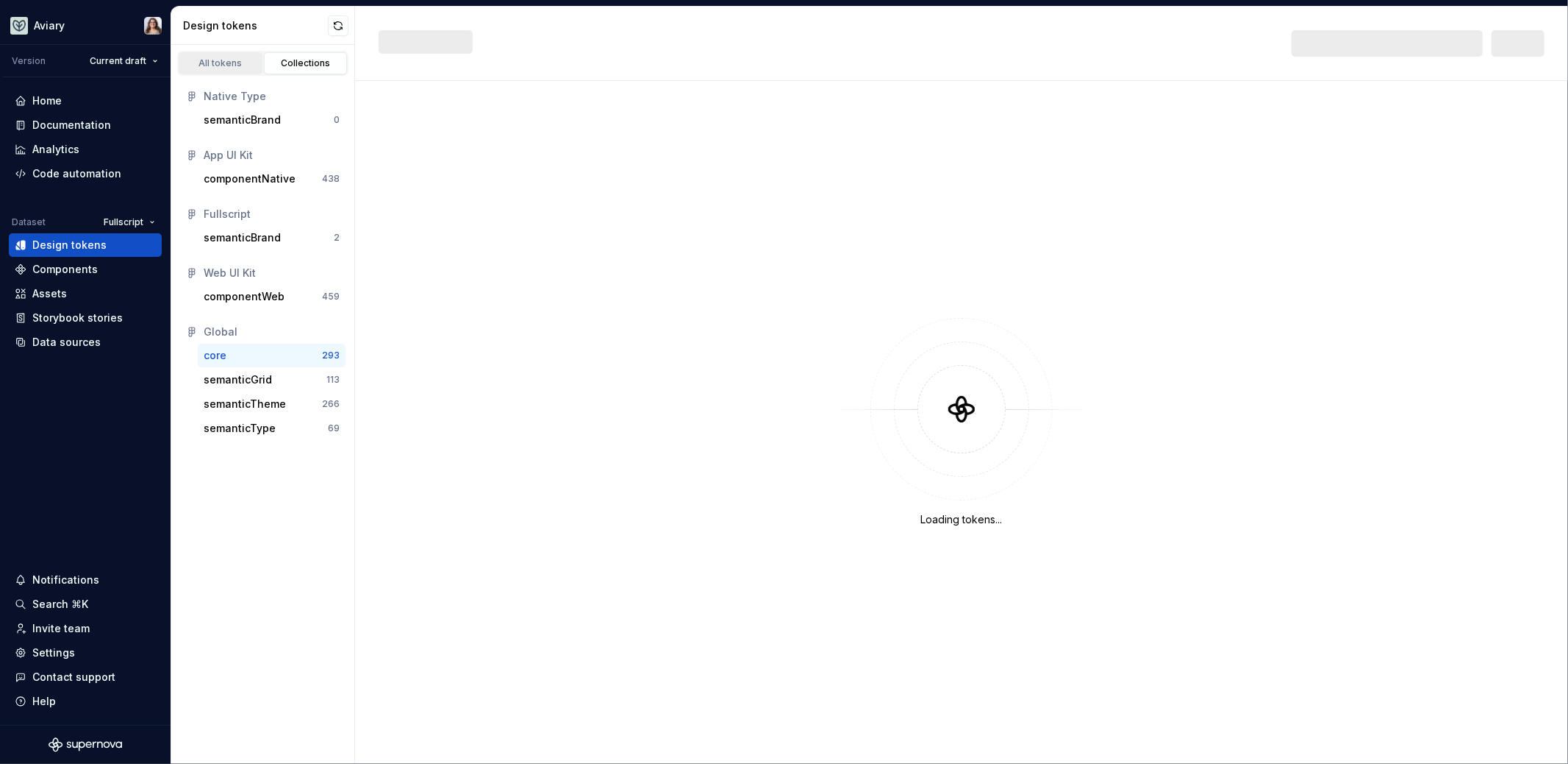
click at [227, 61] on div "All tokens" at bounding box center [220, 63] width 73 height 12
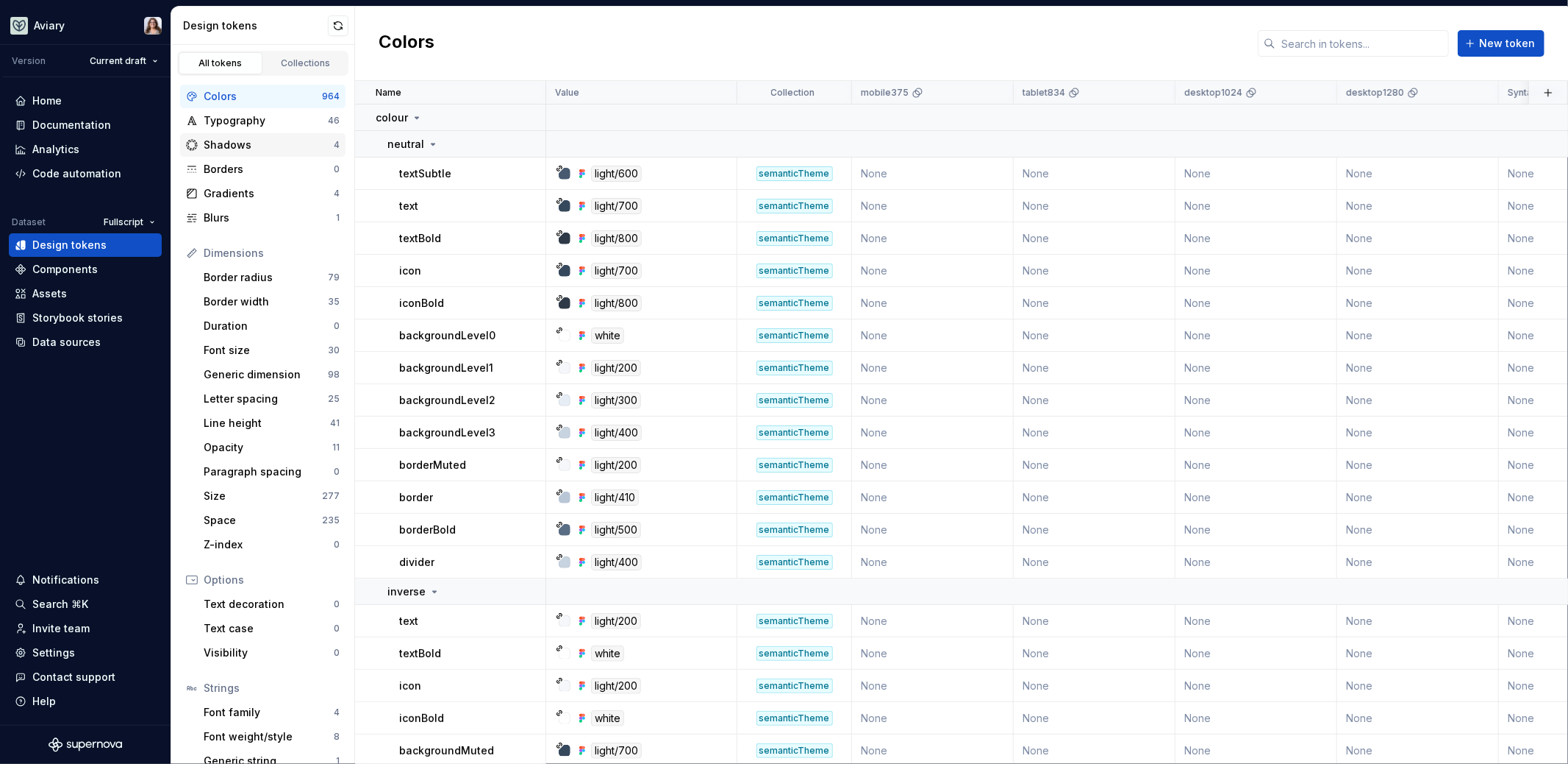
click at [239, 145] on div "Shadows" at bounding box center [268, 145] width 130 height 15
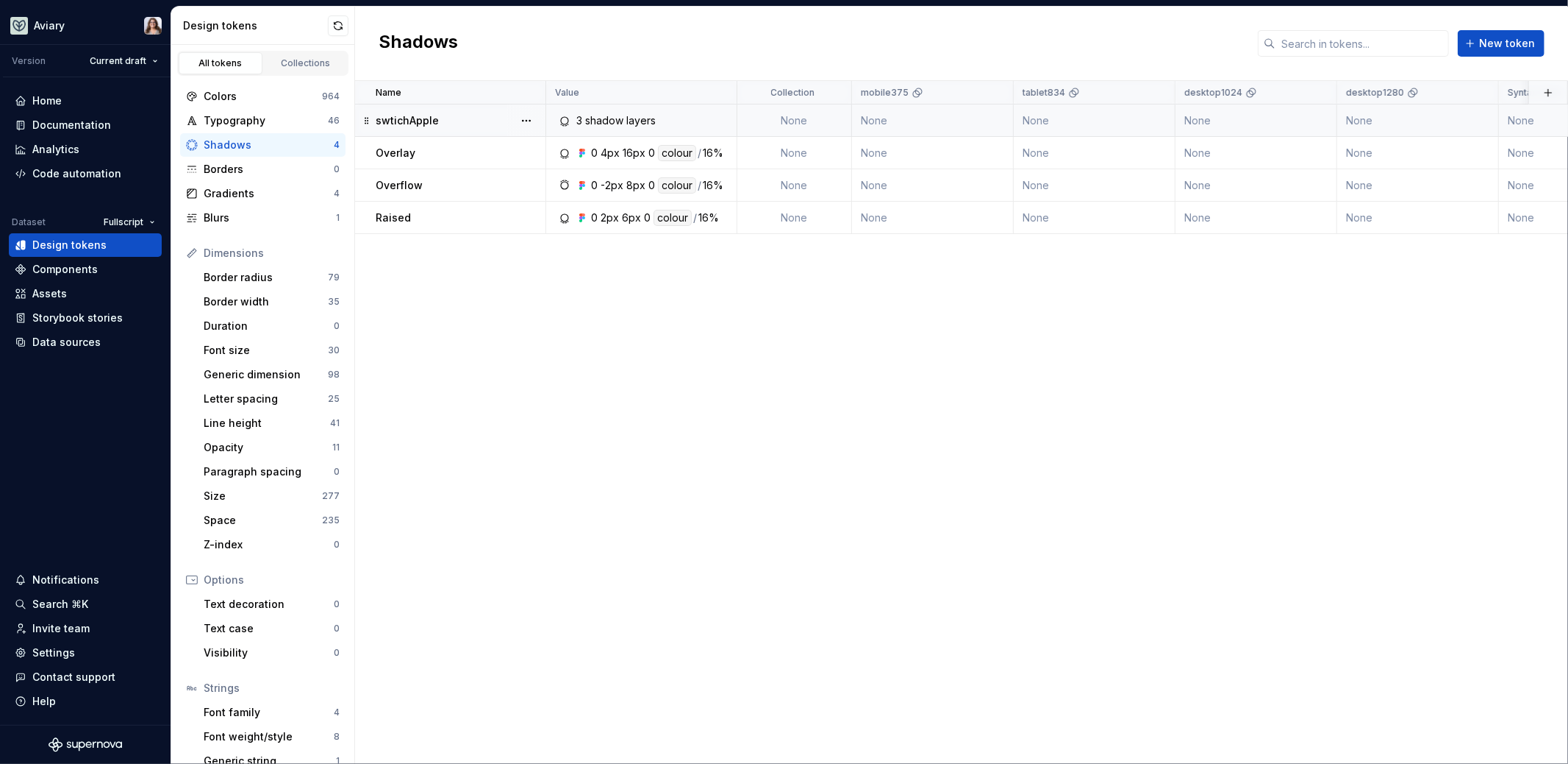
click at [455, 122] on div "swtichApple" at bounding box center [460, 121] width 169 height 15
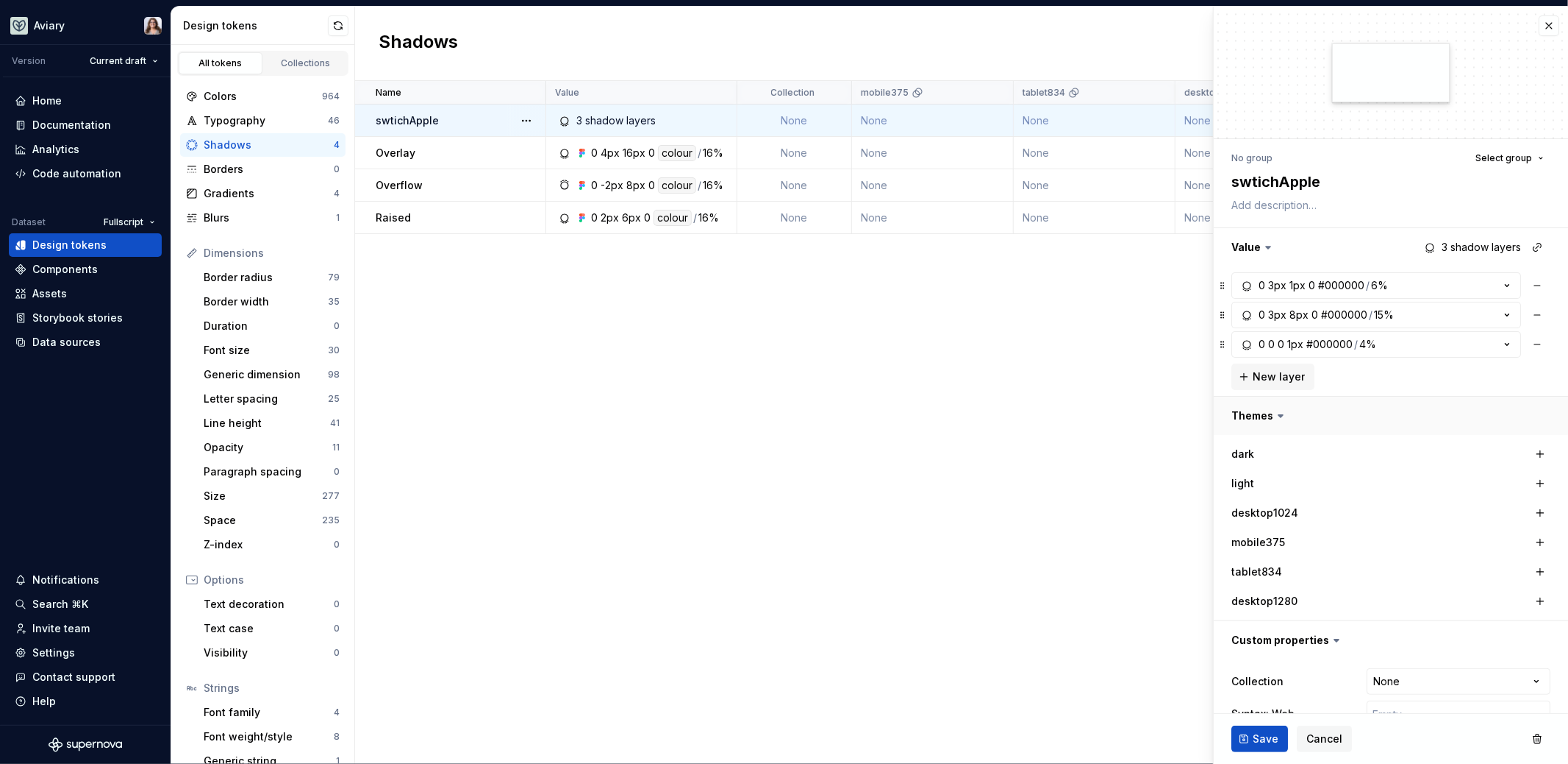
scroll to position [63, 0]
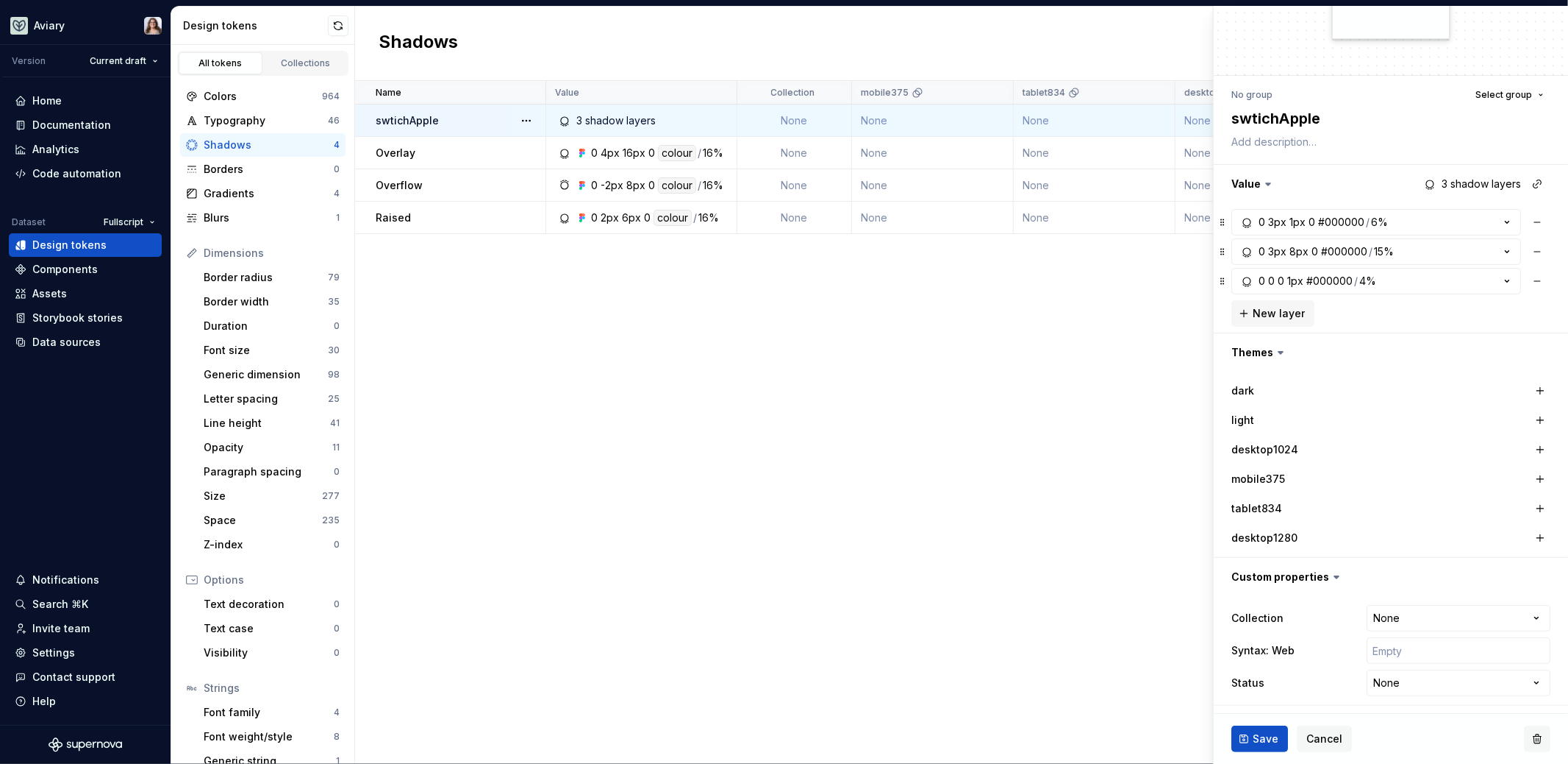
click at [1525, 736] on button "button" at bounding box center [1537, 738] width 26 height 26
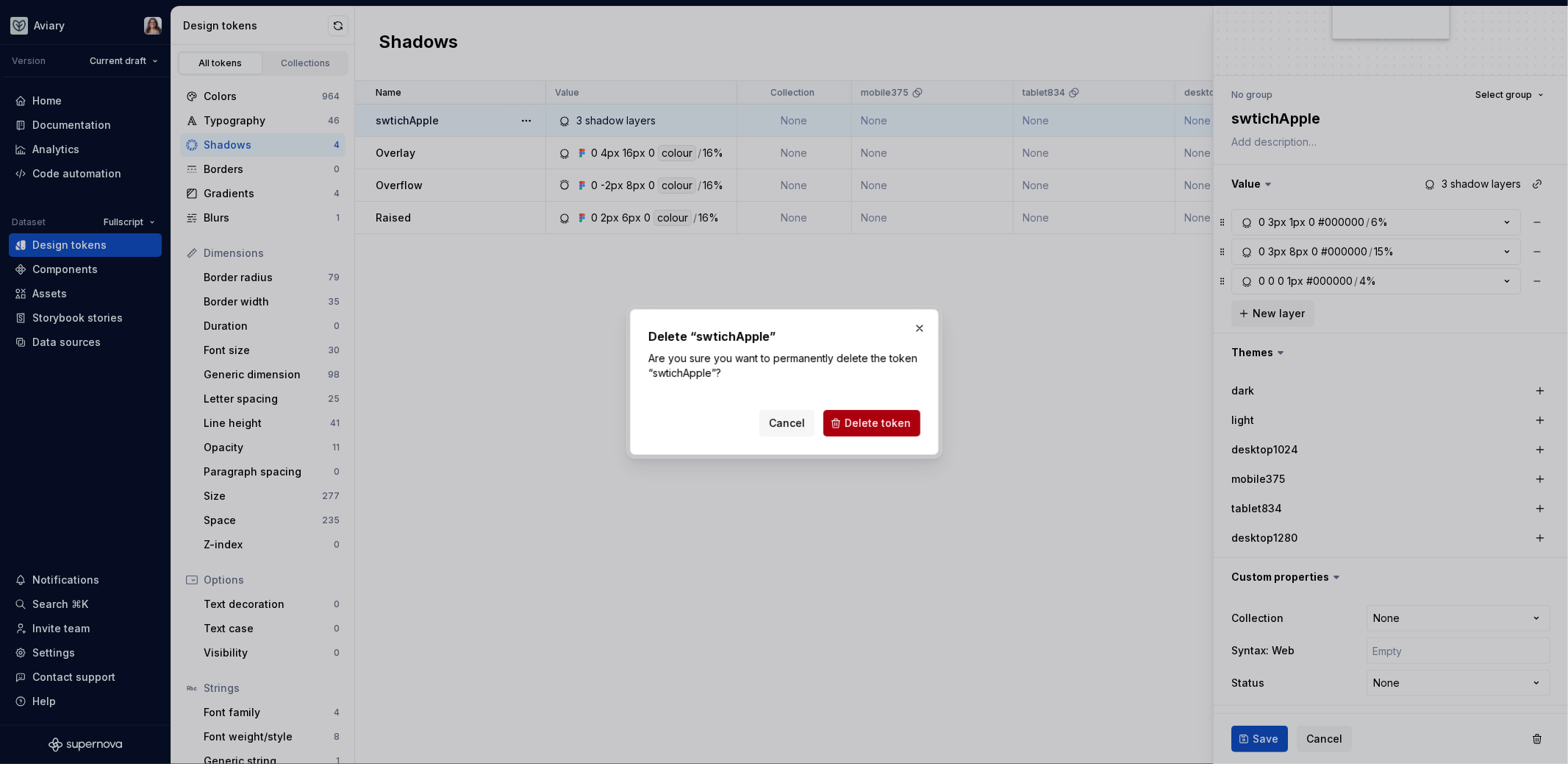
click at [895, 426] on span "Delete token" at bounding box center [877, 423] width 66 height 15
click at [862, 411] on button "Delete token" at bounding box center [872, 423] width 97 height 26
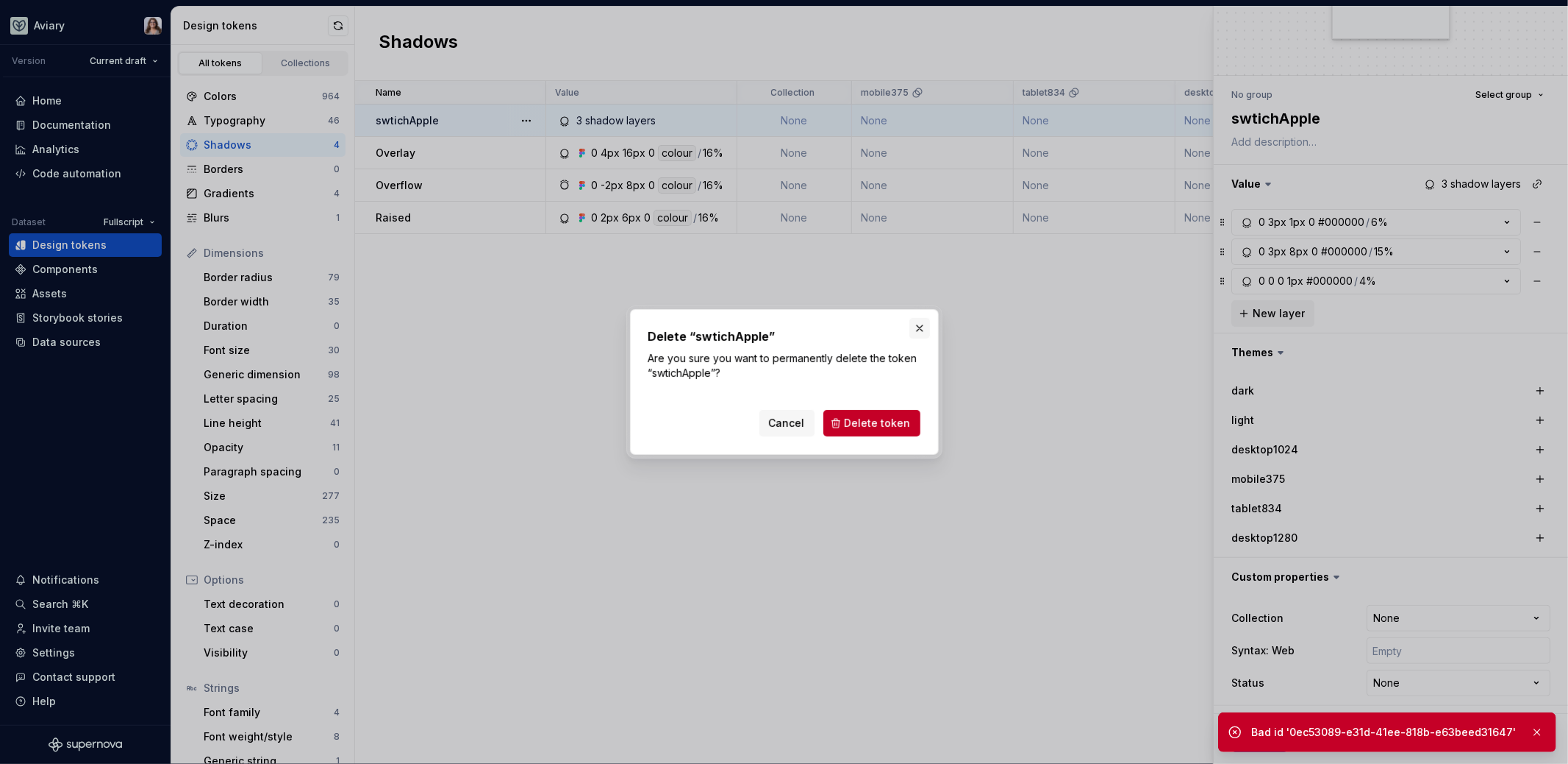
click at [915, 323] on button "button" at bounding box center [920, 328] width 20 height 20
type textarea "*"
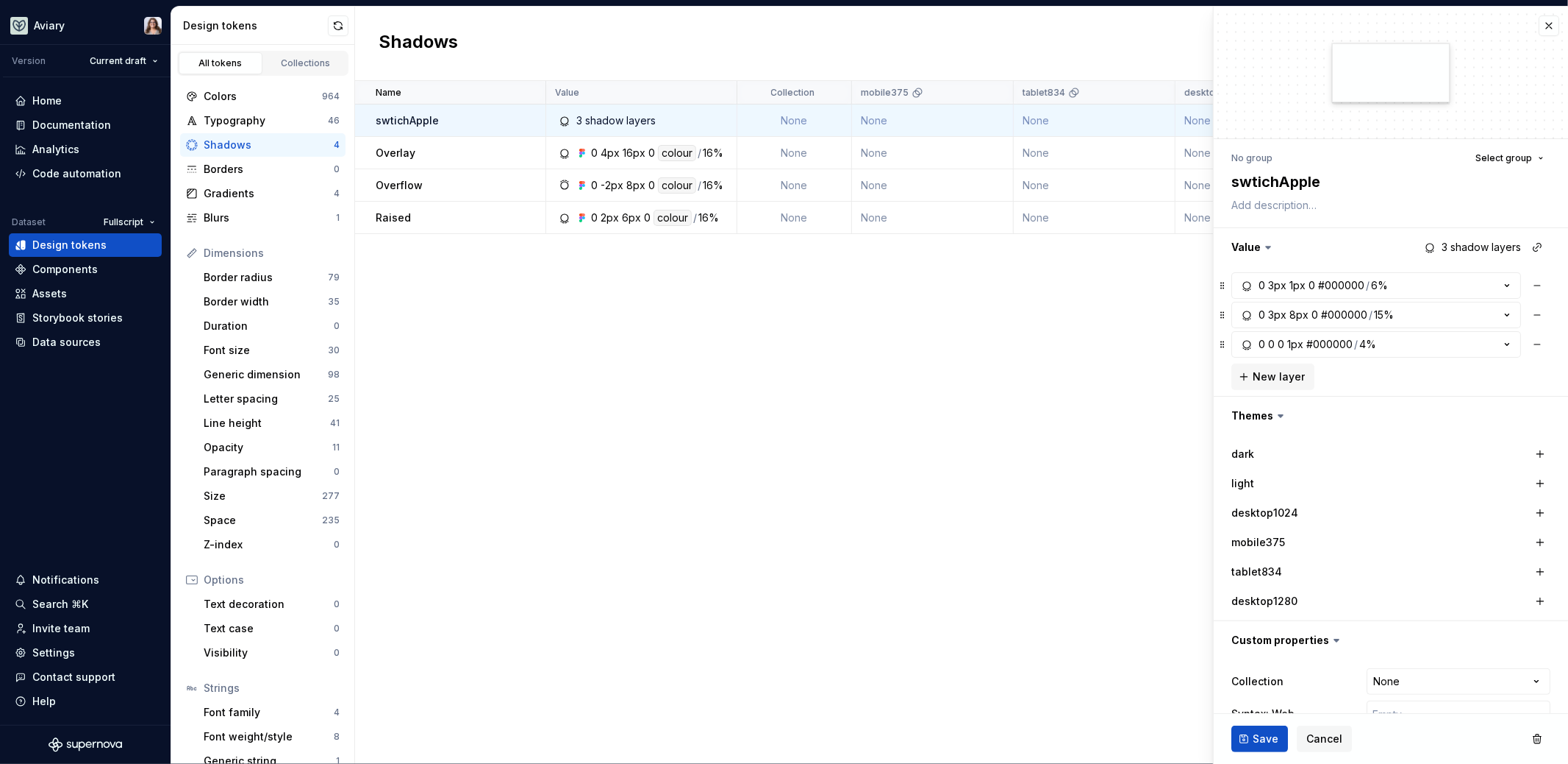
scroll to position [63, 0]
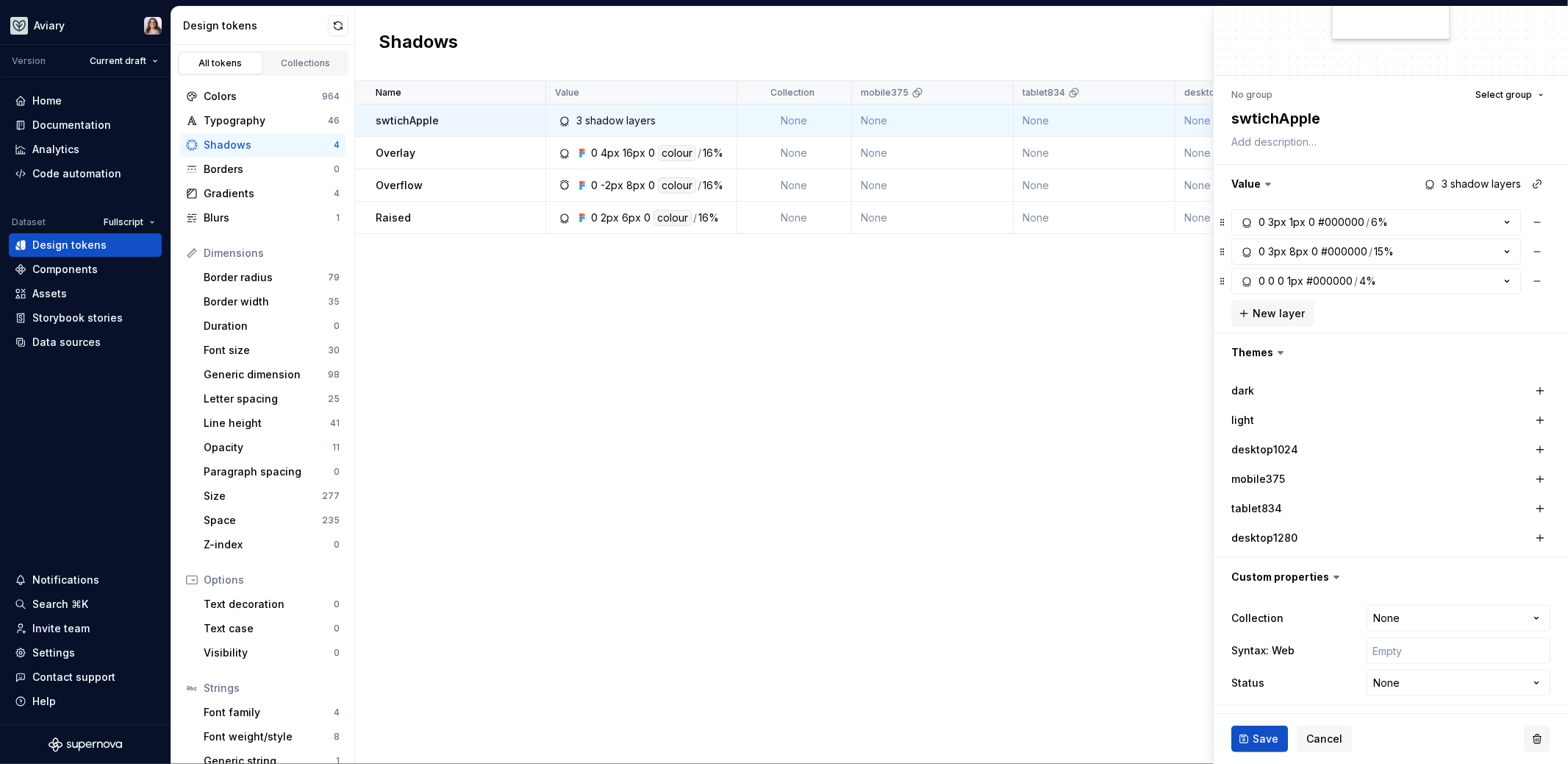
click at [1530, 732] on button "button" at bounding box center [1537, 738] width 26 height 26
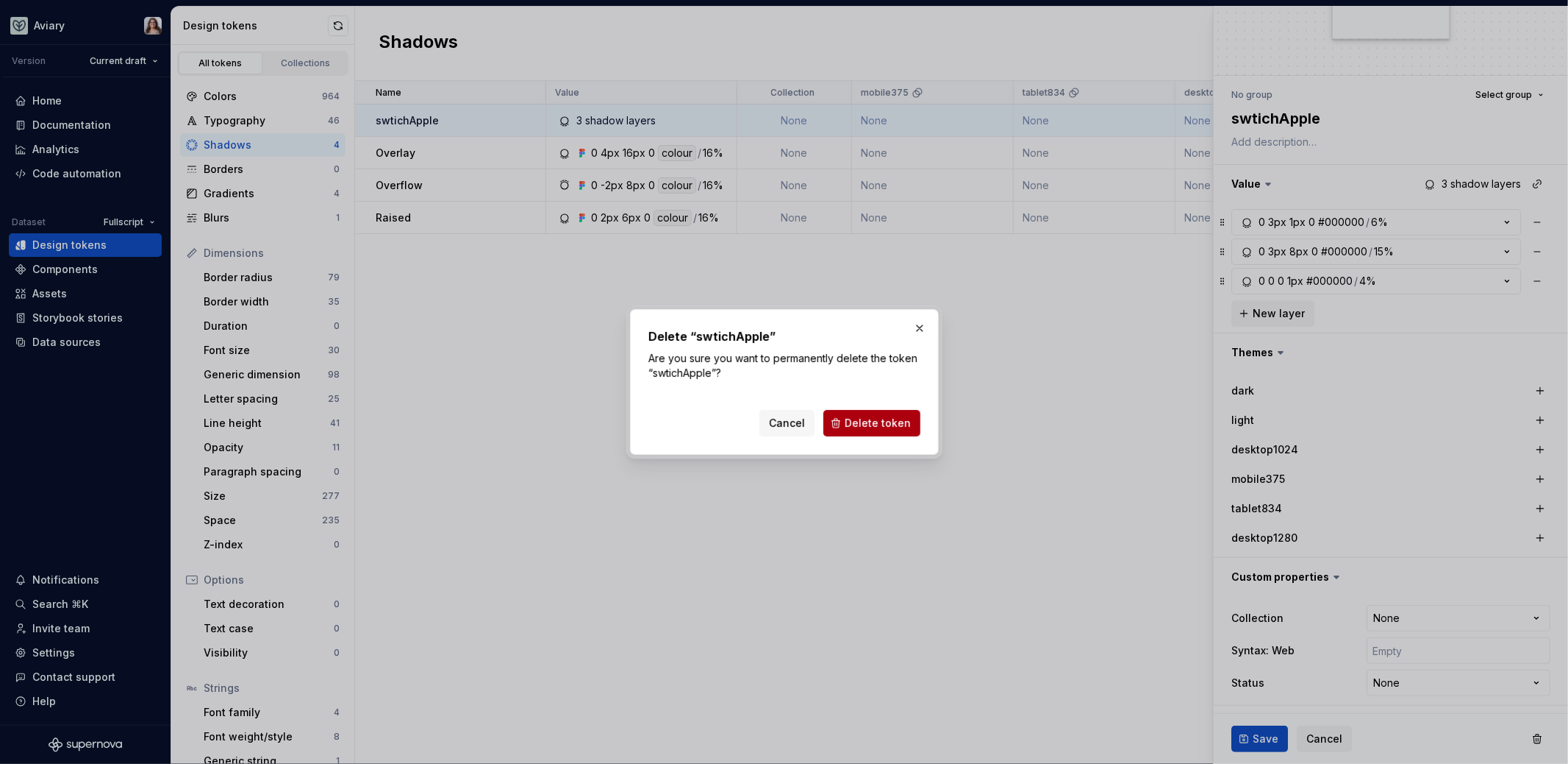
click at [897, 418] on span "Delete token" at bounding box center [877, 423] width 66 height 15
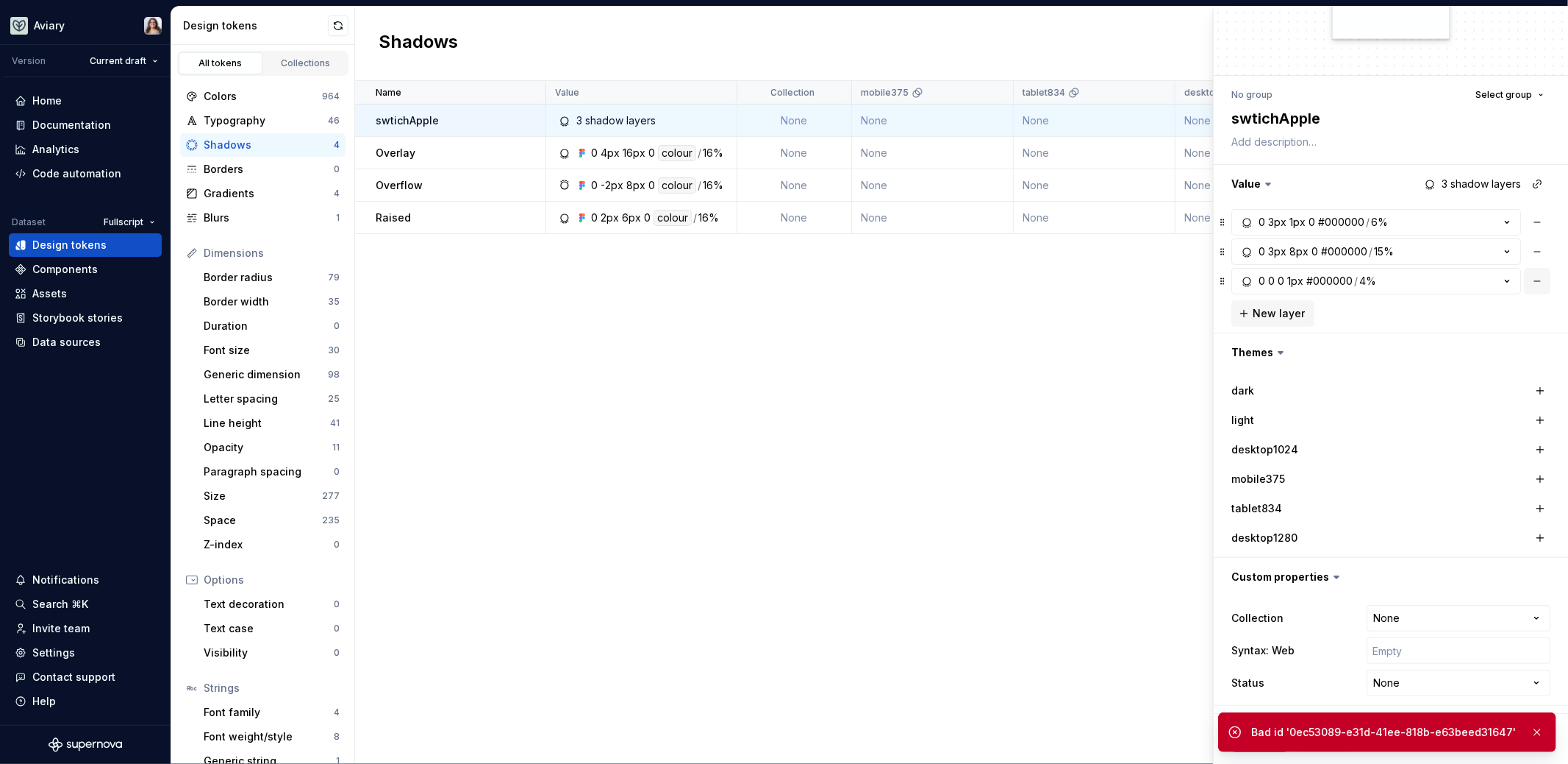
click at [1530, 270] on button "button" at bounding box center [1537, 281] width 26 height 26
click at [1527, 252] on button "button" at bounding box center [1537, 251] width 26 height 26
type textarea "*"
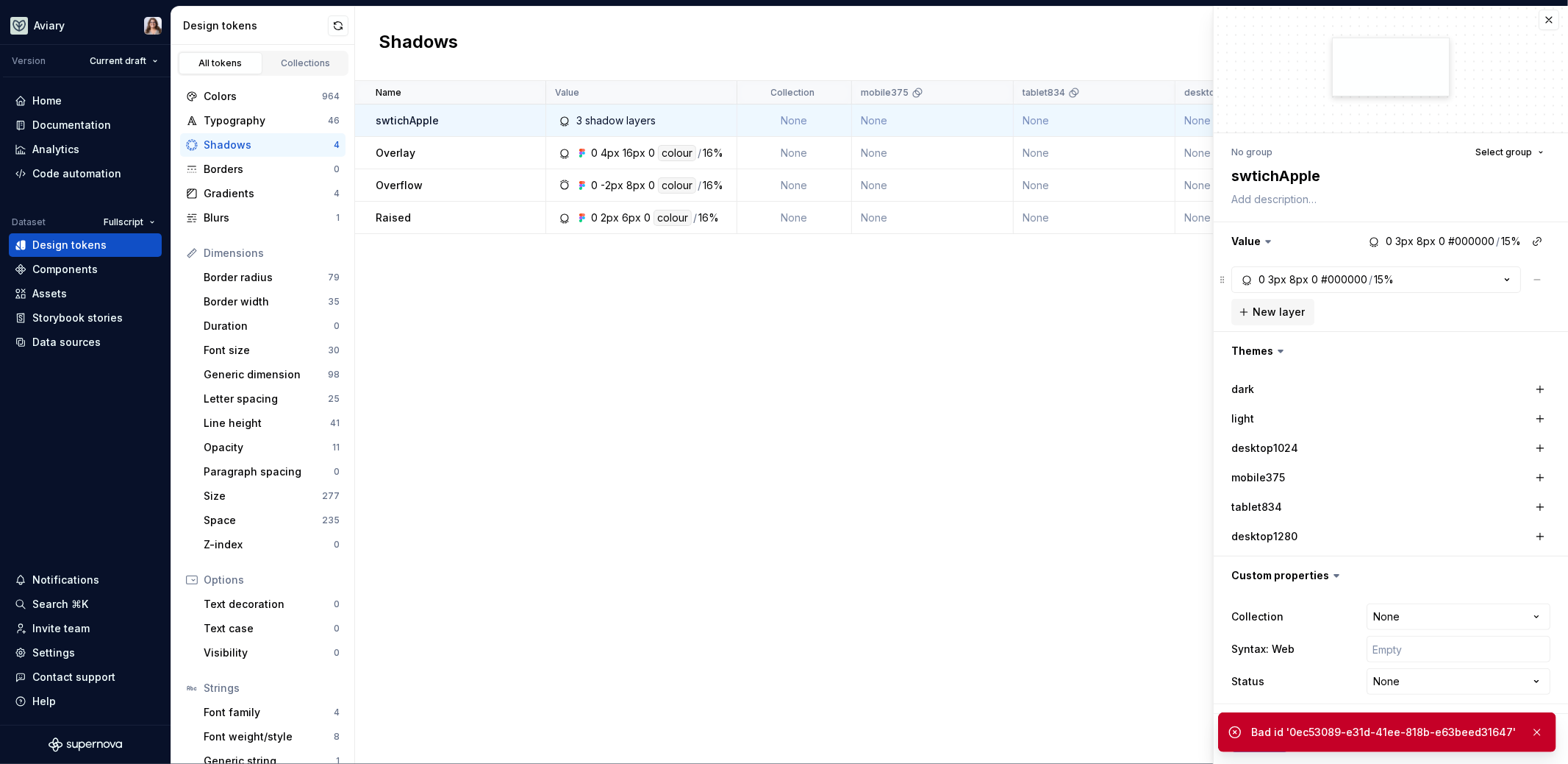
scroll to position [5, 0]
click at [1529, 278] on span at bounding box center [1537, 281] width 26 height 26
click at [1252, 178] on textarea "swtichApple" at bounding box center [1389, 178] width 320 height 26
click at [1286, 178] on textarea "swtichApple" at bounding box center [1389, 178] width 320 height 26
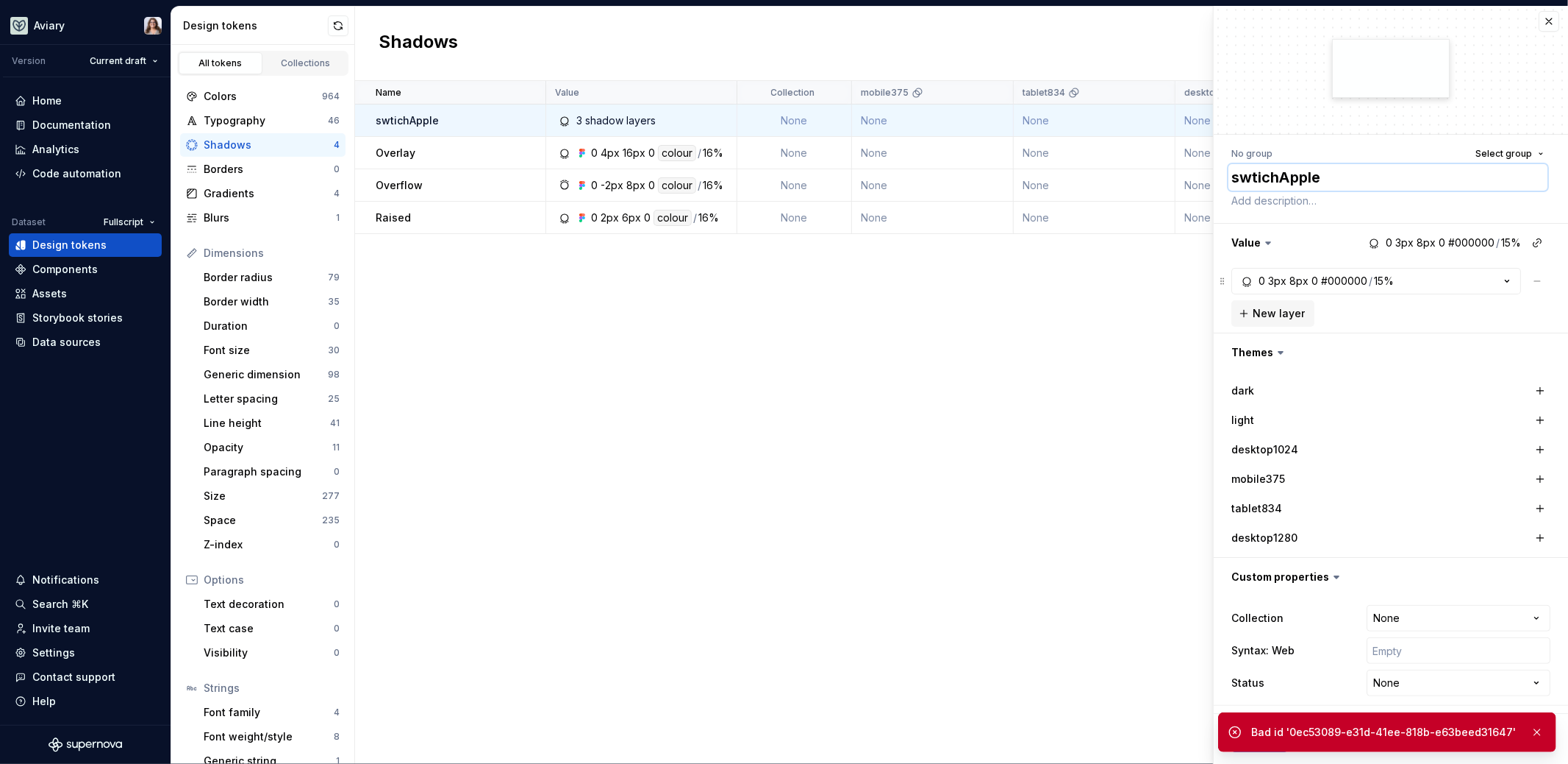
type textarea "*"
type textarea "d"
type textarea "*"
type textarea "de"
type textarea "*"
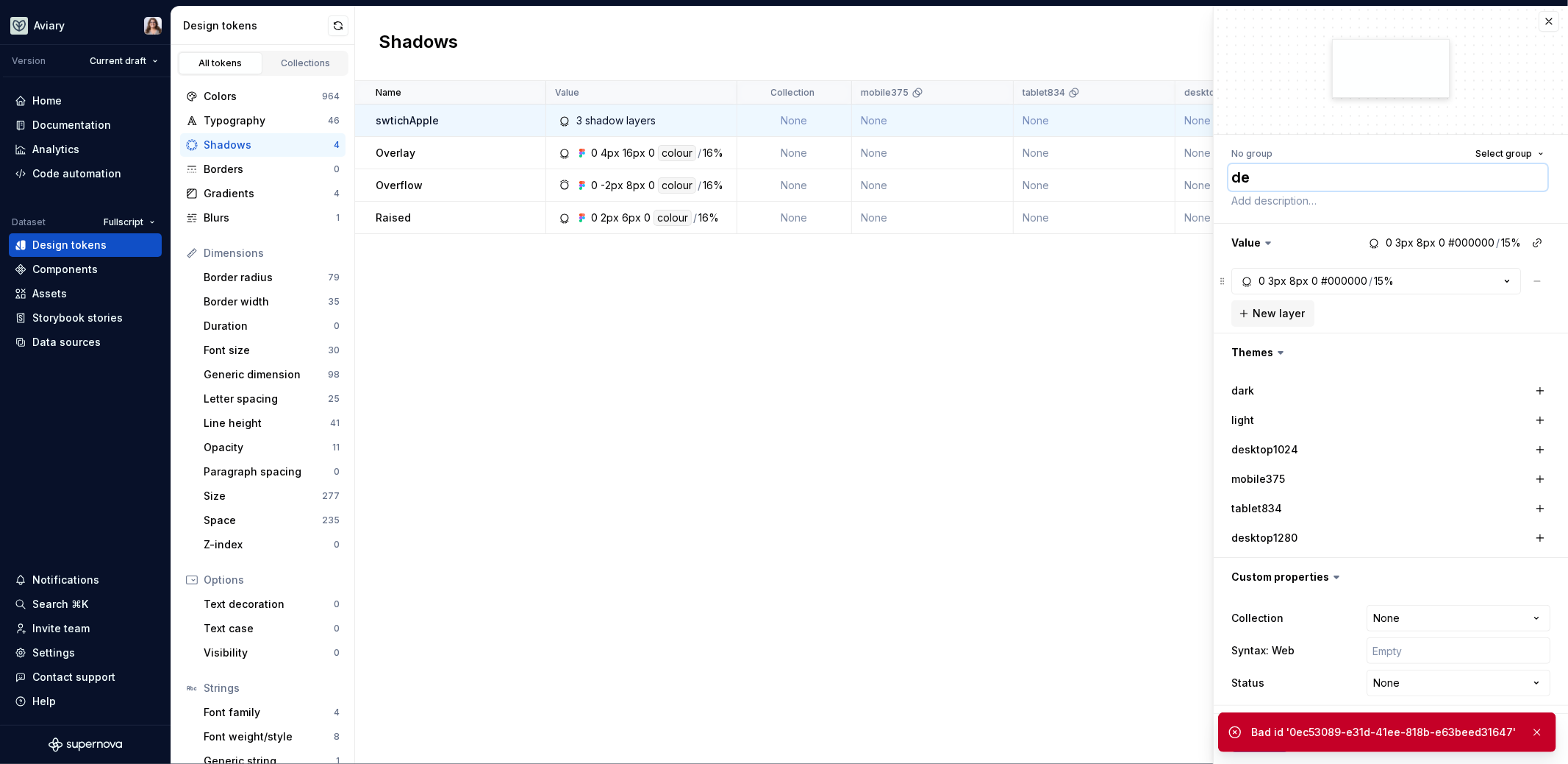
type textarea "del"
type textarea "*"
type textarea "dele"
type textarea "*"
type textarea "delet"
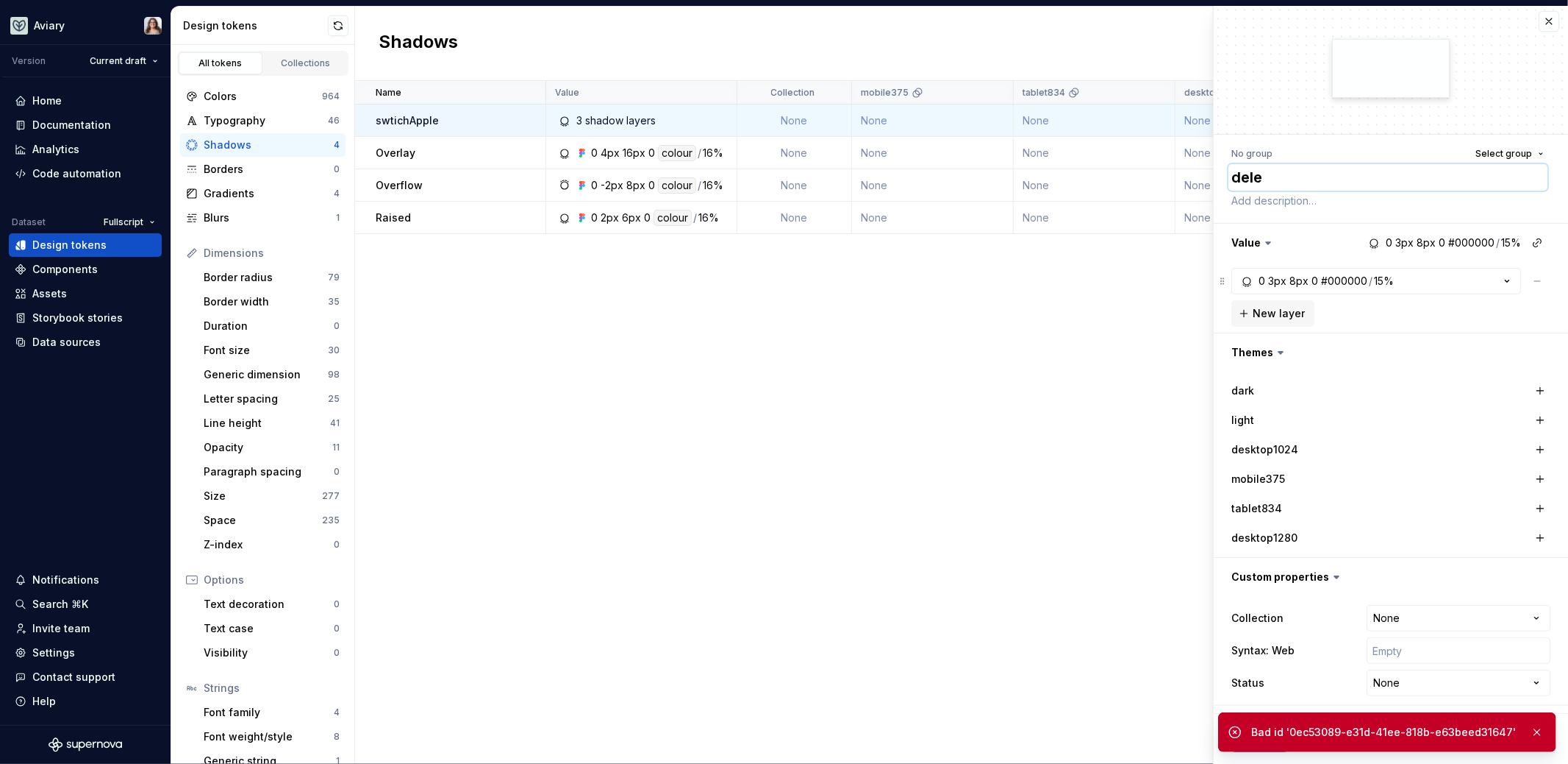
type textarea "*"
type textarea "delete"
type textarea "*"
type textarea "delete"
type textarea "*"
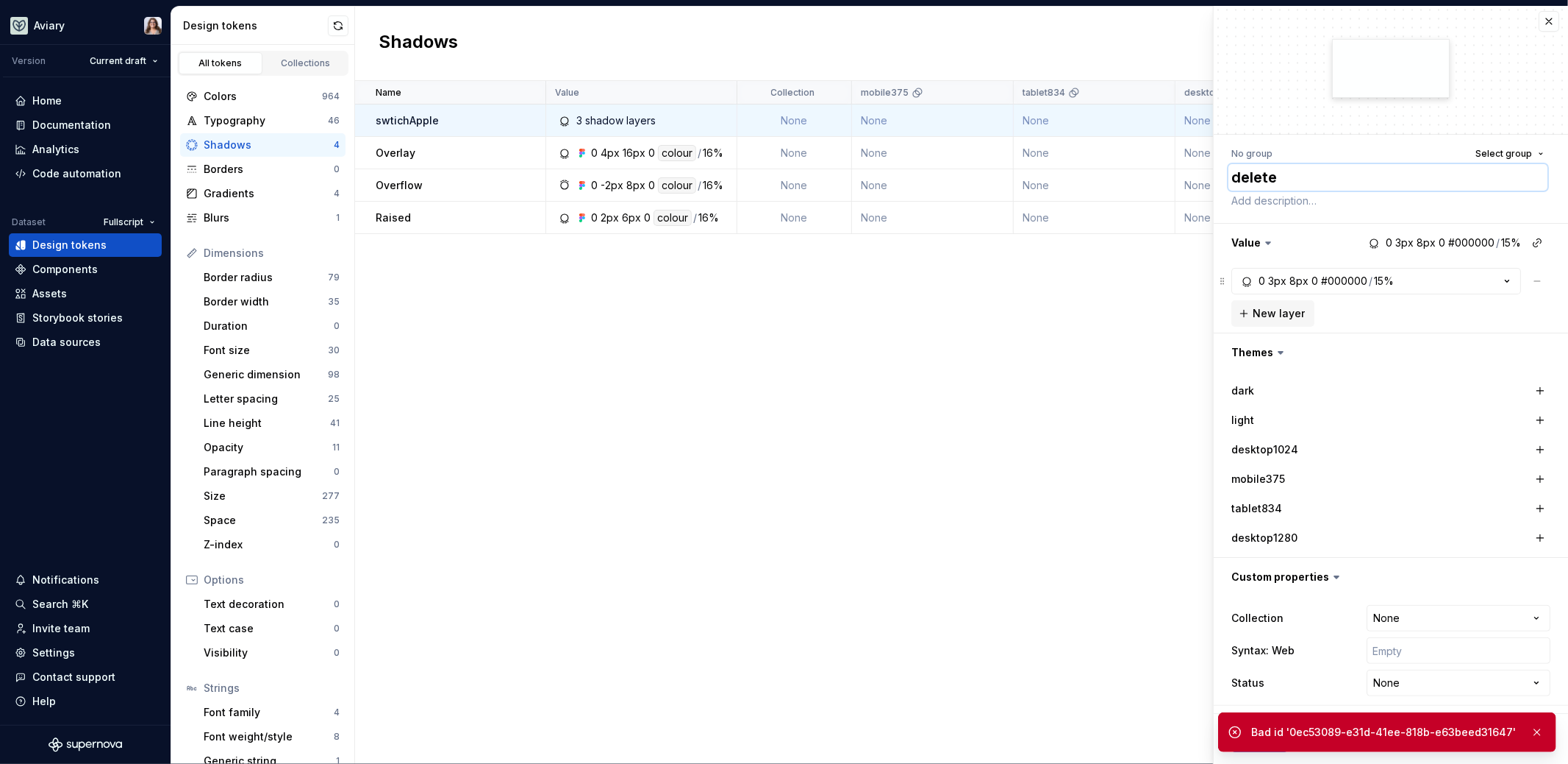
type textarea "delete m"
type textarea "*"
type textarea "delete me"
type textarea "*"
type textarea "delete me"
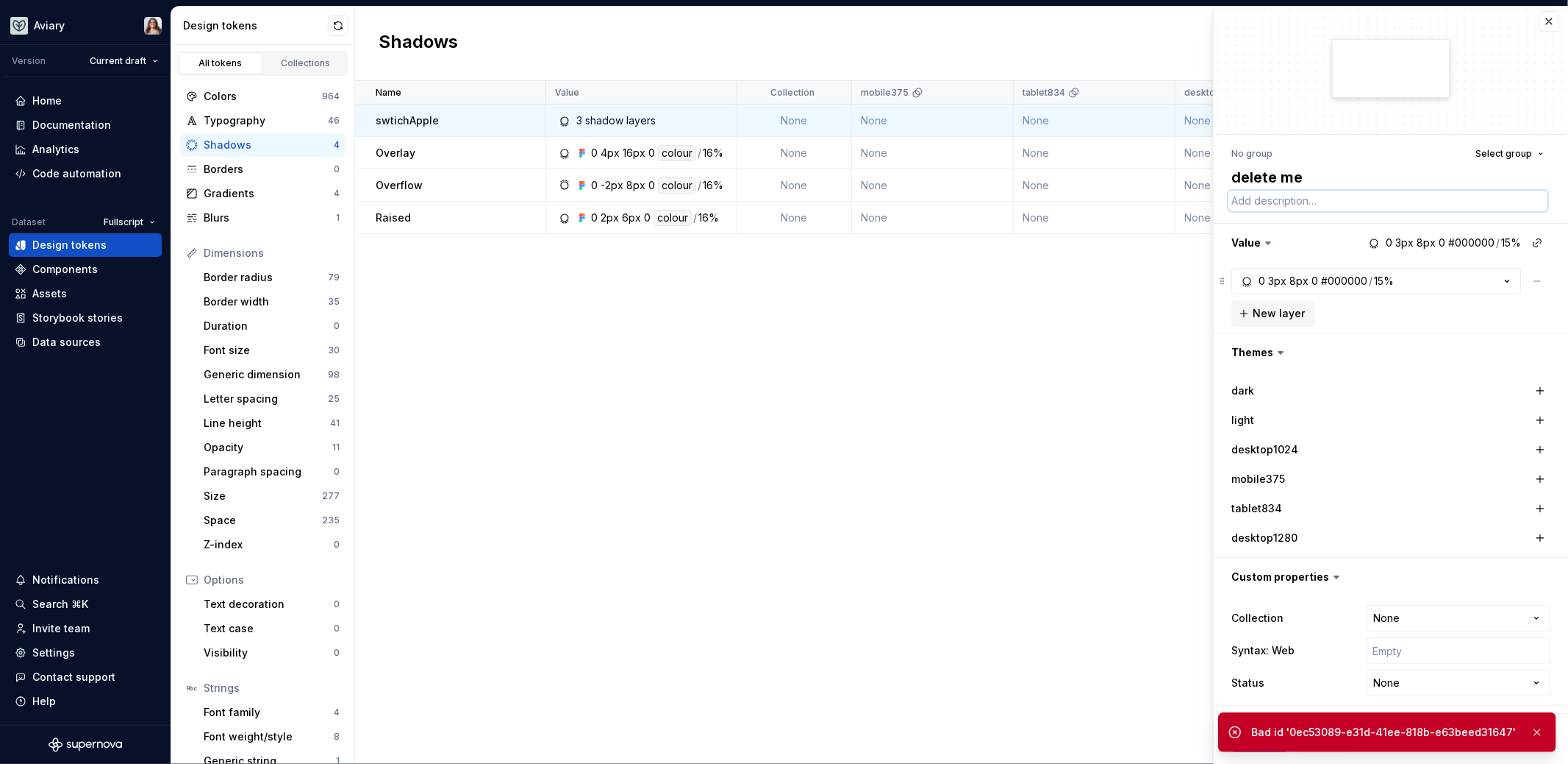
click at [1302, 206] on textarea at bounding box center [1389, 201] width 320 height 20
click at [1537, 729] on button "button" at bounding box center [1537, 732] width 20 height 20
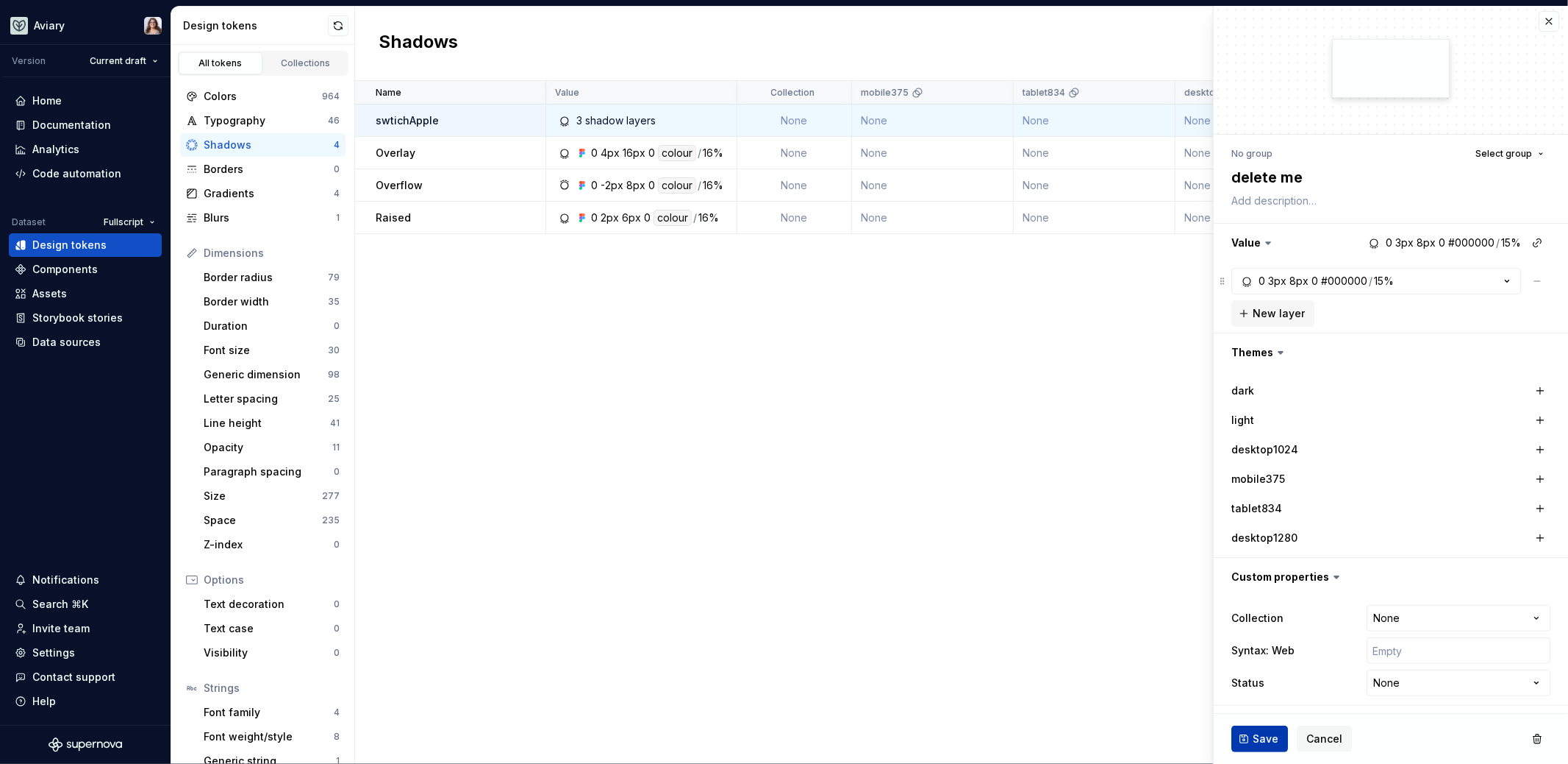
click at [1261, 733] on span "Save" at bounding box center [1266, 739] width 26 height 15
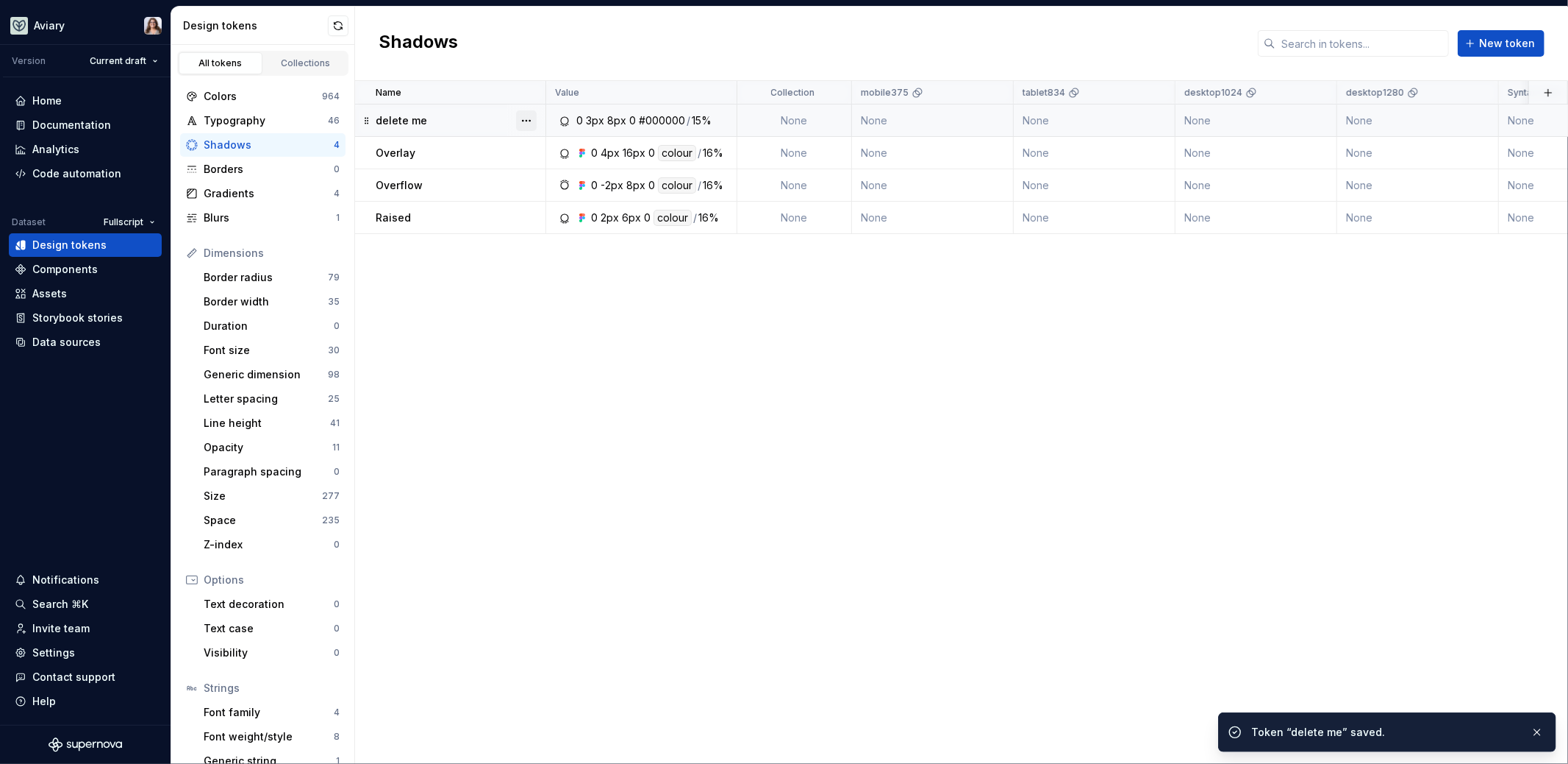
click at [532, 120] on button "button" at bounding box center [527, 121] width 20 height 20
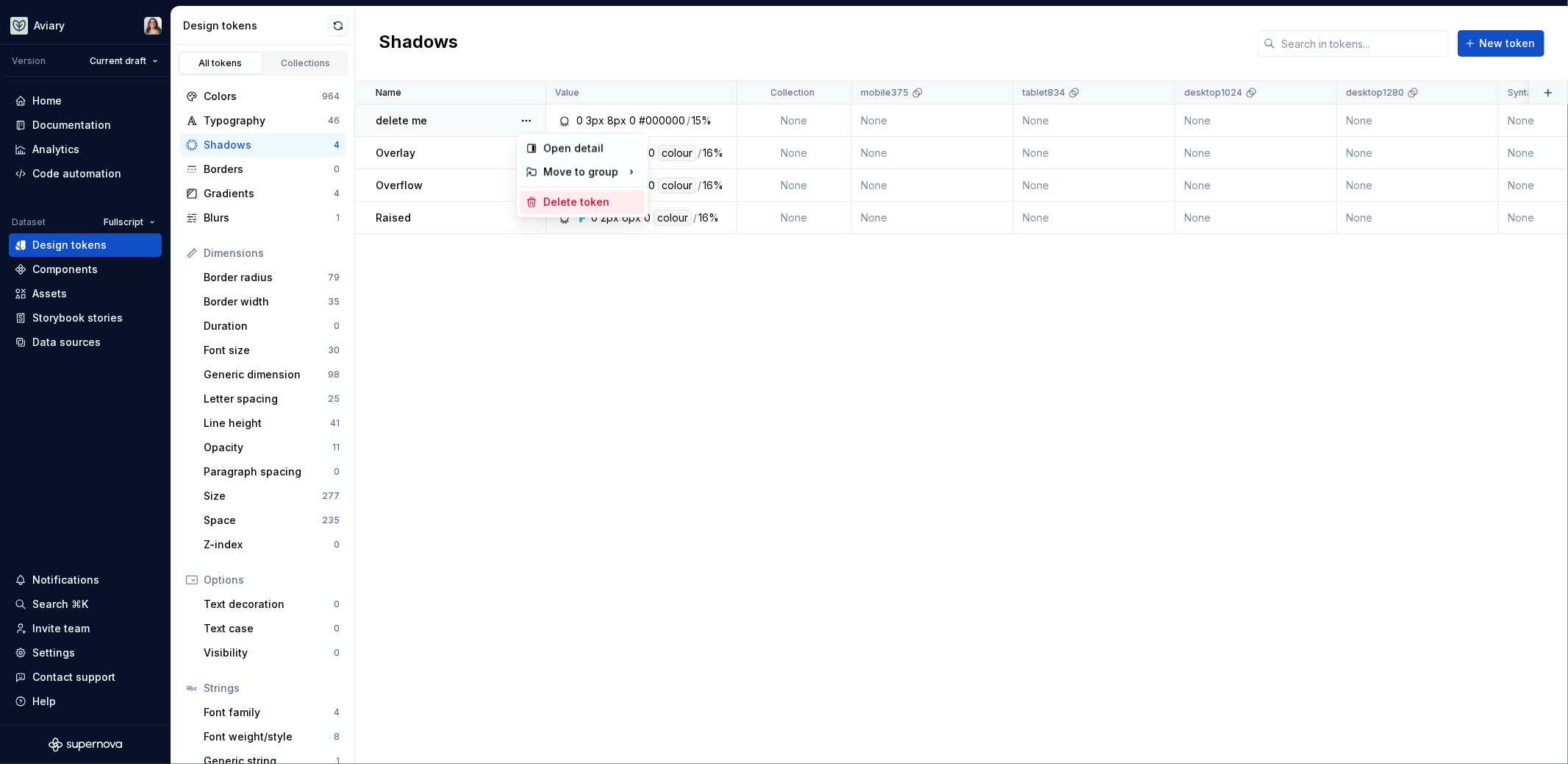
click at [547, 204] on div "Delete token" at bounding box center [591, 203] width 96 height 15
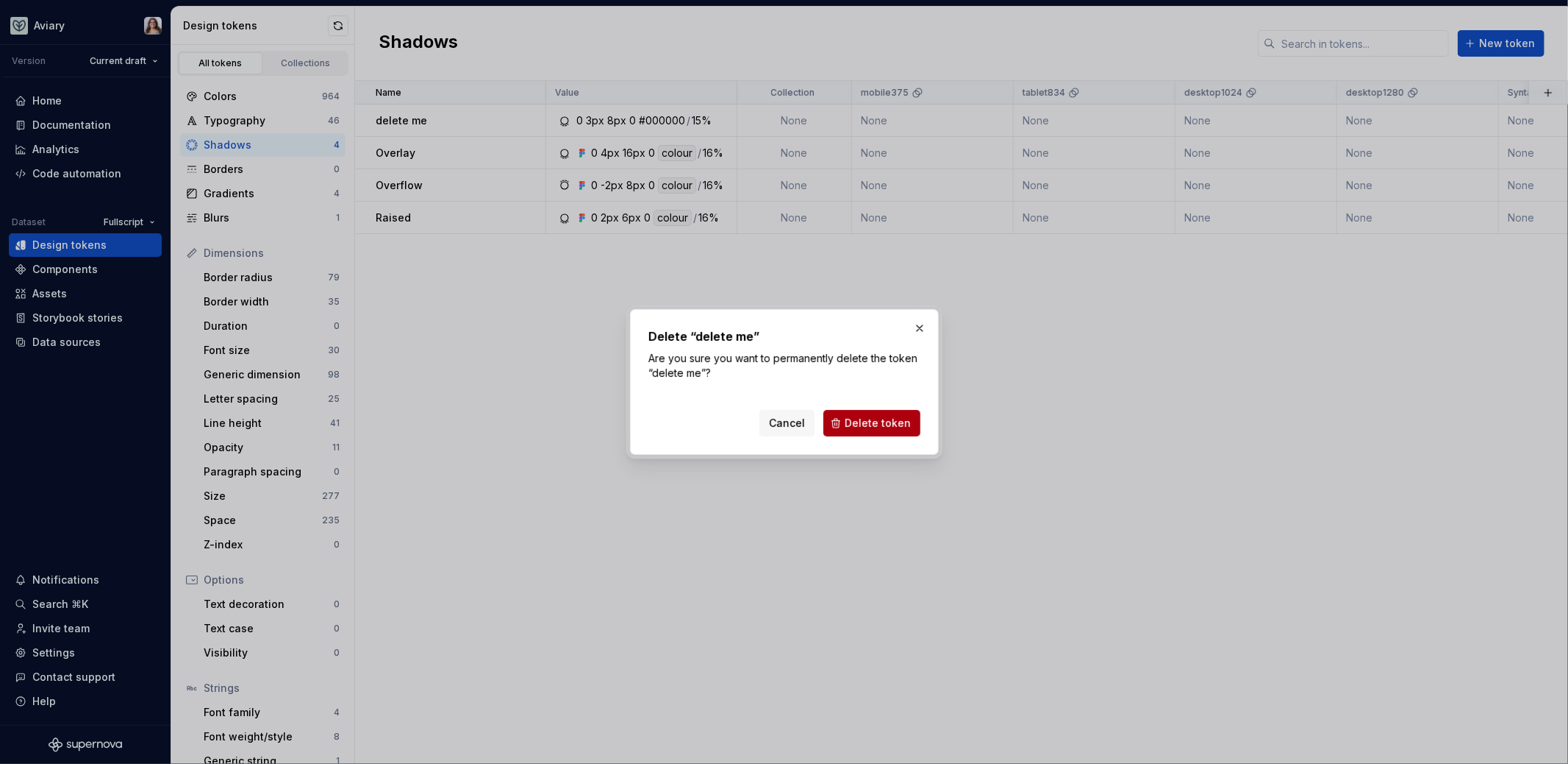
click at [866, 432] on button "Delete token" at bounding box center [872, 423] width 97 height 26
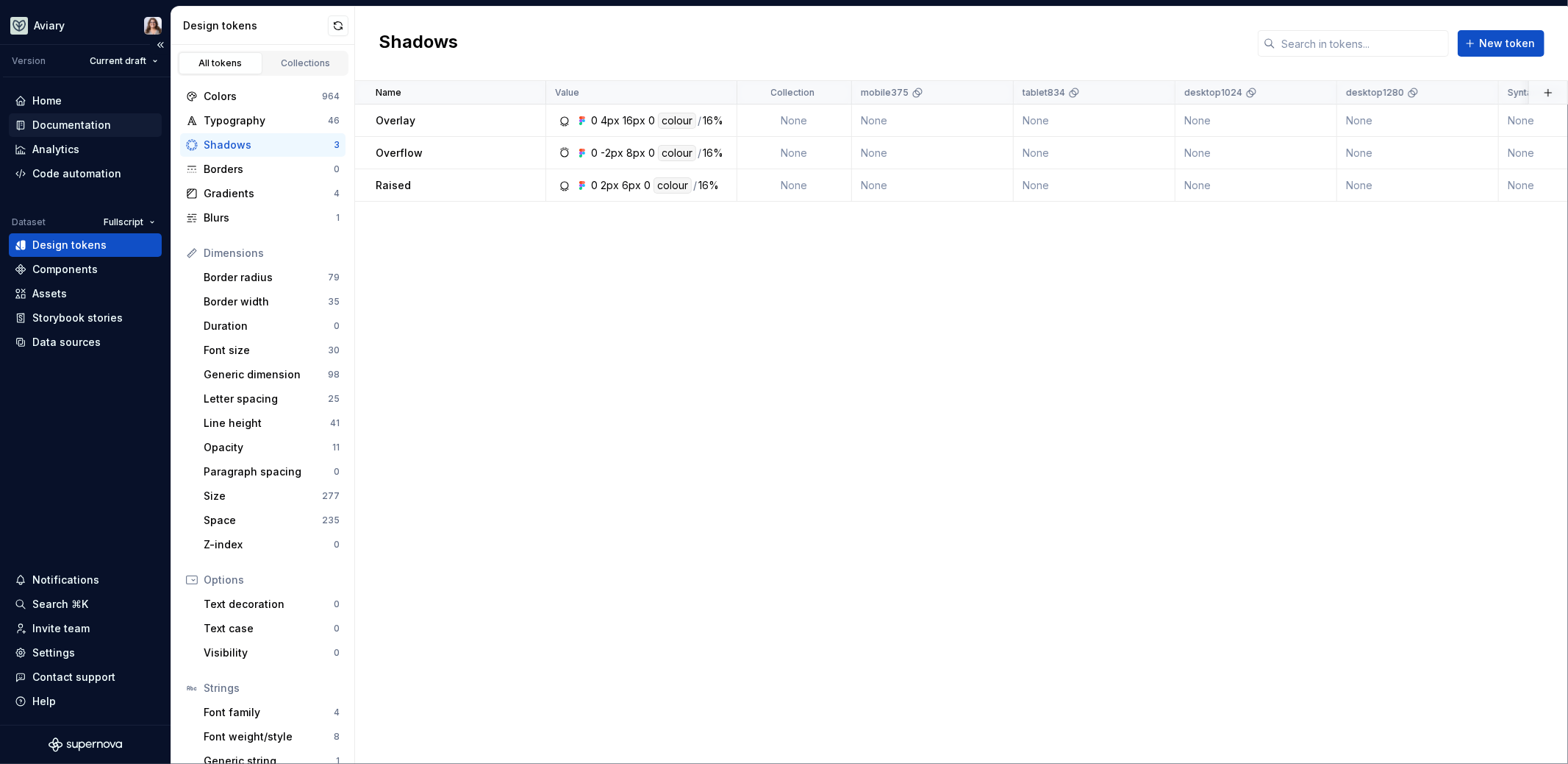
click at [75, 125] on div "Documentation" at bounding box center [72, 125] width 79 height 15
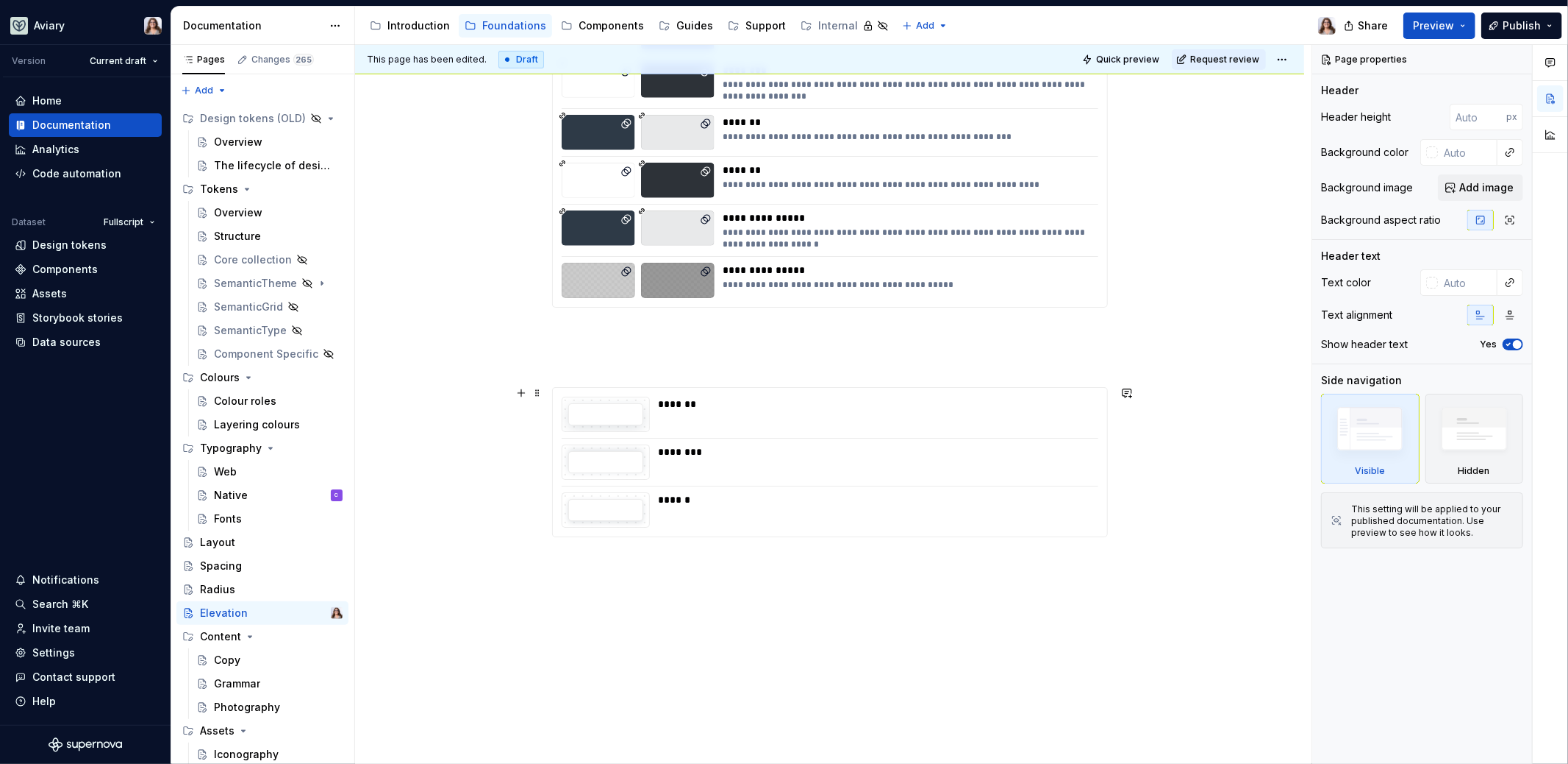
scroll to position [491, 0]
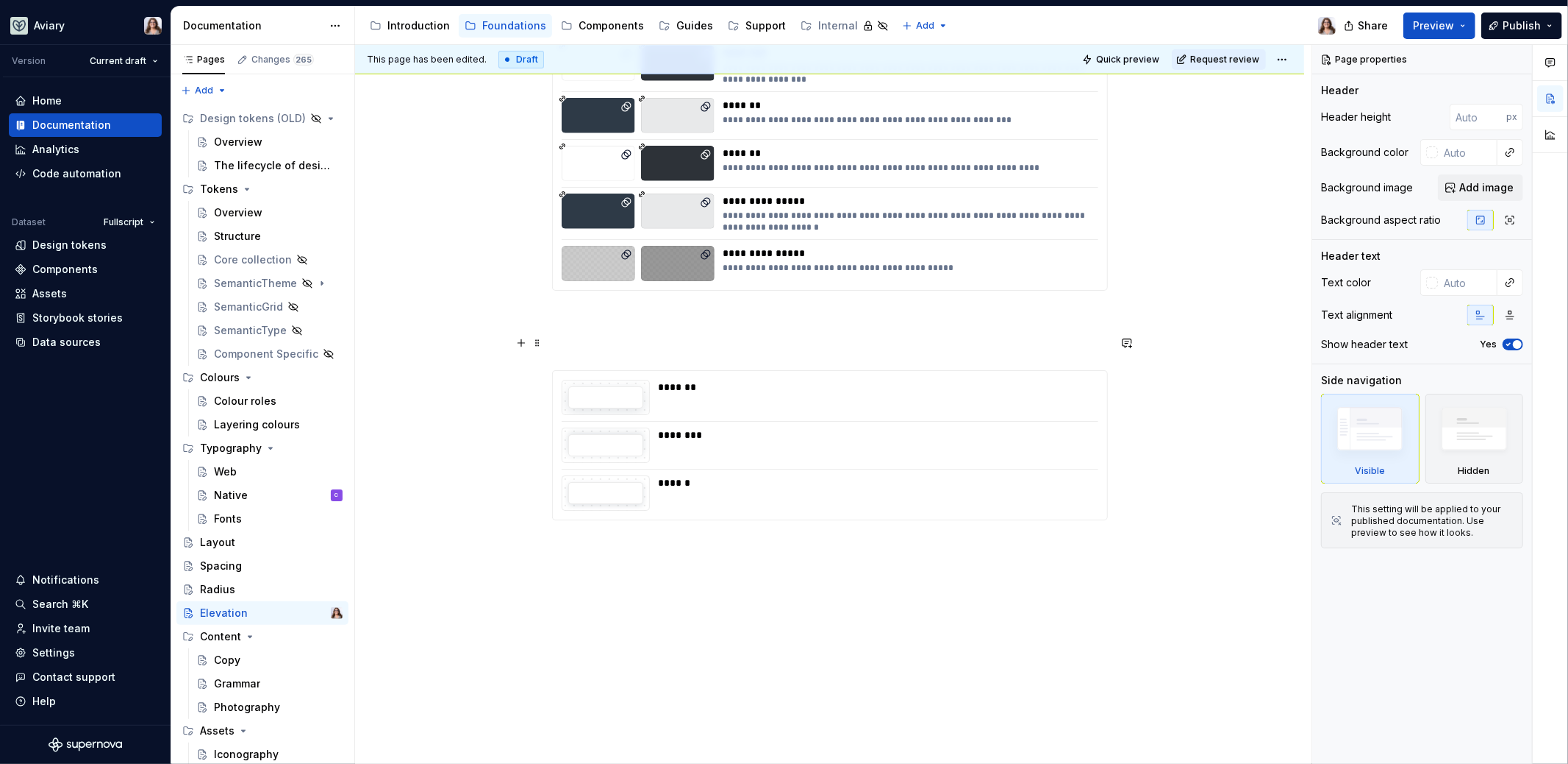
click at [647, 349] on p at bounding box center [830, 343] width 555 height 18
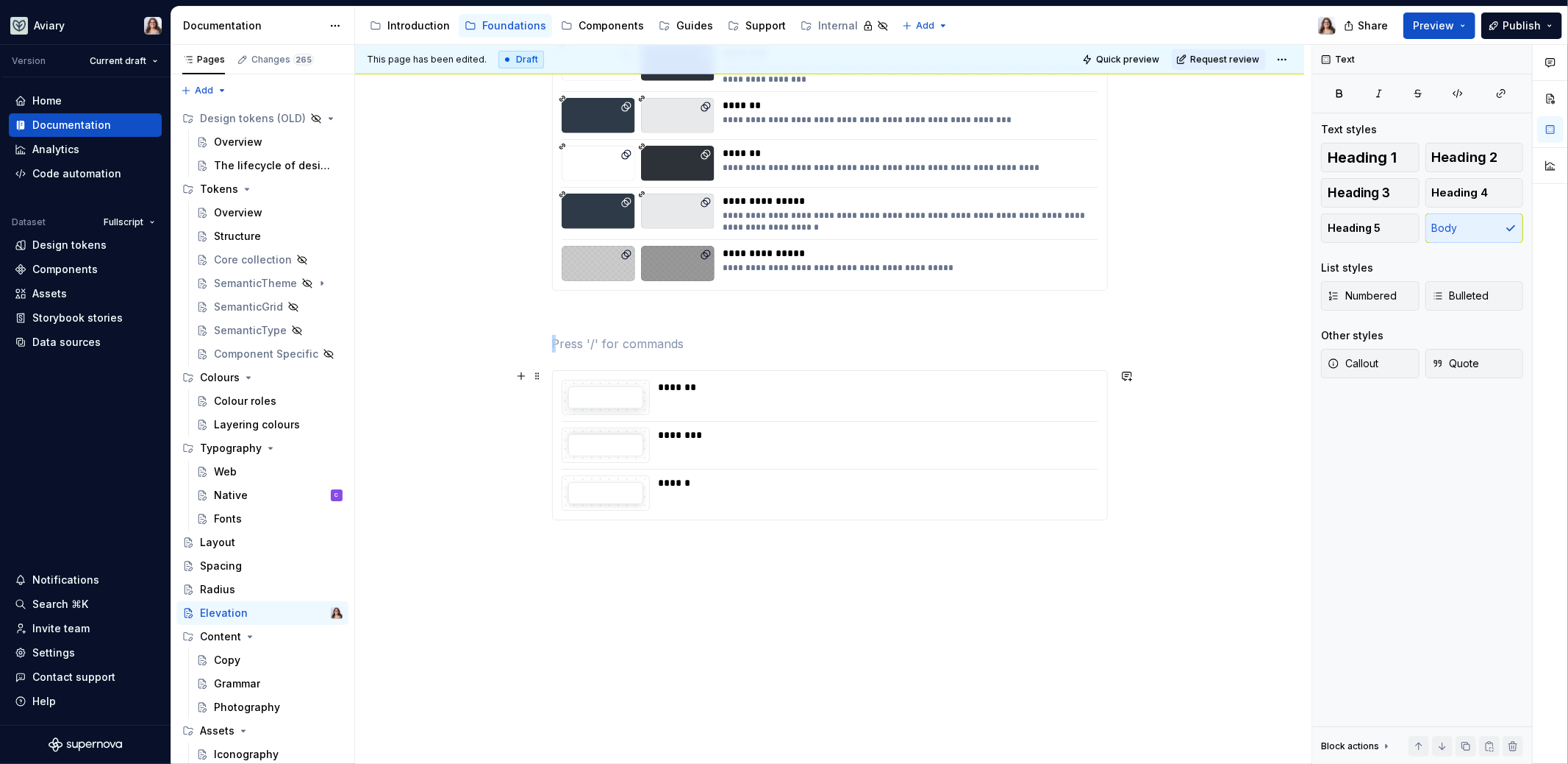
click at [784, 428] on div "********" at bounding box center [874, 435] width 432 height 15
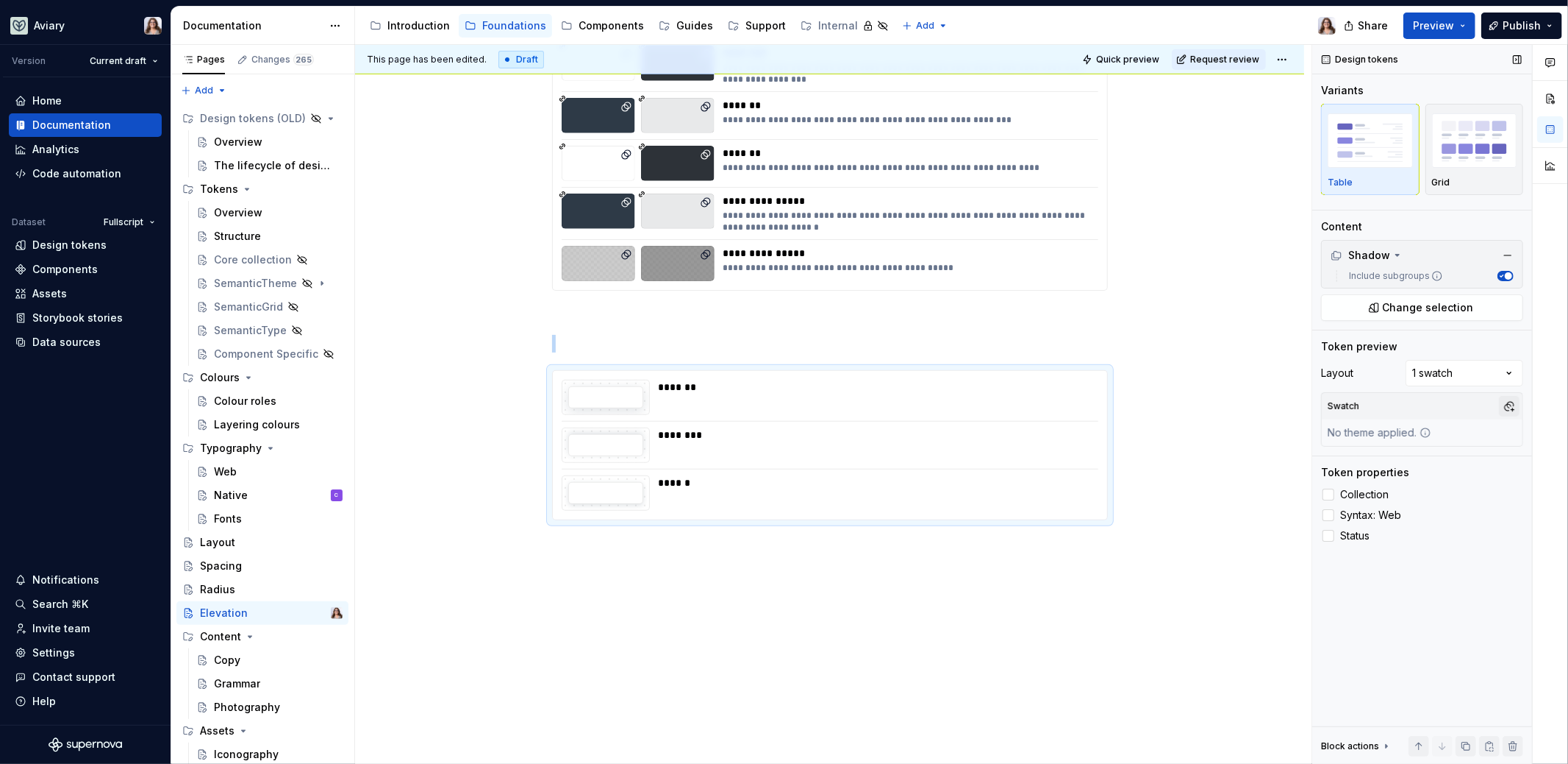
click at [1510, 407] on button "button" at bounding box center [1509, 406] width 20 height 20
click at [1458, 373] on div "Comments Open comments No comments yet Select ‘Comment’ from the block context …" at bounding box center [1440, 404] width 255 height 719
click at [1444, 372] on div "Comments Open comments No comments yet Select ‘Comment’ from the block context …" at bounding box center [1440, 404] width 255 height 719
click at [1515, 464] on button "button" at bounding box center [1509, 467] width 20 height 20
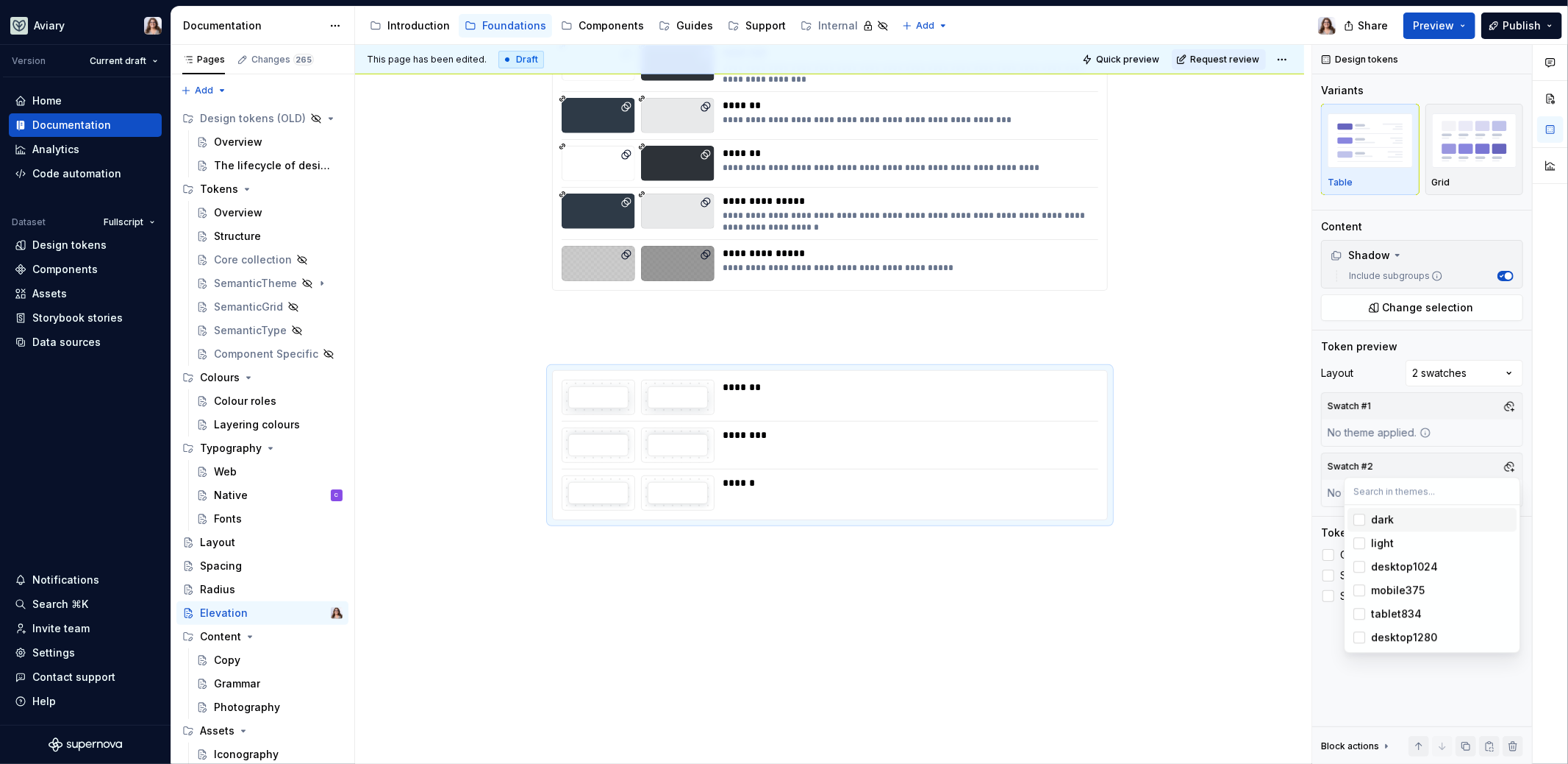
click at [1388, 517] on div "dark" at bounding box center [1382, 520] width 23 height 15
click at [1505, 404] on div "Comments Open comments No comments yet Select ‘Comment’ from the block context …" at bounding box center [1440, 404] width 255 height 719
click at [1509, 407] on button "button" at bounding box center [1509, 406] width 20 height 20
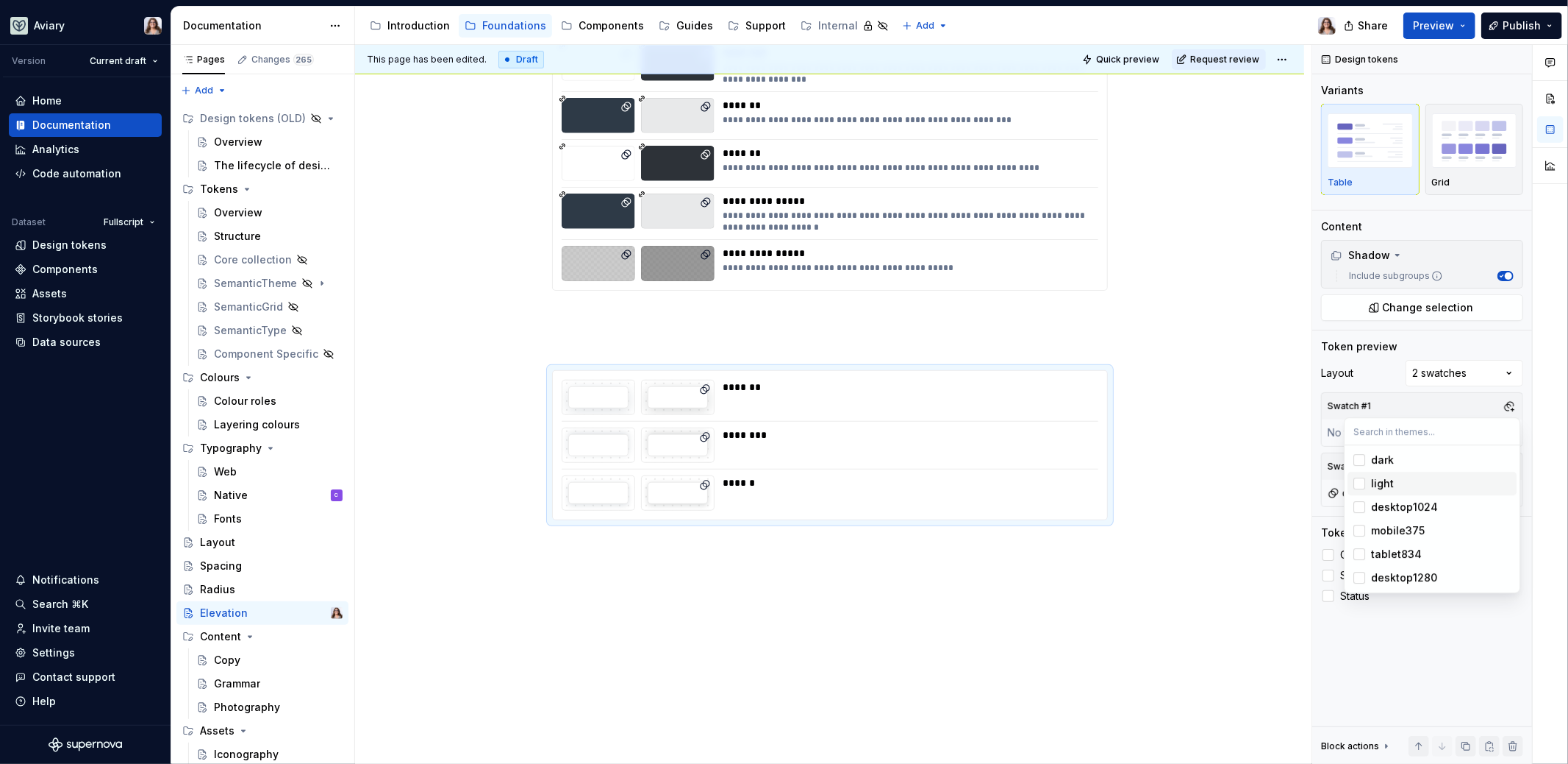
click at [1378, 485] on div "light" at bounding box center [1382, 483] width 23 height 15
click at [820, 540] on html "Aviary Version Current draft Home Documentation Analytics Code automation Datas…" at bounding box center [784, 382] width 1568 height 764
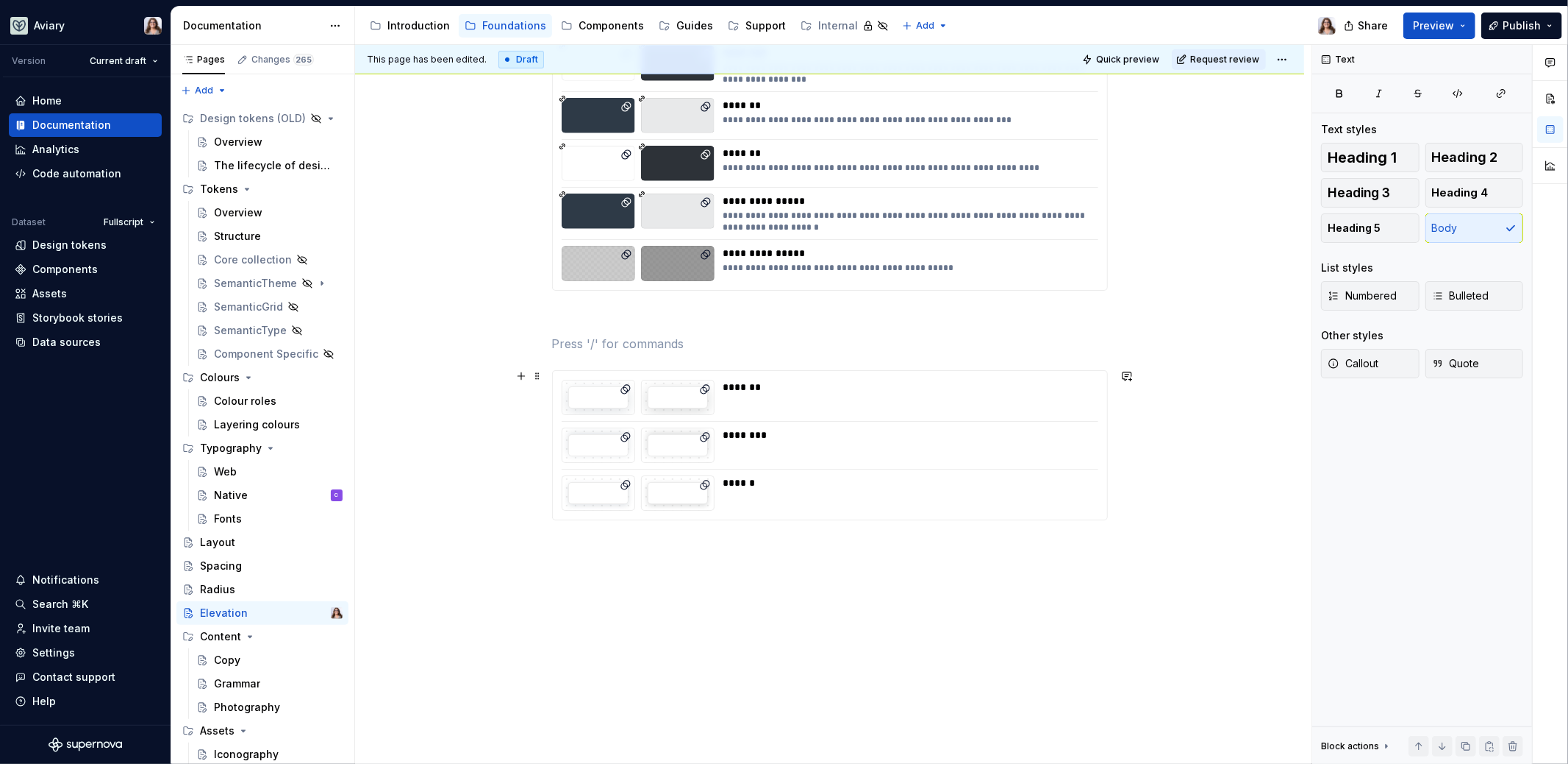
click at [787, 492] on div "******" at bounding box center [907, 493] width 366 height 35
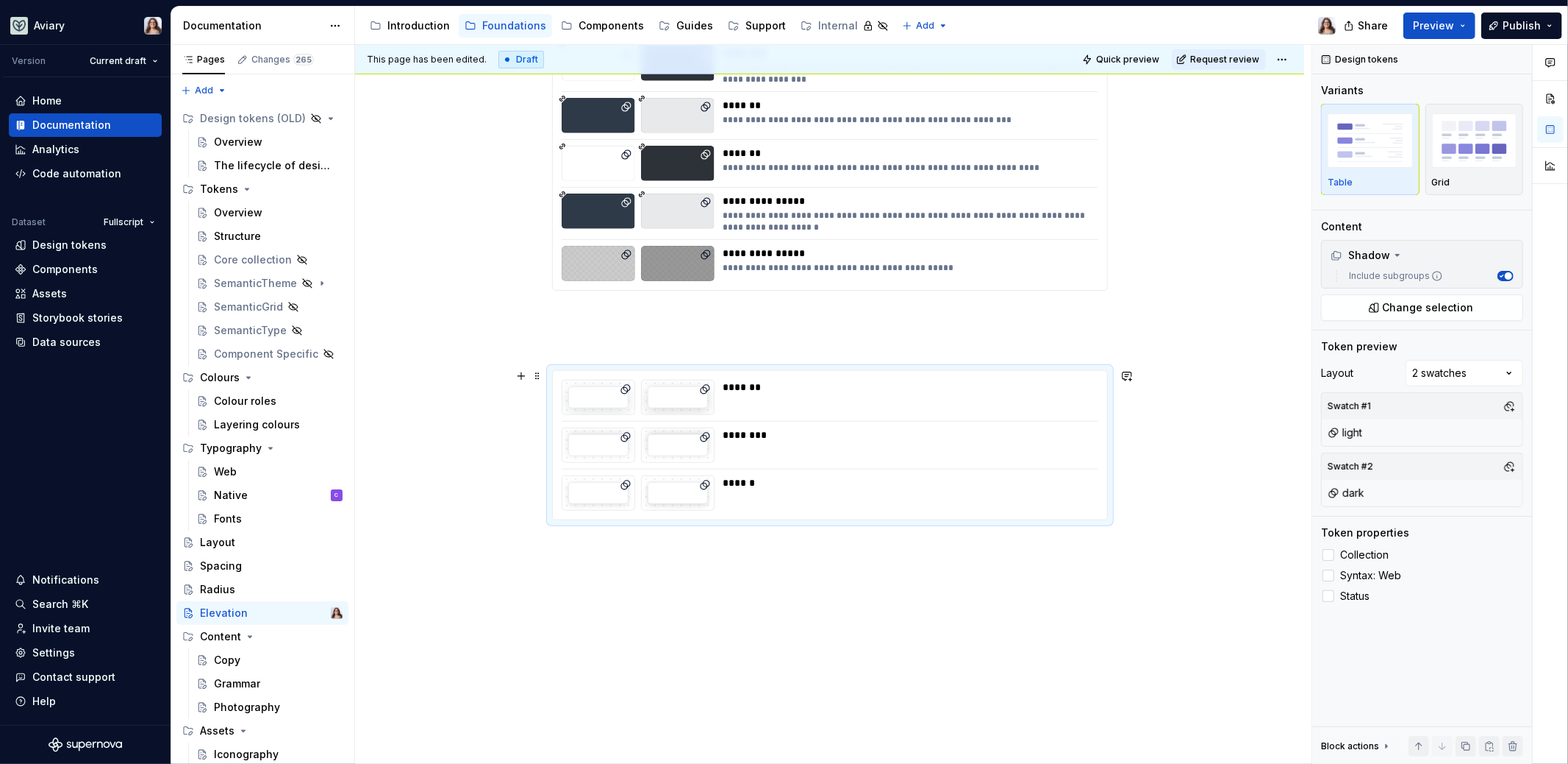
click at [781, 514] on div "******* ******** ******" at bounding box center [830, 445] width 555 height 149
click at [770, 566] on div "**********" at bounding box center [830, 264] width 949 height 1006
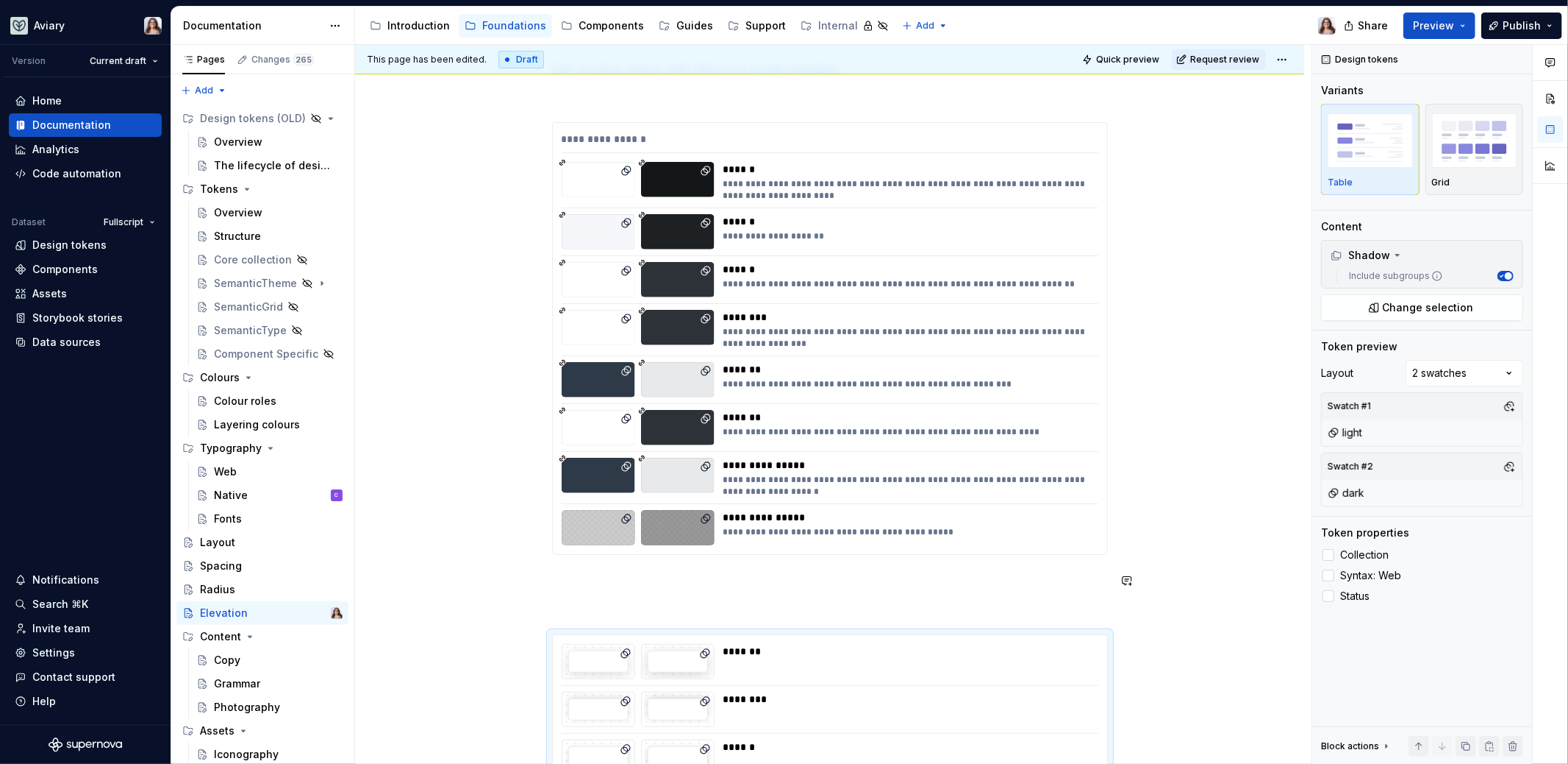
scroll to position [203, 0]
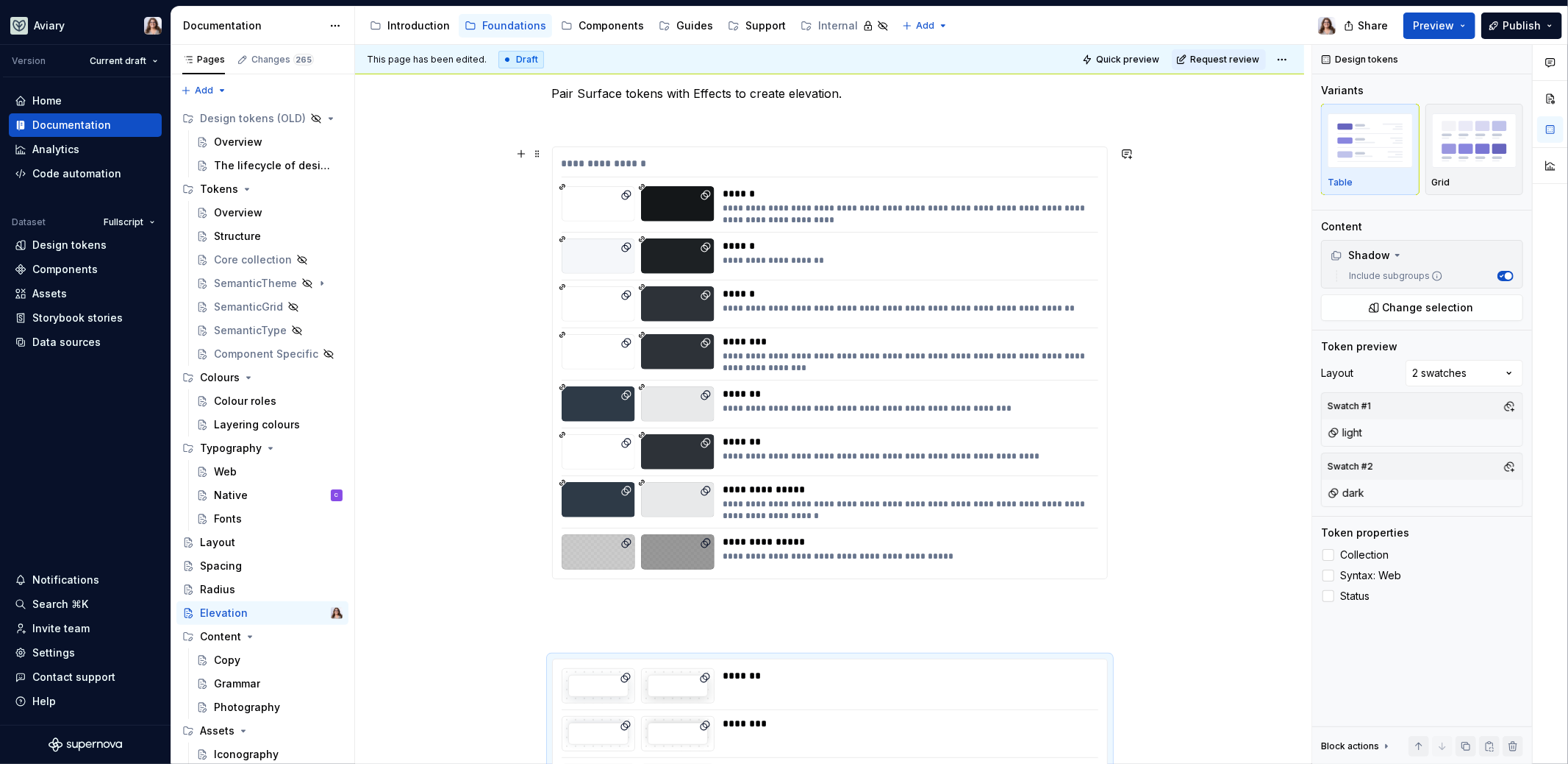
click at [742, 359] on div "**********" at bounding box center [907, 362] width 367 height 23
click at [748, 362] on div "**********" at bounding box center [907, 362] width 367 height 23
click at [1153, 378] on div "**********" at bounding box center [830, 552] width 949 height 1006
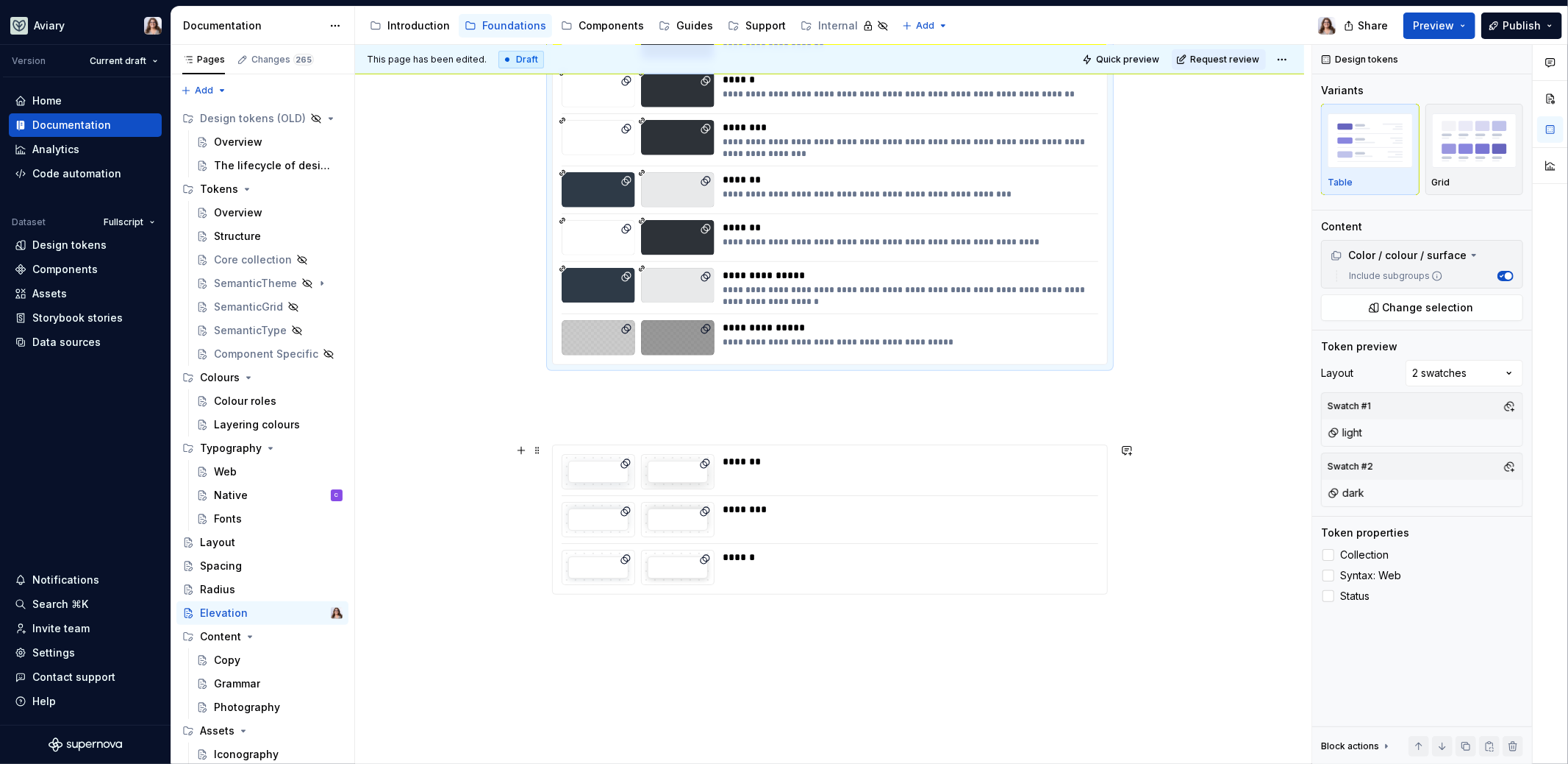
scroll to position [425, 0]
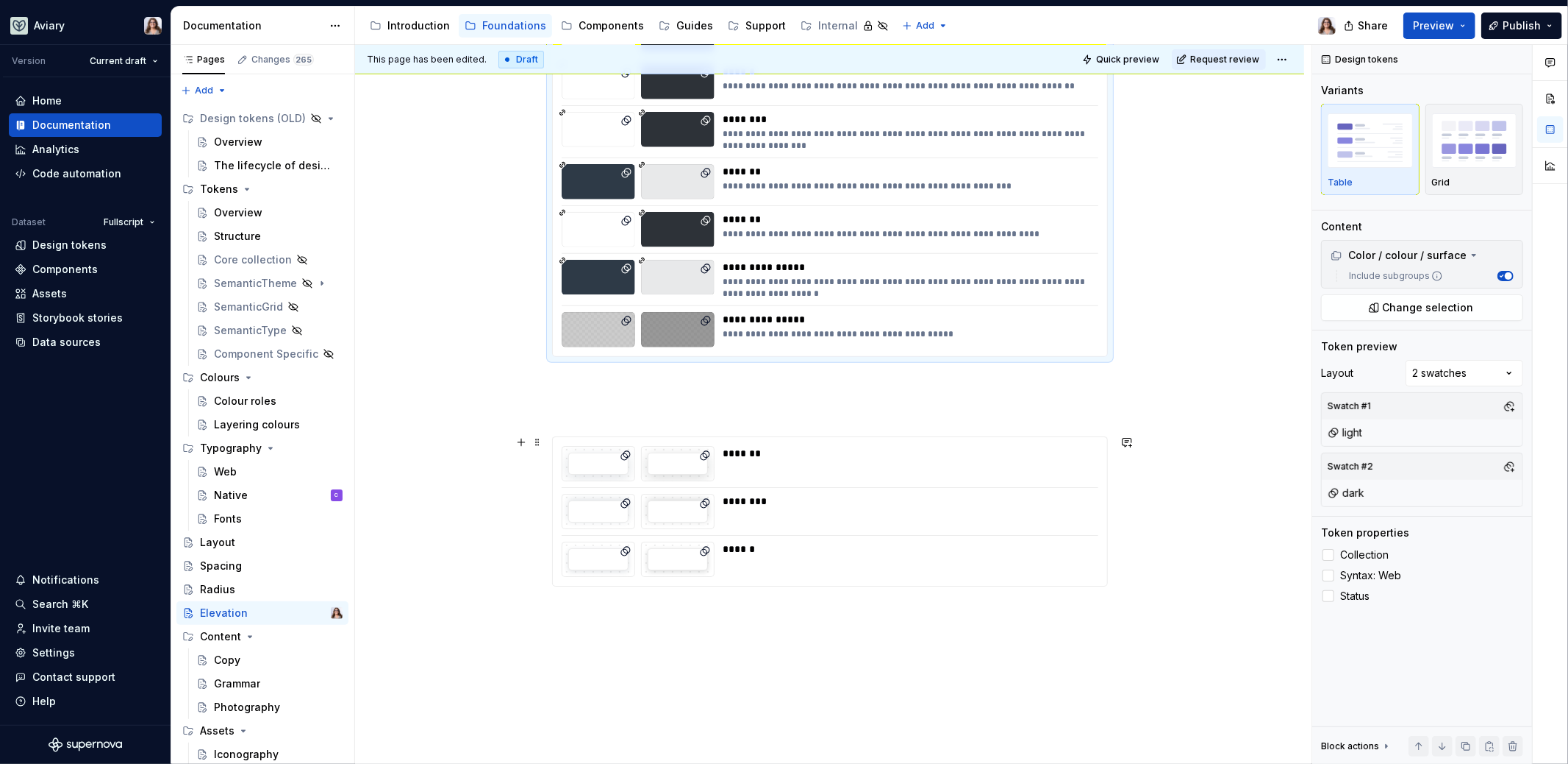
click at [855, 507] on div "********" at bounding box center [907, 511] width 366 height 35
click at [908, 220] on div "*******" at bounding box center [907, 219] width 367 height 15
click at [853, 561] on div "******" at bounding box center [907, 560] width 366 height 35
click at [804, 404] on p at bounding box center [830, 409] width 555 height 18
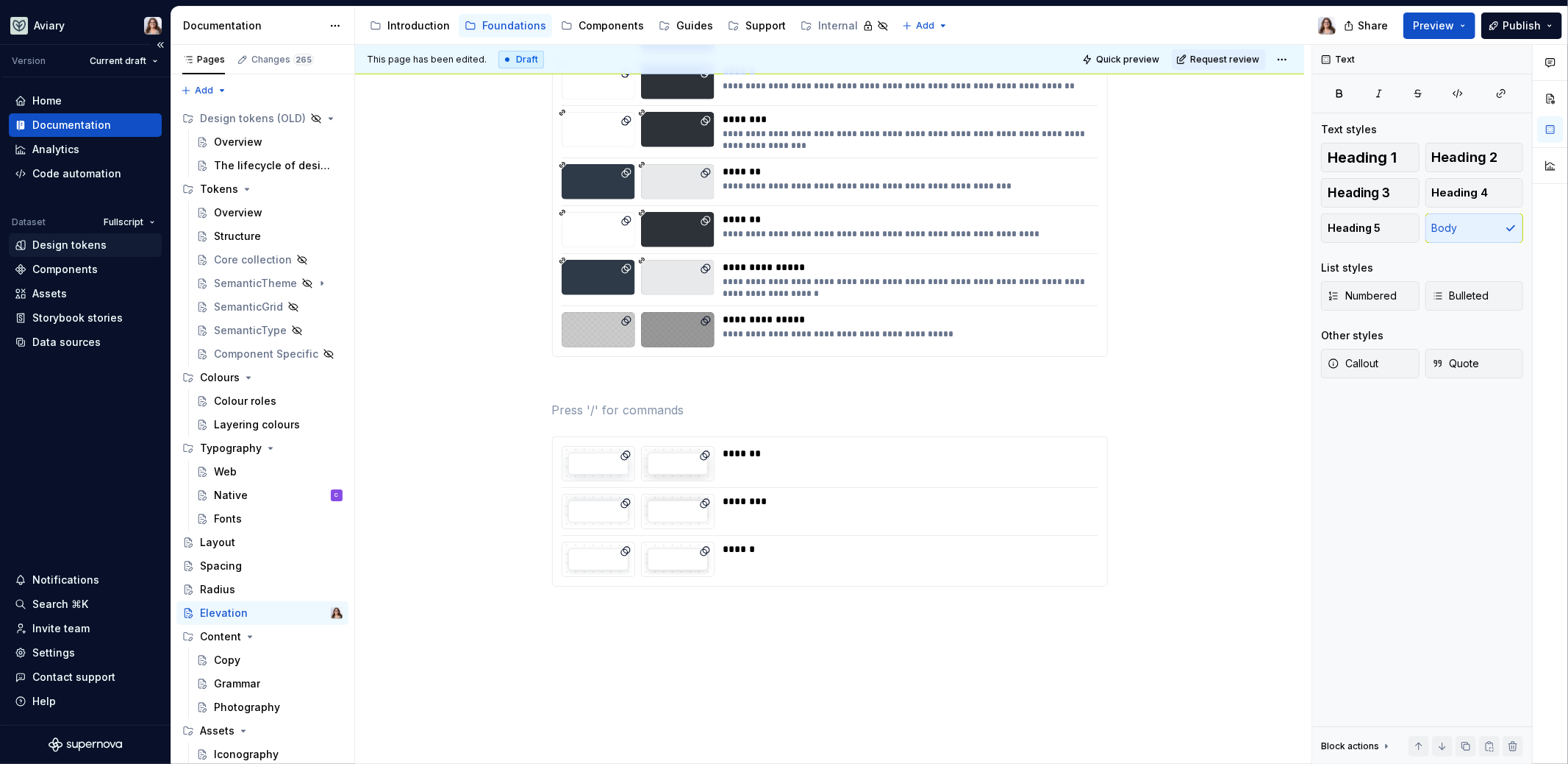
click at [54, 251] on div "Design tokens" at bounding box center [70, 245] width 74 height 15
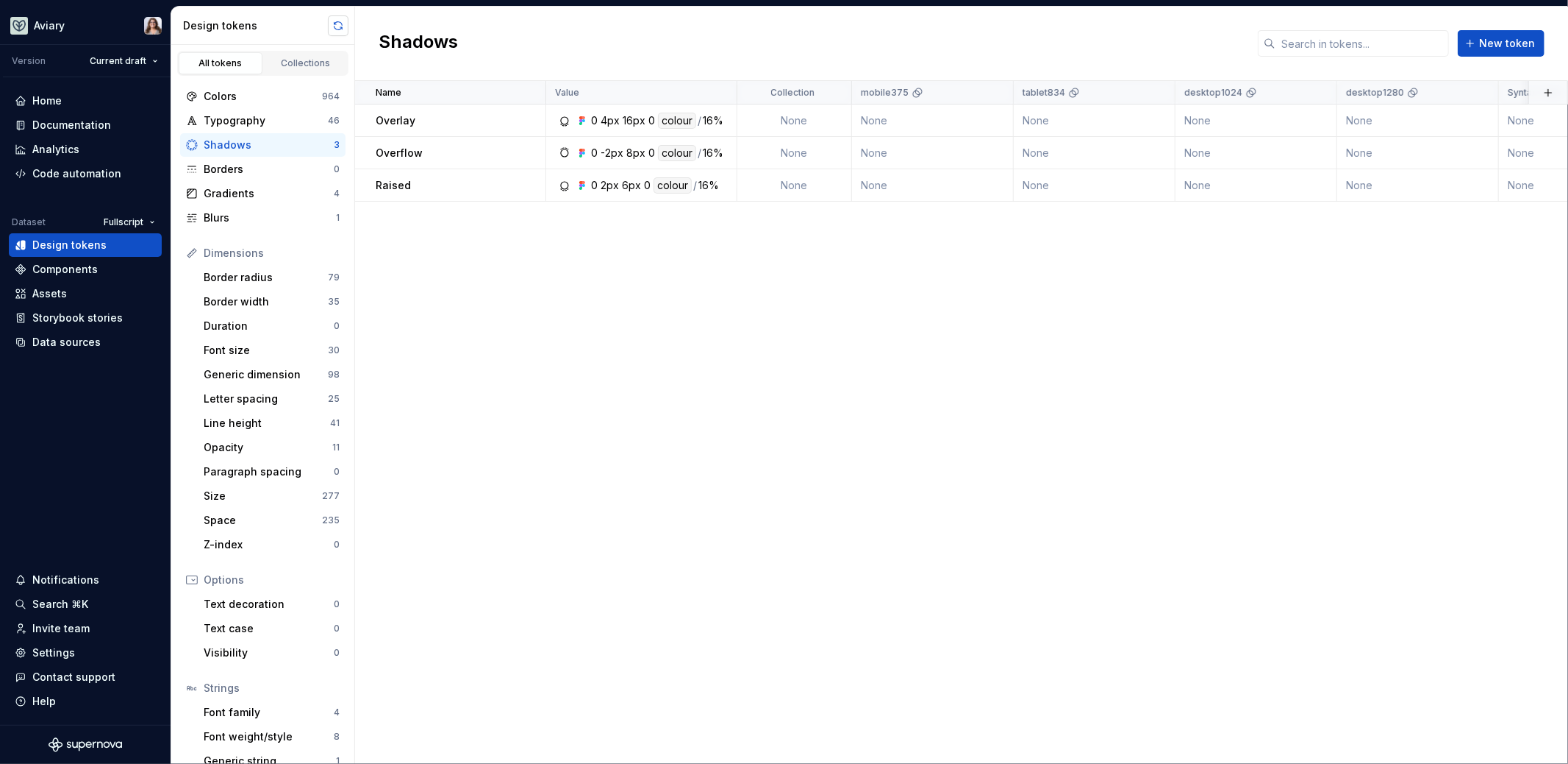
click at [340, 21] on button "button" at bounding box center [338, 26] width 20 height 20
click at [464, 119] on div "Overlay" at bounding box center [460, 121] width 169 height 15
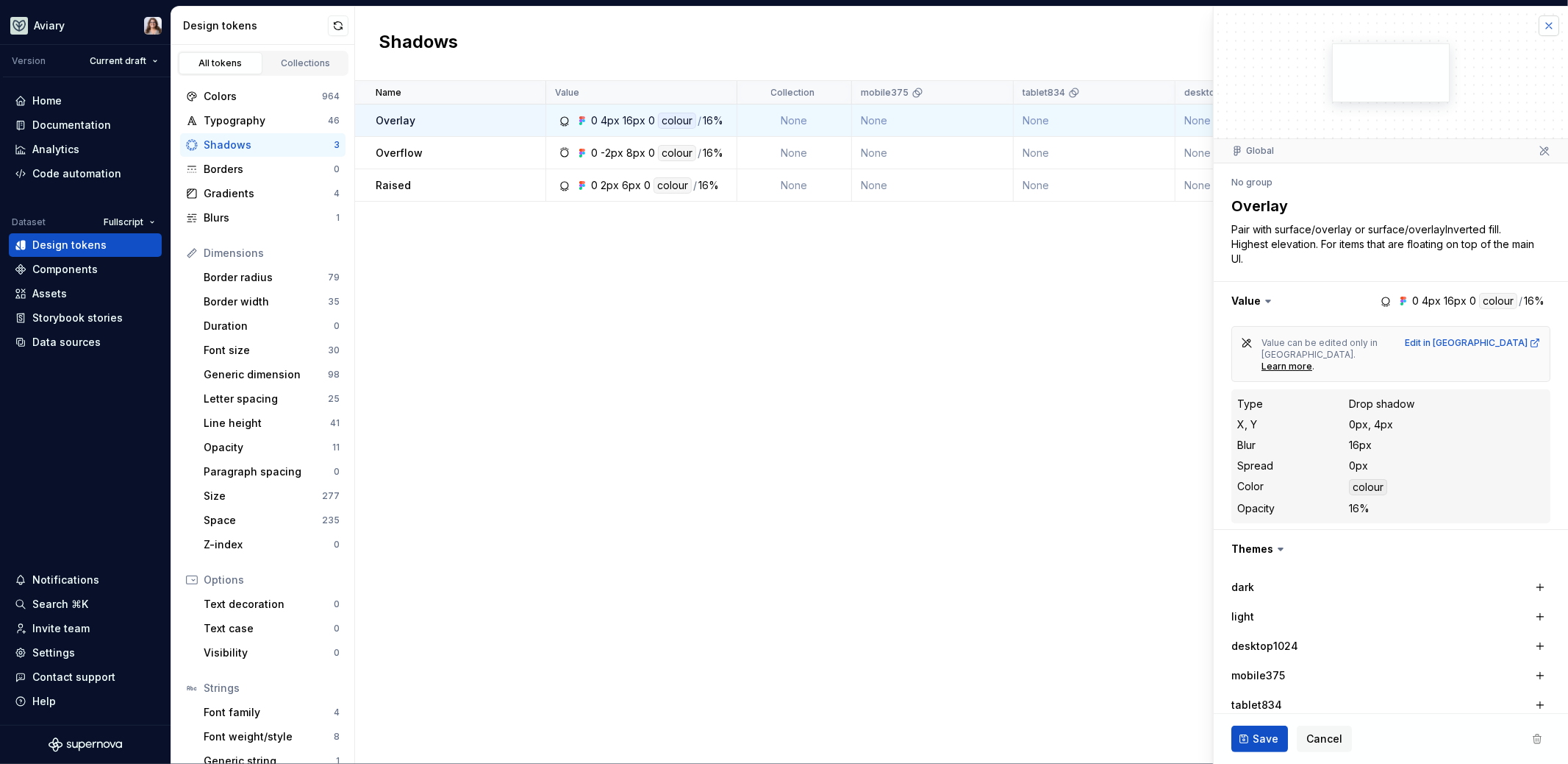
click at [1540, 28] on button "button" at bounding box center [1549, 26] width 20 height 20
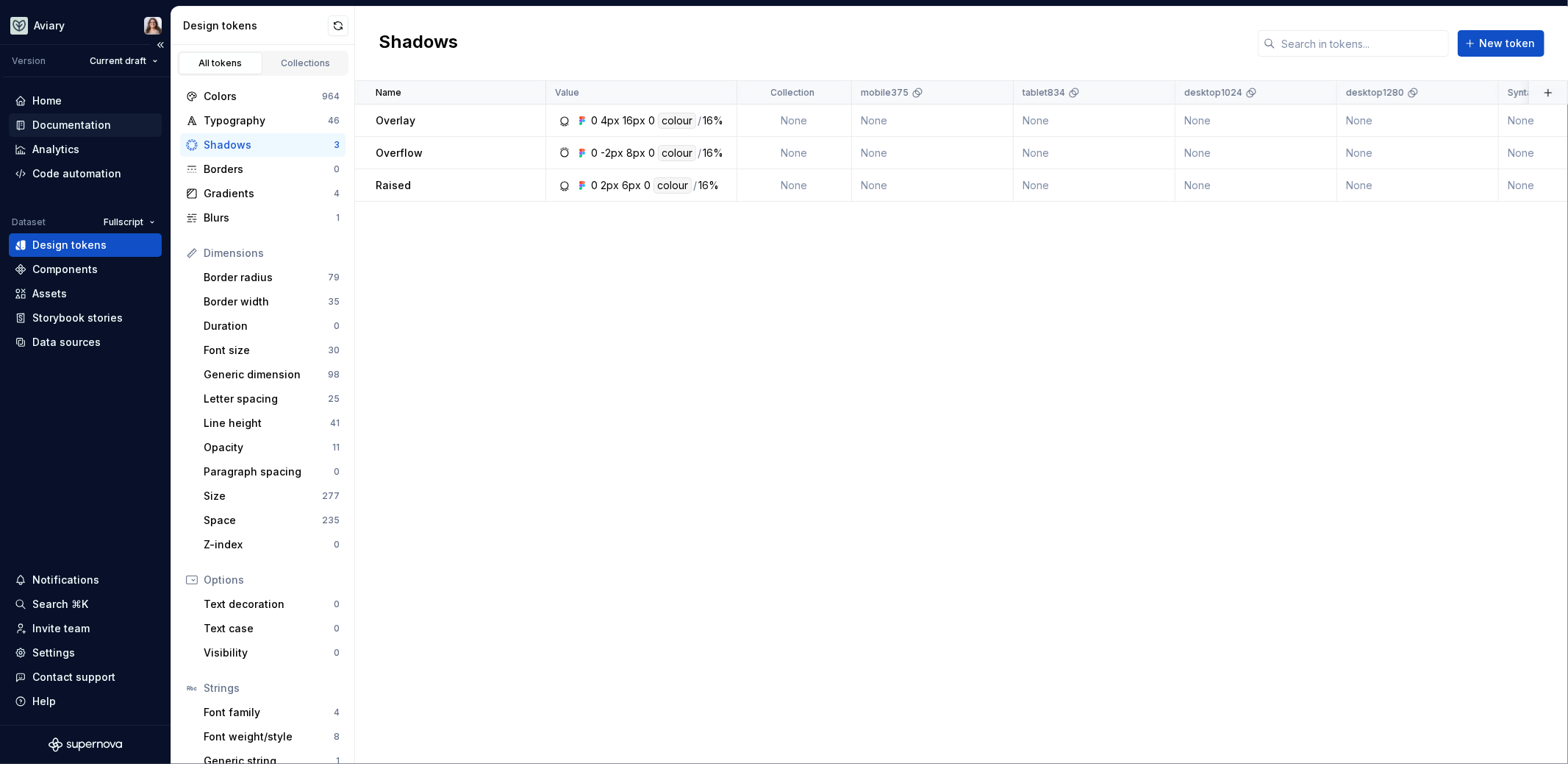
click at [72, 126] on div "Documentation" at bounding box center [72, 125] width 79 height 15
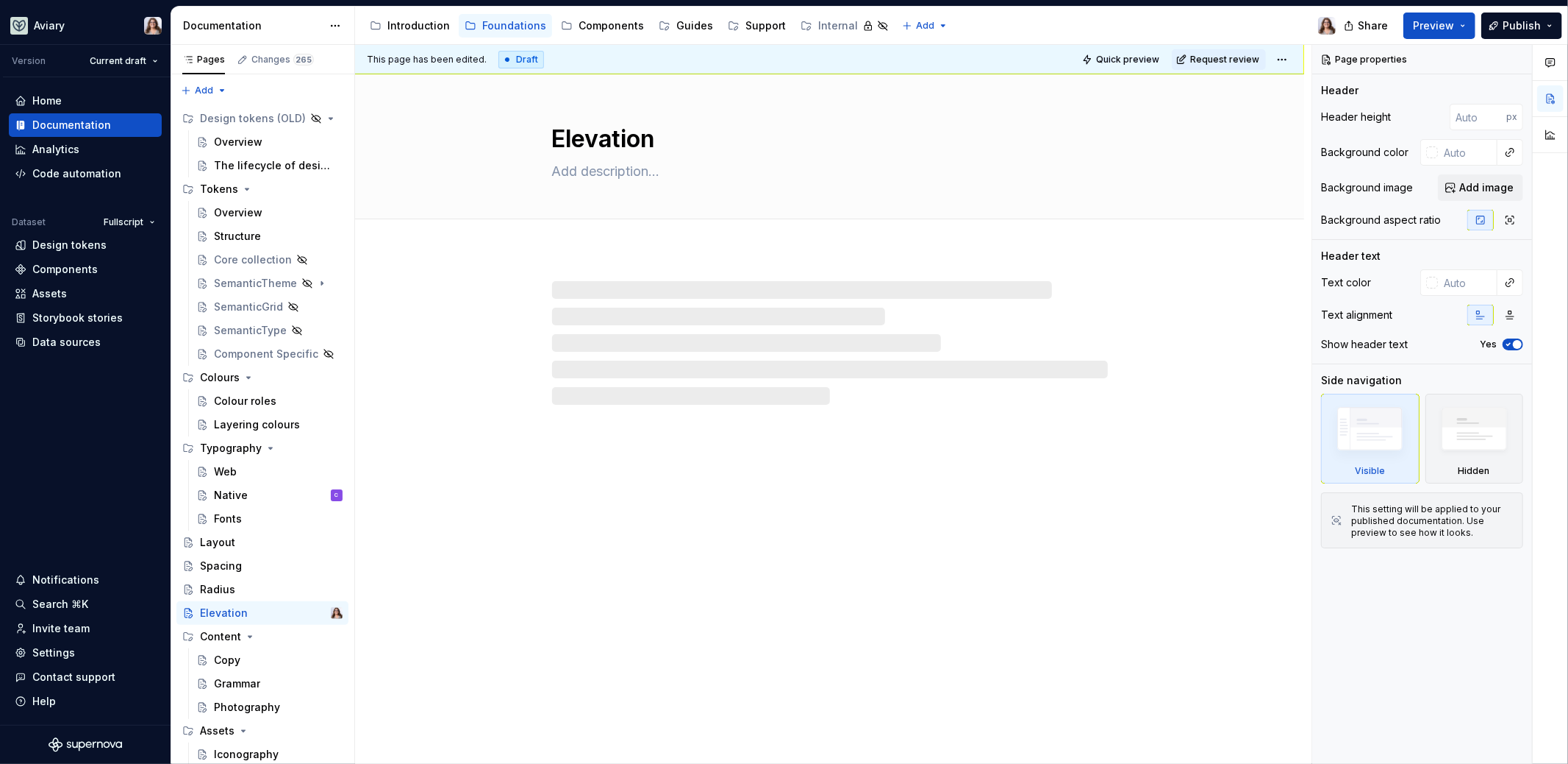
type textarea "*"
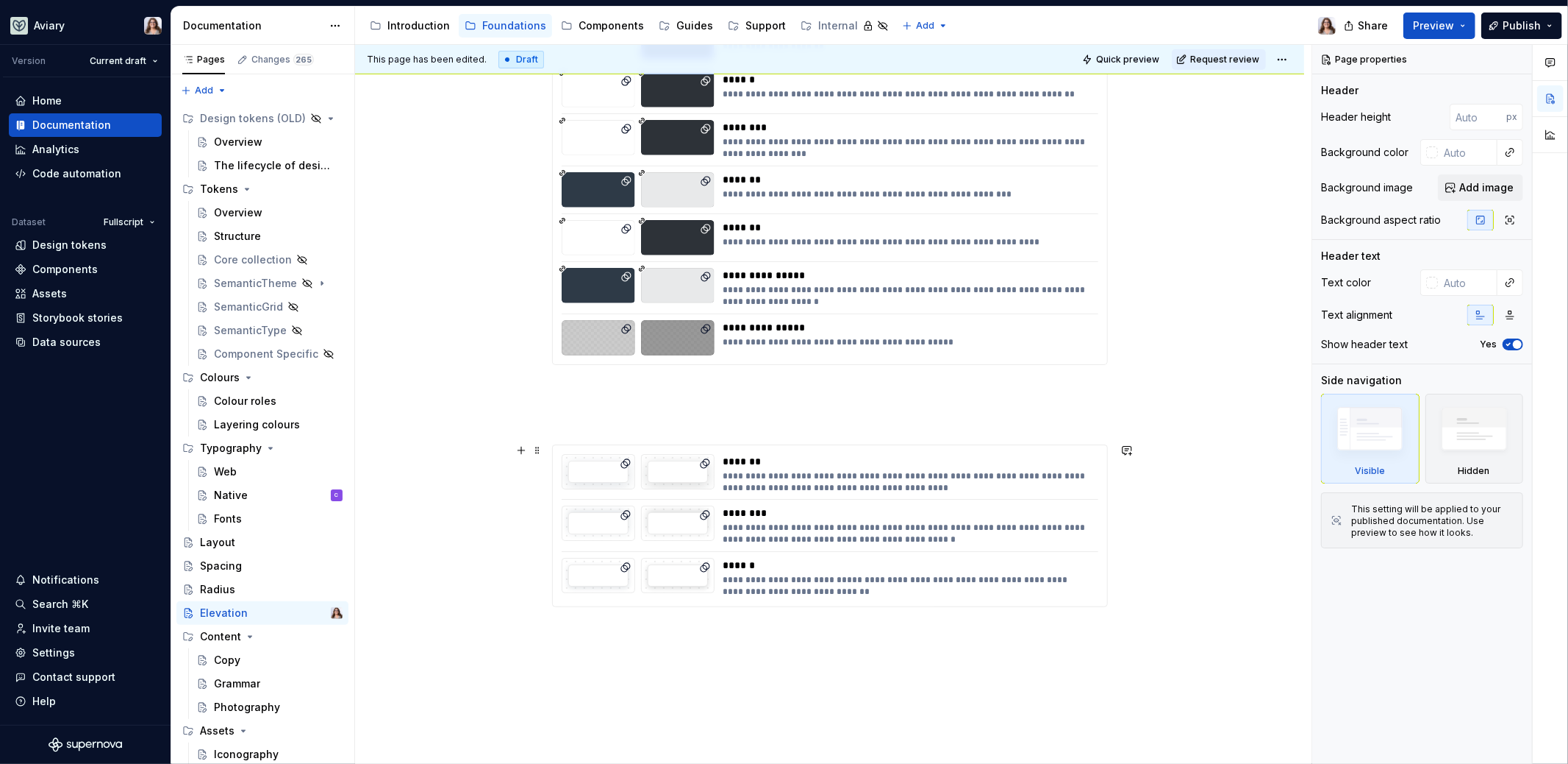
scroll to position [336, 0]
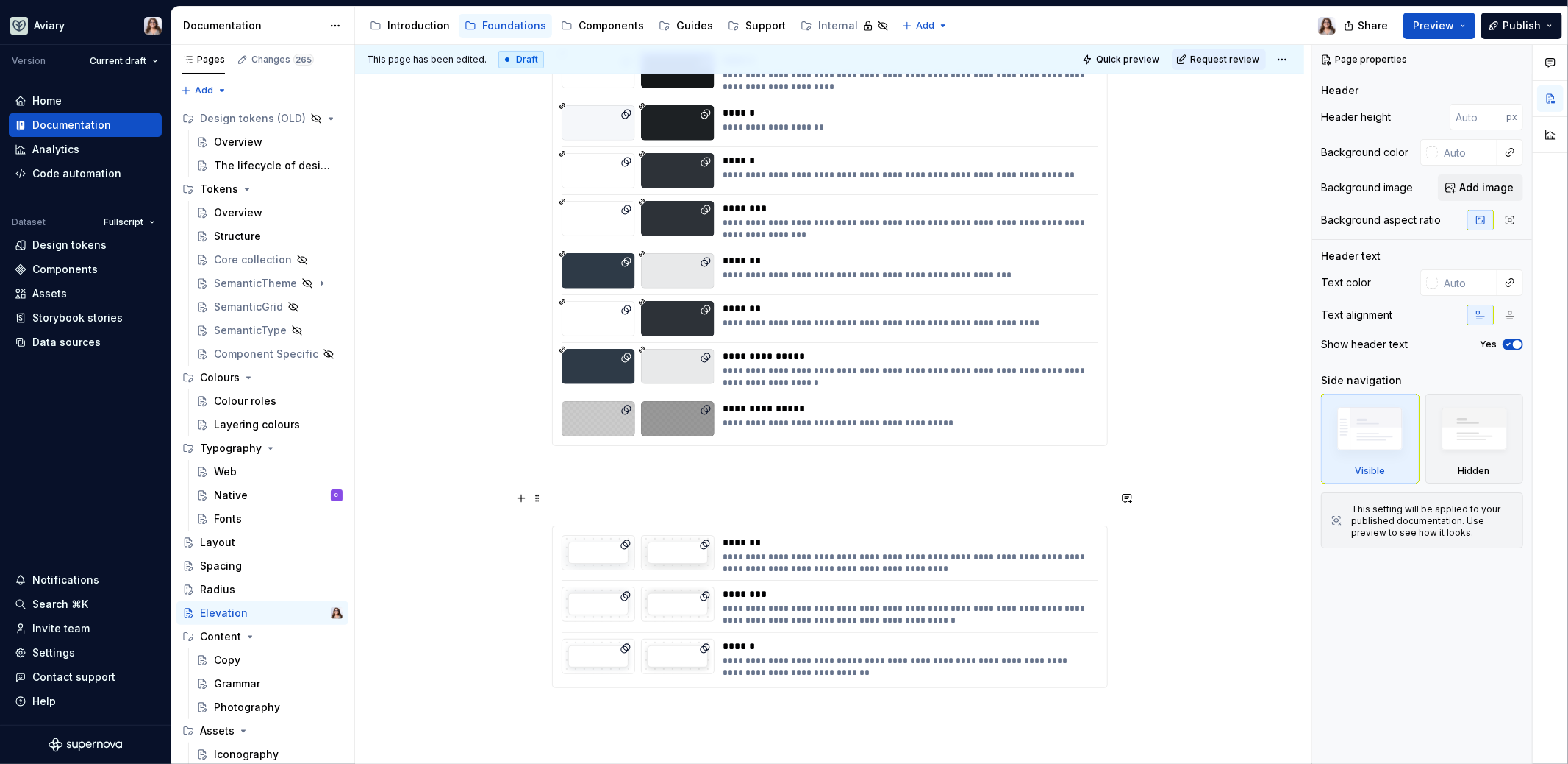
click at [736, 494] on p at bounding box center [830, 498] width 555 height 18
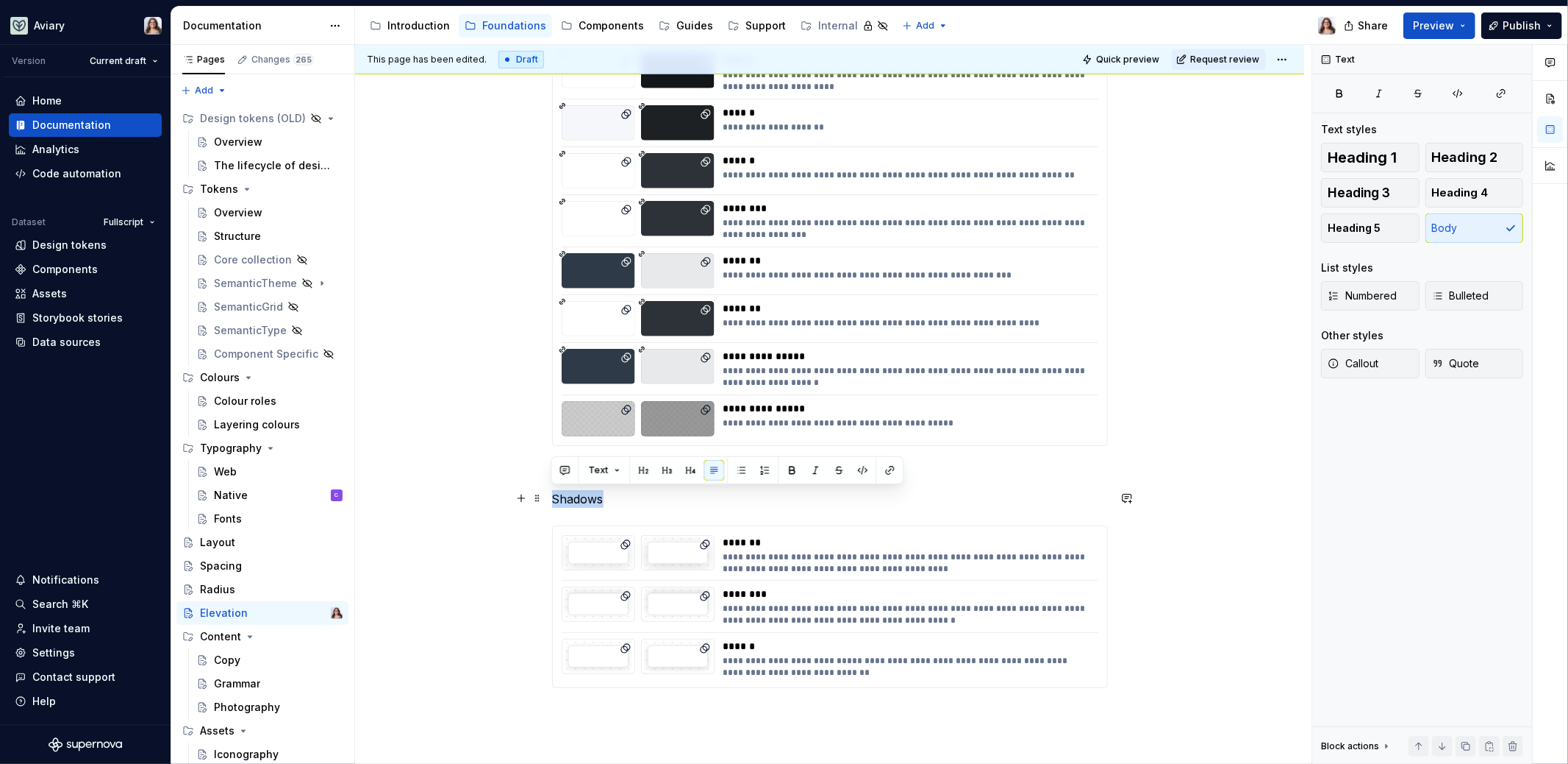
drag, startPoint x: 605, startPoint y: 498, endPoint x: 547, endPoint y: 497, distance: 58.0
click at [547, 497] on div "**********" at bounding box center [830, 426] width 949 height 1019
click at [669, 468] on button "button" at bounding box center [667, 470] width 20 height 20
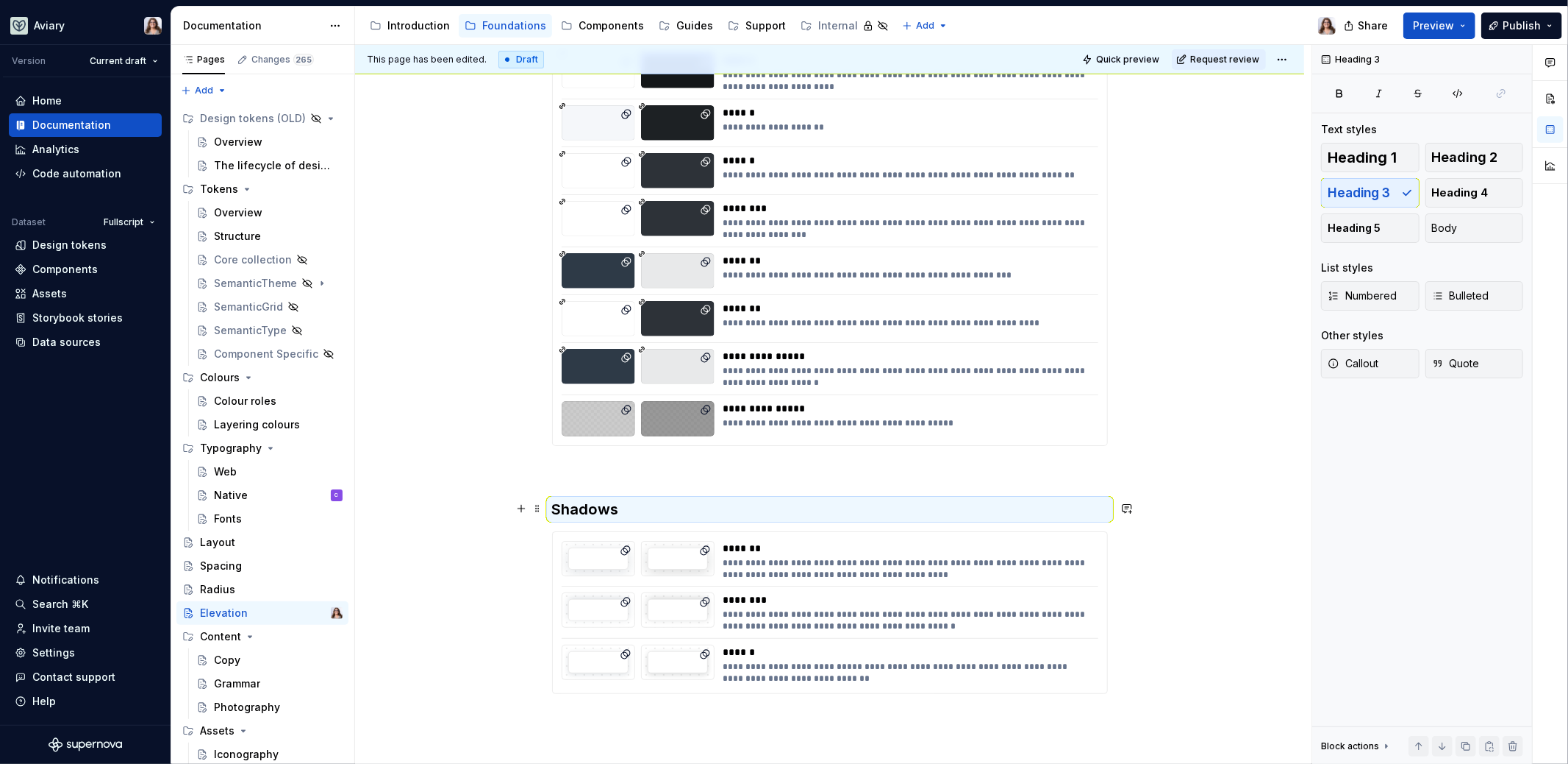
scroll to position [0, 0]
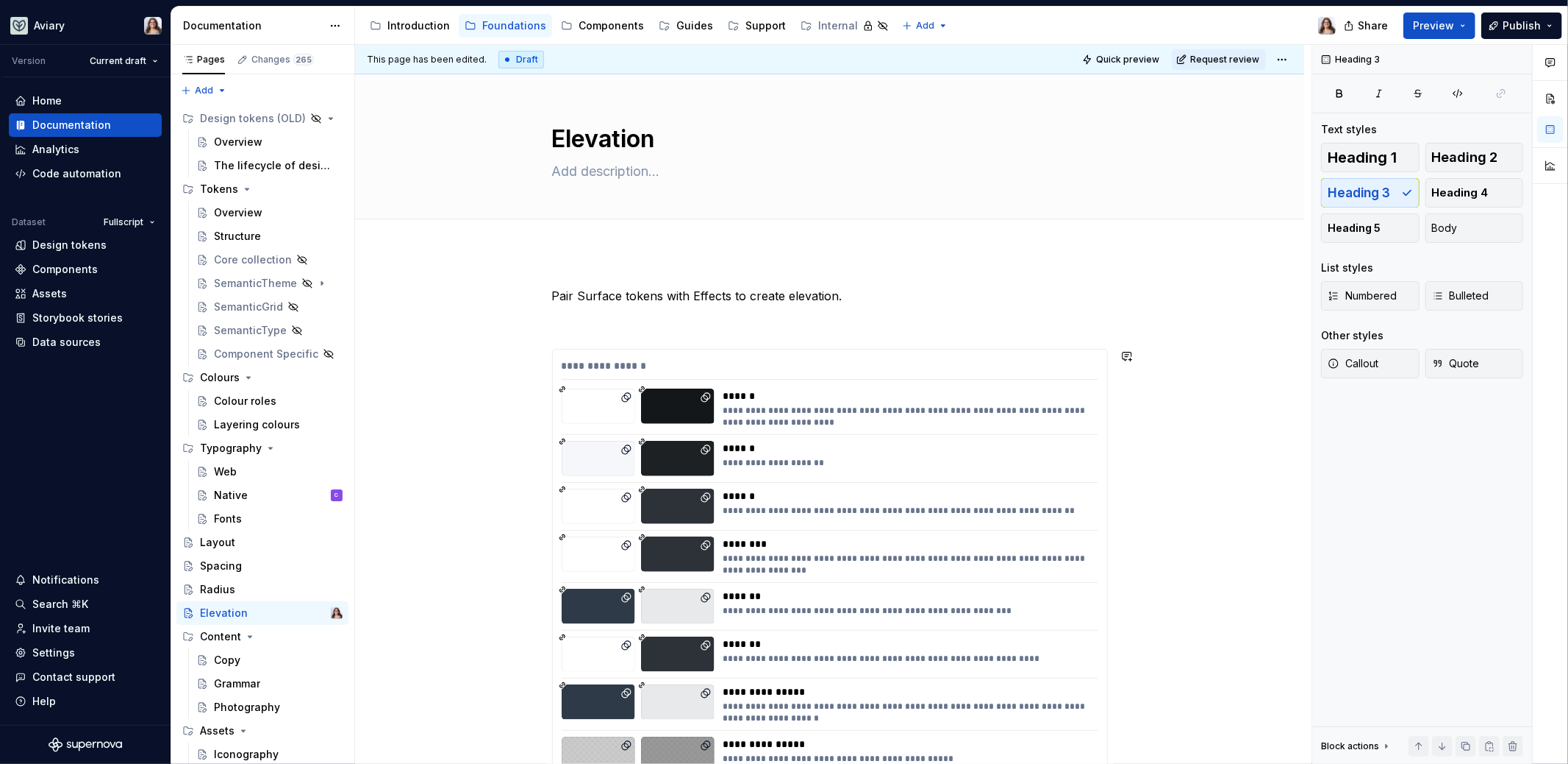
click at [634, 331] on div "**********" at bounding box center [830, 658] width 555 height 743
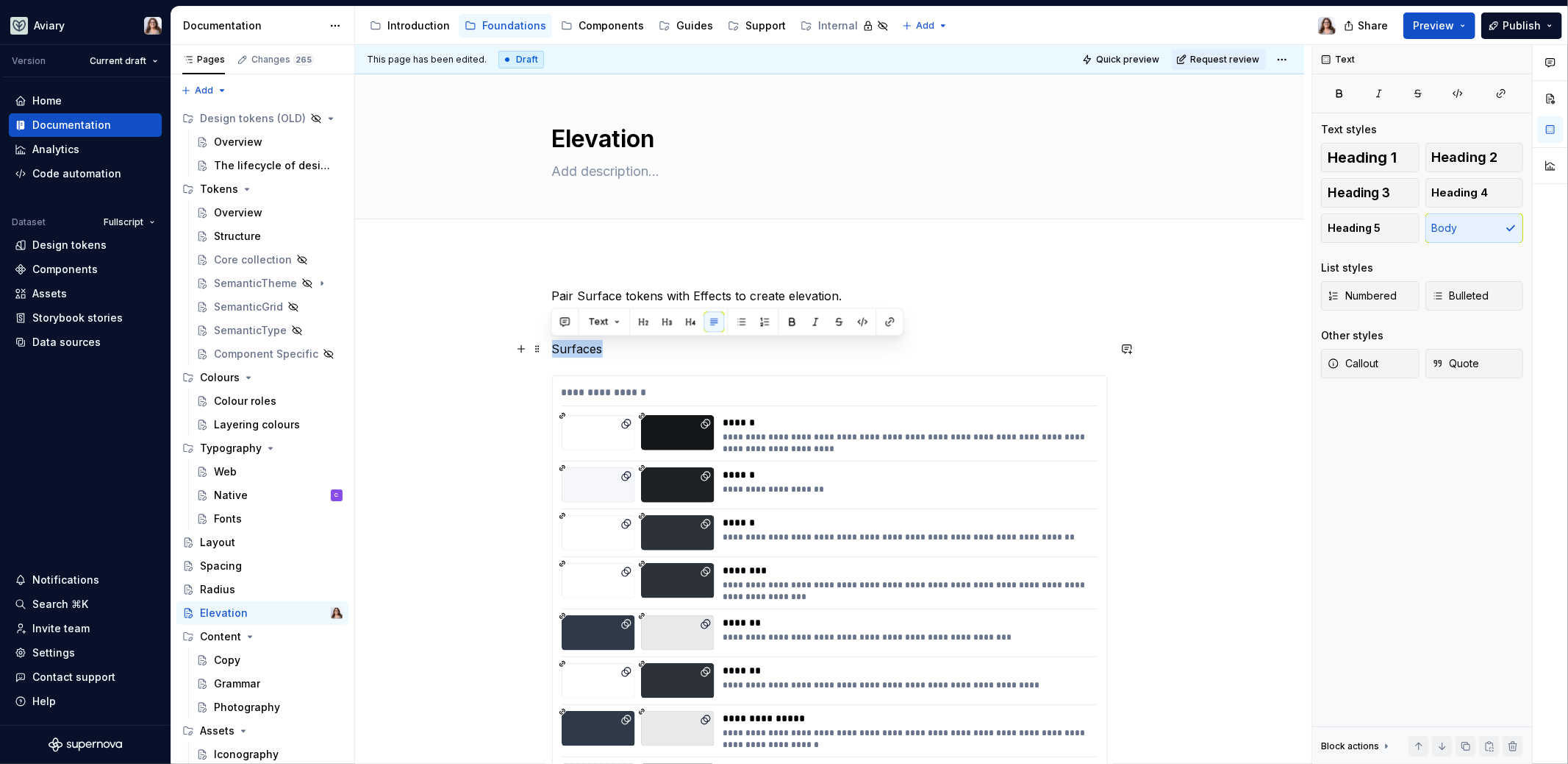
drag, startPoint x: 605, startPoint y: 347, endPoint x: 549, endPoint y: 347, distance: 56.0
click at [549, 347] on div "**********" at bounding box center [830, 777] width 949 height 1051
drag, startPoint x: 576, startPoint y: 349, endPoint x: 548, endPoint y: 349, distance: 28.0
click at [548, 349] on div "**********" at bounding box center [830, 777] width 949 height 1051
click at [665, 323] on button "button" at bounding box center [667, 322] width 20 height 20
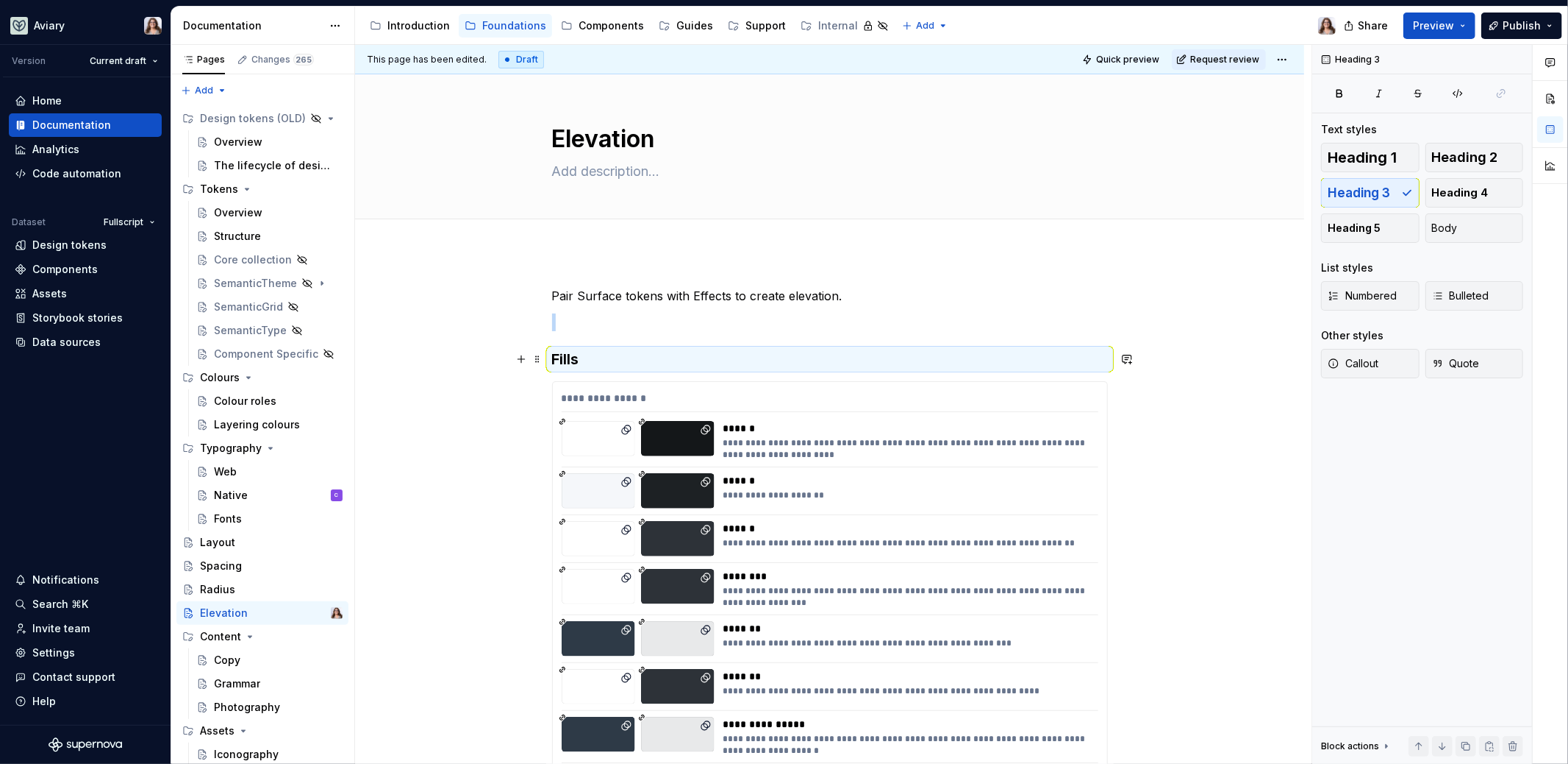
click at [581, 351] on h3 "Fills" at bounding box center [830, 359] width 555 height 20
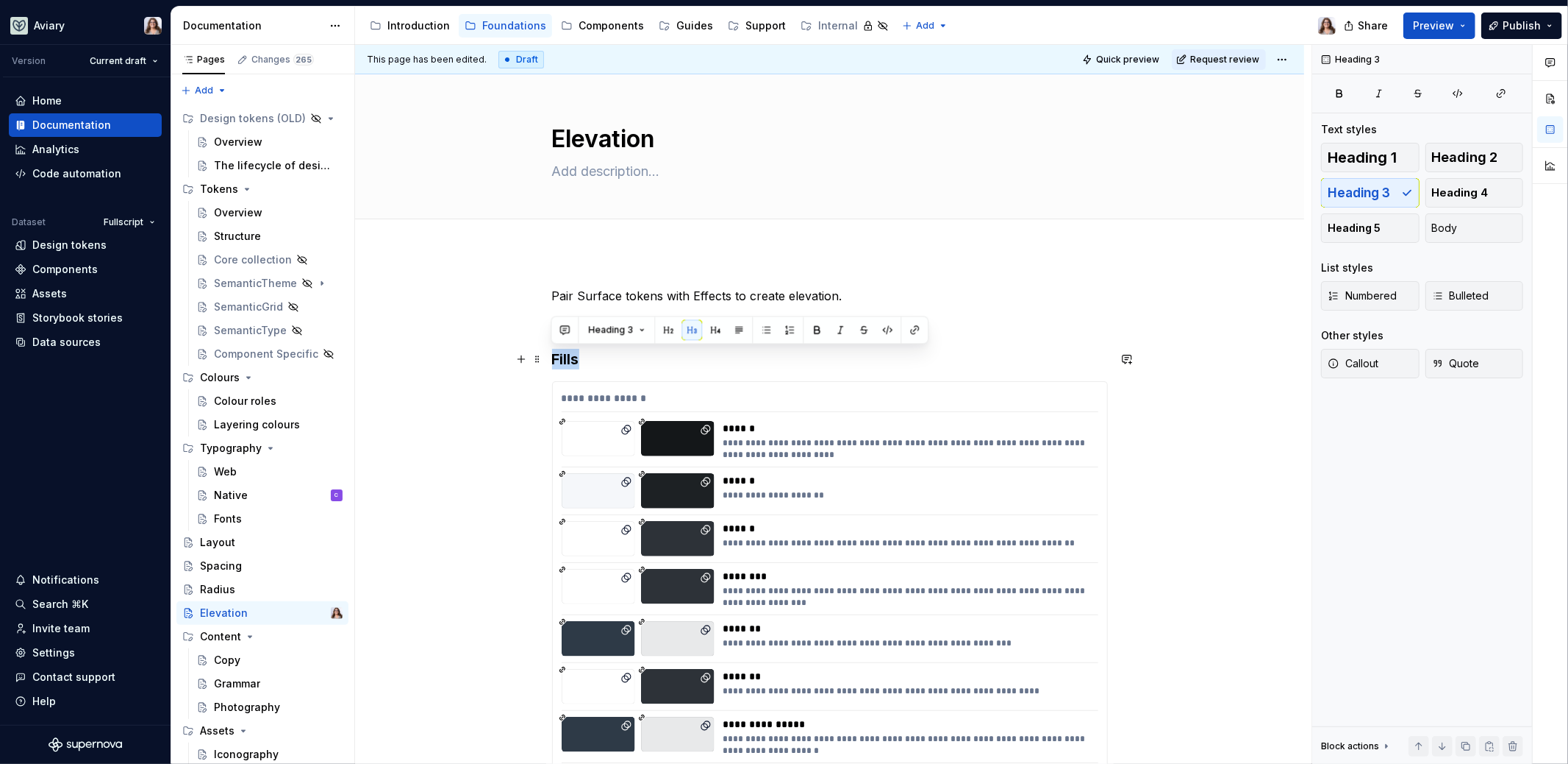
drag, startPoint x: 579, startPoint y: 361, endPoint x: 552, endPoint y: 361, distance: 27.0
click at [552, 361] on h3 "Fills" at bounding box center [830, 359] width 555 height 20
click at [596, 337] on div "**********" at bounding box center [830, 674] width 555 height 774
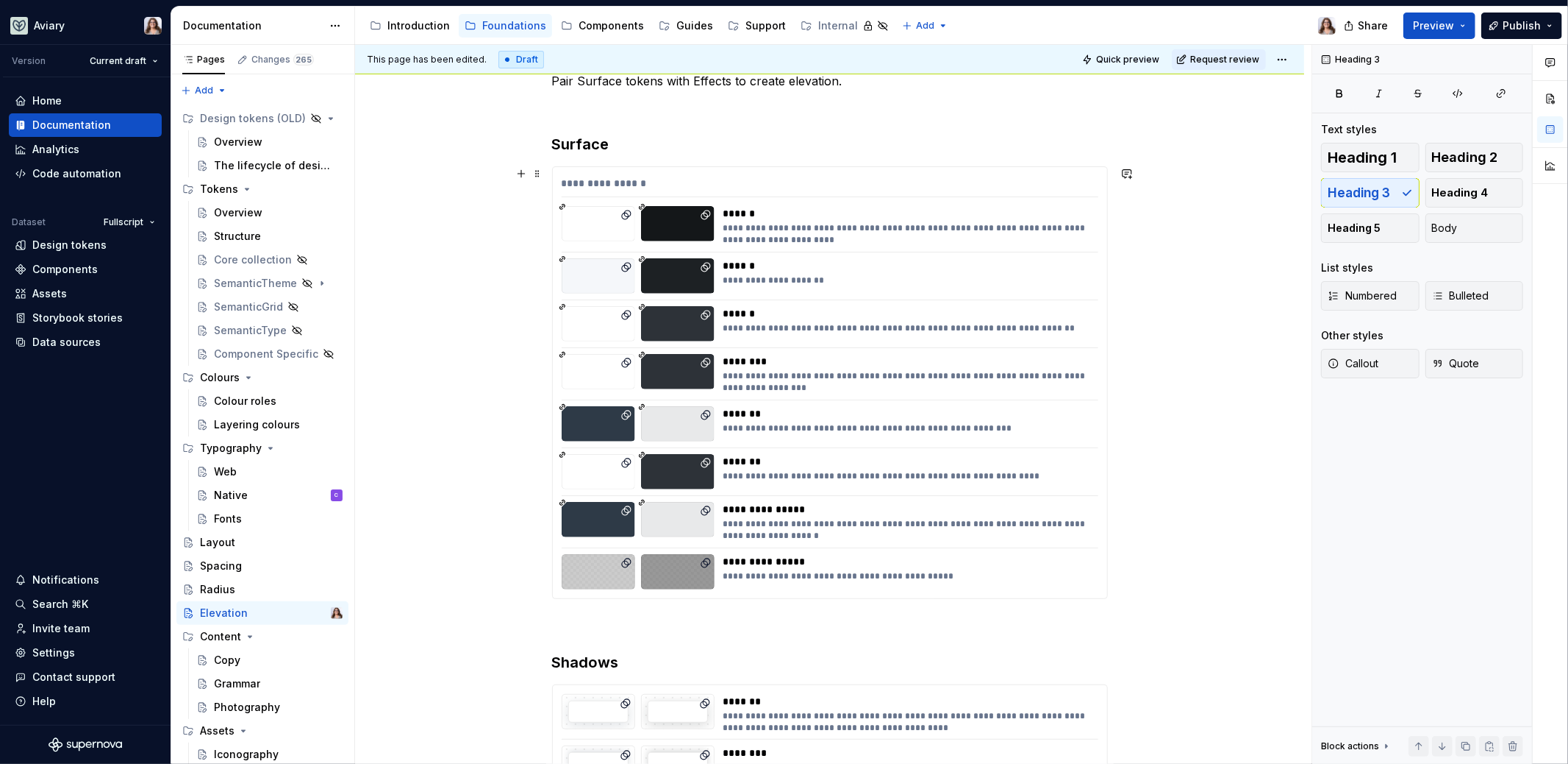
scroll to position [426, 0]
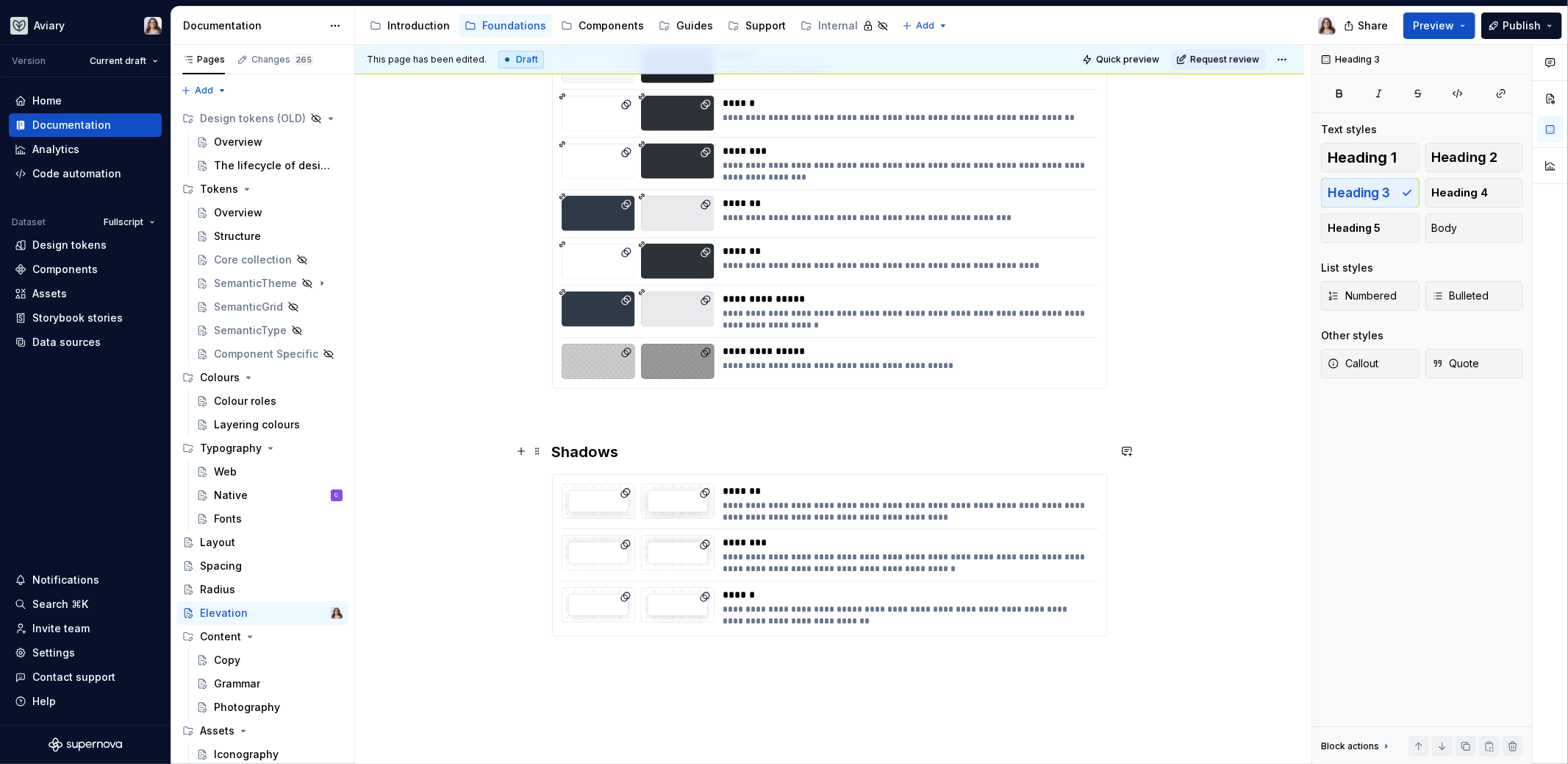
click at [619, 454] on h3 "Shadows" at bounding box center [830, 452] width 555 height 20
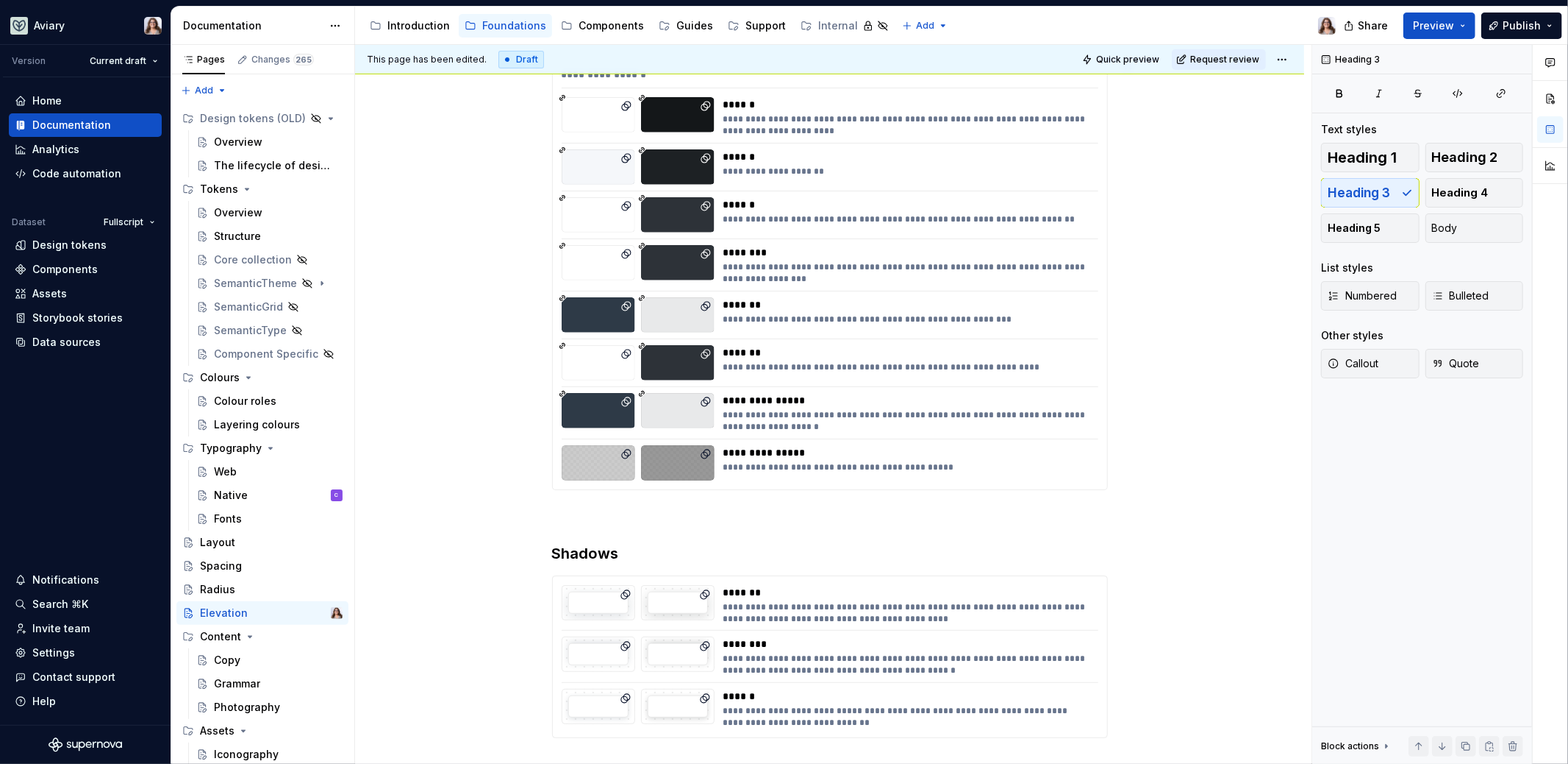
scroll to position [148, 0]
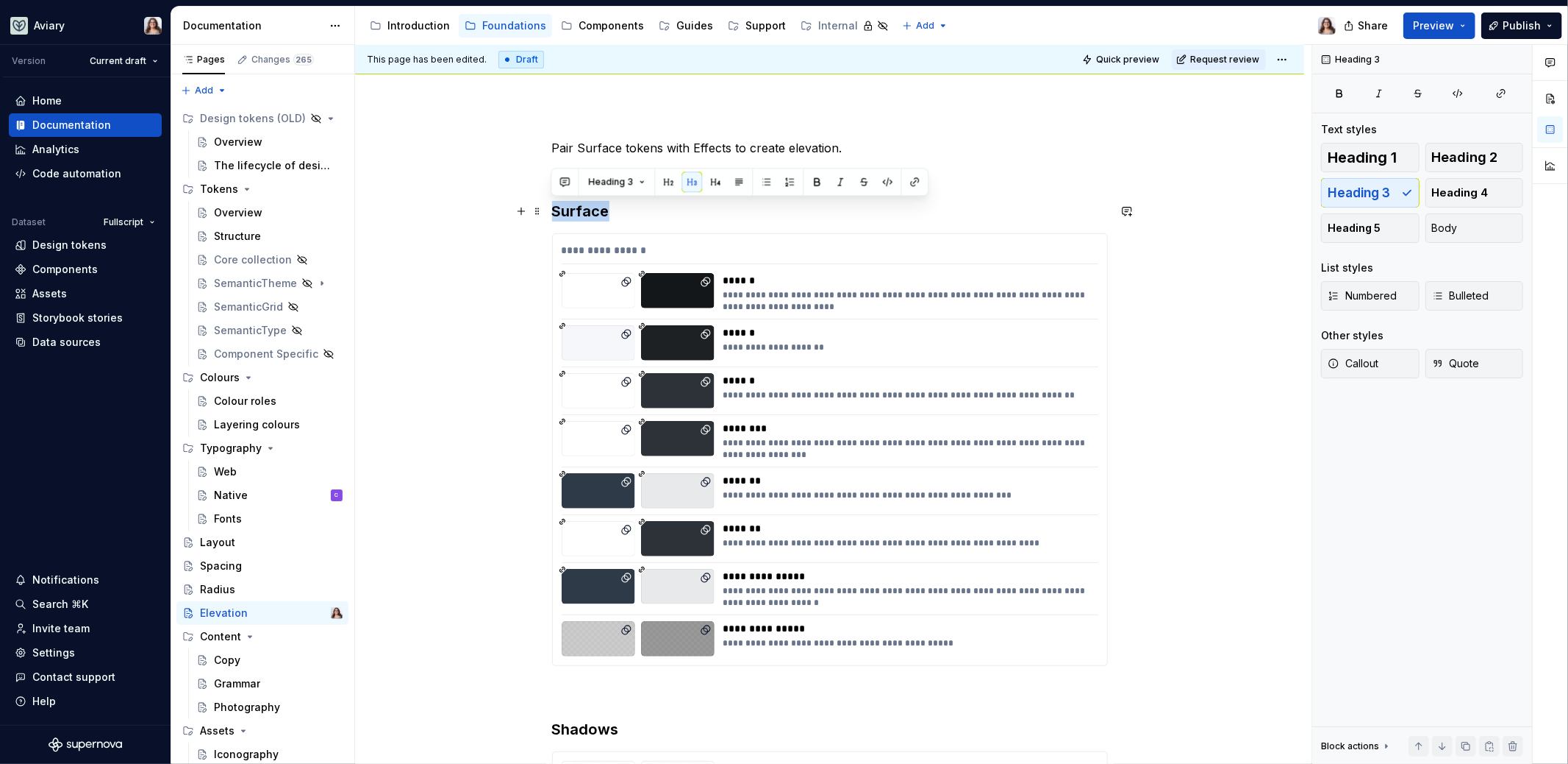
drag, startPoint x: 608, startPoint y: 209, endPoint x: 553, endPoint y: 209, distance: 55.0
click at [553, 209] on h3 "Surface" at bounding box center [830, 211] width 555 height 20
click at [619, 215] on h3 "Surface" at bounding box center [830, 211] width 555 height 20
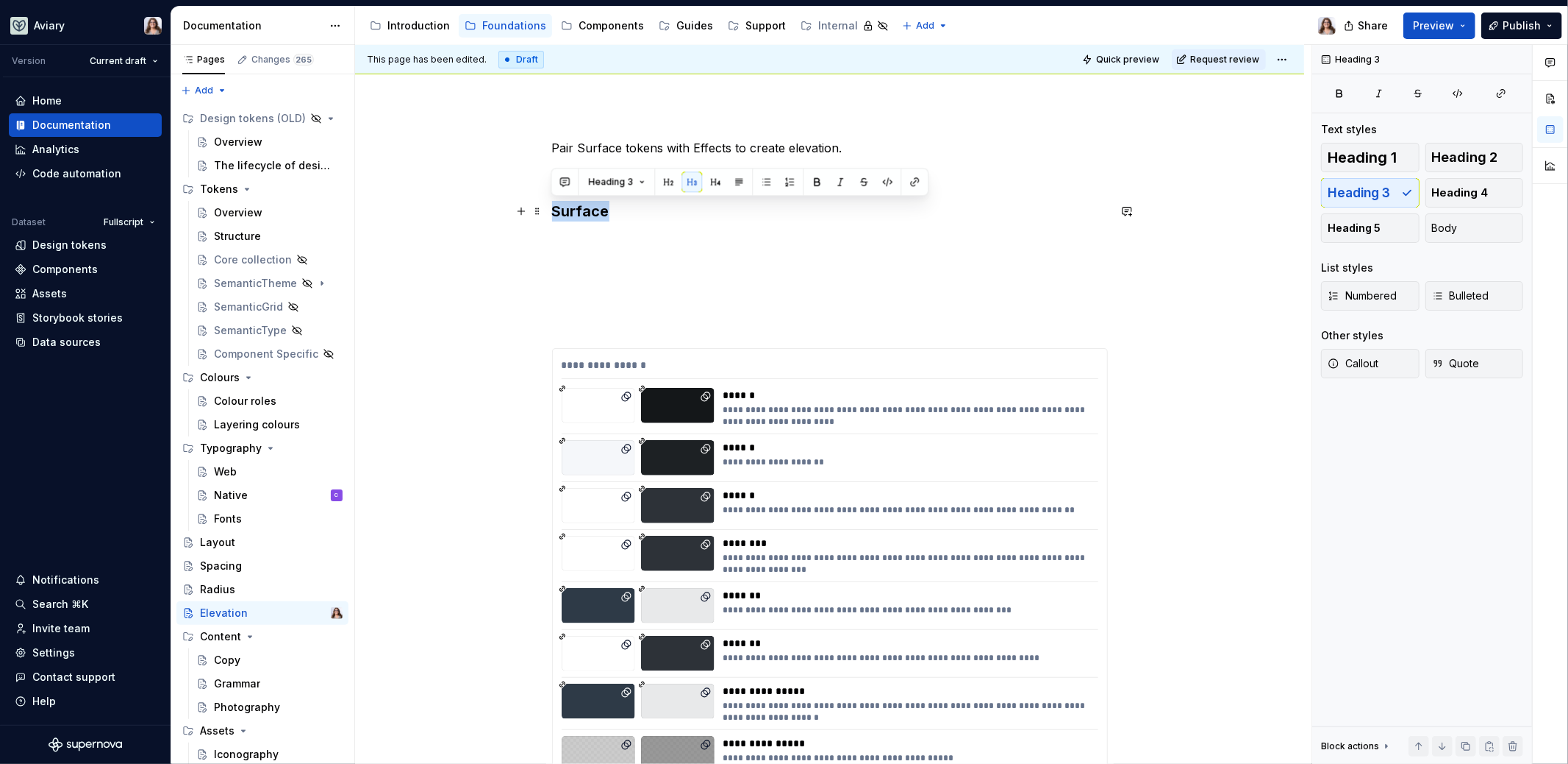
drag, startPoint x: 605, startPoint y: 214, endPoint x: 550, endPoint y: 213, distance: 55.0
click at [550, 213] on div "**********" at bounding box center [830, 690] width 949 height 1172
click at [565, 235] on p at bounding box center [830, 242] width 555 height 18
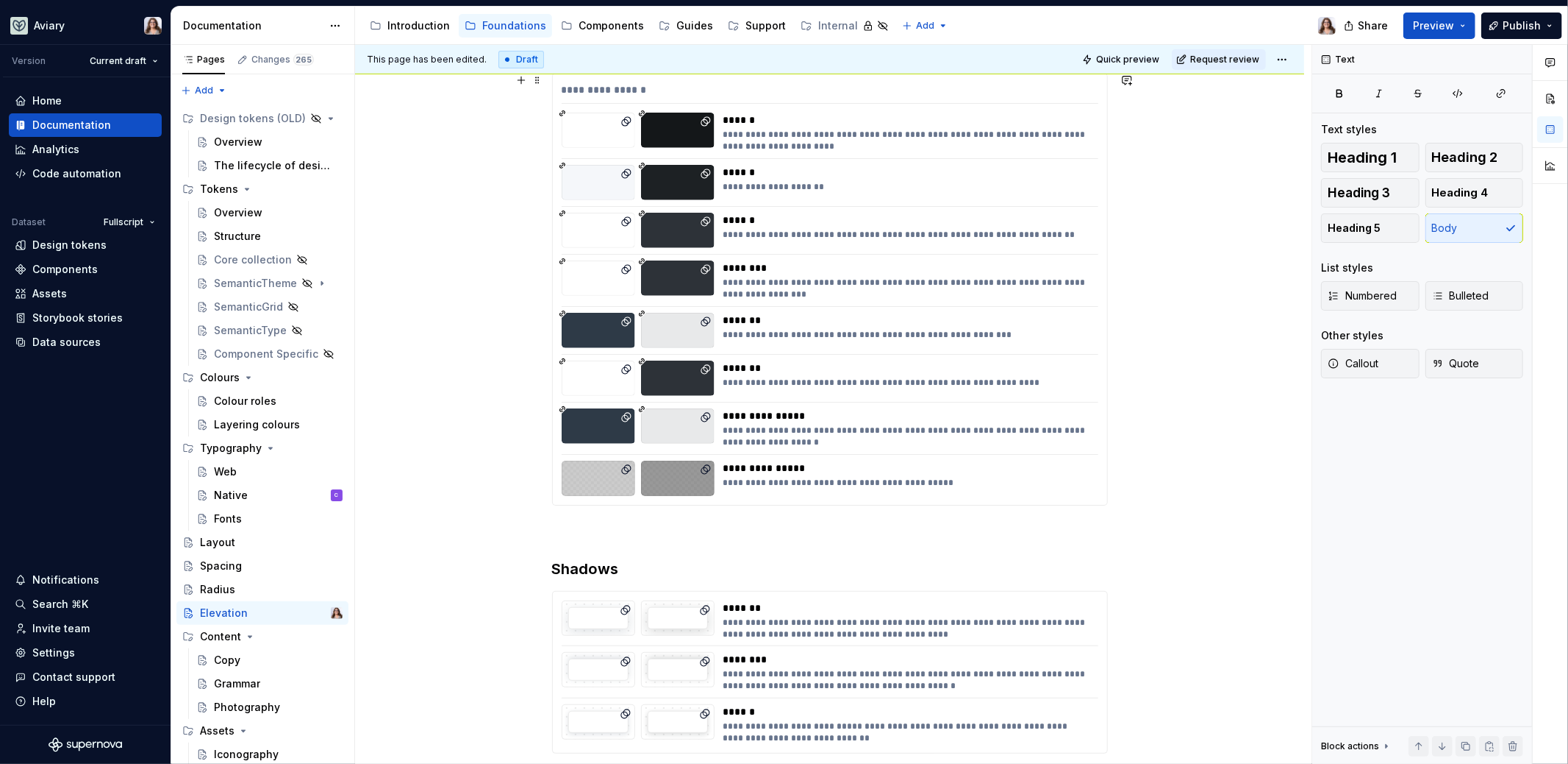
scroll to position [480, 0]
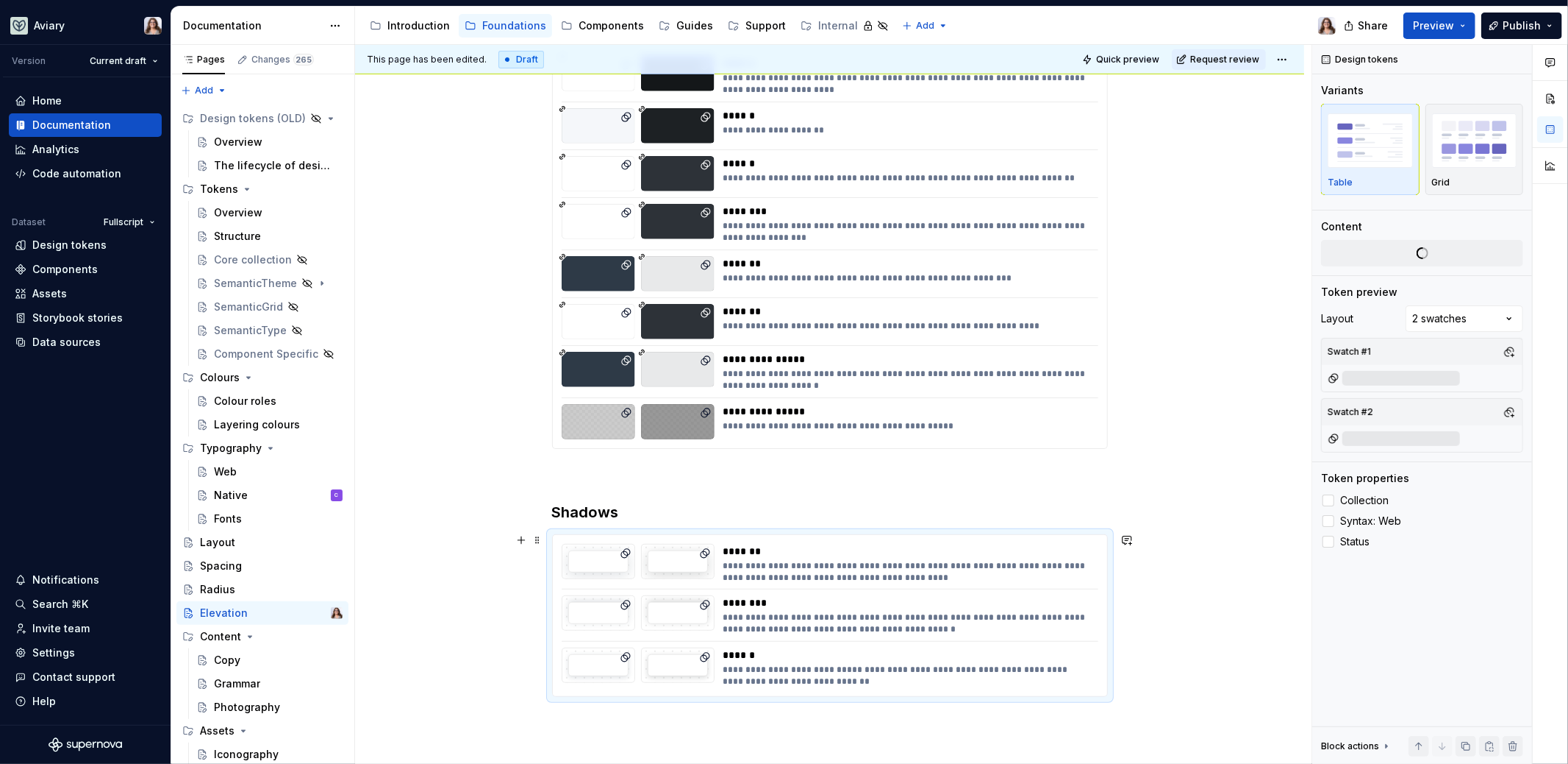
click at [745, 569] on div "**********" at bounding box center [907, 571] width 367 height 23
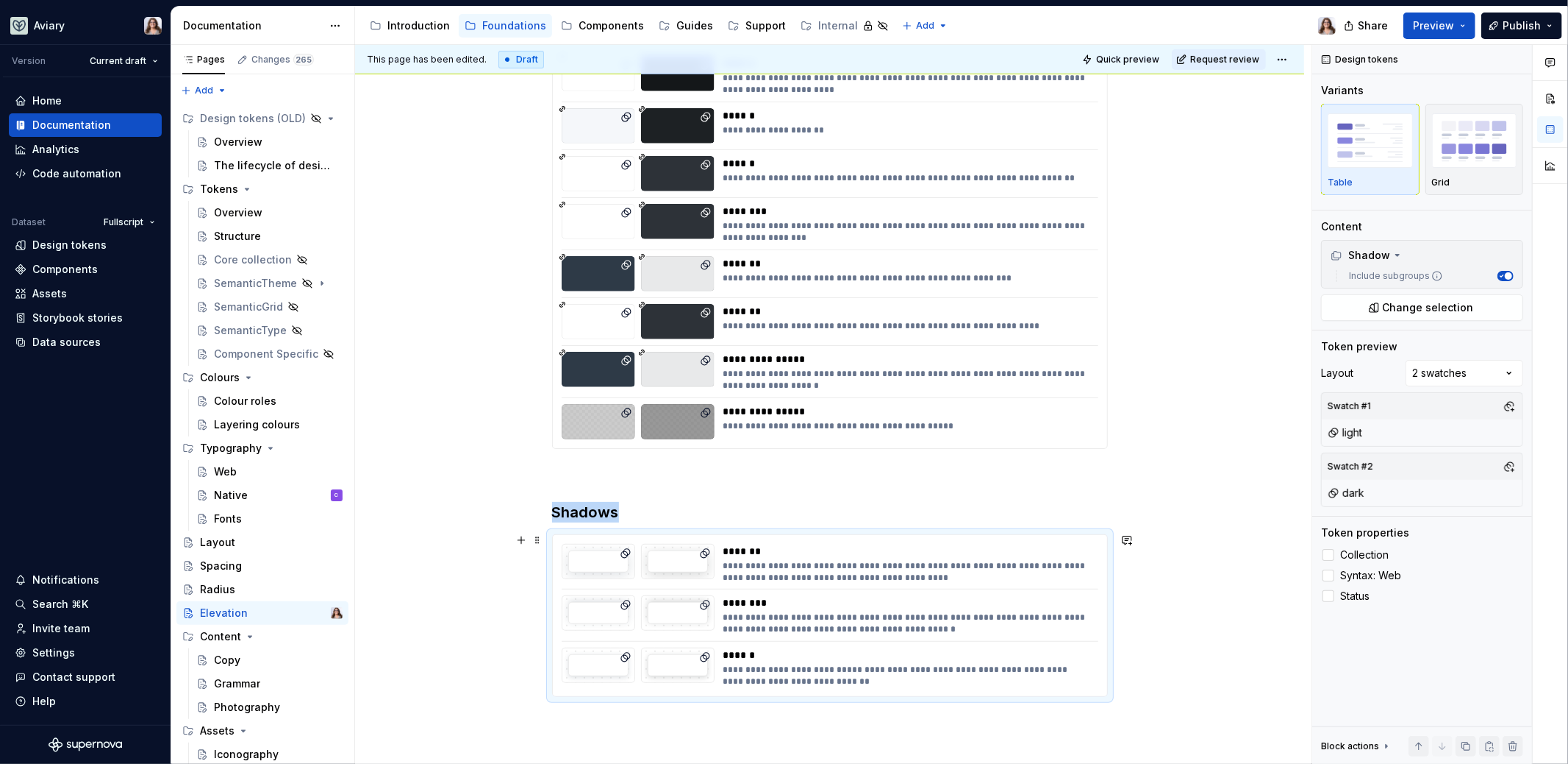
copy h3 "Shadows"
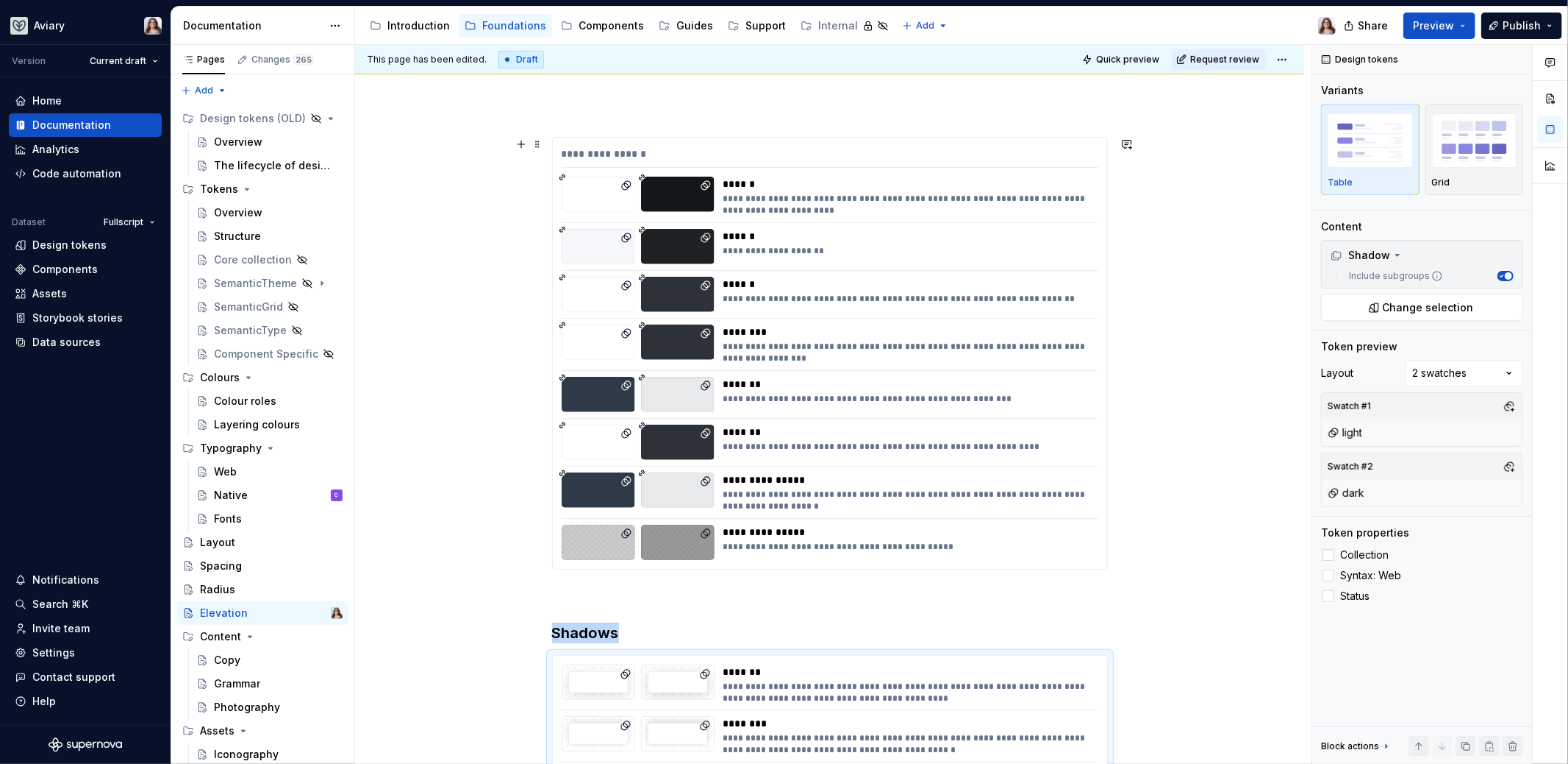
scroll to position [188, 0]
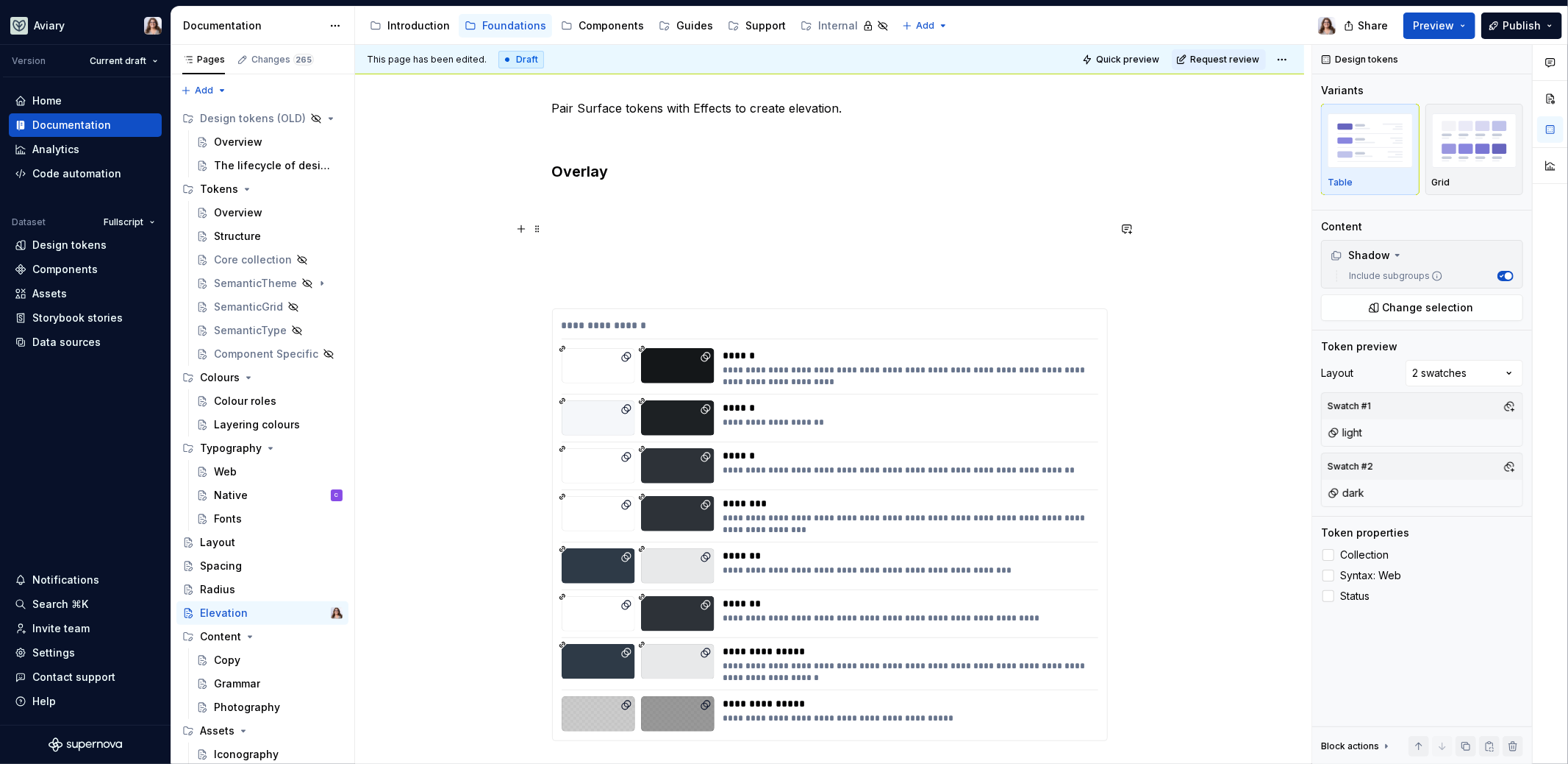
click at [597, 205] on p at bounding box center [830, 202] width 555 height 18
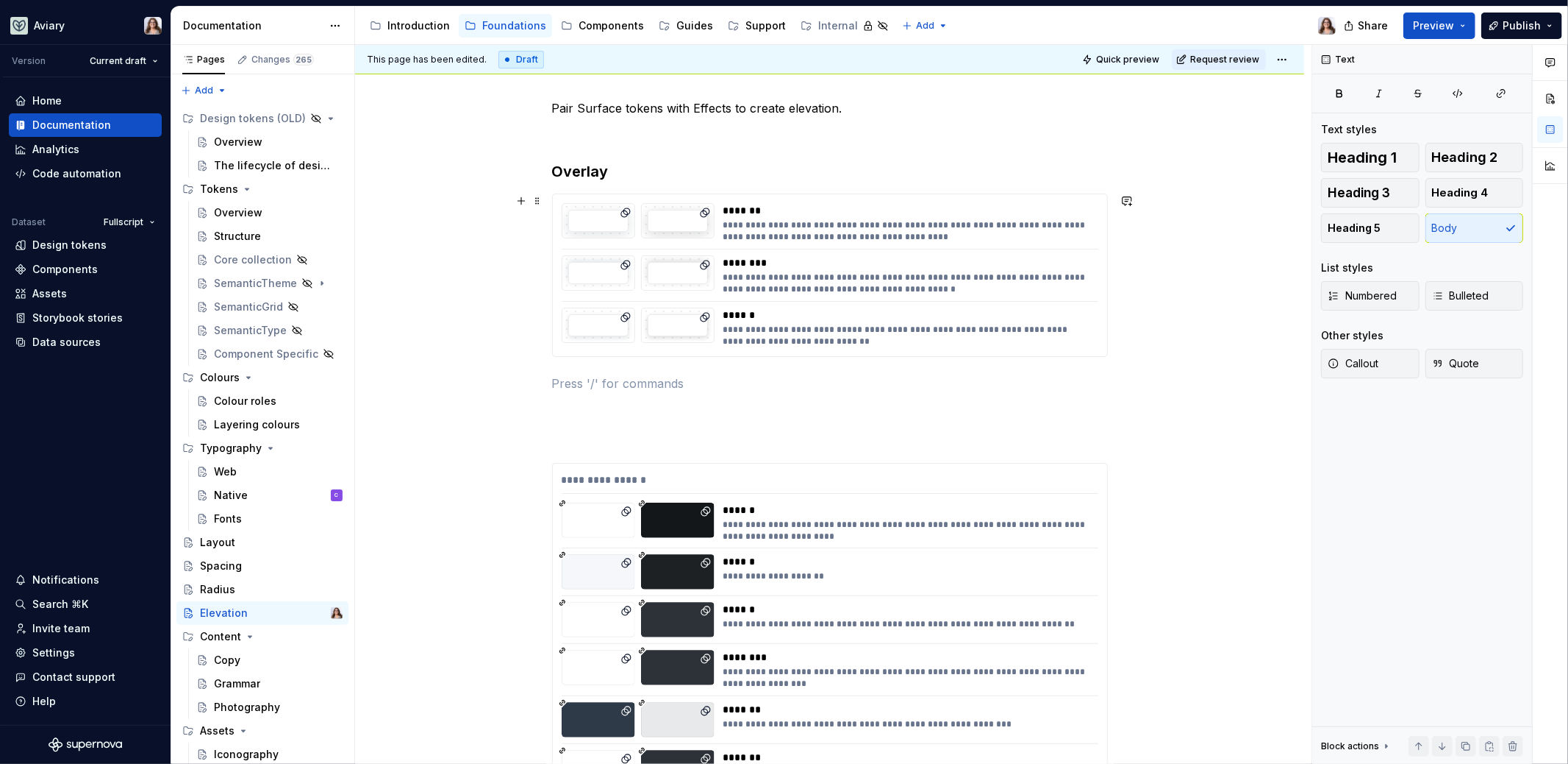
click at [841, 252] on div "**********" at bounding box center [830, 275] width 555 height 162
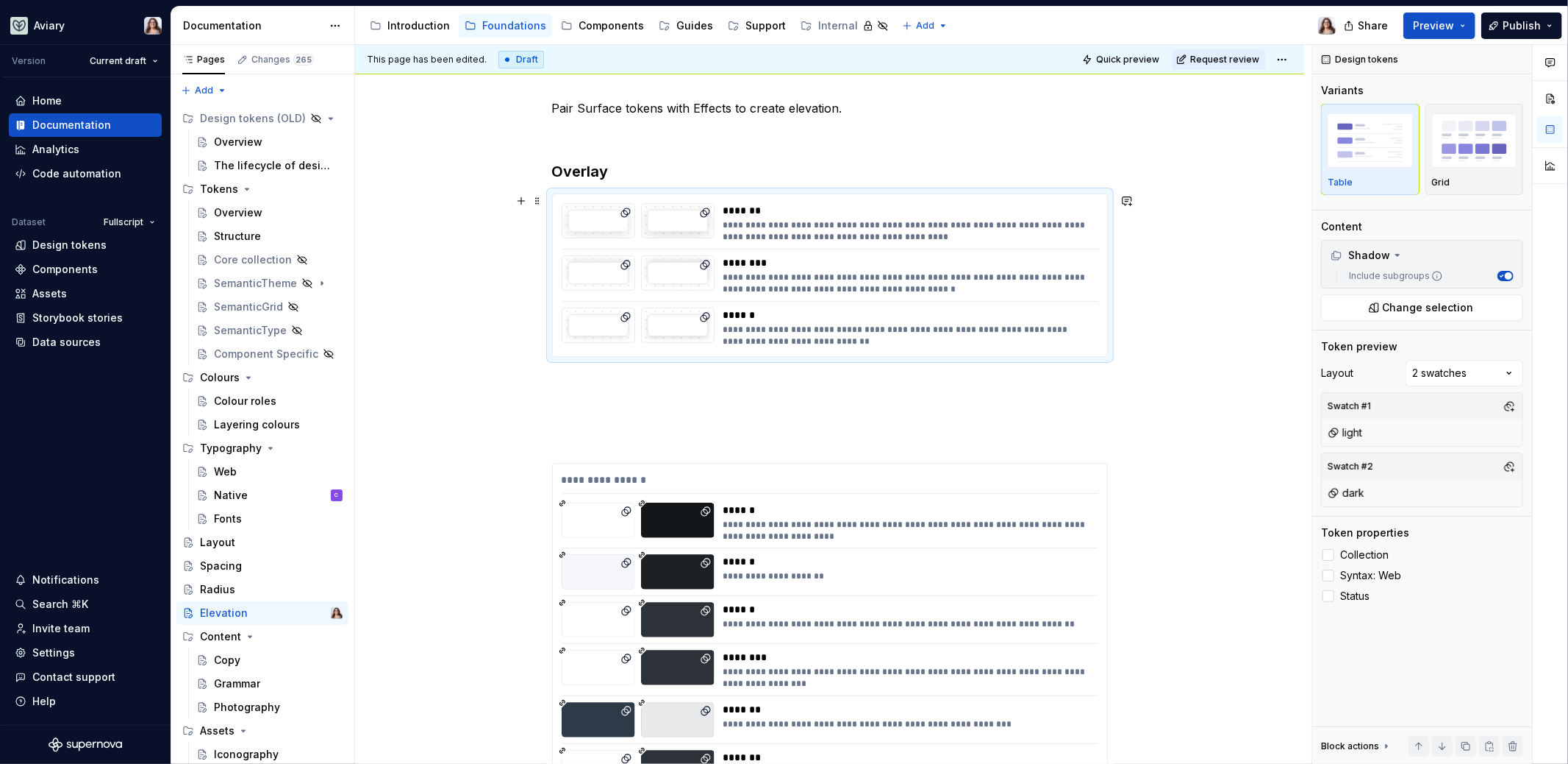
type textarea "*"
click at [1426, 305] on span "Change selection" at bounding box center [1429, 308] width 91 height 15
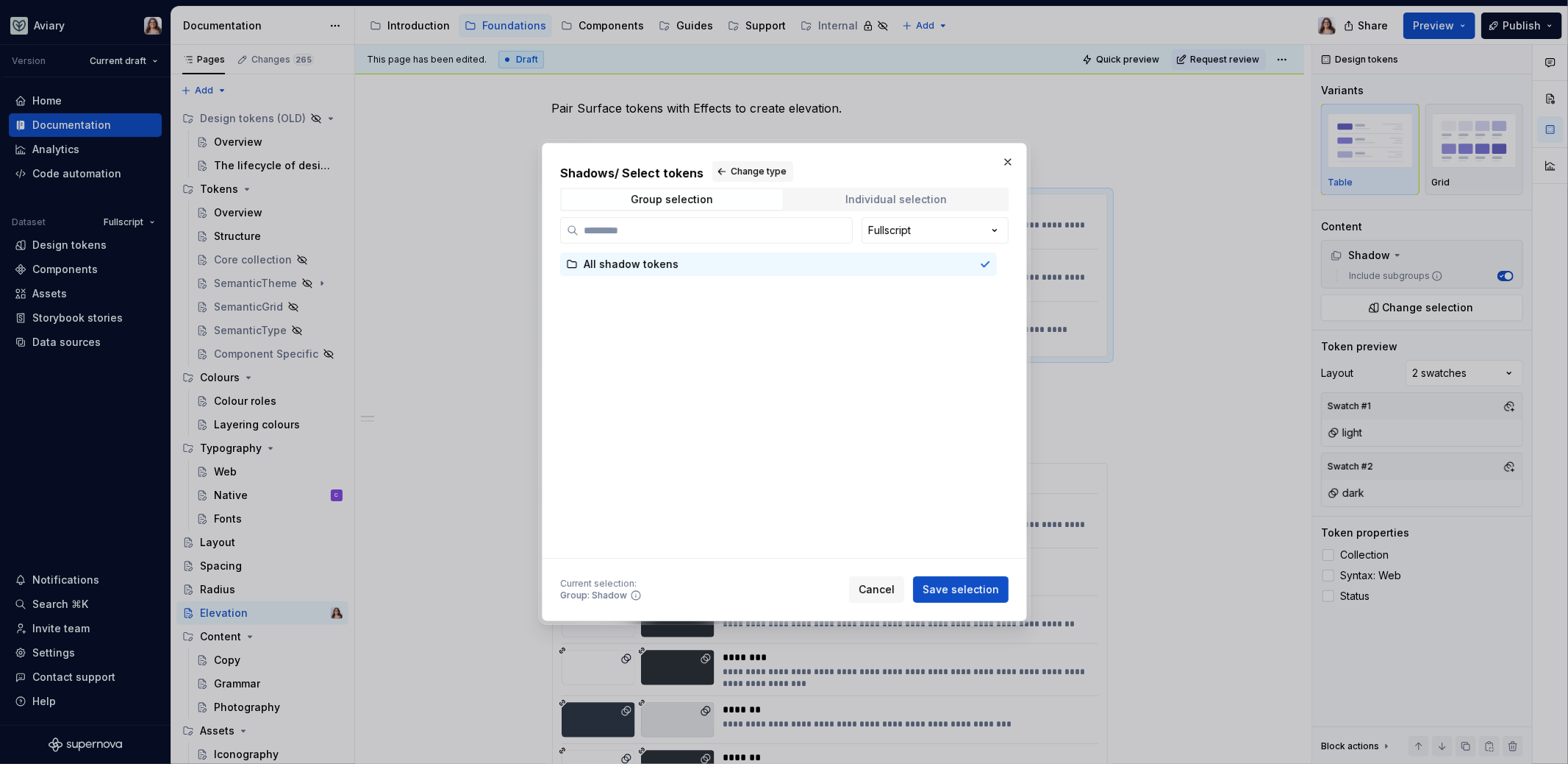
click at [850, 204] on div "Individual selection" at bounding box center [895, 199] width 101 height 12
type input "*******"
click at [732, 200] on span "Group selection" at bounding box center [673, 199] width 221 height 20
click at [753, 169] on span "Change type" at bounding box center [759, 171] width 56 height 12
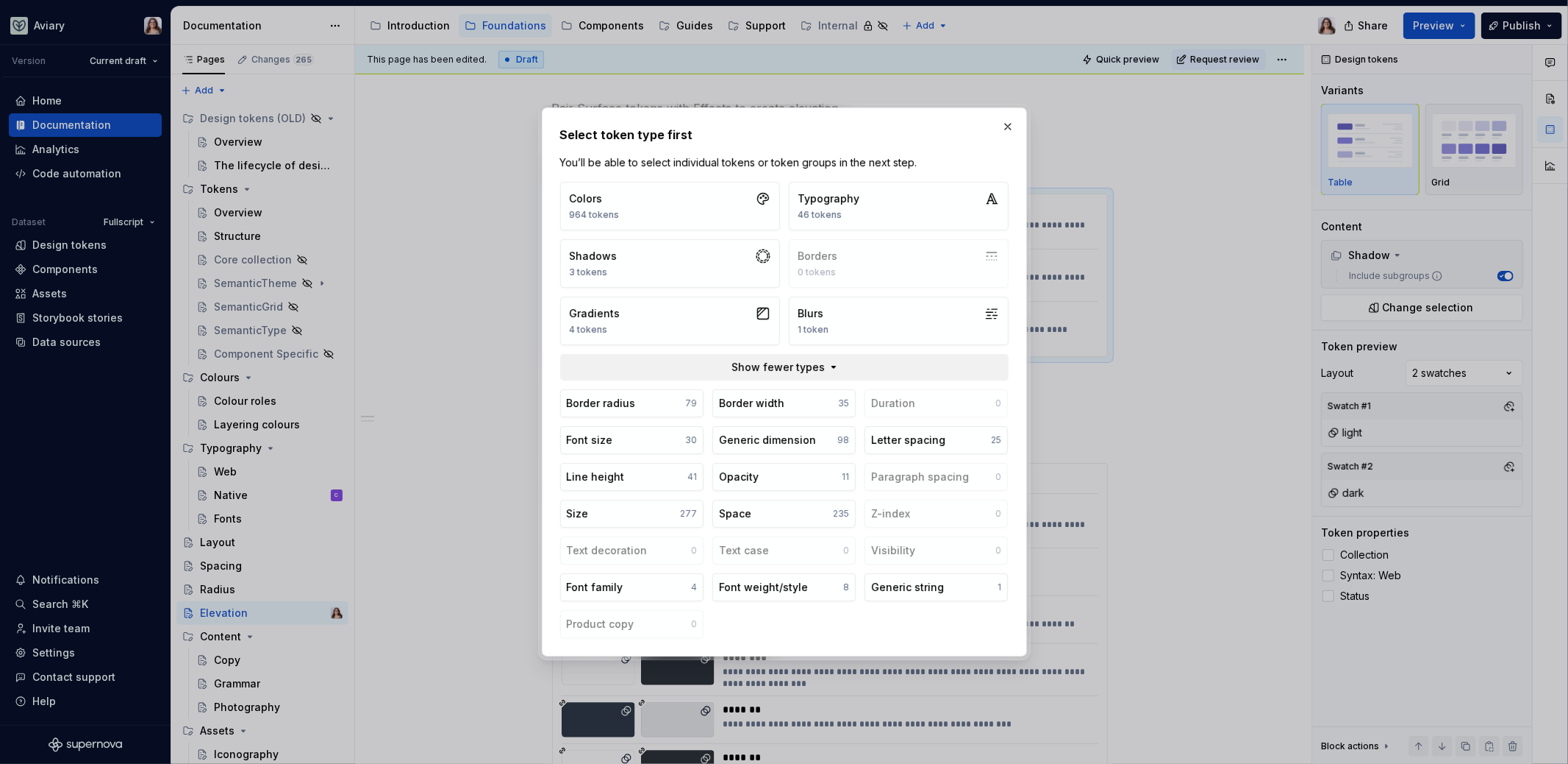
click at [778, 367] on span "Show fewer types" at bounding box center [778, 367] width 94 height 15
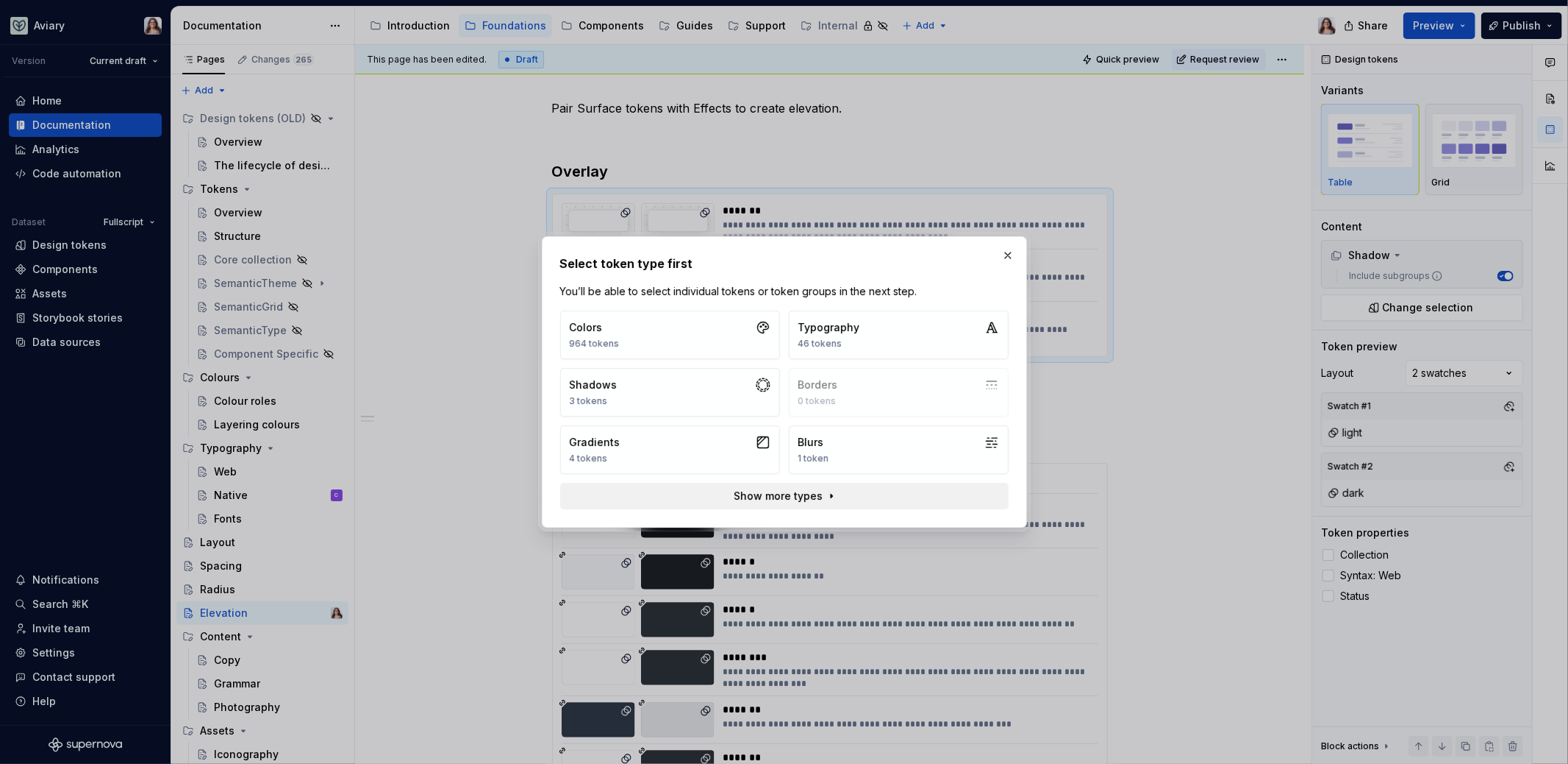
click at [775, 496] on span "Show more types" at bounding box center [778, 496] width 89 height 15
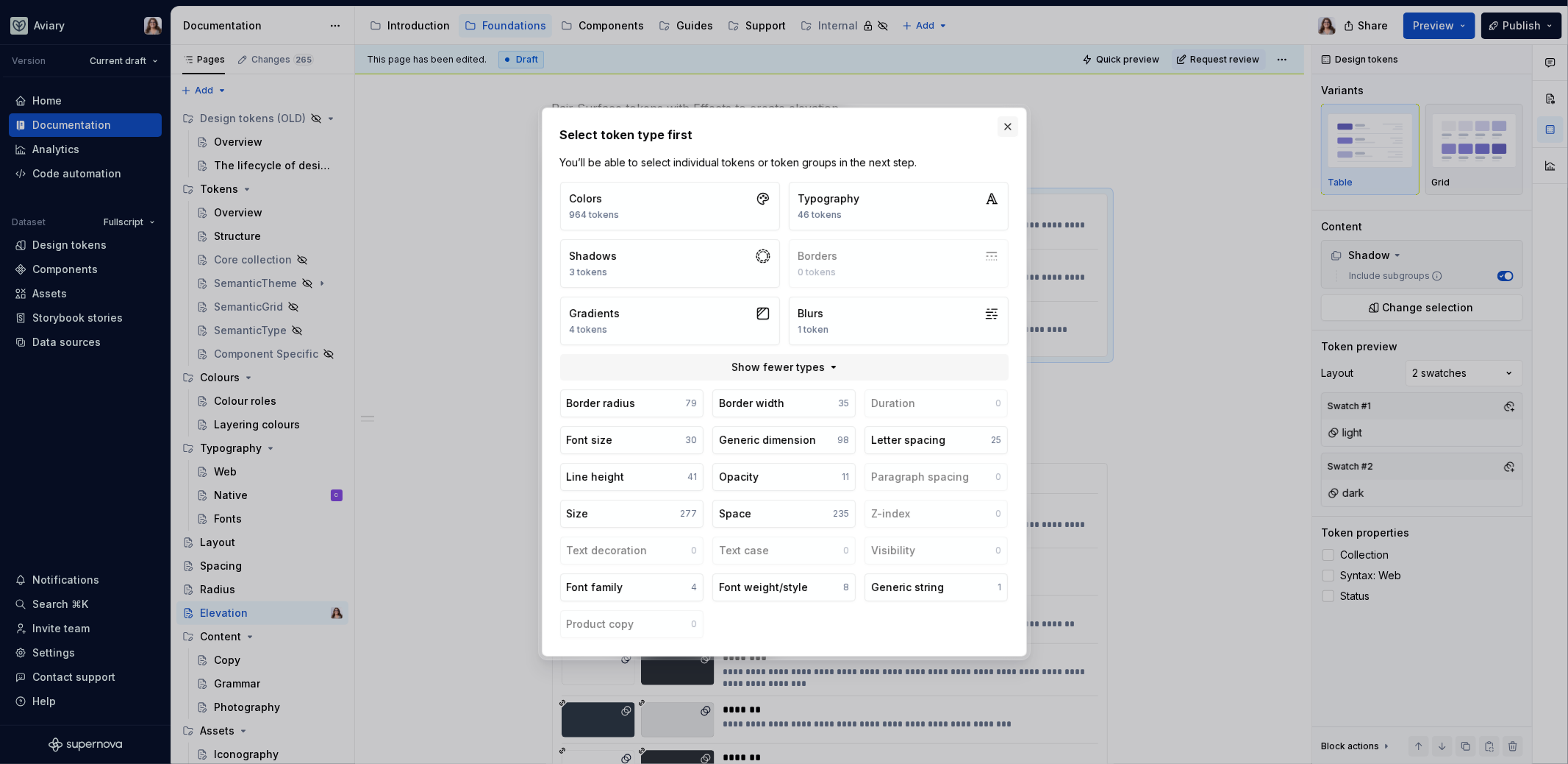
click at [1012, 129] on button "button" at bounding box center [1008, 126] width 20 height 20
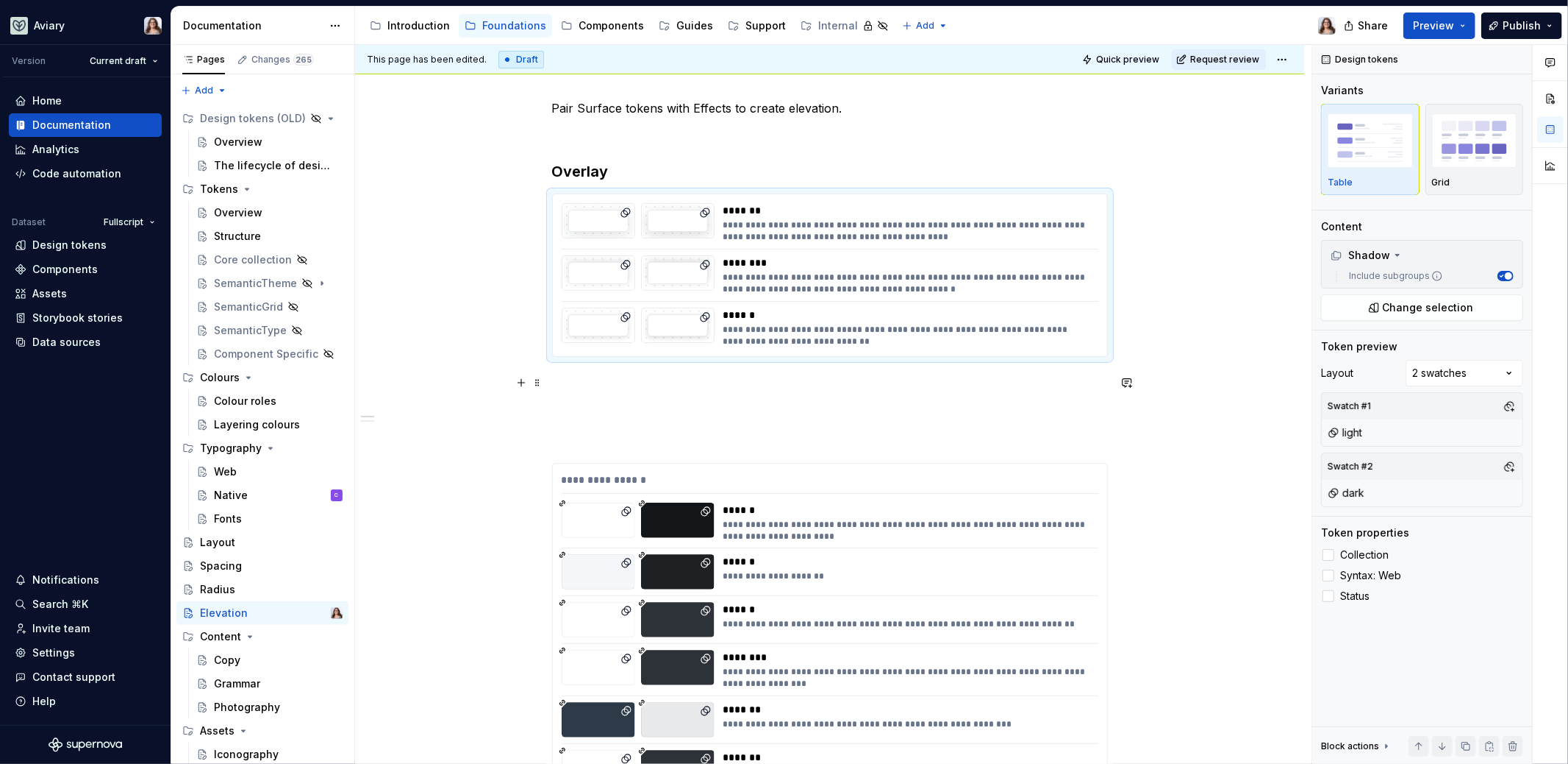
click at [700, 392] on div "**********" at bounding box center [830, 621] width 555 height 1044
click at [779, 310] on div "******" at bounding box center [907, 315] width 367 height 15
click at [1446, 302] on span "Change selection" at bounding box center [1429, 308] width 91 height 15
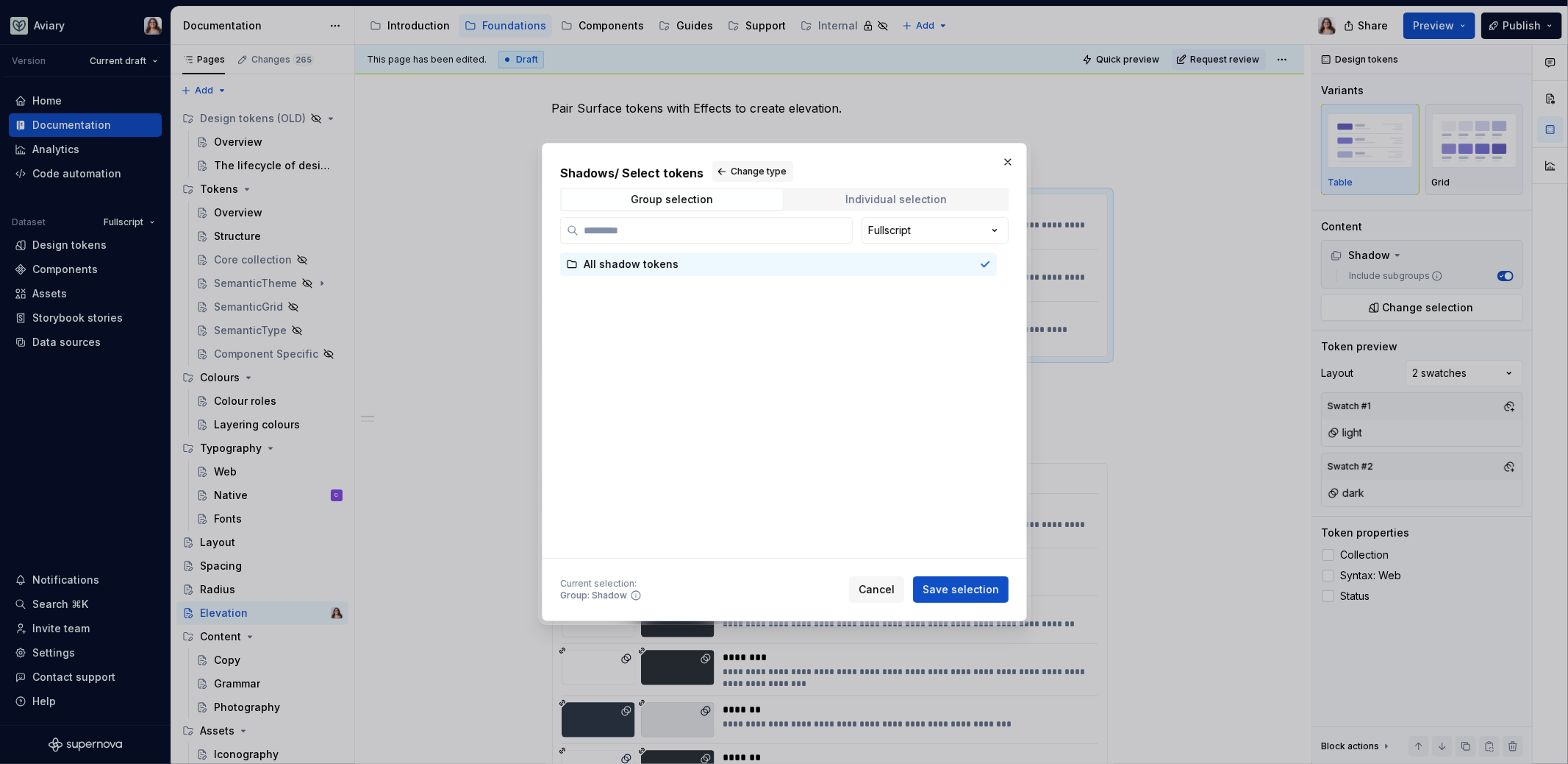
click at [873, 198] on div "Individual selection" at bounding box center [895, 199] width 101 height 12
click at [634, 268] on div "Overlay" at bounding box center [781, 264] width 397 height 15
click at [940, 589] on span "Save selection" at bounding box center [960, 589] width 76 height 15
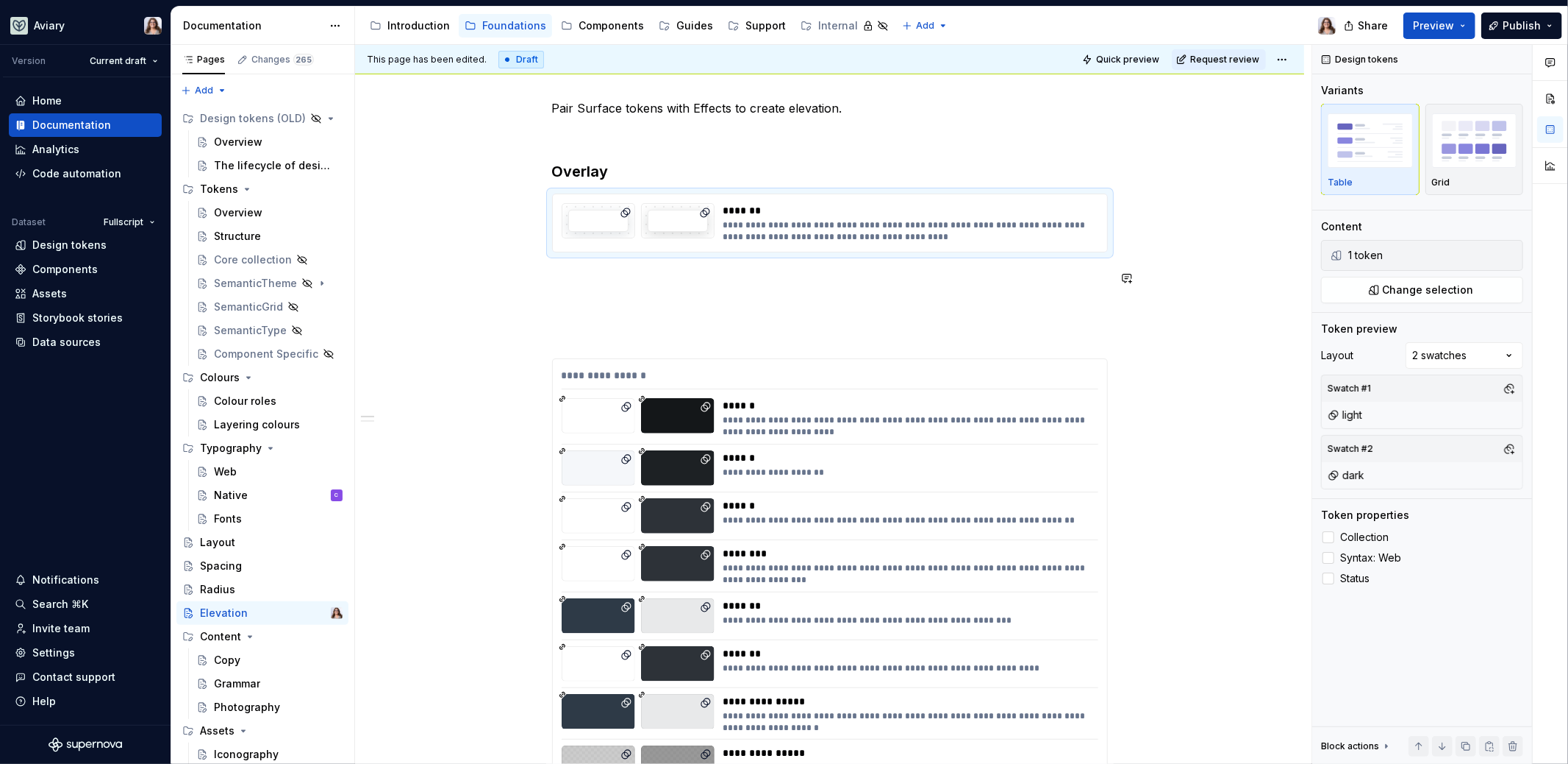
click at [724, 261] on div "**********" at bounding box center [830, 569] width 555 height 940
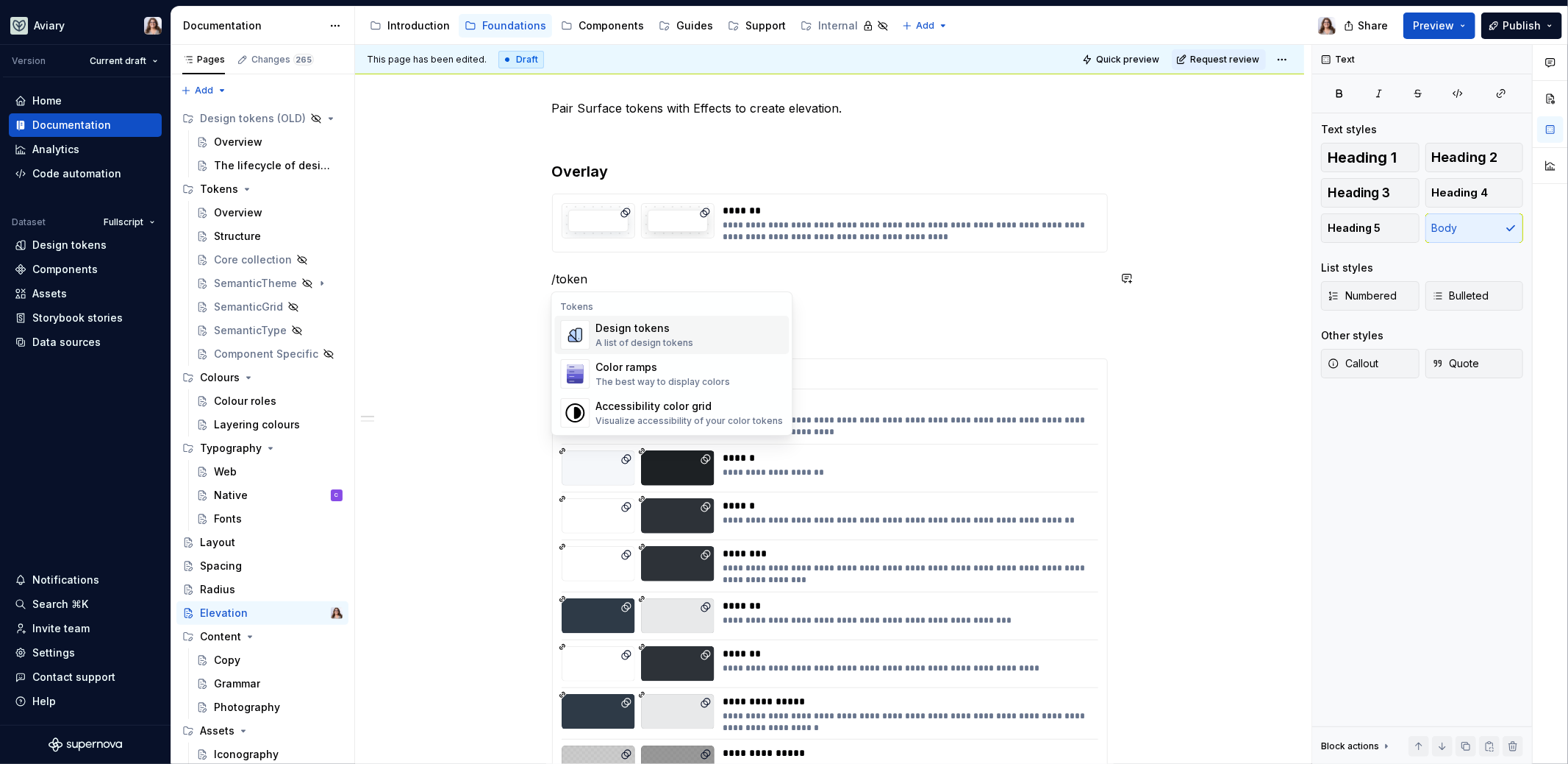
click at [697, 330] on div "Design tokens A list of design tokens" at bounding box center [689, 335] width 188 height 30
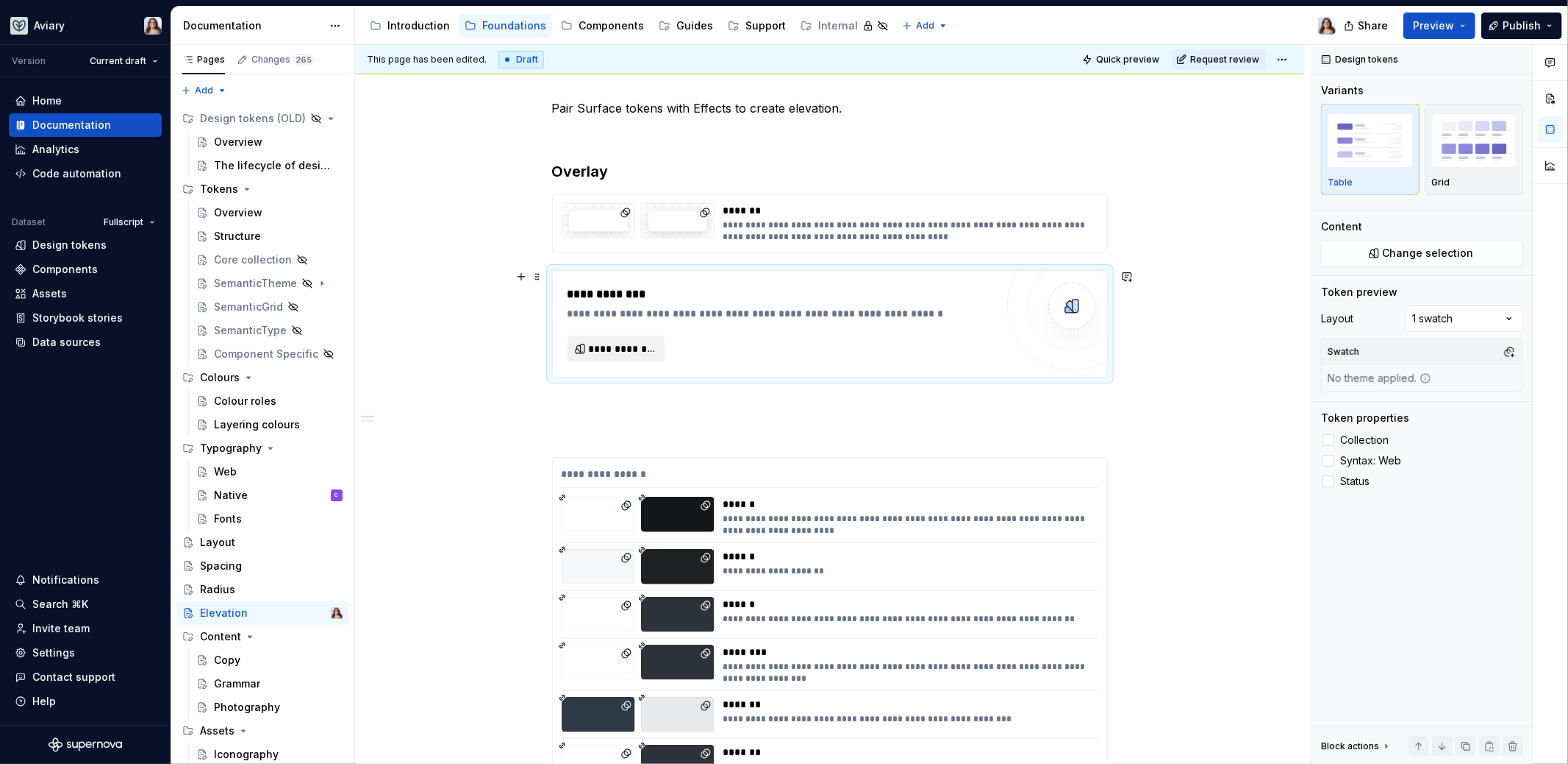
type textarea "*"
click at [635, 346] on span "**********" at bounding box center [622, 349] width 67 height 15
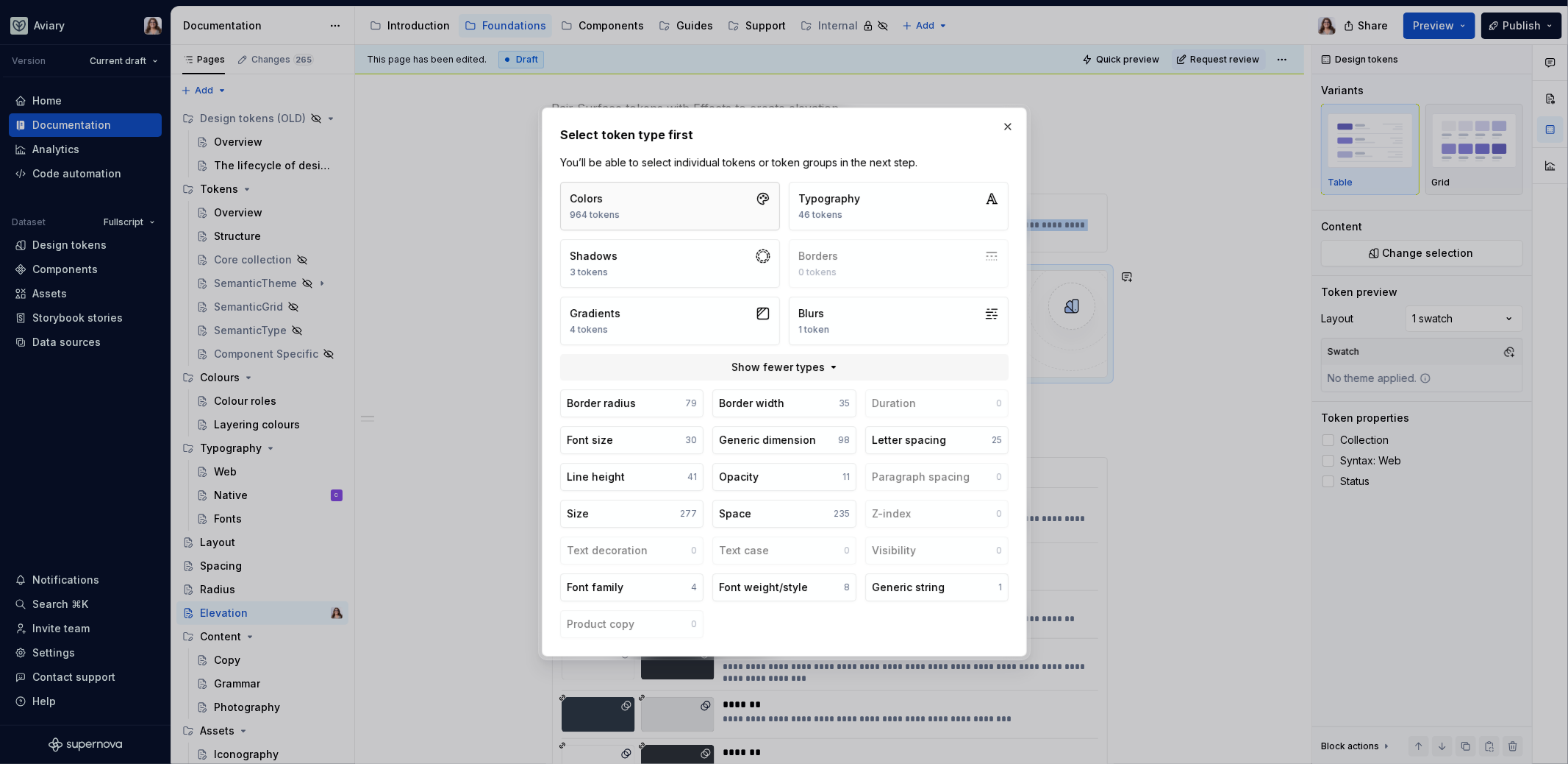
click at [689, 210] on button "Colors 964 tokens" at bounding box center [670, 206] width 220 height 48
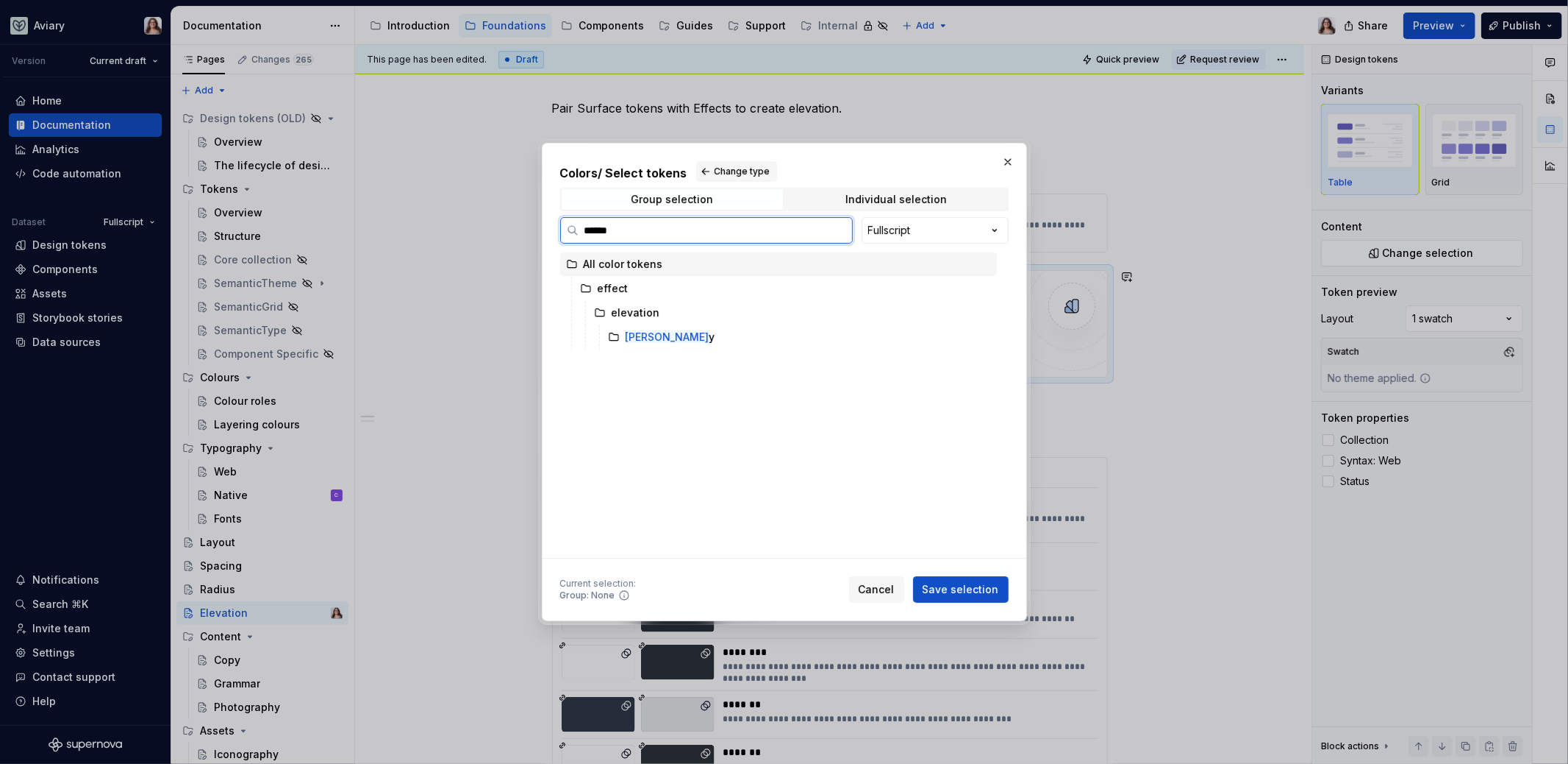
type input "*******"
click at [753, 334] on div "overlay" at bounding box center [799, 336] width 395 height 23
click at [961, 573] on div "Current selection : Group: overlay Cancel Save selection" at bounding box center [784, 586] width 449 height 33
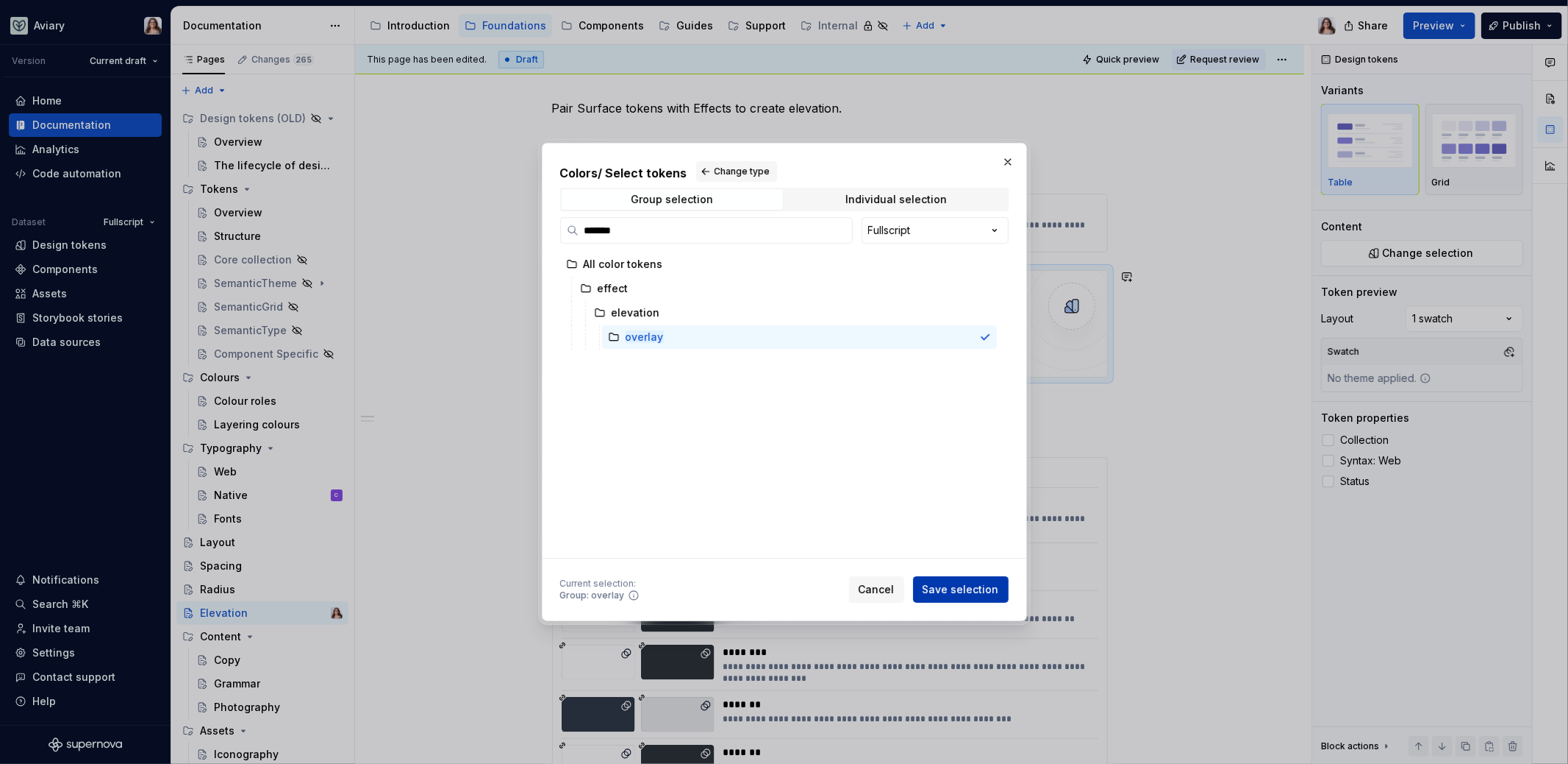
click at [961, 580] on button "Save selection" at bounding box center [960, 589] width 96 height 26
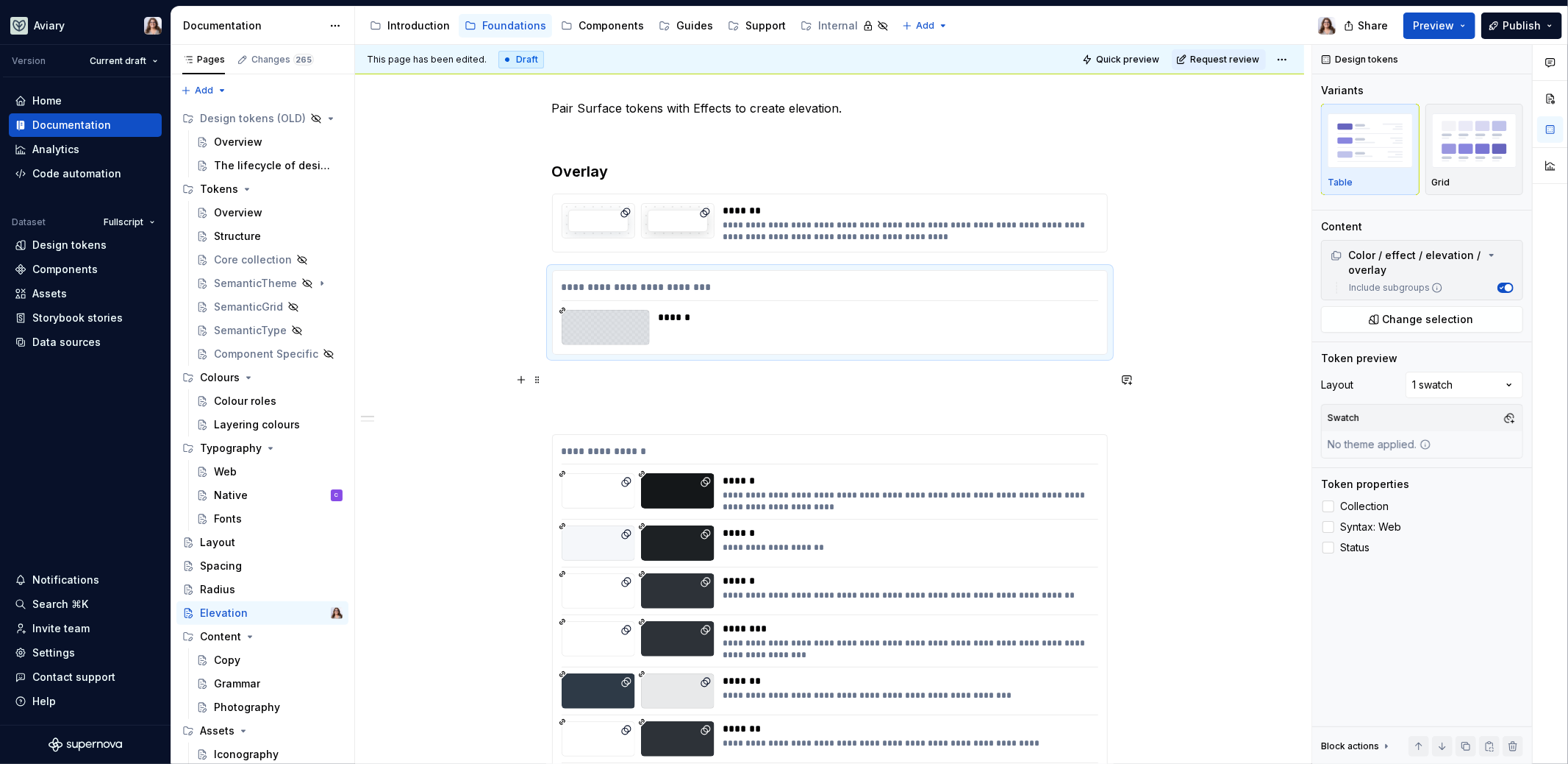
click at [710, 374] on p at bounding box center [830, 381] width 555 height 18
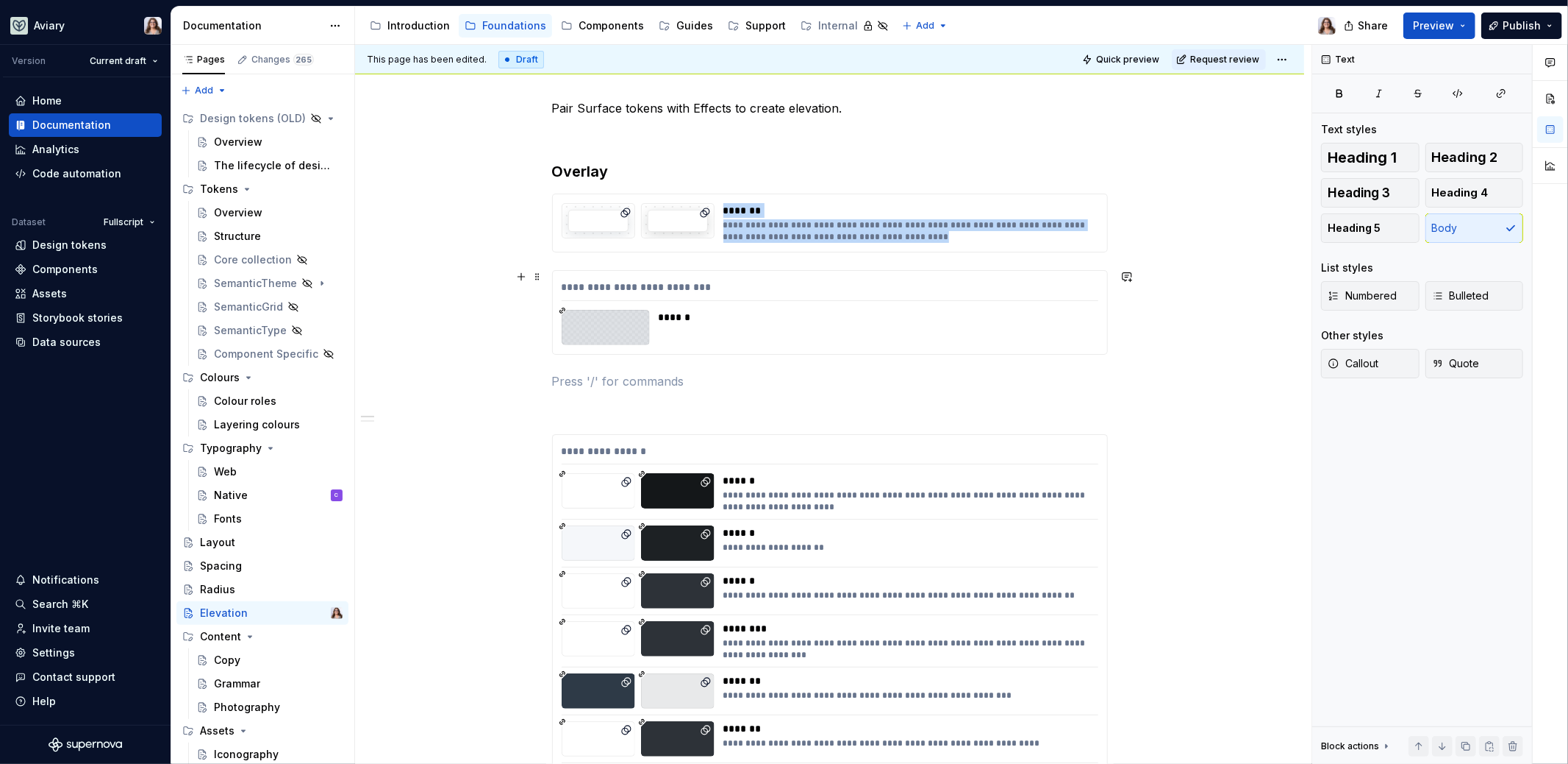
click at [742, 314] on div "******" at bounding box center [874, 317] width 432 height 15
click at [674, 368] on div "**********" at bounding box center [830, 607] width 555 height 1015
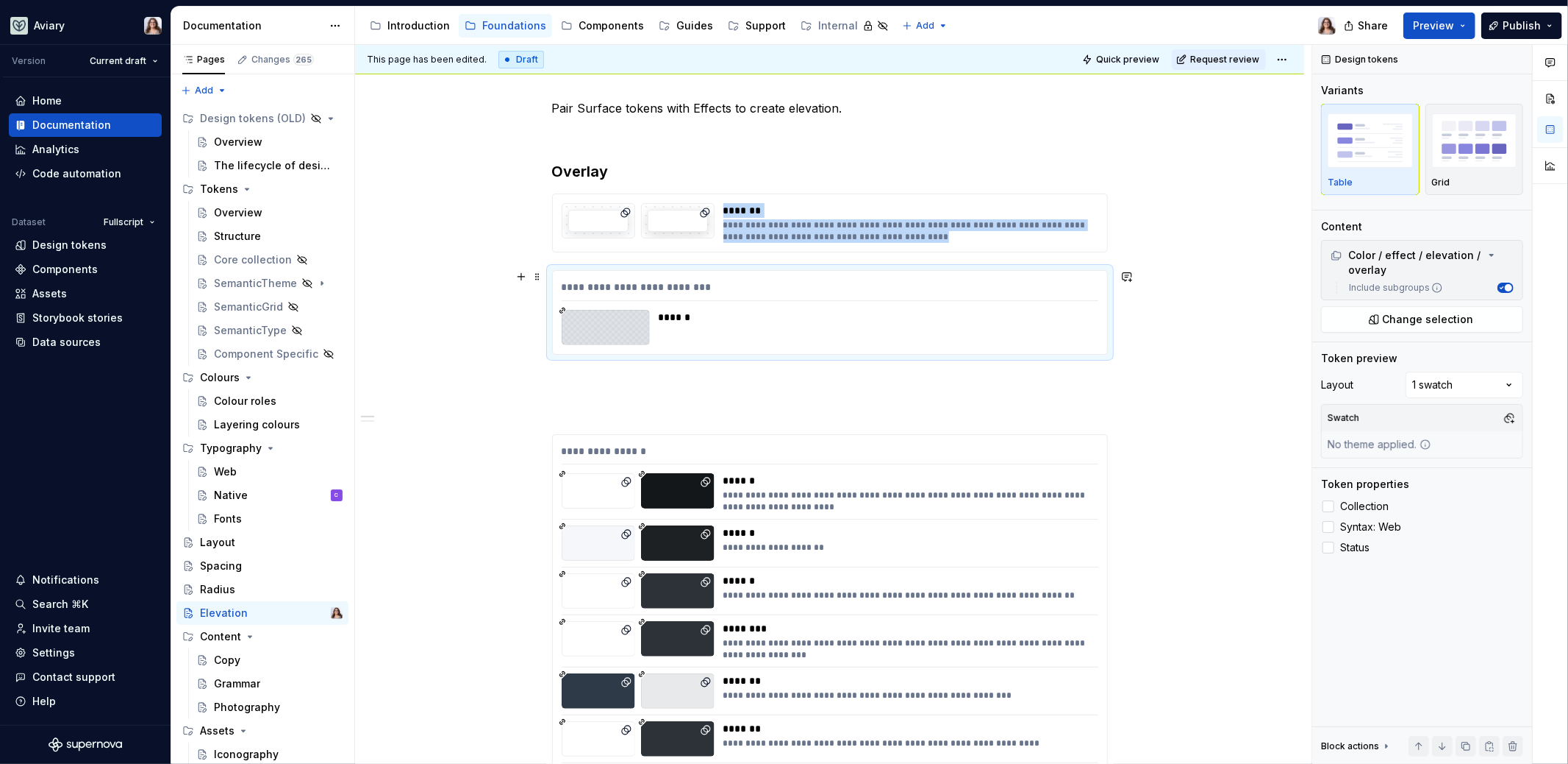
click at [683, 320] on div "******" at bounding box center [874, 317] width 432 height 15
click at [1448, 312] on span "Change selection" at bounding box center [1429, 320] width 91 height 15
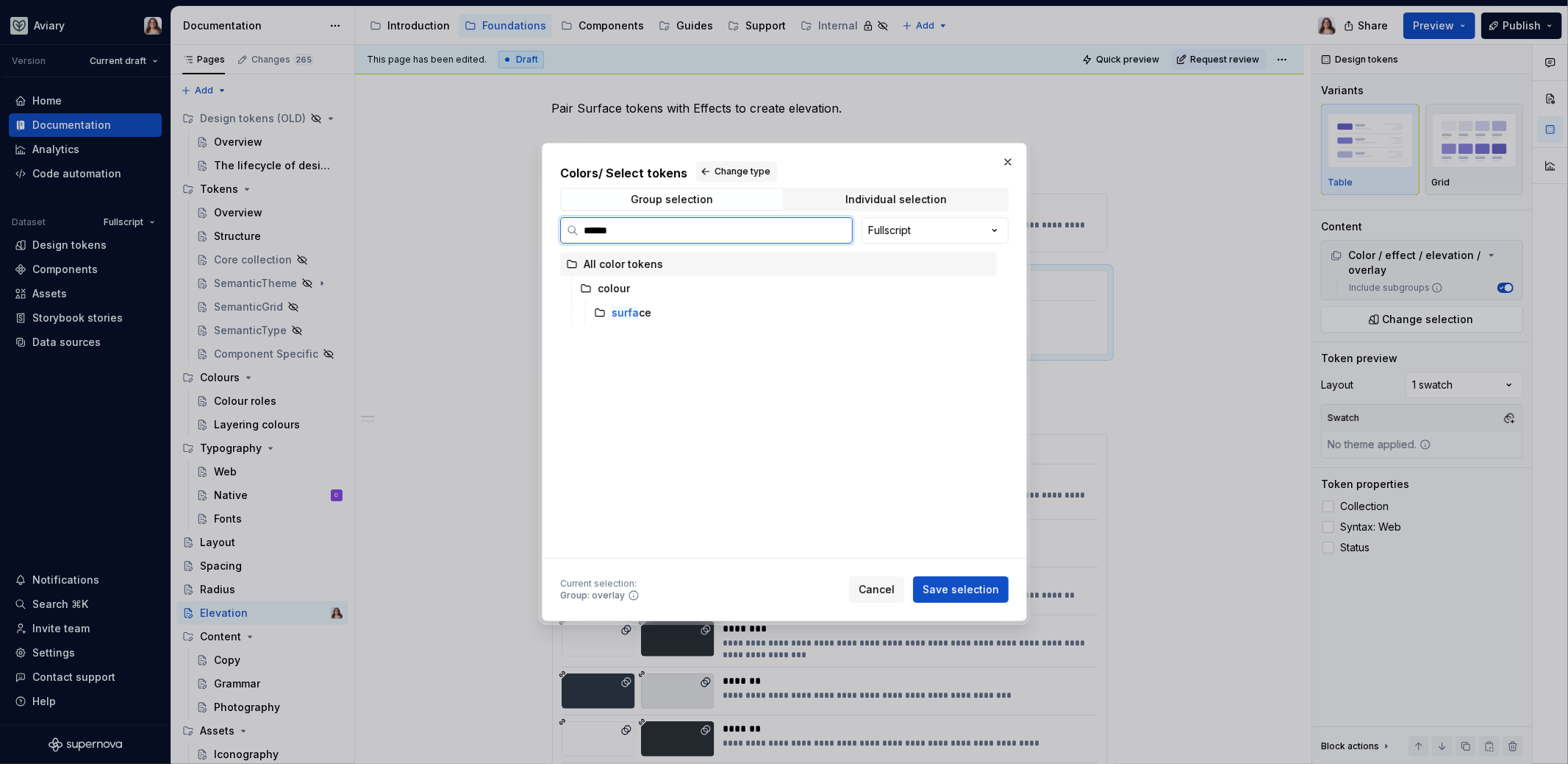
type input "*******"
click at [867, 202] on div "Individual selection" at bounding box center [895, 199] width 101 height 12
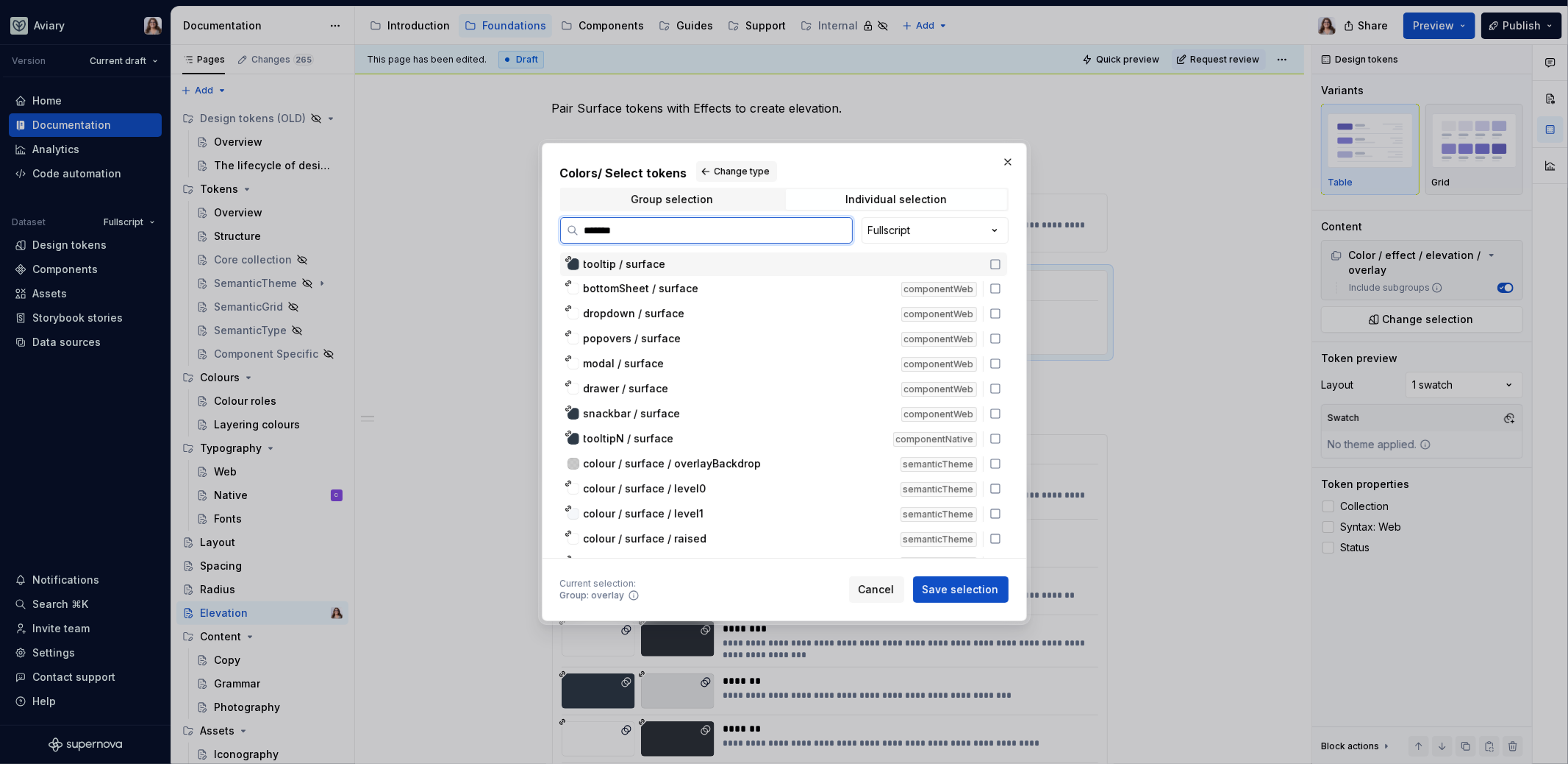
type input "*******"
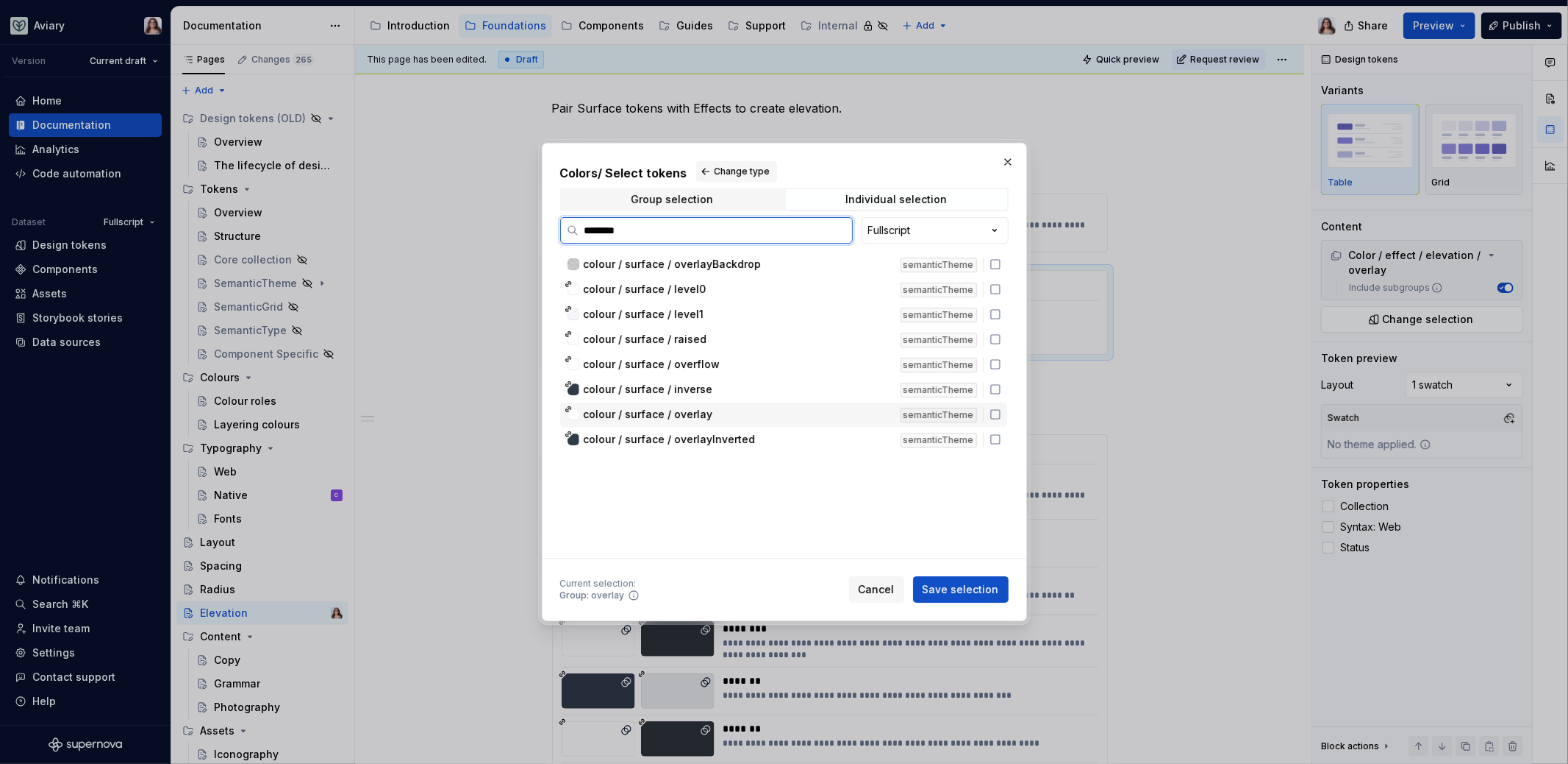
click at [684, 415] on span "colour / surface / overlay" at bounding box center [647, 415] width 129 height 15
click at [686, 438] on span "colour / surface / overlayInverted" at bounding box center [669, 440] width 172 height 15
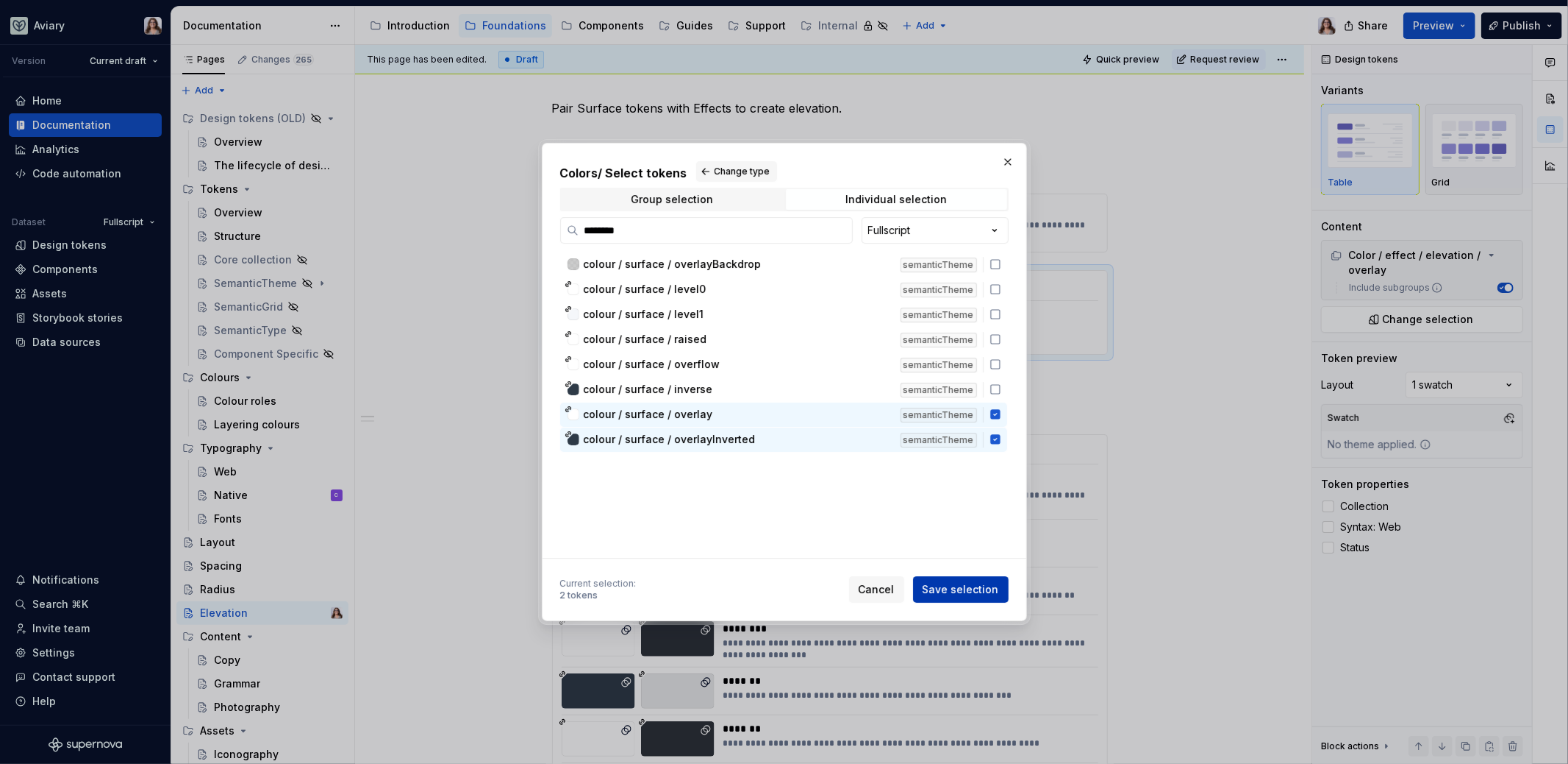
click at [936, 586] on span "Save selection" at bounding box center [960, 589] width 76 height 15
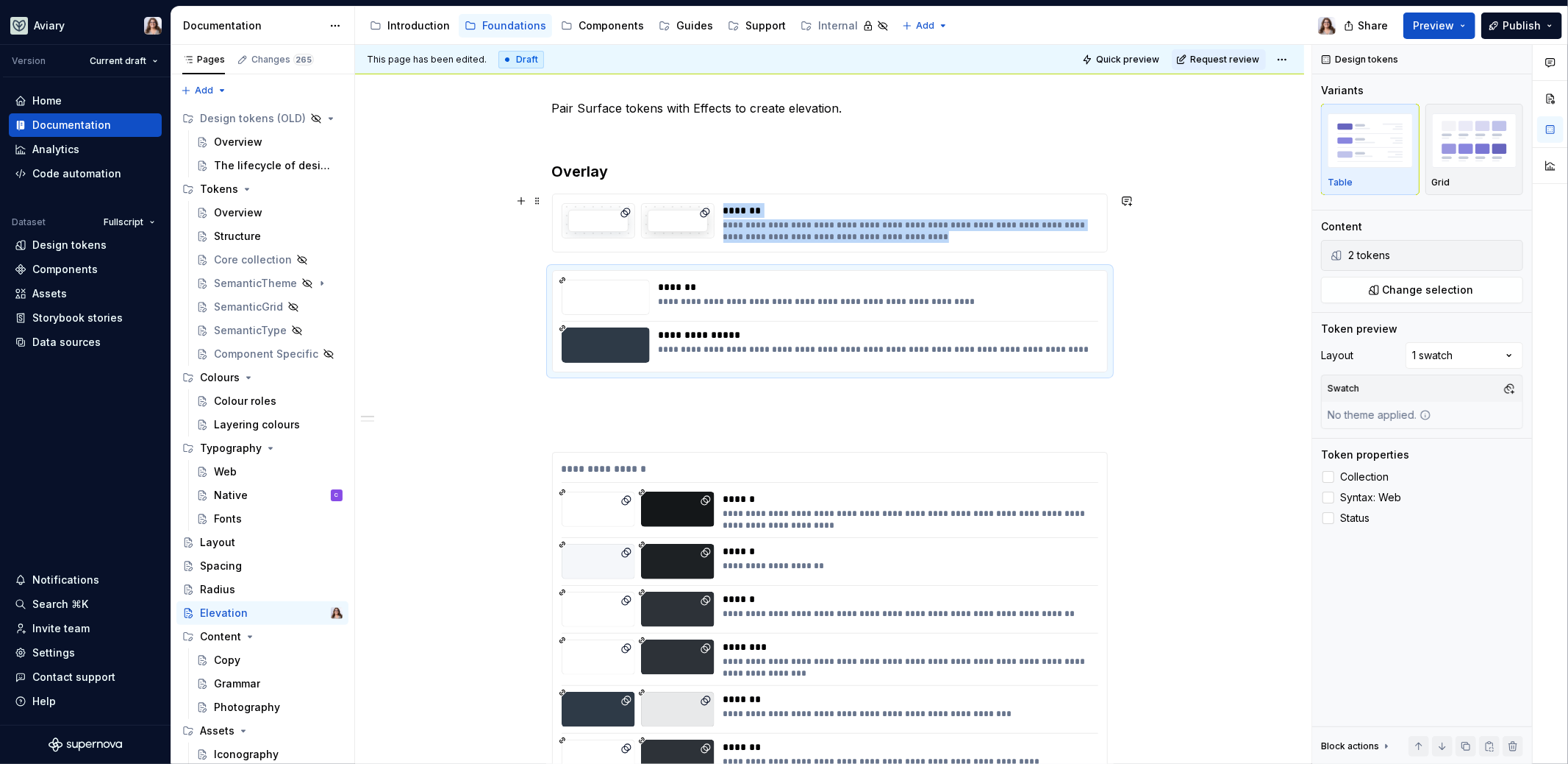
click at [777, 234] on div "**********" at bounding box center [907, 231] width 367 height 23
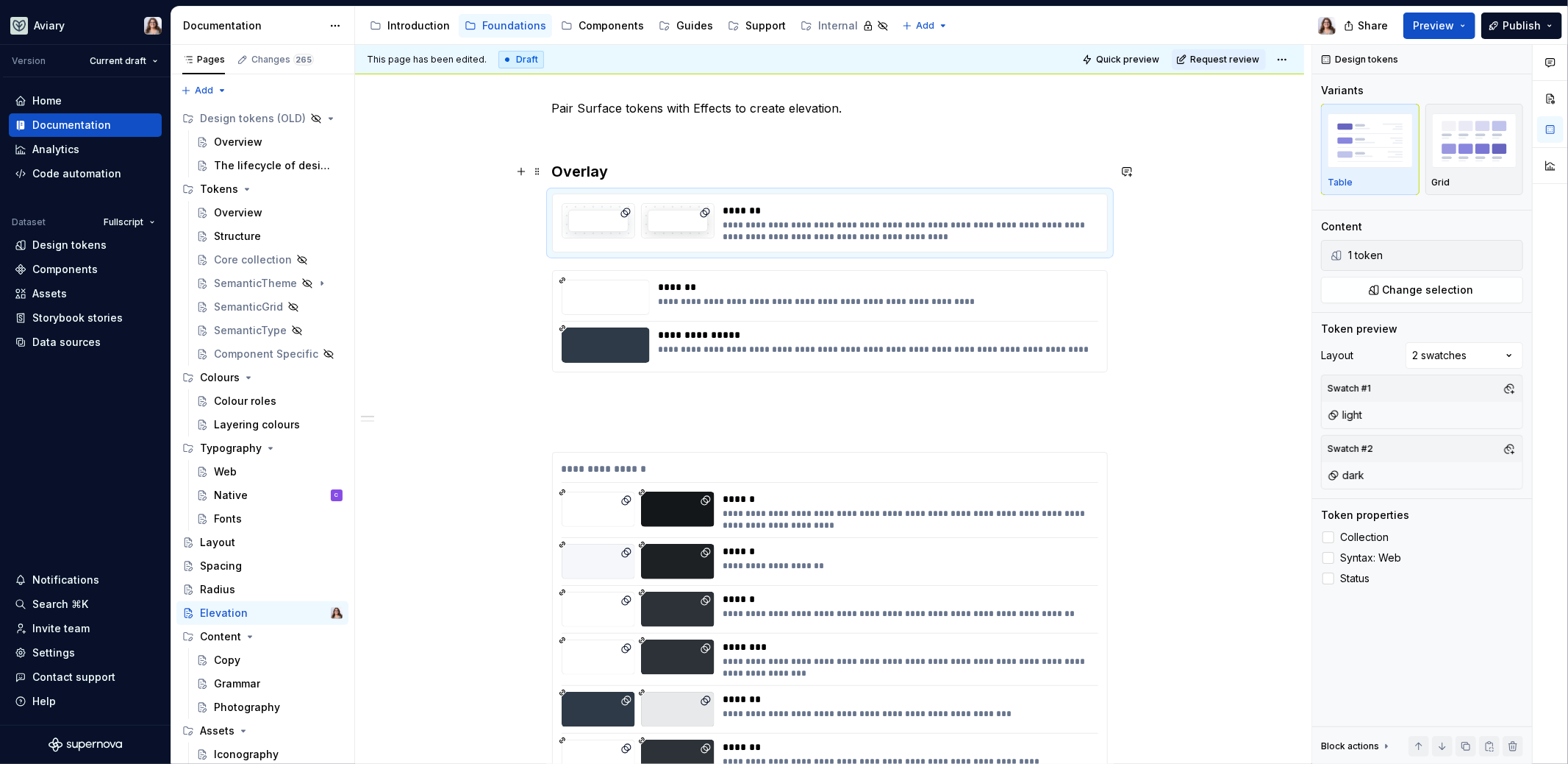
click at [622, 167] on h3 "Overlay" at bounding box center [830, 171] width 555 height 20
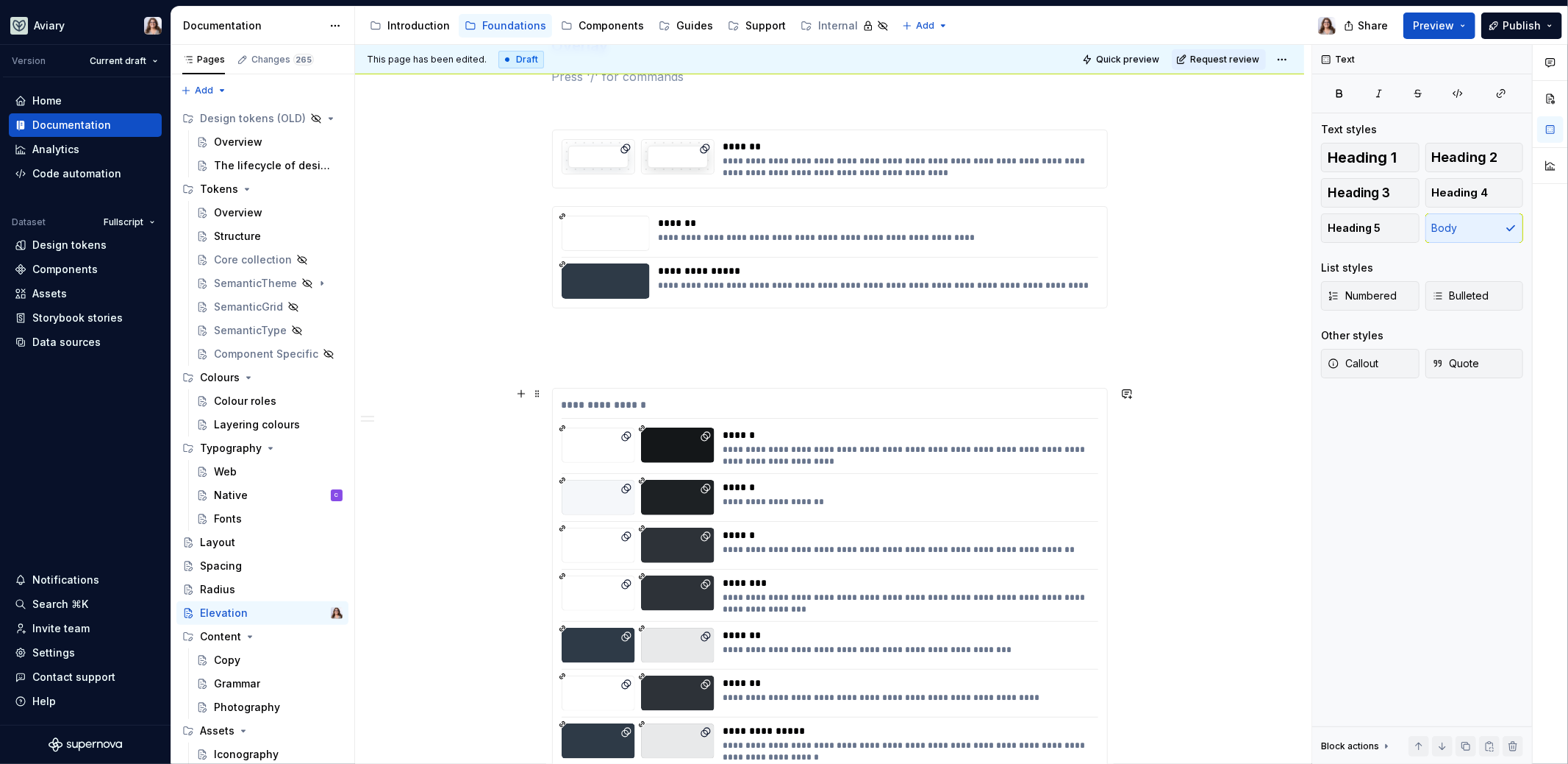
scroll to position [355, 0]
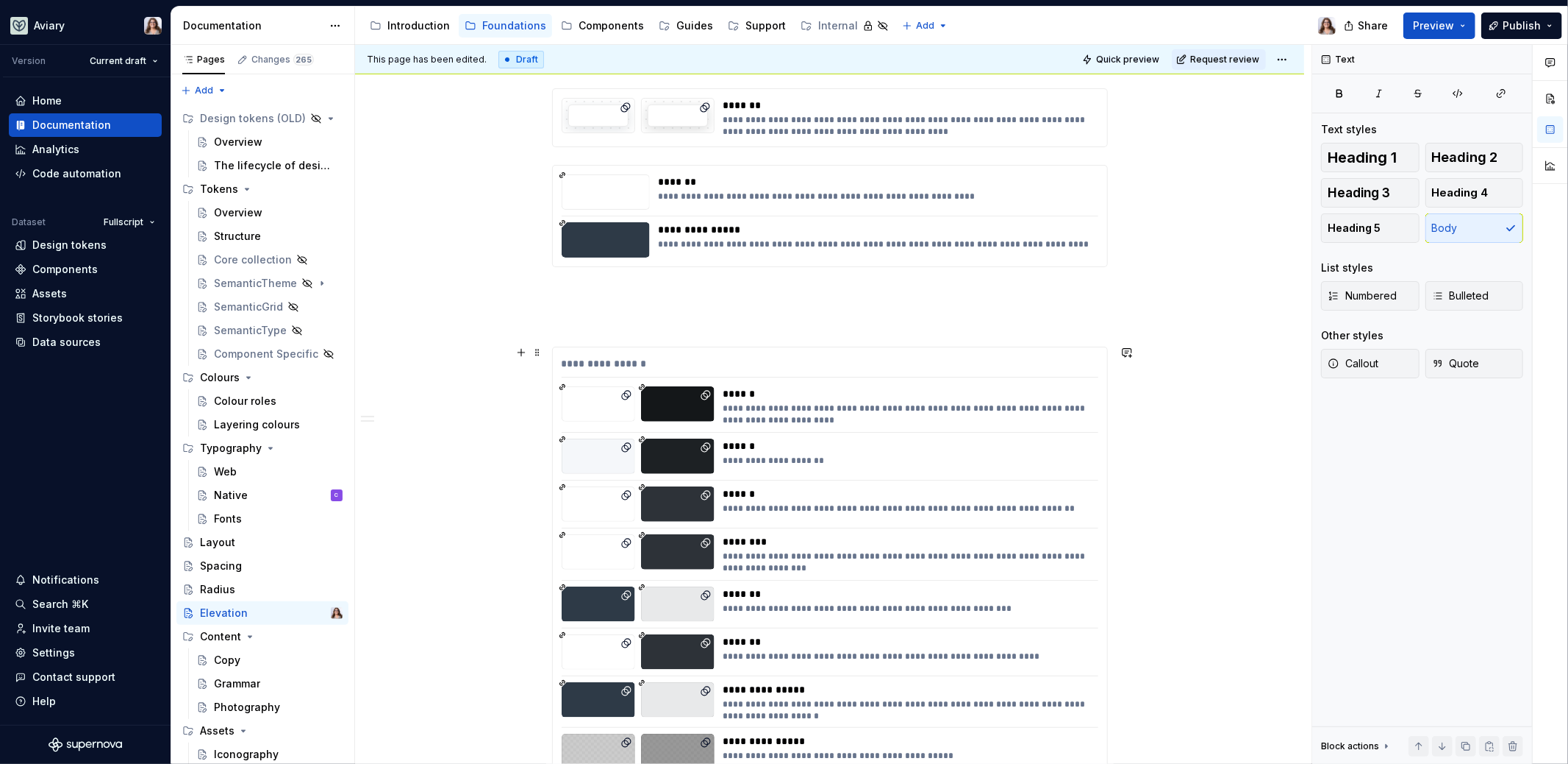
click at [844, 487] on div "******" at bounding box center [907, 494] width 367 height 15
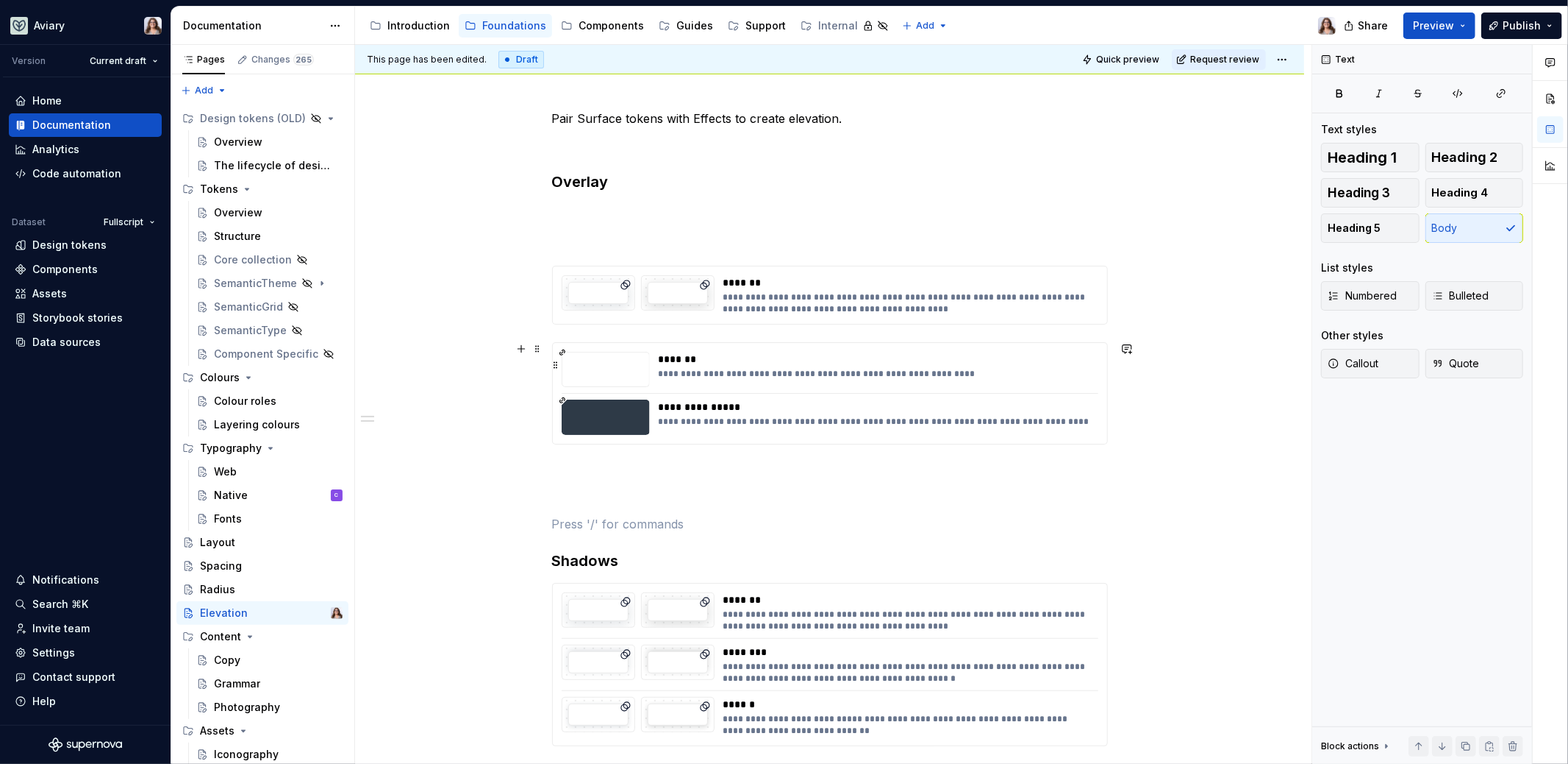
scroll to position [182, 0]
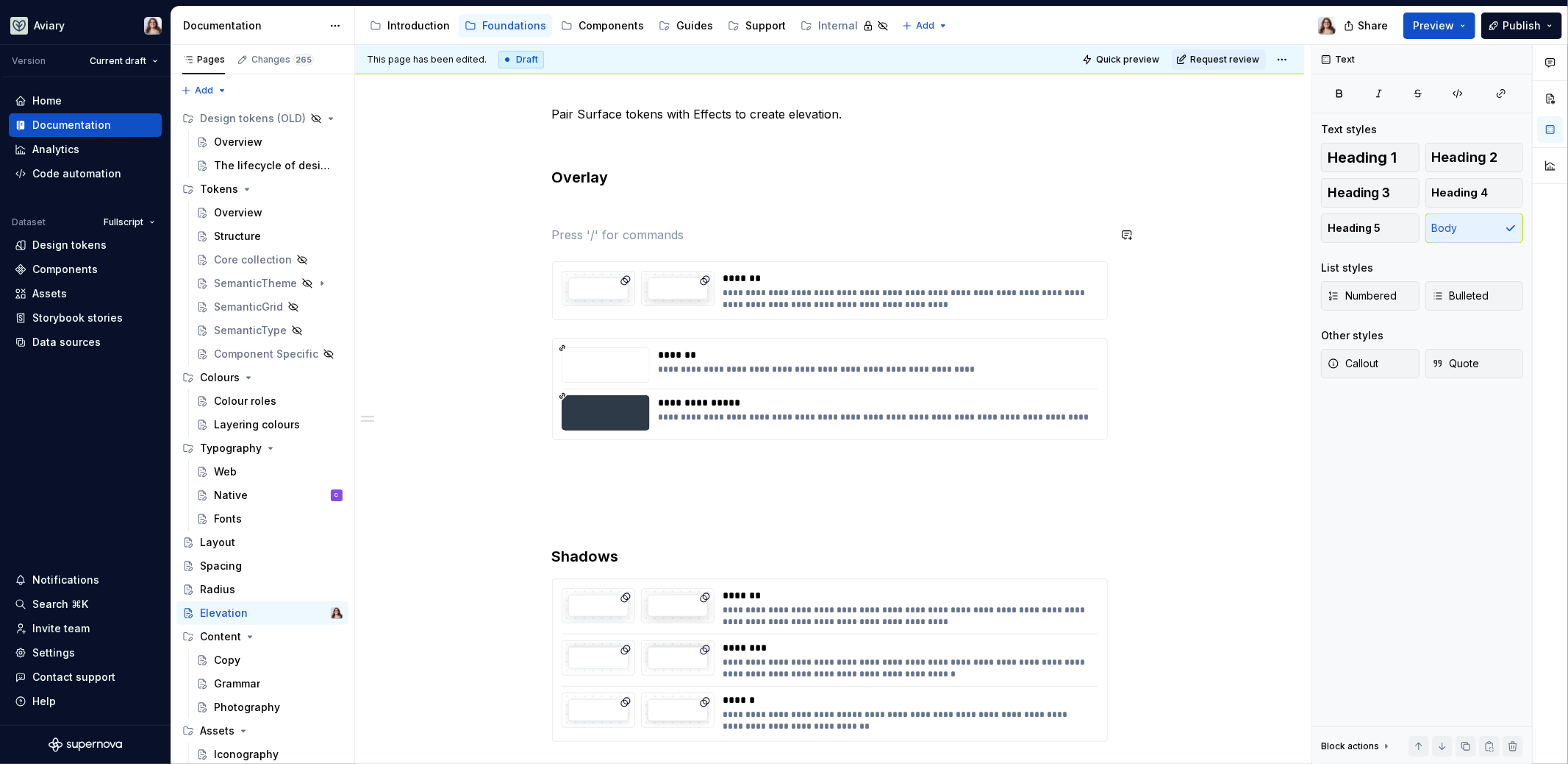
click at [594, 219] on div "**********" at bounding box center [830, 423] width 555 height 637
click at [569, 202] on p at bounding box center [830, 208] width 555 height 18
click at [788, 358] on div "*******" at bounding box center [874, 355] width 432 height 15
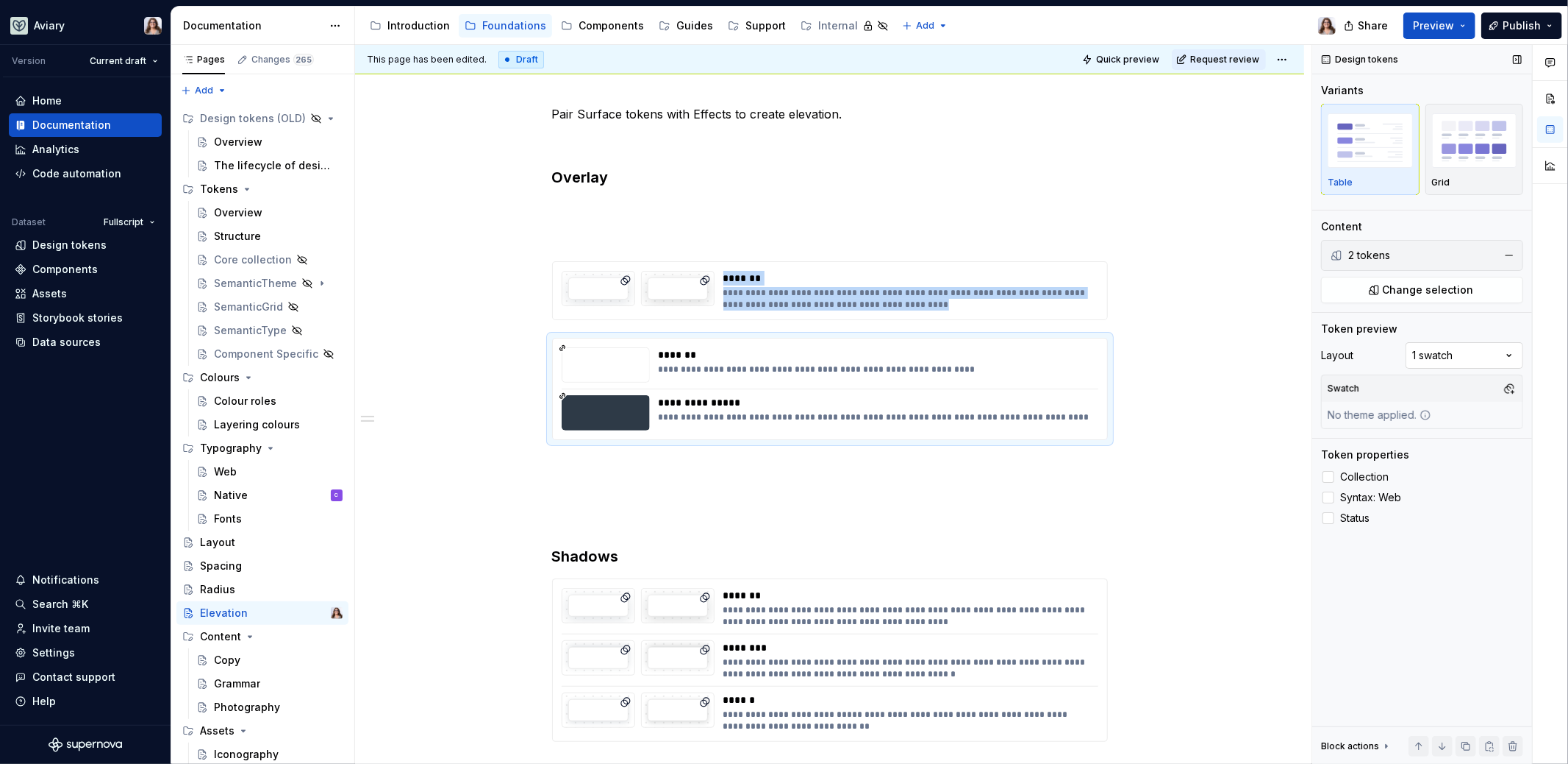
click at [1475, 350] on div "Comments Open comments No comments yet Select ‘Comment’ from the block context …" at bounding box center [1440, 404] width 255 height 719
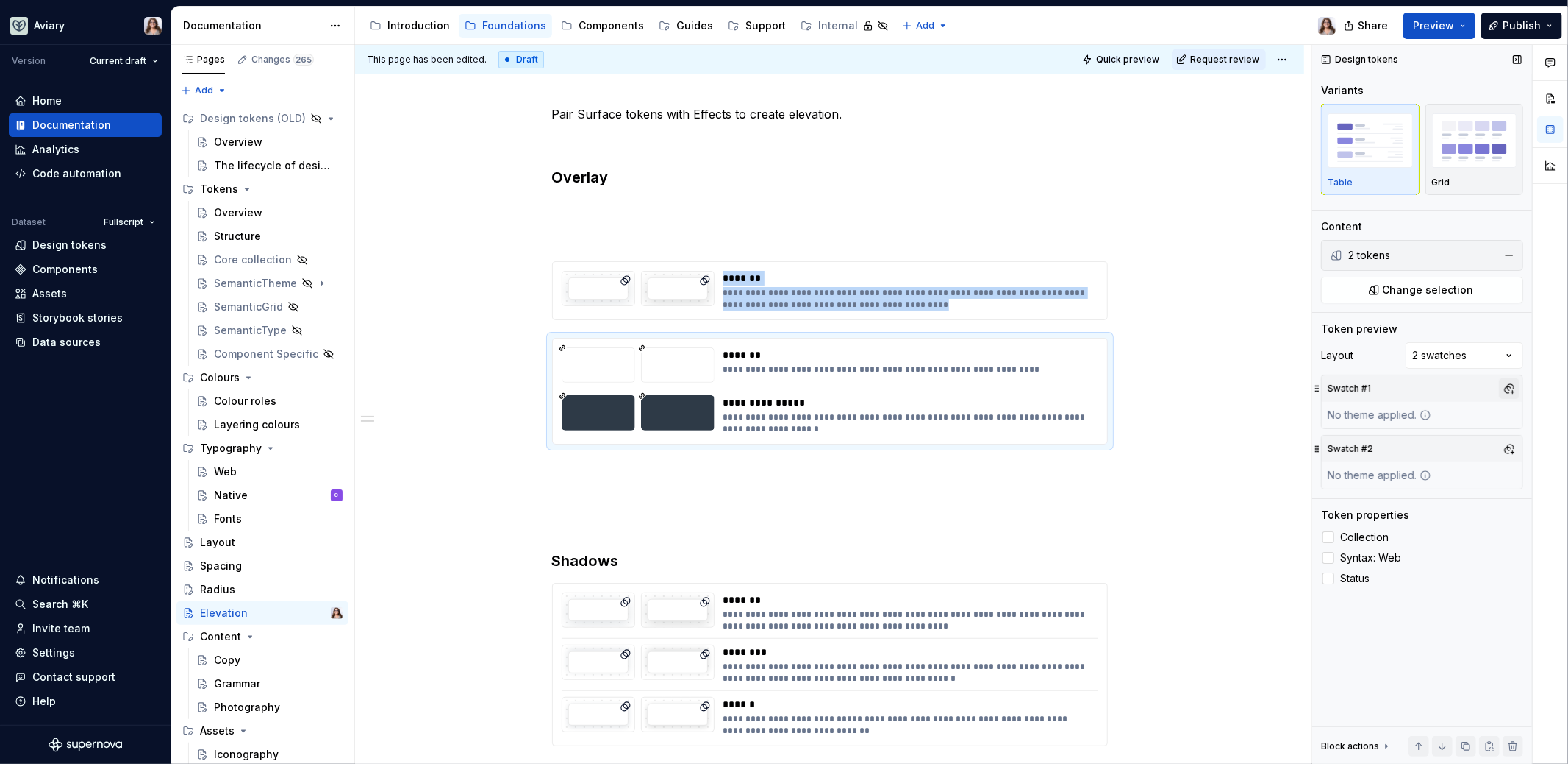
click at [1511, 383] on button "button" at bounding box center [1509, 389] width 20 height 20
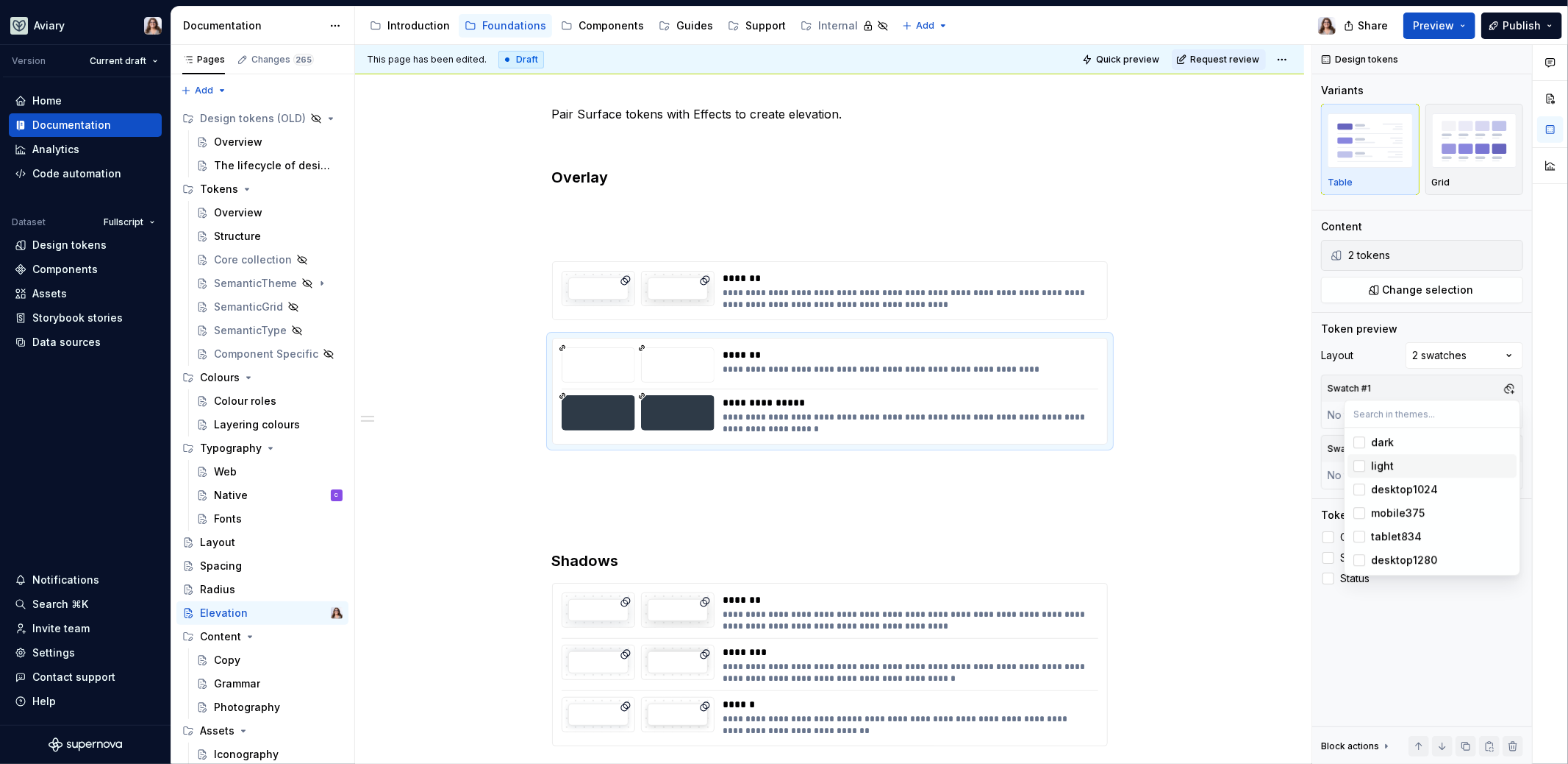
click at [1392, 461] on div "light" at bounding box center [1441, 466] width 139 height 15
click at [1541, 474] on div at bounding box center [1550, 404] width 35 height 719
click at [1508, 447] on button "button" at bounding box center [1509, 449] width 20 height 20
click at [1385, 502] on div "dark" at bounding box center [1382, 502] width 23 height 15
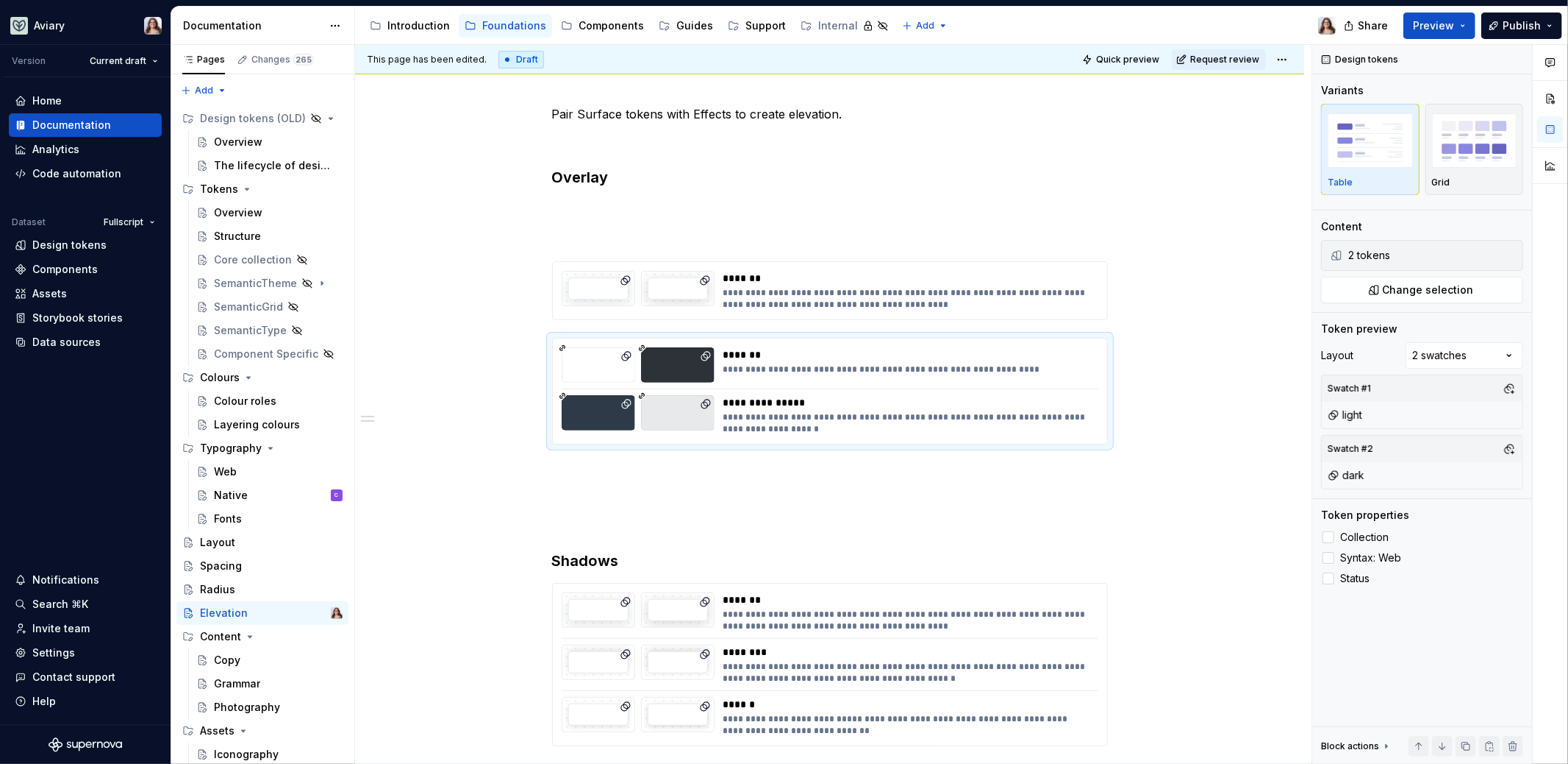
click at [1561, 475] on div at bounding box center [1550, 404] width 35 height 719
click at [918, 306] on div "**********" at bounding box center [907, 298] width 367 height 23
click at [608, 205] on p at bounding box center [830, 208] width 555 height 18
click at [745, 287] on div "**********" at bounding box center [907, 298] width 367 height 23
click at [785, 404] on div "**********" at bounding box center [907, 402] width 367 height 15
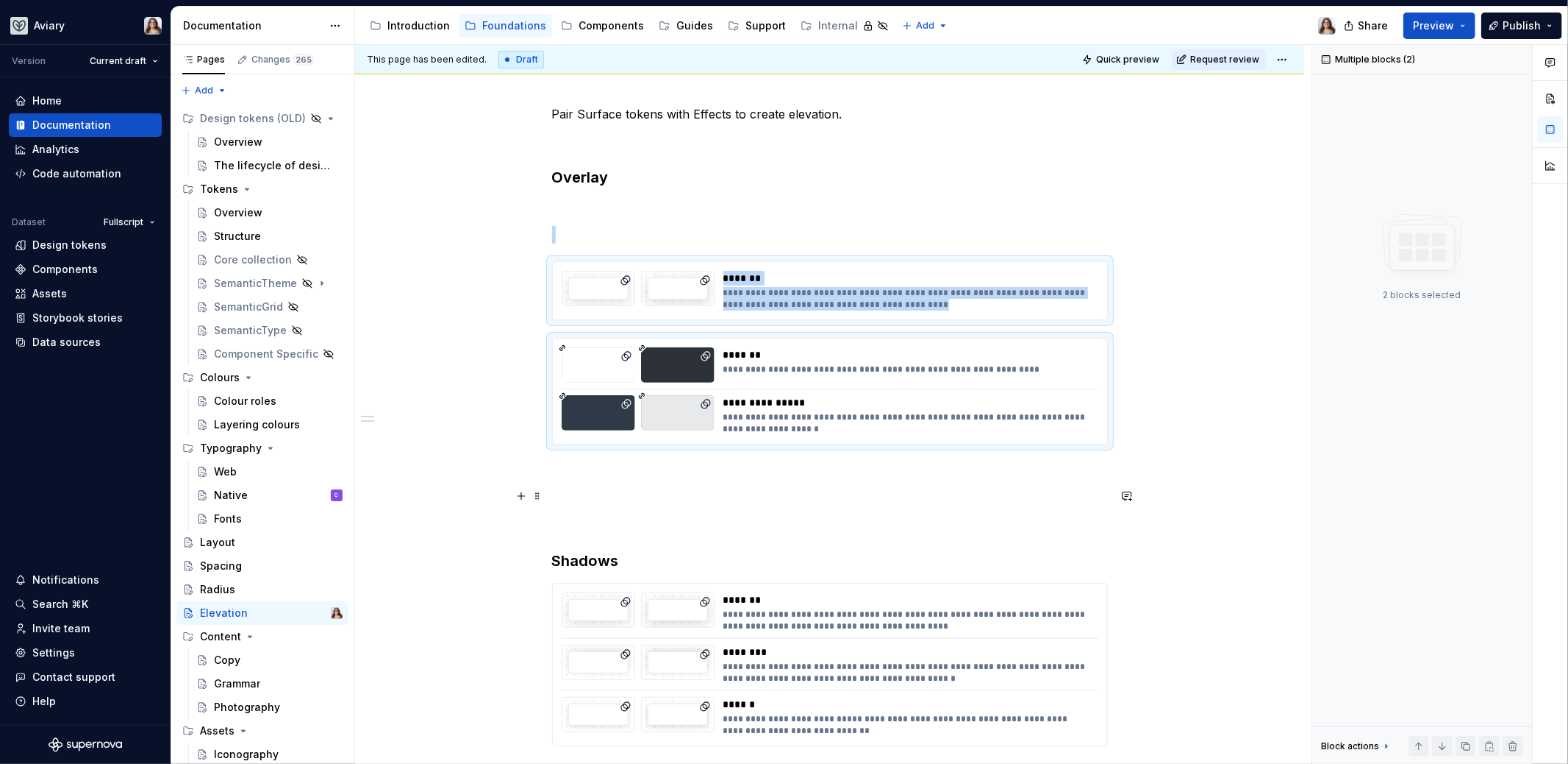
click at [1272, 491] on div "**********" at bounding box center [830, 531] width 949 height 923
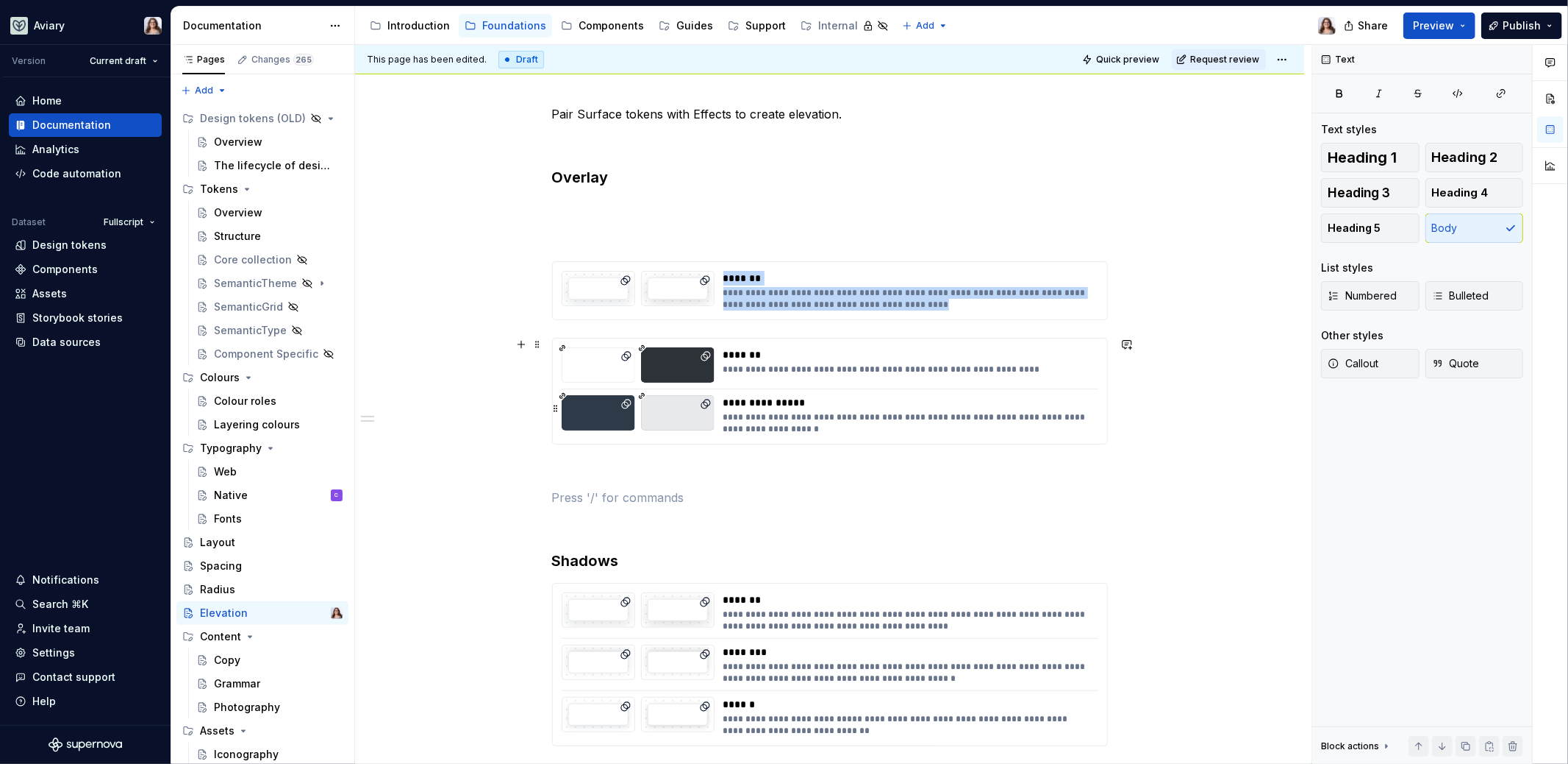
click at [1033, 401] on div "**********" at bounding box center [907, 402] width 367 height 15
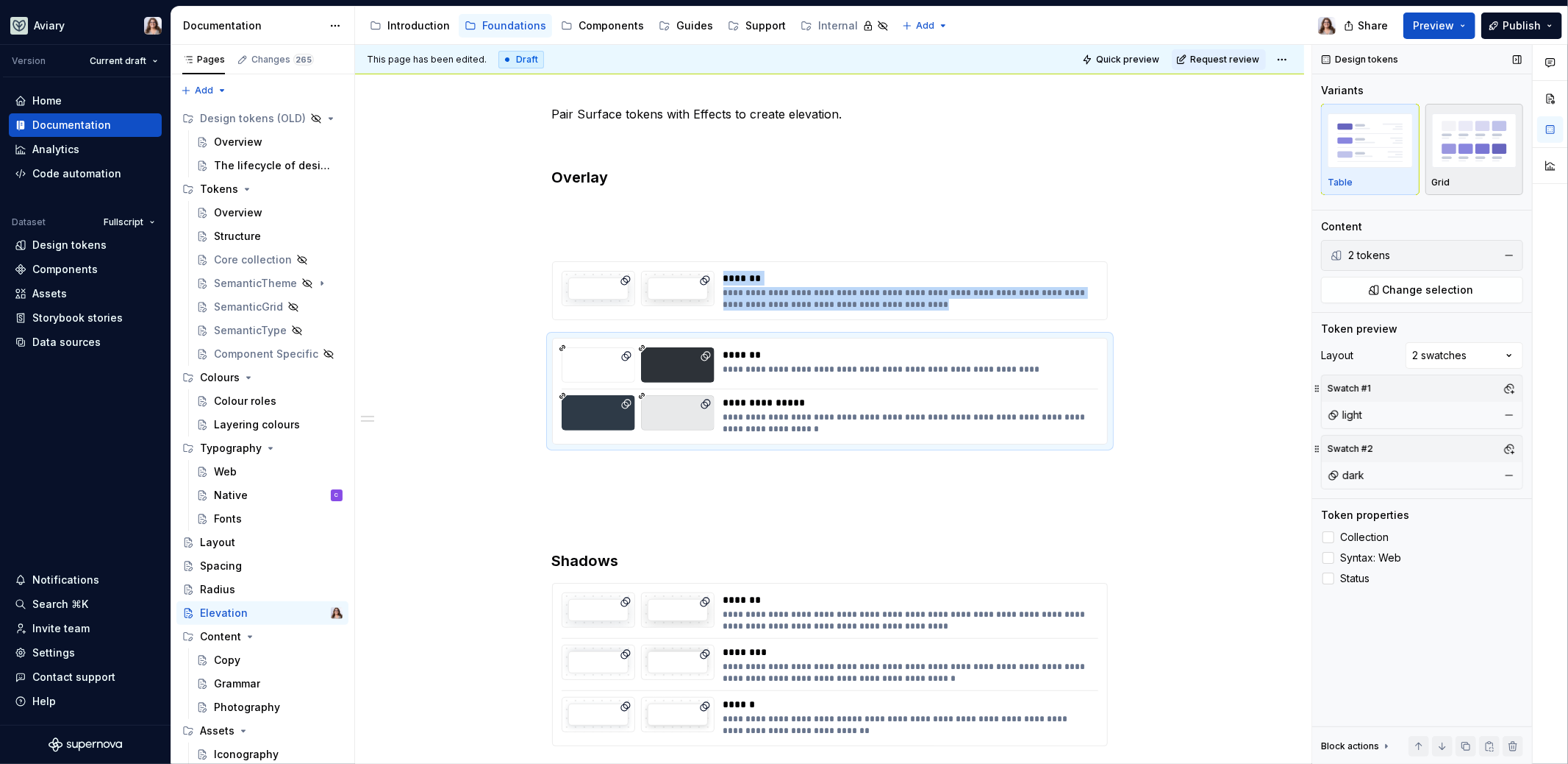
click at [1449, 183] on div "Grid" at bounding box center [1475, 182] width 85 height 12
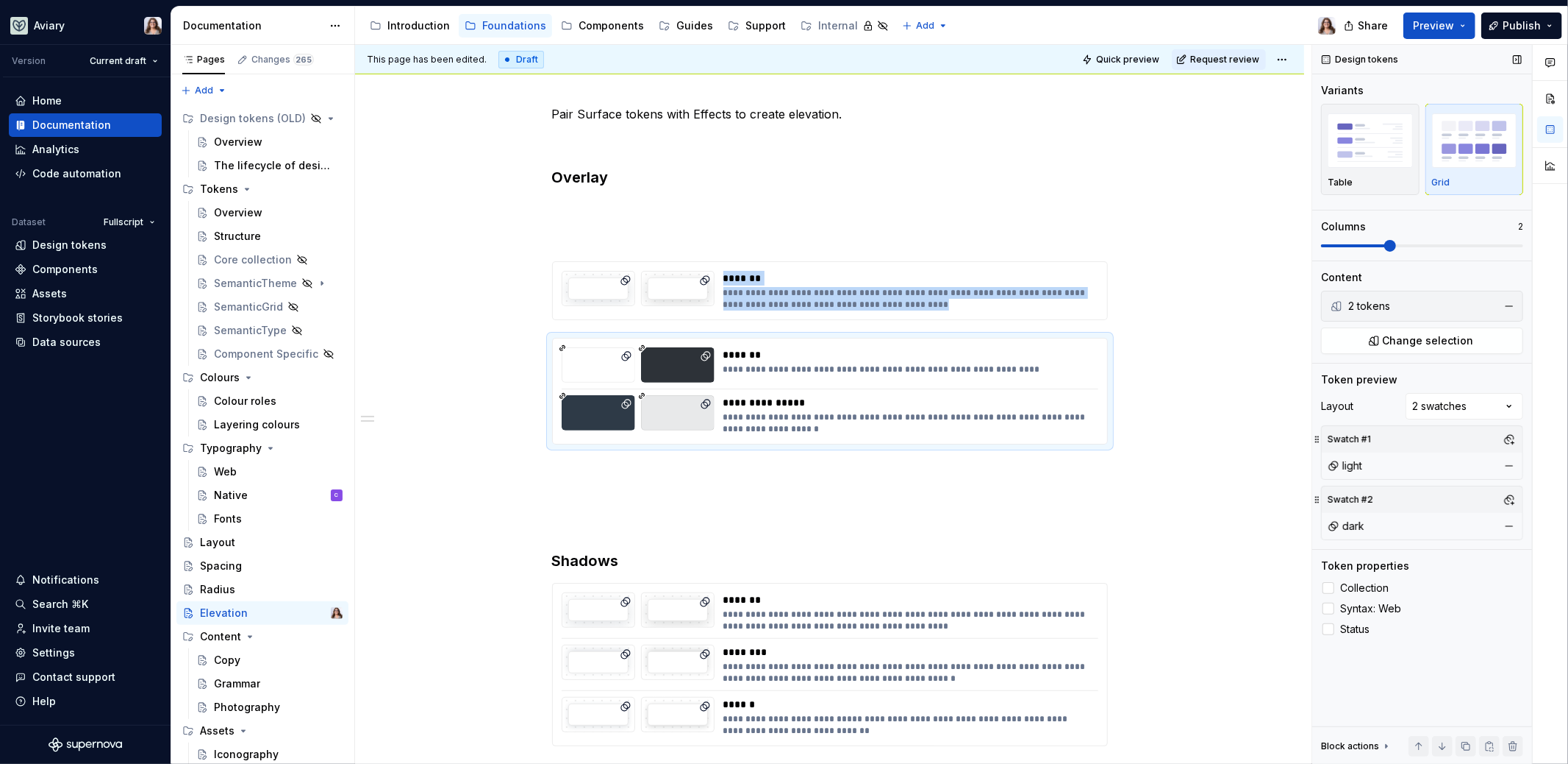
click at [1392, 240] on span at bounding box center [1390, 245] width 12 height 12
click at [1325, 242] on span at bounding box center [1326, 245] width 12 height 12
click at [1359, 172] on div "Table" at bounding box center [1371, 150] width 85 height 78
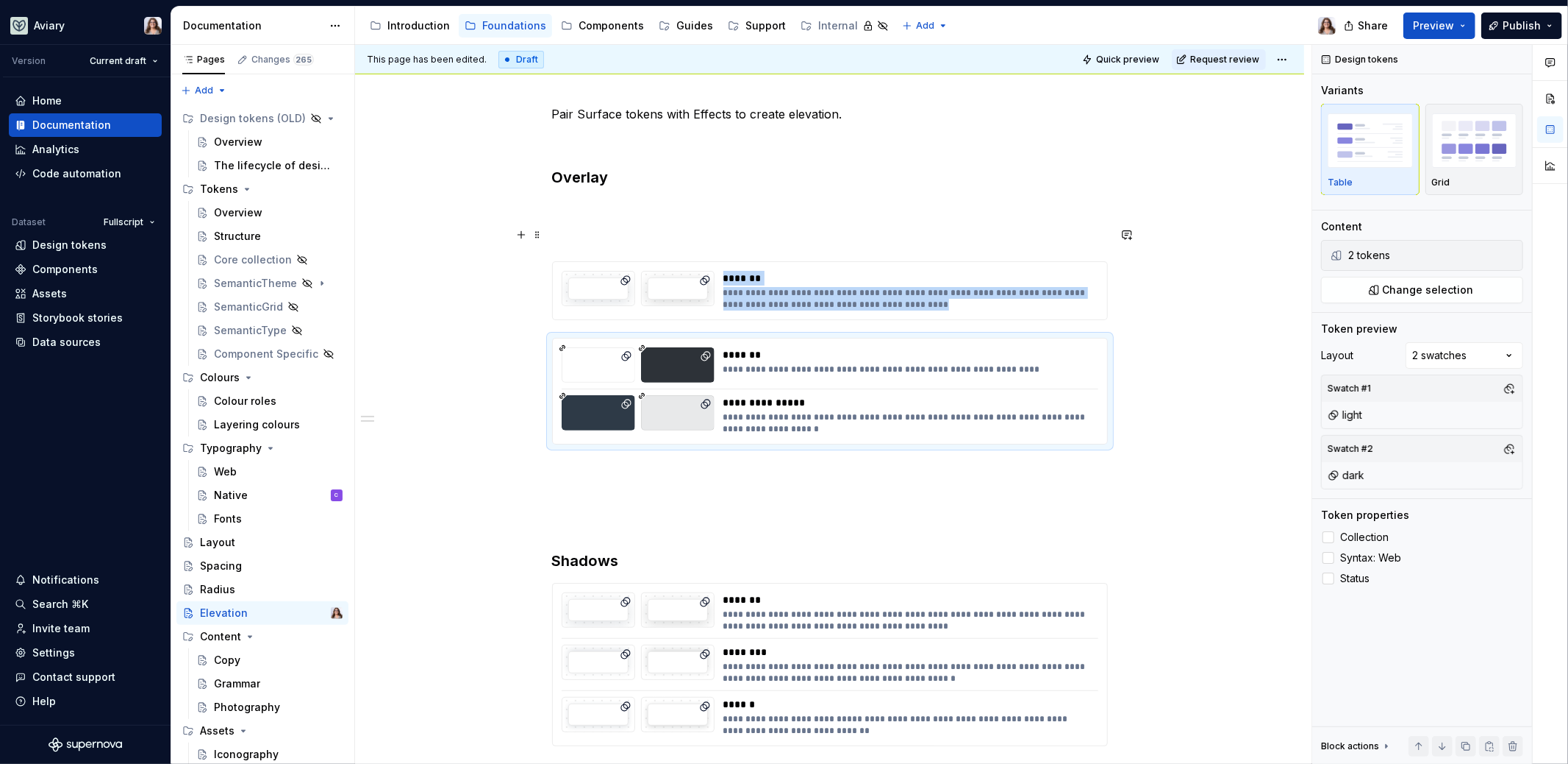
click at [694, 221] on div "**********" at bounding box center [830, 425] width 555 height 640
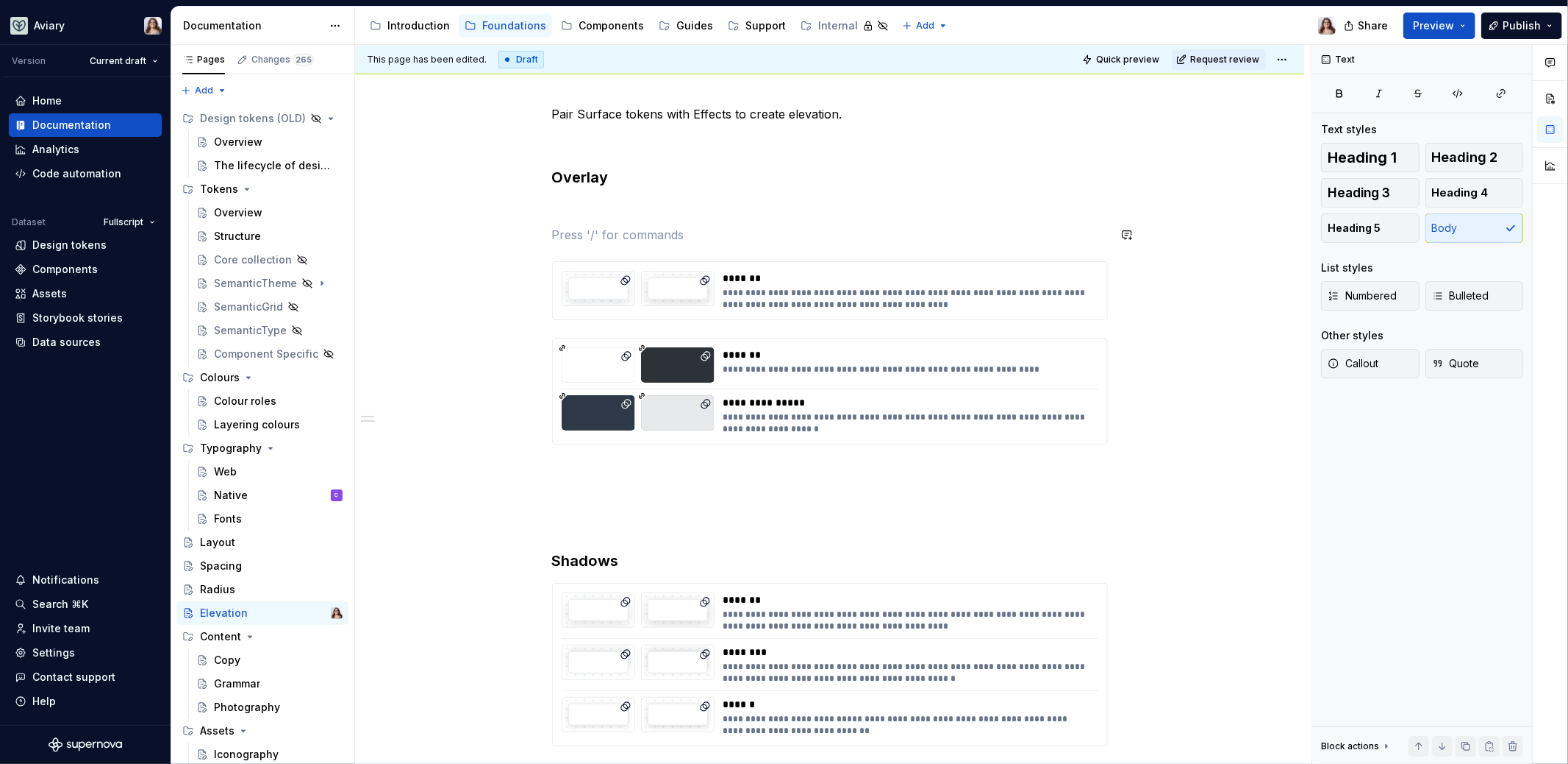
click at [619, 208] on p at bounding box center [830, 208] width 555 height 18
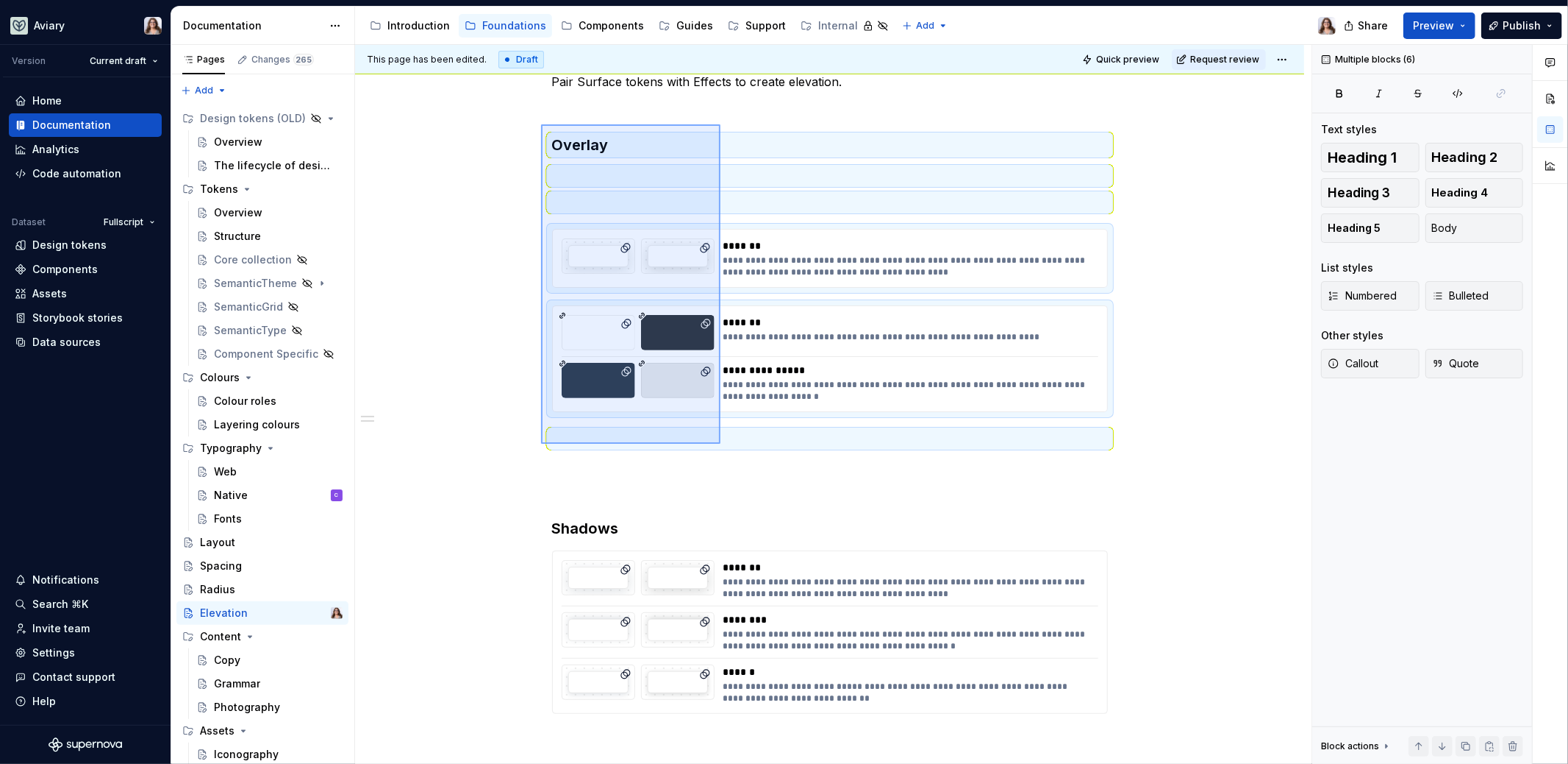
drag, startPoint x: 542, startPoint y: 125, endPoint x: 721, endPoint y: 444, distance: 365.8
click at [721, 444] on div "**********" at bounding box center [833, 404] width 957 height 719
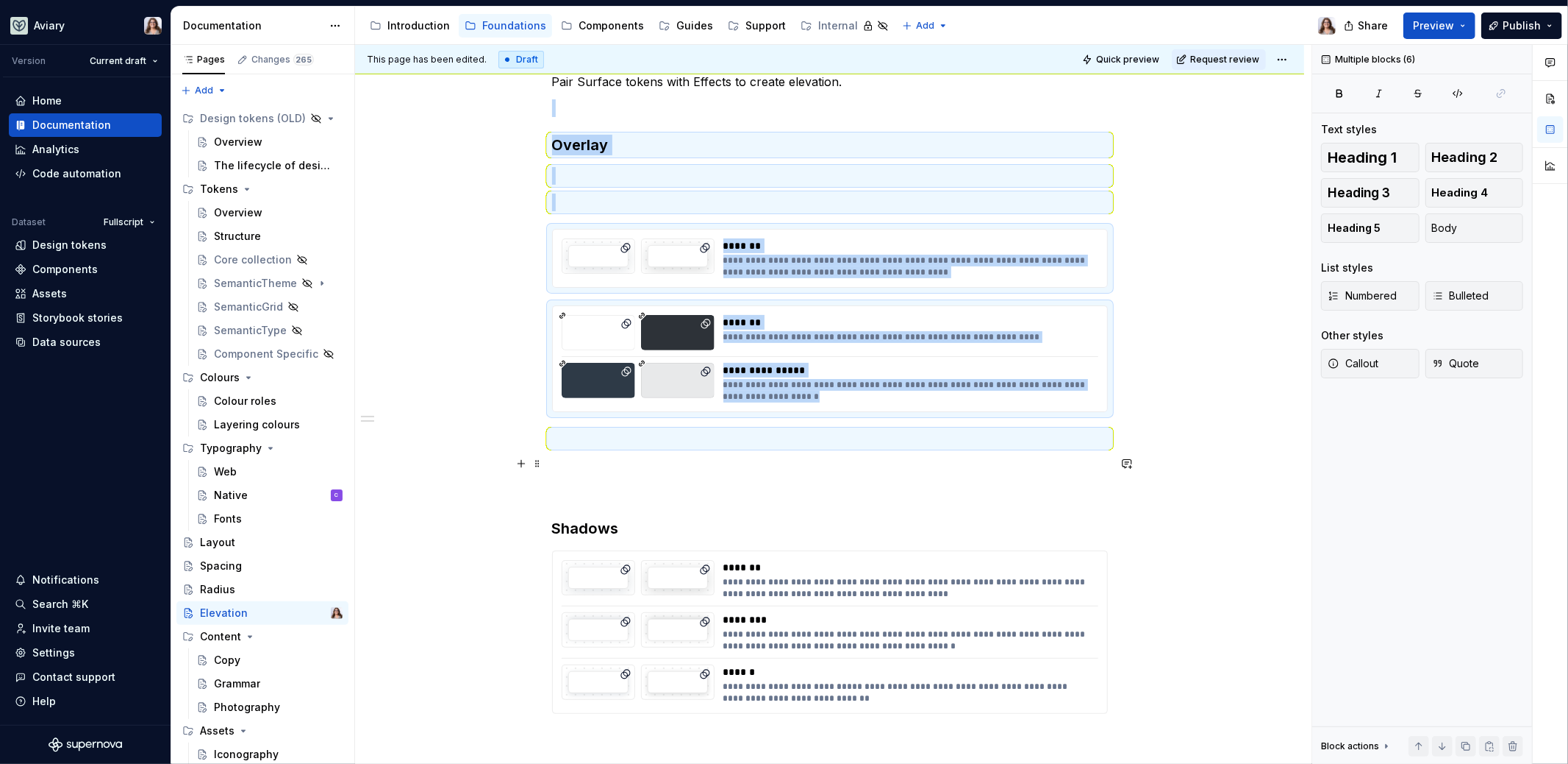
click at [746, 461] on p at bounding box center [830, 465] width 555 height 18
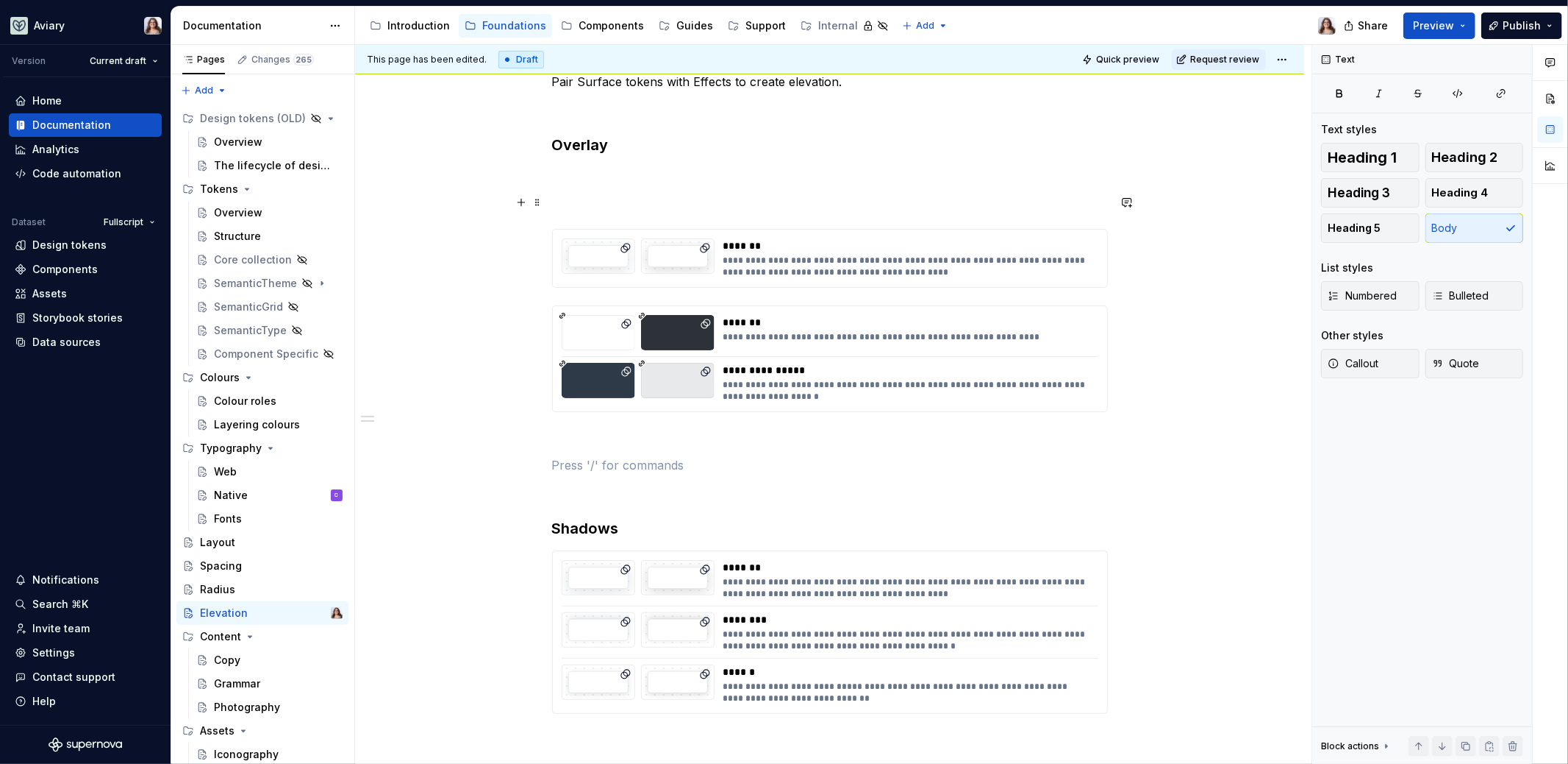
click at [595, 196] on p at bounding box center [830, 202] width 555 height 18
click at [561, 175] on p at bounding box center [830, 176] width 555 height 18
click at [601, 201] on p "Use for:" at bounding box center [830, 202] width 555 height 18
click at [561, 178] on p at bounding box center [830, 176] width 555 height 18
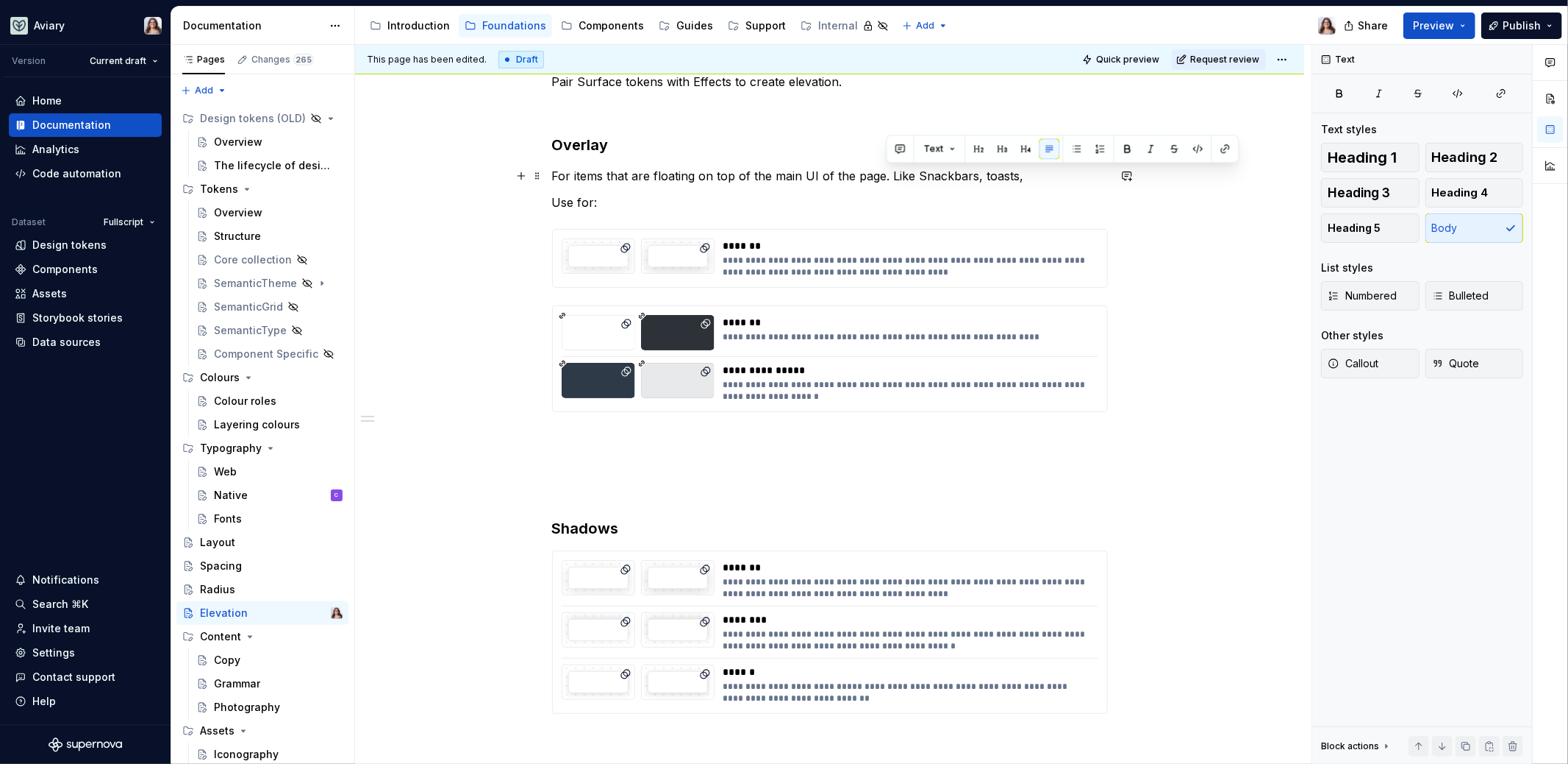
drag, startPoint x: 888, startPoint y: 174, endPoint x: 1018, endPoint y: 178, distance: 130.1
click at [1018, 178] on p "For items that are floating on top of the main UI of the page. Like Snackbars, …" at bounding box center [830, 176] width 555 height 18
click at [612, 207] on p "Use for:" at bounding box center [830, 202] width 555 height 18
click at [624, 201] on p "Use for: Like Snackbars, toasts," at bounding box center [830, 202] width 555 height 18
click at [704, 205] on p "Use for: Snackbars, toasts," at bounding box center [830, 202] width 555 height 18
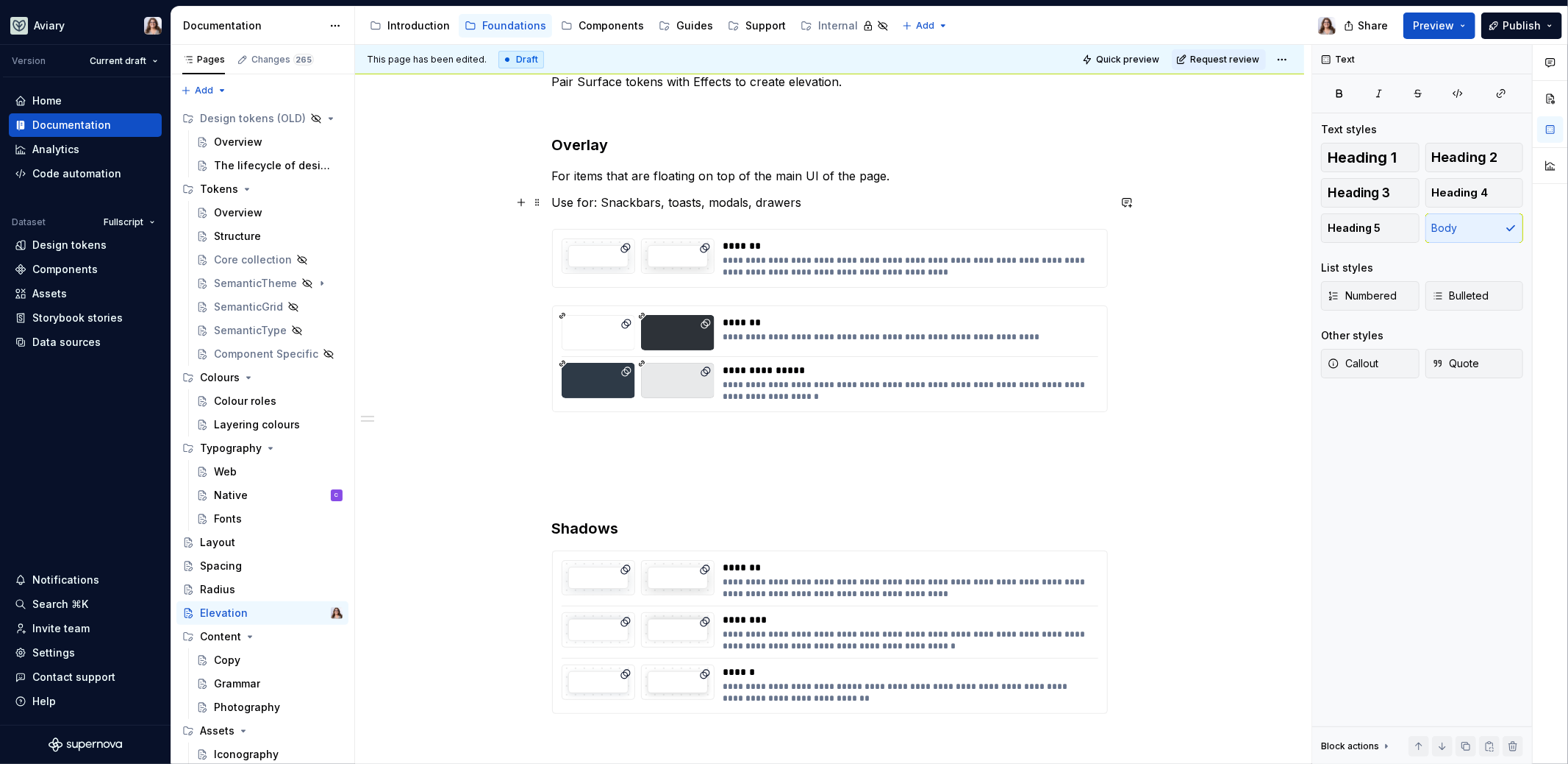
click at [606, 200] on p "Use for: Snackbars, toasts, modals, drawers" at bounding box center [830, 202] width 555 height 18
click at [802, 203] on p "Use for: snackbars, toasts, modals, drawers" at bounding box center [830, 202] width 555 height 18
click at [888, 178] on p "For items that are floating on top of the main UI of the page." at bounding box center [830, 176] width 555 height 18
click at [577, 446] on div "**********" at bounding box center [830, 392] width 555 height 640
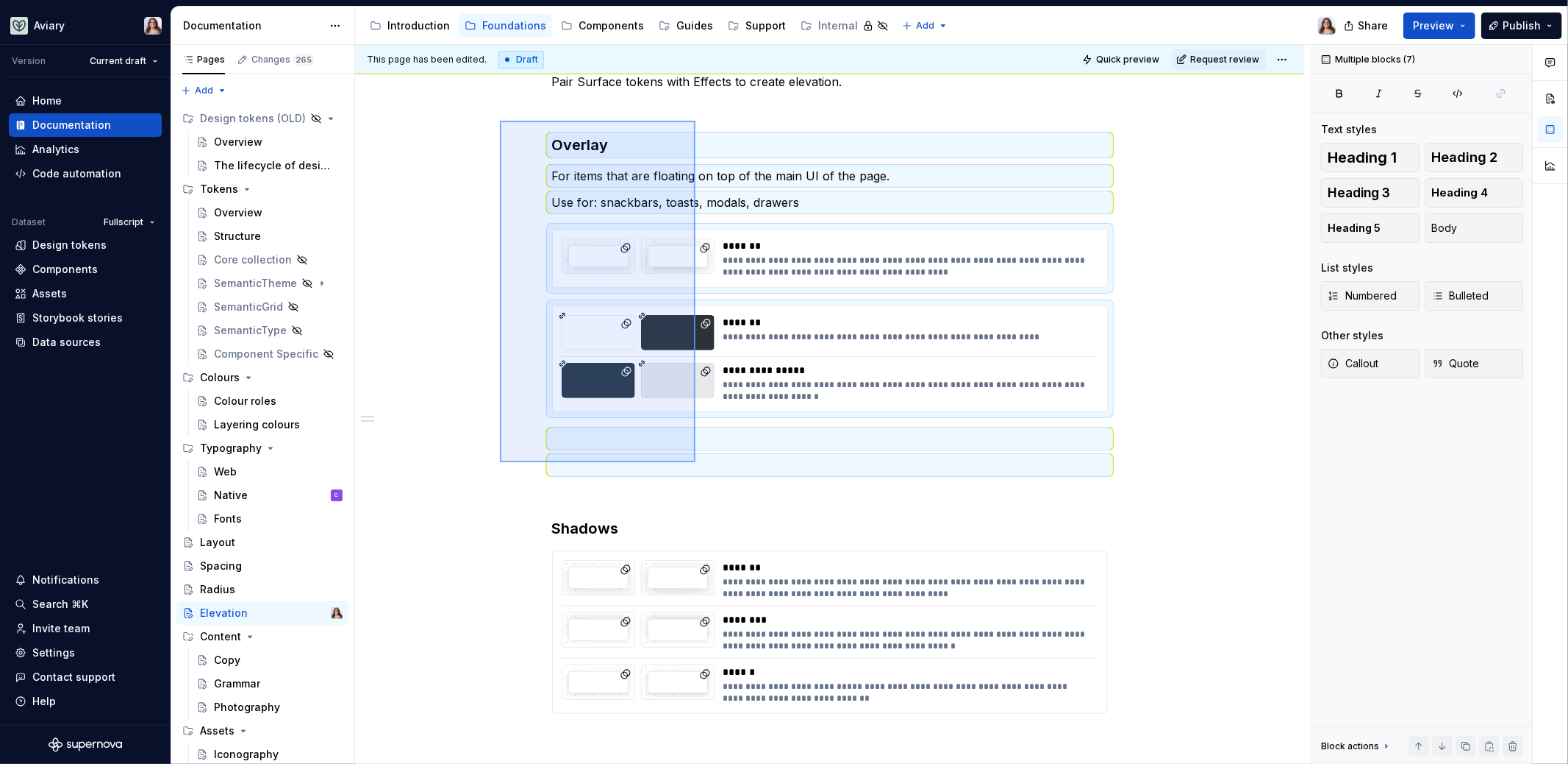
drag, startPoint x: 500, startPoint y: 121, endPoint x: 696, endPoint y: 462, distance: 393.3
click at [696, 462] on div "**********" at bounding box center [833, 404] width 957 height 719
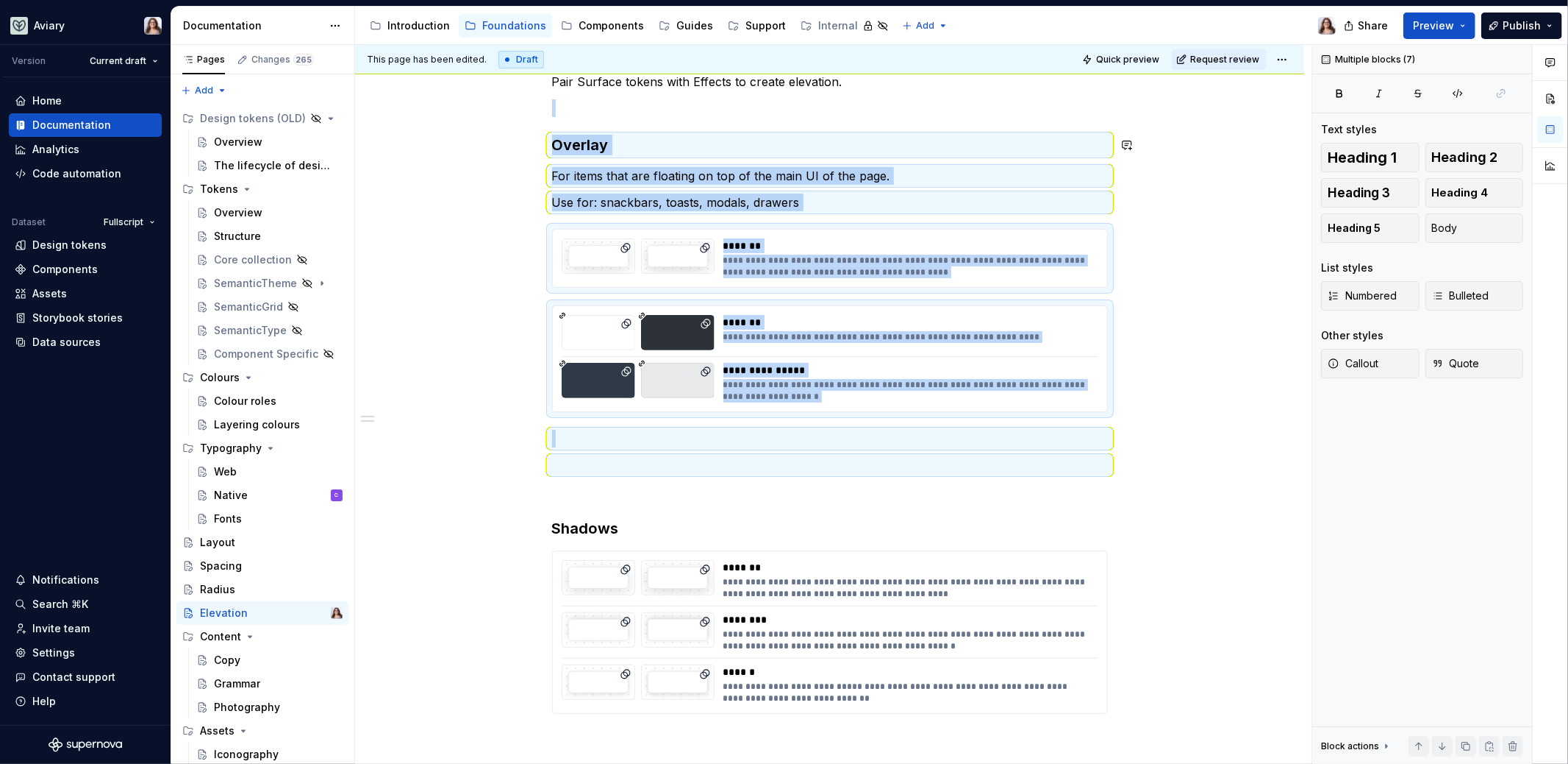
click at [696, 462] on p at bounding box center [830, 465] width 555 height 18
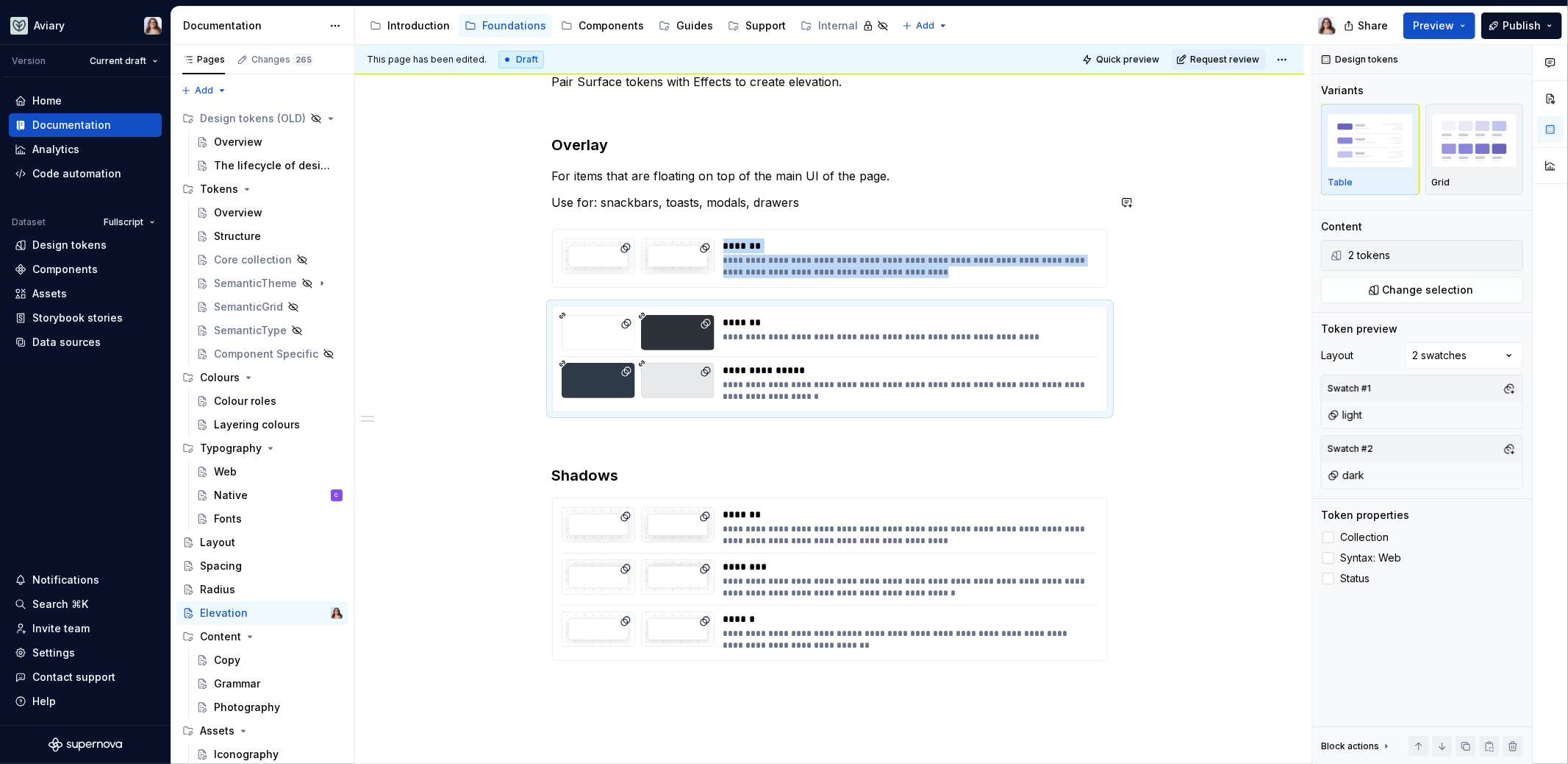
click at [503, 184] on div "**********" at bounding box center [830, 472] width 949 height 870
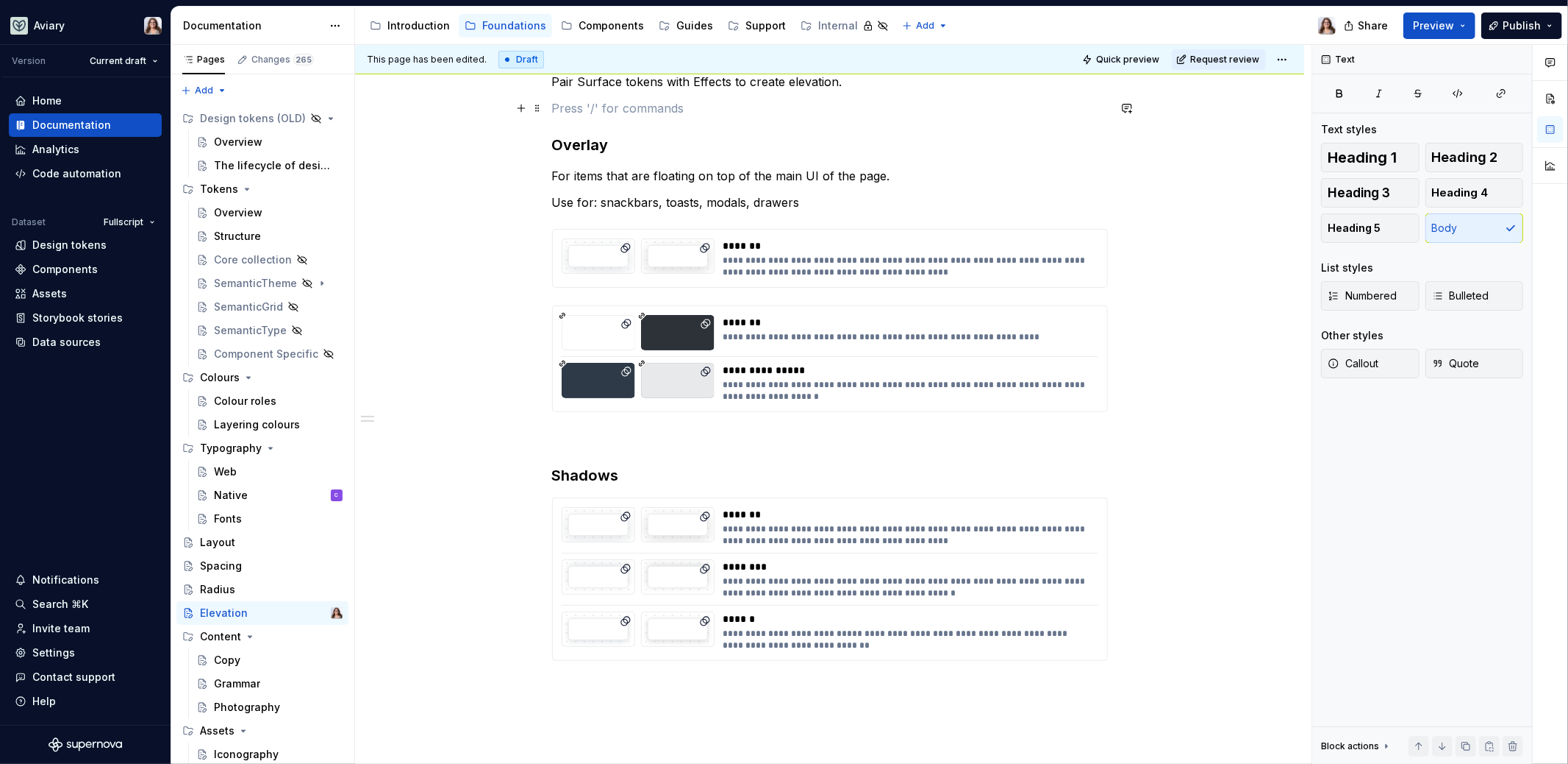
click at [571, 99] on p at bounding box center [830, 108] width 555 height 18
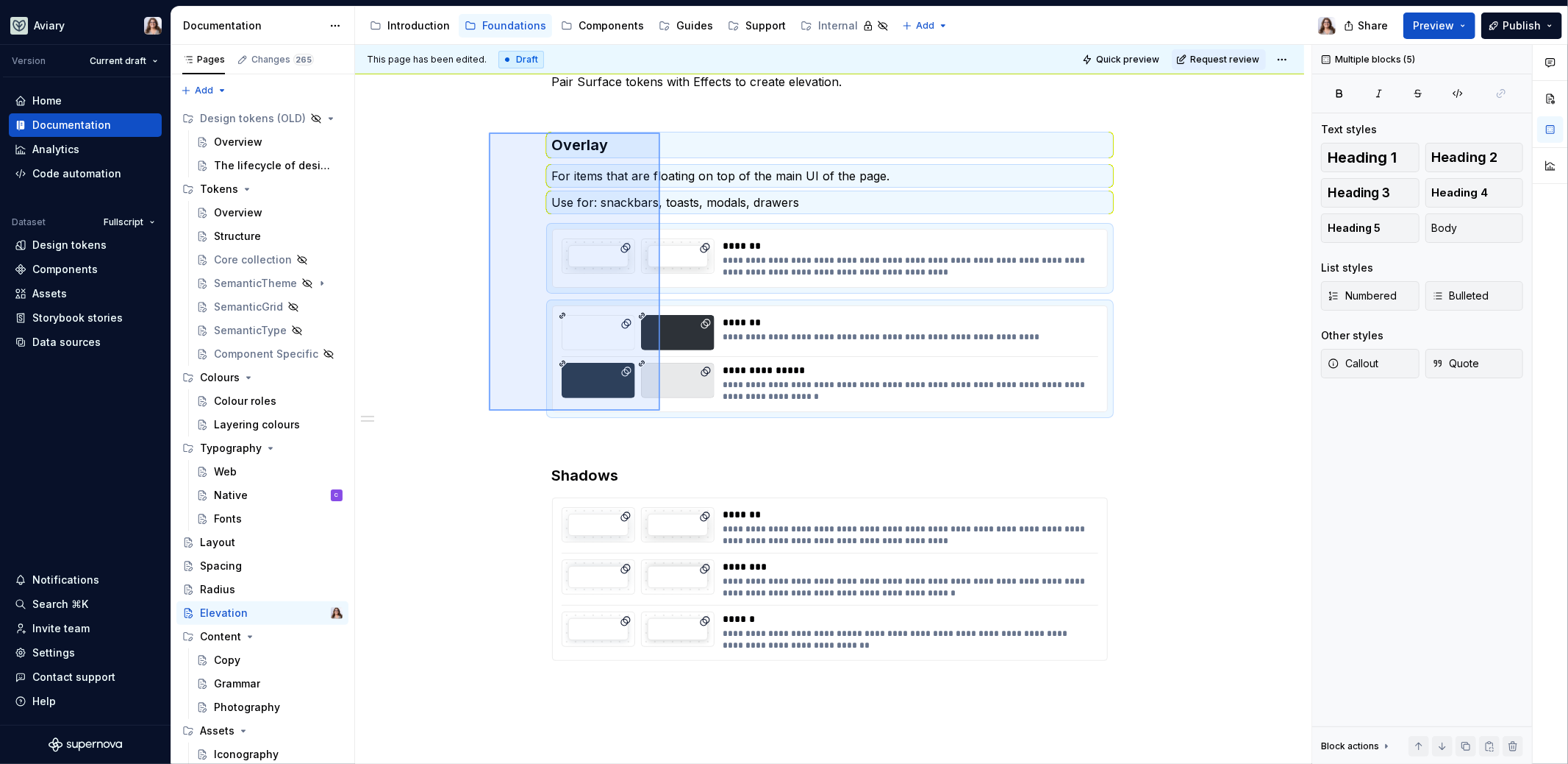
drag, startPoint x: 489, startPoint y: 132, endPoint x: 660, endPoint y: 411, distance: 327.2
click at [660, 411] on div "**********" at bounding box center [833, 404] width 957 height 719
copy div "**********"
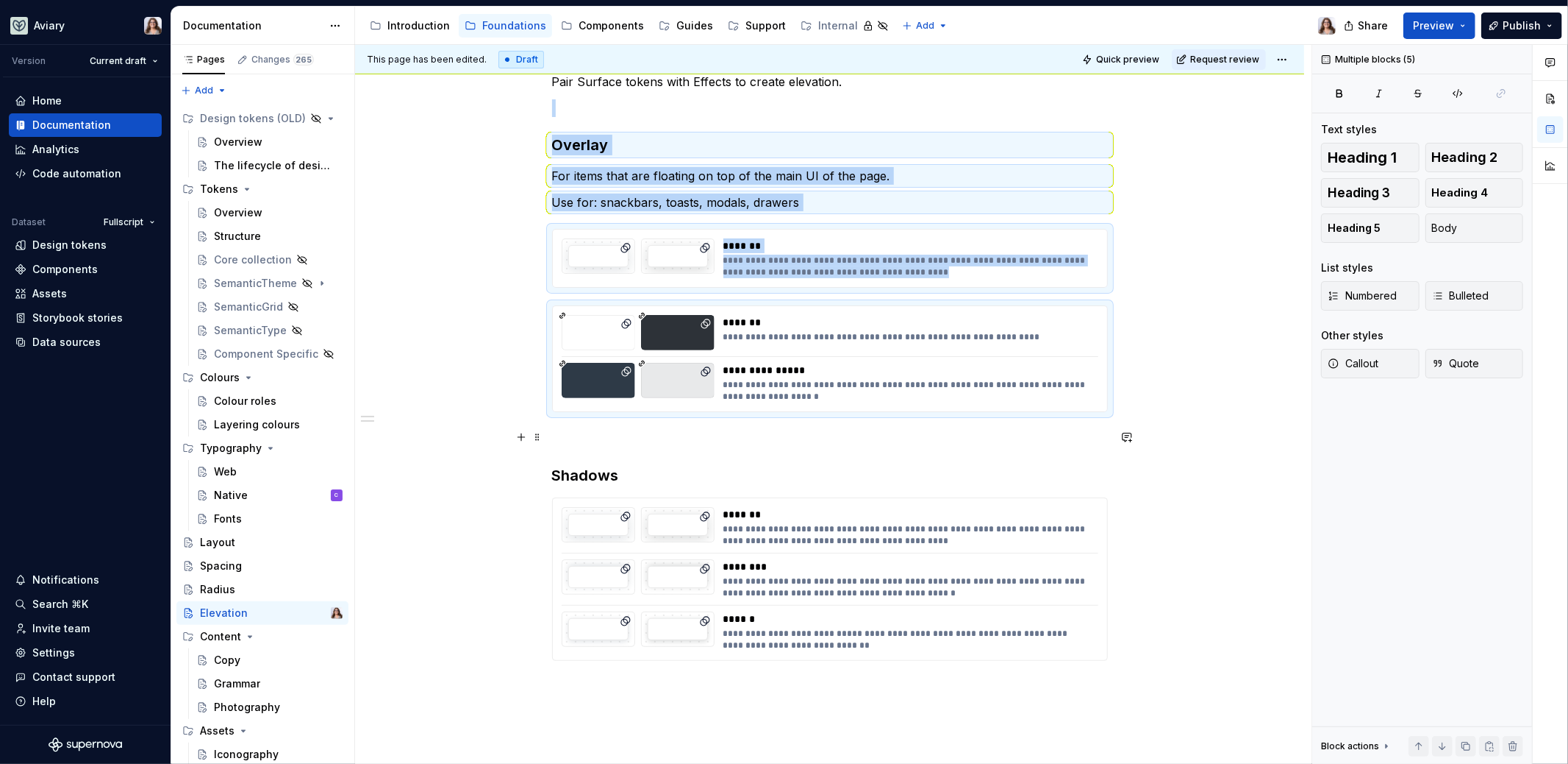
click at [621, 436] on p at bounding box center [830, 438] width 555 height 18
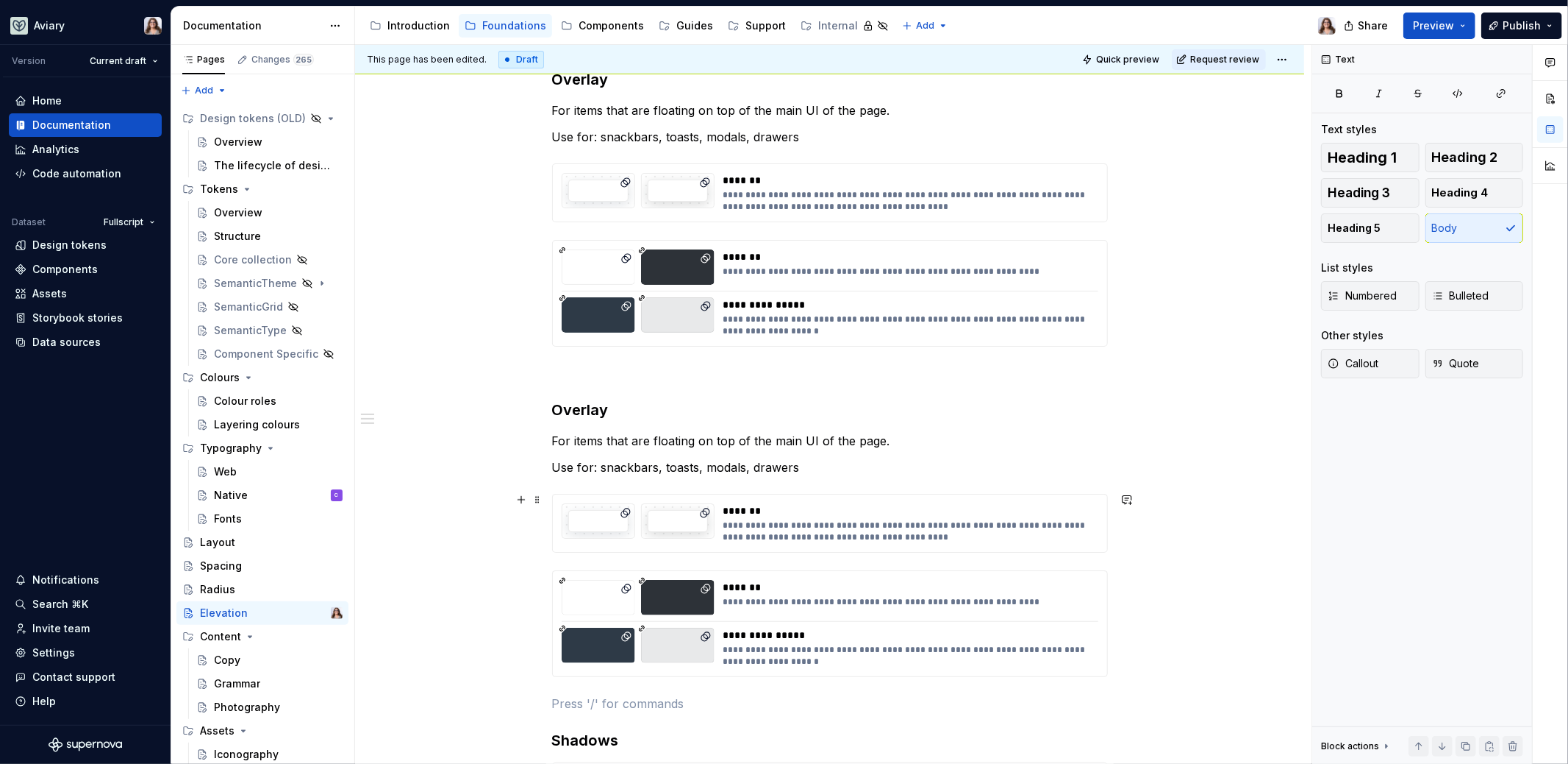
scroll to position [302, 0]
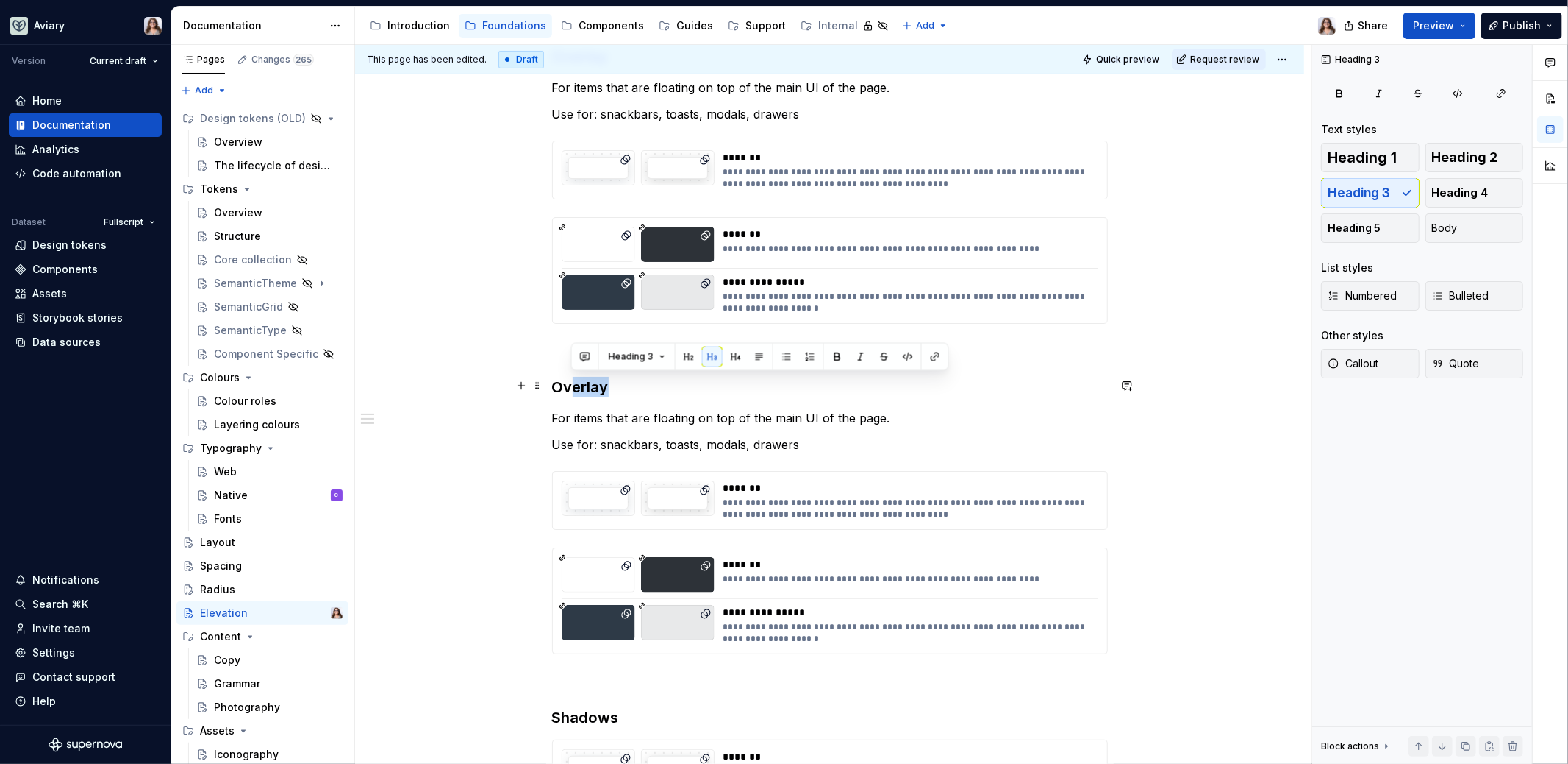
drag, startPoint x: 608, startPoint y: 387, endPoint x: 570, endPoint y: 387, distance: 38.0
click at [570, 387] on h3 "Overlay" at bounding box center [830, 387] width 555 height 20
click at [574, 387] on h3 "Overlay" at bounding box center [830, 387] width 555 height 20
drag, startPoint x: 555, startPoint y: 387, endPoint x: 610, endPoint y: 387, distance: 55.0
click at [610, 387] on h3 "Overlay" at bounding box center [830, 387] width 555 height 20
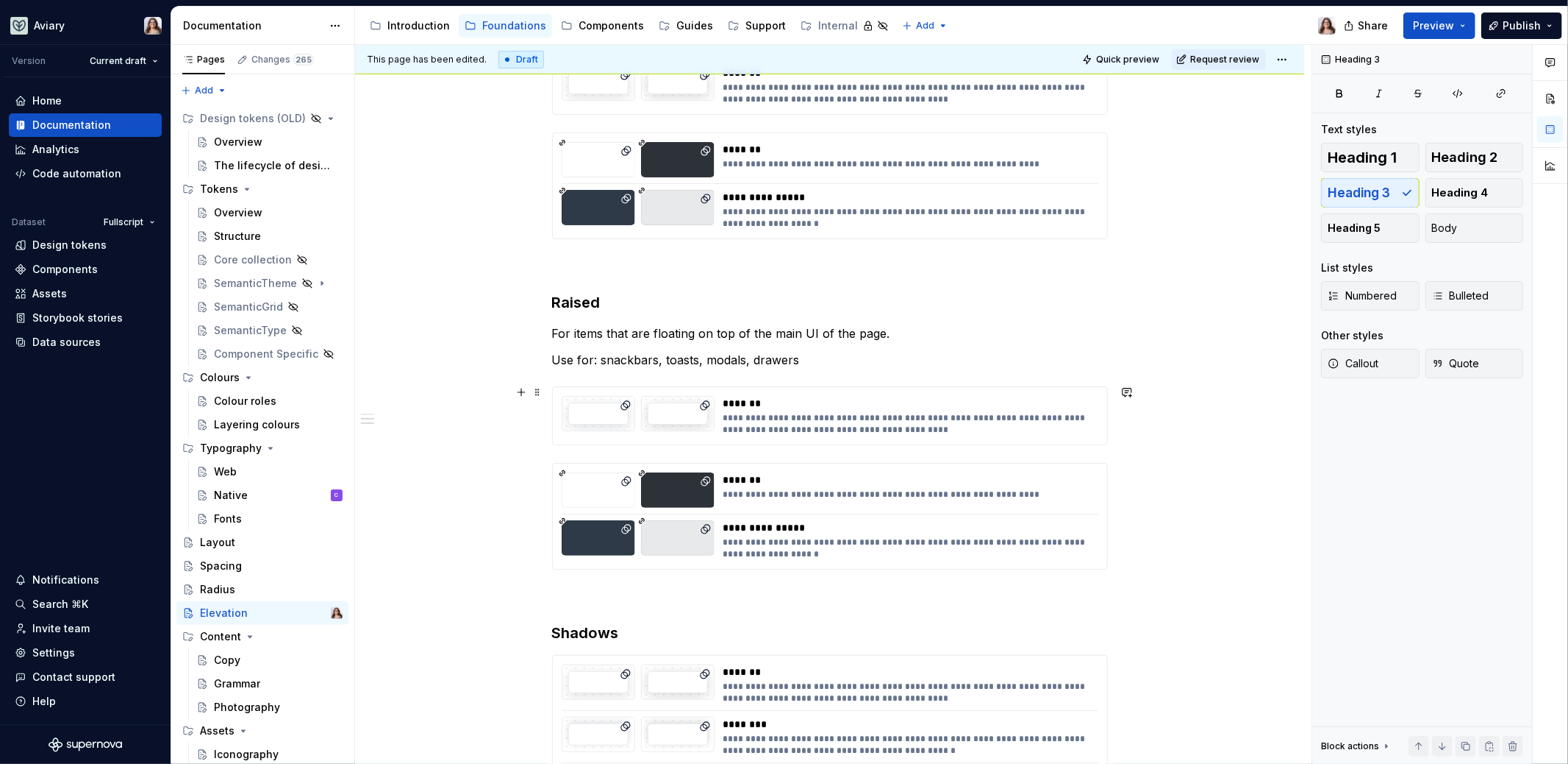
scroll to position [415, 0]
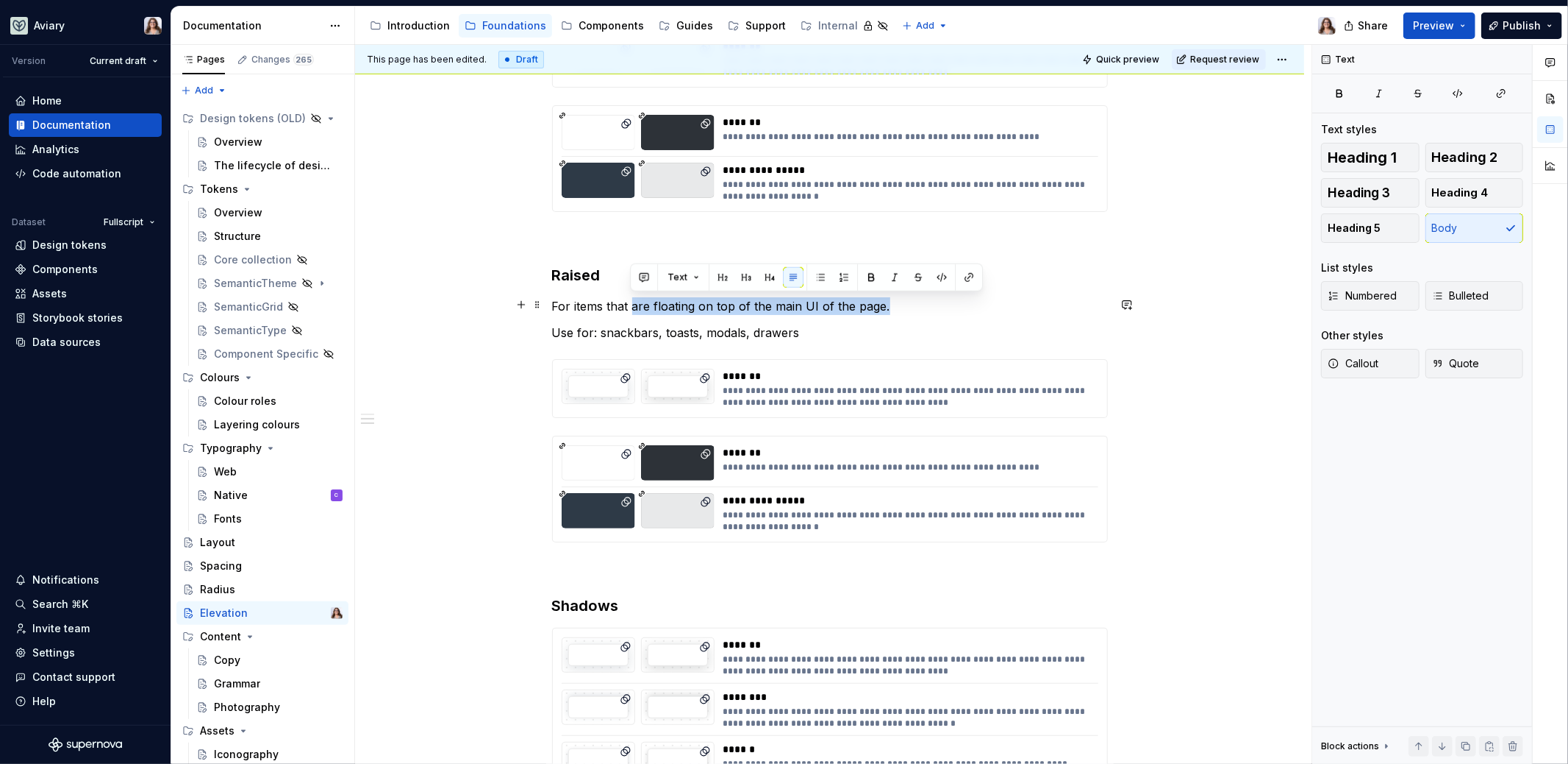
drag, startPoint x: 883, startPoint y: 305, endPoint x: 630, endPoint y: 300, distance: 253.0
click at [630, 300] on p "For items that are floating on top of the main UI of the page." at bounding box center [830, 306] width 555 height 18
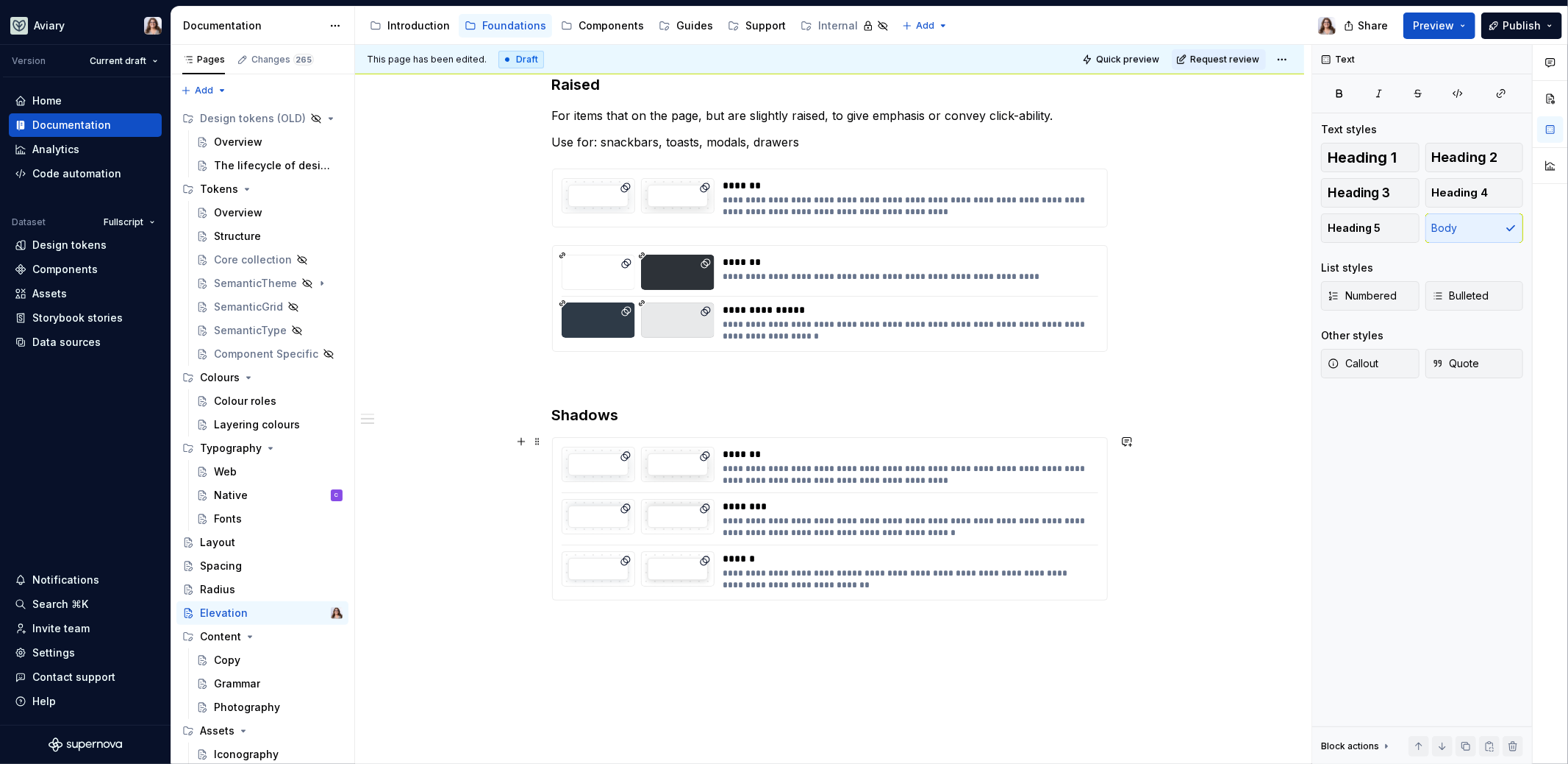
scroll to position [606, 0]
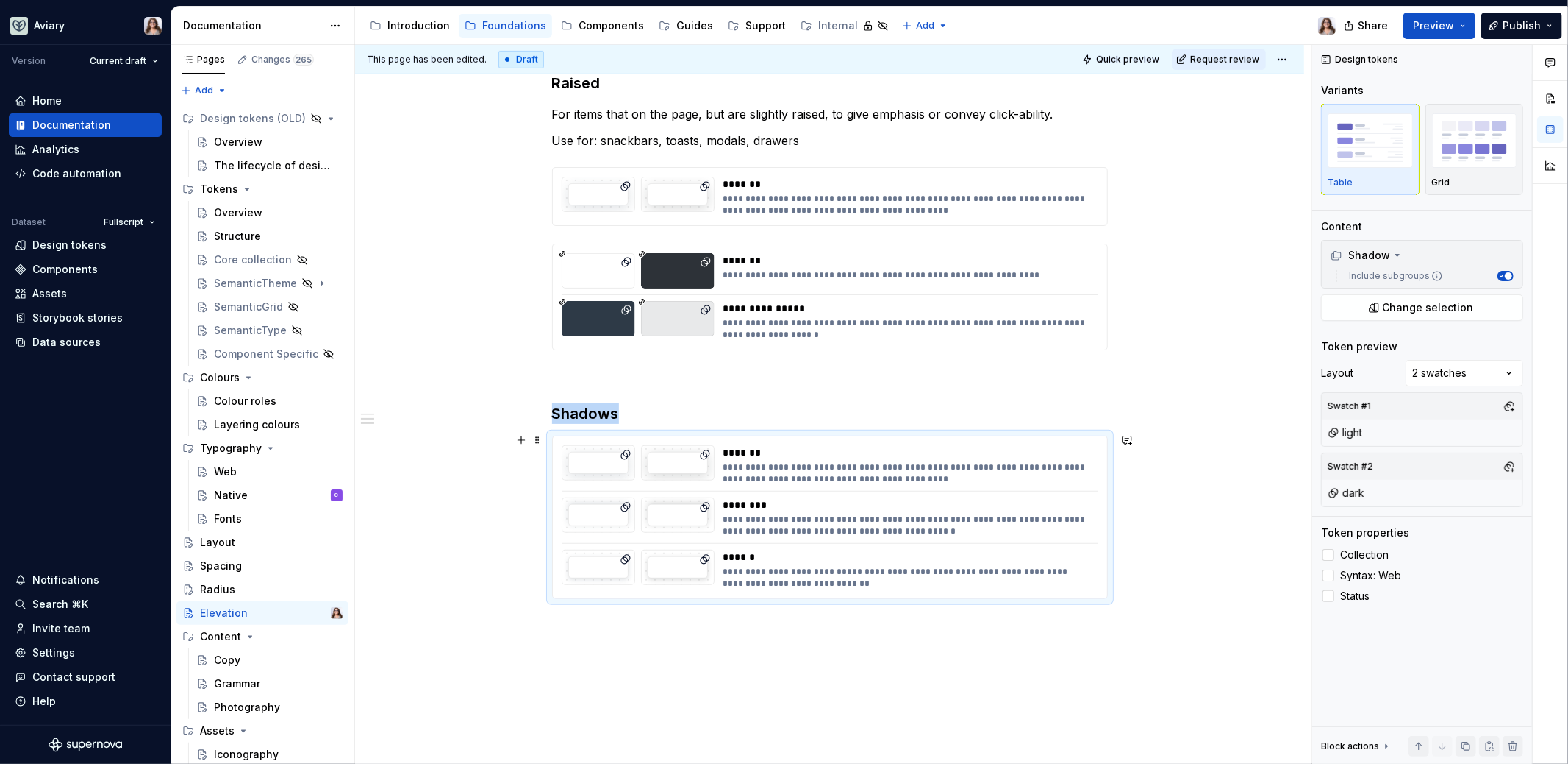
click at [771, 566] on div "**********" at bounding box center [907, 577] width 367 height 23
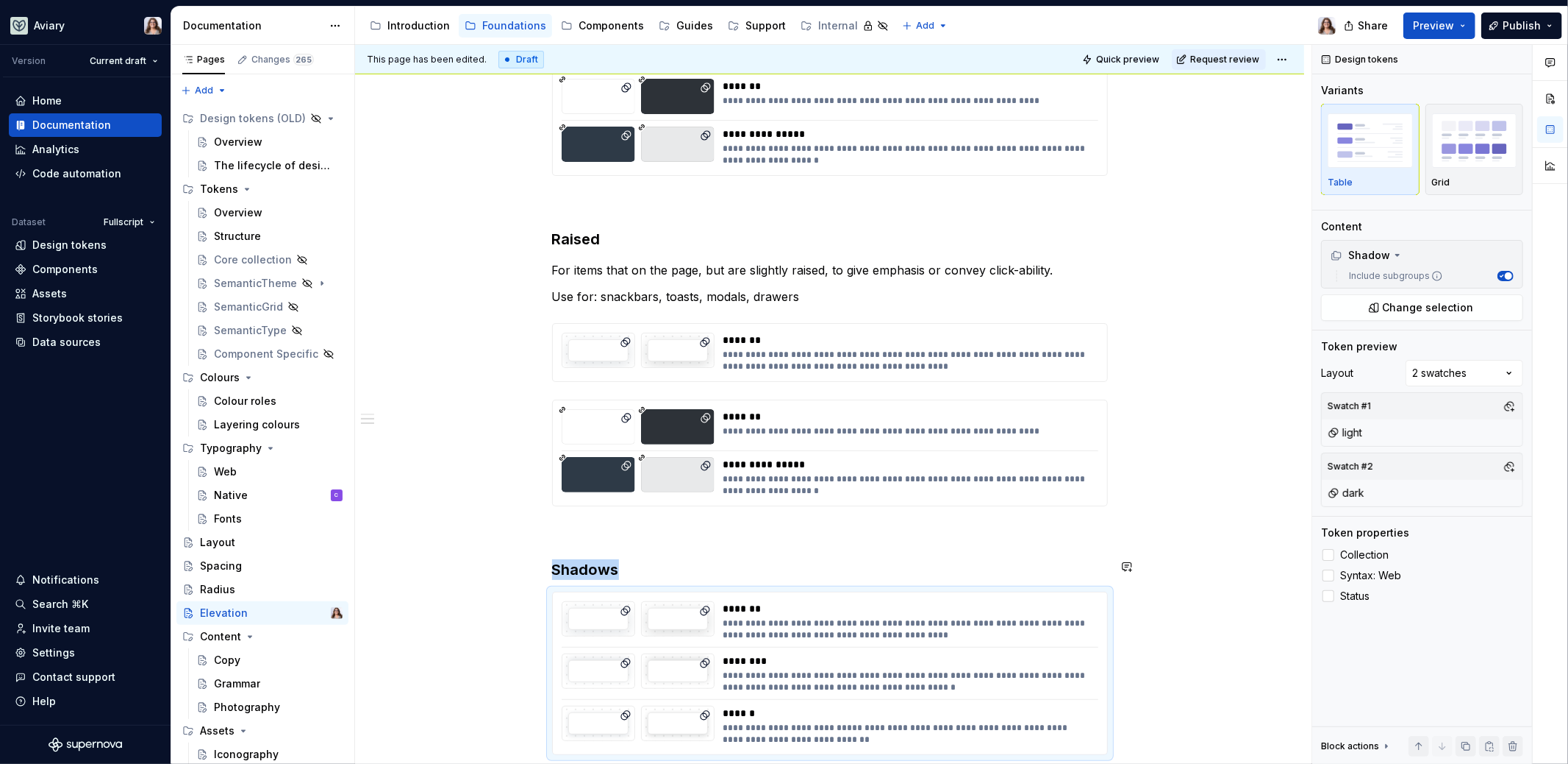
scroll to position [449, 0]
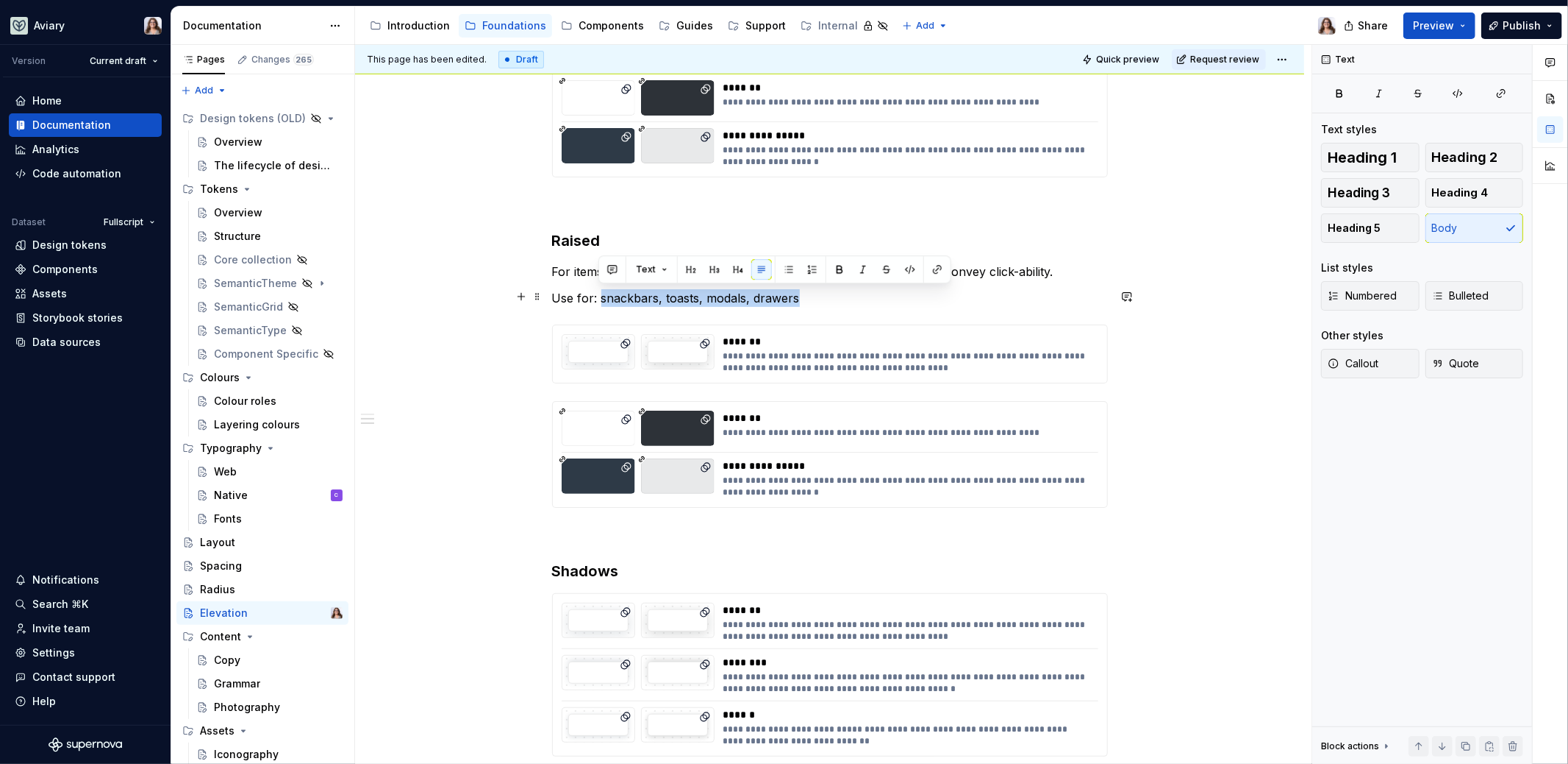
drag, startPoint x: 800, startPoint y: 293, endPoint x: 598, endPoint y: 295, distance: 202.0
click at [598, 295] on p "Use for: snackbars, toasts, modals, drawers" at bounding box center [830, 297] width 555 height 18
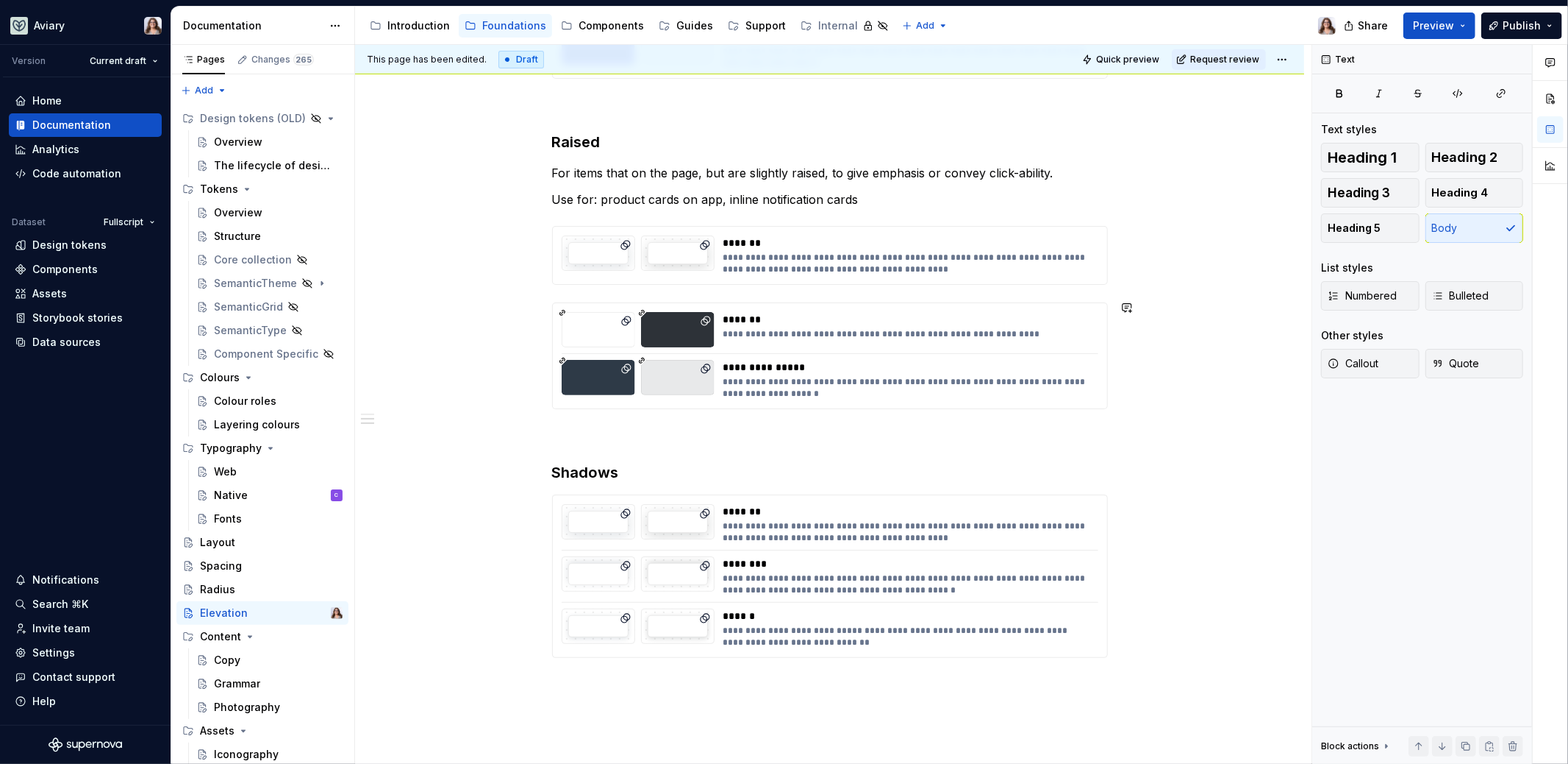
scroll to position [563, 0]
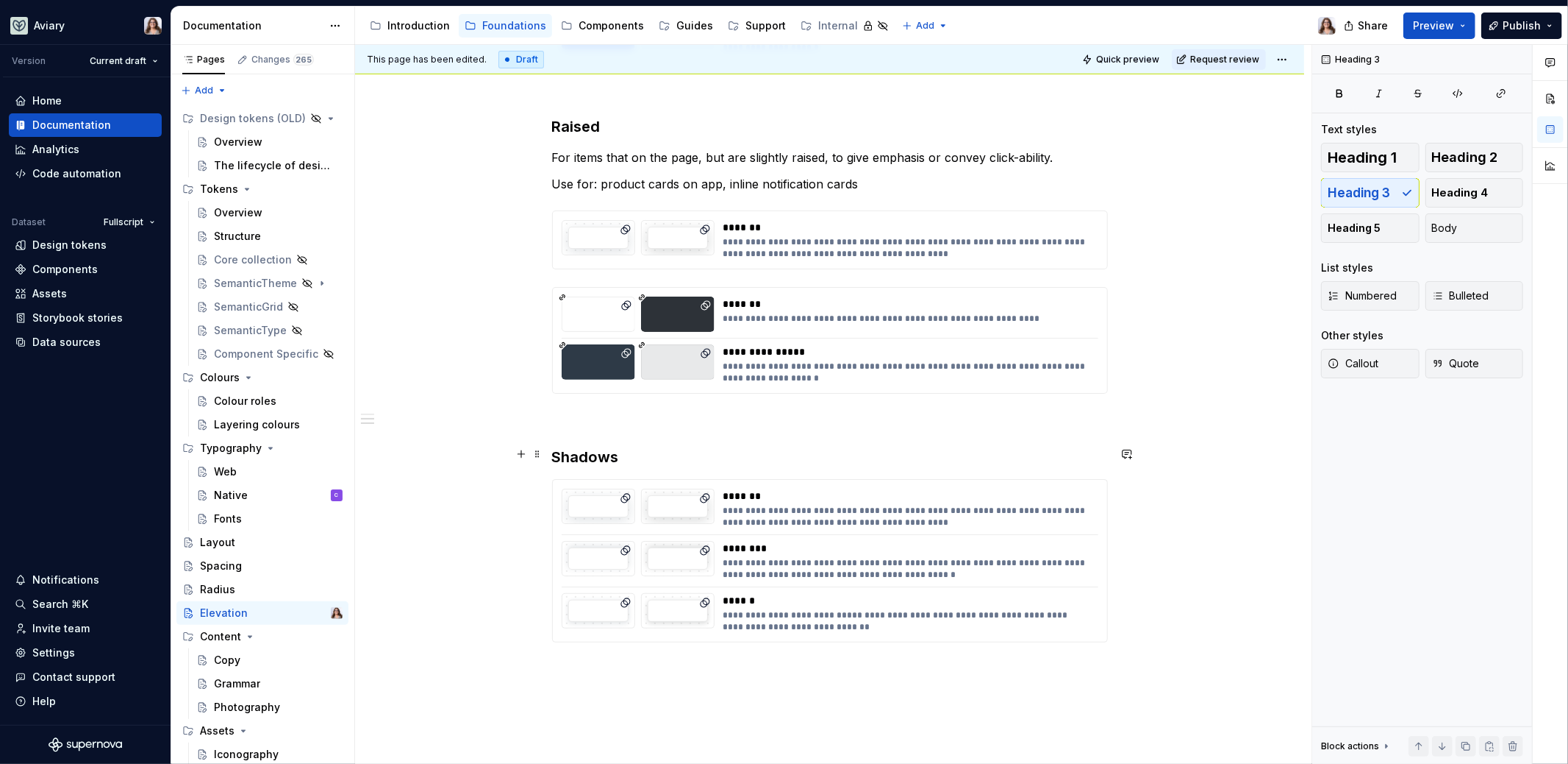
click at [612, 449] on h3 "Shadows" at bounding box center [830, 456] width 555 height 20
drag, startPoint x: 612, startPoint y: 449, endPoint x: 548, endPoint y: 448, distance: 64.0
click at [548, 448] on div "**********" at bounding box center [830, 288] width 949 height 1200
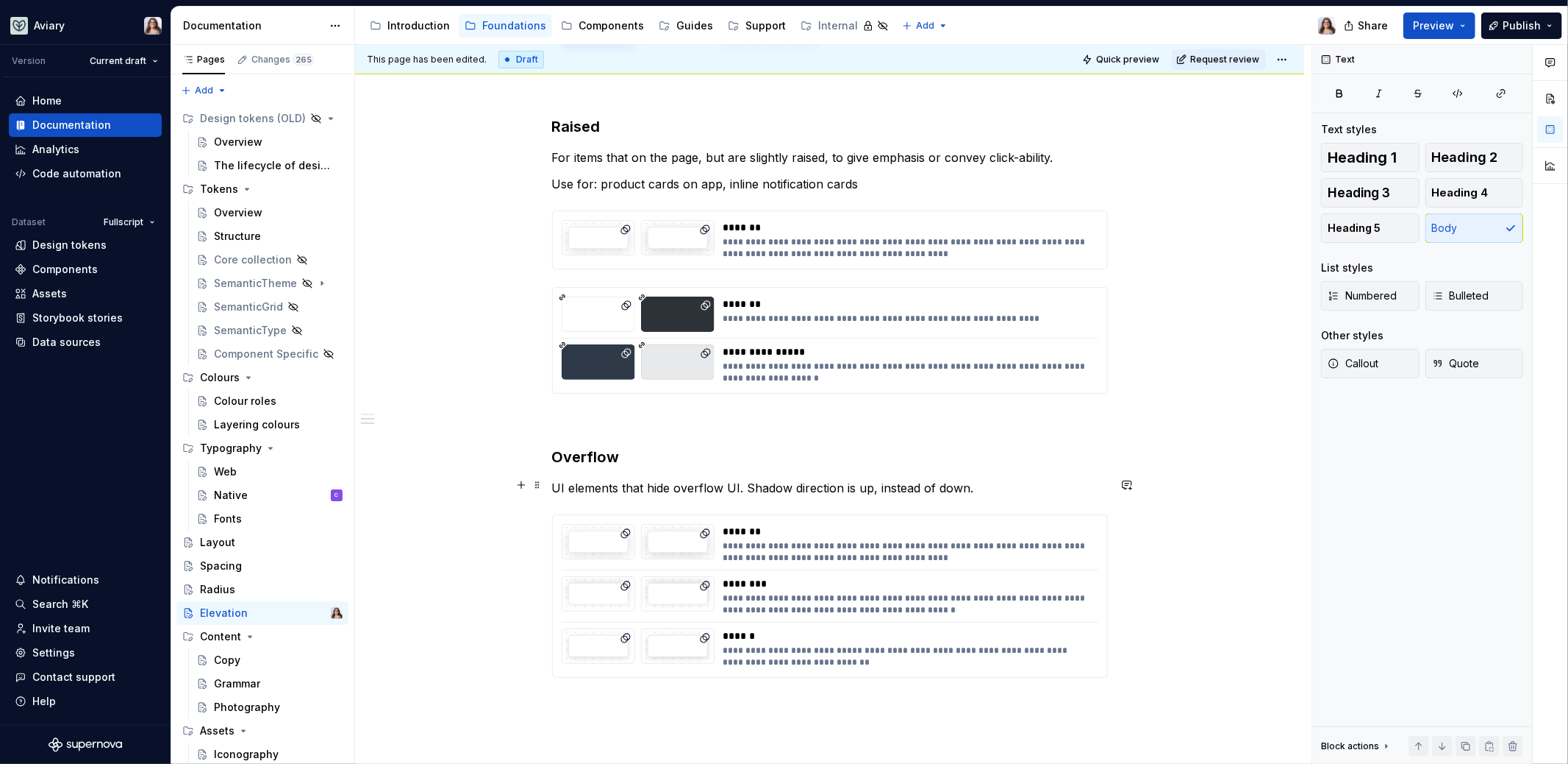
click at [972, 483] on p "UI elements that hide overflow UI. Shadow direction is up, instead of down." at bounding box center [830, 487] width 555 height 18
click at [627, 461] on h3 "Overflow" at bounding box center [830, 456] width 555 height 20
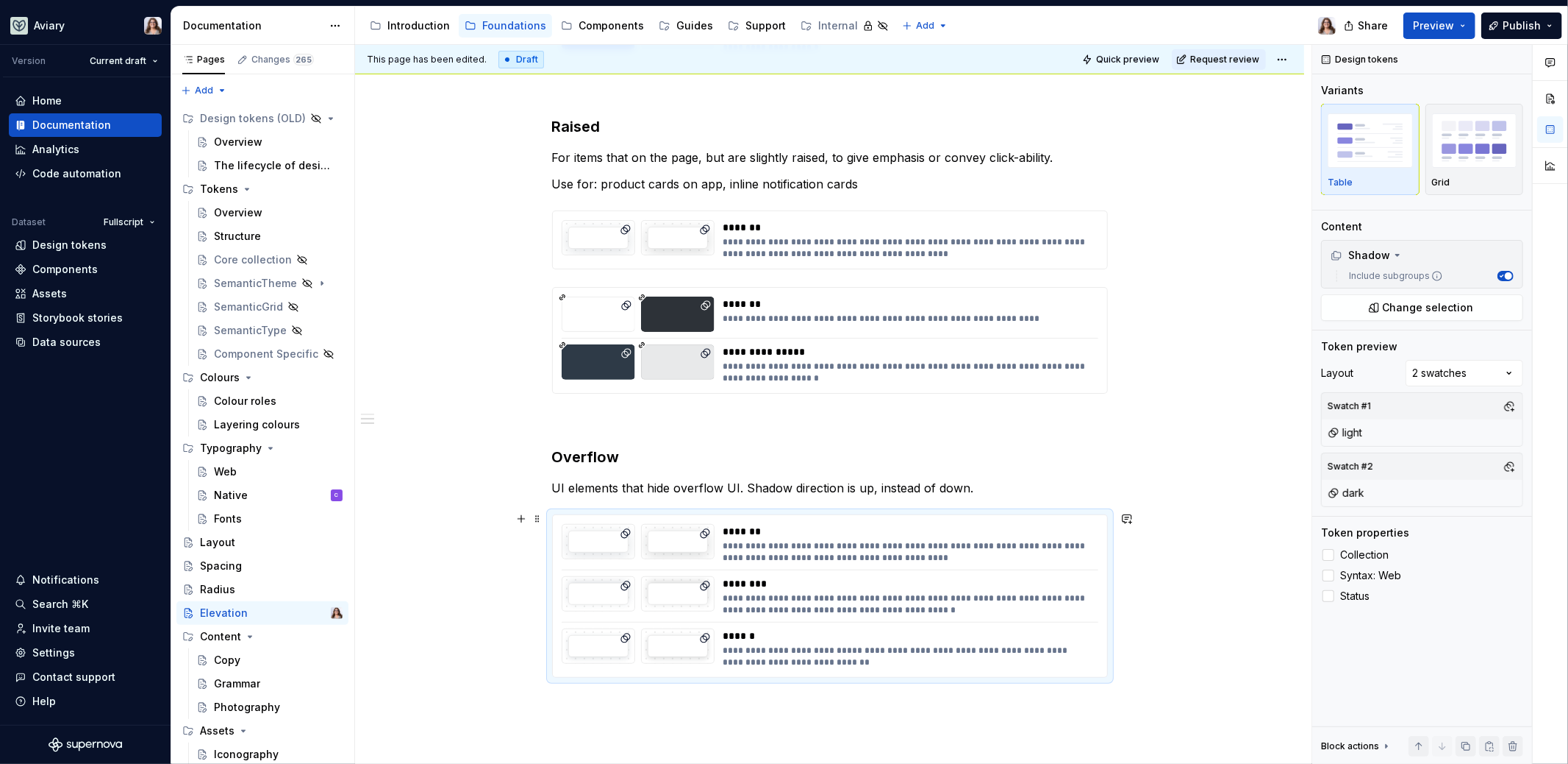
click at [808, 561] on div "**********" at bounding box center [830, 596] width 555 height 162
type textarea "*"
click at [1426, 309] on span "Change selection" at bounding box center [1429, 308] width 91 height 15
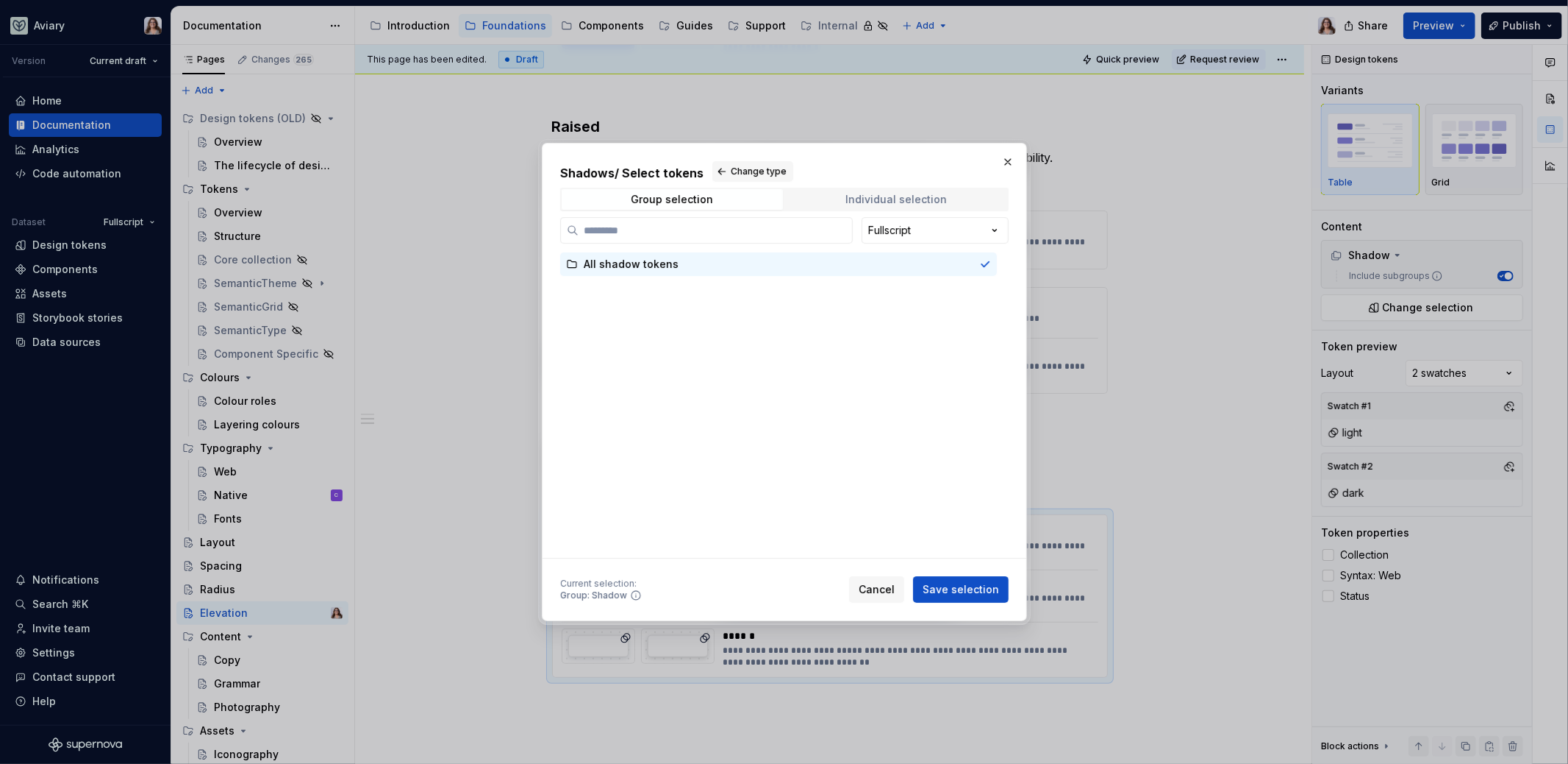
click at [894, 196] on div "Individual selection" at bounding box center [895, 199] width 101 height 12
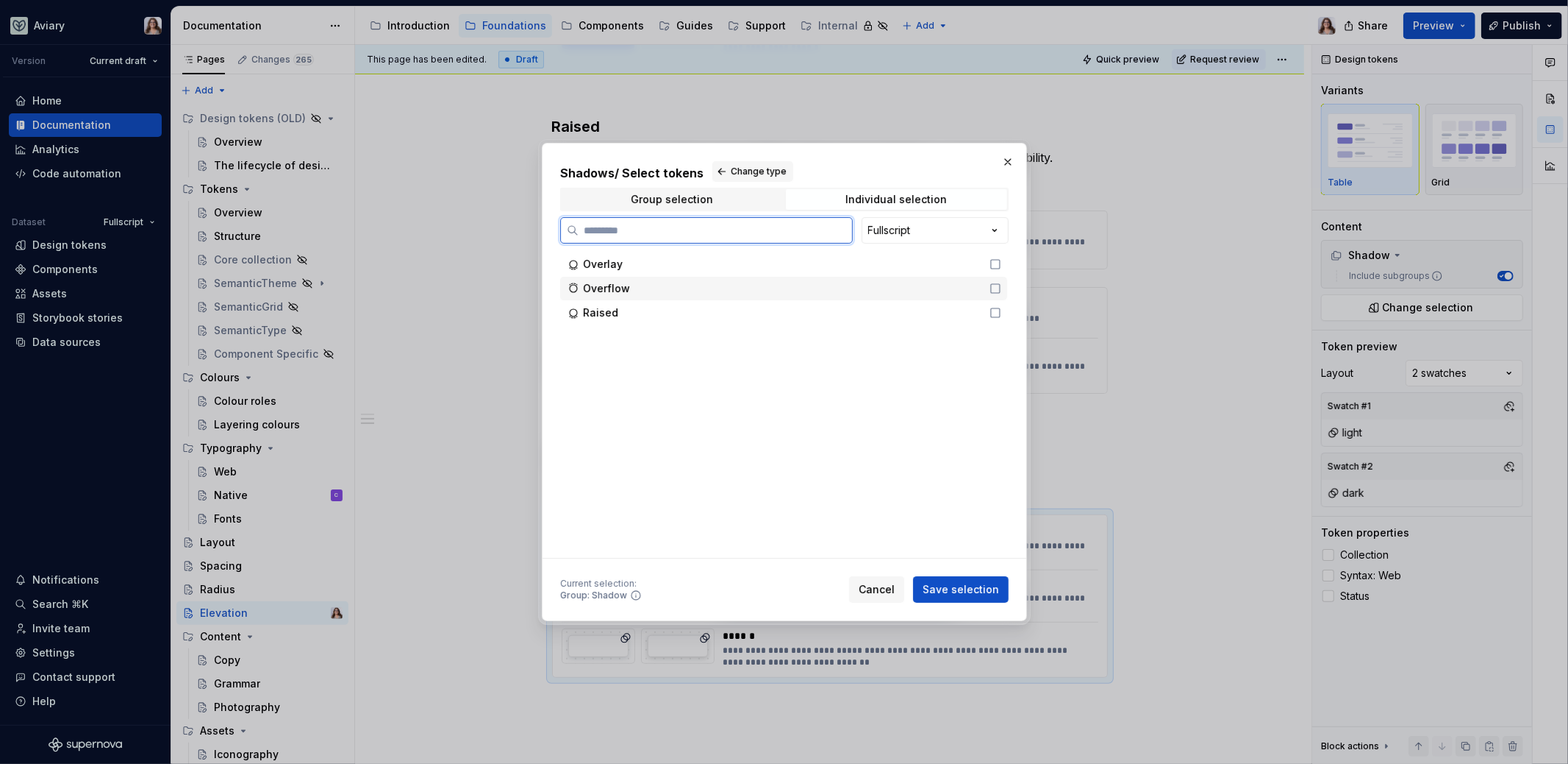
click at [616, 285] on span "Overflow" at bounding box center [607, 288] width 47 height 15
click at [955, 592] on span "Save selection" at bounding box center [960, 589] width 76 height 15
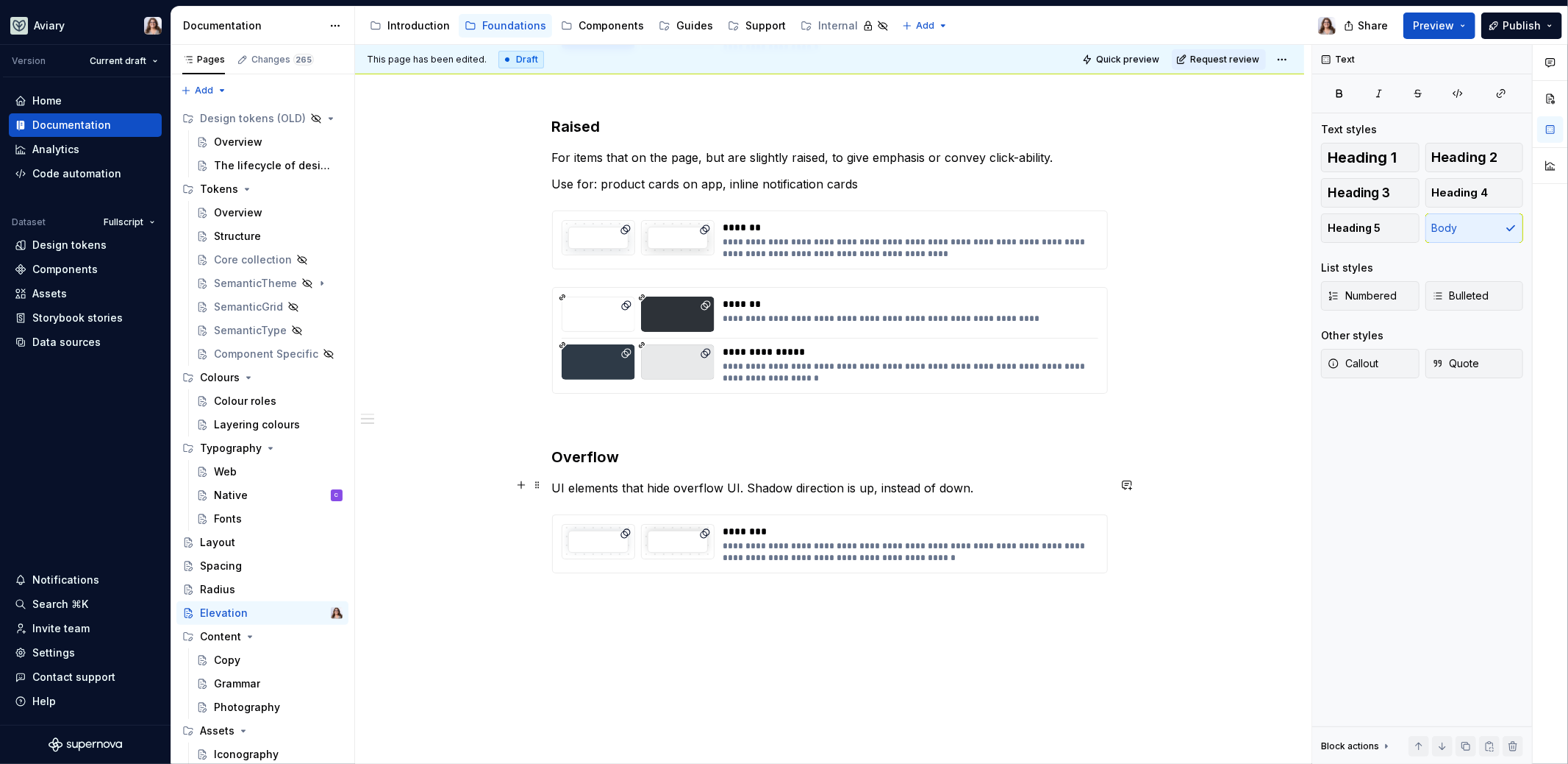
click at [984, 480] on p "UI elements that hide overflow UI. Shadow direction is up, instead of down." at bounding box center [830, 487] width 555 height 18
click at [938, 599] on div "**********" at bounding box center [830, 254] width 949 height 1131
click at [853, 331] on div "**********" at bounding box center [830, 339] width 555 height 105
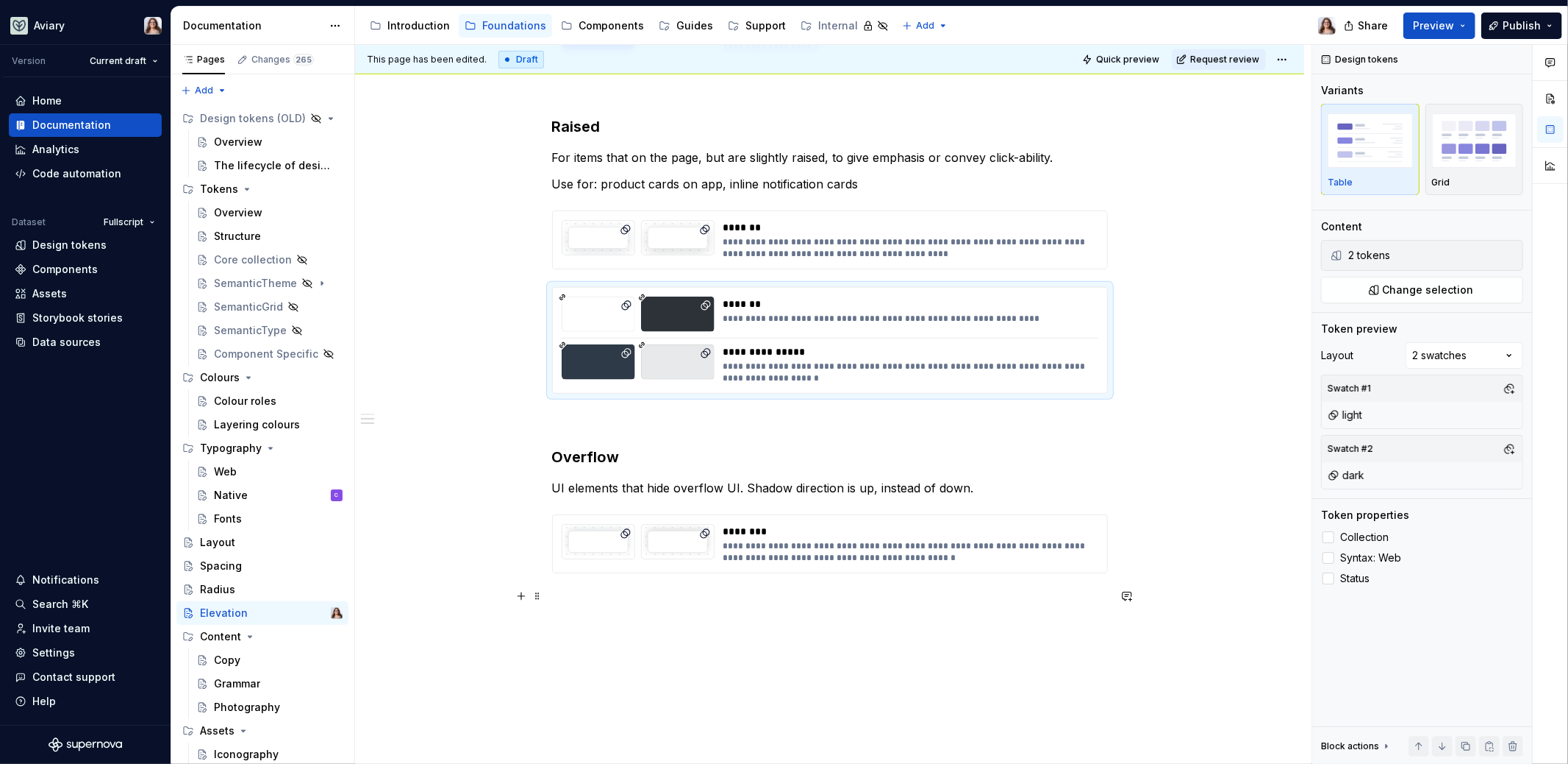
click at [645, 591] on p at bounding box center [830, 599] width 555 height 18
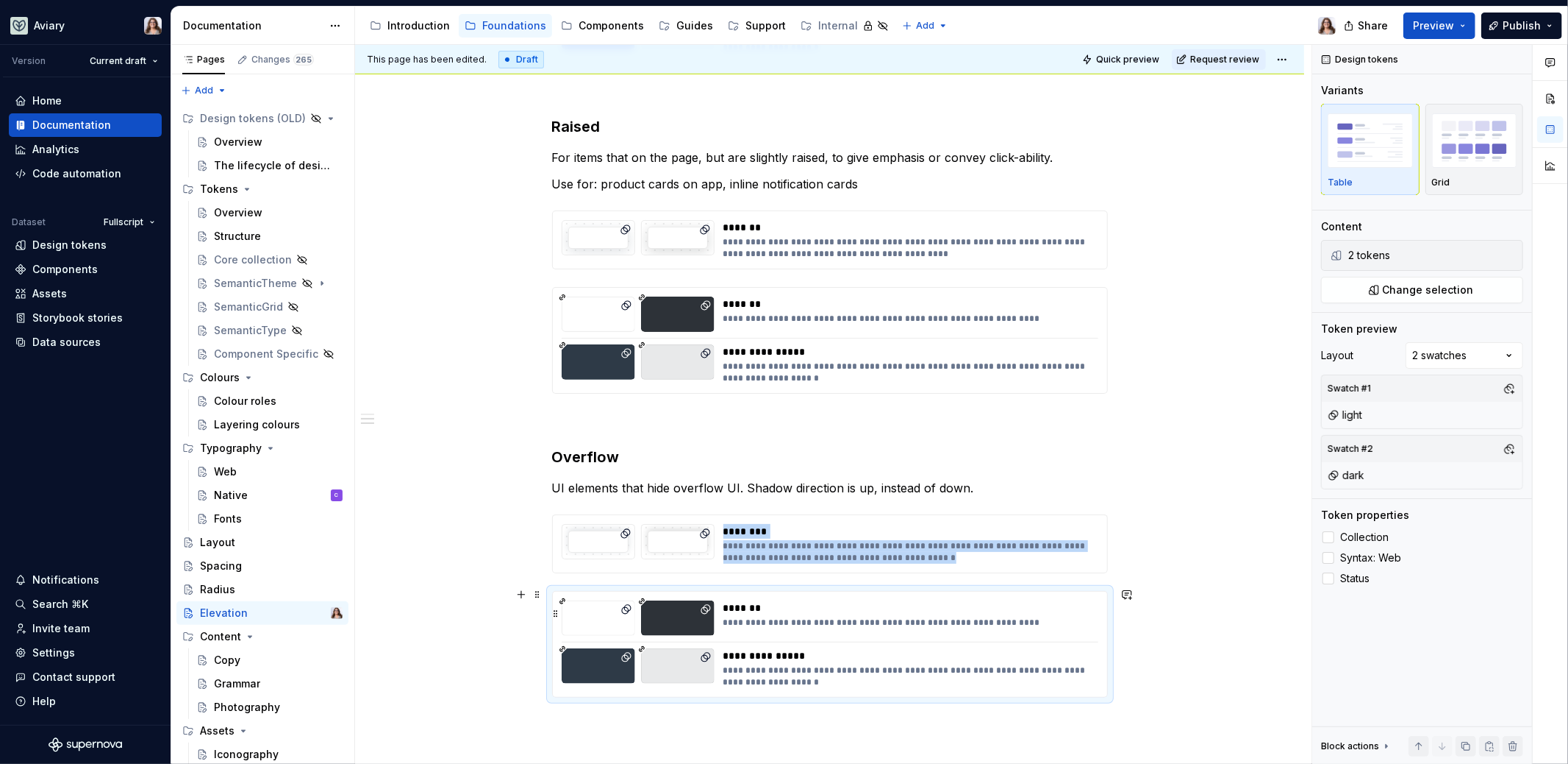
click at [771, 619] on div "**********" at bounding box center [907, 622] width 367 height 12
click at [1436, 291] on span "Change selection" at bounding box center [1429, 290] width 91 height 15
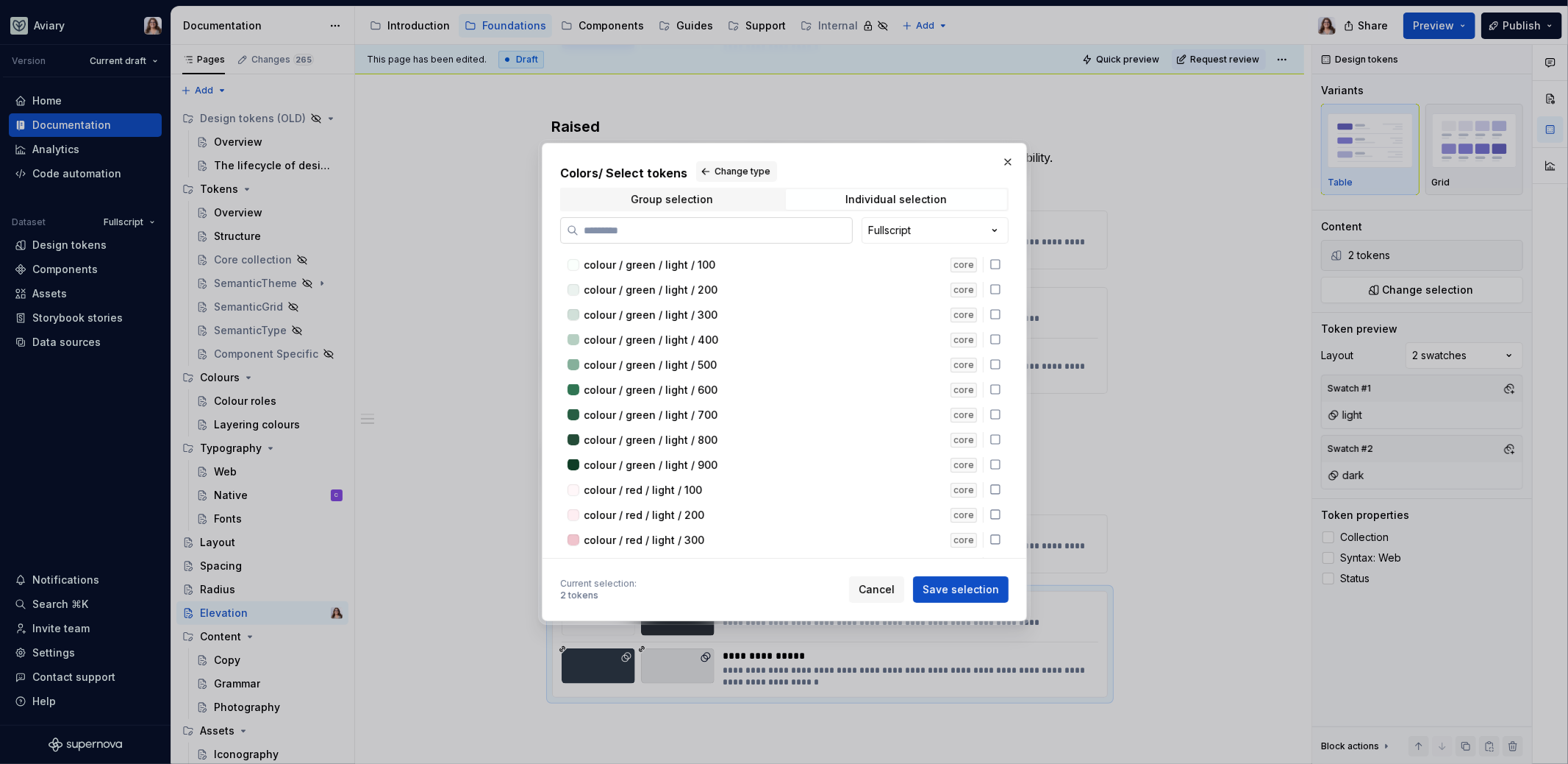
click at [737, 228] on input "search" at bounding box center [715, 231] width 273 height 15
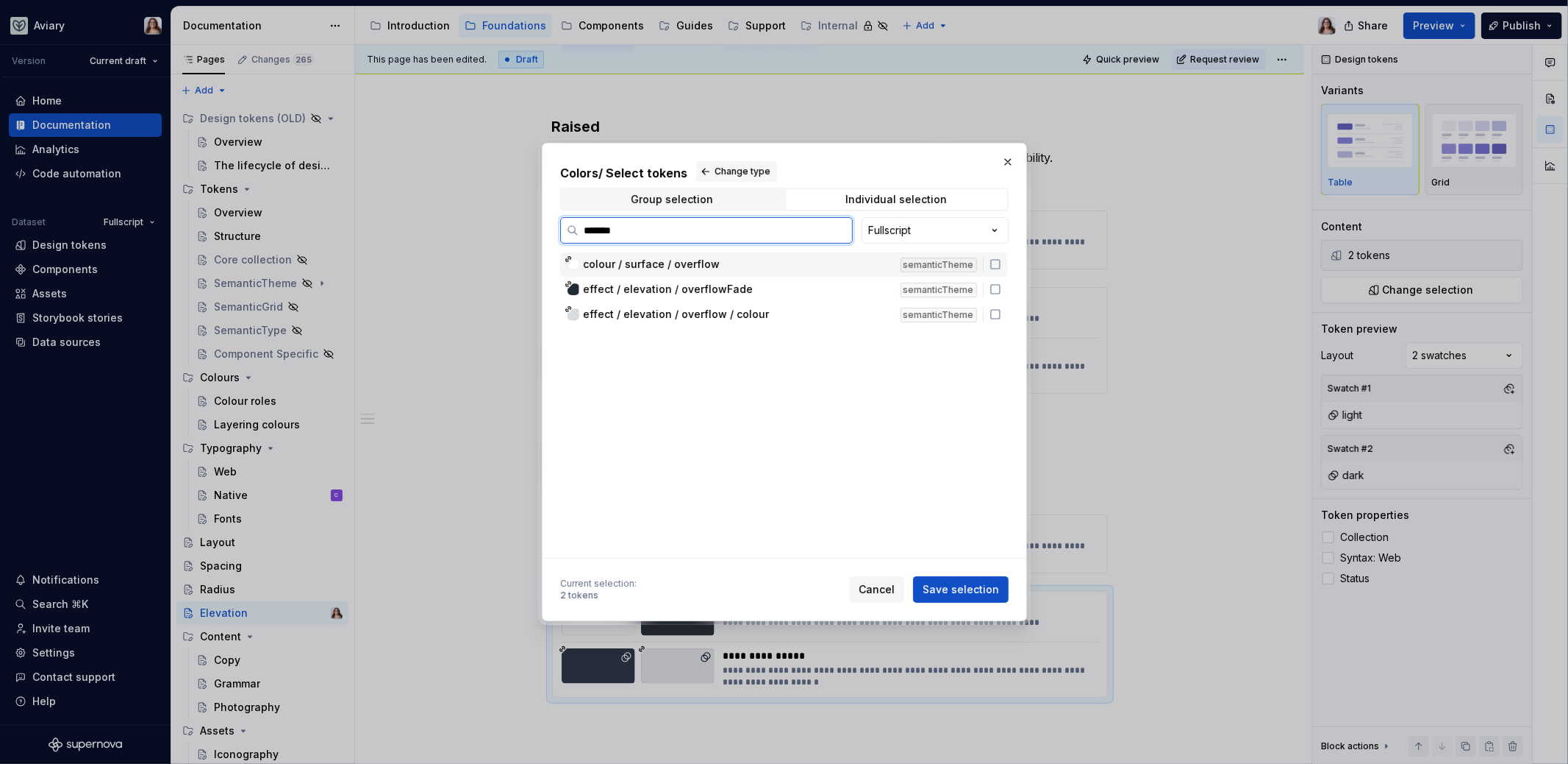
type input "********"
click at [679, 270] on span "colour / surface / overflow" at bounding box center [651, 264] width 137 height 15
click at [956, 591] on span "Save selection" at bounding box center [960, 589] width 76 height 15
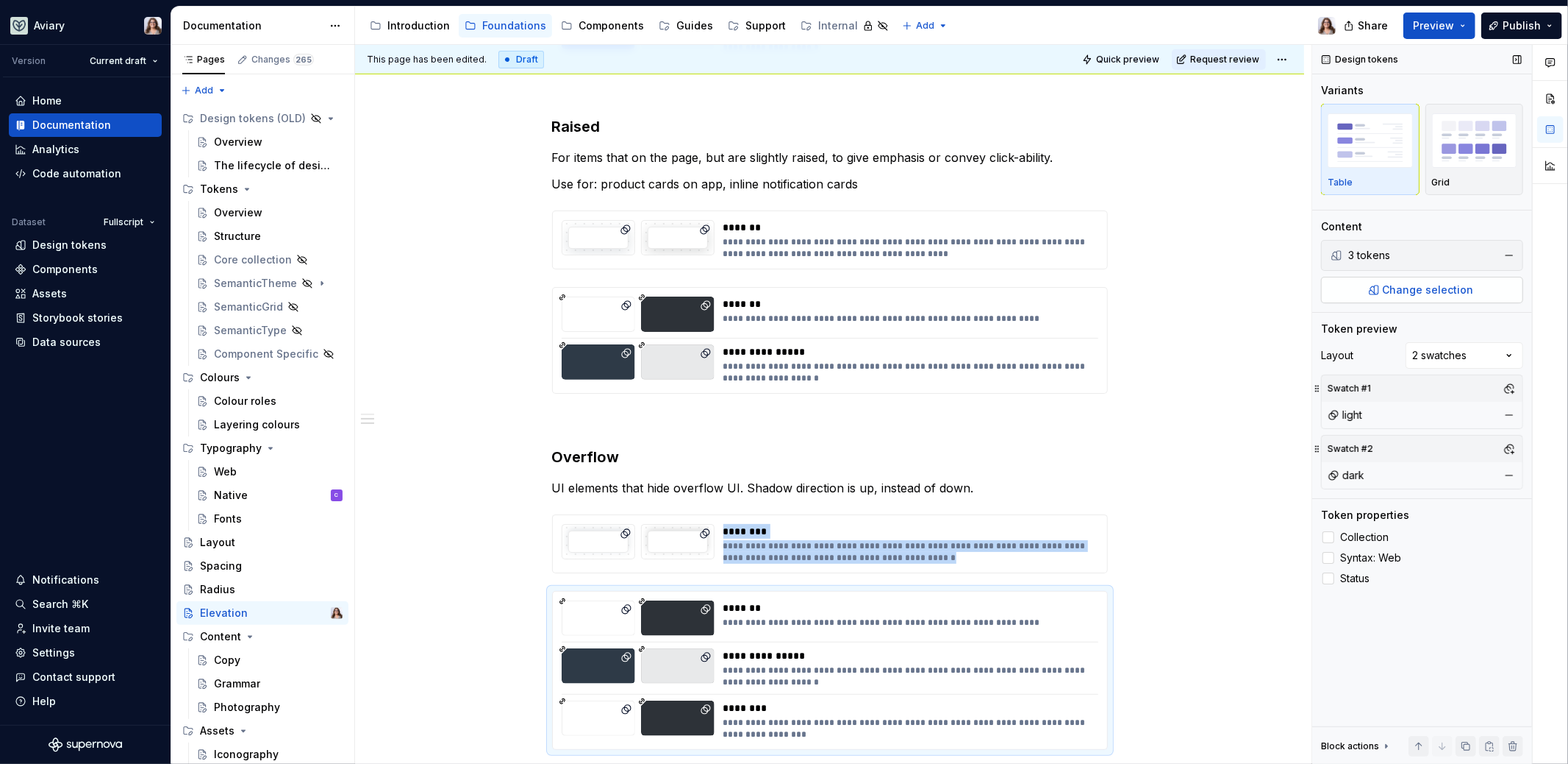
click at [1437, 283] on span "Change selection" at bounding box center [1429, 290] width 91 height 15
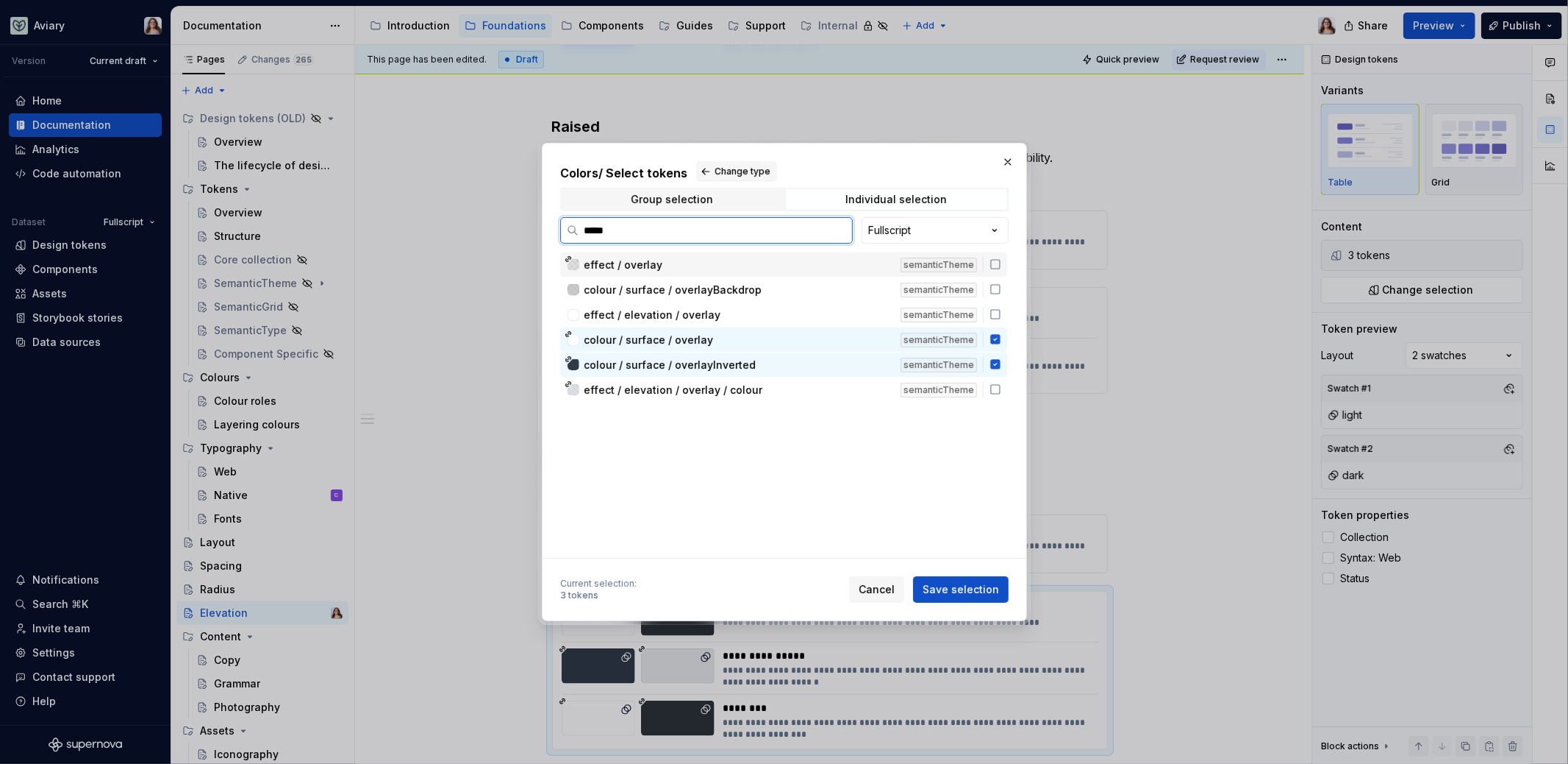
type input "******"
click at [707, 337] on div "colour / surface / overlay" at bounding box center [738, 339] width 308 height 15
click at [706, 366] on span "colour / surface / overlayInverted" at bounding box center [669, 364] width 172 height 15
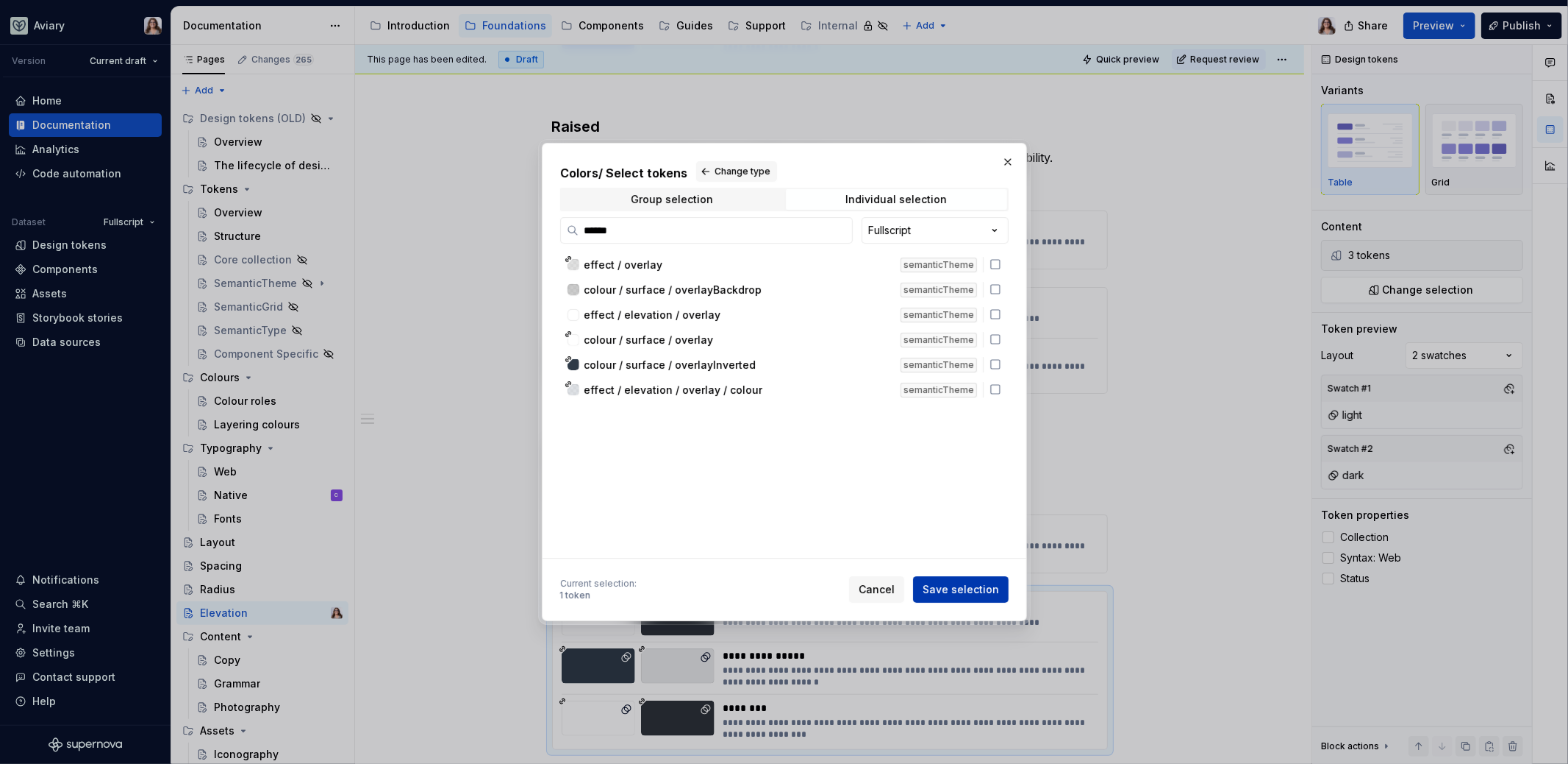
click at [993, 595] on span "Save selection" at bounding box center [960, 589] width 76 height 15
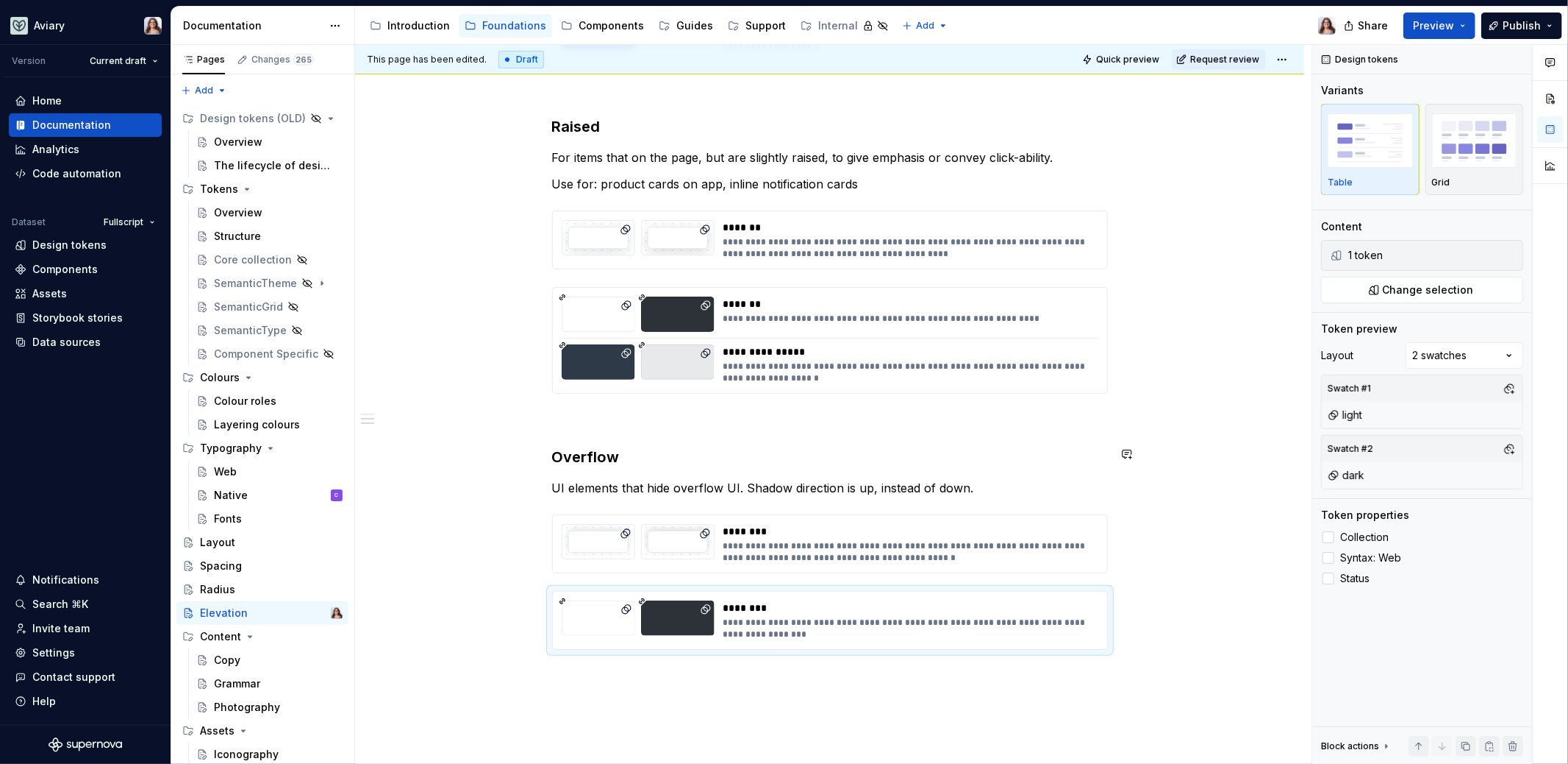
click at [806, 428] on div "**********" at bounding box center [830, 187] width 555 height 926
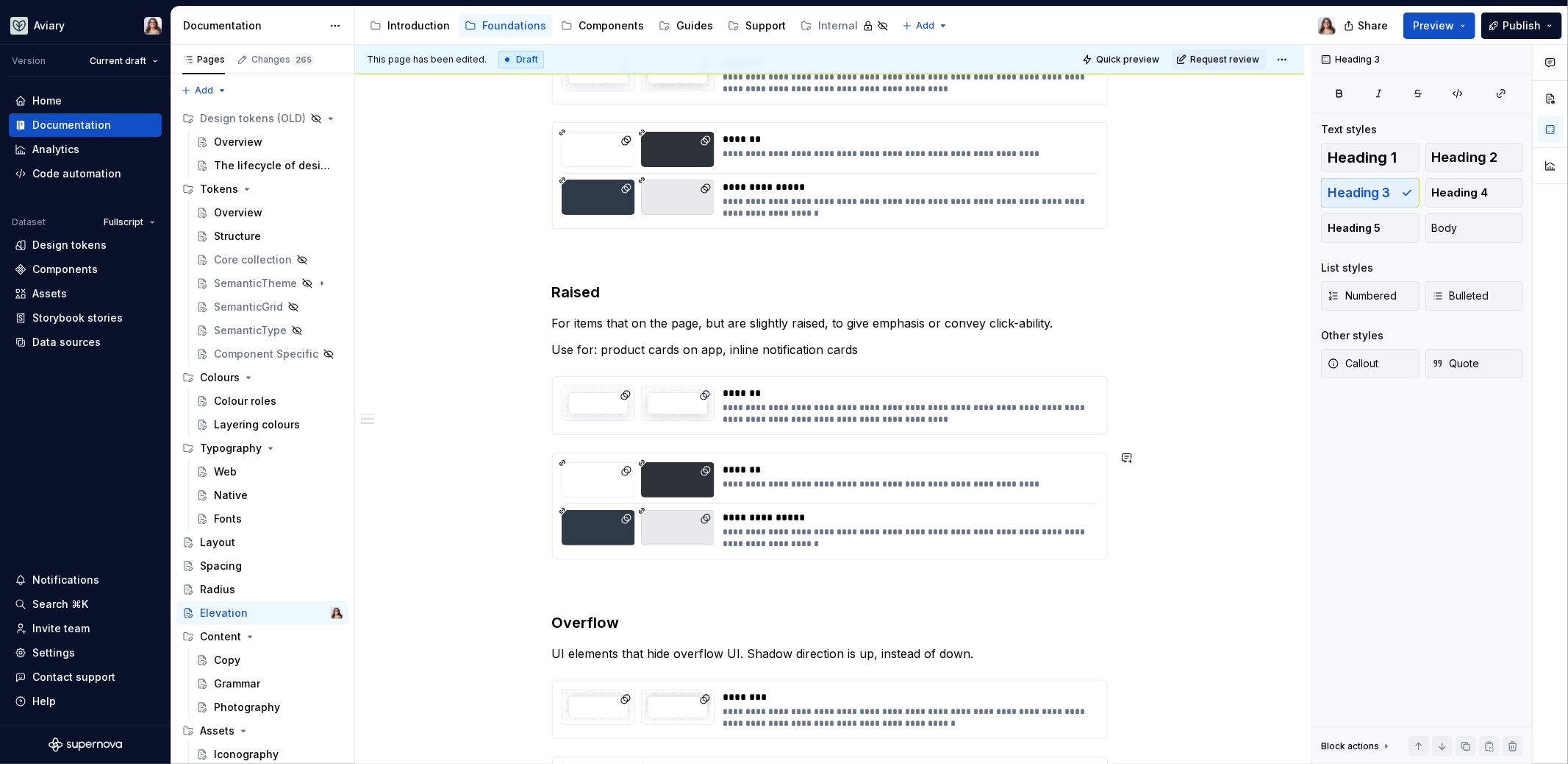
scroll to position [377, 0]
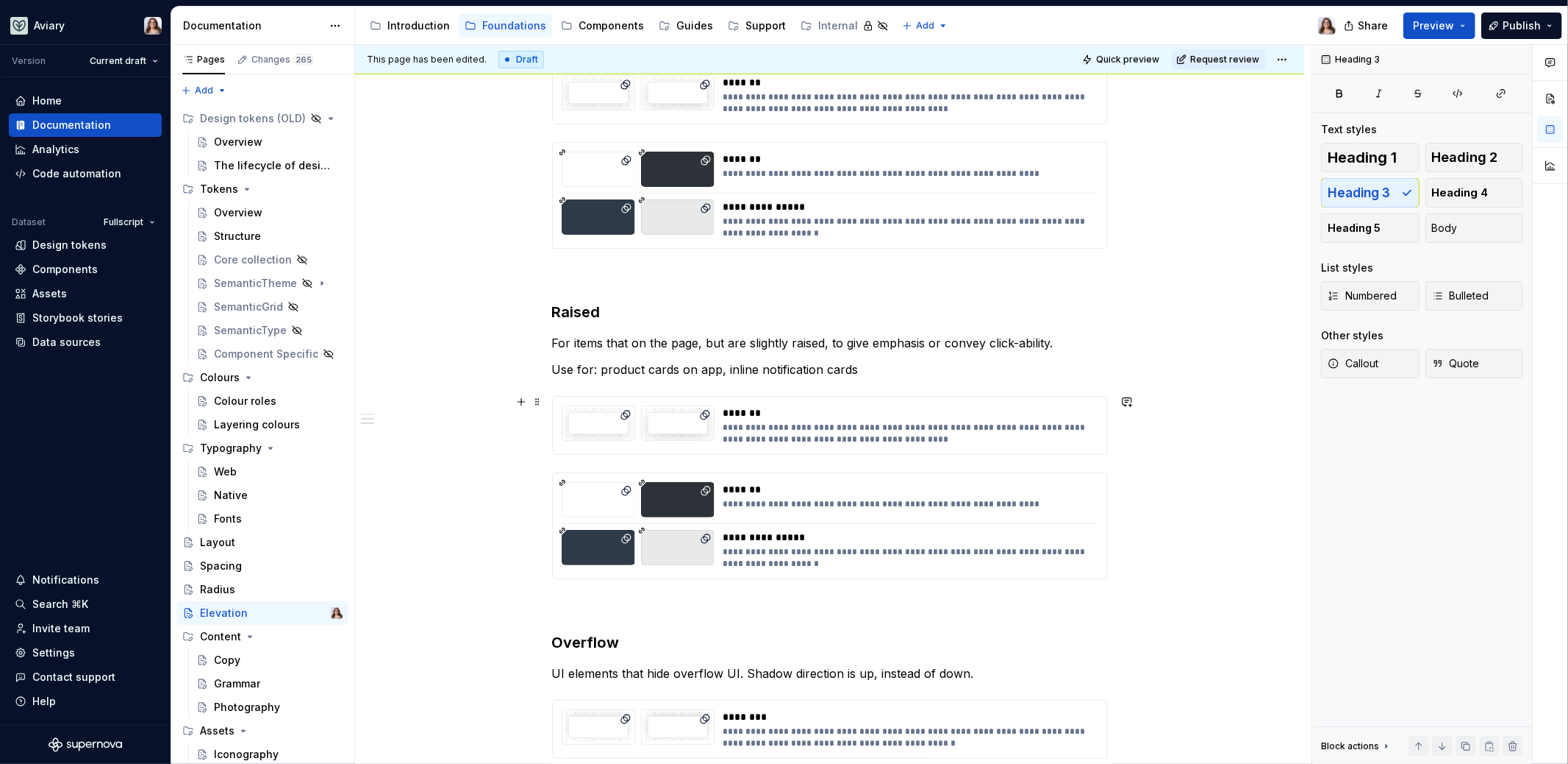
click at [780, 418] on div "**********" at bounding box center [907, 425] width 366 height 40
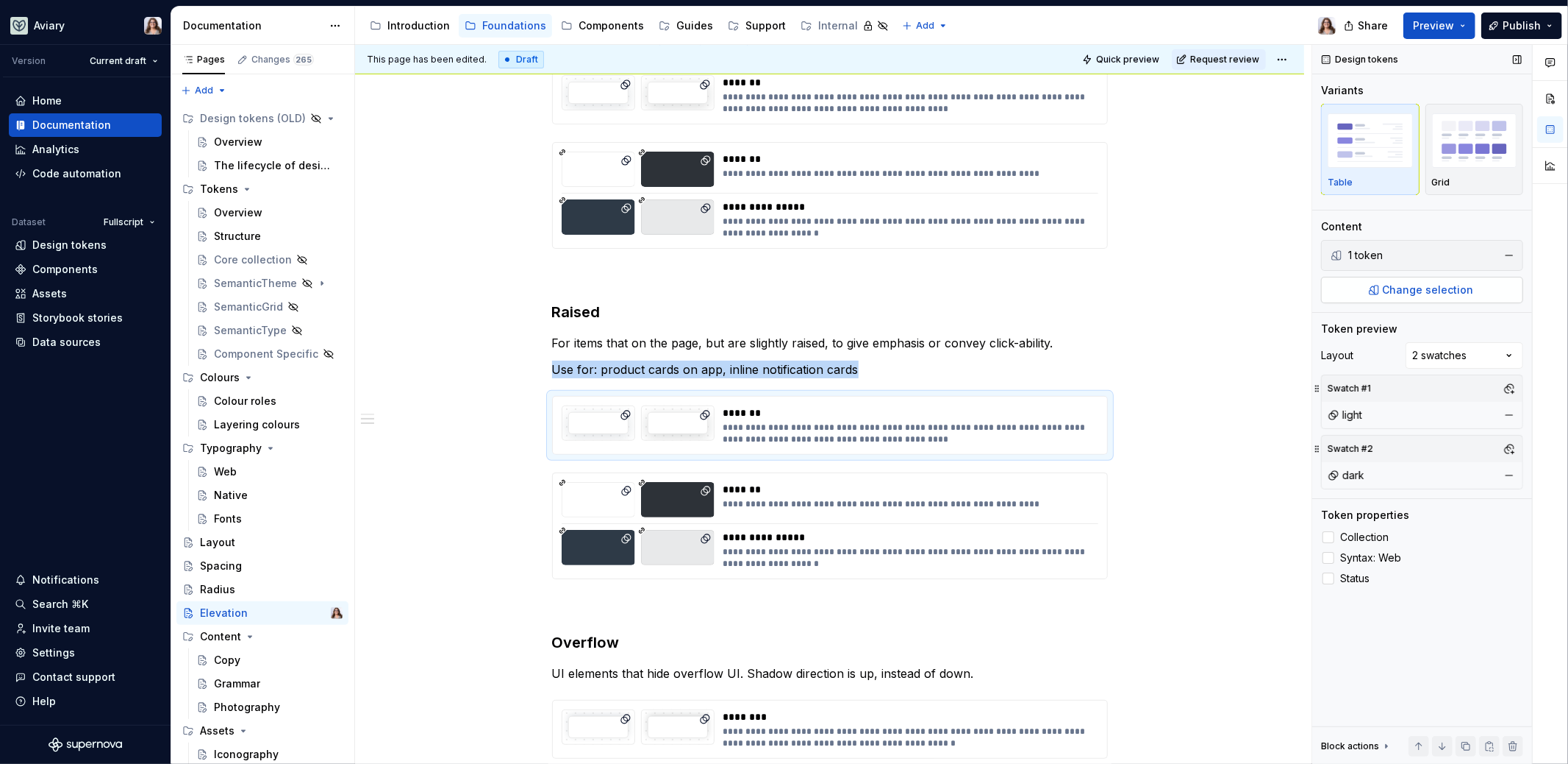
click at [1423, 291] on span "Change selection" at bounding box center [1429, 290] width 91 height 15
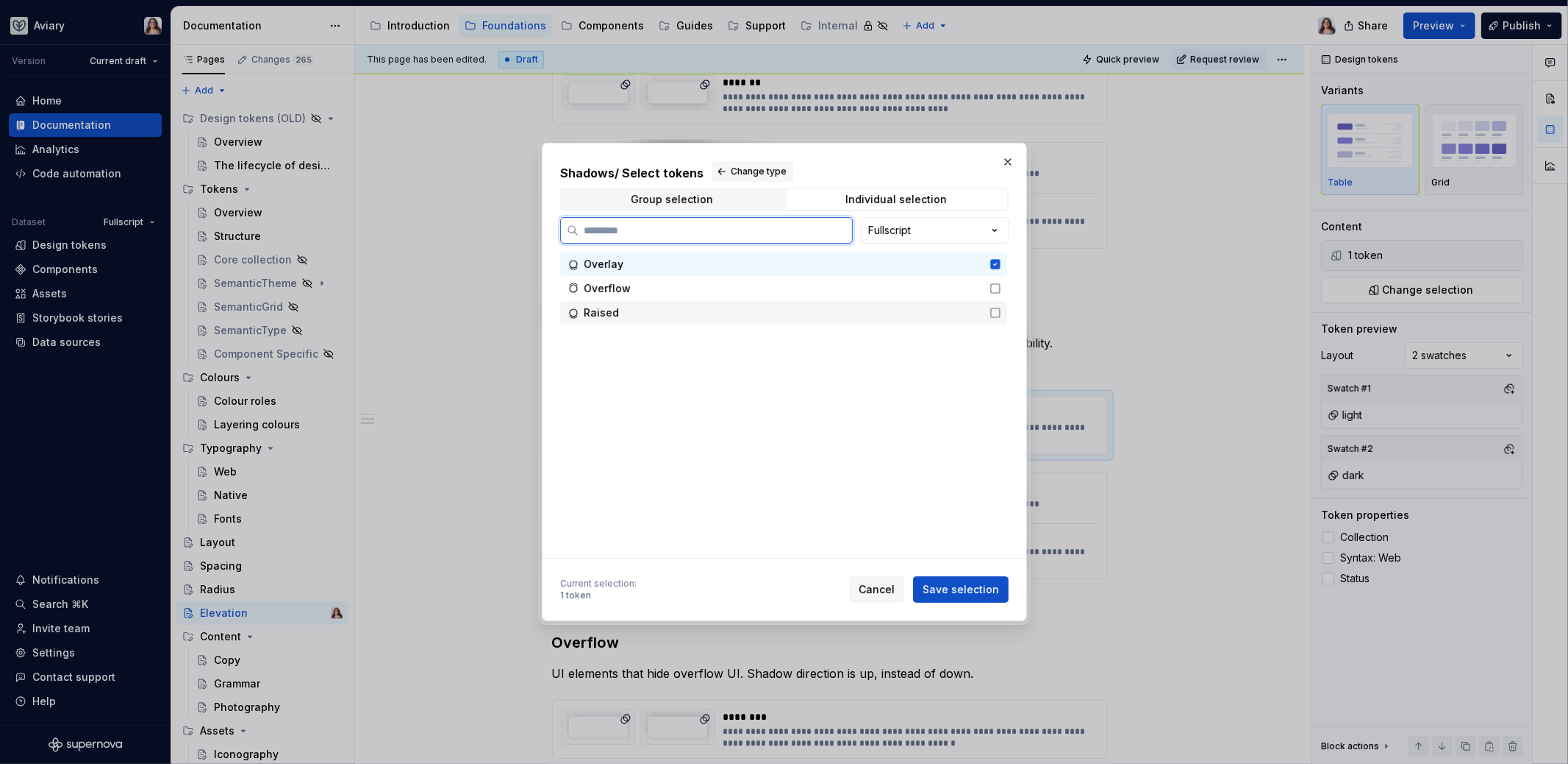
click at [685, 313] on div "Raised" at bounding box center [781, 312] width 397 height 15
click at [671, 258] on div "Overlay" at bounding box center [781, 264] width 397 height 15
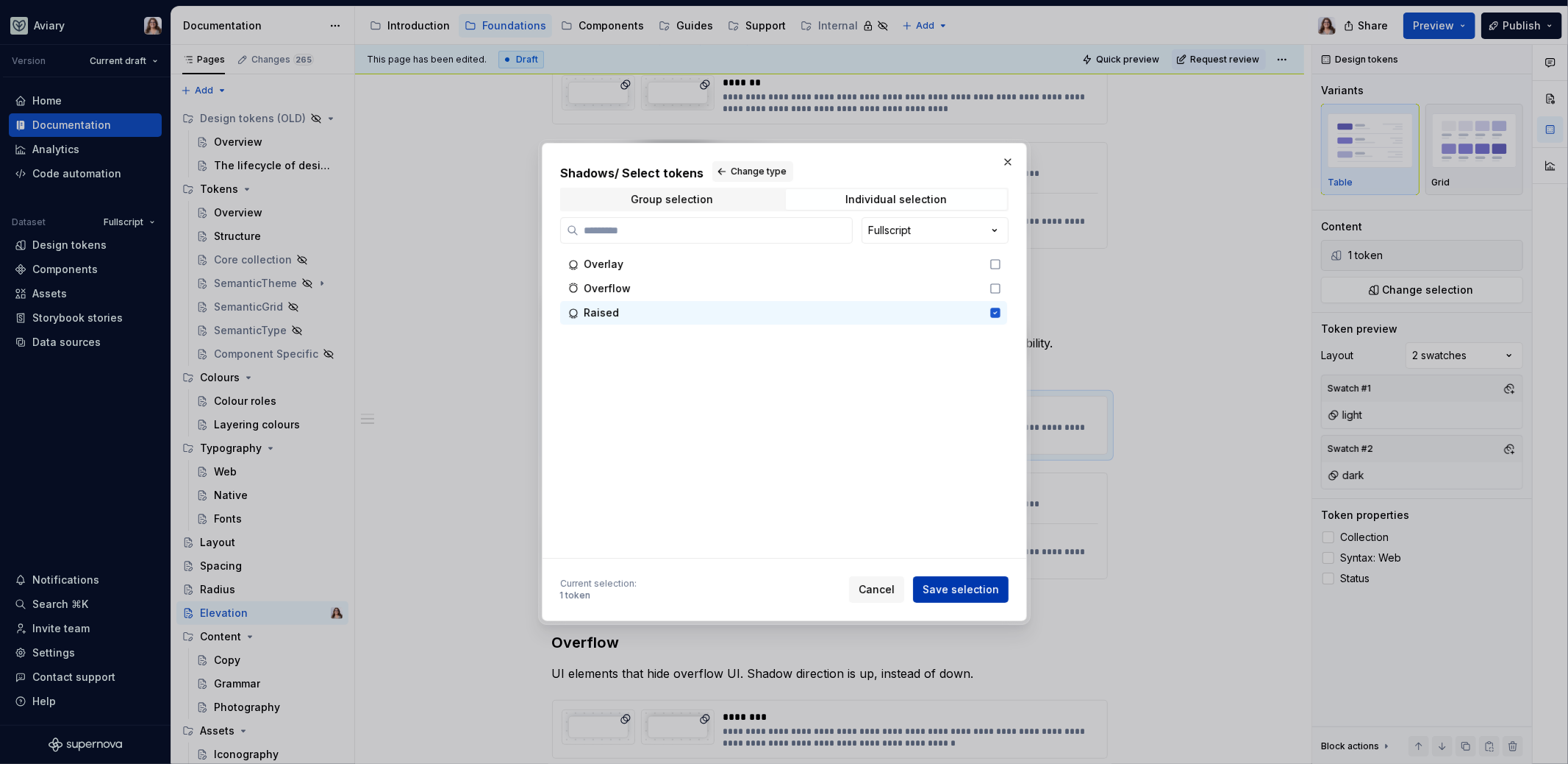
click at [954, 587] on span "Save selection" at bounding box center [960, 589] width 76 height 15
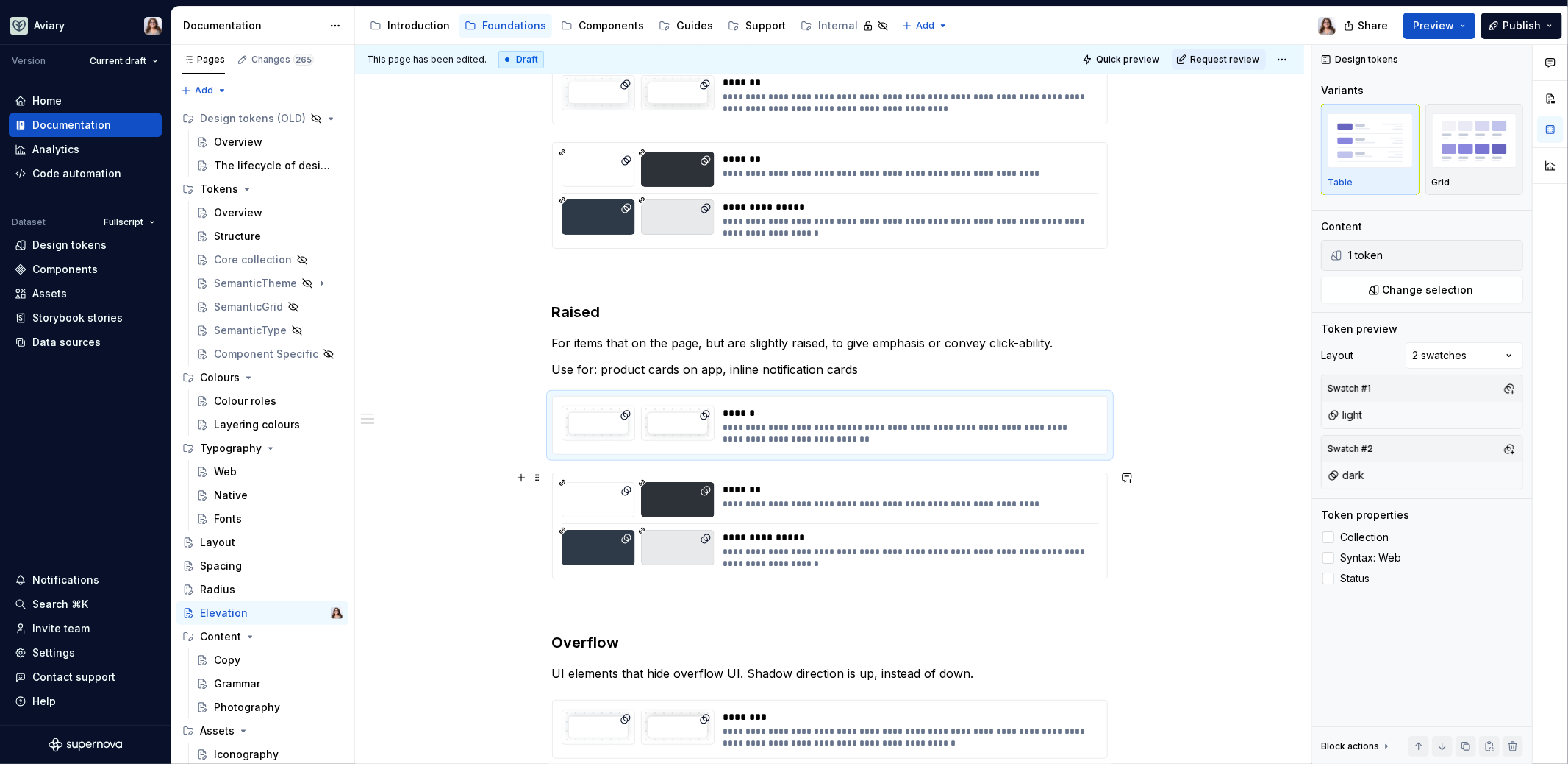
click at [830, 520] on div "**********" at bounding box center [830, 525] width 555 height 105
click at [1457, 286] on span "Change selection" at bounding box center [1429, 290] width 91 height 15
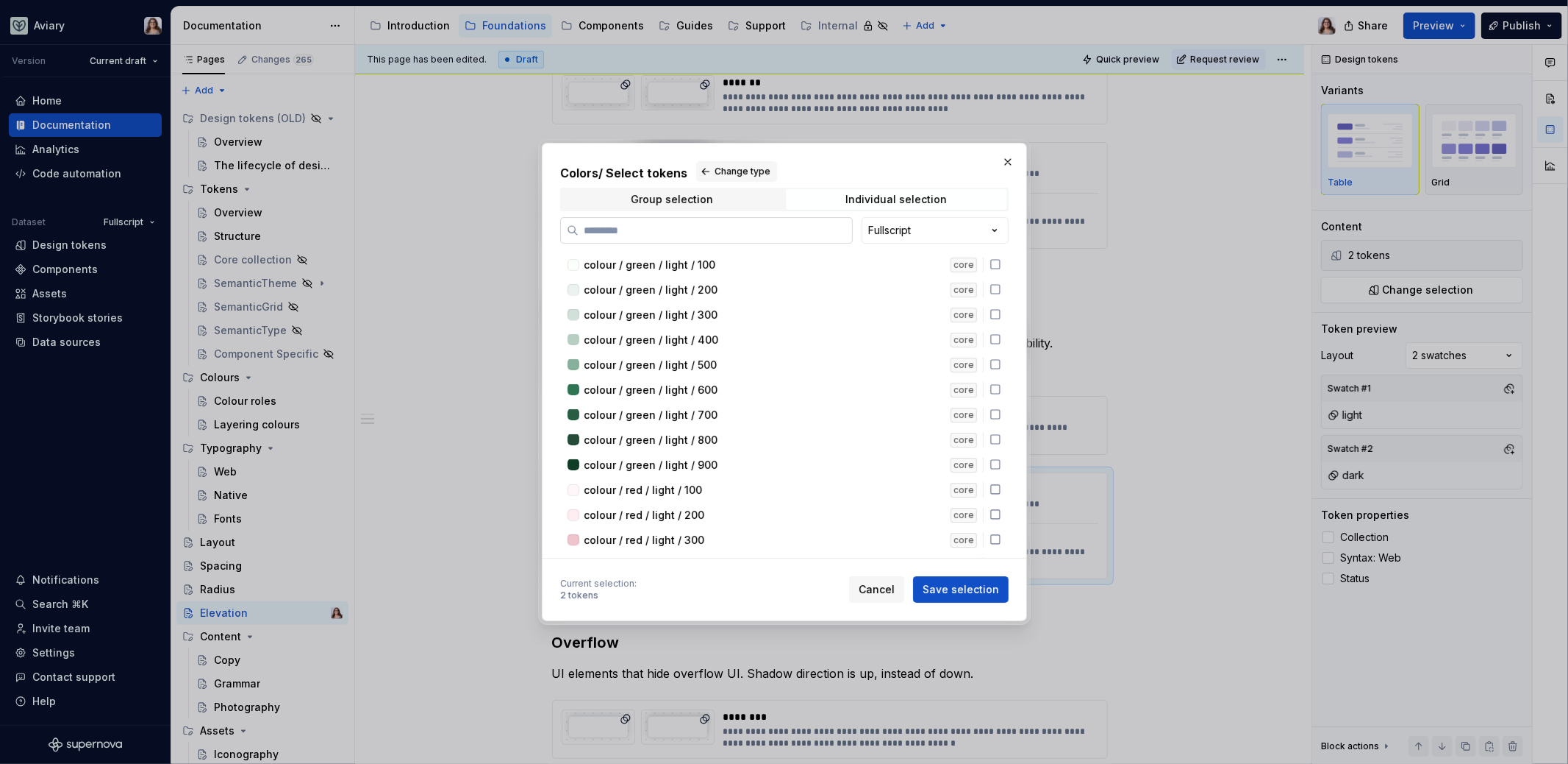
click at [777, 232] on input "search" at bounding box center [715, 231] width 273 height 15
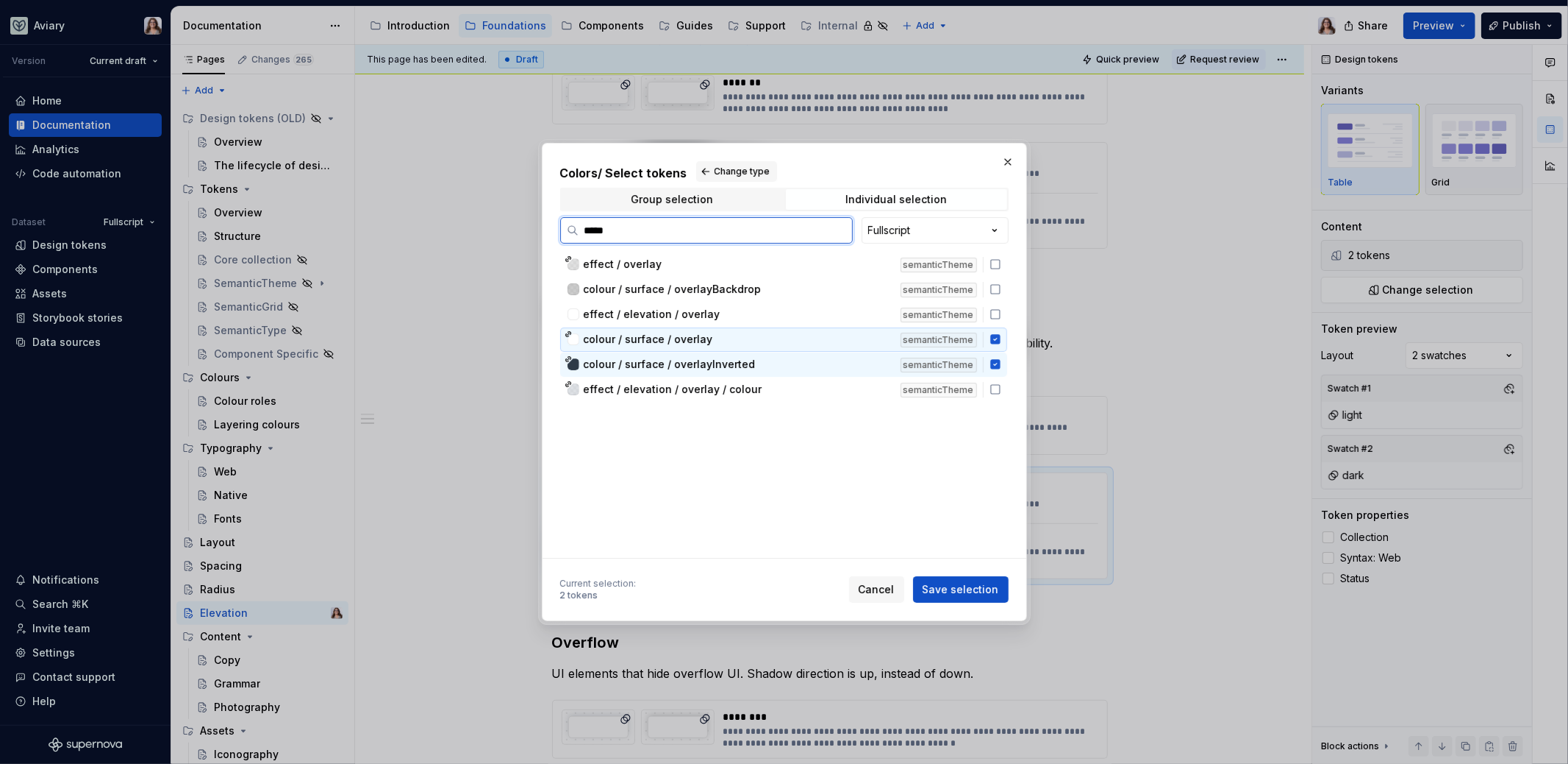
click at [722, 339] on div "colour / surface / overlay" at bounding box center [738, 339] width 308 height 15
click at [722, 362] on span "colour / surface / overlayInverted" at bounding box center [669, 364] width 172 height 15
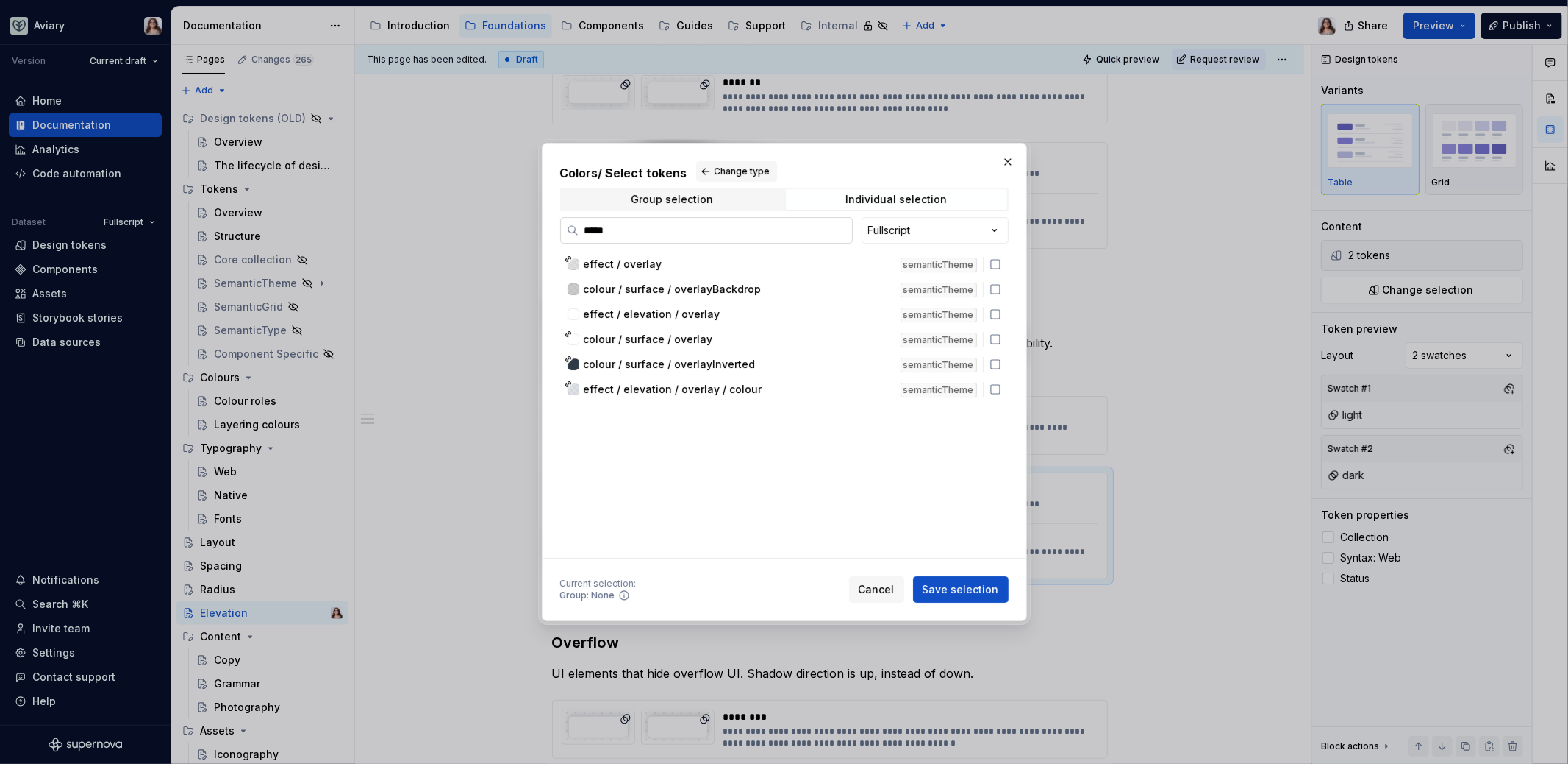
click at [696, 231] on input "*****" at bounding box center [715, 231] width 273 height 15
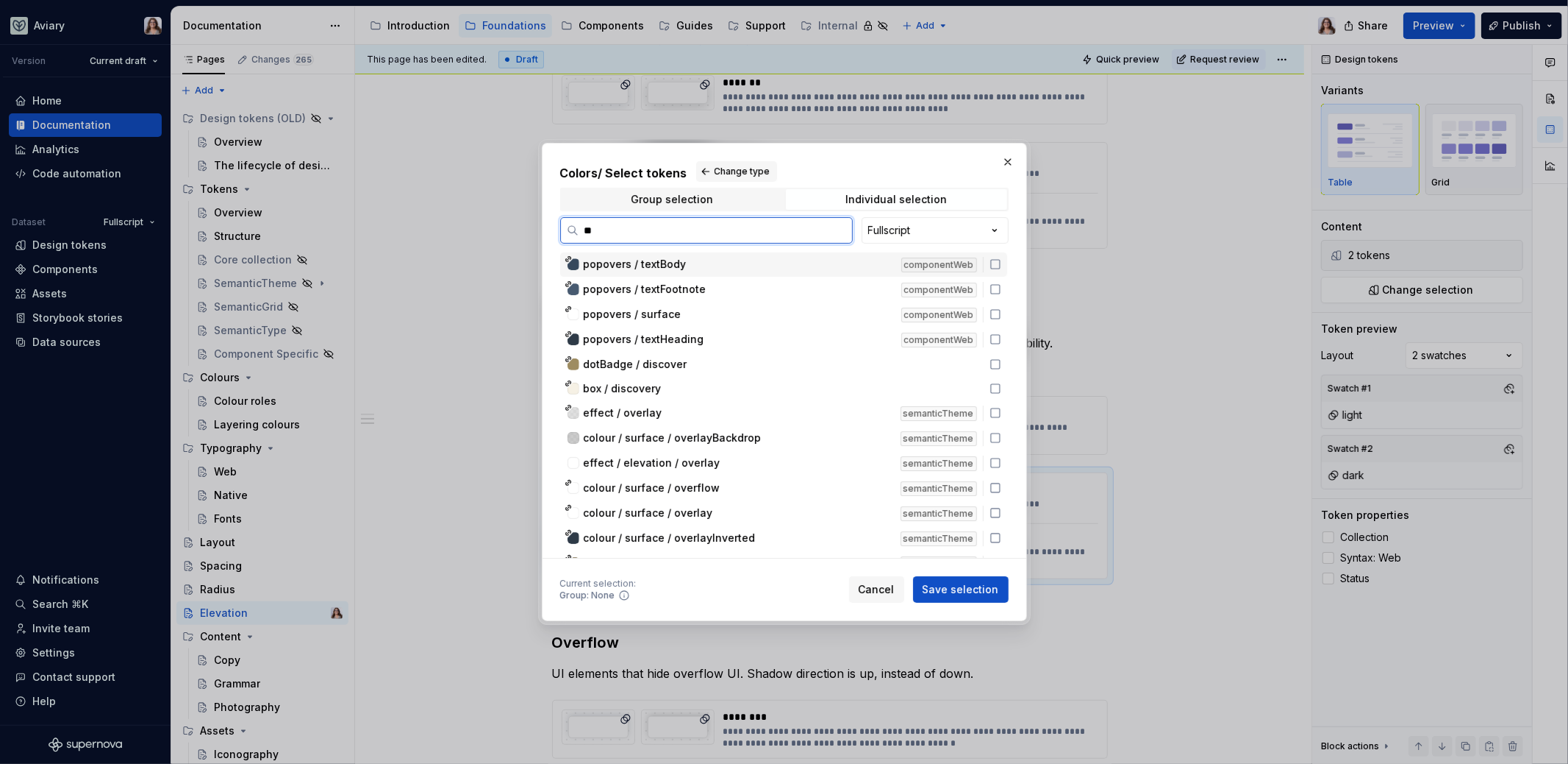
type input "*"
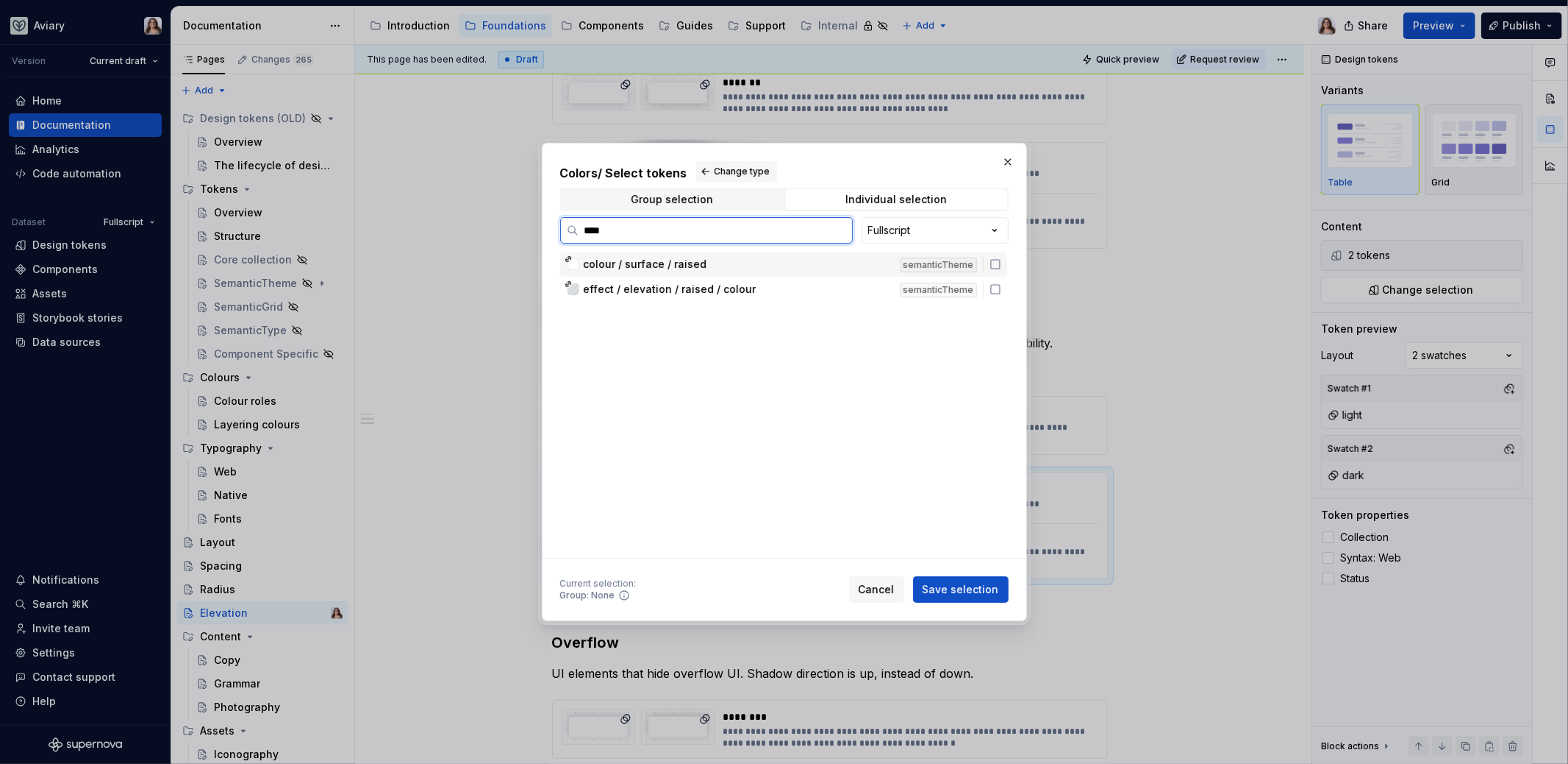
type input "*****"
click at [725, 265] on div "colour / surface / raised" at bounding box center [738, 264] width 308 height 15
click at [956, 586] on span "Save selection" at bounding box center [960, 589] width 76 height 15
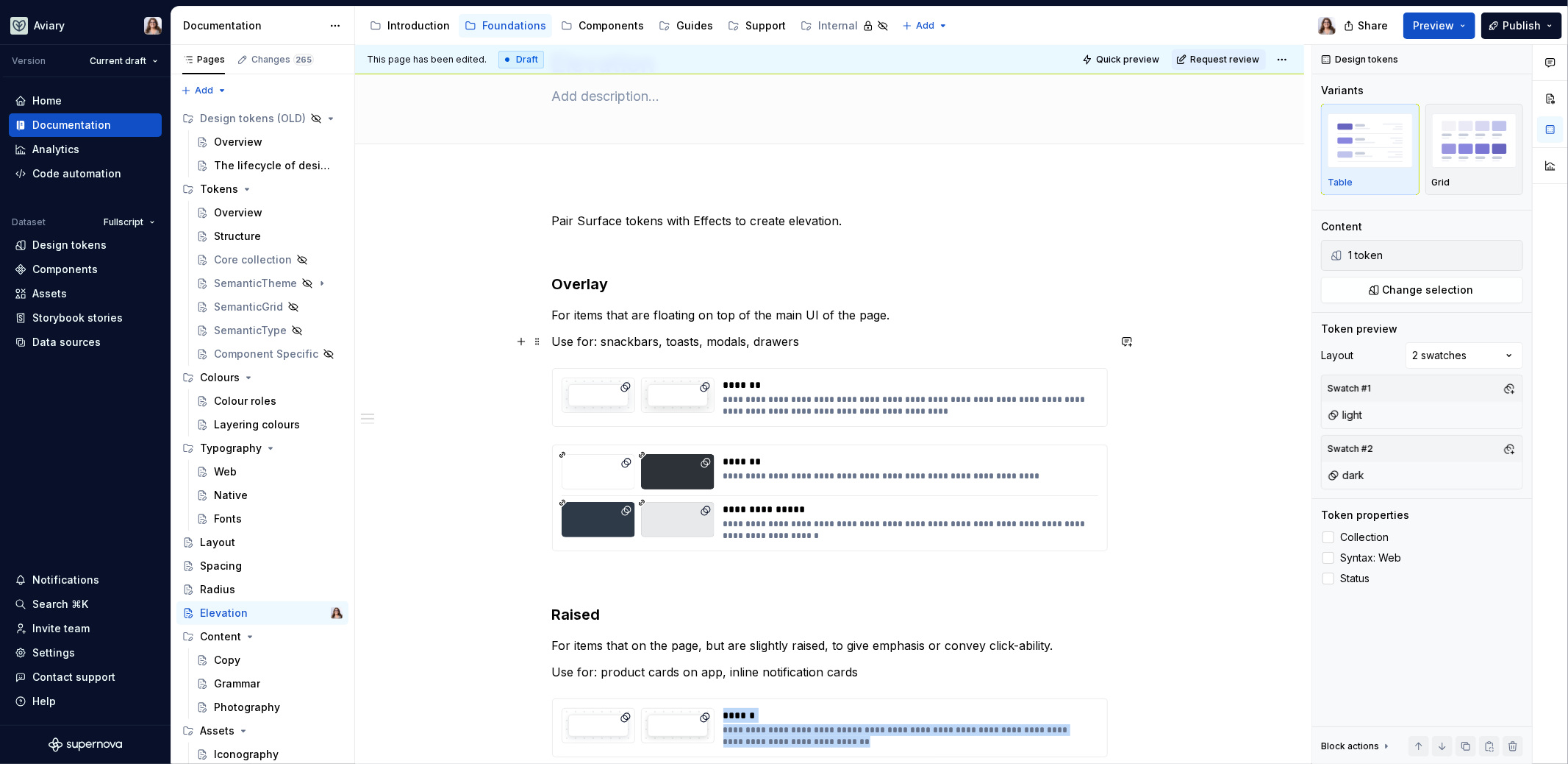
click at [798, 346] on p "Use for: snackbars, toasts, modals, drawers" at bounding box center [830, 341] width 555 height 18
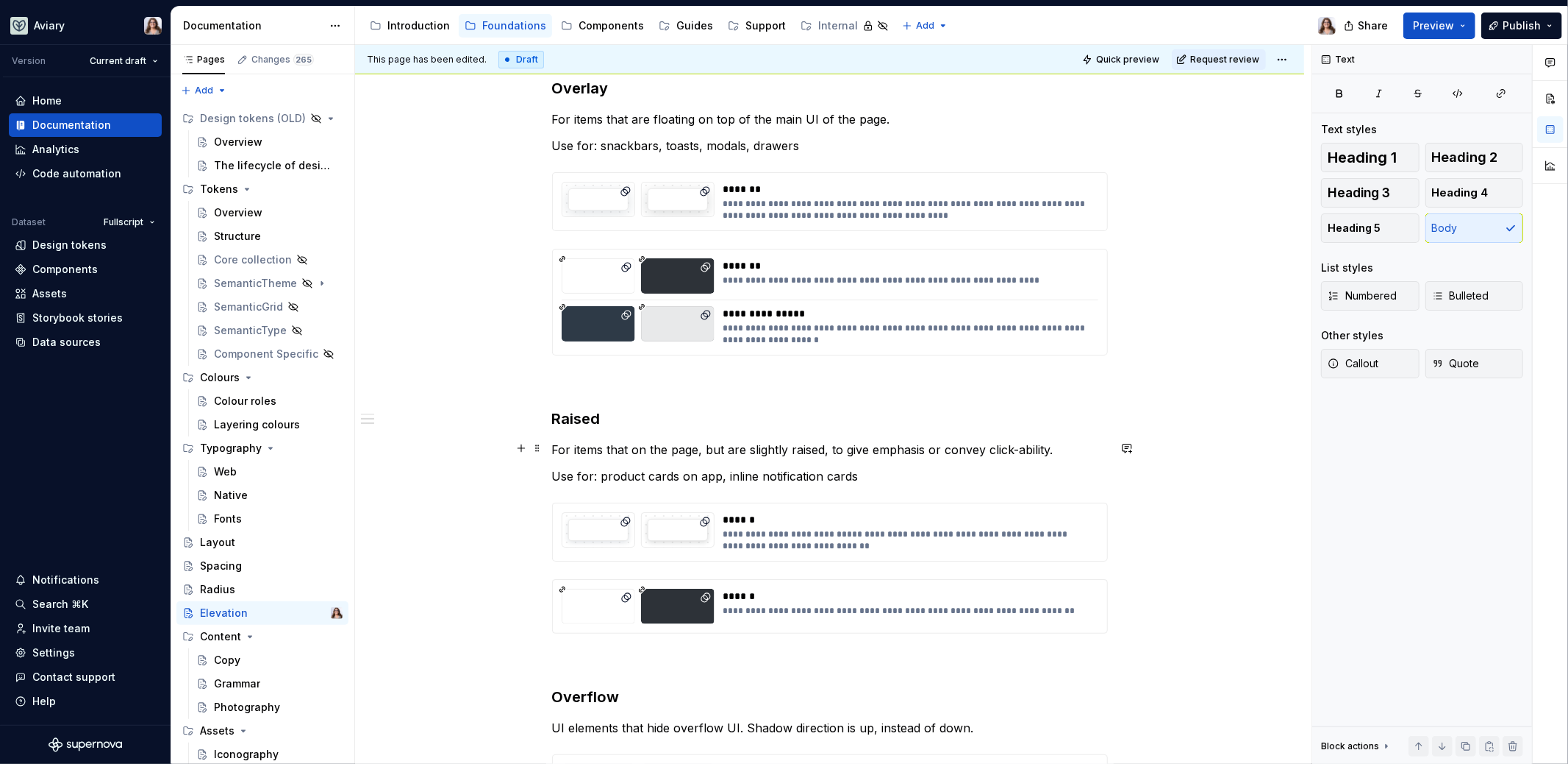
scroll to position [428, 0]
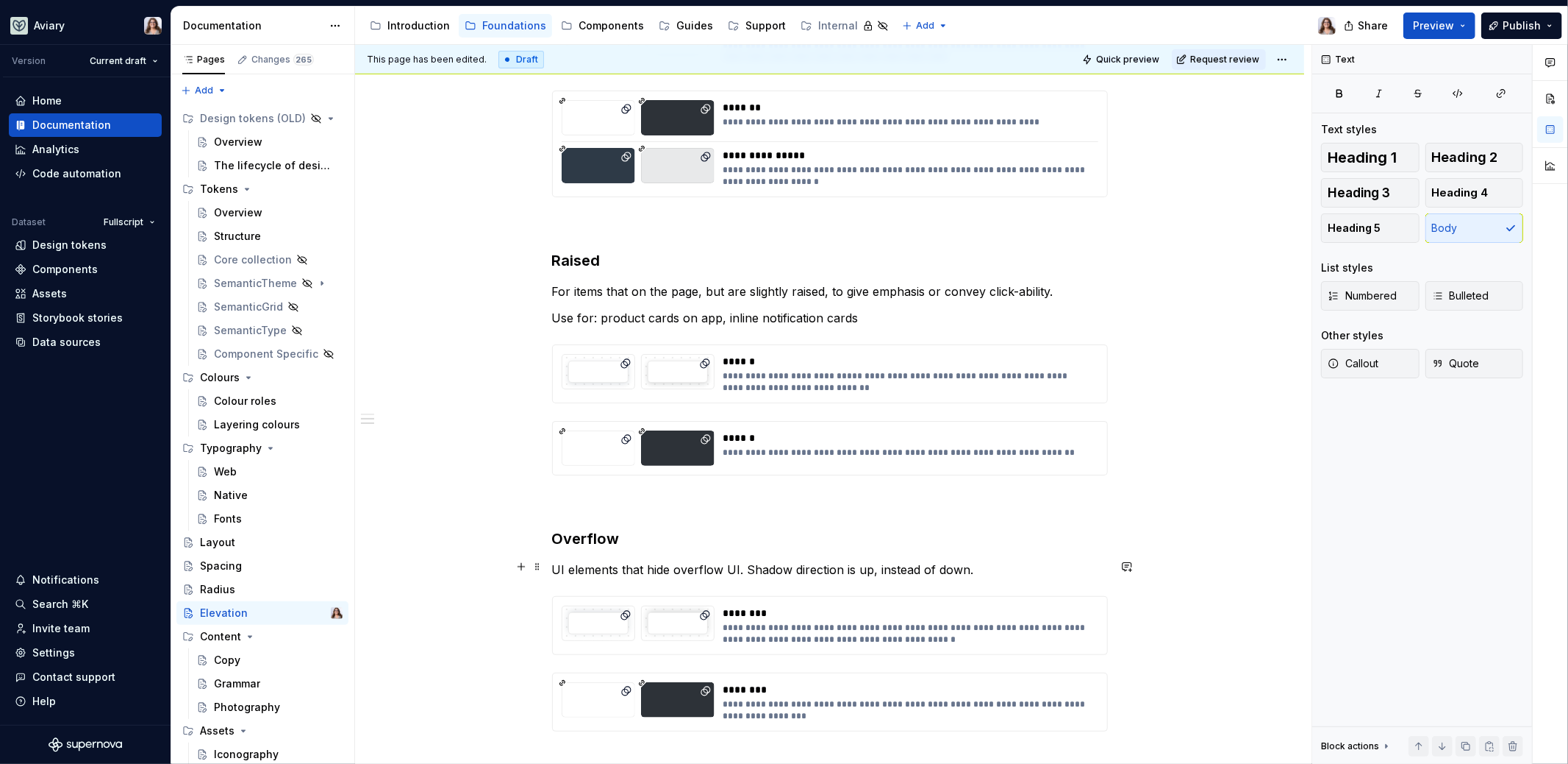
click at [983, 571] on p "UI elements that hide overflow UI. Shadow direction is up, instead of down." at bounding box center [830, 569] width 555 height 18
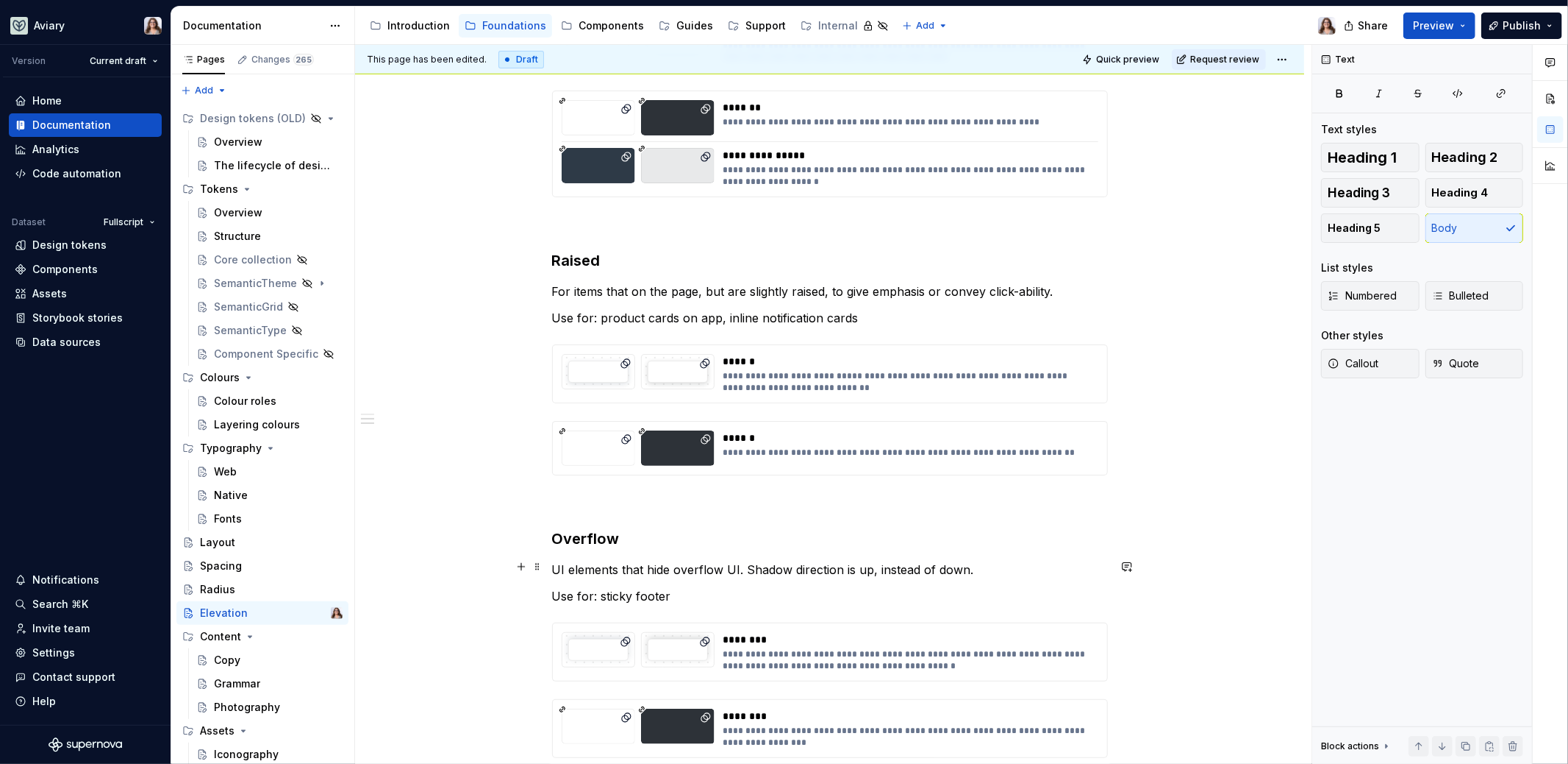
click at [969, 560] on p "UI elements that hide overflow UI. Shadow direction is up, instead of down." at bounding box center [830, 569] width 555 height 18
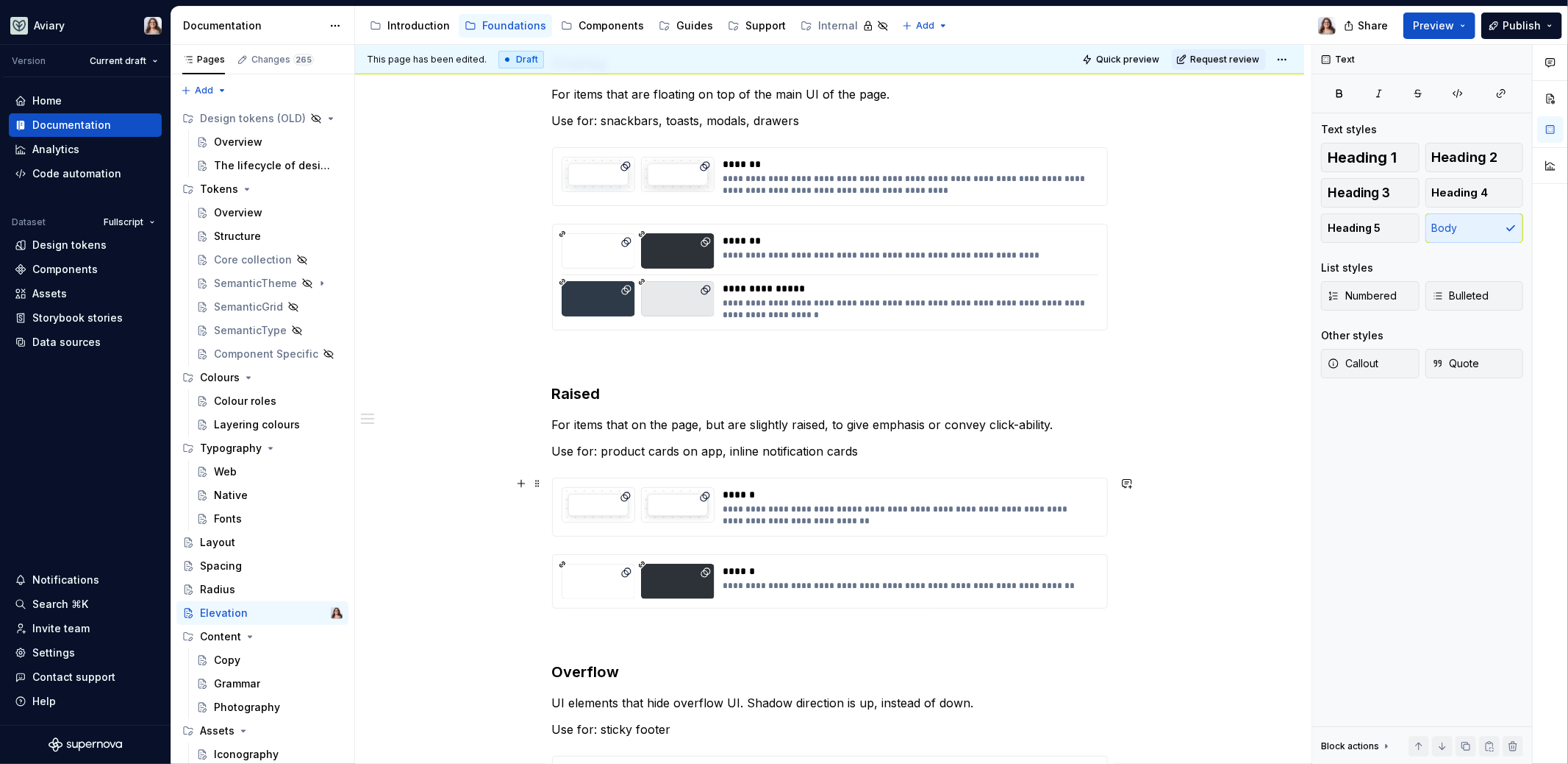
scroll to position [295, 0]
click at [628, 422] on p "For items that on the page, but are slightly raised, to give emphasis or convey…" at bounding box center [830, 426] width 555 height 18
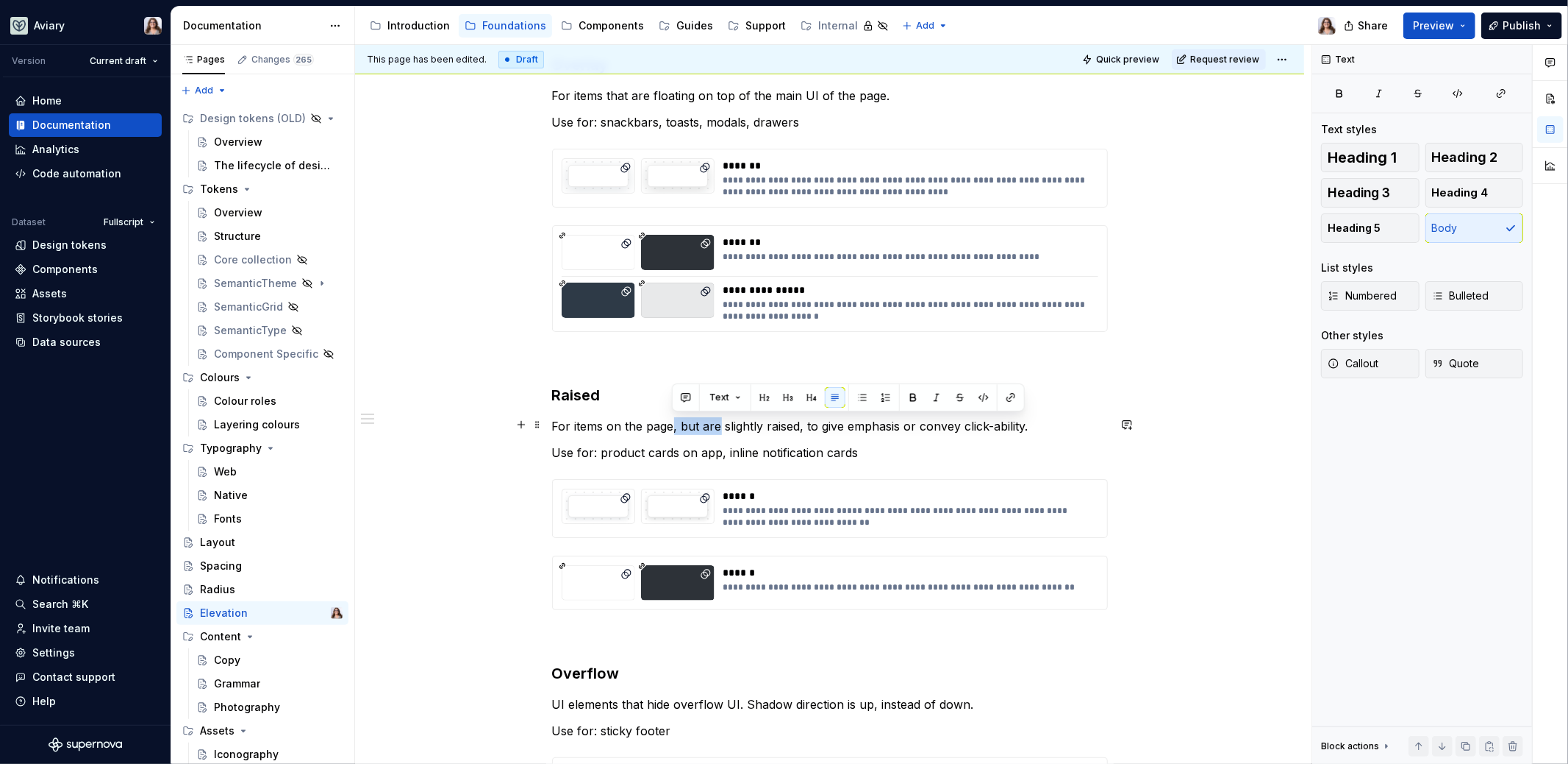
drag, startPoint x: 672, startPoint y: 426, endPoint x: 714, endPoint y: 425, distance: 42.0
click at [715, 426] on p "For items on the page, but are slightly raised, to give emphasis or convey clic…" at bounding box center [830, 426] width 555 height 18
click at [856, 458] on p "Use for: product cards on app, inline notification cards" at bounding box center [830, 452] width 555 height 18
click at [854, 448] on p "Use for: product cards on app, inline notification cards" at bounding box center [830, 452] width 555 height 18
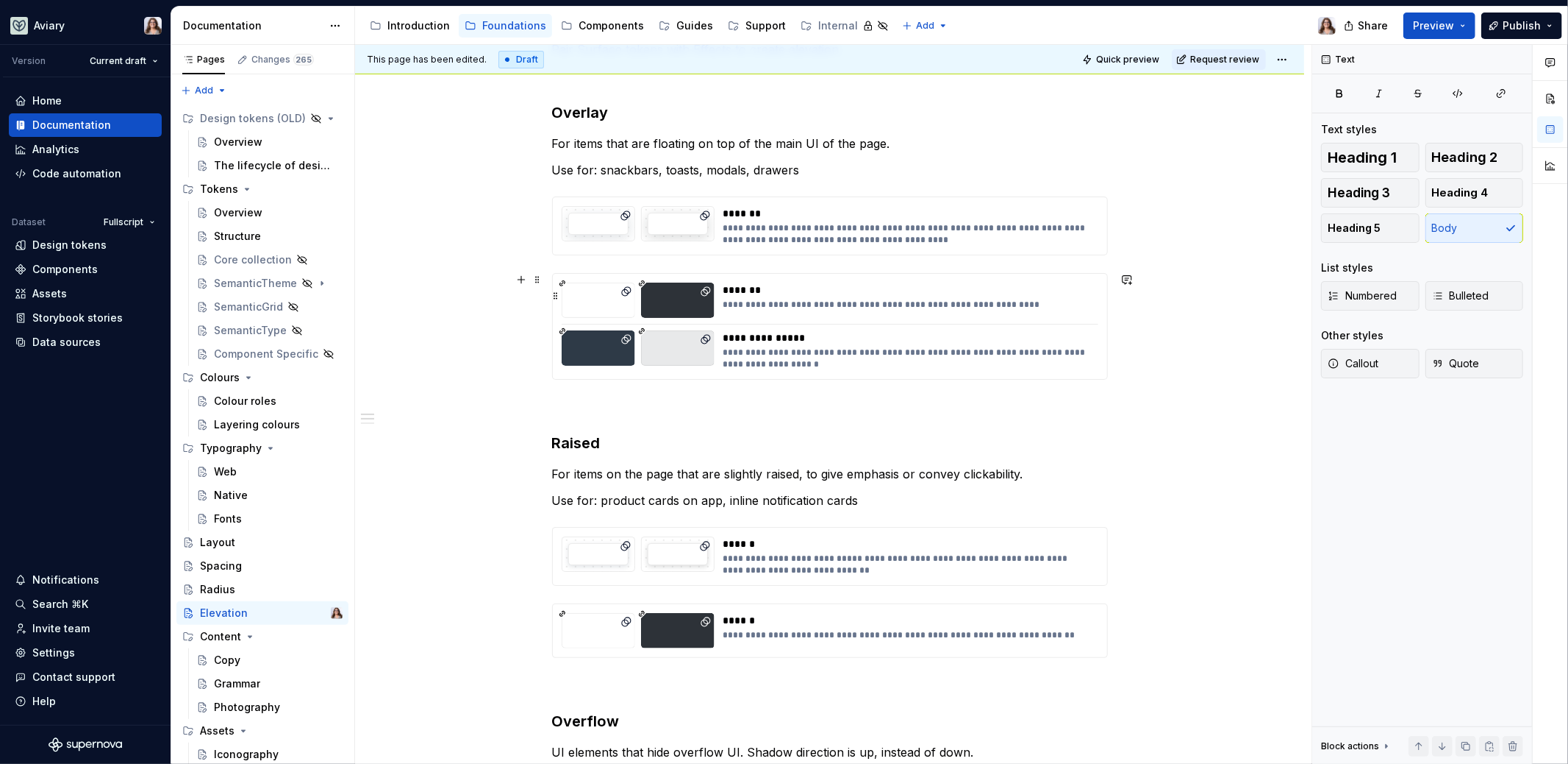
scroll to position [269, 0]
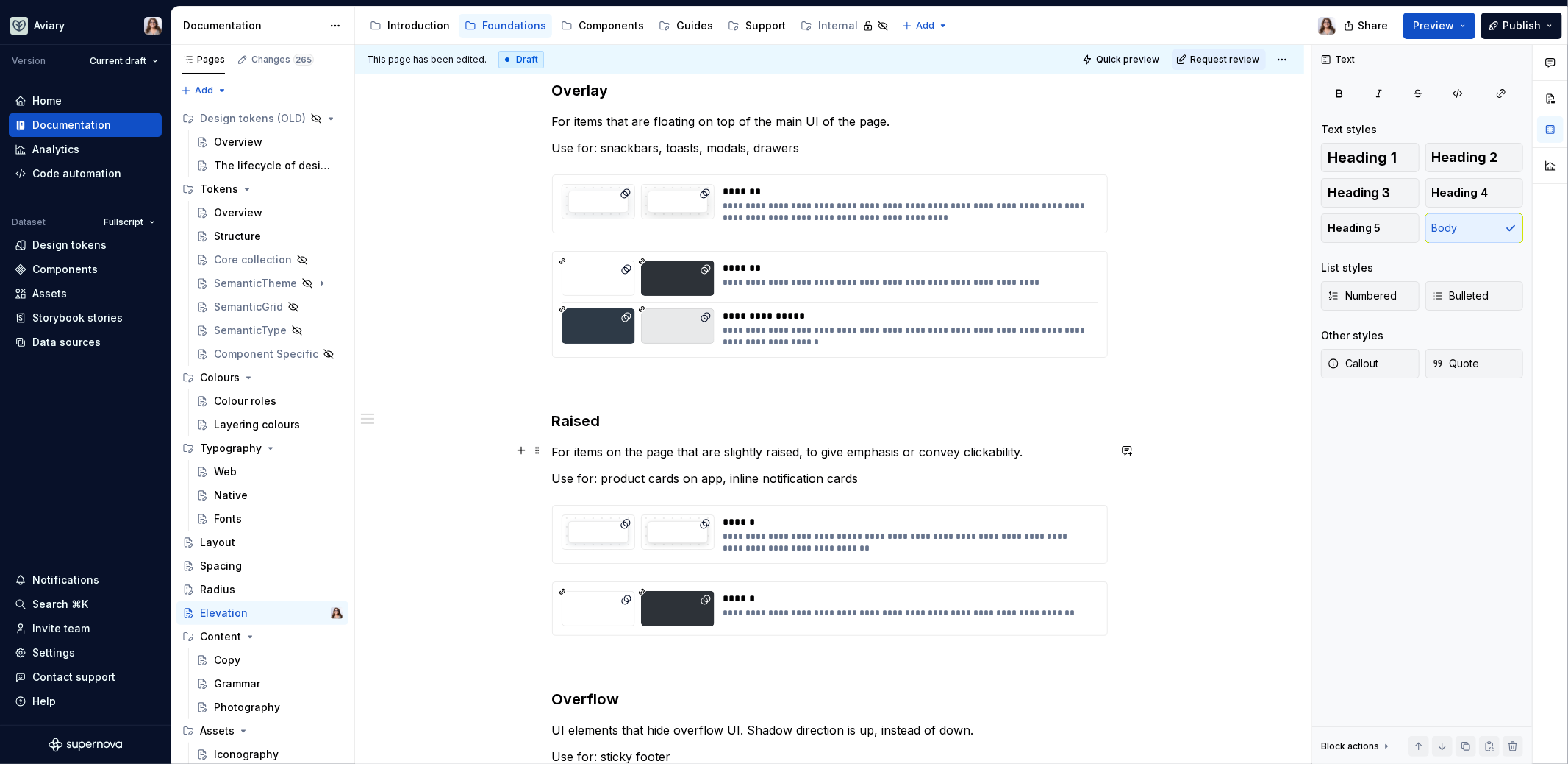
click at [918, 454] on p "For items on the page that are slightly raised, to give emphasis or convey clic…" at bounding box center [830, 452] width 555 height 18
click at [860, 479] on p "Use for: product cards on app, inline notification cards" at bounding box center [830, 478] width 555 height 18
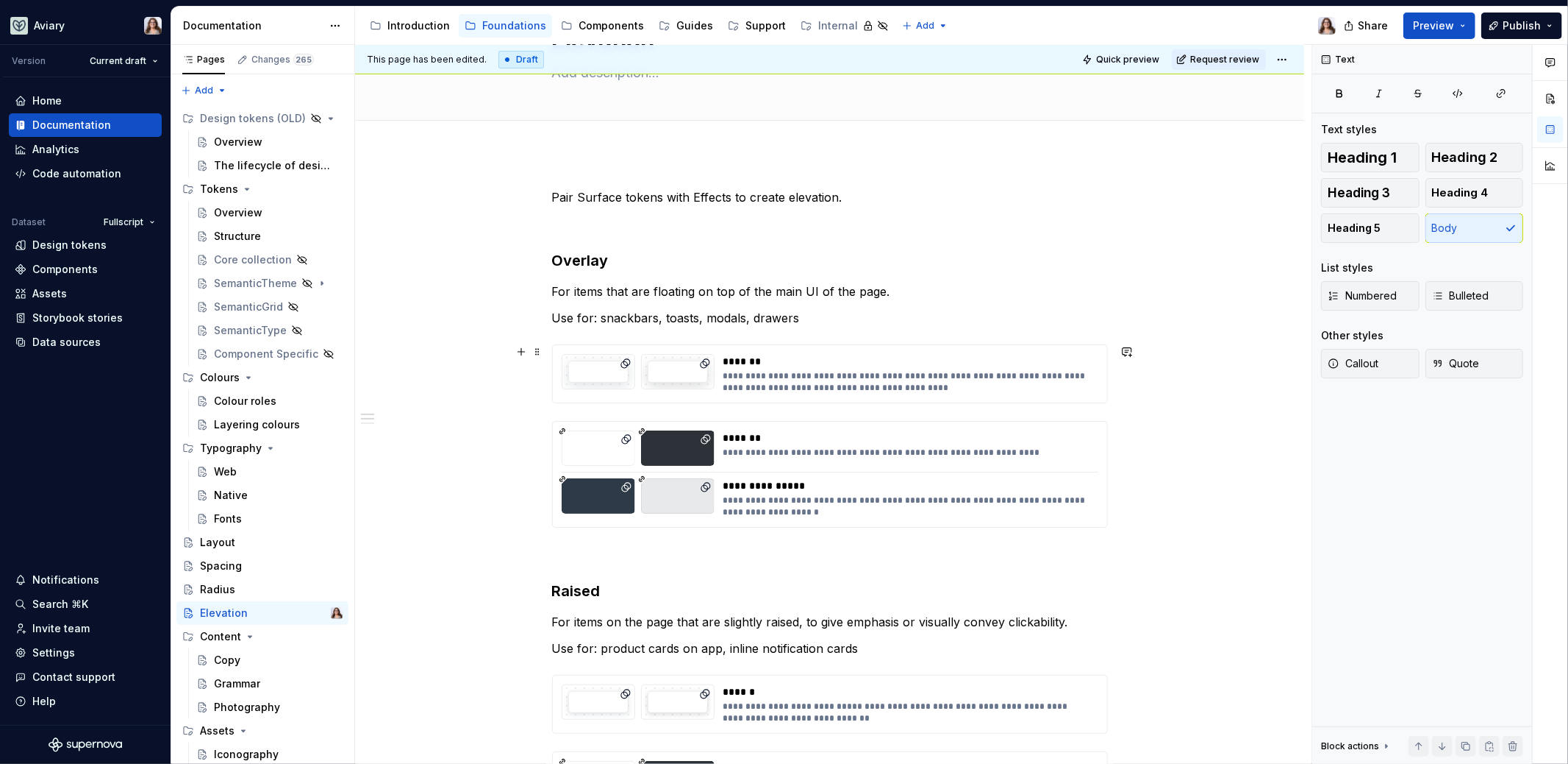
scroll to position [0, 0]
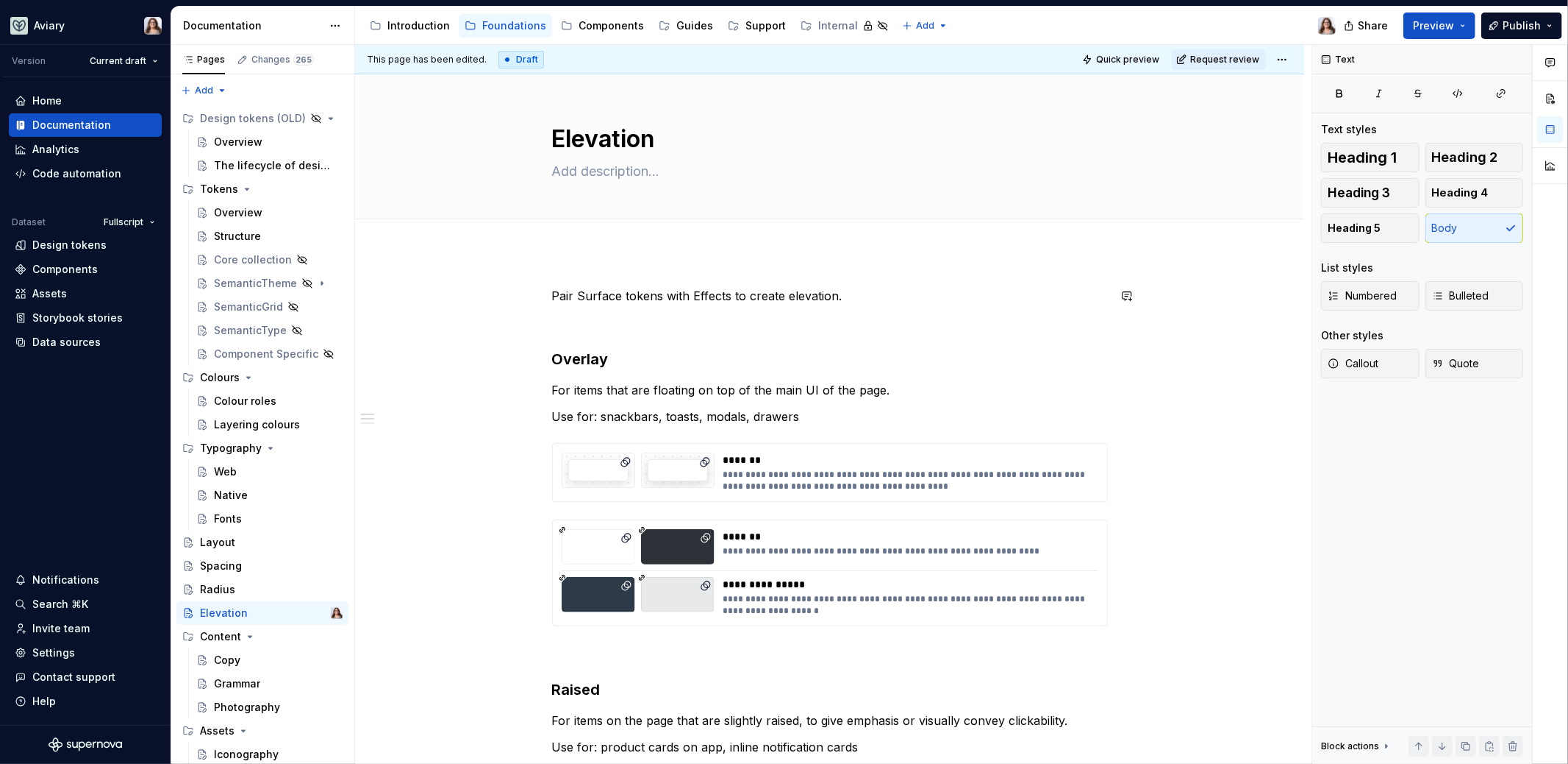
click at [670, 312] on div "**********" at bounding box center [830, 737] width 555 height 900
click at [555, 342] on div "**********" at bounding box center [830, 737] width 555 height 900
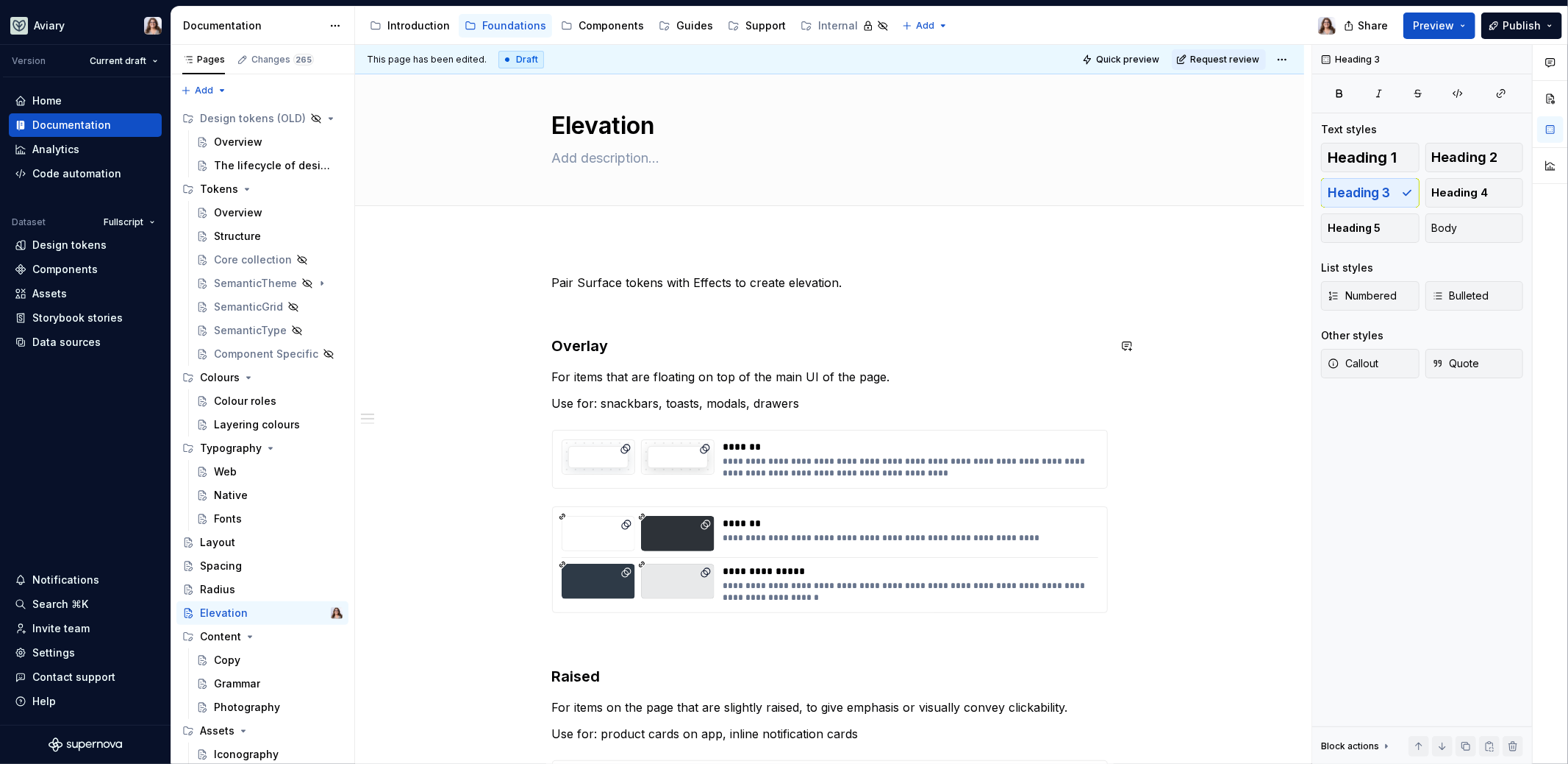
scroll to position [3, 0]
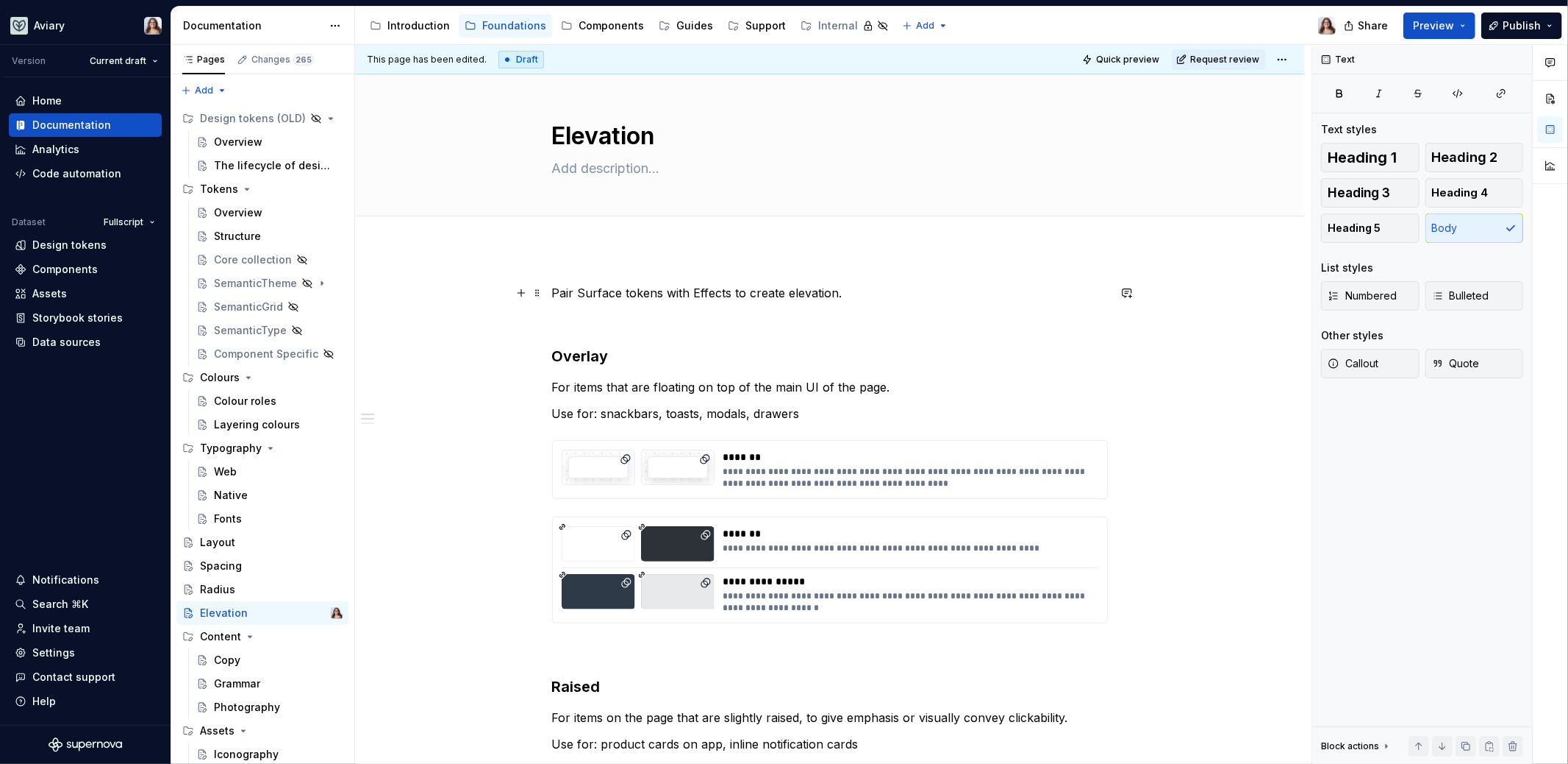
click at [556, 284] on p "Pair Surface tokens with Effects to create elevation." at bounding box center [830, 293] width 555 height 18
drag, startPoint x: 726, startPoint y: 292, endPoint x: 689, endPoint y: 292, distance: 37.0
click at [689, 292] on p "Pair Surface tokens with Effects to create elevation." at bounding box center [830, 293] width 555 height 18
drag, startPoint x: 796, startPoint y: 292, endPoint x: 851, endPoint y: 294, distance: 55.0
click at [851, 294] on p "Pair Surface tokens with Shadows to create elevation." at bounding box center [830, 293] width 555 height 18
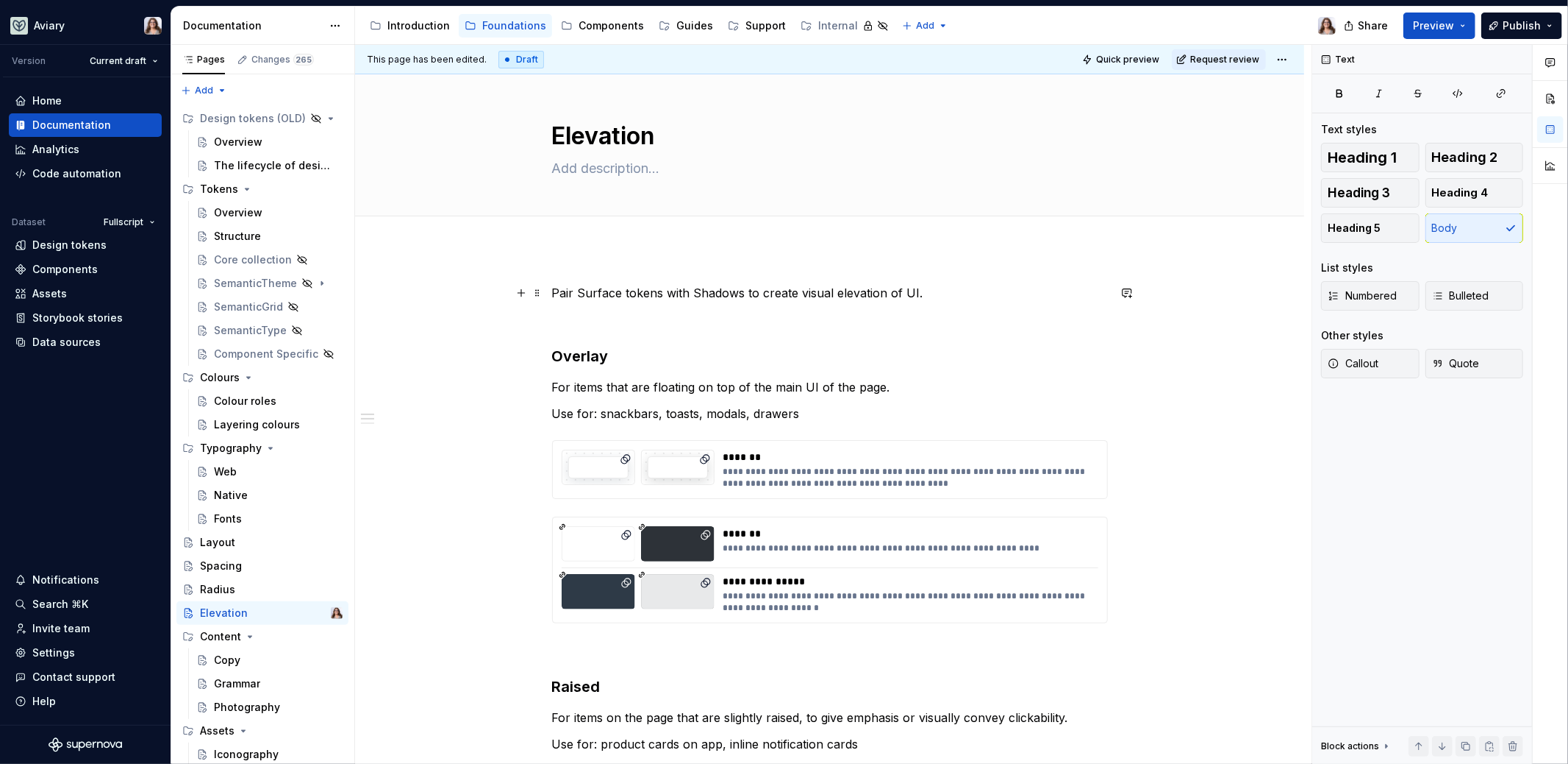
click at [566, 309] on div "**********" at bounding box center [830, 734] width 555 height 900
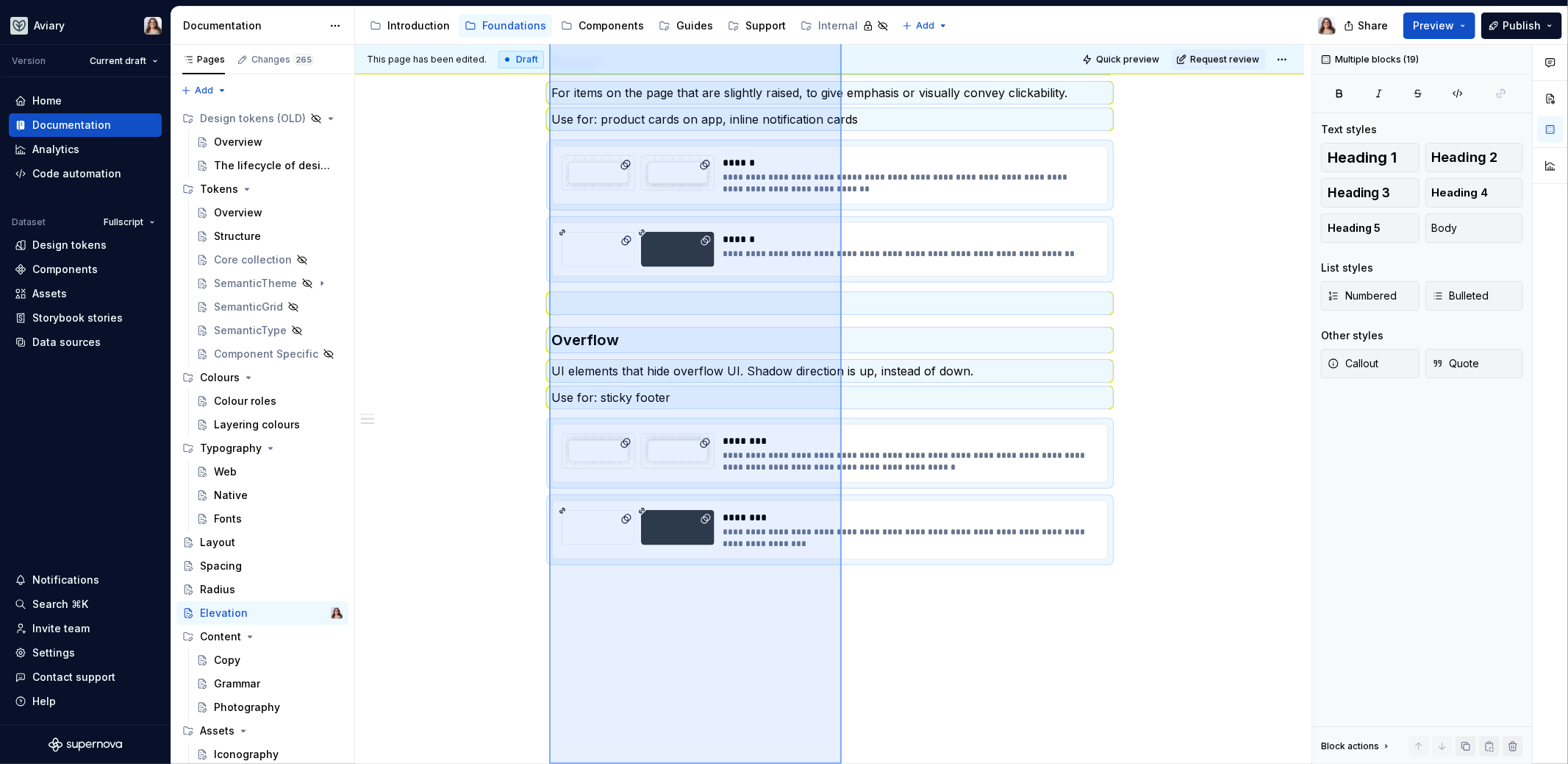
scroll to position [665, 0]
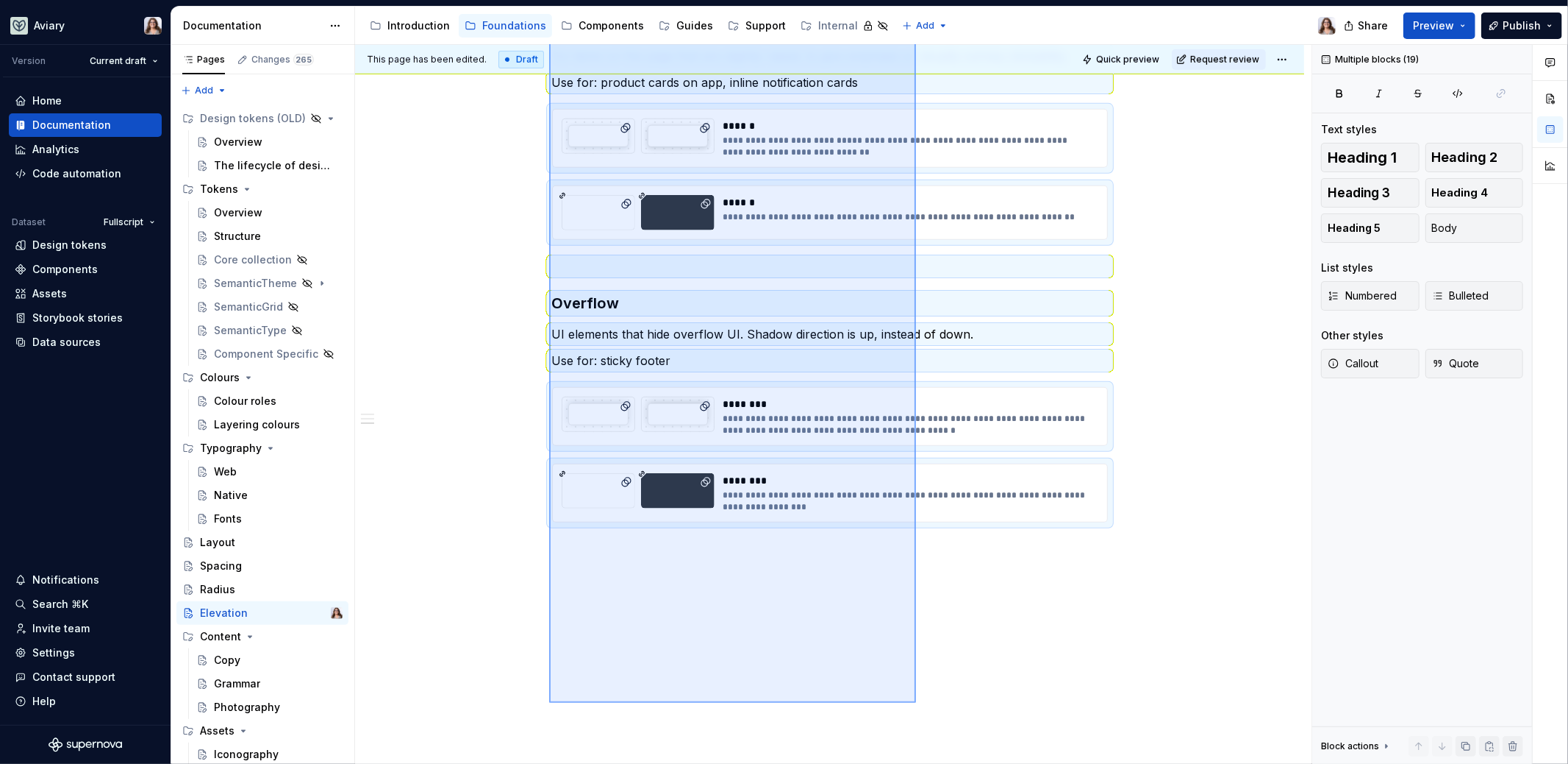
drag, startPoint x: 549, startPoint y: 125, endPoint x: 924, endPoint y: 693, distance: 680.6
click at [924, 693] on div "**********" at bounding box center [833, 404] width 957 height 719
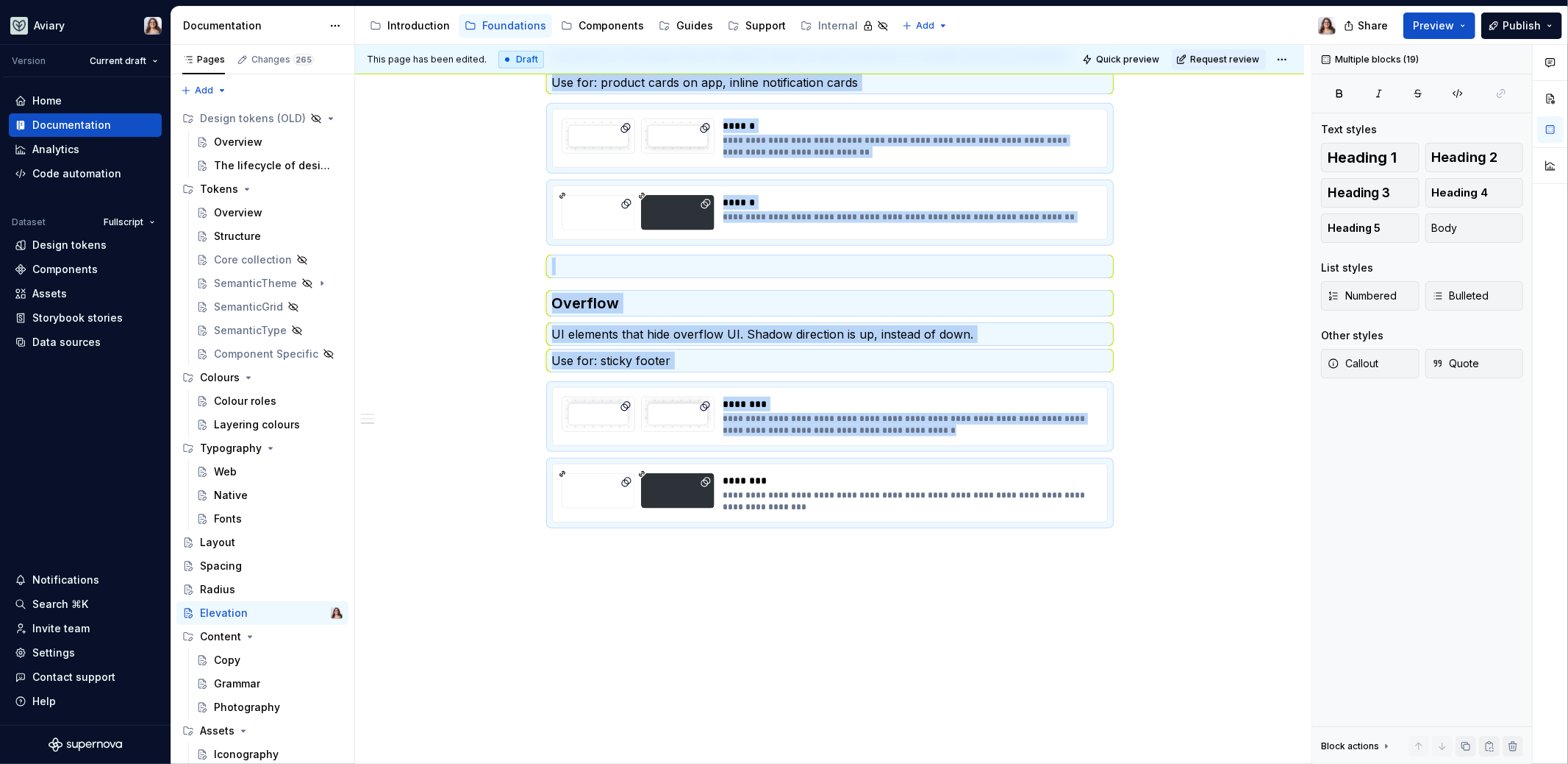
copy div "**********"
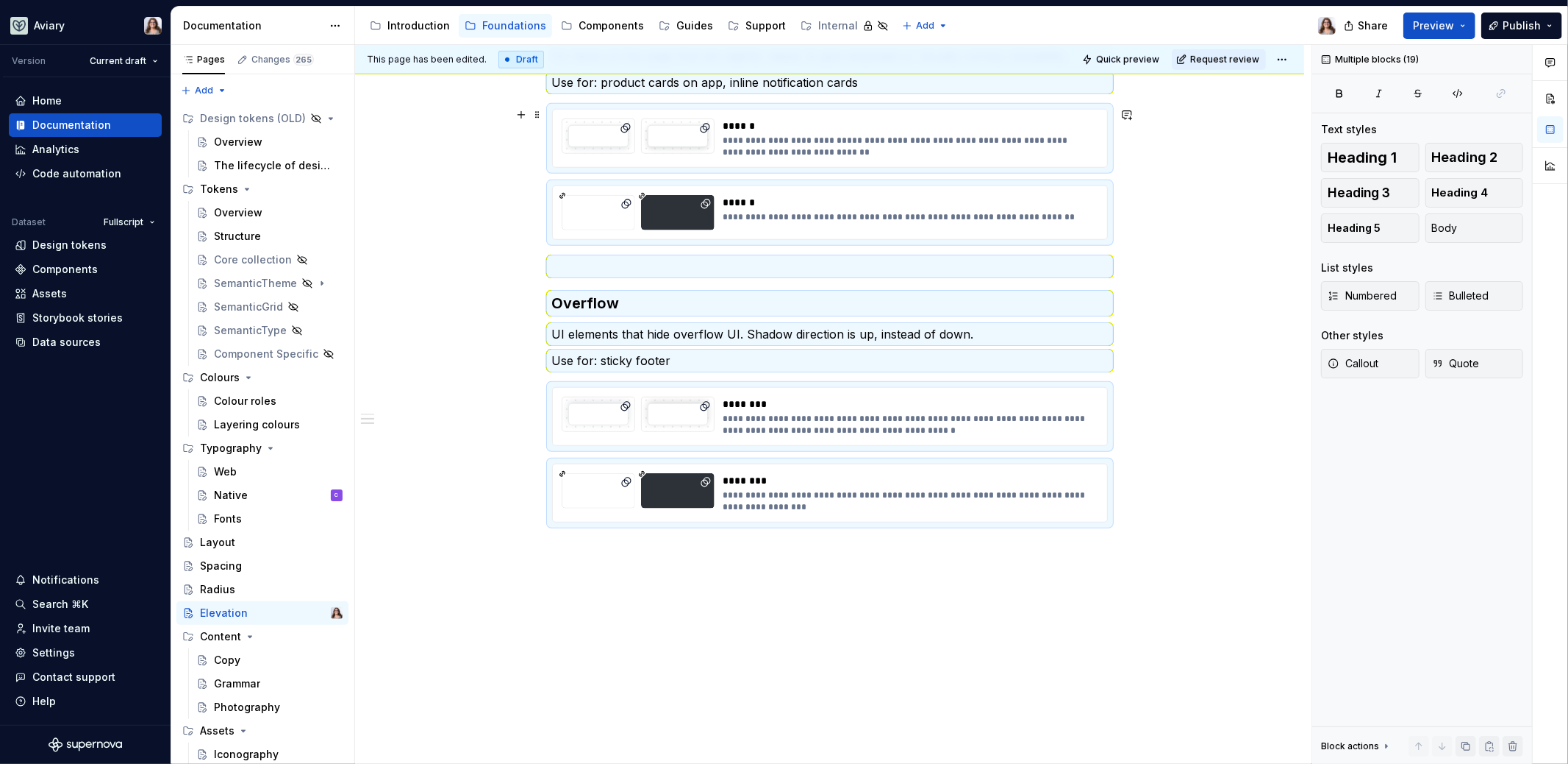
scroll to position [0, 0]
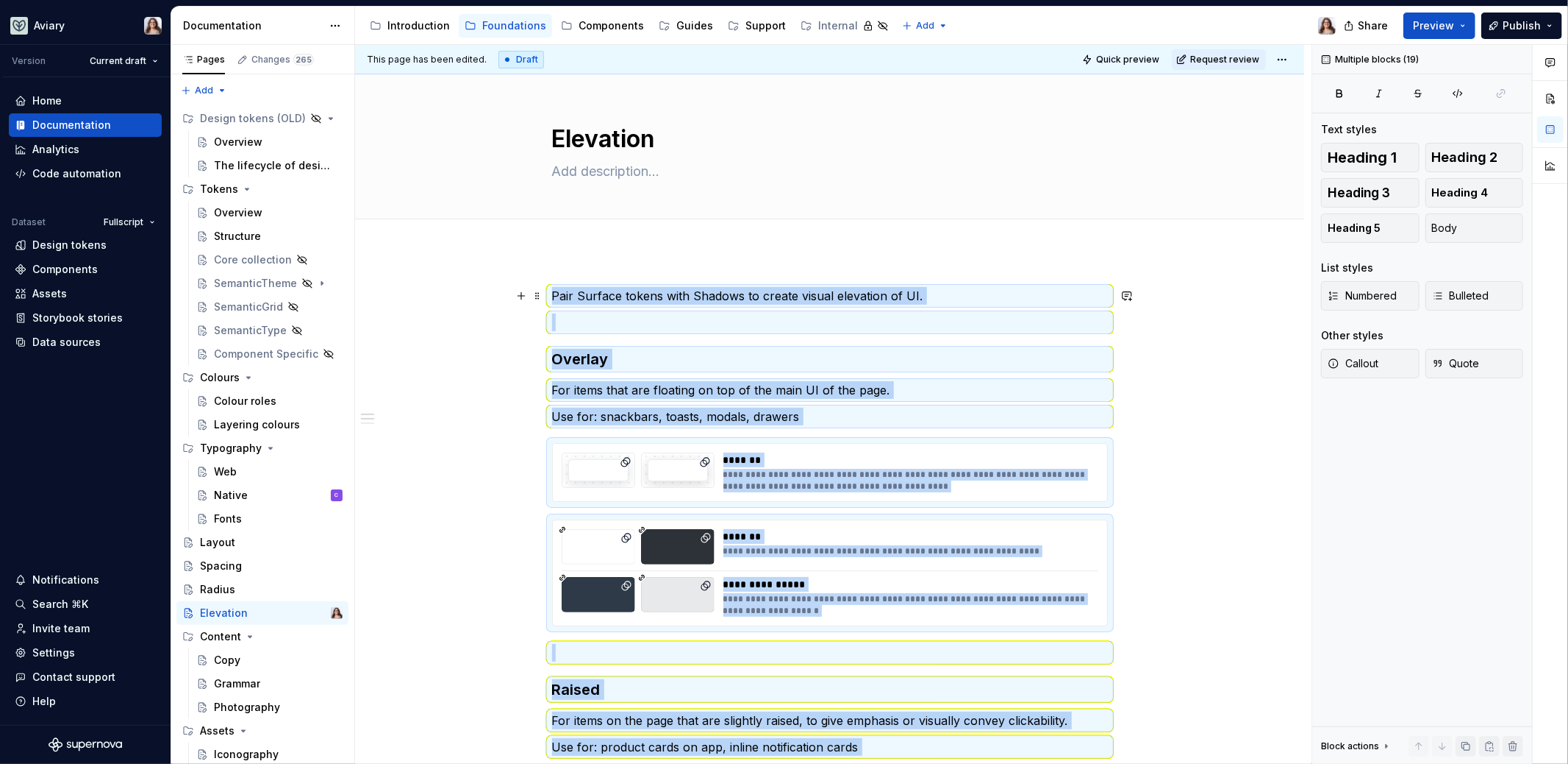
click at [915, 288] on p "Pair Surface tokens with Shadows to create visual elevation of UI." at bounding box center [830, 296] width 555 height 18
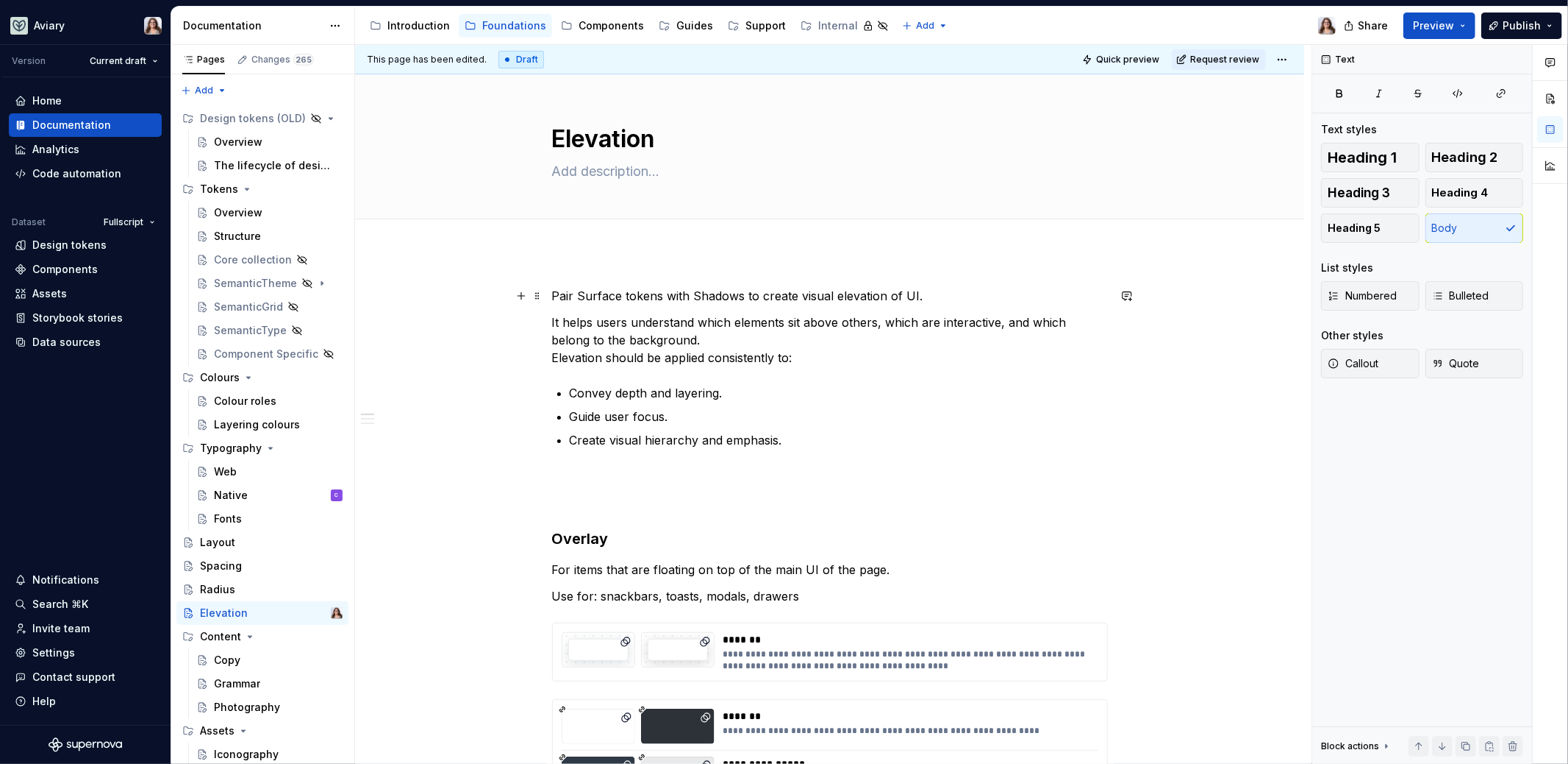
click at [617, 296] on p "Pair Surface tokens with Shadows to create visual elevation of UI." at bounding box center [830, 296] width 555 height 18
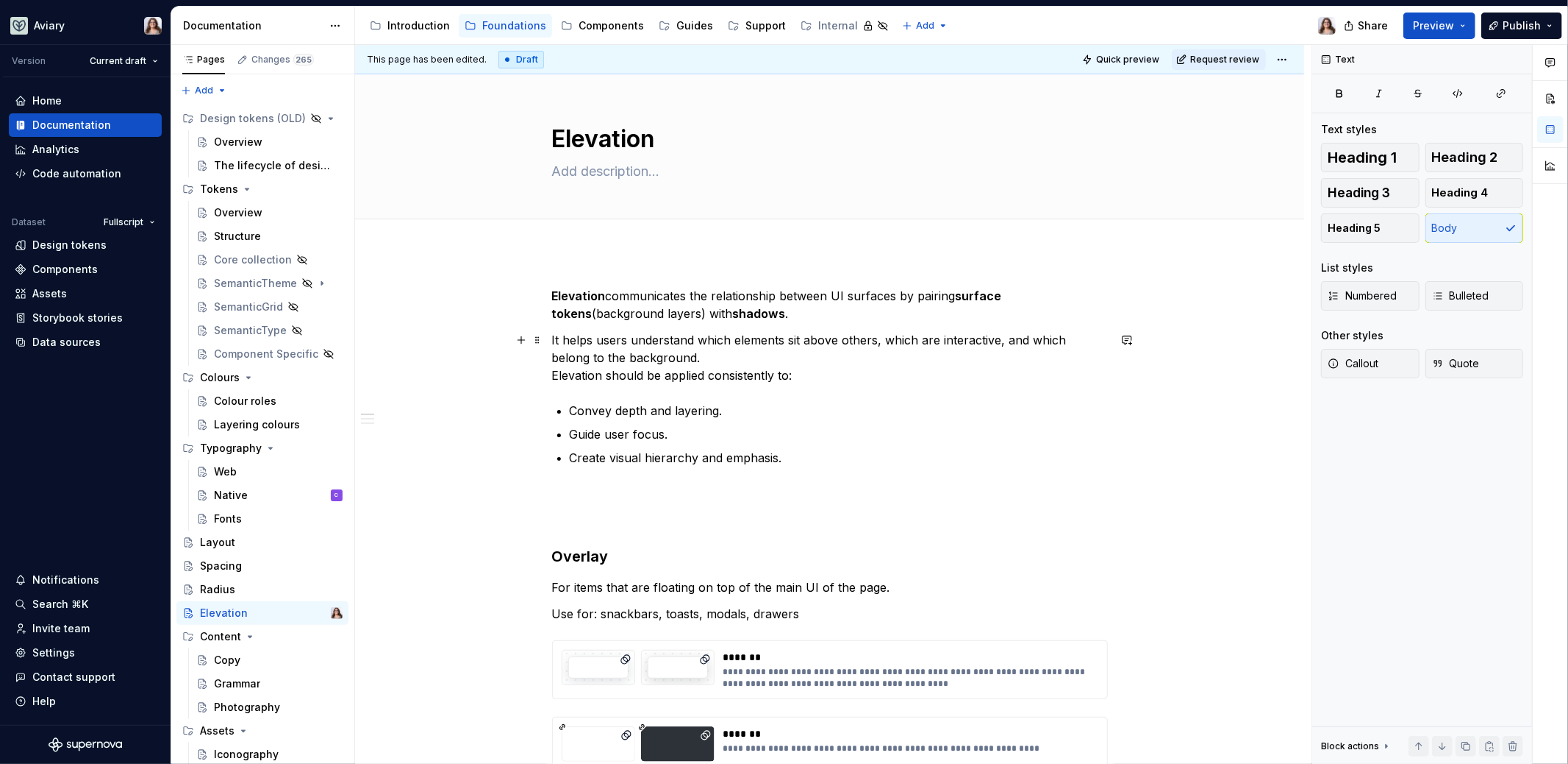
click at [552, 337] on p "It helps users understand which elements sit above others, which are interactiv…" at bounding box center [830, 357] width 555 height 53
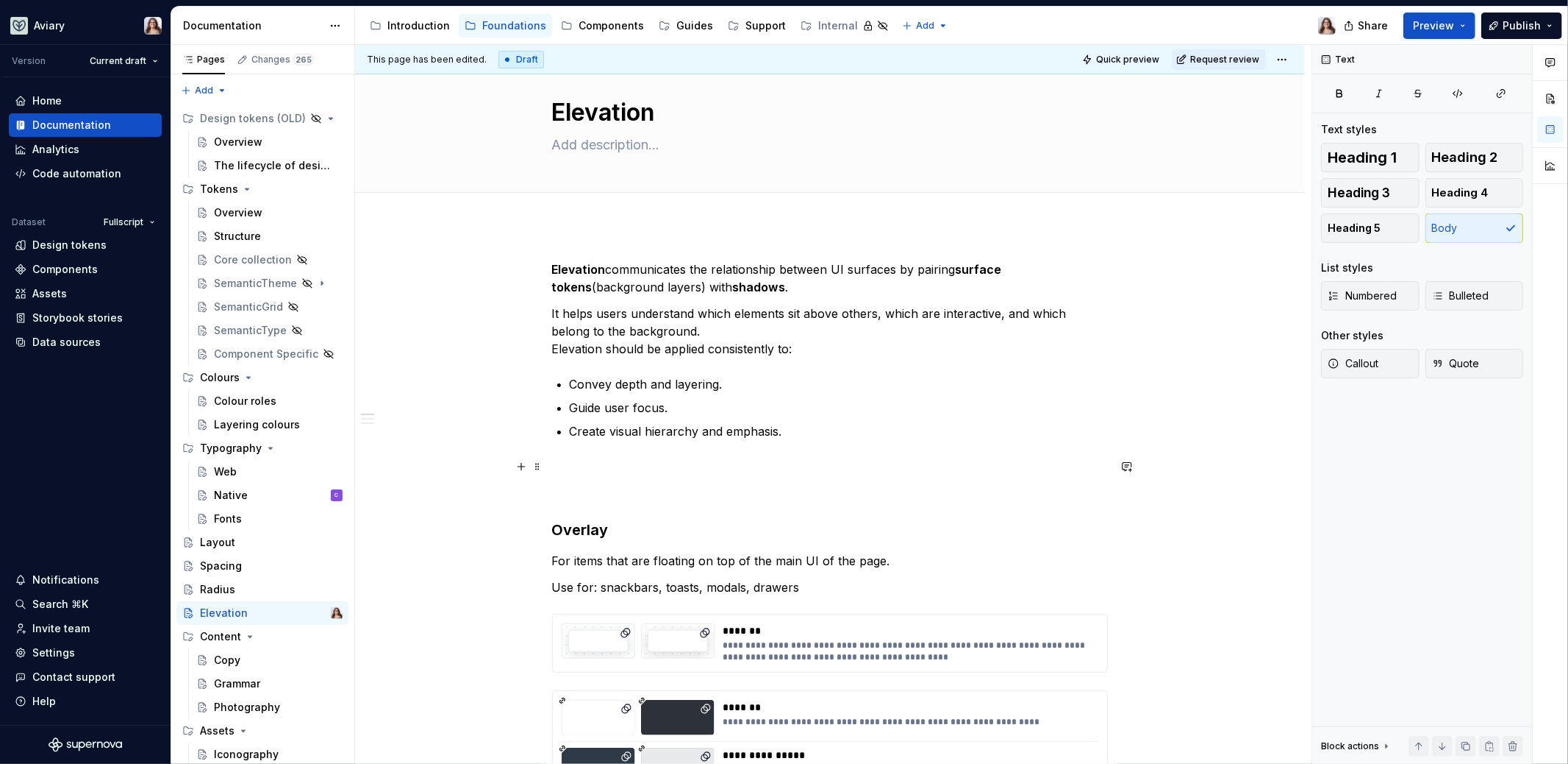
click at [601, 468] on p at bounding box center [830, 466] width 555 height 18
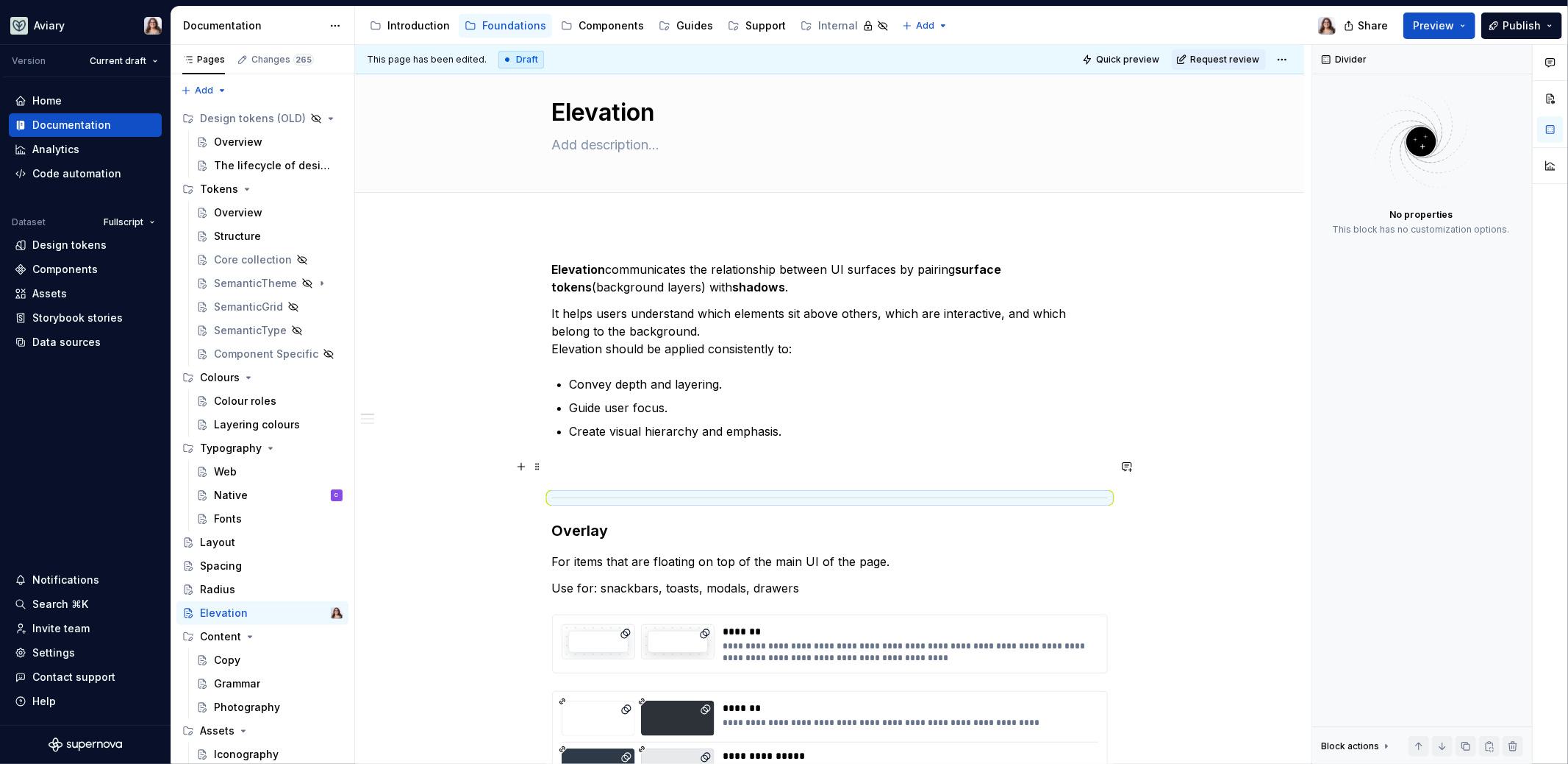
click at [732, 473] on p at bounding box center [830, 466] width 555 height 18
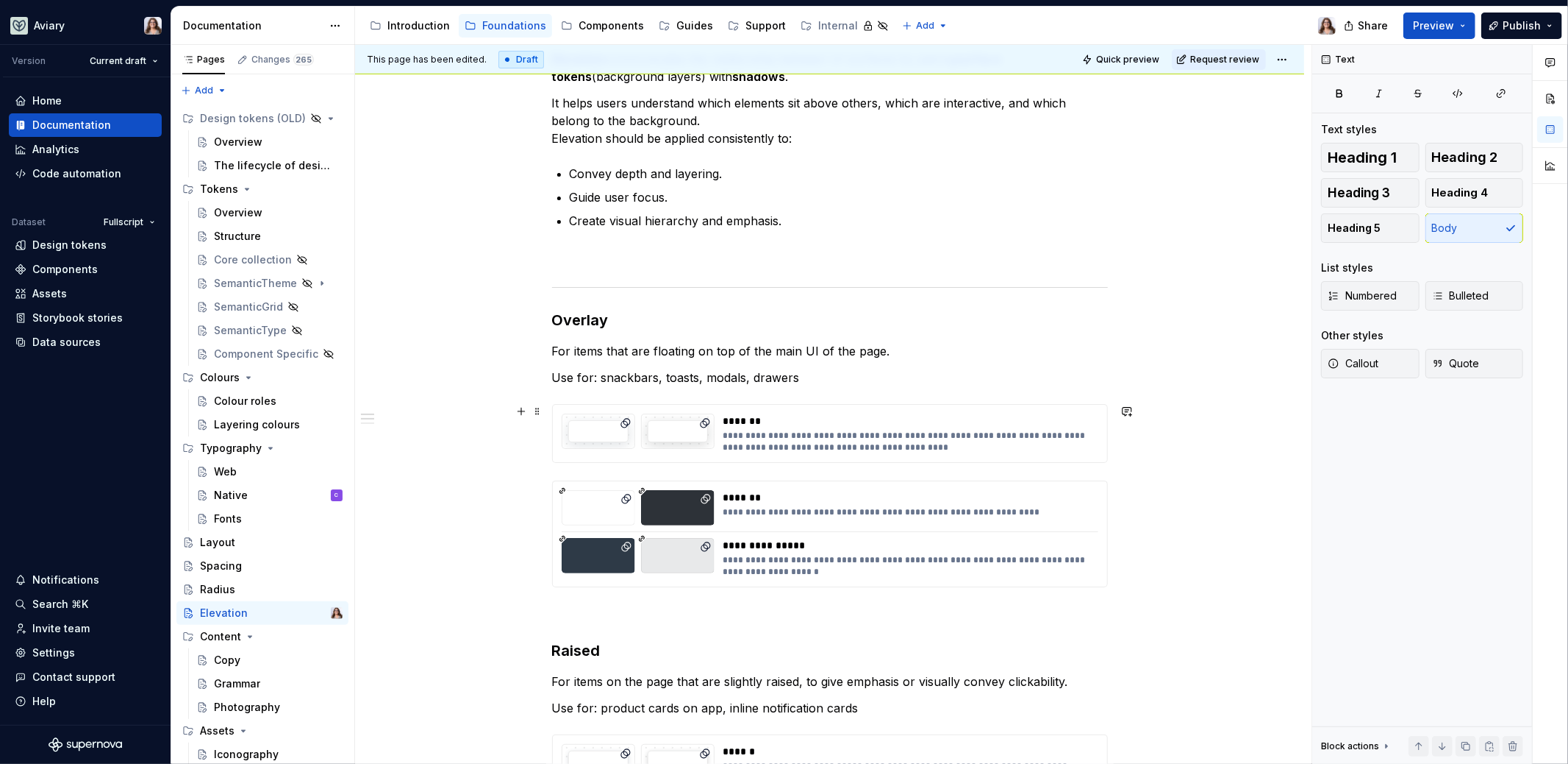
scroll to position [263, 0]
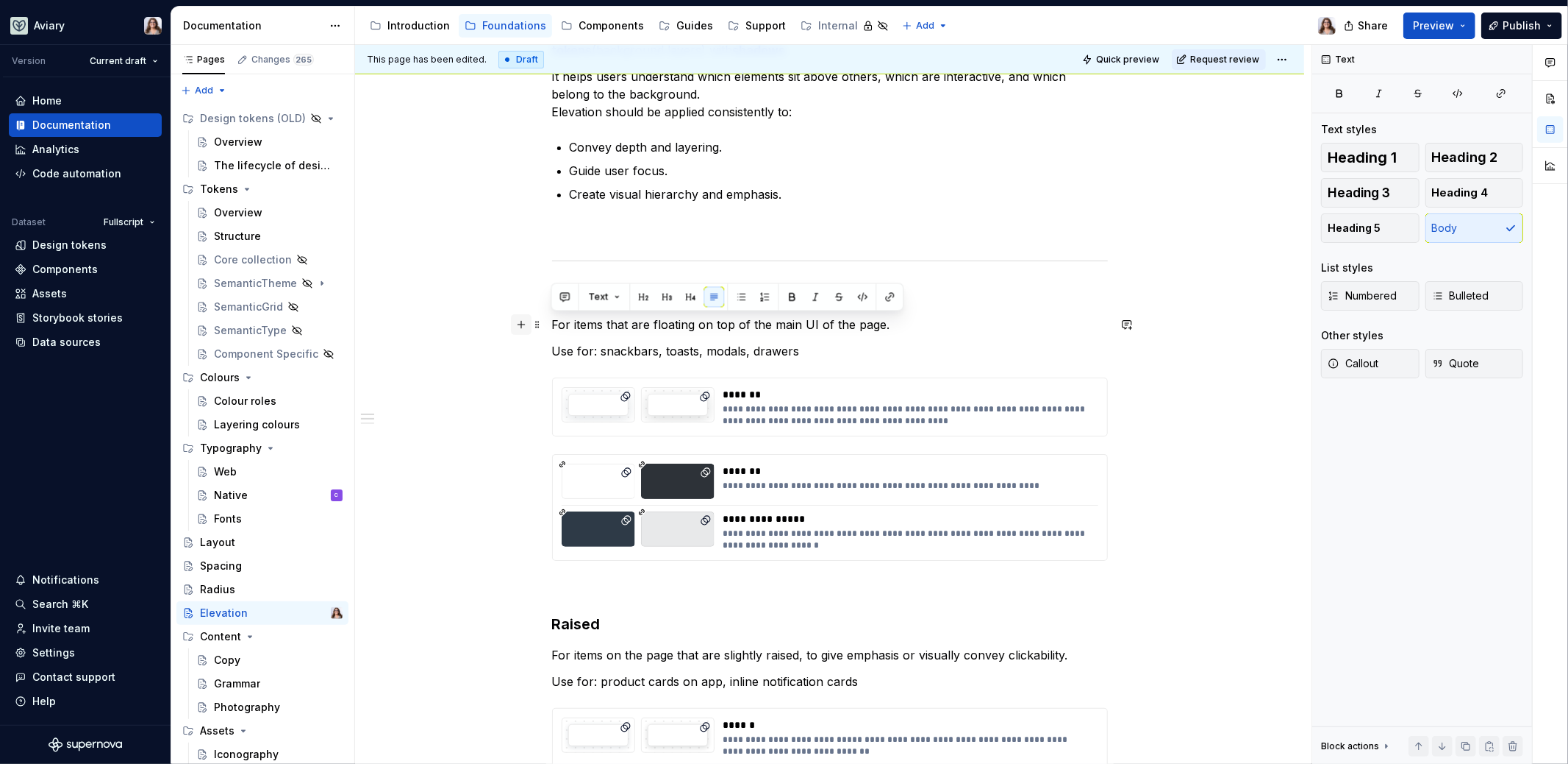
drag, startPoint x: 889, startPoint y: 328, endPoint x: 515, endPoint y: 327, distance: 374.0
click at [552, 327] on div "**********" at bounding box center [830, 581] width 555 height 1115
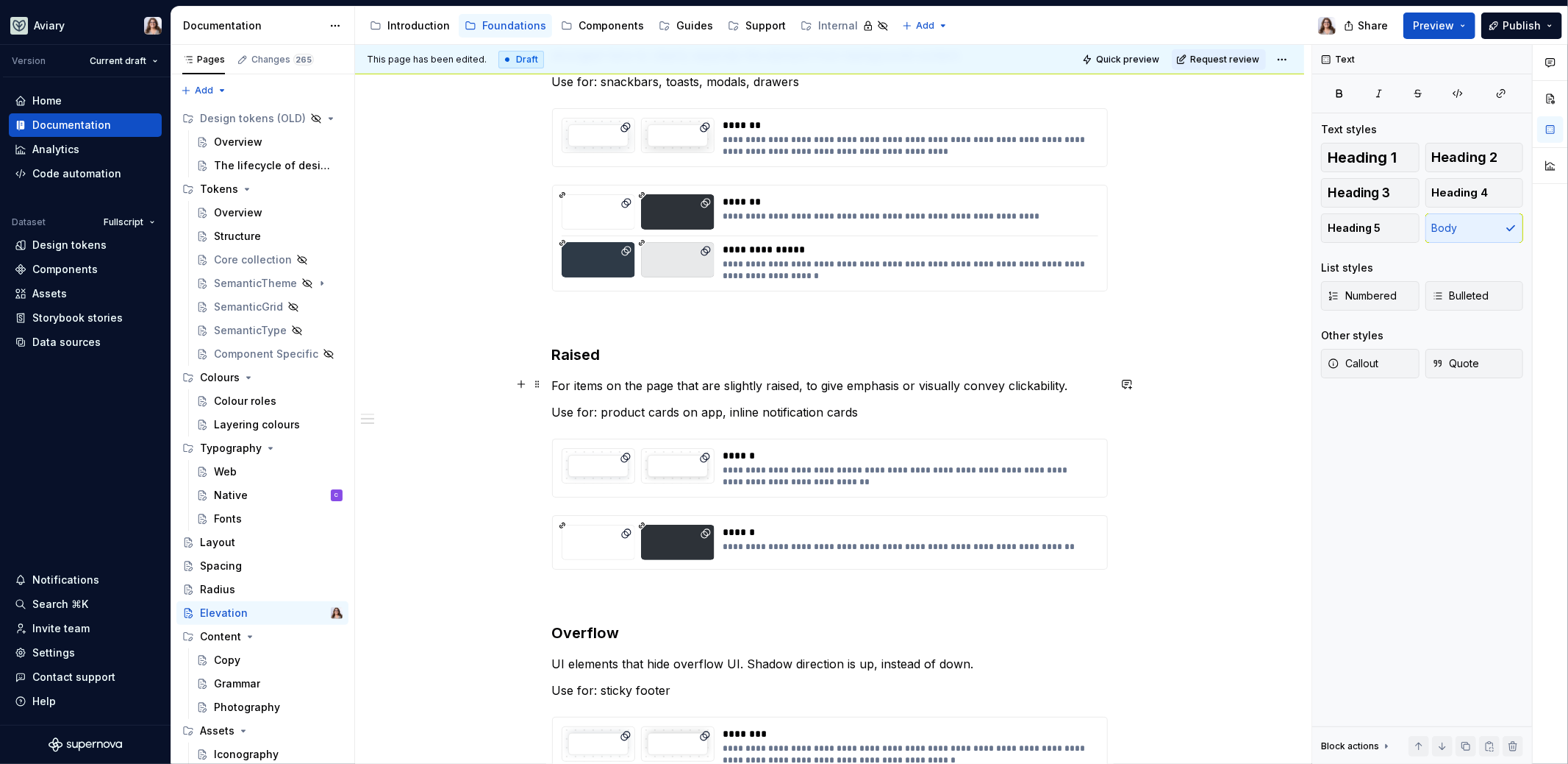
scroll to position [572, 0]
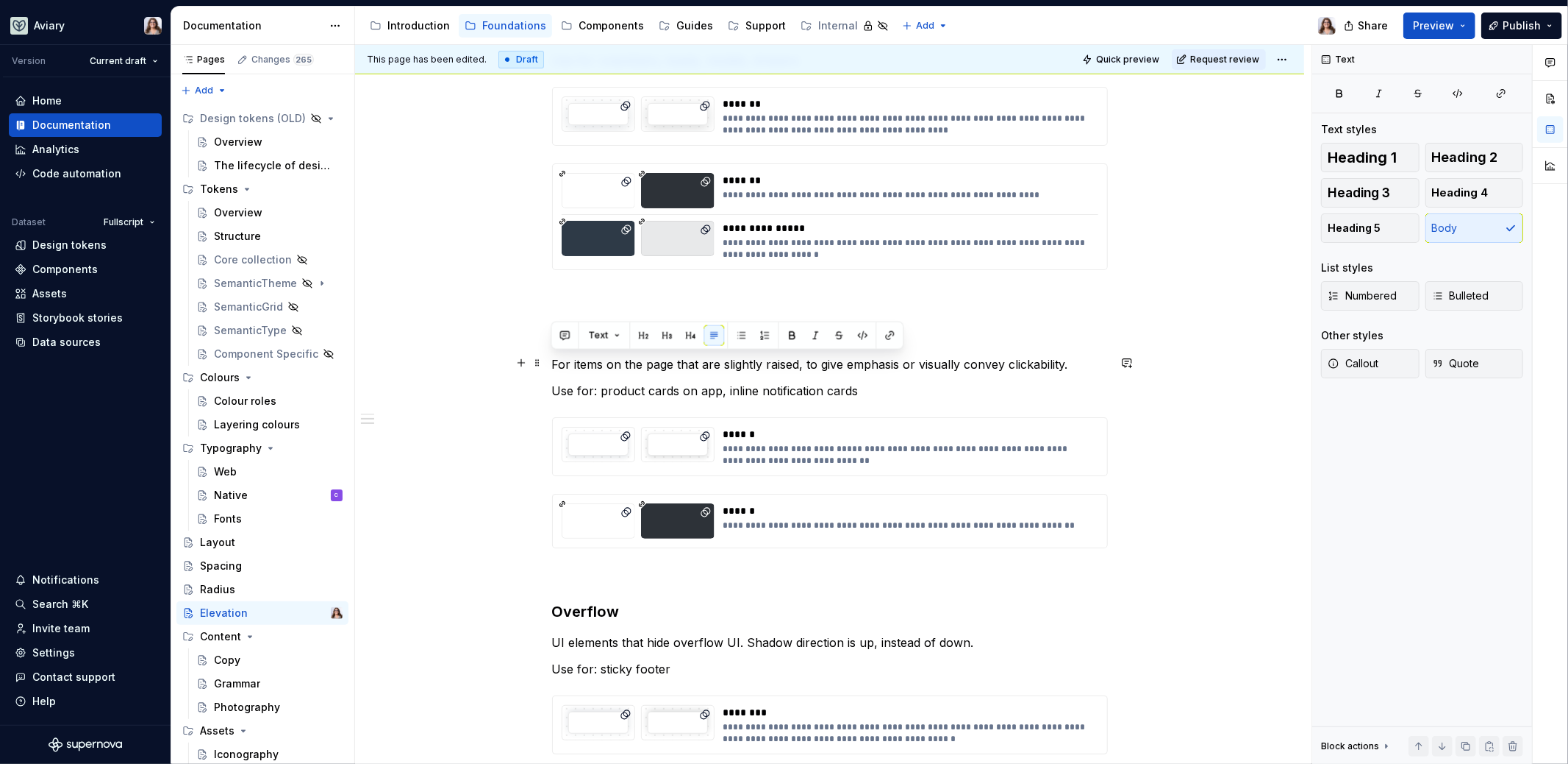
drag, startPoint x: 1068, startPoint y: 364, endPoint x: 545, endPoint y: 362, distance: 523.0
click at [545, 362] on div "**********" at bounding box center [830, 378] width 949 height 1397
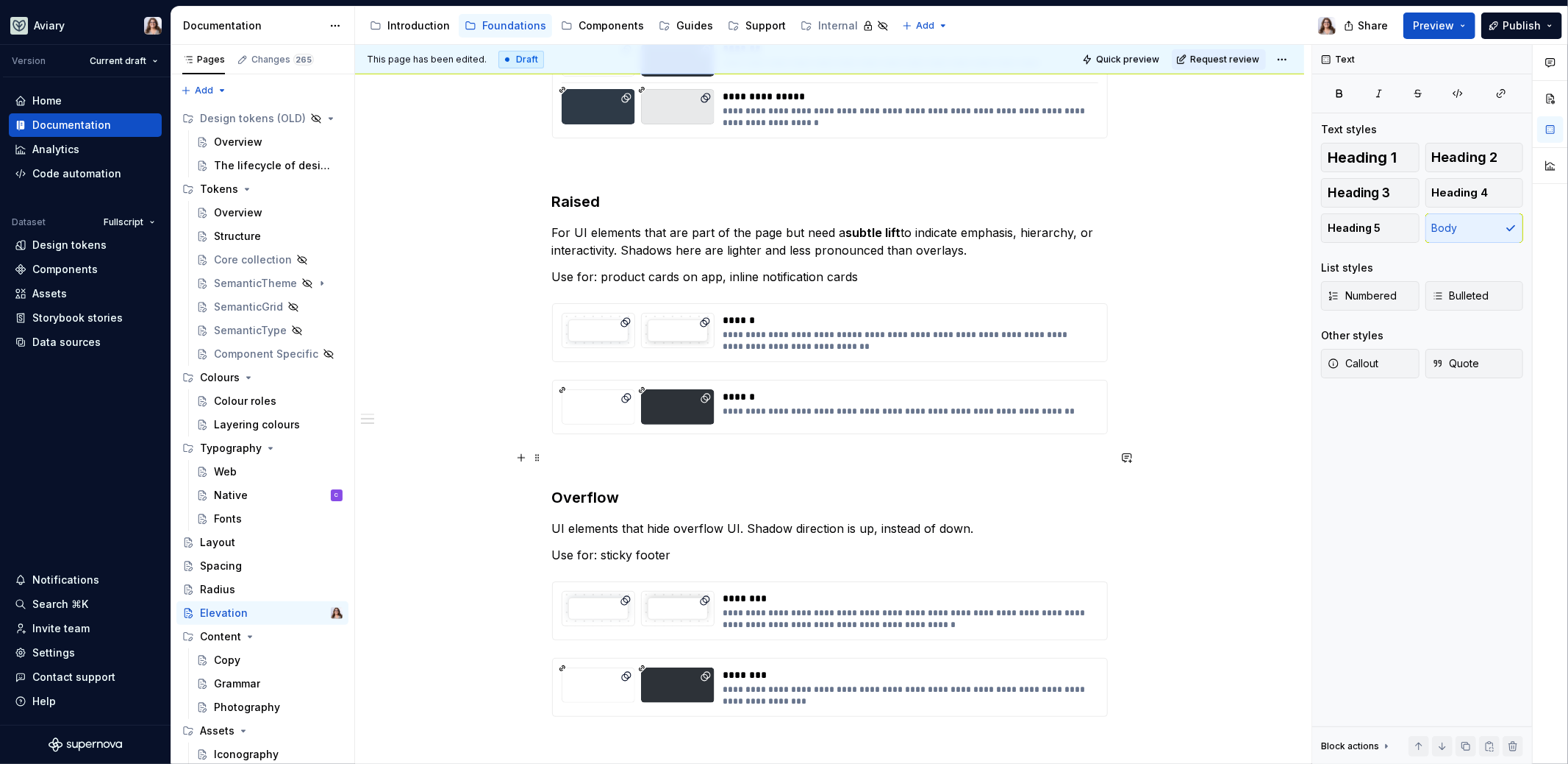
scroll to position [762, 0]
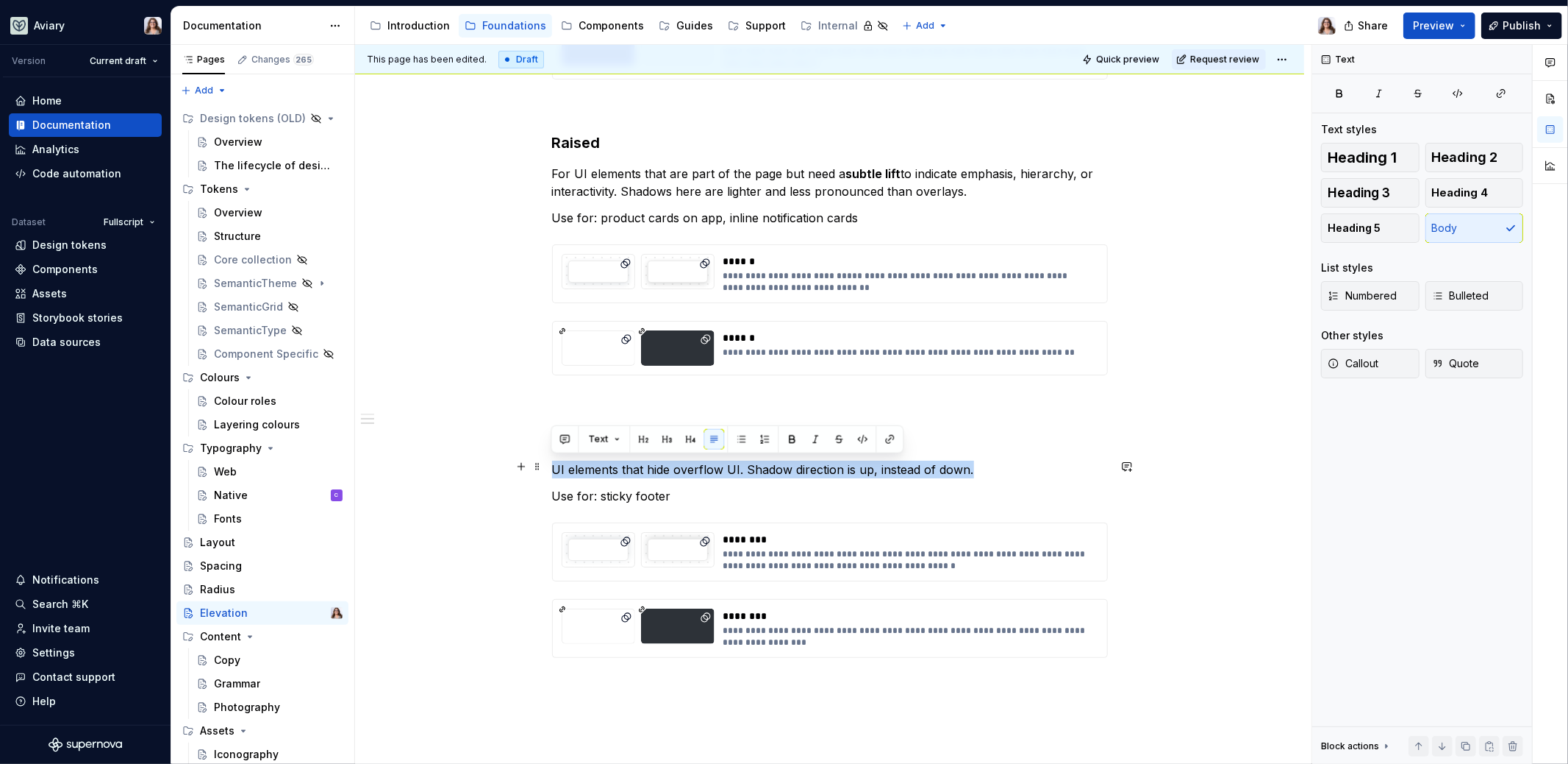
drag, startPoint x: 972, startPoint y: 464, endPoint x: 545, endPoint y: 467, distance: 427.0
click at [545, 467] on div "**********" at bounding box center [830, 197] width 949 height 1415
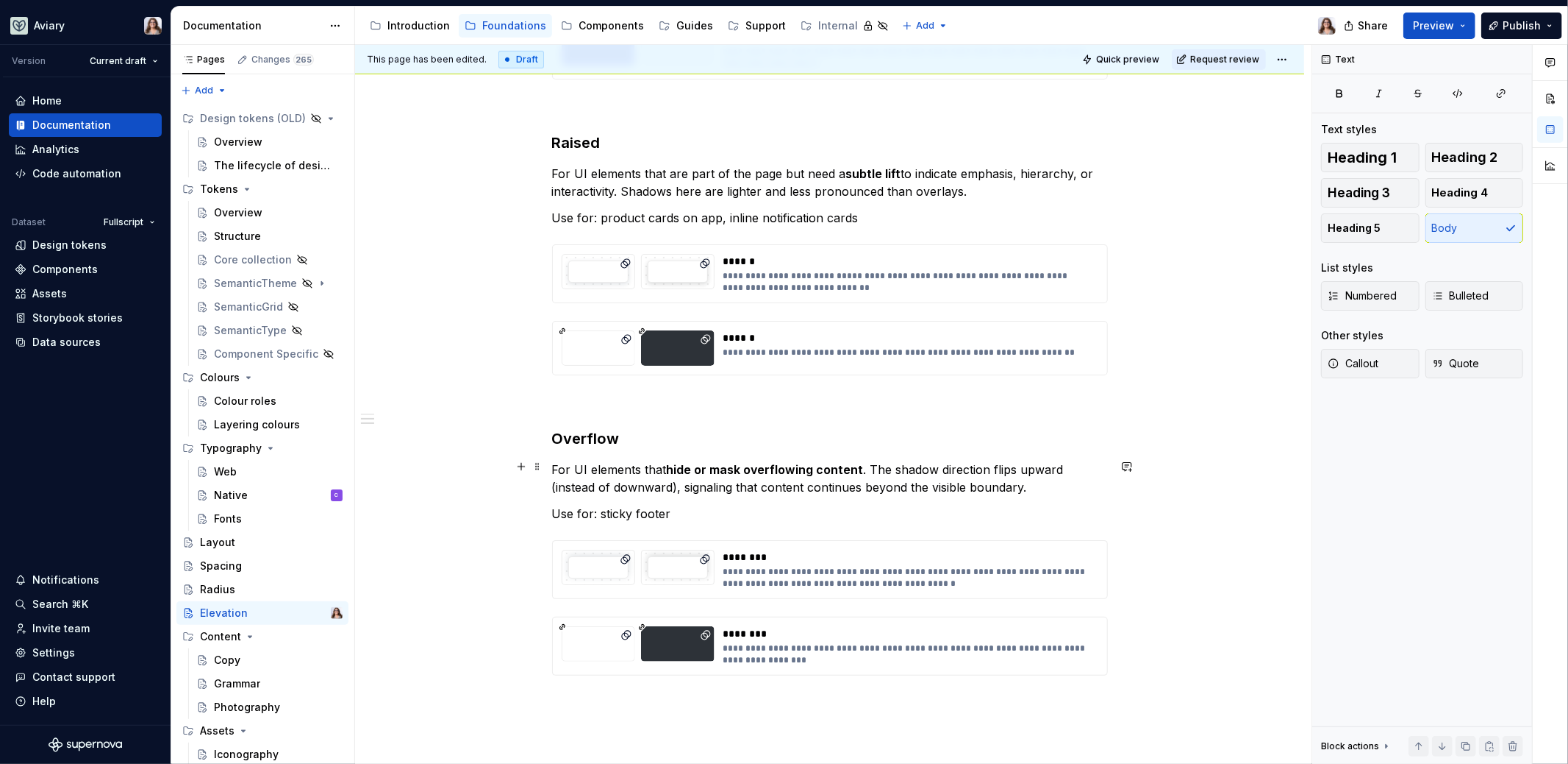
click at [991, 482] on p "For UI elements that hide or mask overflowing content . The shadow direction fl…" at bounding box center [830, 479] width 555 height 35
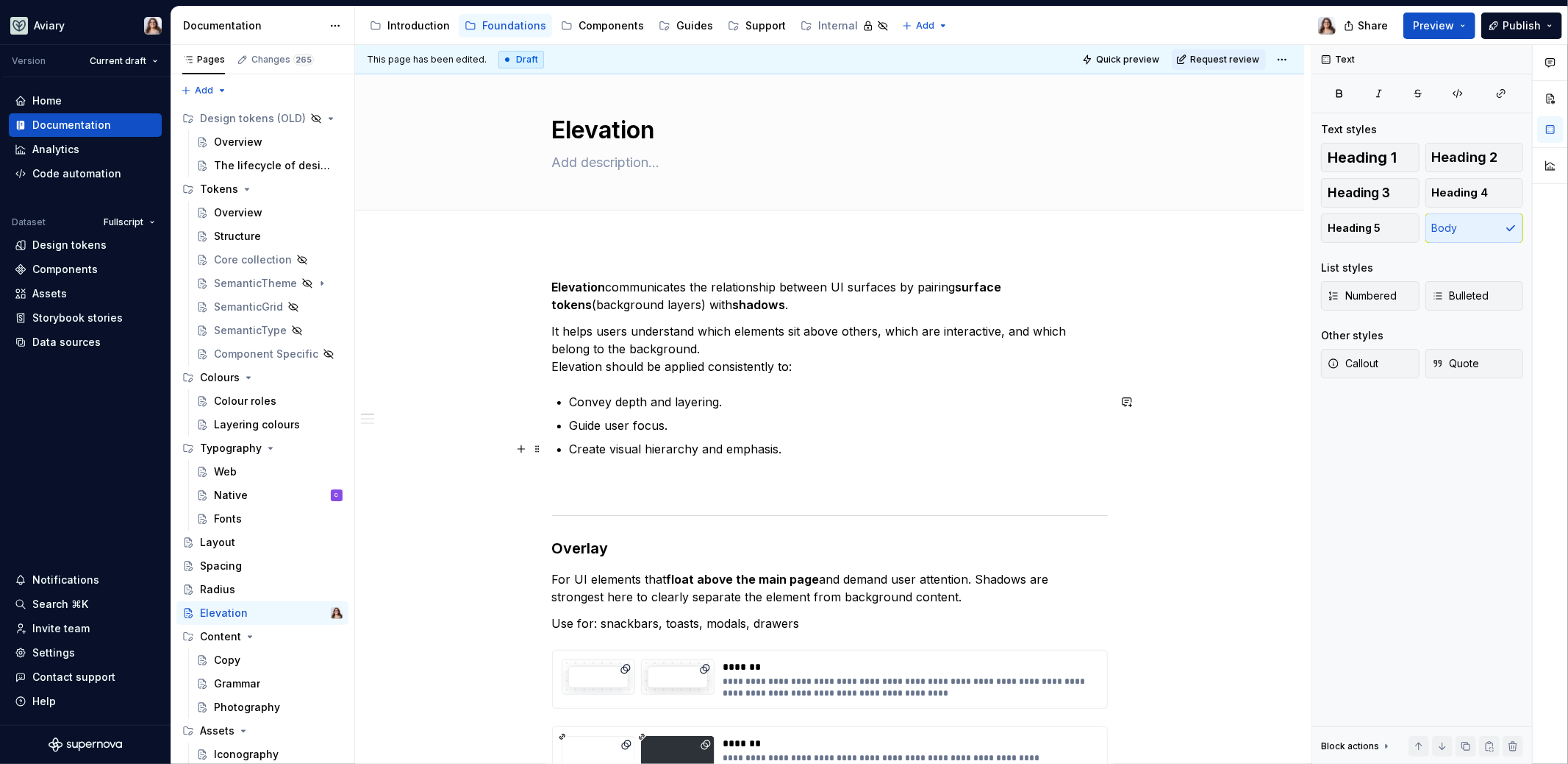
scroll to position [1, 0]
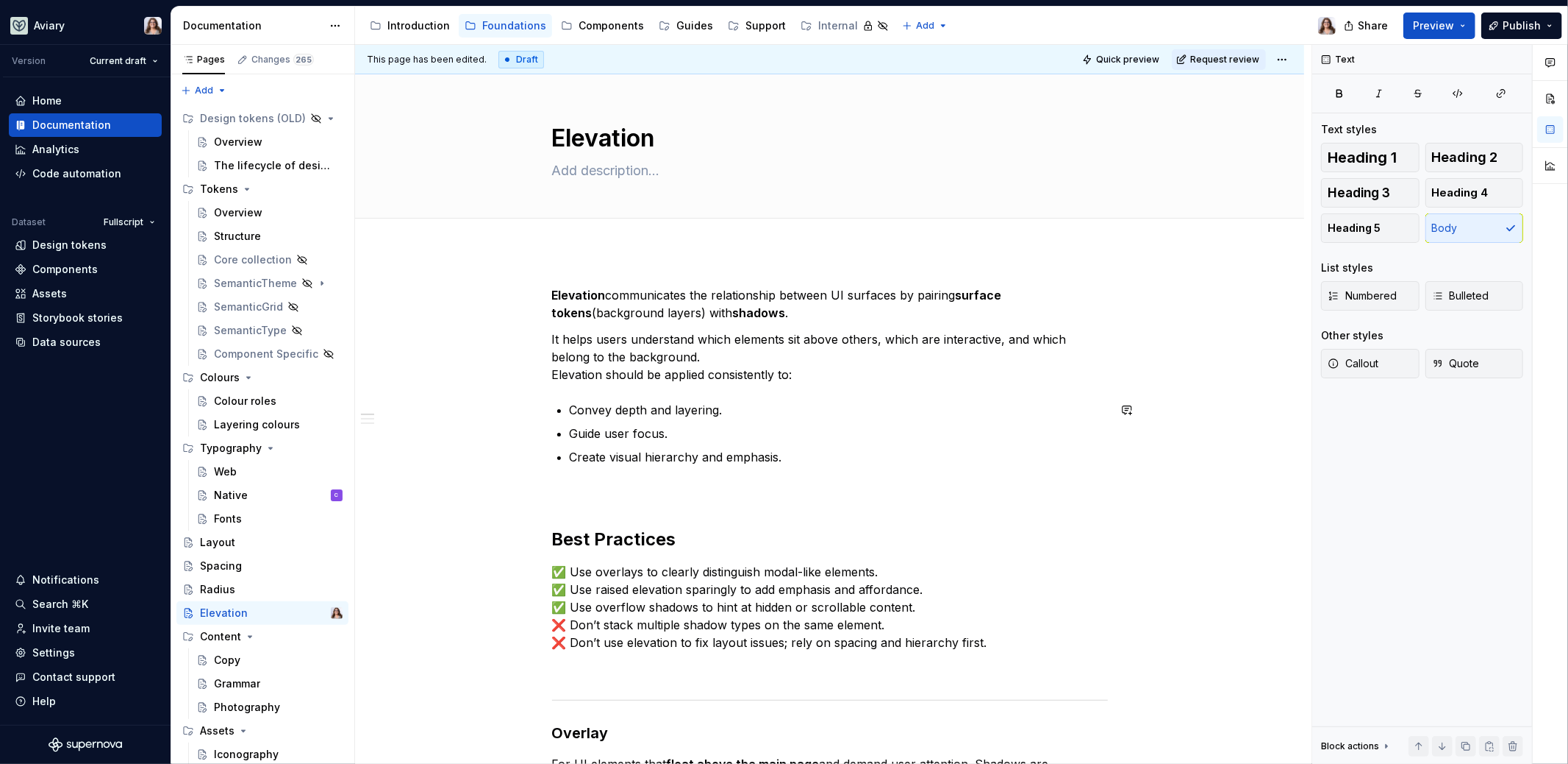
scroll to position [84, 0]
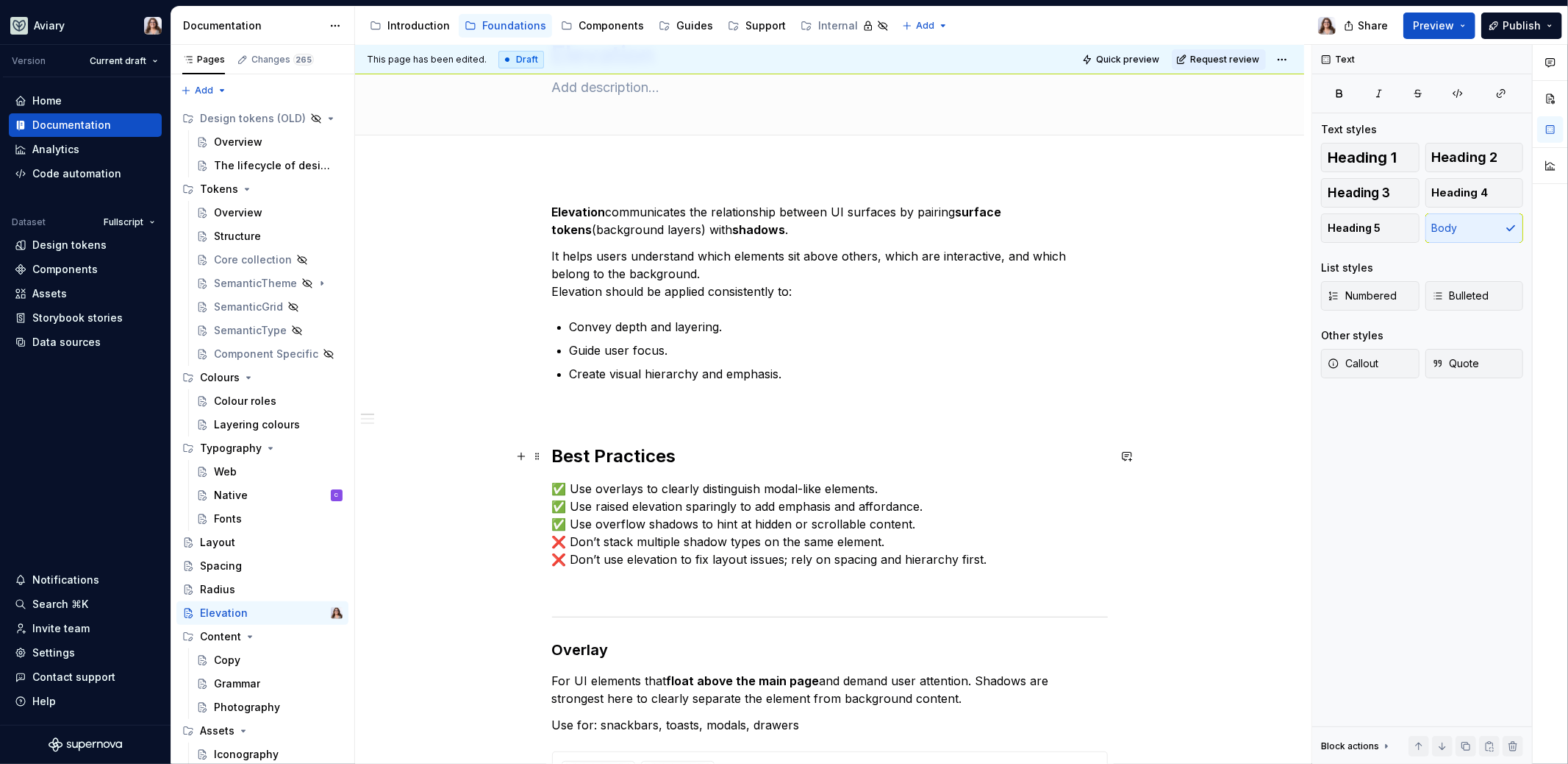
click at [696, 454] on h2 "Best Practices" at bounding box center [830, 455] width 555 height 23
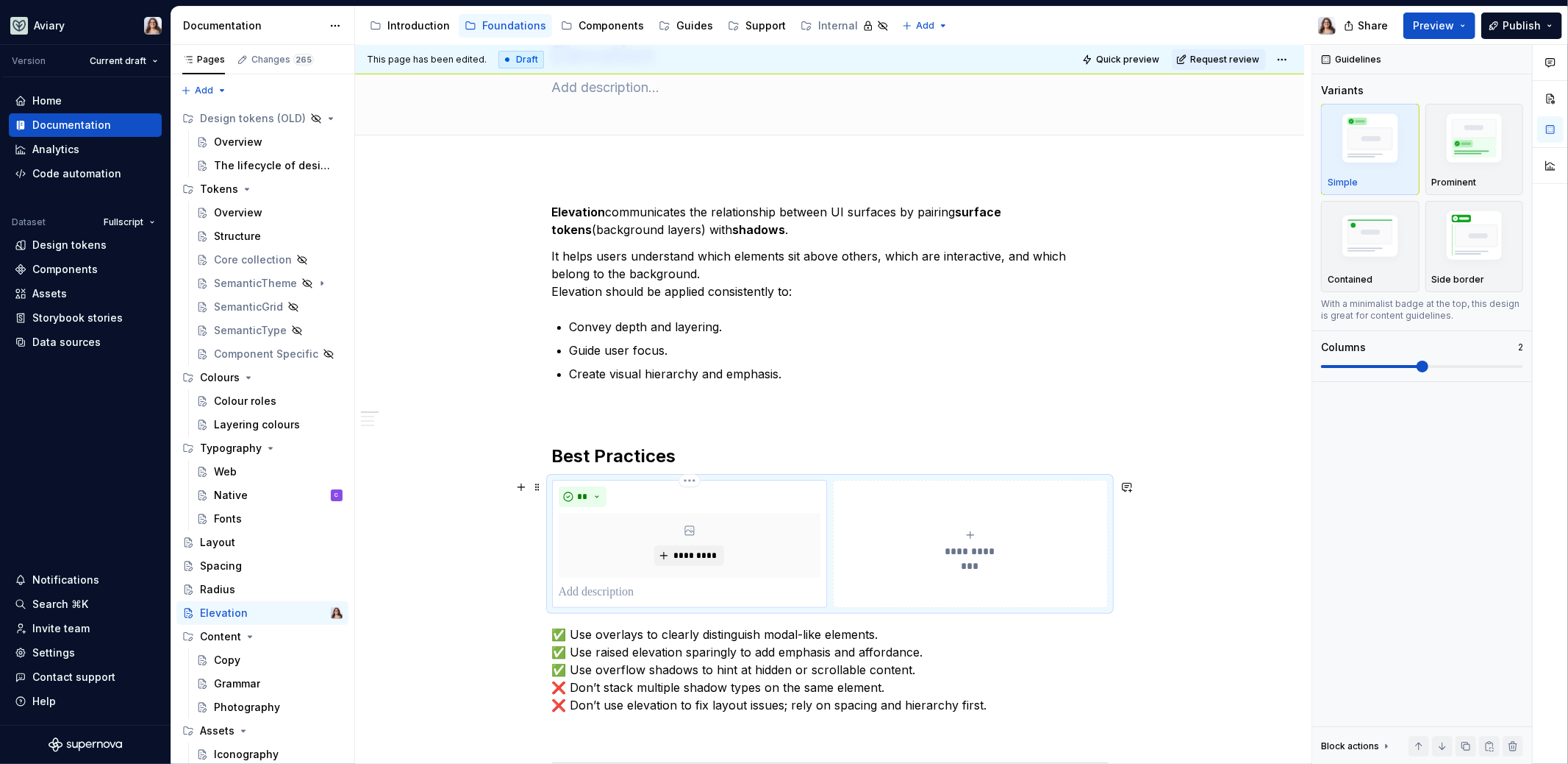
scroll to position [257, 0]
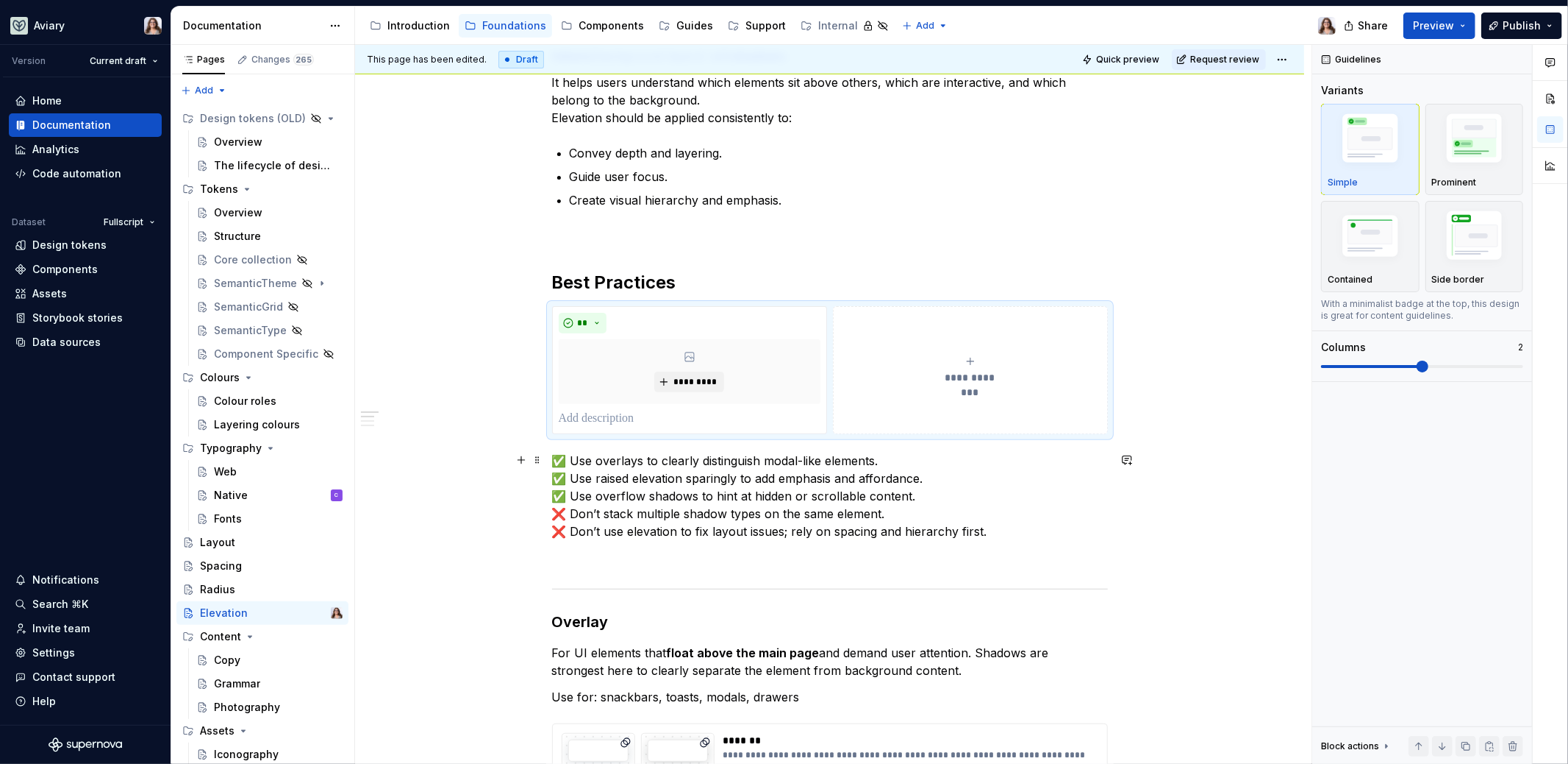
type textarea "*"
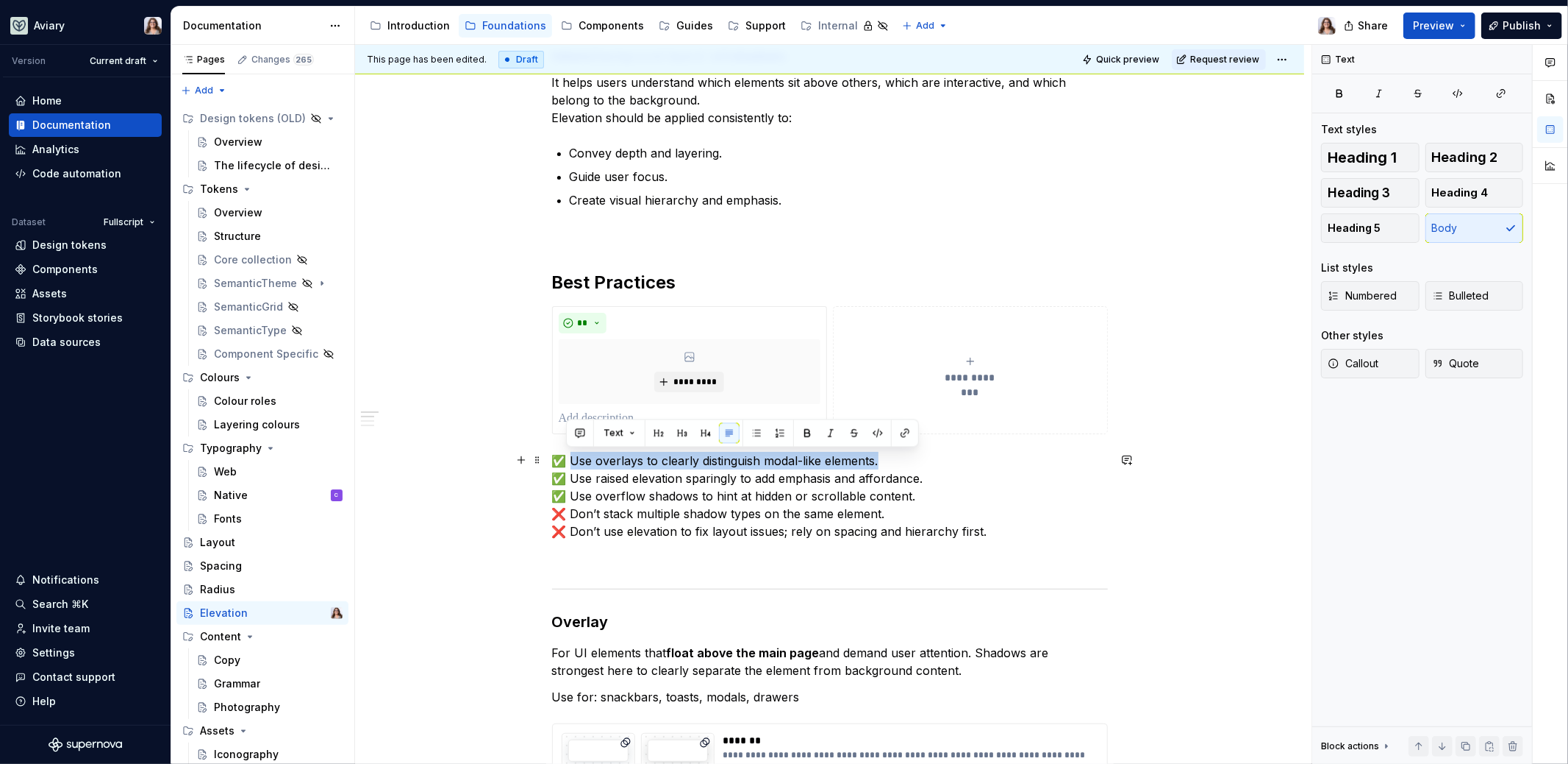
drag, startPoint x: 568, startPoint y: 458, endPoint x: 878, endPoint y: 459, distance: 310.0
click at [878, 459] on p "✅ Use overlays to clearly distinguish modal-like elements. ✅ Use raised elevati…" at bounding box center [830, 495] width 555 height 88
click at [608, 410] on p at bounding box center [690, 418] width 262 height 18
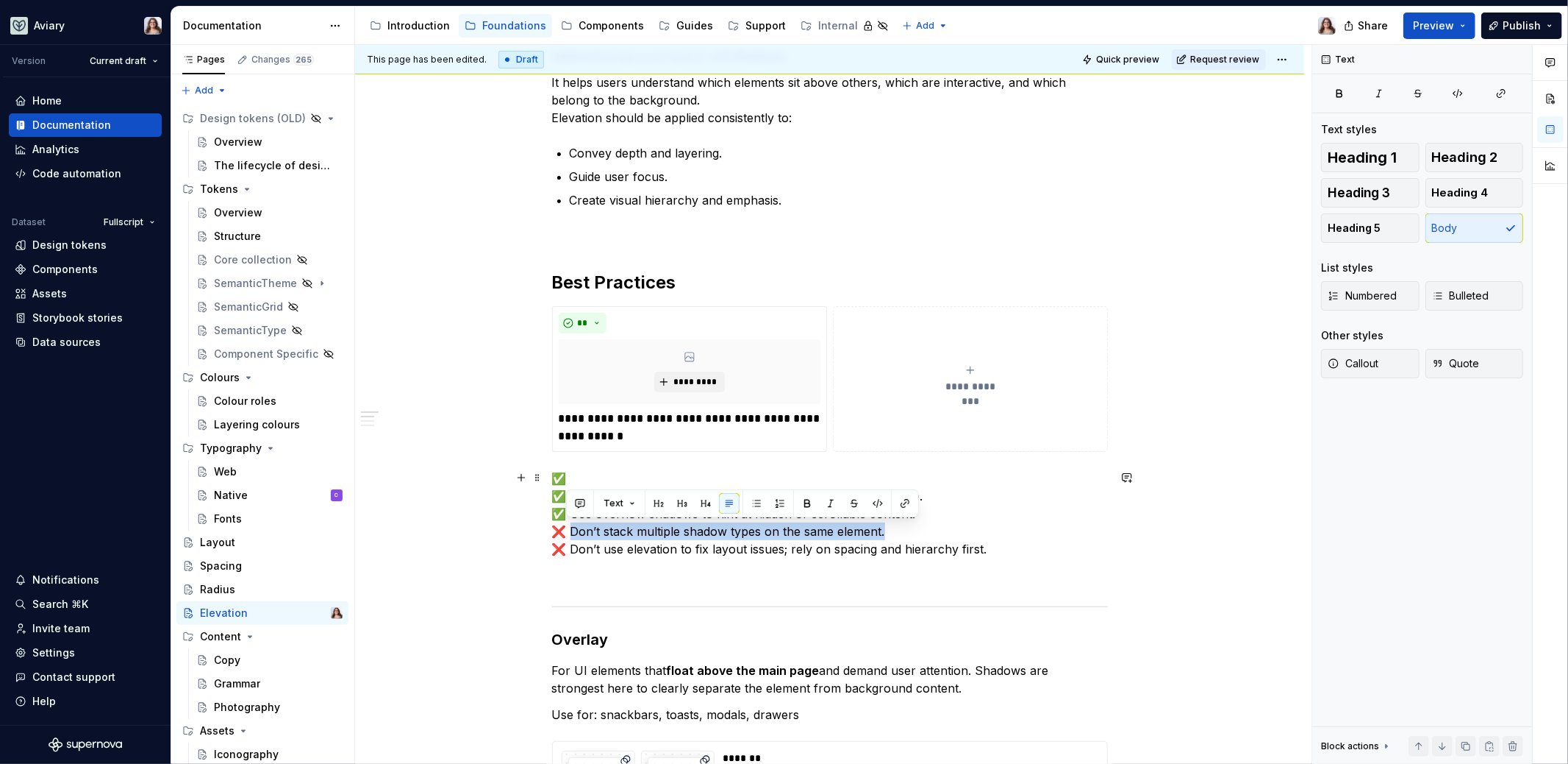
drag, startPoint x: 566, startPoint y: 529, endPoint x: 899, endPoint y: 534, distance: 333.0
click at [900, 534] on p "✅ ✅ Use raised elevation sparingly to add emphasis and affordance. ✅ Use overfl…" at bounding box center [830, 513] width 555 height 88
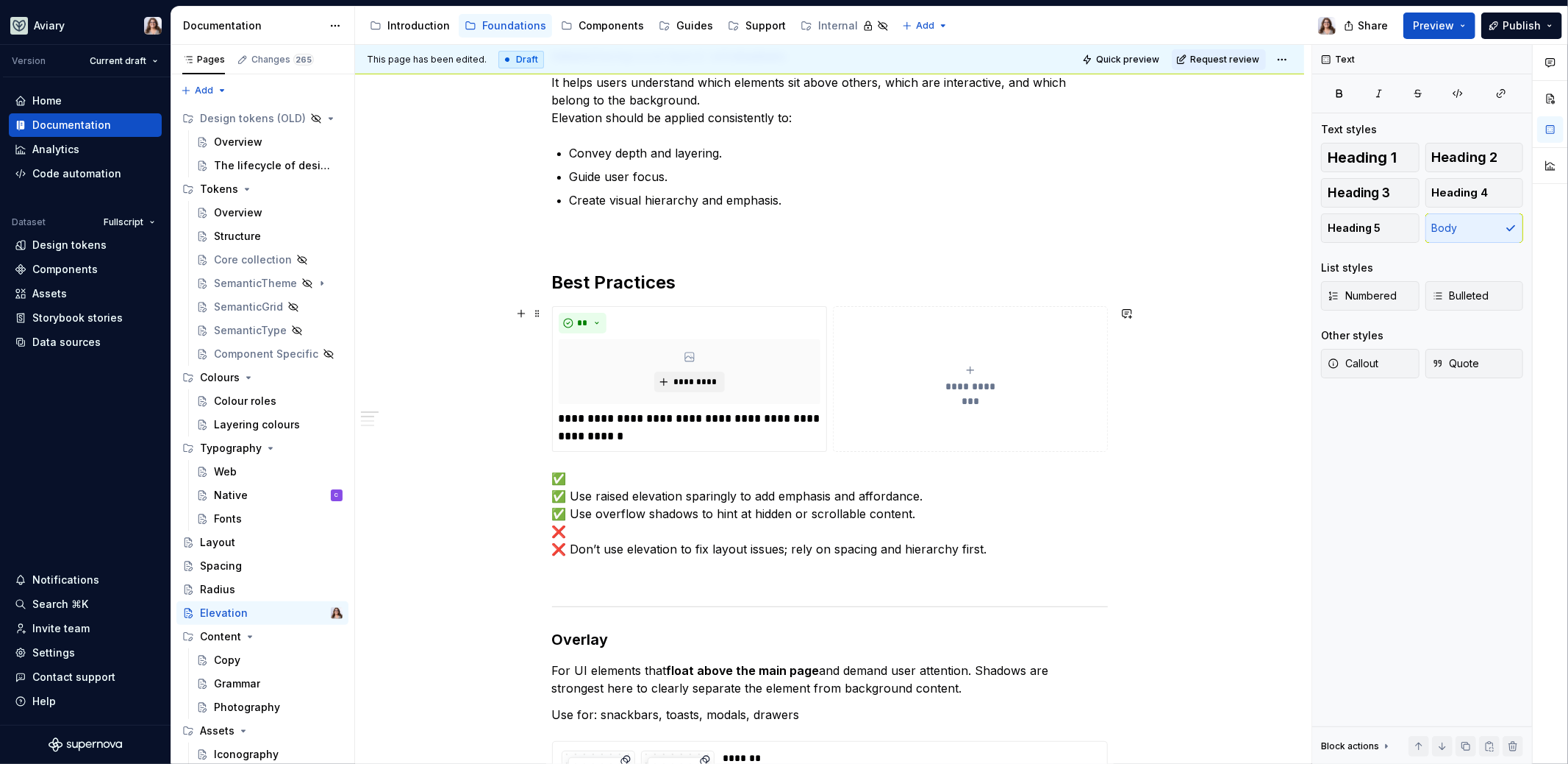
click at [887, 422] on button "**********" at bounding box center [970, 378] width 274 height 146
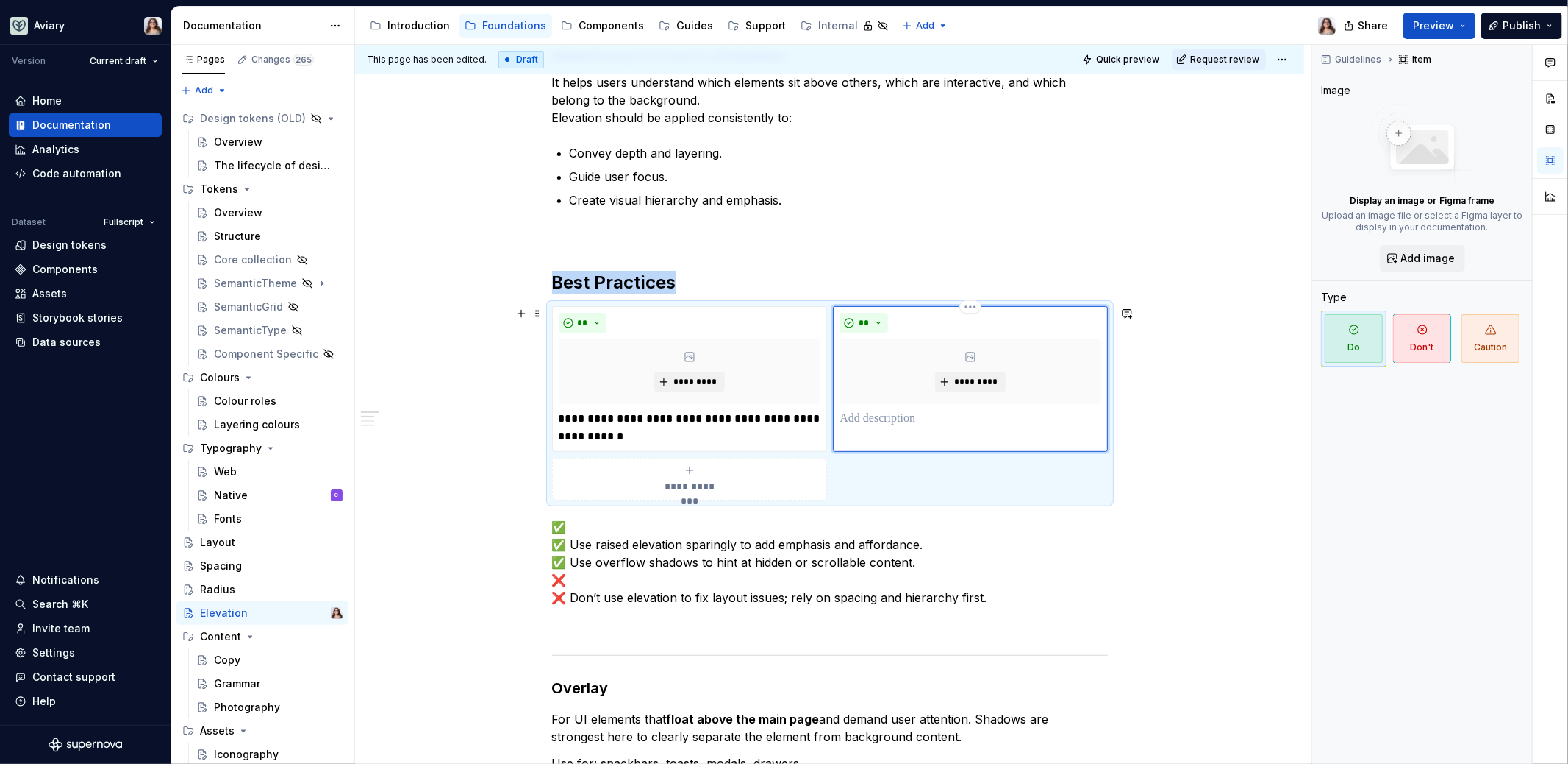
click at [876, 417] on p at bounding box center [970, 418] width 261 height 18
click at [869, 318] on button "**" at bounding box center [864, 323] width 48 height 20
click at [872, 375] on div "Suggestions" at bounding box center [871, 375] width 12 height 12
click at [631, 482] on div "**********" at bounding box center [690, 479] width 263 height 30
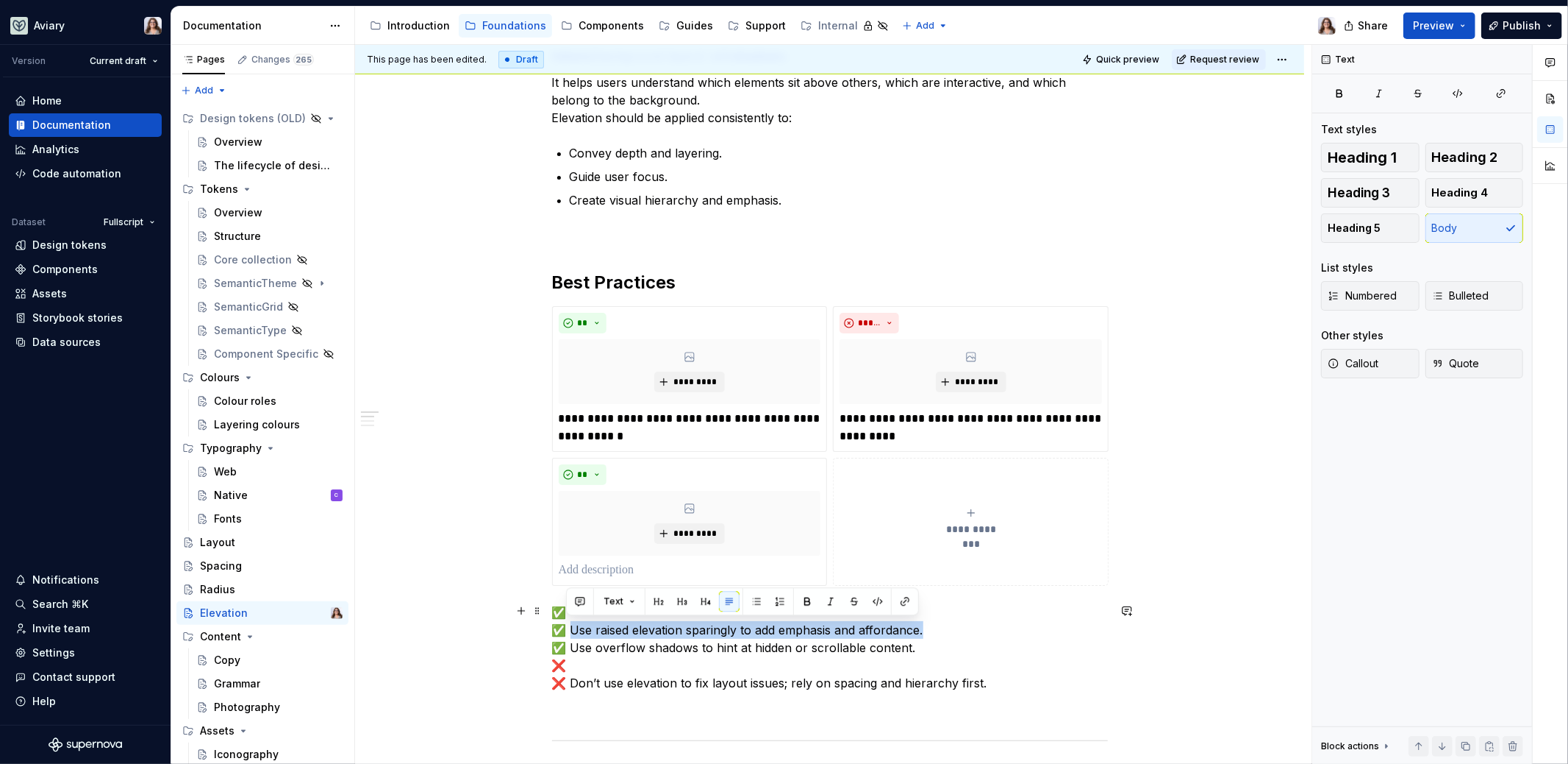
drag, startPoint x: 568, startPoint y: 628, endPoint x: 936, endPoint y: 626, distance: 368.0
click at [936, 626] on p "✅ ✅ Use raised elevation sparingly to add emphasis and affordance. ✅ Use overfl…" at bounding box center [830, 647] width 555 height 88
copy p "Use raised elevation sparingly to add emphasis and affordance."
click at [661, 563] on p at bounding box center [690, 570] width 263 height 18
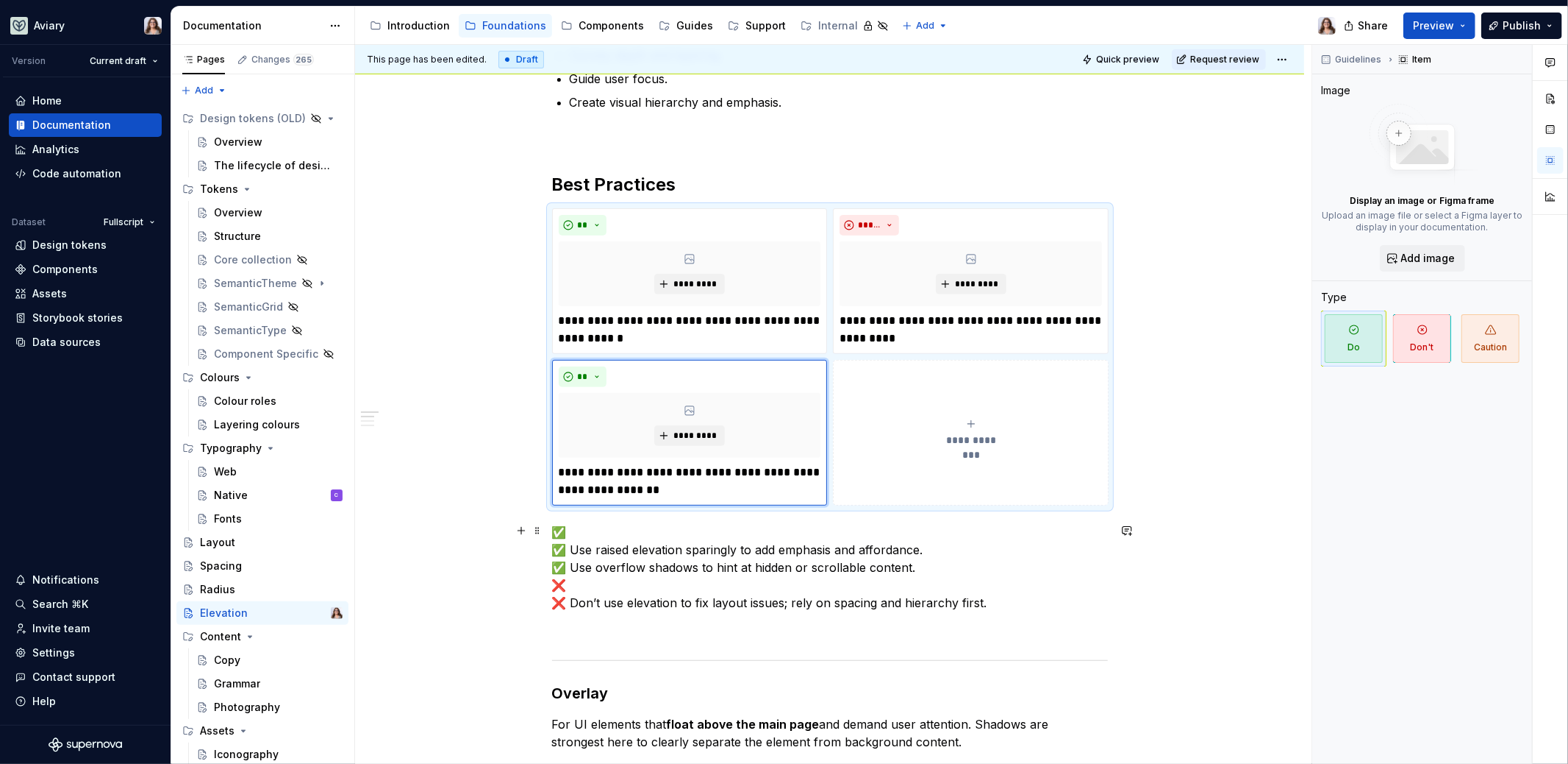
scroll to position [358, 0]
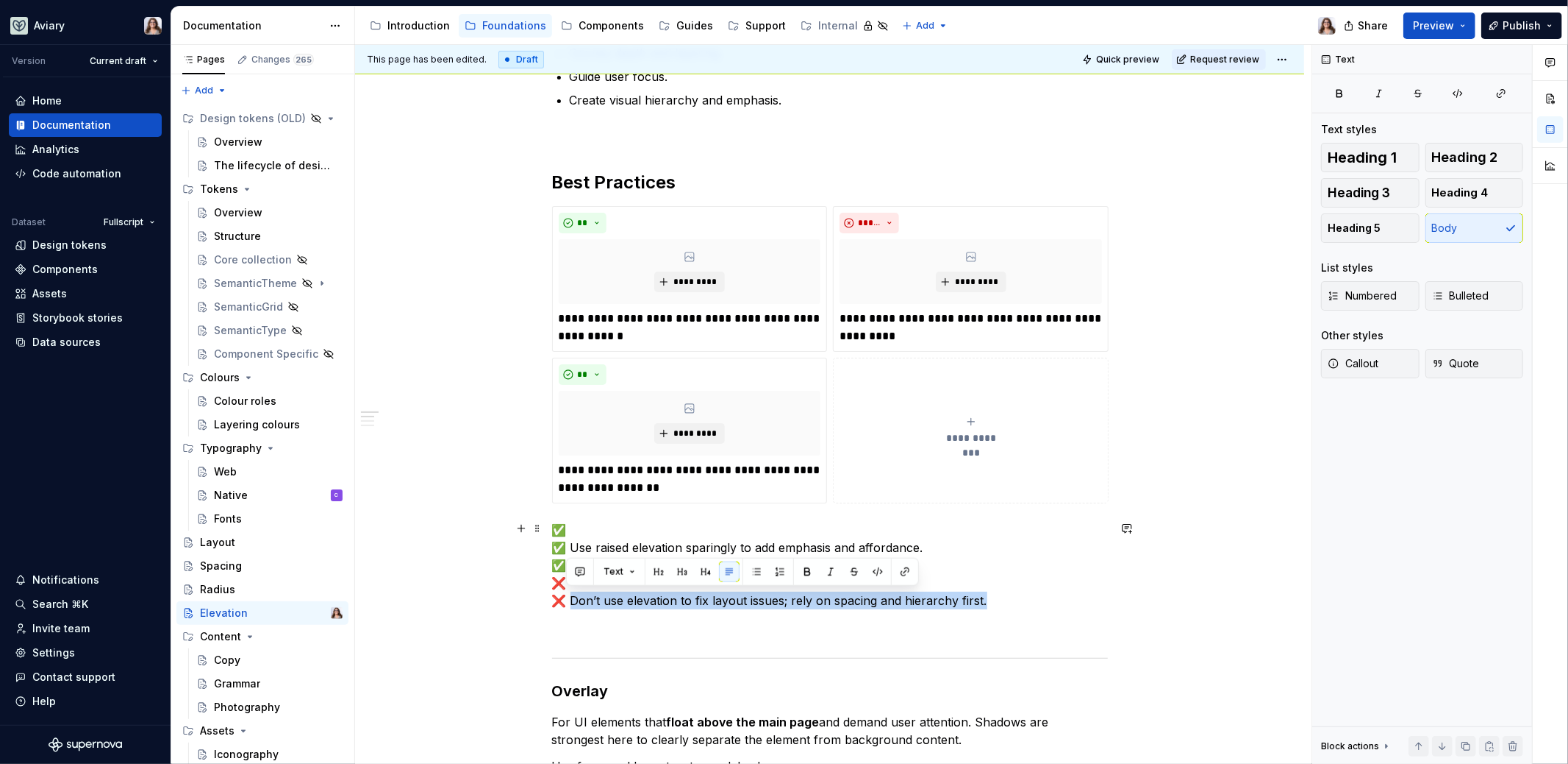
drag, startPoint x: 567, startPoint y: 597, endPoint x: 984, endPoint y: 599, distance: 417.0
click at [984, 599] on p "✅ ✅ Use raised elevation sparingly to add emphasis and affordance. ✅ Use overfl…" at bounding box center [830, 564] width 555 height 88
copy p "Don’t use elevation to fix layout issues; rely on spacing and hierarchy first."
click at [932, 475] on button "**********" at bounding box center [971, 430] width 276 height 146
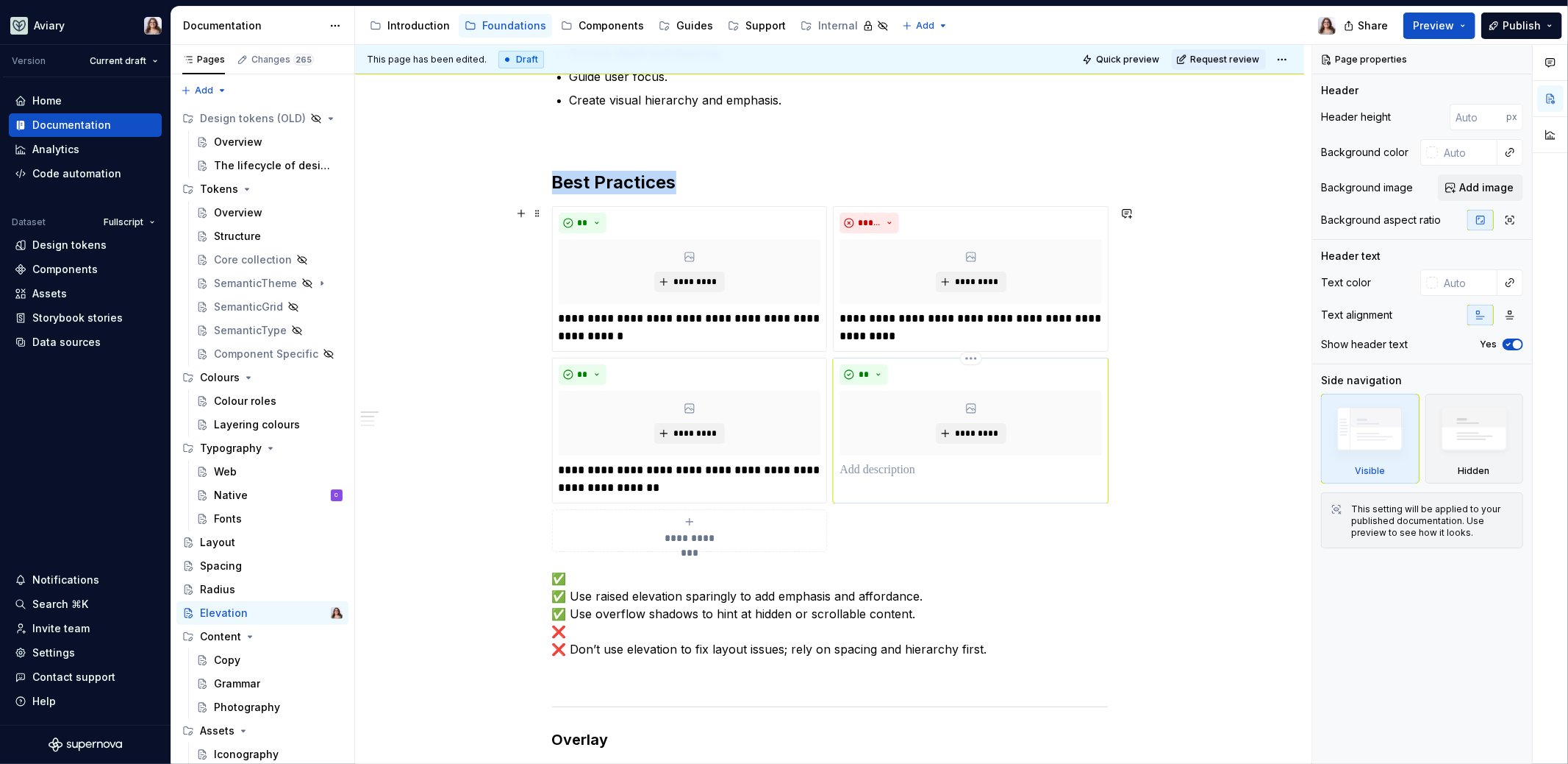
click at [874, 456] on div "** *********" at bounding box center [971, 421] width 263 height 114
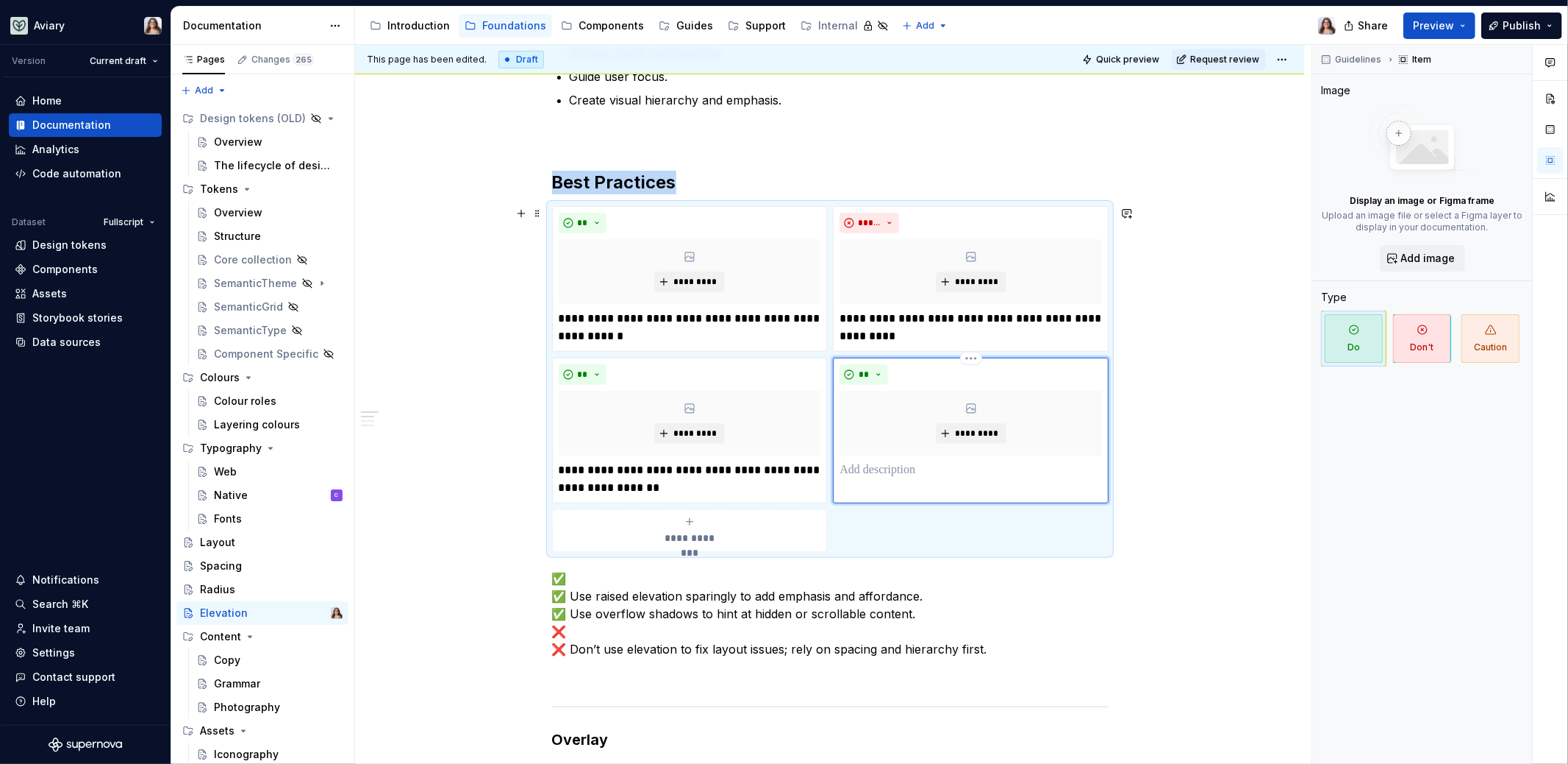
click at [870, 468] on p at bounding box center [971, 469] width 263 height 18
click at [880, 369] on button "**" at bounding box center [864, 375] width 48 height 20
click at [874, 421] on div "Suggestions" at bounding box center [871, 424] width 12 height 12
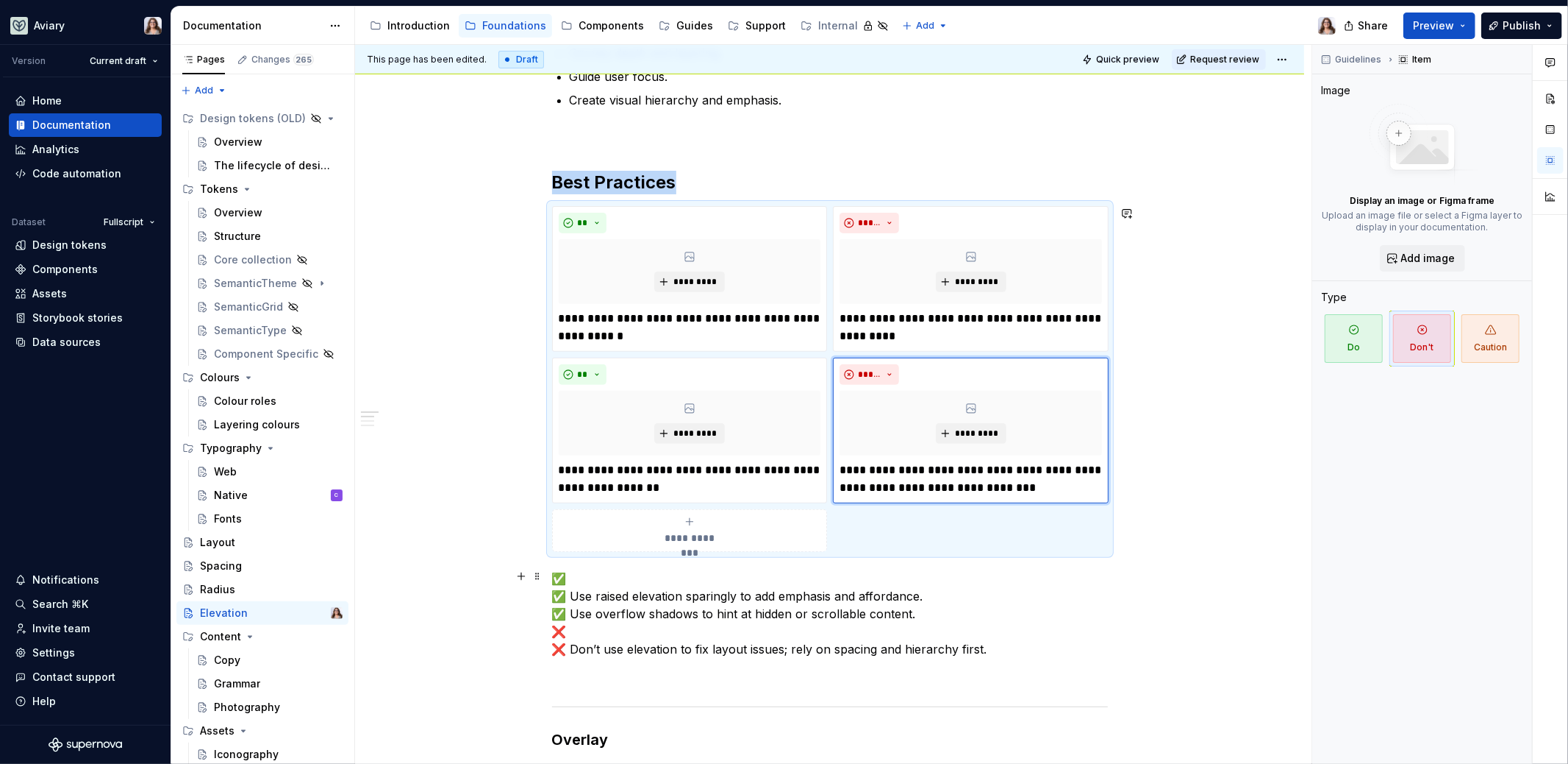
scroll to position [398, 0]
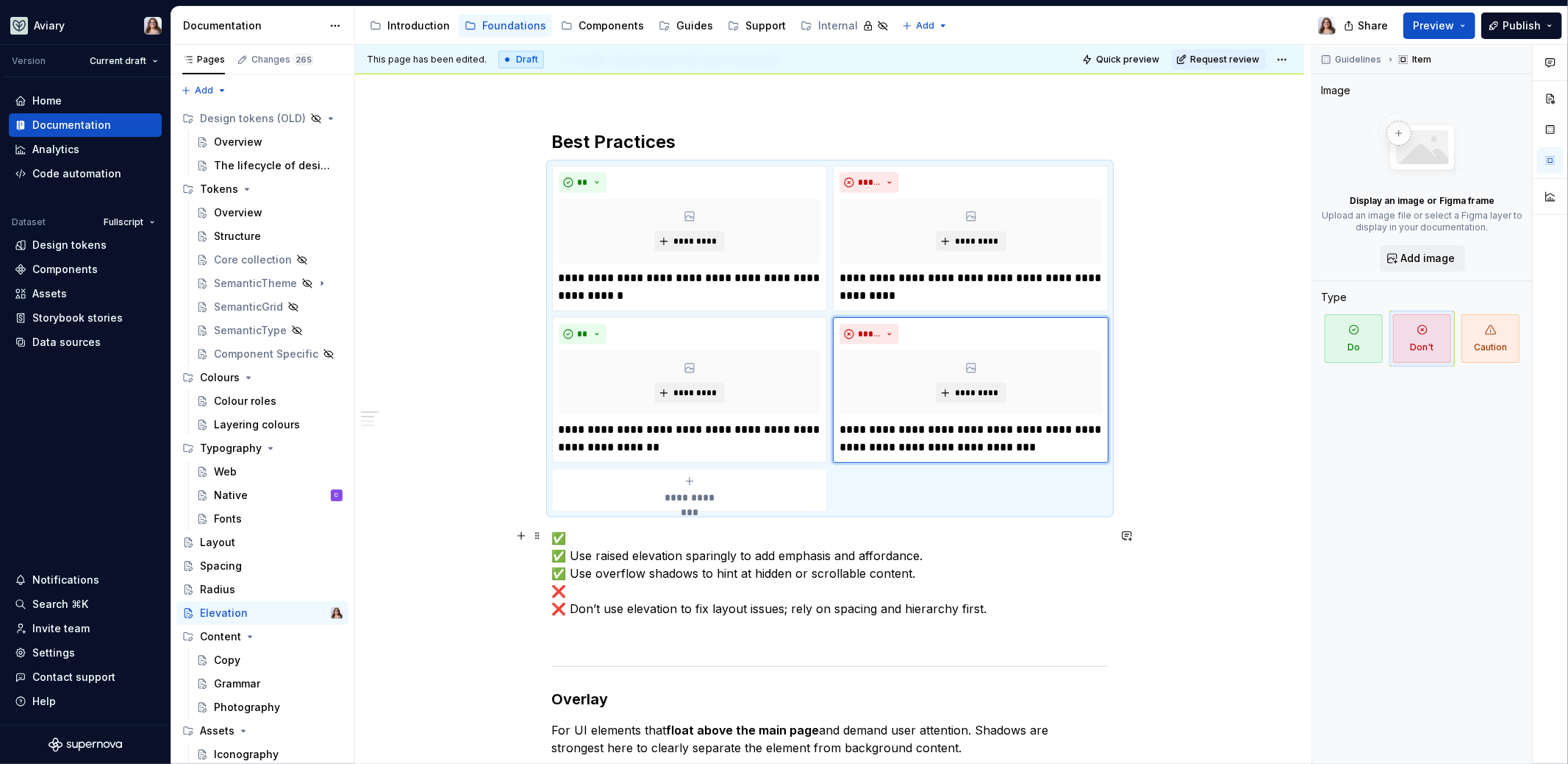
click at [660, 591] on p "✅ ✅ Use raised elevation sparingly to add emphasis and affordance. ✅ Use overfl…" at bounding box center [830, 573] width 555 height 88
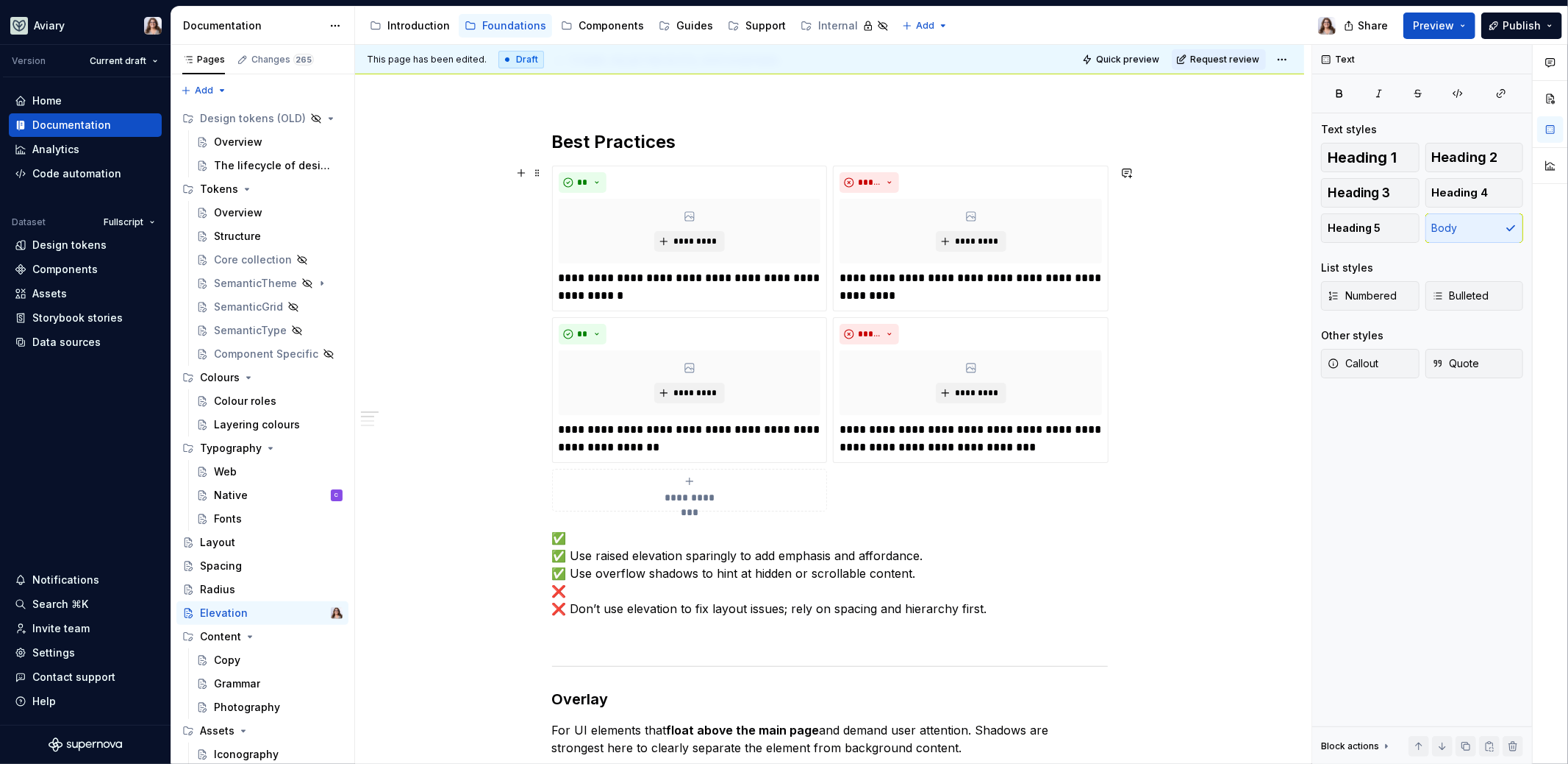
click at [678, 484] on div "**********" at bounding box center [690, 490] width 263 height 30
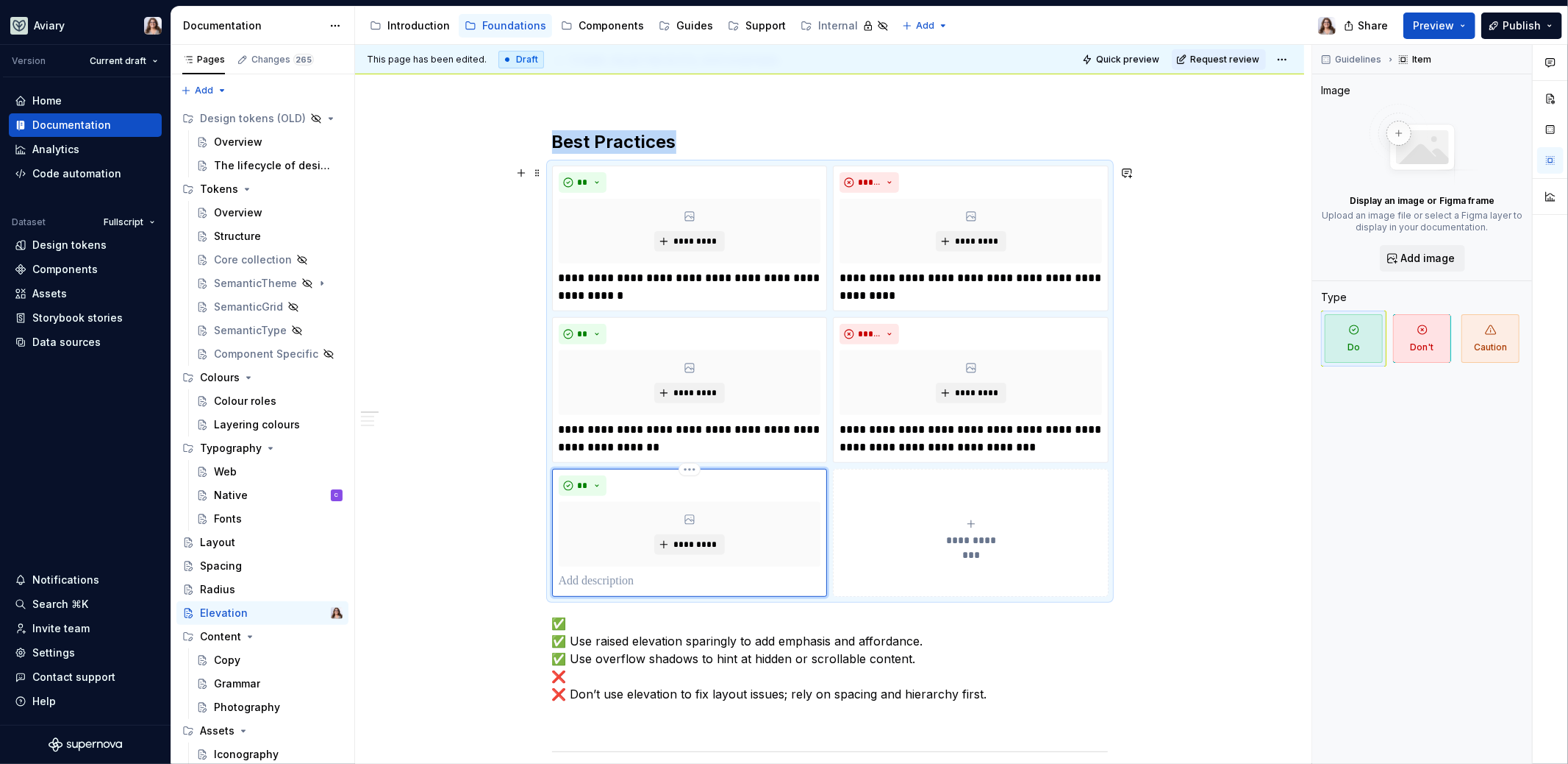
click at [629, 576] on p at bounding box center [690, 581] width 263 height 18
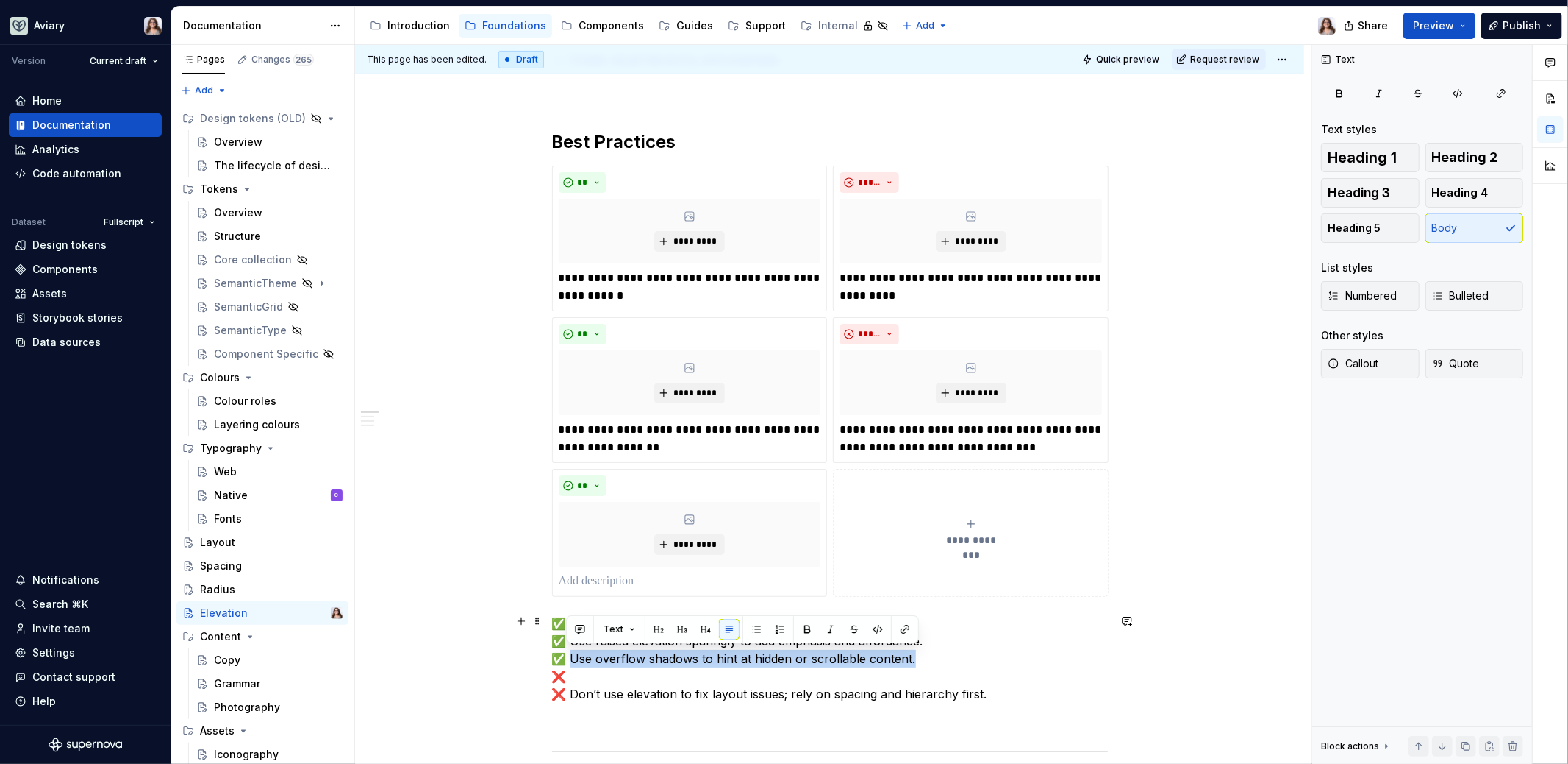
drag, startPoint x: 569, startPoint y: 654, endPoint x: 911, endPoint y: 660, distance: 342.1
click at [911, 660] on p "✅ ✅ Use raised elevation sparingly to add emphasis and affordance. ✅ Use overfl…" at bounding box center [830, 658] width 555 height 88
copy p "Use overflow shadows to hint at hidden or scrollable content."
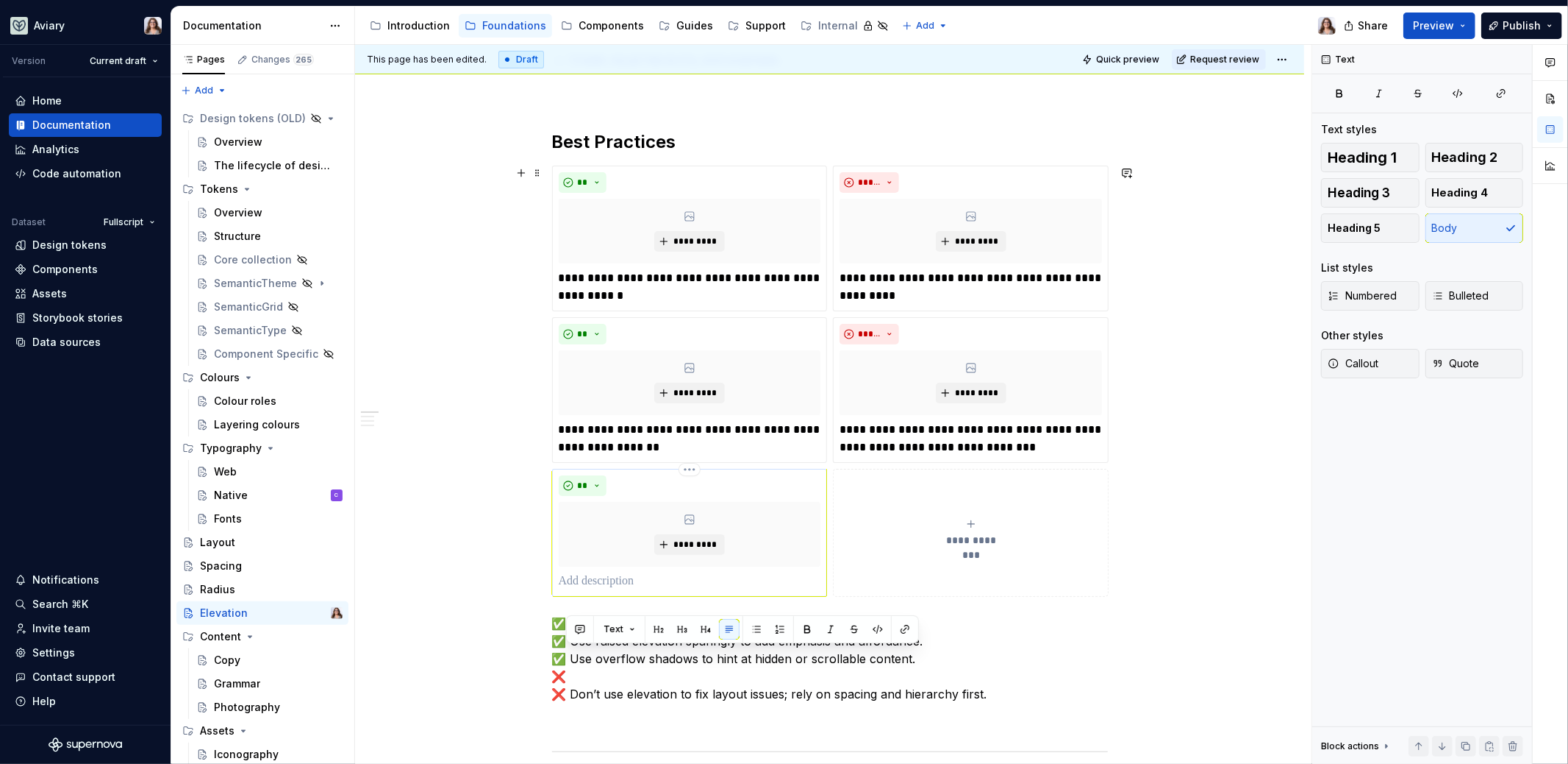
click at [689, 581] on p at bounding box center [690, 581] width 263 height 18
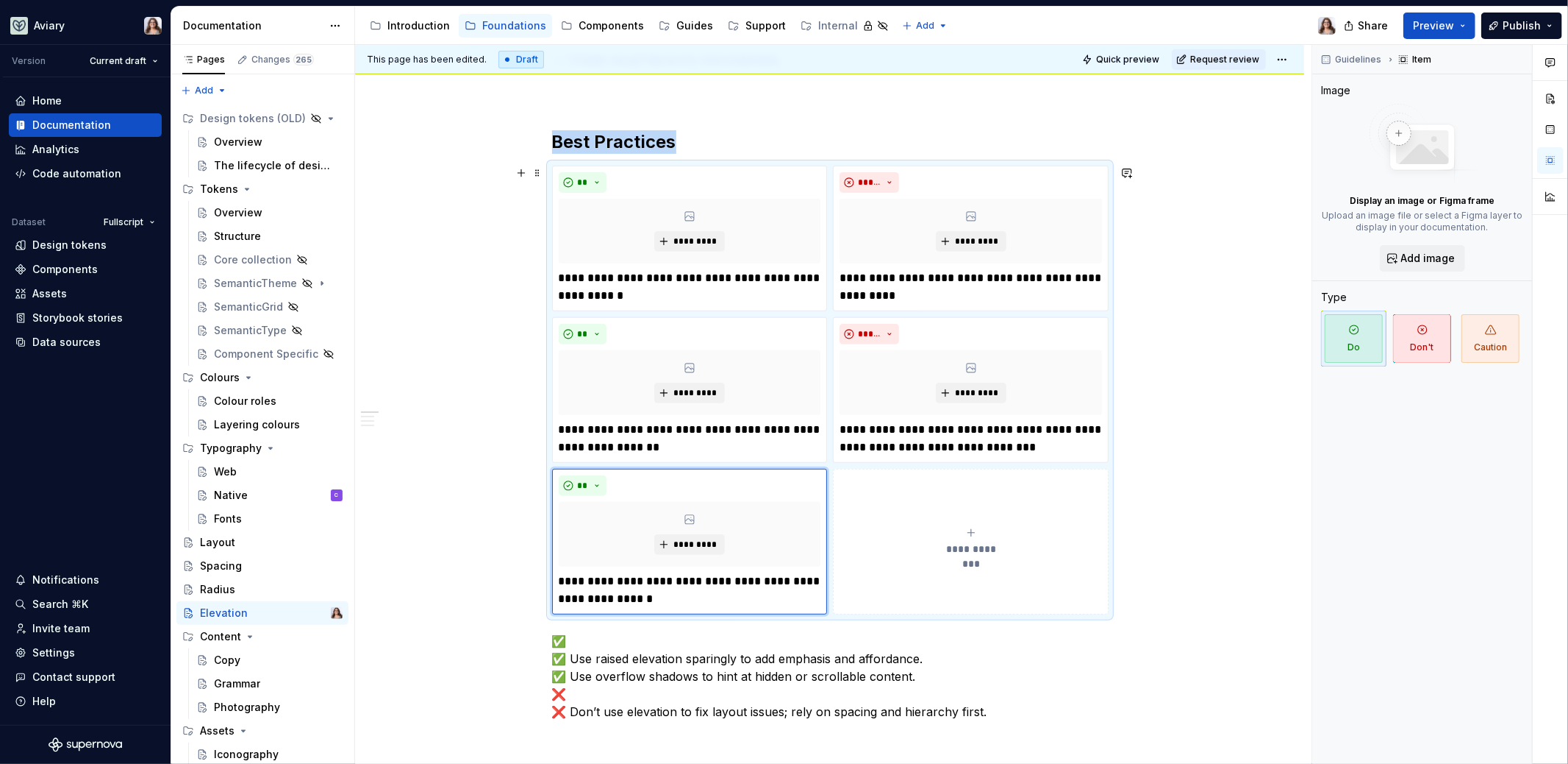
click at [897, 581] on button "**********" at bounding box center [971, 541] width 276 height 146
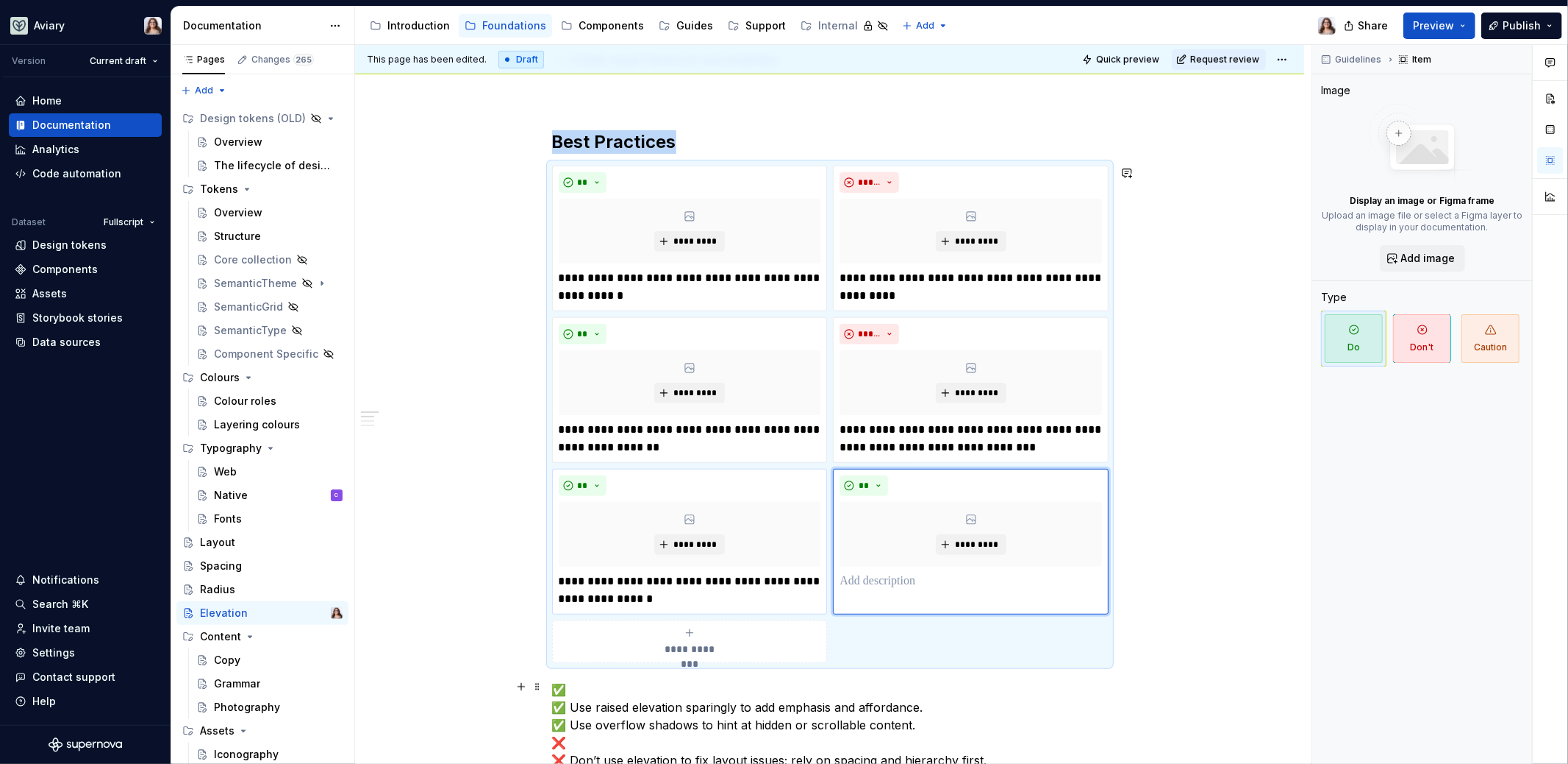
scroll to position [560, 0]
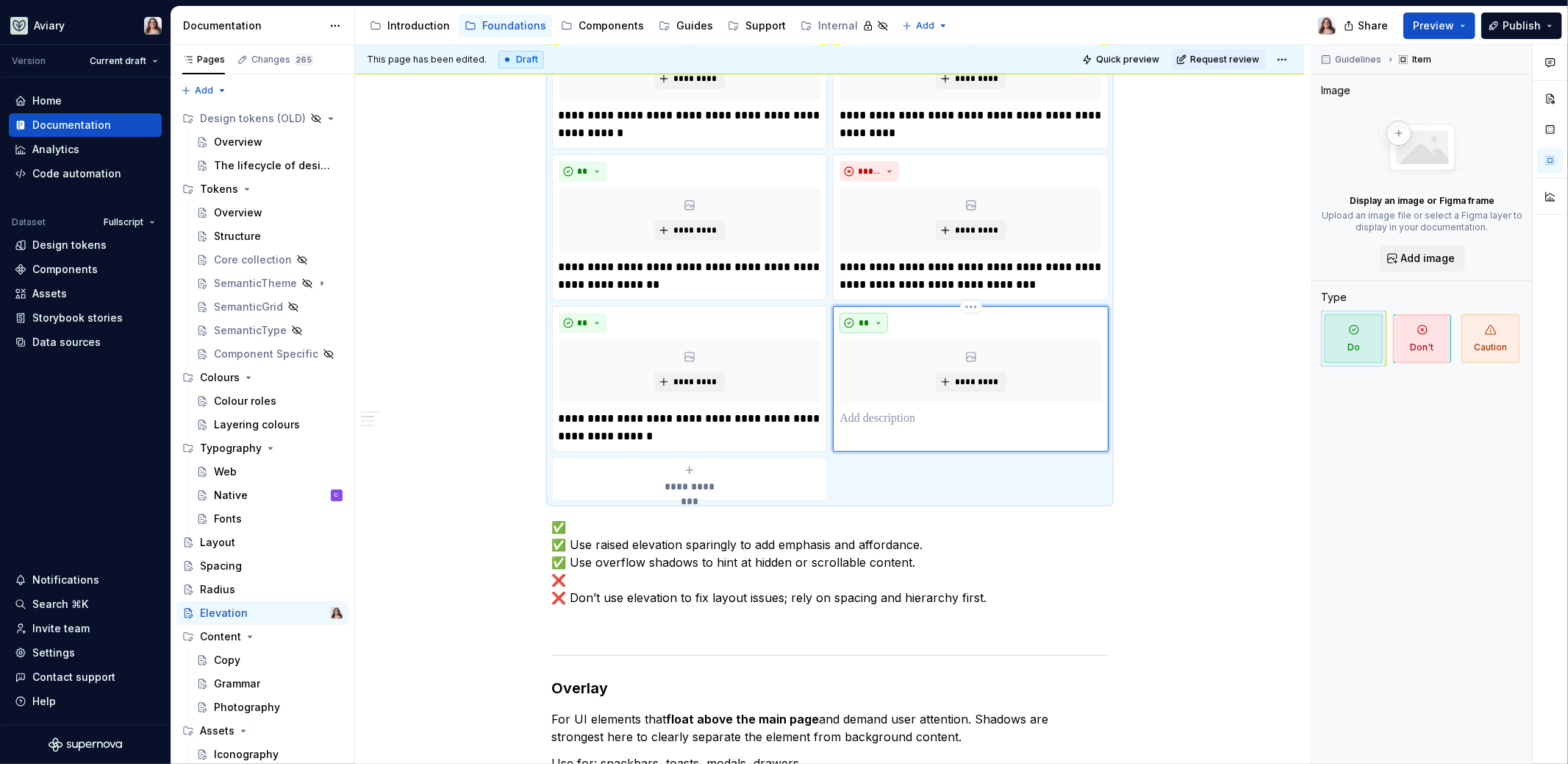
click at [859, 323] on span "**" at bounding box center [864, 323] width 12 height 12
click at [871, 371] on div "Suggestions" at bounding box center [871, 372] width 12 height 12
click at [868, 410] on p at bounding box center [971, 418] width 263 height 18
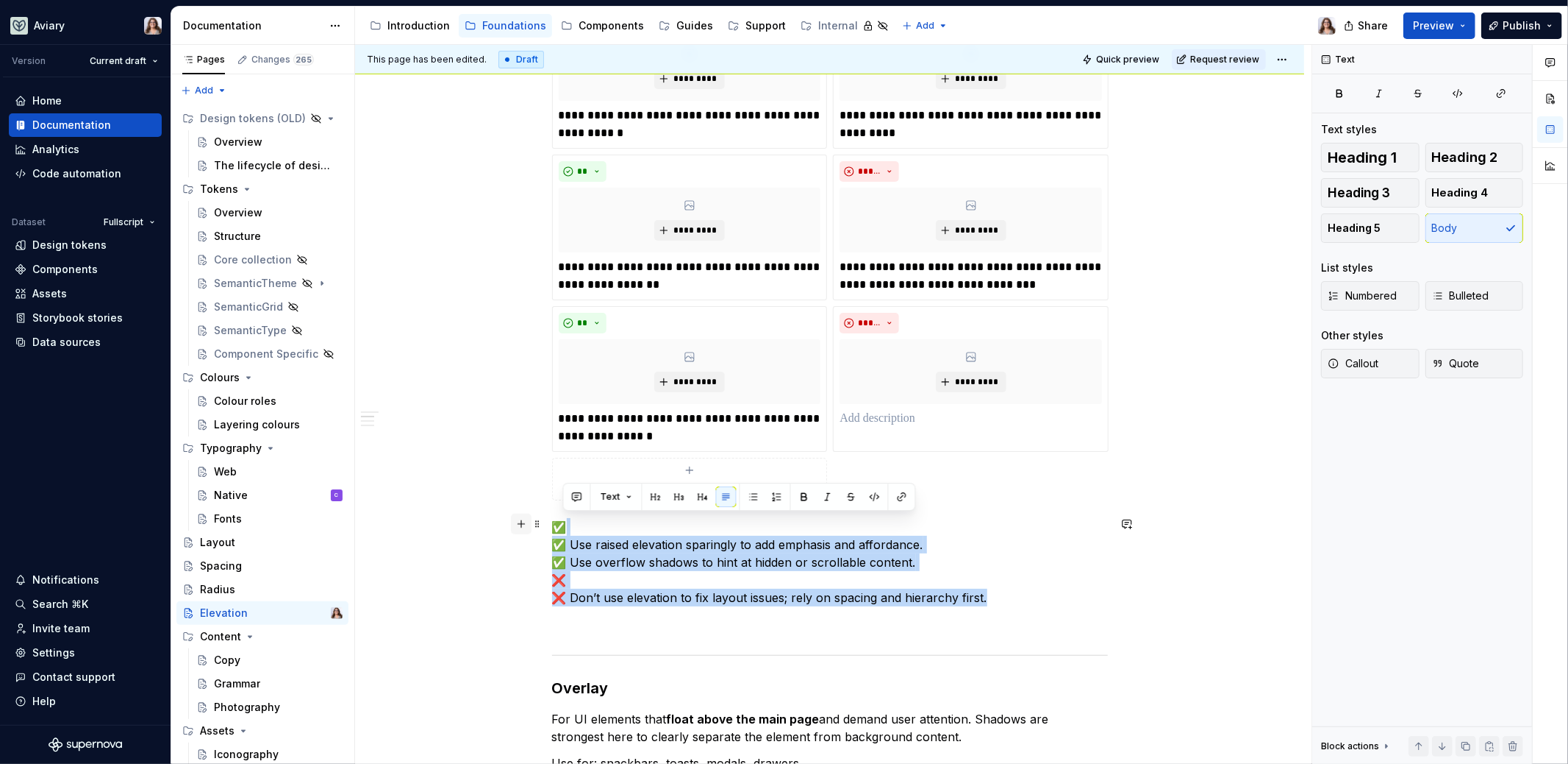
drag, startPoint x: 985, startPoint y: 597, endPoint x: 525, endPoint y: 521, distance: 466.2
click at [552, 521] on div "**********" at bounding box center [830, 656] width 555 height 1860
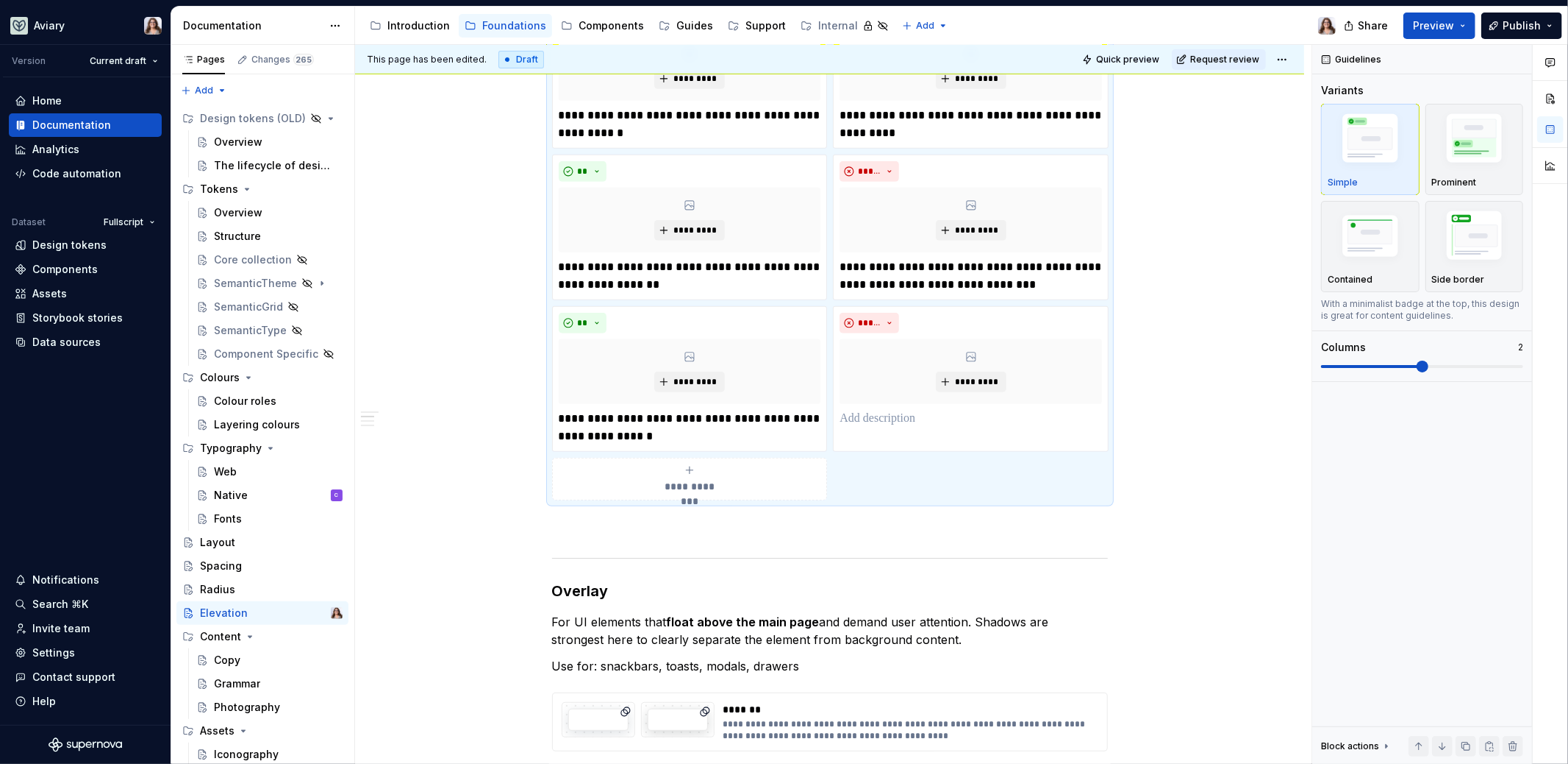
scroll to position [518, 0]
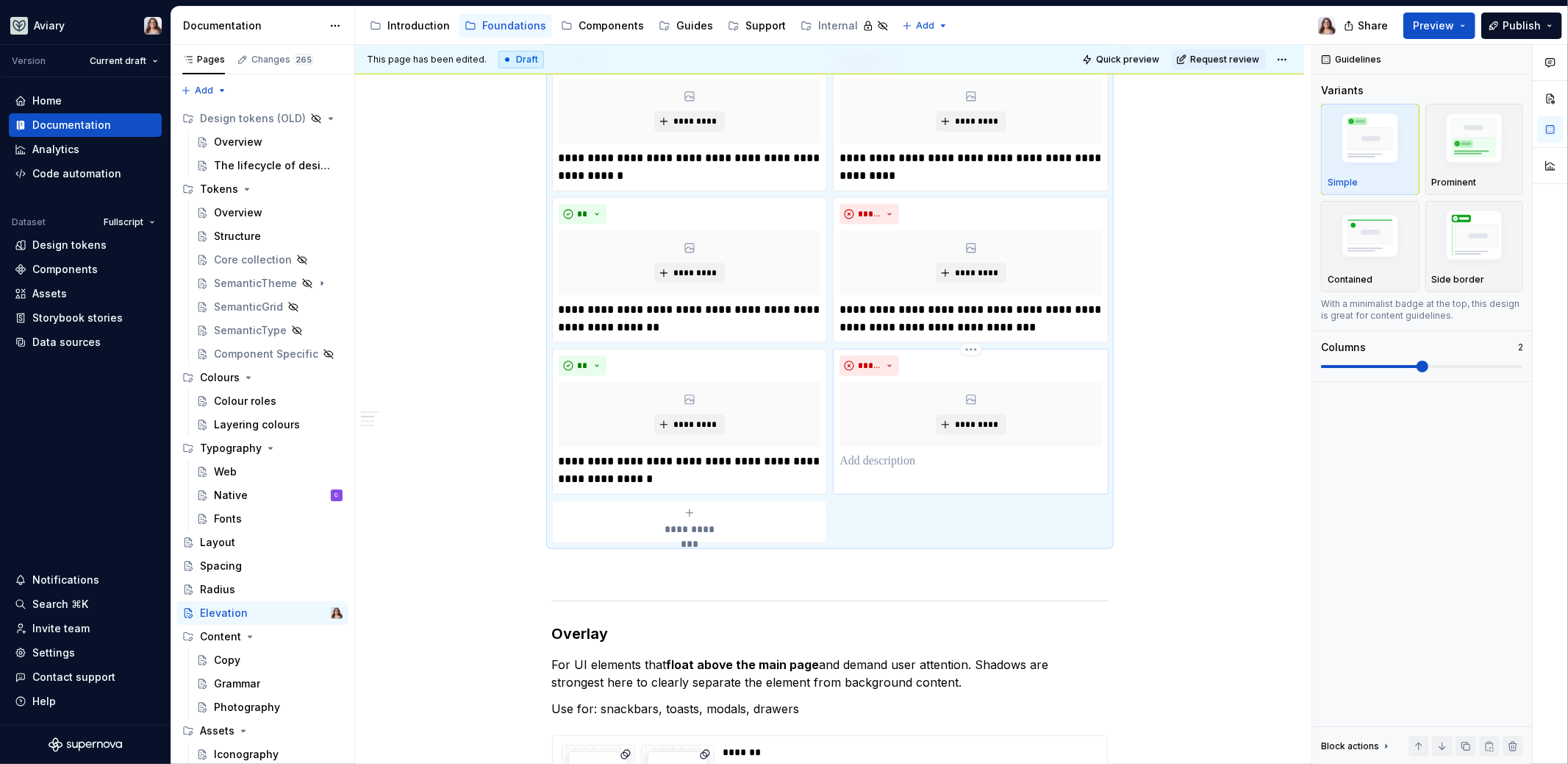
click at [923, 448] on div "***** *********" at bounding box center [971, 412] width 263 height 114
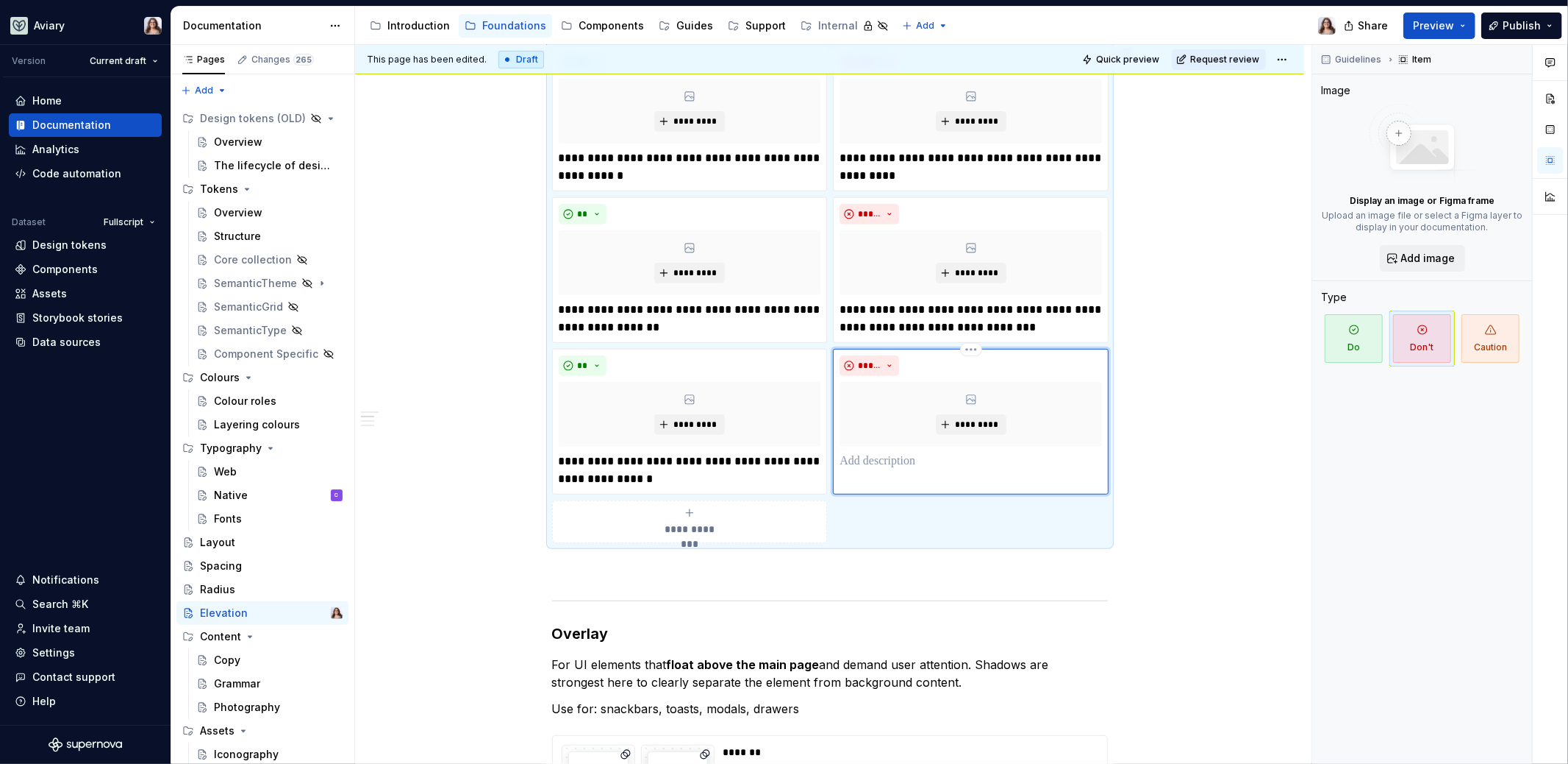
click at [869, 458] on p at bounding box center [971, 461] width 263 height 18
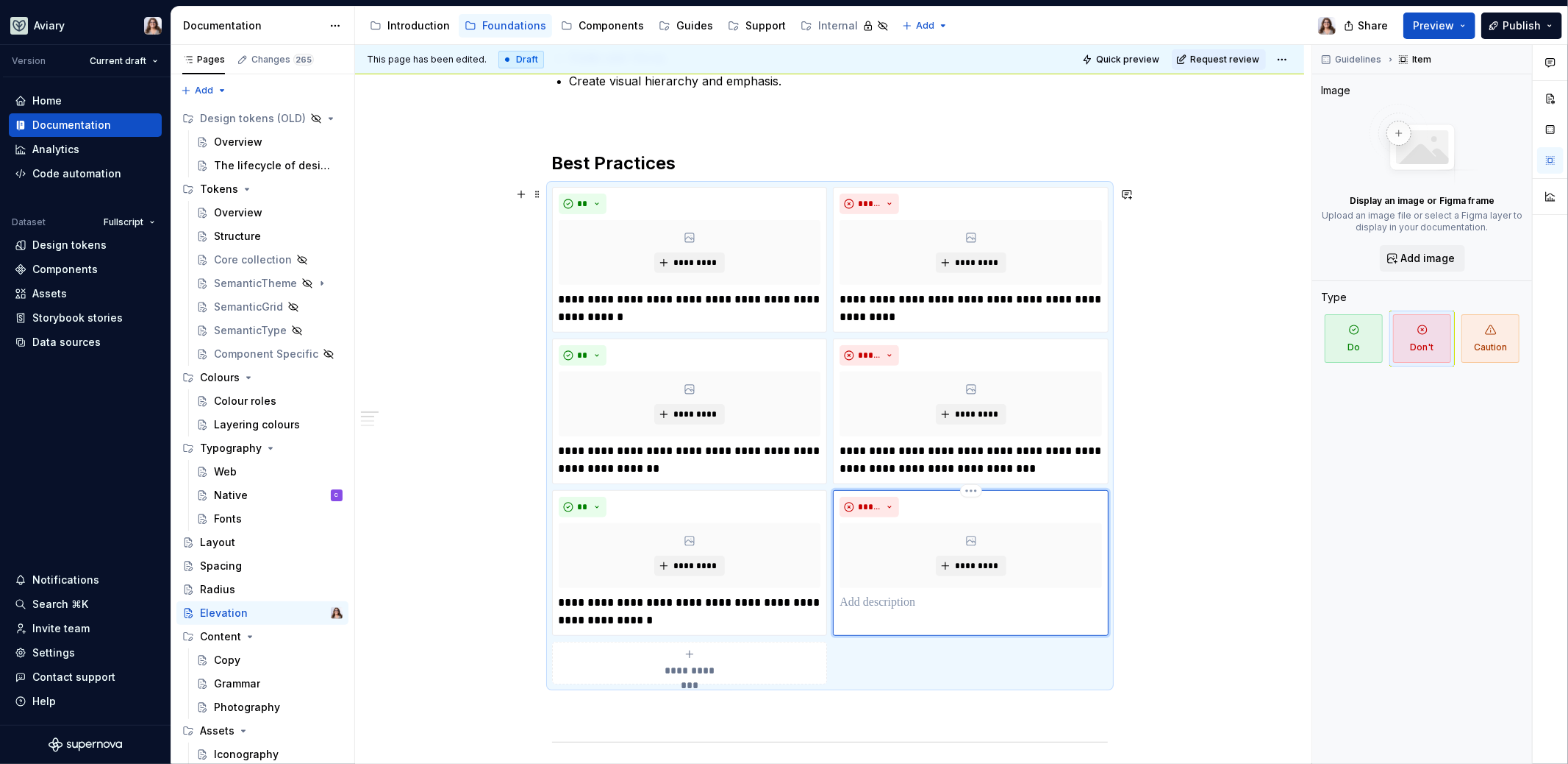
scroll to position [377, 0]
click at [738, 702] on p at bounding box center [830, 709] width 555 height 18
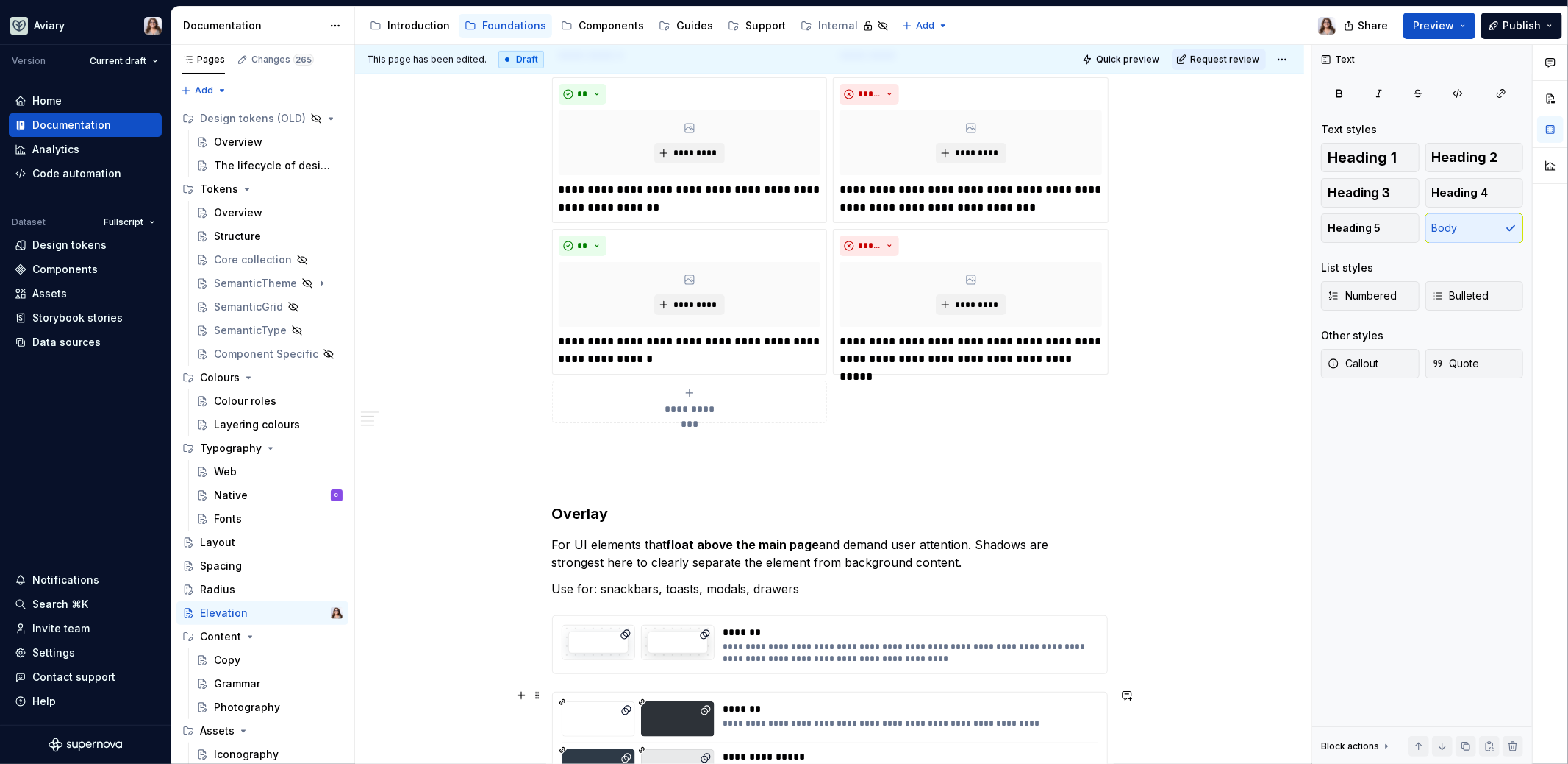
scroll to position [640, 0]
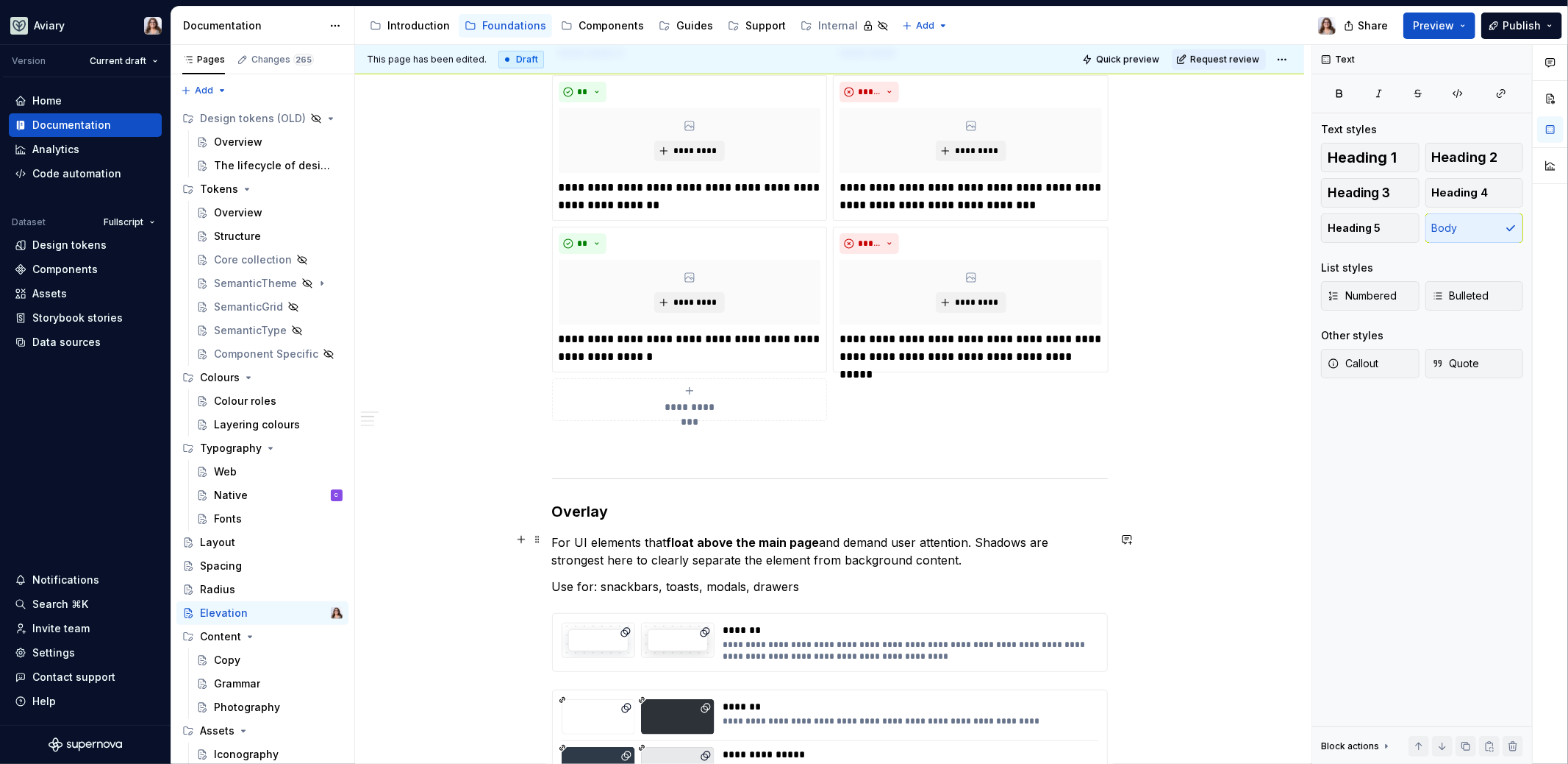
click at [905, 563] on p "For UI elements that float above the main page and demand user attention. Shado…" at bounding box center [830, 551] width 555 height 35
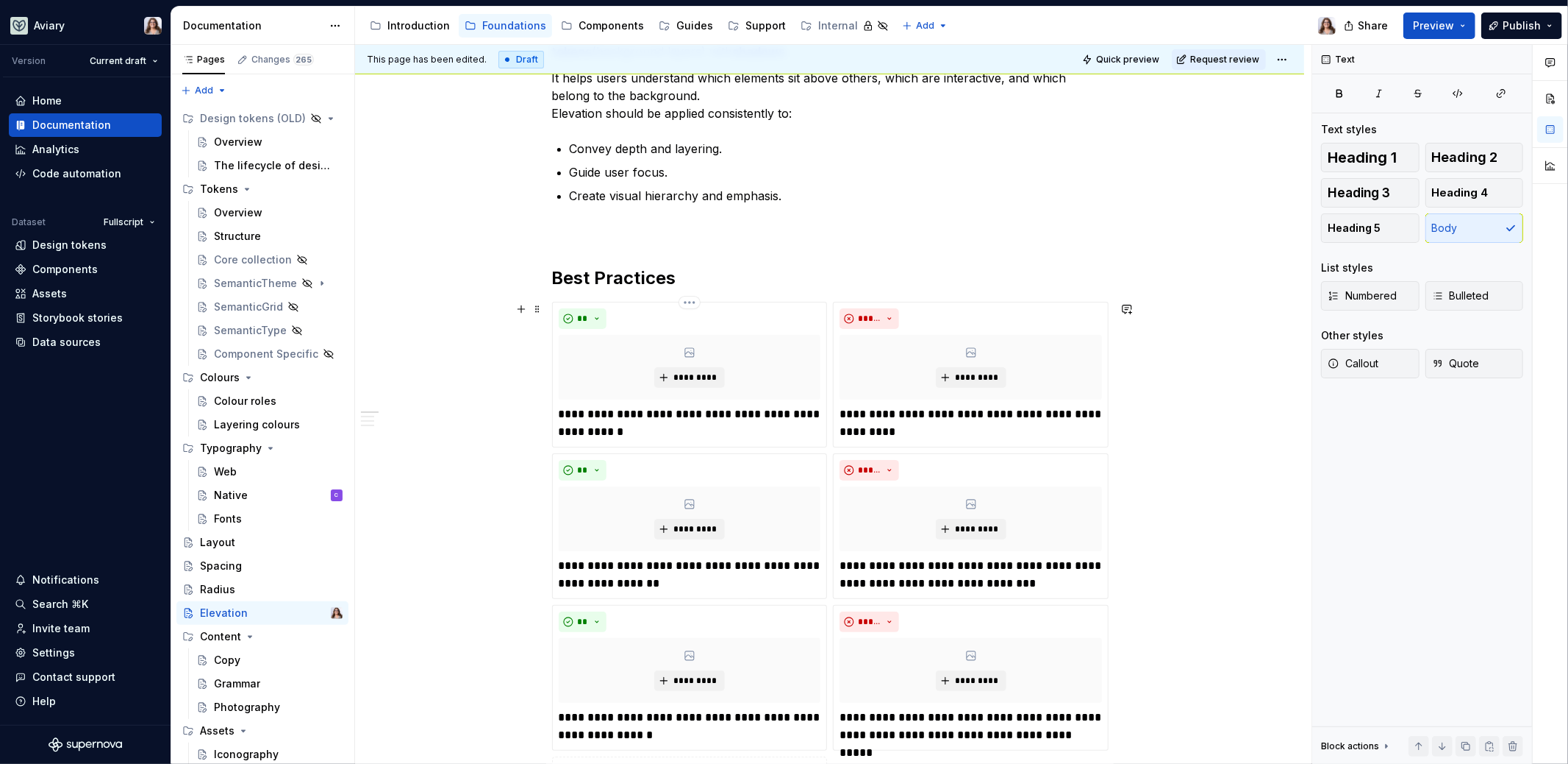
scroll to position [201, 0]
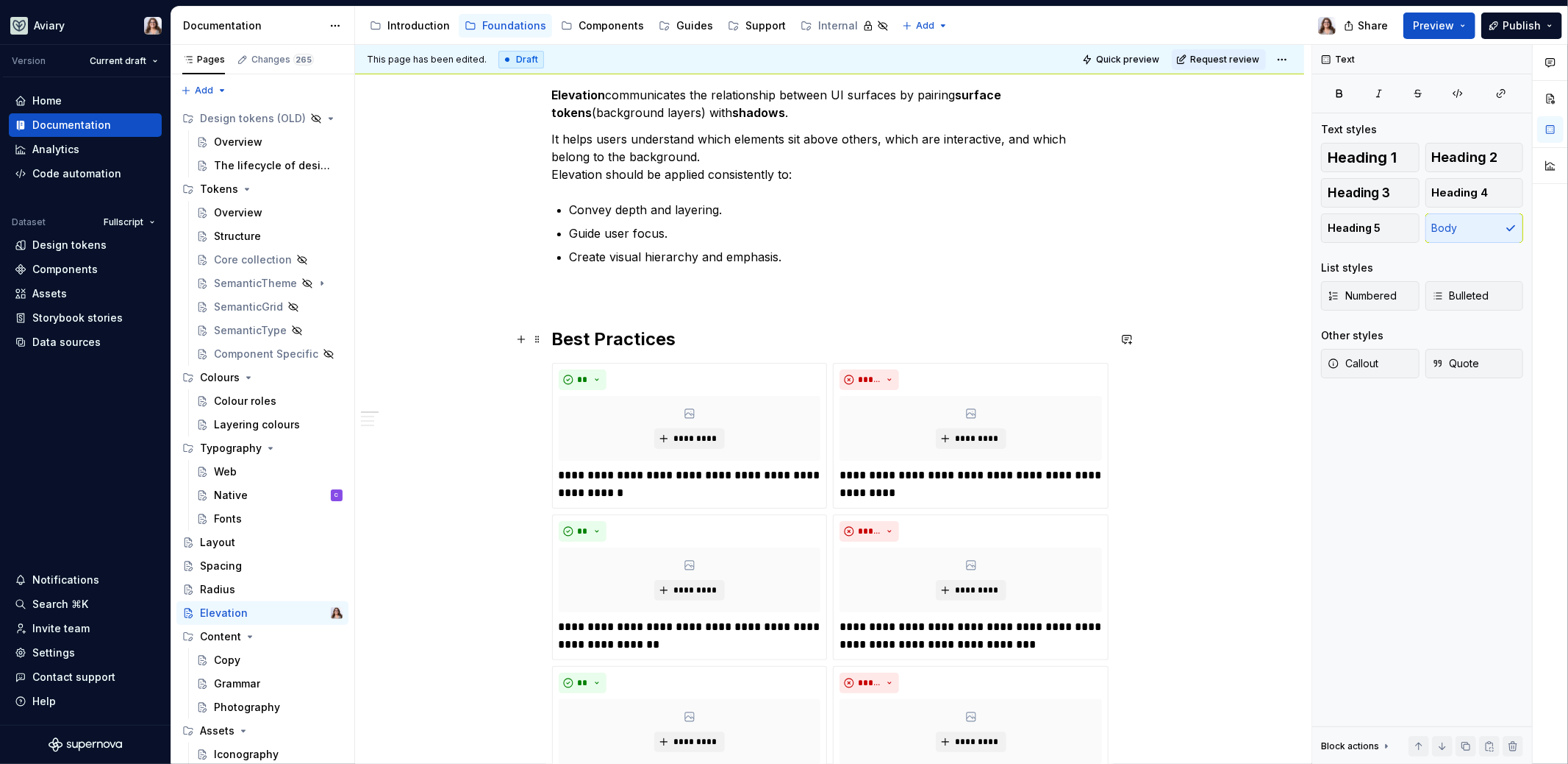
click at [683, 336] on h2 "Best Practices" at bounding box center [830, 338] width 555 height 23
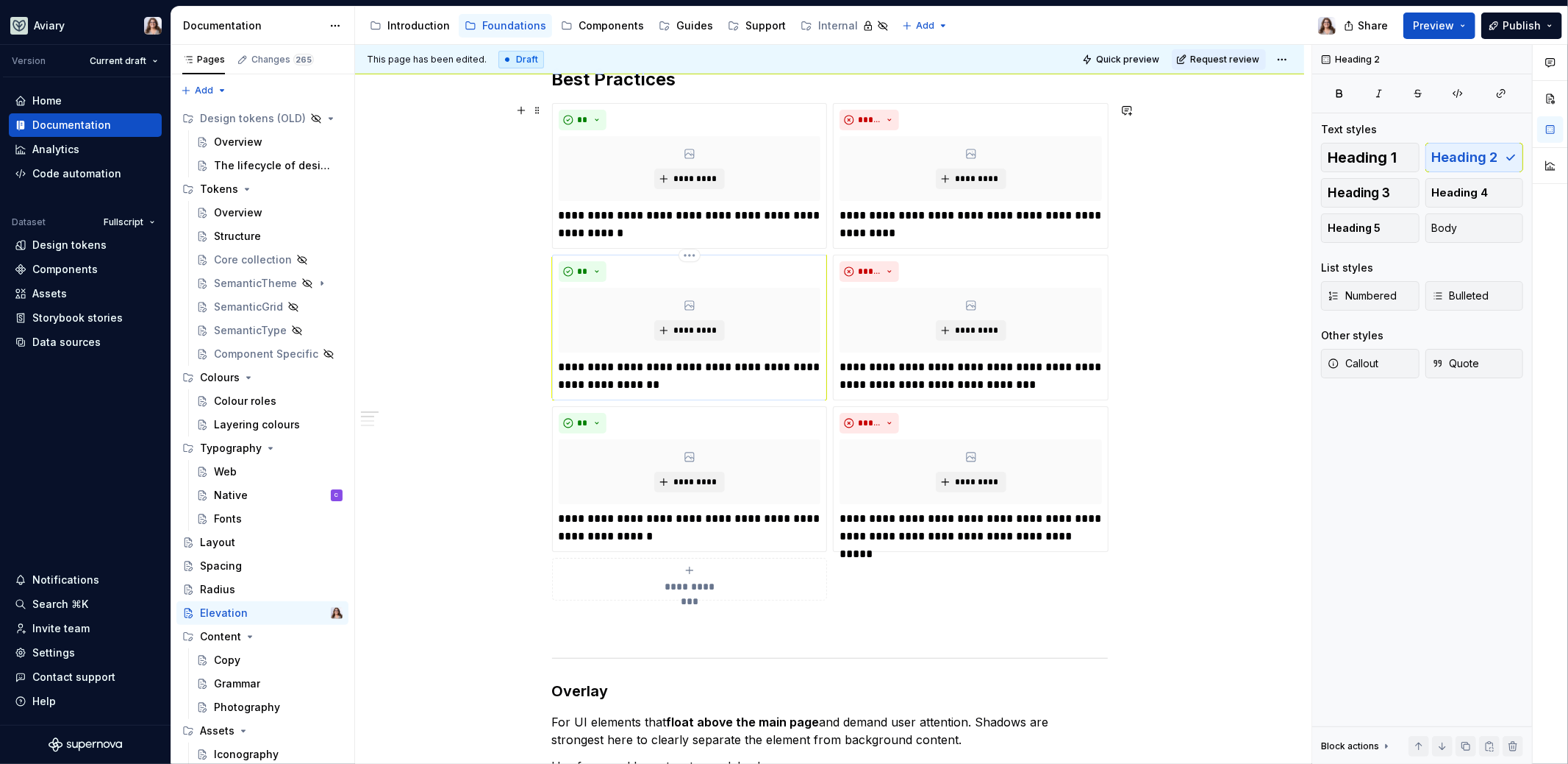
scroll to position [415, 0]
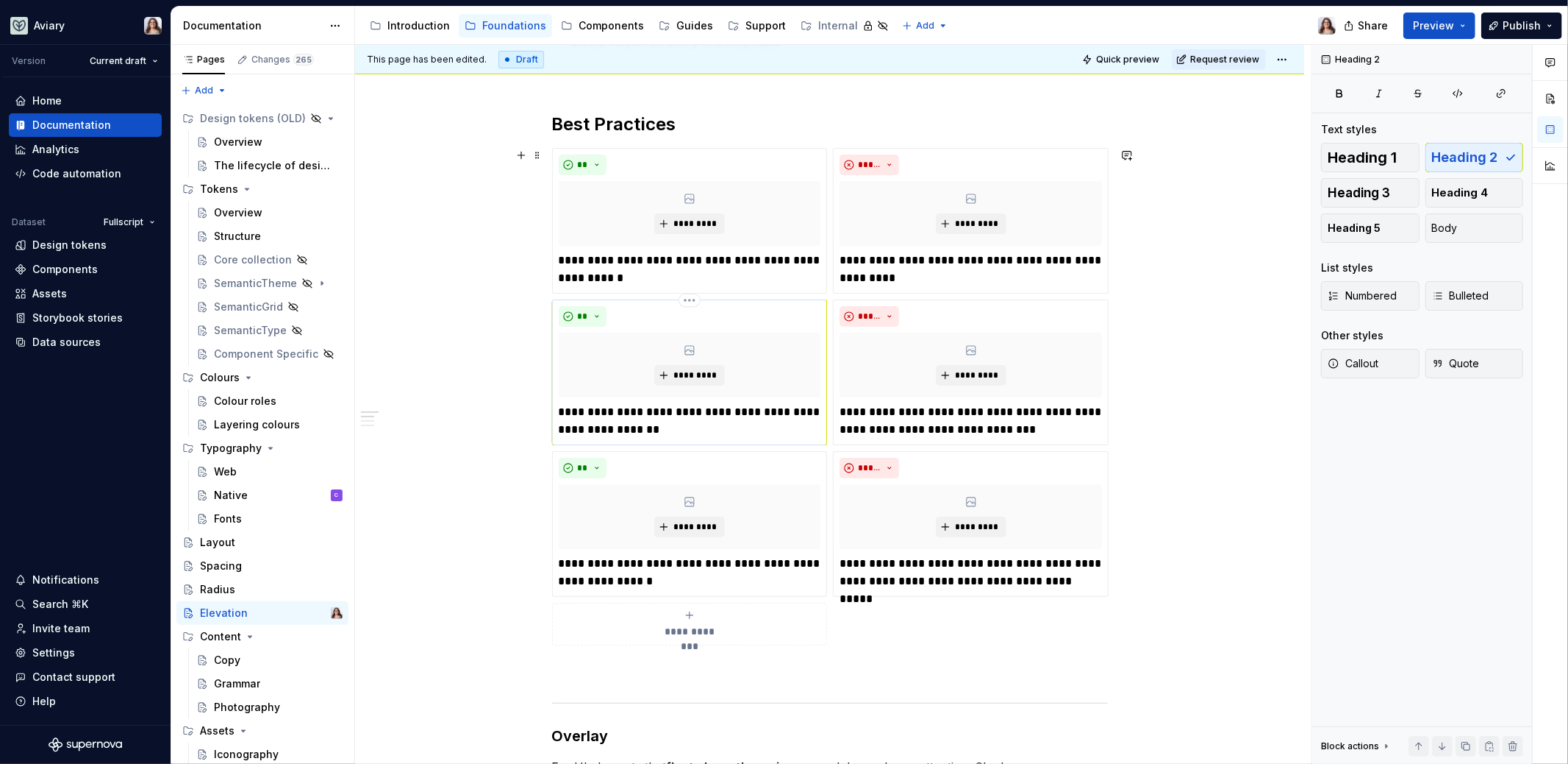
click at [648, 428] on p "**********" at bounding box center [690, 421] width 263 height 35
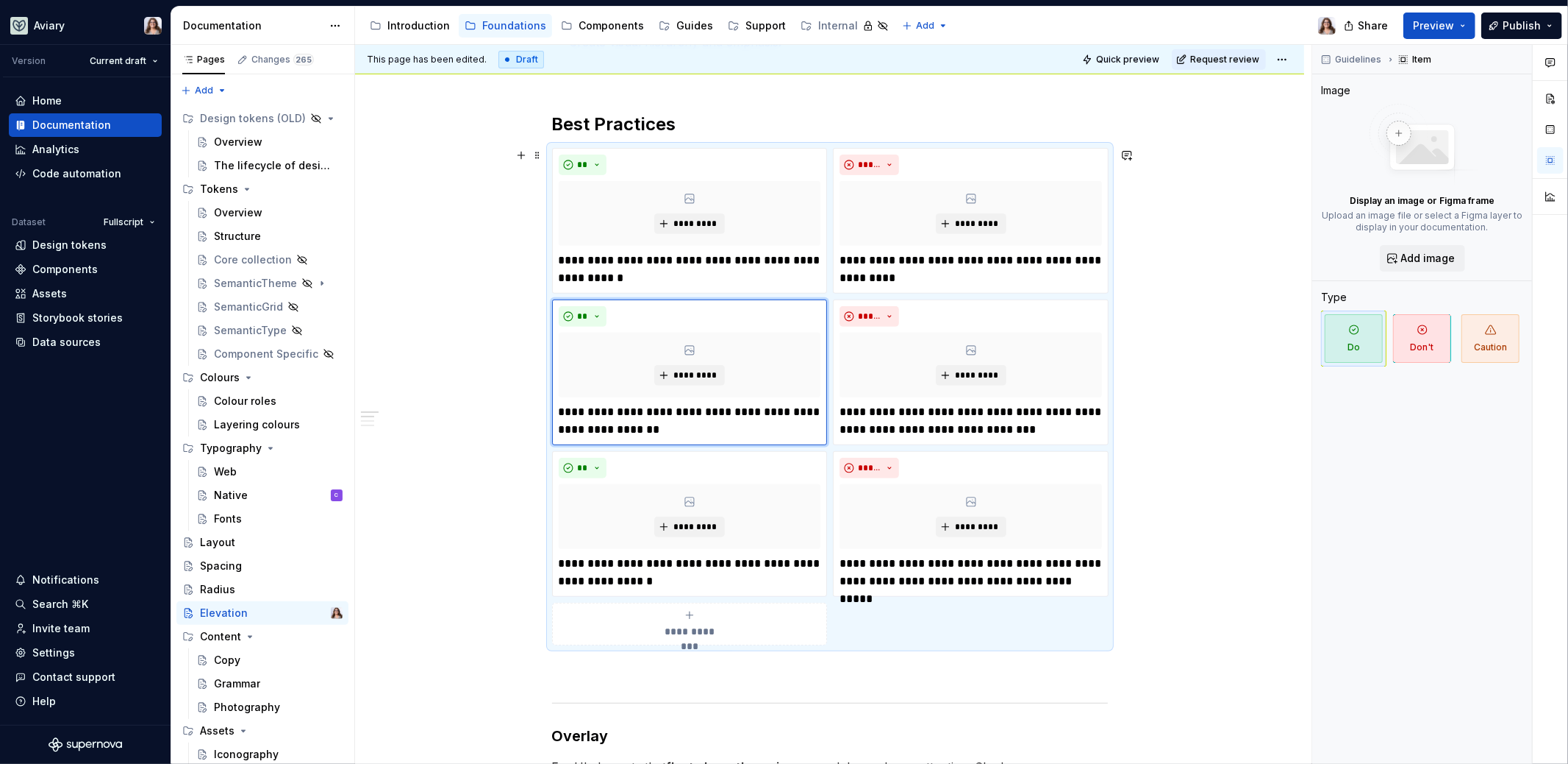
click at [996, 429] on p "**********" at bounding box center [971, 421] width 263 height 35
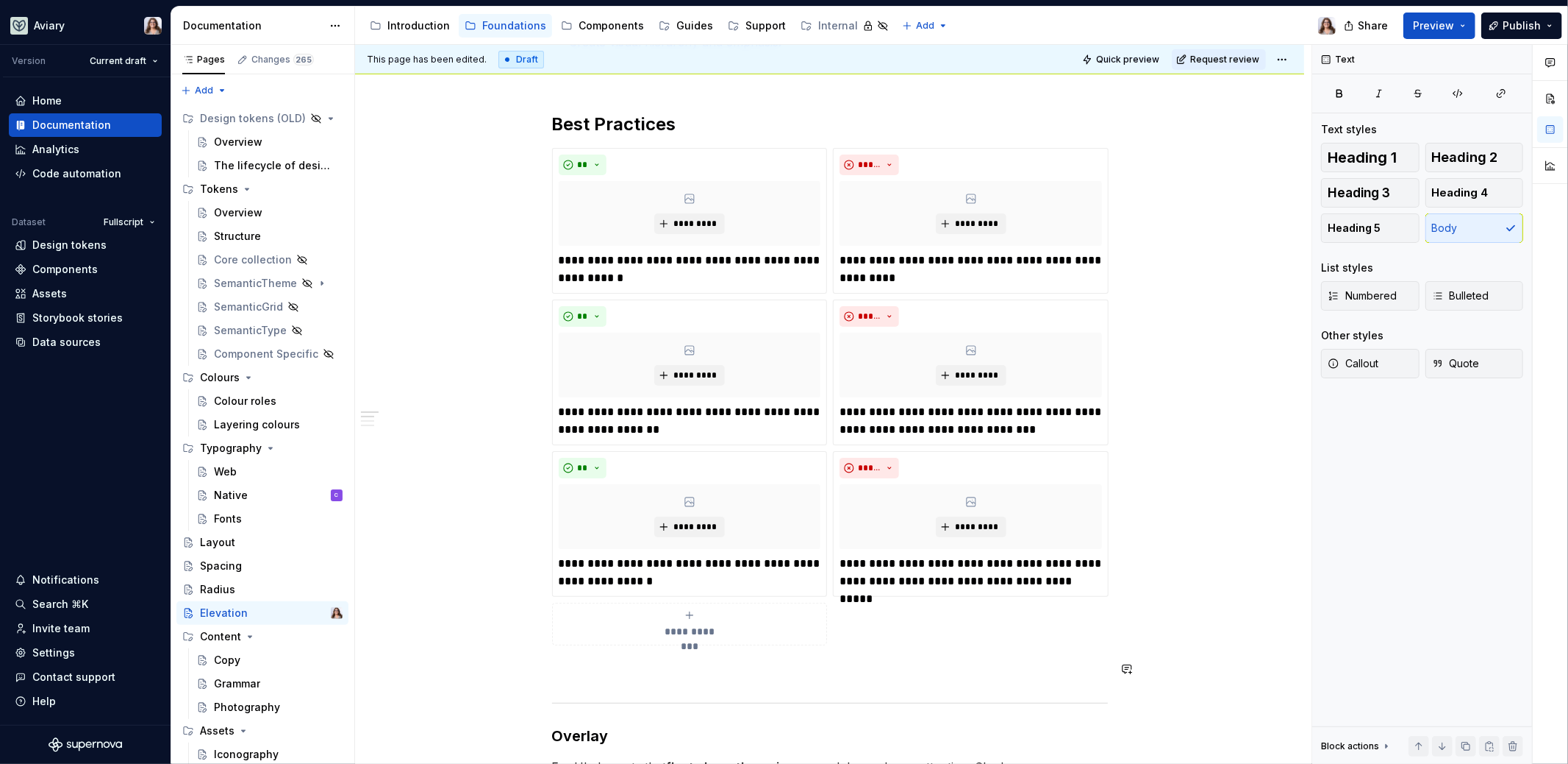
click at [608, 681] on div "**********" at bounding box center [830, 744] width 555 height 1745
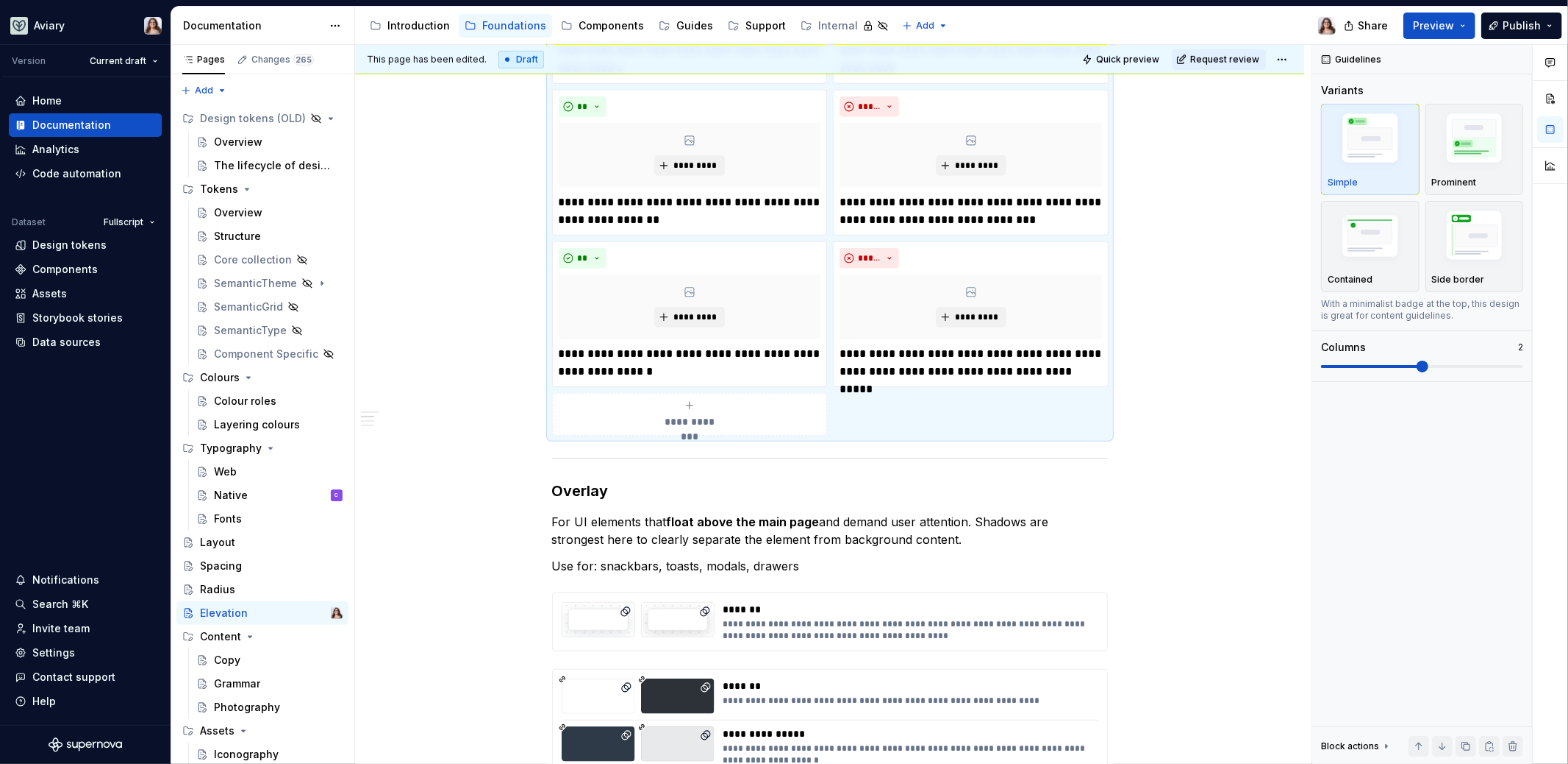
scroll to position [640, 0]
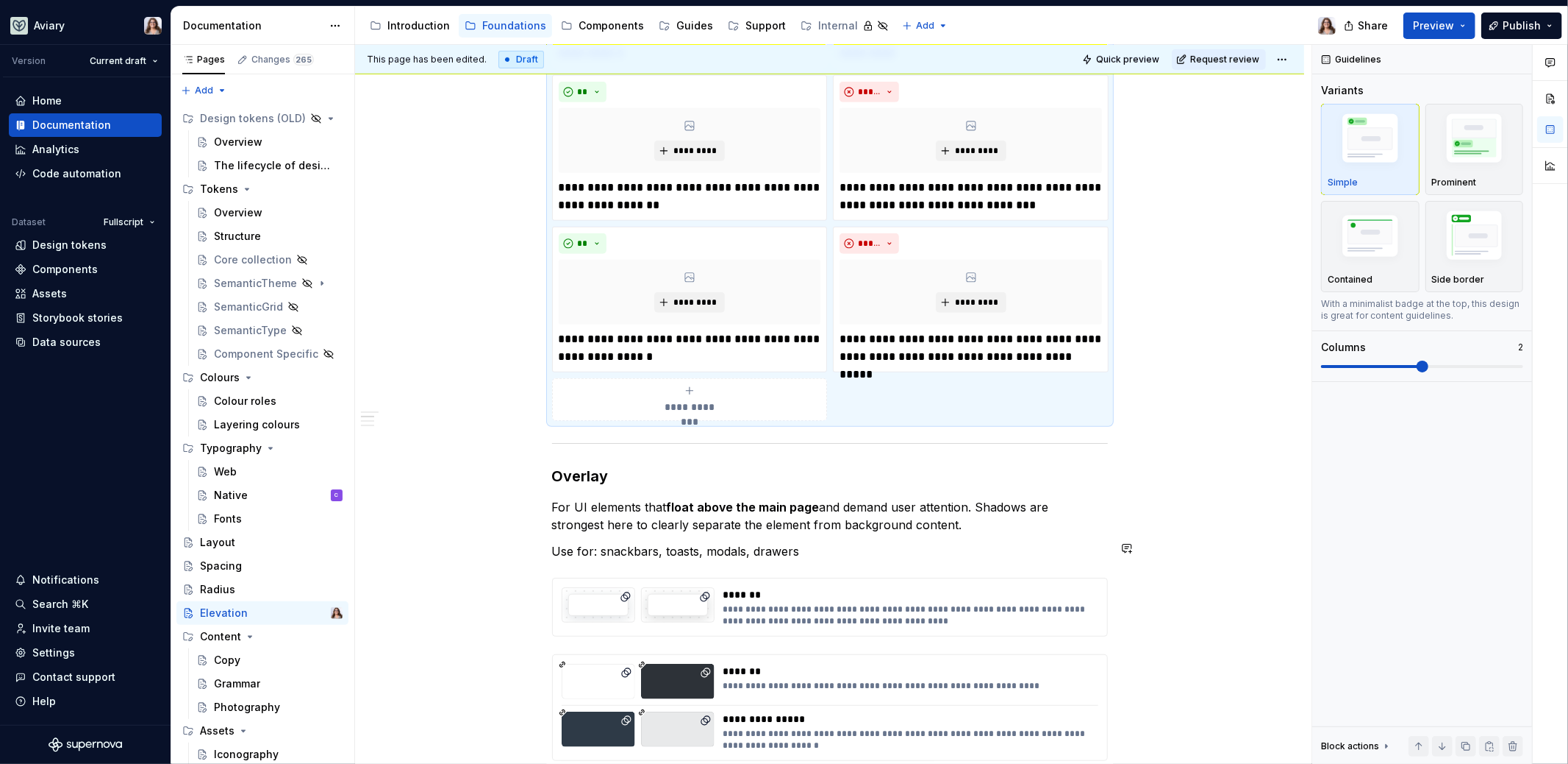
click at [910, 529] on p "For UI elements that float above the main page and demand user attention. Shado…" at bounding box center [830, 516] width 555 height 35
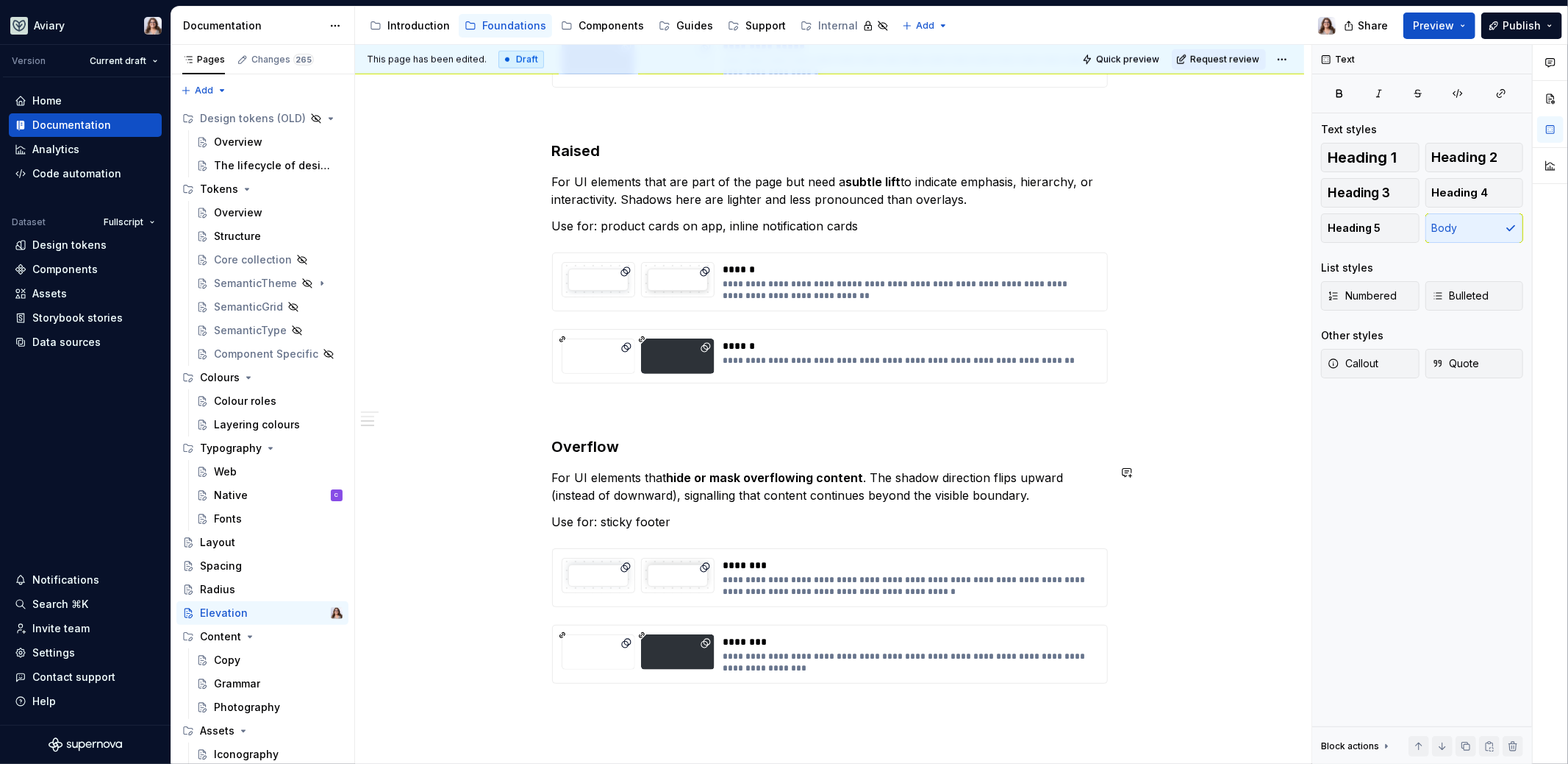
scroll to position [1471, 0]
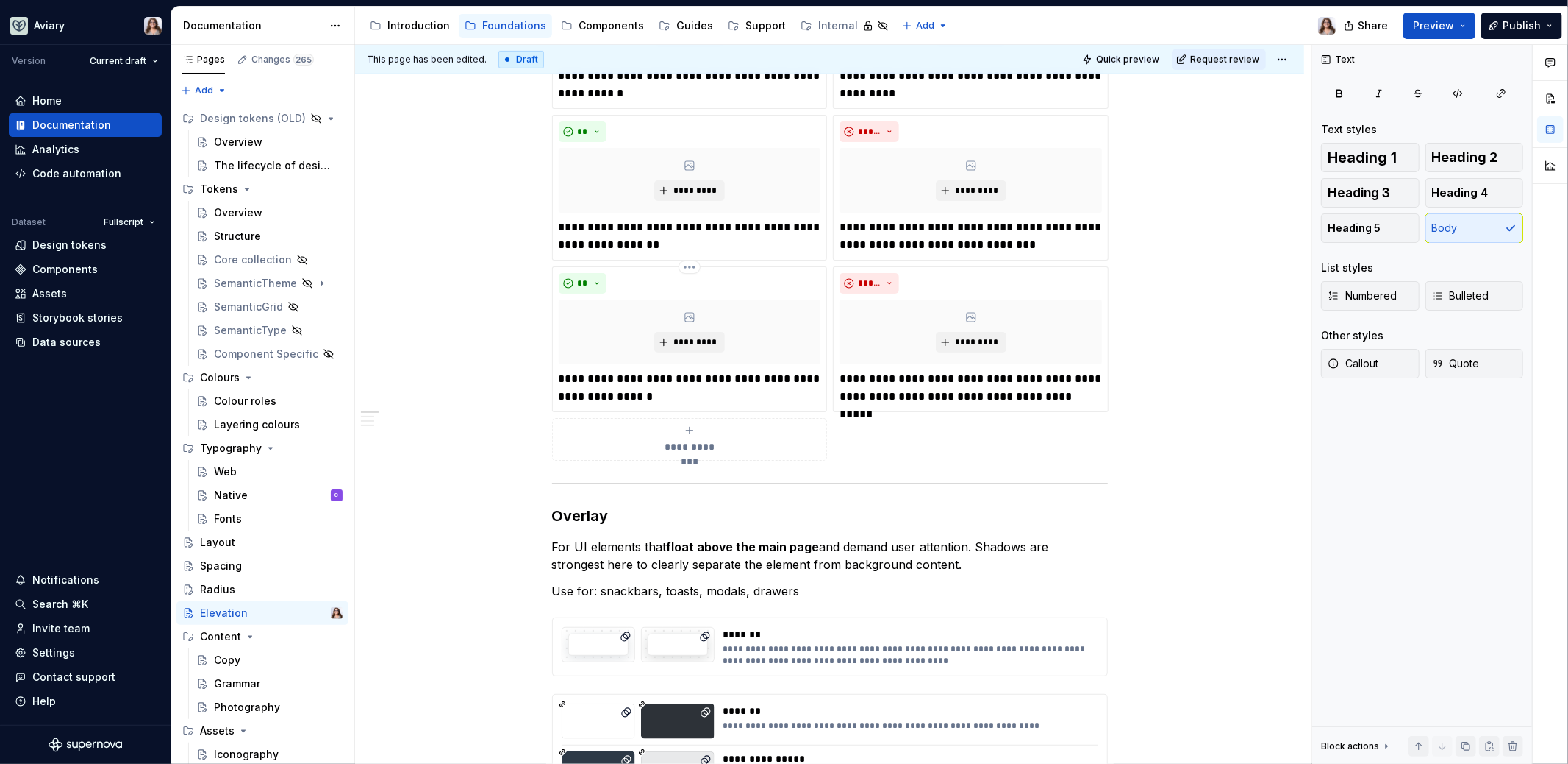
scroll to position [0, 0]
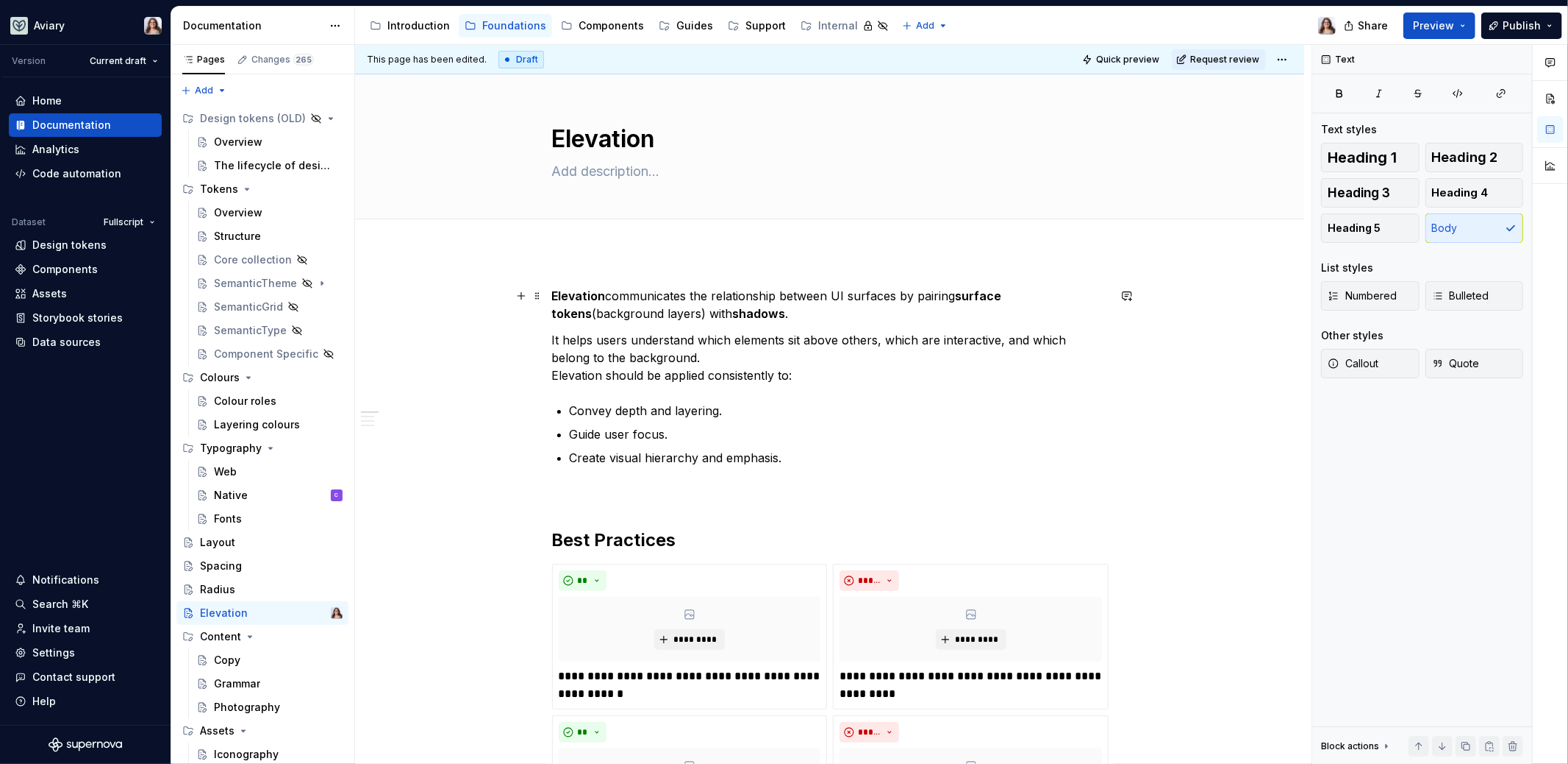
click at [787, 320] on p "Elevation communicates the relationship between UI surfaces by pairing surface …" at bounding box center [830, 305] width 555 height 35
click at [585, 169] on textarea at bounding box center [827, 171] width 555 height 23
click at [555, 375] on p "It helps users understand which elements sit above others, which are interactiv…" at bounding box center [830, 357] width 555 height 53
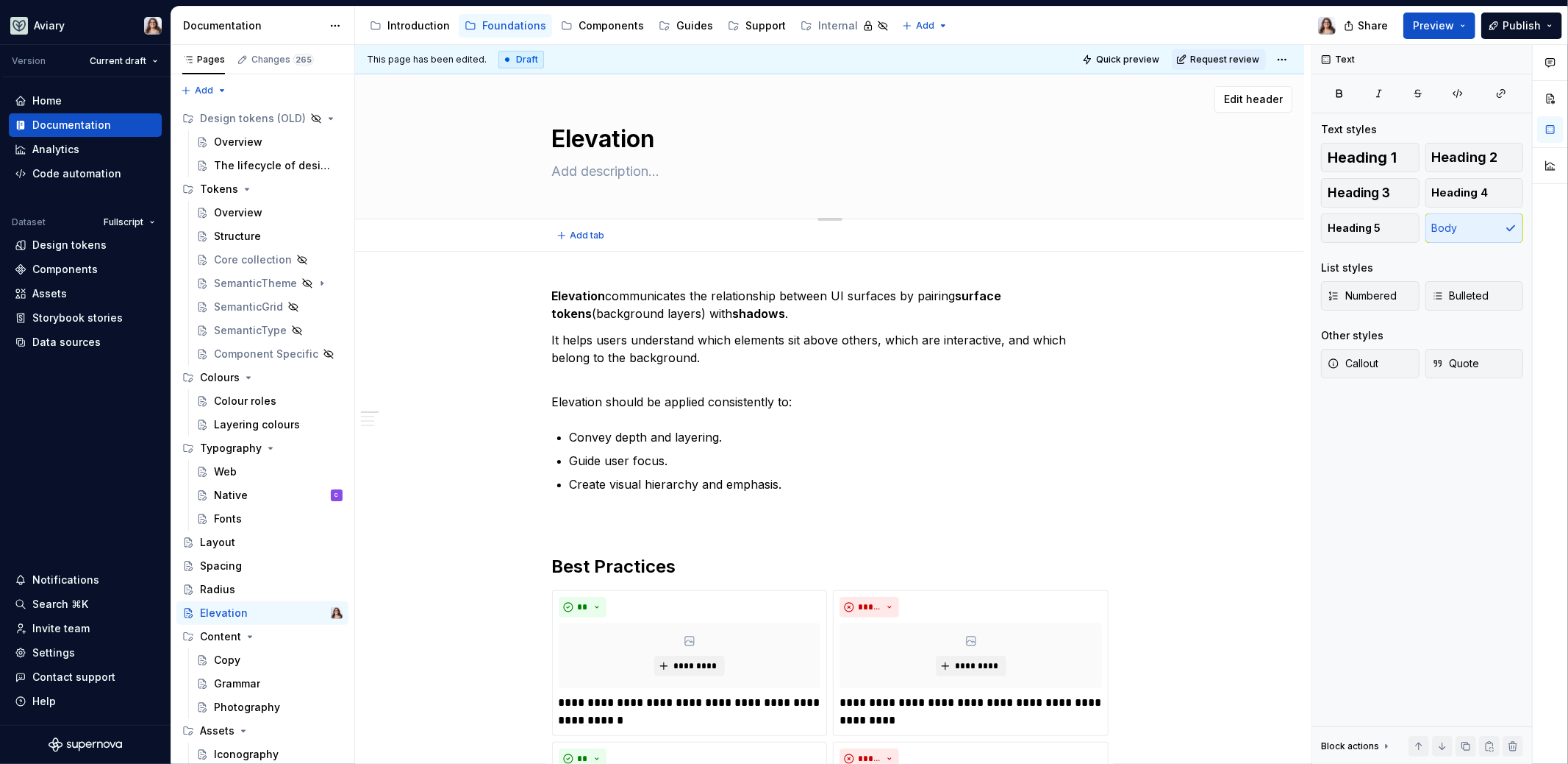
click at [586, 167] on textarea at bounding box center [827, 171] width 555 height 23
type textarea "*"
type textarea "C"
type textarea "*"
type textarea "Co"
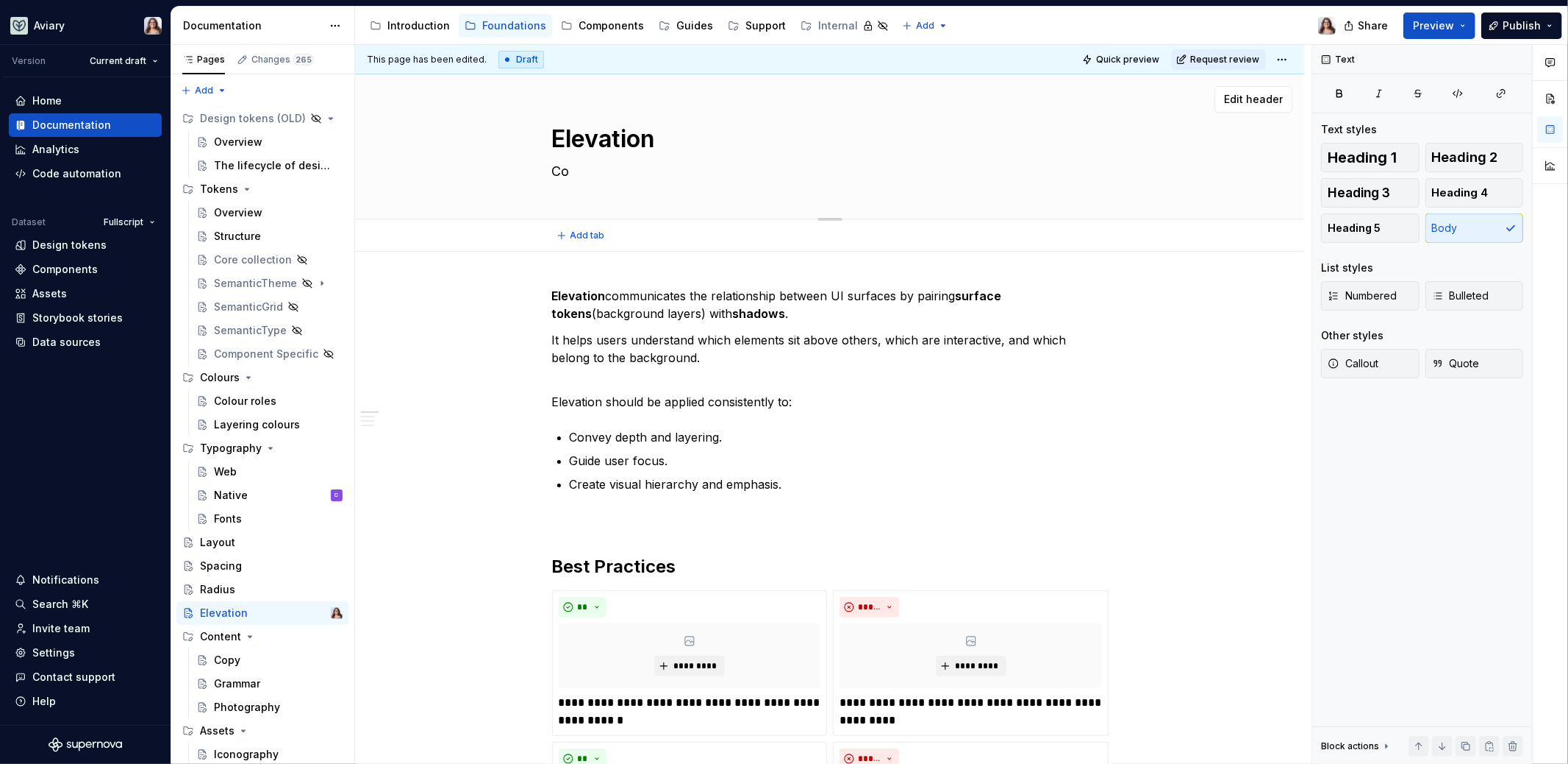
type textarea "*"
type textarea "Con"
type textarea "*"
type textarea "Conv"
type textarea "*"
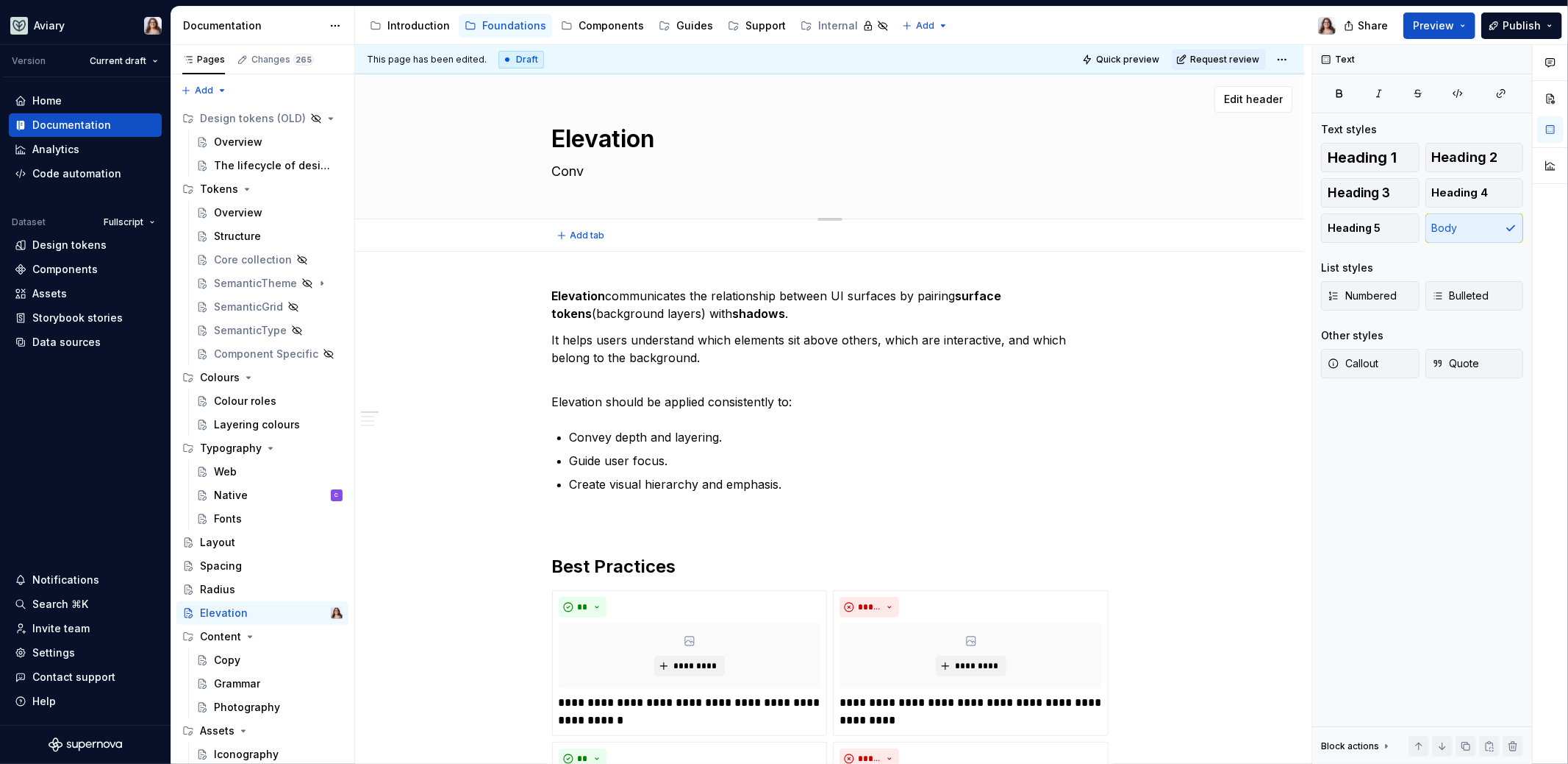
type textarea "Conve"
type textarea "*"
type textarea "Convey"
type textarea "*"
type textarea "Convey"
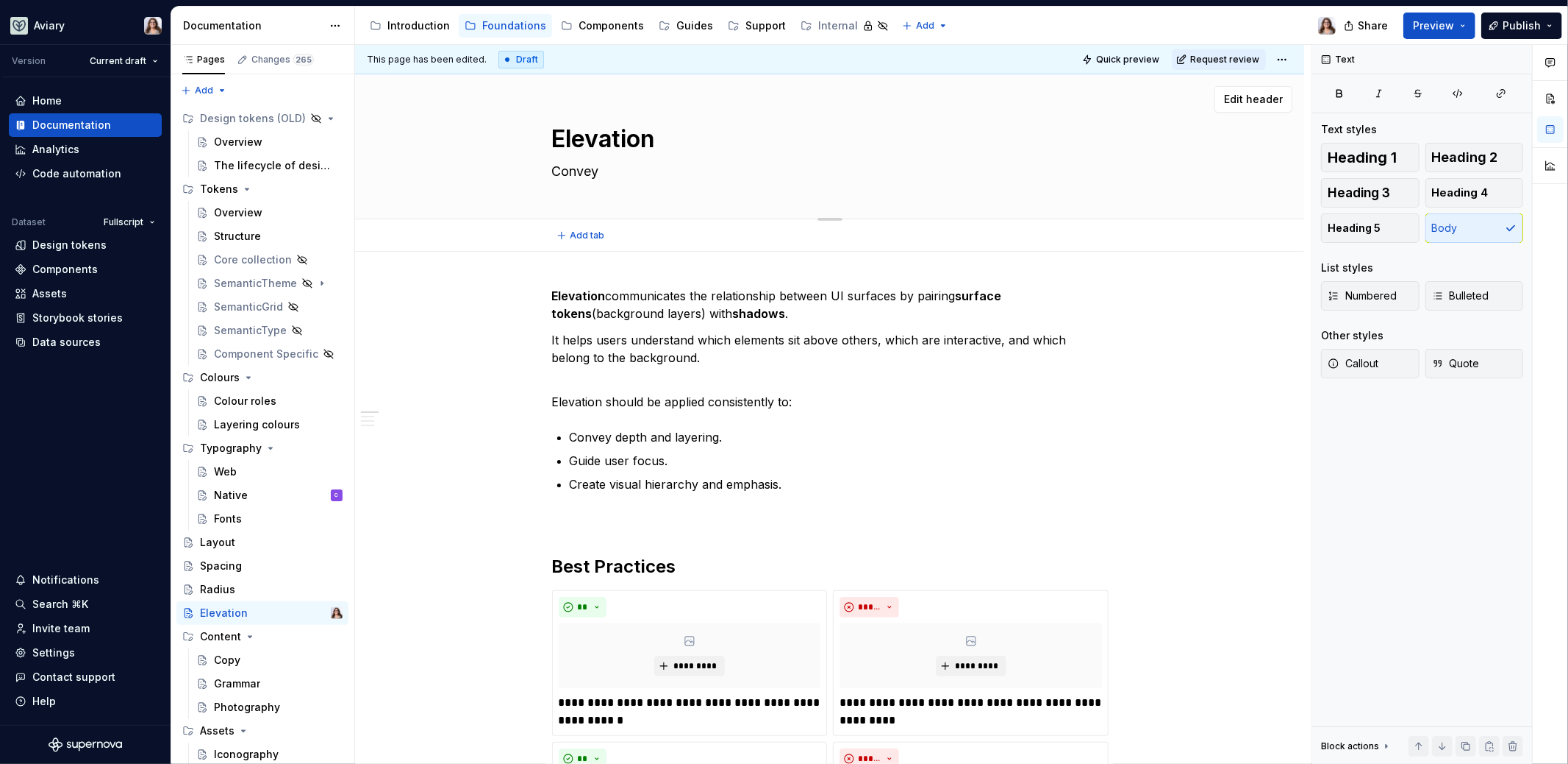
type textarea "*"
type textarea "Convey d"
type textarea "*"
type textarea "Convey de"
type textarea "*"
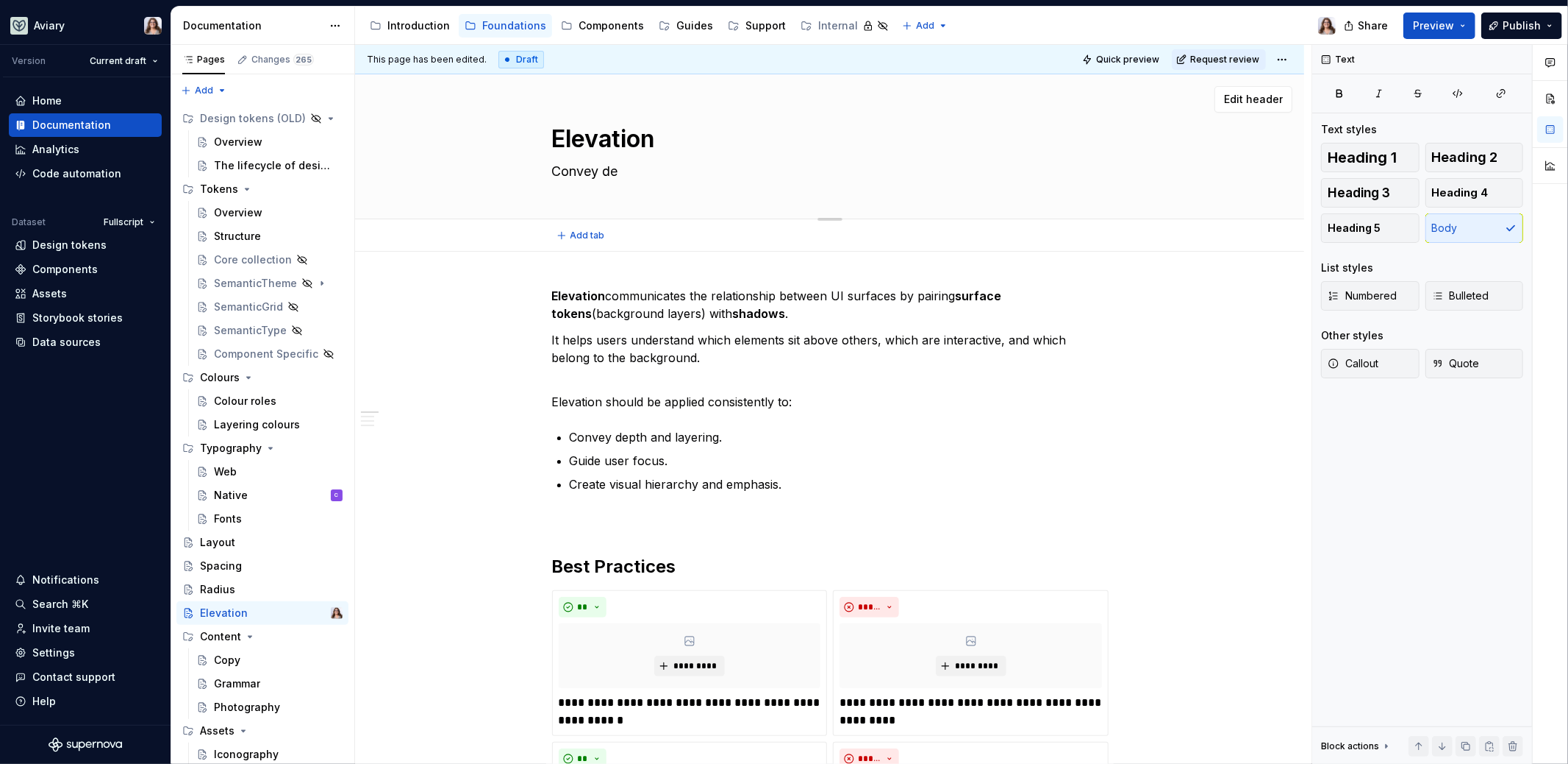
type textarea "Convey dep"
type textarea "*"
type textarea "Convey depth"
type textarea "*"
type textarea "Convey depth a"
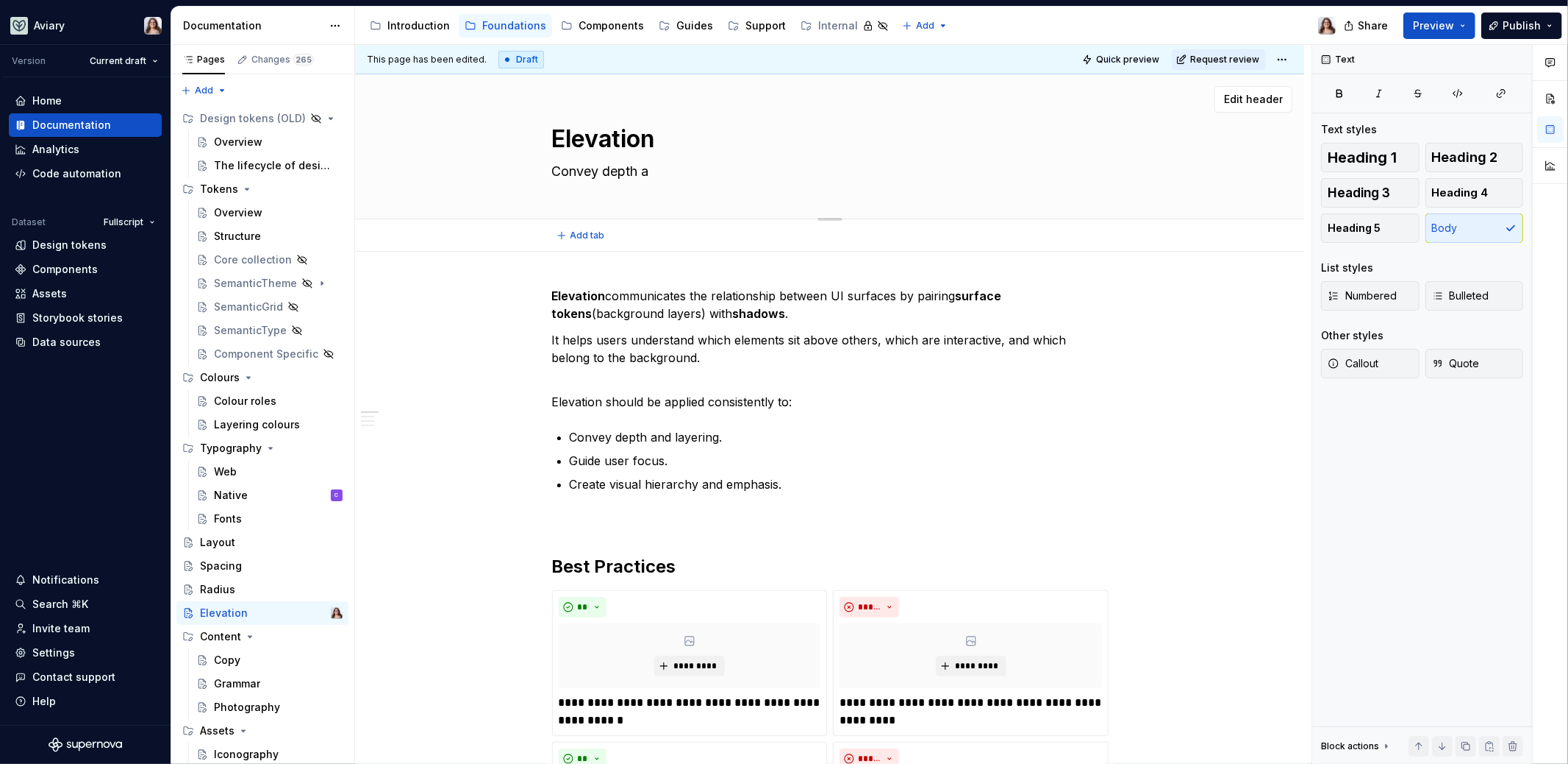
type textarea "*"
type textarea "Convey depth an"
type textarea "*"
type textarea "Convey depth and"
type textarea "*"
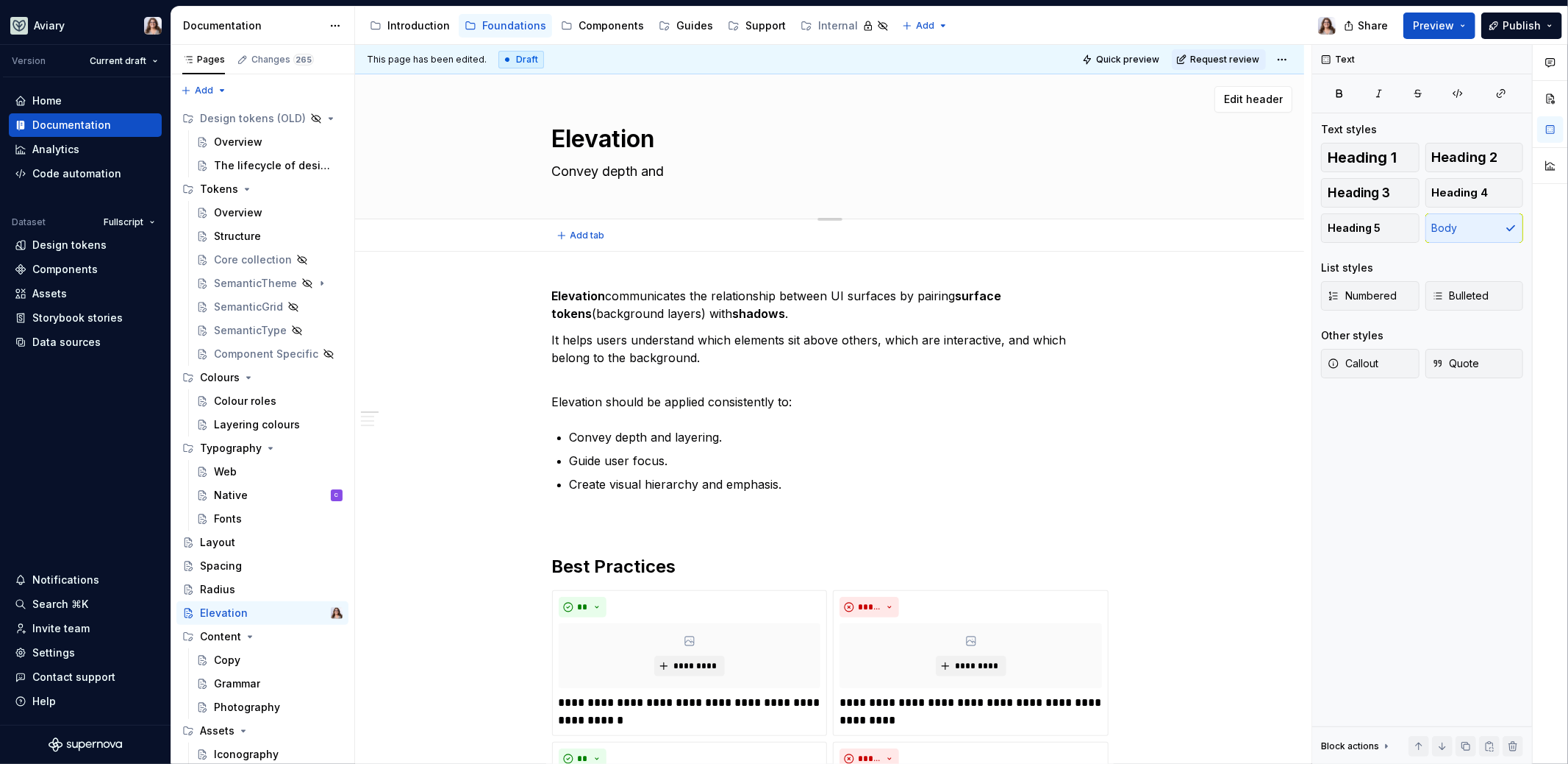
type textarea "Convey depth and"
type textarea "*"
type textarea "Convey depth and l"
type textarea "*"
type textarea "Convey depth and la"
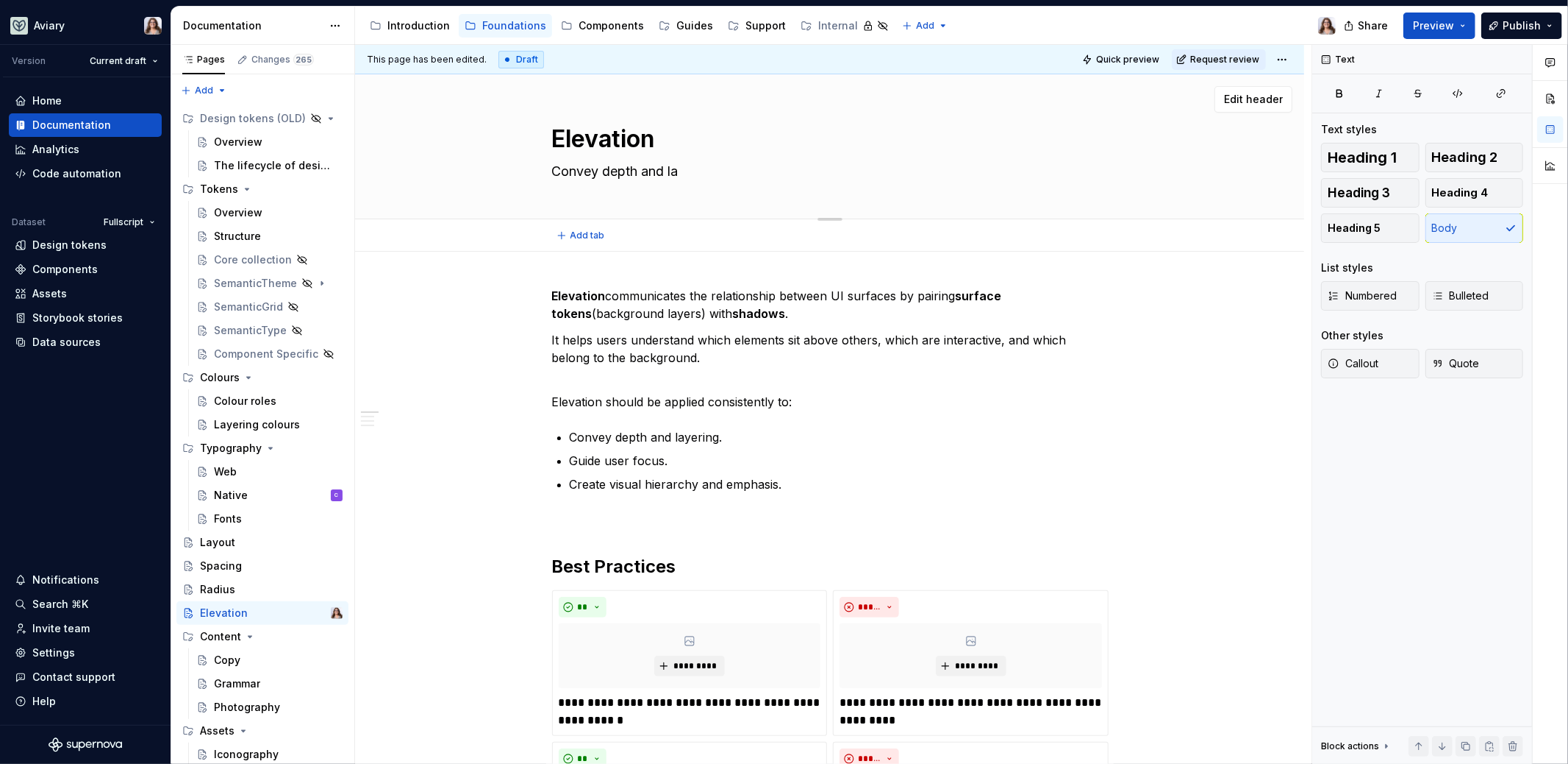
type textarea "*"
type textarea "Convey depth and lay"
type textarea "*"
type textarea "Convey depth and laye"
type textarea "*"
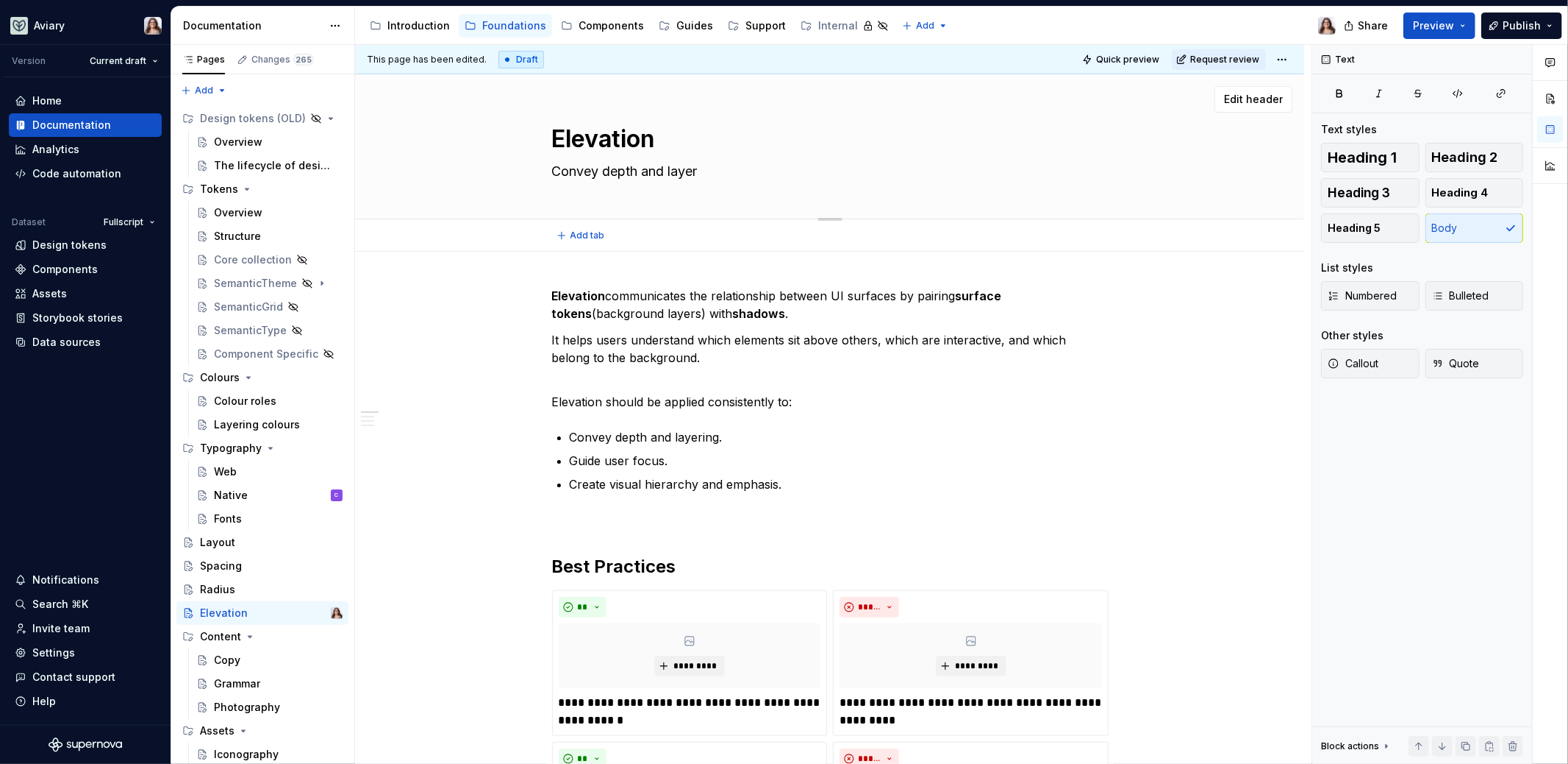
type textarea "Convey depth and layeri"
type textarea "*"
type textarea "Convey depth and layerin"
type textarea "*"
type textarea "Convey depth and layering"
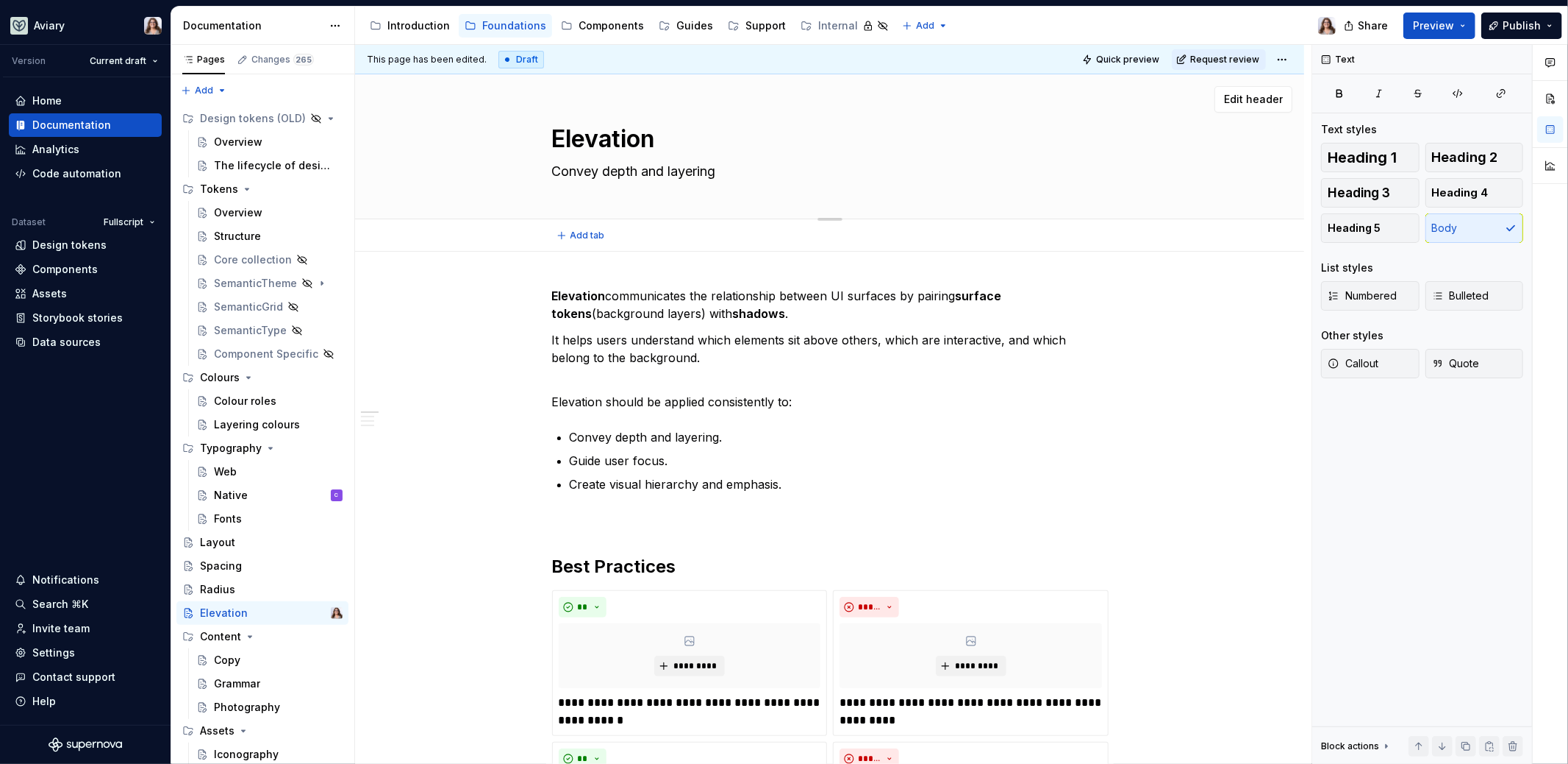
type textarea "*"
type textarea "Convey depth and layering o"
type textarea "*"
type textarea "Convey depth and layering of"
type textarea "*"
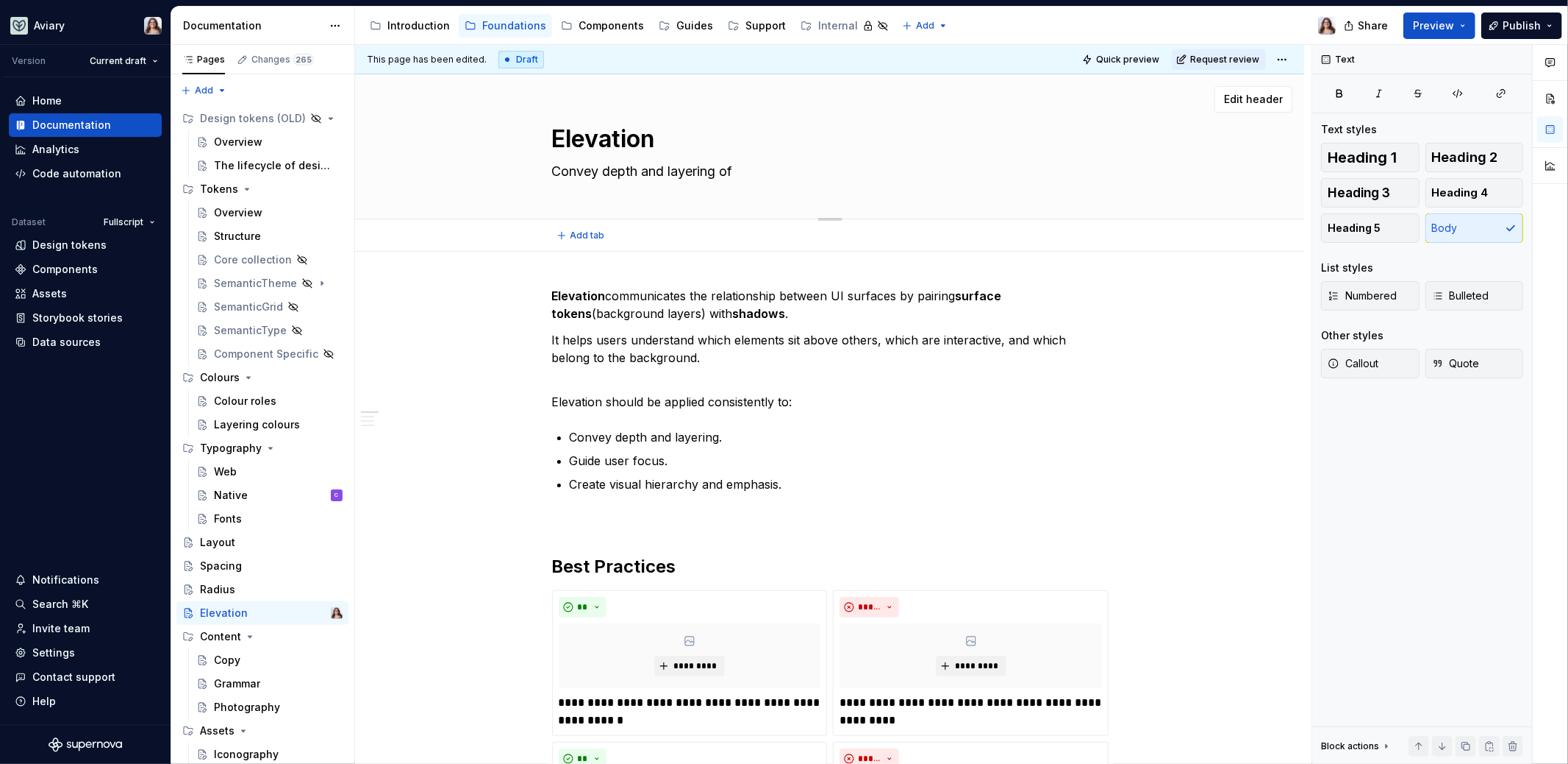
type textarea "Convey depth and layering of"
type textarea "*"
type textarea "Convey depth and layering of U"
type textarea "*"
type textarea "Convey depth and layering of UI"
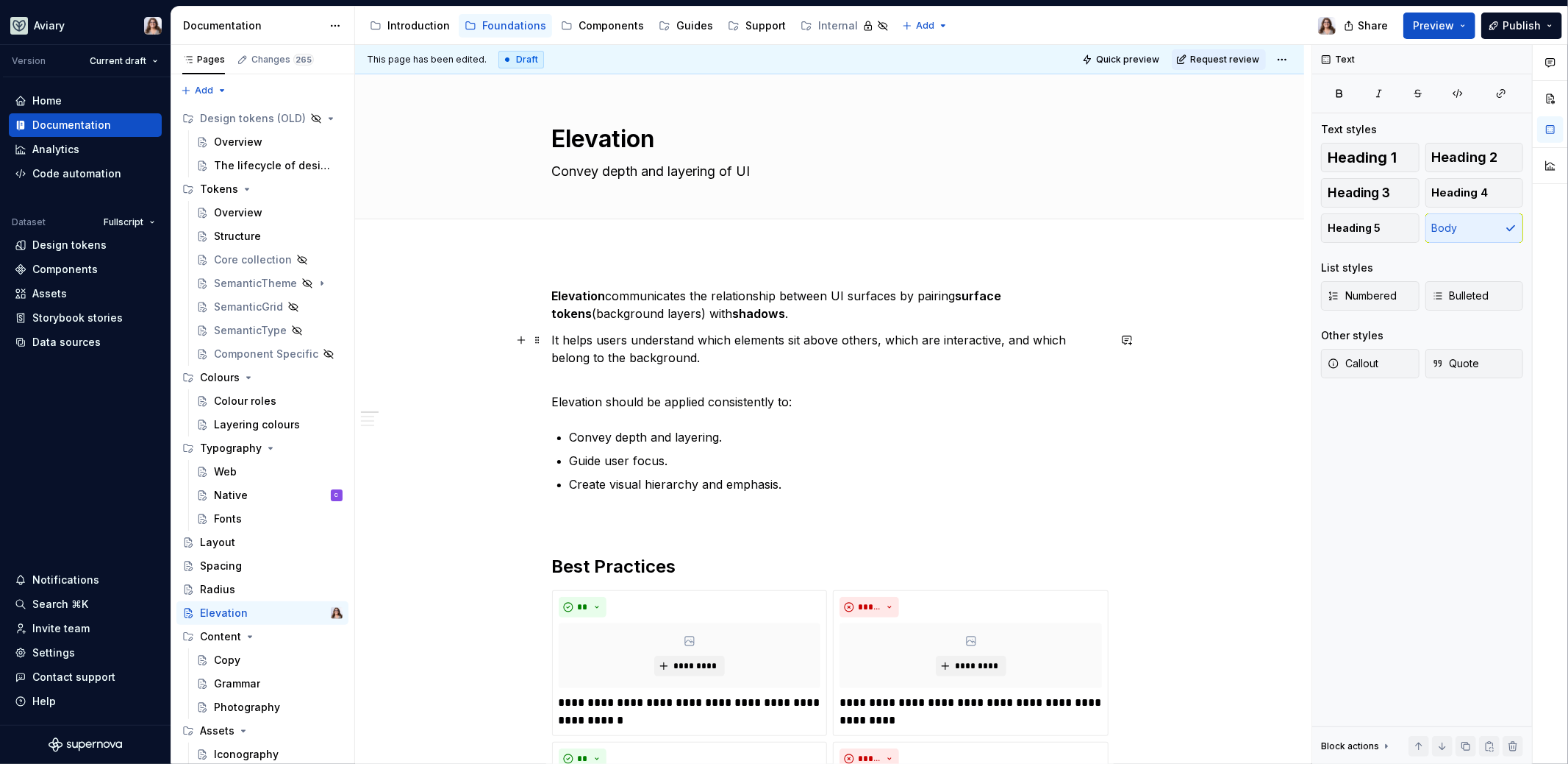
type textarea "*"
type textarea "Convey depth and layering of UI"
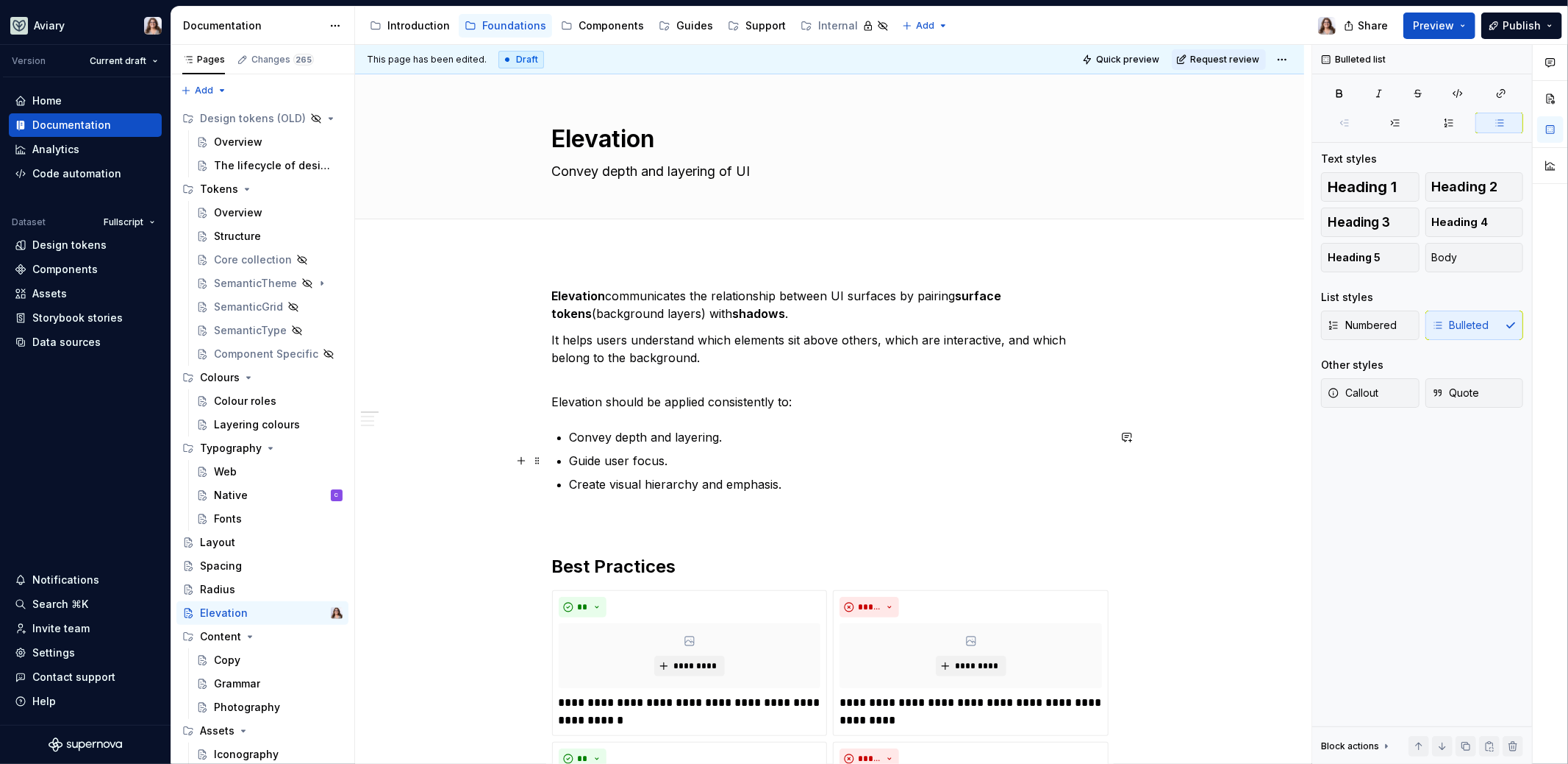
click at [669, 460] on p "Guide user focus." at bounding box center [838, 460] width 538 height 18
click at [720, 441] on p "Convey depth and layering." at bounding box center [838, 437] width 538 height 18
click at [781, 488] on p "Create visual hierarchy and emphasis." at bounding box center [838, 483] width 538 height 18
click at [796, 401] on p "Elevation should be applied consistently to:" at bounding box center [830, 402] width 555 height 18
drag, startPoint x: 786, startPoint y: 484, endPoint x: 553, endPoint y: 481, distance: 233.0
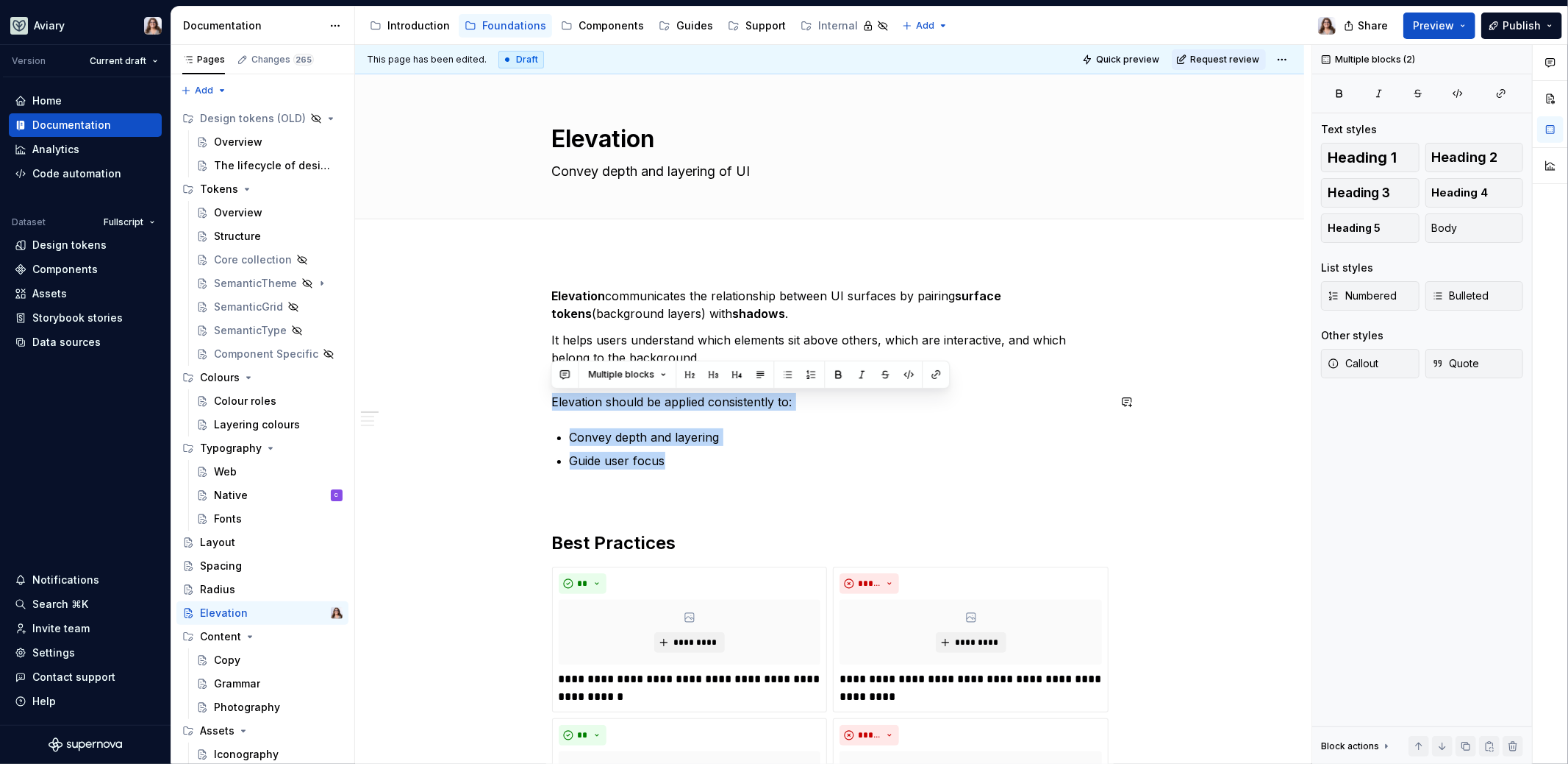
drag, startPoint x: 668, startPoint y: 461, endPoint x: 529, endPoint y: 390, distance: 156.1
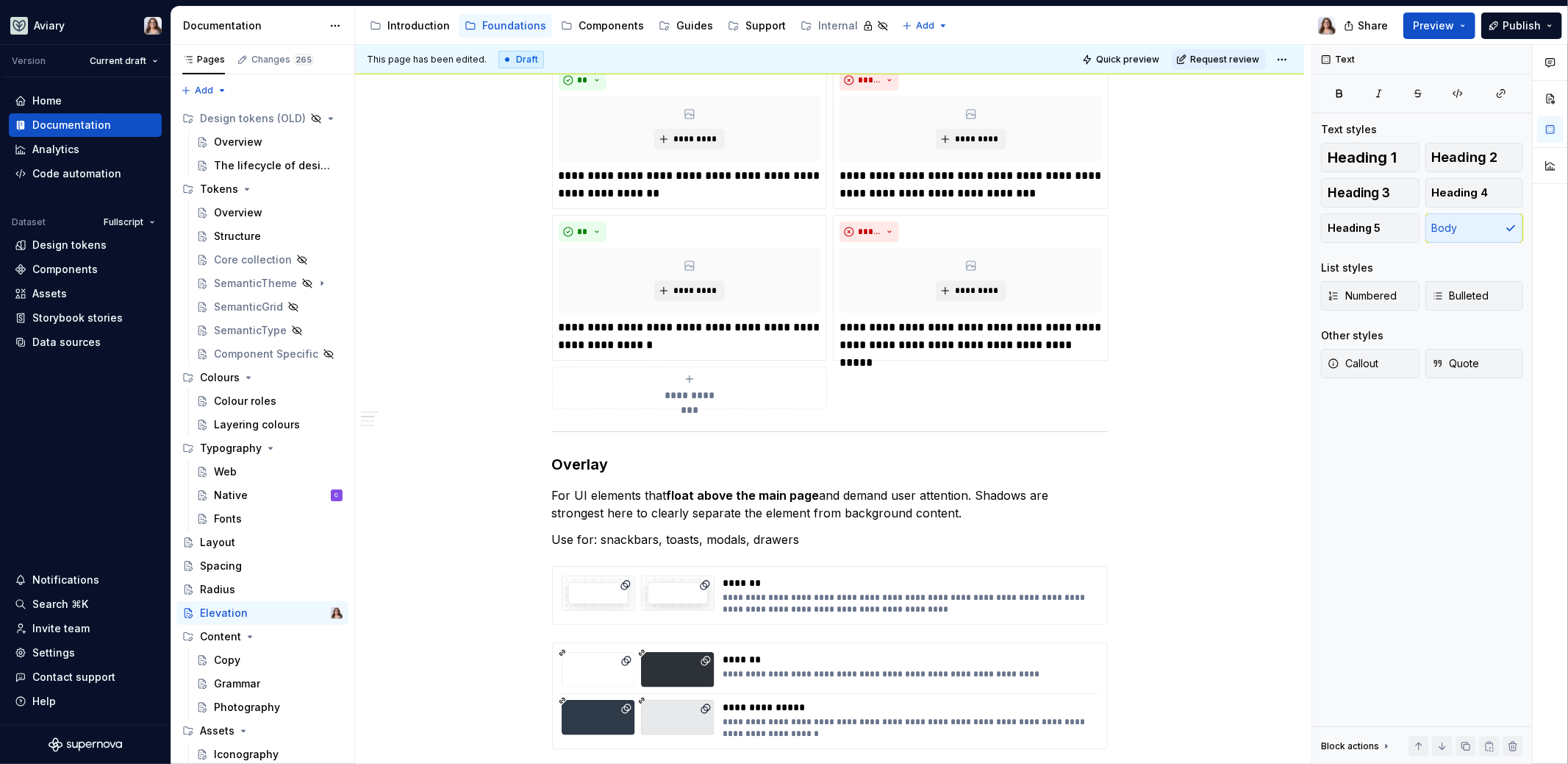
scroll to position [395, 0]
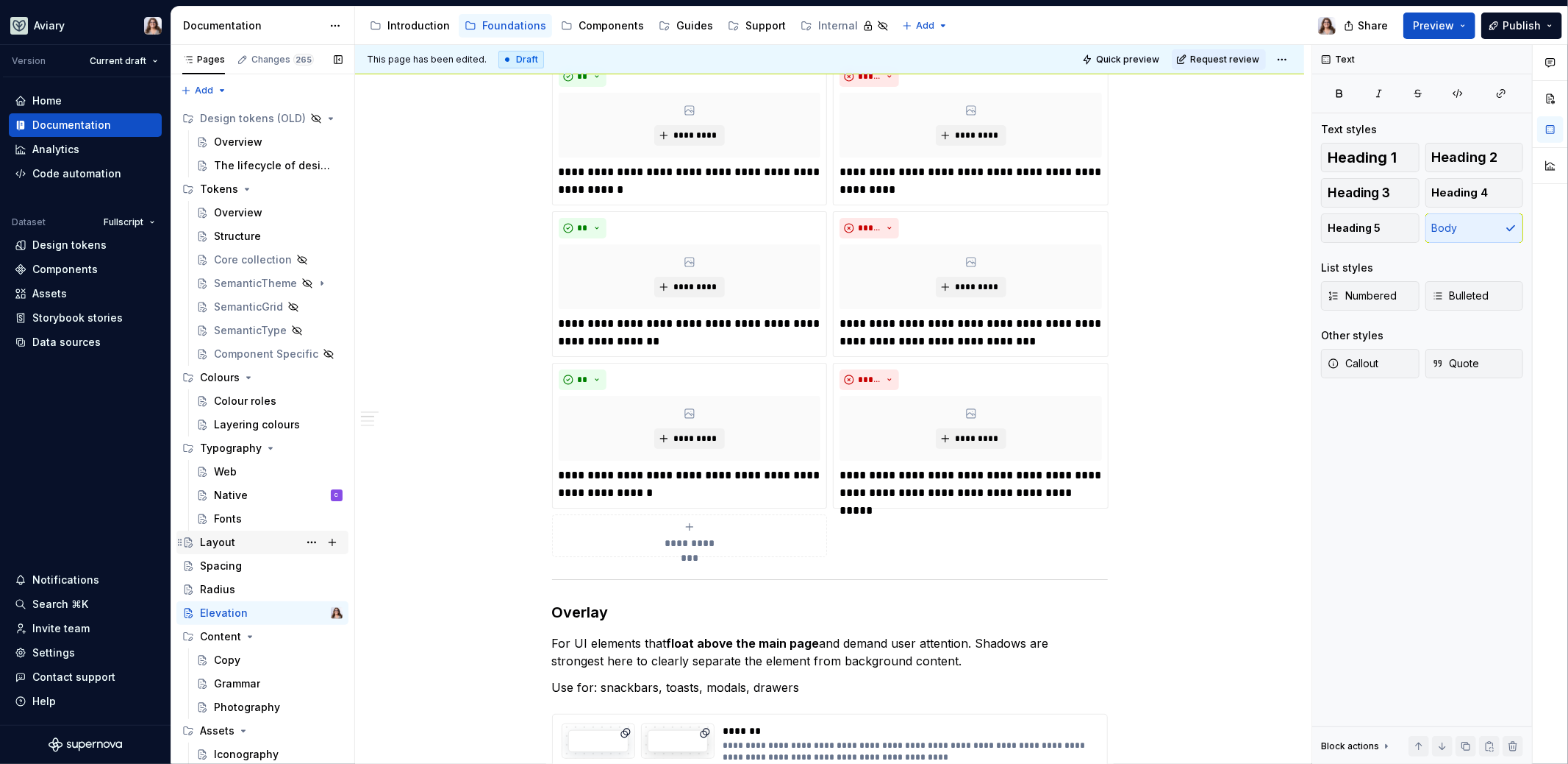
click at [233, 544] on div "Layout" at bounding box center [217, 542] width 35 height 15
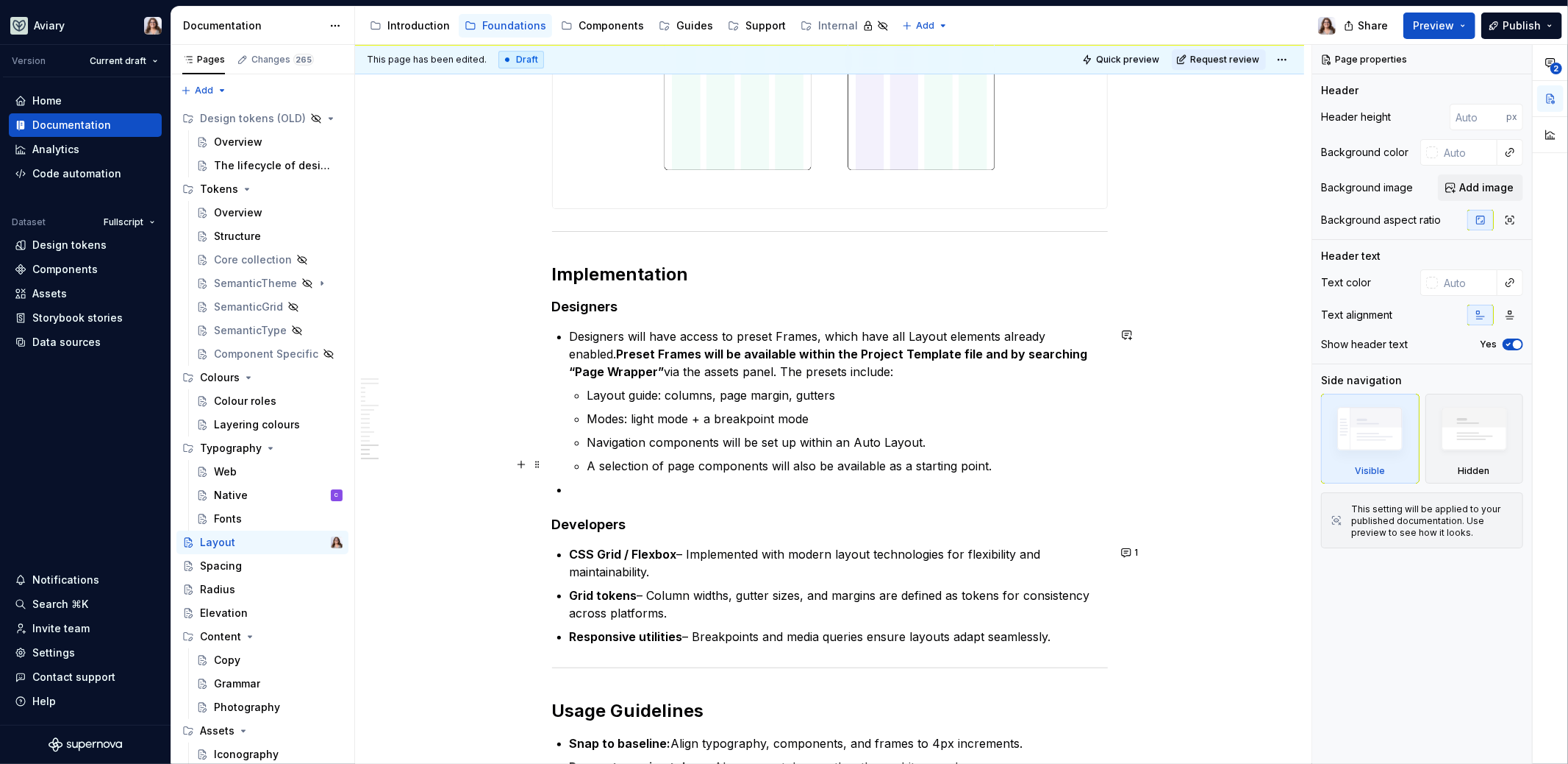
scroll to position [4246, 0]
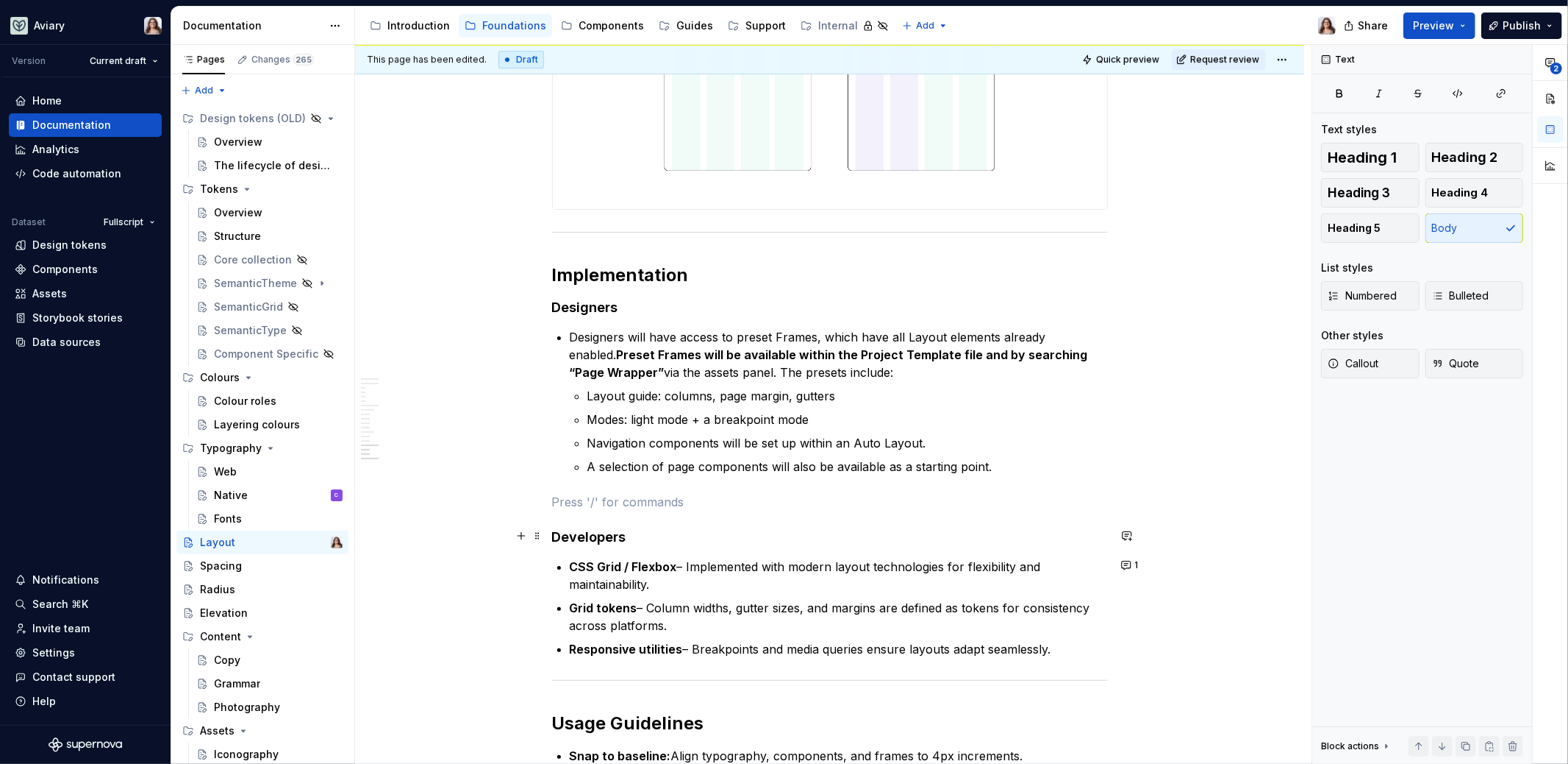
click at [552, 531] on h4 "Developers" at bounding box center [830, 536] width 555 height 18
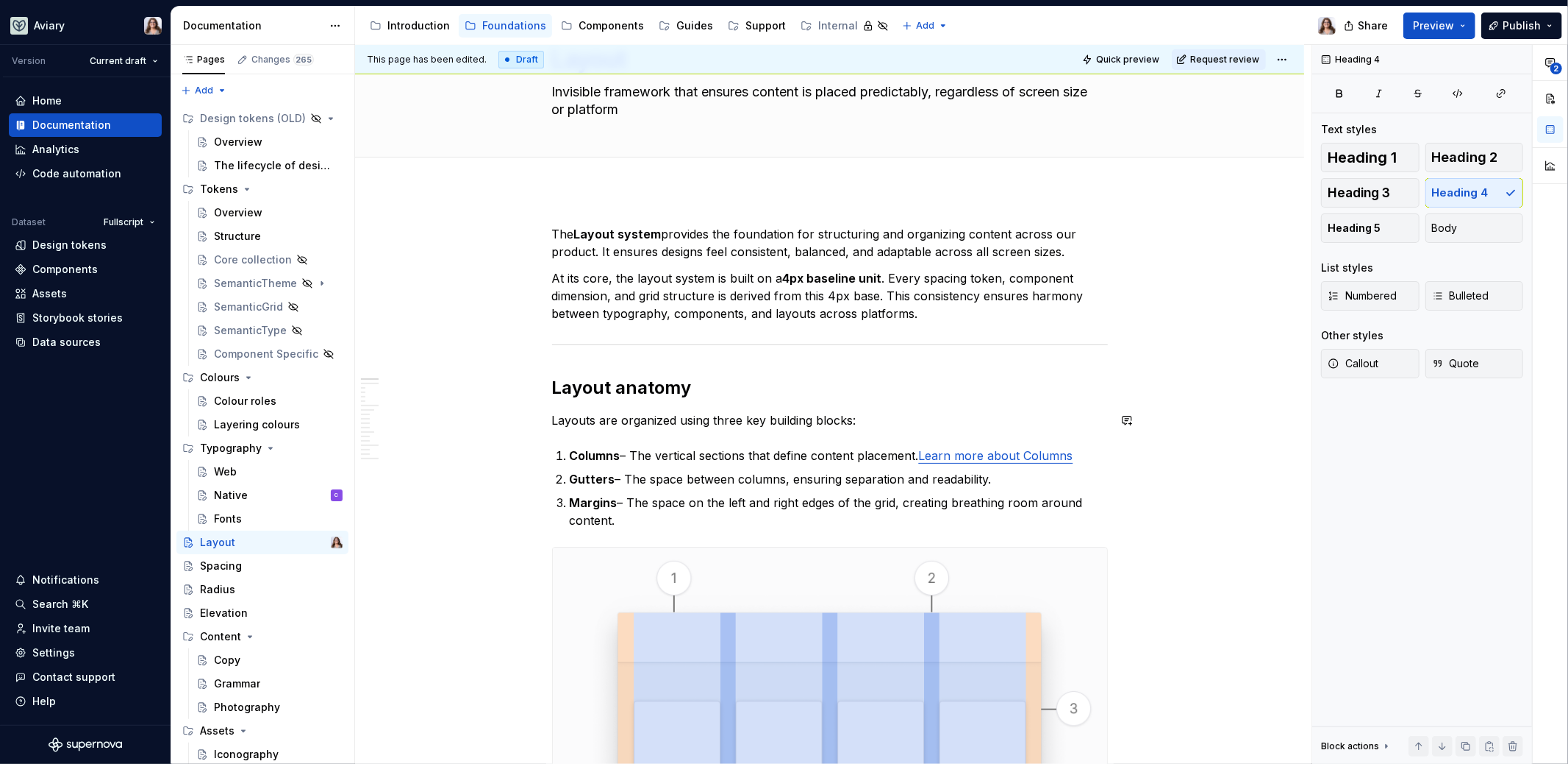
scroll to position [0, 0]
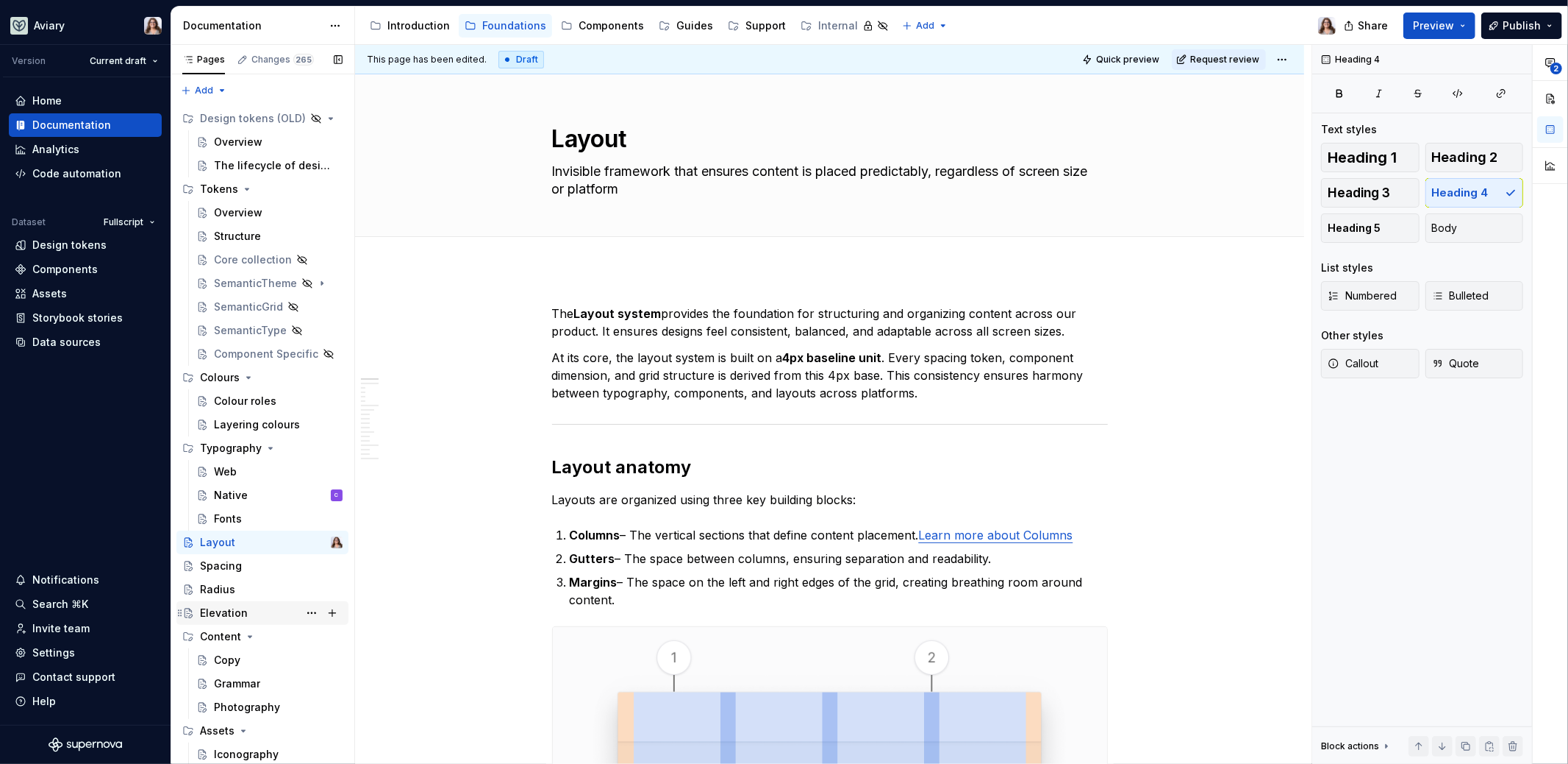
click at [226, 609] on div "Elevation" at bounding box center [223, 613] width 47 height 15
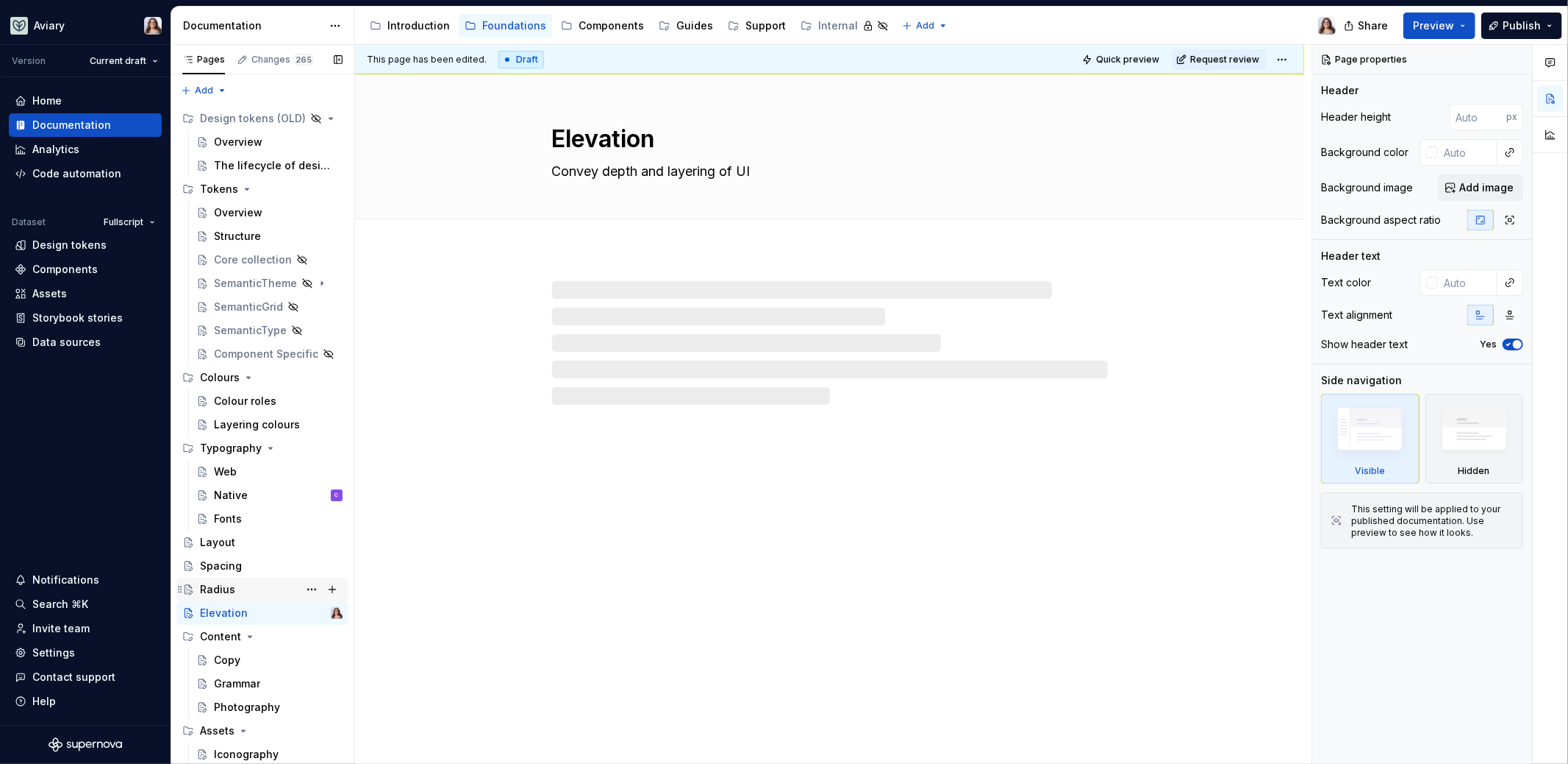
click at [225, 591] on div "Radius" at bounding box center [217, 589] width 35 height 15
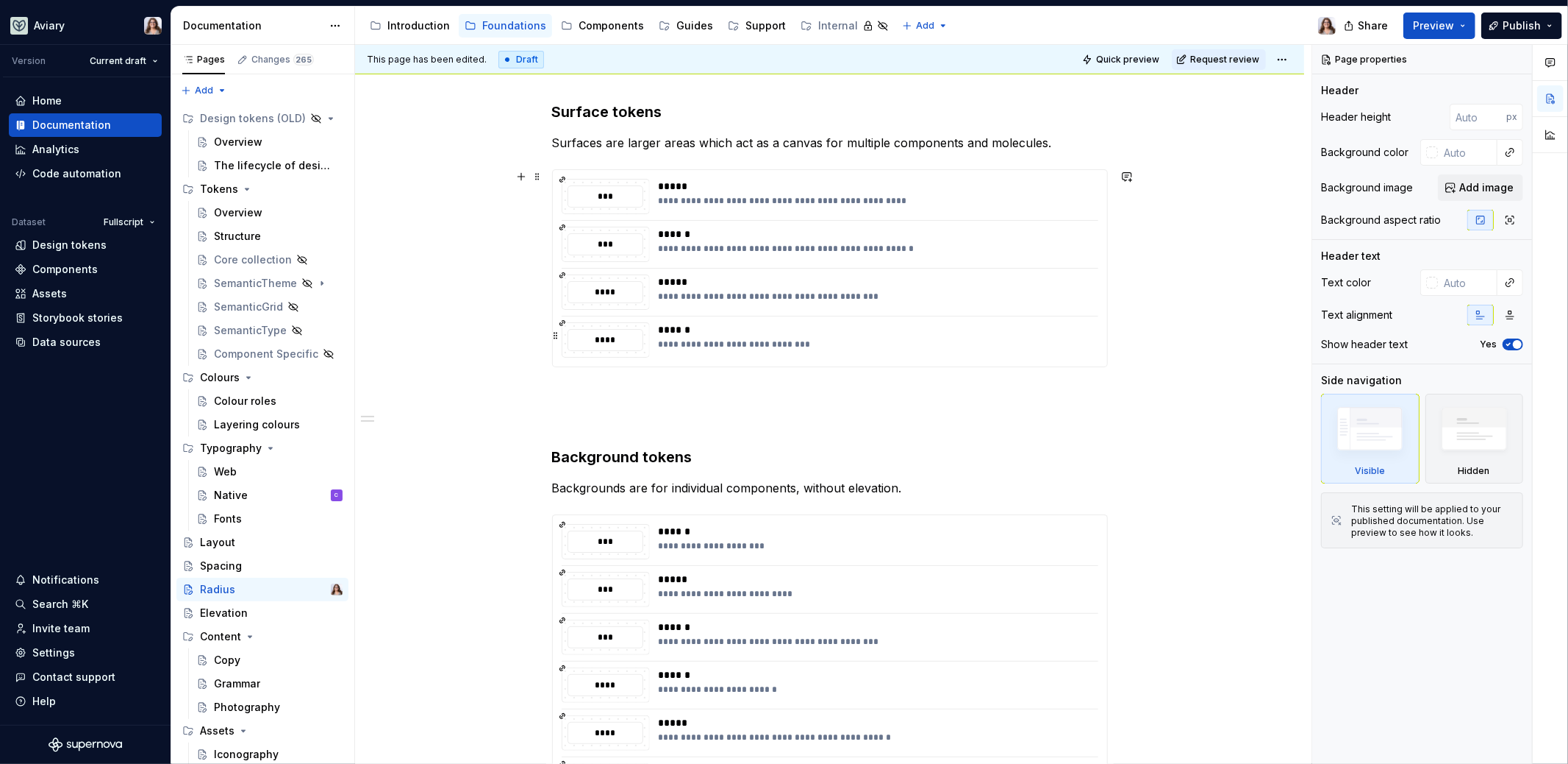
scroll to position [98, 0]
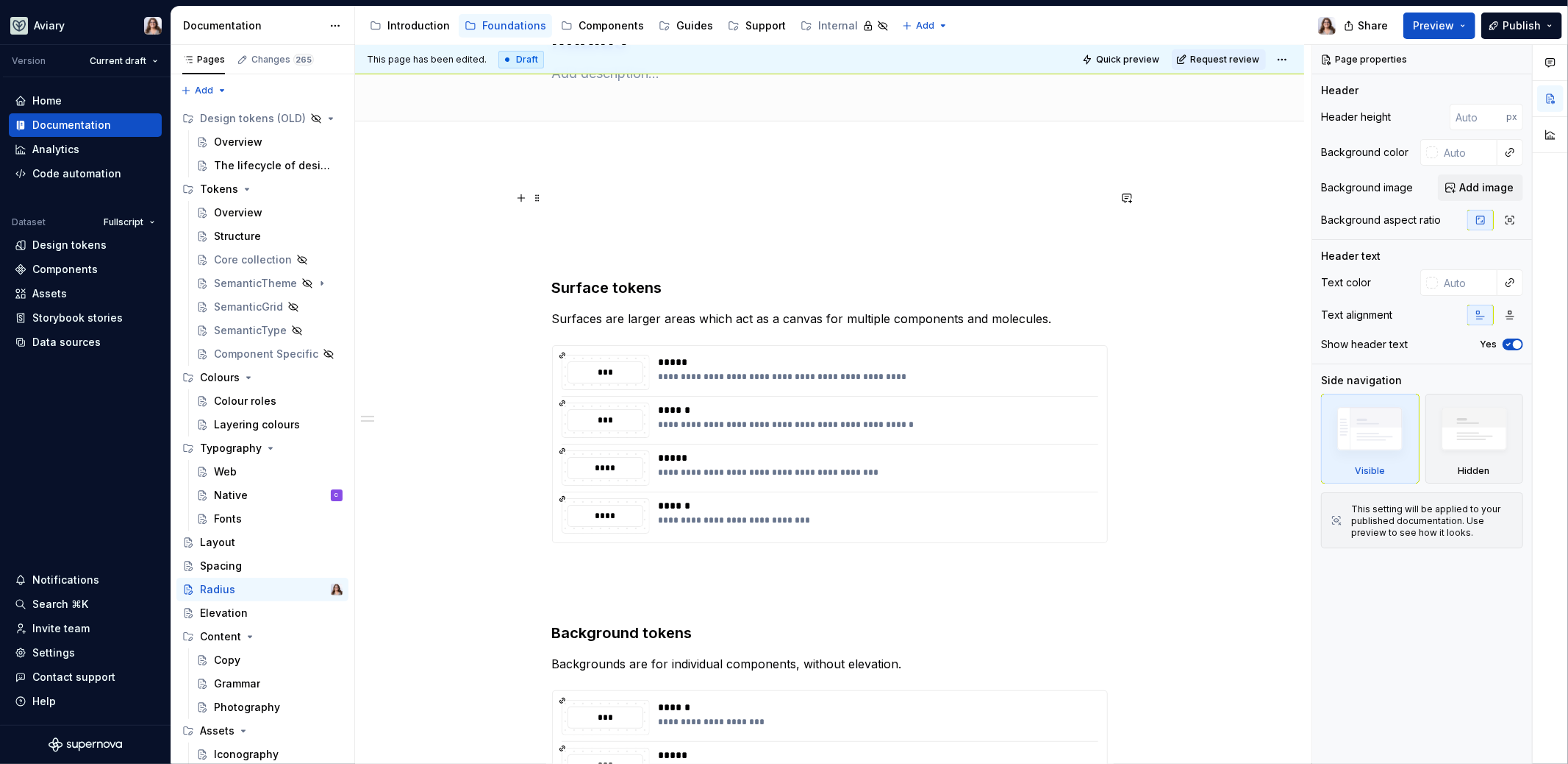
click at [581, 186] on div "**********" at bounding box center [830, 692] width 949 height 1076
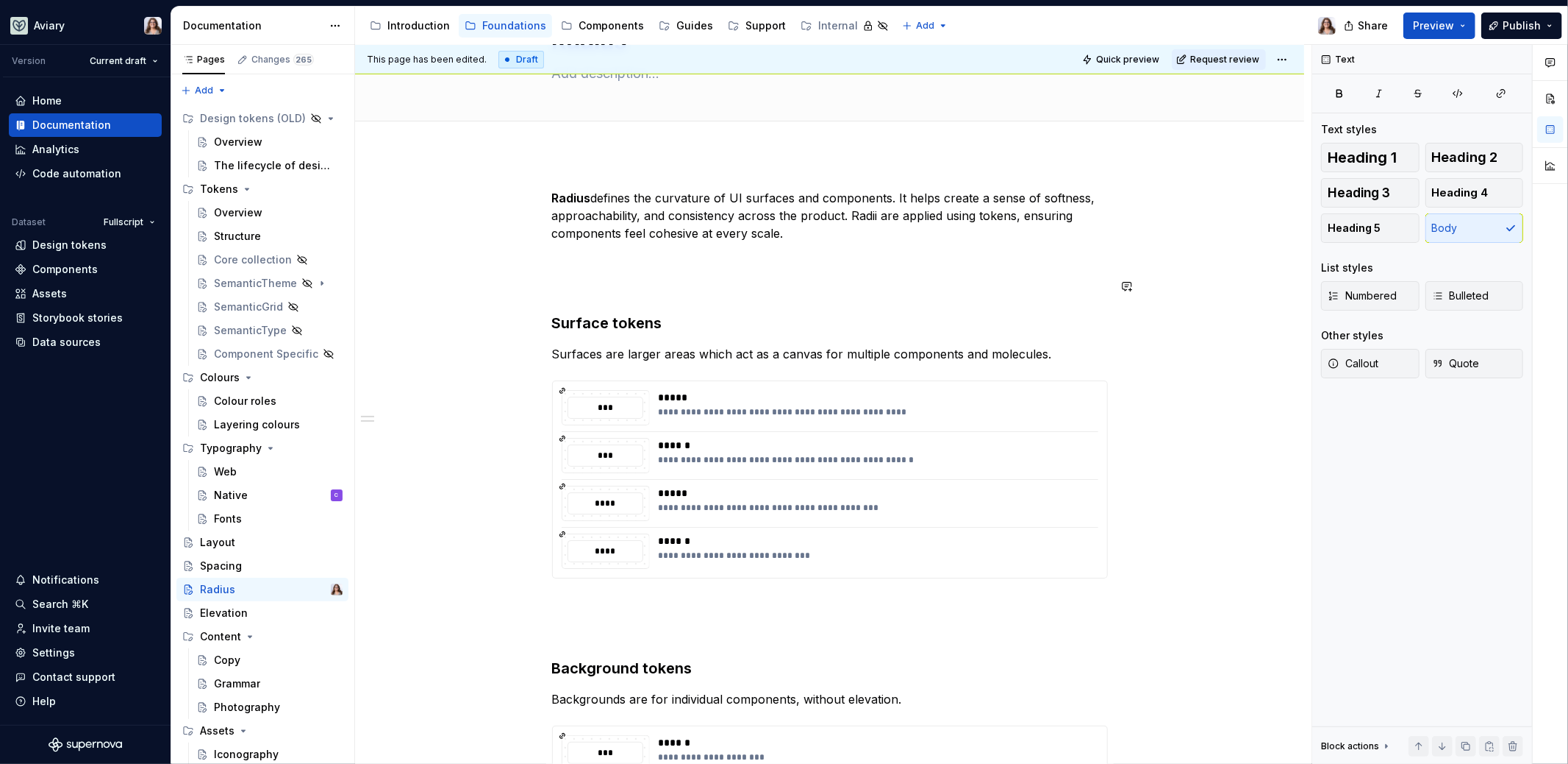
click at [599, 270] on div "**********" at bounding box center [830, 603] width 555 height 830
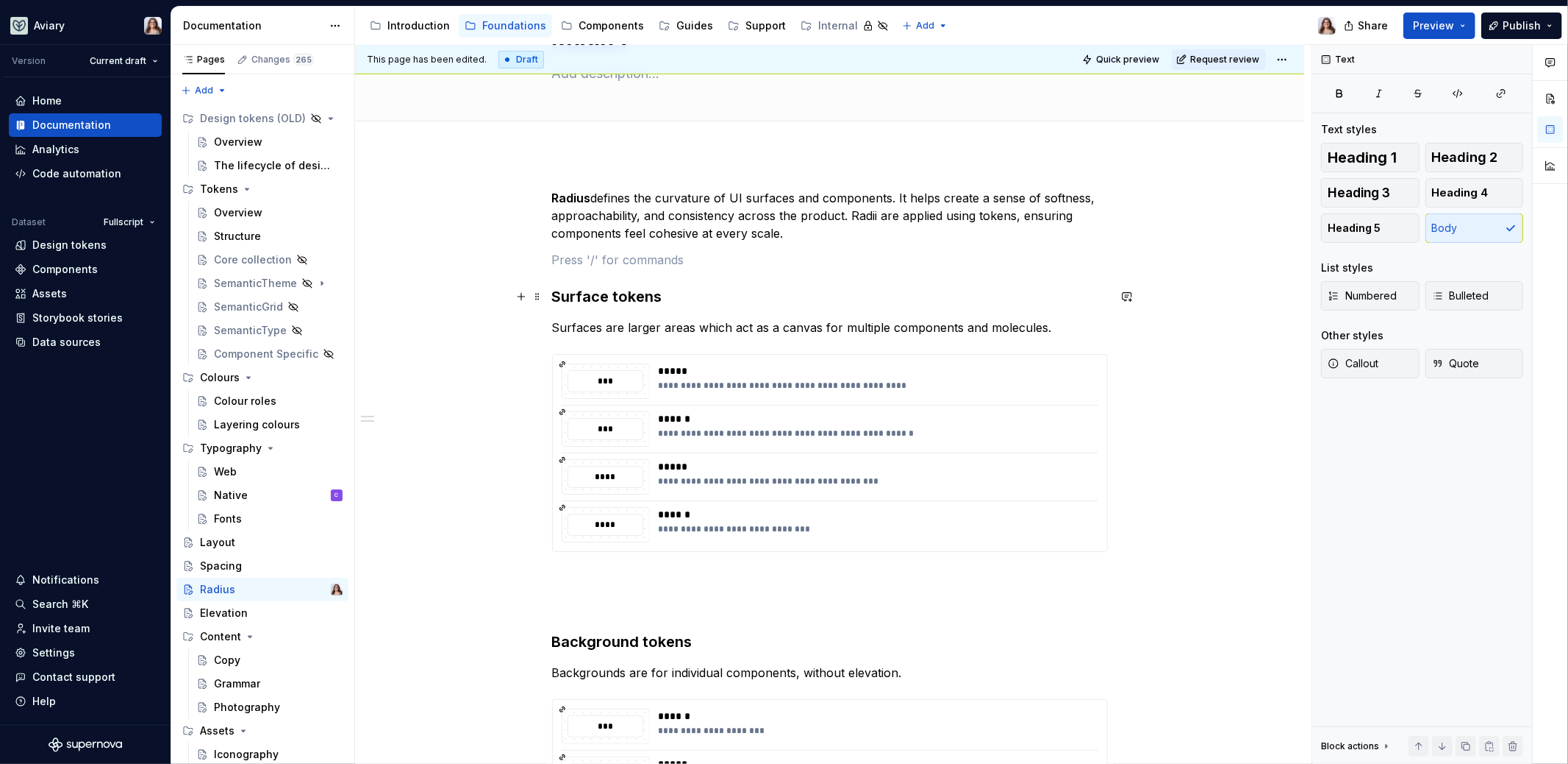
scroll to position [0, 0]
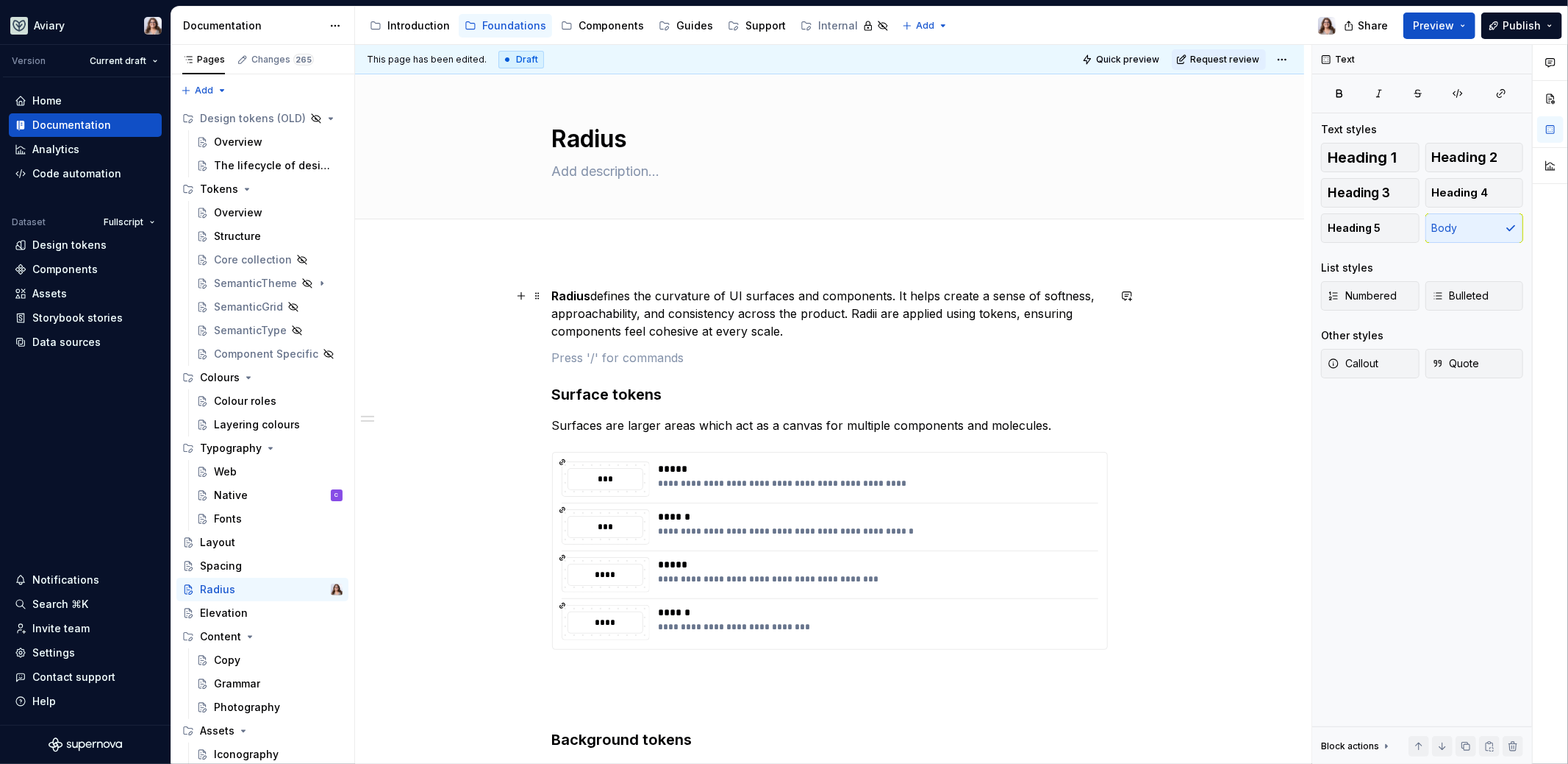
click at [817, 328] on p "[PERSON_NAME] defines the curvature of UI surfaces and components. It helps cre…" at bounding box center [830, 313] width 555 height 53
click at [617, 171] on textarea at bounding box center [827, 171] width 555 height 23
type textarea "*"
click at [654, 351] on p at bounding box center [830, 357] width 555 height 18
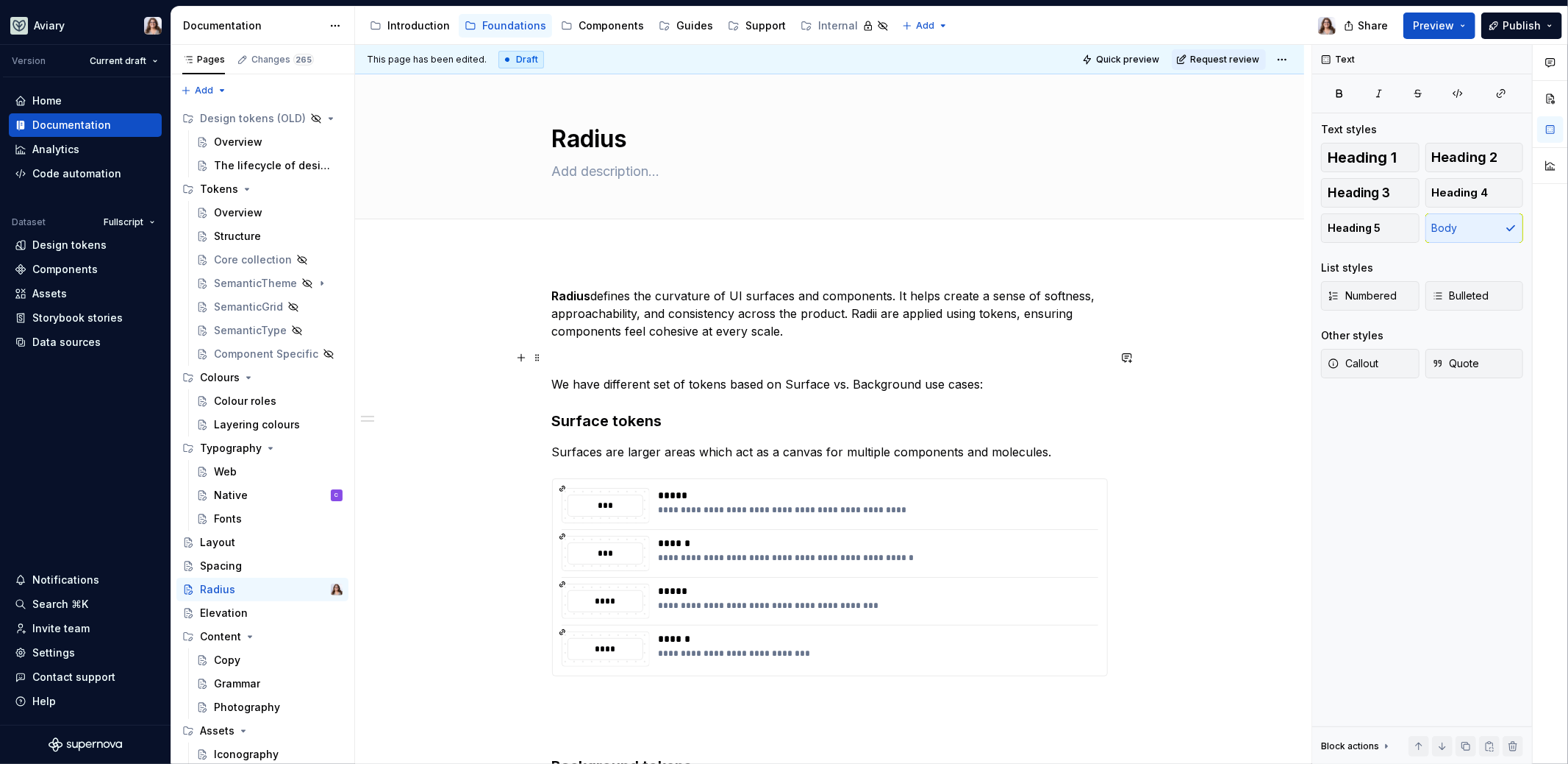
click at [667, 351] on p at bounding box center [830, 357] width 555 height 18
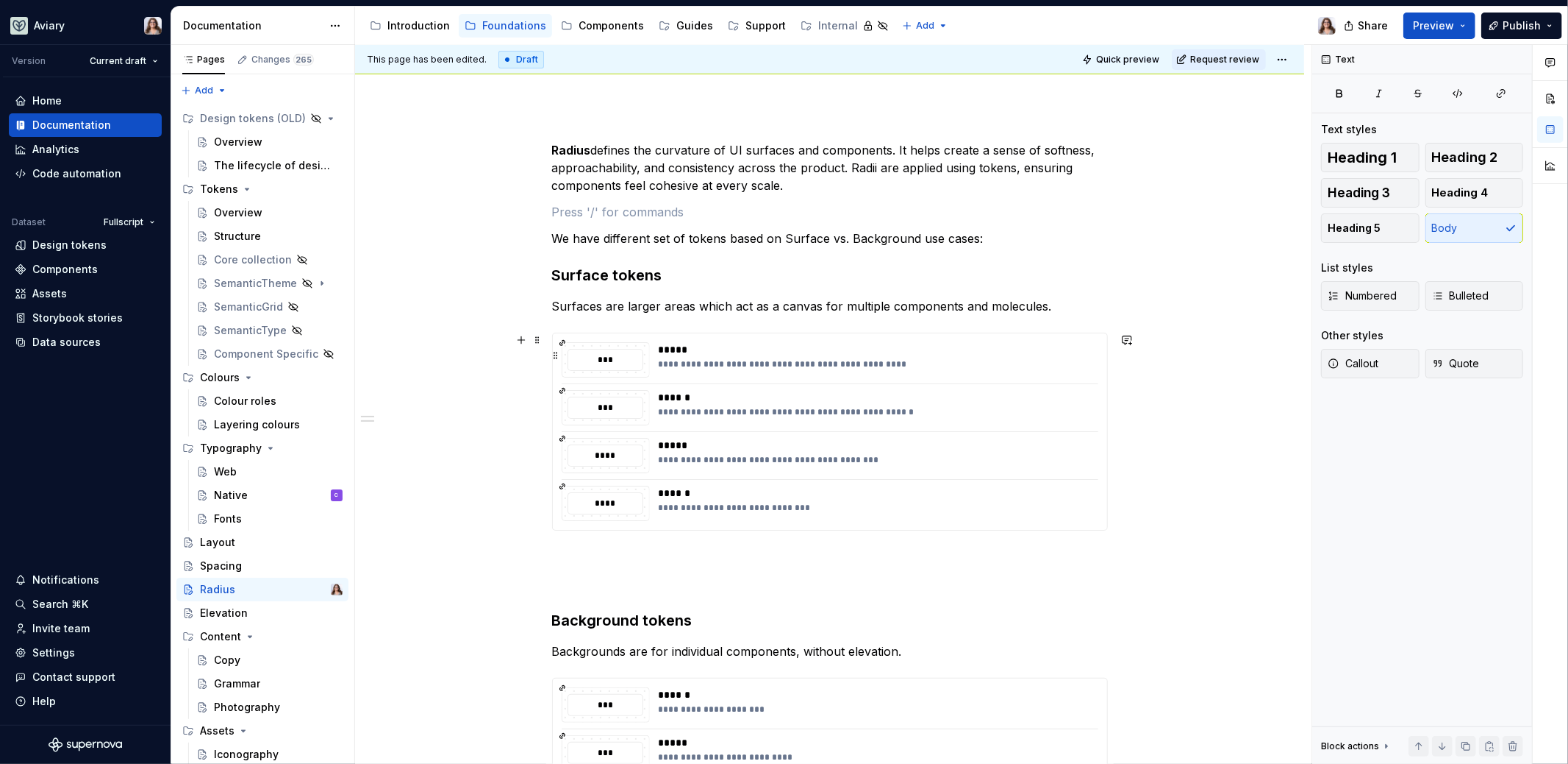
scroll to position [147, 0]
click at [722, 266] on h3 "Surface tokens" at bounding box center [830, 273] width 555 height 20
drag, startPoint x: 739, startPoint y: 236, endPoint x: 788, endPoint y: 236, distance: 49.0
click at [788, 236] on p "We have a different set of tokens based on Surface vs. Background use cases:" at bounding box center [830, 236] width 555 height 18
click at [960, 239] on p "We have a different set of tokens for Surface vs. Background use cases:" at bounding box center [830, 236] width 555 height 18
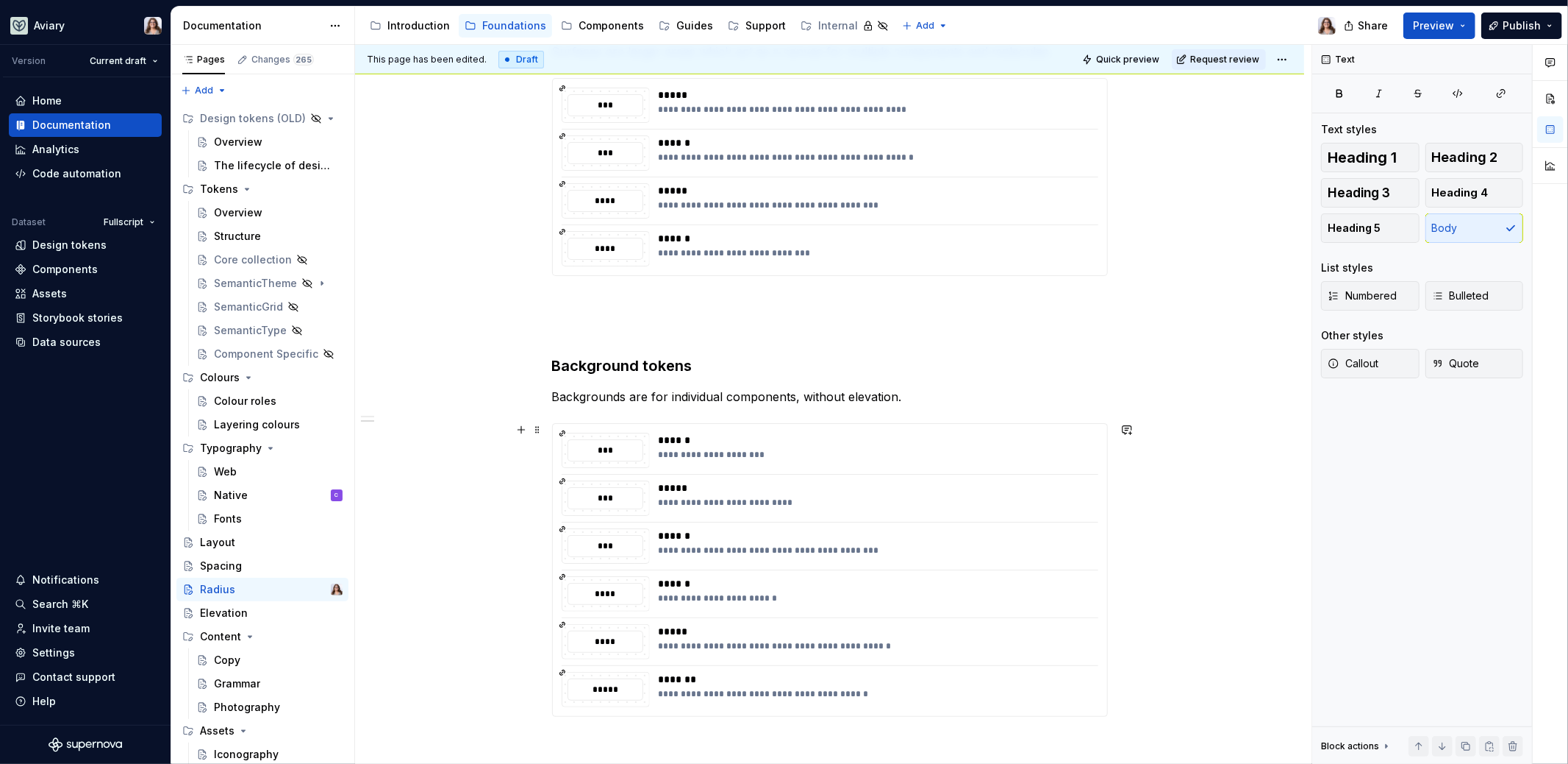
scroll to position [402, 0]
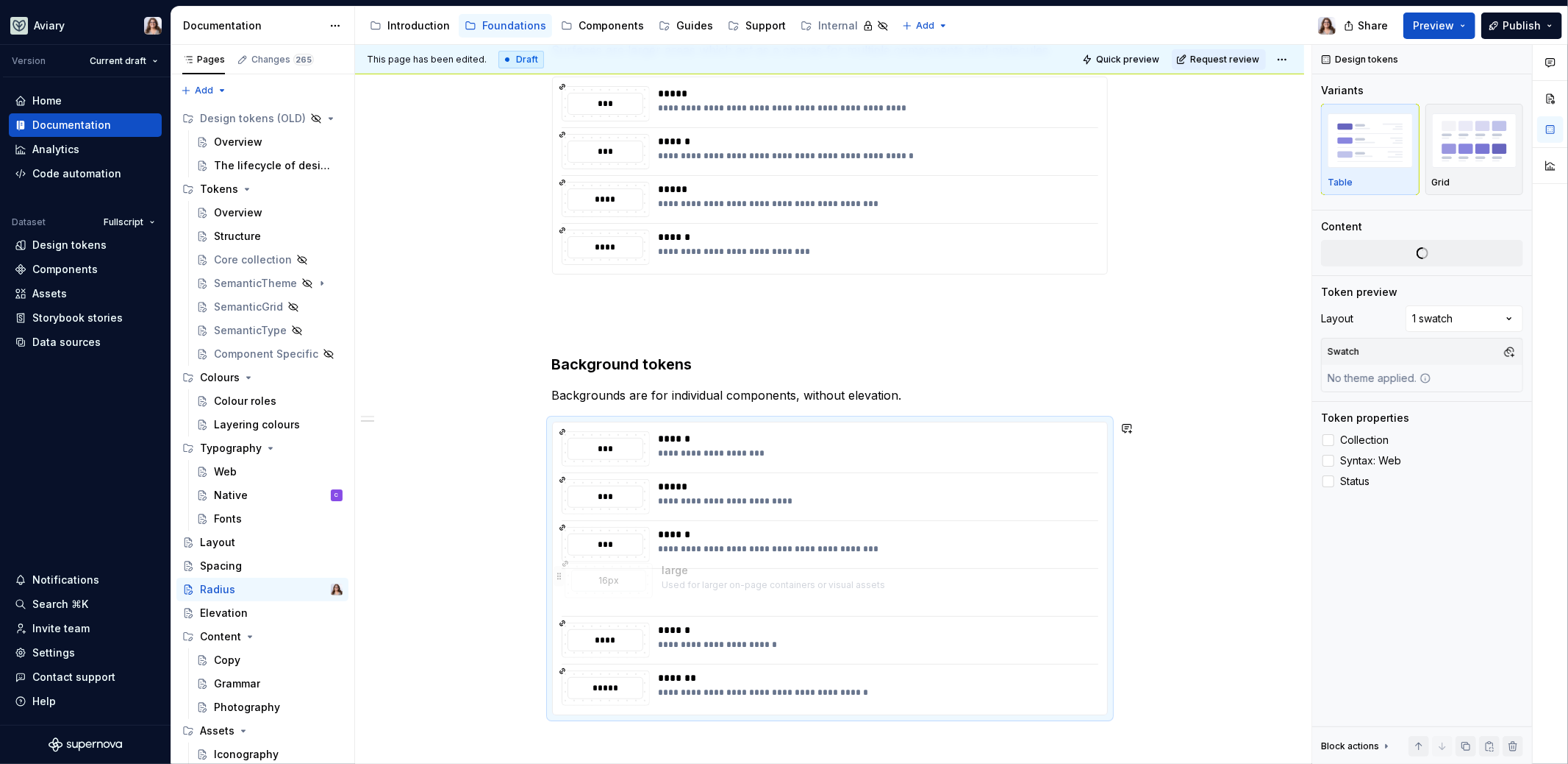
drag, startPoint x: 558, startPoint y: 633, endPoint x: 563, endPoint y: 583, distance: 50.2
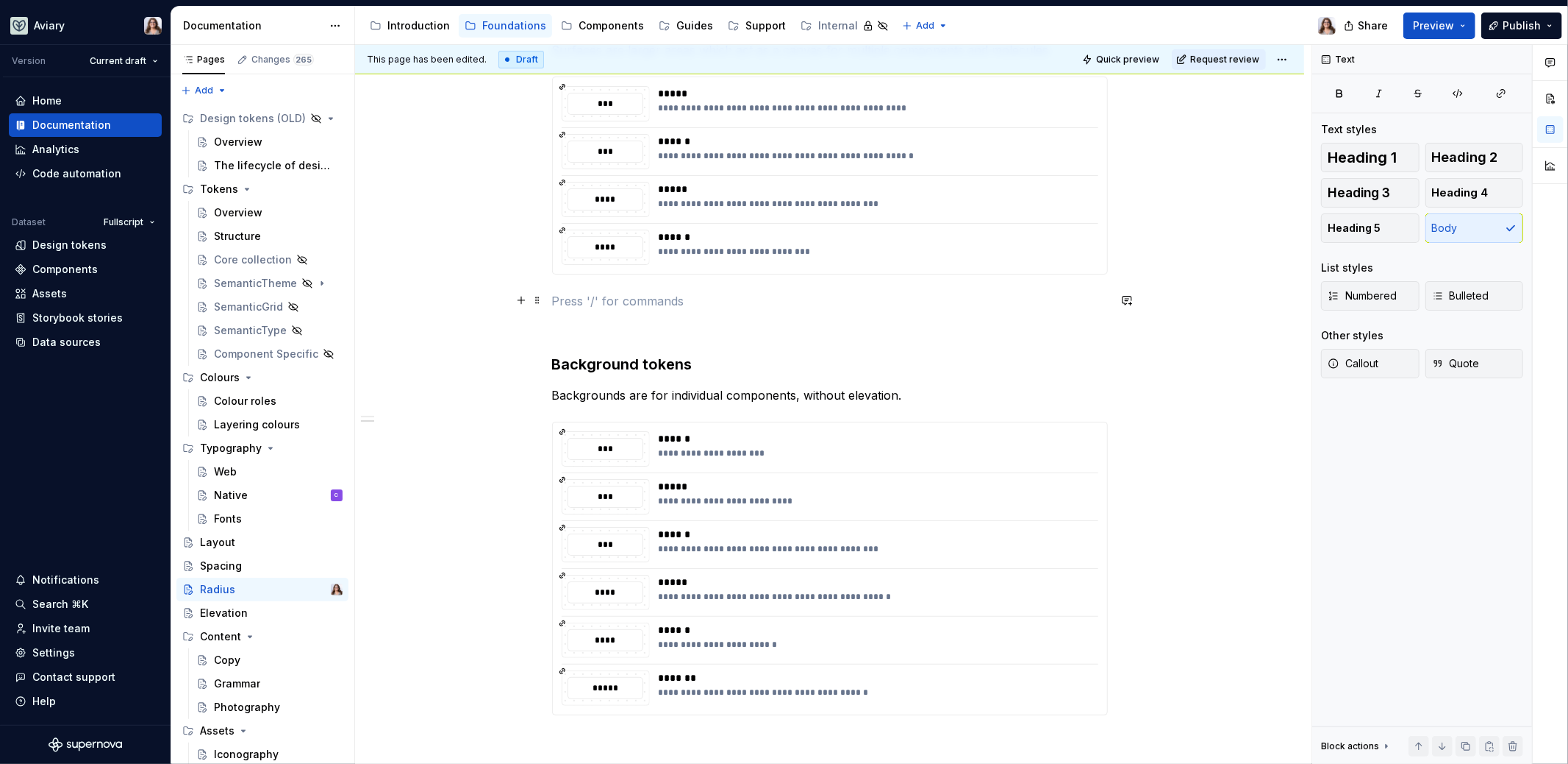
click at [831, 294] on p at bounding box center [830, 300] width 555 height 18
click at [690, 365] on h3 "Background tokens" at bounding box center [830, 364] width 555 height 20
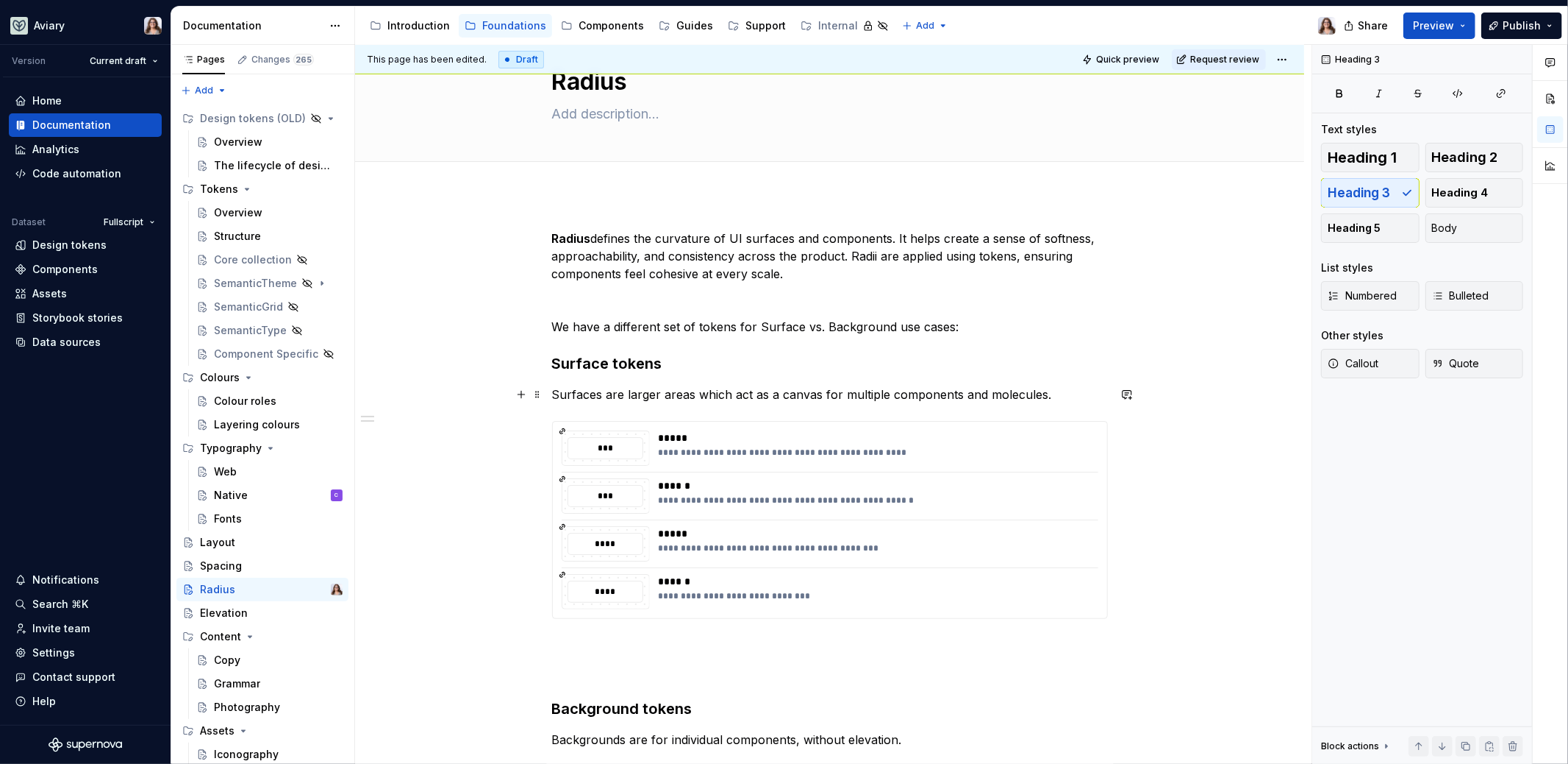
scroll to position [55, 0]
click at [981, 328] on p "We have a different set of tokens for Surface vs. Background use cases:" at bounding box center [830, 328] width 555 height 18
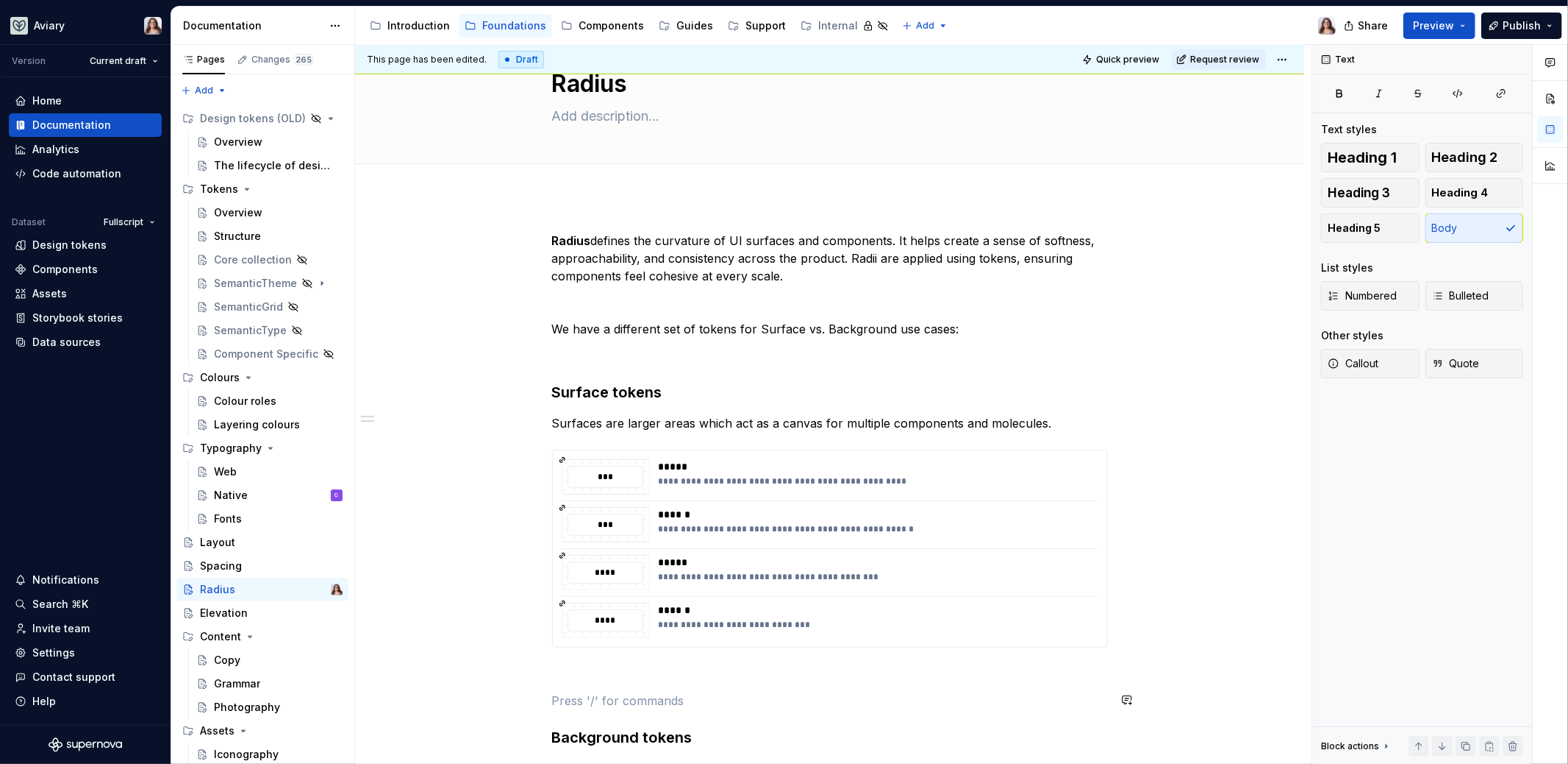
click at [561, 688] on div "**********" at bounding box center [830, 659] width 555 height 856
click at [975, 334] on p "We have a different set of tokens for Surface vs. Background use cases:" at bounding box center [830, 328] width 555 height 18
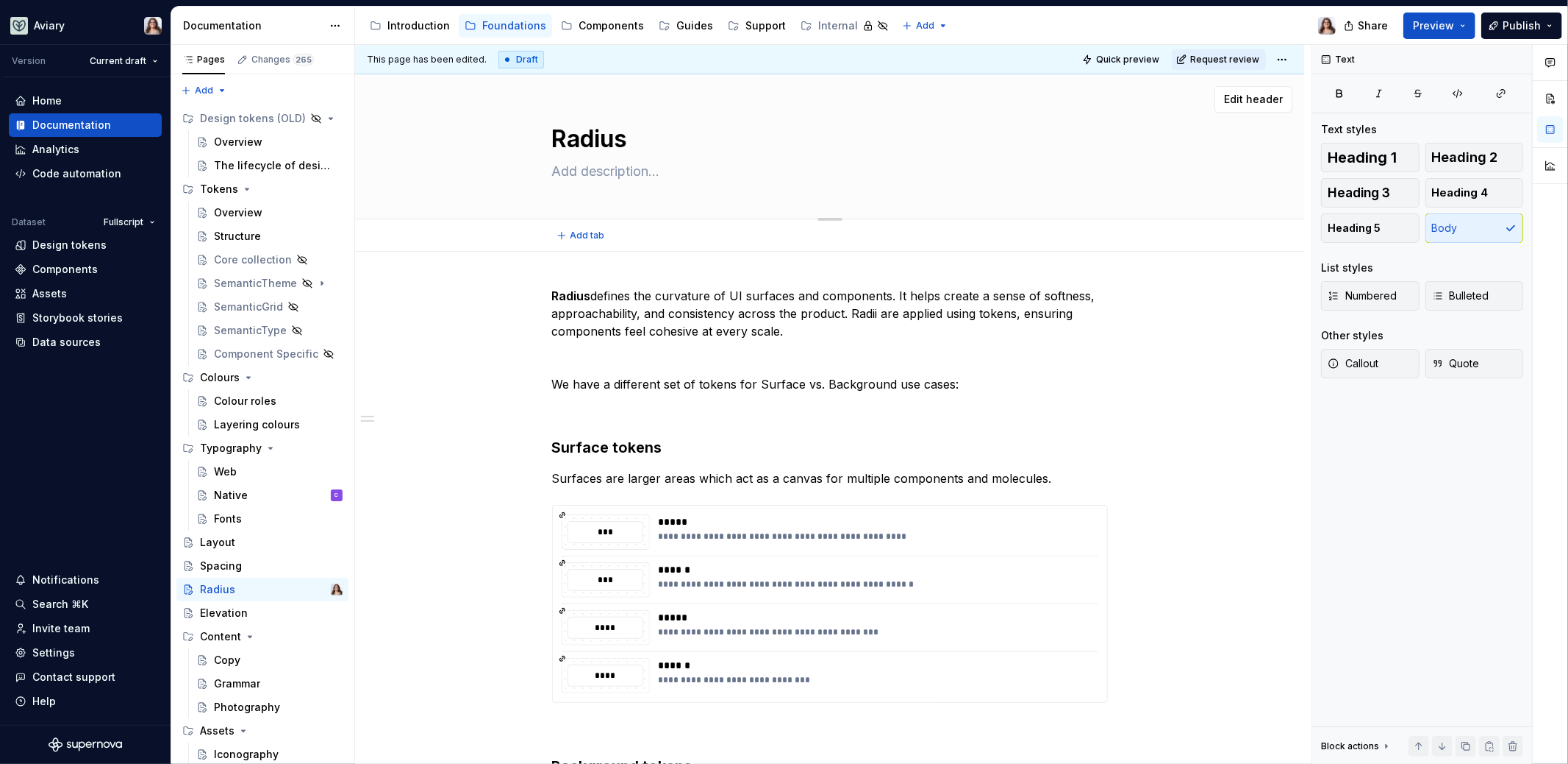
click at [612, 171] on textarea at bounding box center [827, 171] width 555 height 23
click at [639, 293] on p "[PERSON_NAME] defines the curvature of UI surfaces and components. It helps cre…" at bounding box center [830, 313] width 555 height 53
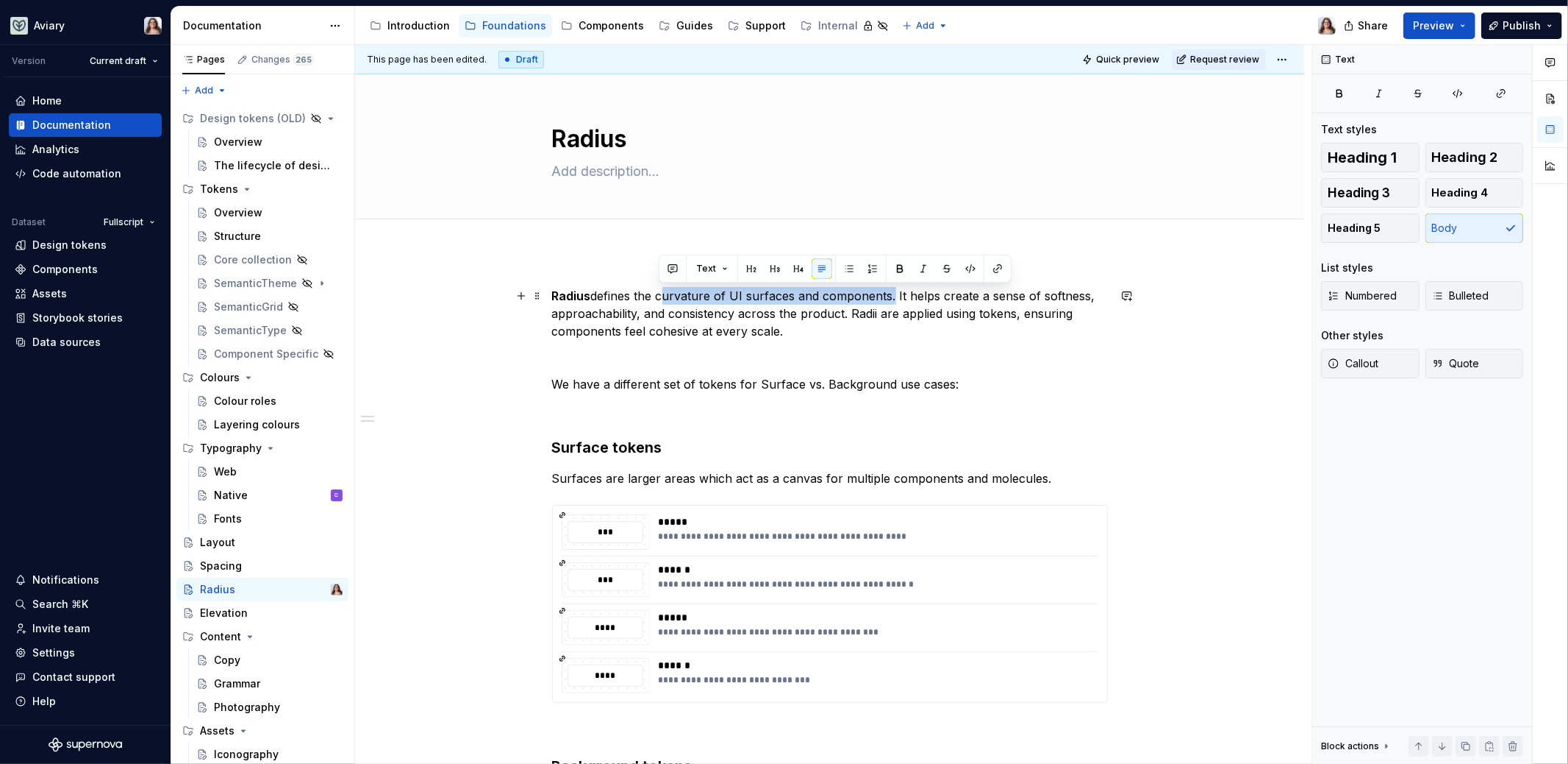
drag, startPoint x: 660, startPoint y: 294, endPoint x: 890, endPoint y: 293, distance: 230.0
click at [890, 293] on p "[PERSON_NAME] defines the curvature of UI surfaces and components. It helps cre…" at bounding box center [830, 313] width 555 height 53
copy p "curvature of UI surfaces and components"
click at [582, 175] on textarea at bounding box center [827, 171] width 555 height 23
paste textarea "curvature of UI surfaces and components"
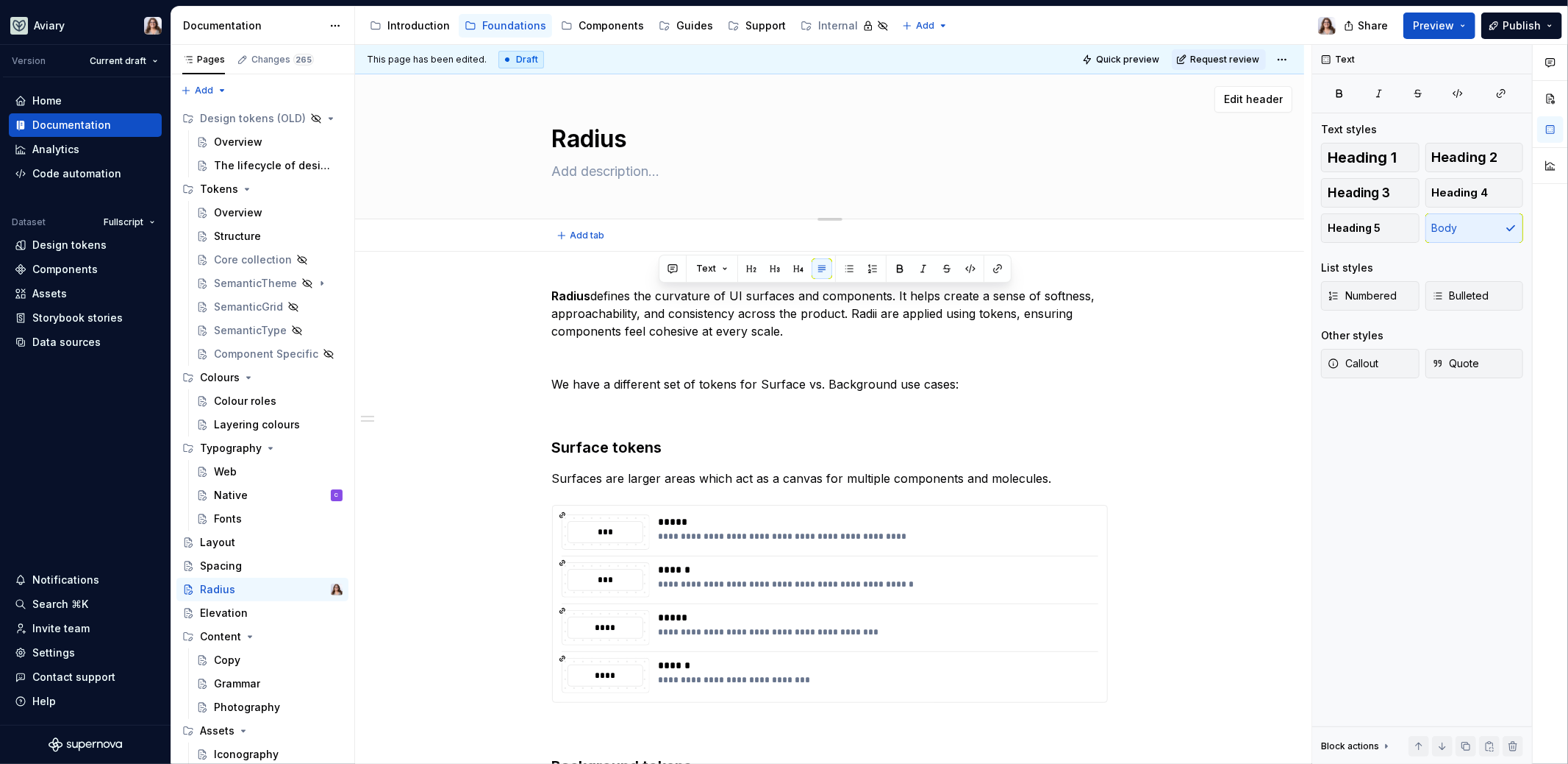
type textarea "*"
type textarea "curvature of UI surfaces and components"
click at [559, 173] on textarea "curvature of UI surfaces and components" at bounding box center [827, 171] width 555 height 23
type textarea "*"
type textarea "urvature of UI surfaces and components"
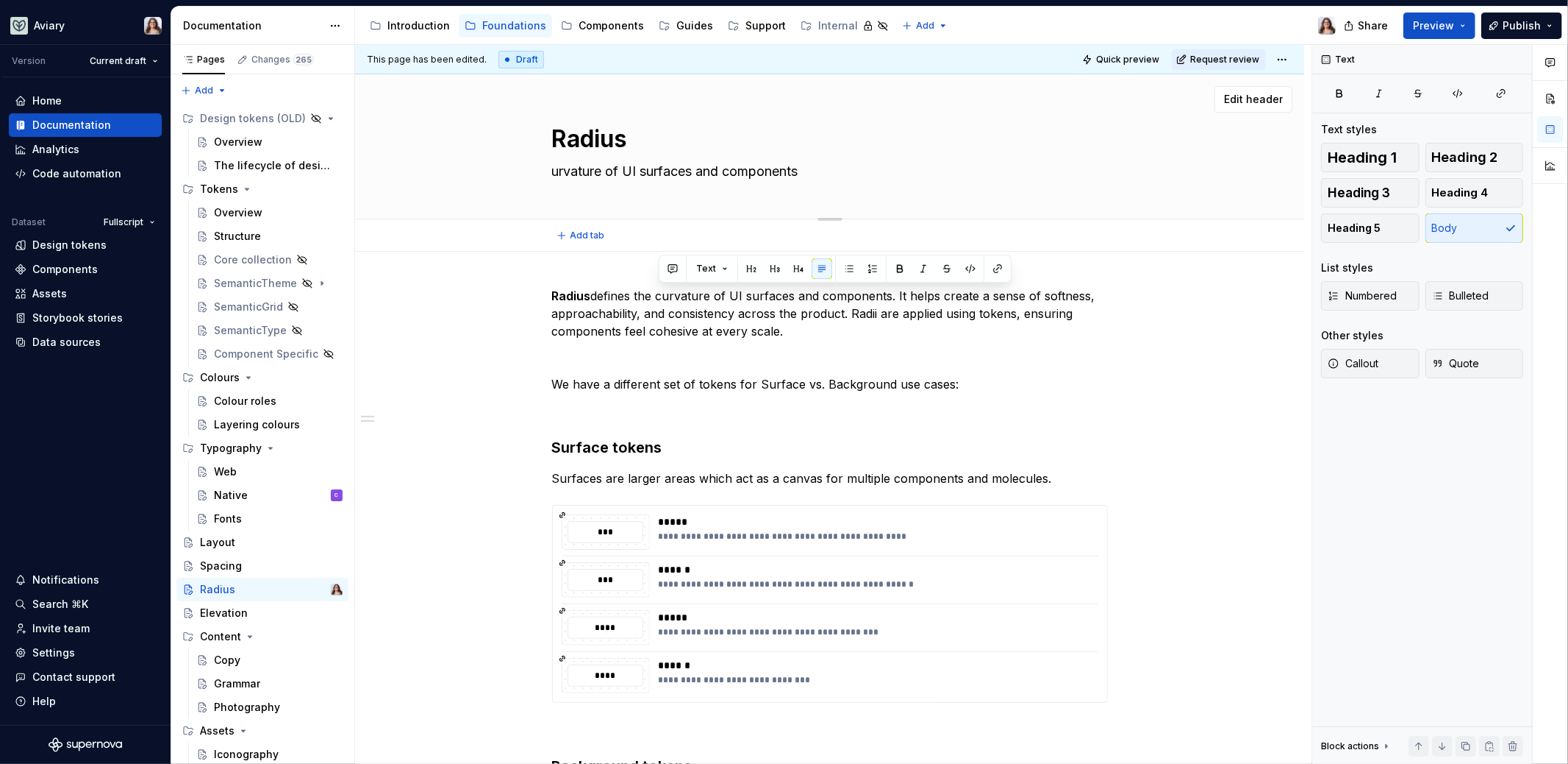
type textarea "*"
type textarea "Curvature of UI surfaces and components"
type textarea "*"
type textarea "Curvature of UI surfaces and components"
click at [785, 343] on div "**********" at bounding box center [830, 702] width 555 height 830
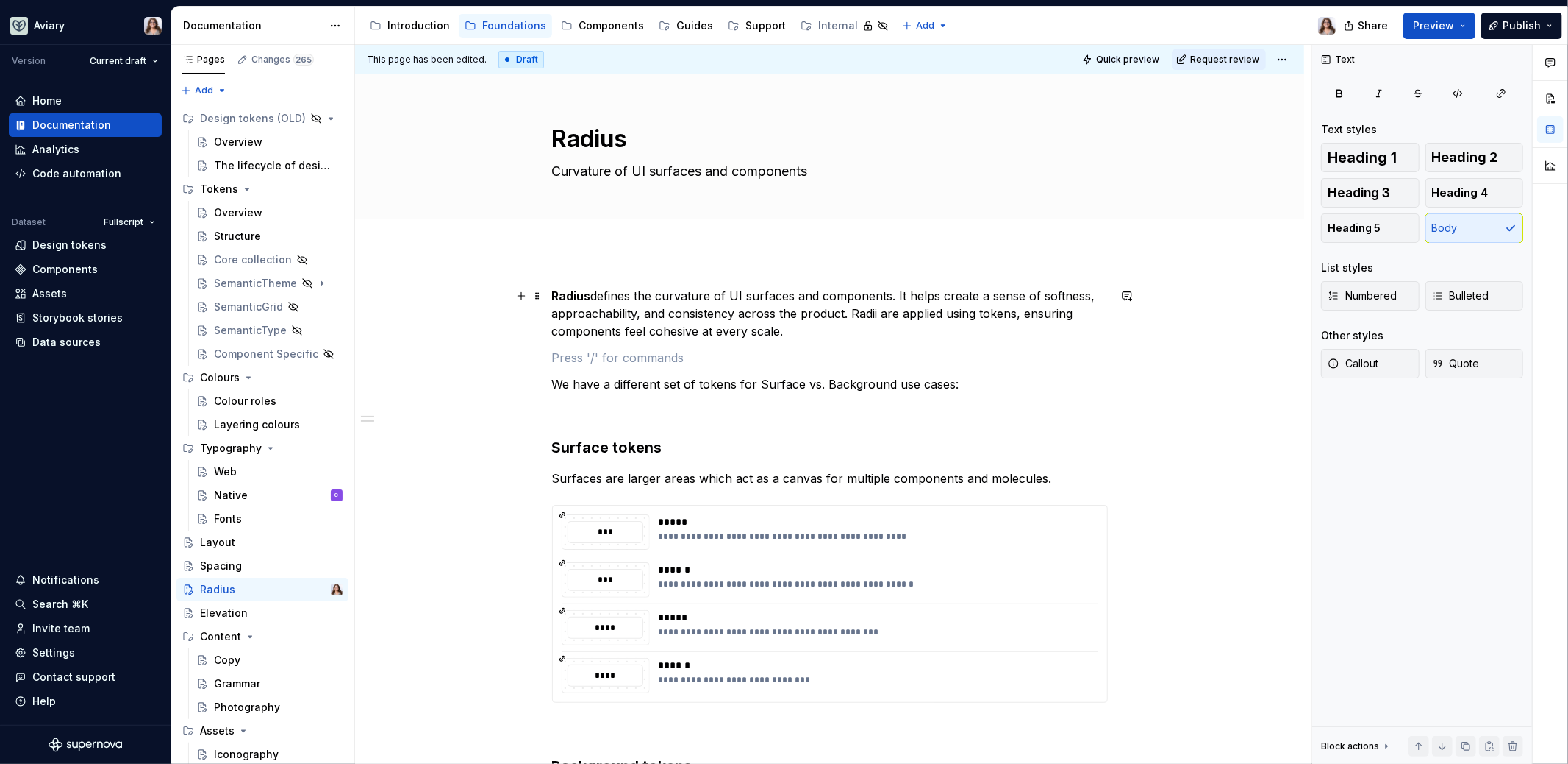
click at [789, 339] on div "**********" at bounding box center [830, 702] width 555 height 830
click at [780, 332] on p "[PERSON_NAME] defines the curvature of UI surfaces and components. It helps cre…" at bounding box center [830, 313] width 555 height 53
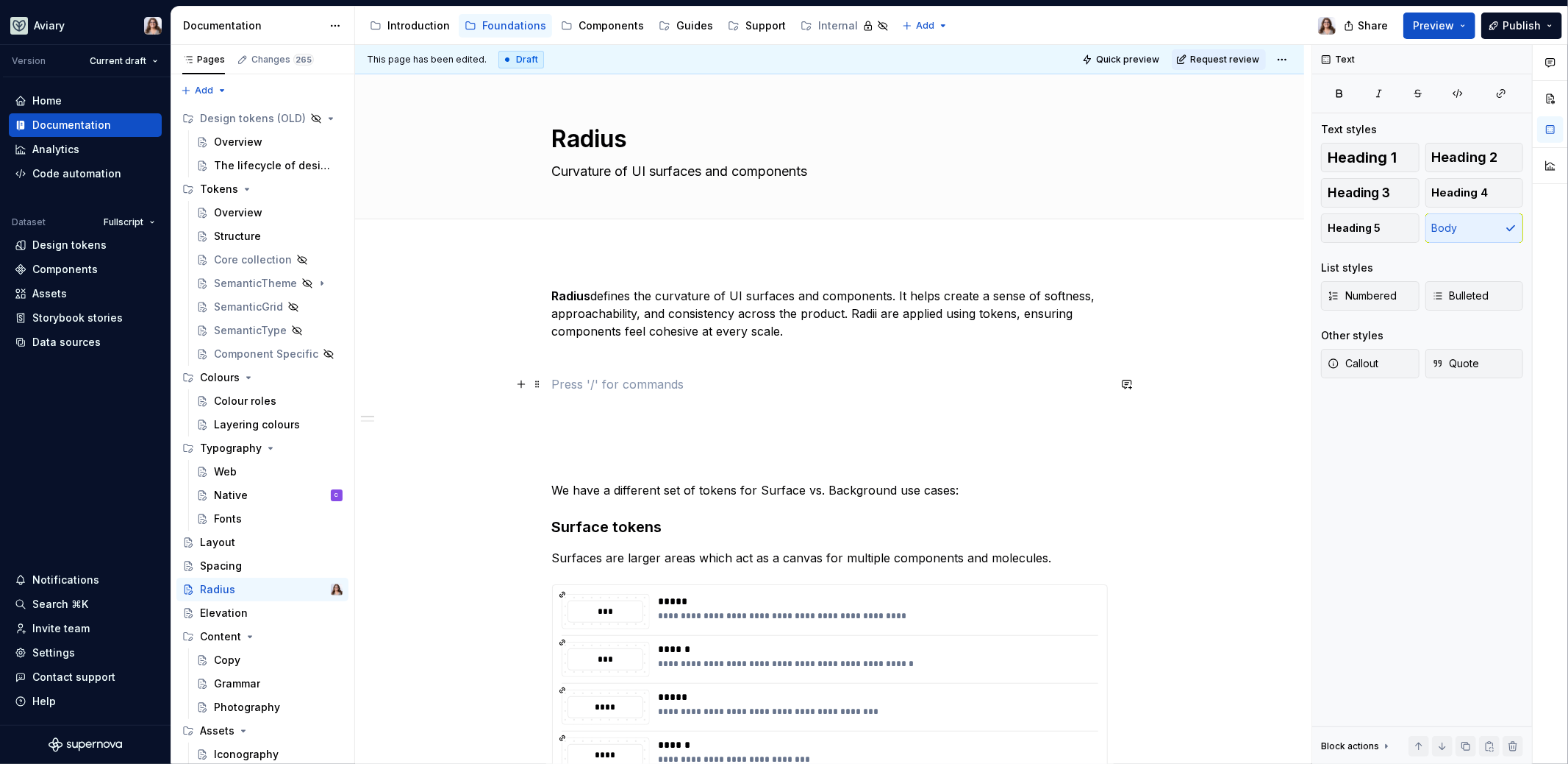
click at [568, 388] on p at bounding box center [830, 384] width 555 height 18
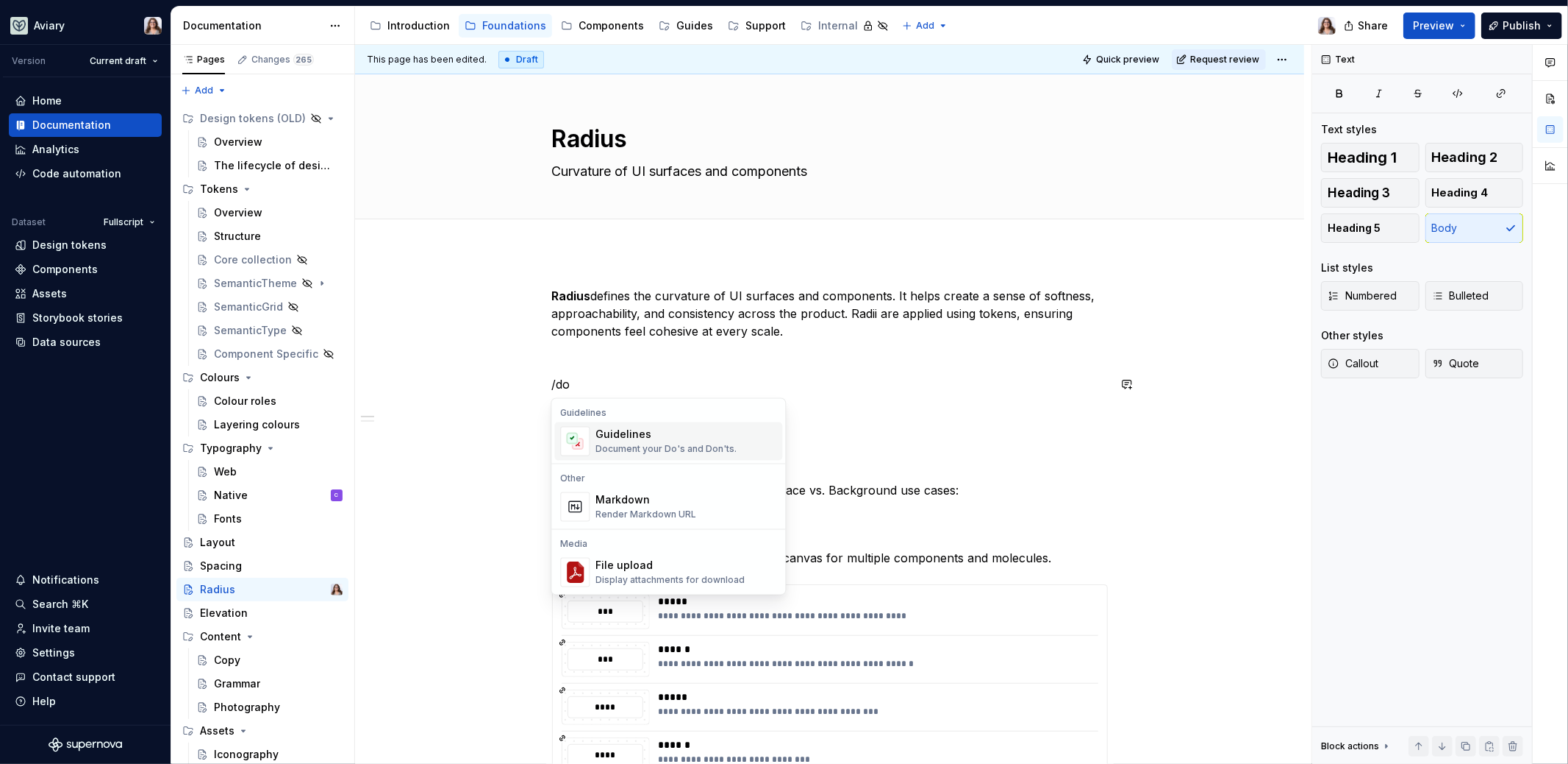
click at [605, 440] on div "Guidelines" at bounding box center [666, 435] width 141 height 15
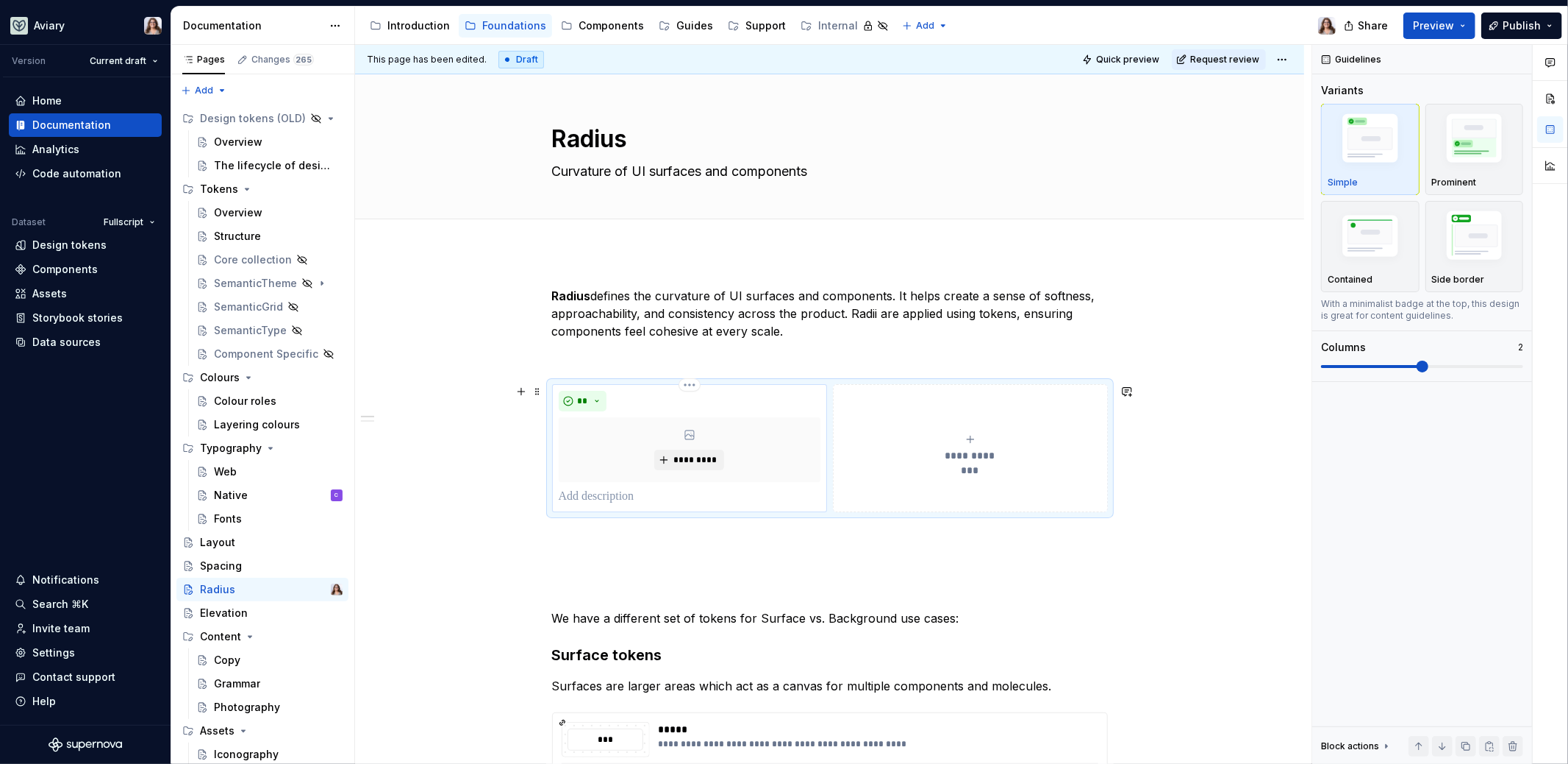
click at [627, 500] on p at bounding box center [690, 496] width 262 height 18
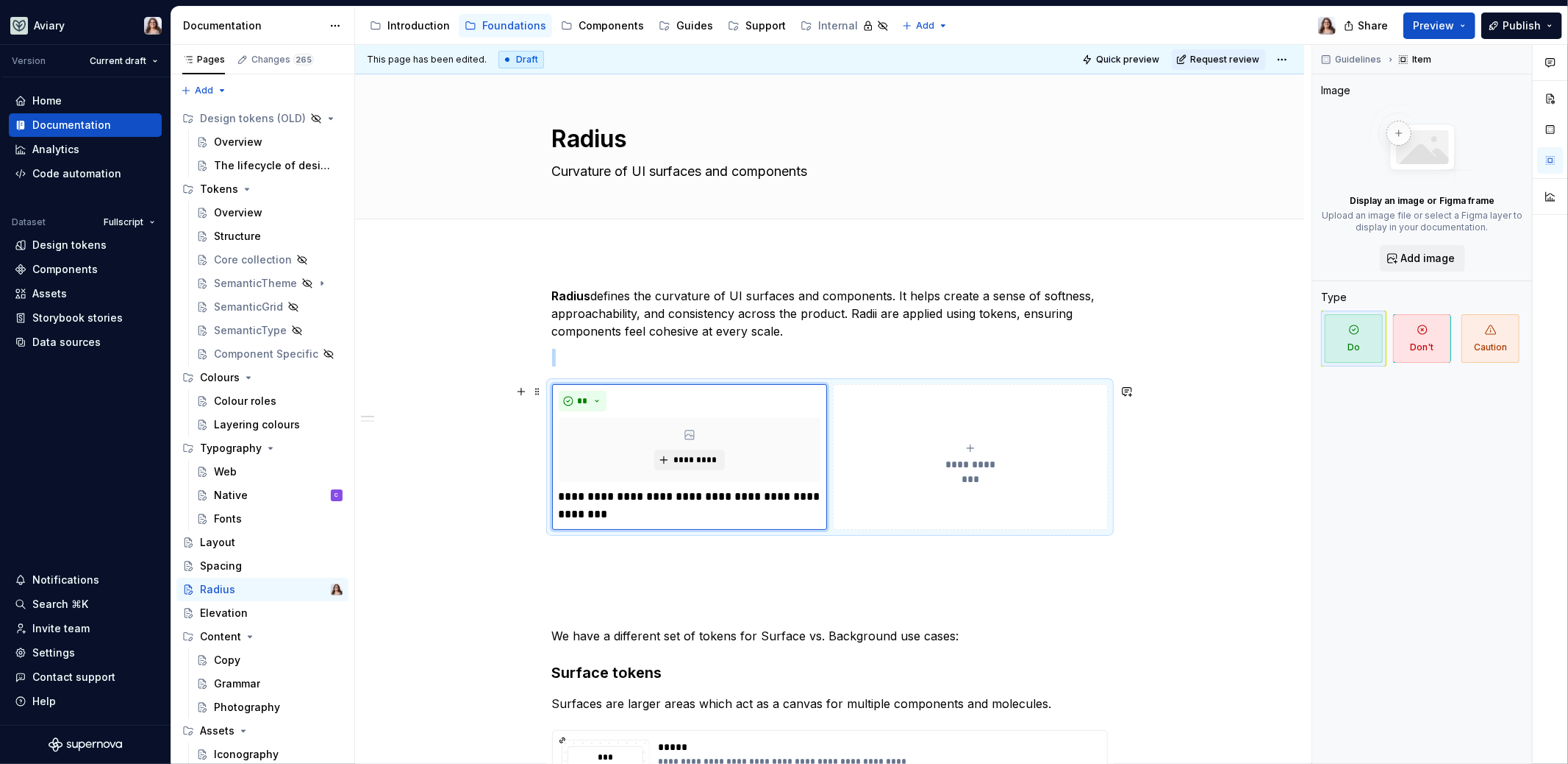
click at [898, 506] on button "**********" at bounding box center [970, 456] width 274 height 146
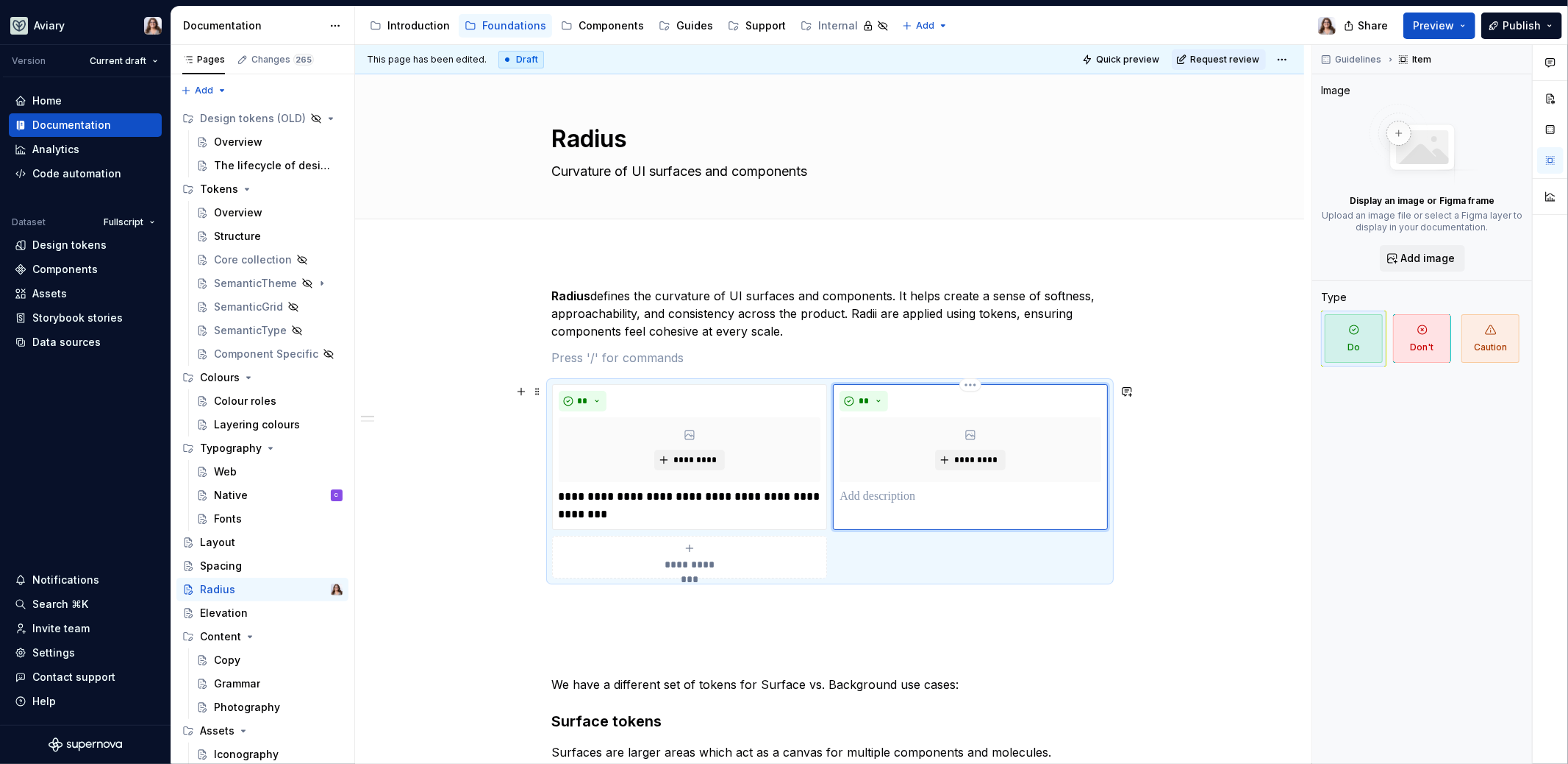
click at [878, 498] on p at bounding box center [970, 496] width 261 height 18
click at [674, 546] on div "**********" at bounding box center [690, 557] width 263 height 30
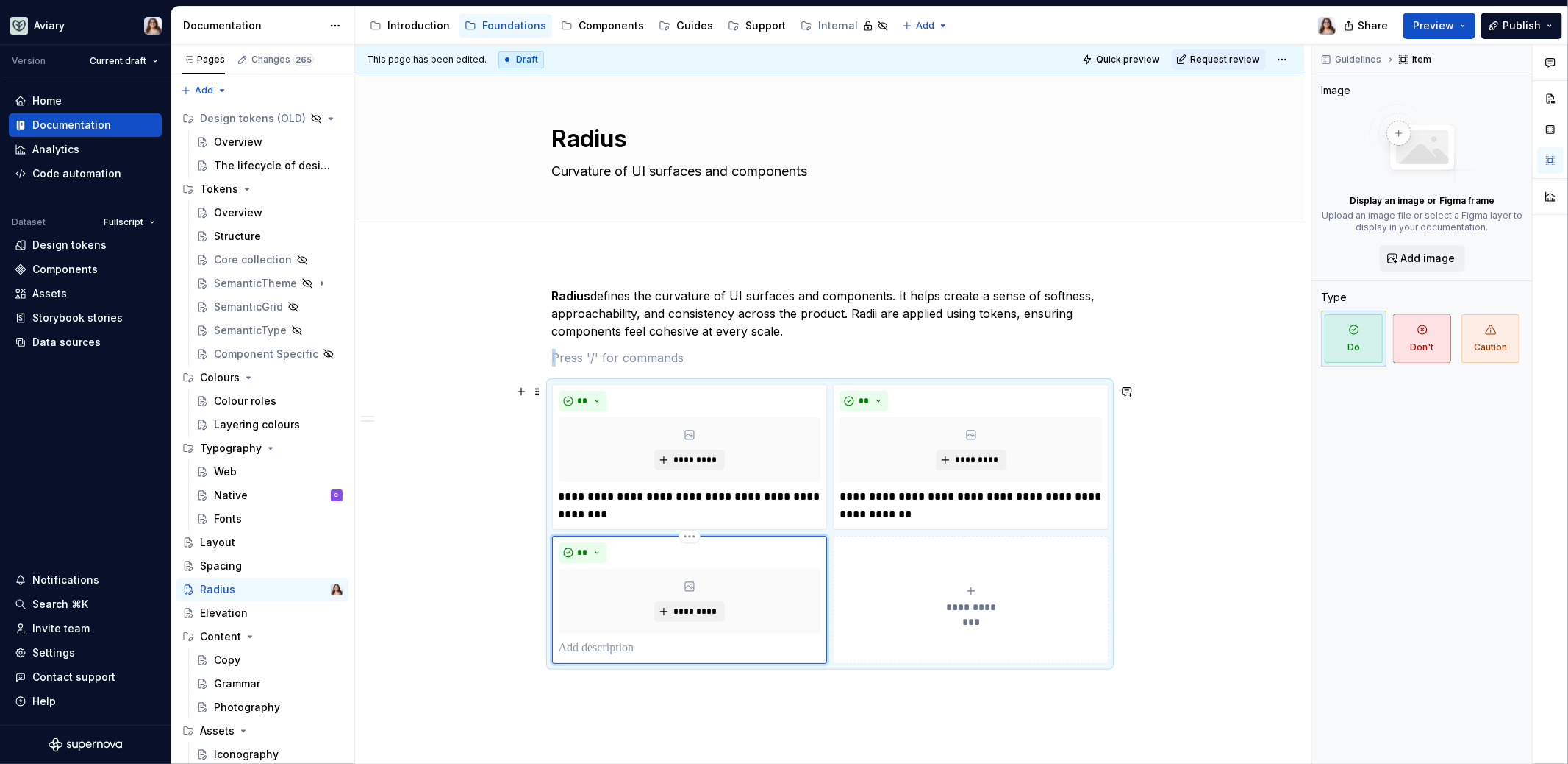
click at [595, 639] on p at bounding box center [690, 648] width 263 height 18
click at [858, 649] on button "**********" at bounding box center [971, 608] width 276 height 146
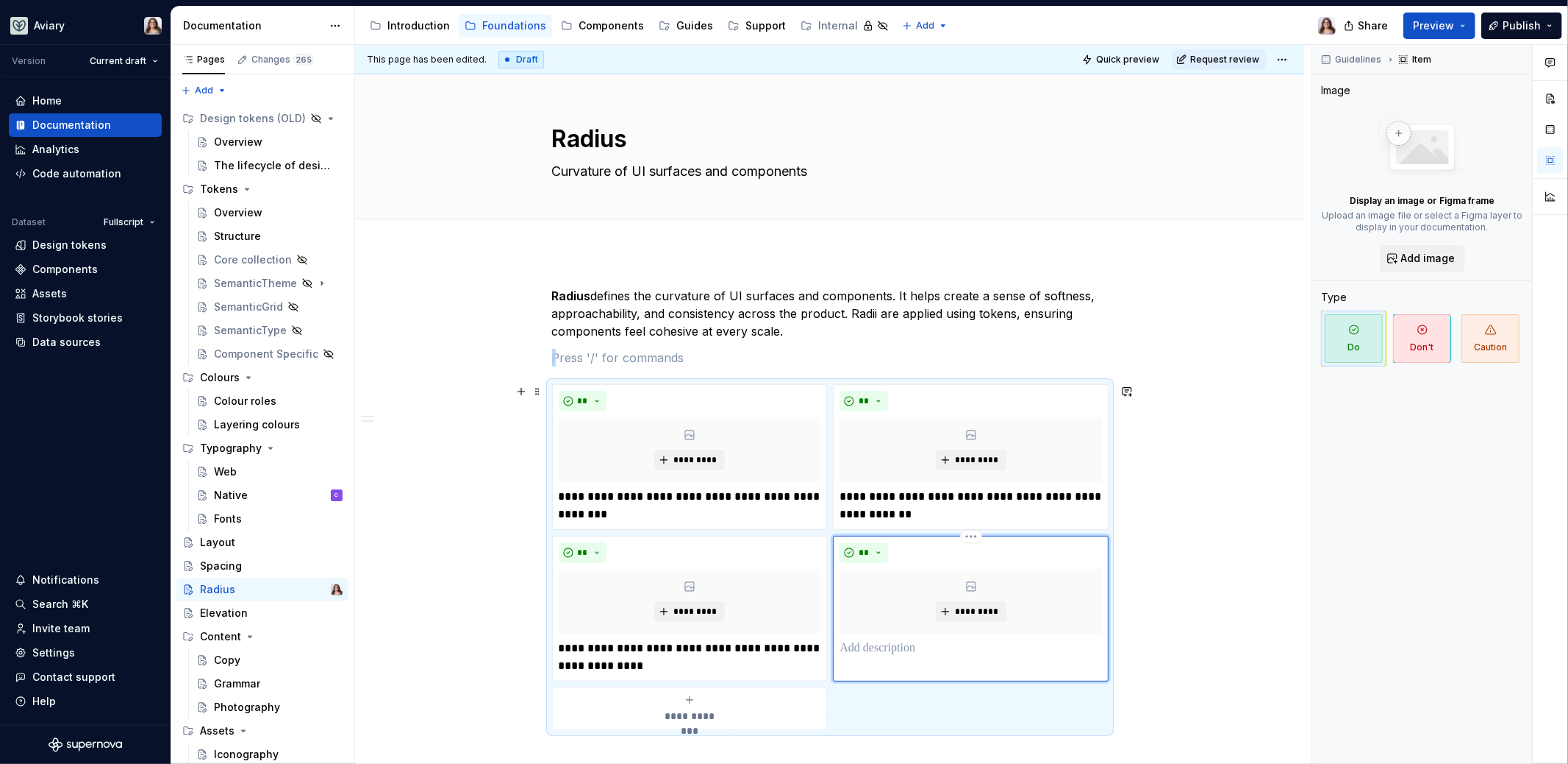
click at [868, 649] on p at bounding box center [971, 648] width 263 height 18
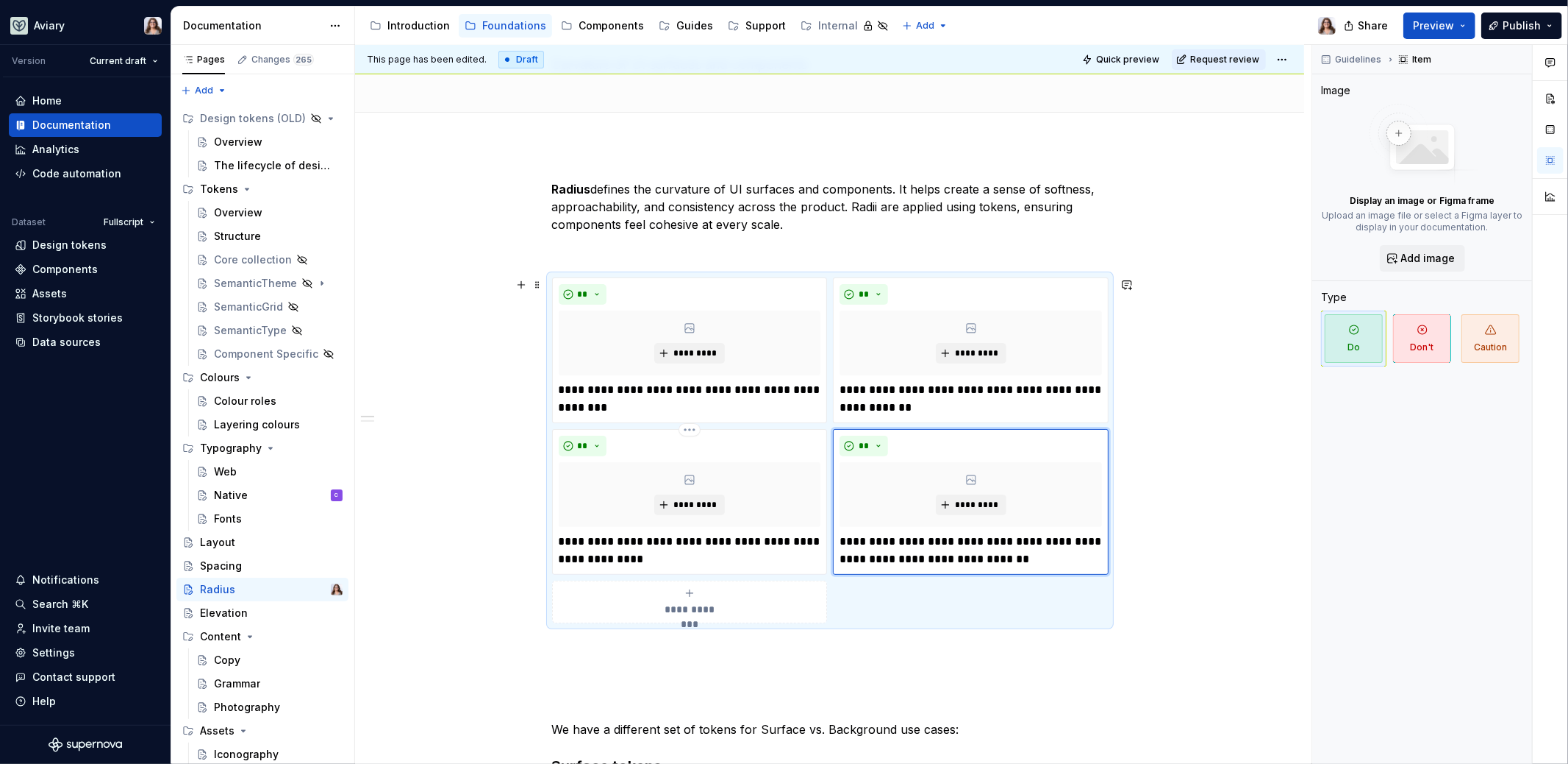
scroll to position [121, 0]
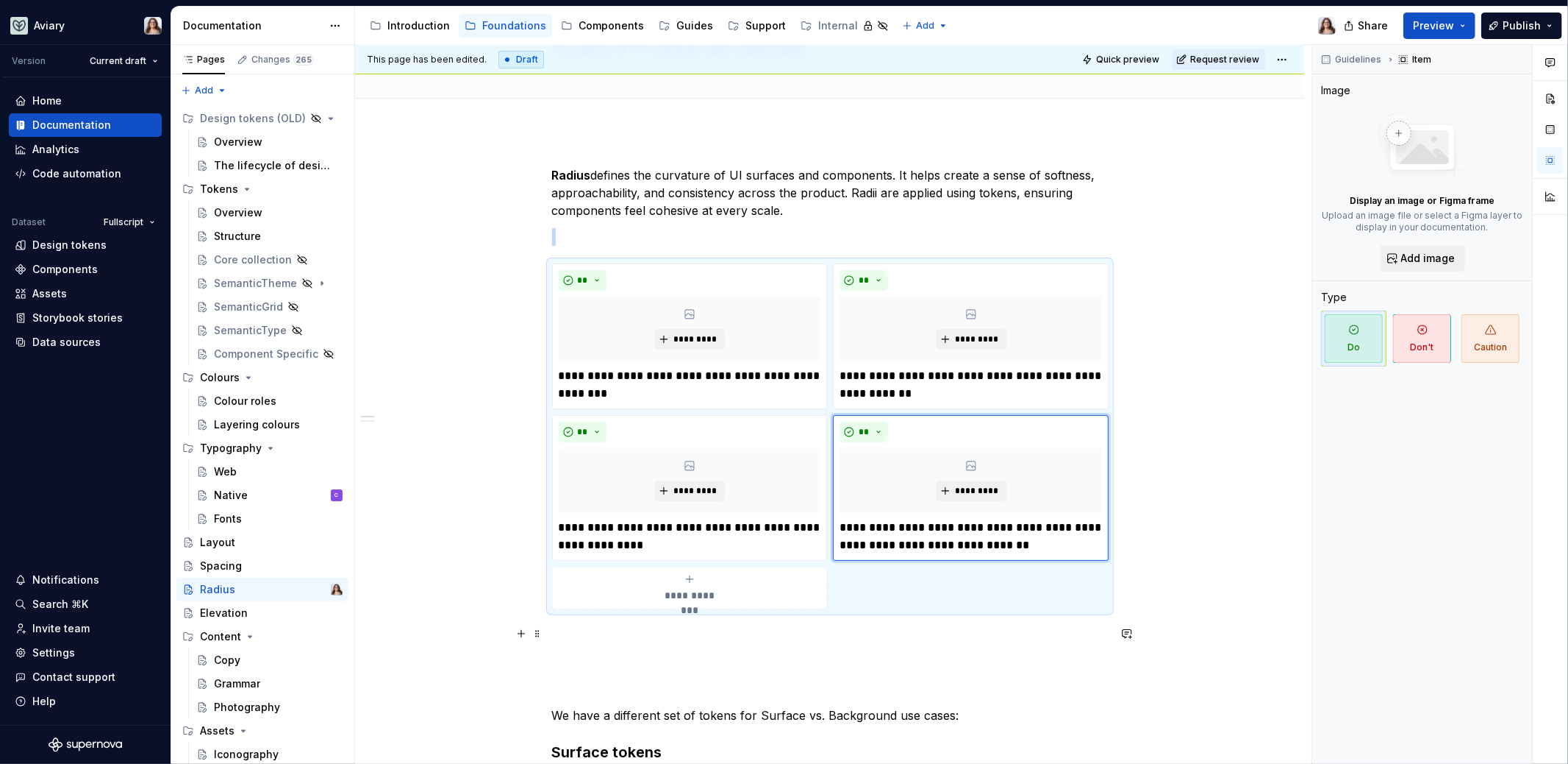
click at [620, 626] on p at bounding box center [830, 635] width 555 height 18
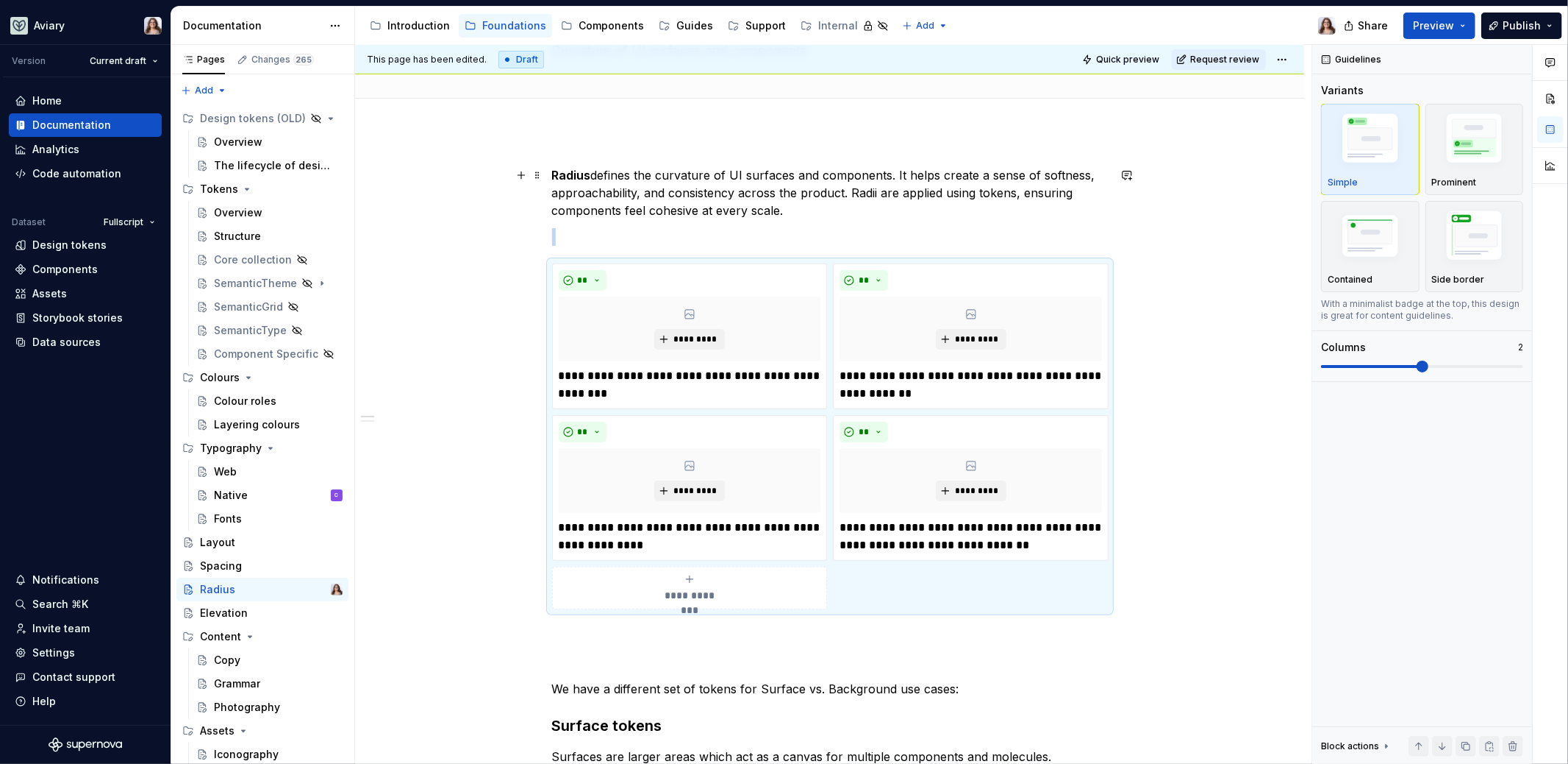
click at [808, 217] on p "[PERSON_NAME] defines the curvature of UI surfaces and components. It helps cre…" at bounding box center [830, 192] width 555 height 53
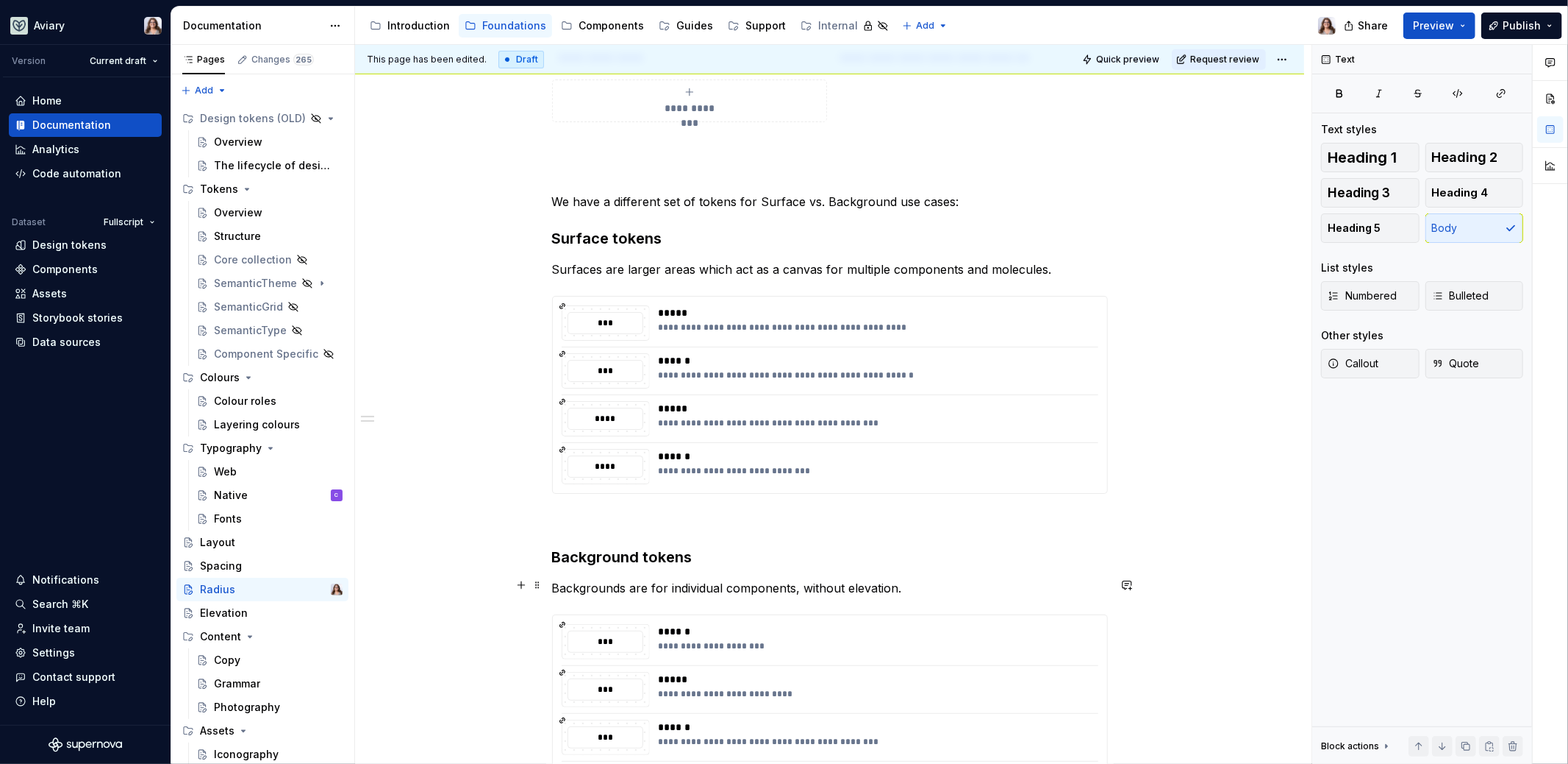
scroll to position [604, 0]
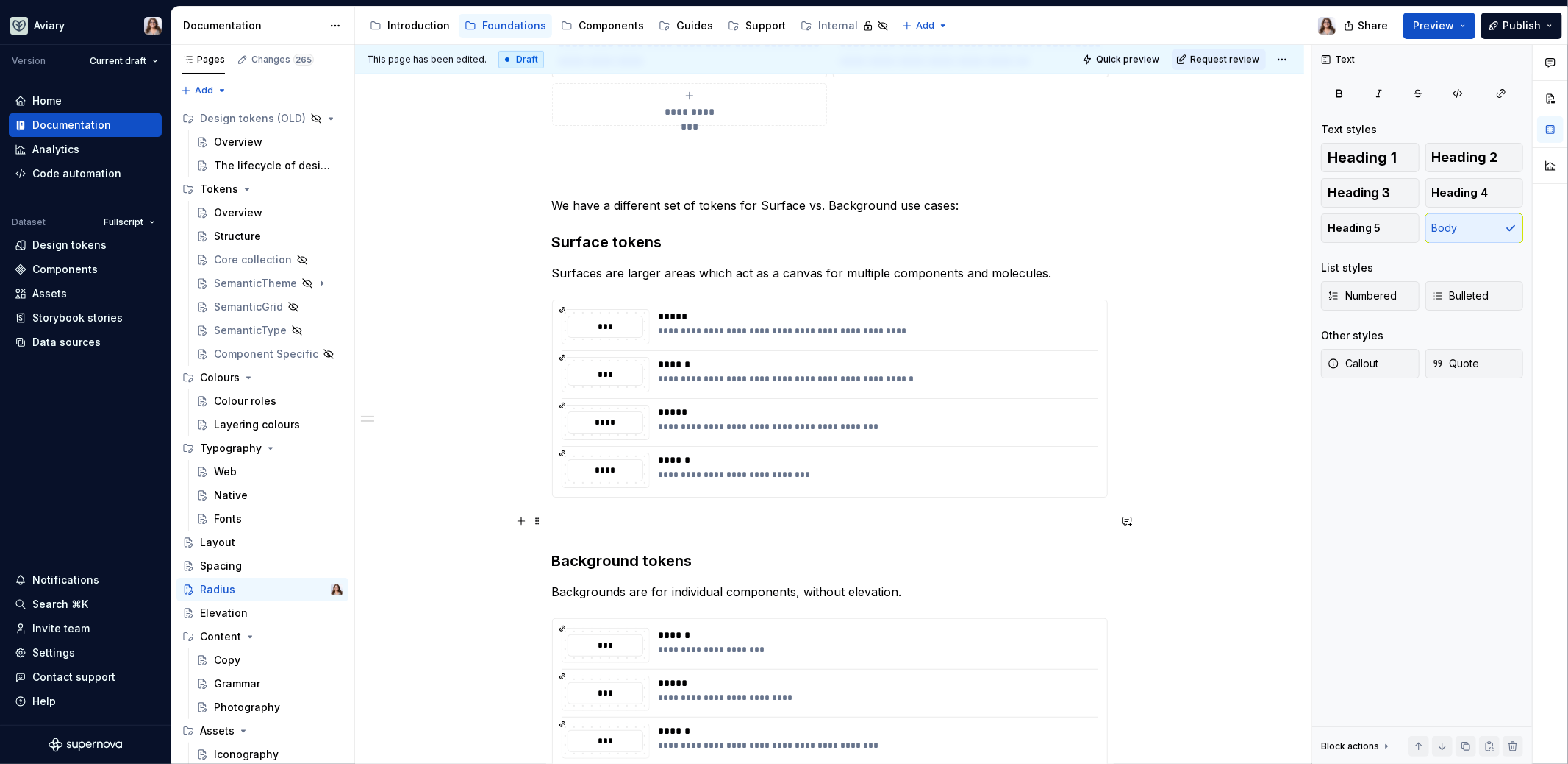
click at [756, 518] on p at bounding box center [830, 523] width 555 height 18
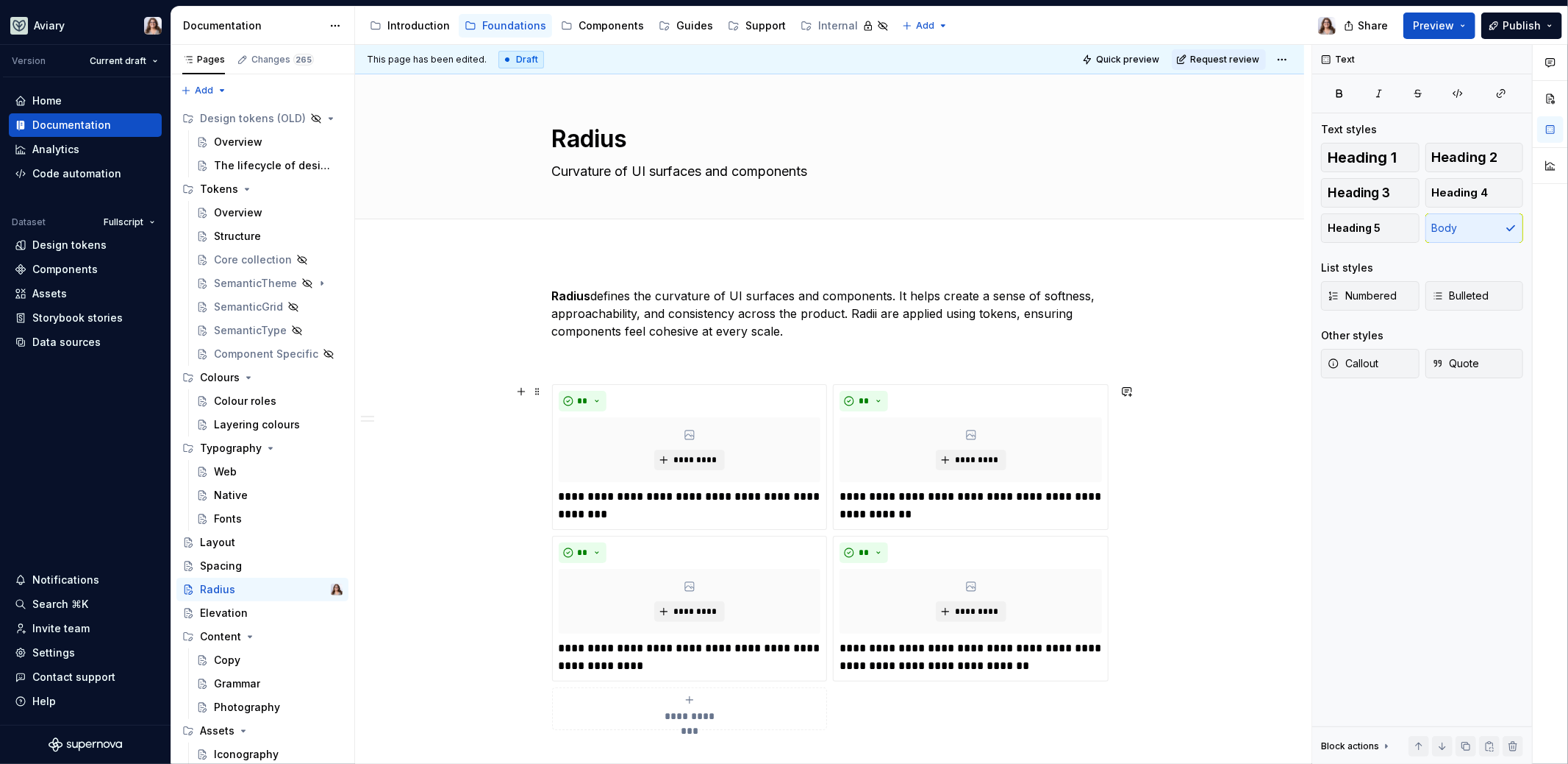
scroll to position [1, 0]
click at [802, 323] on p "[PERSON_NAME] defines the curvature of UI surfaces and components. It helps cre…" at bounding box center [830, 312] width 555 height 53
click at [792, 326] on p "[PERSON_NAME] defines the curvature of UI surfaces and components. It helps cre…" at bounding box center [830, 312] width 555 height 53
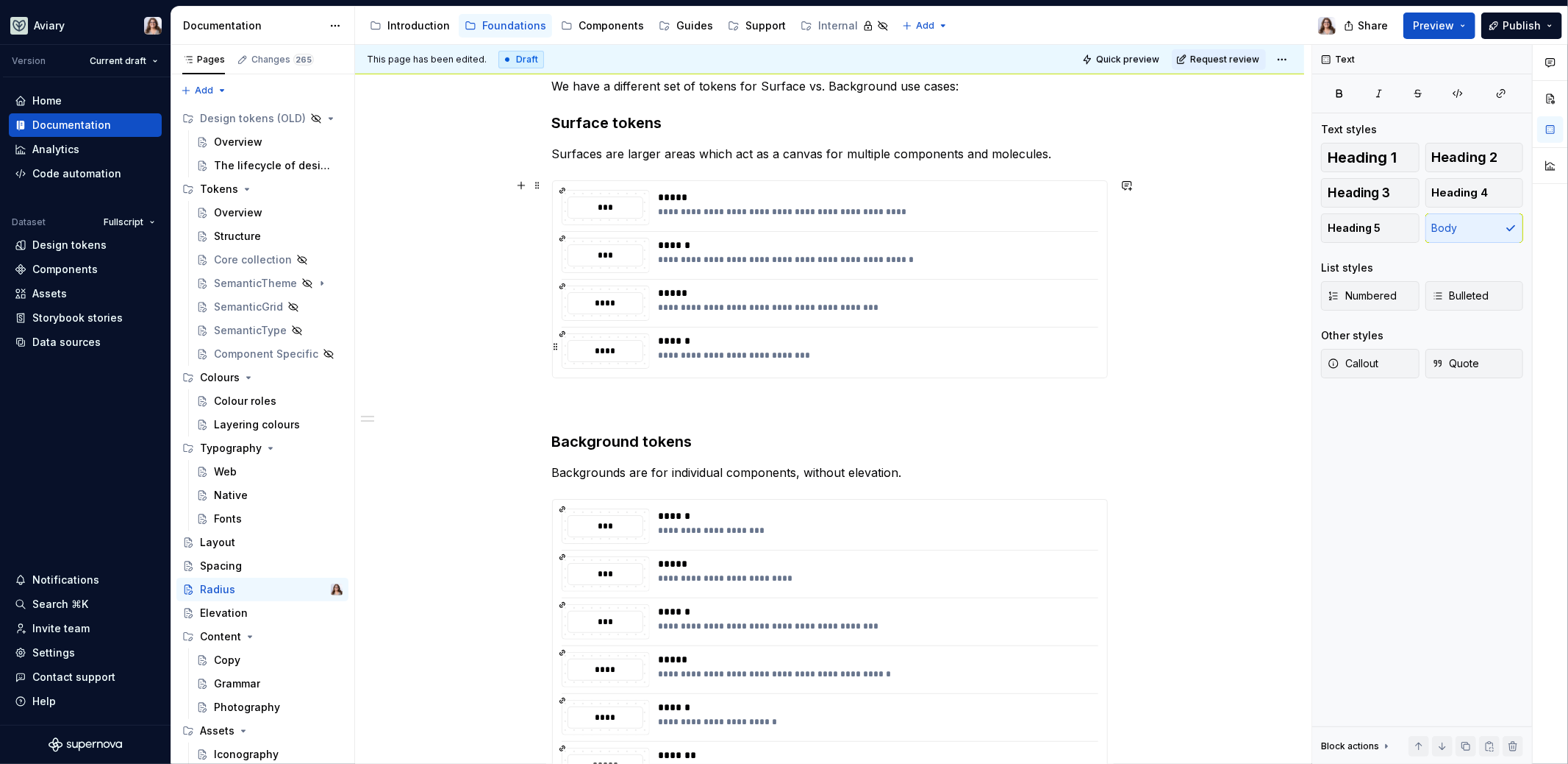
scroll to position [752, 0]
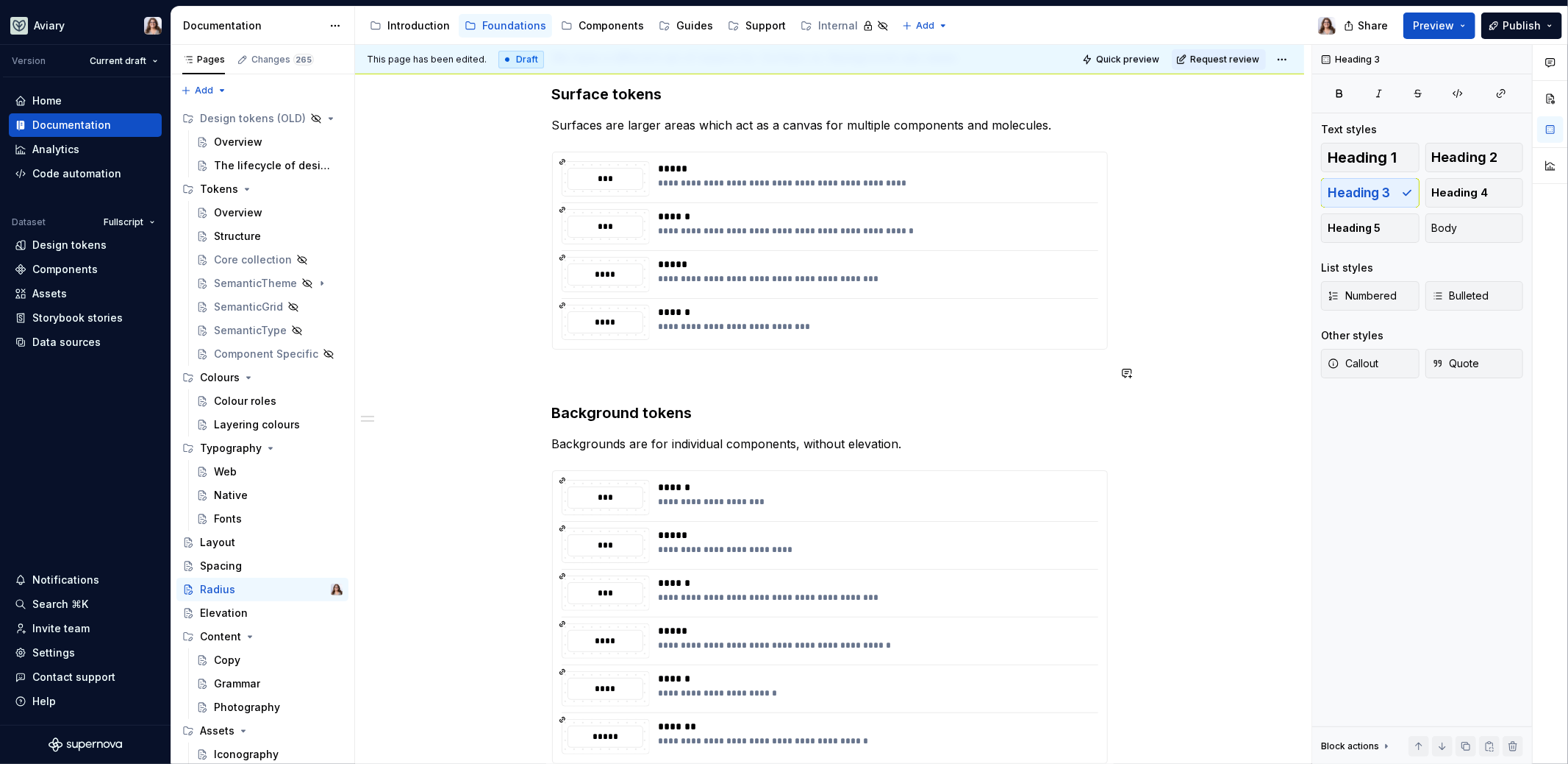
click at [714, 383] on div "**********" at bounding box center [830, 150] width 555 height 1229
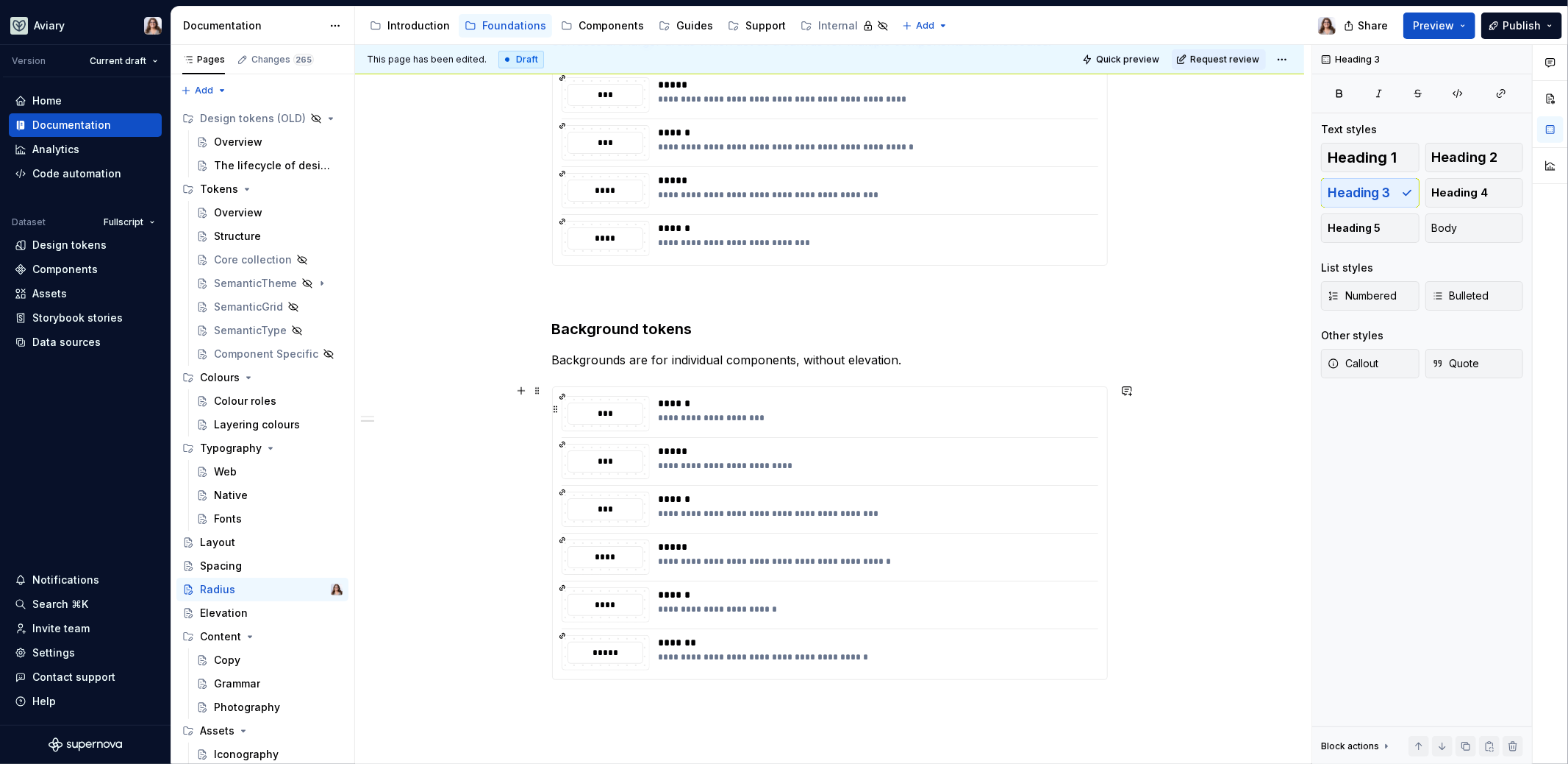
scroll to position [877, 0]
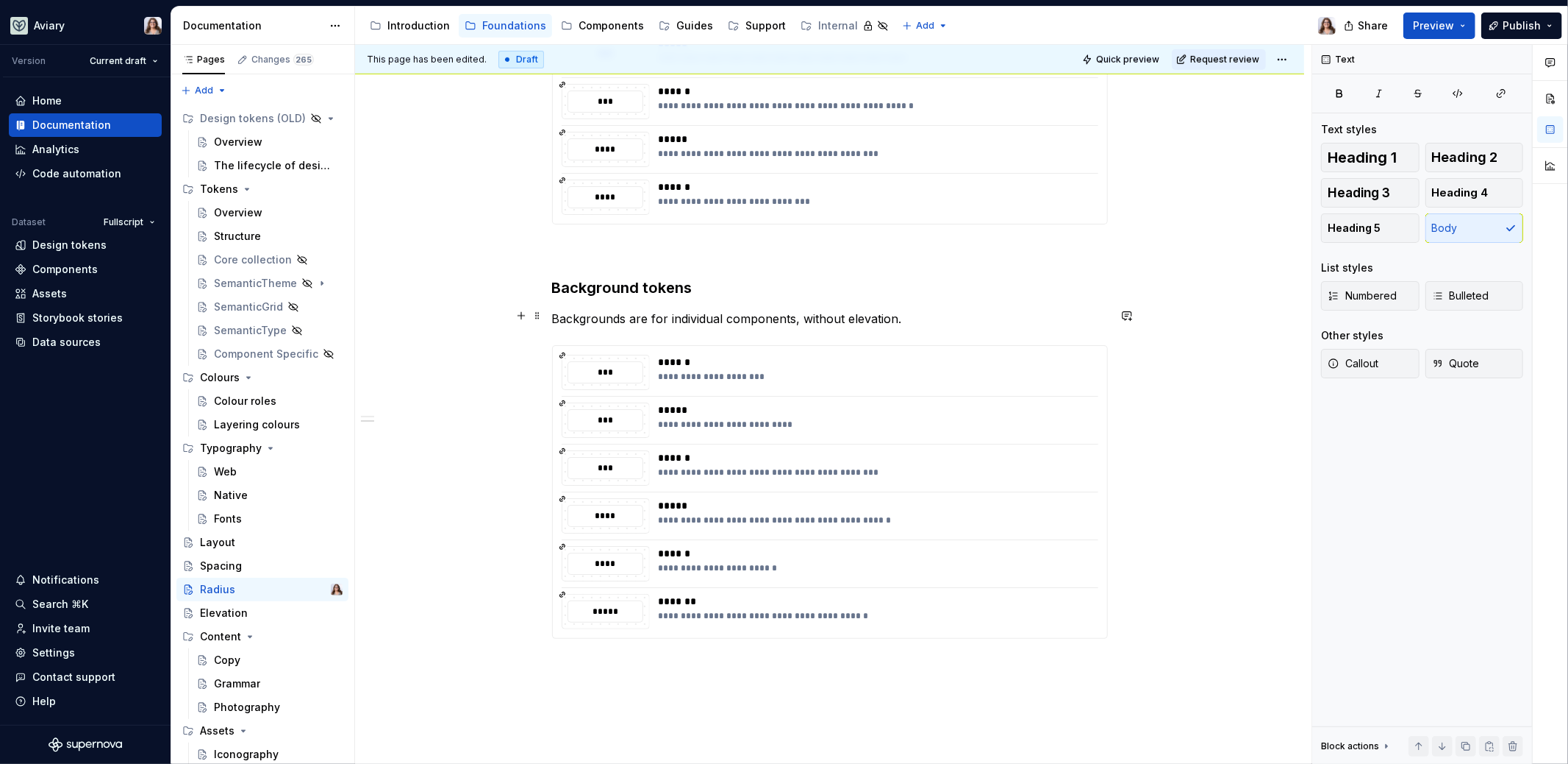
click at [901, 314] on p "Backgrounds are for individual components, without elevation." at bounding box center [830, 318] width 555 height 18
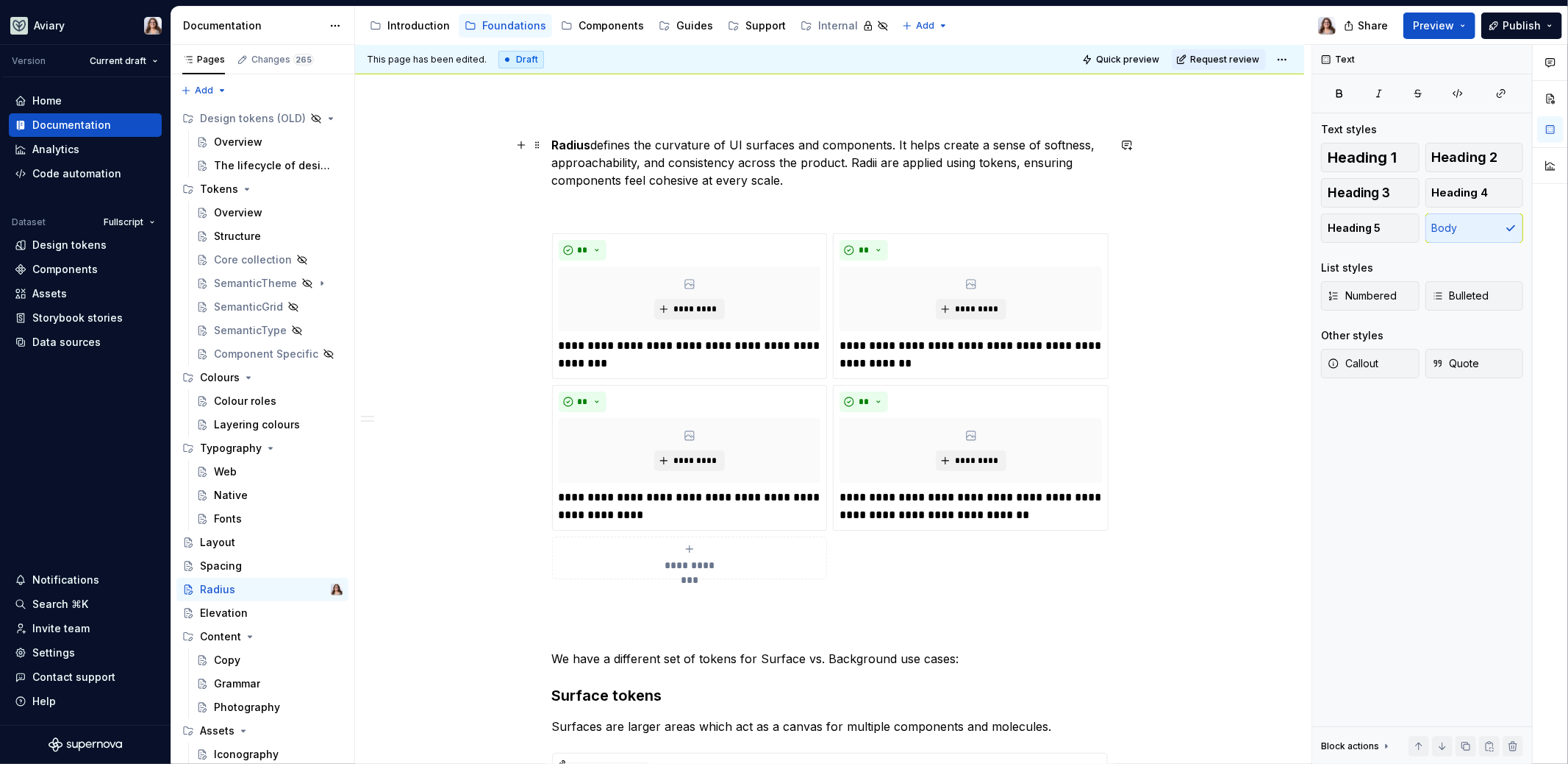
scroll to position [0, 0]
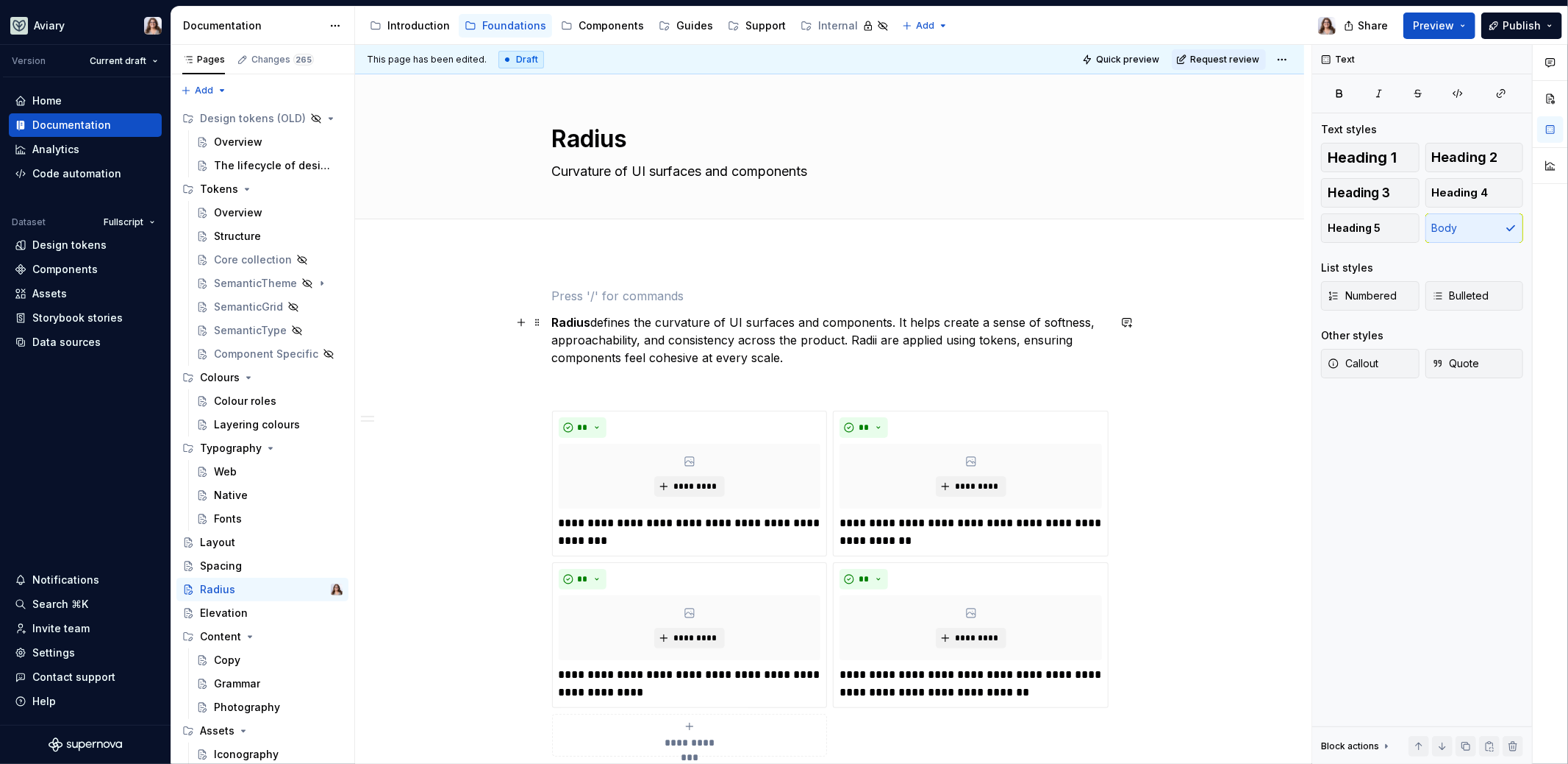
click at [552, 321] on strong "Radius" at bounding box center [571, 323] width 39 height 15
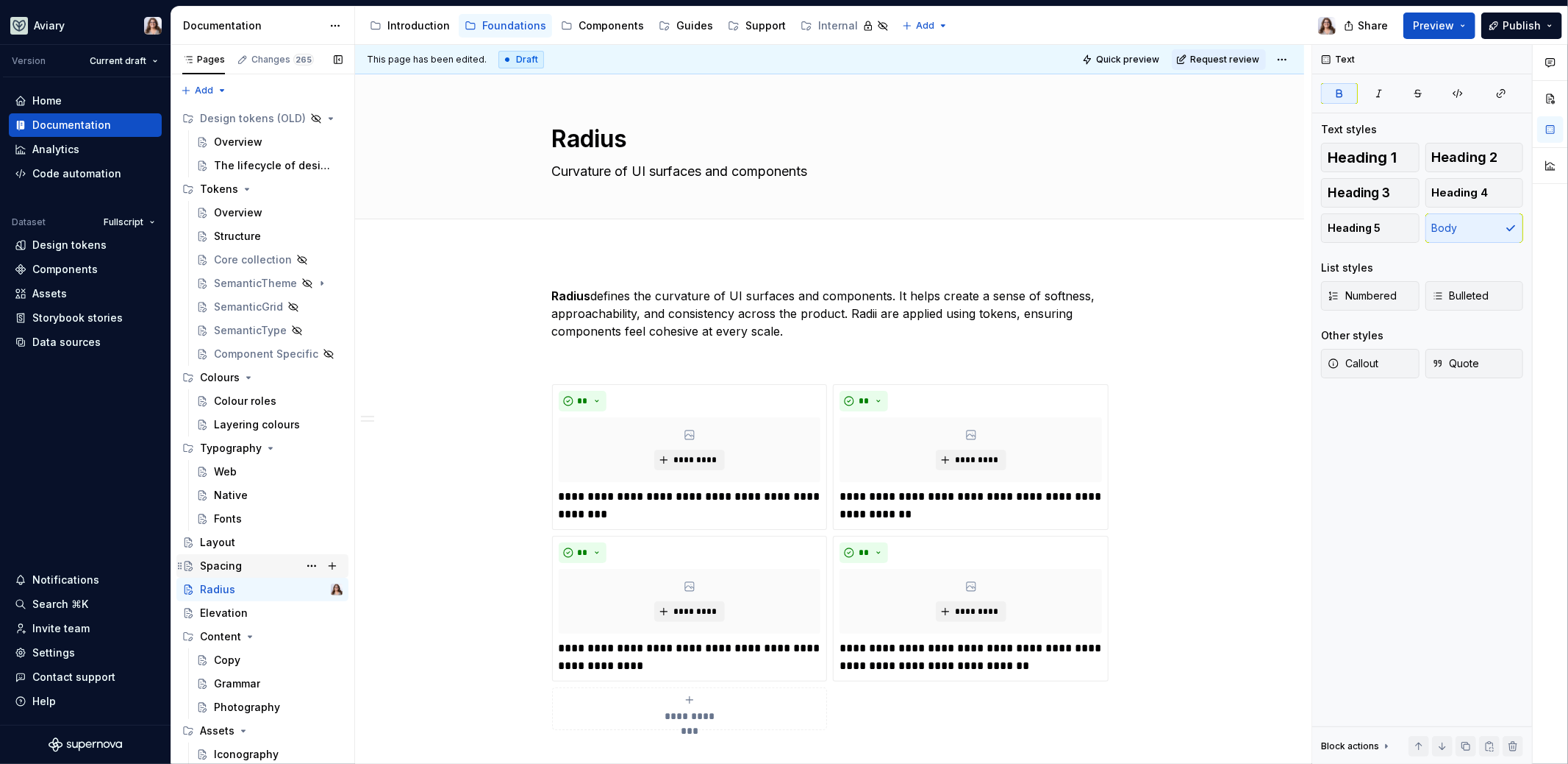
click at [238, 560] on div "Spacing" at bounding box center [220, 566] width 42 height 15
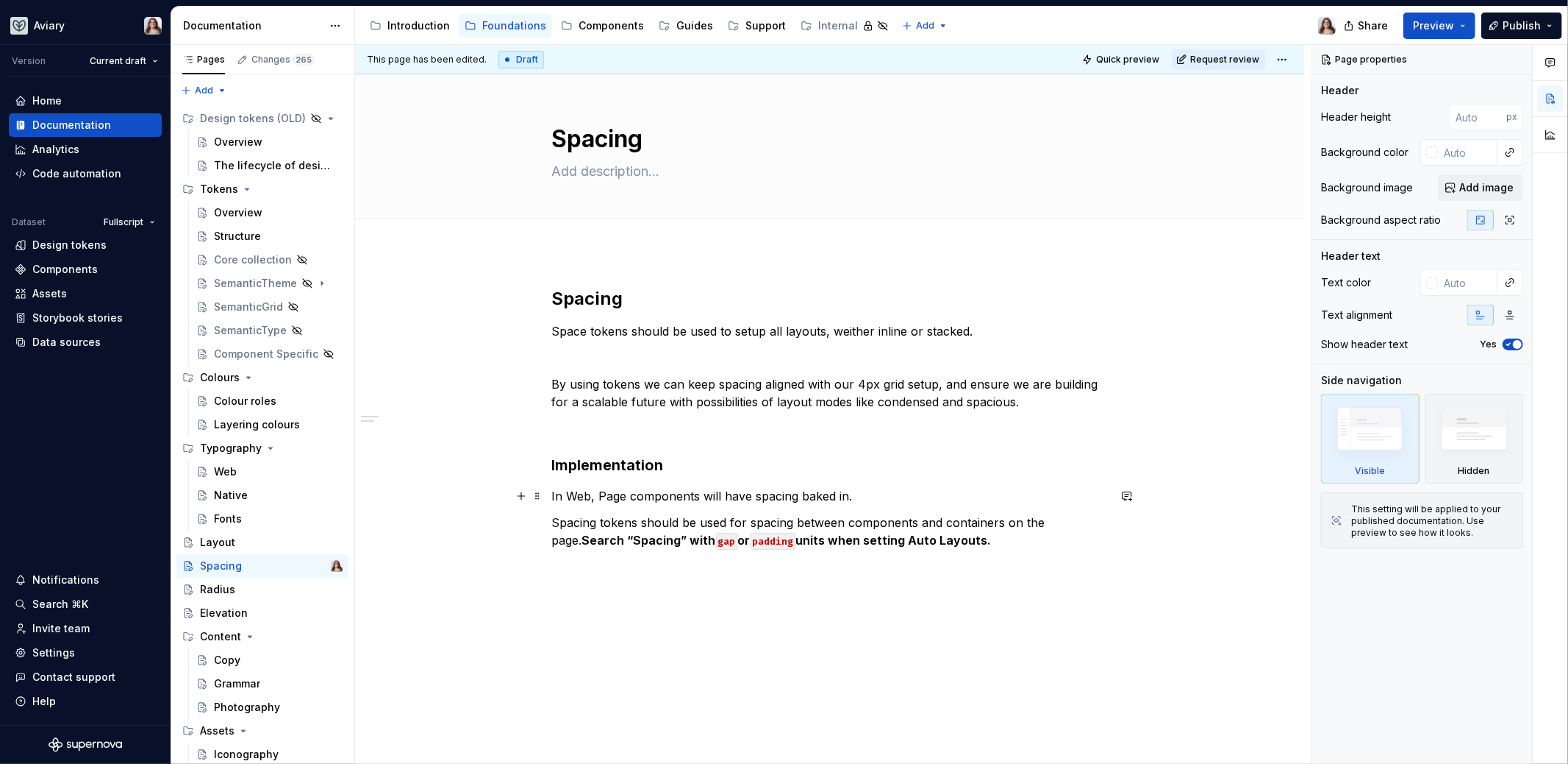
scroll to position [83, 0]
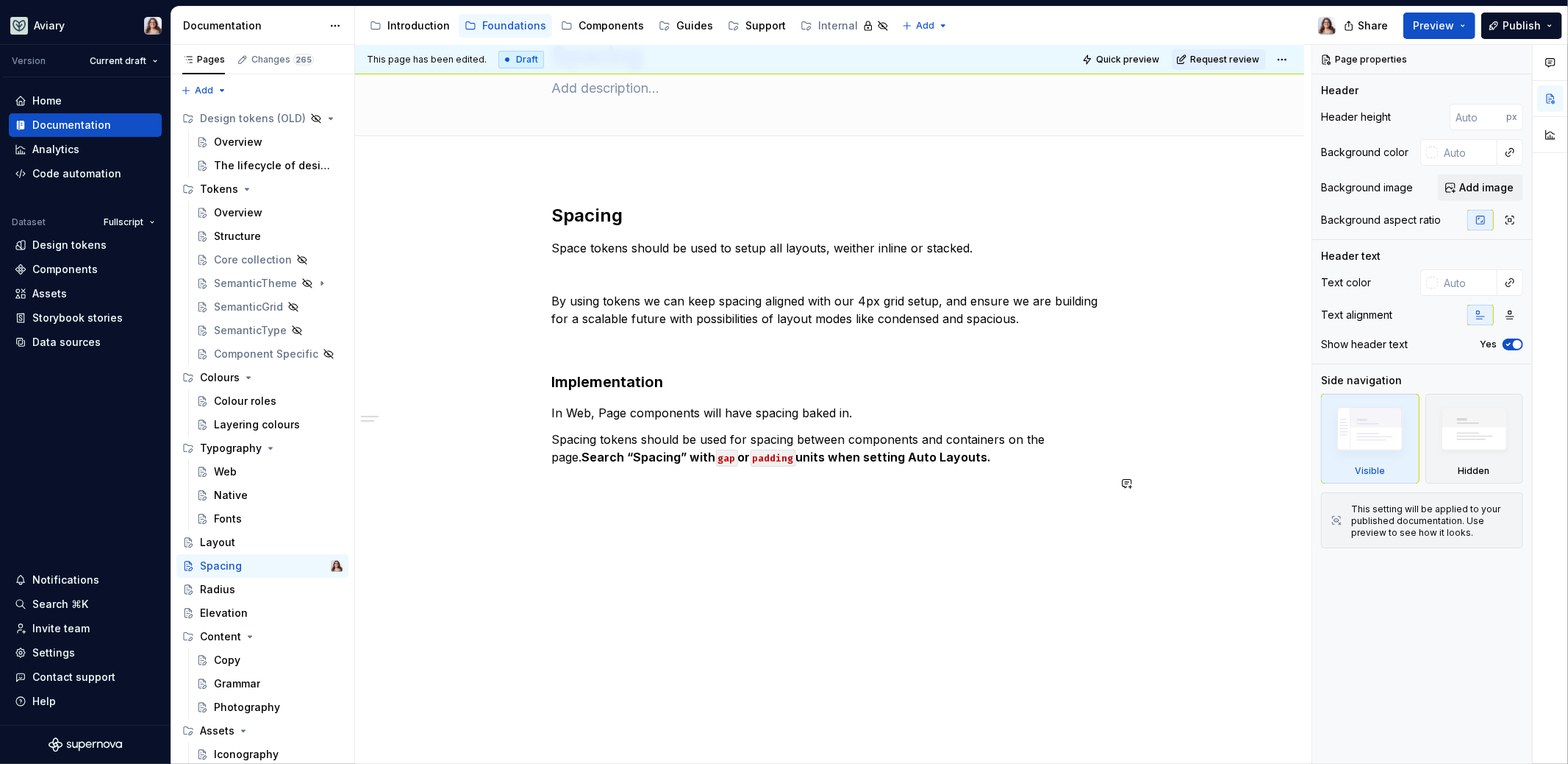
type textarea "*"
click at [733, 494] on div "Spacing Space tokens should be used to setup all layouts, weither inline or sta…" at bounding box center [830, 361] width 555 height 315
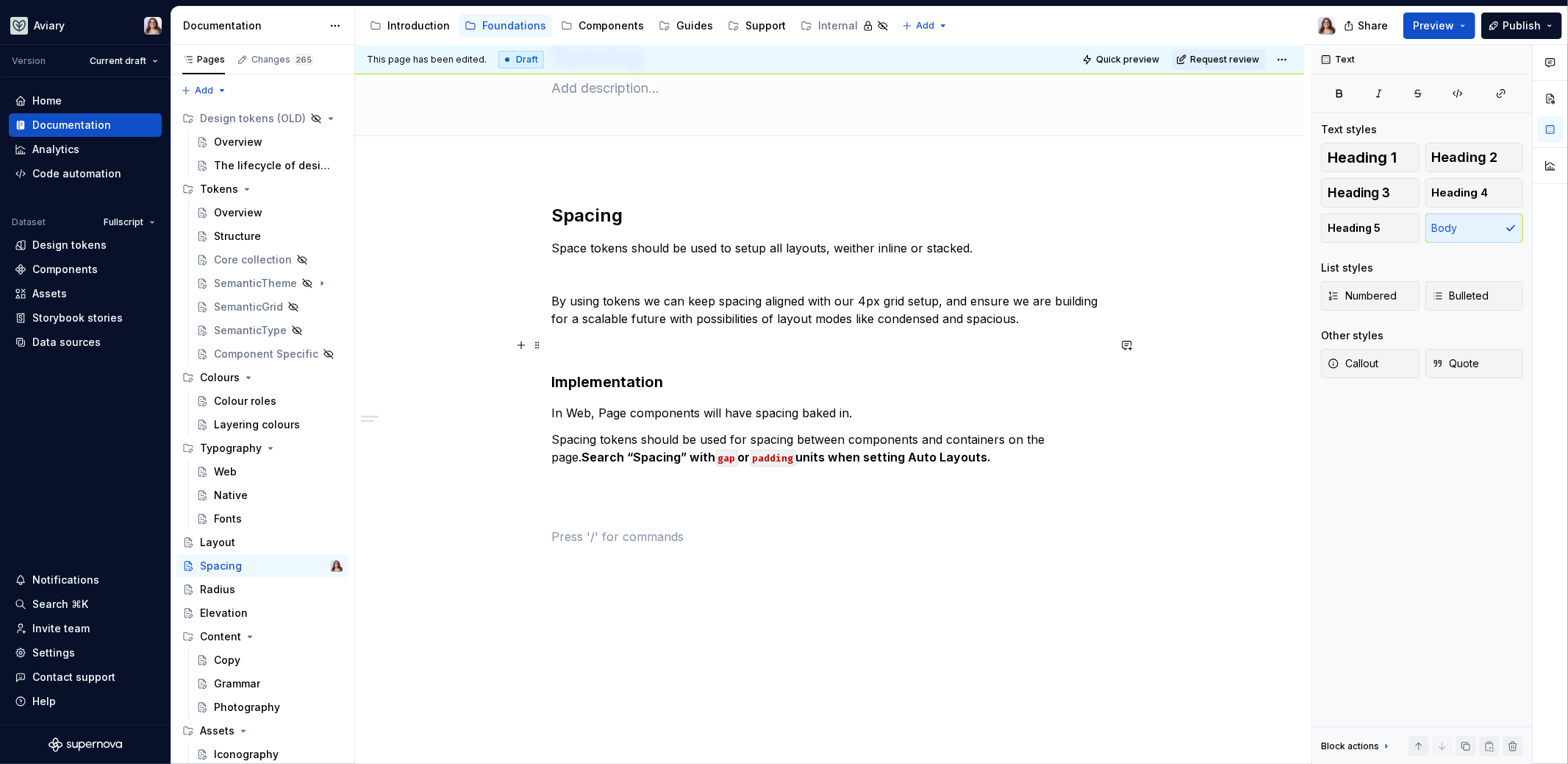
click at [661, 344] on p at bounding box center [830, 345] width 555 height 18
click at [679, 259] on div "Spacing Space tokens should be used to setup all layouts, weither inline or sta…" at bounding box center [830, 374] width 555 height 341
click at [979, 245] on p "Space tokens should be used to setup all layouts, whether inline or stacked." at bounding box center [830, 247] width 555 height 18
click at [797, 269] on p at bounding box center [830, 274] width 555 height 18
click at [566, 351] on p at bounding box center [830, 345] width 555 height 18
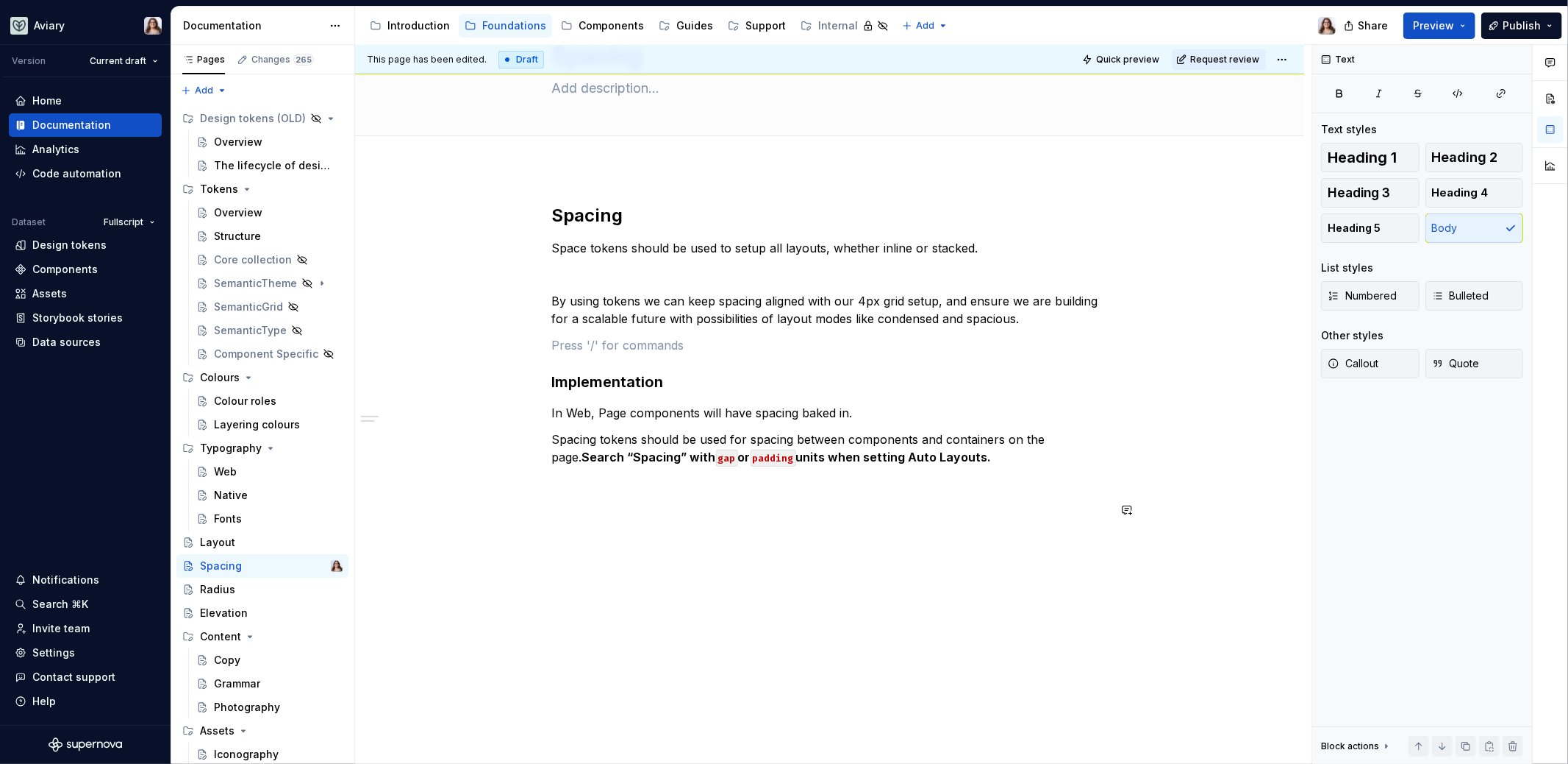
click at [650, 529] on p at bounding box center [830, 536] width 555 height 18
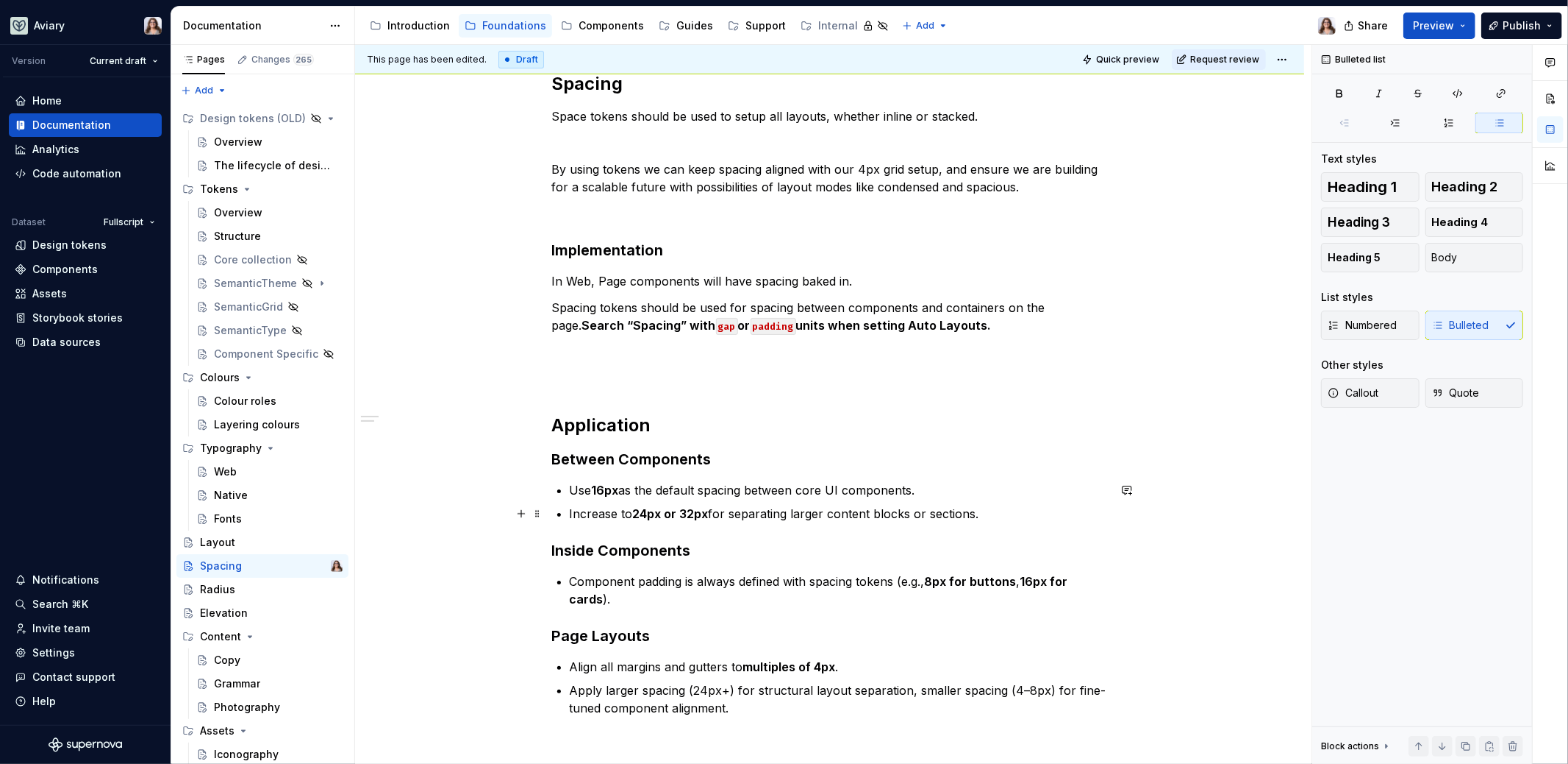
scroll to position [217, 0]
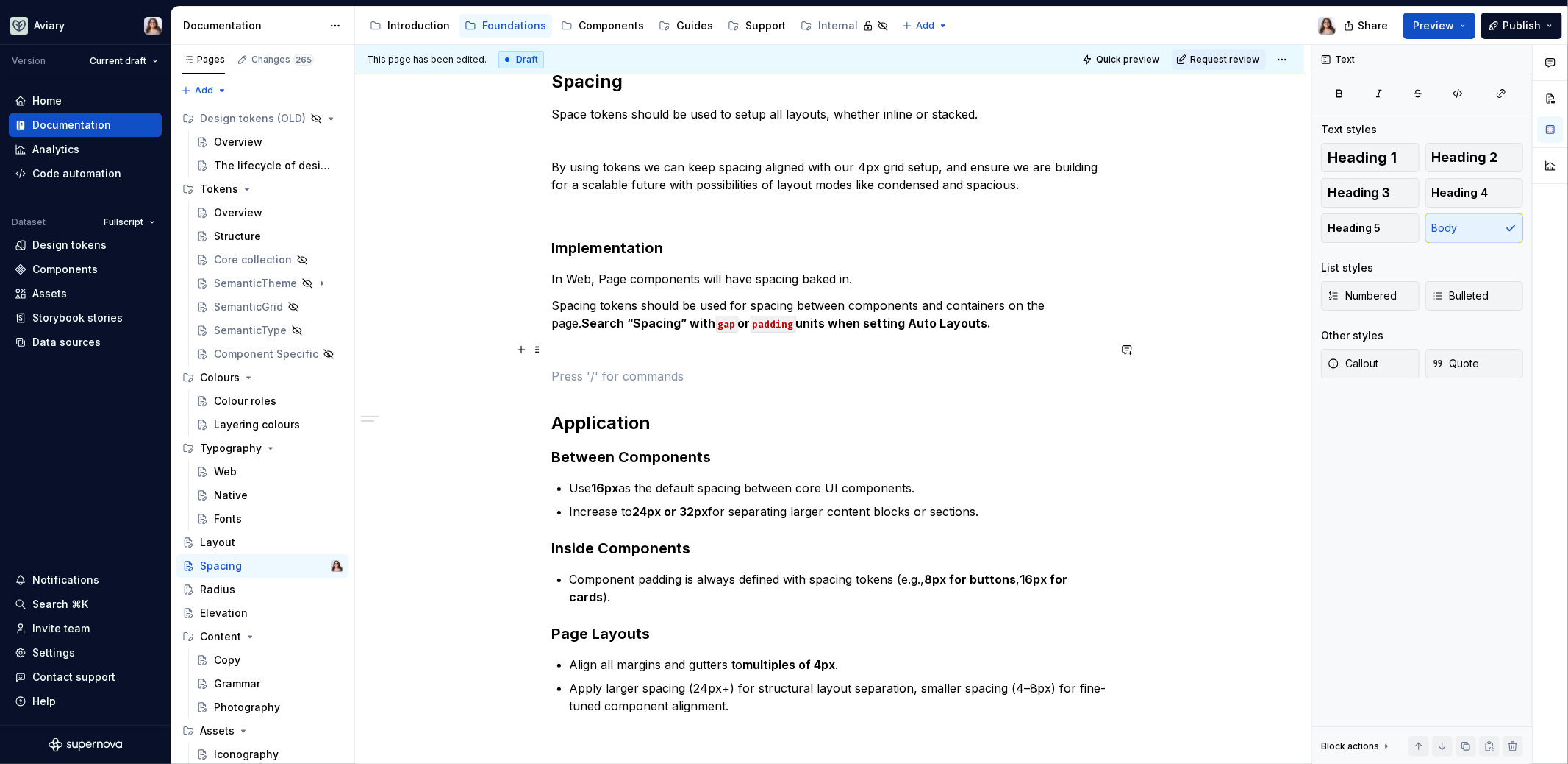
click at [608, 358] on div "Spacing Space tokens should be used to setup all layouts, whether inline or sta…" at bounding box center [830, 391] width 555 height 644
click at [672, 362] on div "Spacing Space tokens should be used to setup all layouts, whether inline or sta…" at bounding box center [830, 391] width 555 height 644
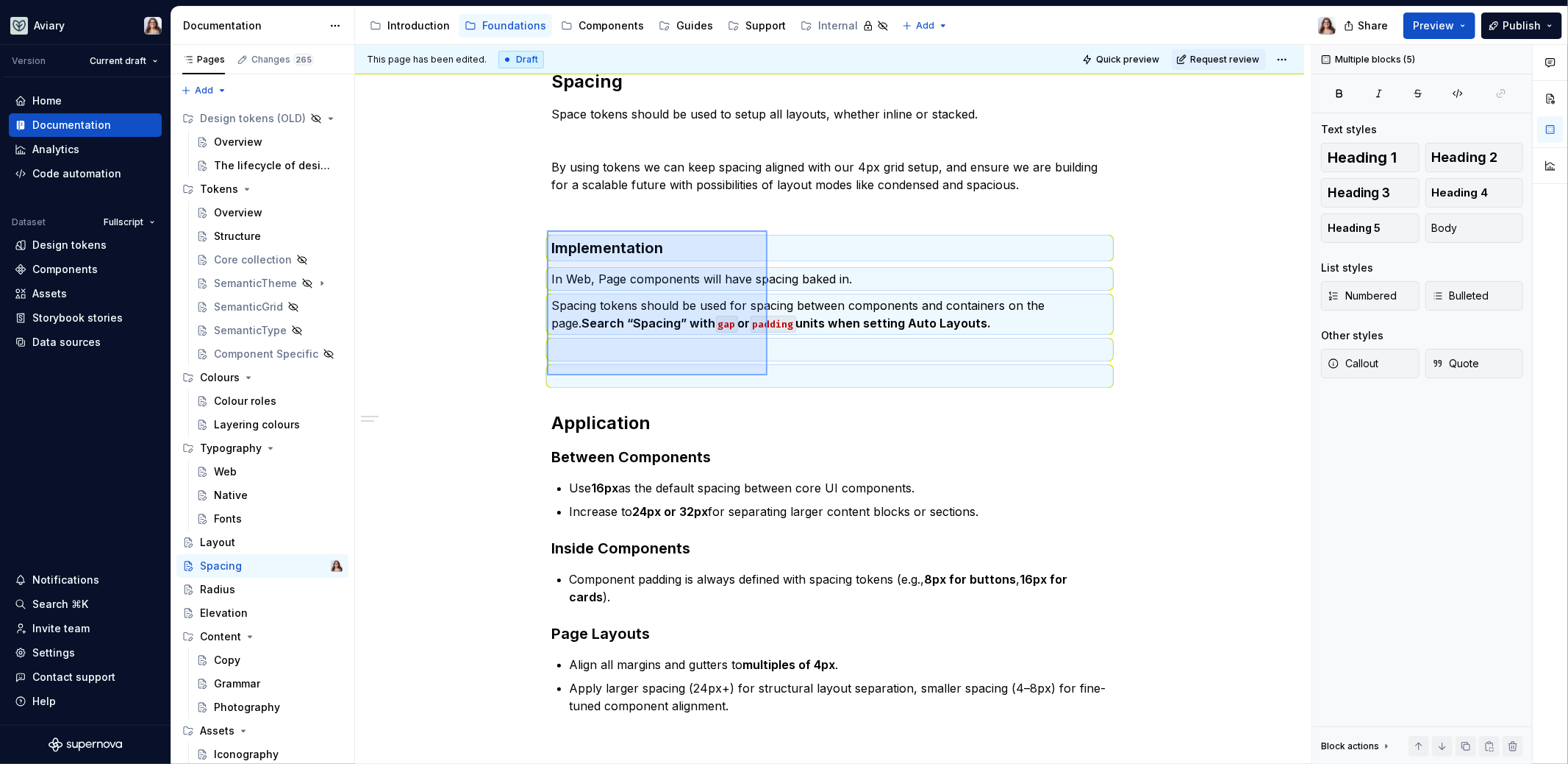
drag, startPoint x: 547, startPoint y: 231, endPoint x: 767, endPoint y: 375, distance: 262.9
click at [767, 375] on div "This page has been edited. Draft Quick preview Request review Spacing Edit head…" at bounding box center [833, 404] width 957 height 719
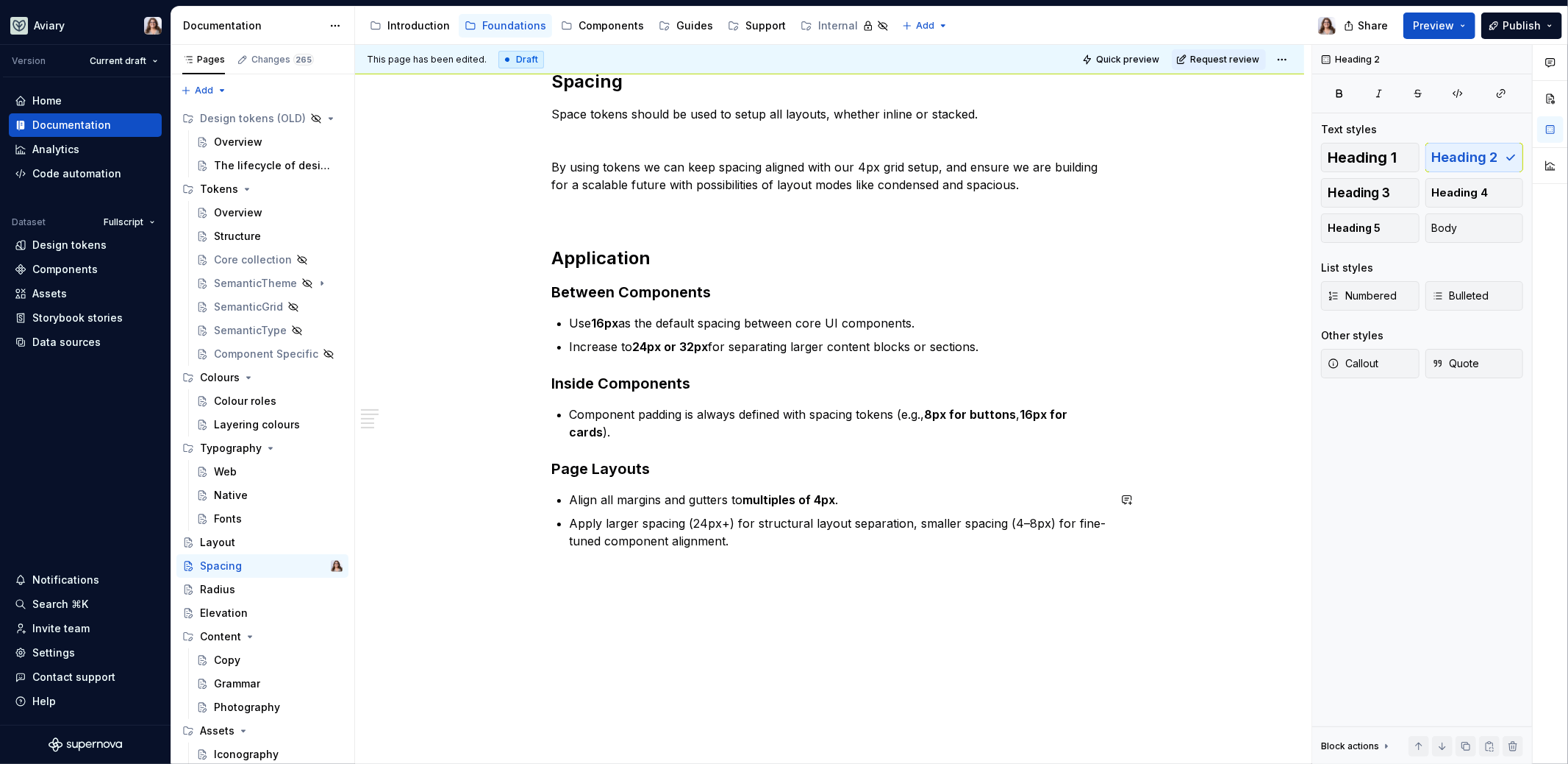
click at [622, 626] on div "Spacing Space tokens should be used to setup all layouts, whether inline or sta…" at bounding box center [830, 415] width 949 height 761
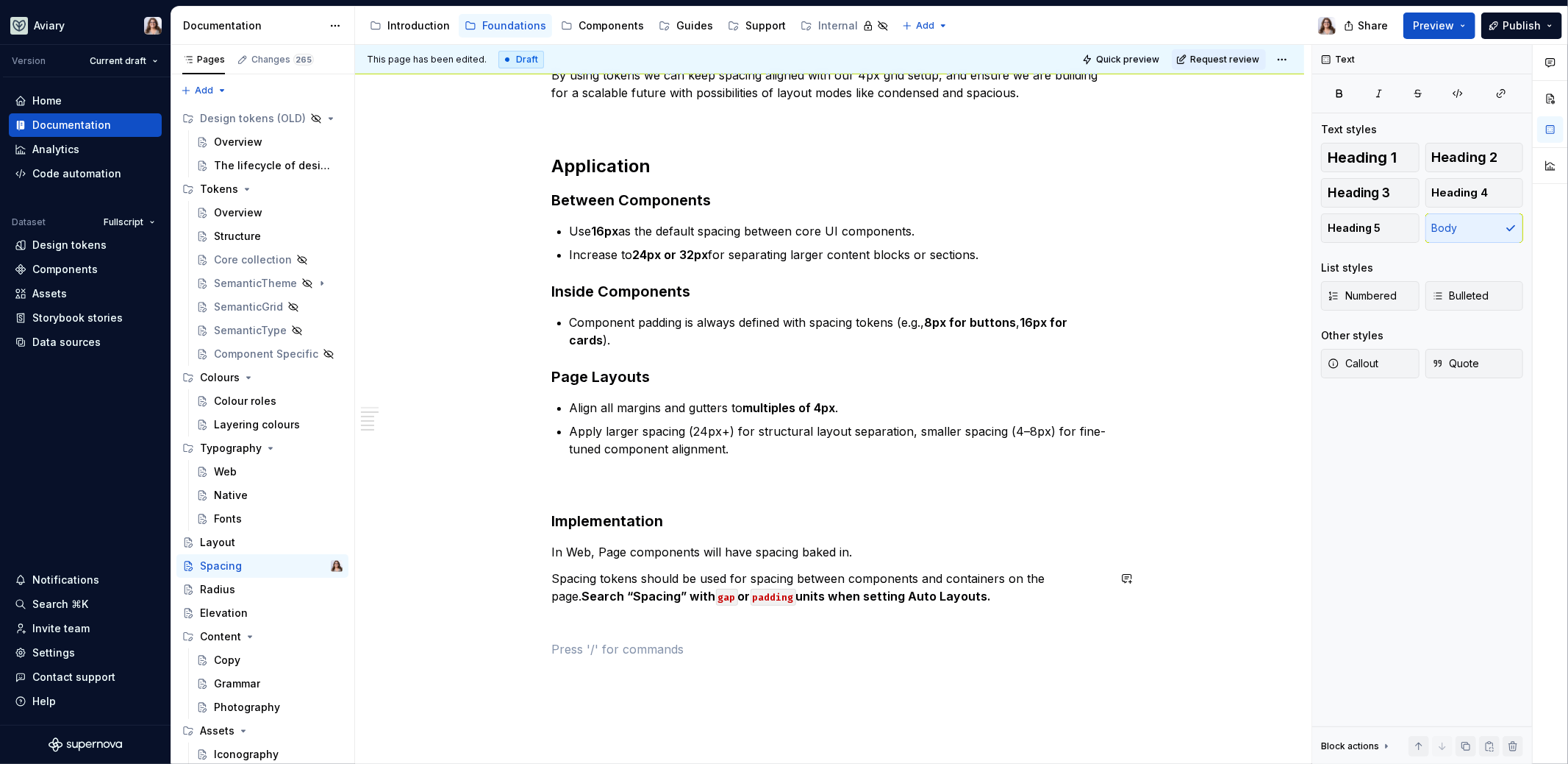
scroll to position [314, 0]
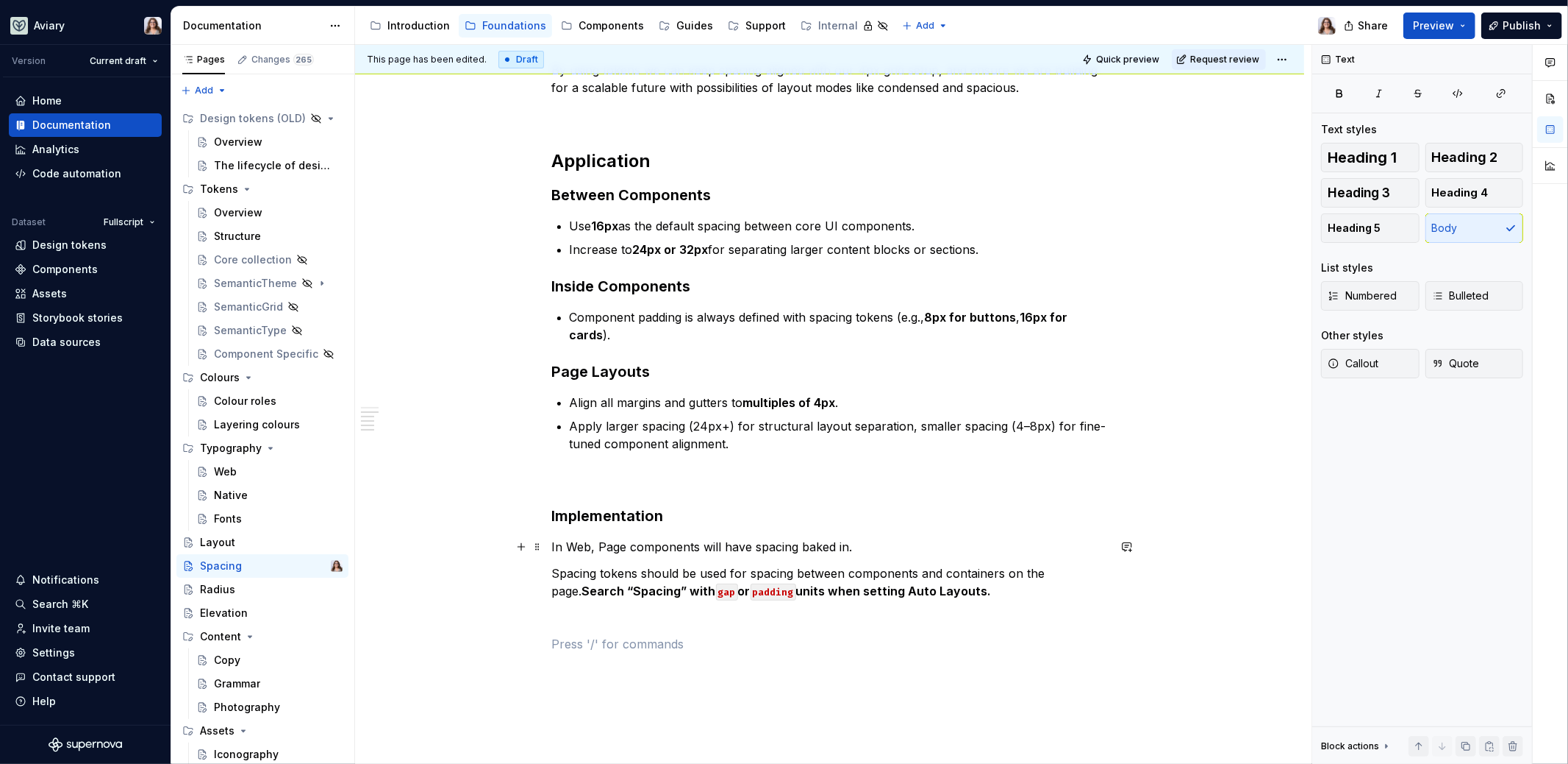
click at [552, 546] on p "In Web, Page components will have spacing baked in." at bounding box center [830, 547] width 555 height 18
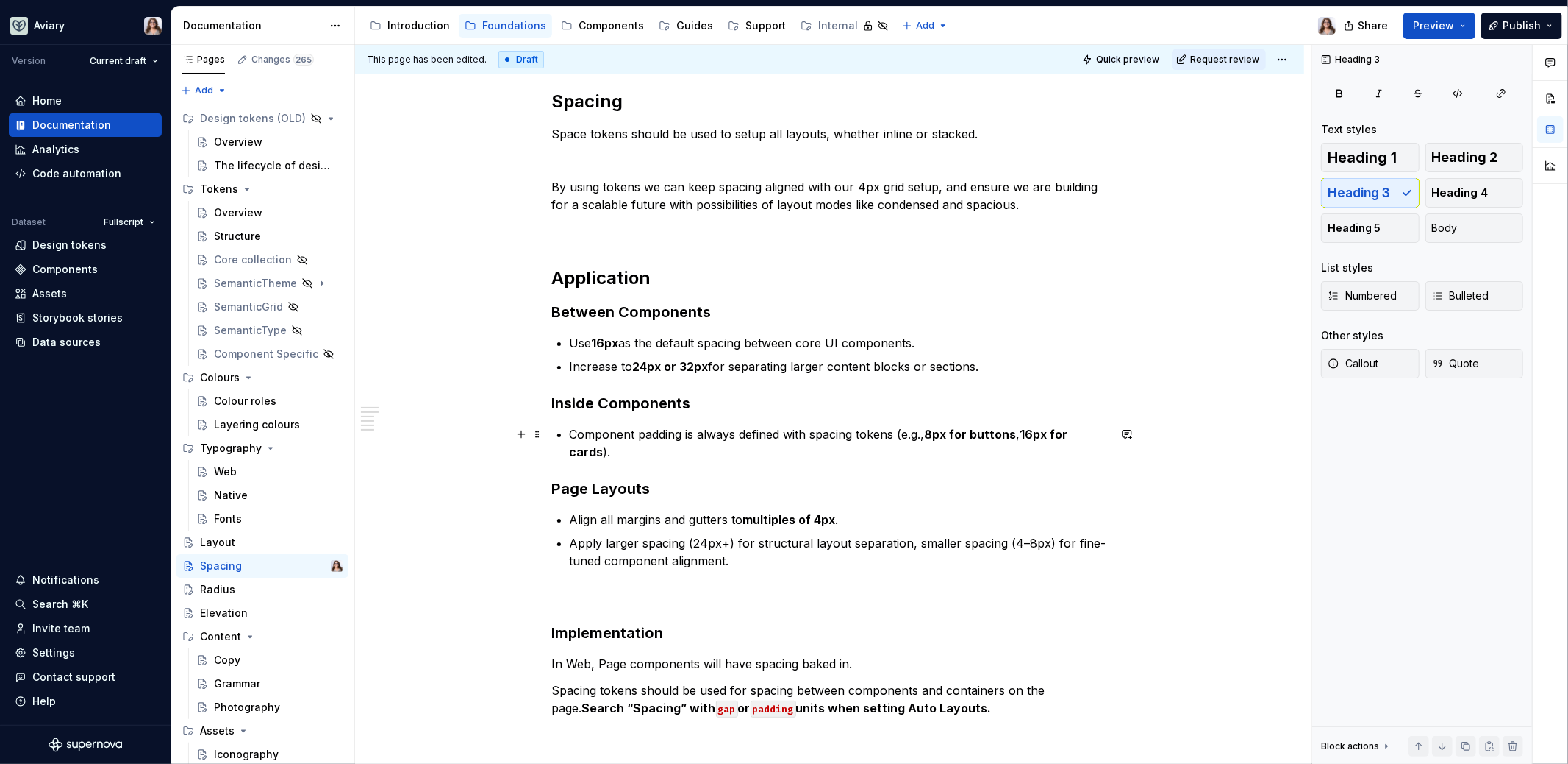
scroll to position [192, 0]
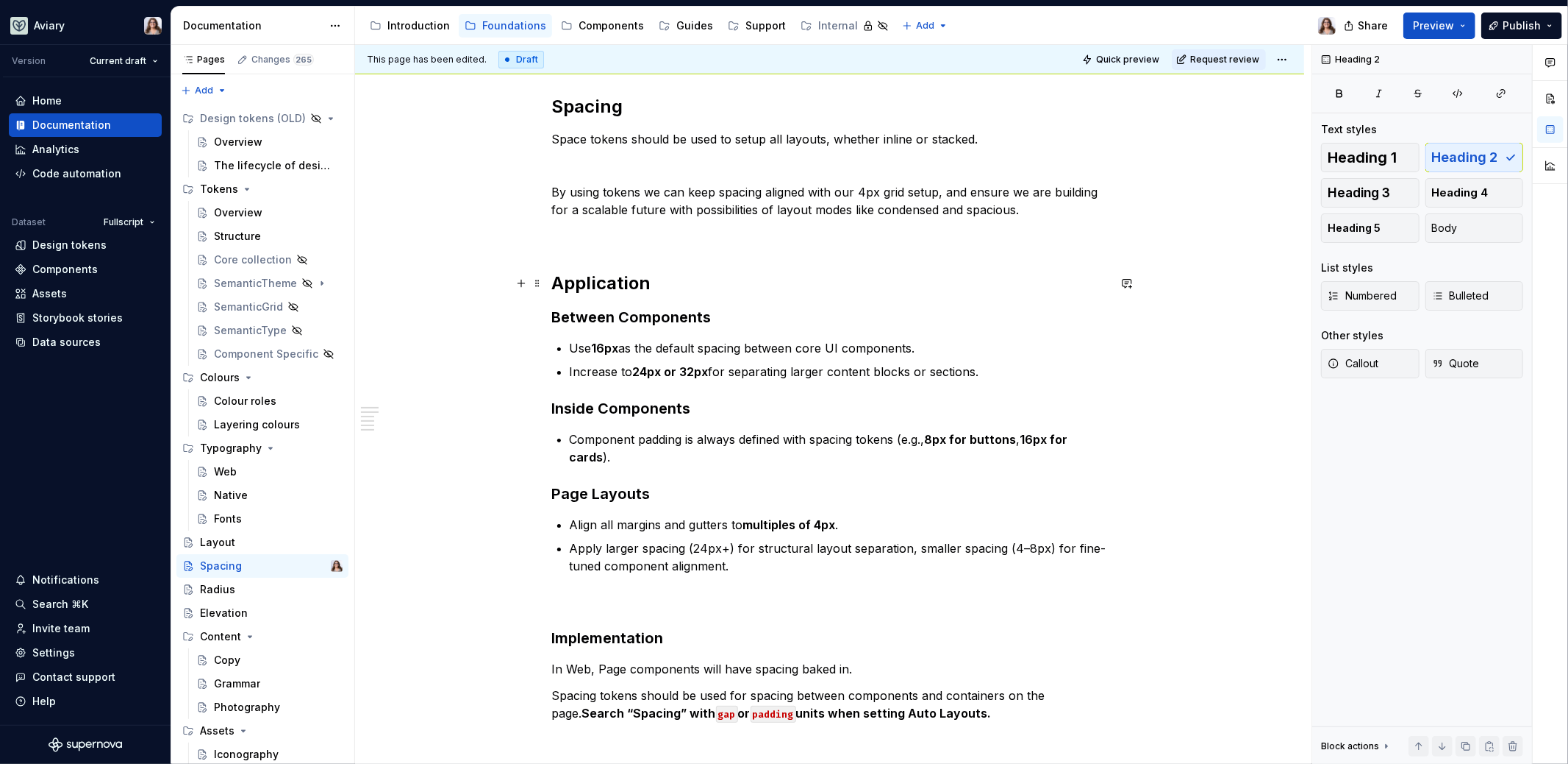
click at [667, 285] on h2 "Application" at bounding box center [830, 283] width 555 height 23
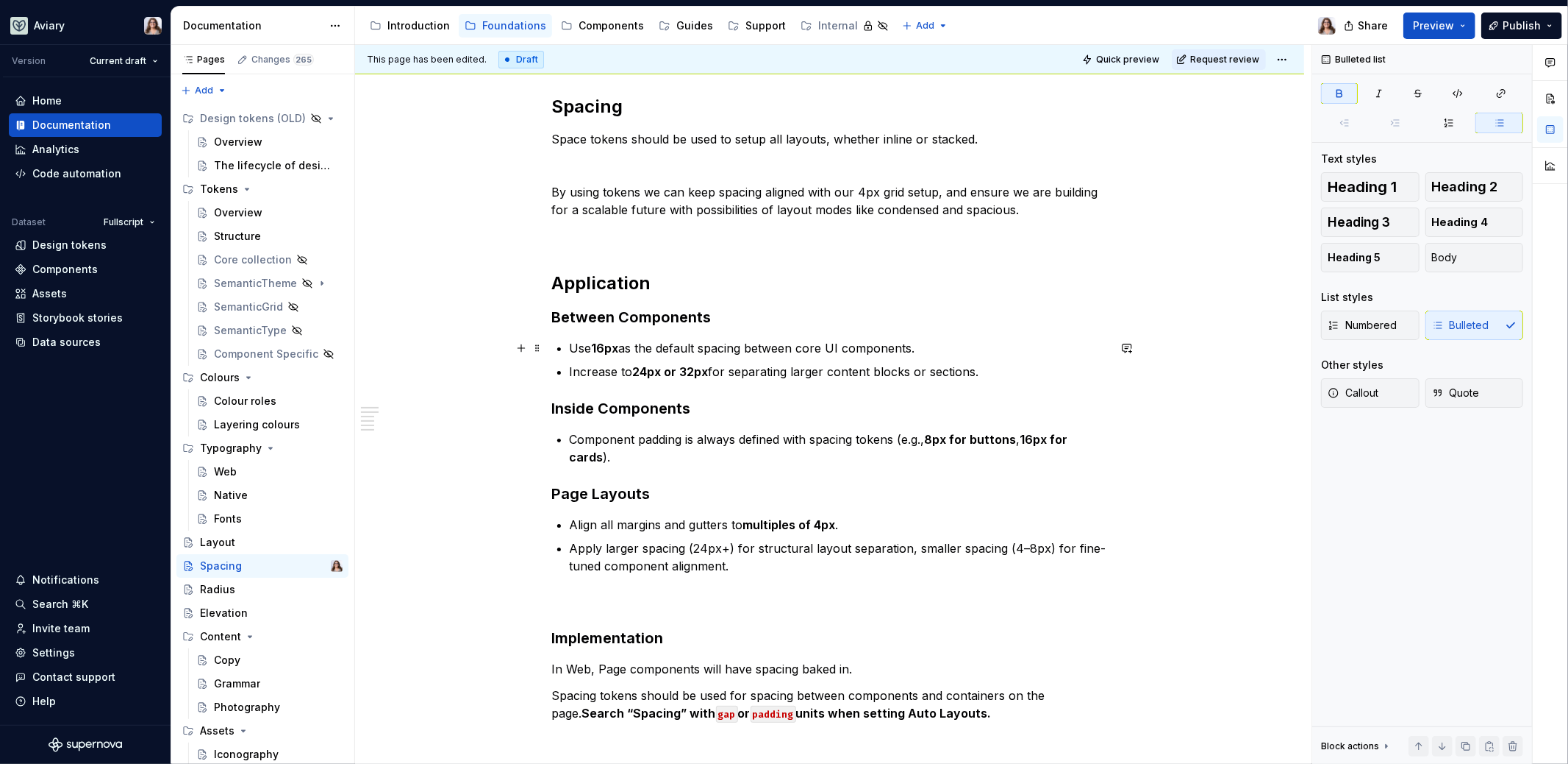
click at [598, 348] on strong "16px" at bounding box center [605, 348] width 27 height 15
drag, startPoint x: 595, startPoint y: 348, endPoint x: 619, endPoint y: 349, distance: 24.0
click at [619, 349] on strong "16px" at bounding box center [605, 348] width 27 height 15
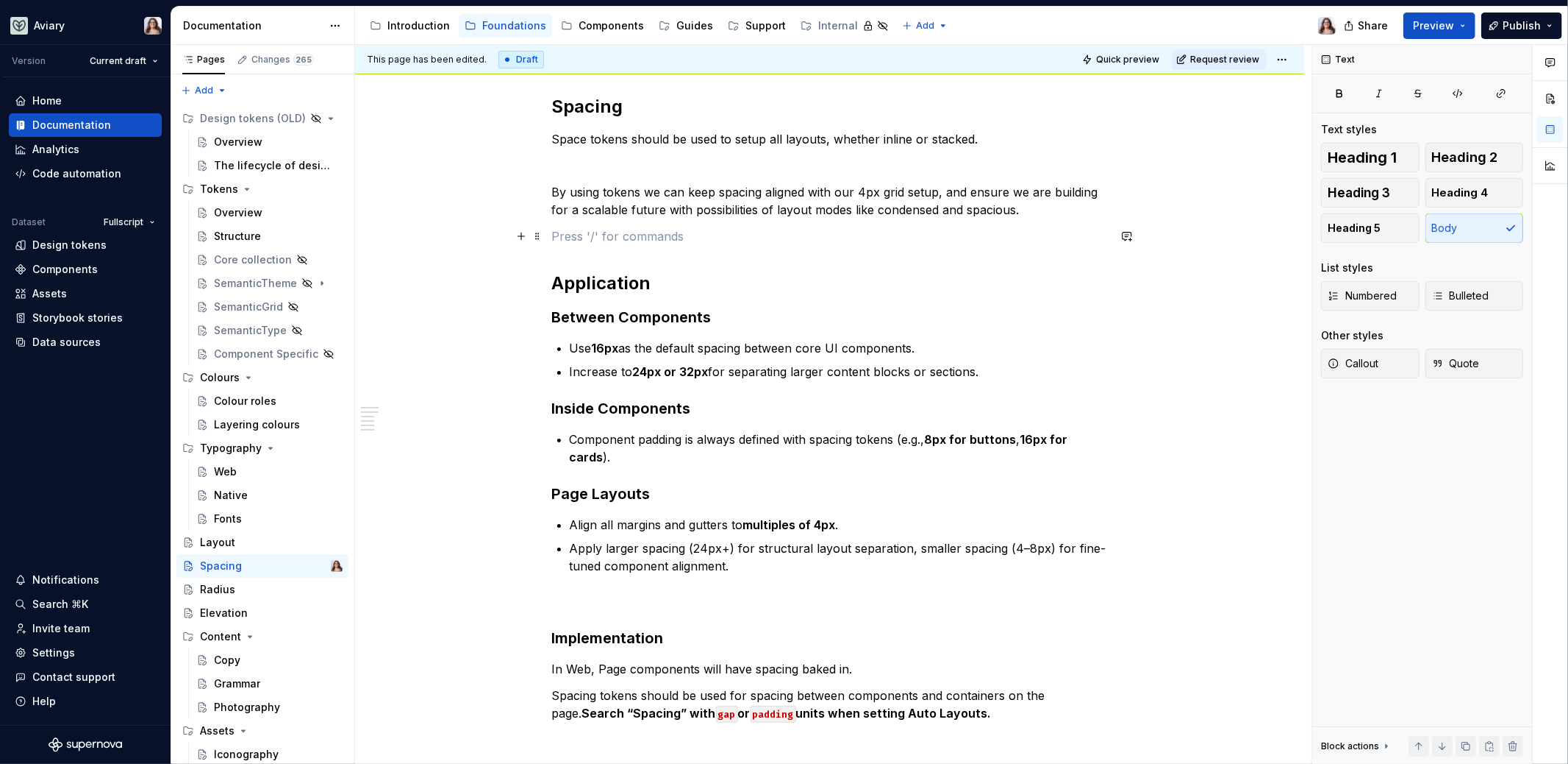
click at [650, 239] on p at bounding box center [830, 236] width 555 height 18
click at [626, 161] on p at bounding box center [830, 165] width 555 height 18
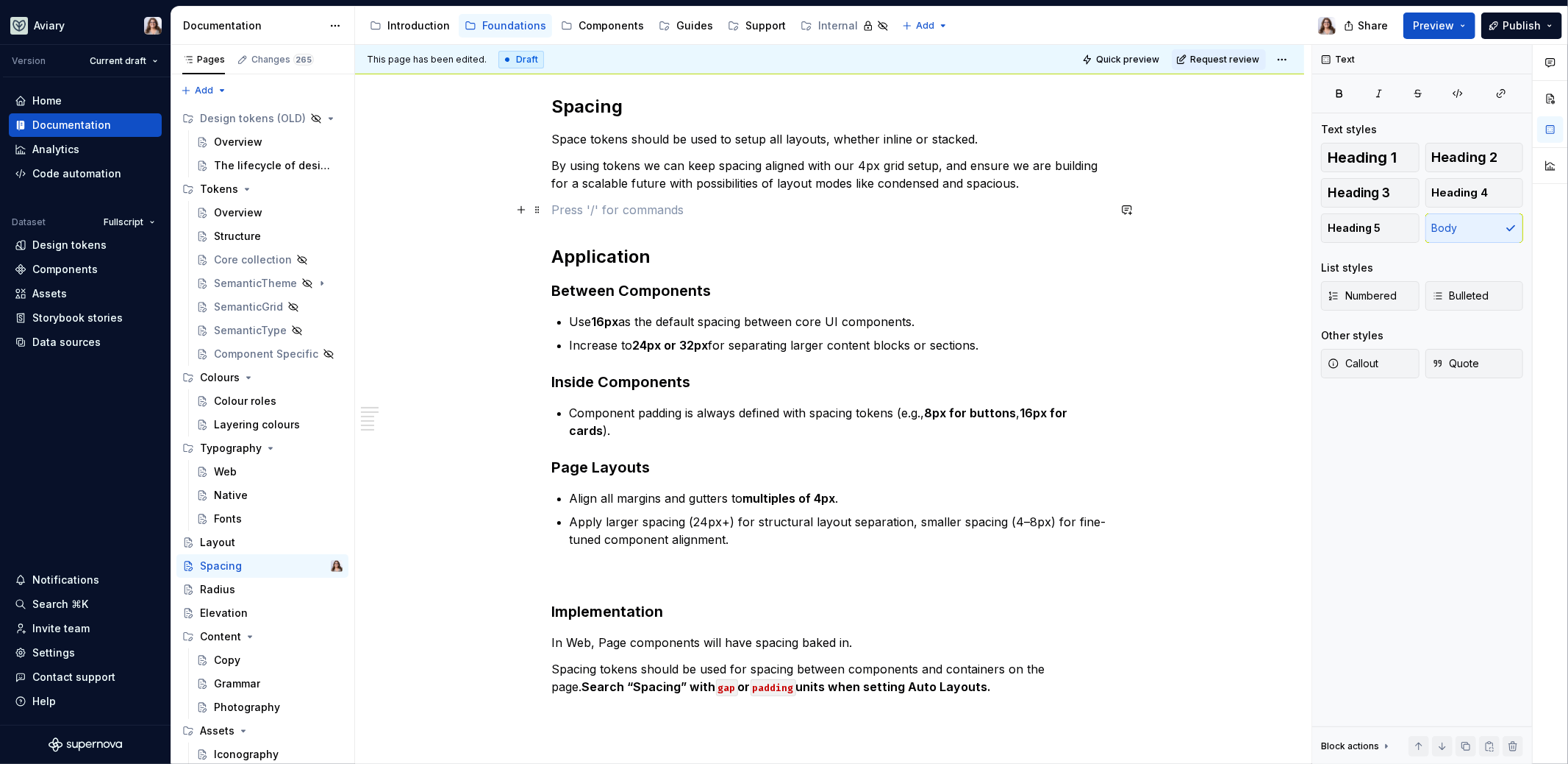
click at [626, 217] on p at bounding box center [830, 209] width 555 height 18
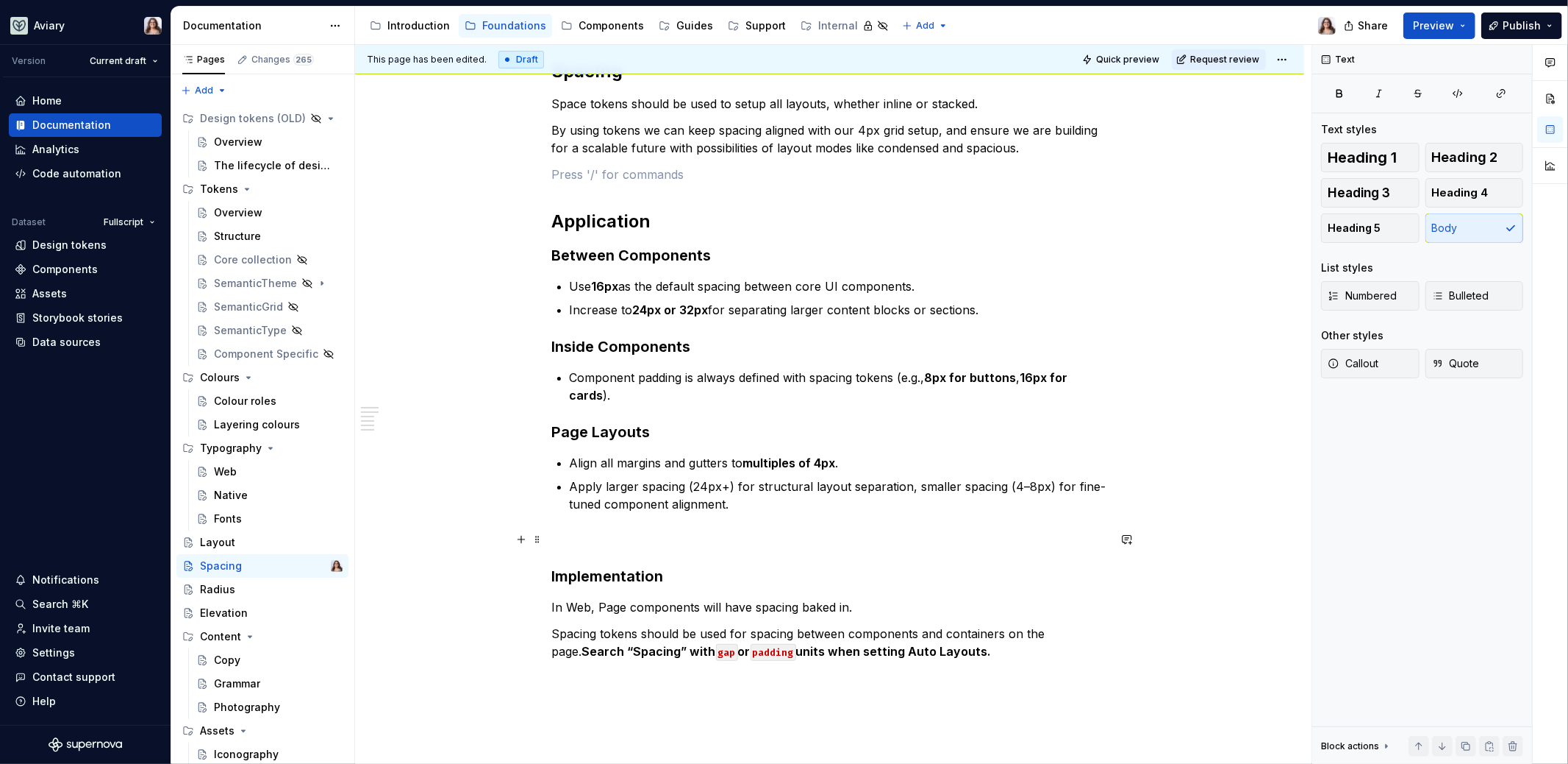
scroll to position [250, 0]
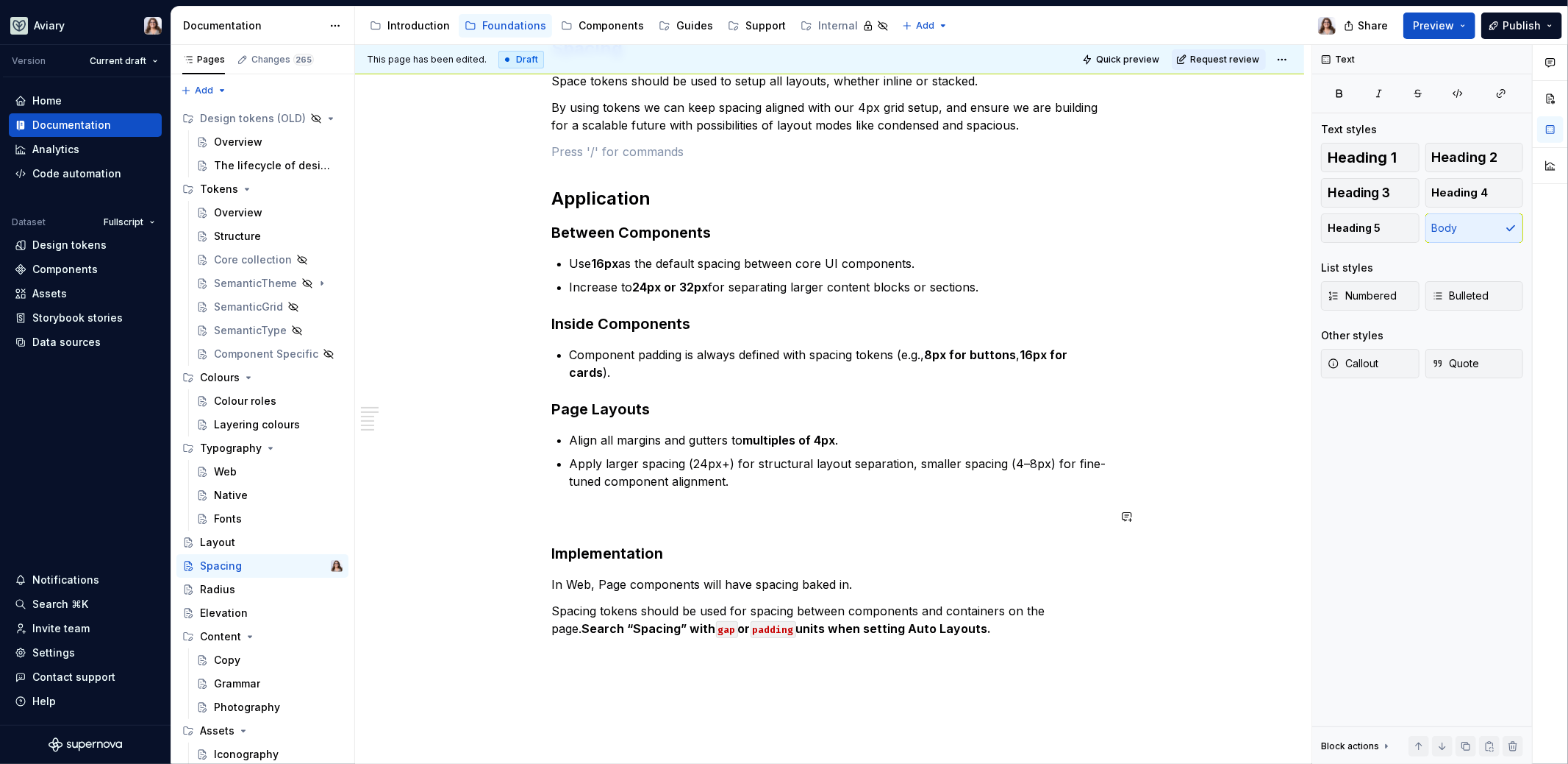
click at [627, 491] on div "Spacing Space tokens should be used to setup all layouts, whether inline or sta…" at bounding box center [830, 363] width 555 height 653
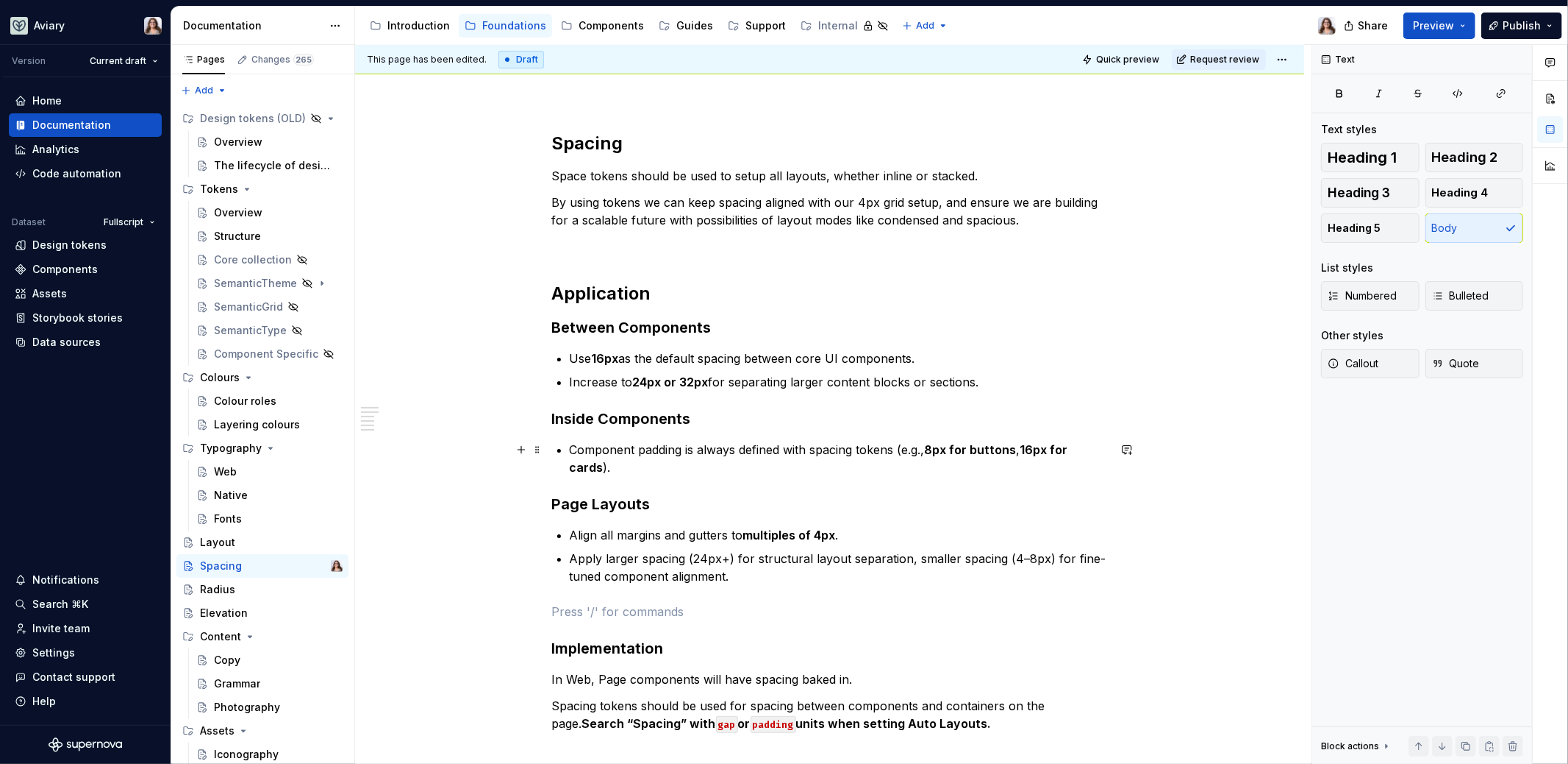
scroll to position [130, 0]
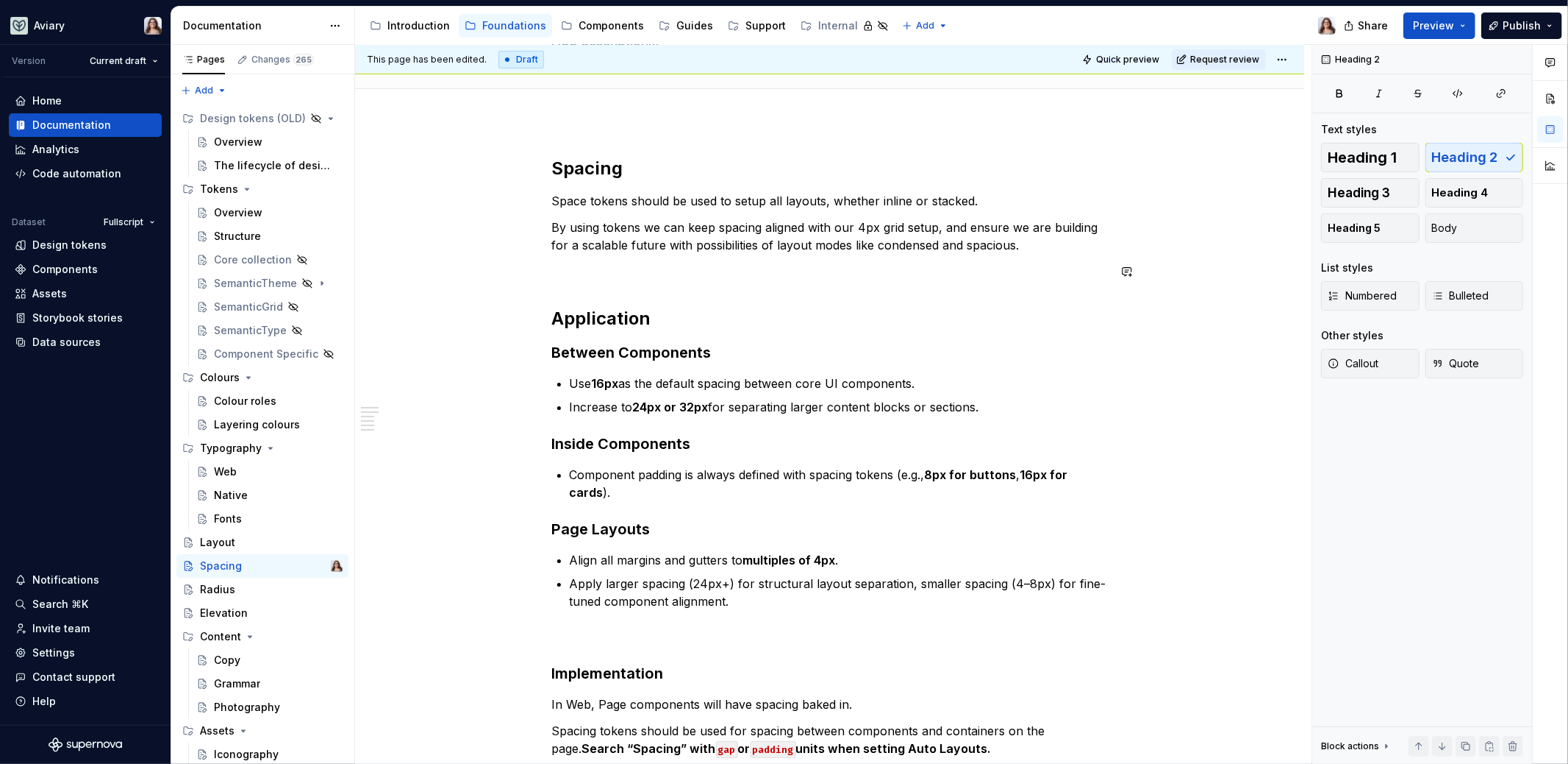
click at [586, 284] on div "Spacing Space tokens should be used to setup all layouts, whether inline or sta…" at bounding box center [830, 483] width 555 height 653
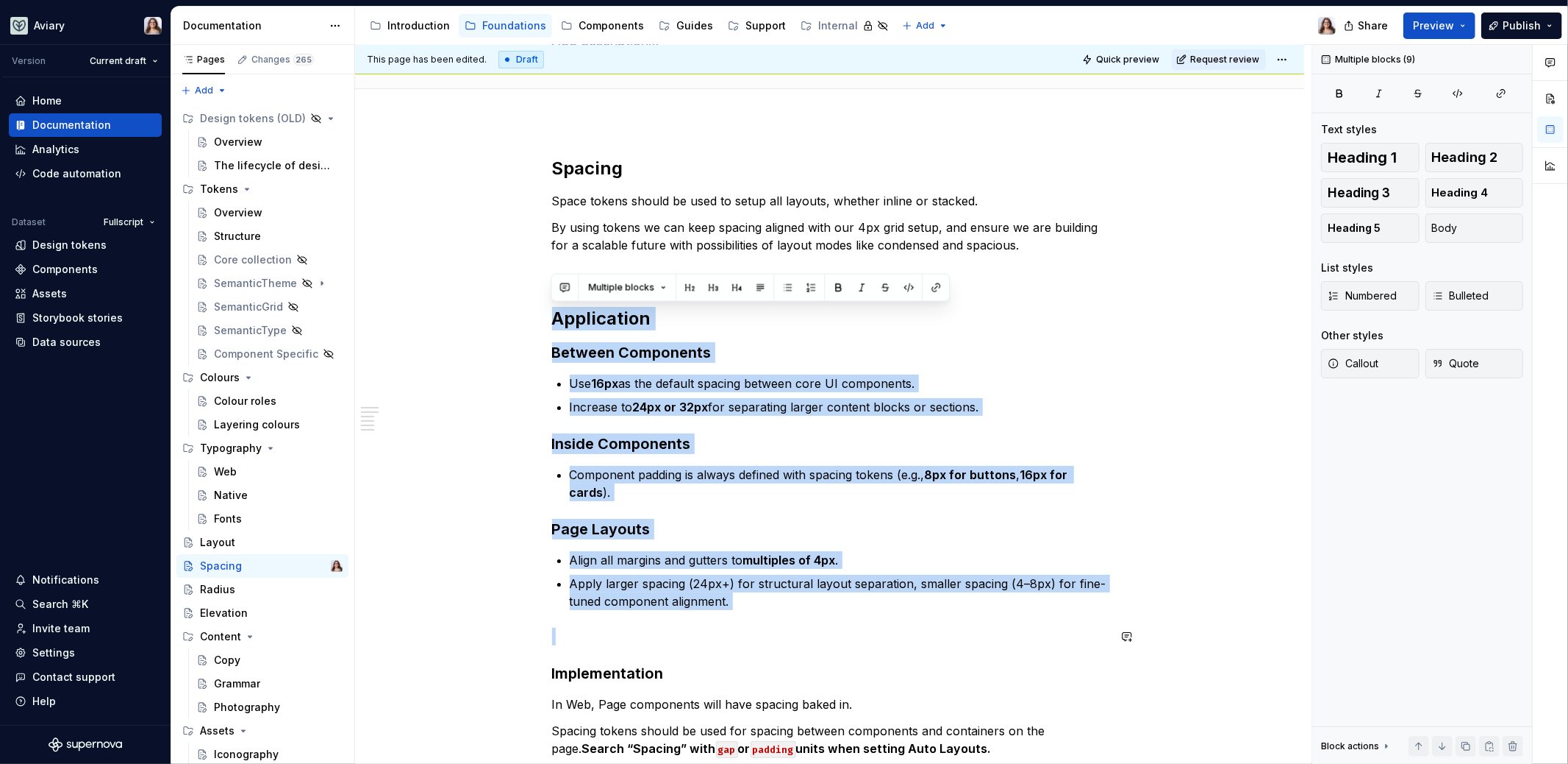
drag, startPoint x: 552, startPoint y: 282, endPoint x: 847, endPoint y: 654, distance: 474.8
click at [847, 654] on div "Spacing Space tokens should be used to setup all layouts, whether inline or sta…" at bounding box center [830, 483] width 555 height 653
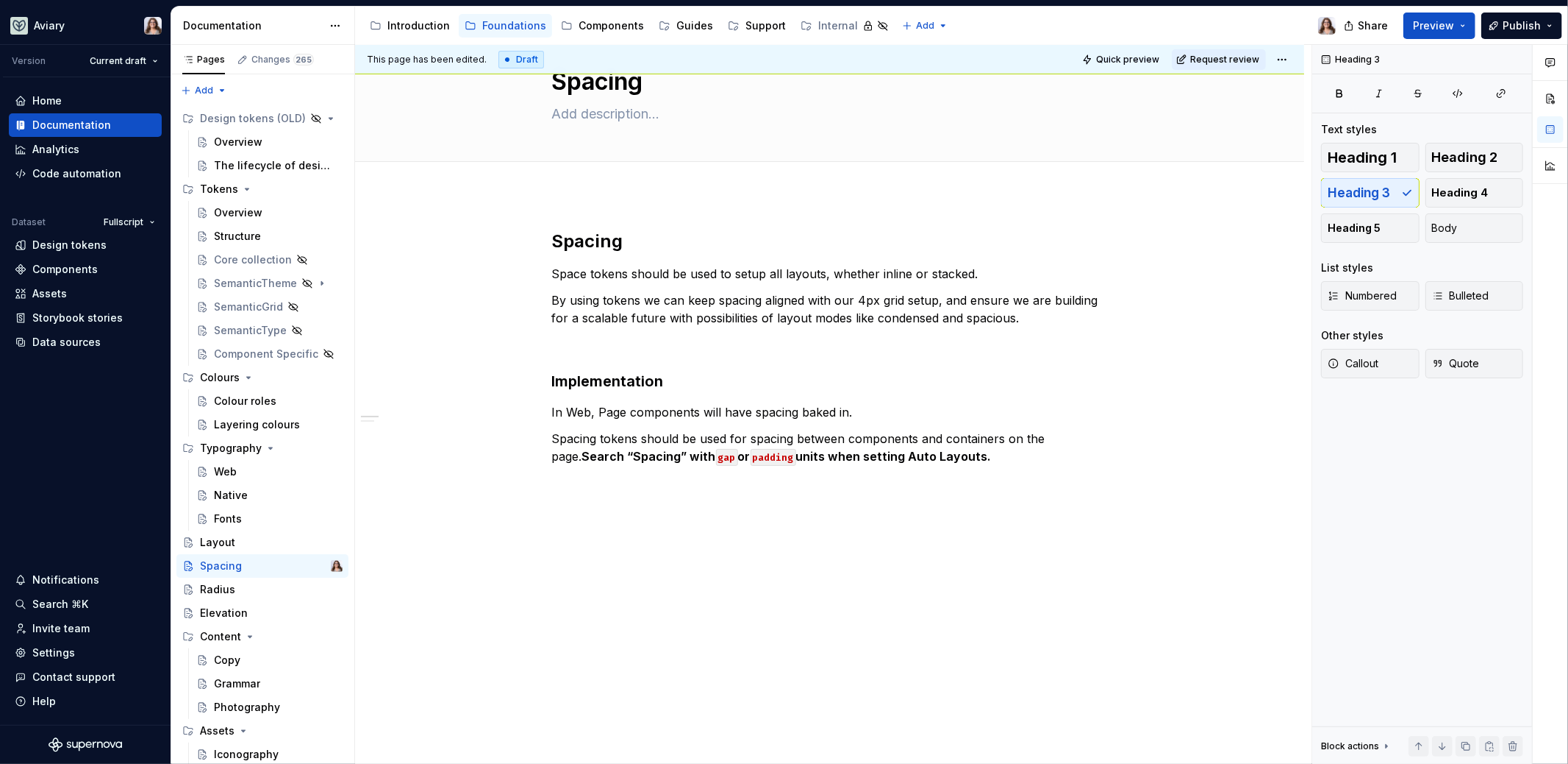
scroll to position [57, 0]
drag, startPoint x: 863, startPoint y: 415, endPoint x: 520, endPoint y: 382, distance: 344.6
click at [552, 382] on div "Spacing Space tokens should be used to setup all layouts, whether inline or sta…" at bounding box center [830, 383] width 555 height 306
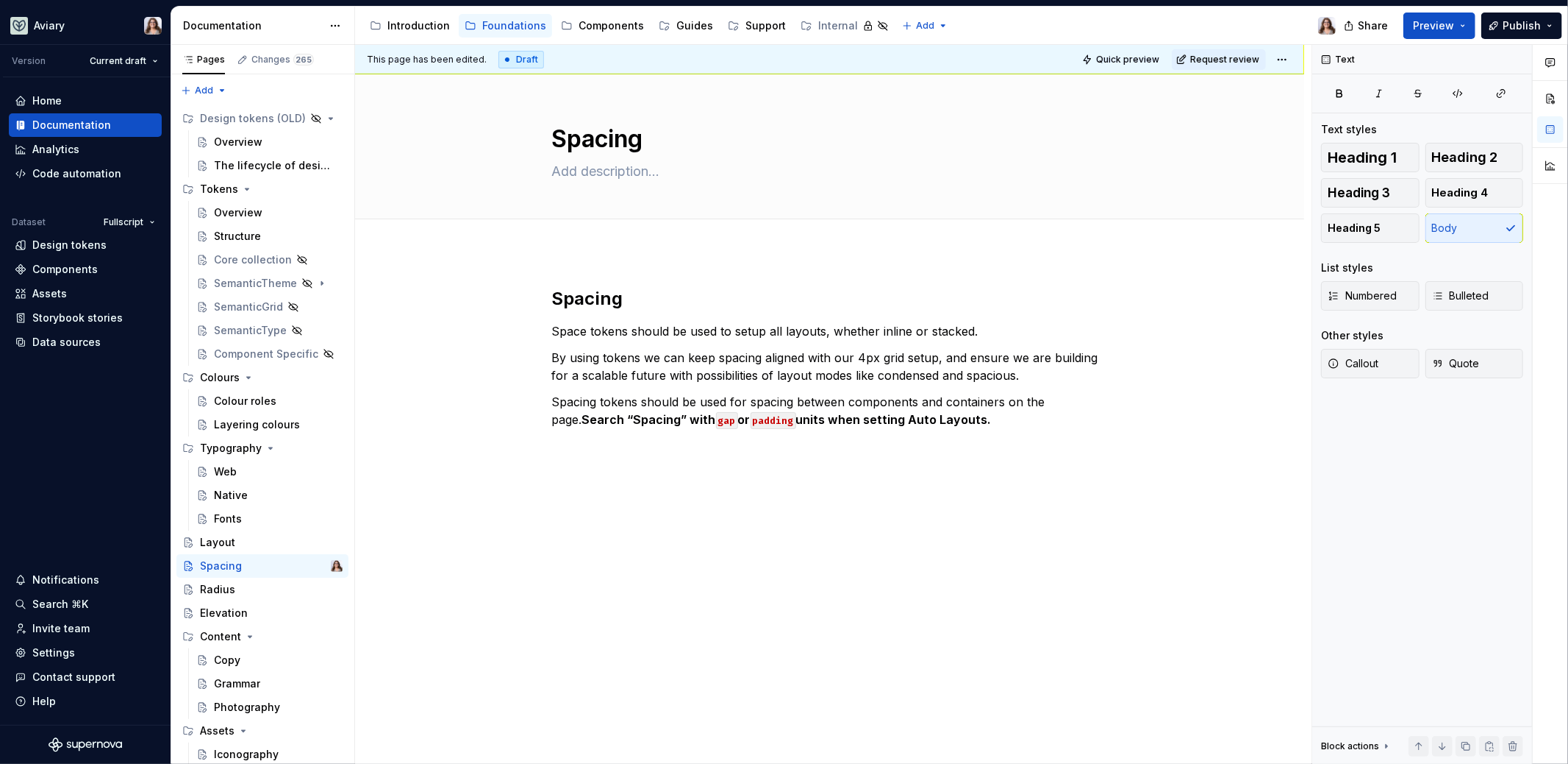
scroll to position [0, 0]
drag, startPoint x: 972, startPoint y: 418, endPoint x: 506, endPoint y: 421, distance: 466.0
click at [506, 421] on div "Spacing Space tokens should be used to setup all layouts, whether inline or sta…" at bounding box center [830, 490] width 949 height 476
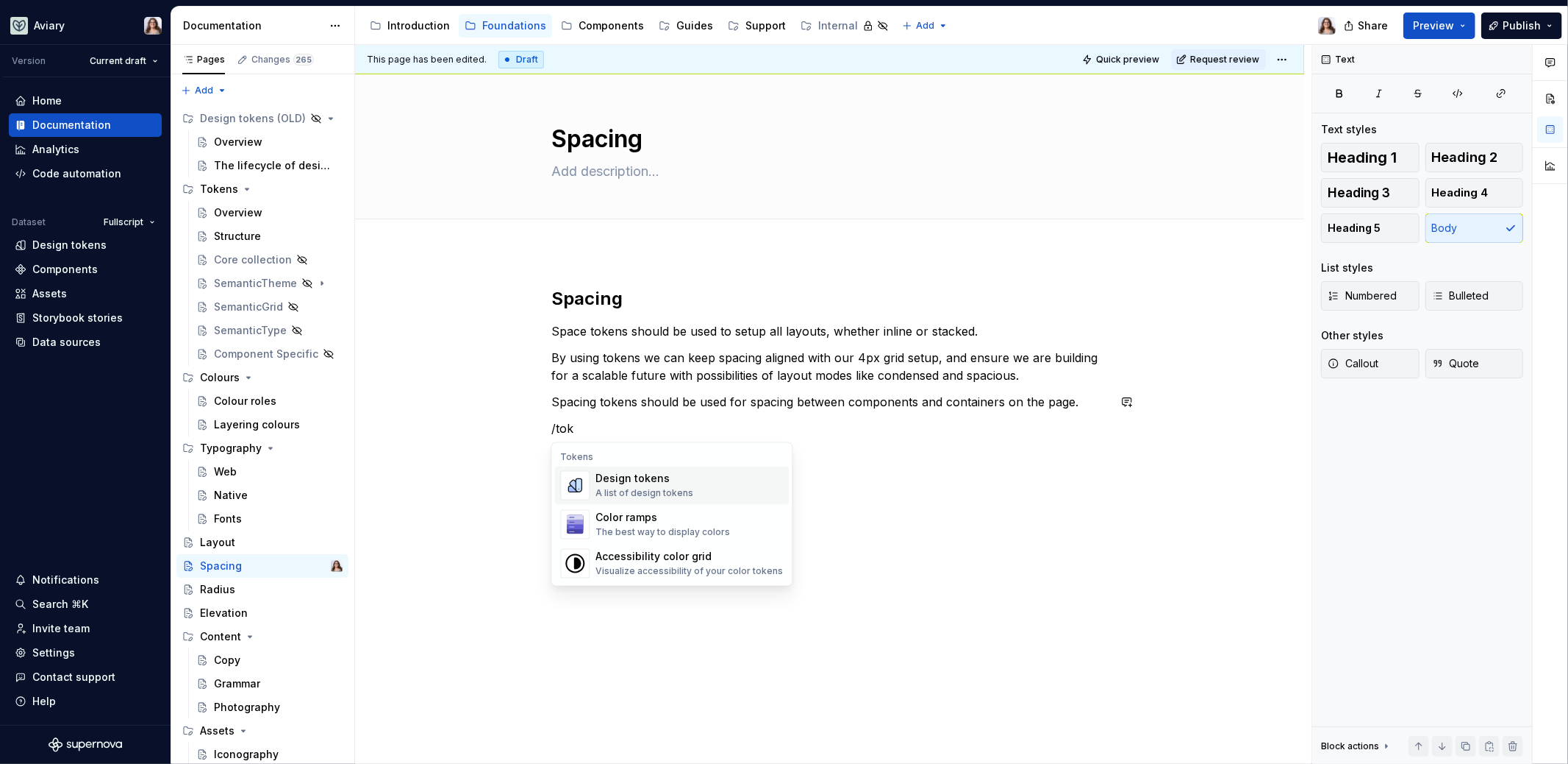
click at [678, 484] on div "Design tokens" at bounding box center [644, 479] width 98 height 15
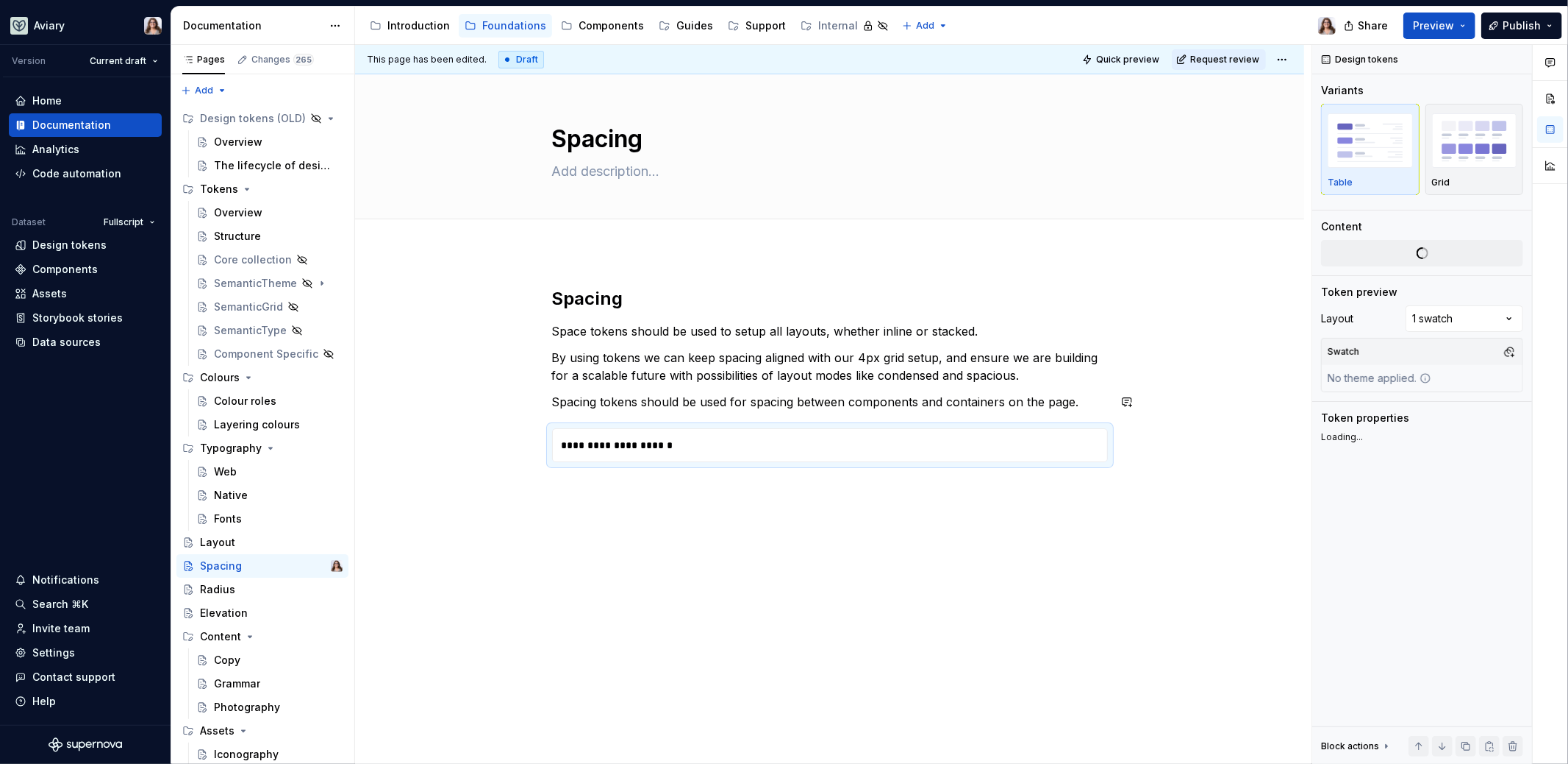
type textarea "*"
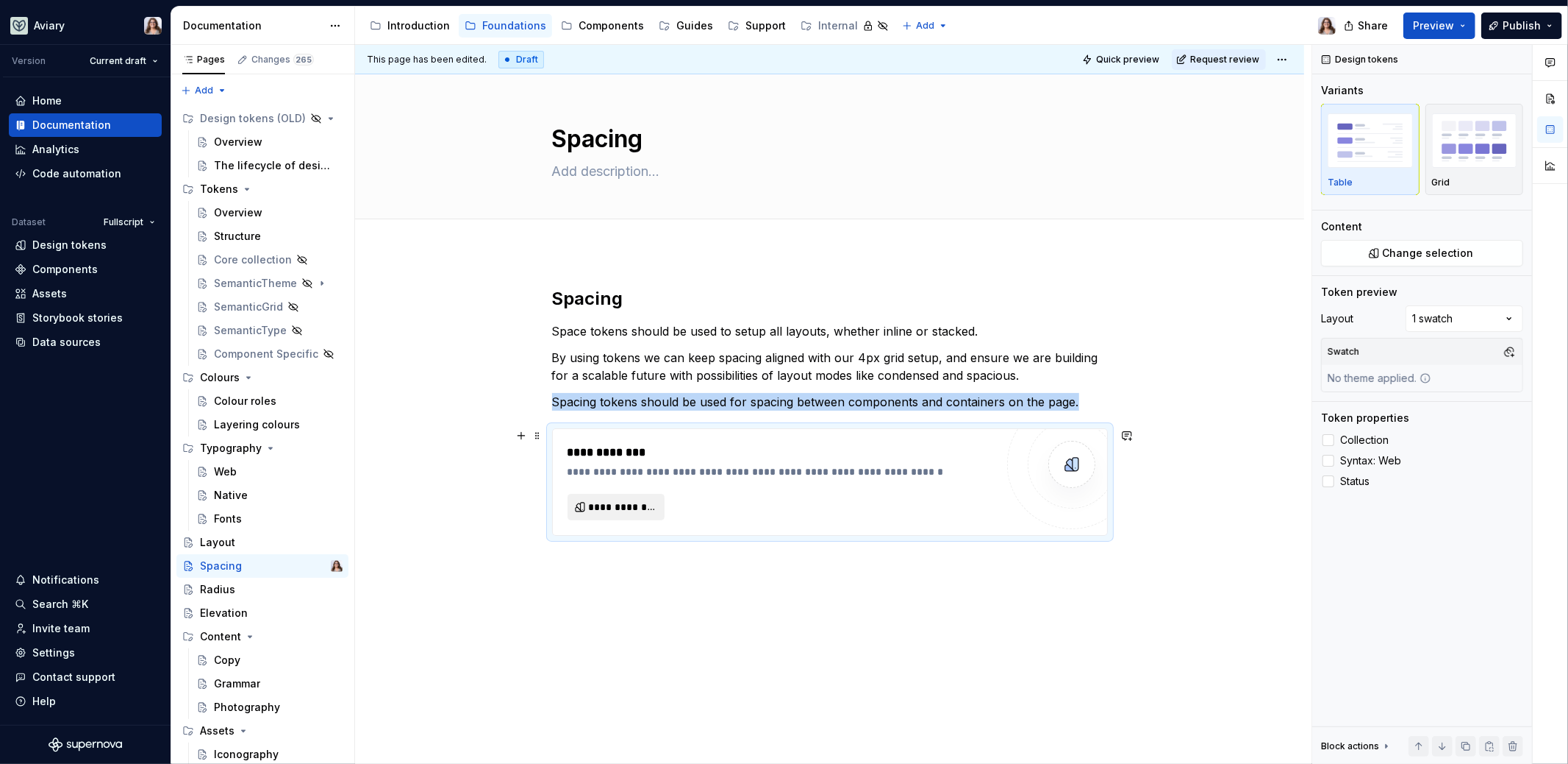
click at [638, 505] on span "**********" at bounding box center [622, 507] width 67 height 15
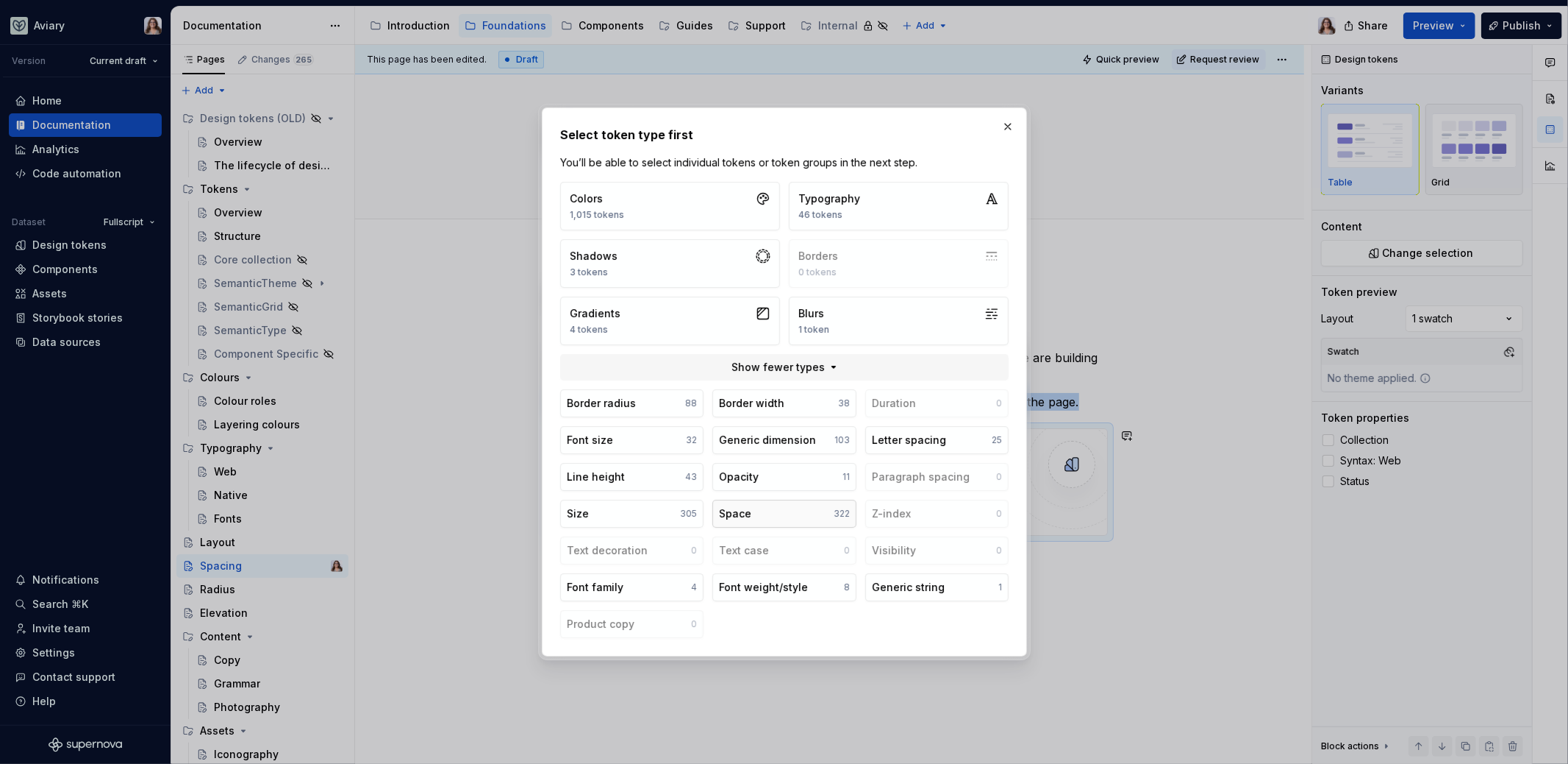
click at [751, 503] on button "Space 322" at bounding box center [784, 513] width 143 height 28
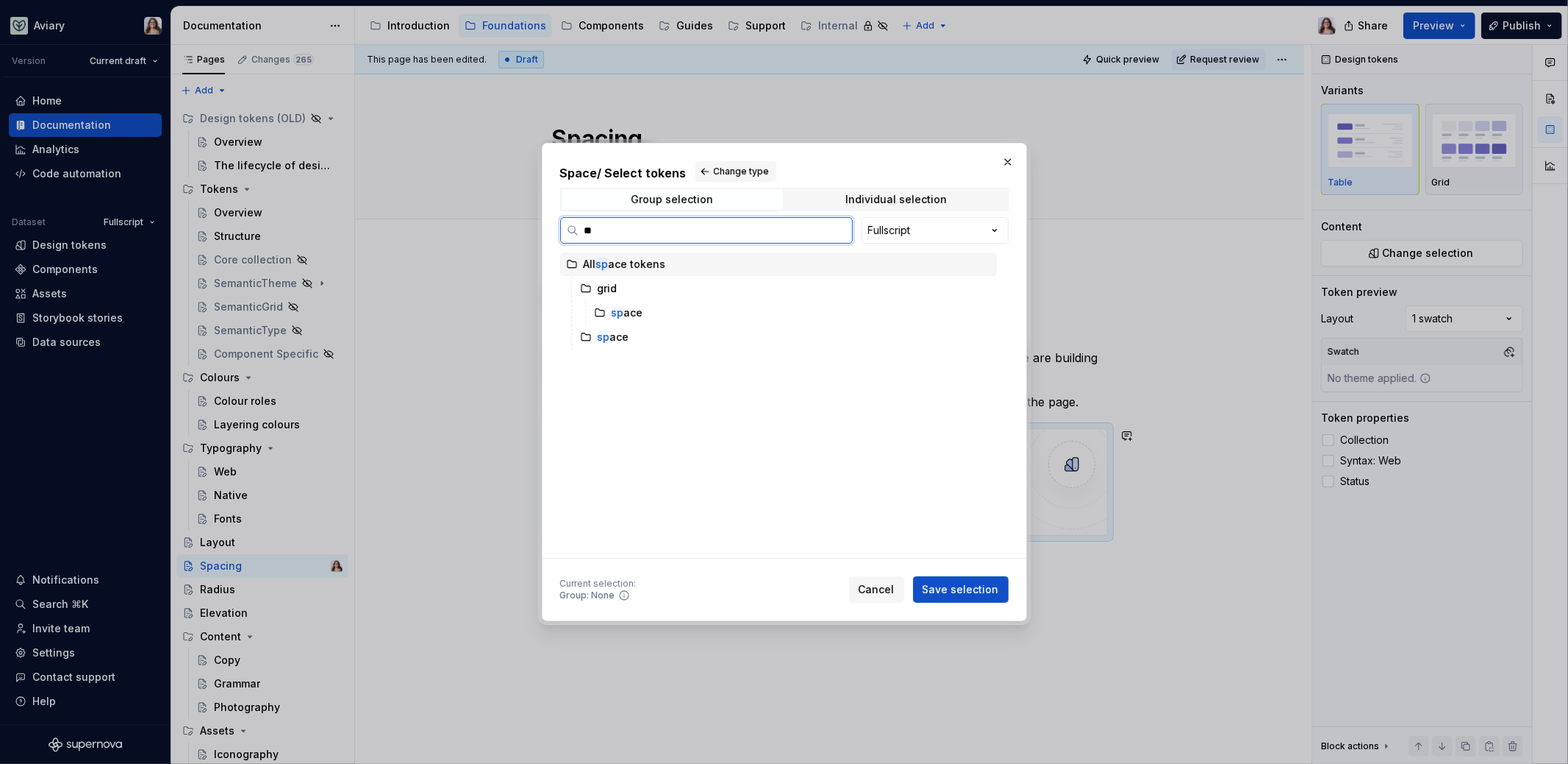
type input "***"
click at [650, 336] on div "spa ce" at bounding box center [785, 336] width 423 height 23
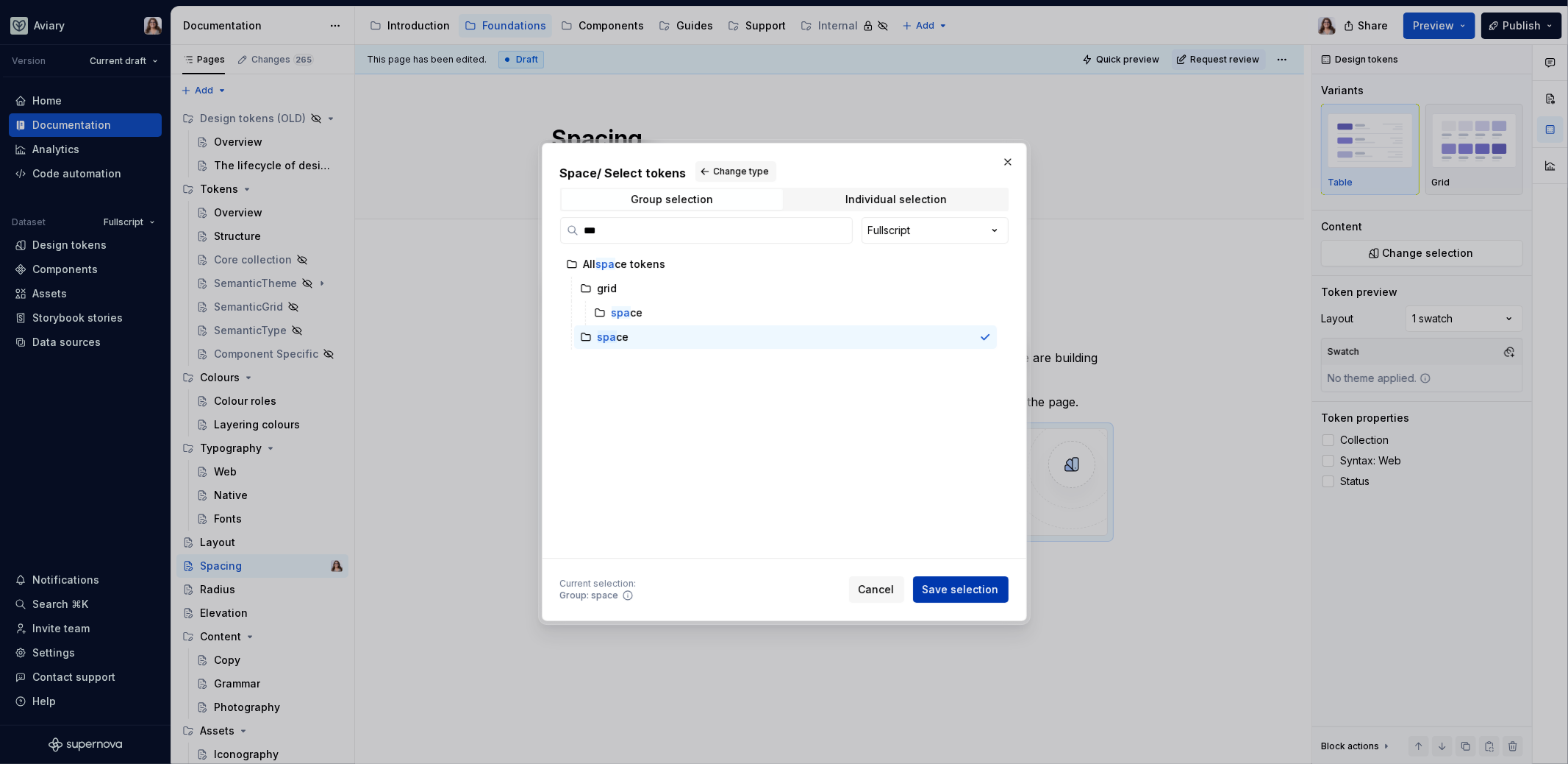
click at [933, 598] on button "Save selection" at bounding box center [960, 589] width 96 height 26
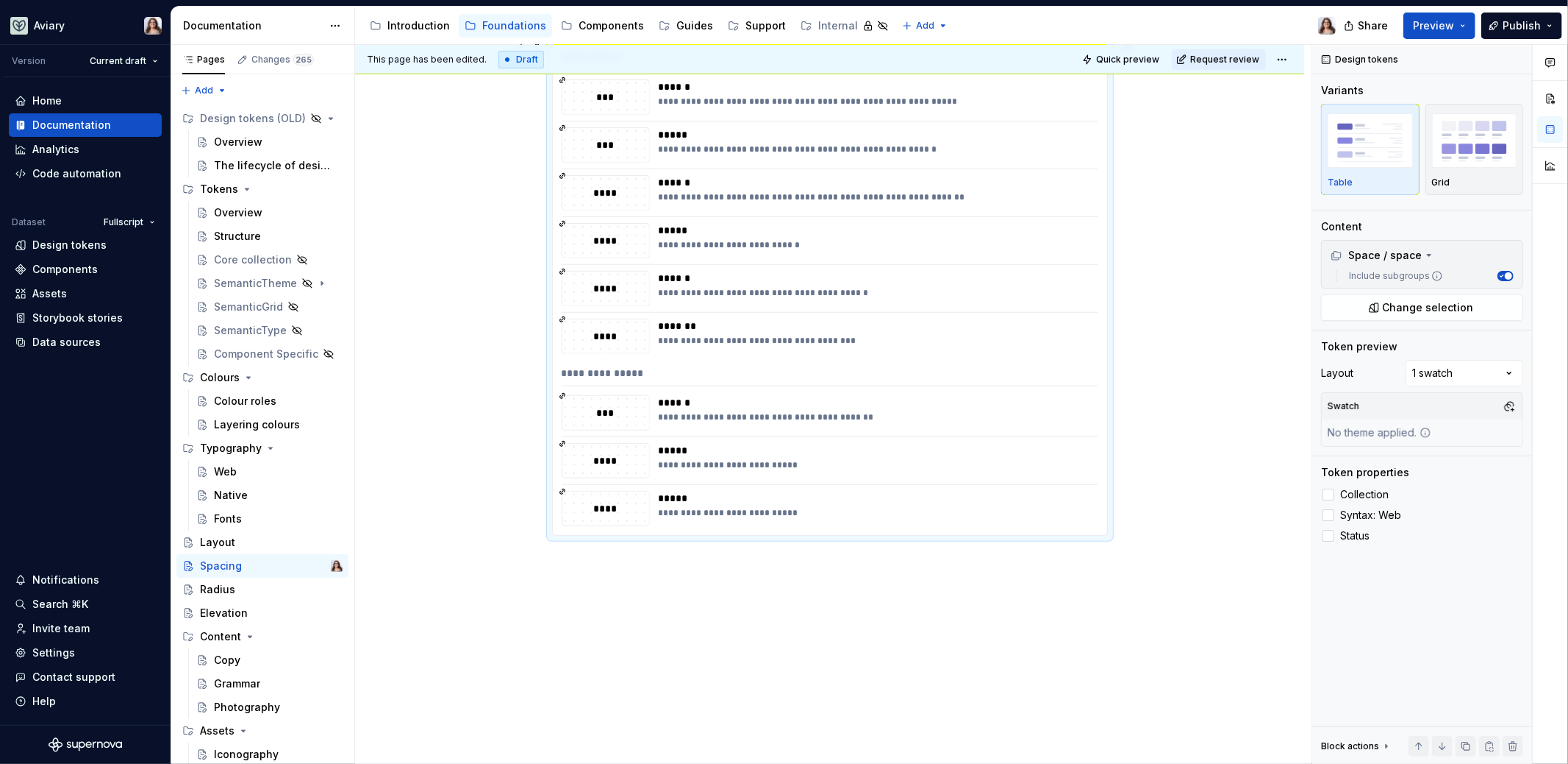
scroll to position [231, 0]
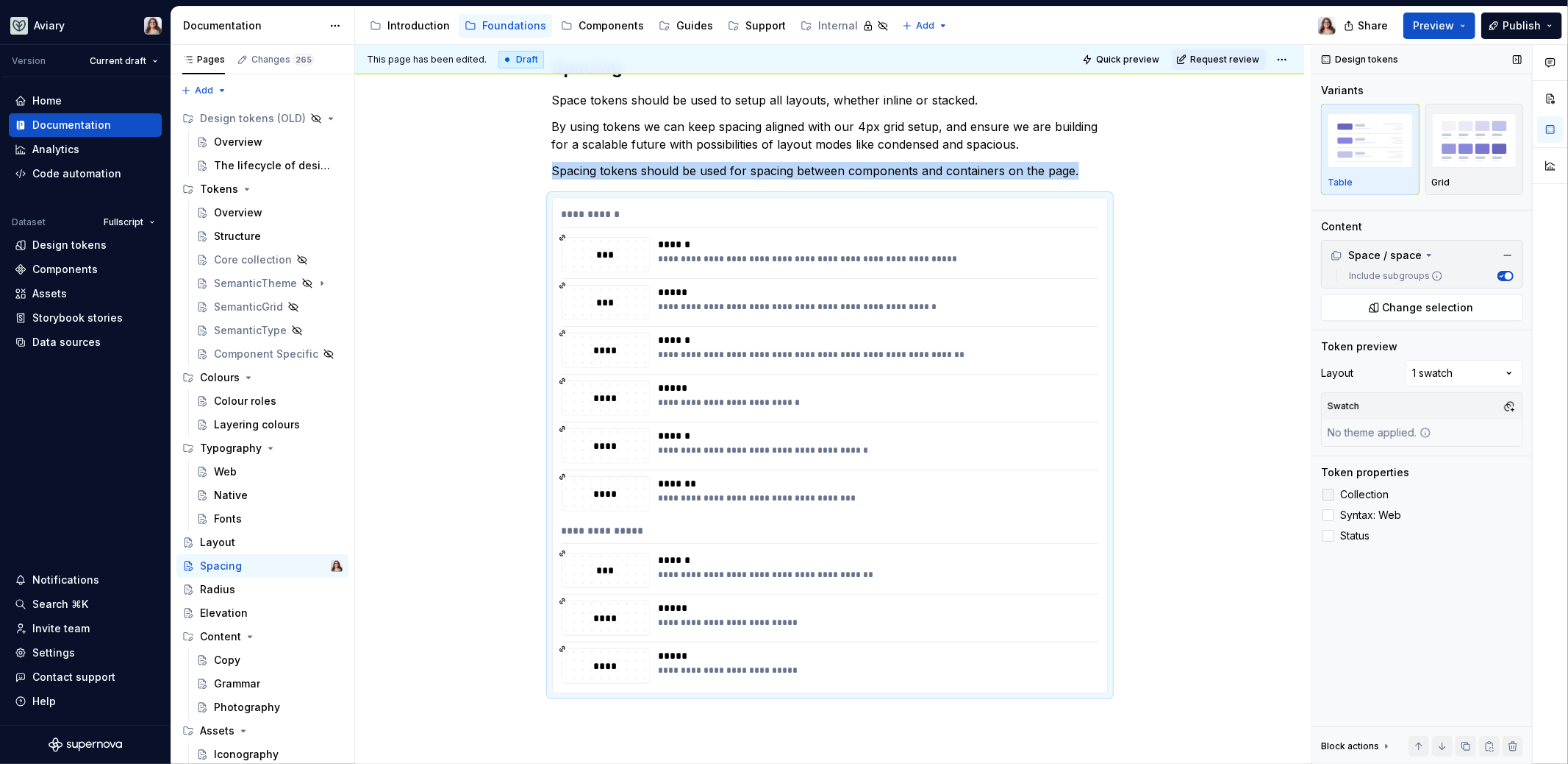
click at [1335, 494] on label "Collection" at bounding box center [1422, 494] width 203 height 18
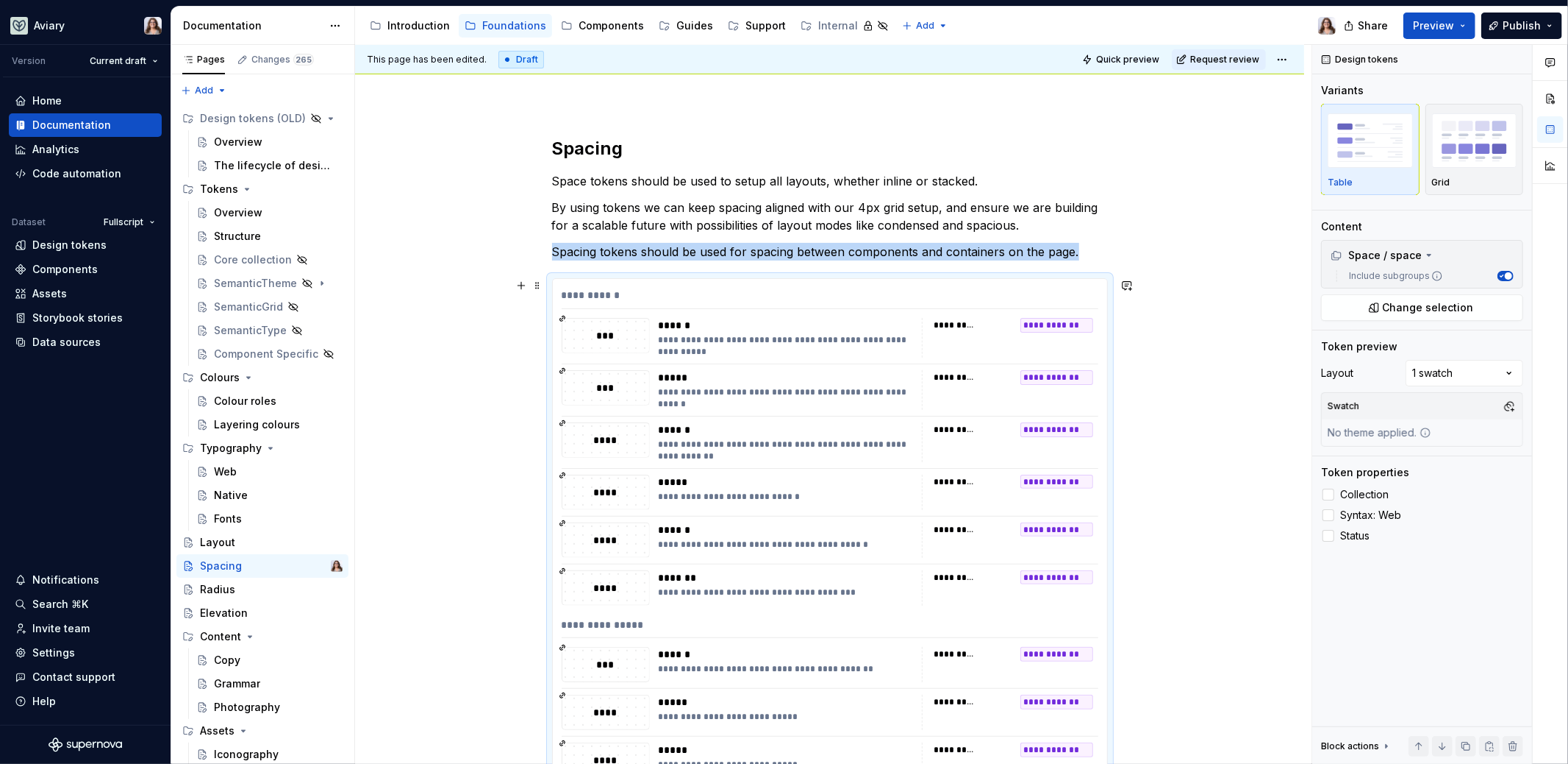
scroll to position [134, 0]
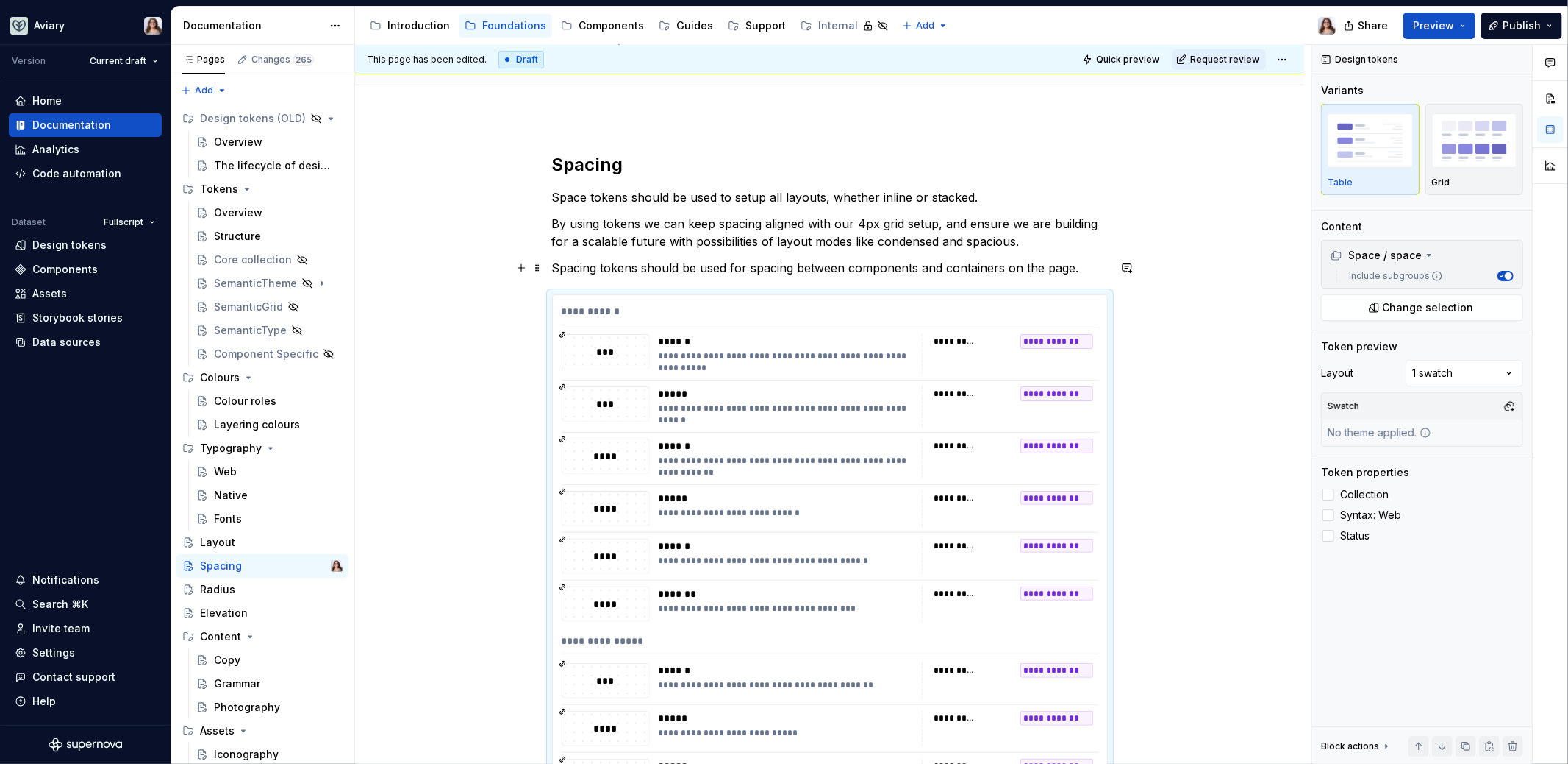
click at [1073, 271] on p "Spacing tokens should be used for spacing between components and containers on …" at bounding box center [830, 268] width 555 height 18
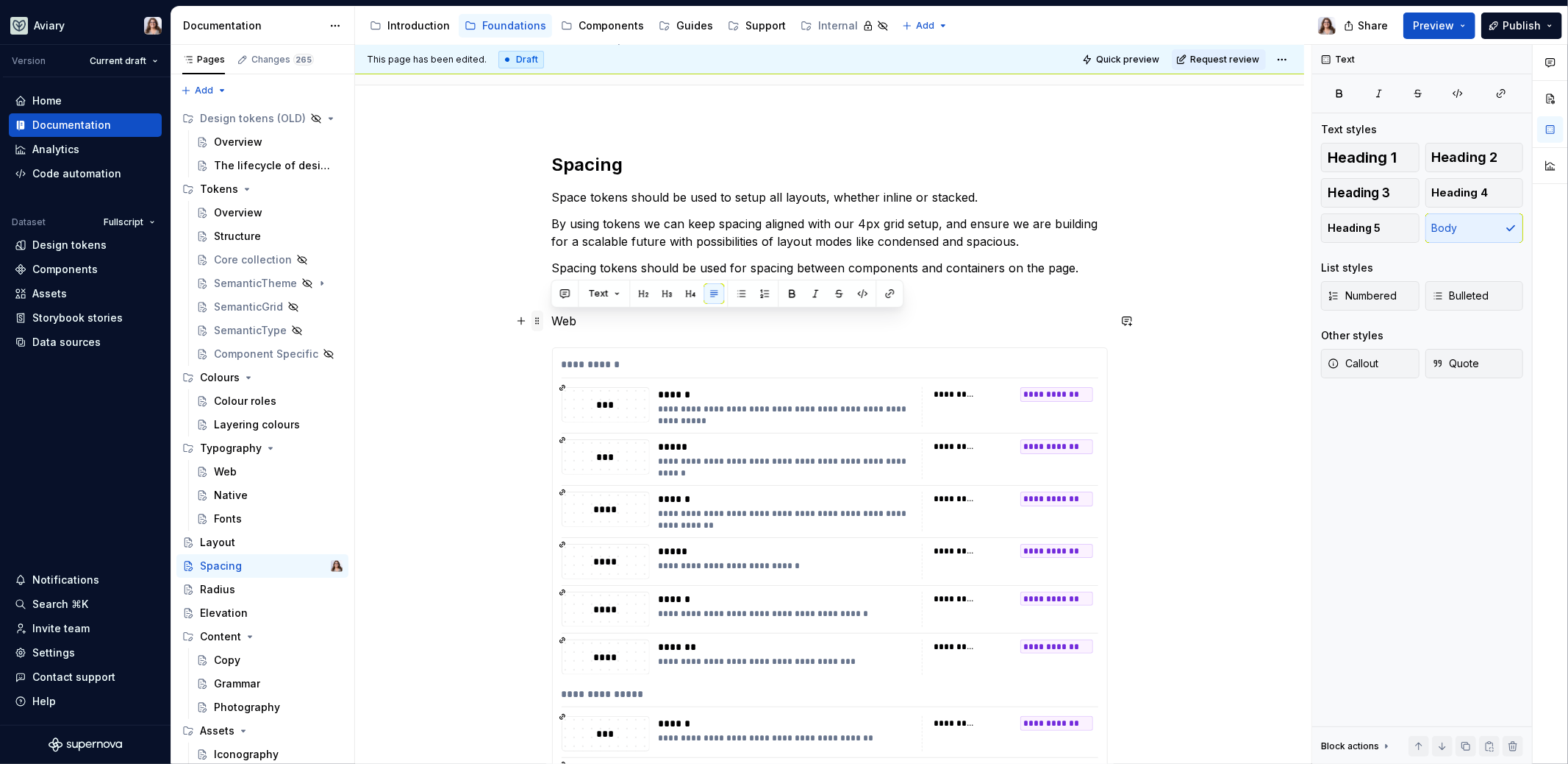
drag, startPoint x: 581, startPoint y: 320, endPoint x: 538, endPoint y: 319, distance: 43.0
click at [552, 319] on div "**********" at bounding box center [830, 545] width 555 height 783
click at [705, 297] on button "button" at bounding box center [709, 294] width 20 height 20
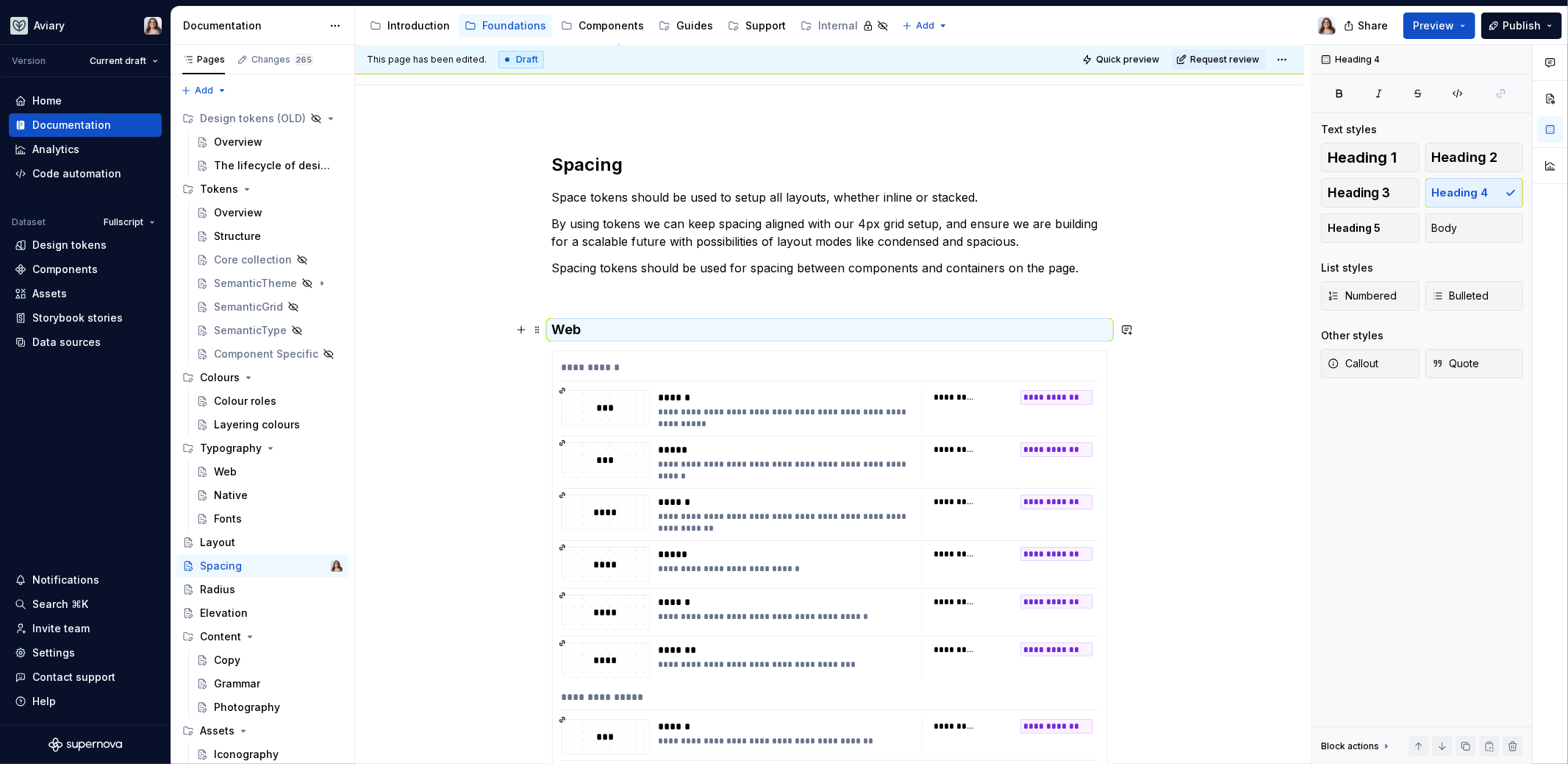
click at [591, 323] on h4 "Web" at bounding box center [830, 329] width 555 height 18
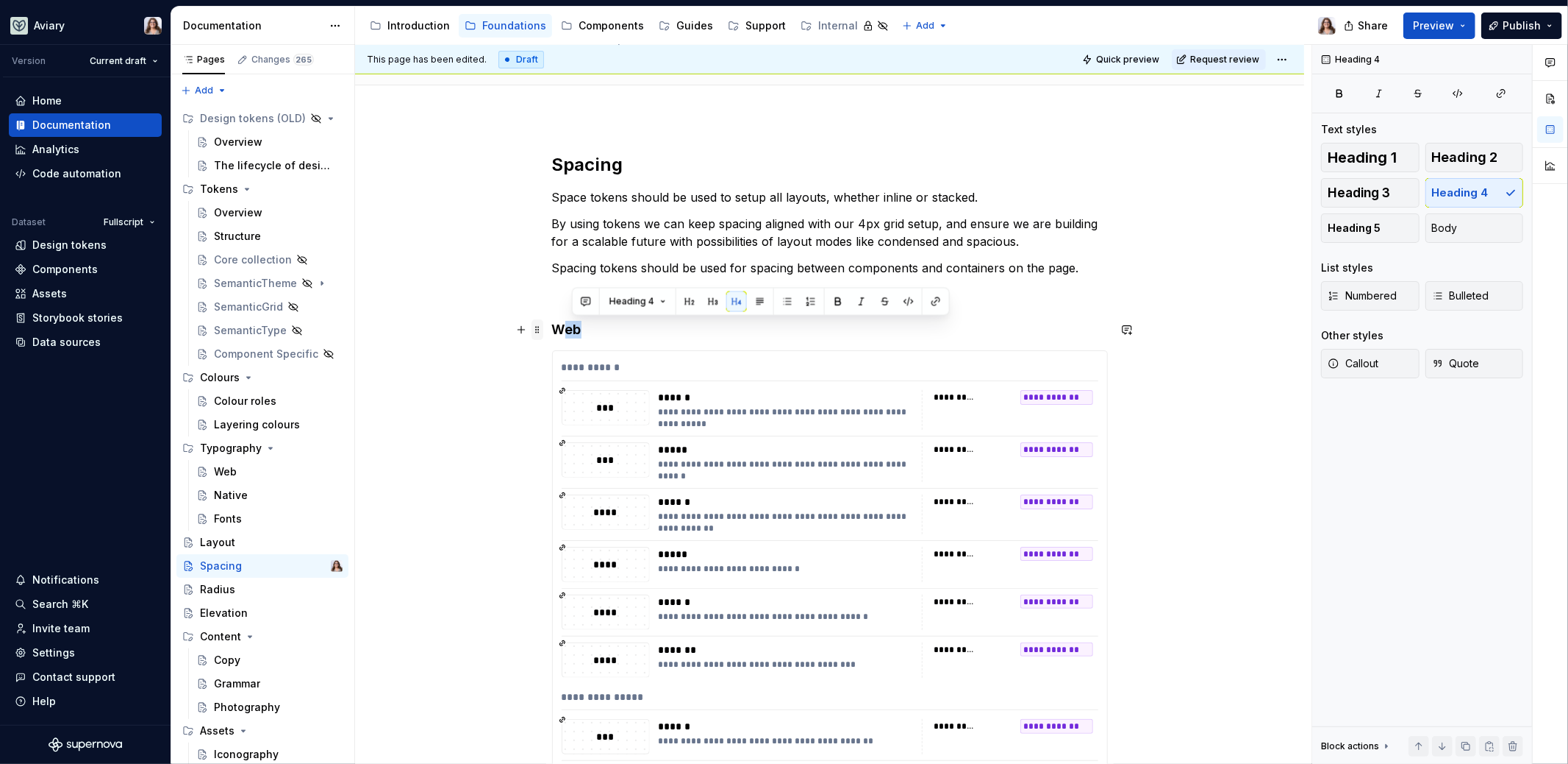
drag, startPoint x: 581, startPoint y: 330, endPoint x: 532, endPoint y: 330, distance: 49.0
click at [552, 330] on div "**********" at bounding box center [830, 546] width 555 height 785
click at [700, 308] on button "button" at bounding box center [705, 301] width 20 height 20
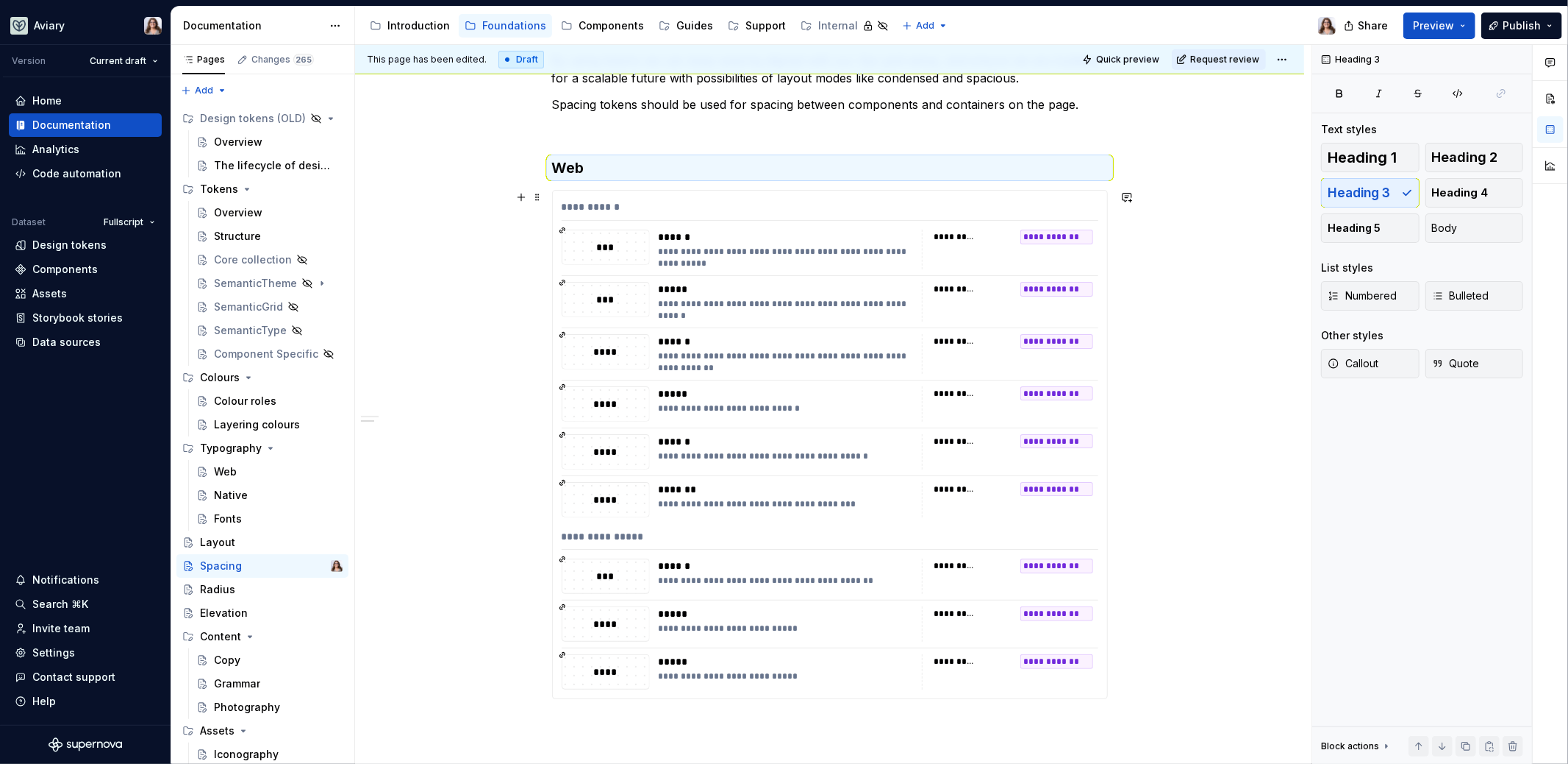
scroll to position [321, 0]
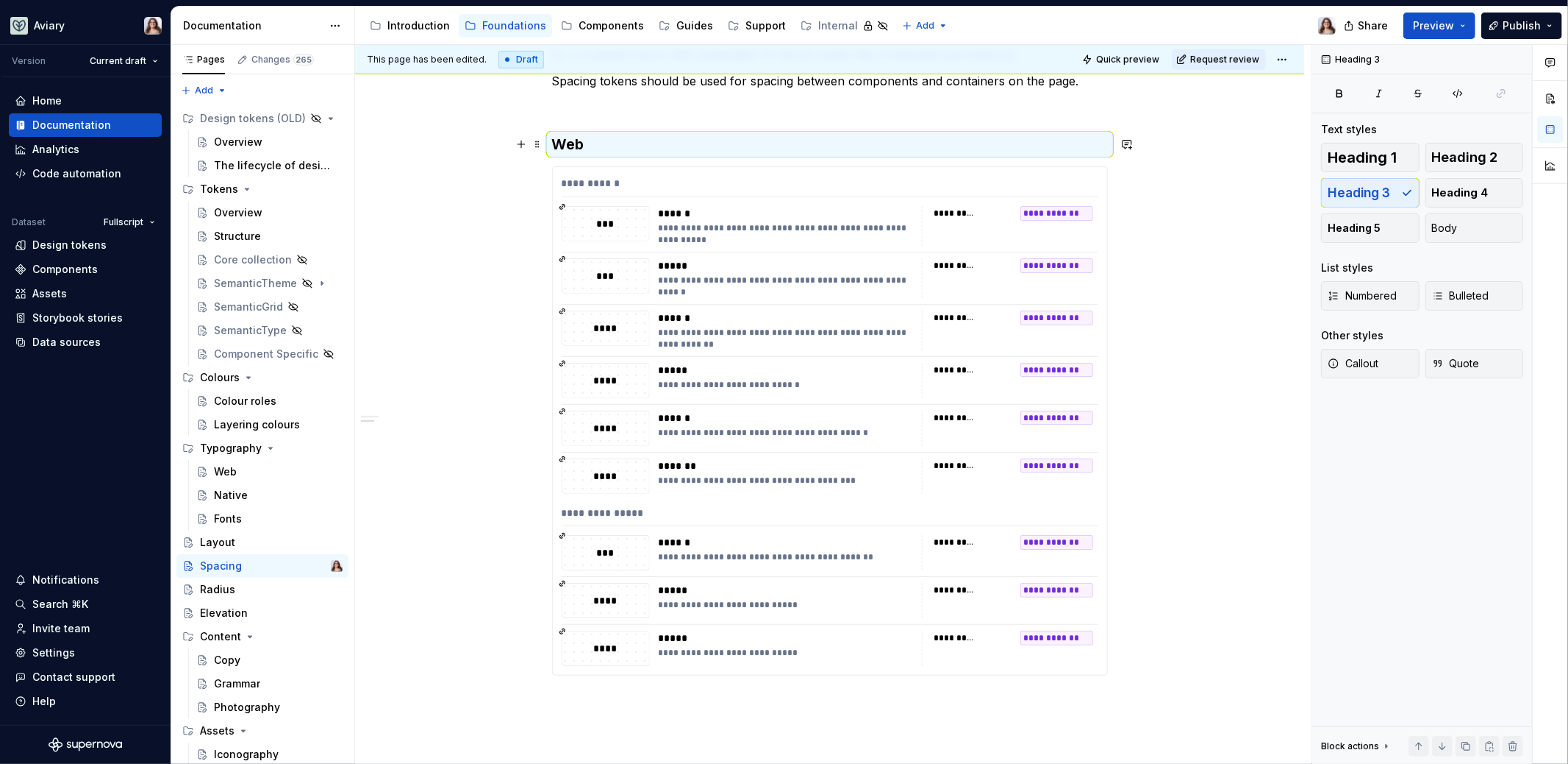
click at [598, 118] on div "**********" at bounding box center [830, 352] width 555 height 771
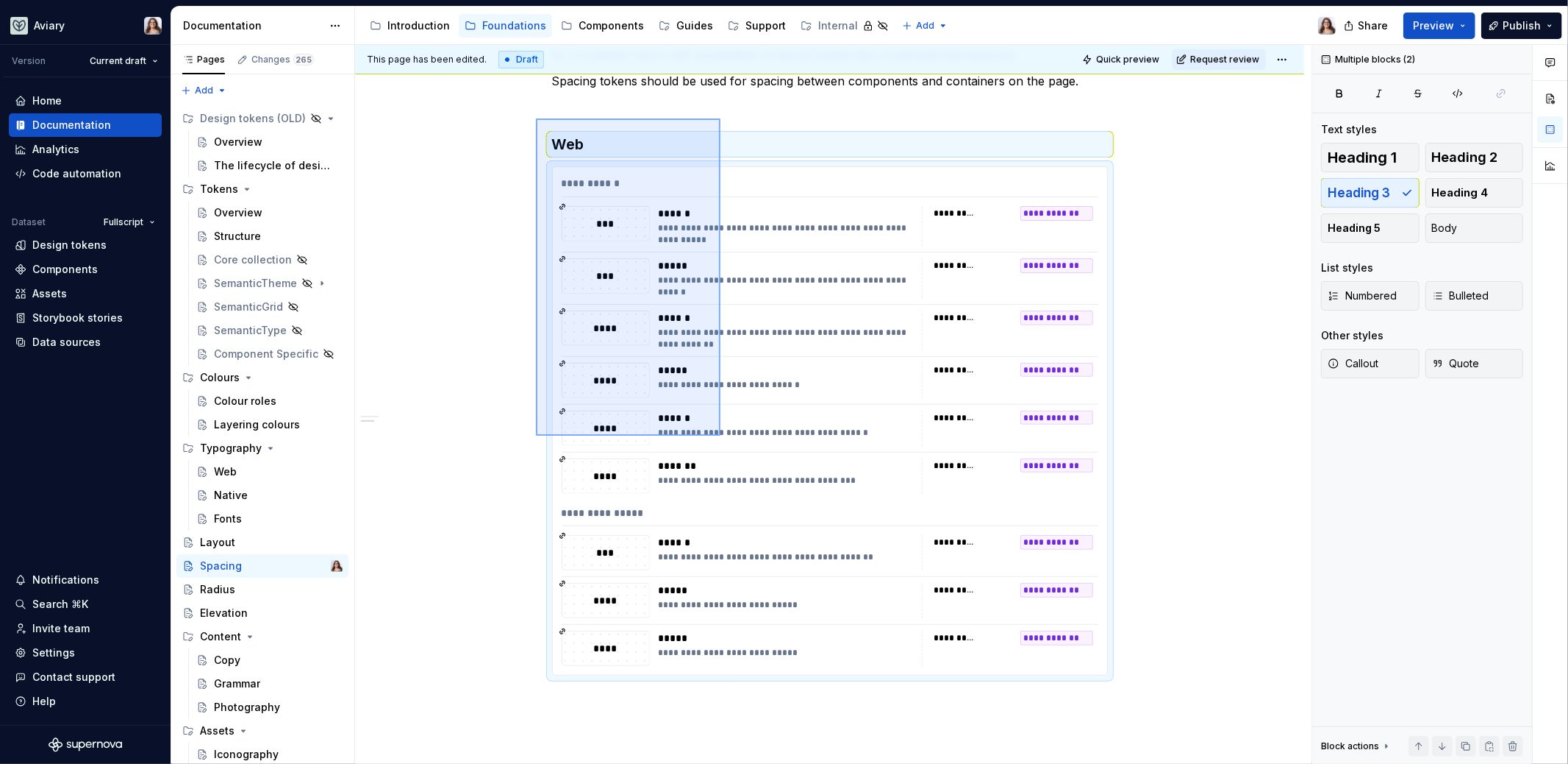
drag, startPoint x: 536, startPoint y: 118, endPoint x: 721, endPoint y: 435, distance: 367.0
click at [721, 435] on div "**********" at bounding box center [833, 404] width 957 height 719
copy div "Web"
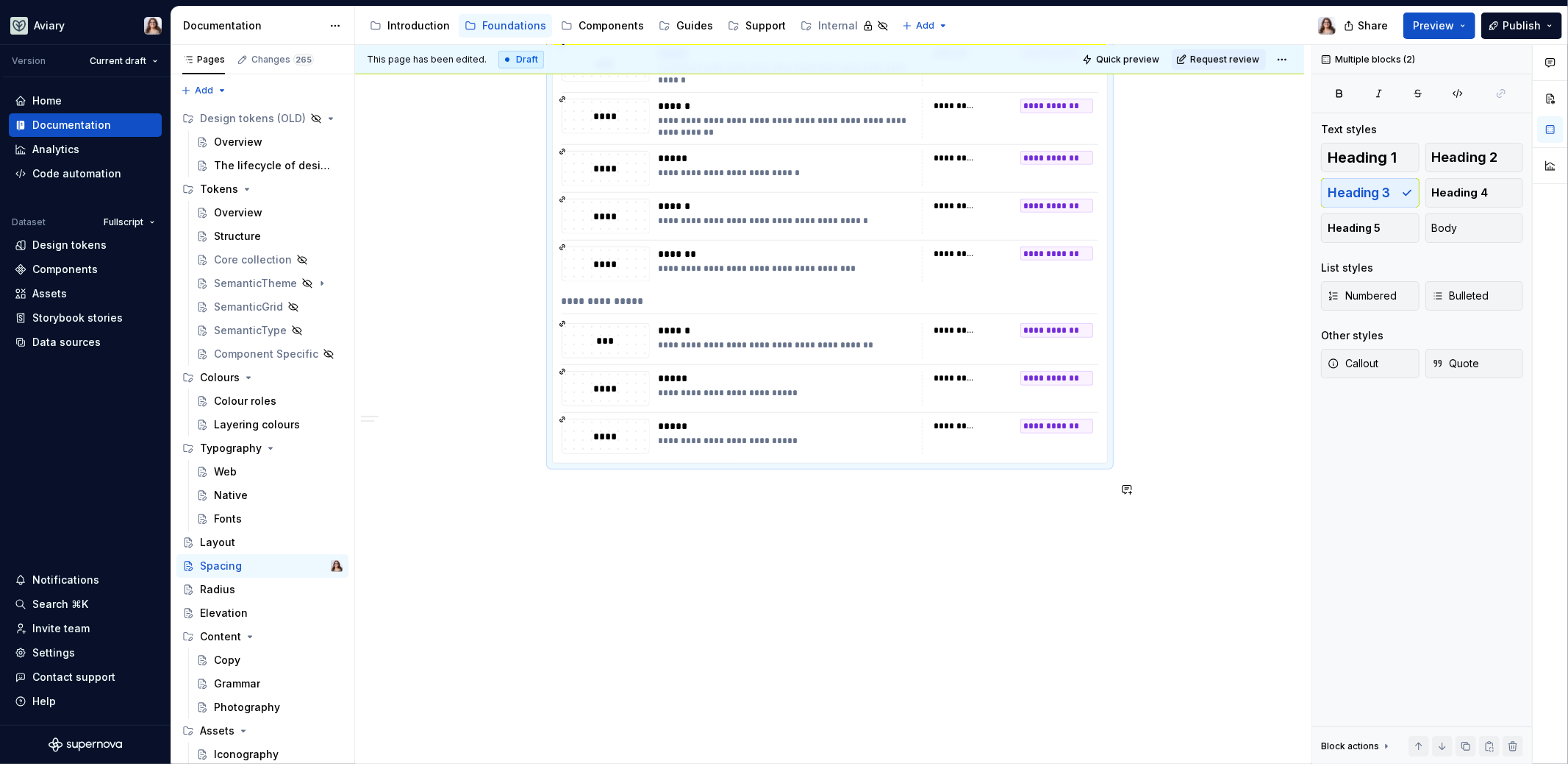
scroll to position [539, 0]
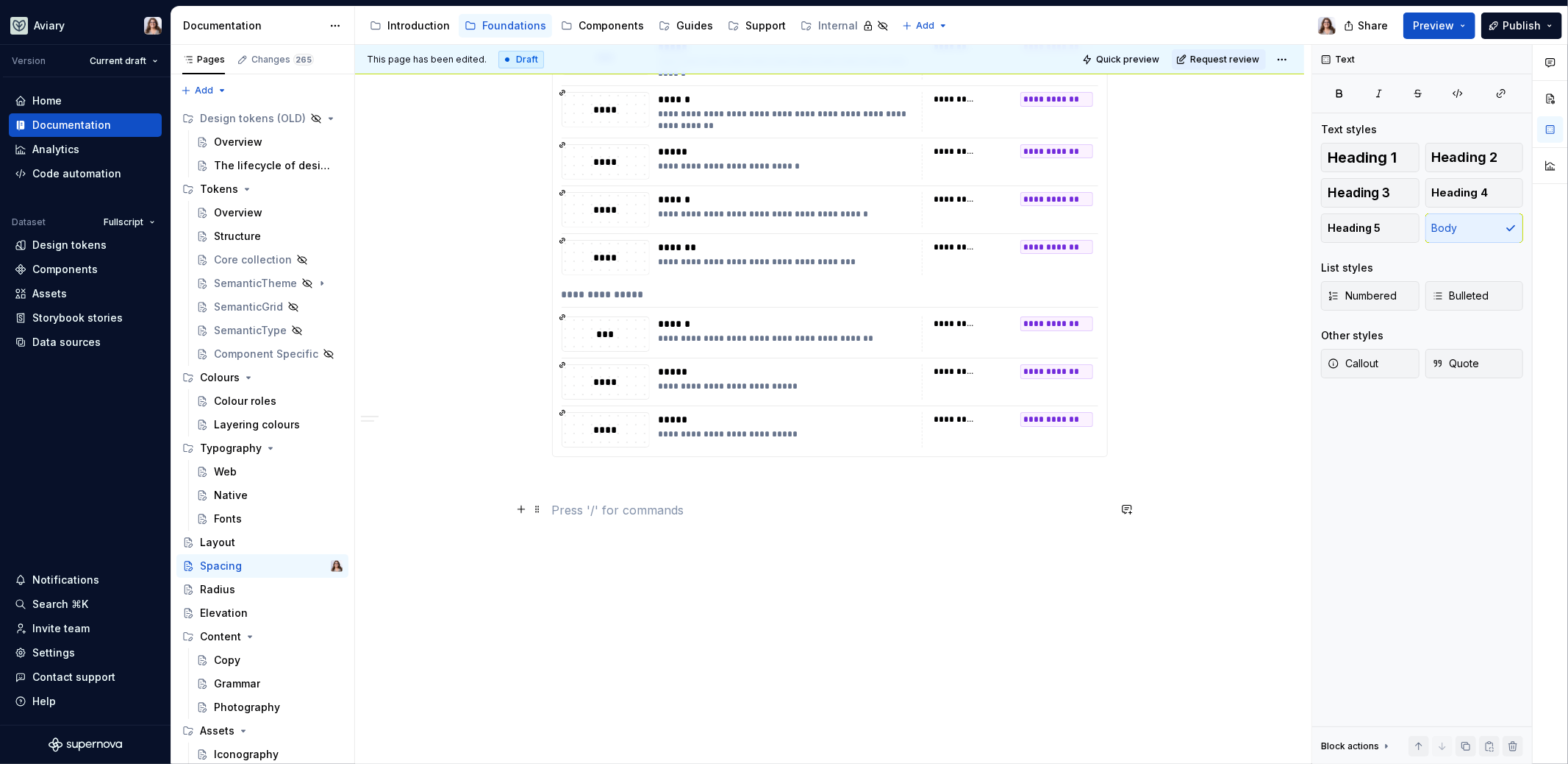
click at [635, 501] on p at bounding box center [830, 509] width 555 height 18
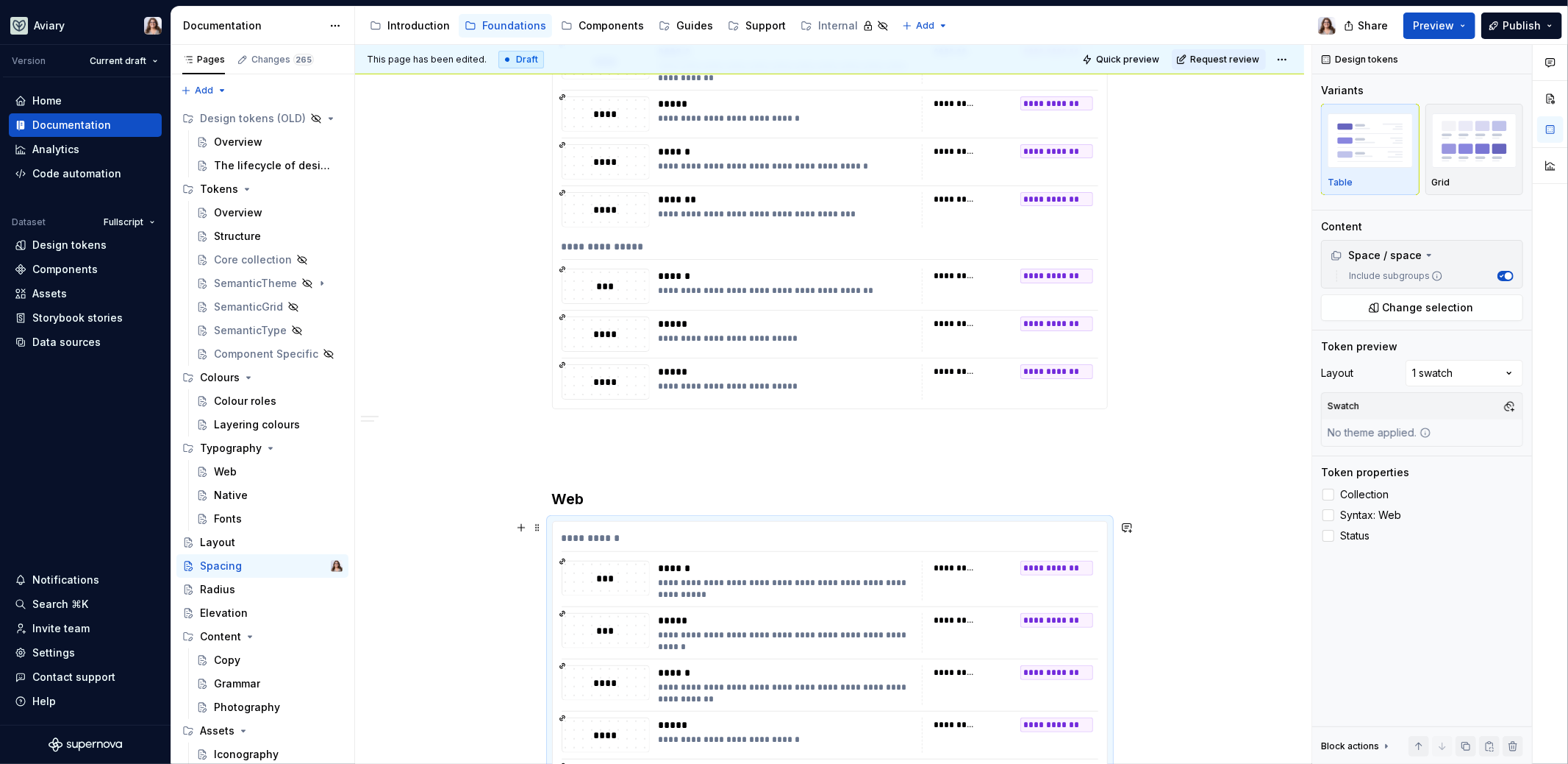
scroll to position [618, 0]
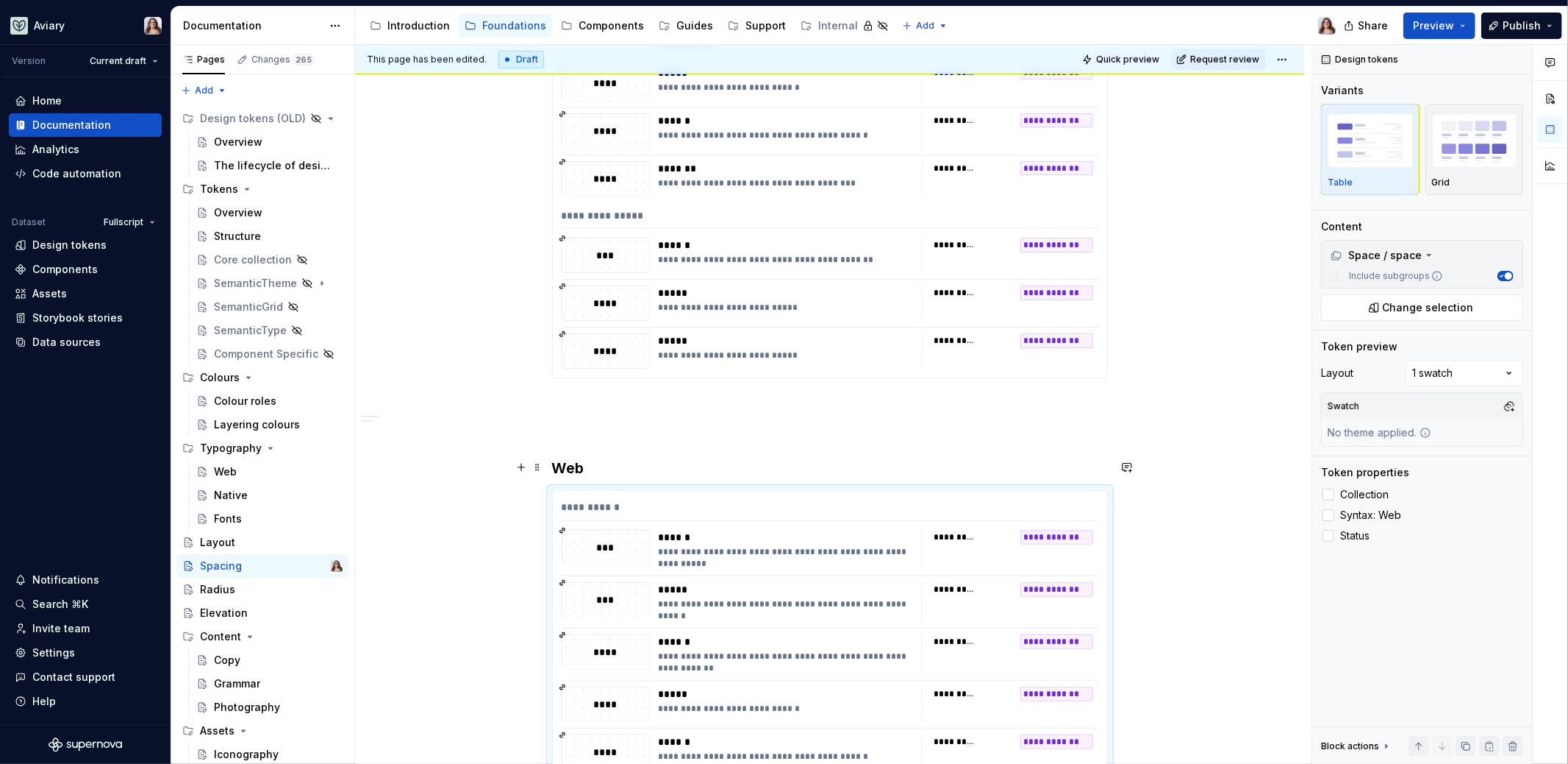
click at [573, 461] on h3 "Web" at bounding box center [830, 468] width 555 height 20
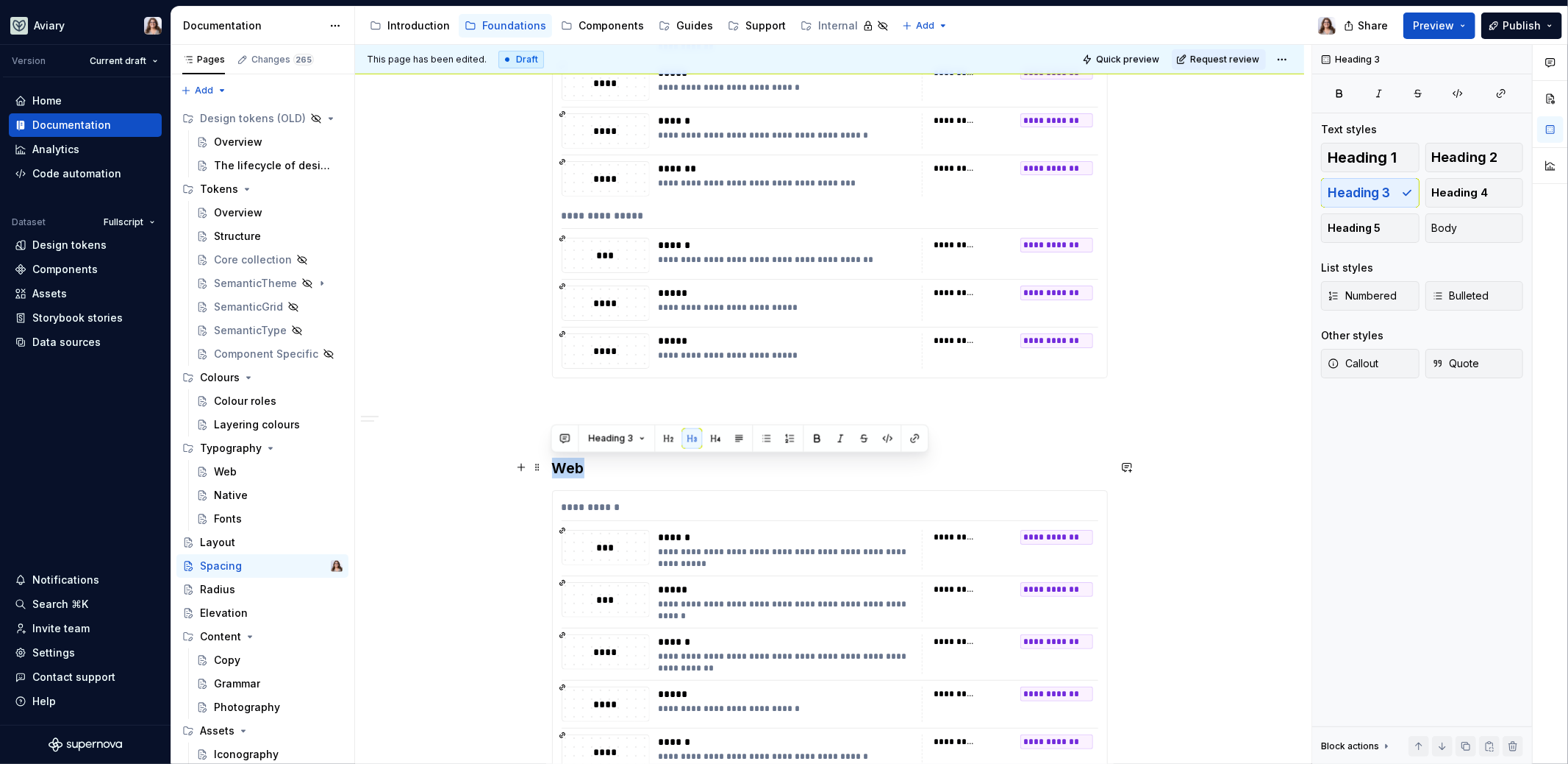
click at [573, 461] on h3 "Web" at bounding box center [830, 468] width 555 height 20
click at [713, 565] on div "**********" at bounding box center [786, 557] width 255 height 23
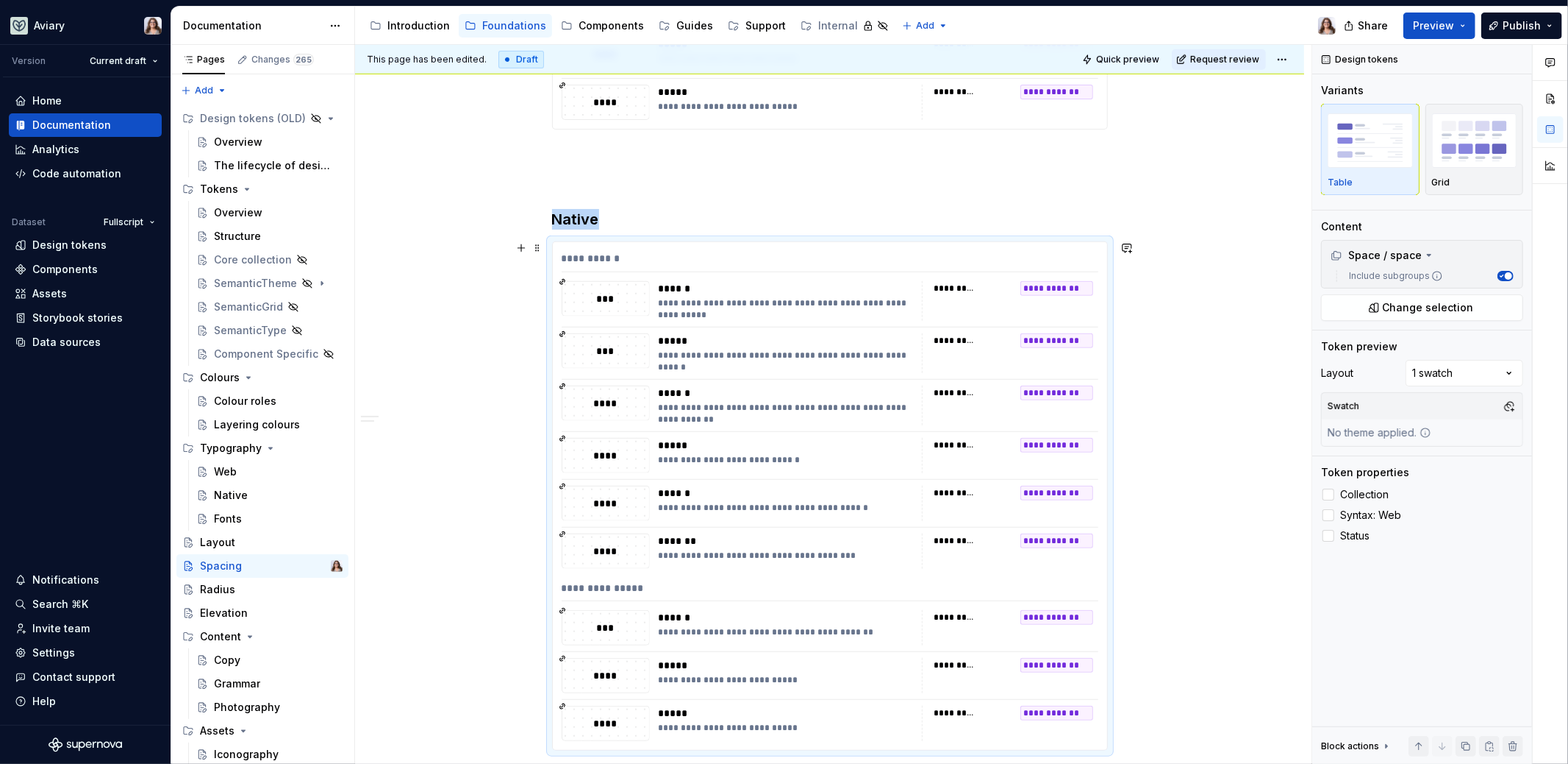
scroll to position [644, 0]
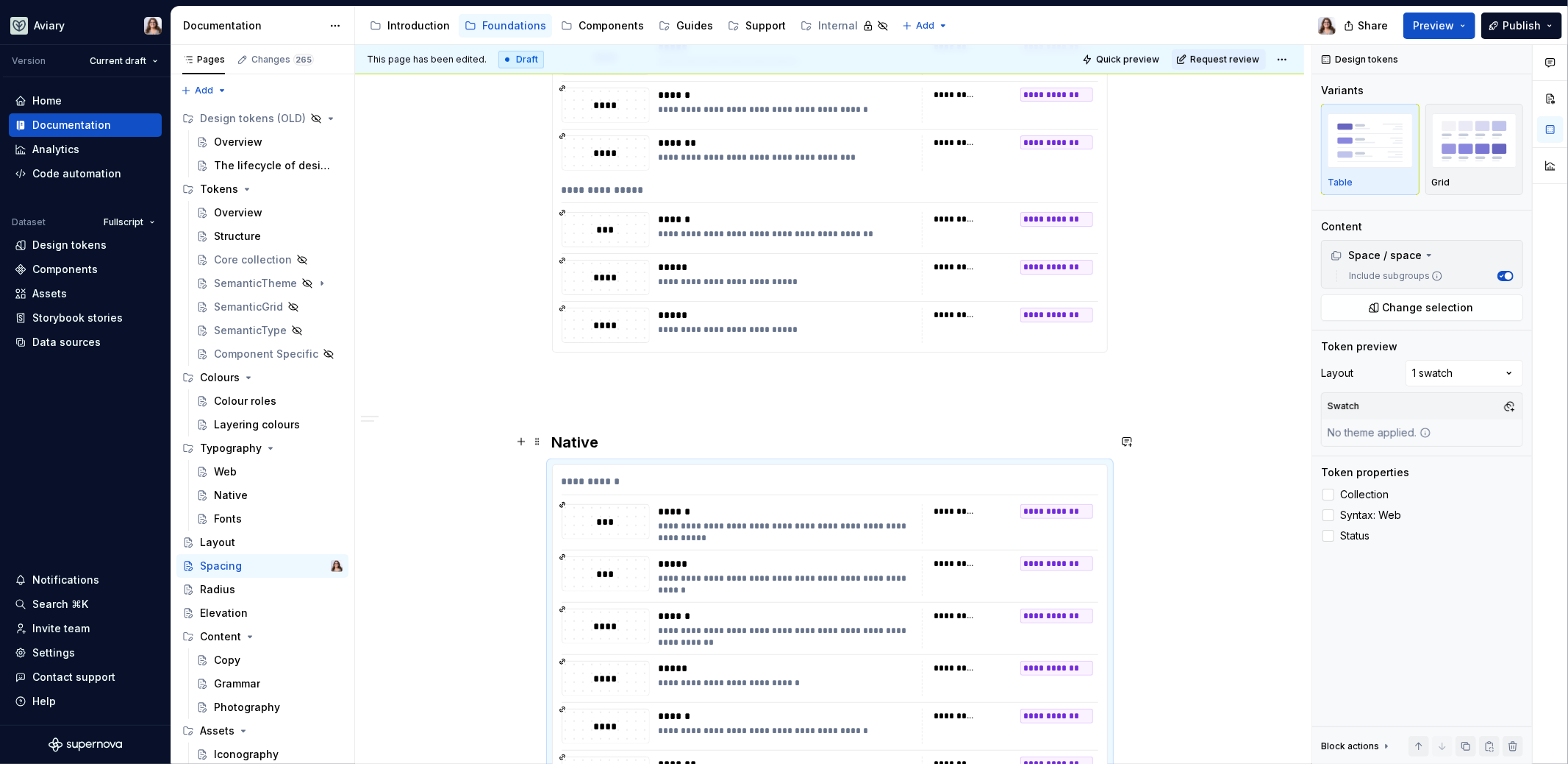
click at [609, 441] on h3 "Native" at bounding box center [830, 442] width 555 height 20
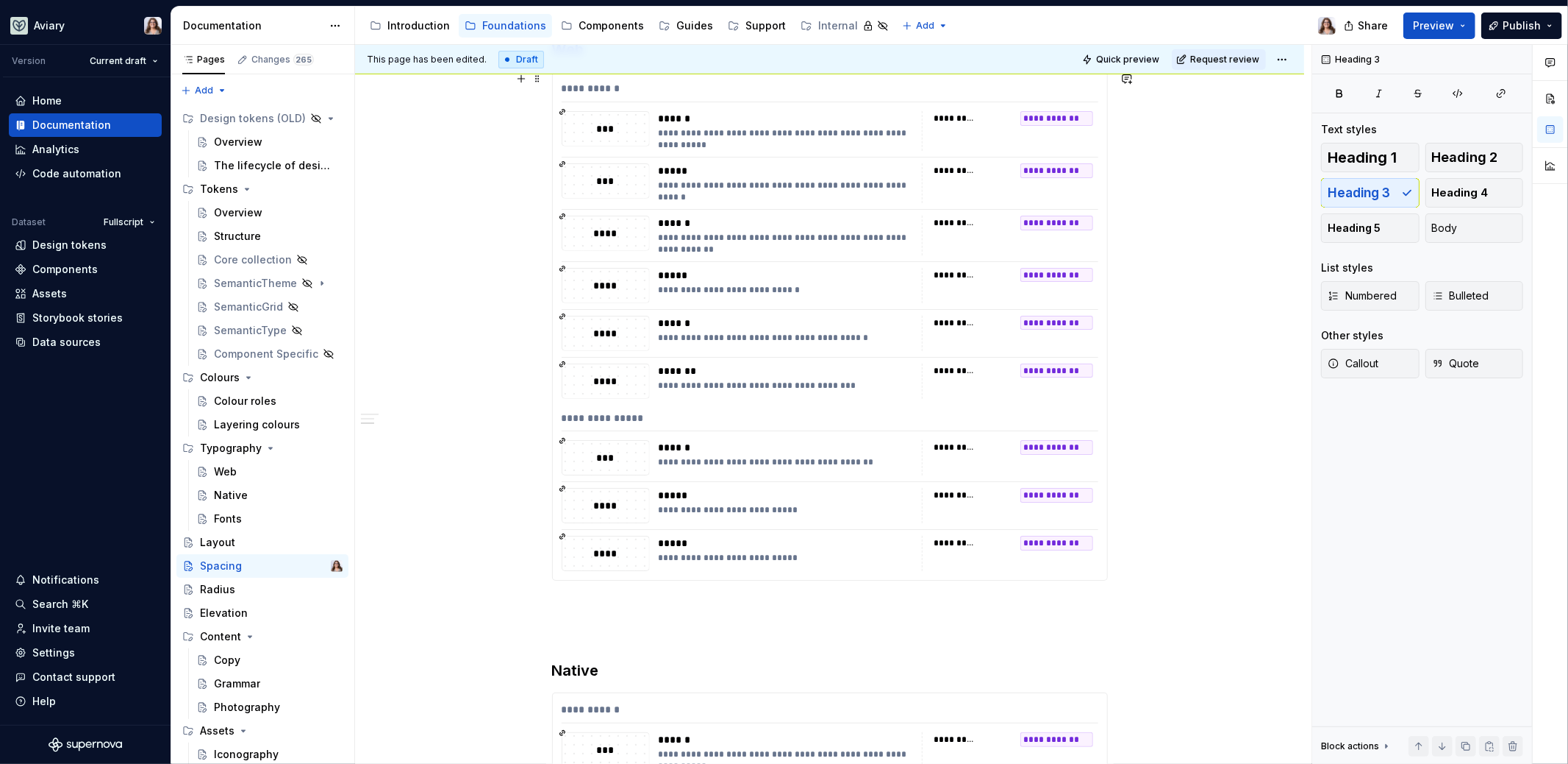
scroll to position [432, 0]
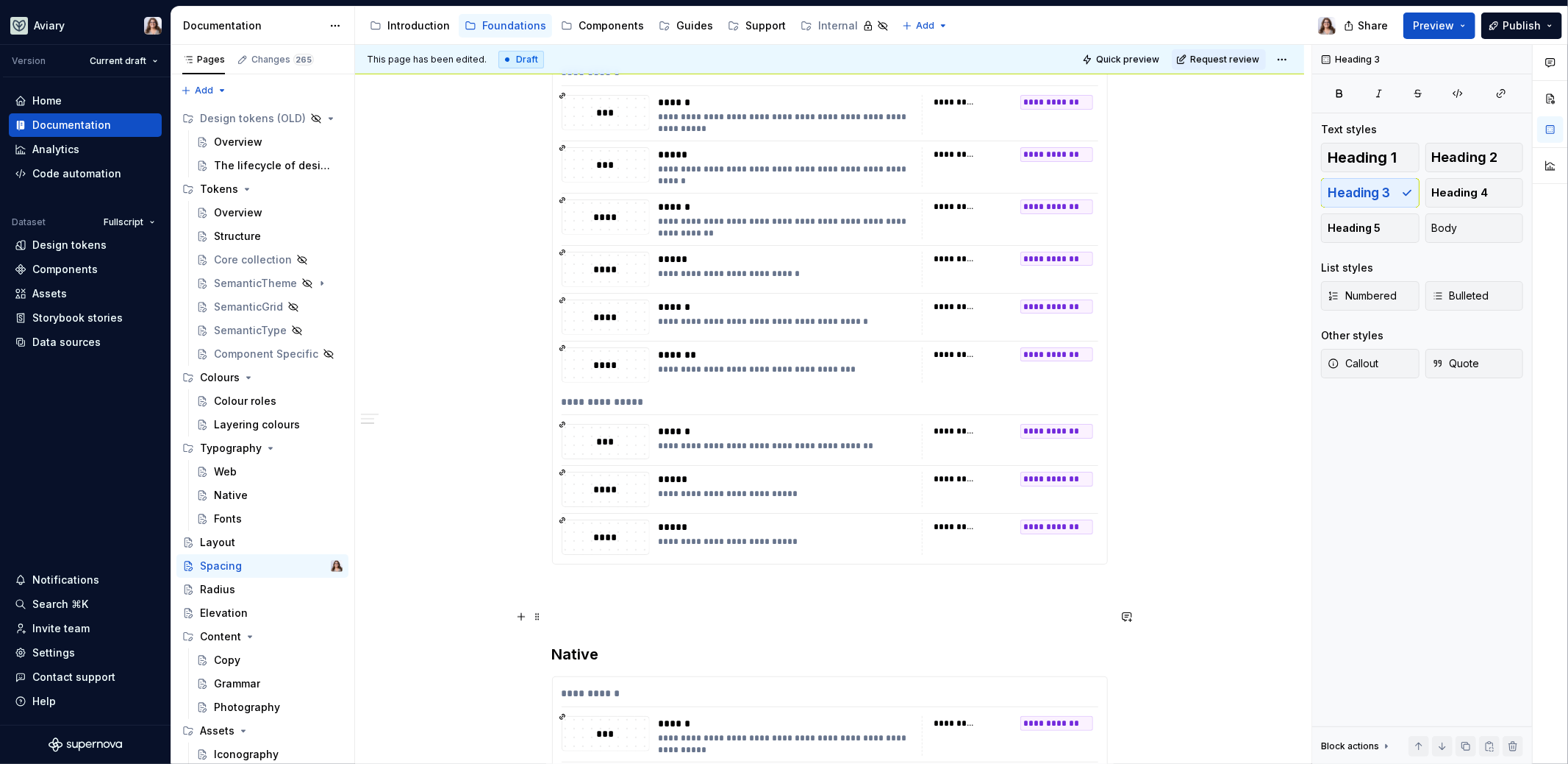
click at [594, 621] on p at bounding box center [830, 617] width 555 height 18
click at [591, 594] on p at bounding box center [830, 590] width 555 height 18
click at [223, 606] on div "Elevation" at bounding box center [223, 613] width 47 height 15
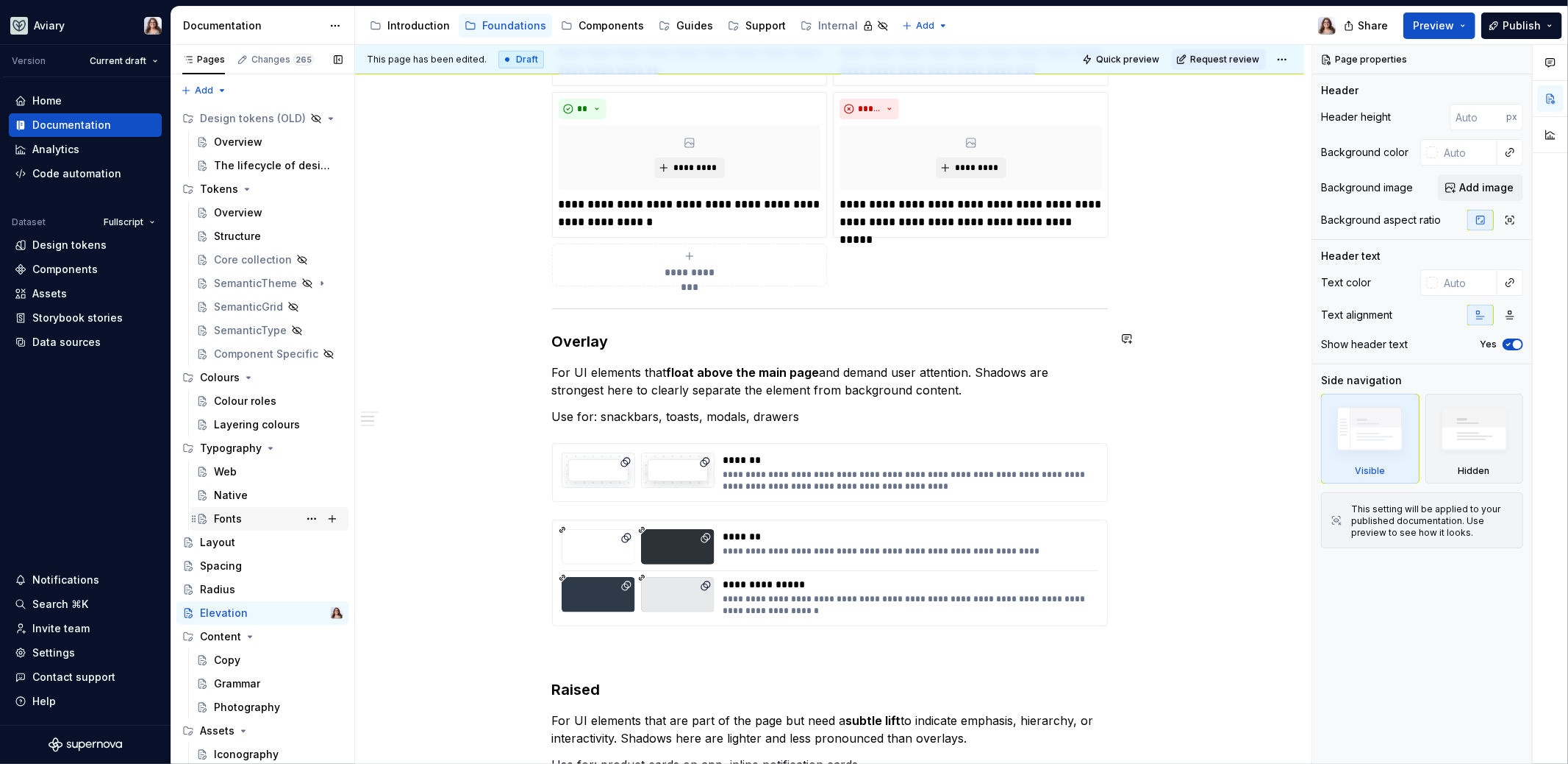
scroll to position [689, 0]
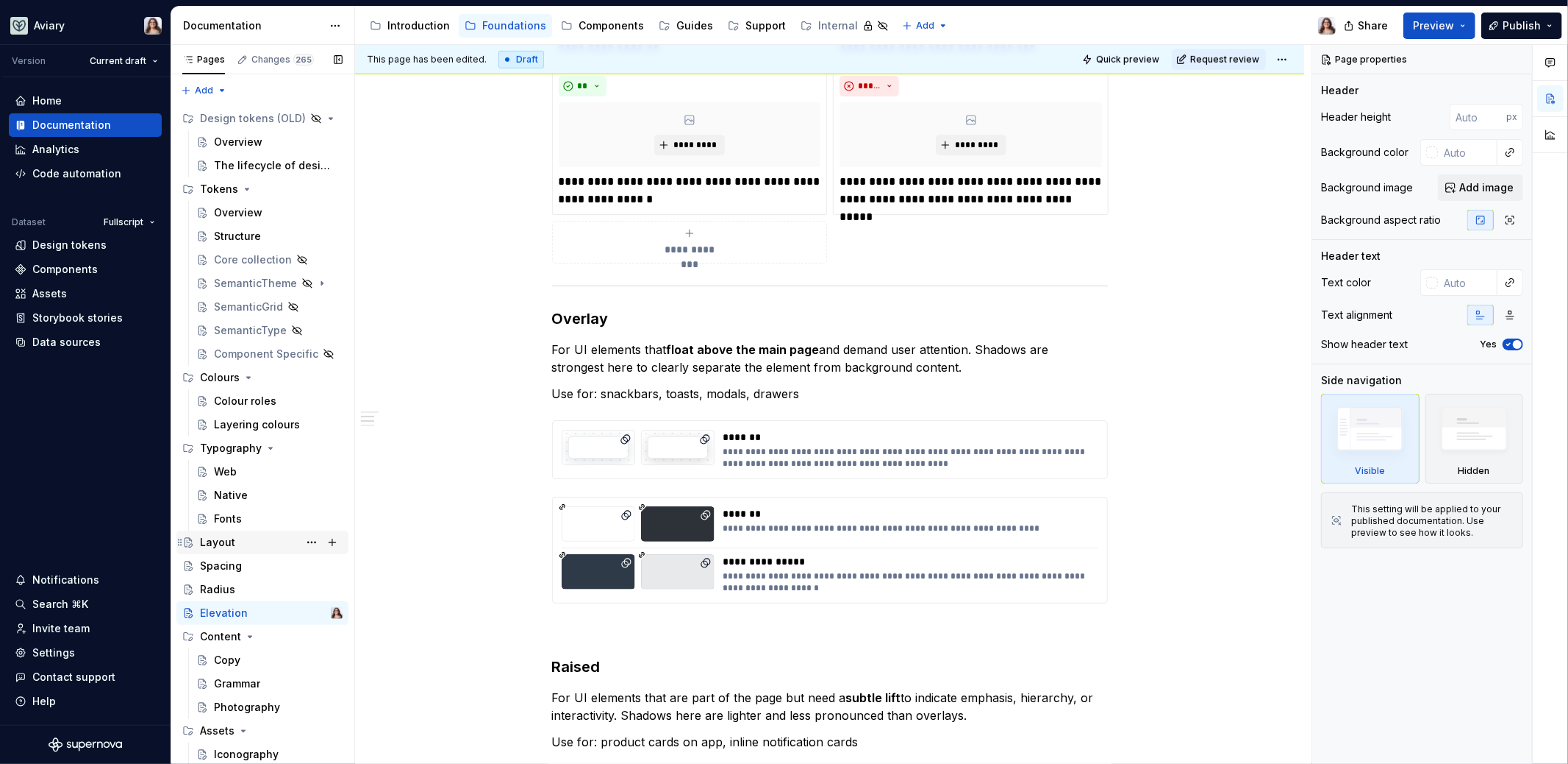
click at [219, 550] on div "Layout" at bounding box center [271, 542] width 143 height 20
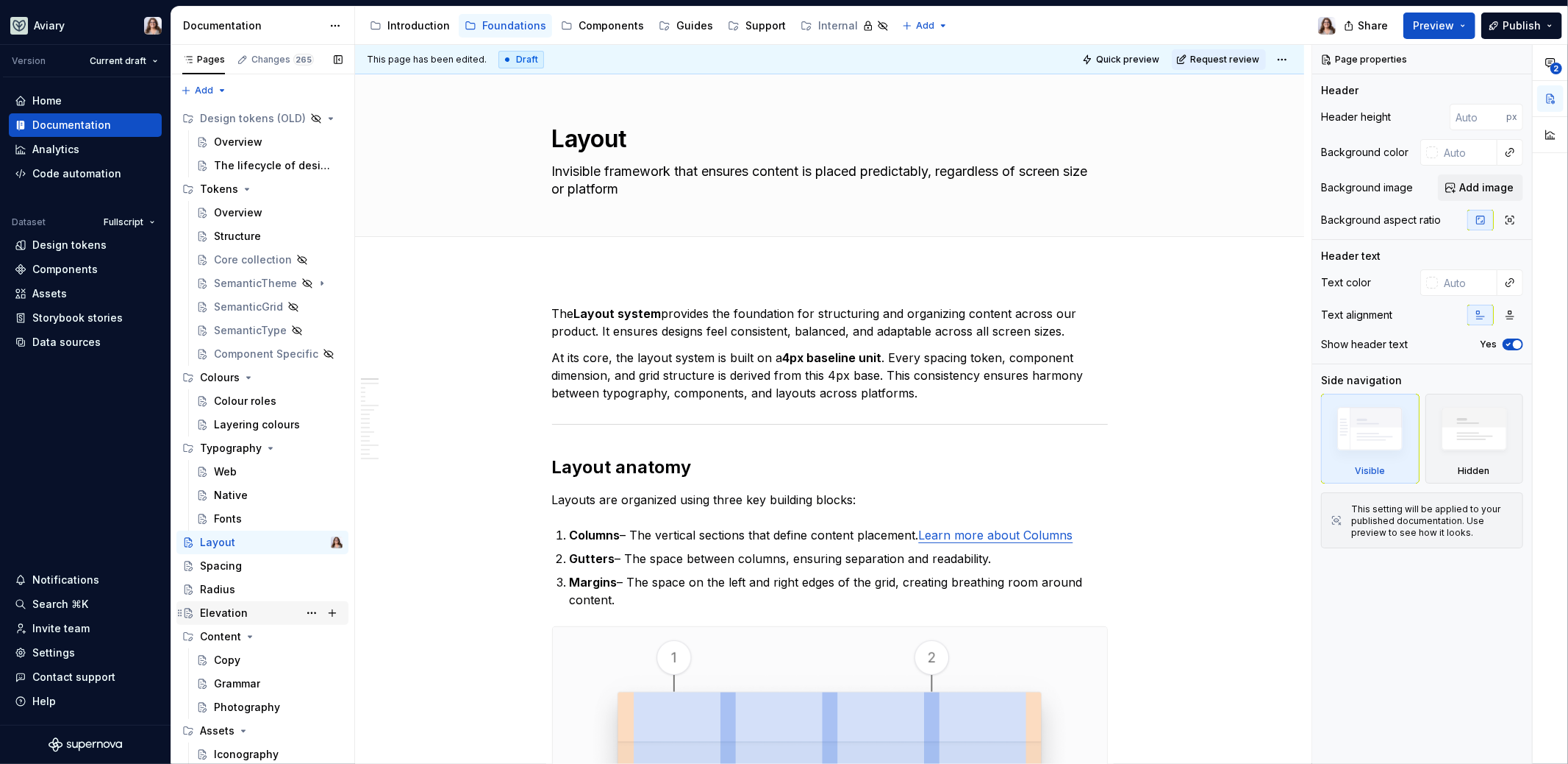
click at [220, 609] on div "Elevation" at bounding box center [223, 613] width 47 height 15
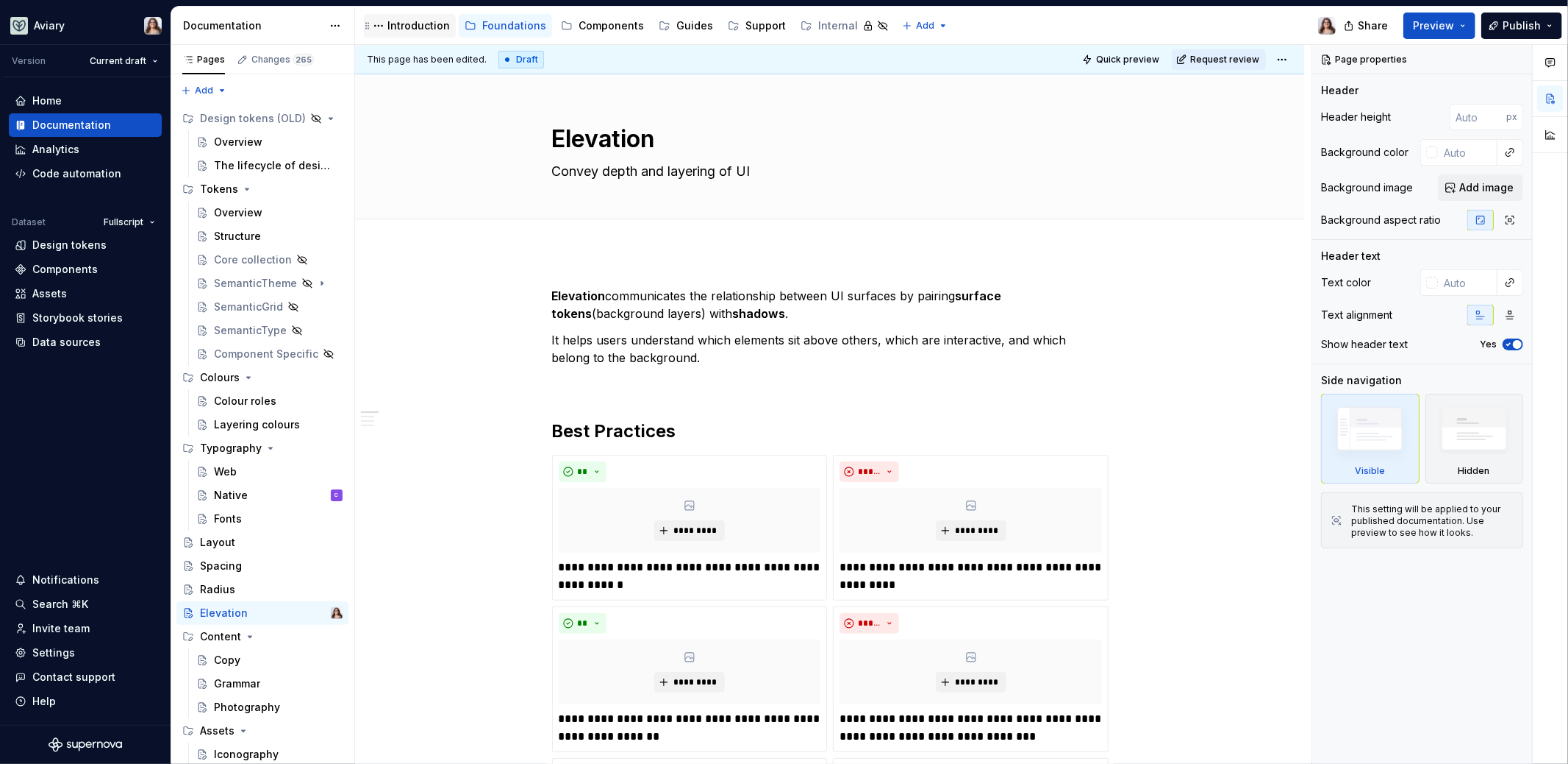
click at [427, 20] on div "Introduction" at bounding box center [418, 26] width 62 height 15
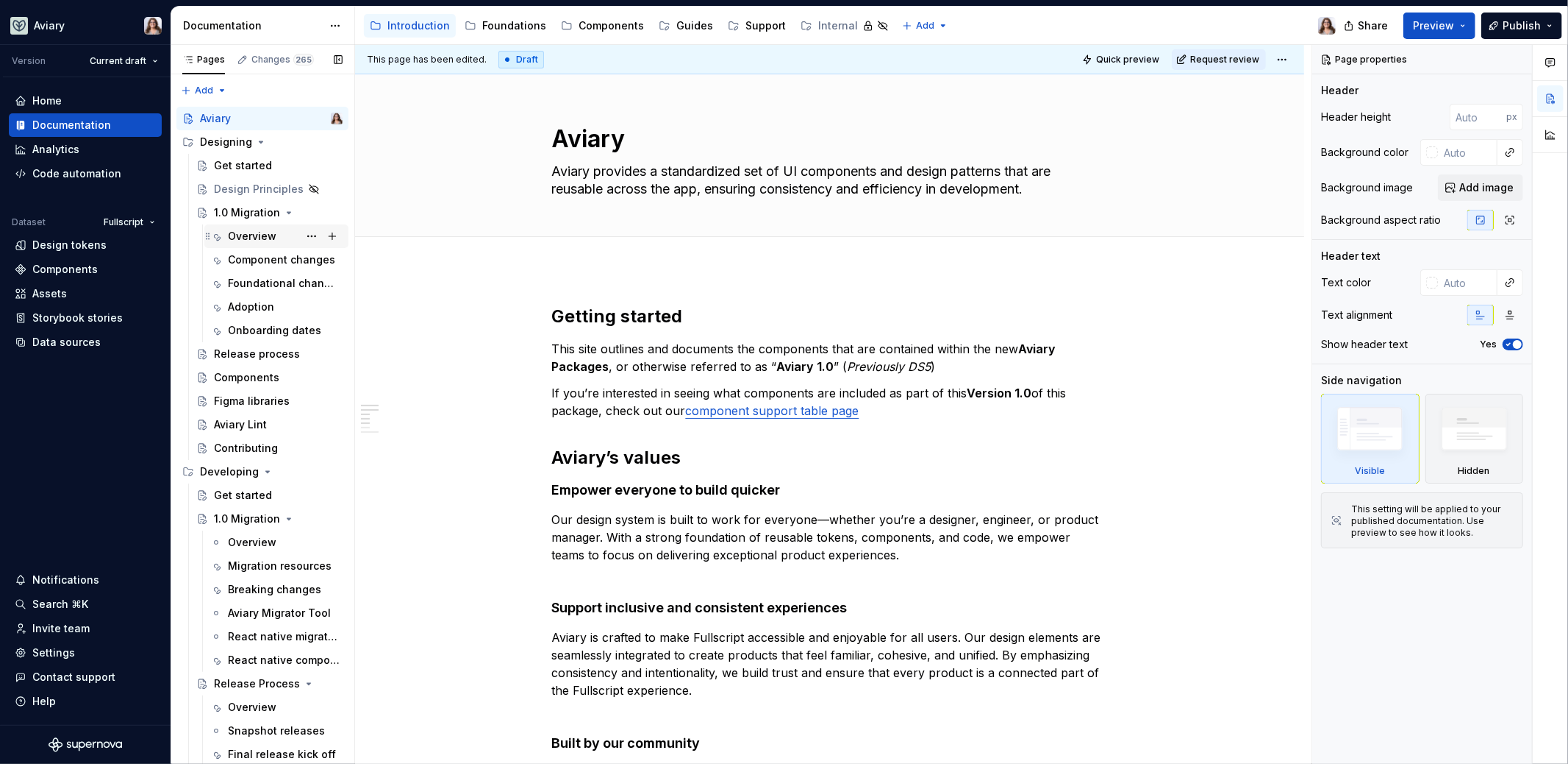
click at [248, 238] on div "Overview" at bounding box center [252, 236] width 48 height 15
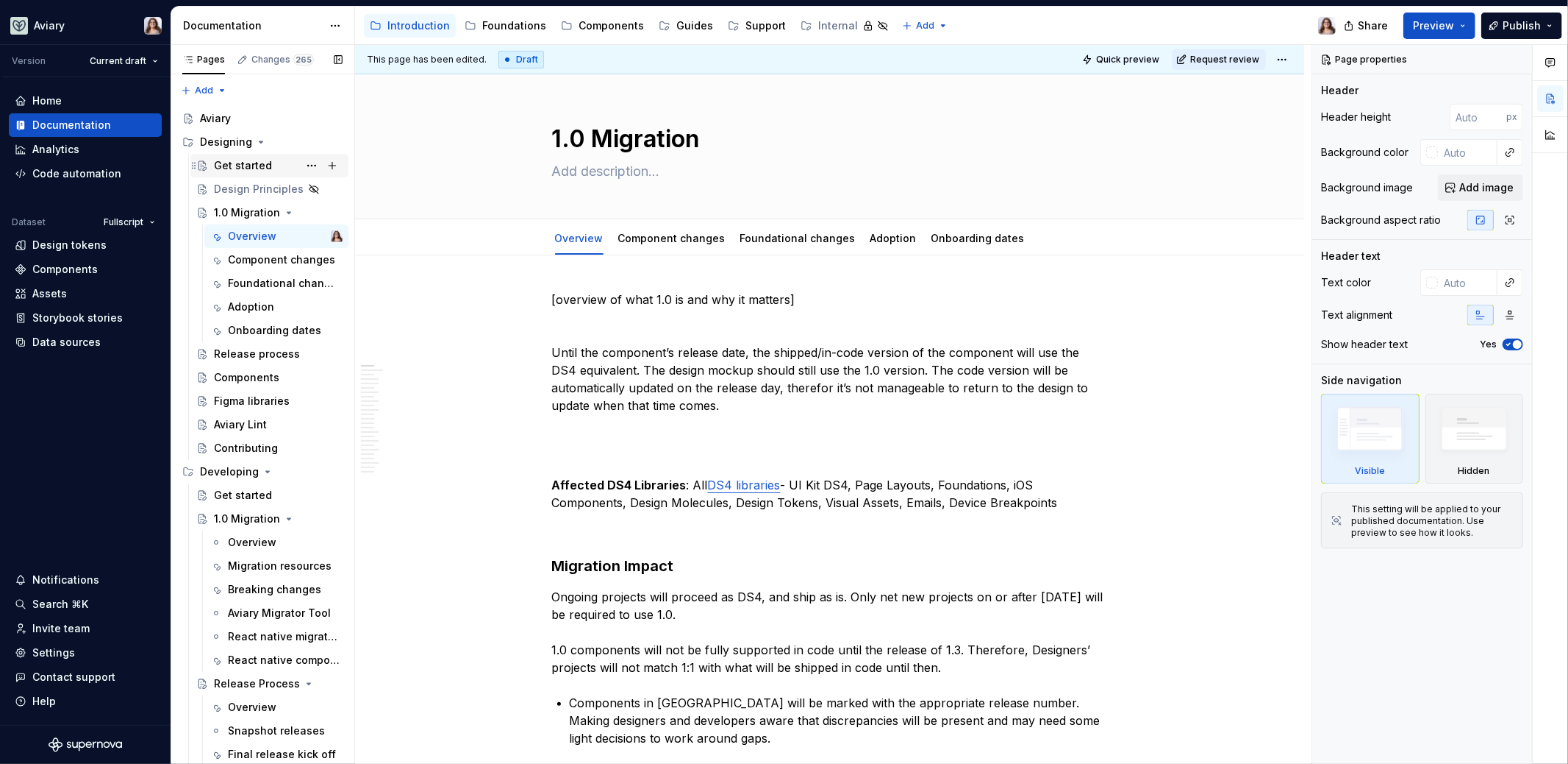
click at [234, 164] on div "Get started" at bounding box center [242, 165] width 59 height 15
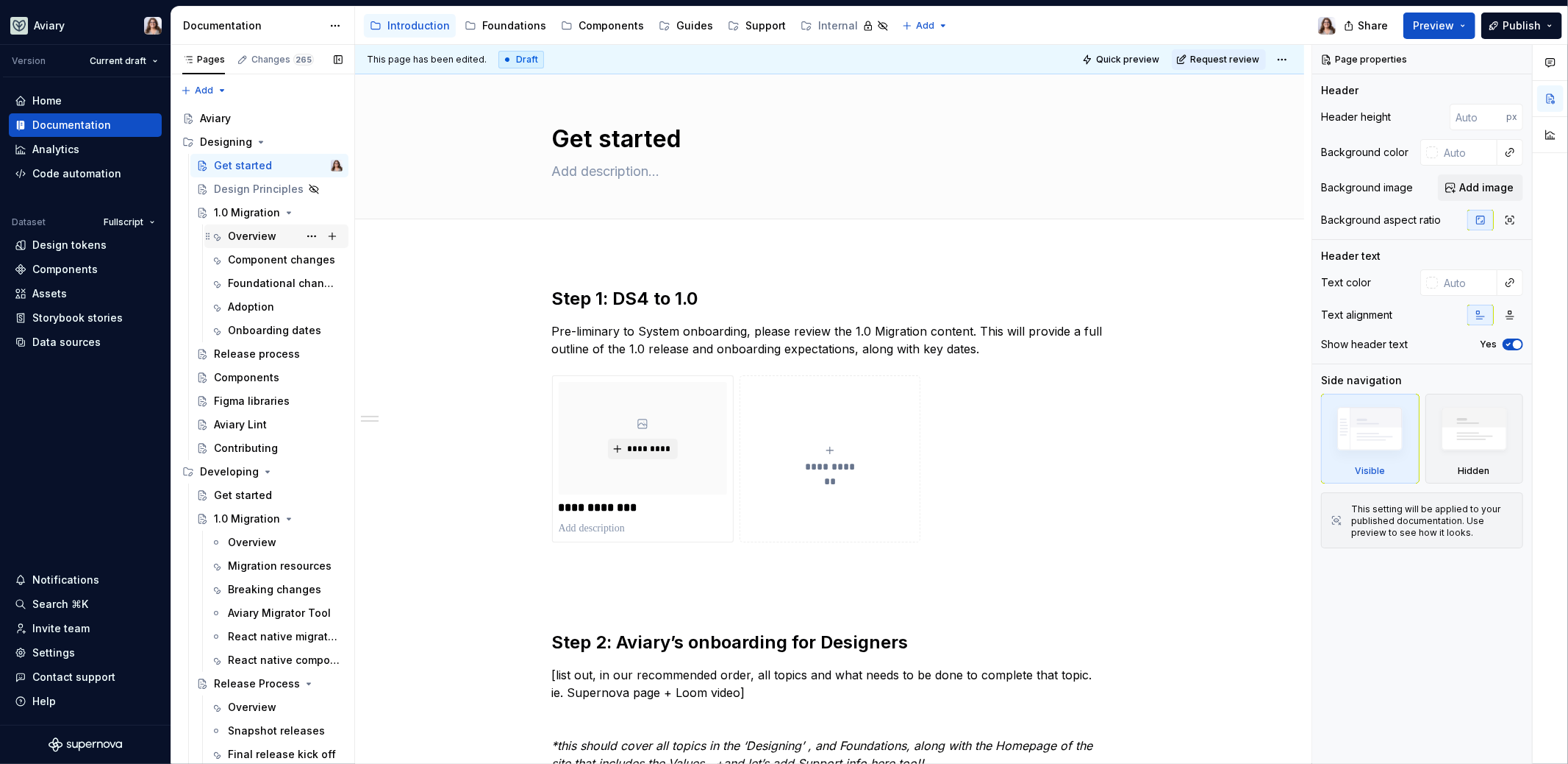
click at [243, 237] on div "Overview" at bounding box center [252, 236] width 48 height 15
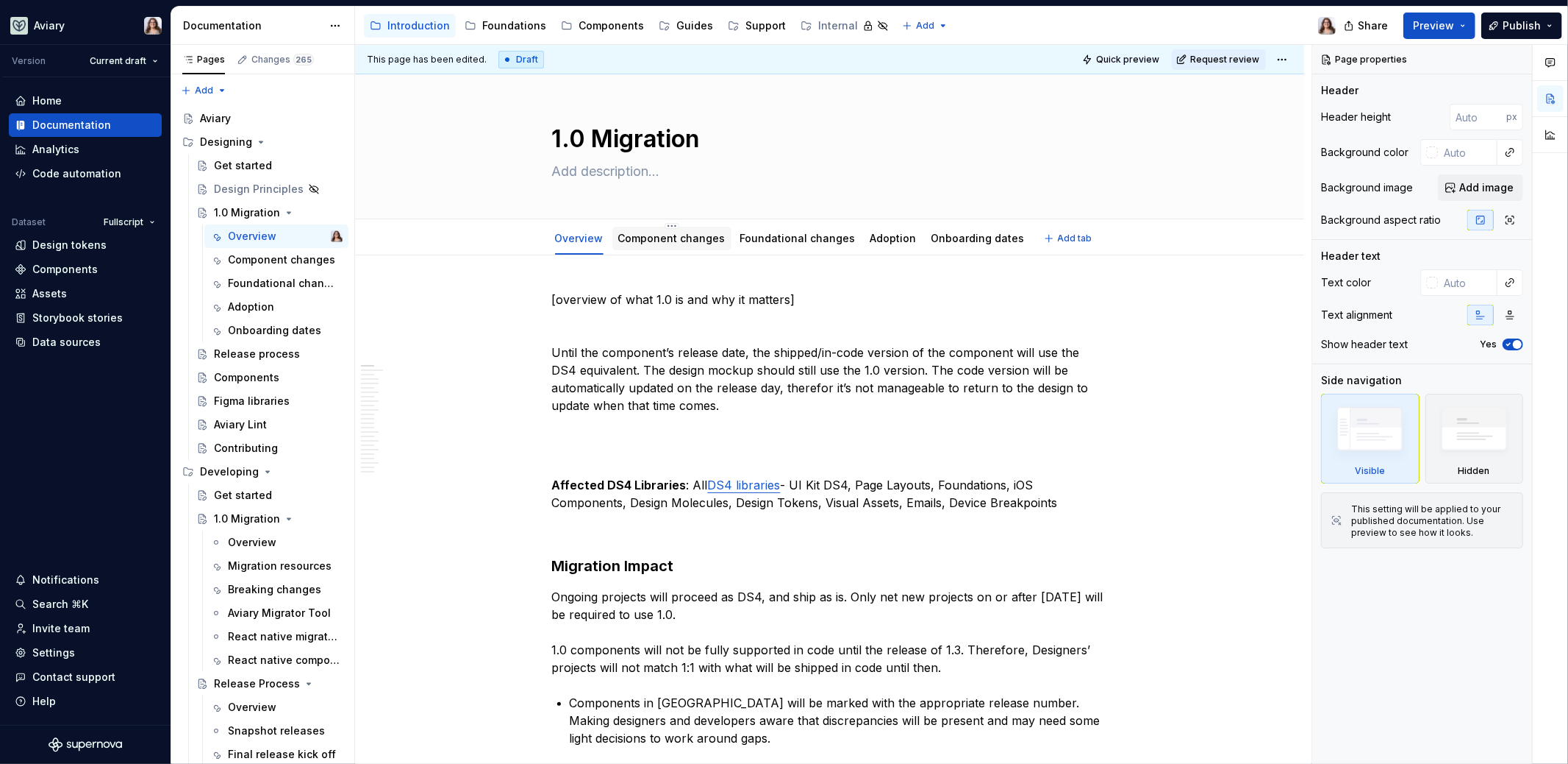
click at [686, 238] on link "Component changes" at bounding box center [673, 237] width 108 height 12
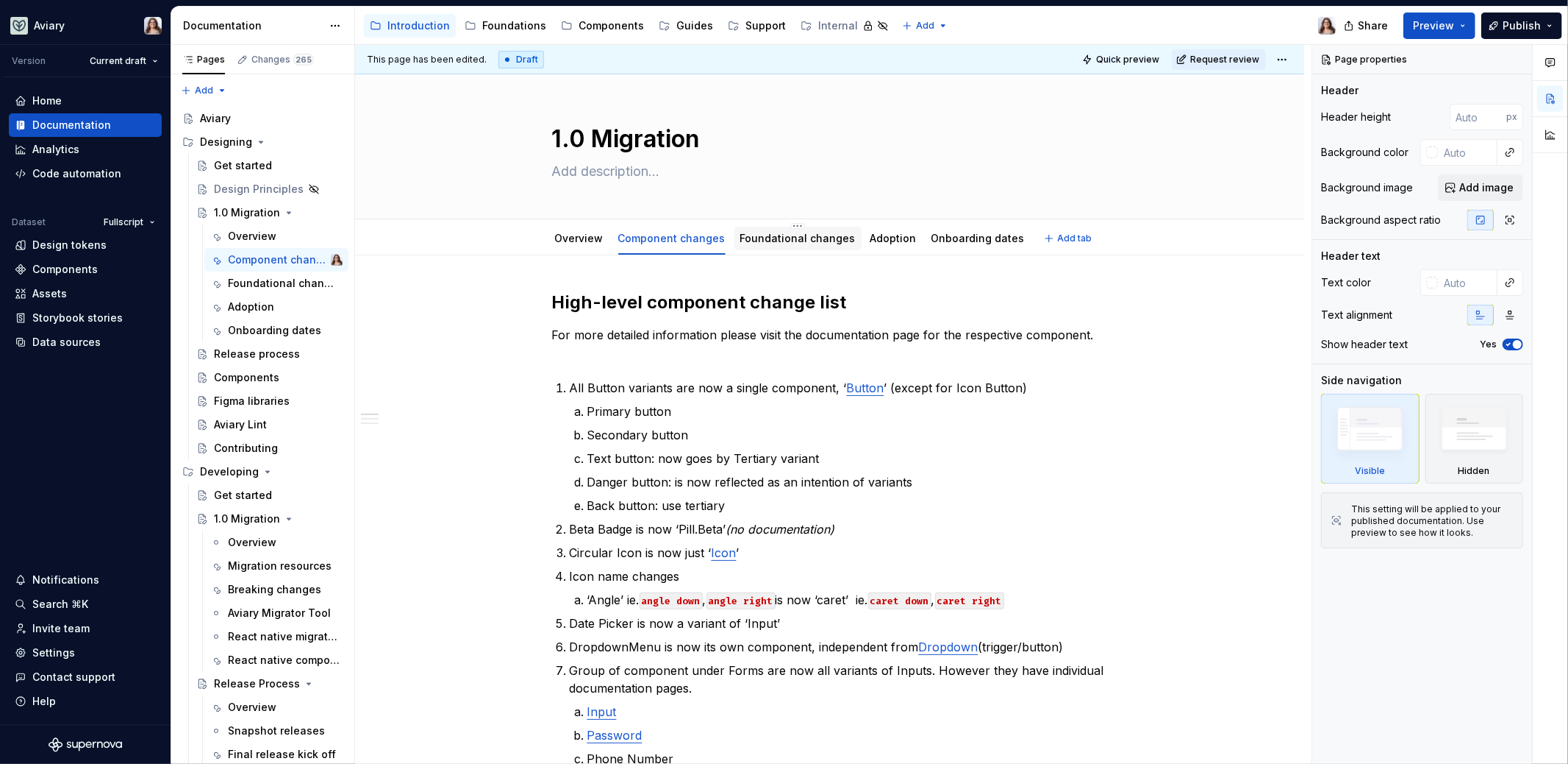
click at [746, 244] on div "Foundational changes" at bounding box center [798, 239] width 115 height 15
click at [764, 245] on div "Foundational changes" at bounding box center [798, 238] width 115 height 18
click at [763, 247] on div "Foundational changes" at bounding box center [798, 238] width 127 height 23
click at [764, 233] on link "Foundational changes" at bounding box center [798, 237] width 115 height 12
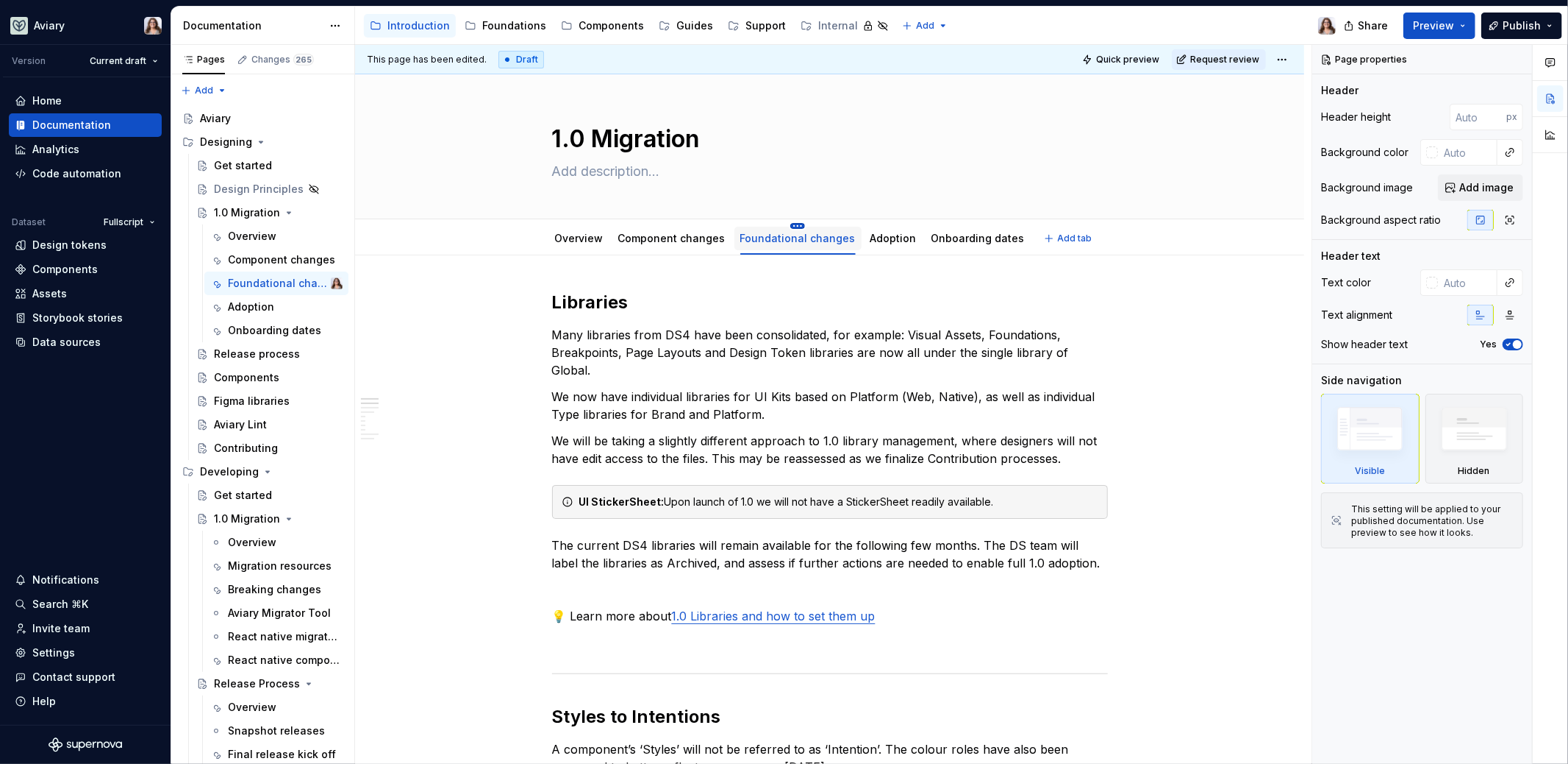
click at [790, 226] on html "Aviary Version Current draft Home Documentation Analytics Code automation Datas…" at bounding box center [784, 382] width 1568 height 764
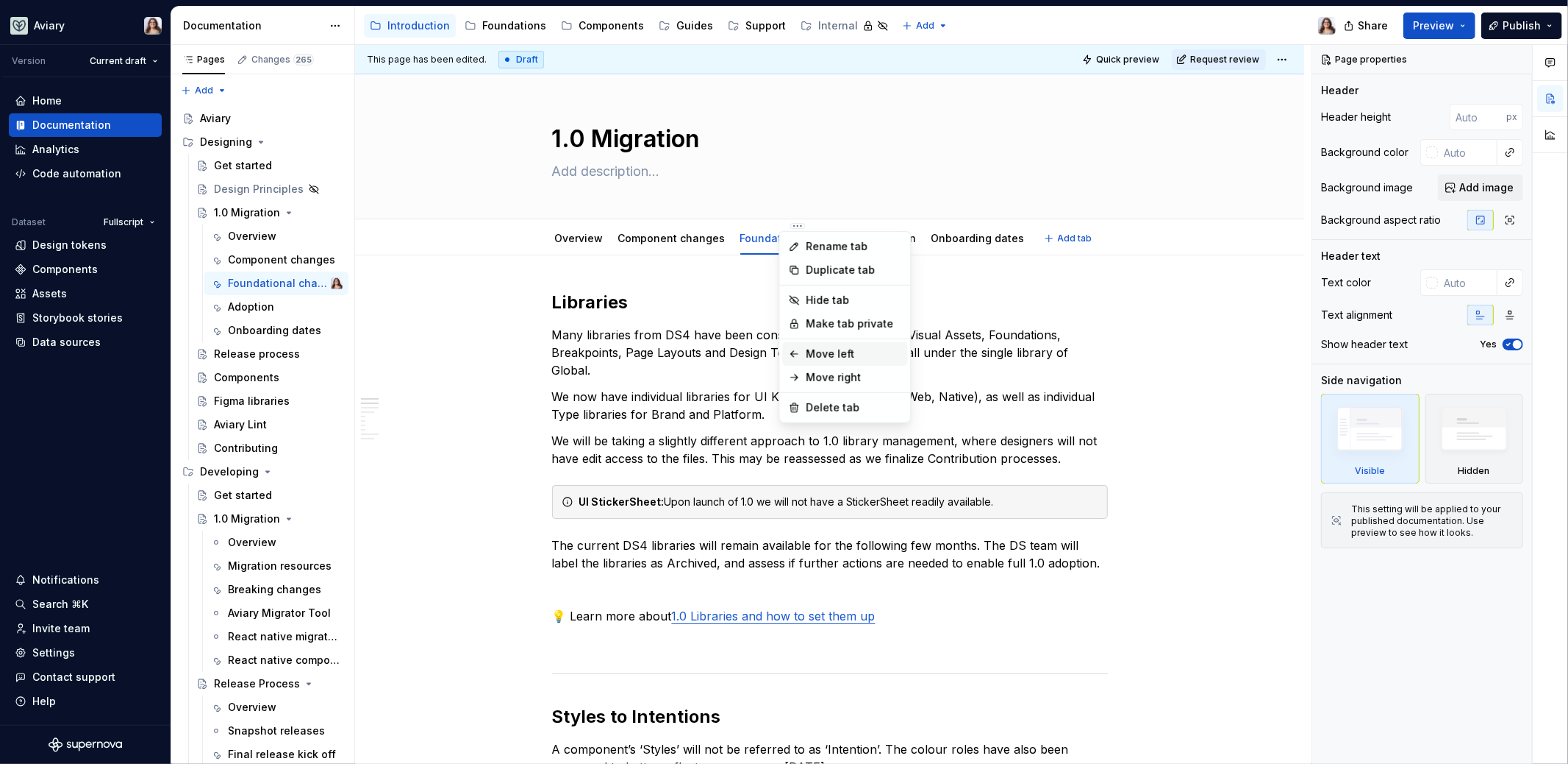
click at [827, 352] on div "Move left" at bounding box center [854, 354] width 96 height 15
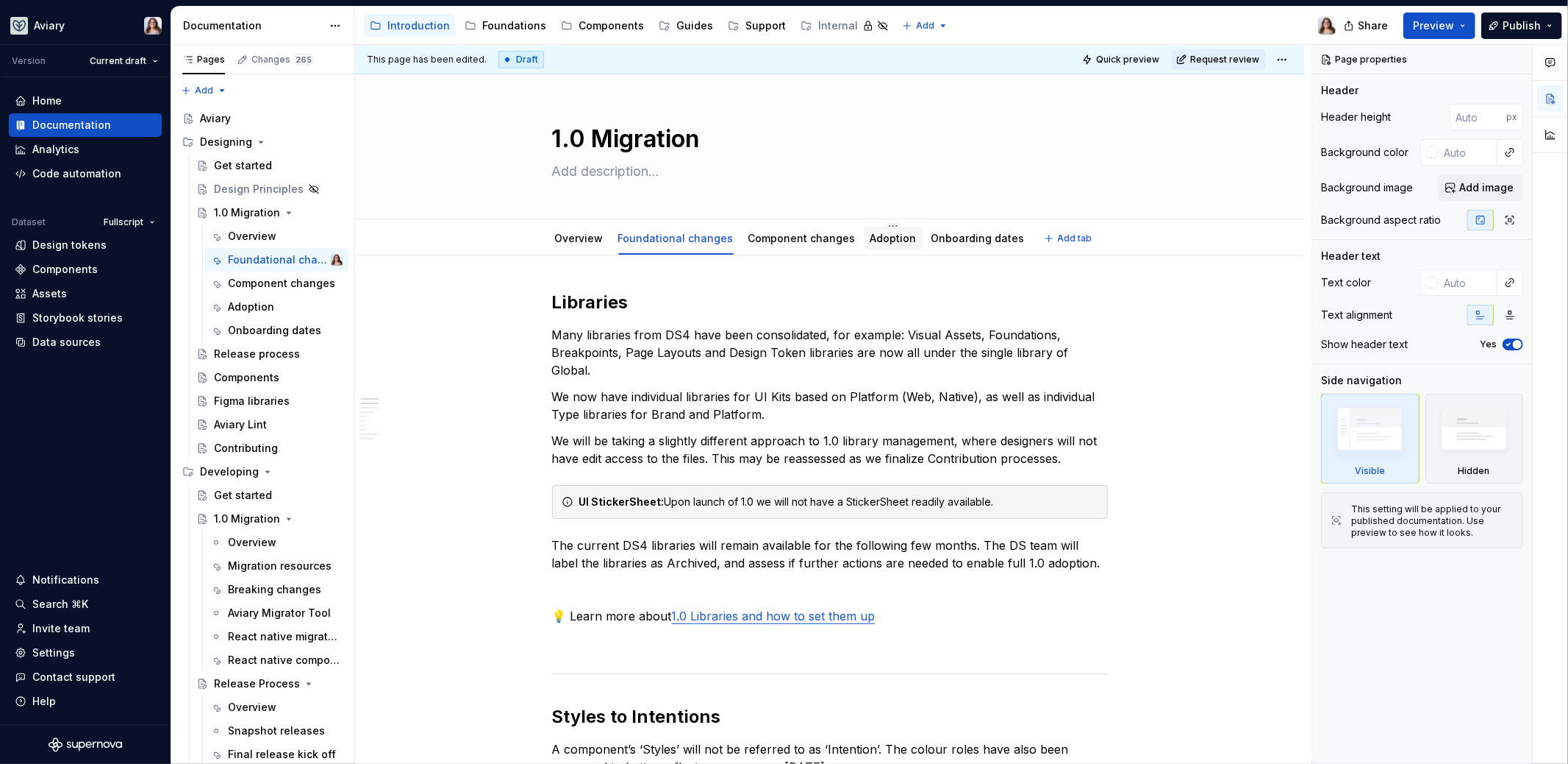
click at [877, 234] on link "Adoption" at bounding box center [894, 237] width 46 height 12
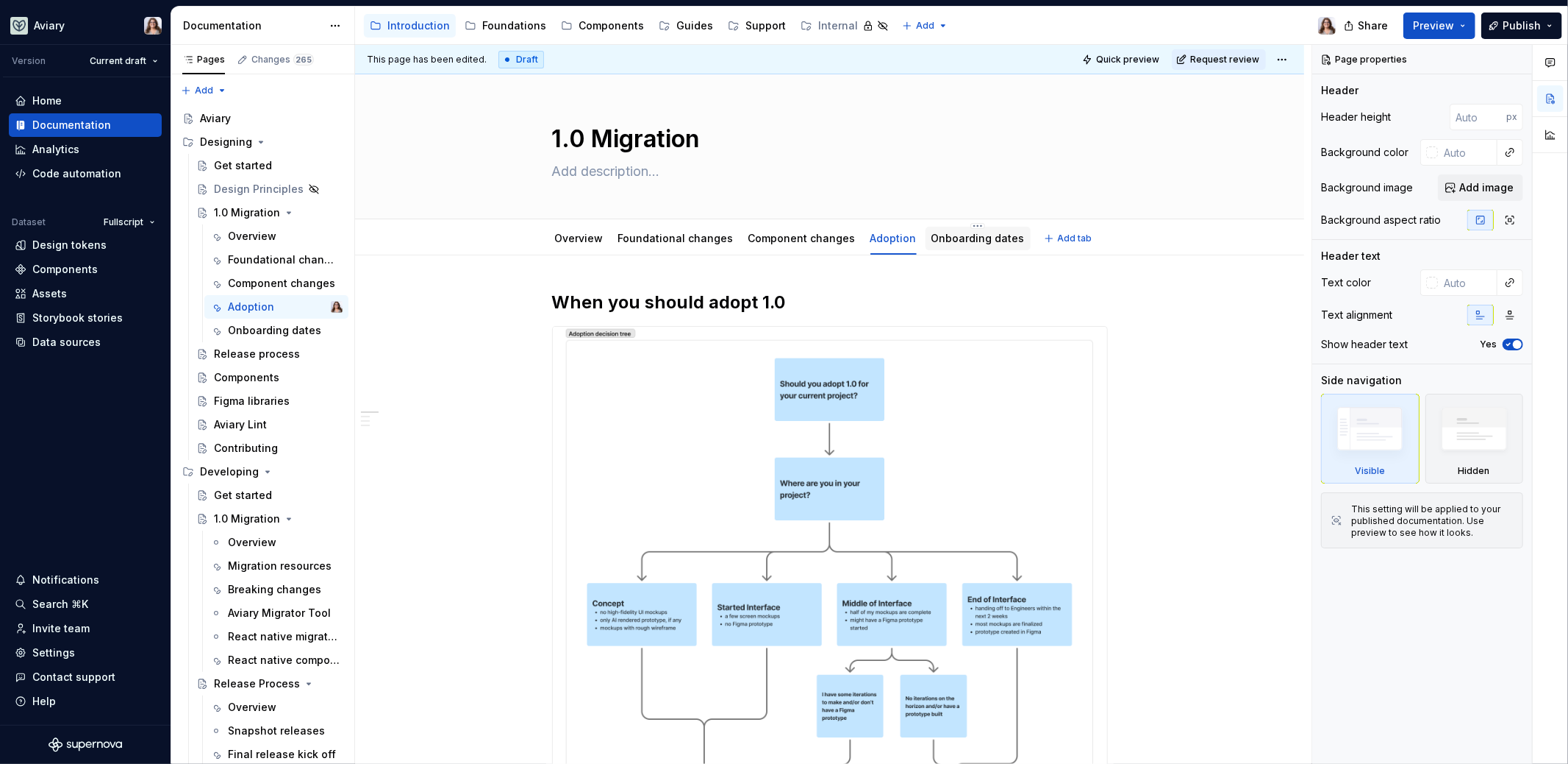
click at [932, 234] on link "Onboarding dates" at bounding box center [978, 237] width 94 height 12
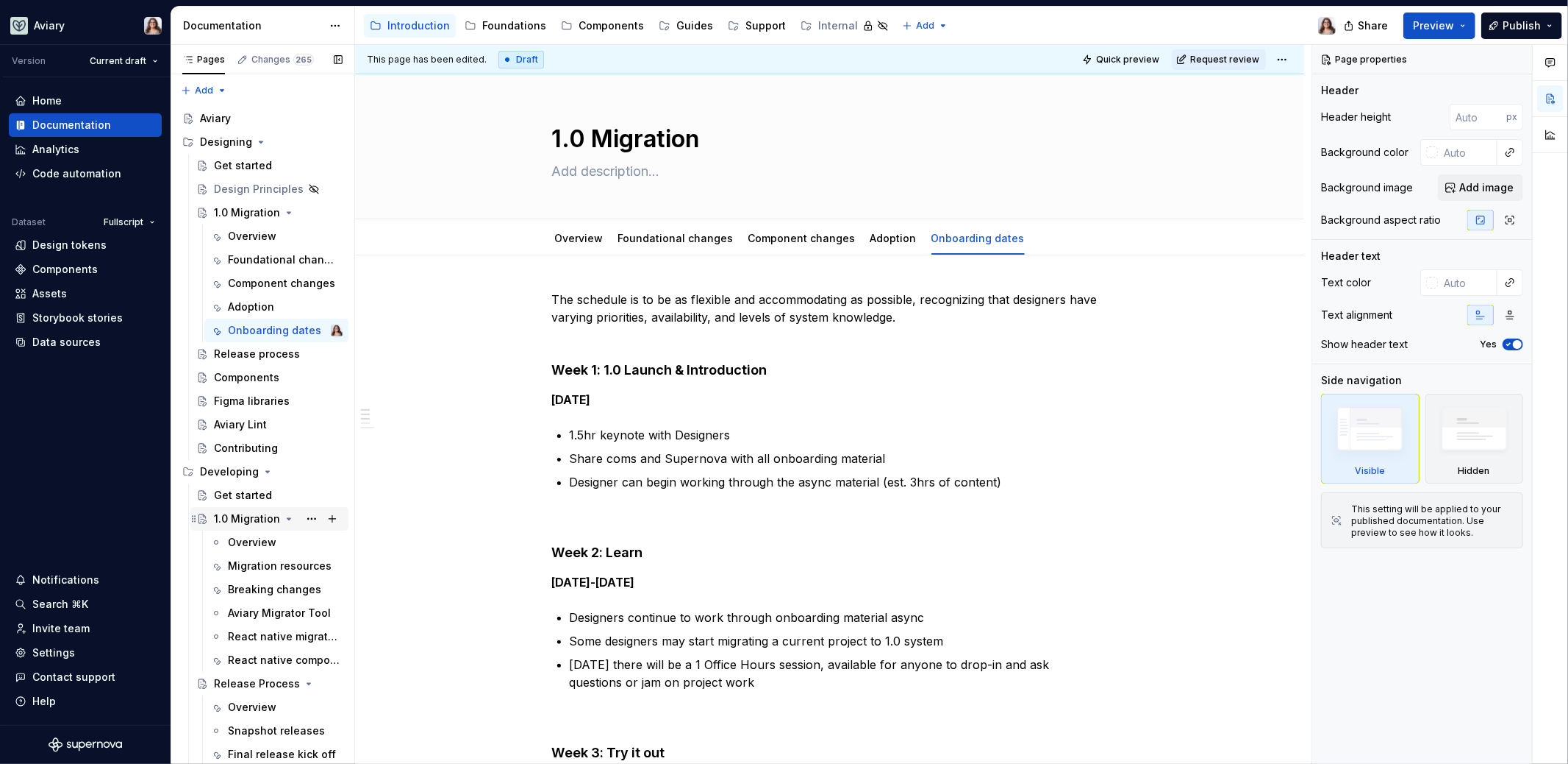
scroll to position [69, 0]
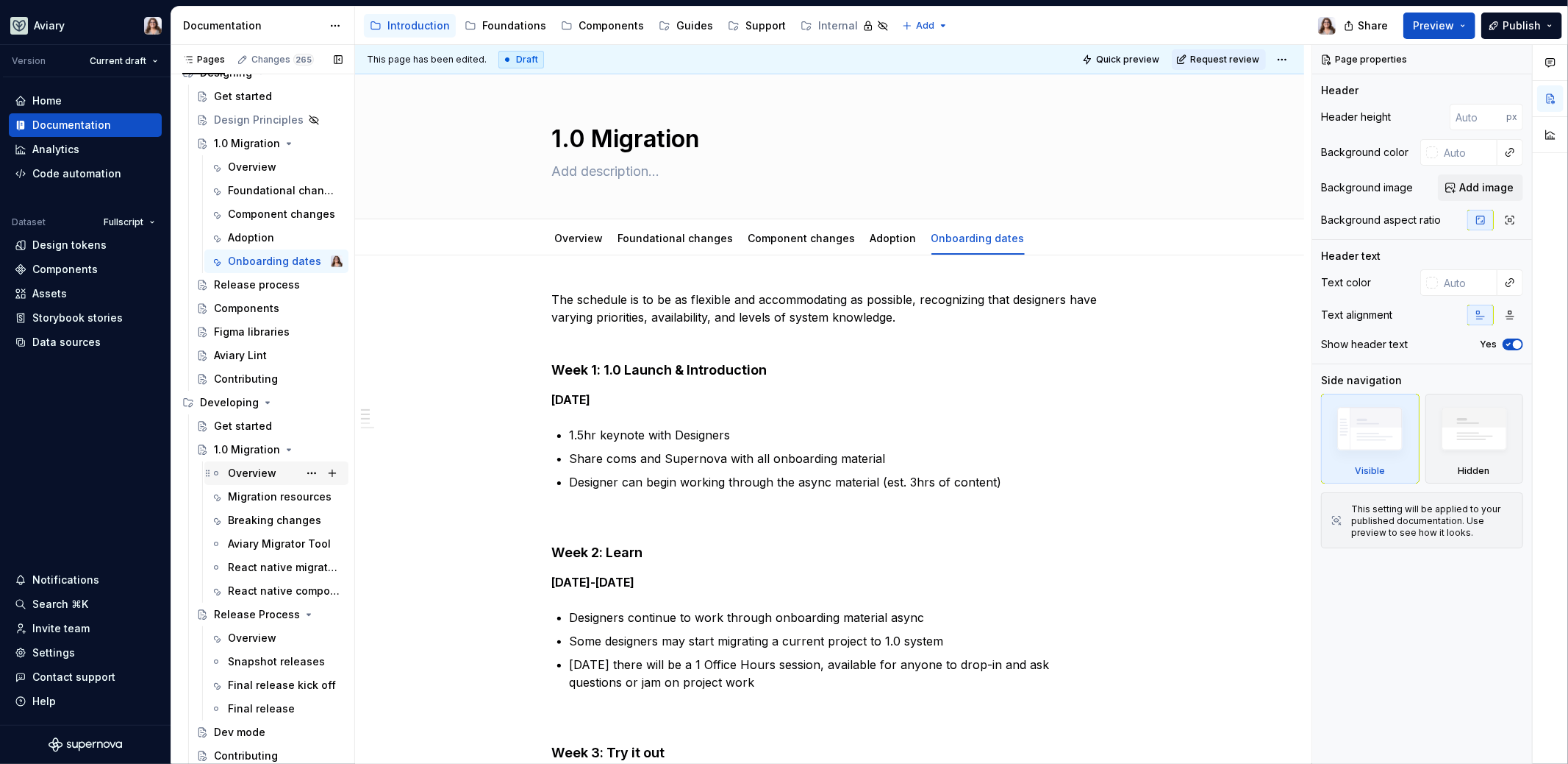
click at [247, 476] on div "Overview" at bounding box center [252, 473] width 48 height 15
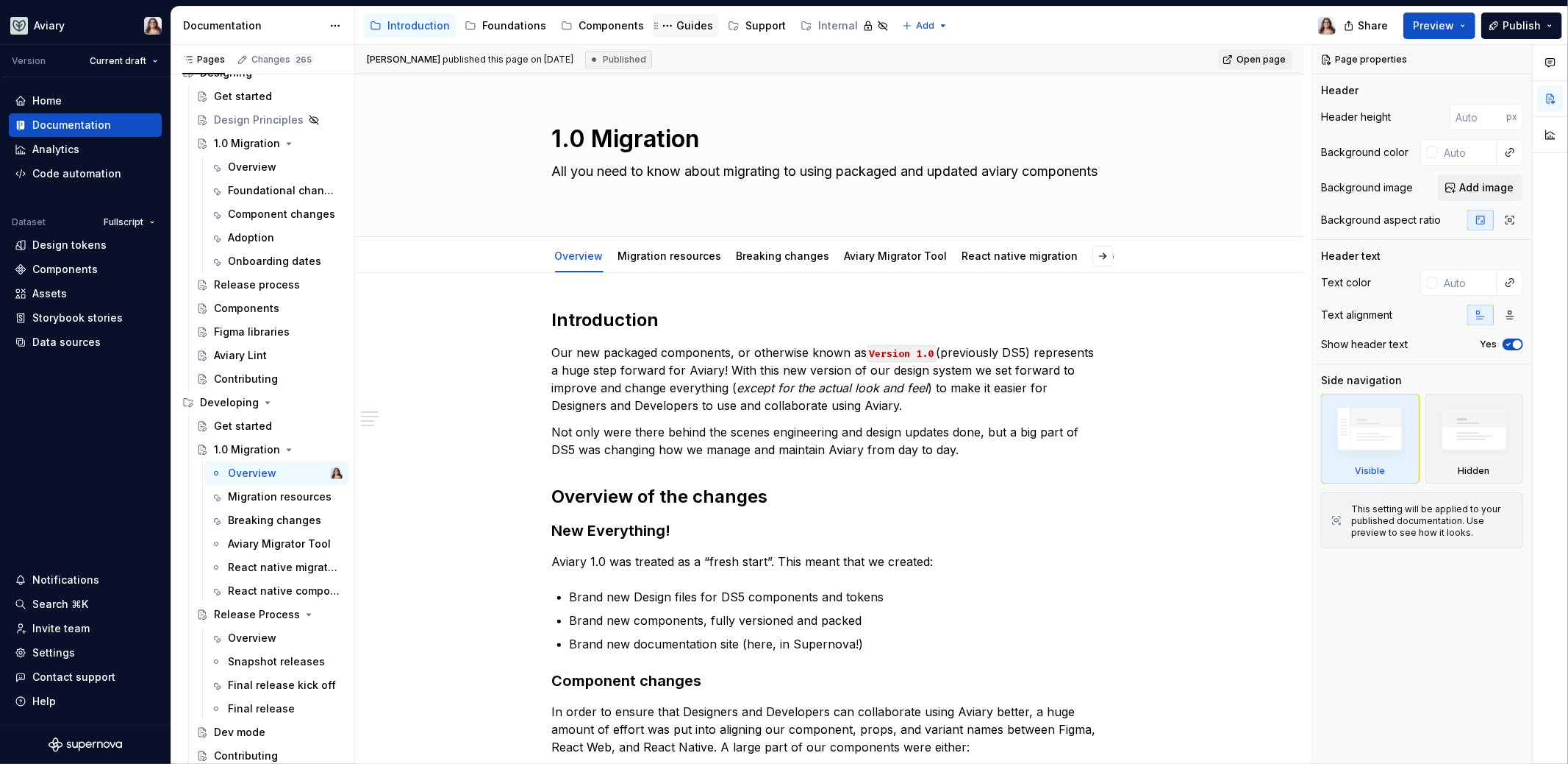
click at [676, 27] on div "Guides" at bounding box center [695, 26] width 37 height 15
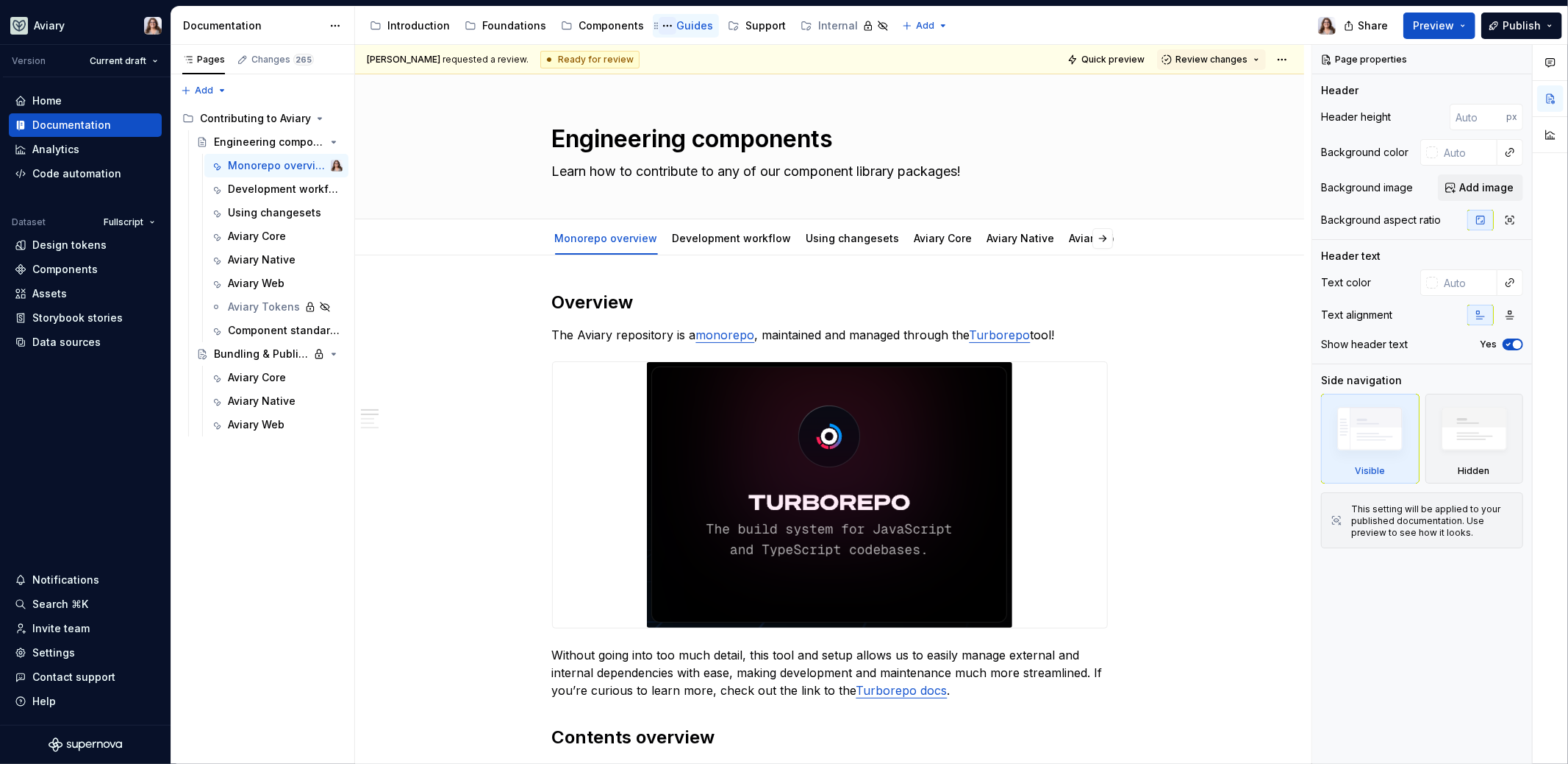
click at [659, 22] on button "Page tree" at bounding box center [667, 25] width 18 height 18
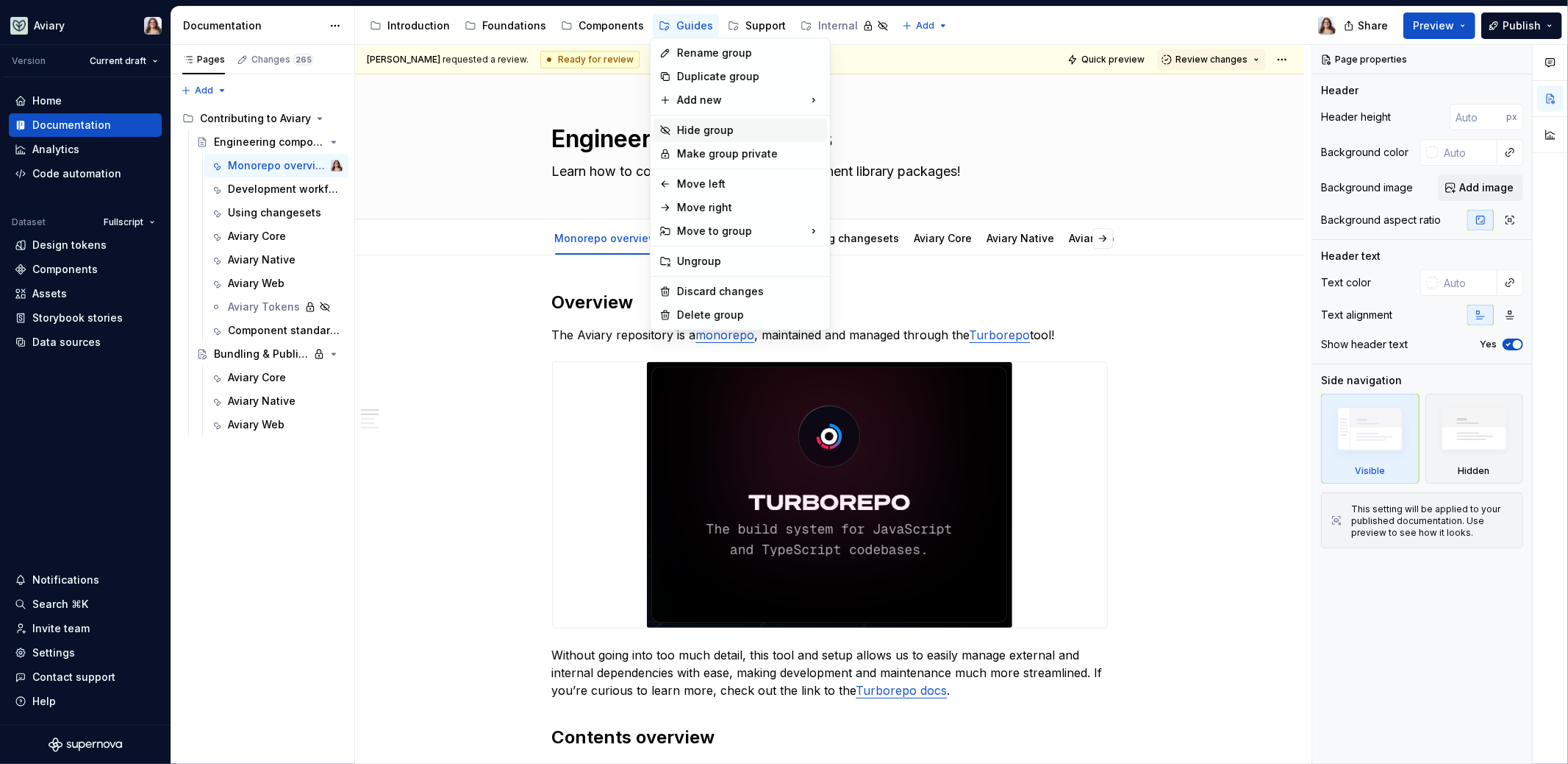
click at [712, 128] on div "Hide group" at bounding box center [749, 130] width 144 height 15
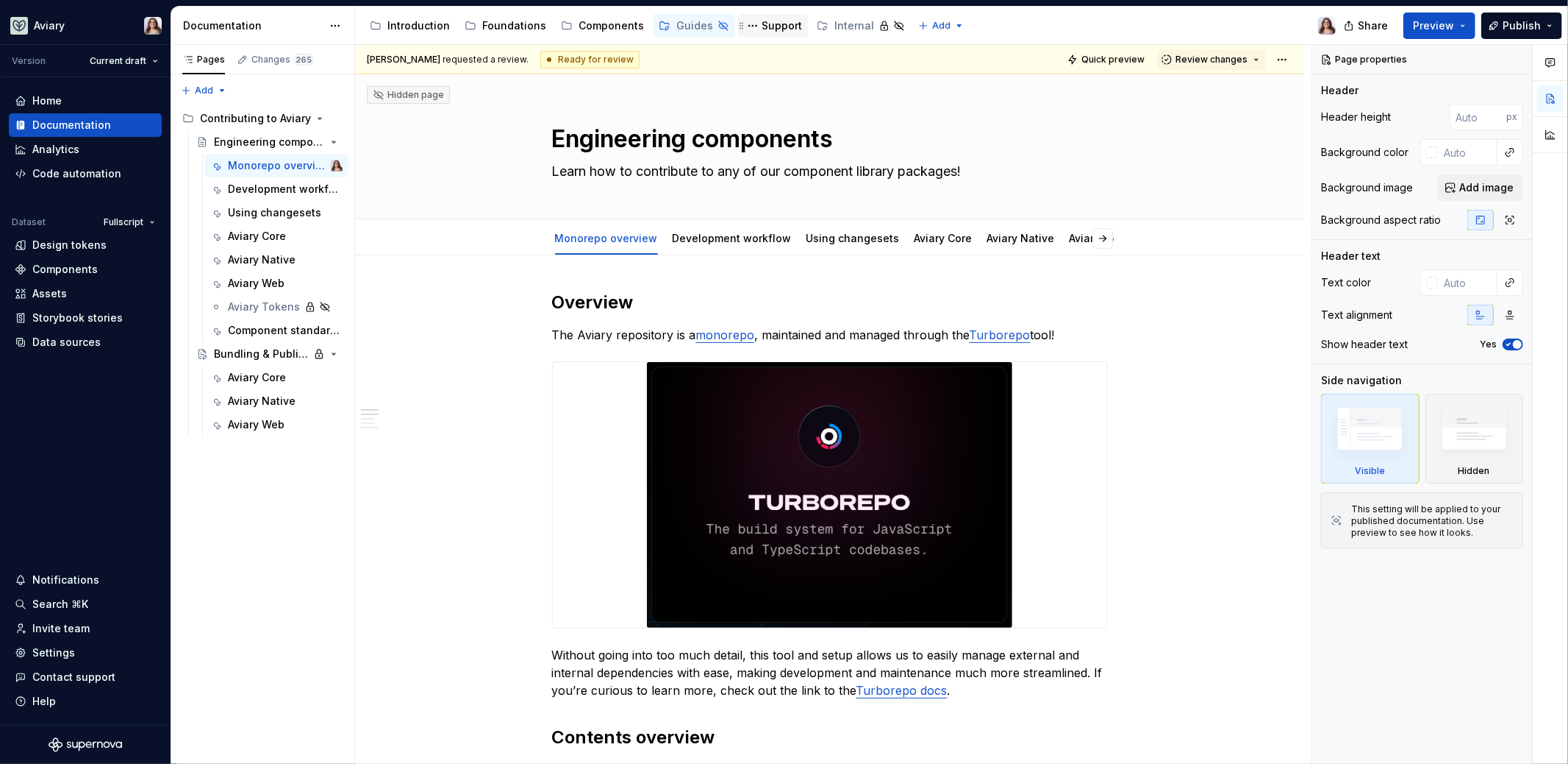
click at [766, 24] on div "Support" at bounding box center [782, 26] width 41 height 15
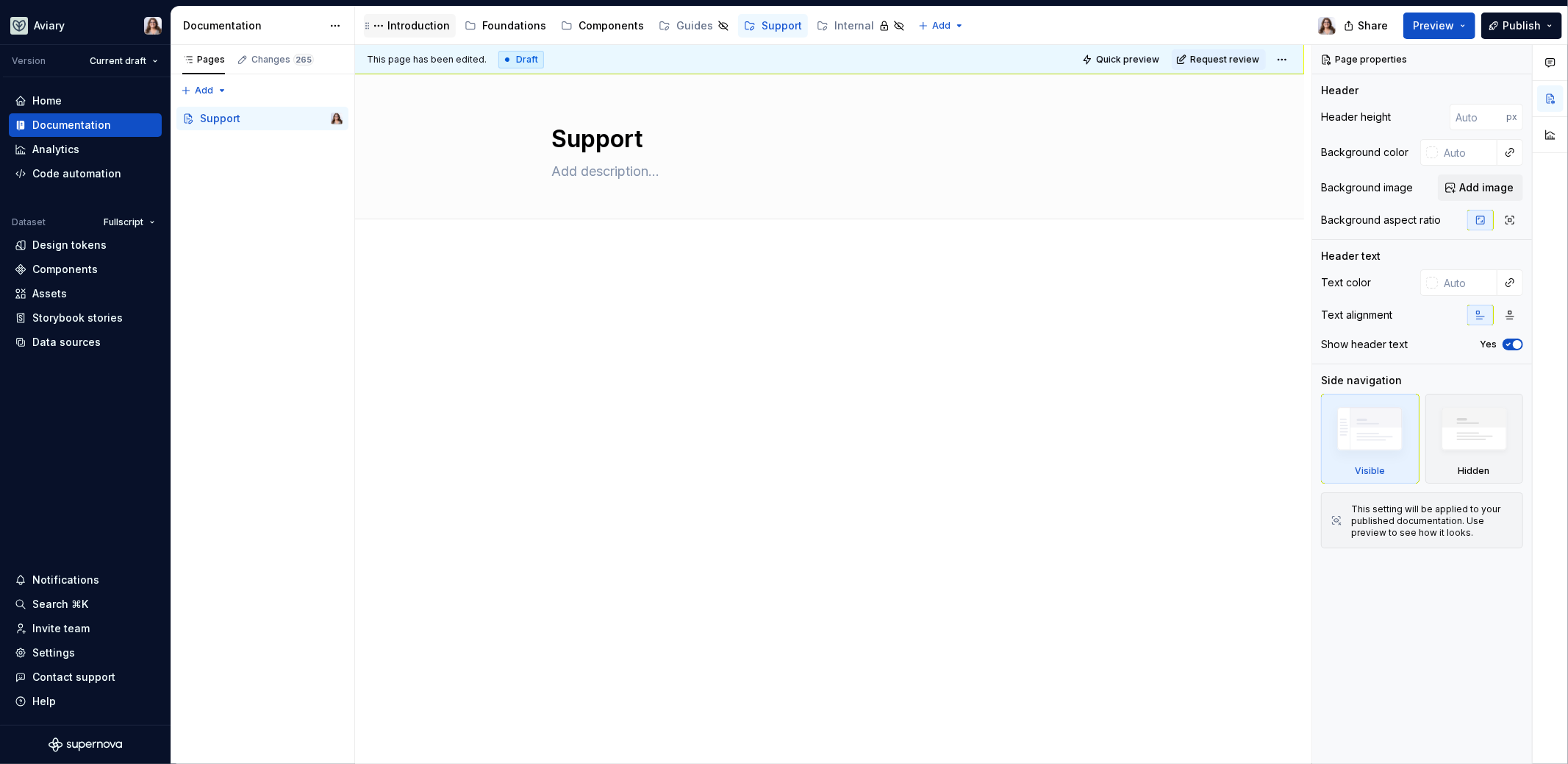
click at [417, 26] on div "Introduction" at bounding box center [418, 26] width 62 height 15
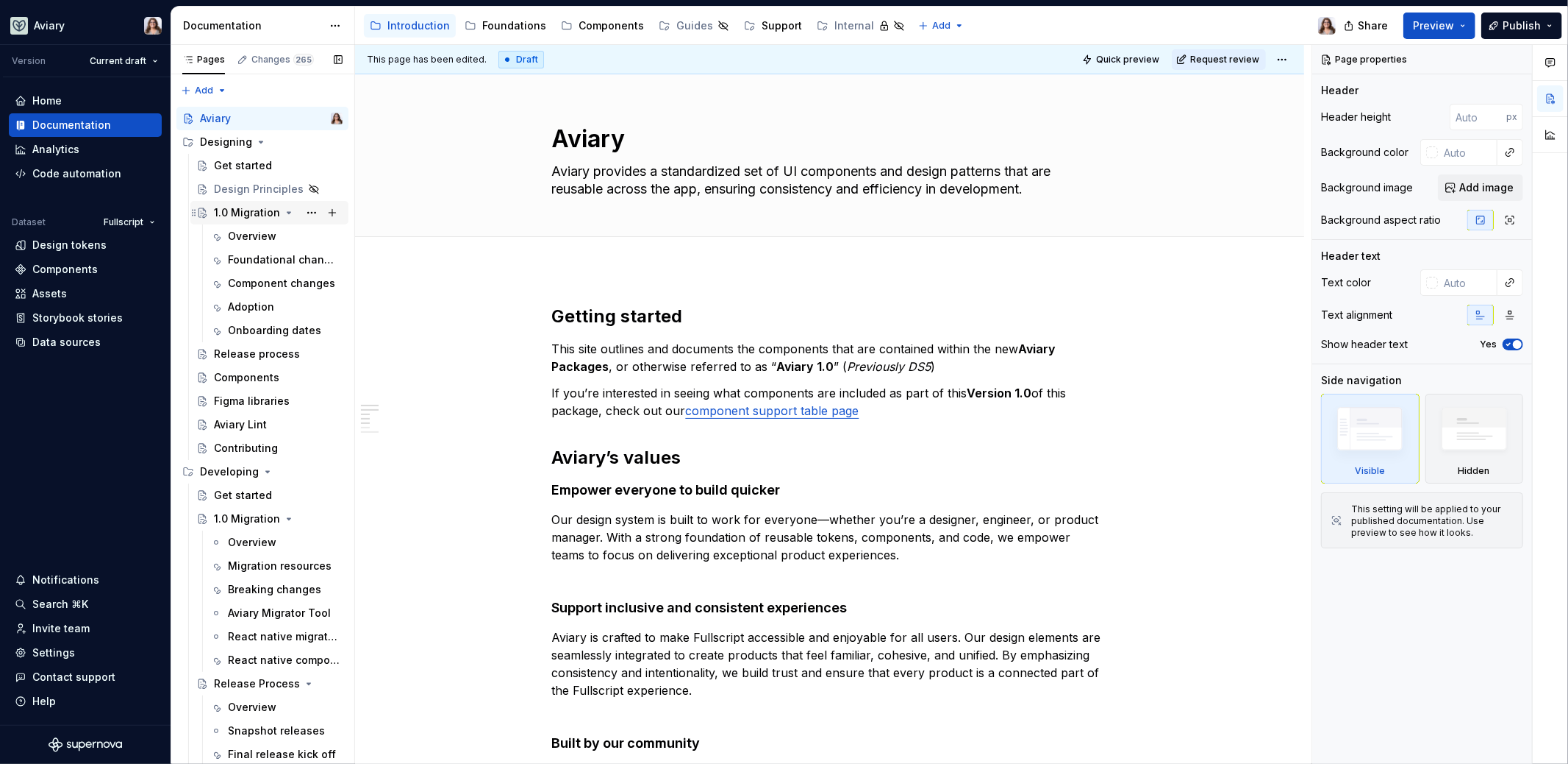
click at [235, 214] on div "1.0 Migration" at bounding box center [246, 213] width 66 height 15
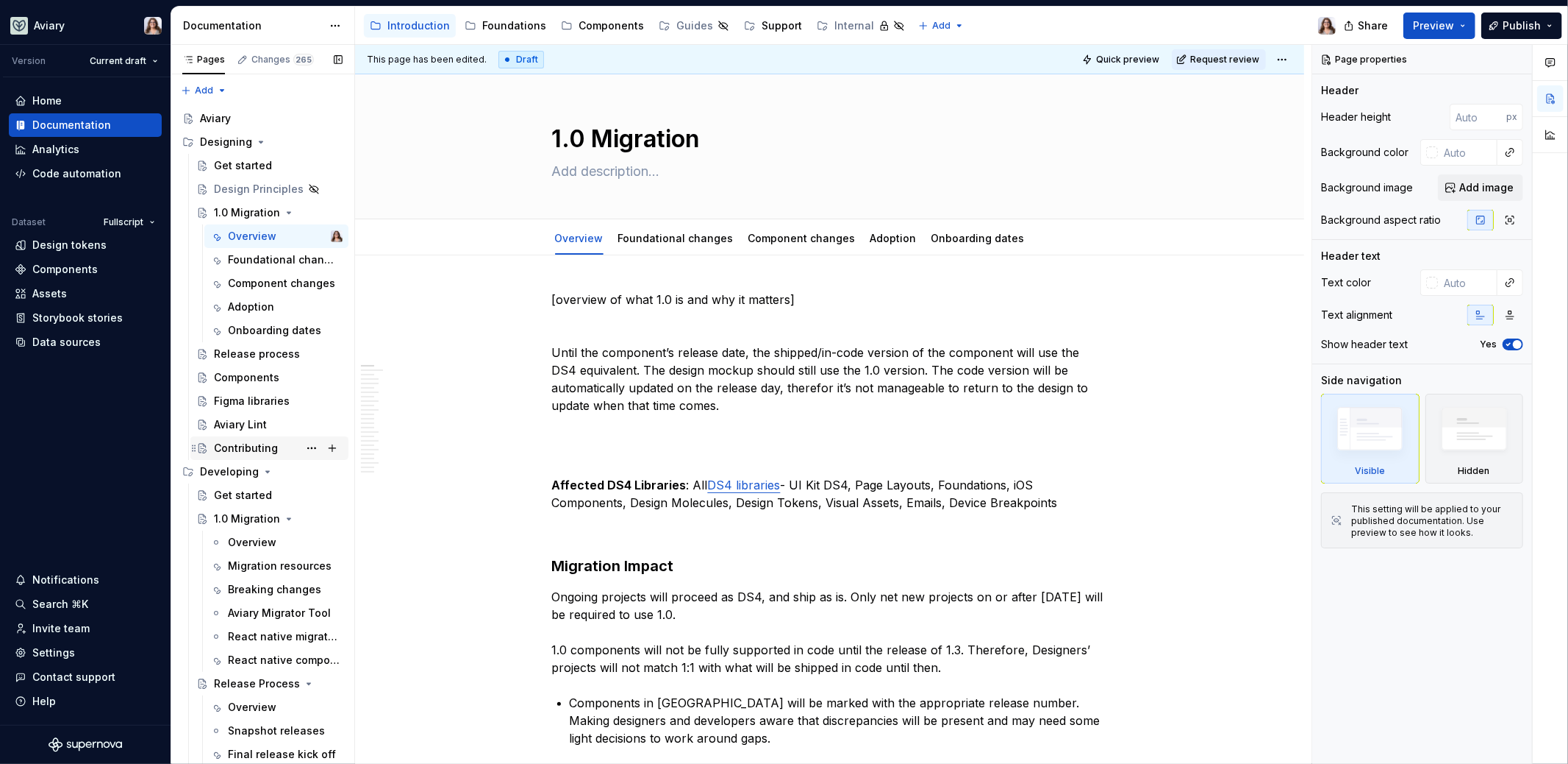
click at [261, 452] on div "Contributing" at bounding box center [245, 448] width 64 height 15
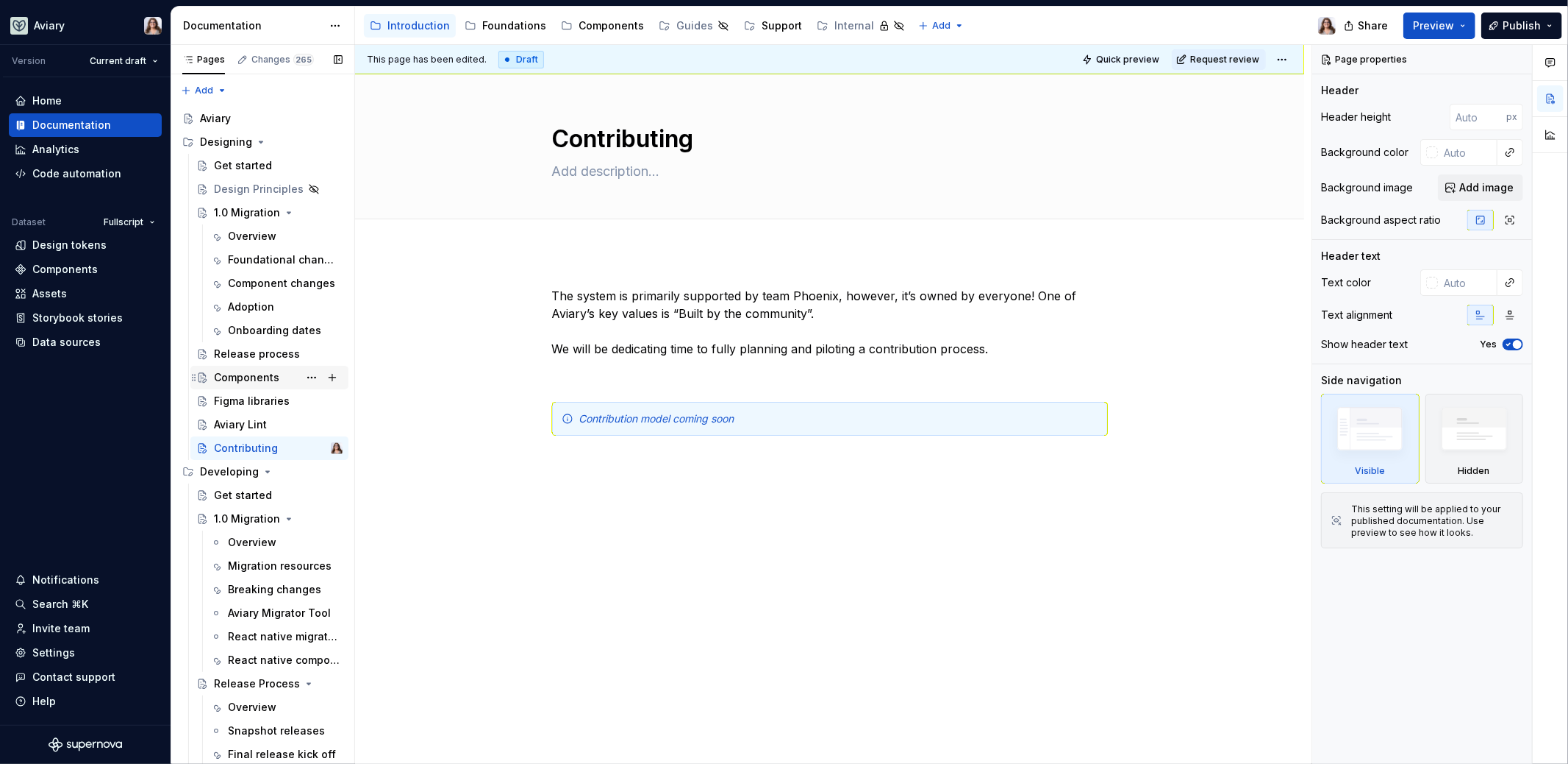
click at [273, 379] on div "Components" at bounding box center [246, 377] width 65 height 15
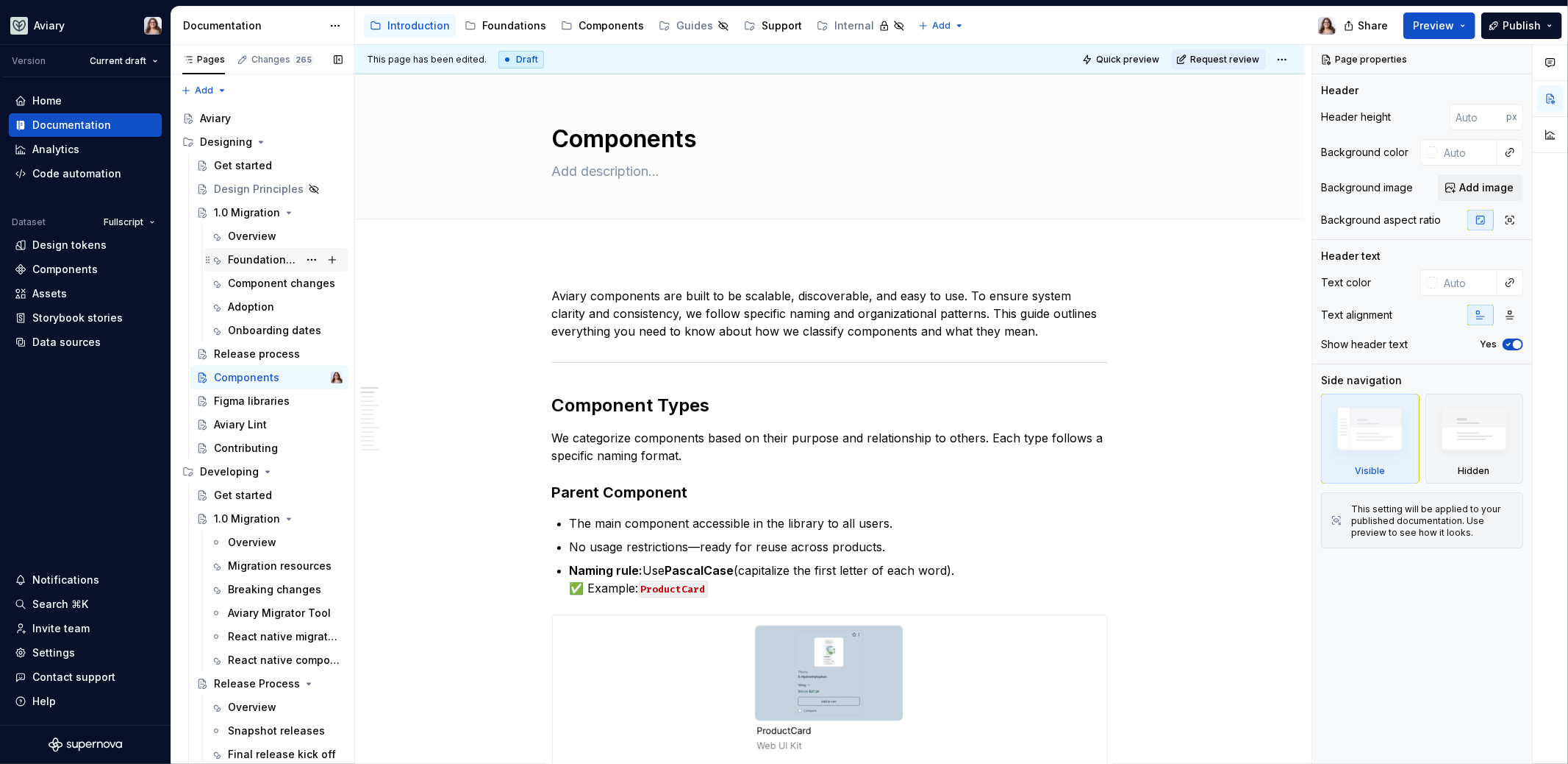
click at [252, 259] on div "Foundational changes" at bounding box center [263, 260] width 71 height 15
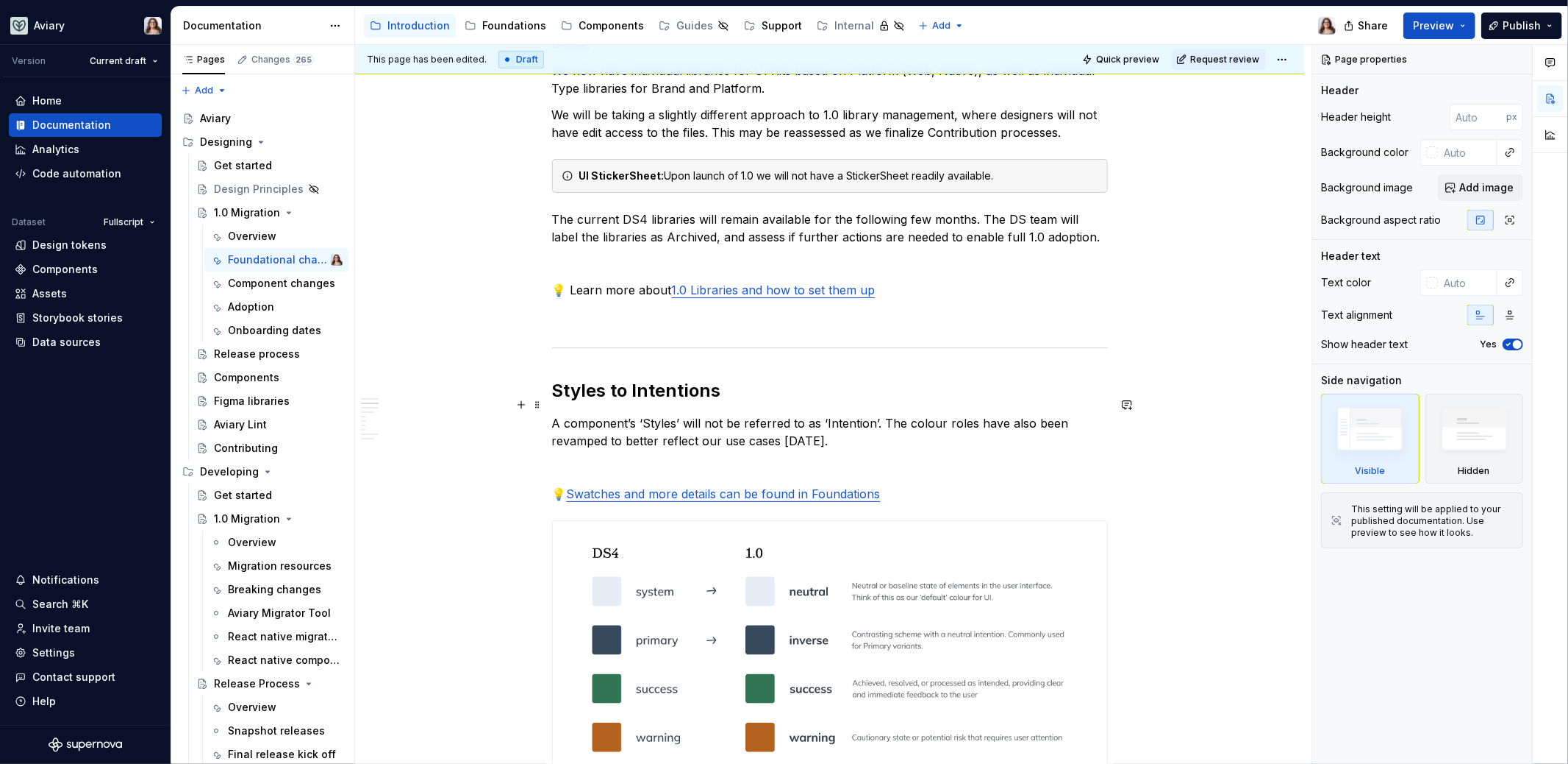
scroll to position [355, 0]
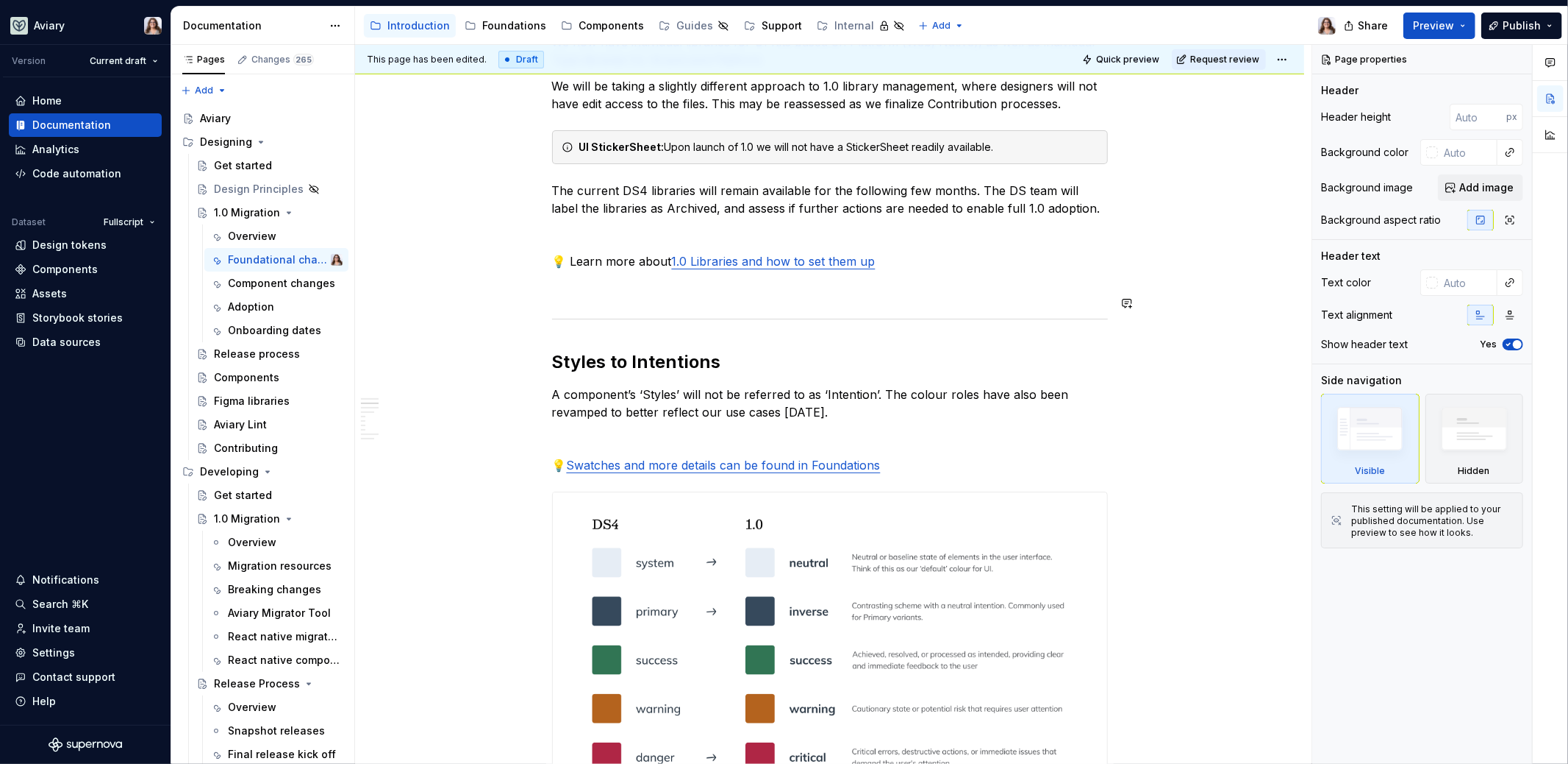
type textarea "*"
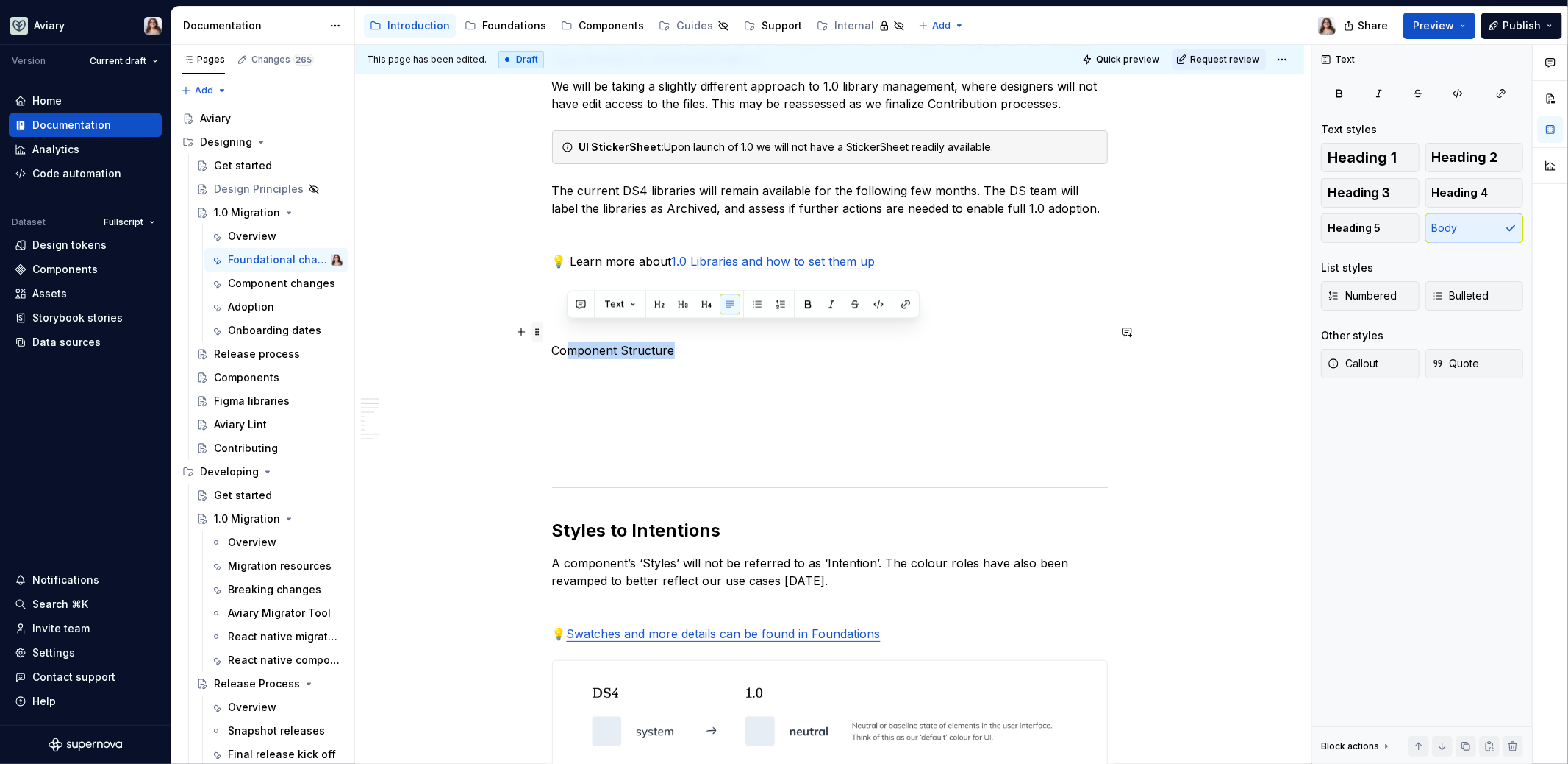
drag, startPoint x: 673, startPoint y: 330, endPoint x: 531, endPoint y: 329, distance: 142.0
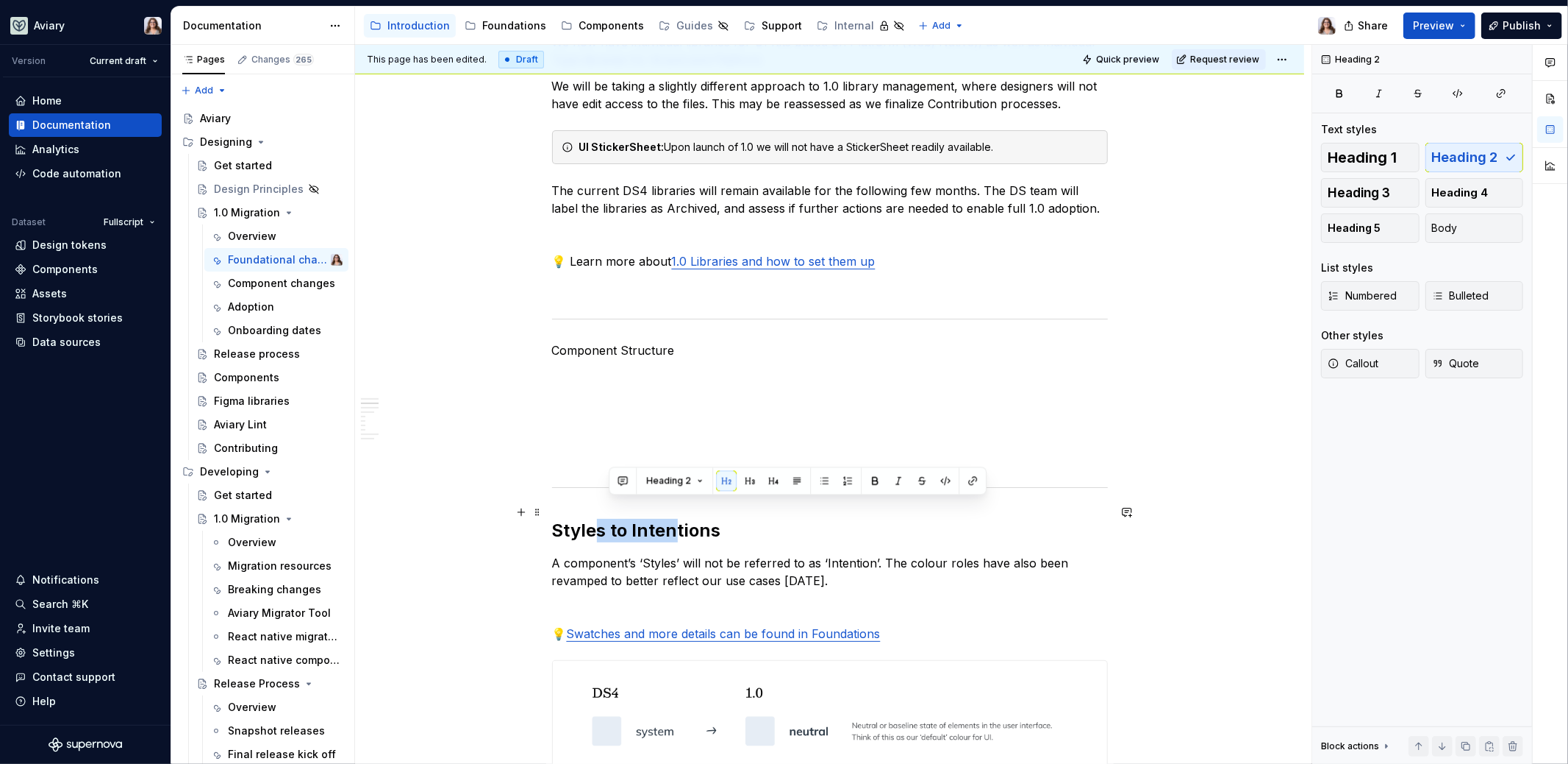
drag, startPoint x: 675, startPoint y: 507, endPoint x: 593, endPoint y: 507, distance: 82.0
click at [593, 519] on h2 "Styles to Intentions" at bounding box center [830, 530] width 555 height 23
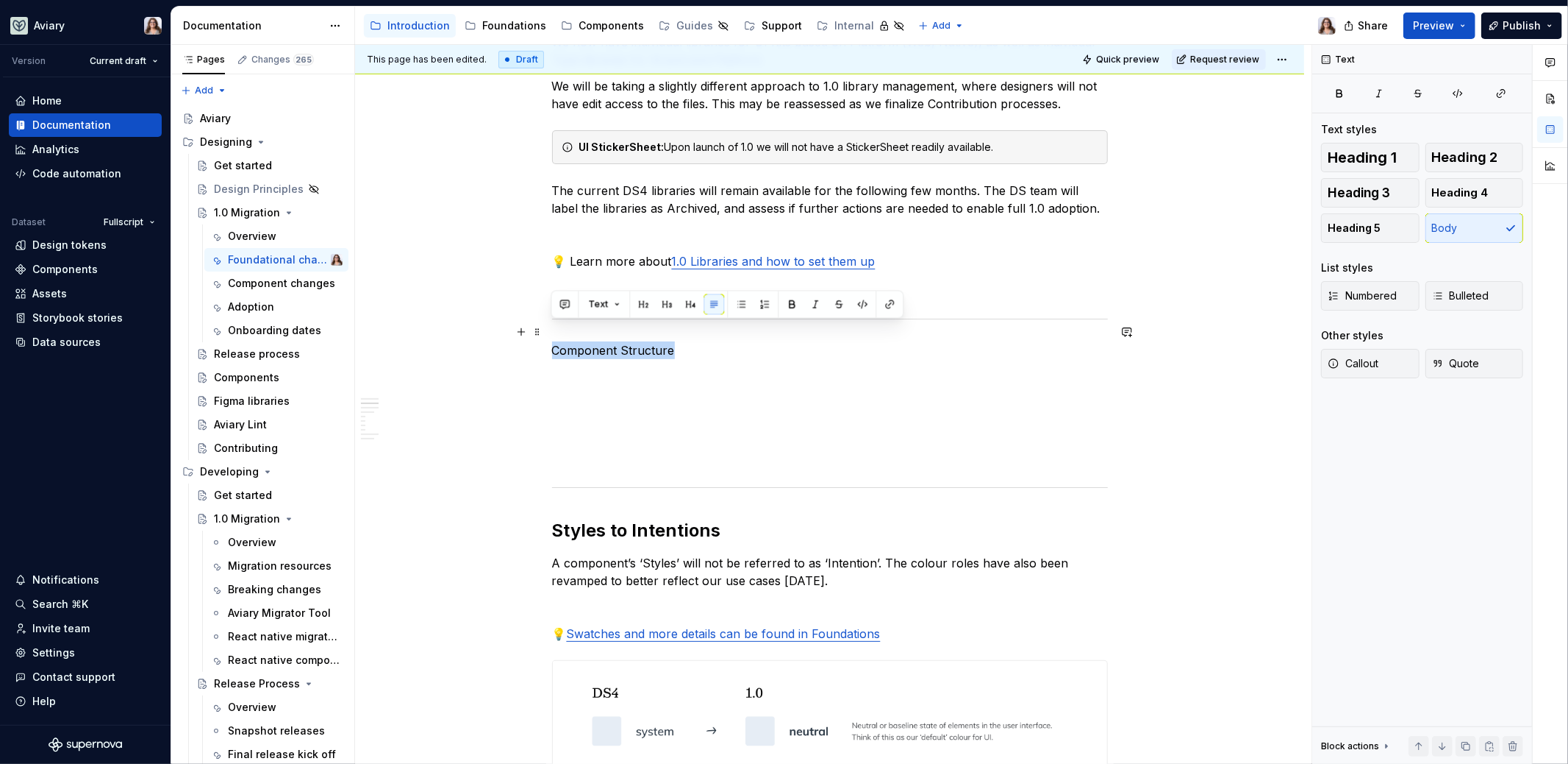
drag, startPoint x: 672, startPoint y: 333, endPoint x: 548, endPoint y: 330, distance: 124.0
click at [636, 303] on button "button" at bounding box center [644, 304] width 20 height 20
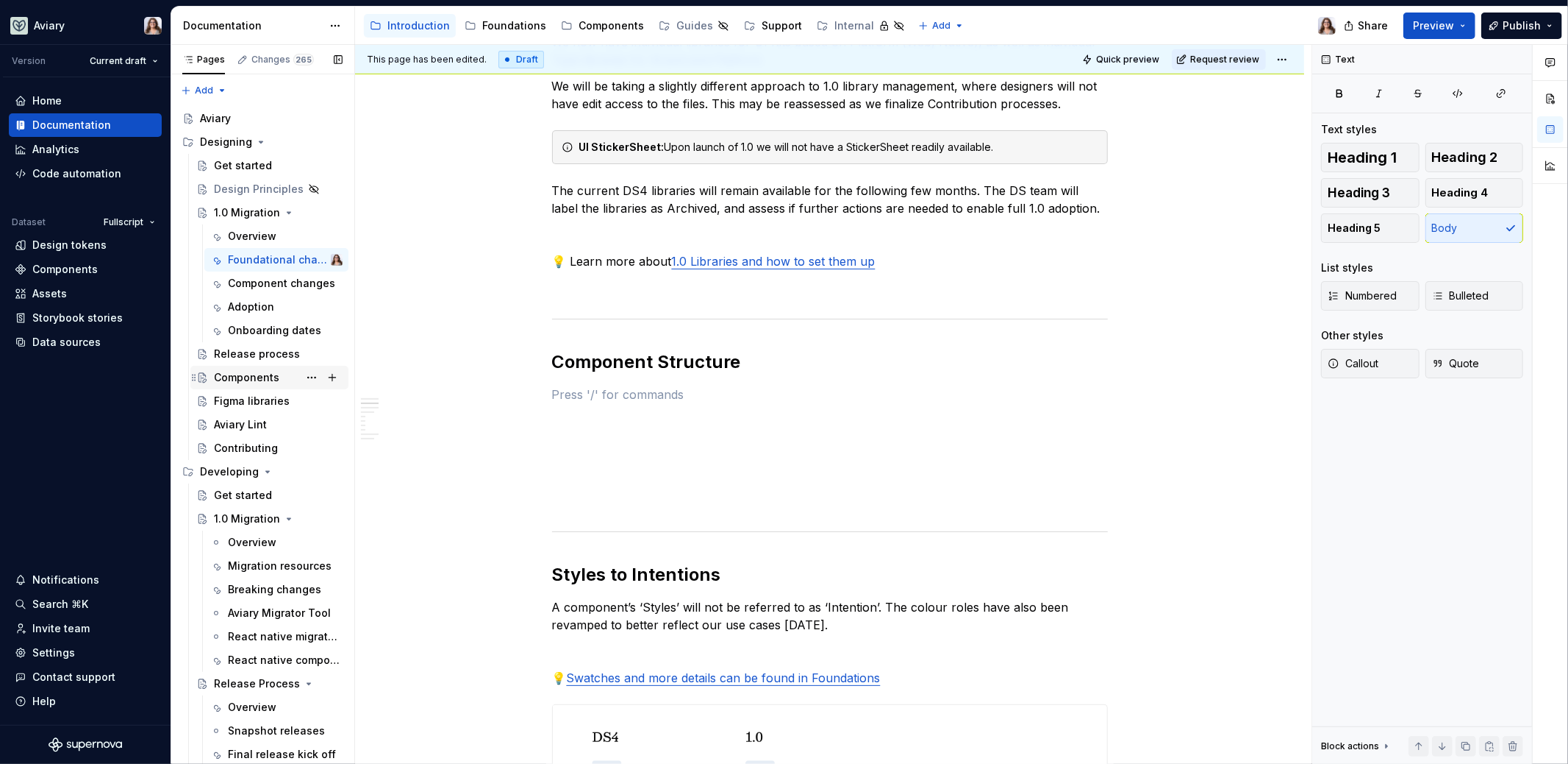
click at [240, 375] on div "Components" at bounding box center [246, 377] width 65 height 15
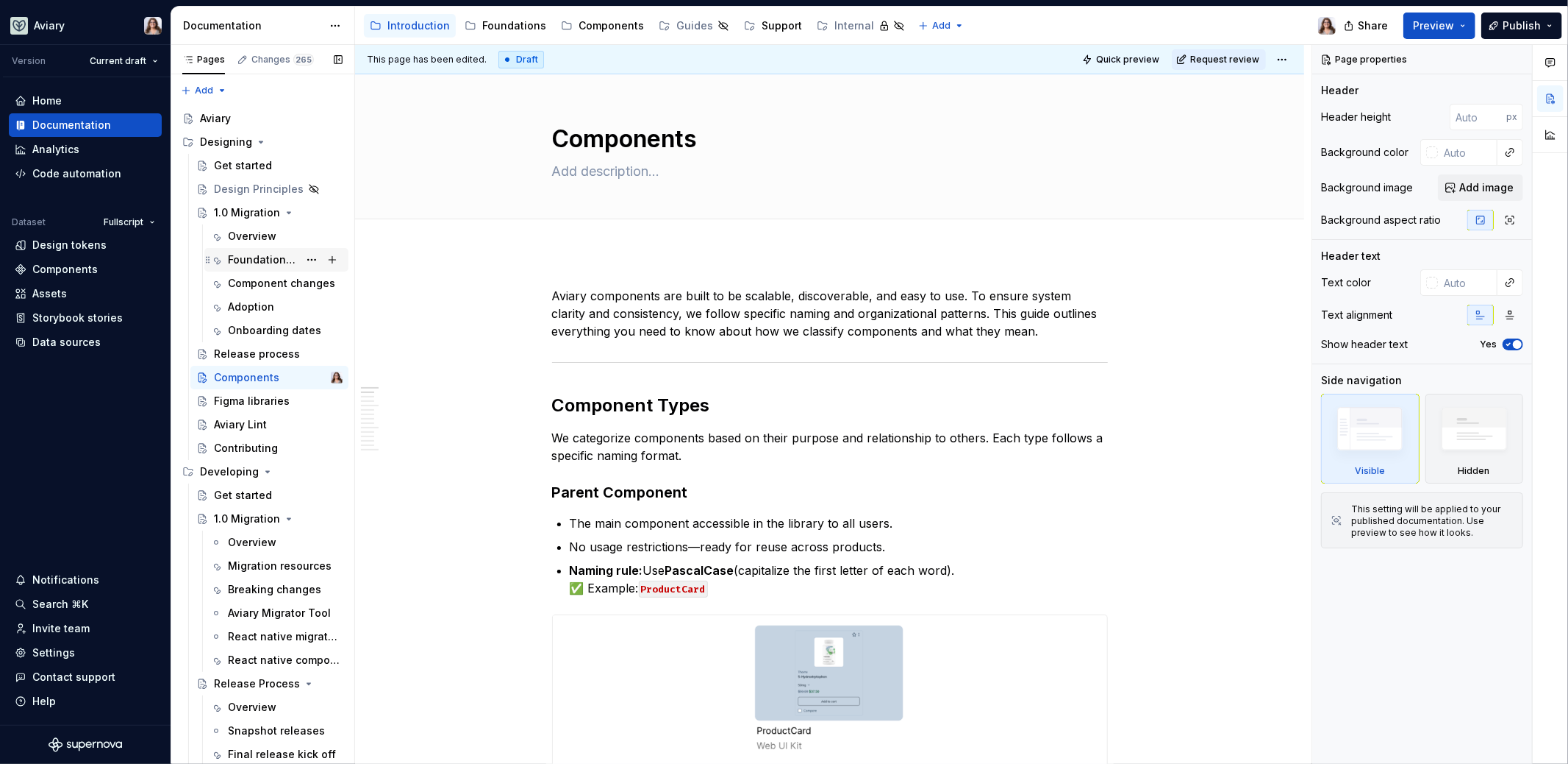
click at [255, 257] on div "Foundational changes" at bounding box center [263, 260] width 71 height 15
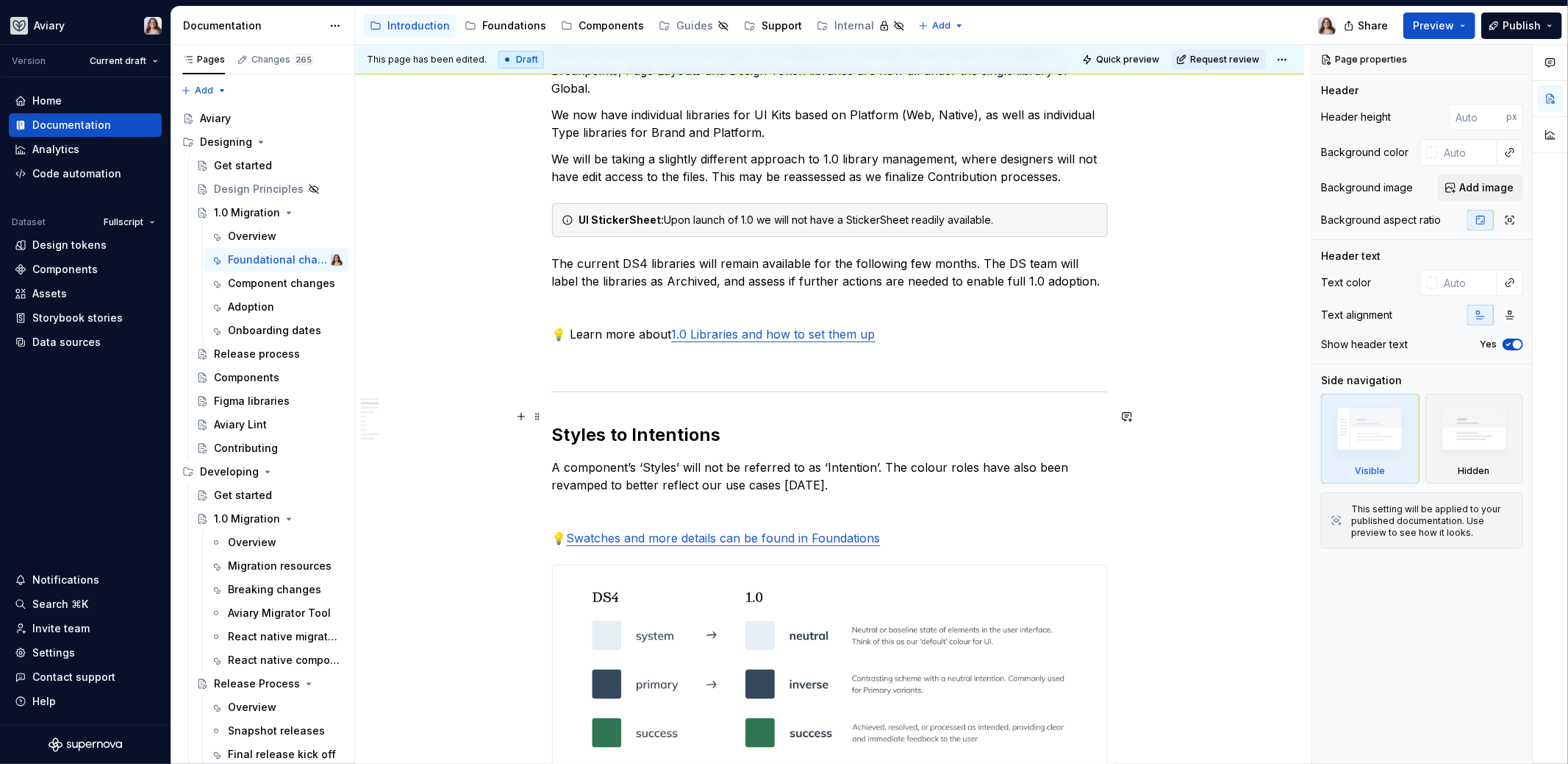
scroll to position [283, 0]
type textarea "*"
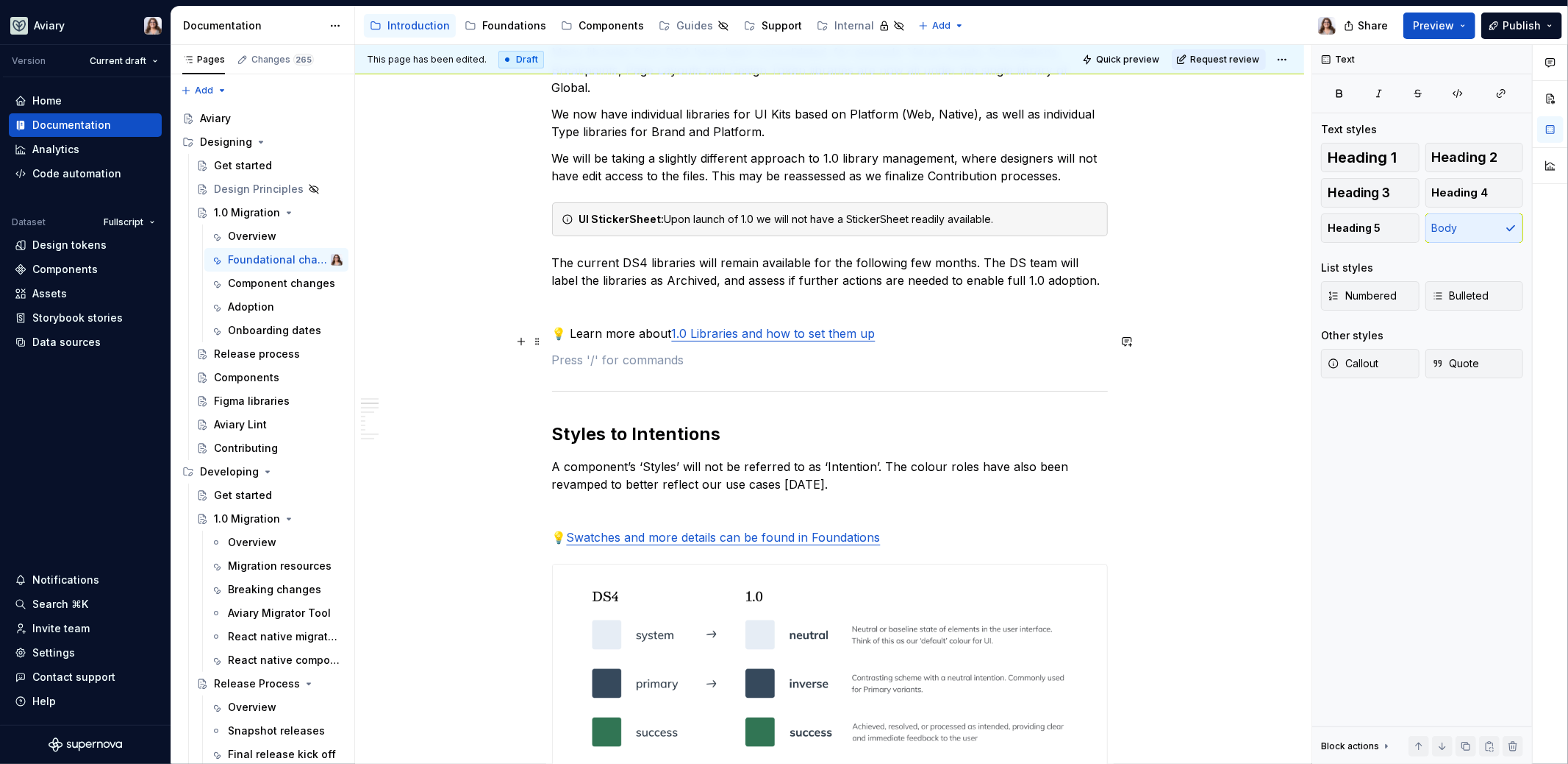
click at [638, 351] on p at bounding box center [830, 360] width 555 height 18
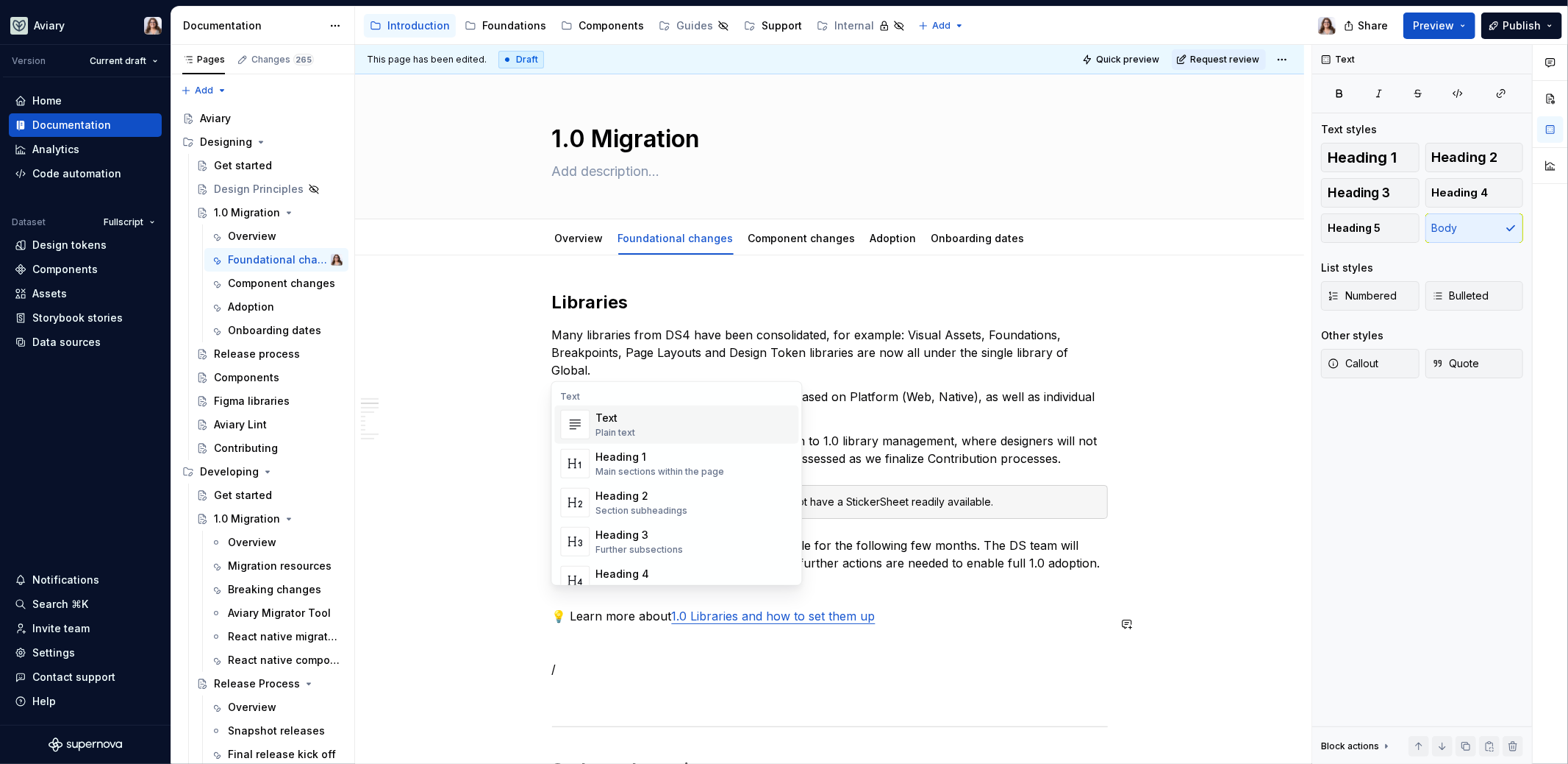
scroll to position [283, 0]
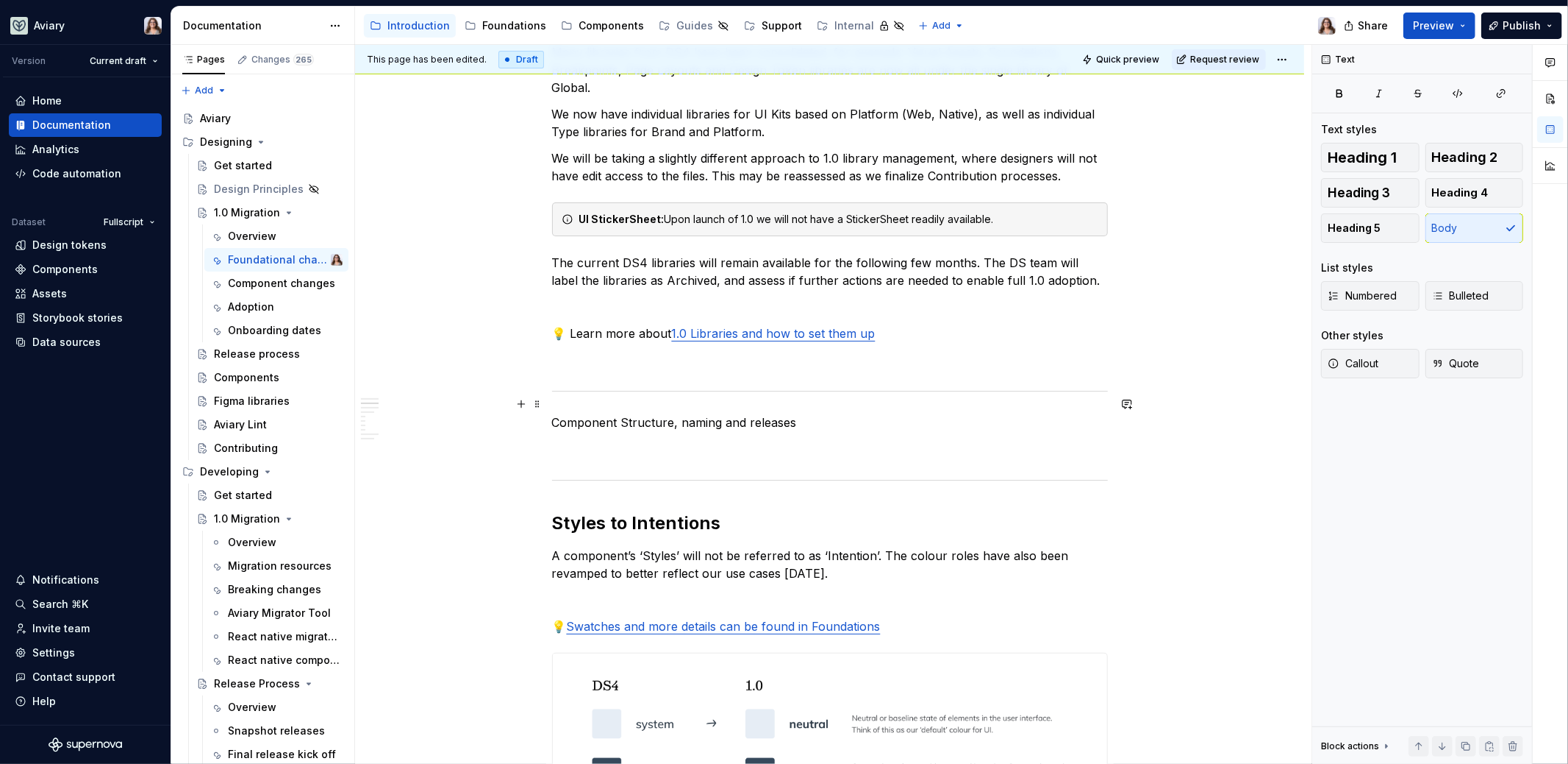
click at [626, 414] on p "Component Structure, naming and releases" at bounding box center [830, 422] width 555 height 18
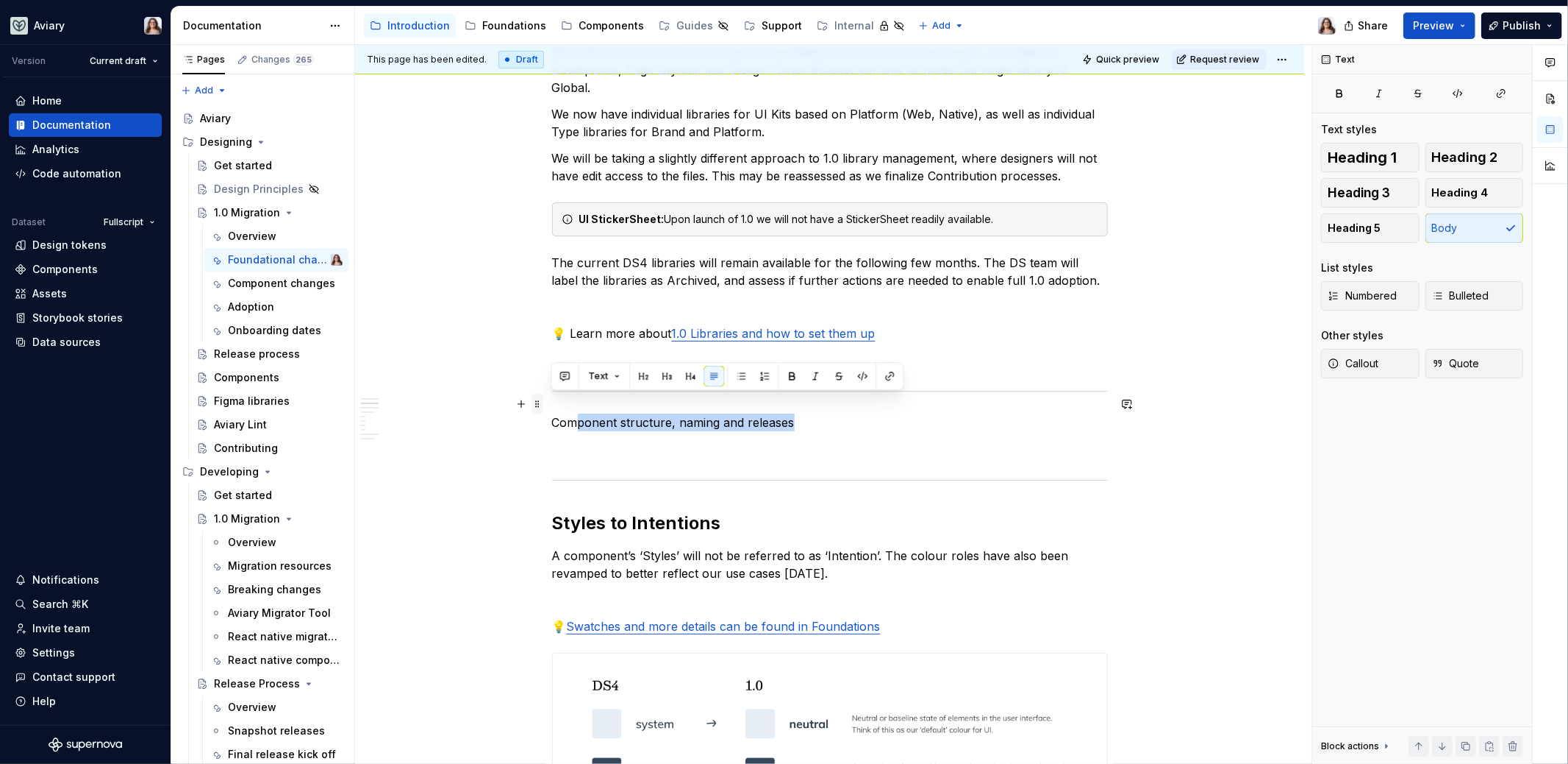
drag, startPoint x: 796, startPoint y: 401, endPoint x: 541, endPoint y: 398, distance: 255.0
click at [673, 374] on button "button" at bounding box center [670, 375] width 20 height 20
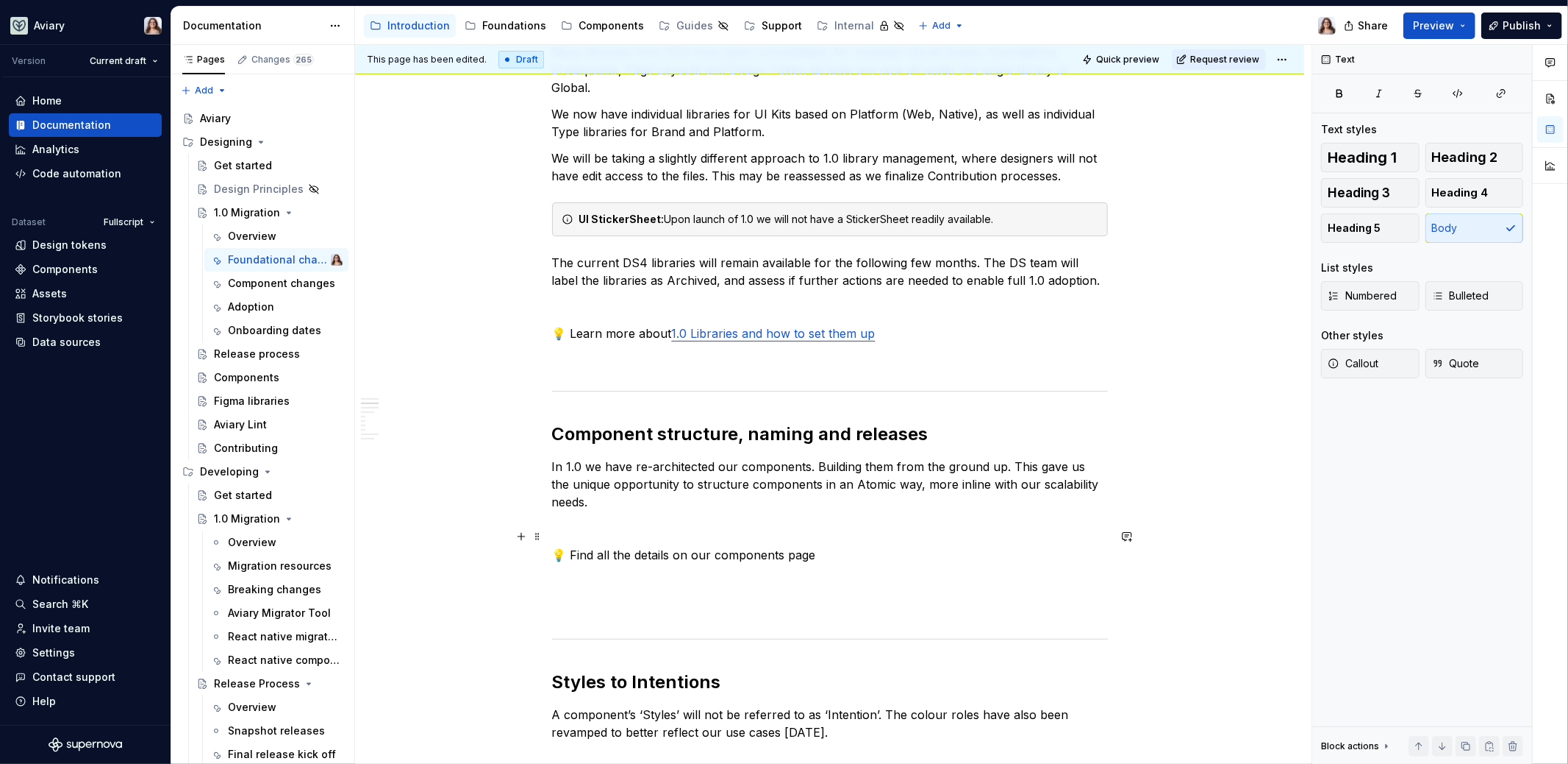
click at [709, 546] on p "💡 Find all the details on our components page" at bounding box center [830, 554] width 555 height 18
click at [714, 546] on p "💡 Find all the details on our components page" at bounding box center [830, 554] width 555 height 18
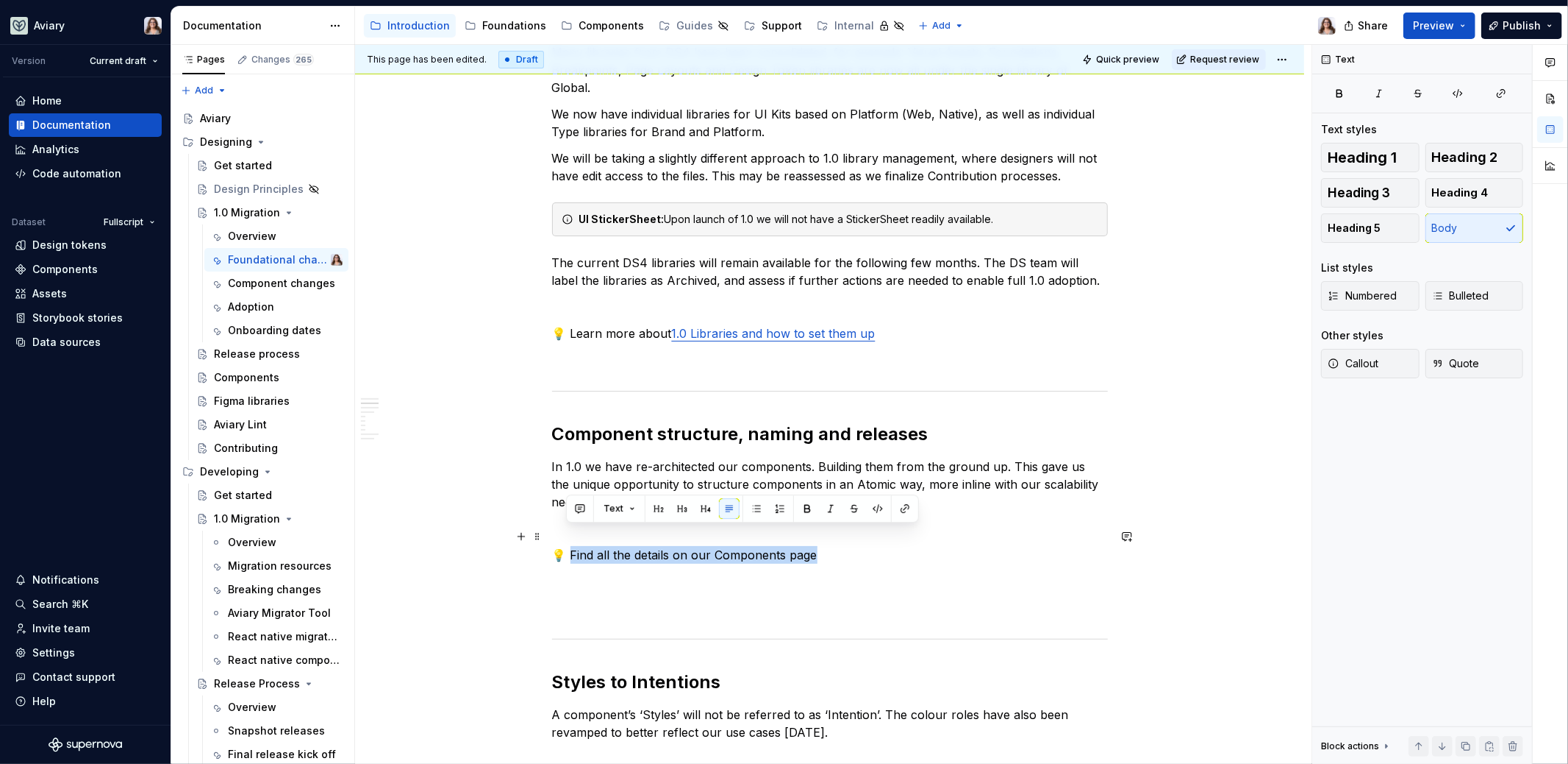
drag, startPoint x: 813, startPoint y: 533, endPoint x: 566, endPoint y: 534, distance: 247.0
click at [566, 546] on p "💡 Find all the details on our Components page" at bounding box center [830, 554] width 555 height 18
click at [904, 507] on button "button" at bounding box center [905, 508] width 20 height 20
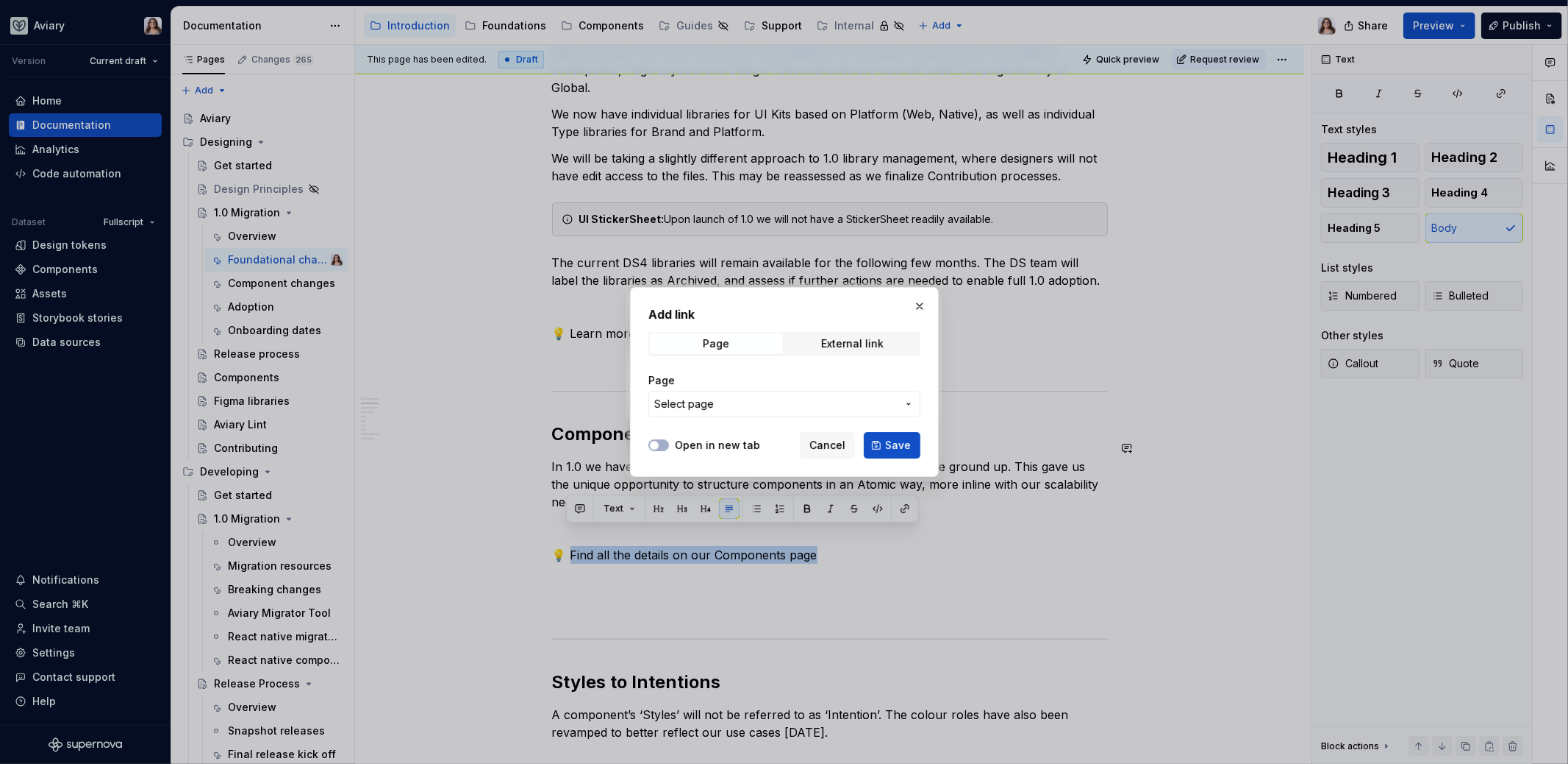
click at [811, 412] on button "Select page" at bounding box center [784, 403] width 272 height 26
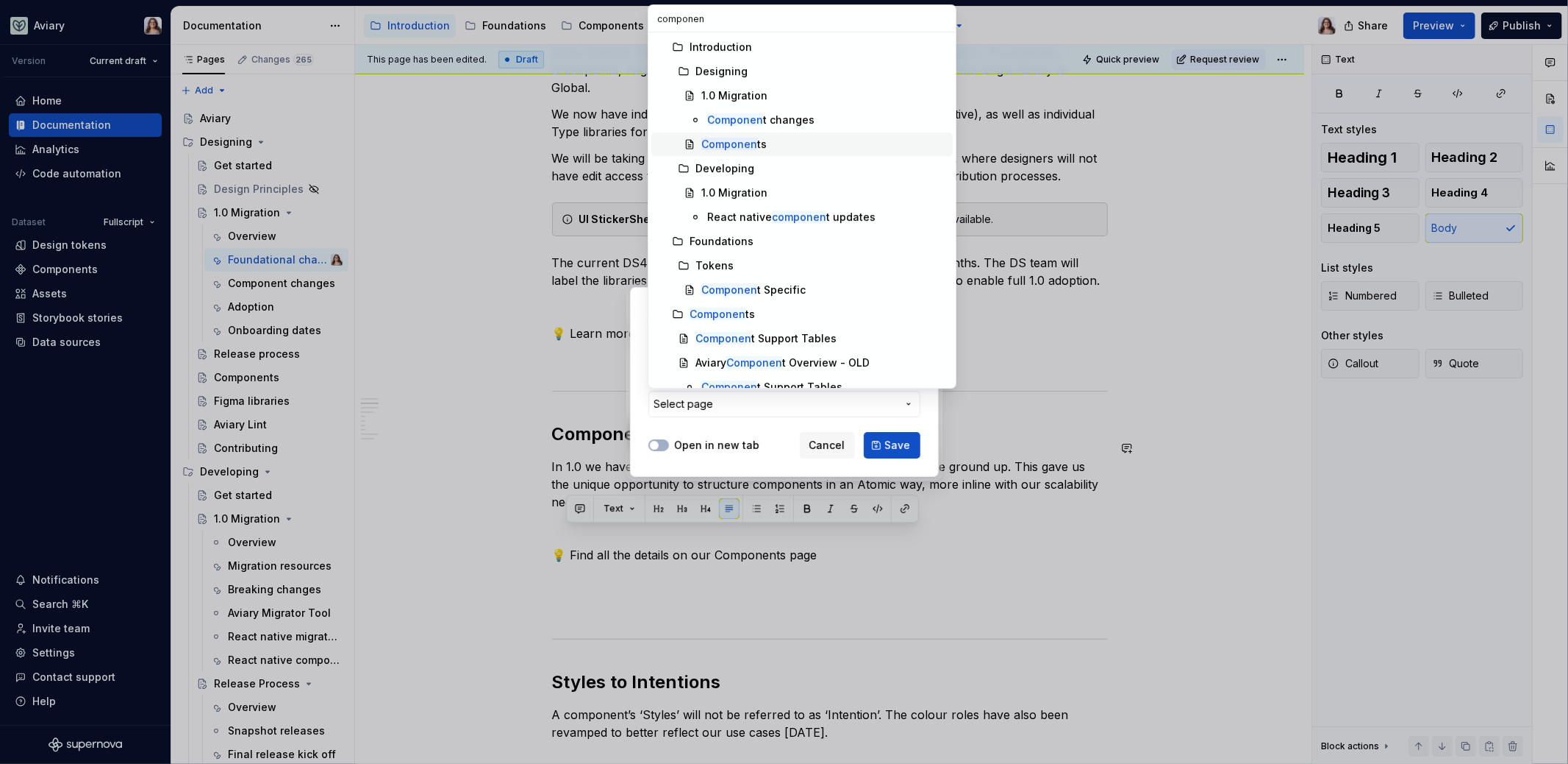
type input "componen"
click at [769, 146] on div "Componen ts" at bounding box center [824, 144] width 245 height 15
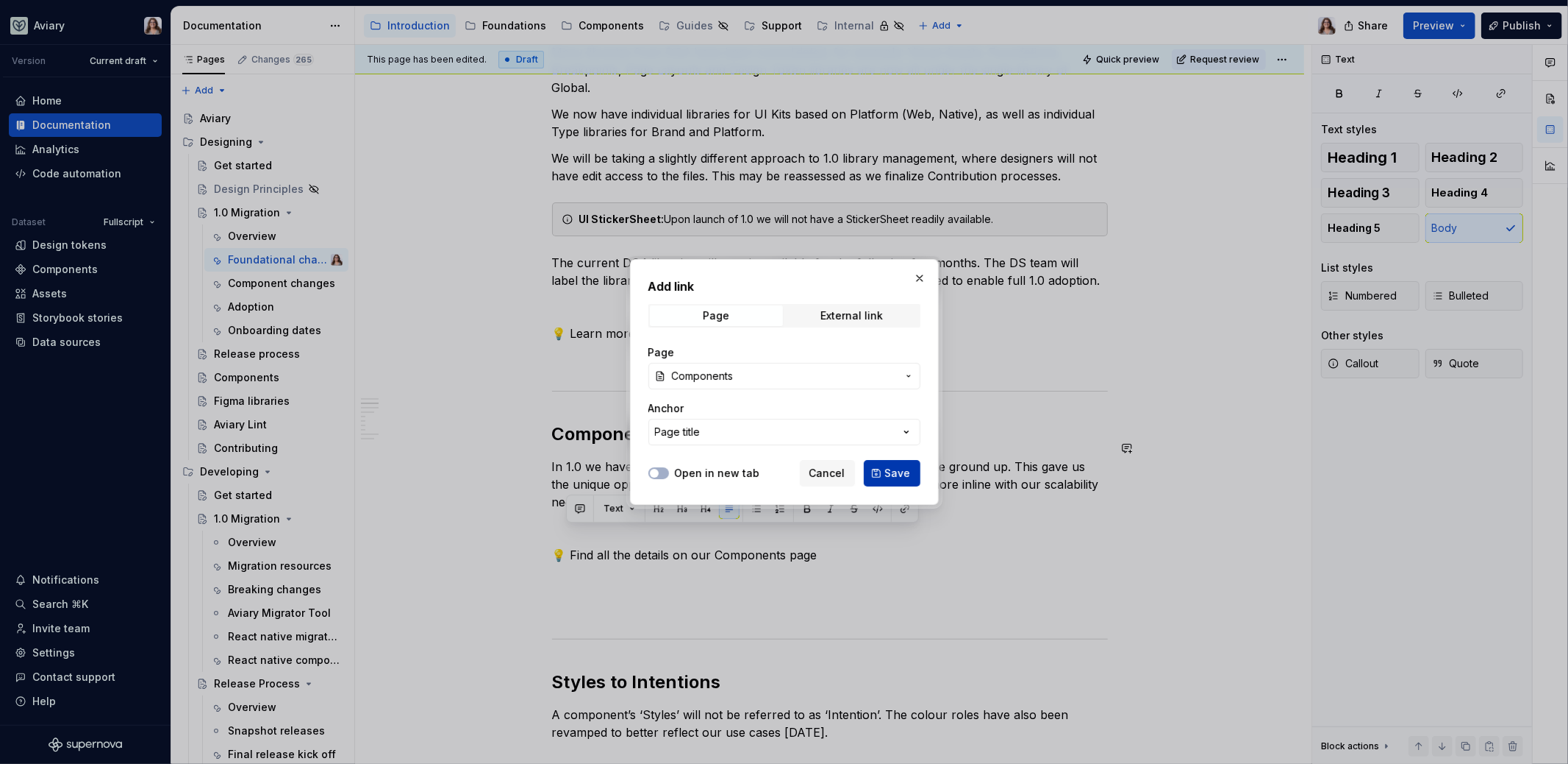
click at [881, 475] on button "Save" at bounding box center [892, 473] width 57 height 26
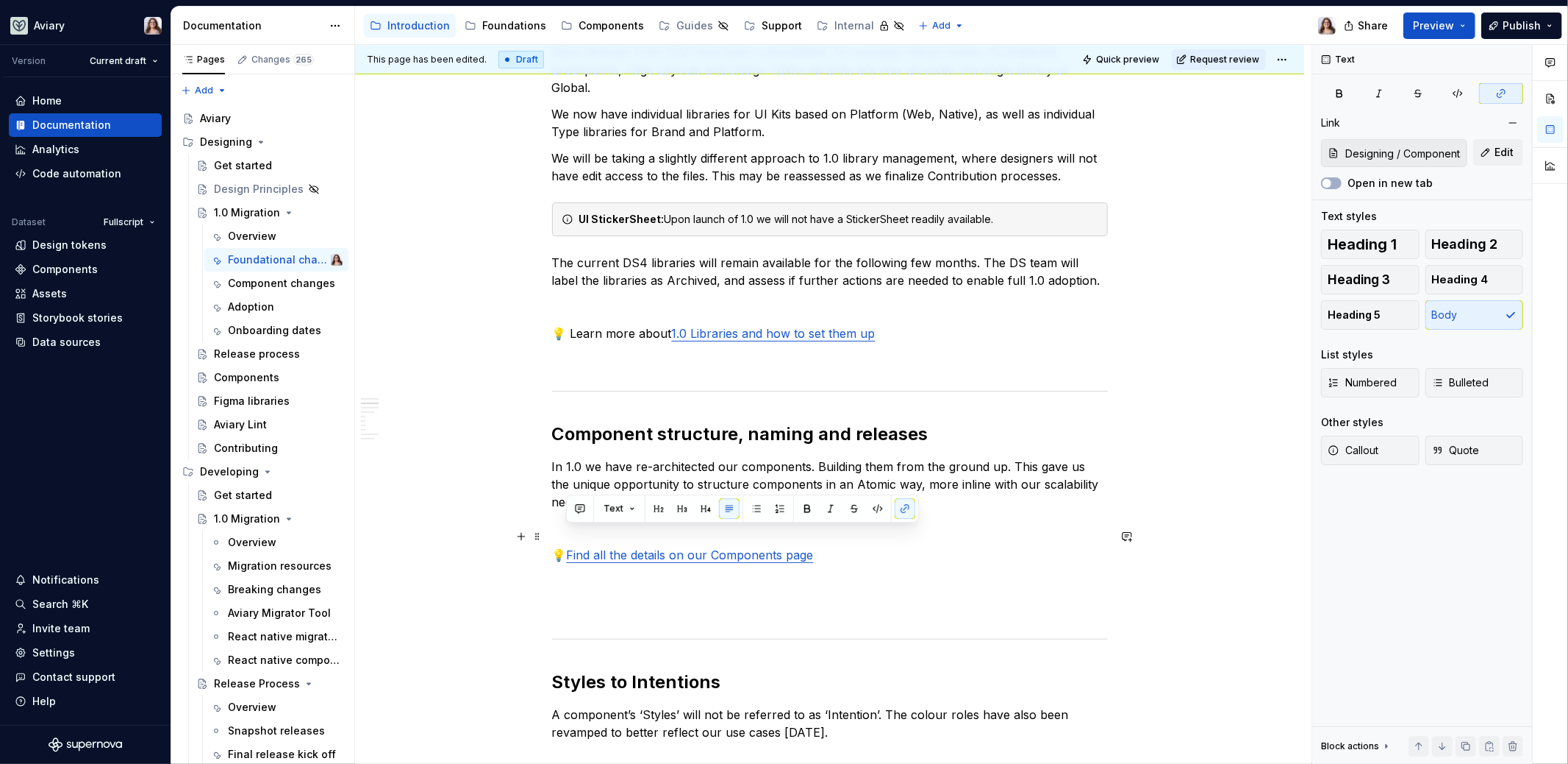
click at [824, 546] on p "💡 Find all the details on our Components page" at bounding box center [830, 554] width 555 height 18
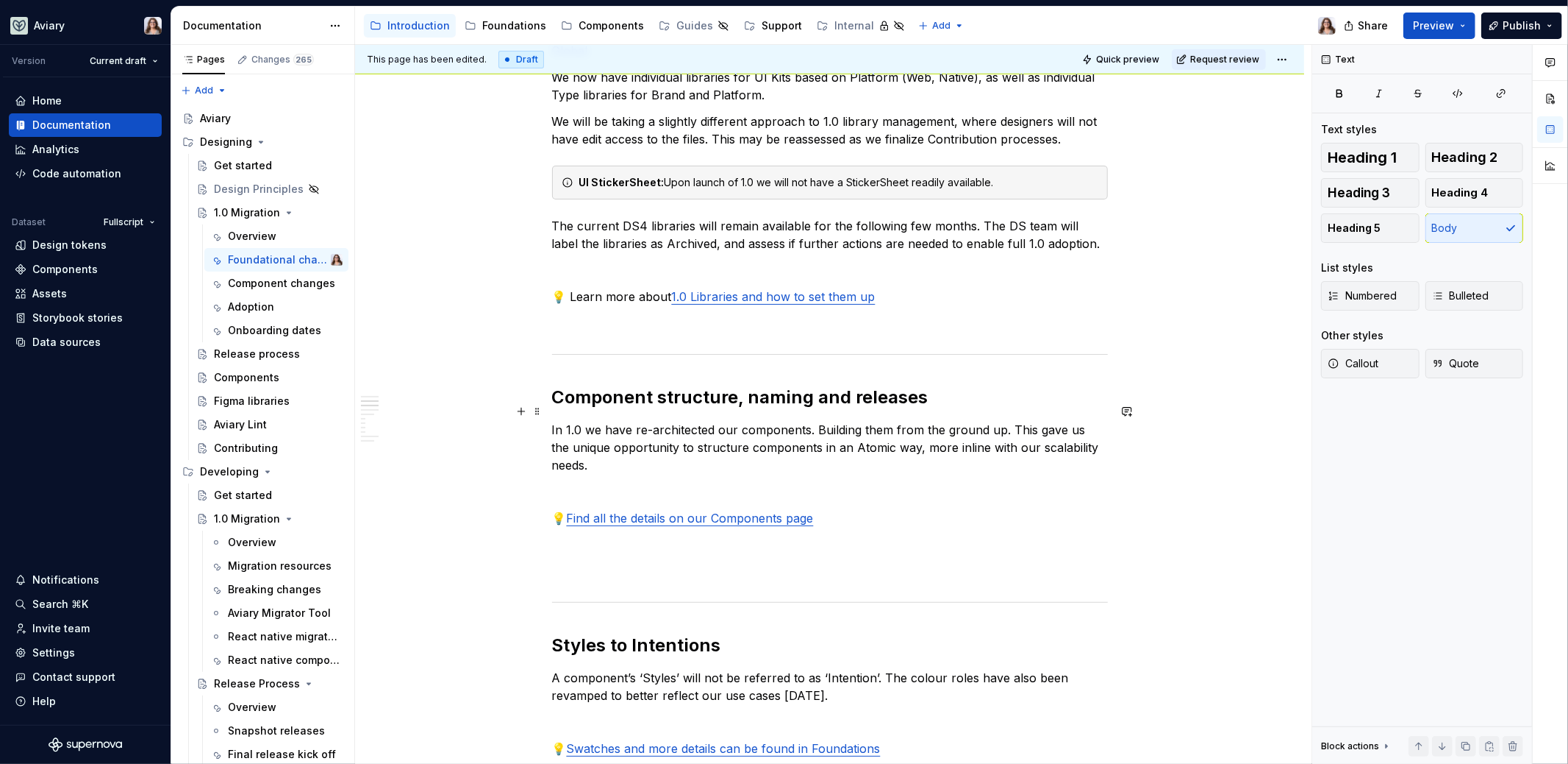
scroll to position [319, 0]
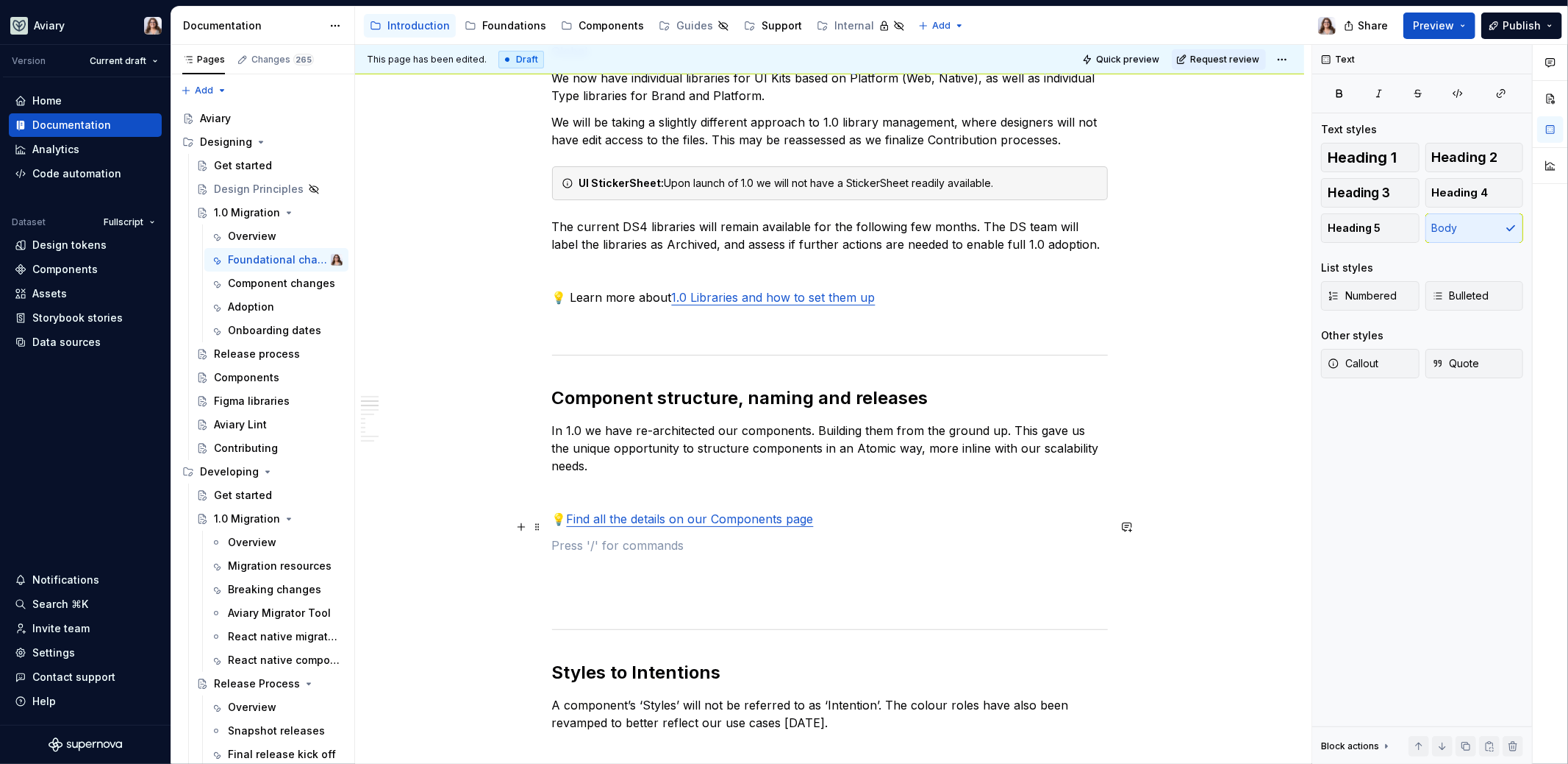
click at [646, 536] on p at bounding box center [830, 545] width 555 height 18
click at [612, 536] on p "Use the COmponent changes are a reference page" at bounding box center [830, 545] width 555 height 18
click at [848, 536] on p "Use the Component changes are a reference page" at bounding box center [830, 545] width 555 height 18
click at [555, 536] on p "Use the Component changes are a reference page" at bounding box center [830, 545] width 555 height 18
click at [554, 536] on p "Use the Component changes are a reference page" at bounding box center [830, 545] width 555 height 18
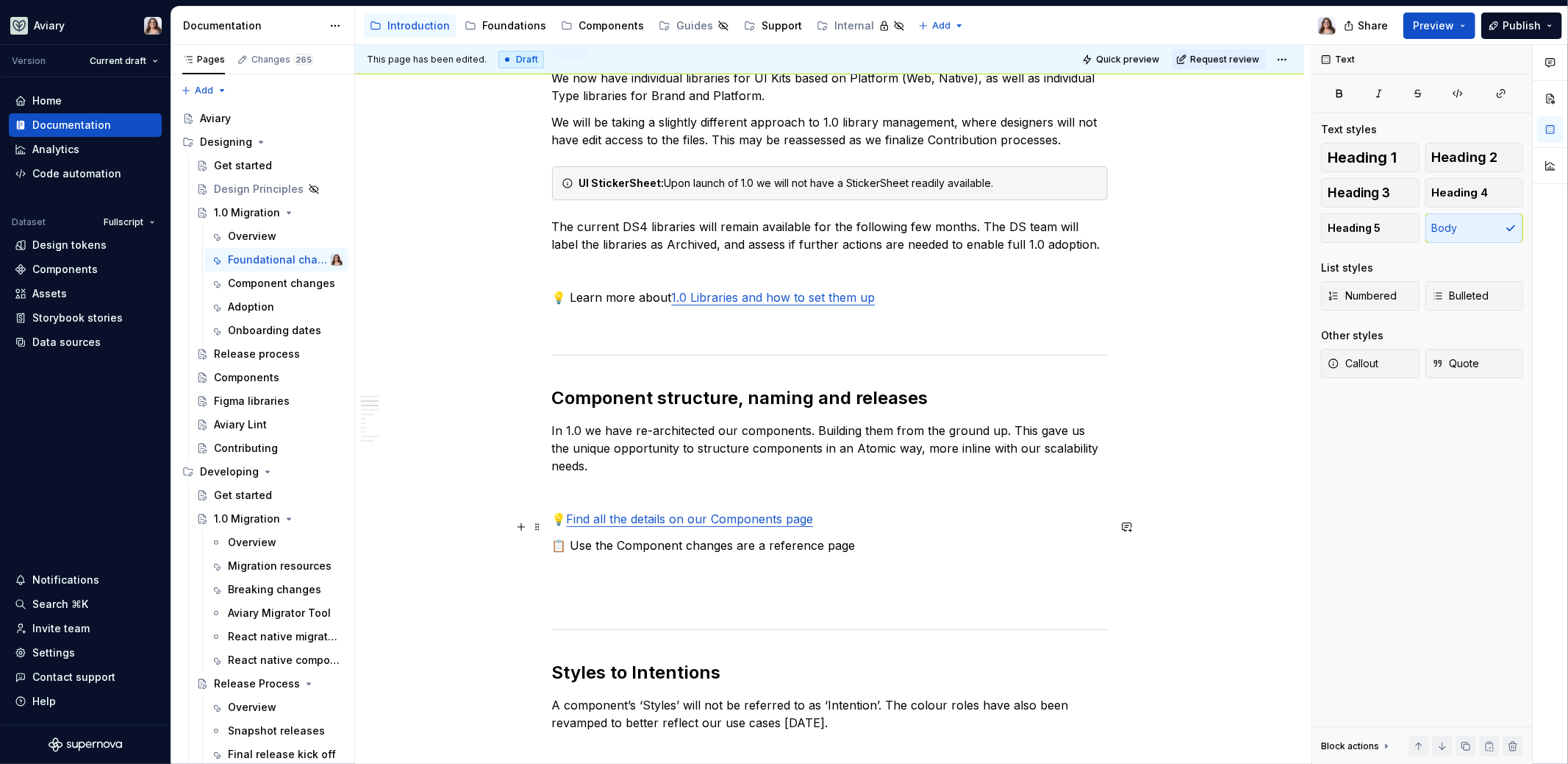
click at [733, 536] on p "📋 Use the Component changes are a reference page" at bounding box center [830, 545] width 555 height 18
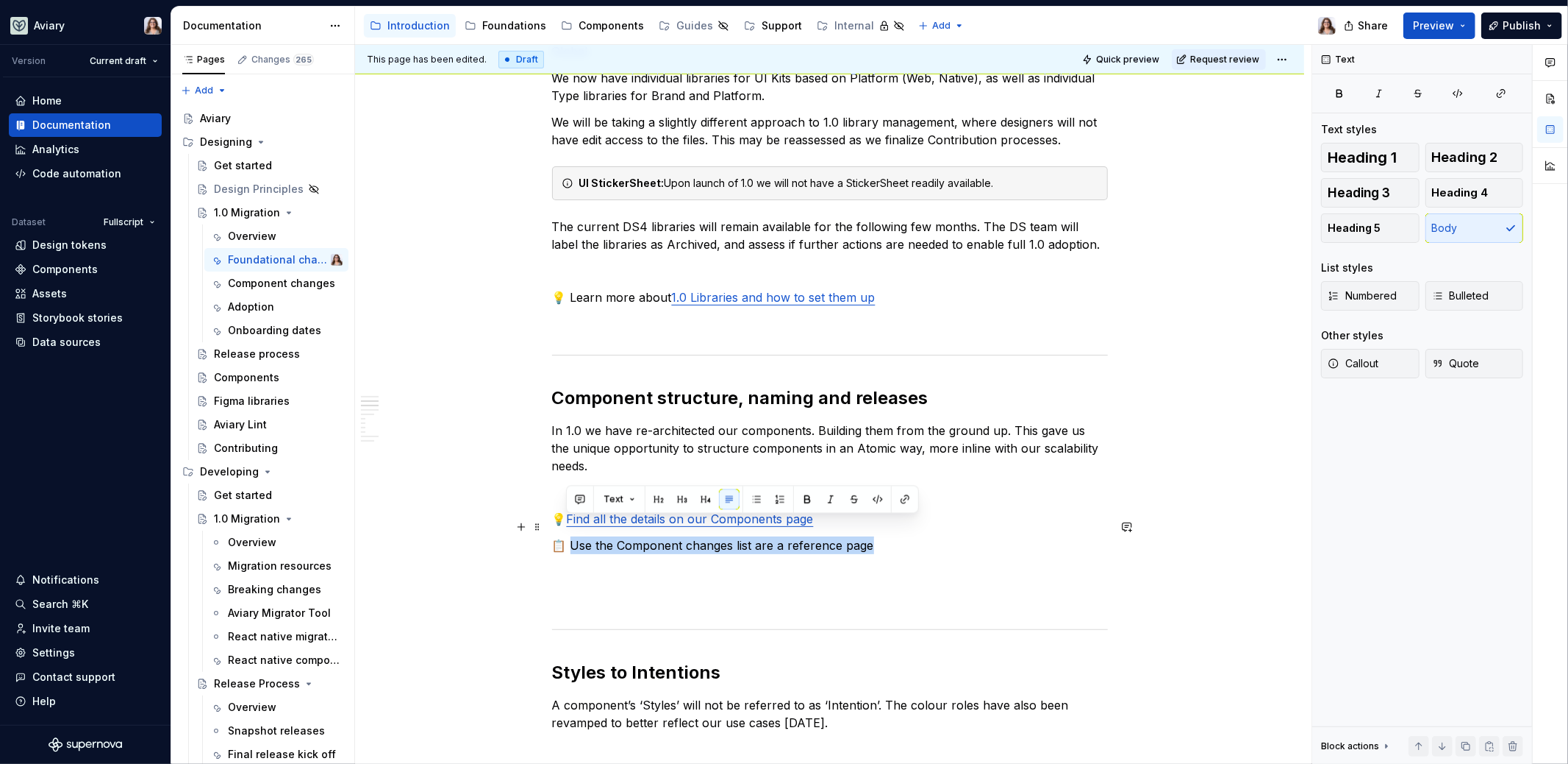
drag, startPoint x: 568, startPoint y: 524, endPoint x: 866, endPoint y: 528, distance: 298.0
click at [866, 536] on p "📋 Use the Component changes list are a reference page" at bounding box center [830, 545] width 555 height 18
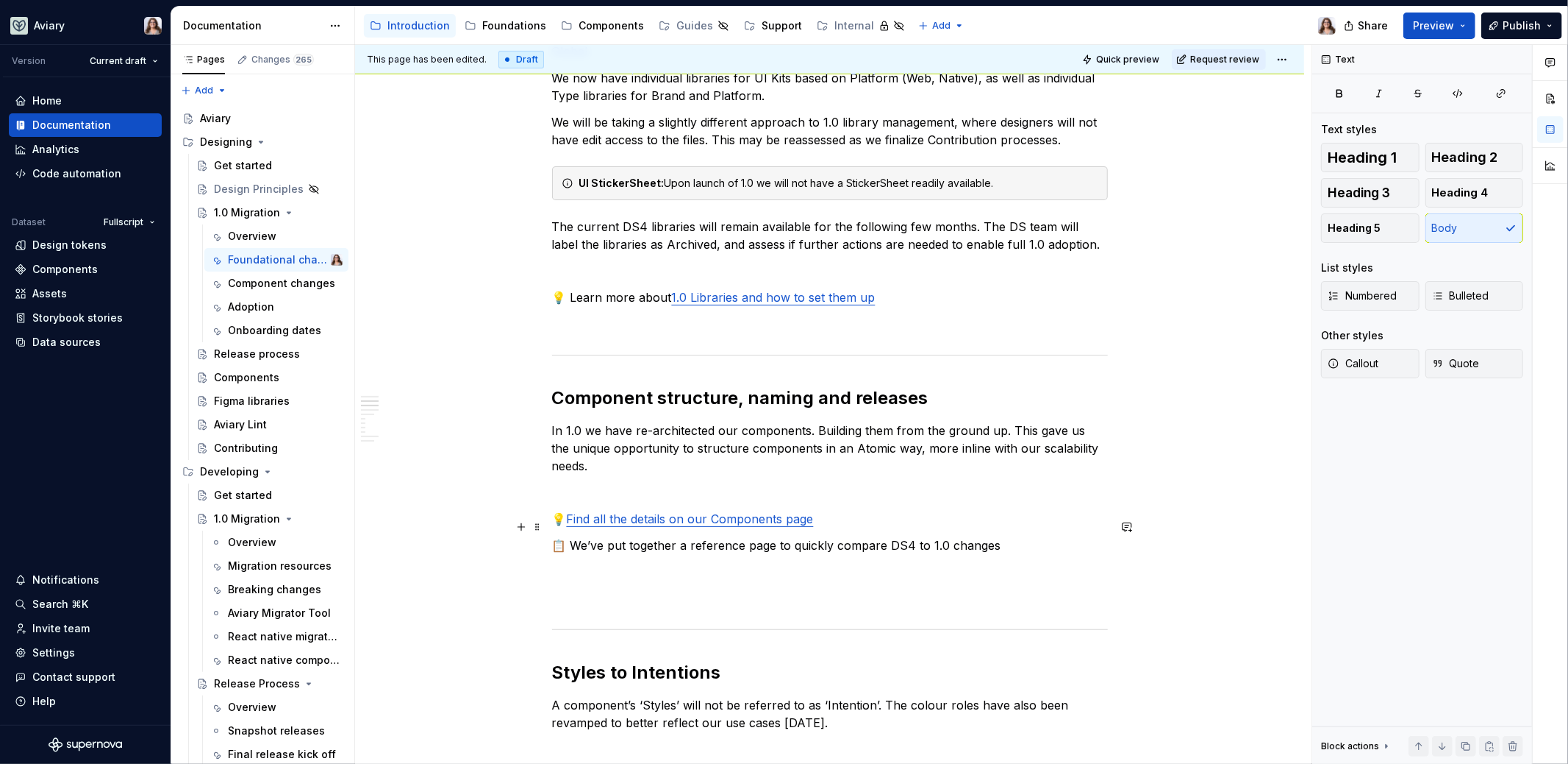
click at [685, 536] on p "📋 We’ve put together a reference page to quickly compare DS4 to 1.0 changes" at bounding box center [830, 545] width 555 height 18
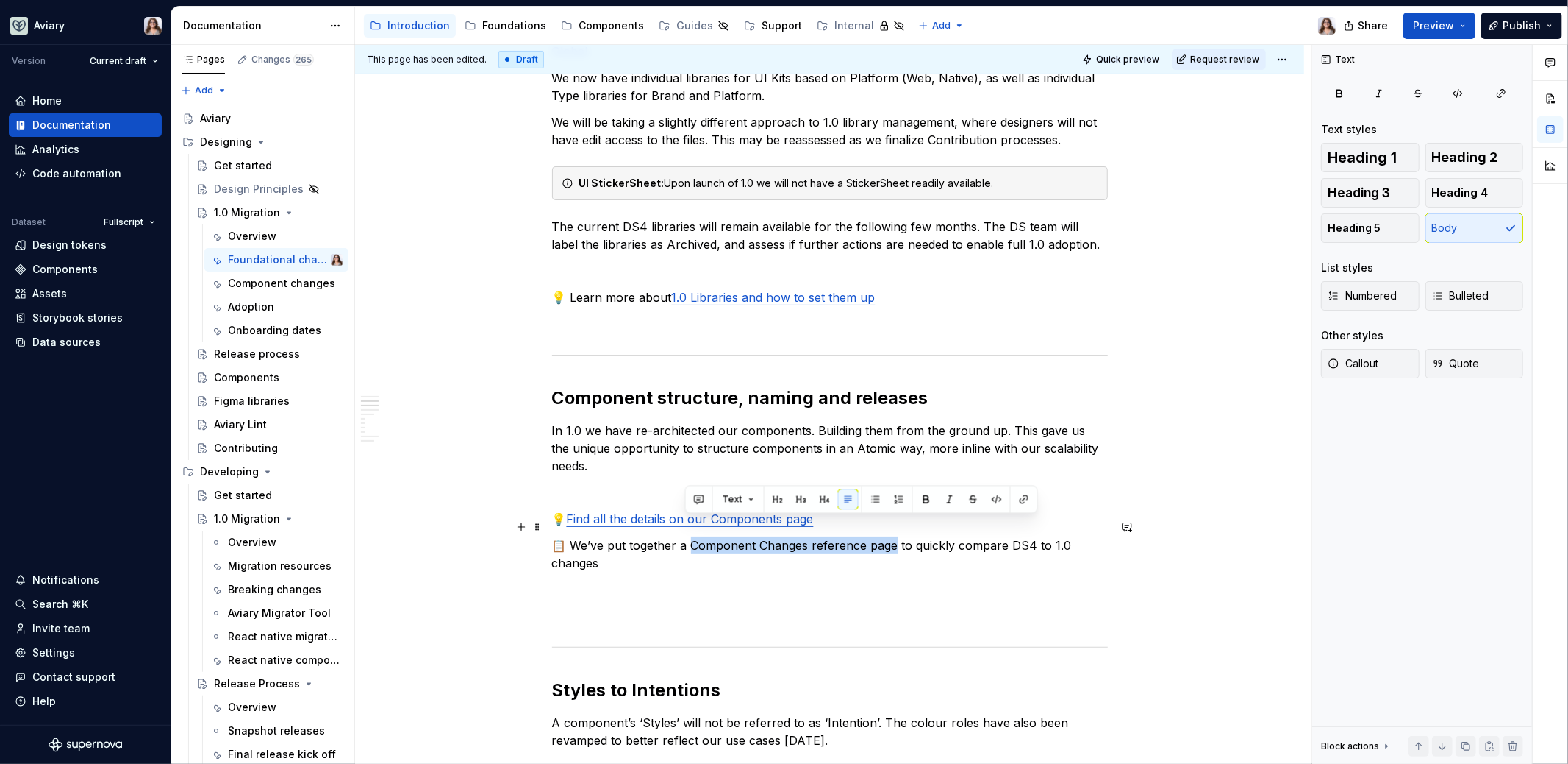
drag, startPoint x: 686, startPoint y: 523, endPoint x: 889, endPoint y: 529, distance: 203.1
click at [889, 536] on p "📋 We’ve put together a Component Changes reference page to quickly compare DS4 …" at bounding box center [830, 554] width 555 height 35
click at [1017, 499] on button "button" at bounding box center [1025, 499] width 20 height 20
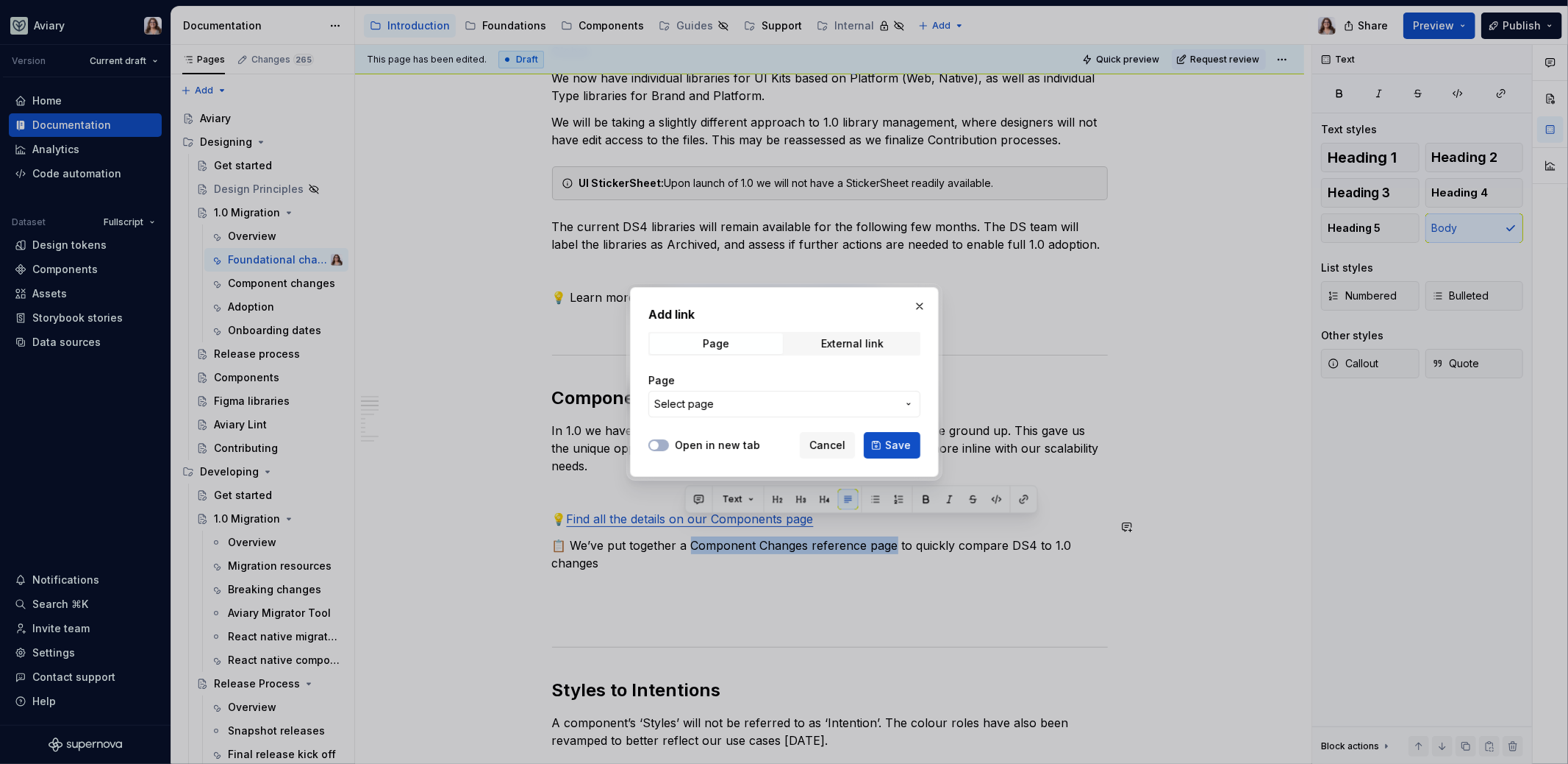
click at [783, 402] on span "Select page" at bounding box center [775, 404] width 242 height 15
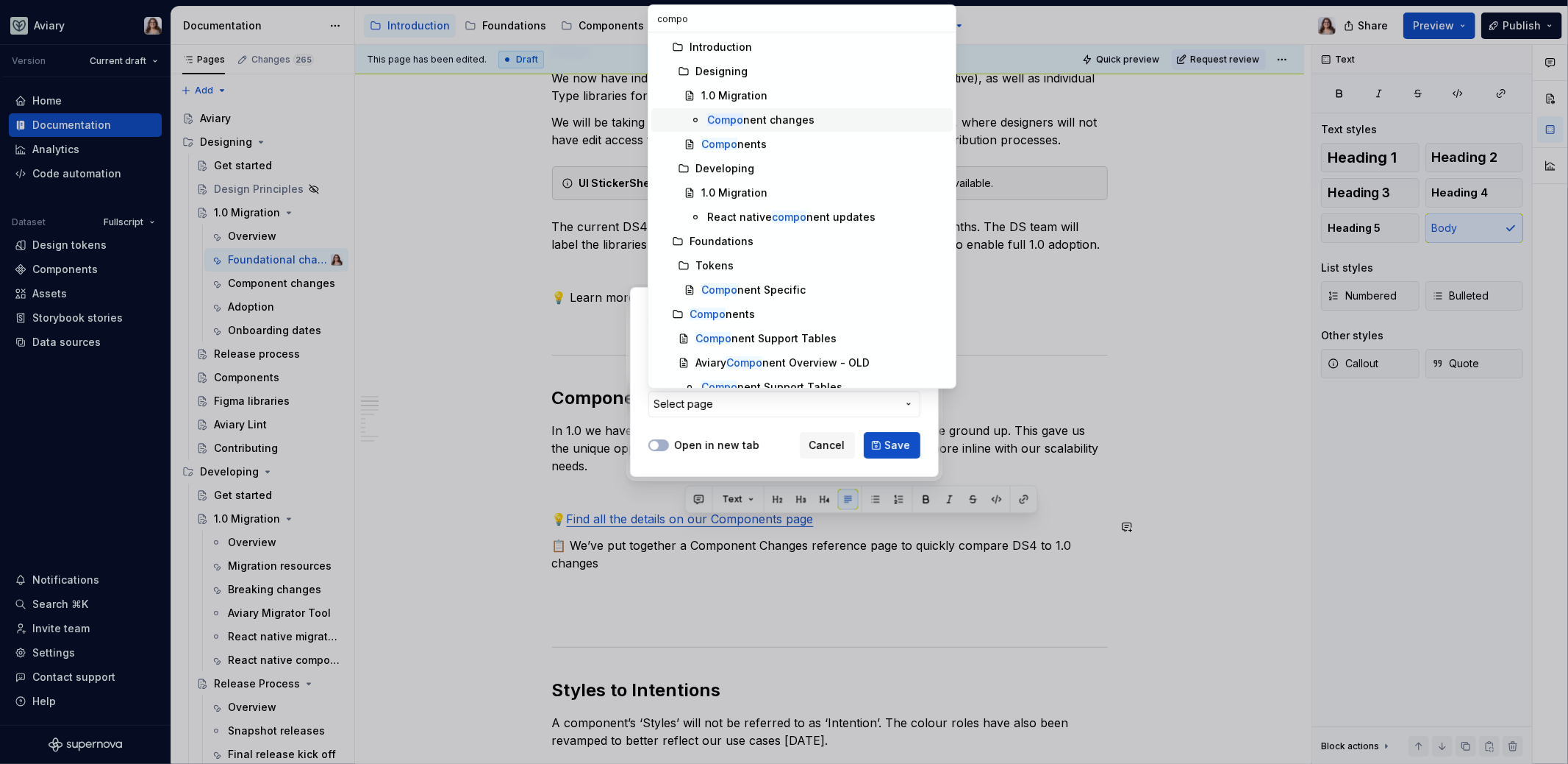
type input "compo"
click at [776, 117] on div "Compo nent changes" at bounding box center [761, 120] width 108 height 15
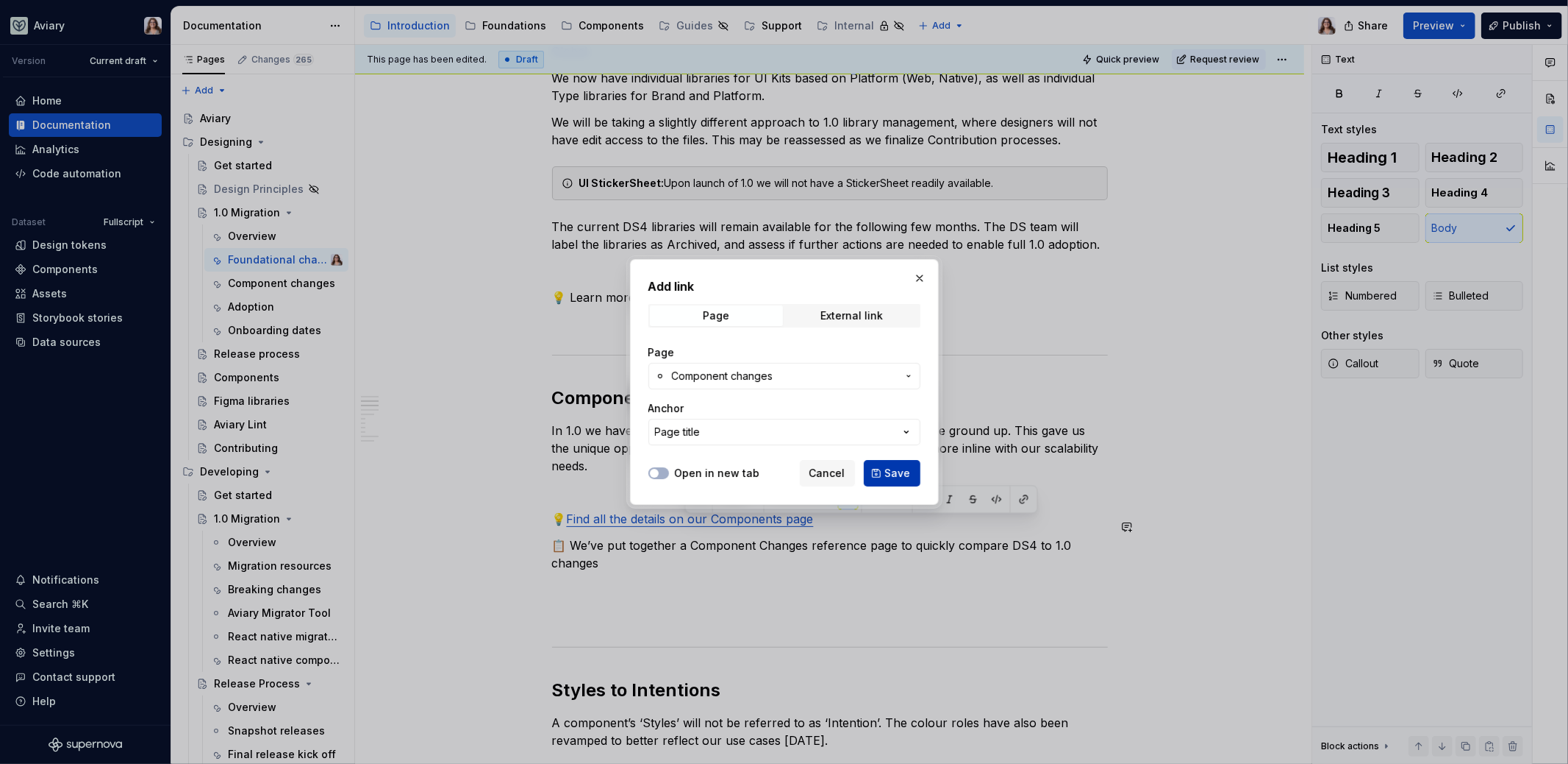
click at [905, 464] on button "Save" at bounding box center [892, 473] width 57 height 26
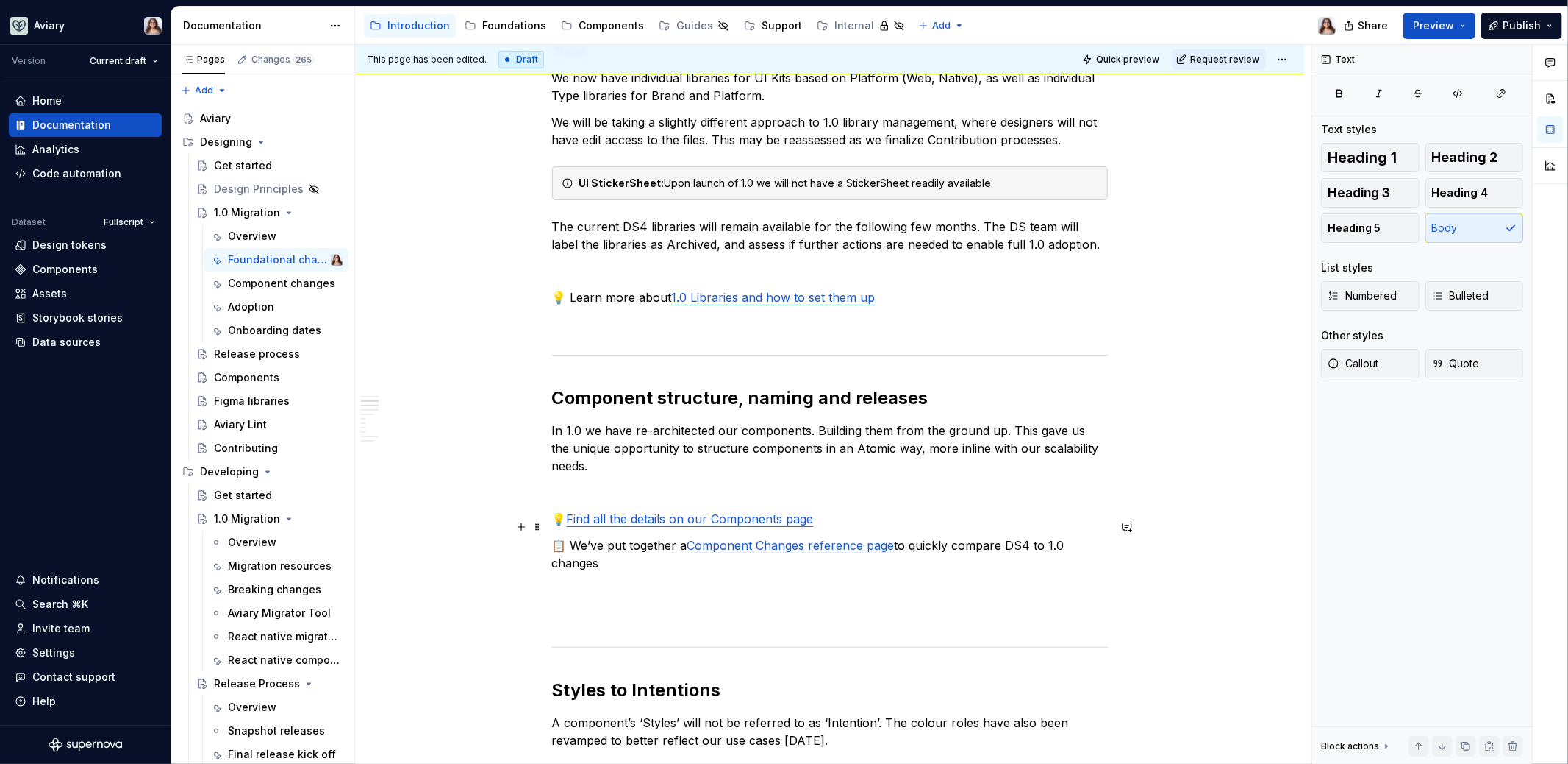
click at [612, 547] on p "📋 We’ve put together a Component Changes reference page to quickly compare DS4 …" at bounding box center [830, 554] width 555 height 35
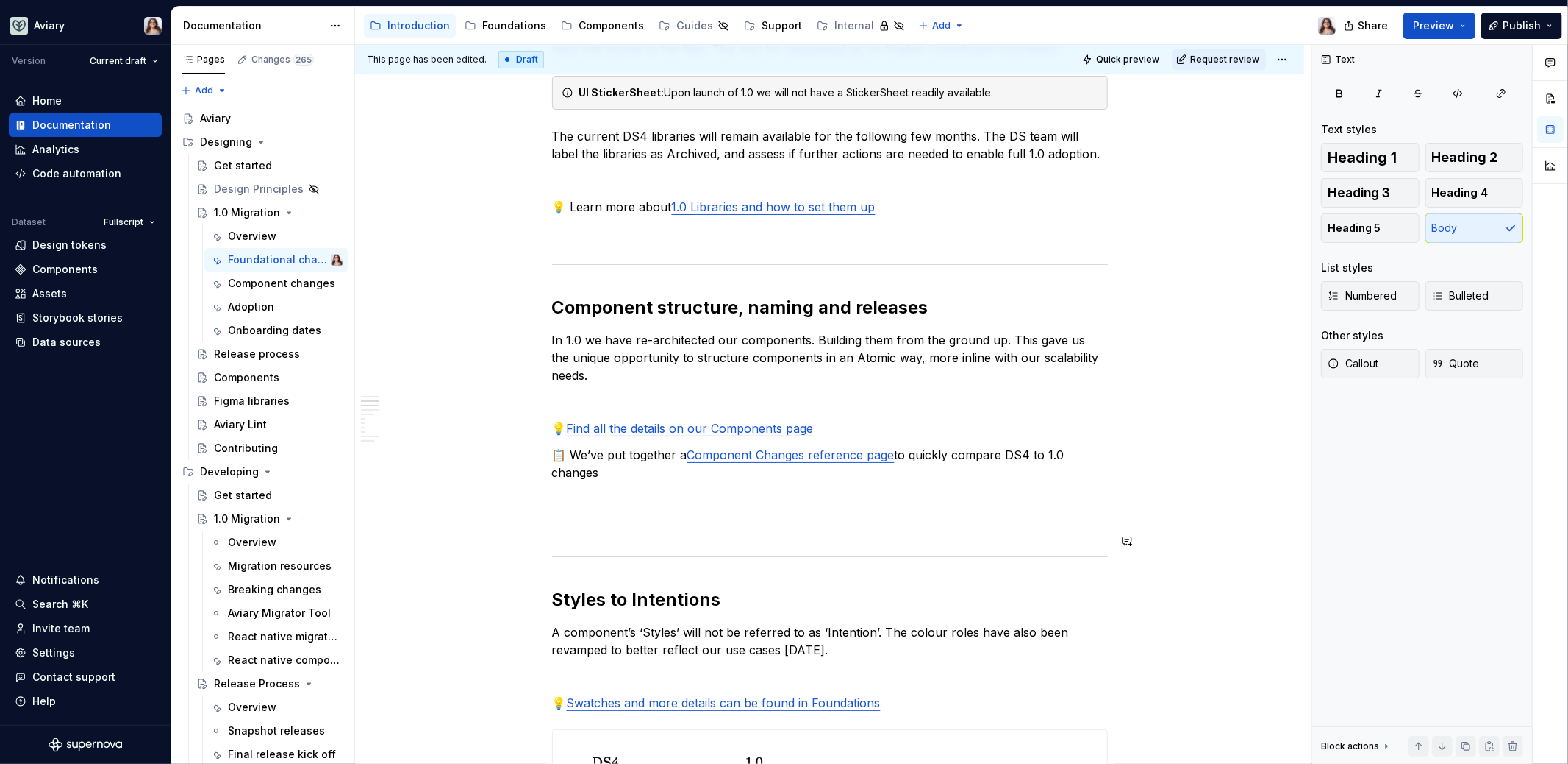
scroll to position [418, 0]
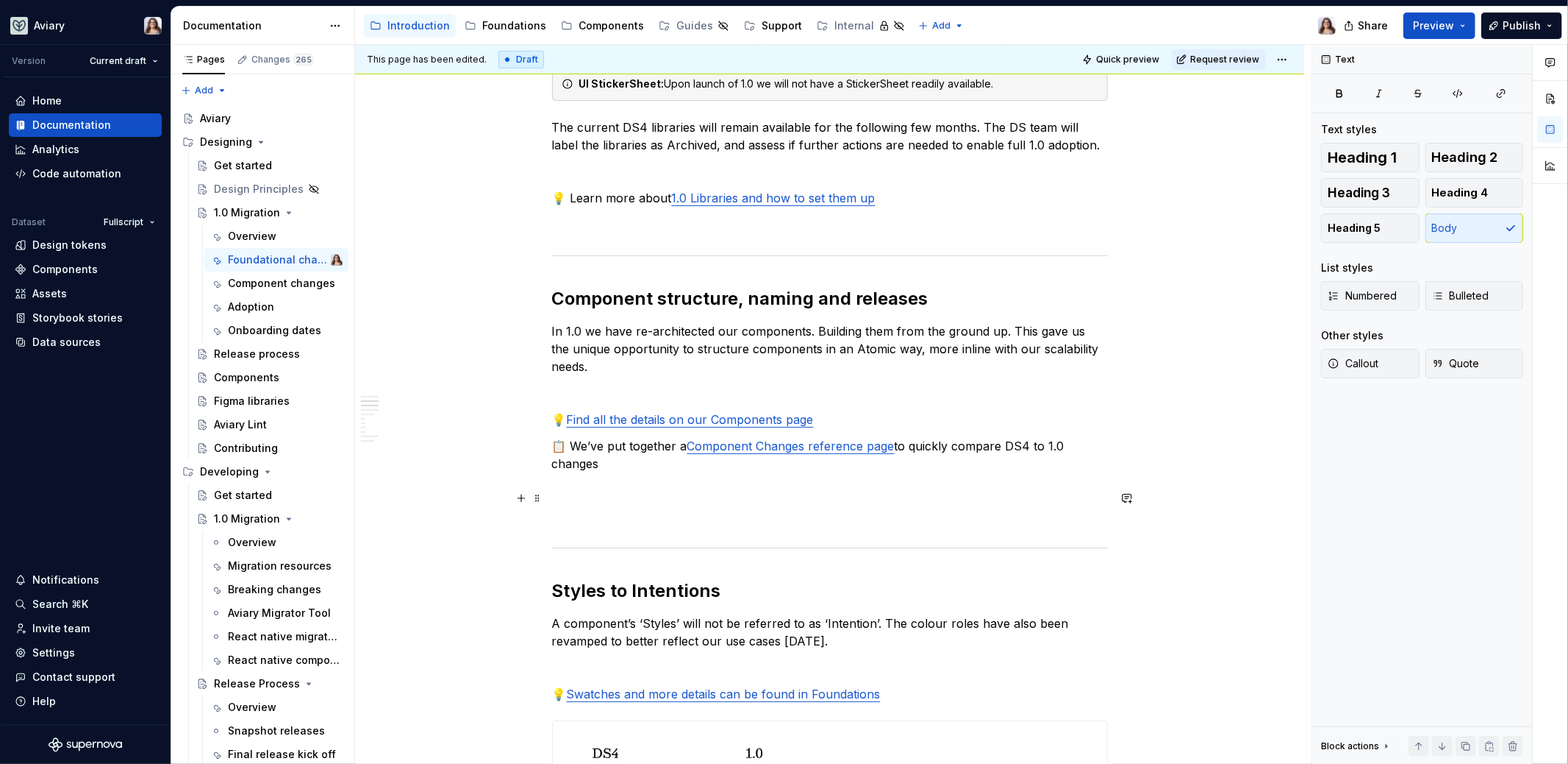
click at [590, 507] on p at bounding box center [830, 516] width 555 height 18
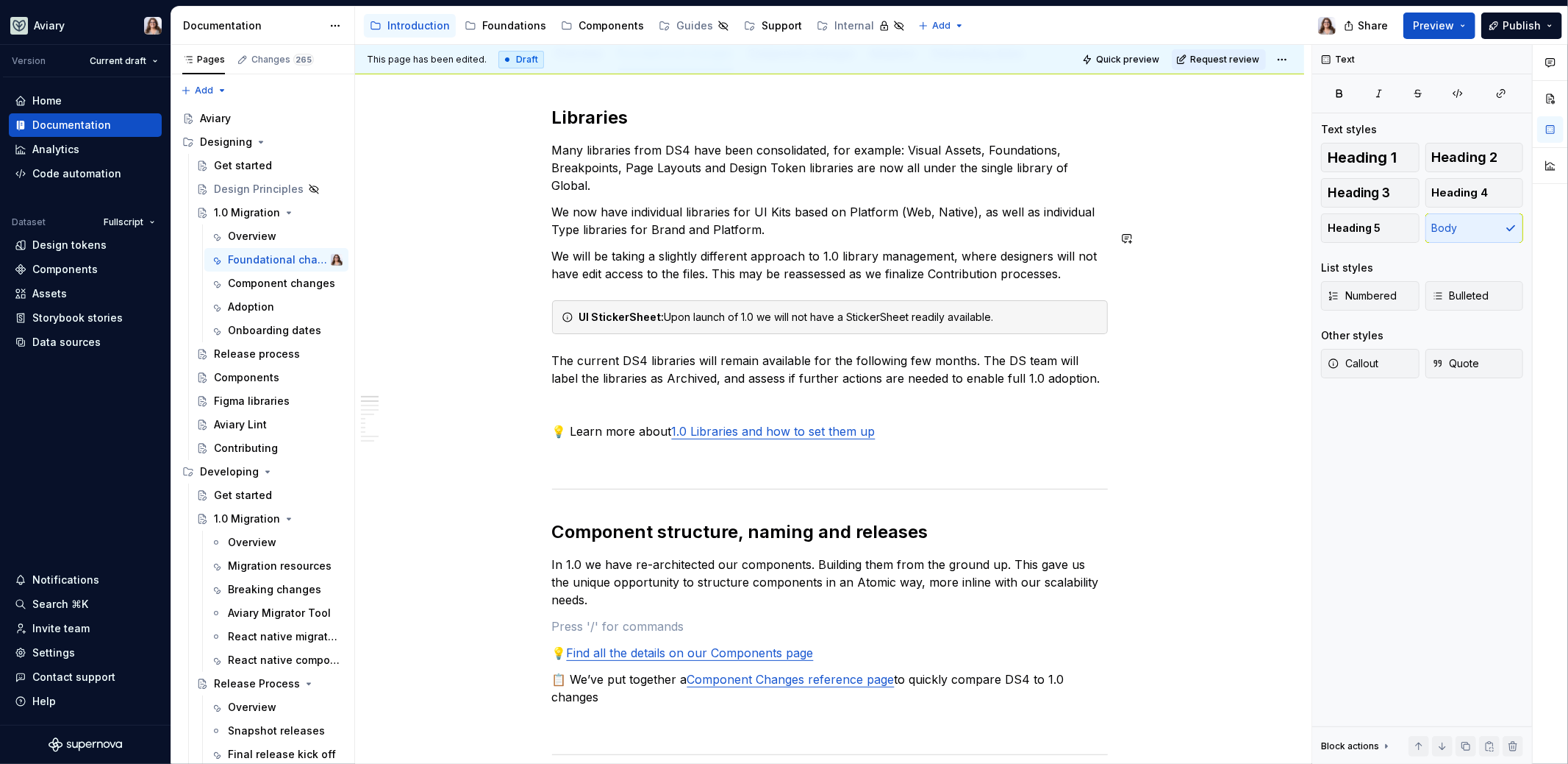
scroll to position [0, 0]
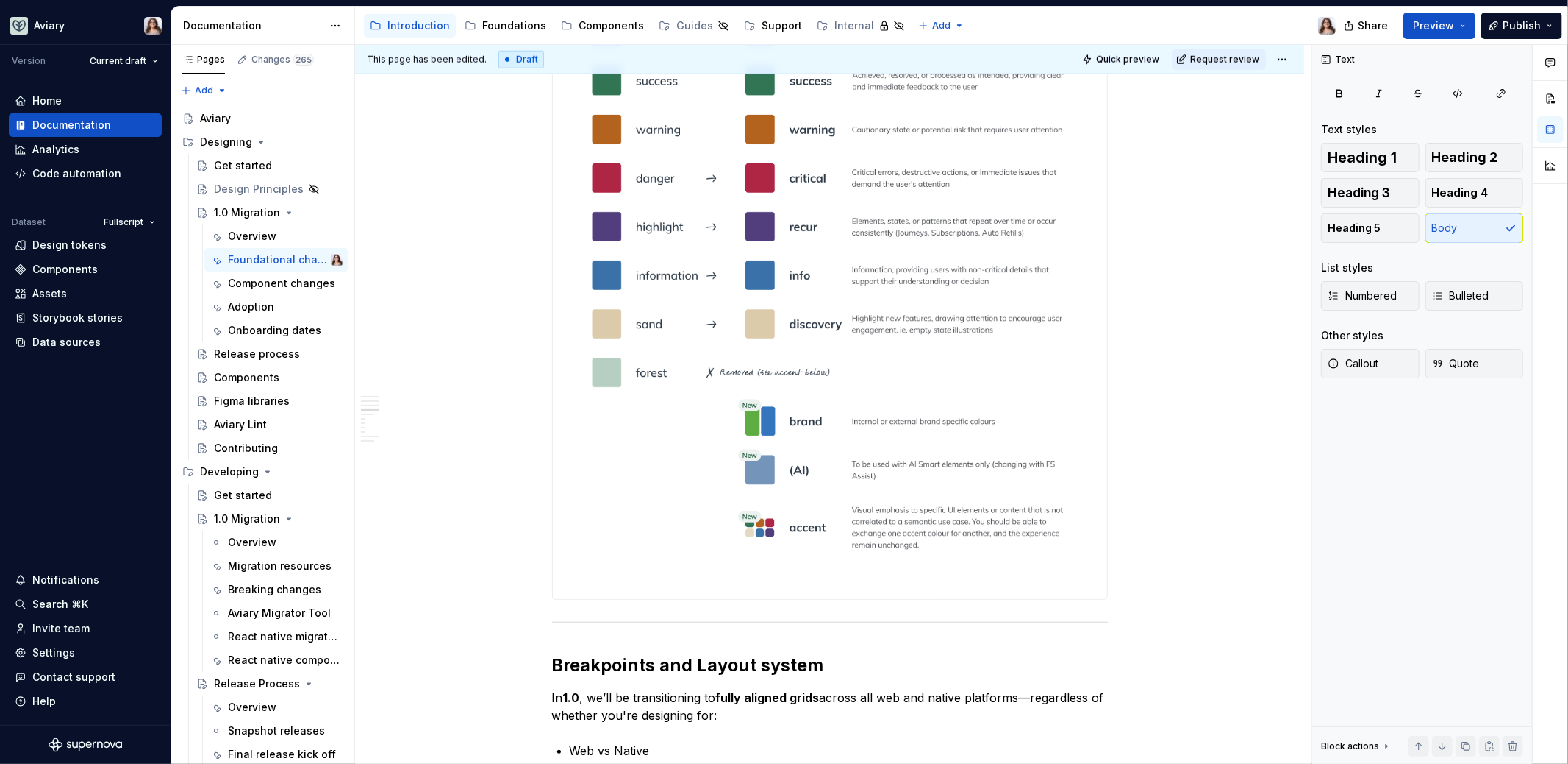
click at [812, 298] on img at bounding box center [830, 257] width 555 height 686
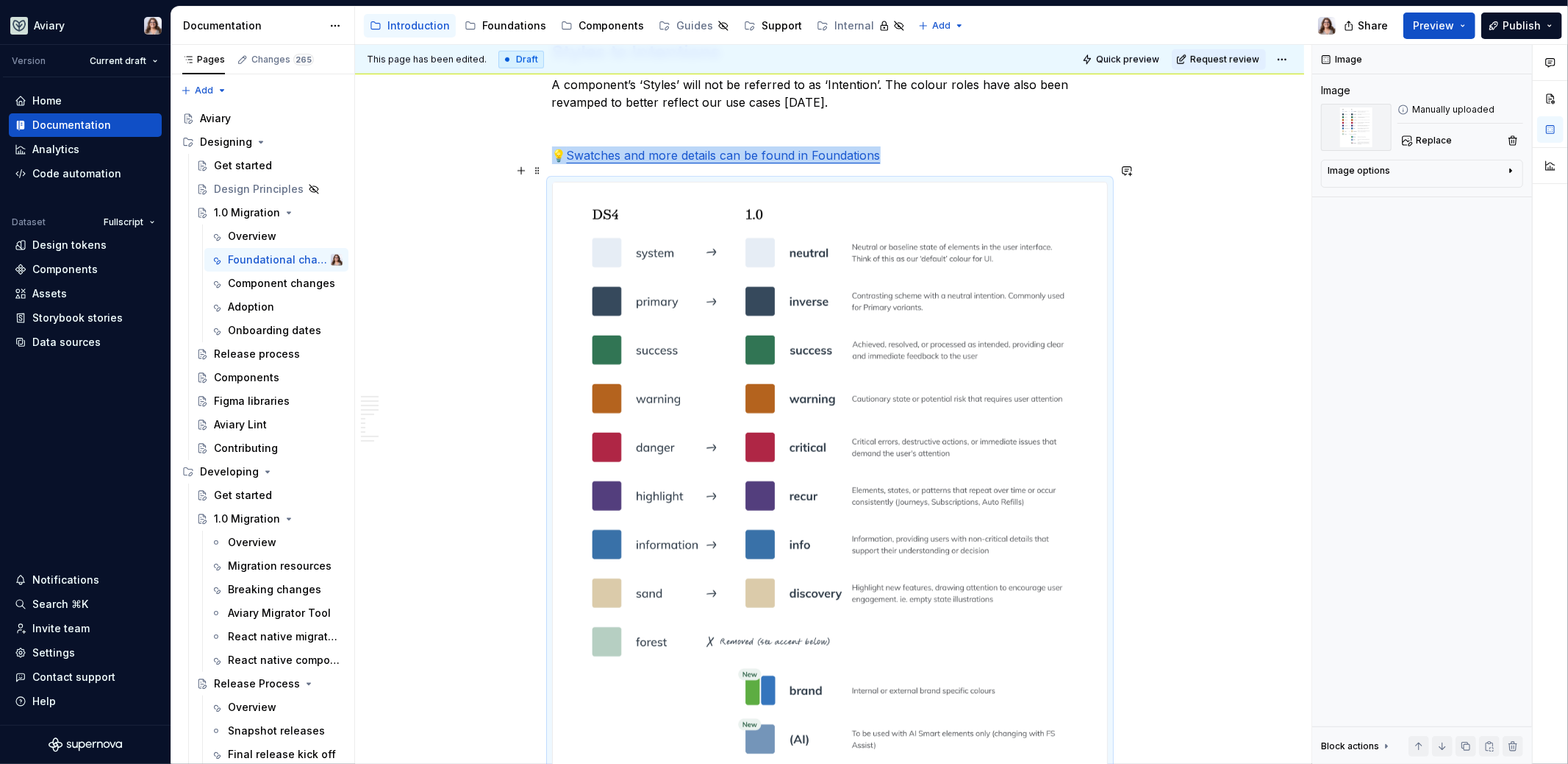
scroll to position [930, 0]
click at [1385, 175] on div "Image options" at bounding box center [1359, 170] width 62 height 12
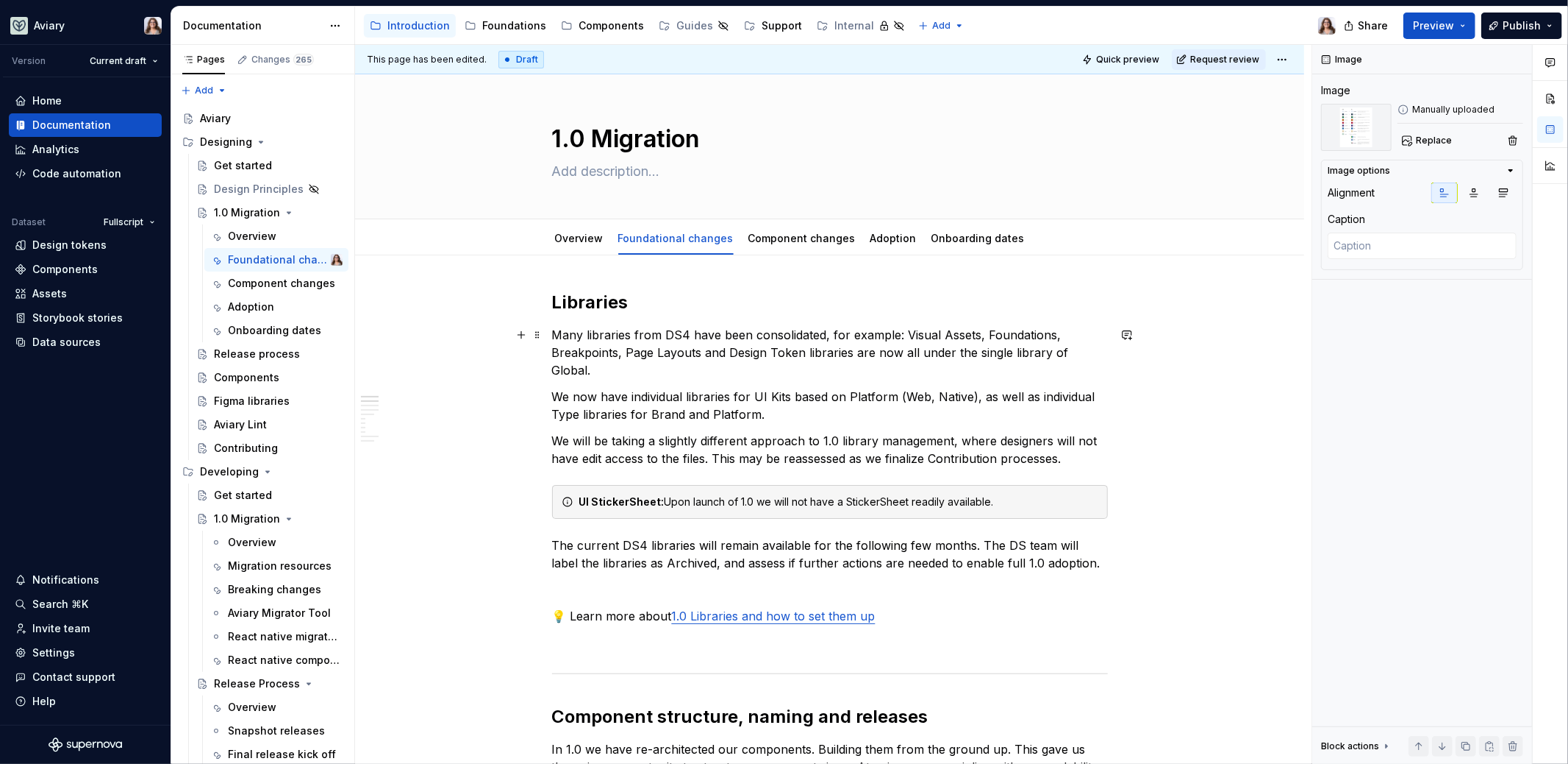
scroll to position [11, 0]
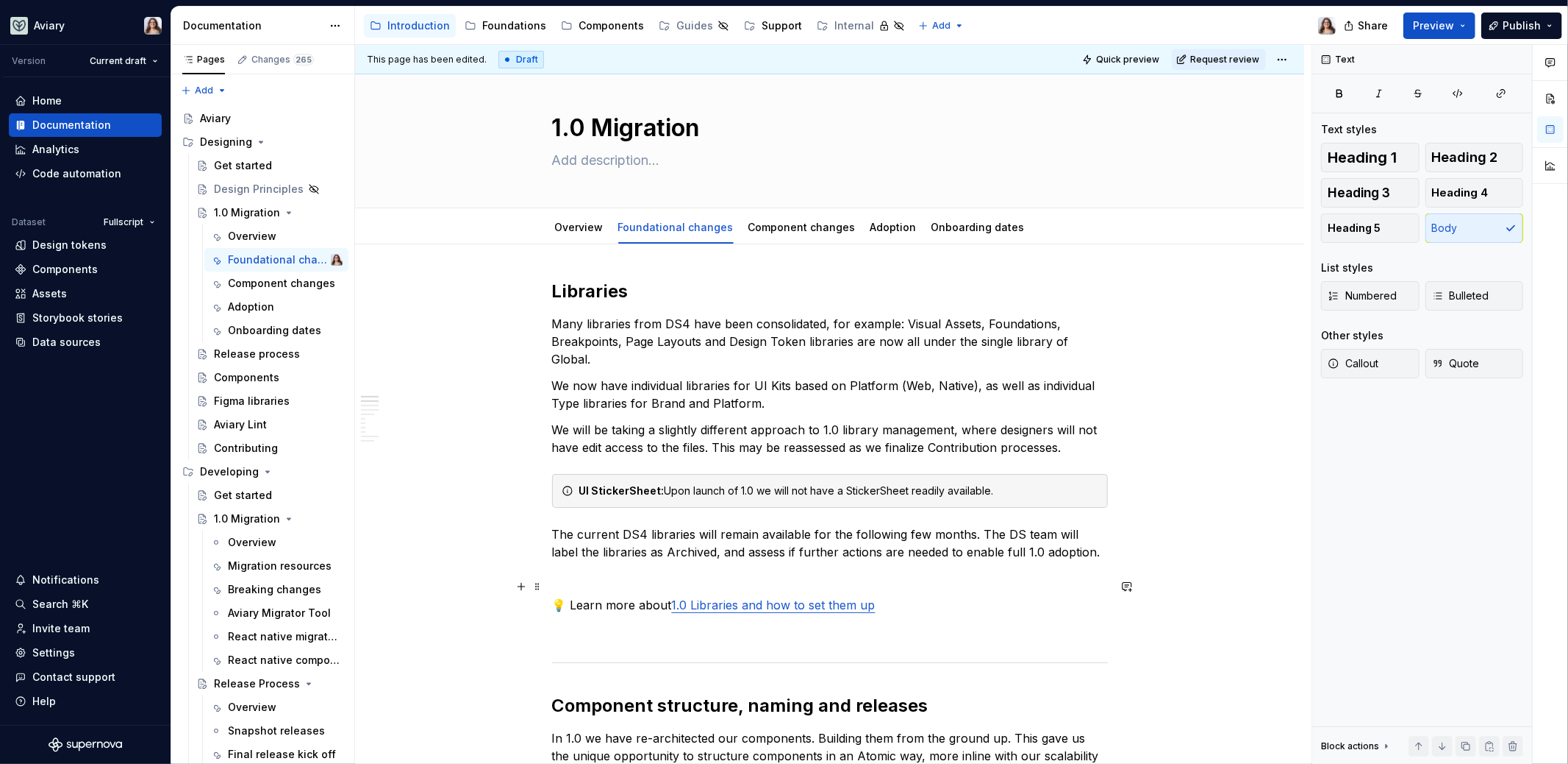
click at [896, 596] on p "💡 Learn more about 1.0 Libraries and how to set them up" at bounding box center [830, 604] width 555 height 18
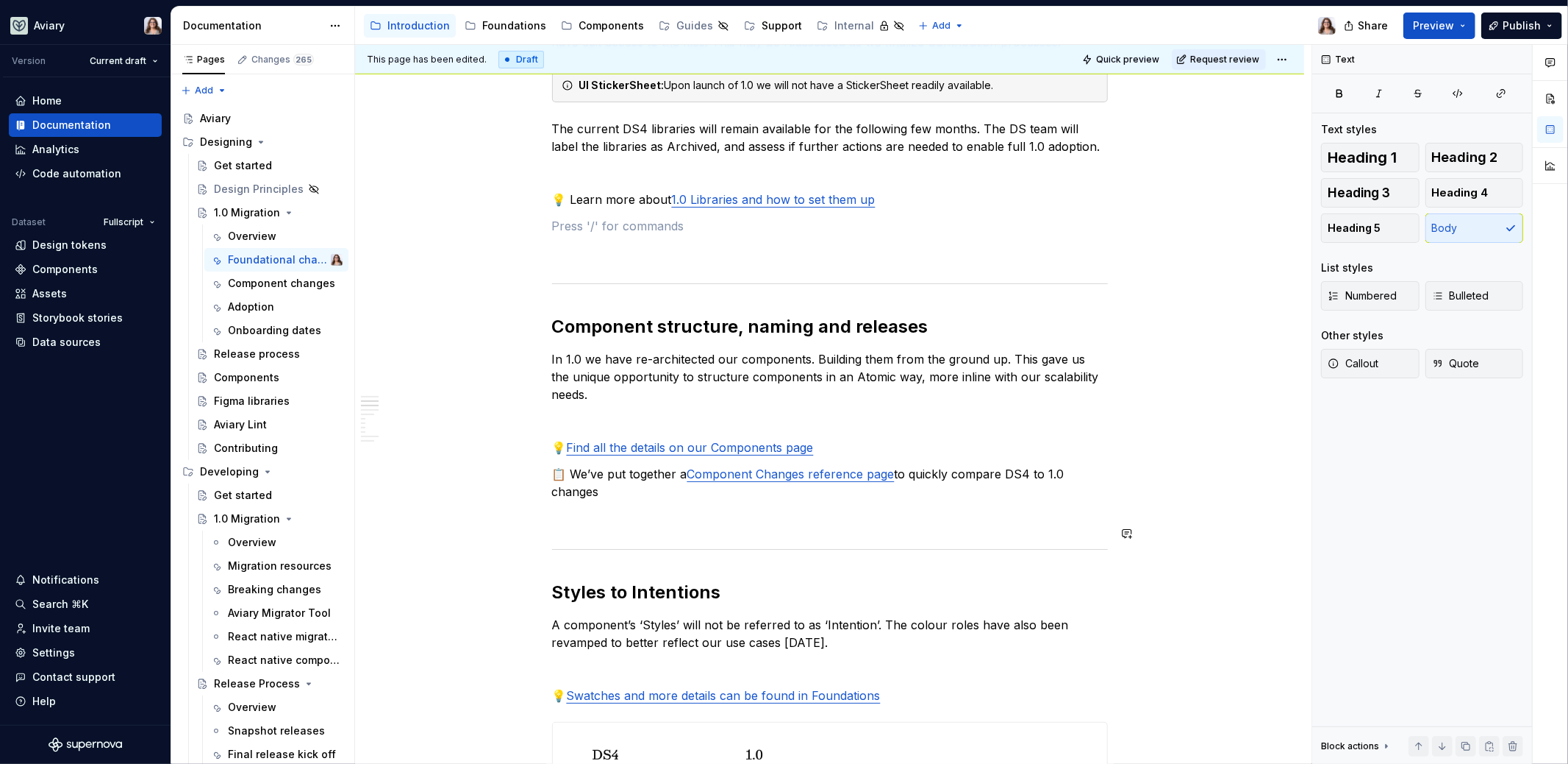
scroll to position [417, 0]
click at [654, 508] on p at bounding box center [830, 517] width 555 height 18
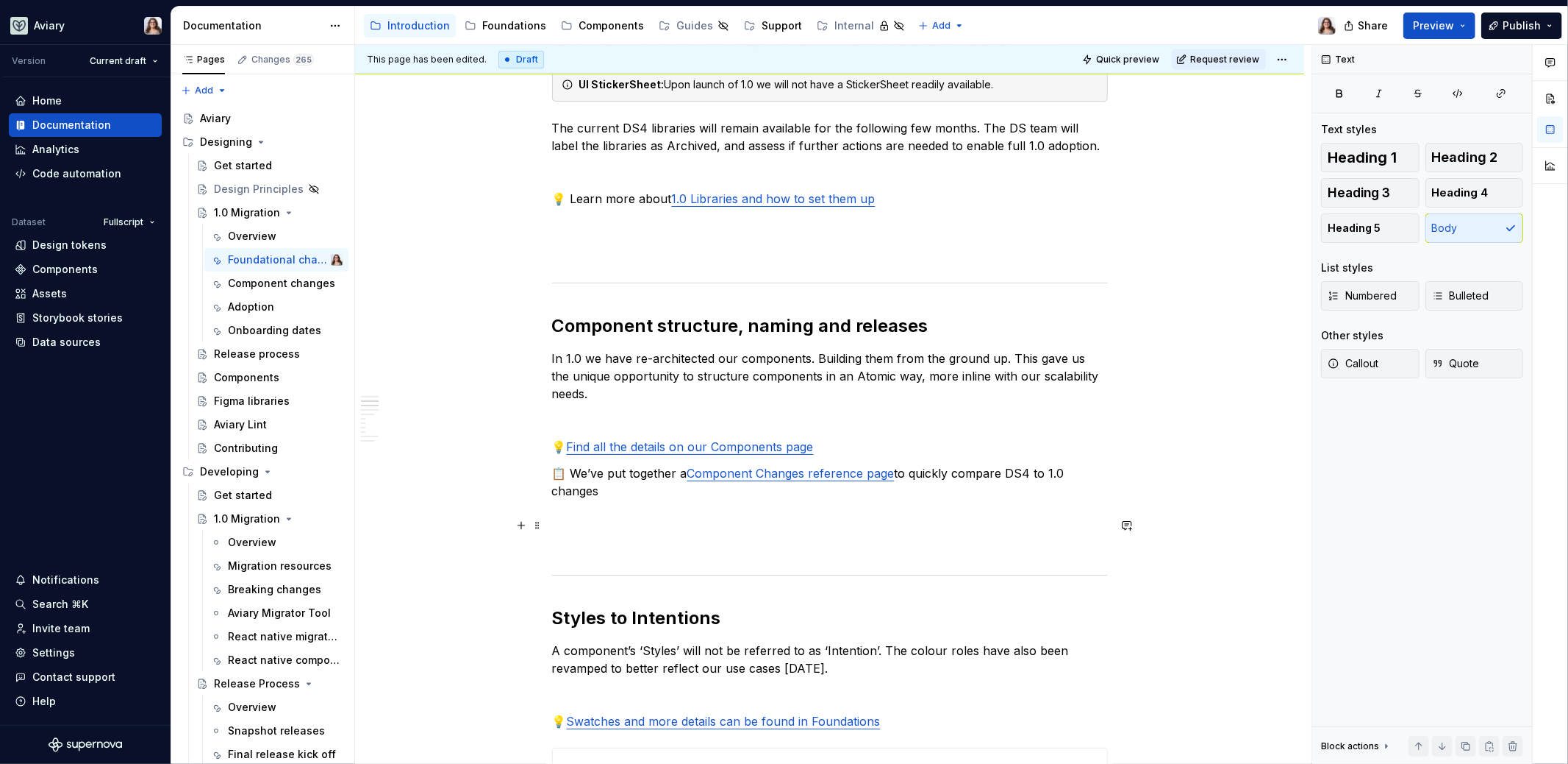
click at [586, 508] on p at bounding box center [830, 517] width 555 height 18
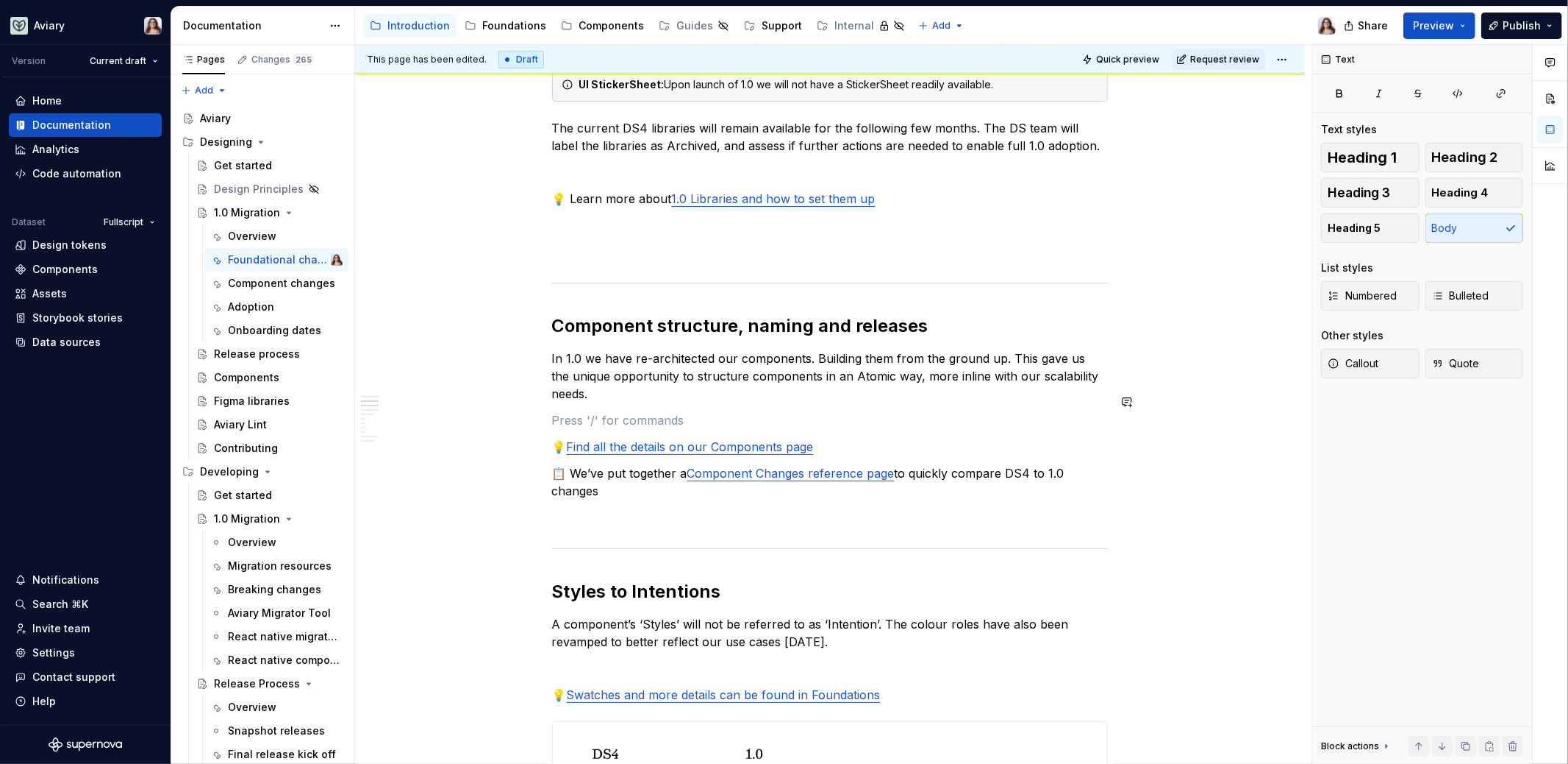
click at [614, 366] on p "In 1.0 we have re-architected our components. Building them from the ground up.…" at bounding box center [830, 375] width 555 height 53
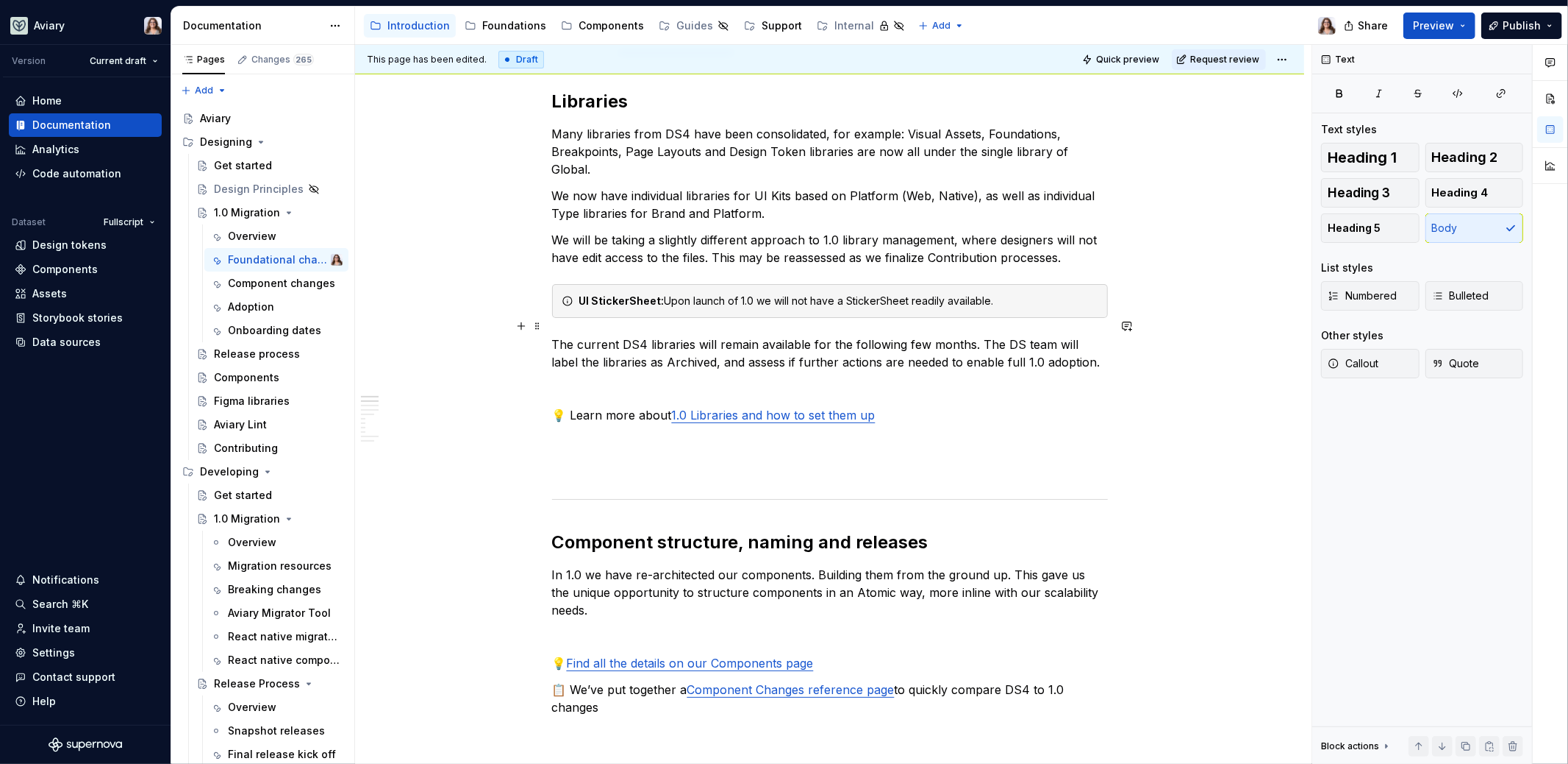
scroll to position [150, 0]
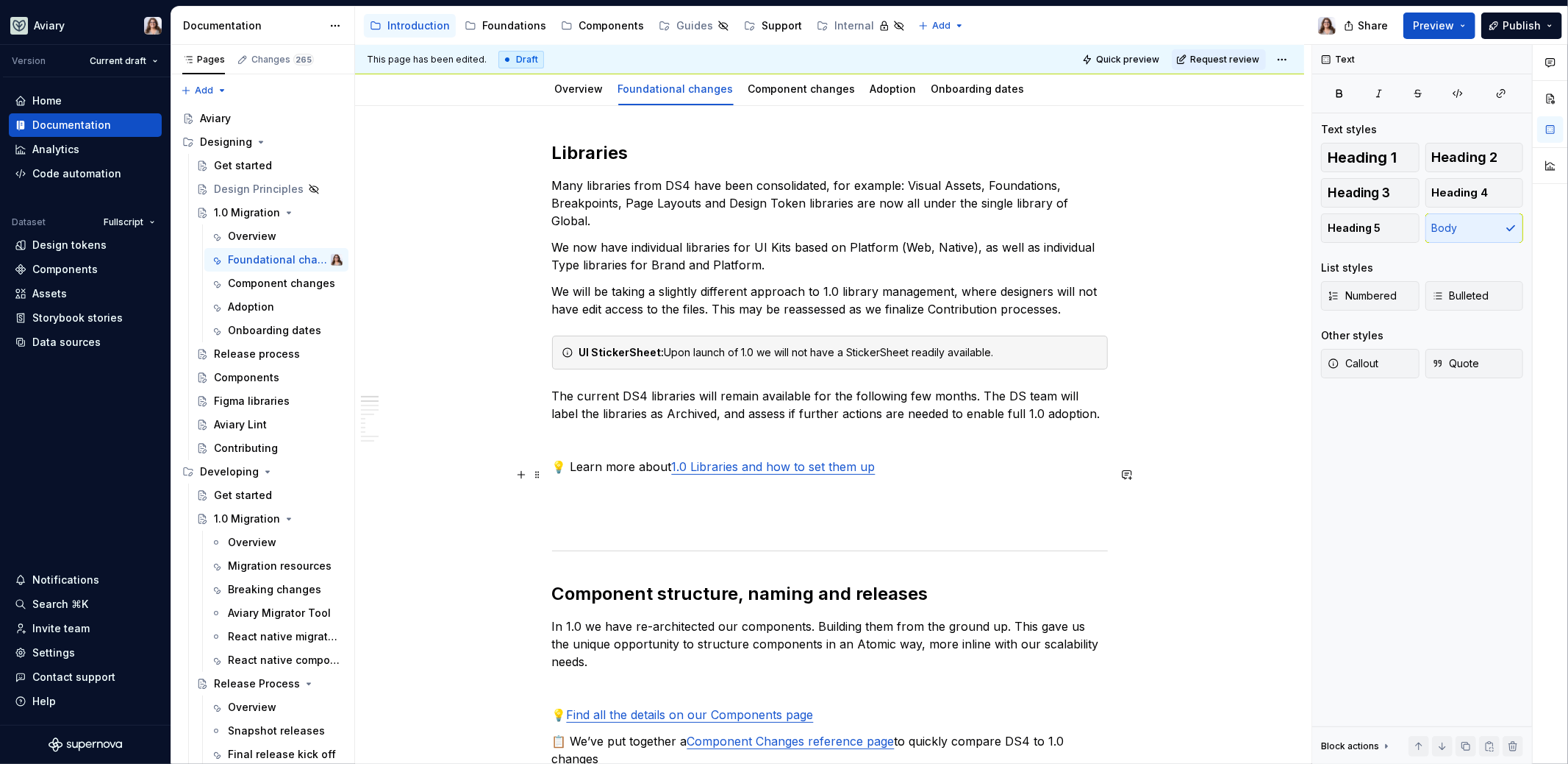
click at [653, 484] on p at bounding box center [830, 493] width 555 height 18
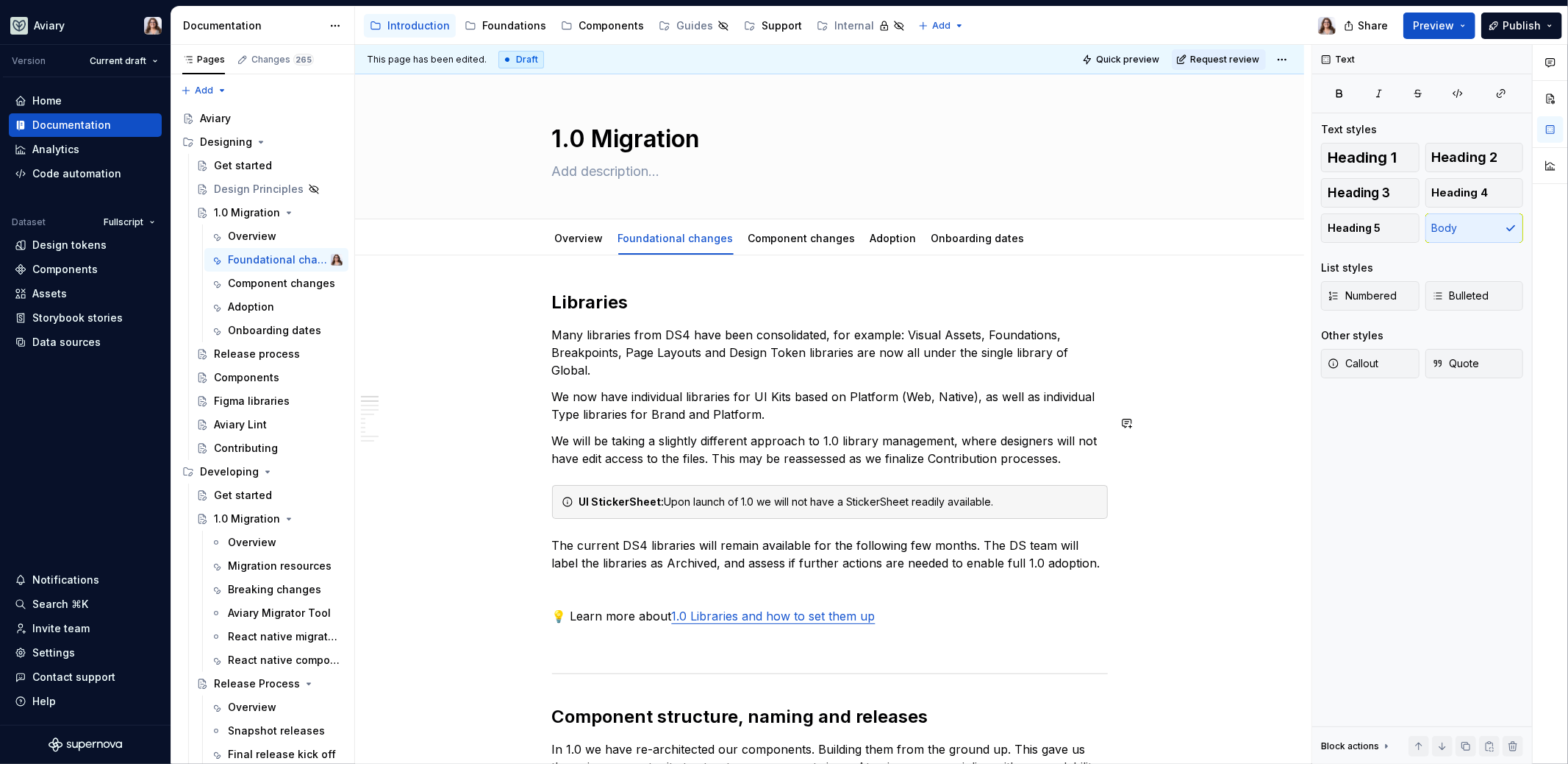
scroll to position [2, 0]
click at [767, 395] on p "We now have individual libraries for UI Kits based on Platform (Web, Native), a…" at bounding box center [830, 404] width 555 height 35
type textarea "*"
